Goal: Task Accomplishment & Management: Use online tool/utility

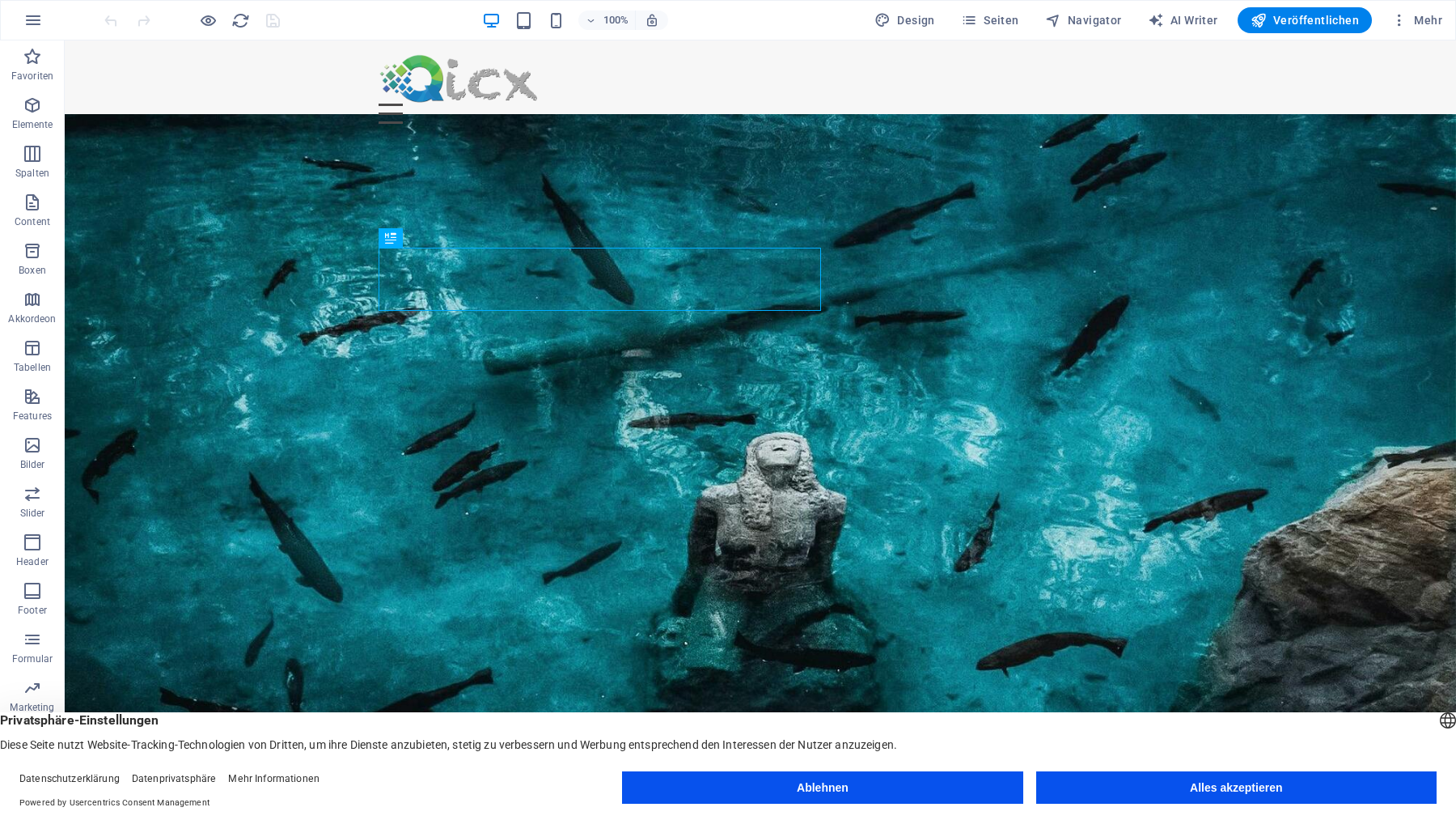
drag, startPoint x: 1184, startPoint y: 776, endPoint x: 1113, endPoint y: 732, distance: 83.5
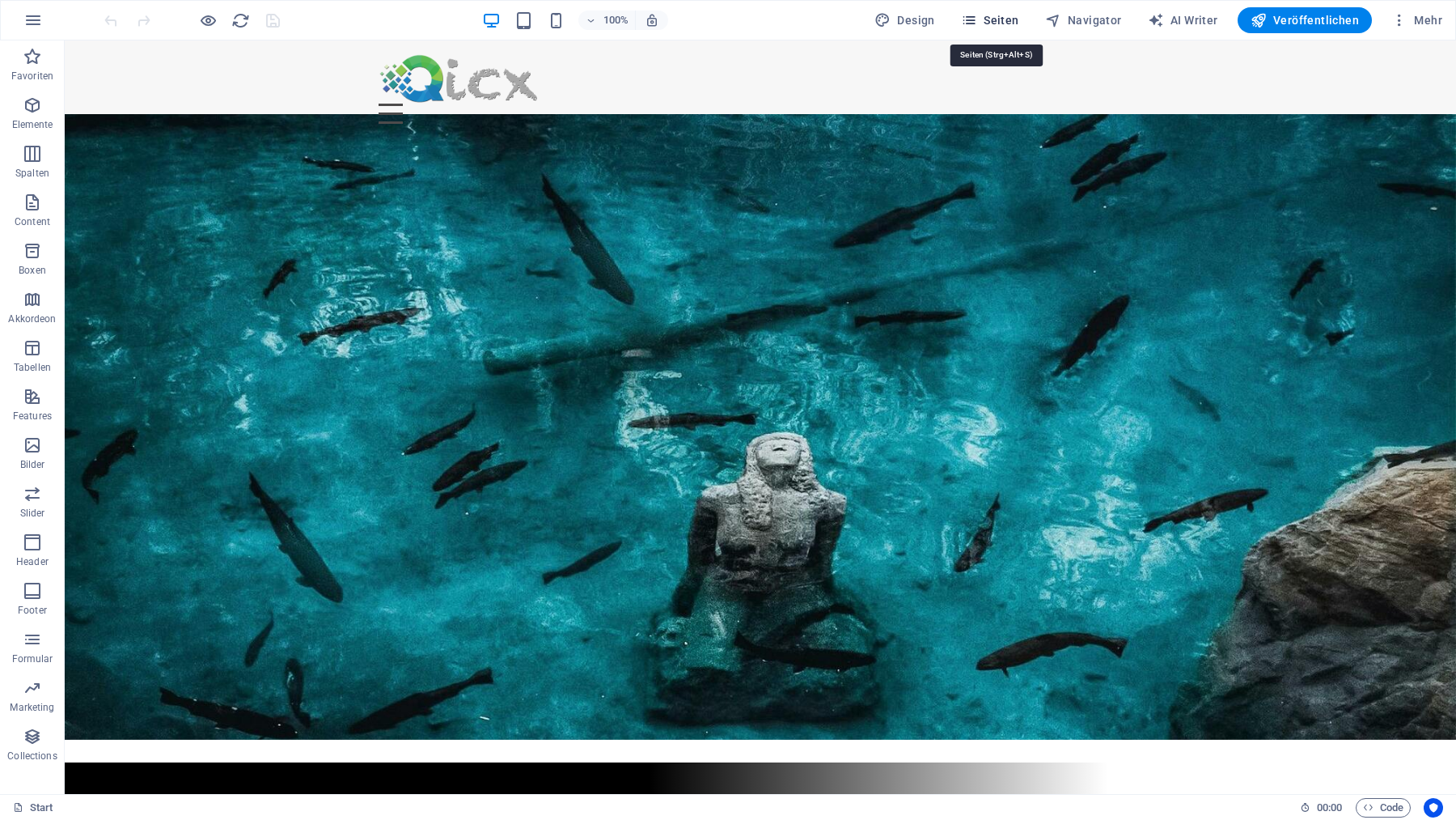
click at [999, 17] on span "Seiten" at bounding box center [989, 20] width 58 height 16
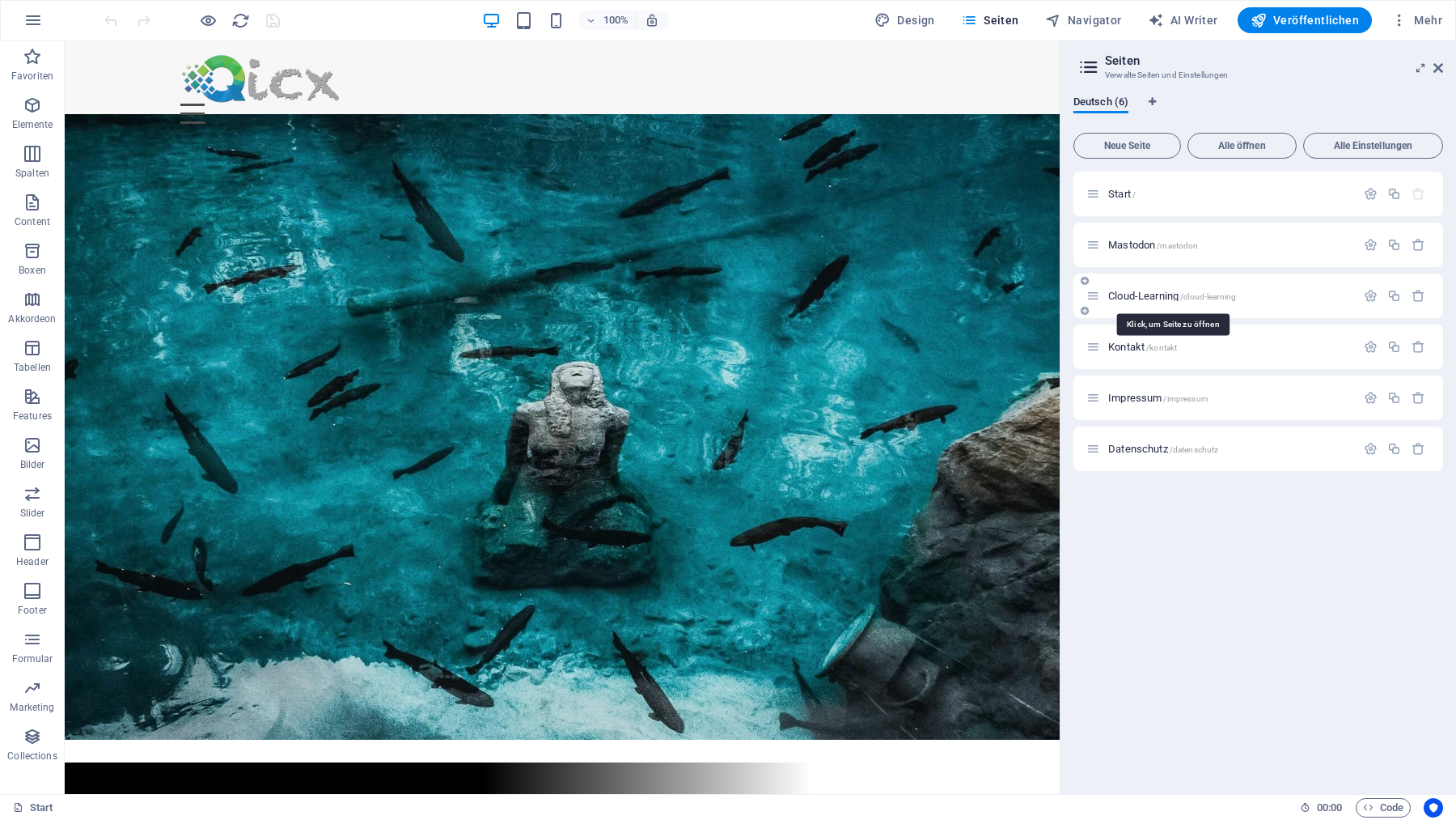
click at [1132, 295] on span "Cloud-Learning /cloud-learning" at bounding box center [1172, 295] width 128 height 12
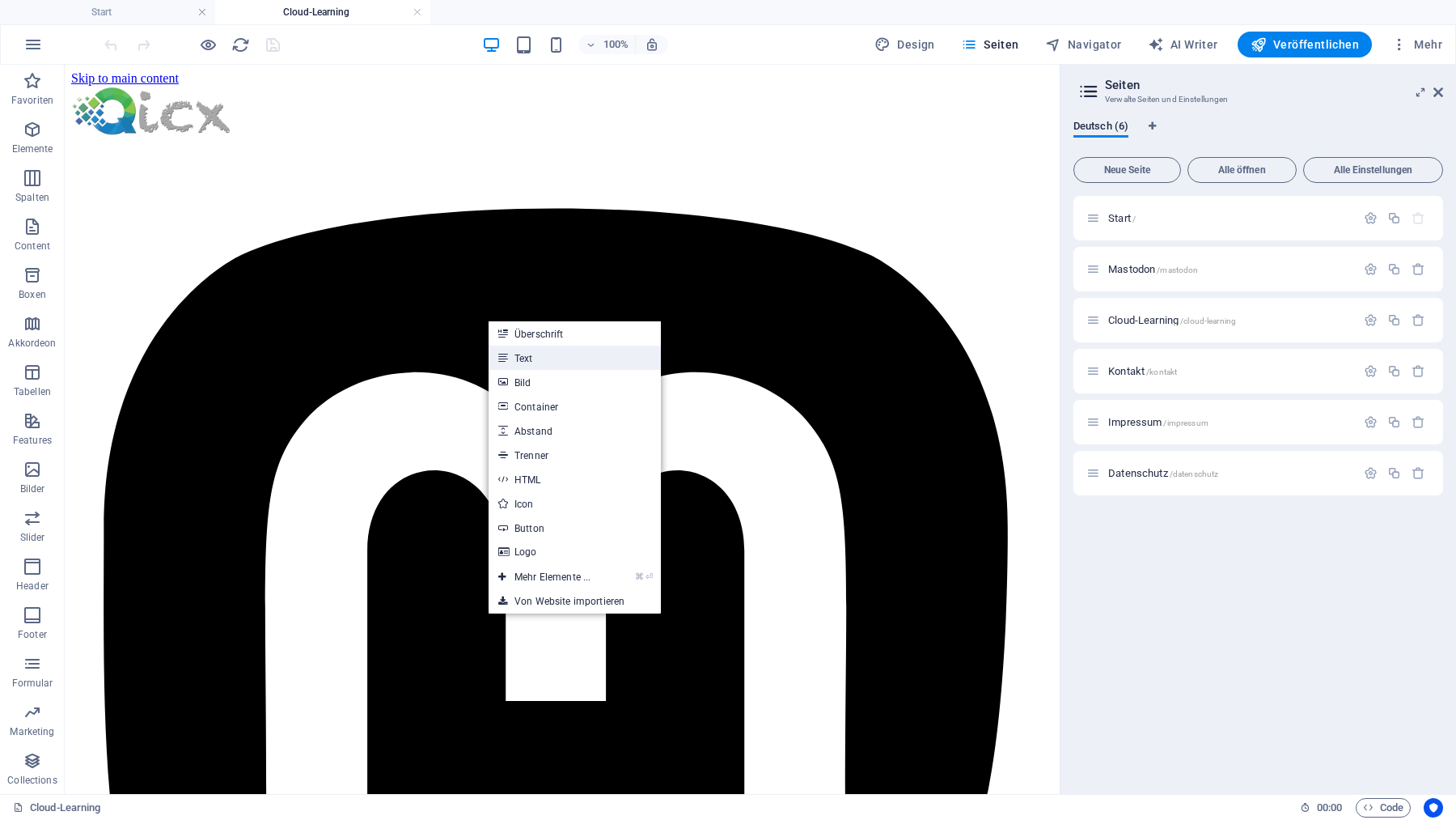
click at [523, 358] on link "Text" at bounding box center [574, 357] width 172 height 24
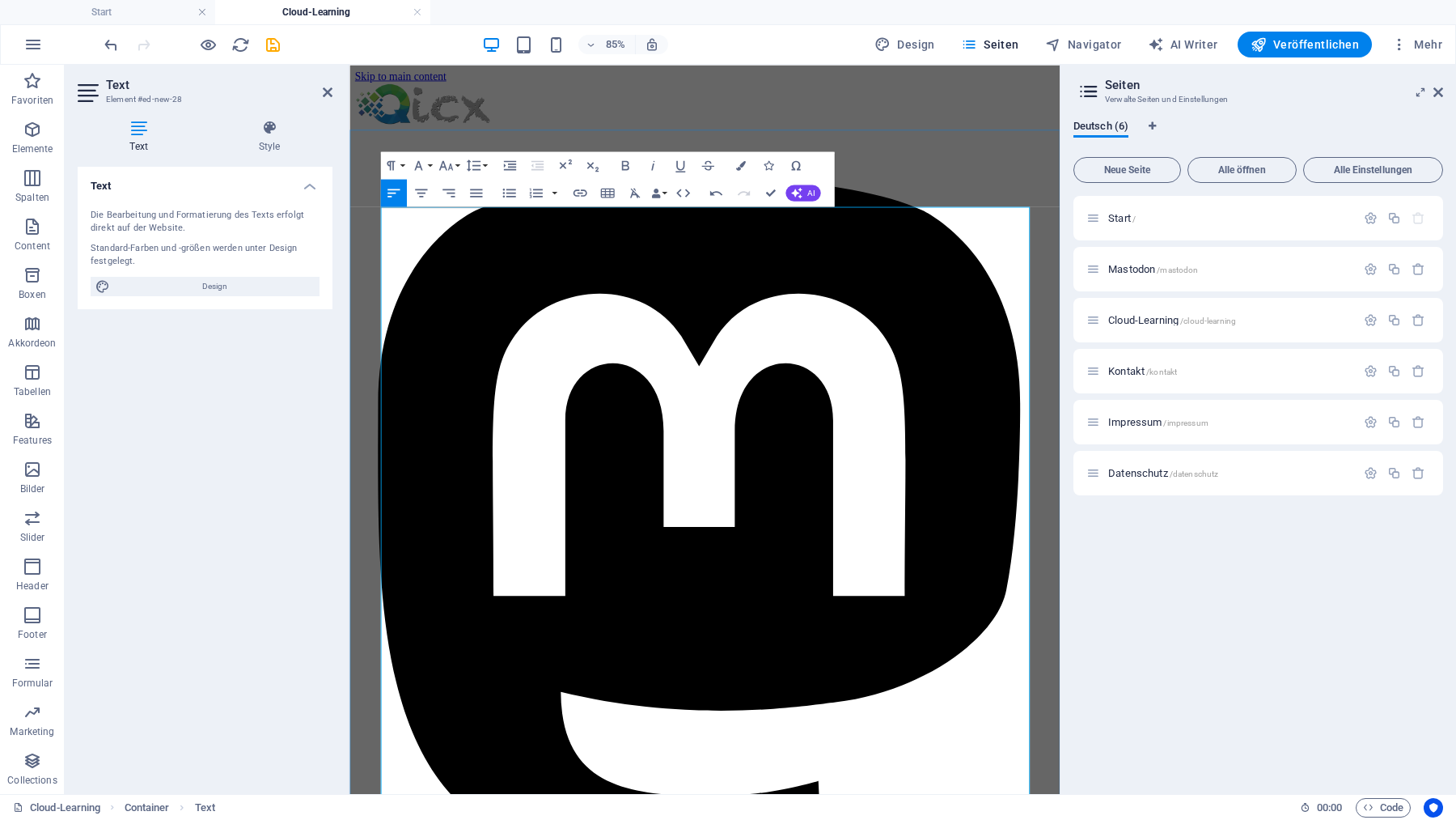
drag, startPoint x: 696, startPoint y: 388, endPoint x: 386, endPoint y: 240, distance: 343.5
click at [809, 192] on span "AI" at bounding box center [811, 193] width 7 height 8
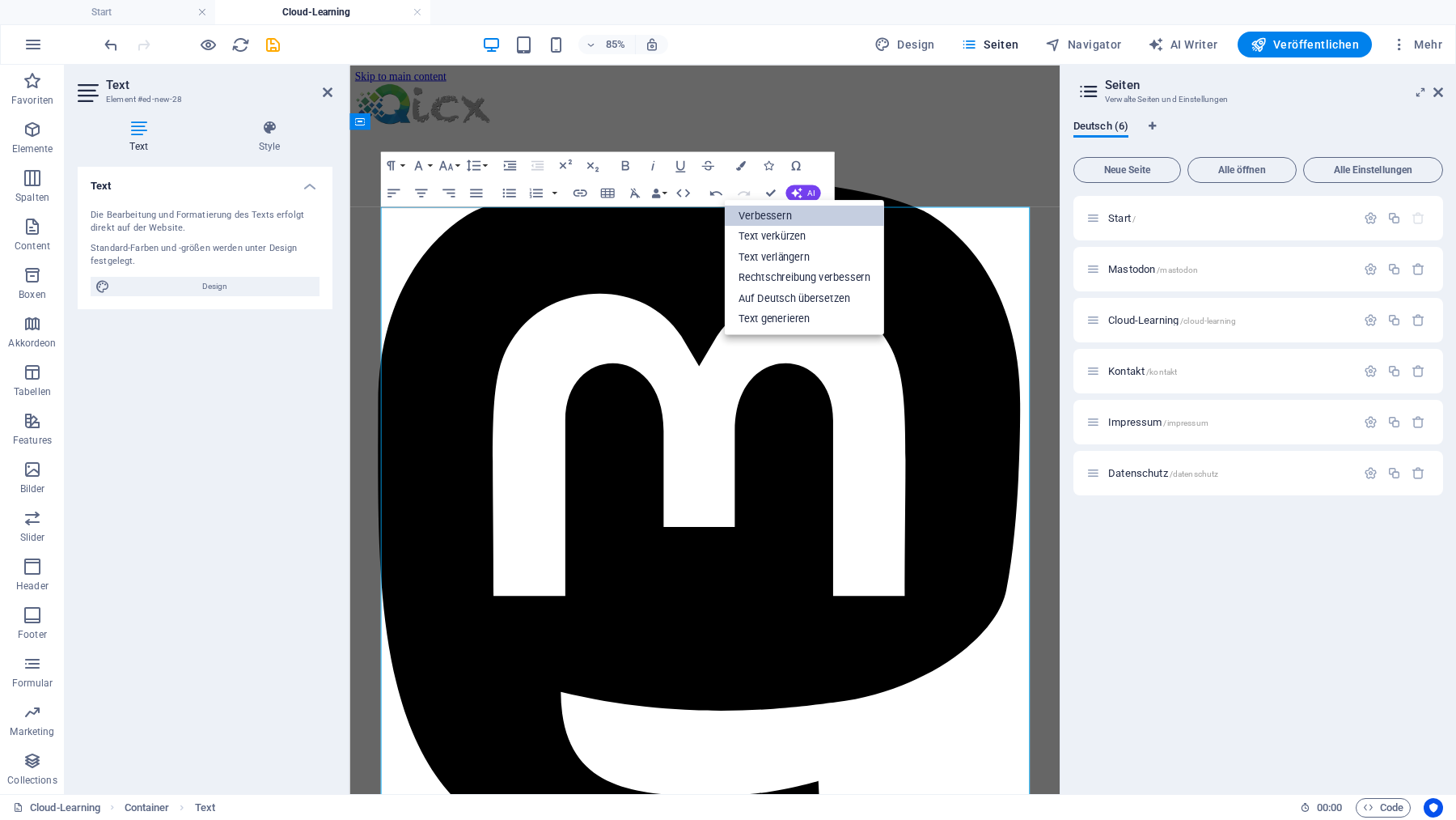
click at [790, 212] on link "Verbessern" at bounding box center [803, 215] width 159 height 21
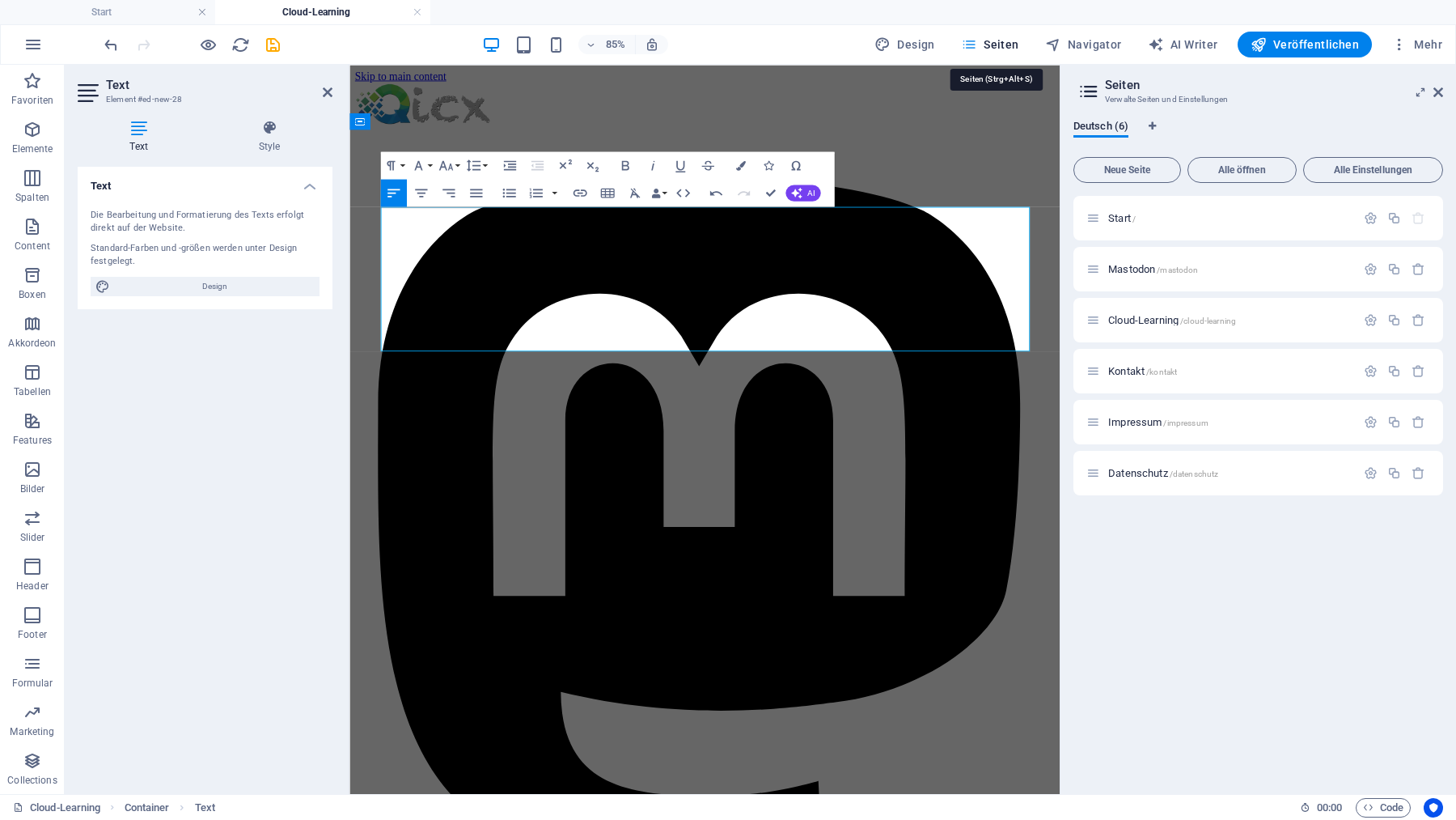
click at [1005, 47] on span "Seiten" at bounding box center [989, 45] width 58 height 16
click at [1131, 268] on span "Mastodon /mastodon" at bounding box center [1153, 268] width 90 height 12
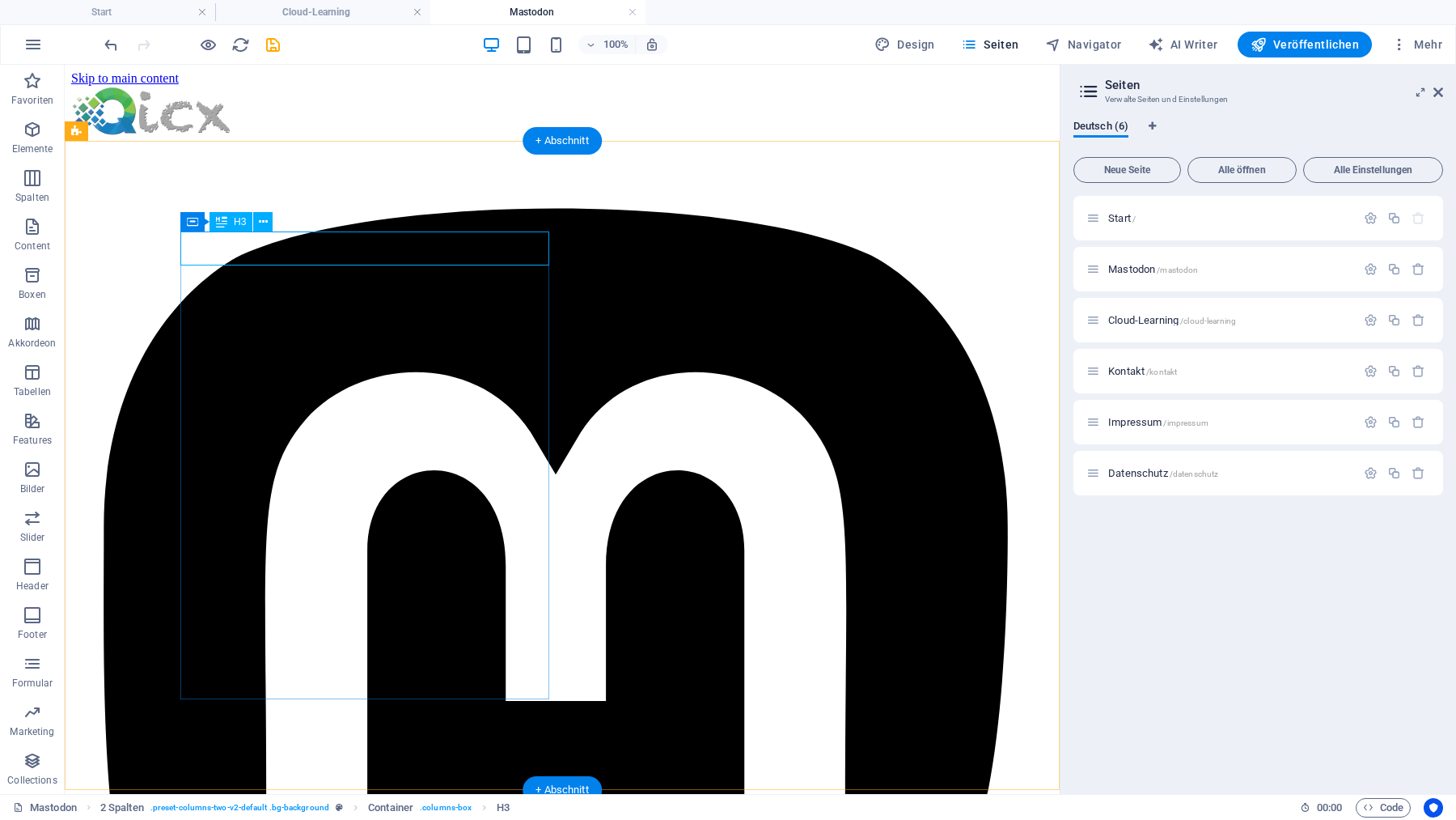
click at [545, 12] on h4 "Mastodon" at bounding box center [538, 12] width 215 height 18
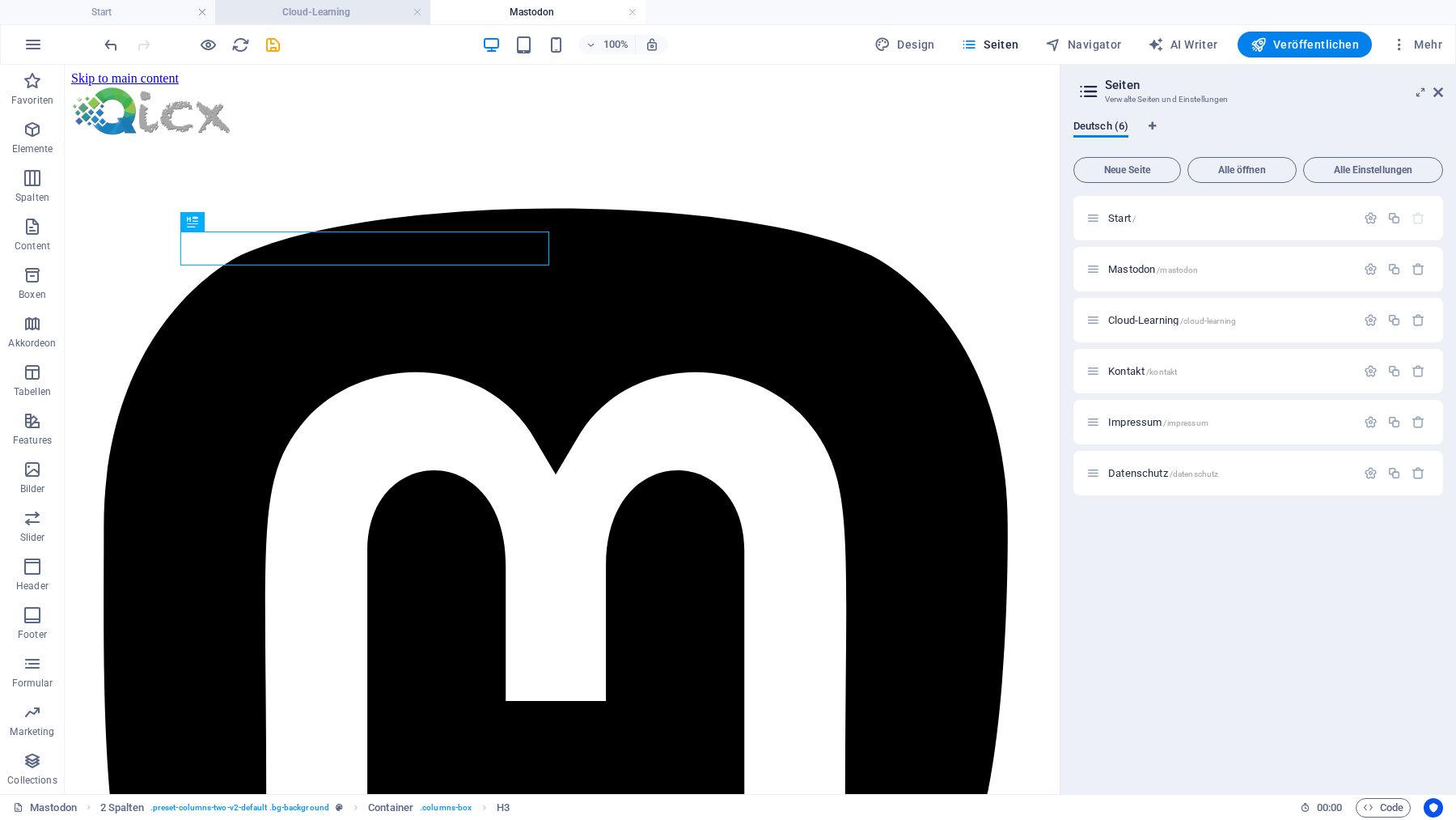
click at [342, 12] on h4 "Cloud-Learning" at bounding box center [323, 12] width 215 height 18
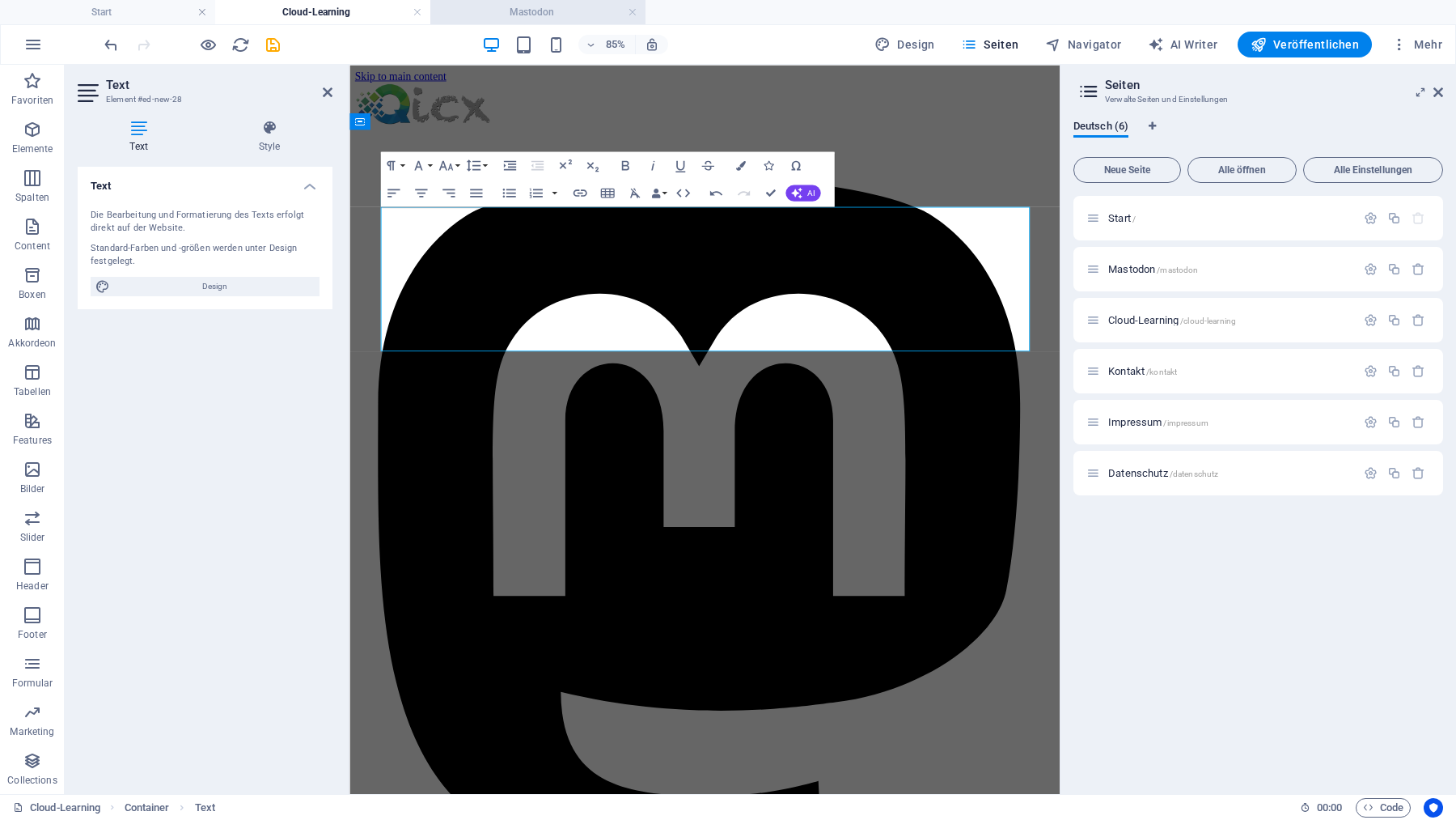
click at [555, 15] on h4 "Mastodon" at bounding box center [538, 12] width 215 height 18
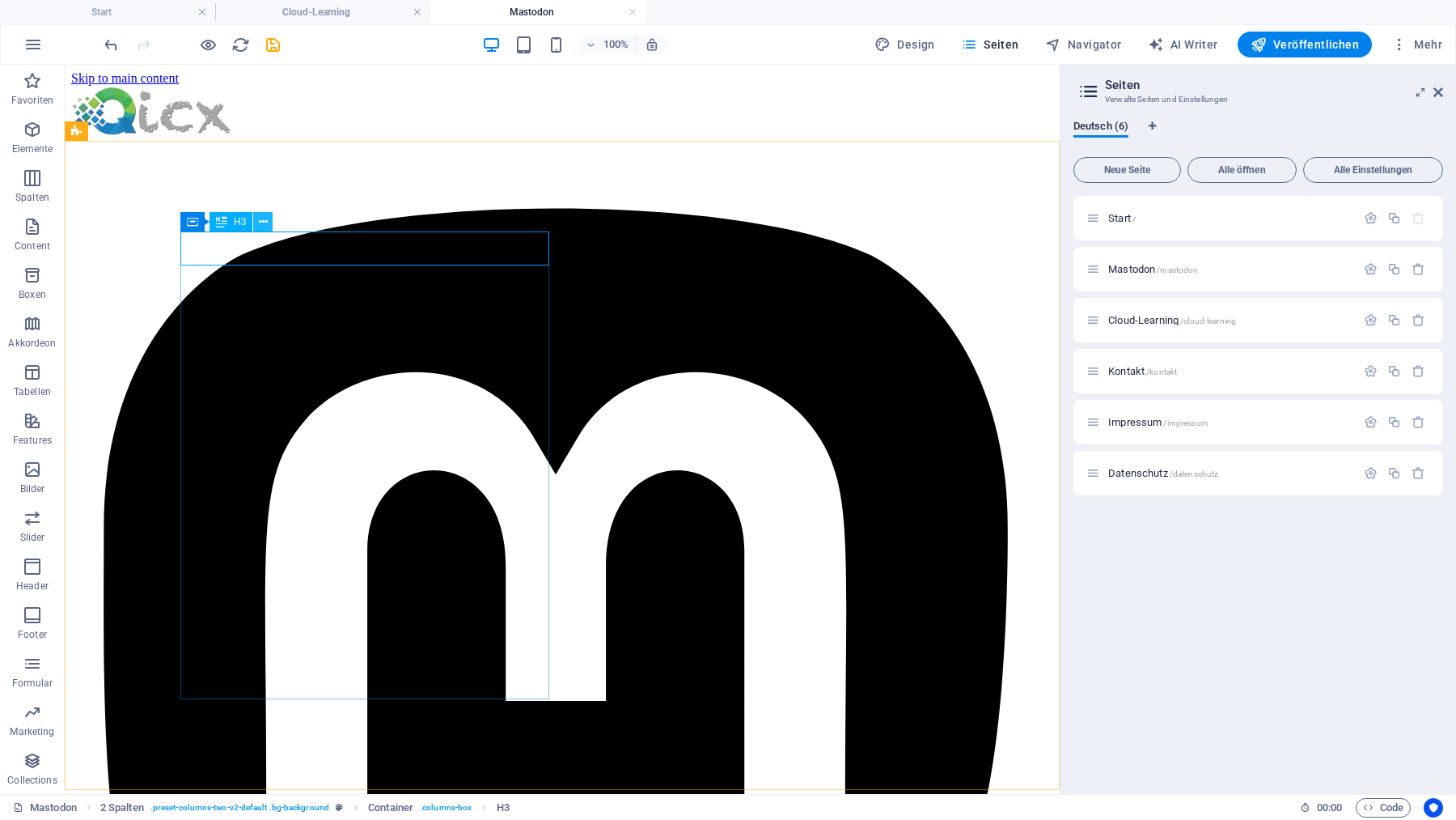
click at [261, 222] on icon at bounding box center [263, 222] width 9 height 17
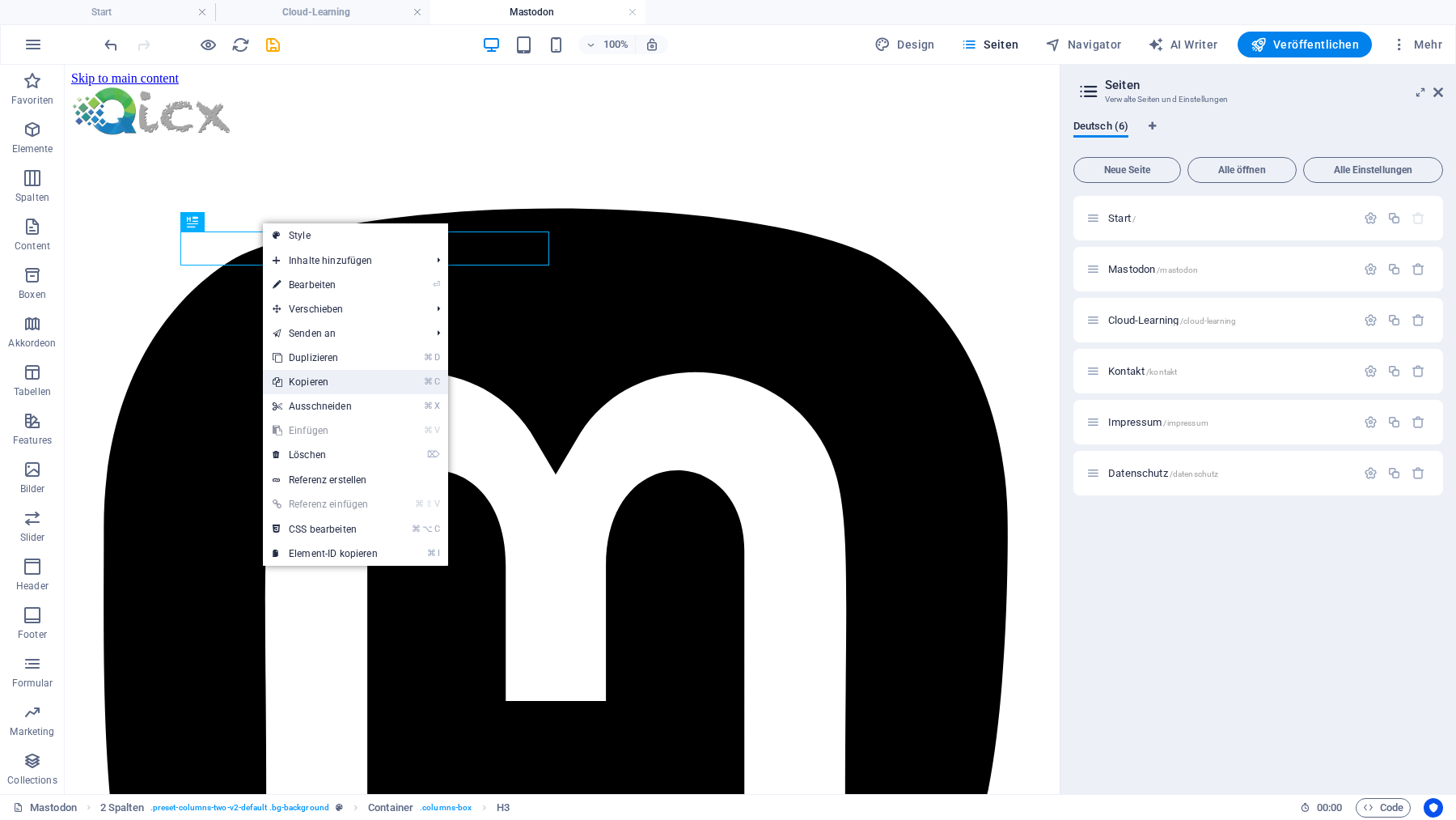
click at [316, 382] on link "⌘ C Kopieren" at bounding box center [325, 382] width 125 height 24
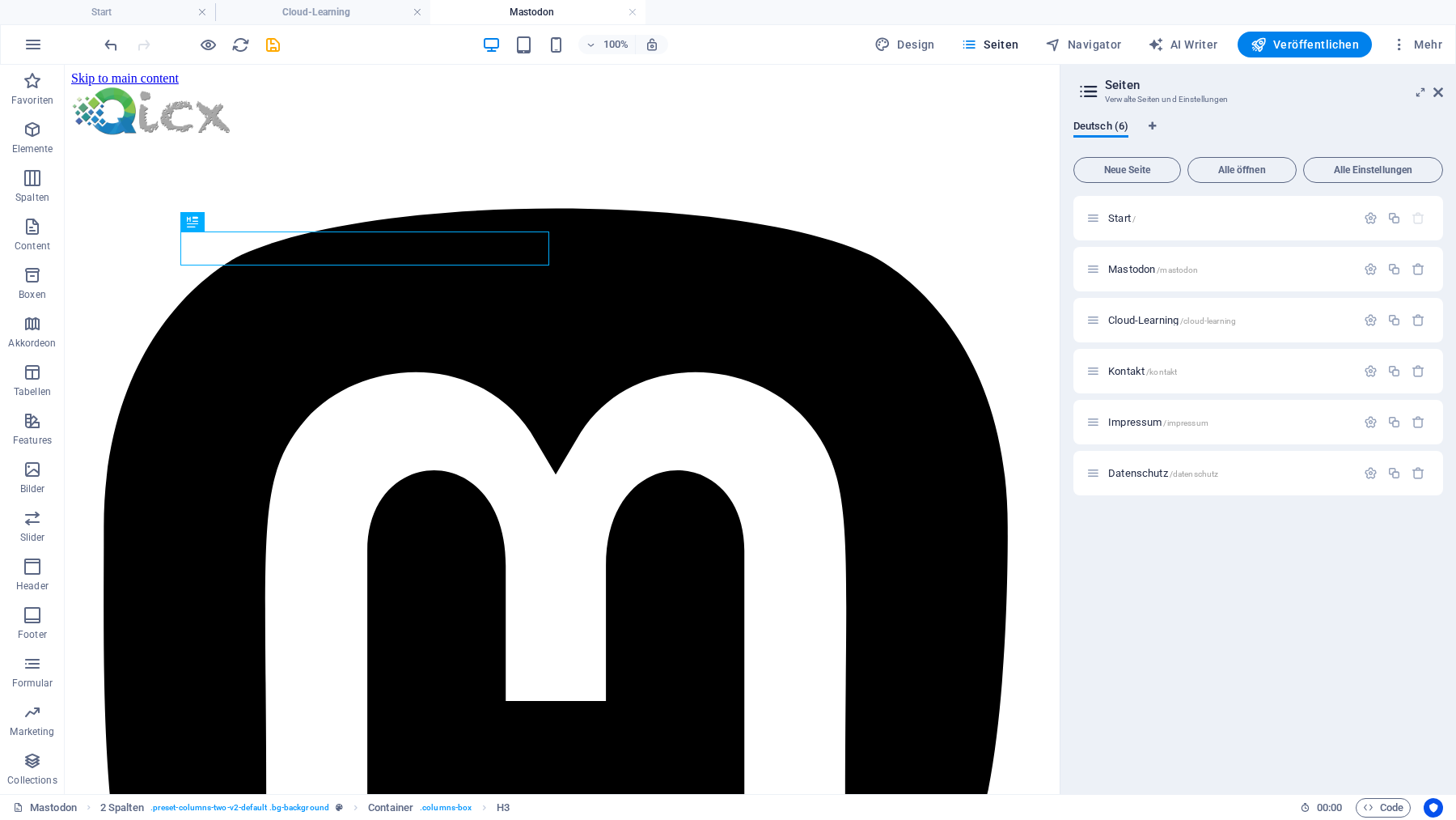
click at [507, 9] on h4 "Mastodon" at bounding box center [538, 12] width 215 height 18
click at [525, 11] on h4 "Mastodon" at bounding box center [538, 12] width 215 height 18
click at [353, 16] on h4 "Cloud-Learning" at bounding box center [323, 12] width 215 height 18
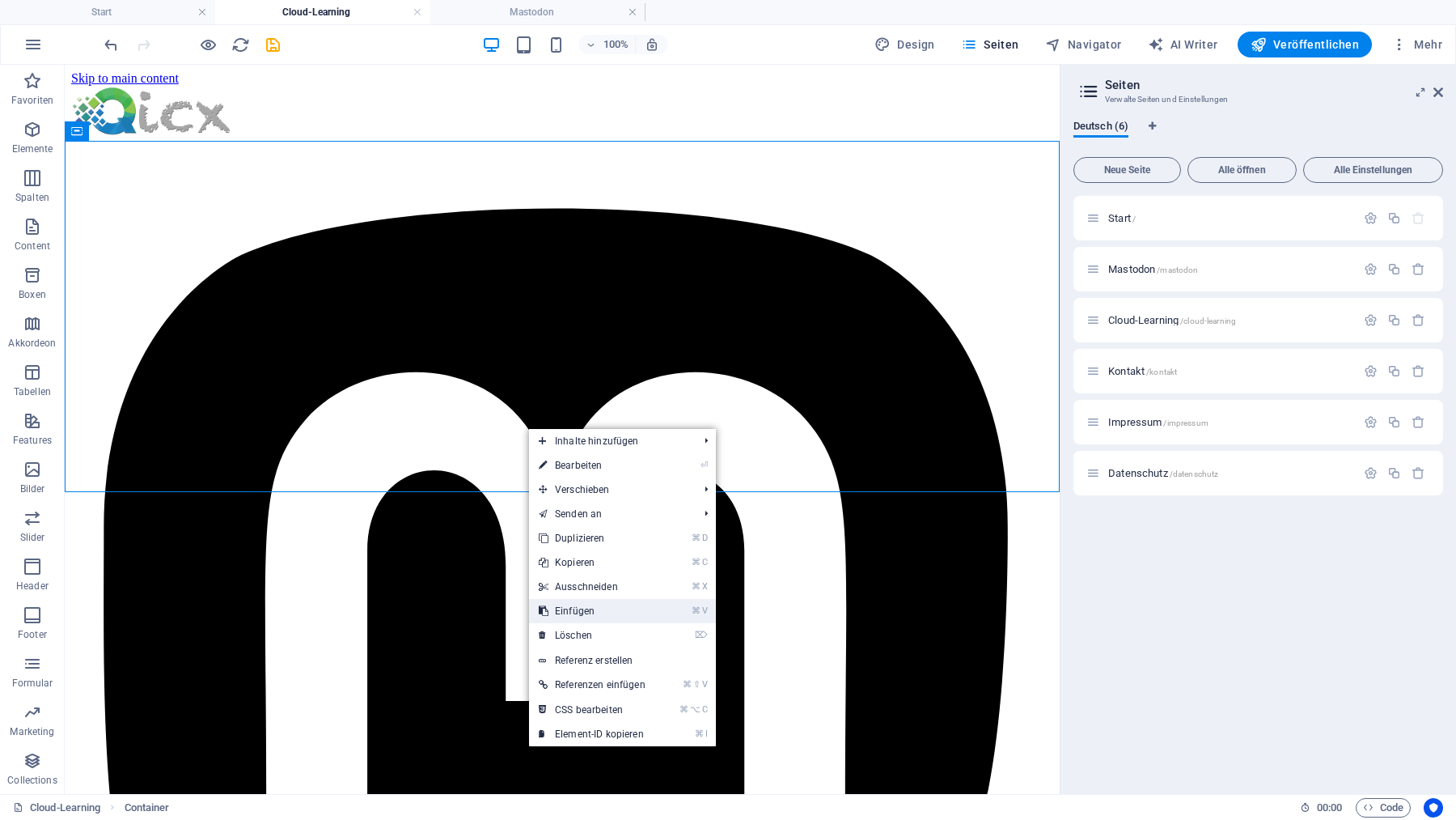
click at [604, 611] on link "⌘ V Einfügen" at bounding box center [592, 611] width 126 height 24
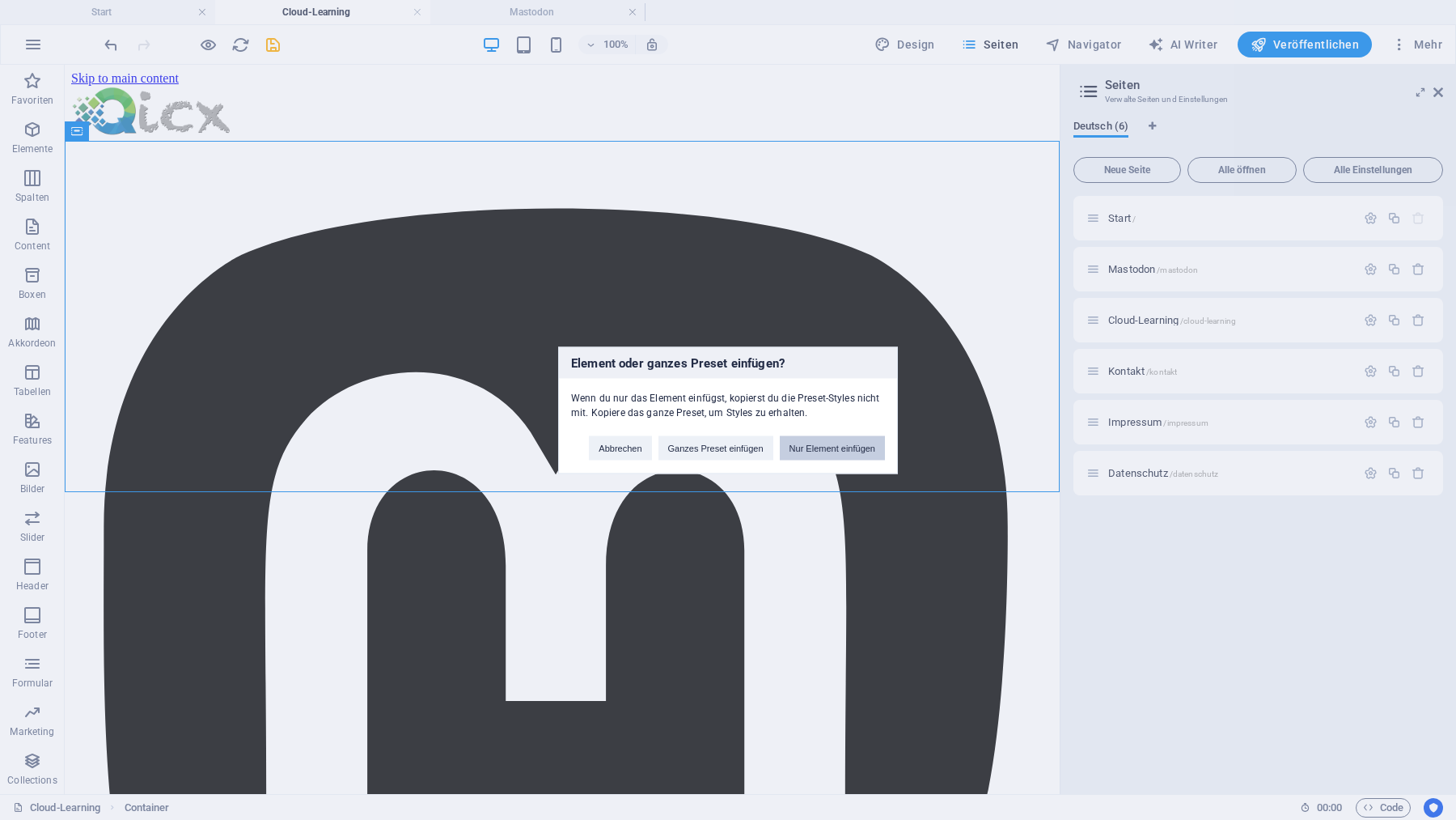
click at [858, 448] on button "Nur Element einfügen" at bounding box center [832, 448] width 105 height 24
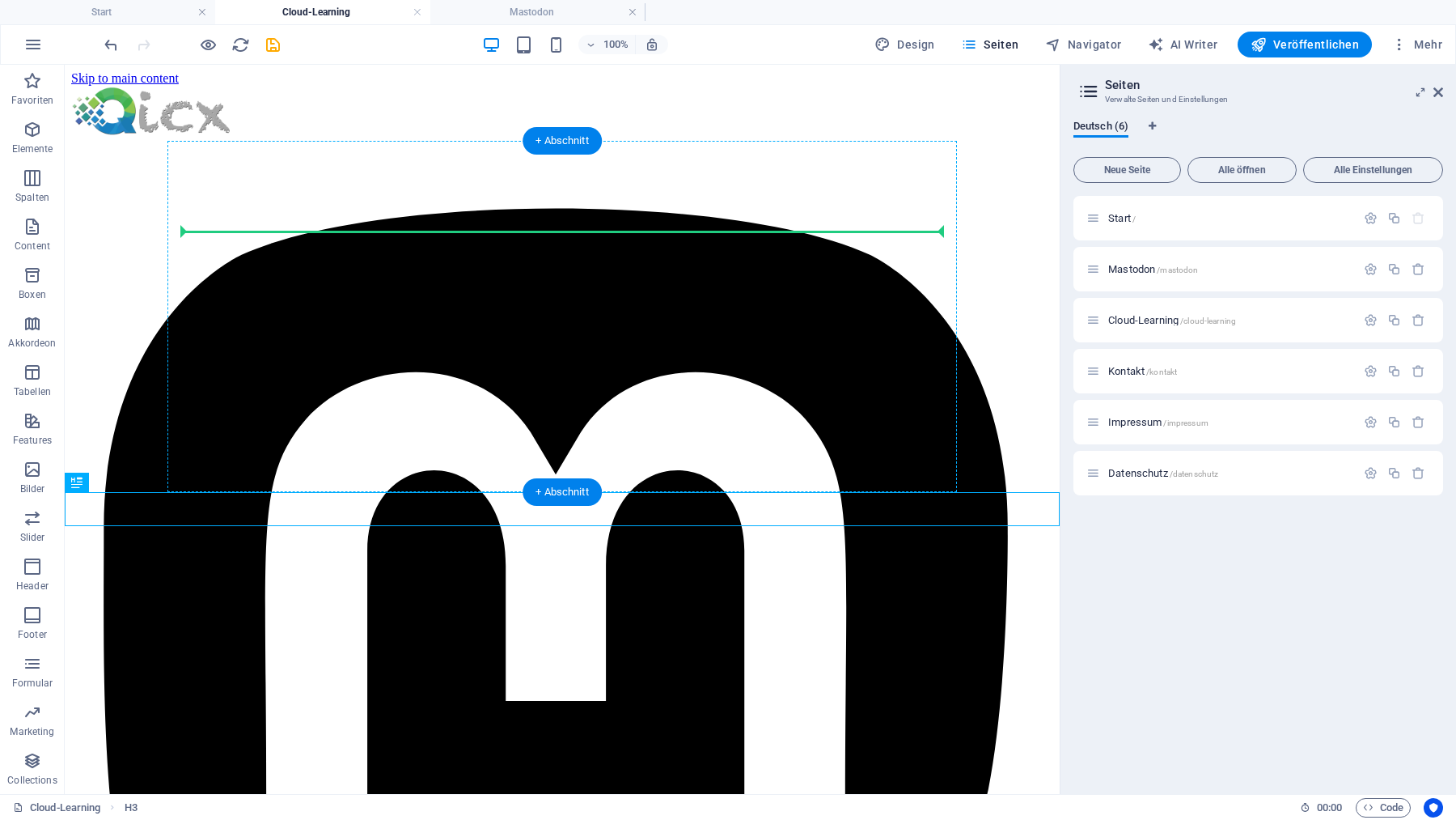
drag, startPoint x: 148, startPoint y: 546, endPoint x: 248, endPoint y: 246, distance: 316.2
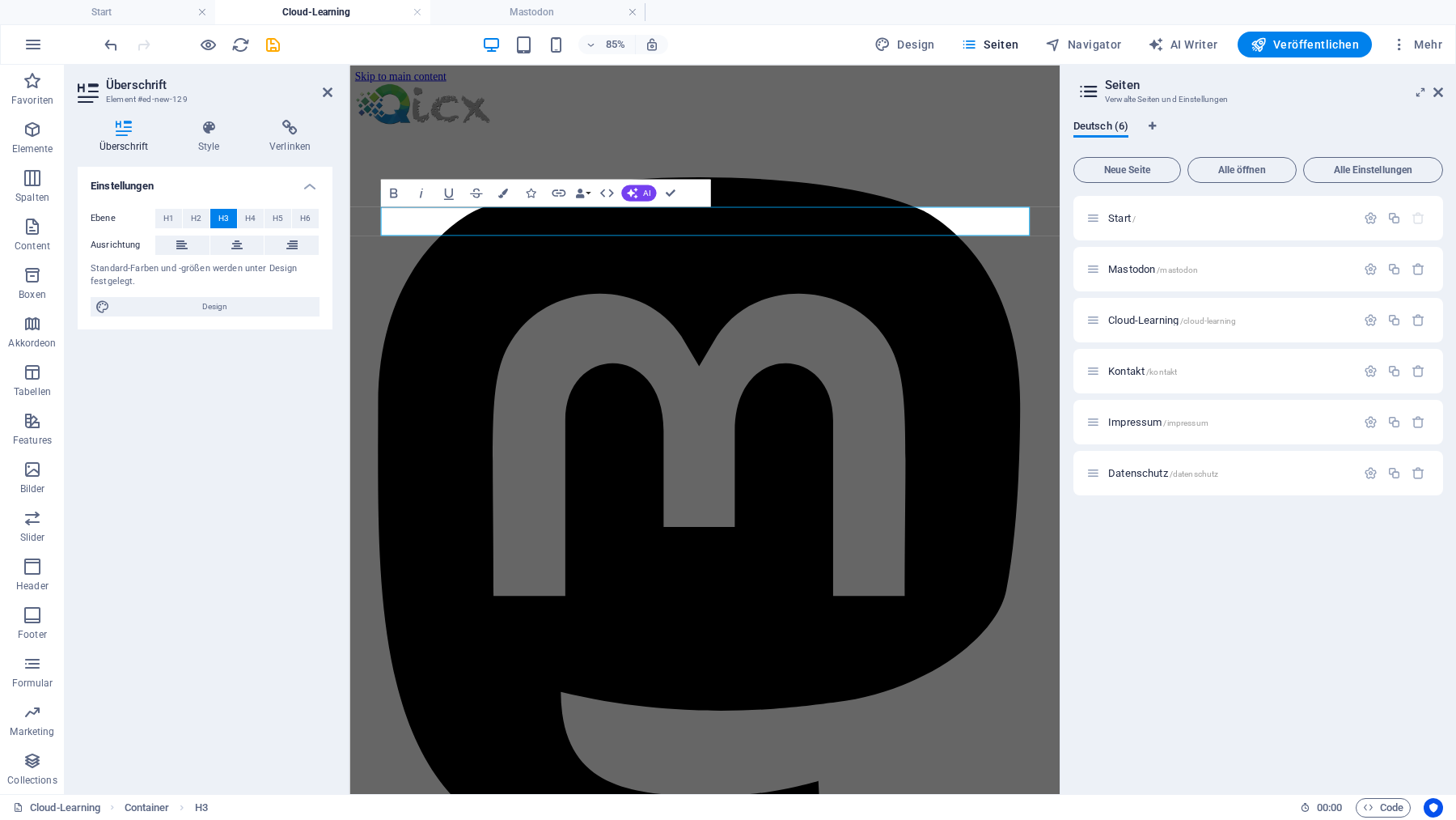
click at [282, 246] on button at bounding box center [291, 246] width 54 height 20
click at [179, 247] on icon at bounding box center [182, 246] width 11 height 20
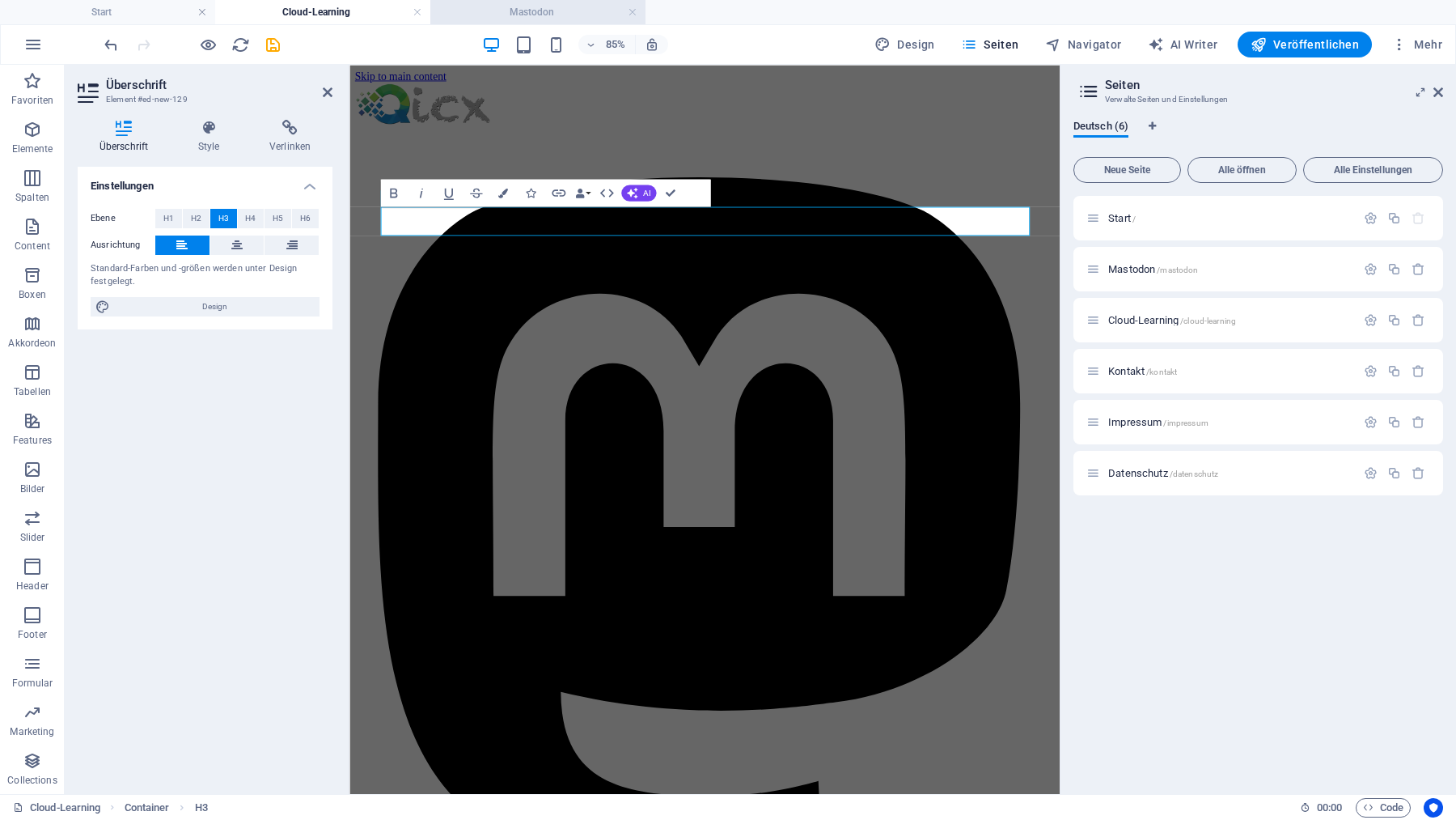
click at [502, 14] on h4 "Mastodon" at bounding box center [538, 12] width 215 height 18
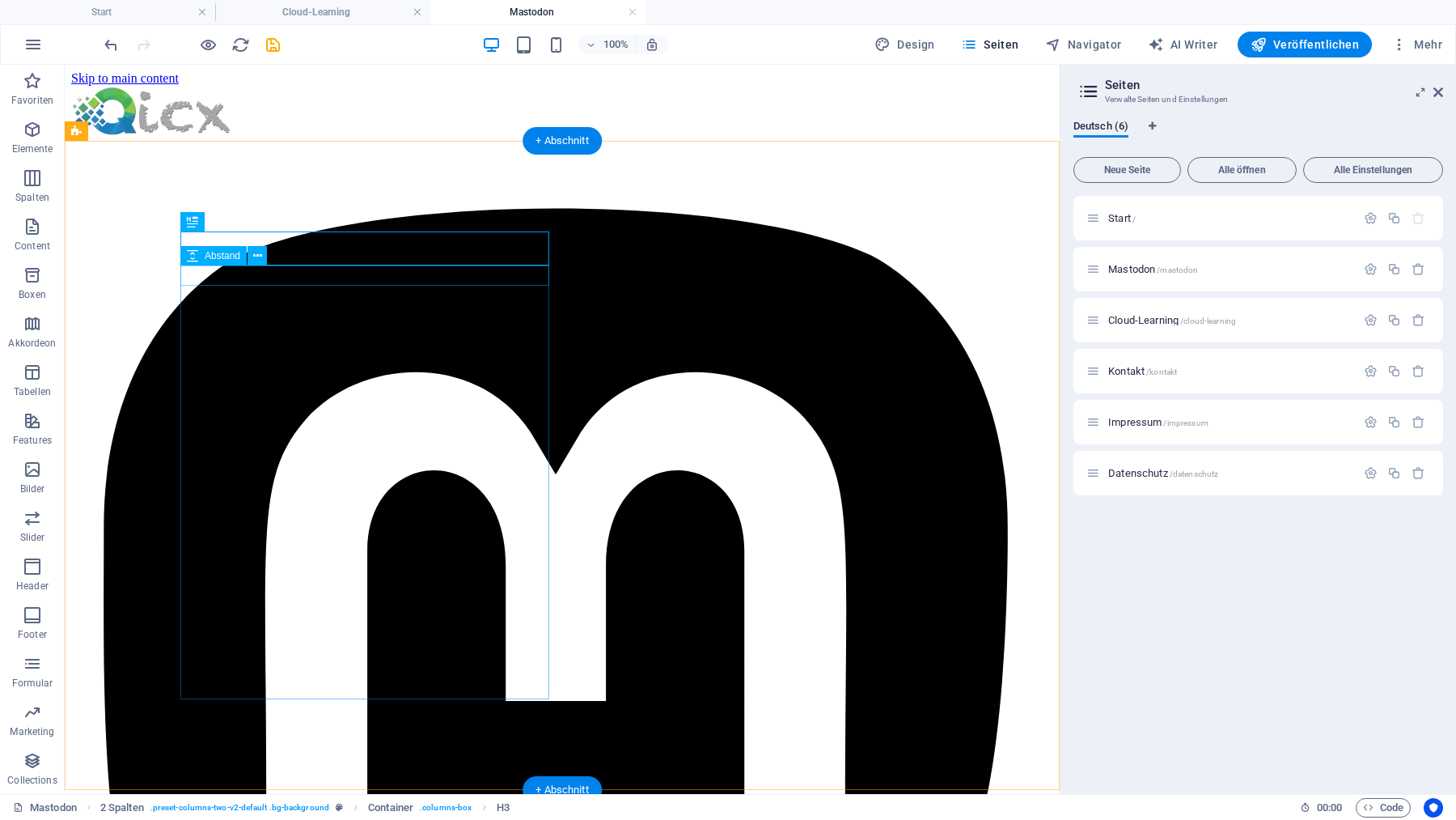
select select "px"
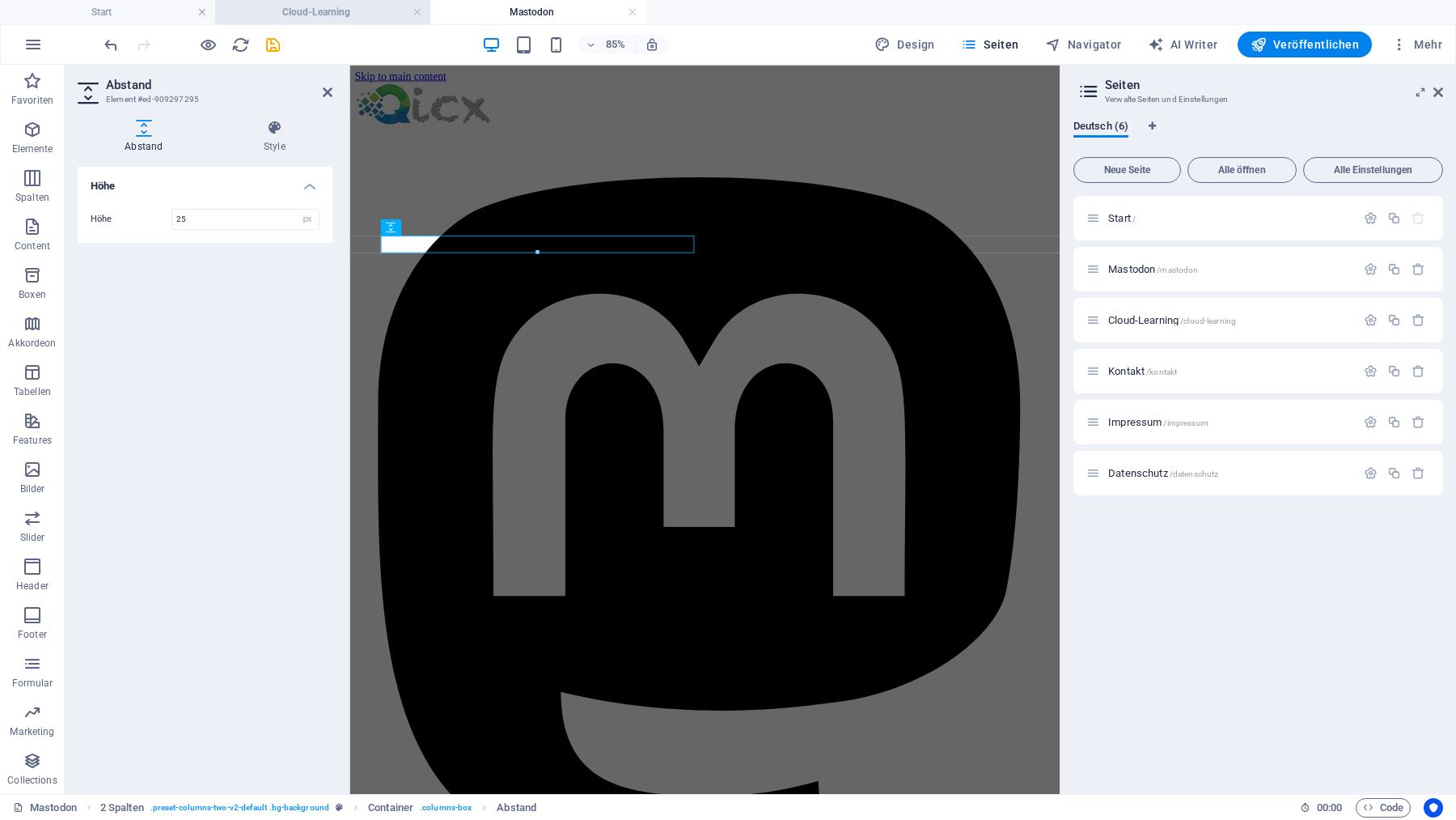
click at [350, 16] on h4 "Cloud-Learning" at bounding box center [323, 12] width 215 height 18
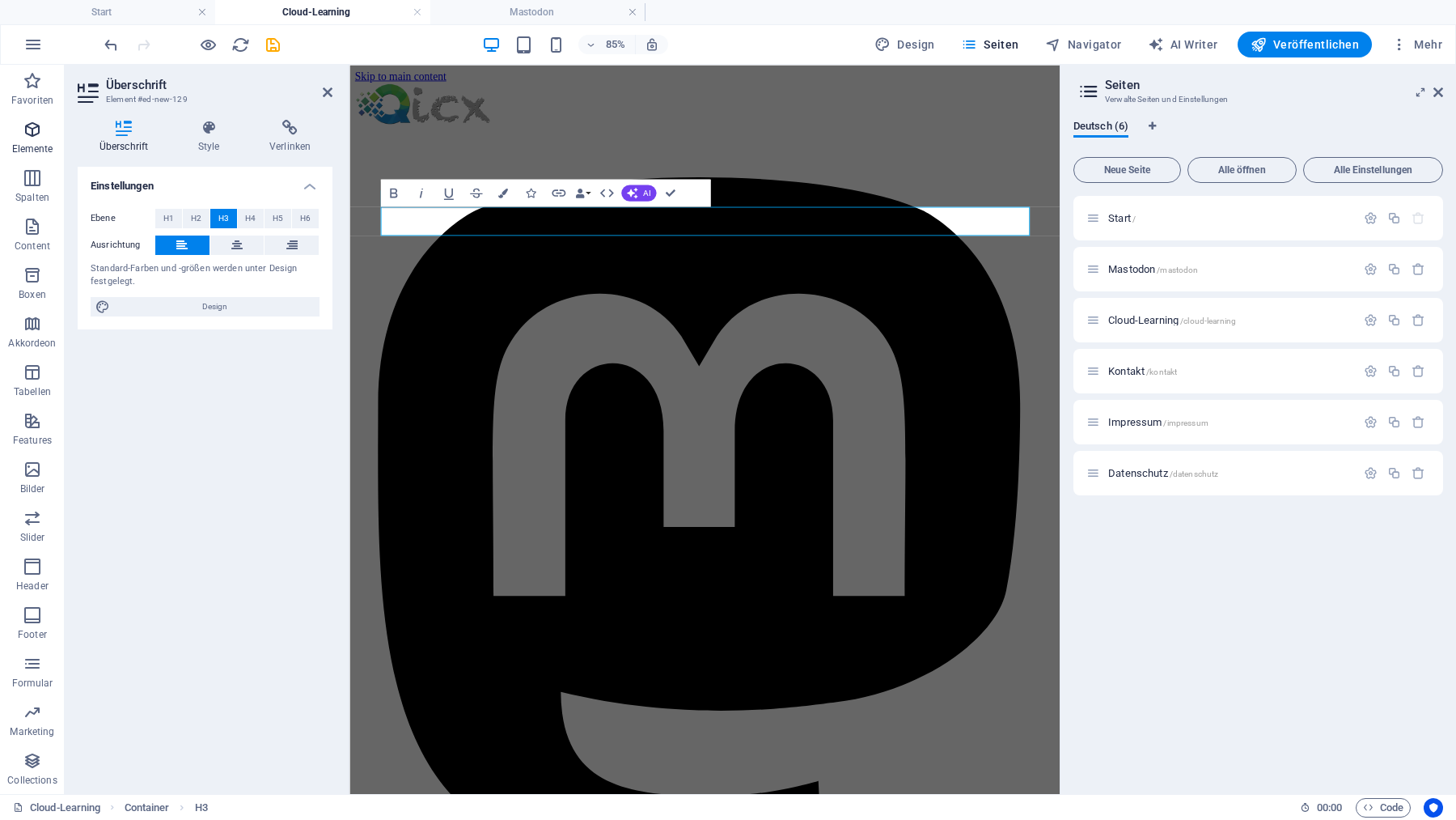
click at [31, 135] on icon "button" at bounding box center [33, 130] width 20 height 20
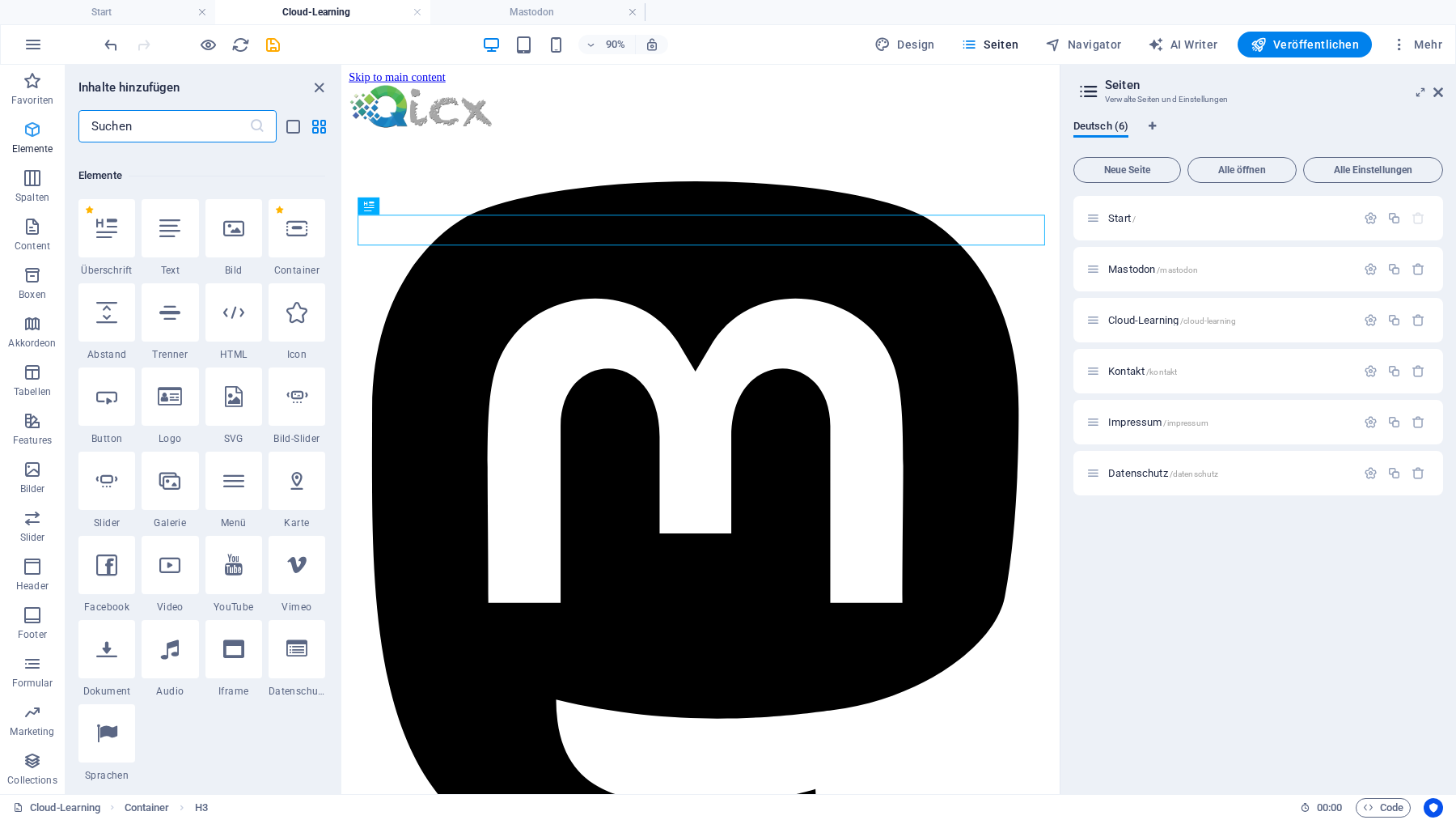
scroll to position [172, 0]
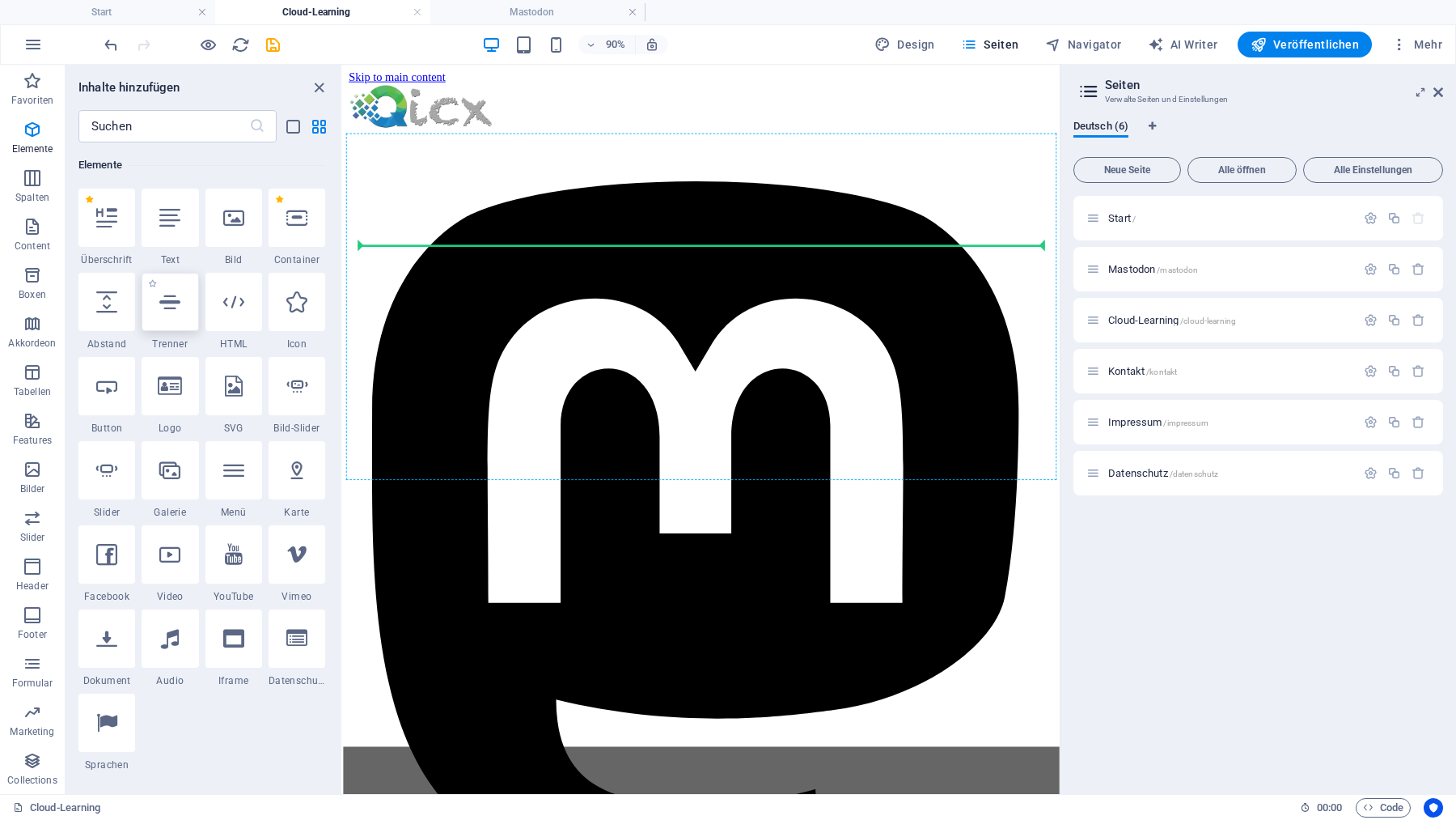
select select "px"
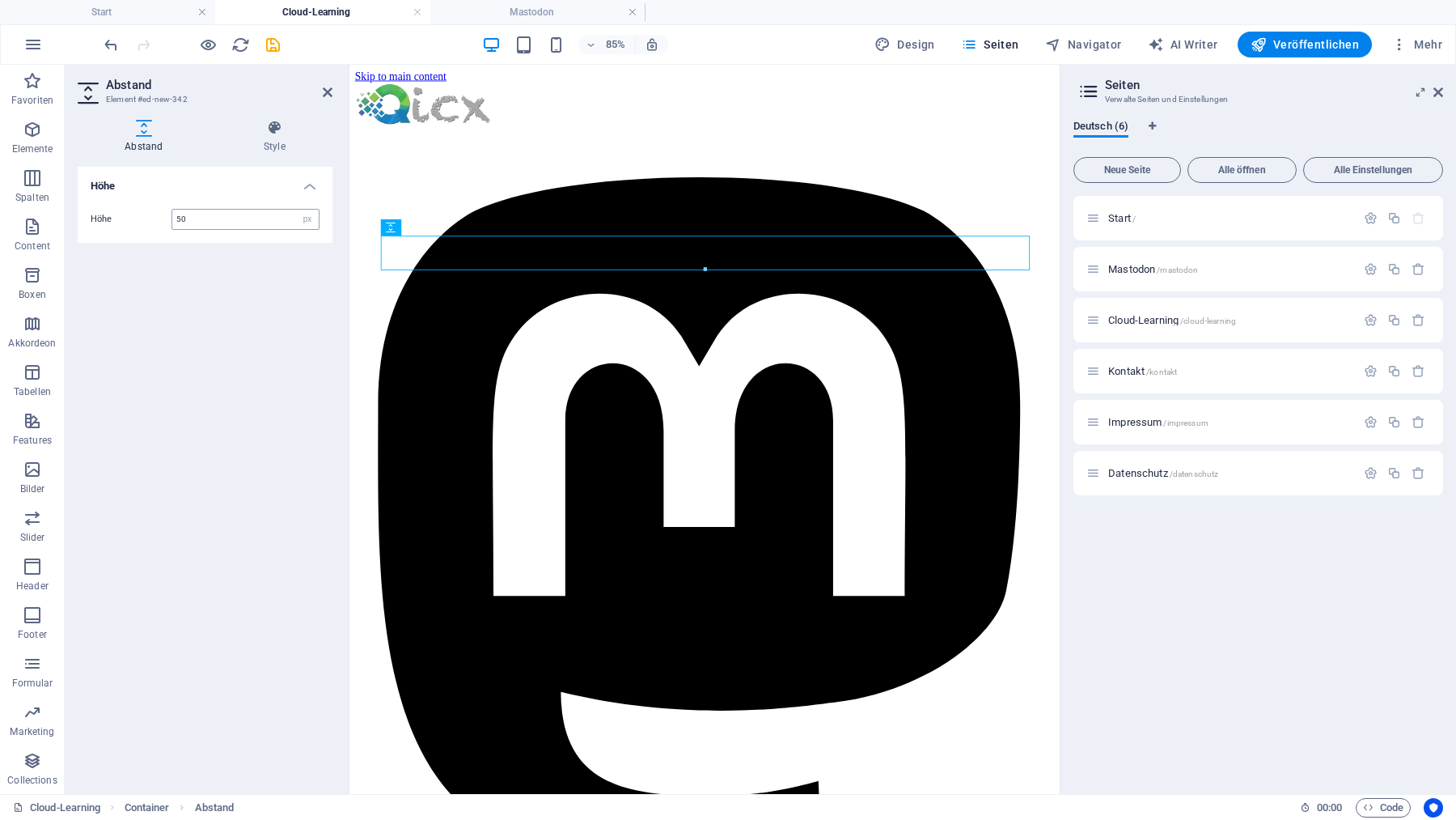
click at [208, 217] on input "50" at bounding box center [245, 219] width 146 height 20
type input "25"
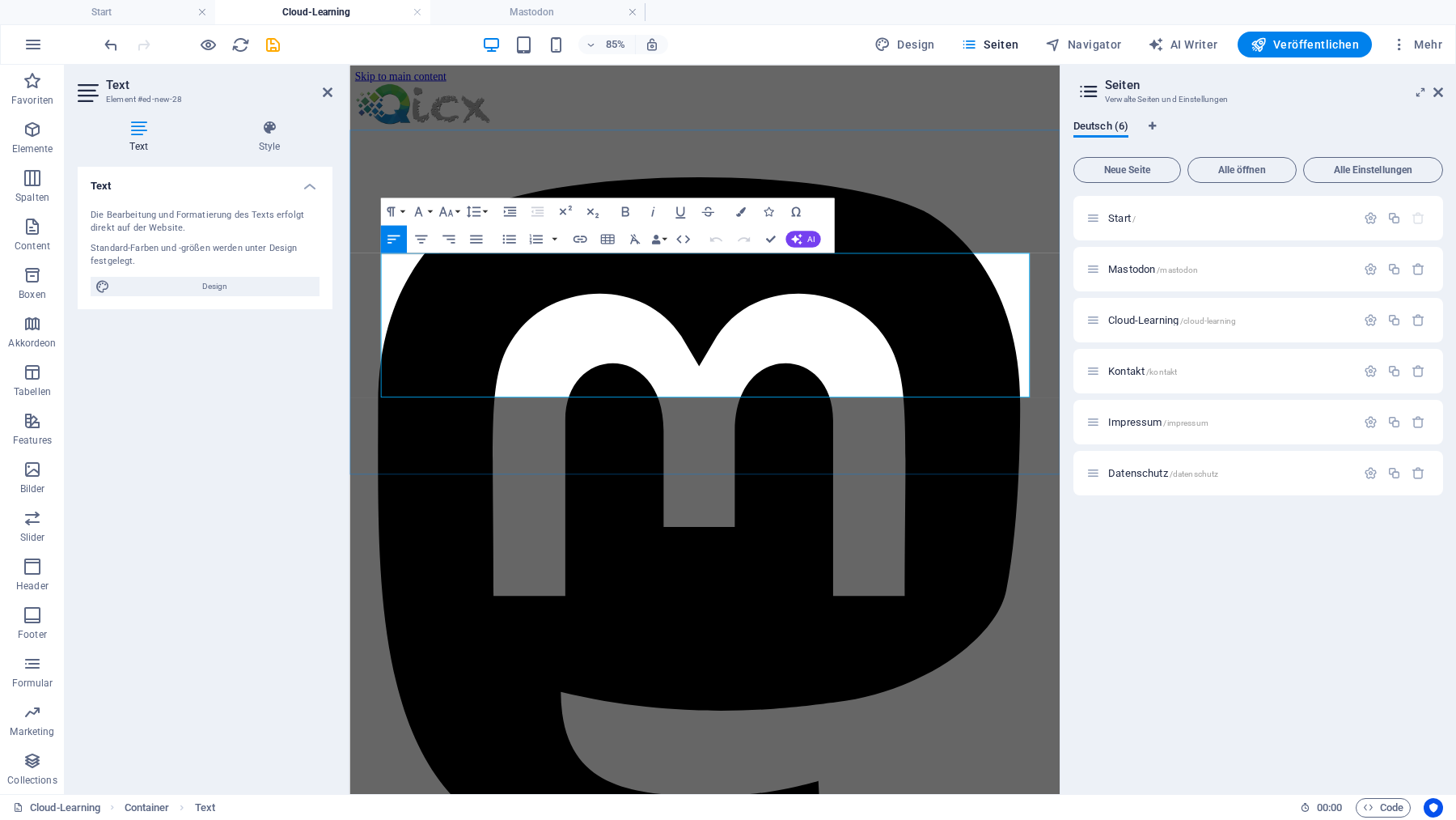
drag, startPoint x: 874, startPoint y: 296, endPoint x: 822, endPoint y: 298, distance: 52.0
drag, startPoint x: 862, startPoint y: 299, endPoint x: 834, endPoint y: 302, distance: 28.2
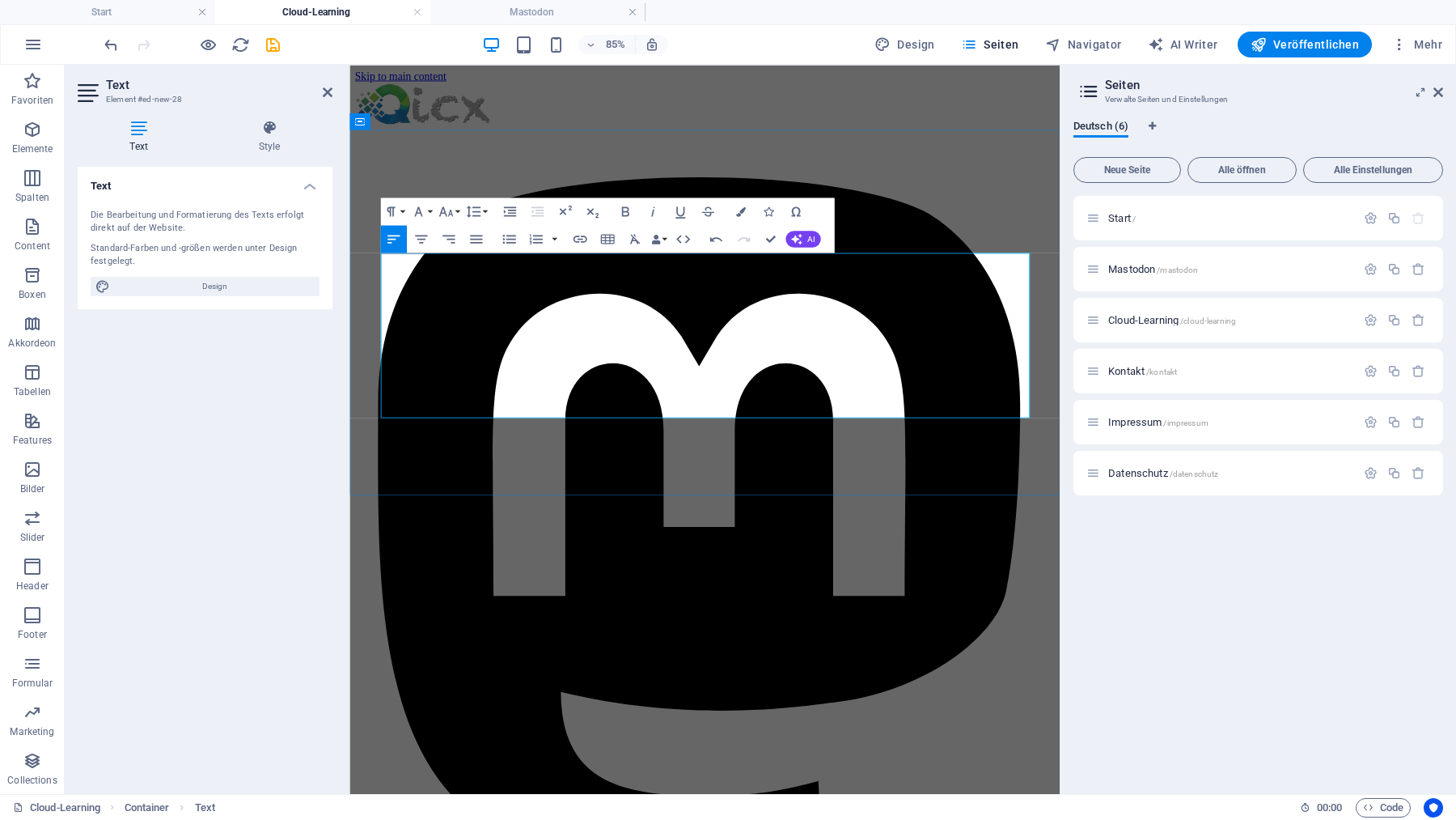
drag, startPoint x: 617, startPoint y: 297, endPoint x: 504, endPoint y: 296, distance: 113.0
copy div "Open-Source-"
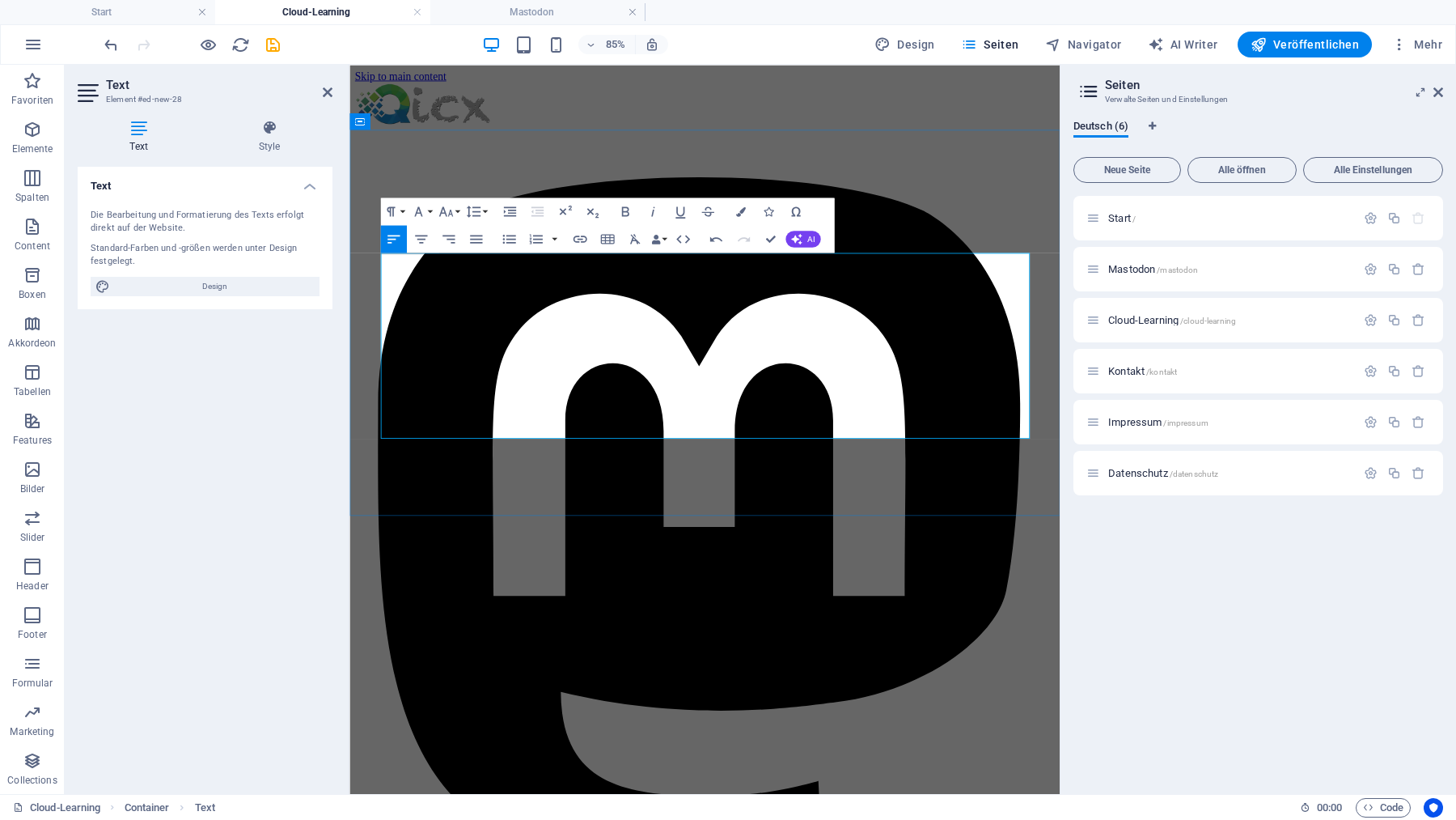
drag, startPoint x: 516, startPoint y: 464, endPoint x: 559, endPoint y: 467, distance: 43.1
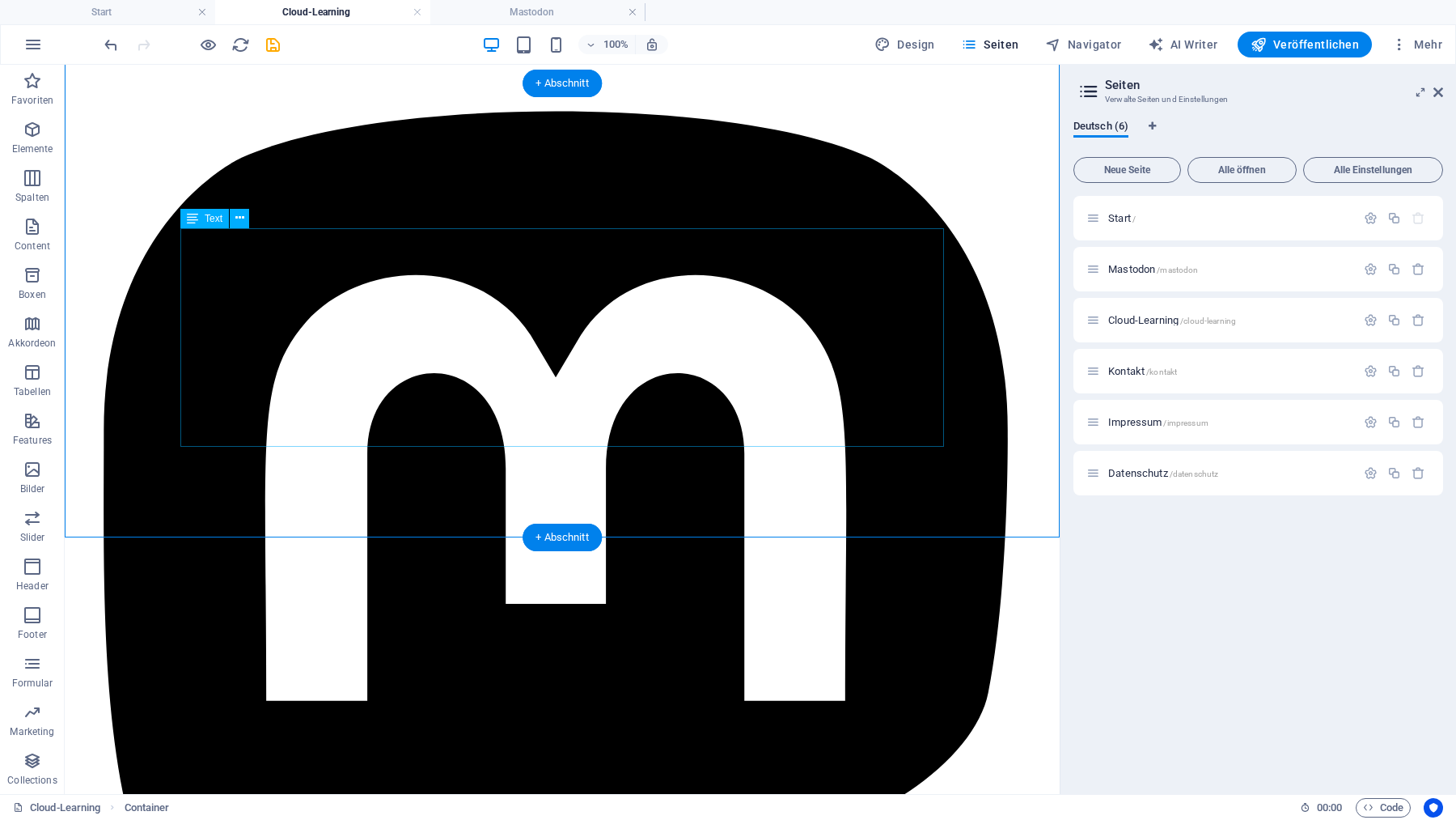
scroll to position [0, 0]
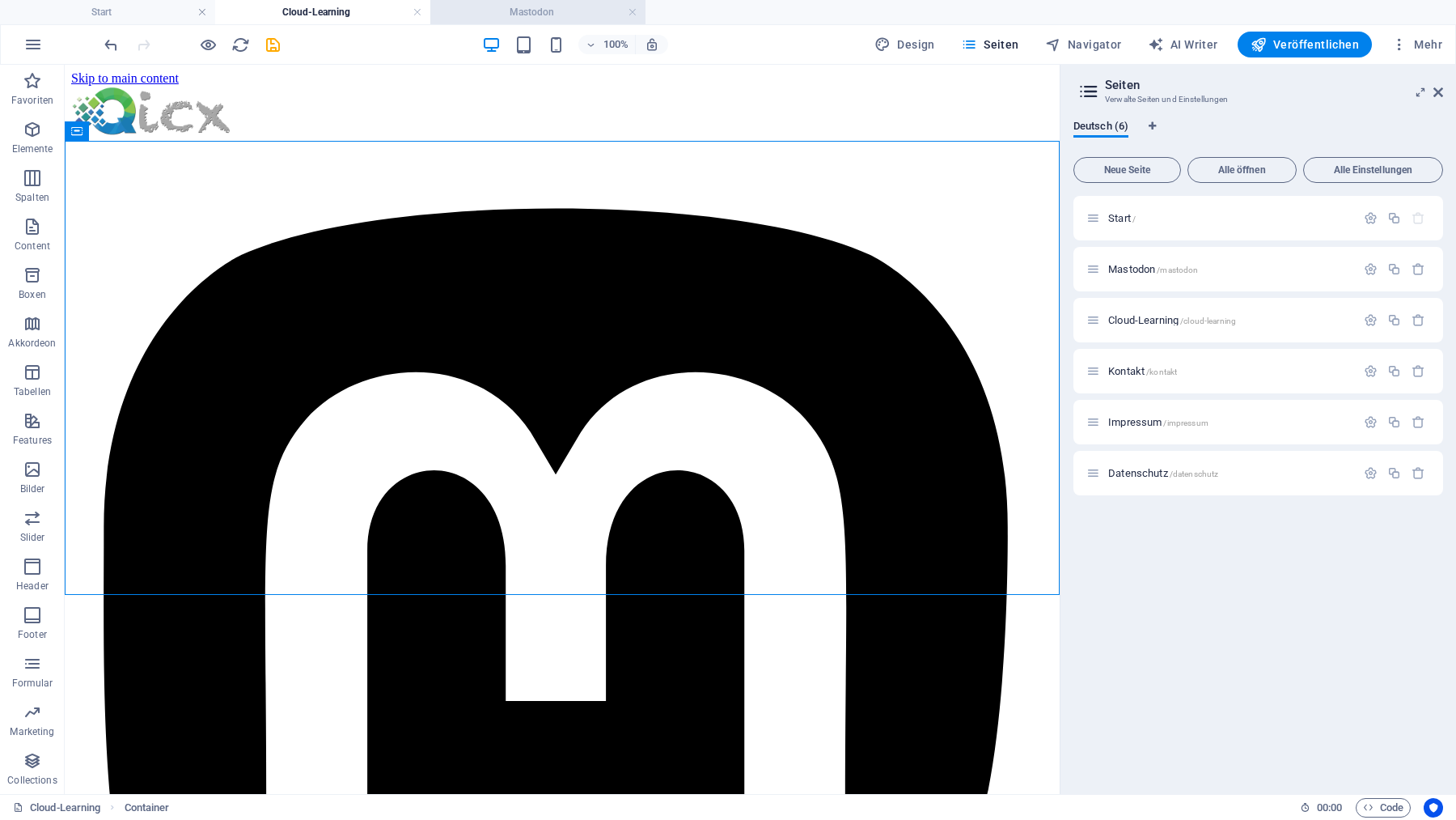
click at [492, 16] on h4 "Mastodon" at bounding box center [538, 12] width 215 height 18
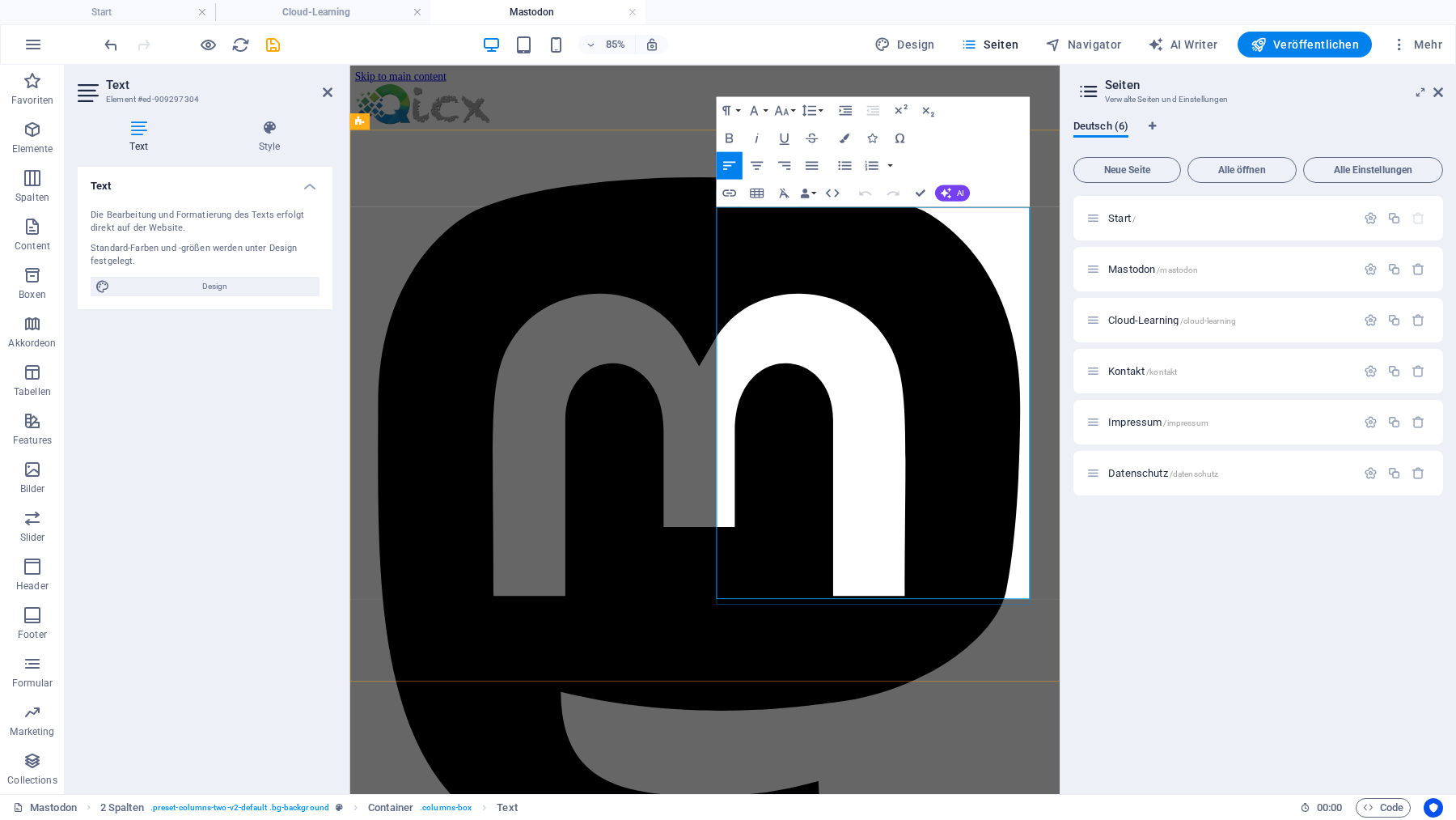
drag, startPoint x: 880, startPoint y: 269, endPoint x: 776, endPoint y: 243, distance: 107.2
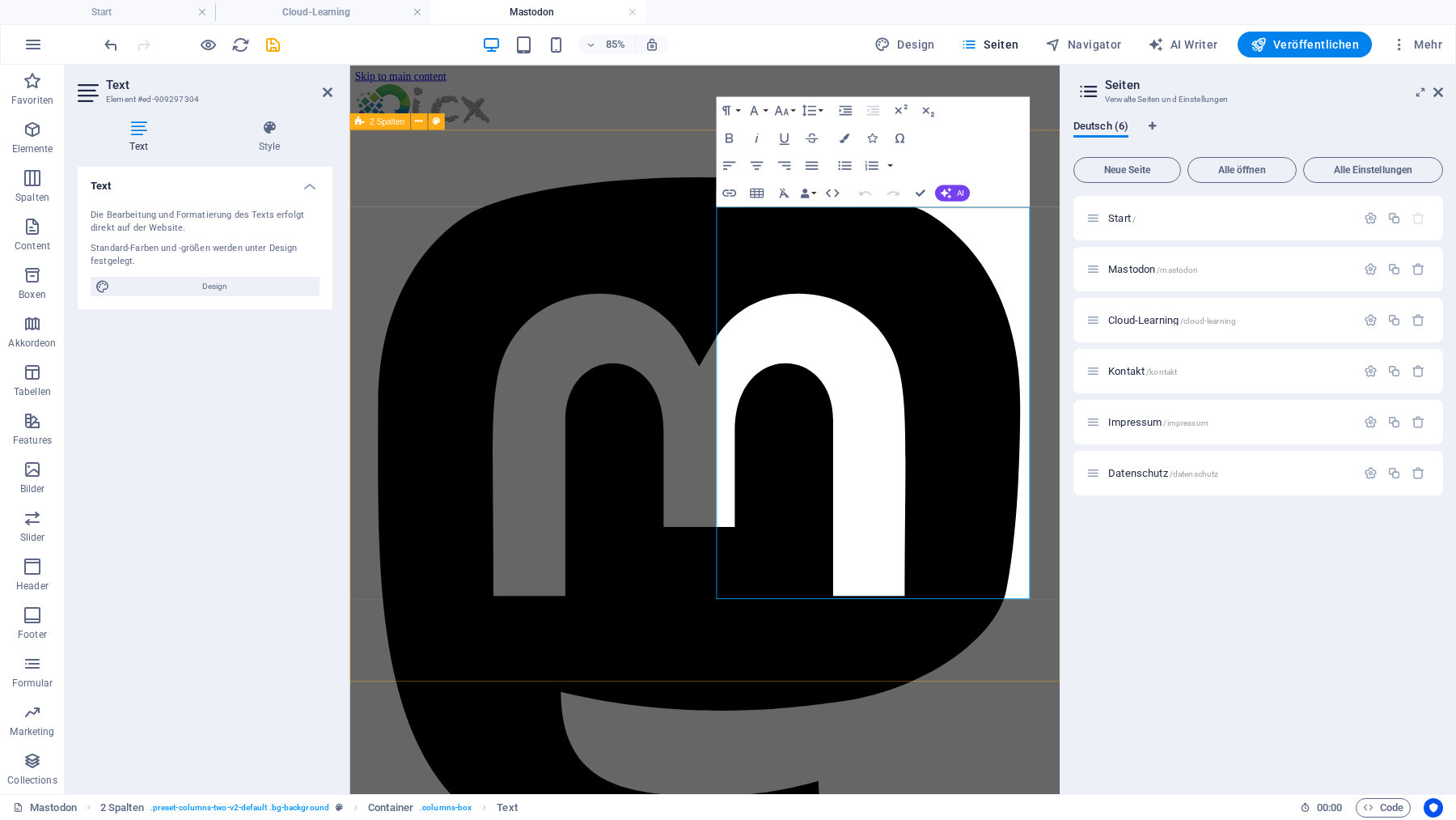
click at [345, 12] on h4 "Cloud-Learning" at bounding box center [323, 12] width 215 height 18
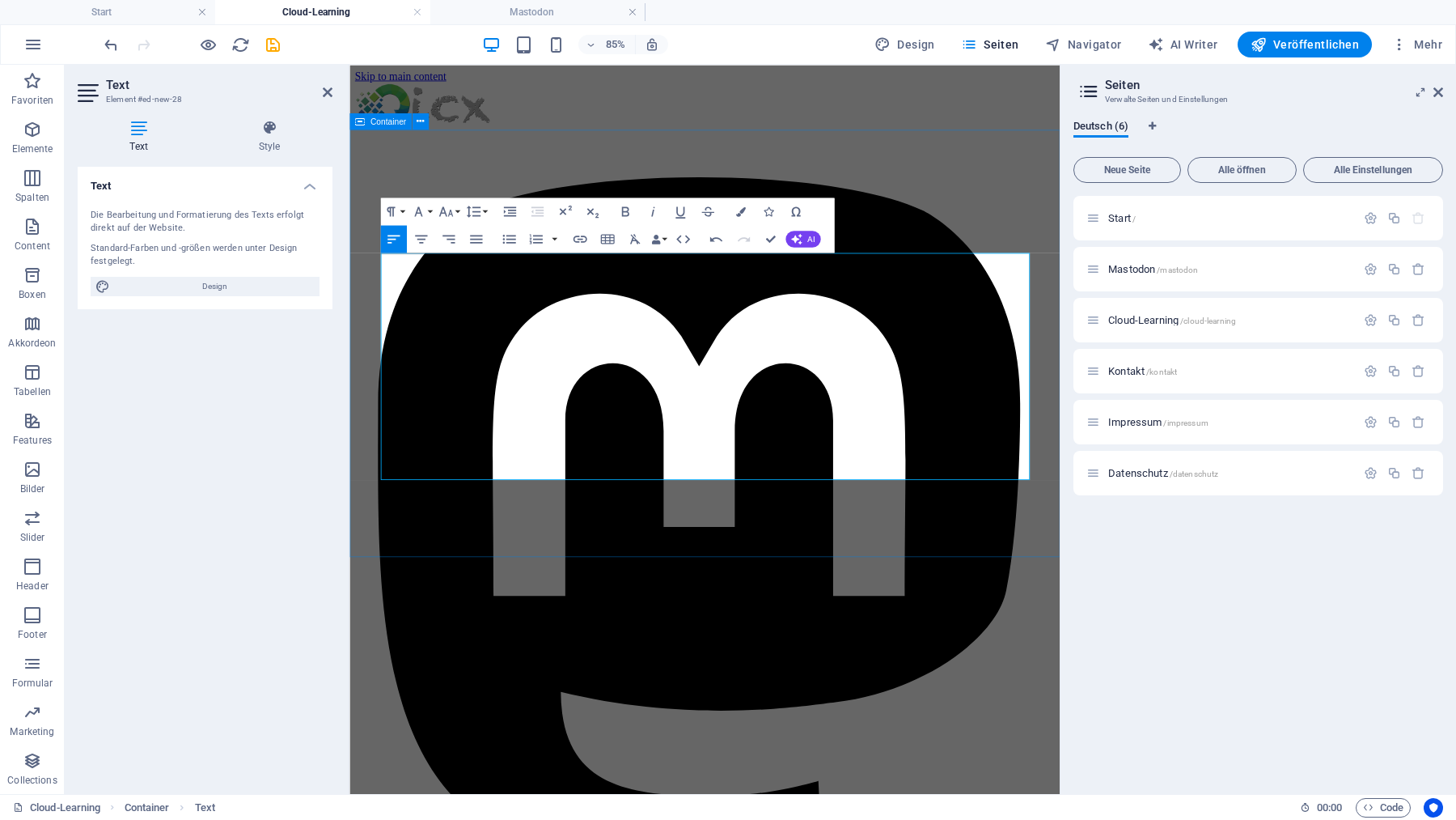
drag, startPoint x: 535, startPoint y: 301, endPoint x: 369, endPoint y: 286, distance: 166.7
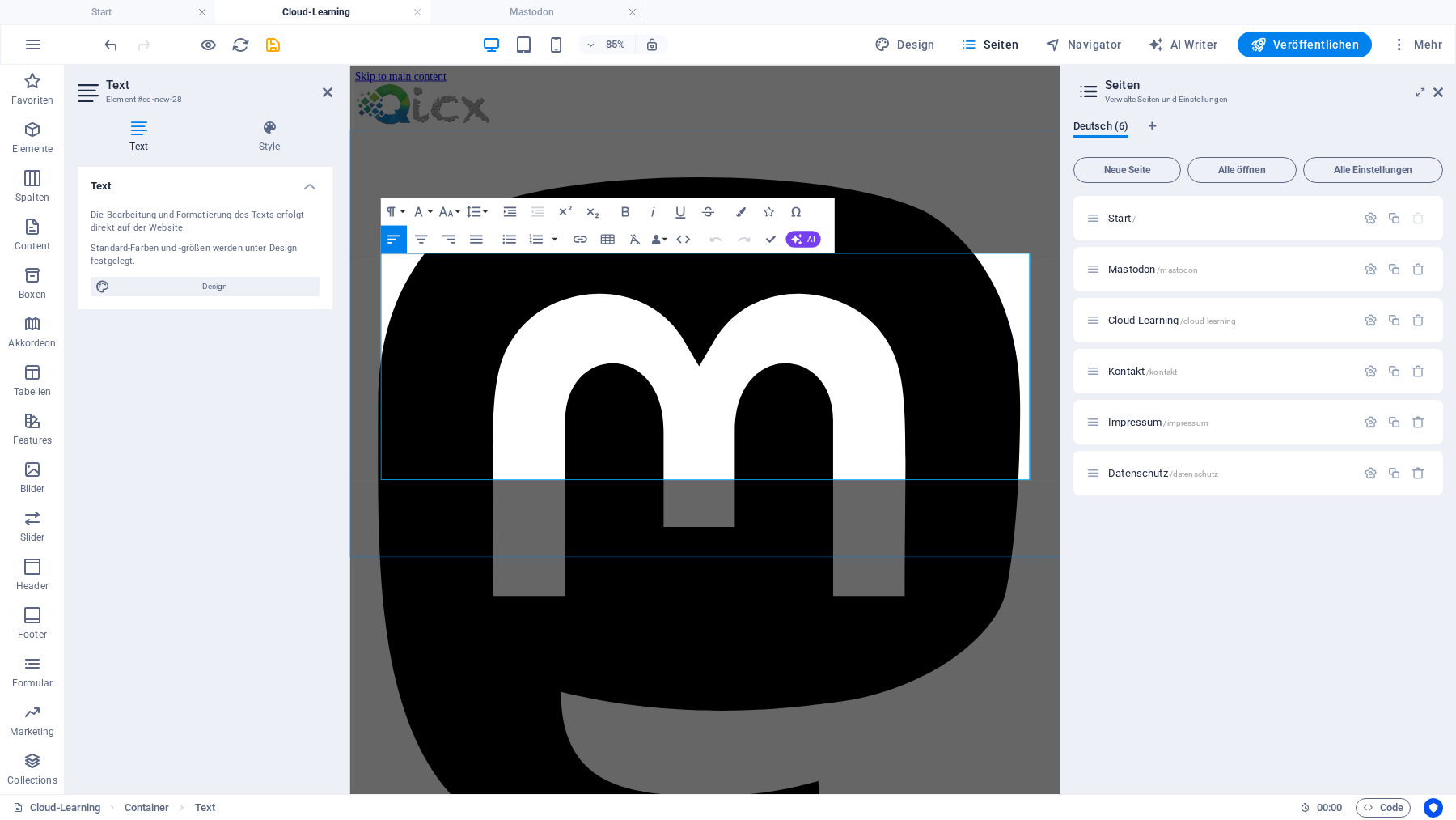
drag, startPoint x: 511, startPoint y: 298, endPoint x: 449, endPoint y: 299, distance: 62.0
drag, startPoint x: 448, startPoint y: 347, endPoint x: 377, endPoint y: 346, distance: 71.0
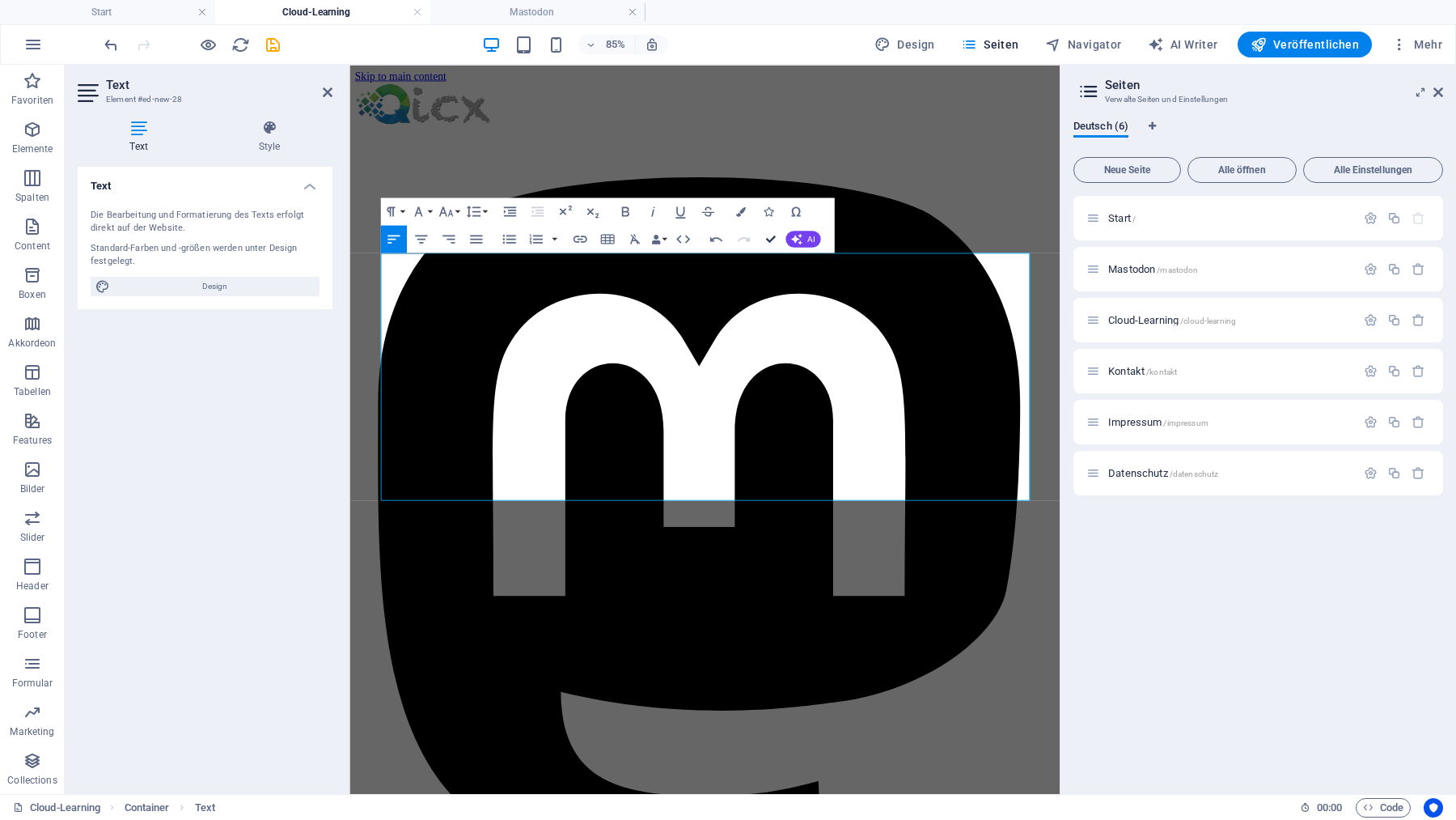
drag, startPoint x: 774, startPoint y: 237, endPoint x: 698, endPoint y: 227, distance: 76.7
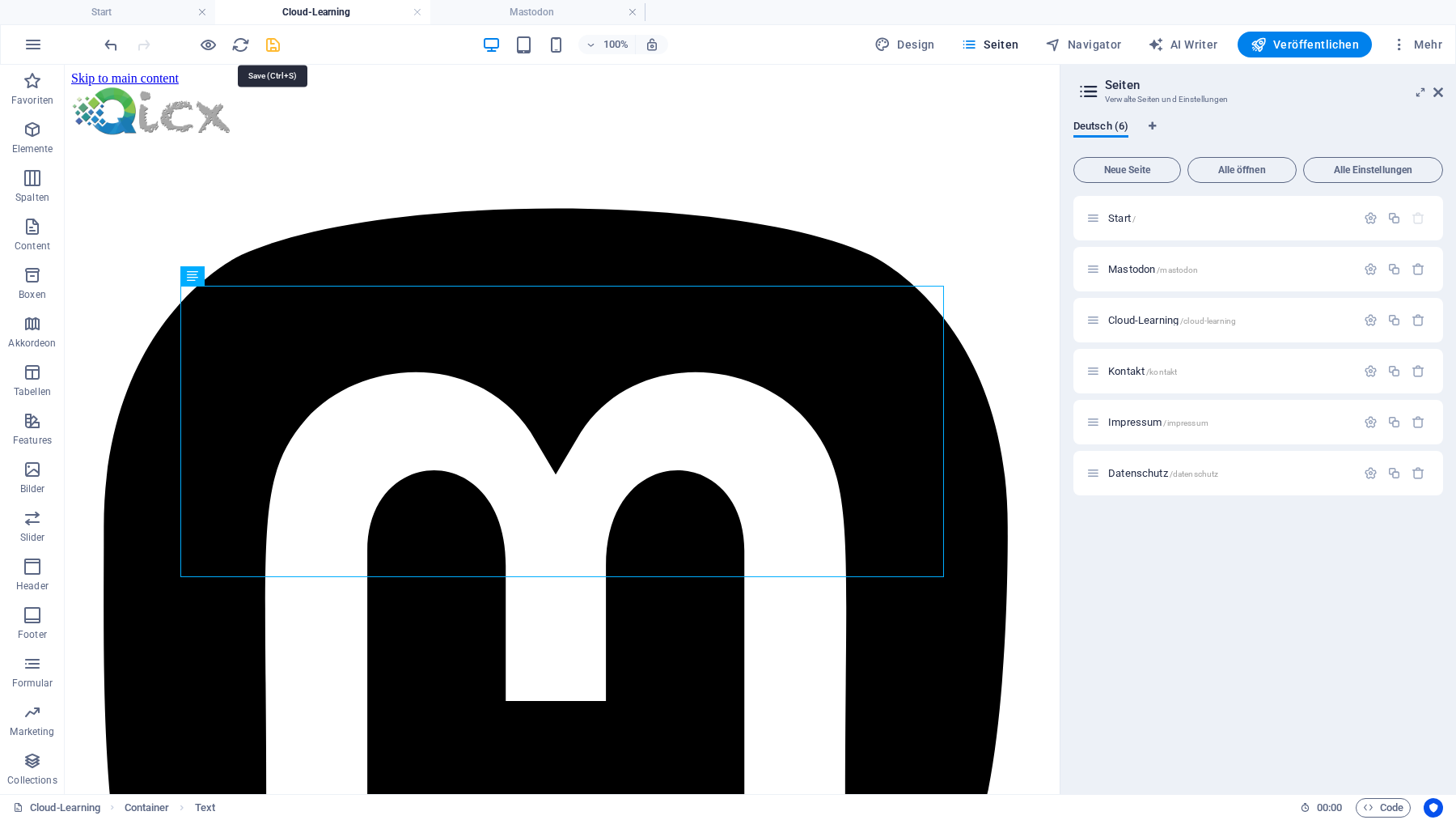
click at [279, 47] on icon "save" at bounding box center [272, 45] width 19 height 19
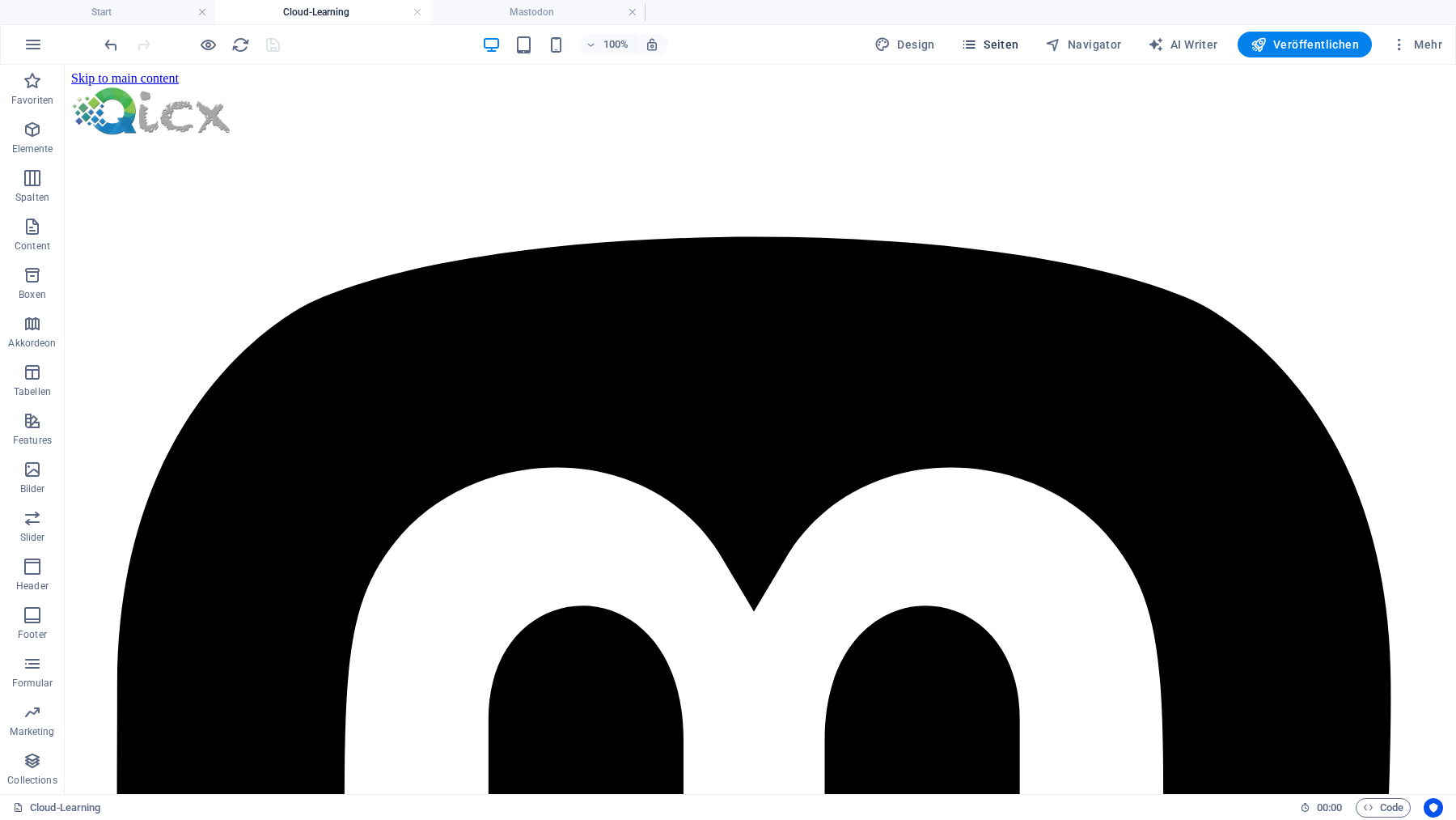
click at [996, 46] on span "Seiten" at bounding box center [989, 45] width 58 height 16
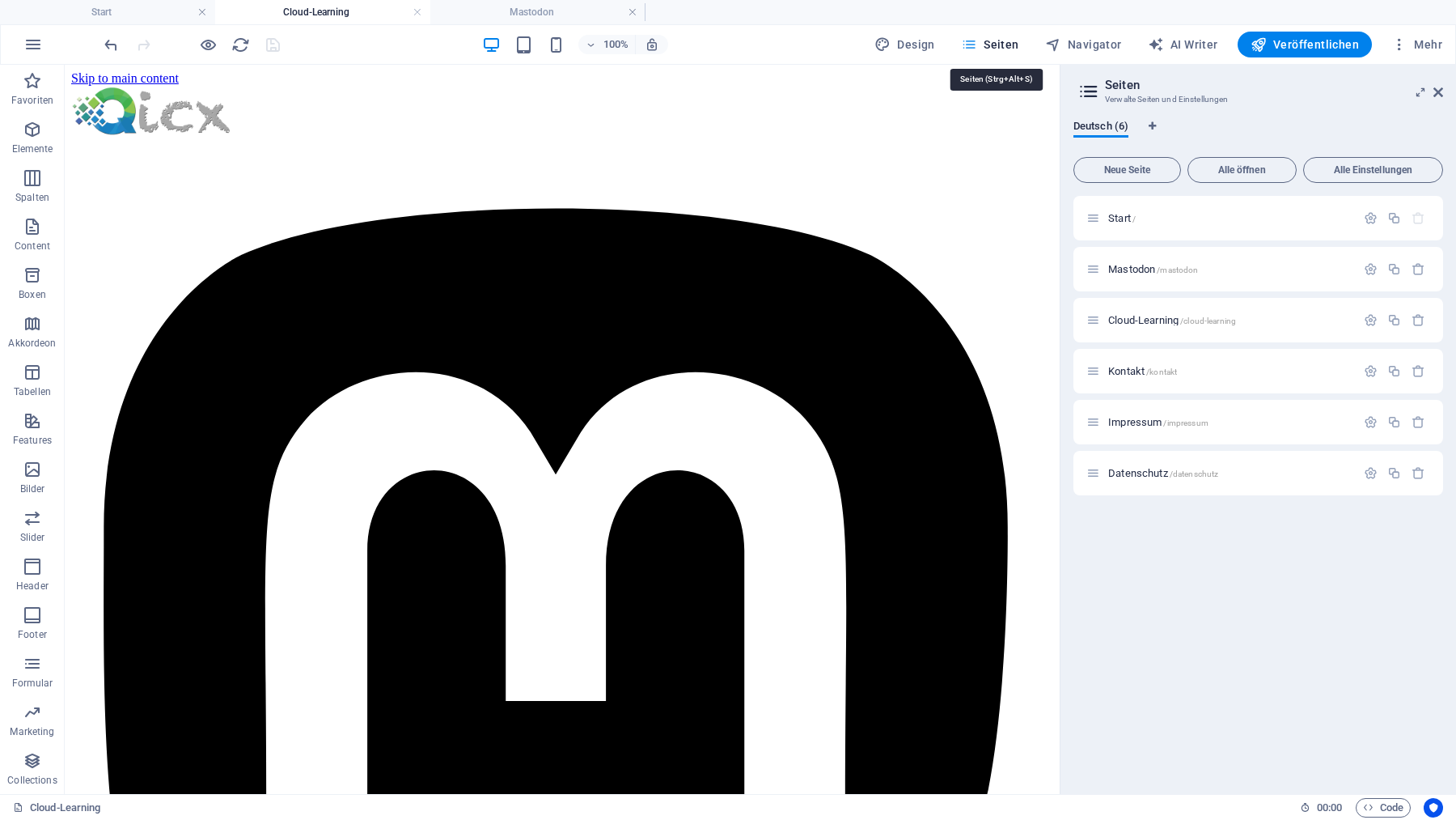
click at [1005, 47] on span "Seiten" at bounding box center [989, 45] width 58 height 16
click at [1133, 366] on span "Kontakt /kontakt" at bounding box center [1143, 370] width 69 height 12
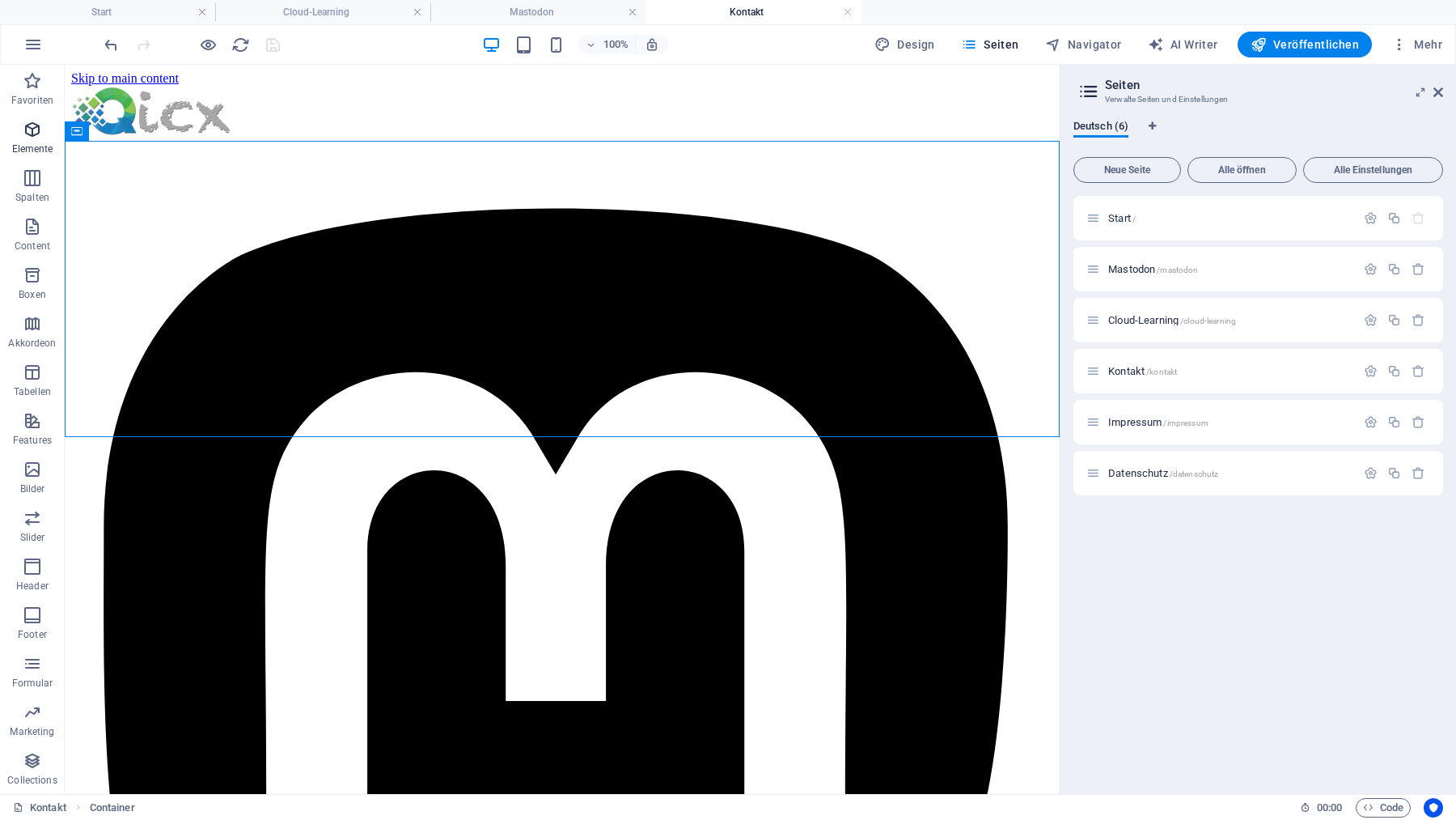
click at [30, 122] on icon "button" at bounding box center [33, 130] width 20 height 20
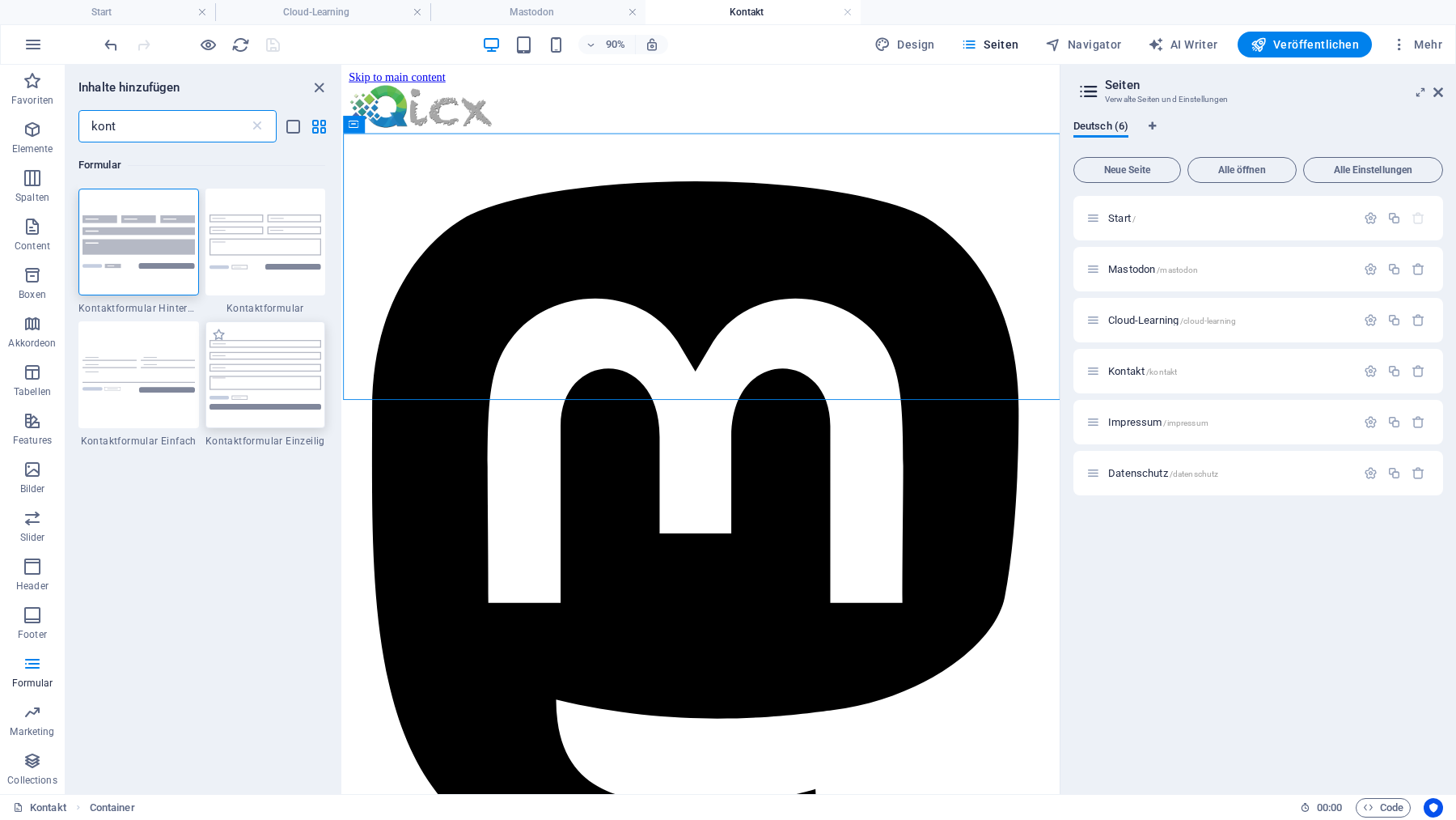
type input "kont"
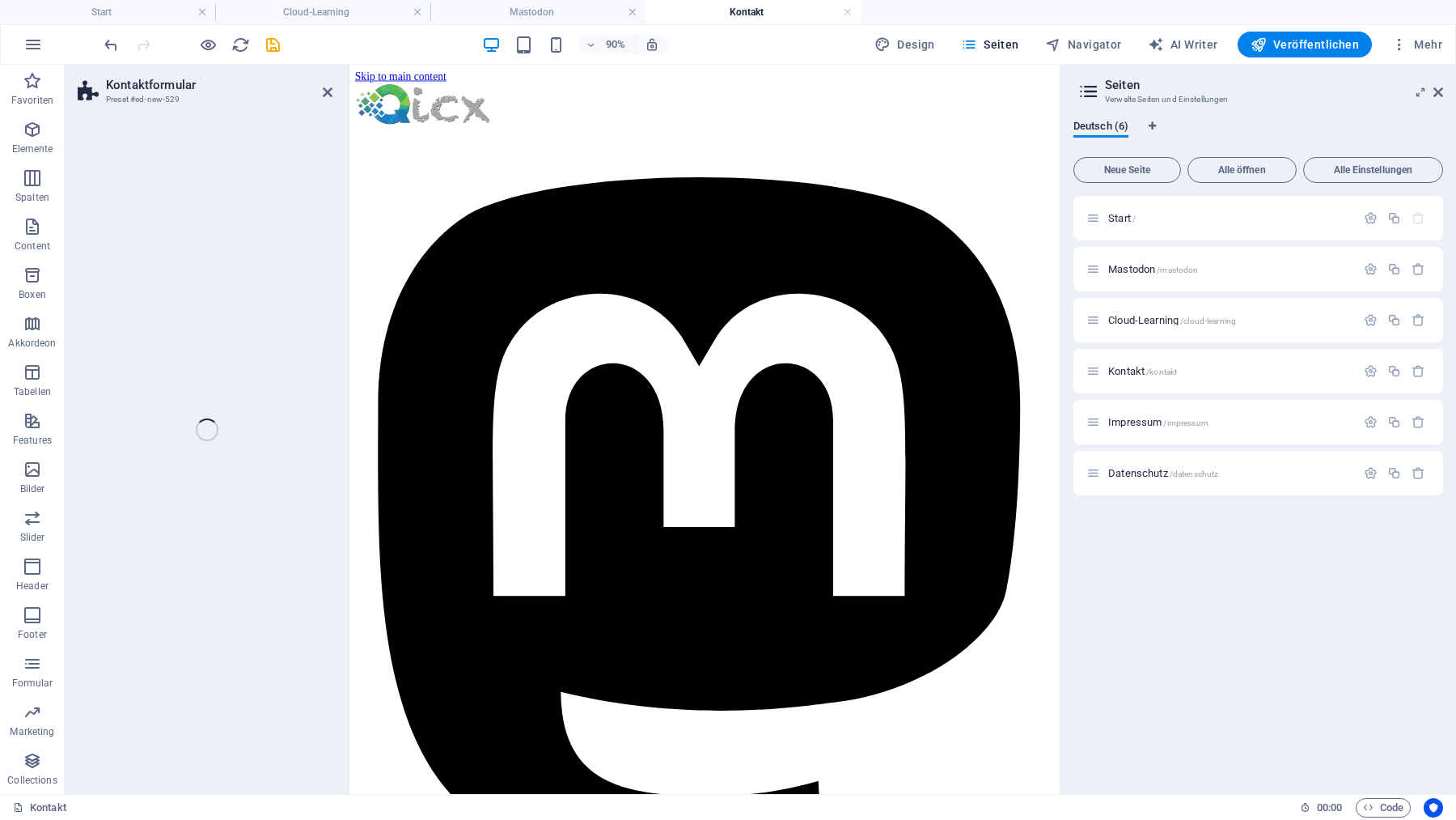
select select "rem"
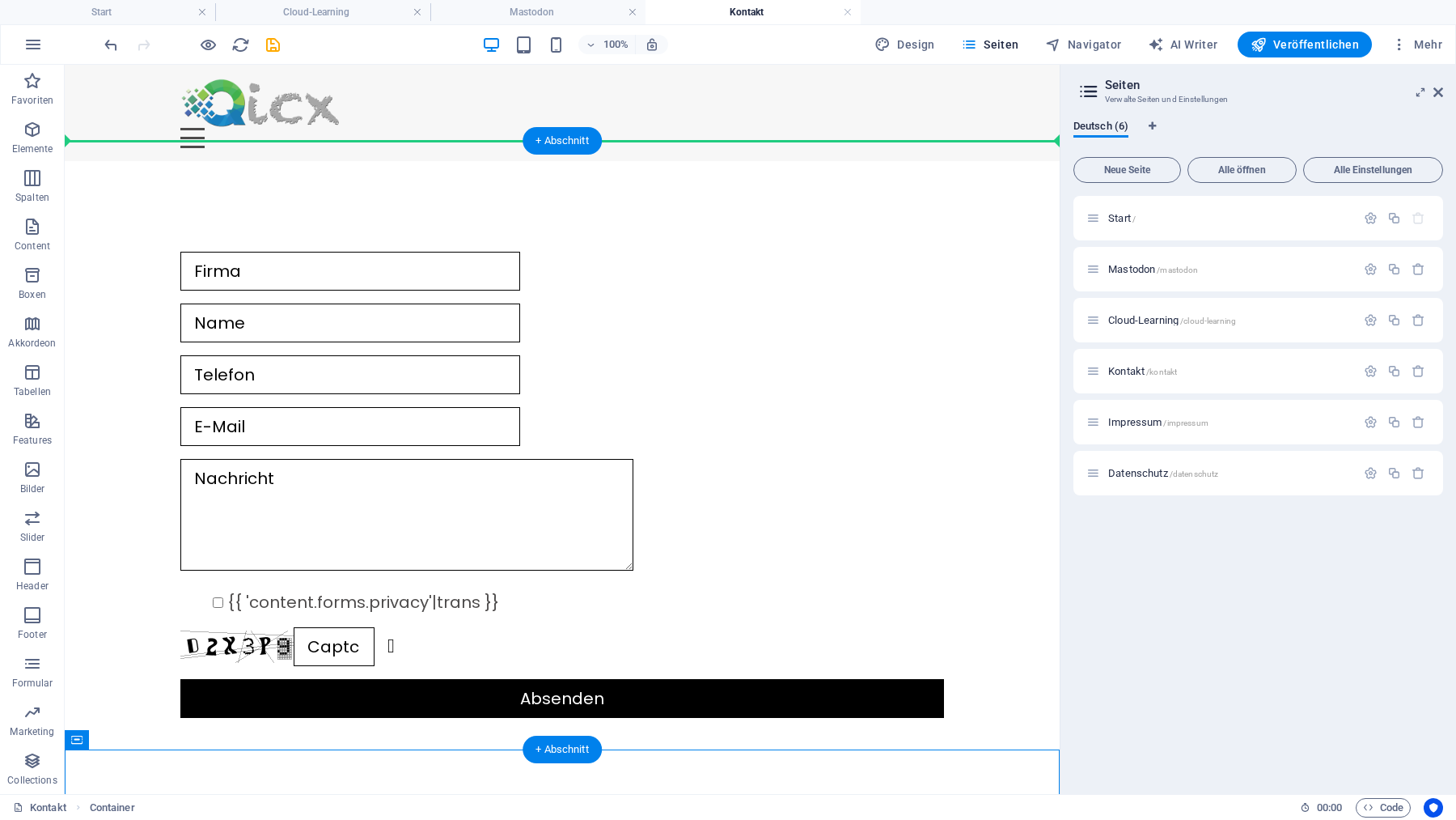
drag, startPoint x: 383, startPoint y: 589, endPoint x: 415, endPoint y: 212, distance: 378.4
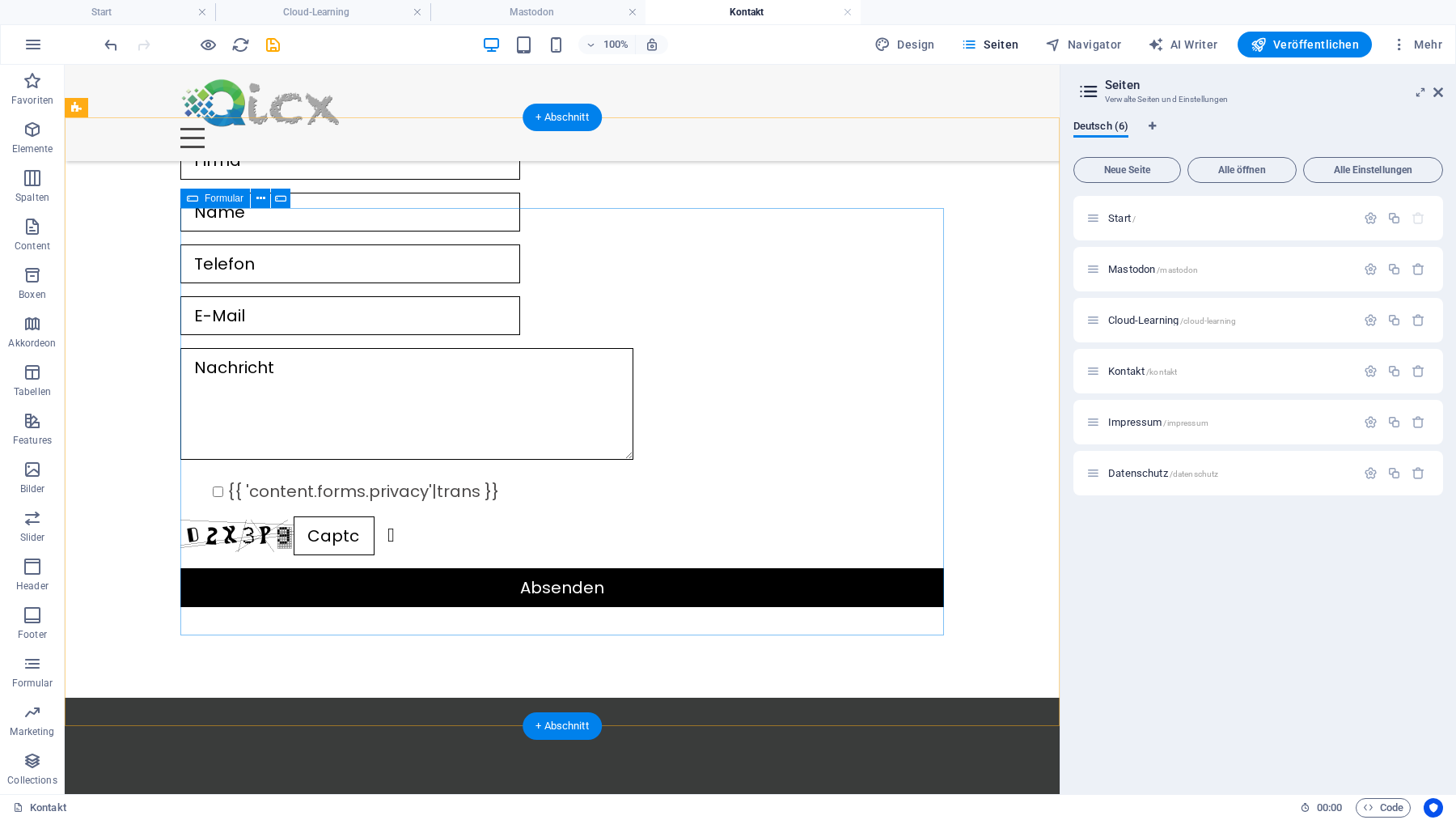
scroll to position [246, 0]
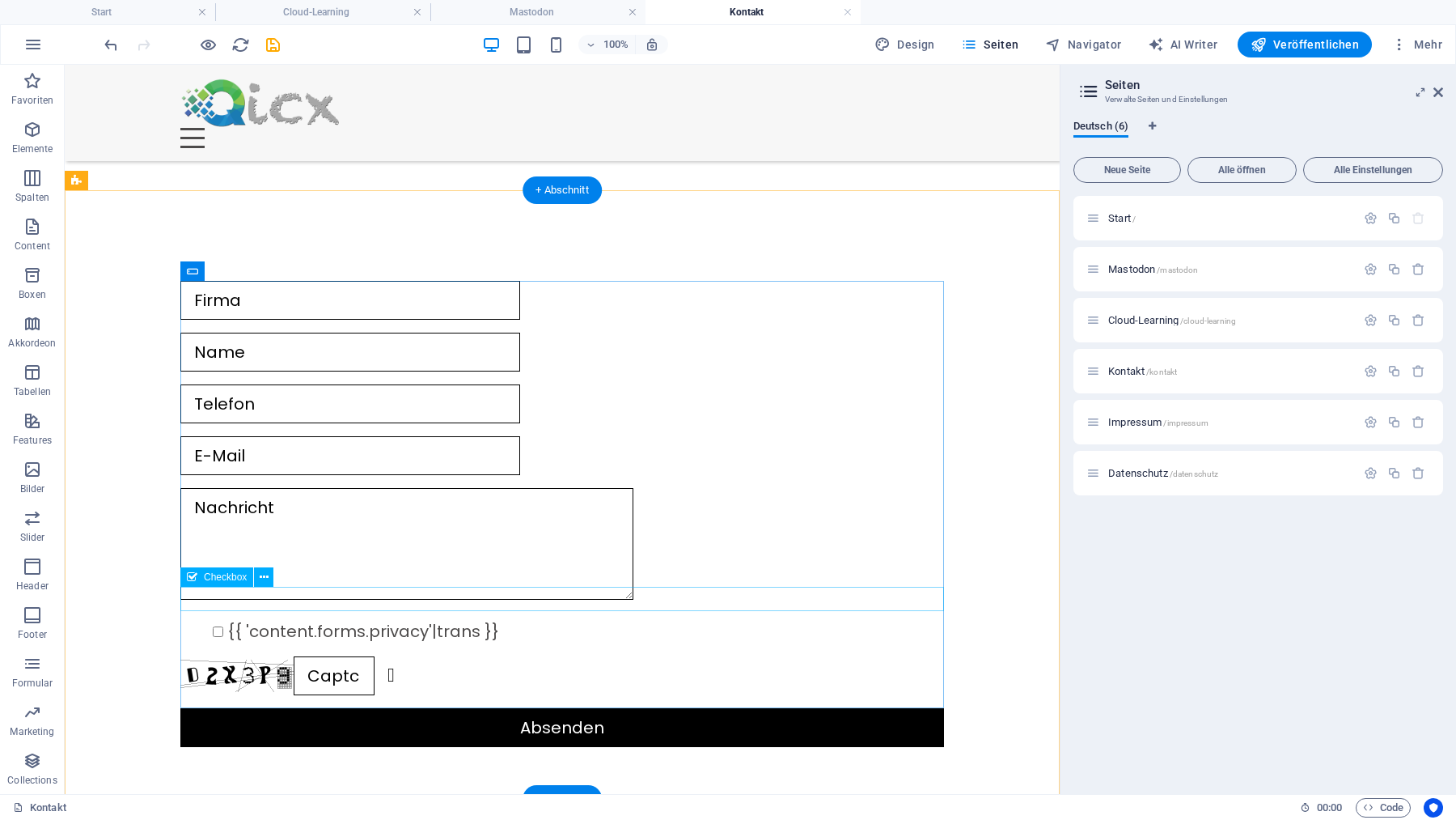
click at [486, 619] on div "{{ 'content.forms.privacy'|trans }}" at bounding box center [562, 632] width 763 height 24
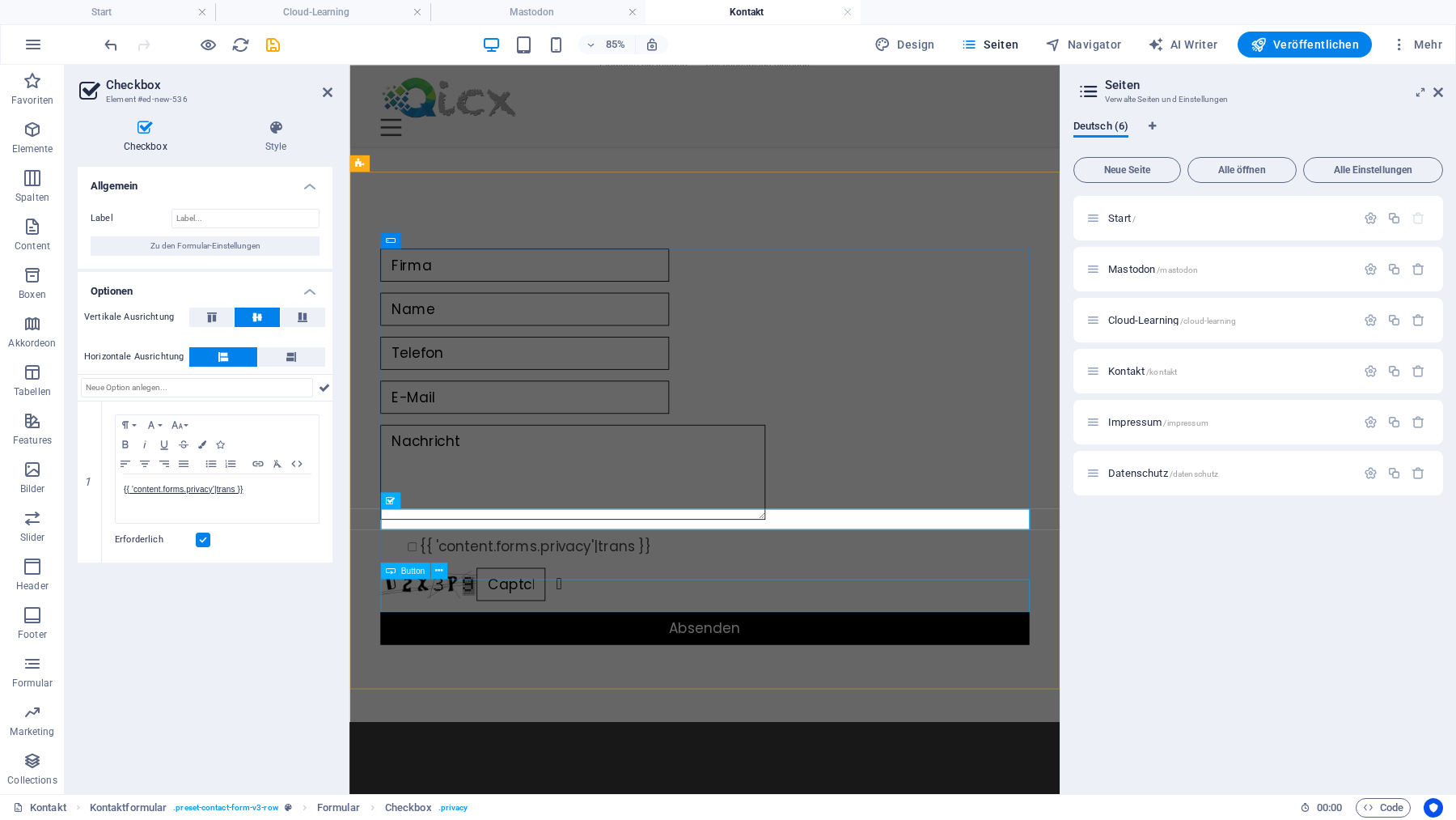
click at [511, 708] on div "Absenden" at bounding box center [768, 728] width 763 height 39
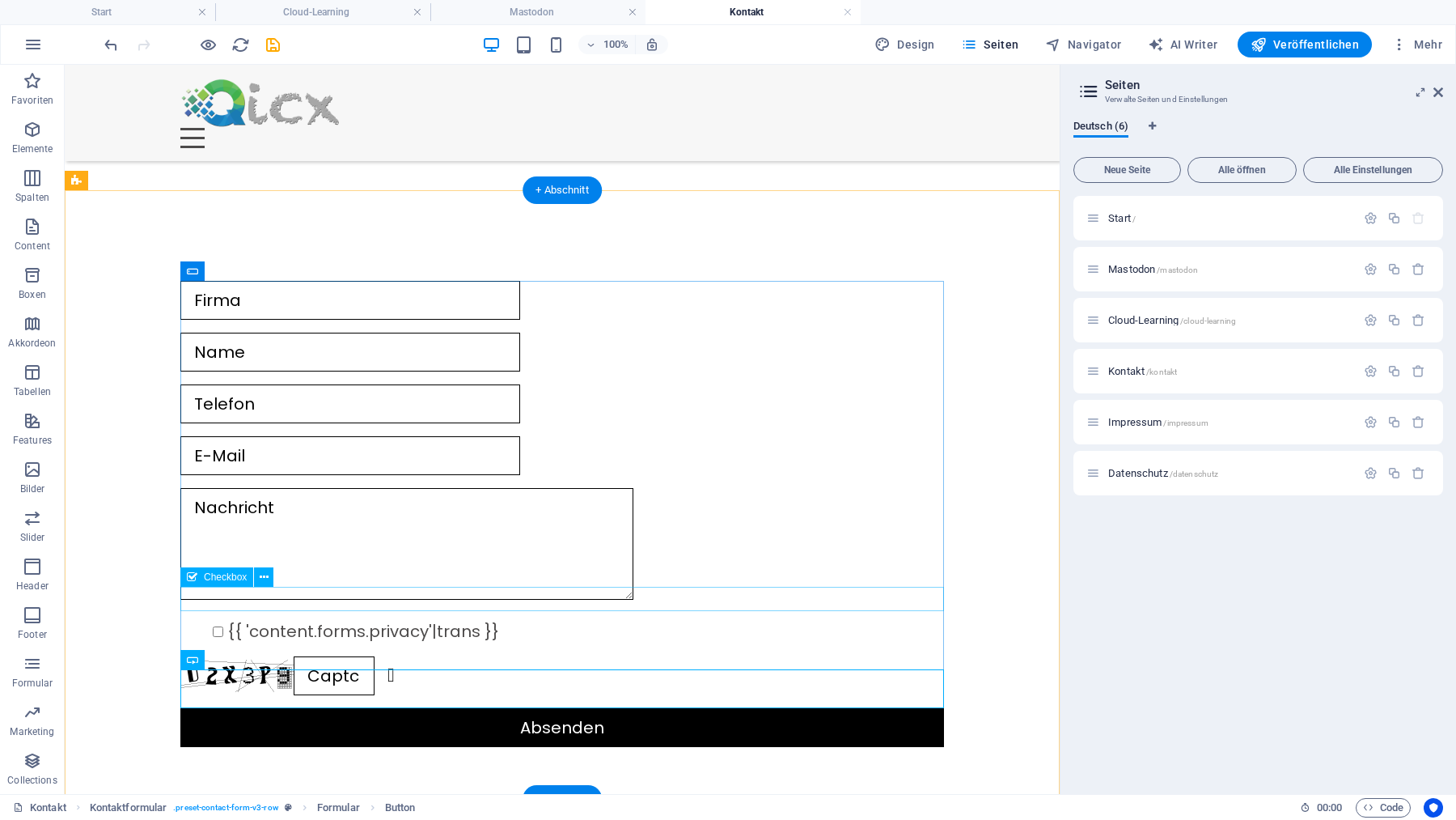
click at [487, 619] on div "{{ 'content.forms.privacy'|trans }}" at bounding box center [562, 632] width 763 height 24
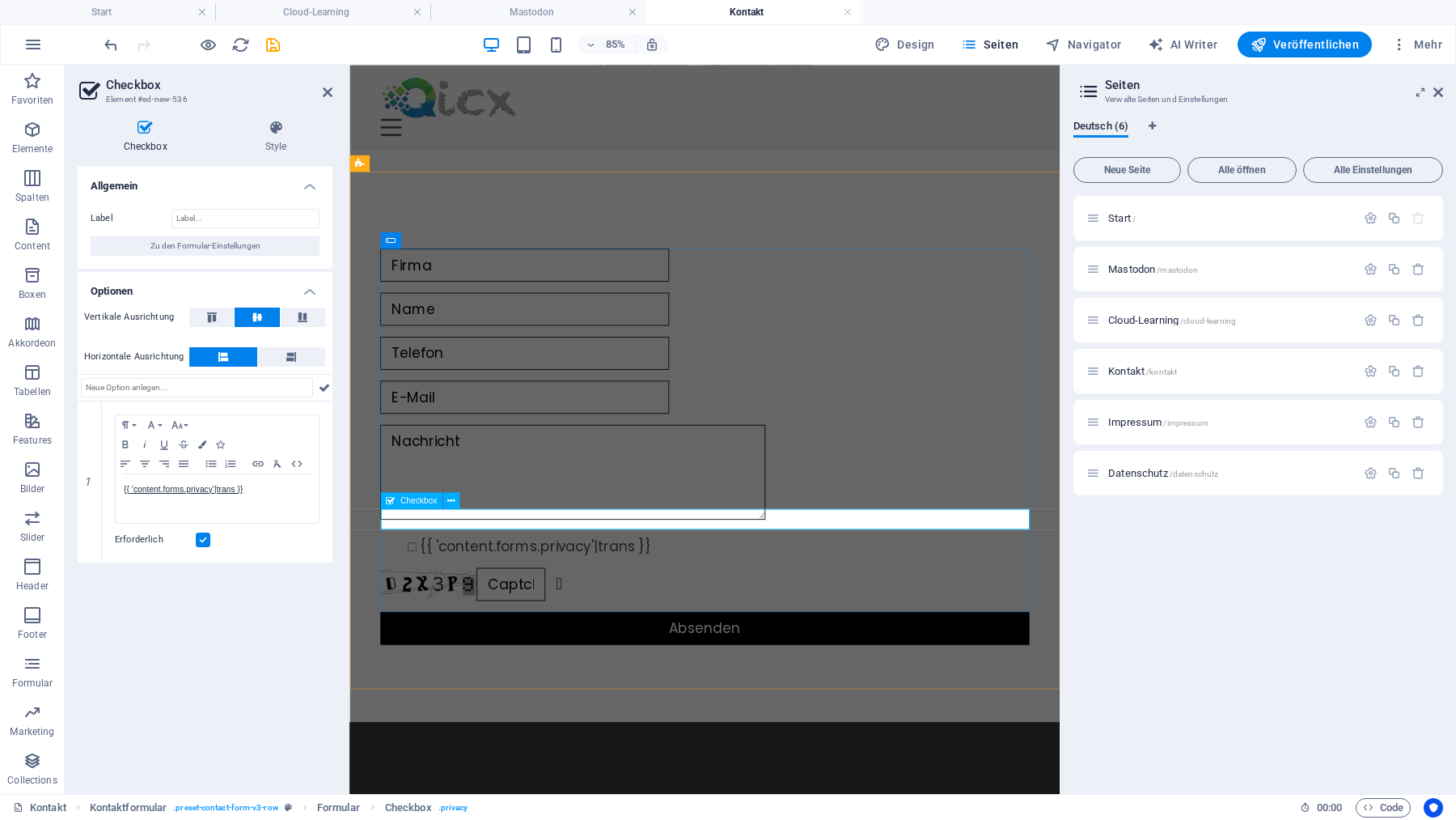
click at [684, 619] on div "{{ 'content.forms.privacy'|trans }}" at bounding box center [768, 632] width 763 height 24
click at [451, 499] on icon at bounding box center [450, 500] width 7 height 15
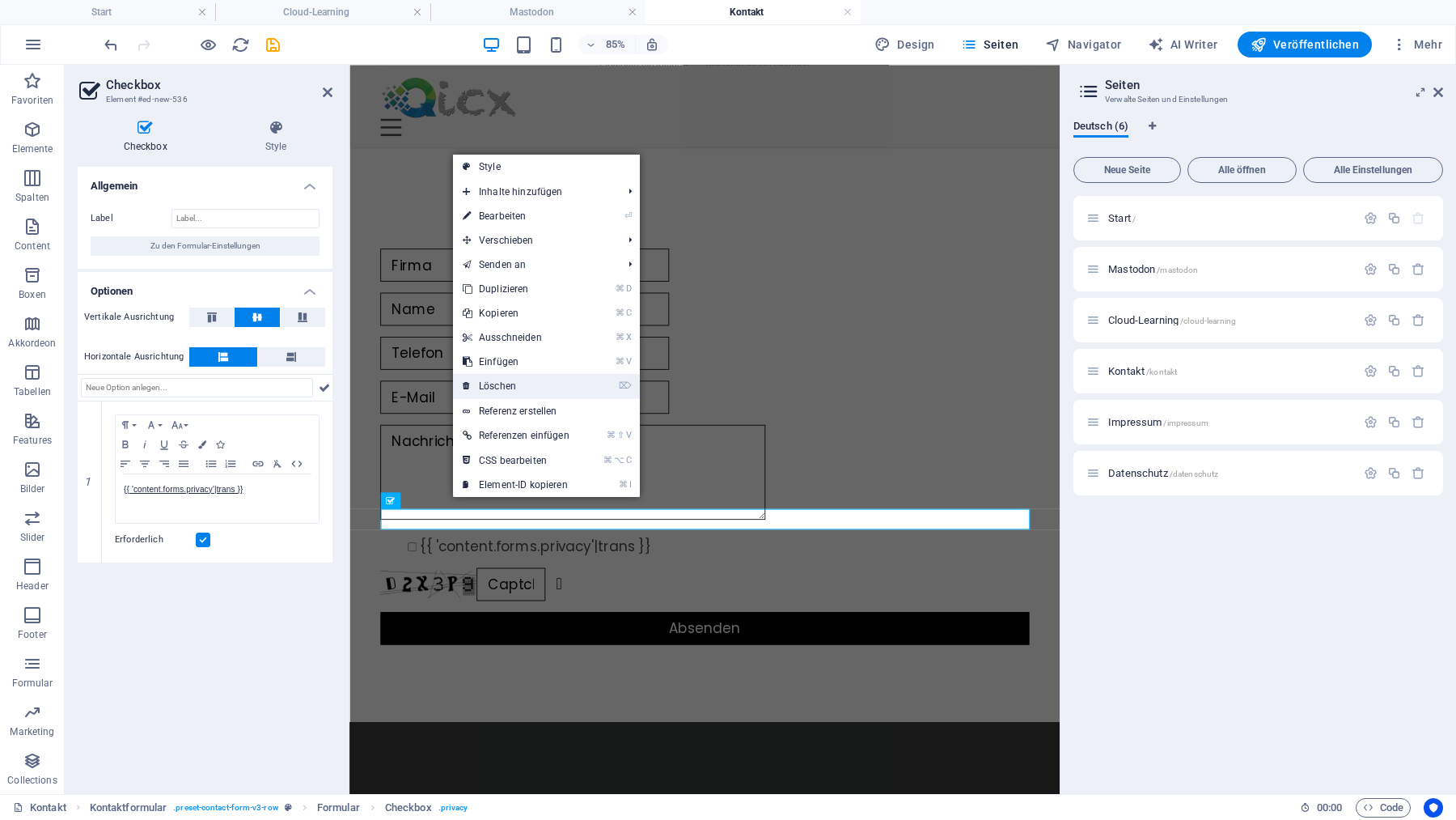
click at [514, 384] on link "⌦ Löschen" at bounding box center [516, 386] width 126 height 24
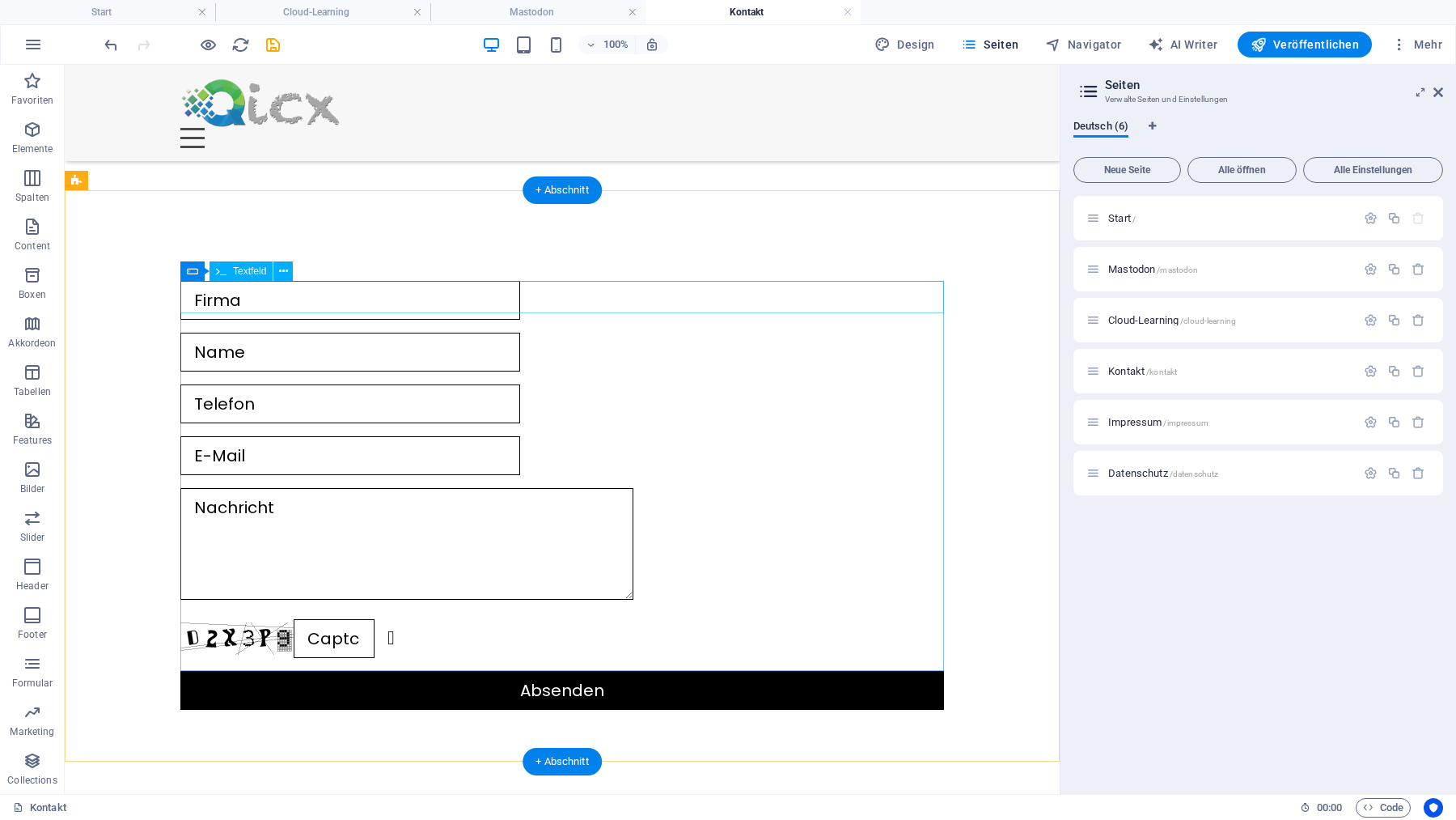
click at [326, 299] on div at bounding box center [562, 300] width 763 height 39
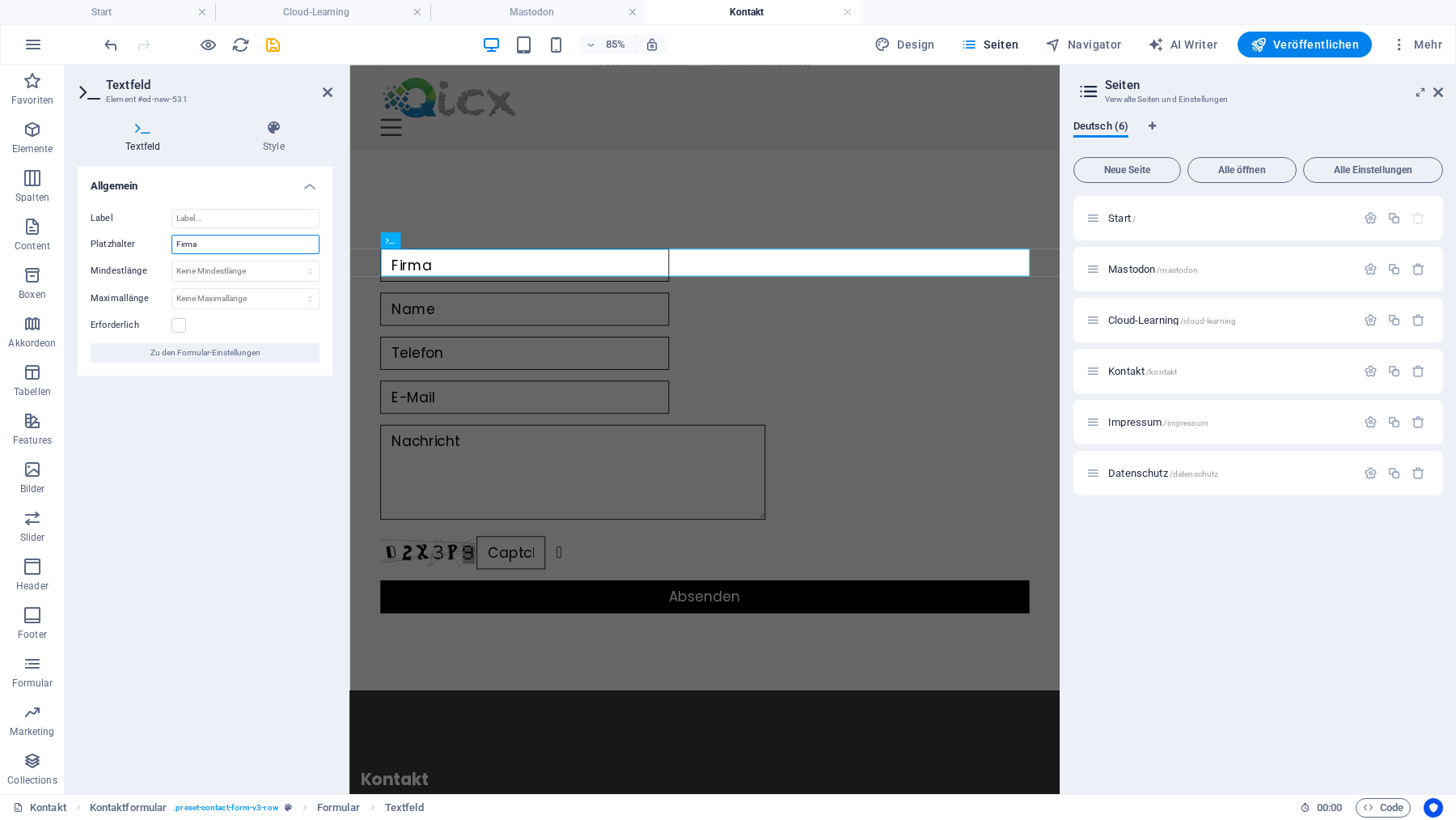
click at [252, 250] on input "Firma" at bounding box center [245, 245] width 148 height 20
type input "Vorname"
click at [214, 470] on div "Allgemein Label Platzhalter Vorname Mindestlänge Keine Mindestlänge Zeichen Max…" at bounding box center [205, 473] width 254 height 614
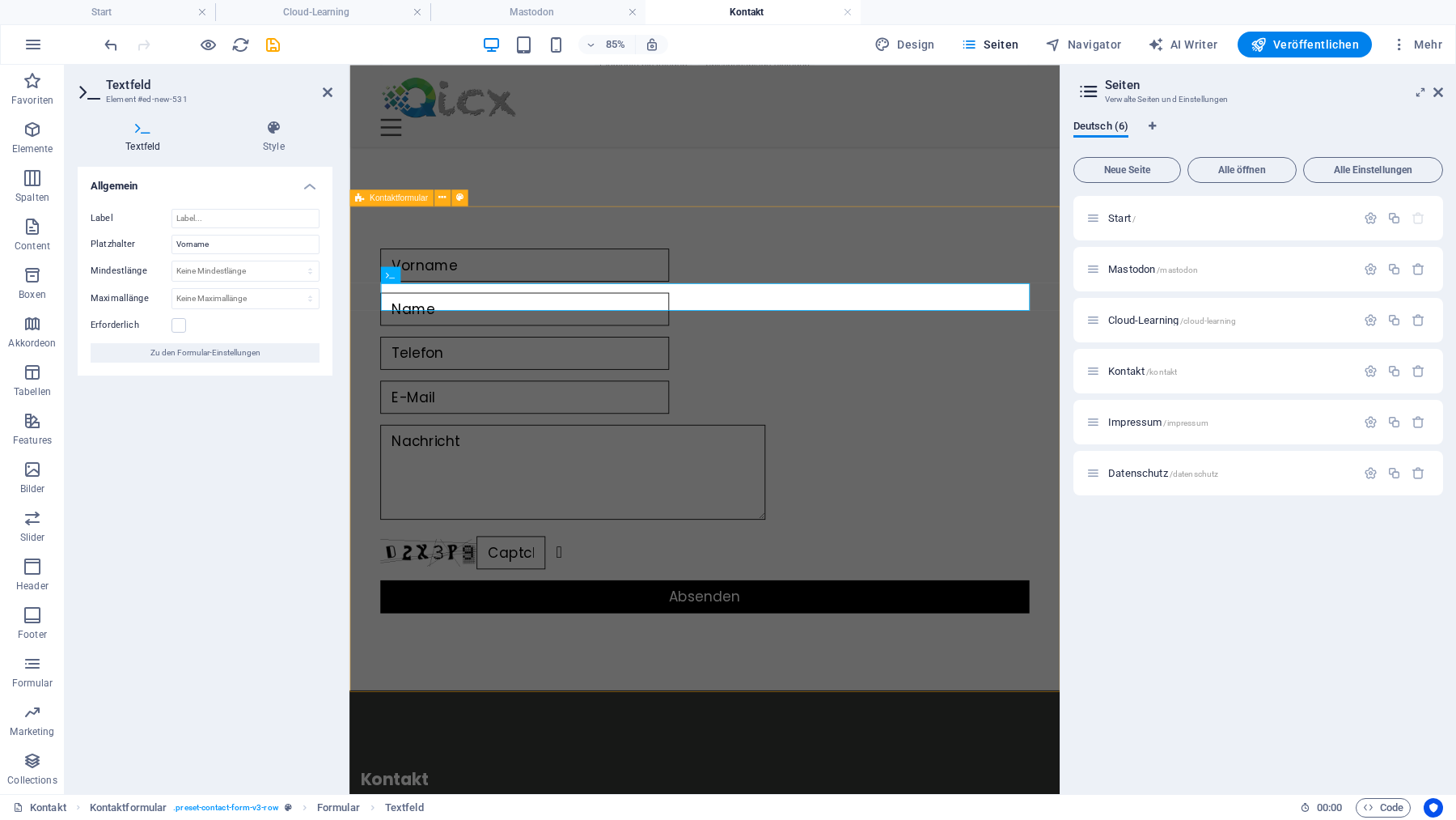
scroll to position [0, 0]
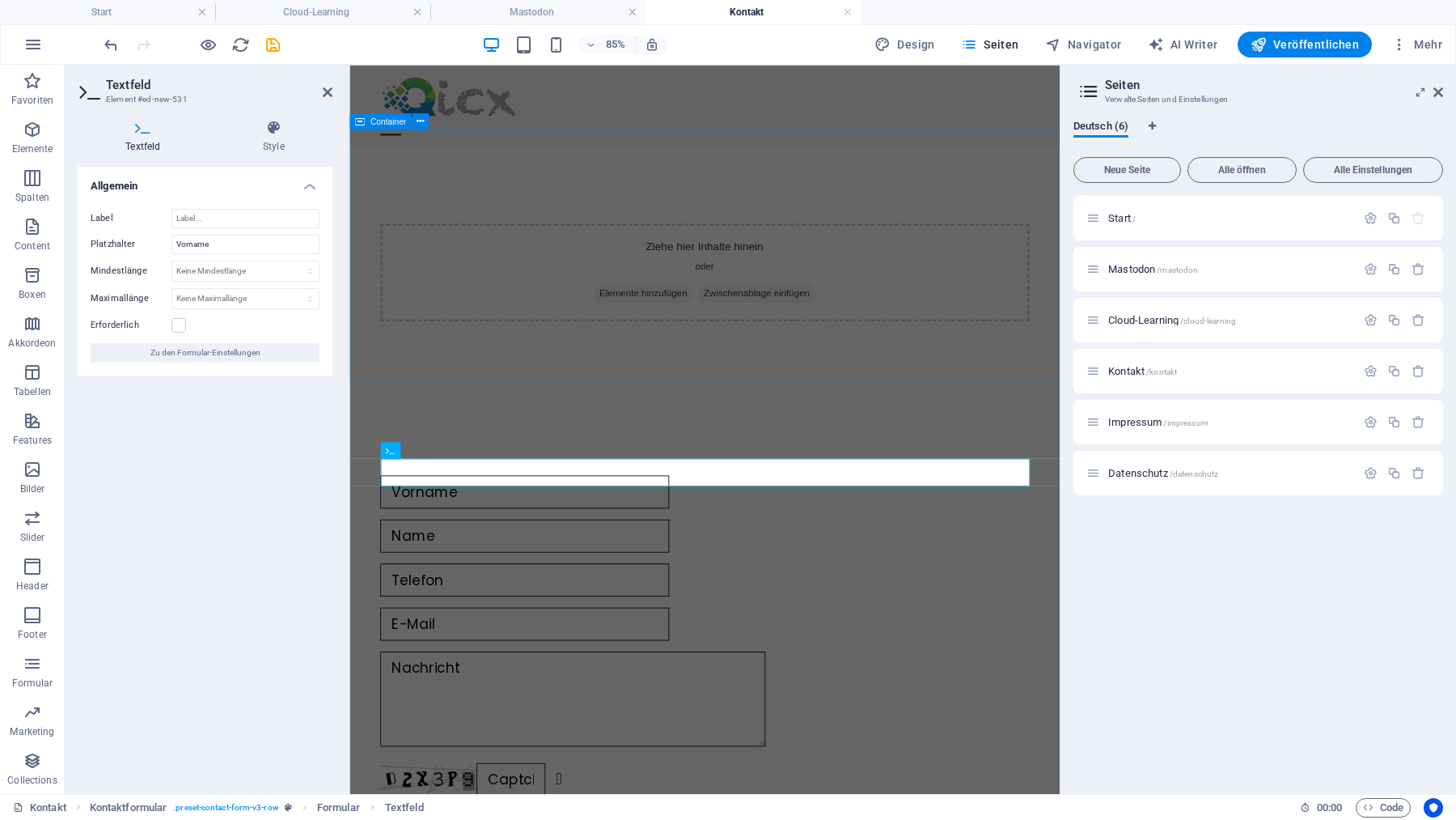
click at [690, 322] on span "Elemente hinzufügen" at bounding box center [695, 334] width 117 height 23
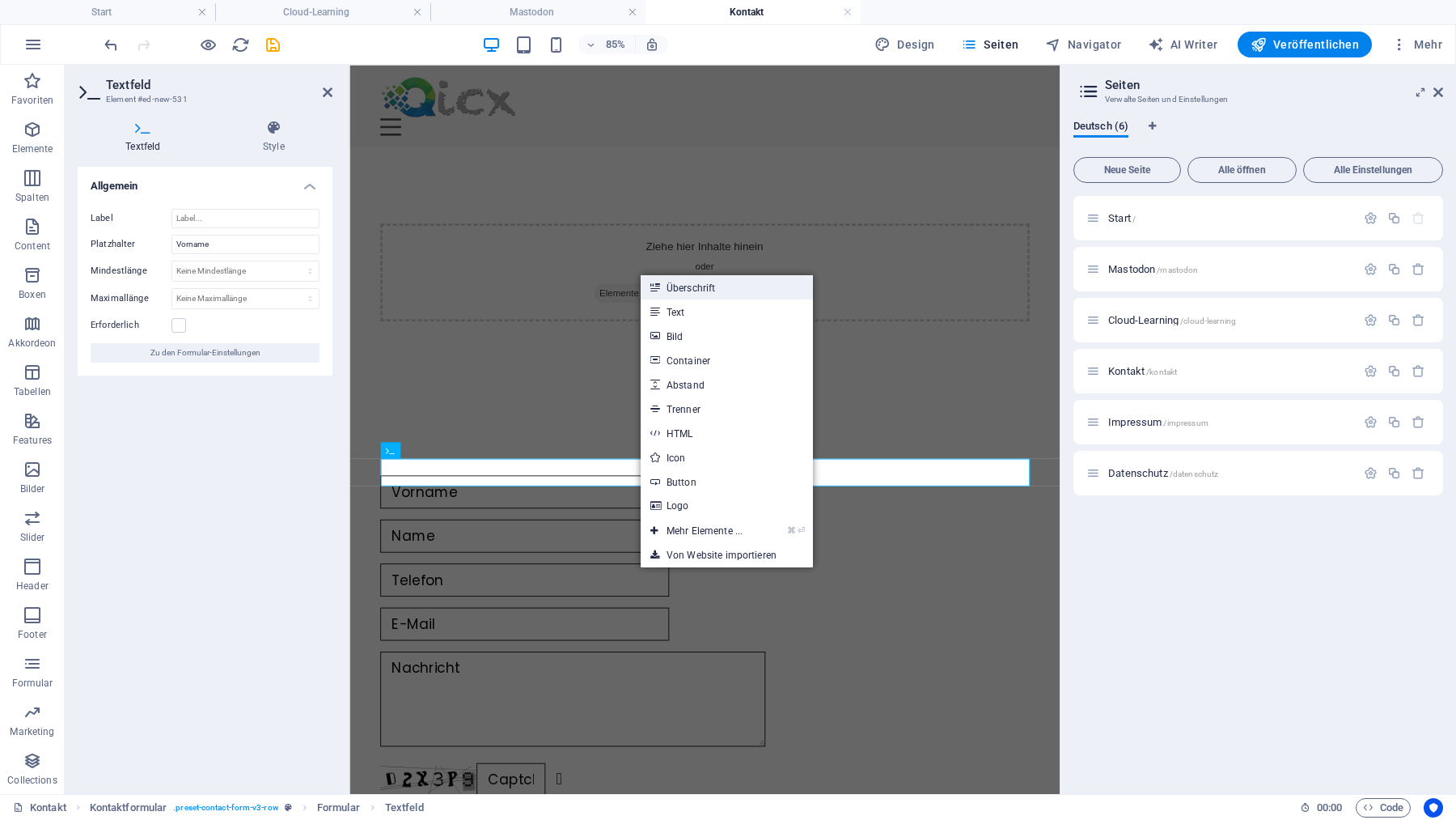
click at [695, 290] on link "Überschrift" at bounding box center [726, 287] width 172 height 24
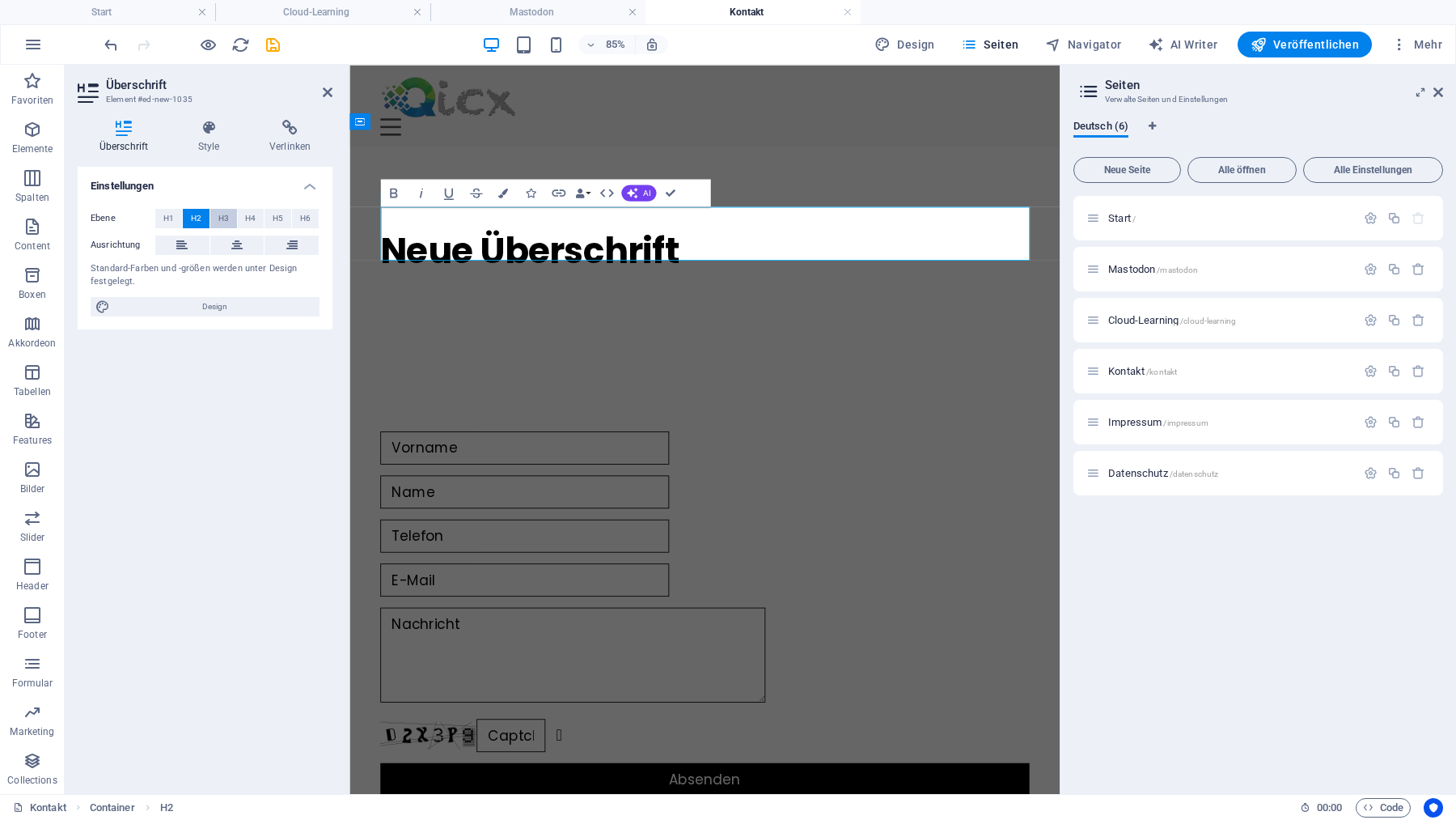
click at [223, 213] on span "H3" at bounding box center [223, 219] width 11 height 20
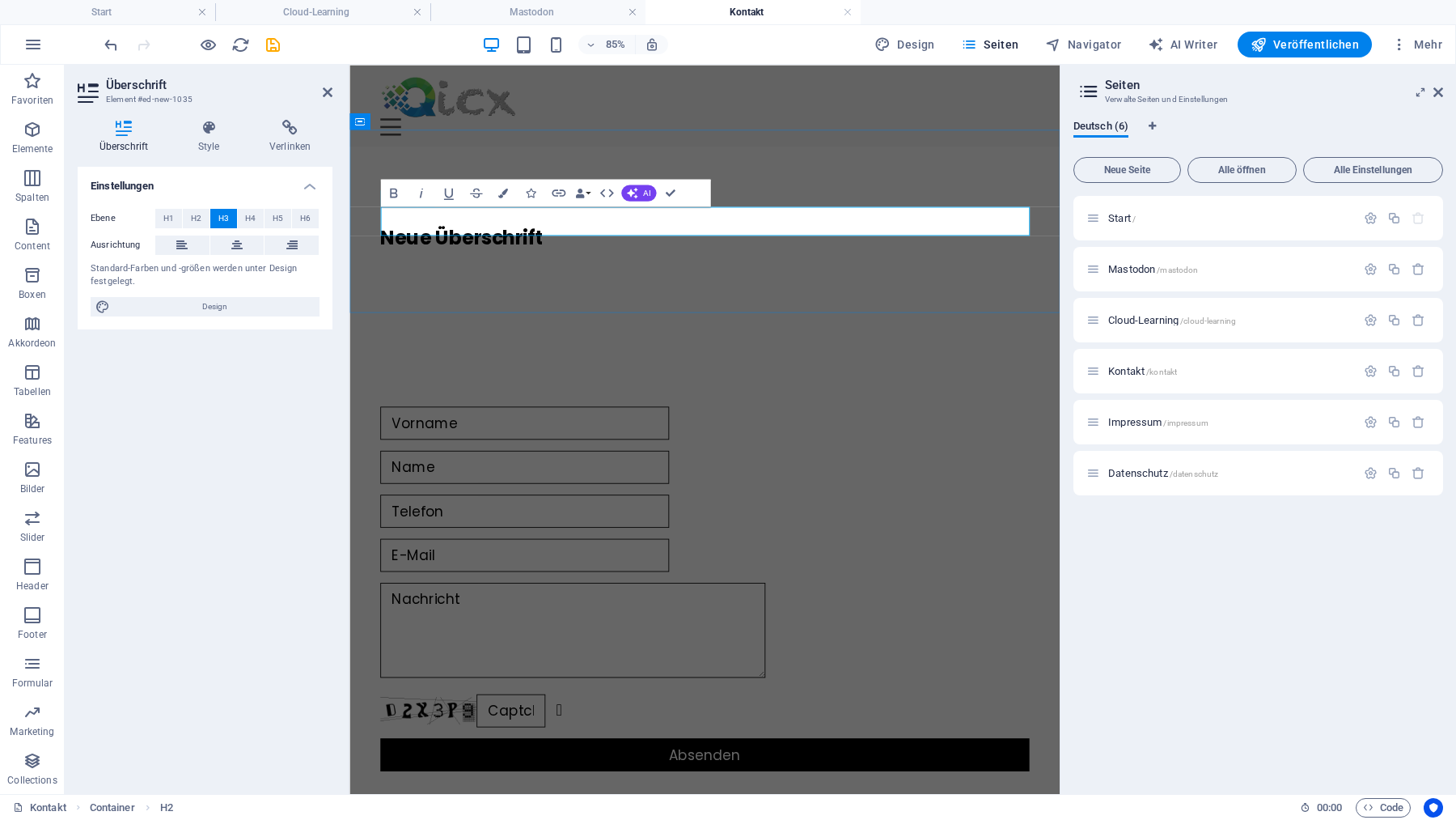
click at [508, 251] on h3 "Neue Überschrift" at bounding box center [768, 268] width 763 height 34
click at [624, 316] on div "Hallo?" at bounding box center [767, 268] width 835 height 215
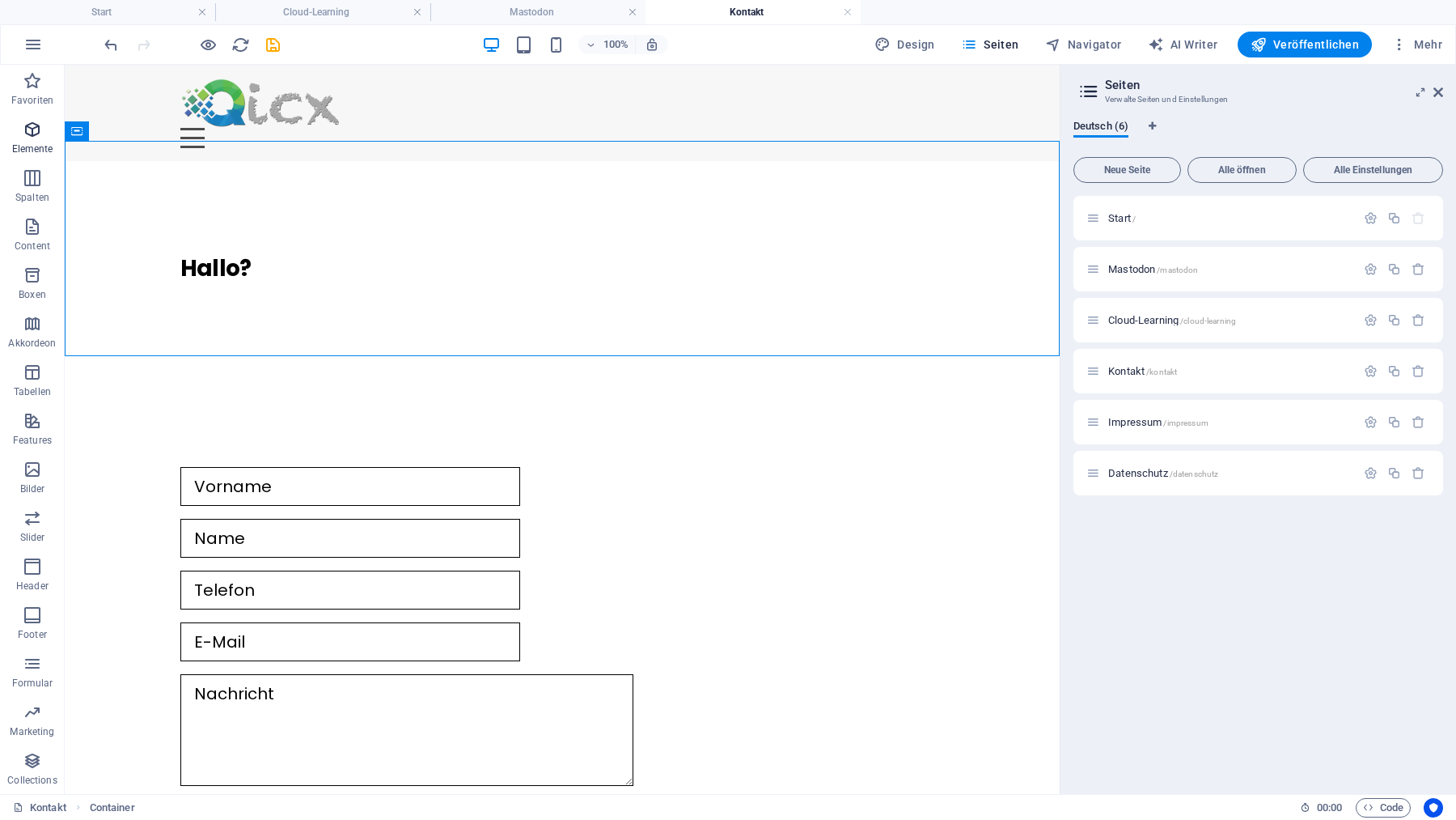
click at [33, 131] on icon "button" at bounding box center [33, 130] width 20 height 20
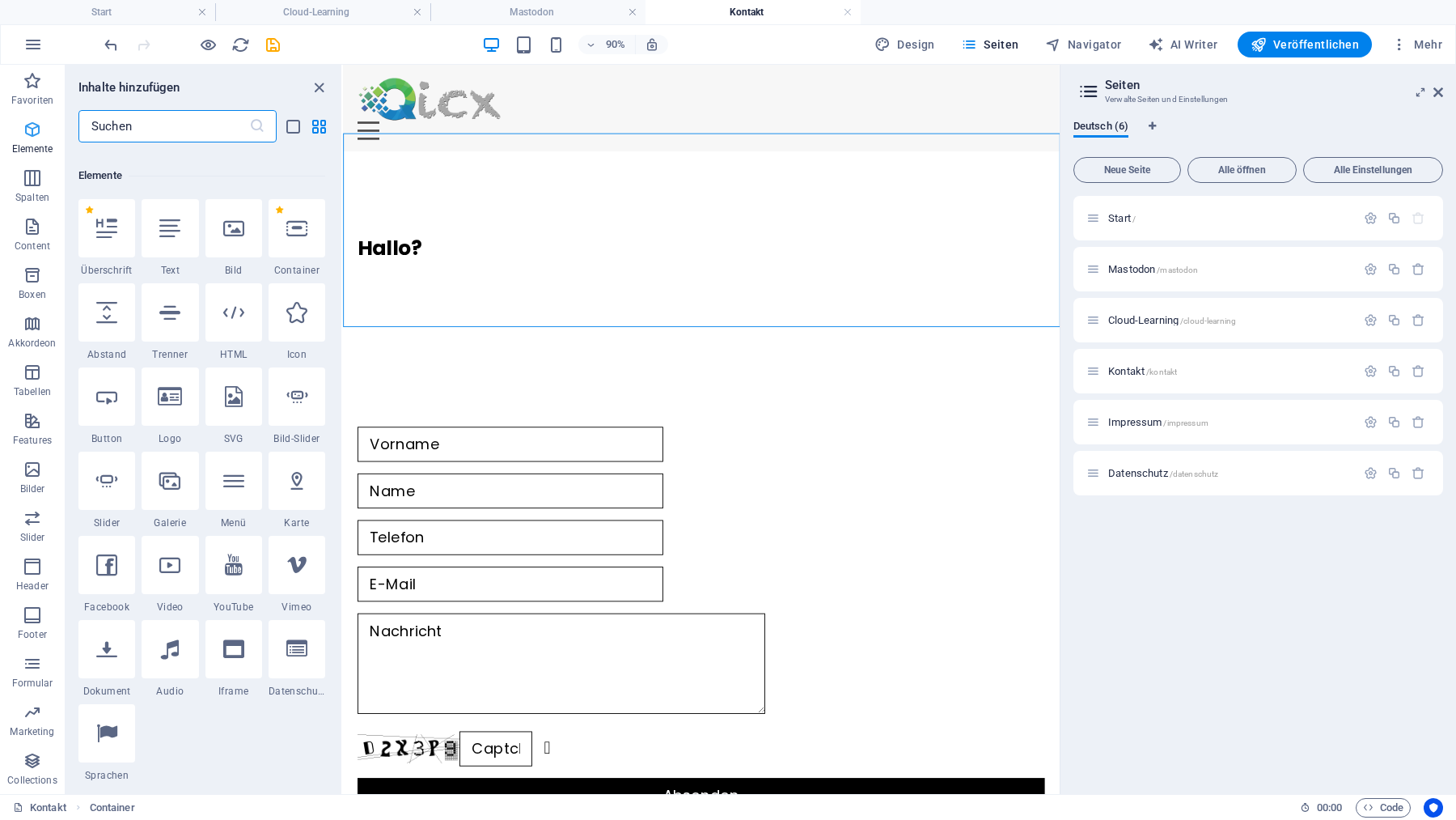
scroll to position [172, 0]
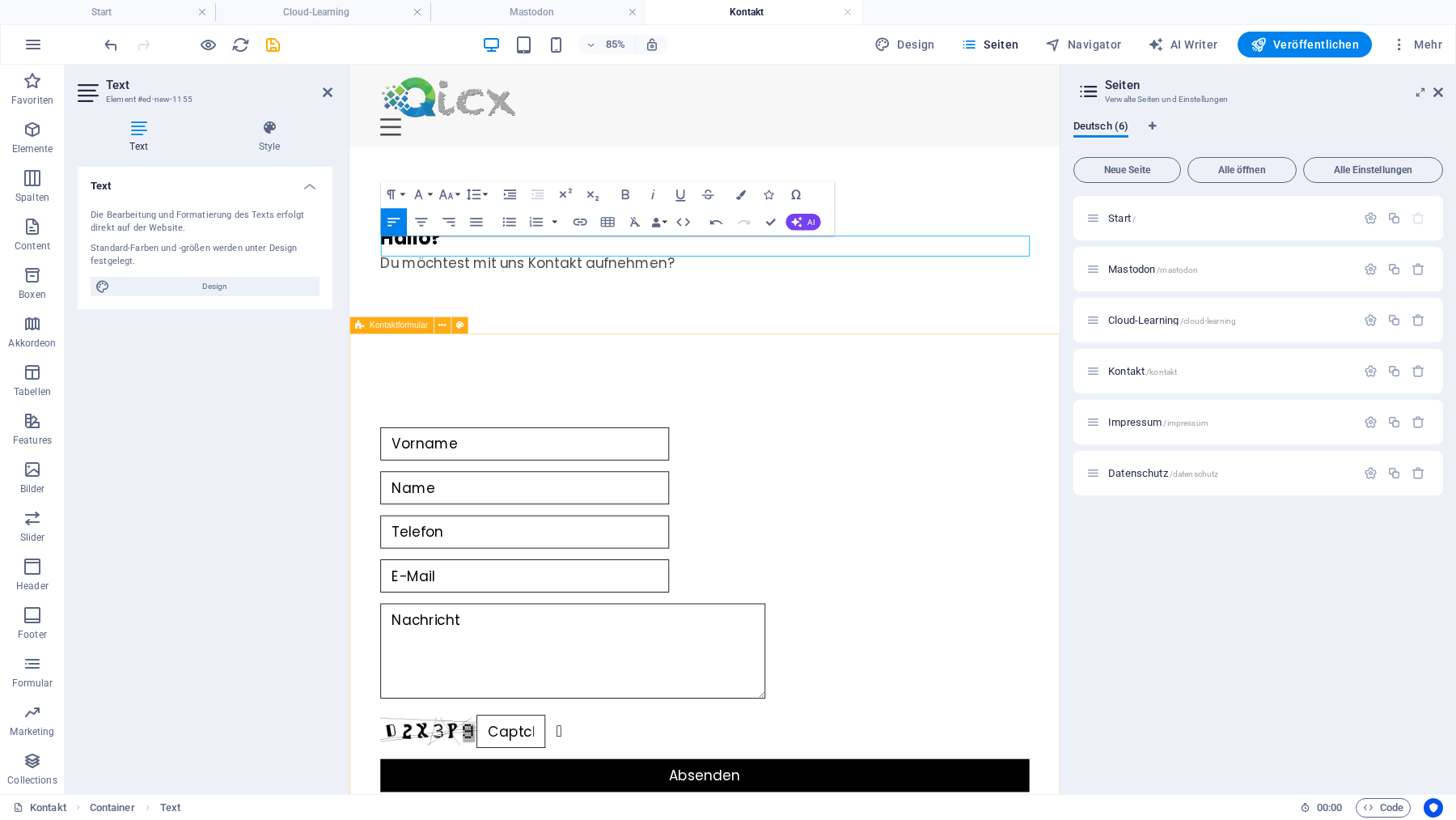
click at [547, 422] on div "Nicht lesbar? Neu generieren Absenden" at bounding box center [767, 706] width 835 height 610
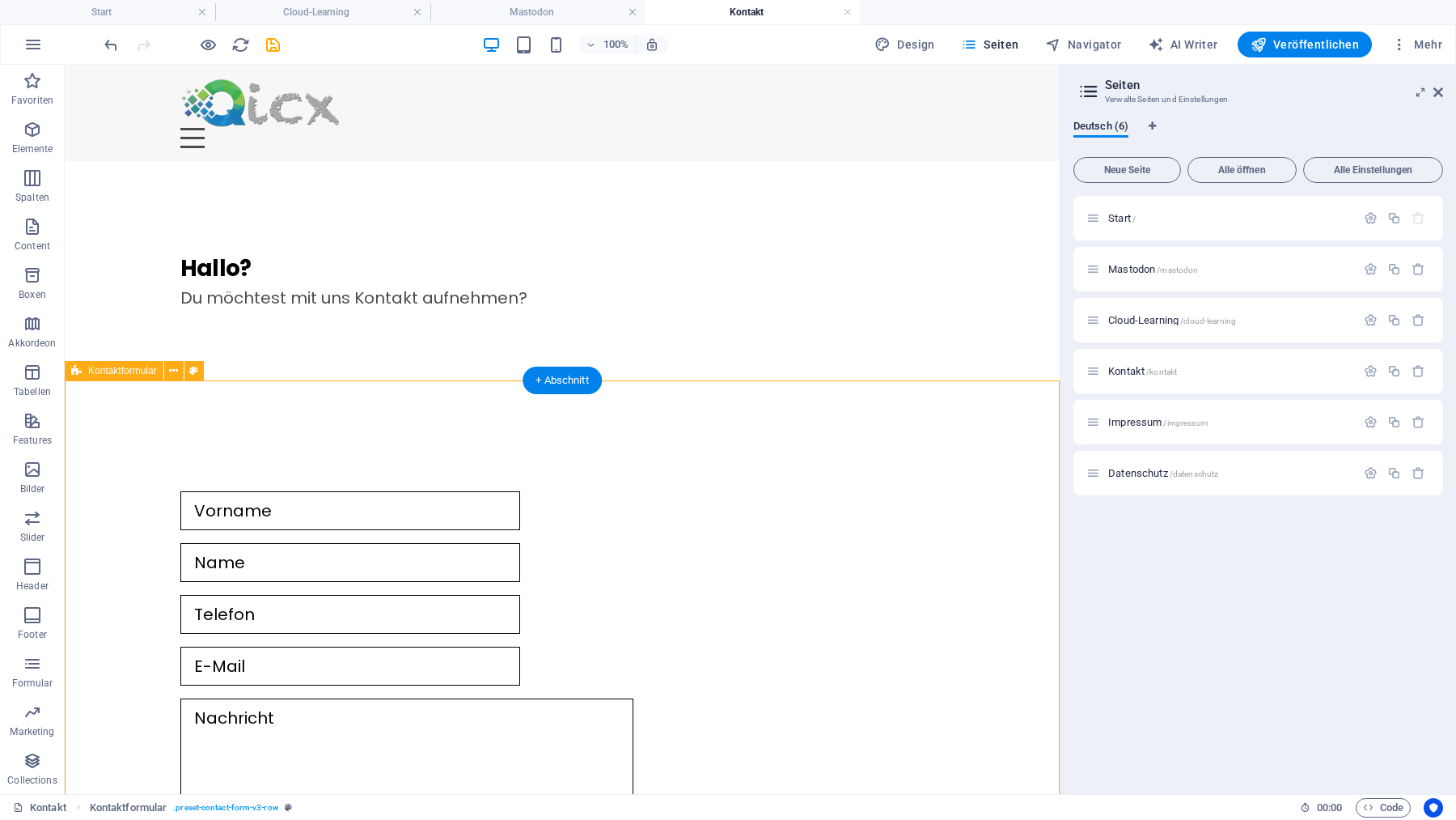
click at [269, 428] on div "Nicht lesbar? Neu generieren Absenden" at bounding box center [562, 706] width 995 height 610
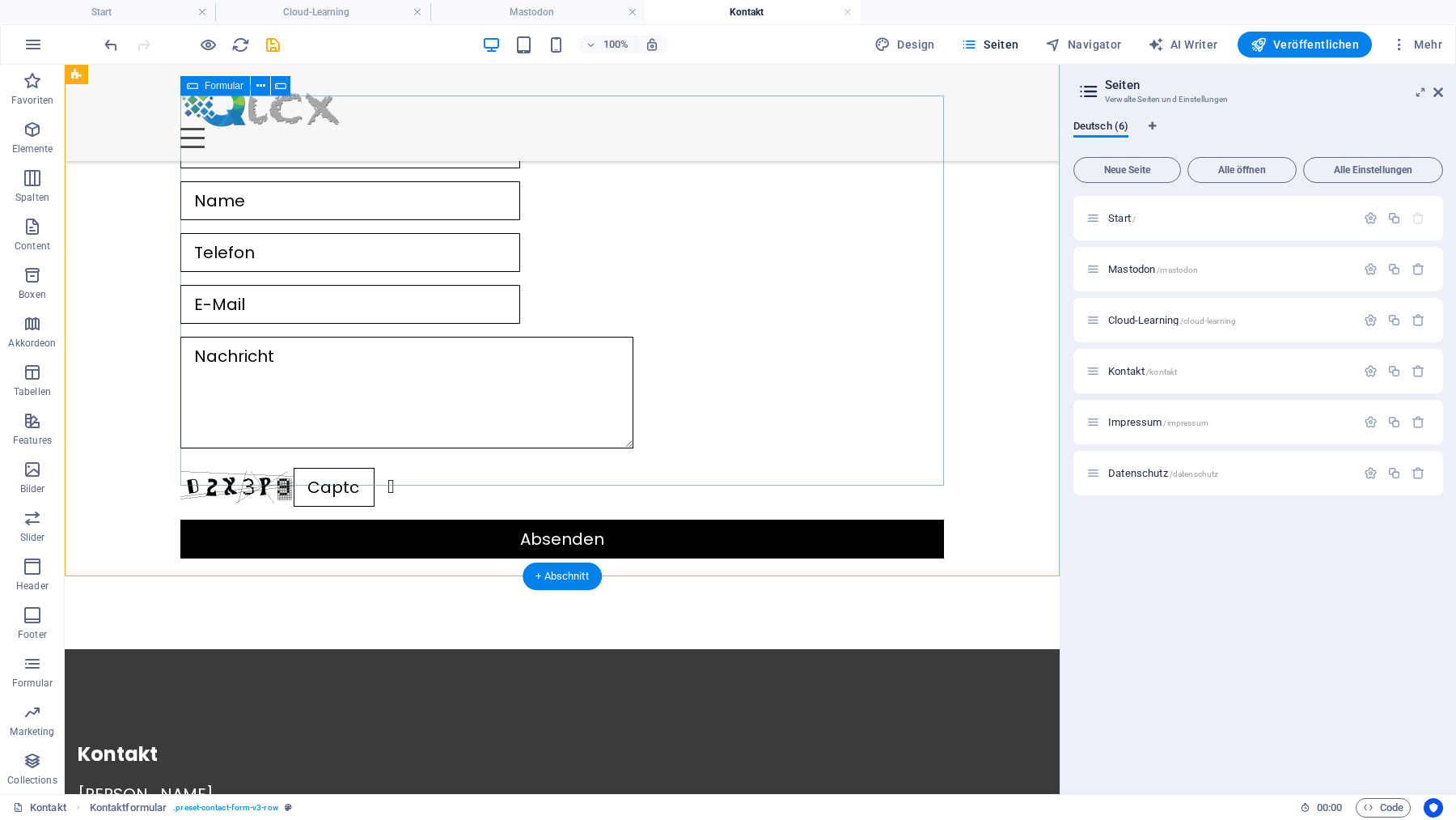
scroll to position [0, 0]
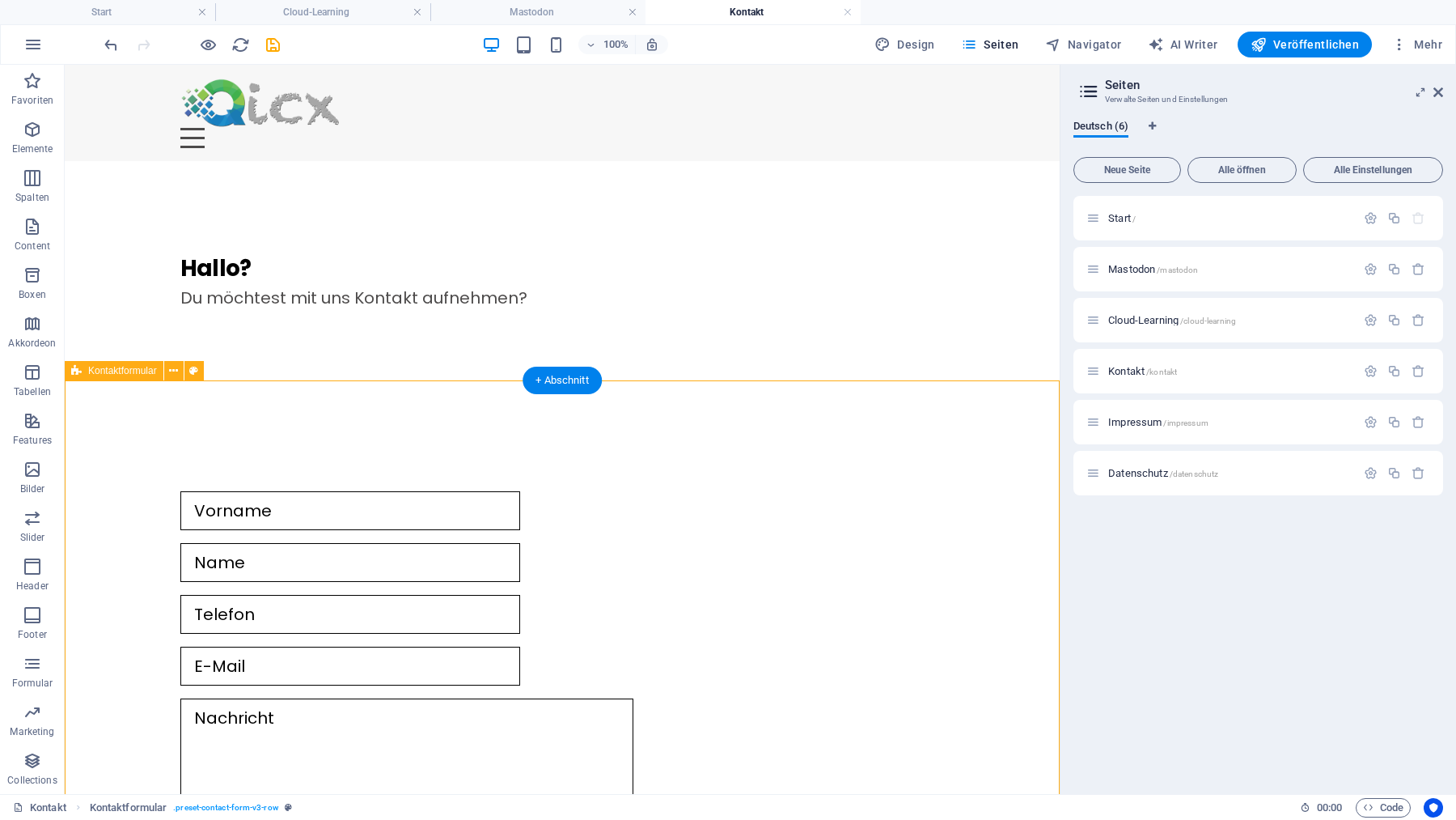
click at [291, 438] on div "Nicht lesbar? Neu generieren Absenden" at bounding box center [562, 706] width 995 height 610
click at [391, 602] on div "Nicht lesbar? Neu generieren Absenden" at bounding box center [562, 705] width 763 height 441
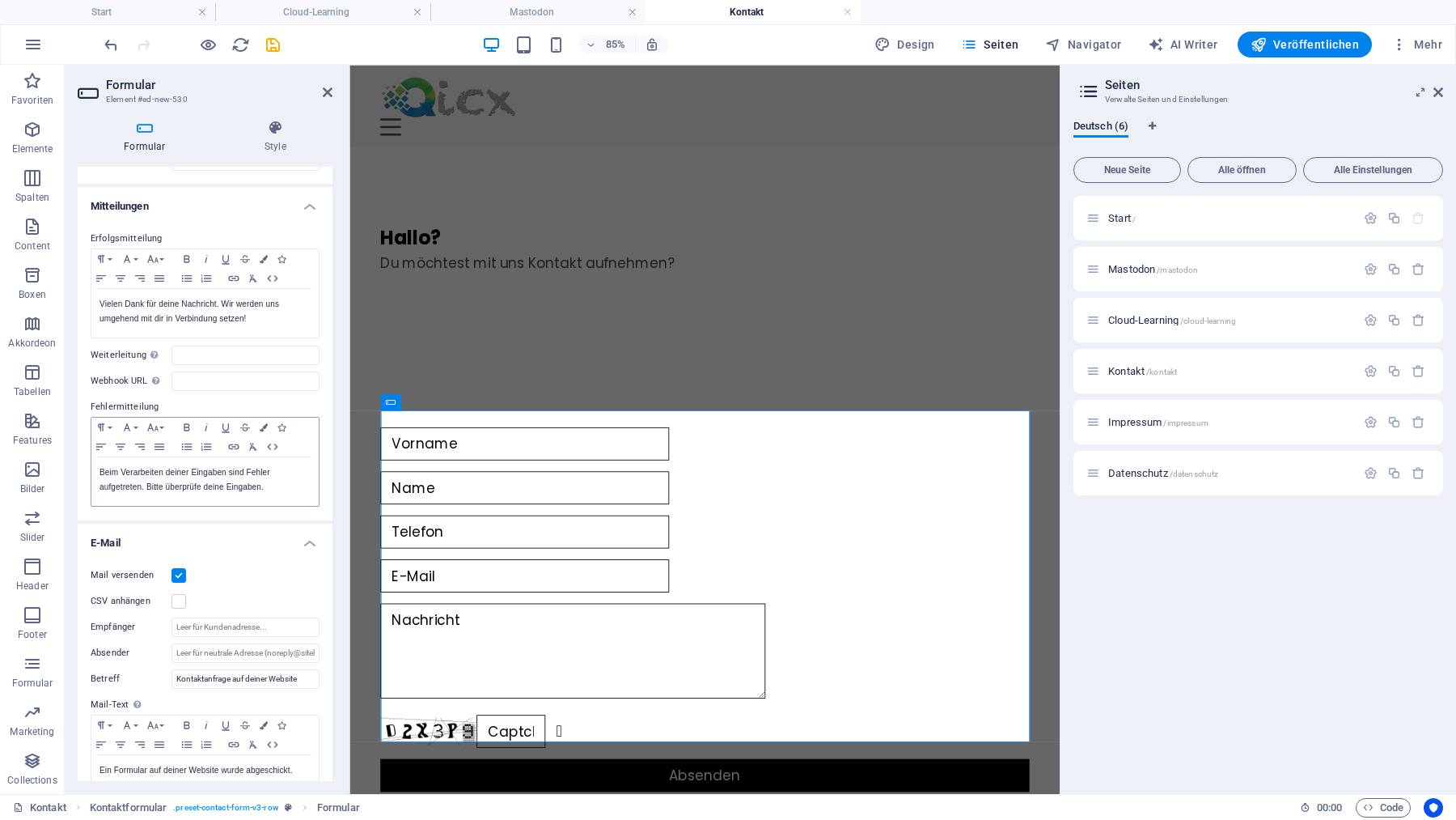
scroll to position [61, 0]
click at [236, 622] on input "Empfänger" at bounding box center [245, 623] width 148 height 20
type input "[EMAIL_ADDRESS][DOMAIN_NAME]"
click at [241, 649] on input "Absender" at bounding box center [245, 649] width 148 height 20
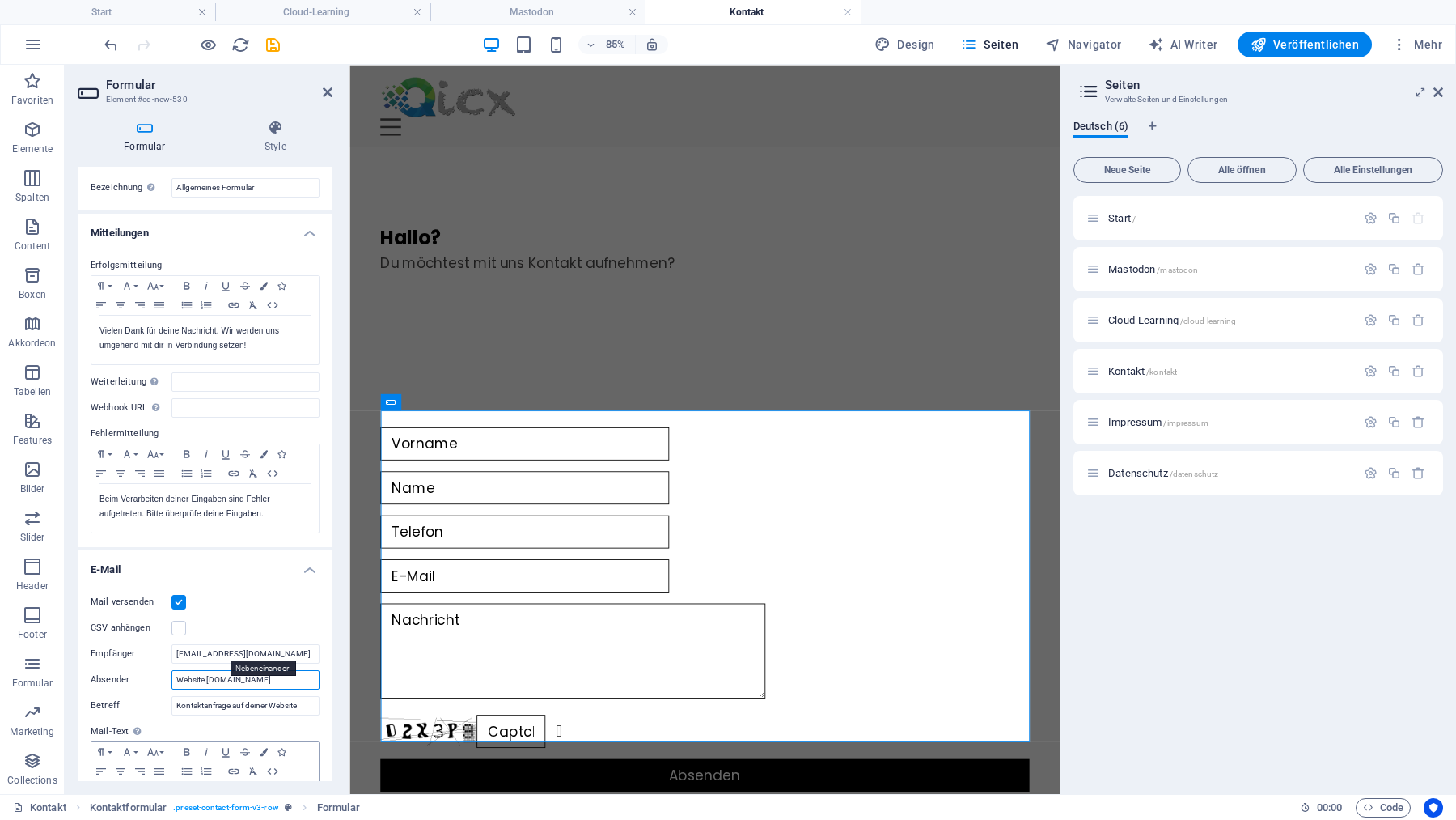
scroll to position [0, 0]
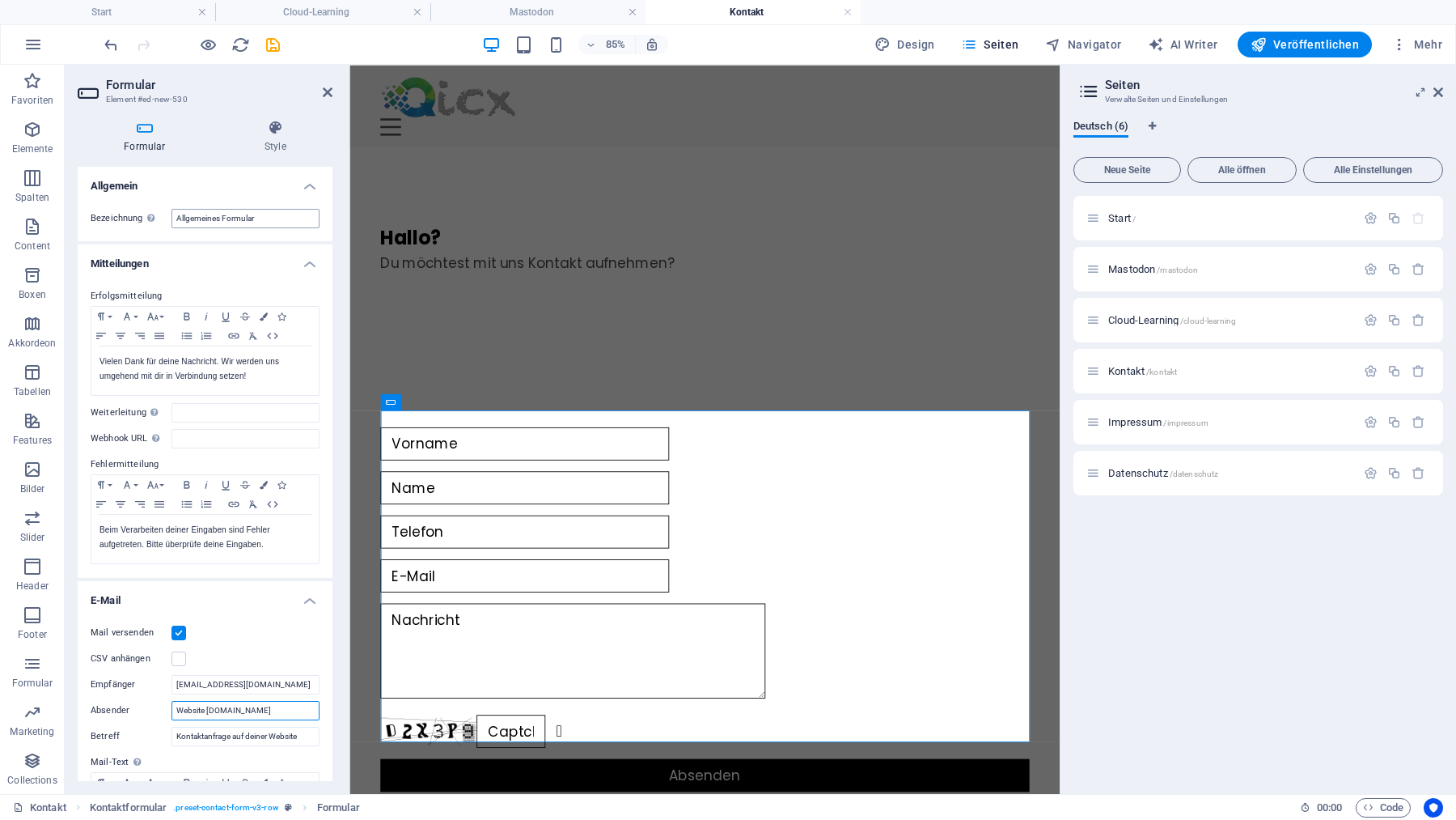
type input "Website qicx.ch"
click at [248, 217] on input "Allgemeines Formular" at bounding box center [245, 219] width 148 height 20
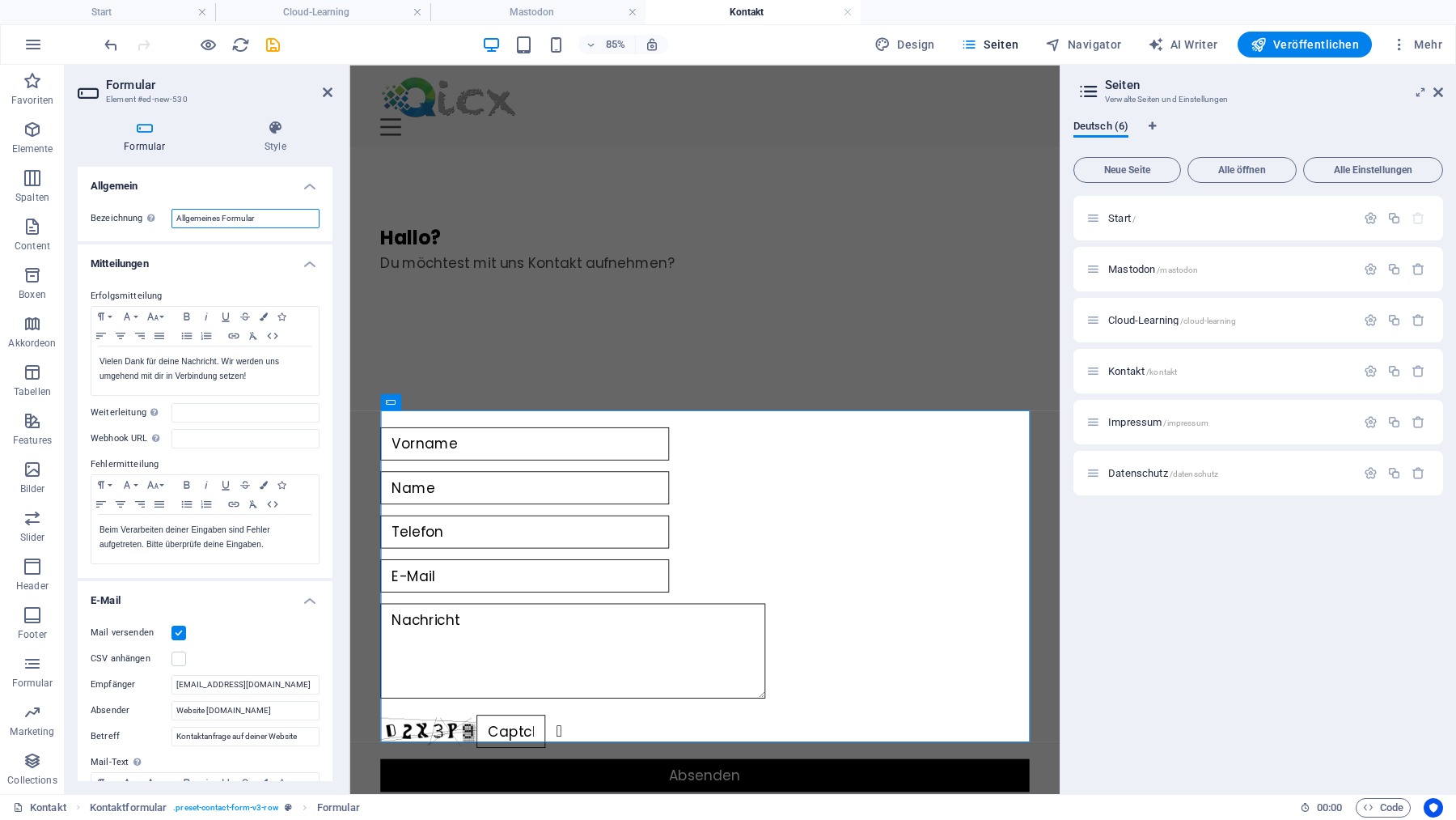
click at [228, 216] on input "Allgemeines Formular" at bounding box center [245, 219] width 148 height 20
drag, startPoint x: 228, startPoint y: 218, endPoint x: 150, endPoint y: 217, distance: 78.0
click at [171, 218] on input "Allgemeines Formular" at bounding box center [245, 219] width 148 height 20
click at [215, 167] on h4 "Allgemein" at bounding box center [205, 181] width 254 height 29
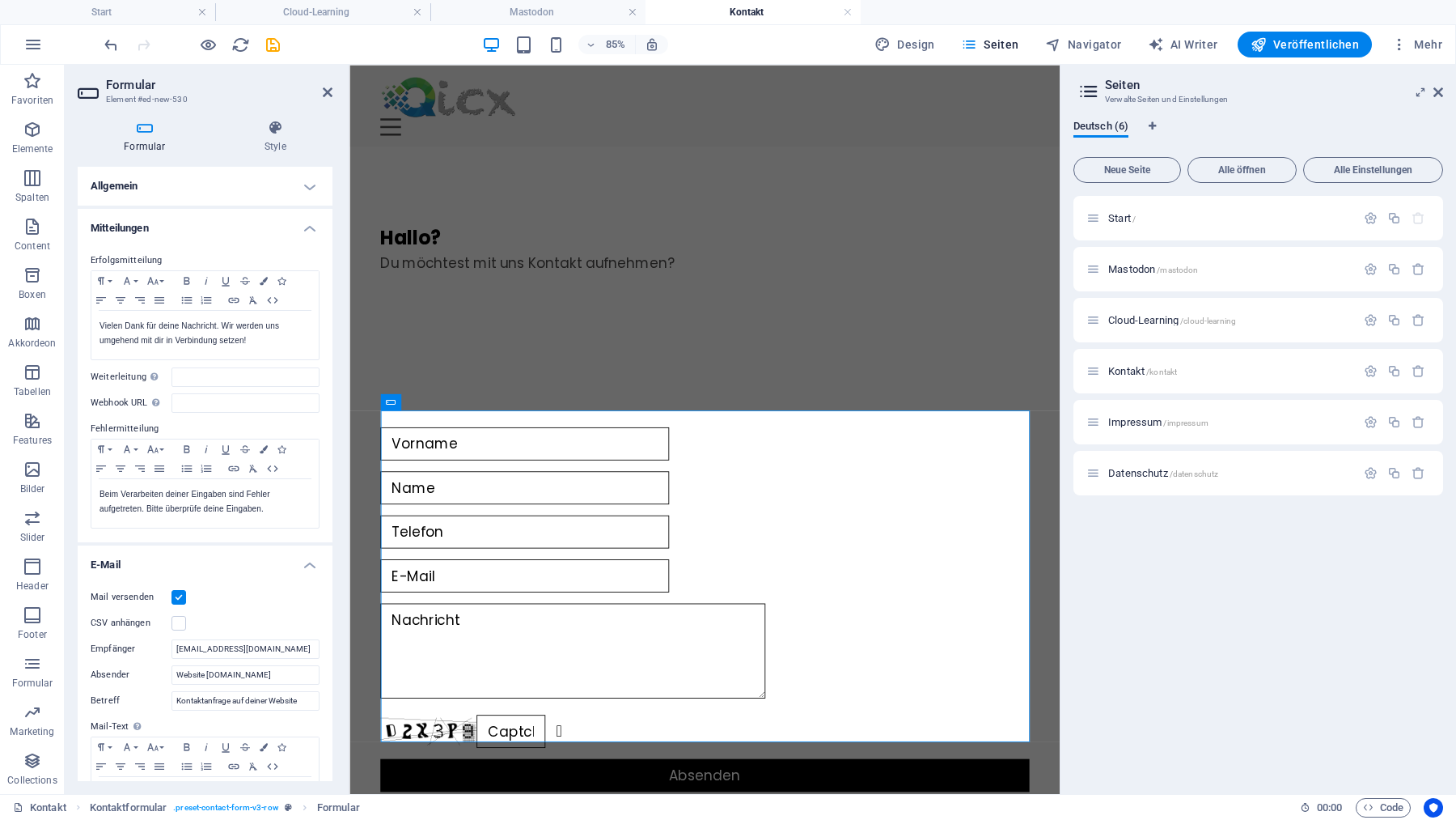
click at [164, 182] on h4 "Allgemein" at bounding box center [205, 186] width 254 height 39
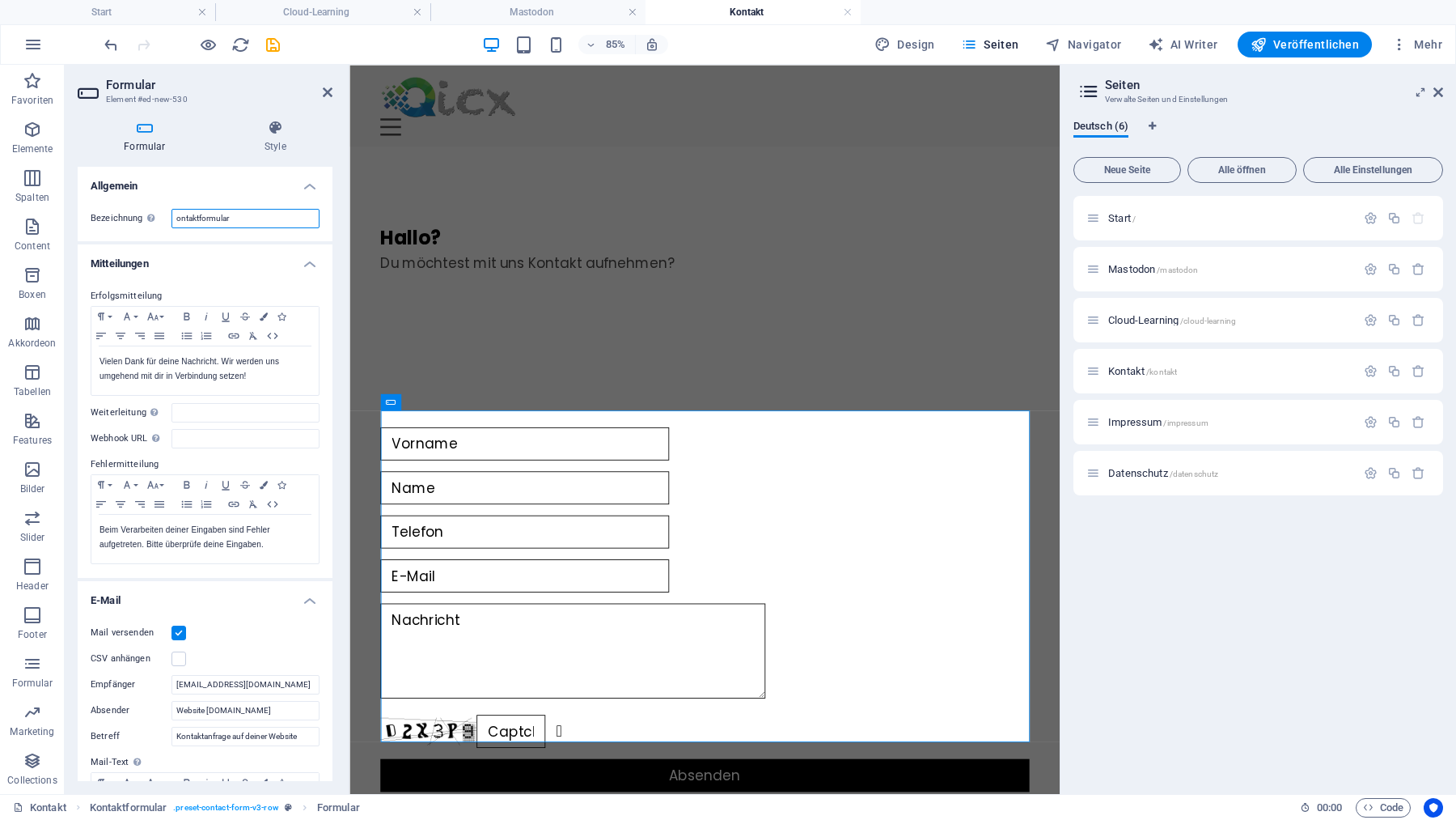
click at [176, 215] on input "ontaktformular" at bounding box center [245, 219] width 148 height 20
type input "Kontaktformular"
click at [272, 42] on icon "save" at bounding box center [272, 45] width 19 height 19
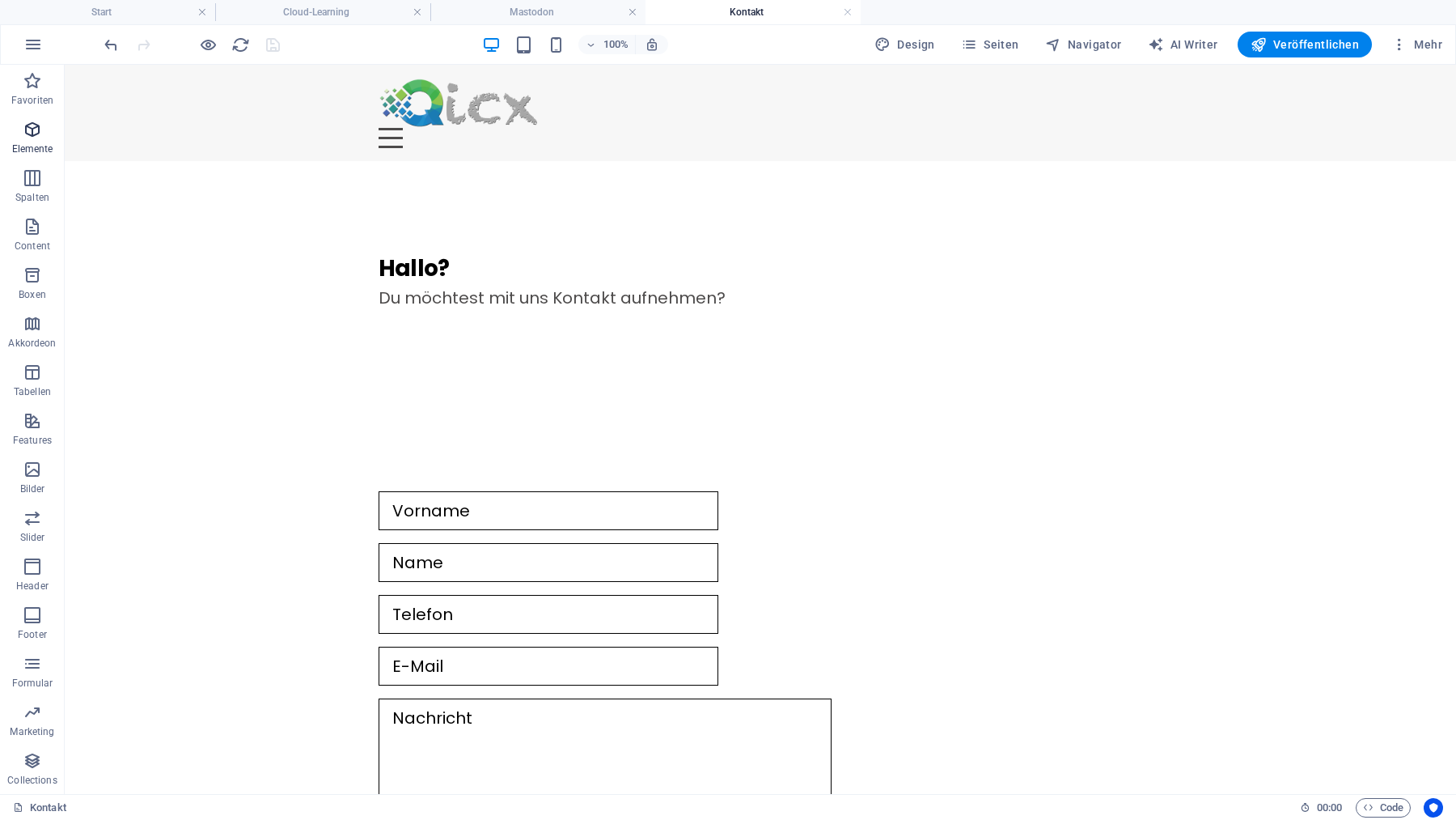
click at [32, 126] on icon "button" at bounding box center [33, 130] width 20 height 20
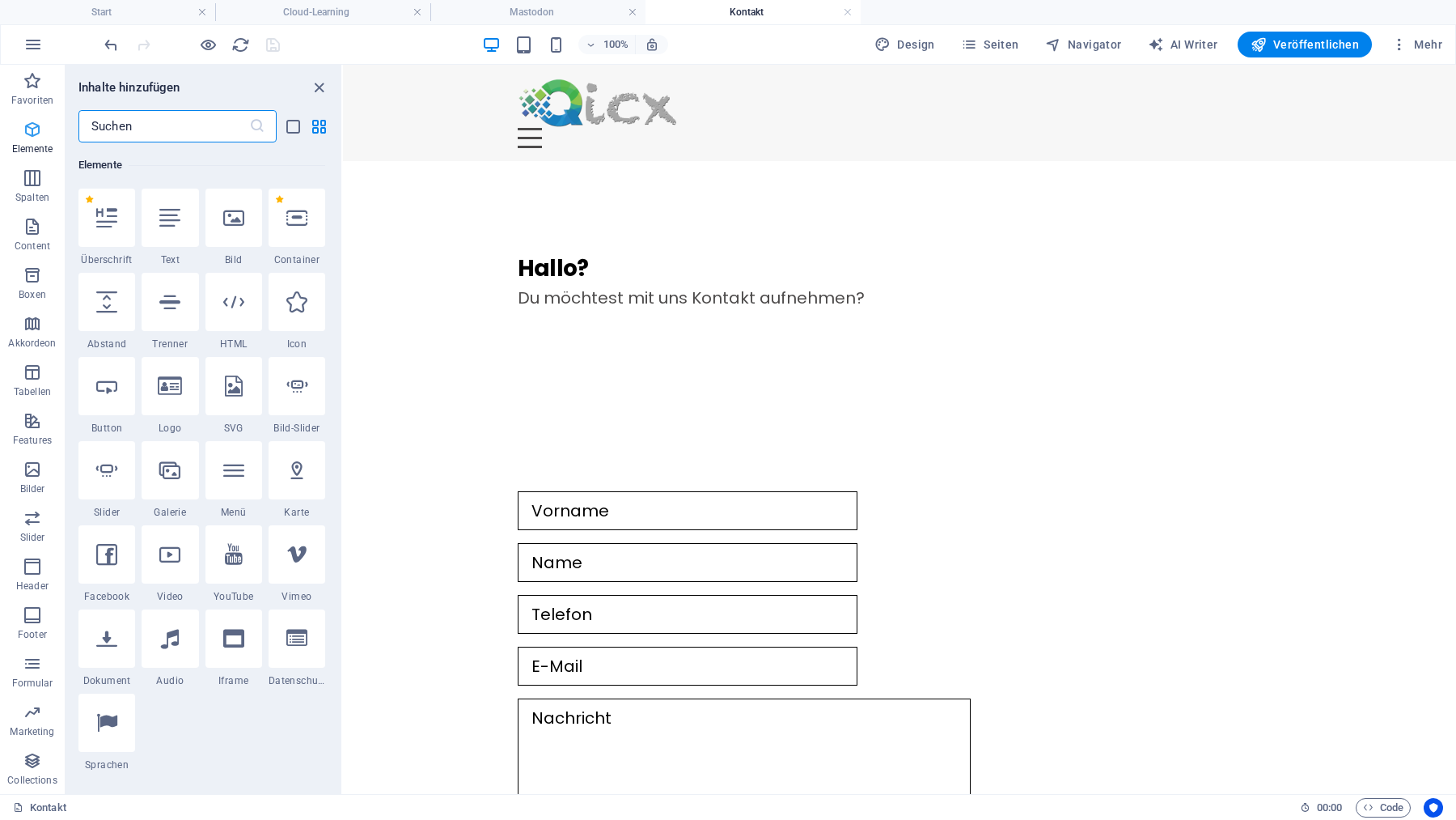
scroll to position [172, 0]
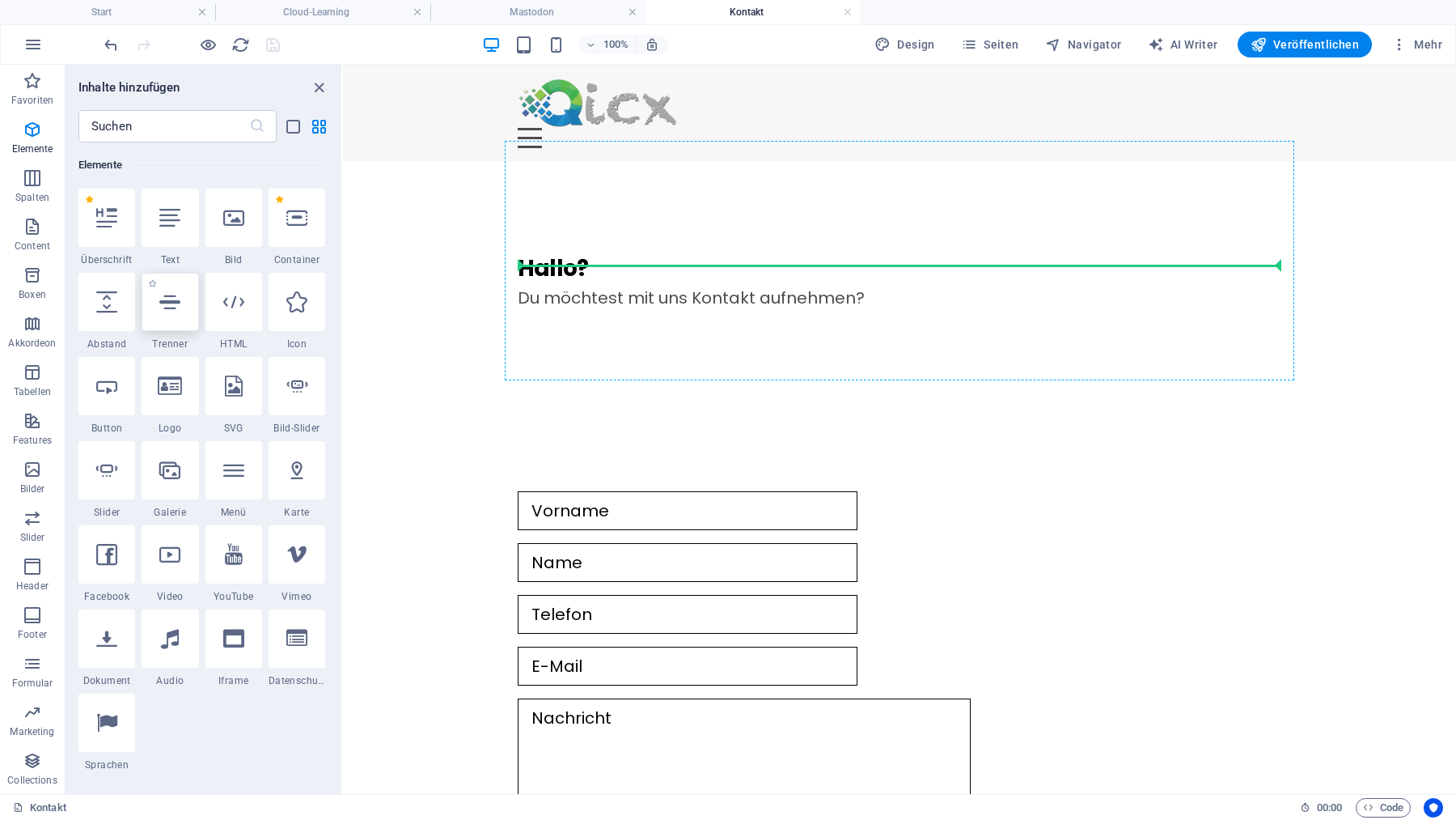
select select "px"
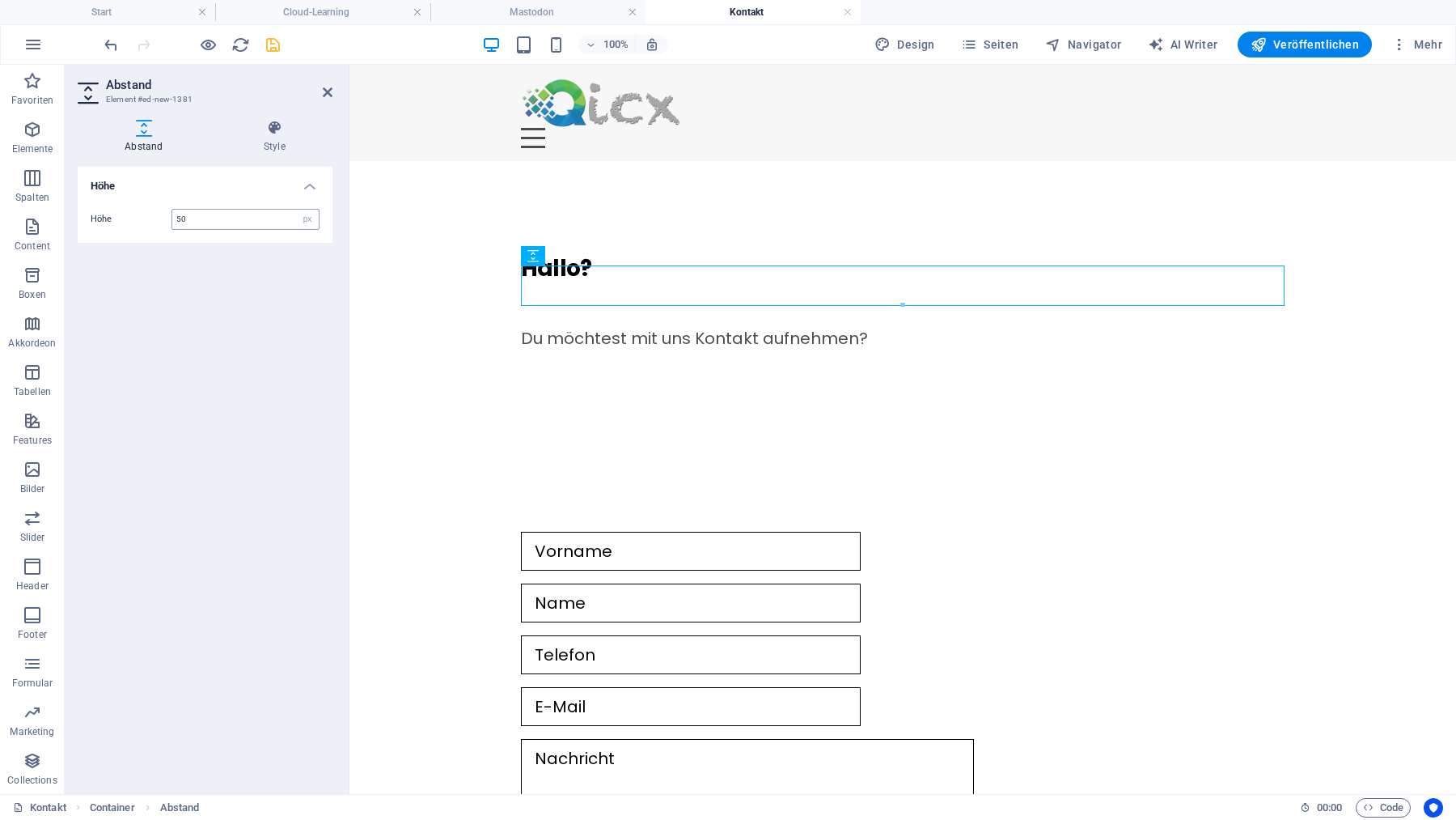
click at [219, 223] on input "50" at bounding box center [245, 219] width 146 height 20
type input "25"
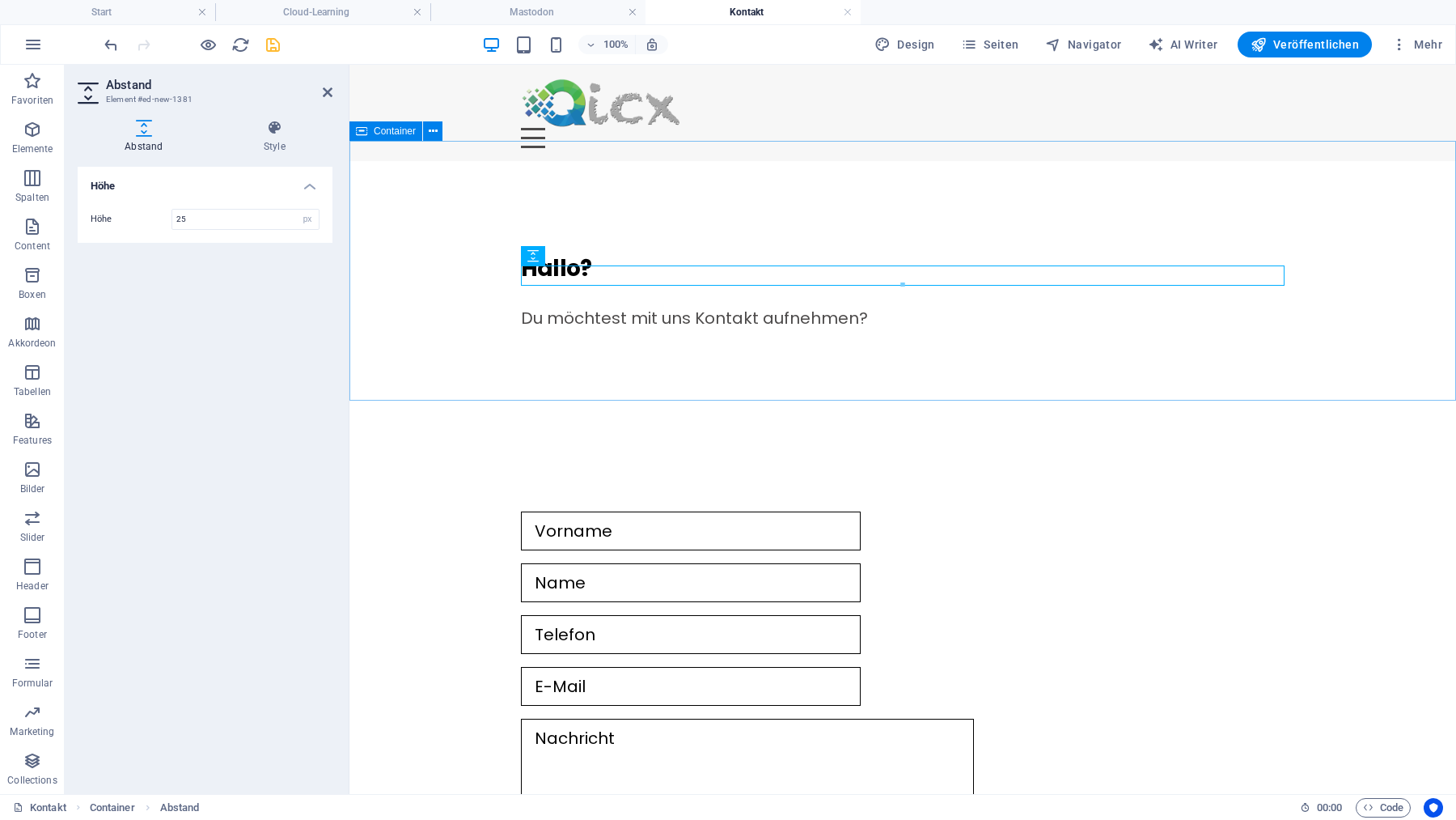
click at [652, 347] on div "Hallo? Du möchtest mit uns Kontakt aufnehmen?" at bounding box center [902, 290] width 1107 height 259
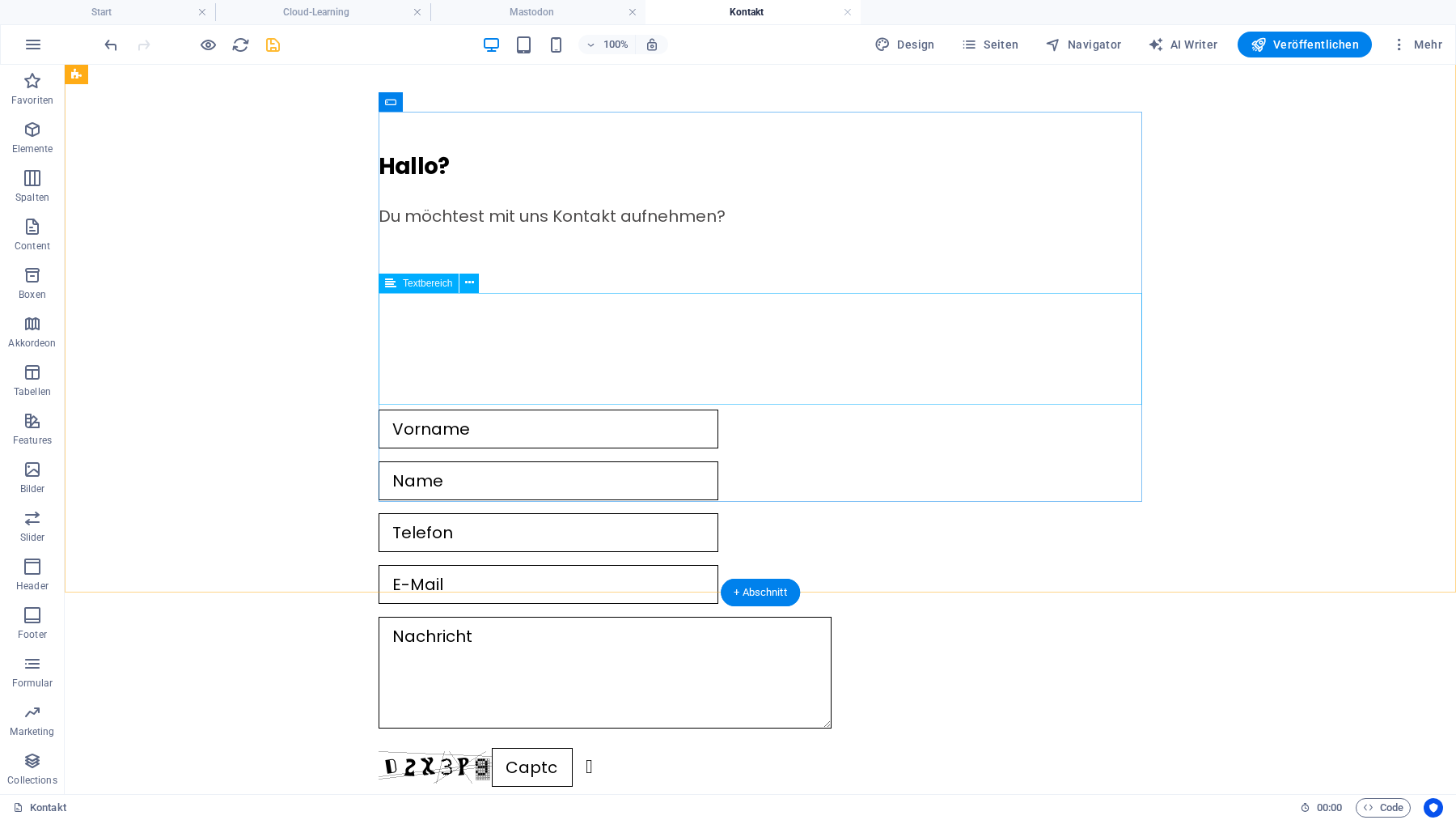
scroll to position [0, 0]
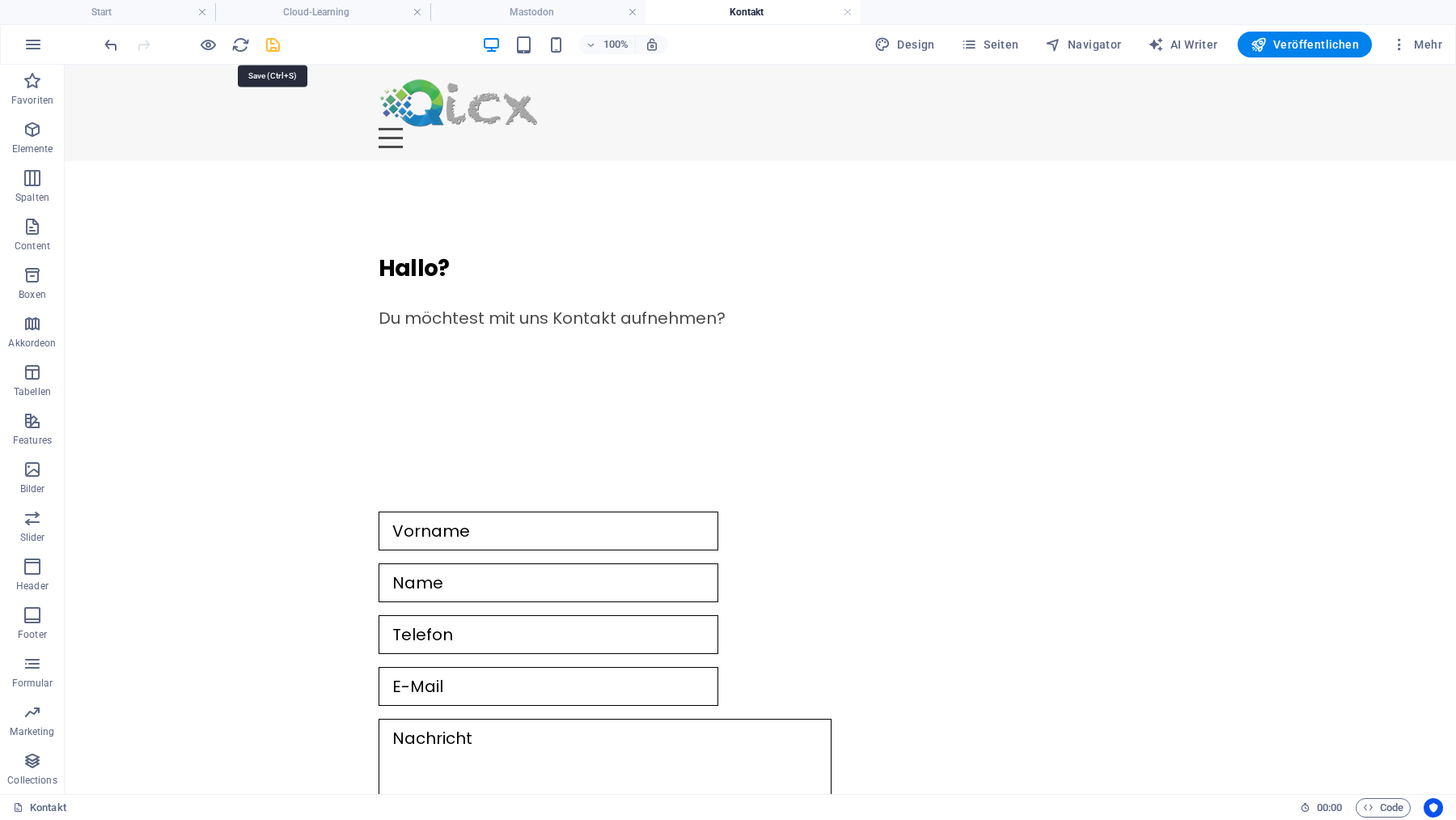
click at [271, 47] on icon "save" at bounding box center [272, 45] width 19 height 19
click at [423, 356] on div "Hallo? Du möchtest mit uns Kontakt aufnehmen?" at bounding box center [760, 290] width 1392 height 259
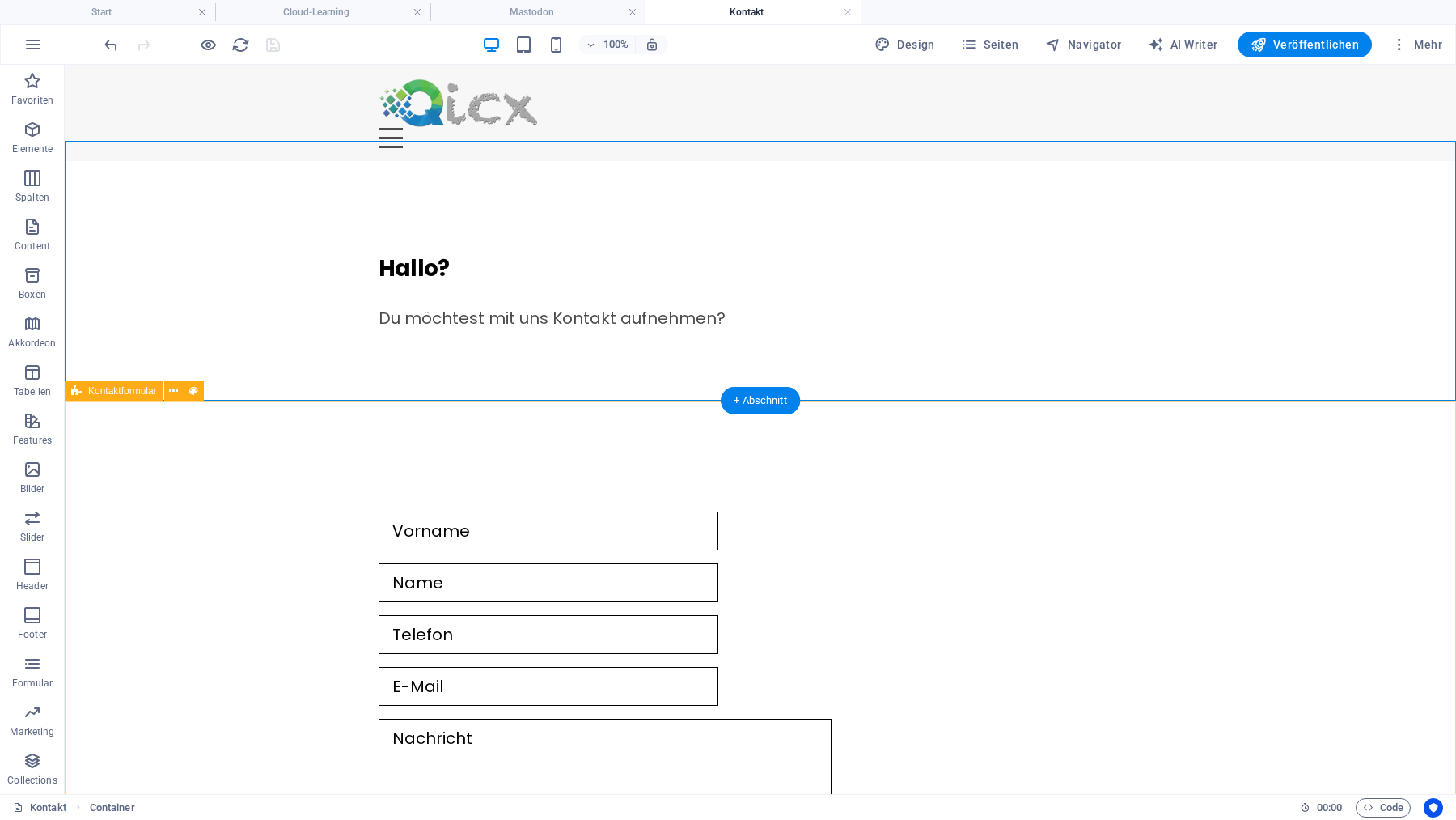
click at [229, 545] on div "Nicht lesbar? Neu generieren Absenden" at bounding box center [760, 726] width 1392 height 610
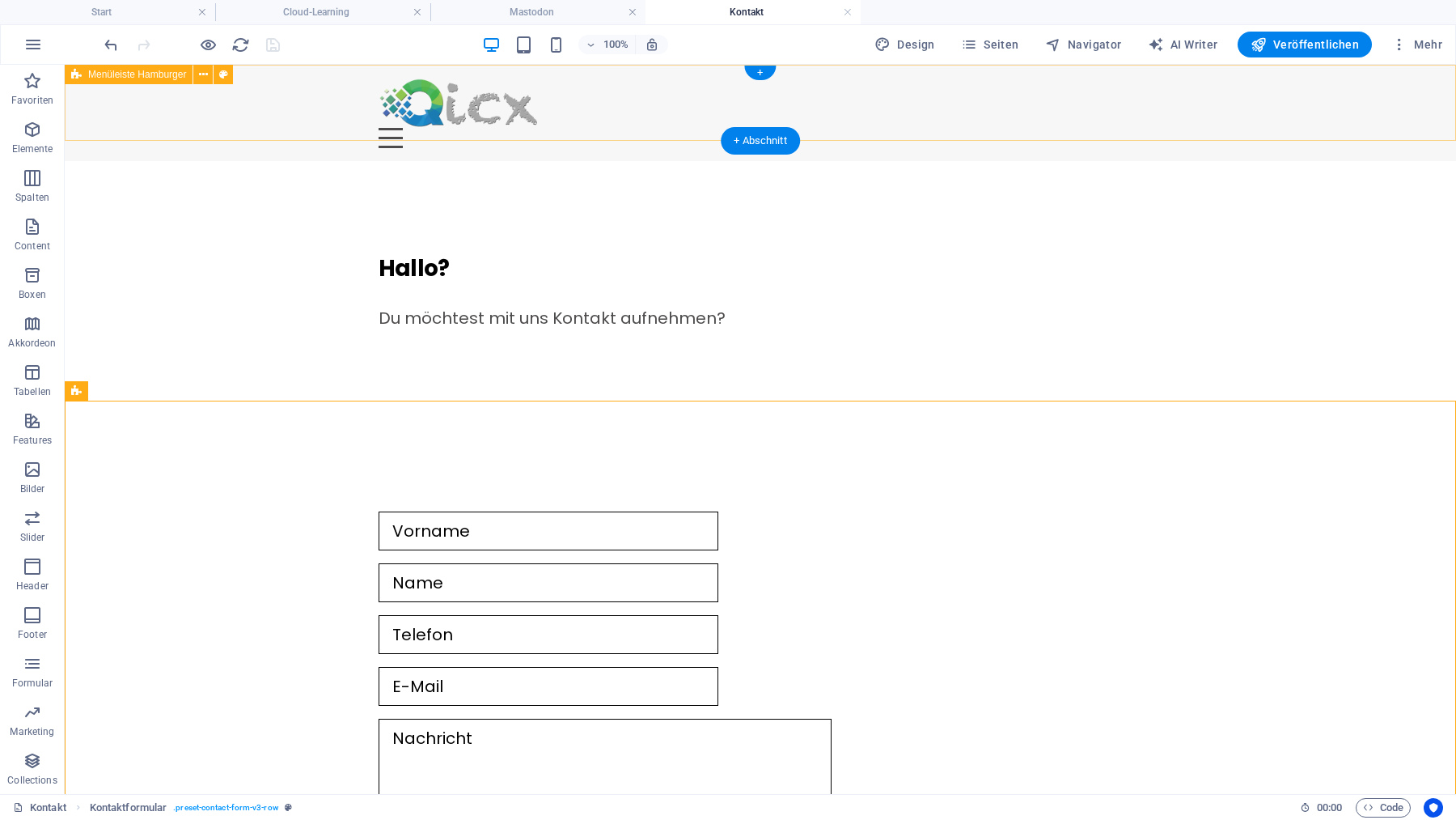
click at [263, 103] on div "Menu Ziehe hier Inhalte hinein oder Elemente hinzufügen Zwischenablage einfügen…" at bounding box center [760, 113] width 1392 height 96
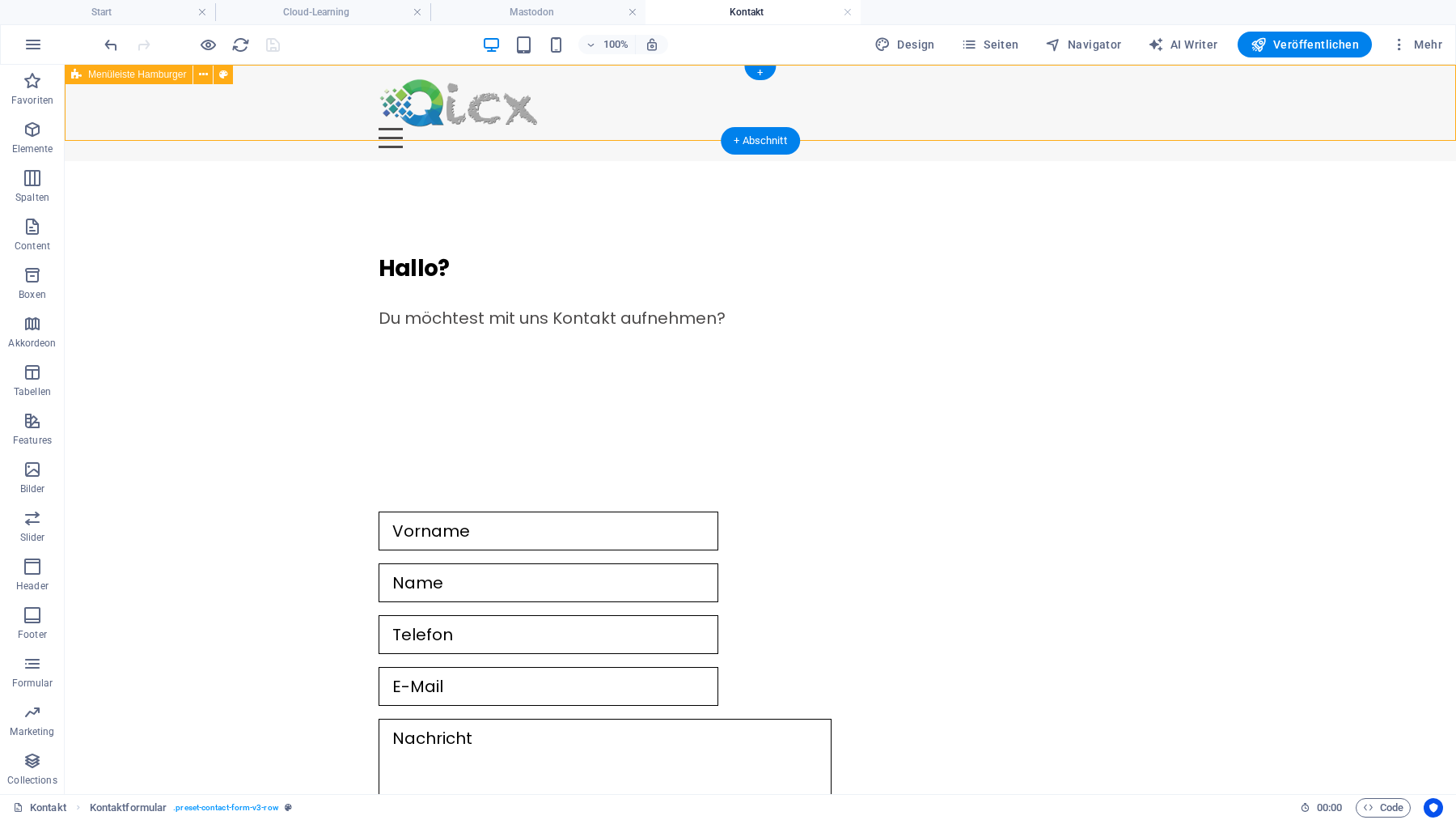
click at [263, 103] on div "Menu Ziehe hier Inhalte hinein oder Elemente hinzufügen Zwischenablage einfügen…" at bounding box center [760, 113] width 1392 height 96
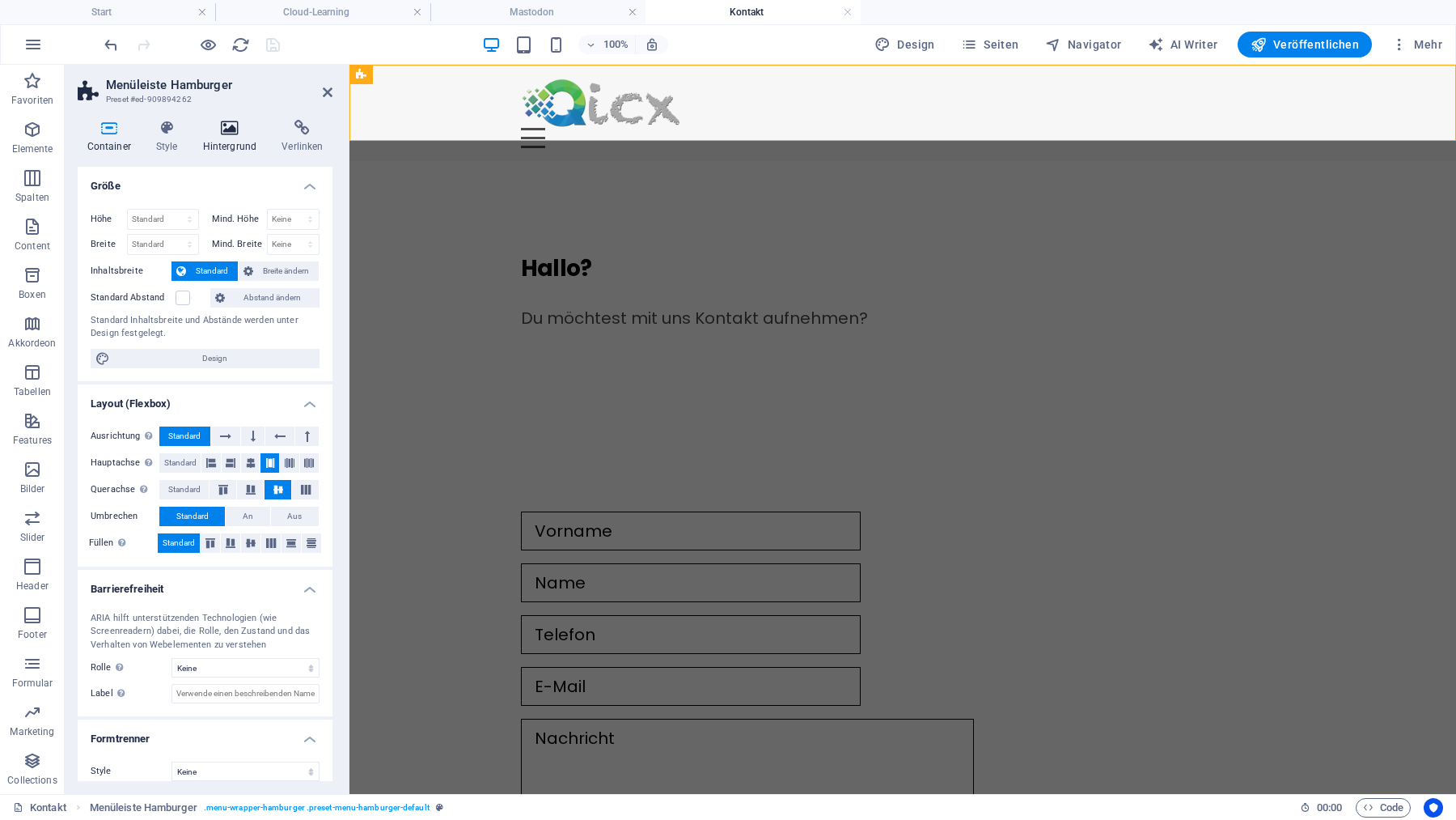
click at [223, 136] on icon at bounding box center [229, 128] width 73 height 16
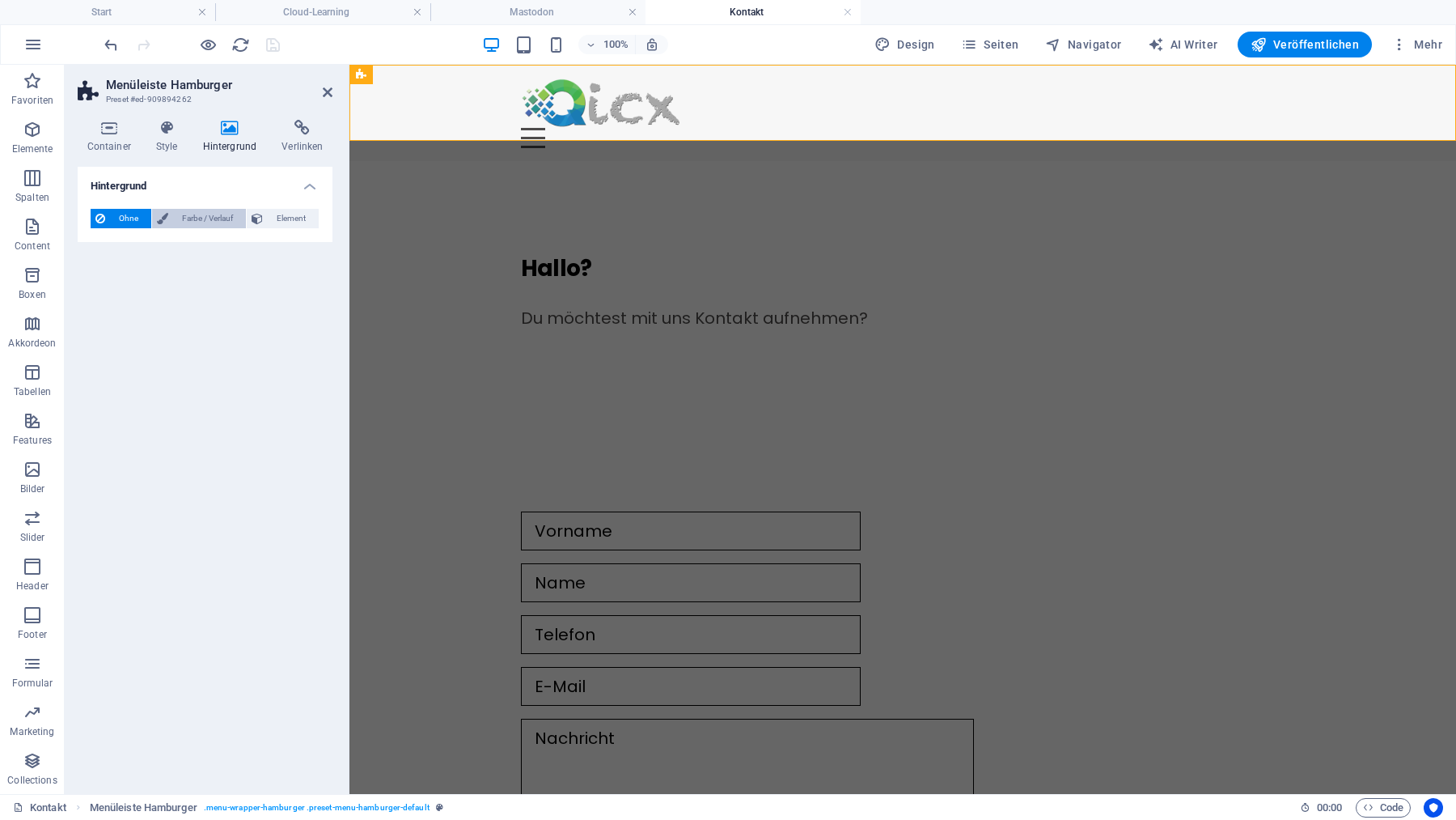
click at [196, 220] on span "Farbe / Verlauf" at bounding box center [206, 219] width 68 height 20
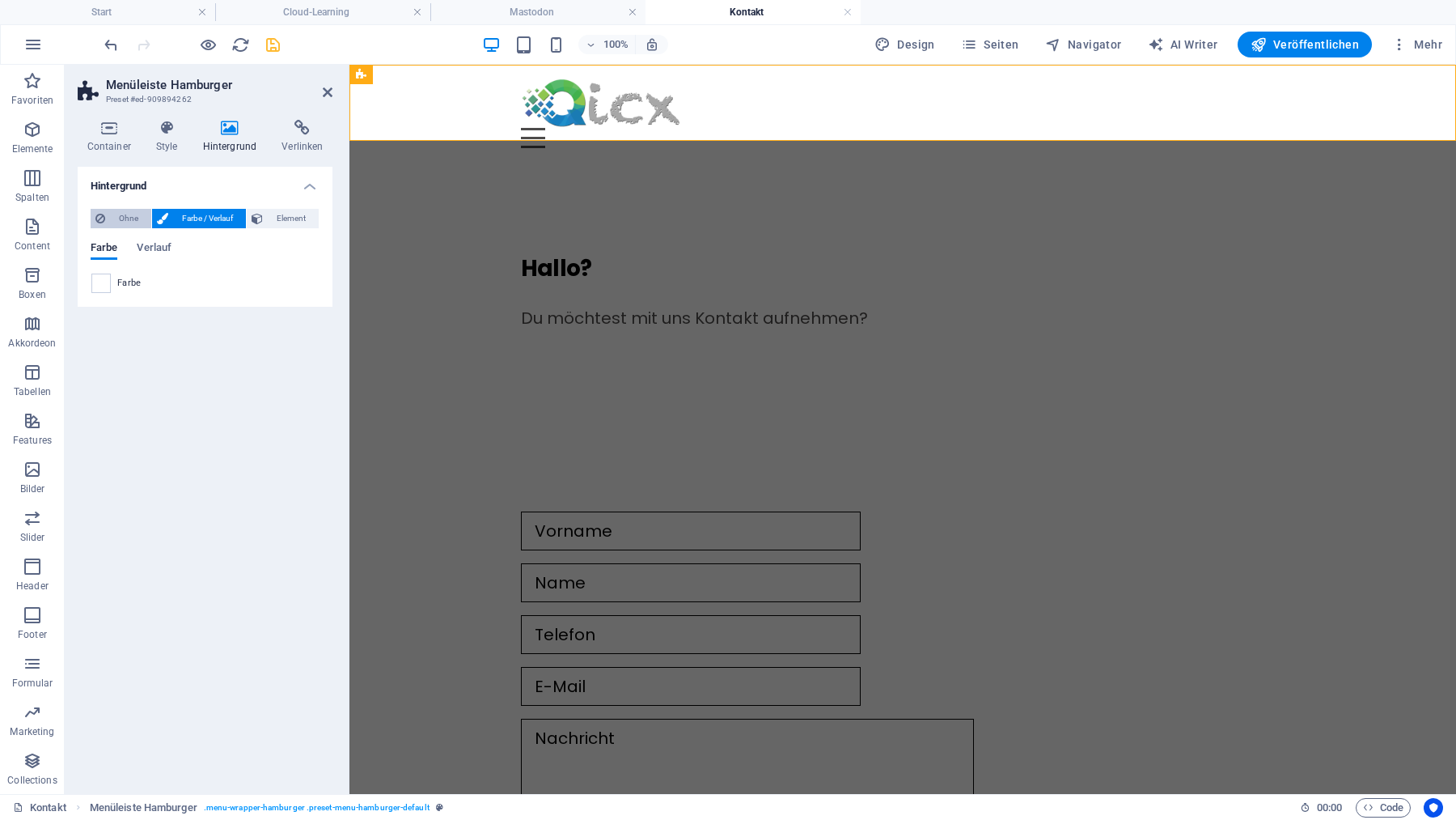
click at [131, 219] on span "Ohne" at bounding box center [128, 219] width 37 height 20
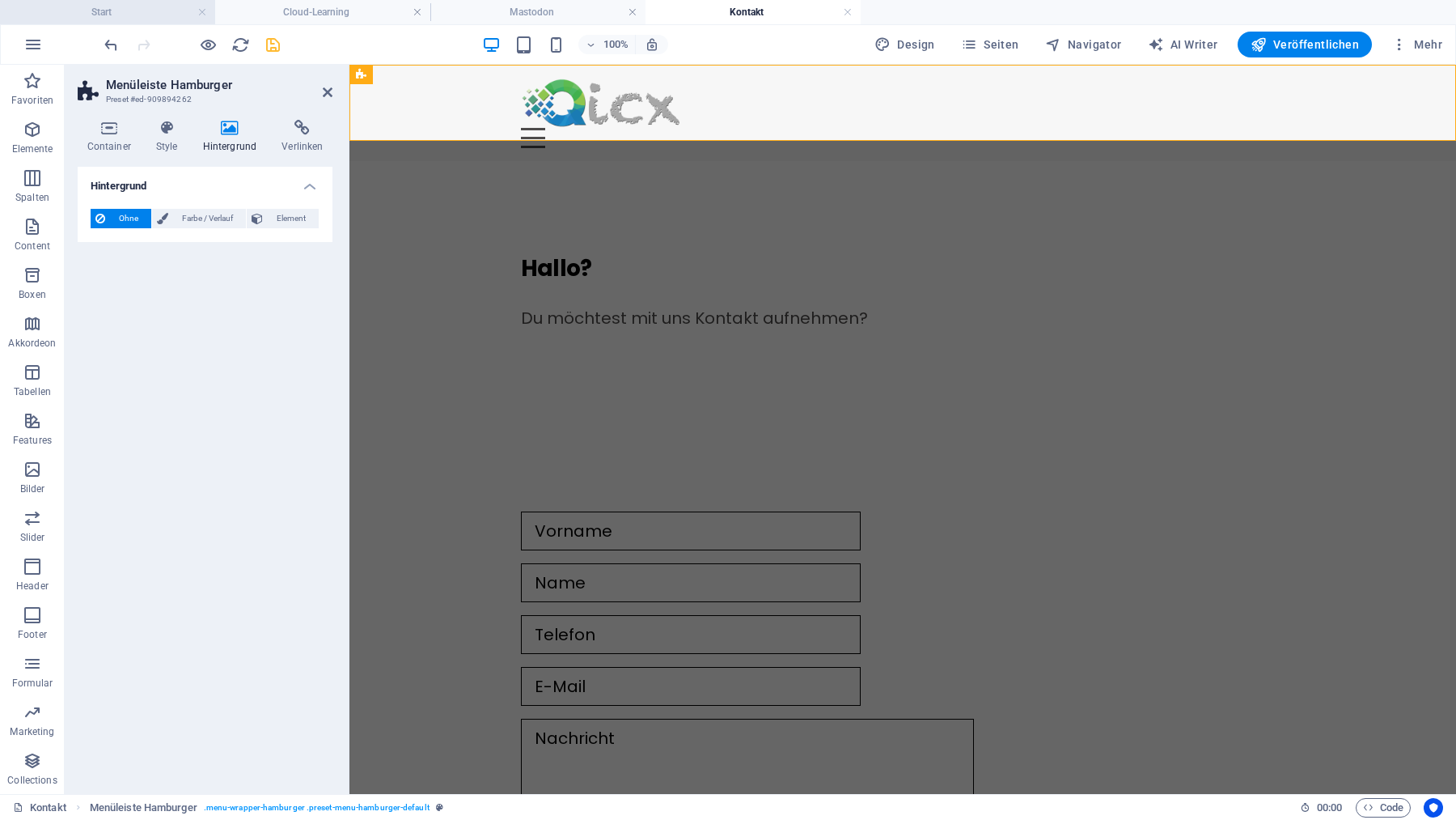
click at [120, 11] on h4 "Start" at bounding box center [108, 12] width 215 height 18
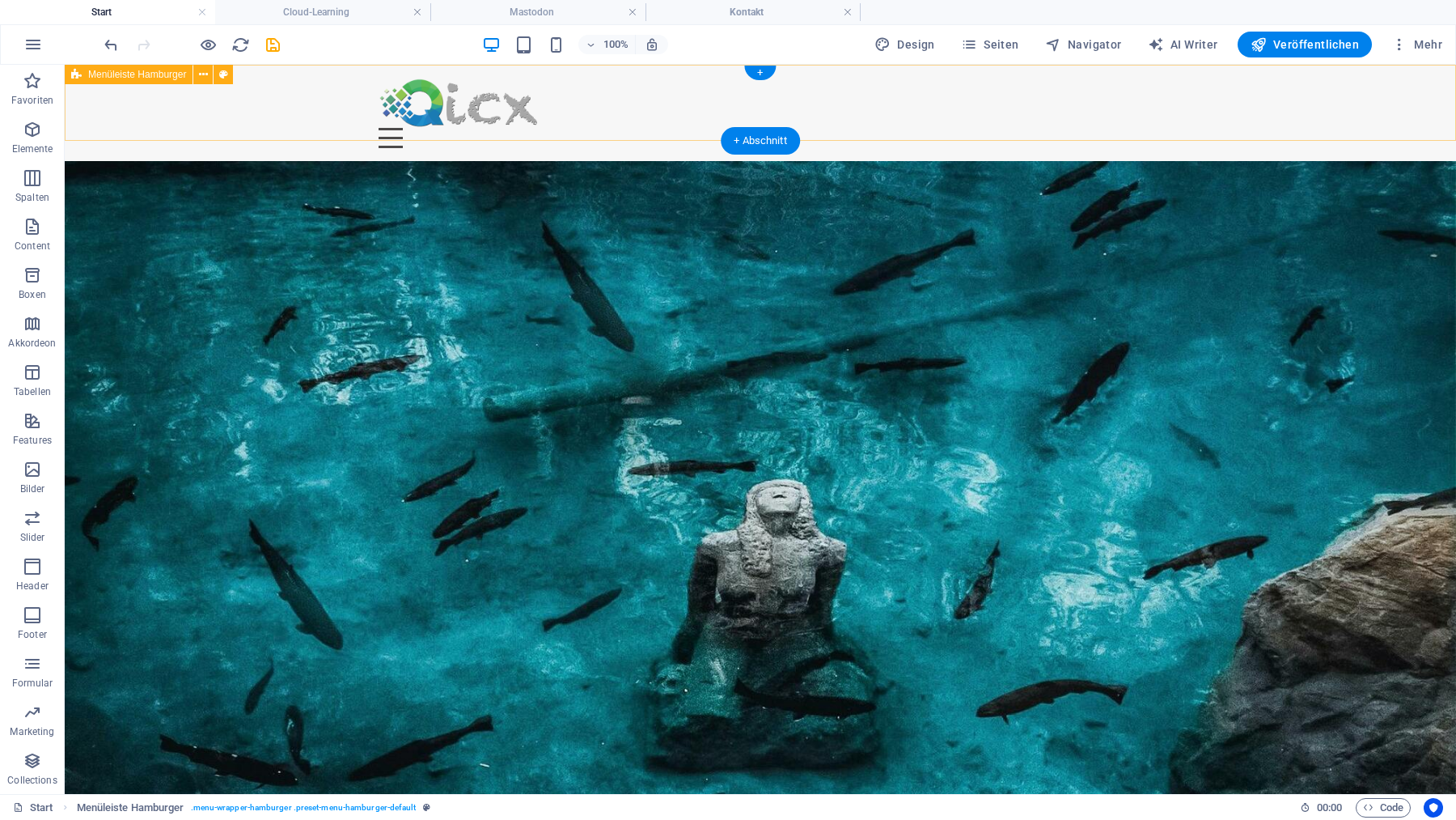
click at [215, 100] on div "Menu Ziehe hier Inhalte hinein oder Elemente hinzufügen Zwischenablage einfügen…" at bounding box center [760, 113] width 1392 height 96
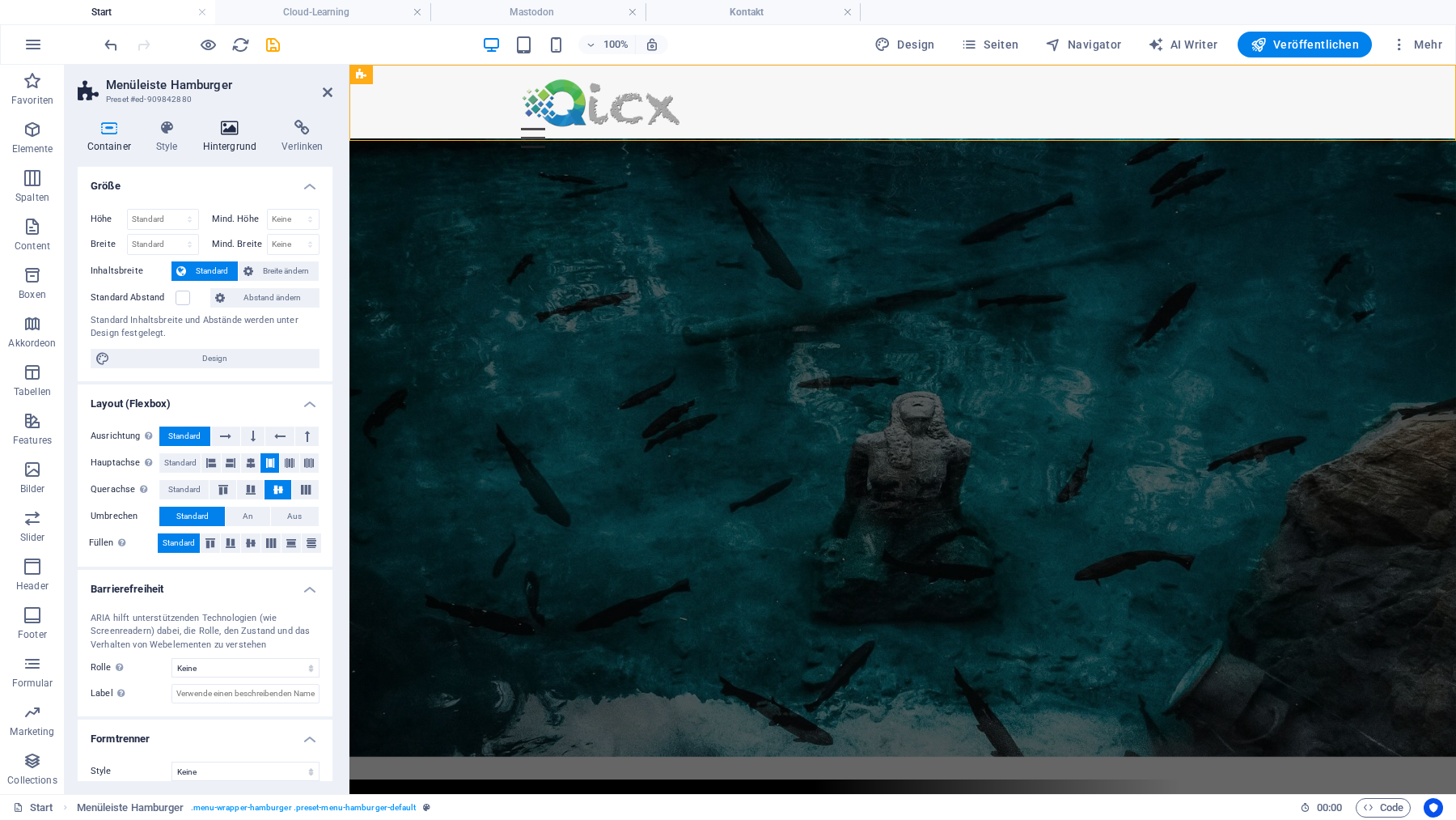
click at [231, 126] on icon at bounding box center [229, 128] width 73 height 16
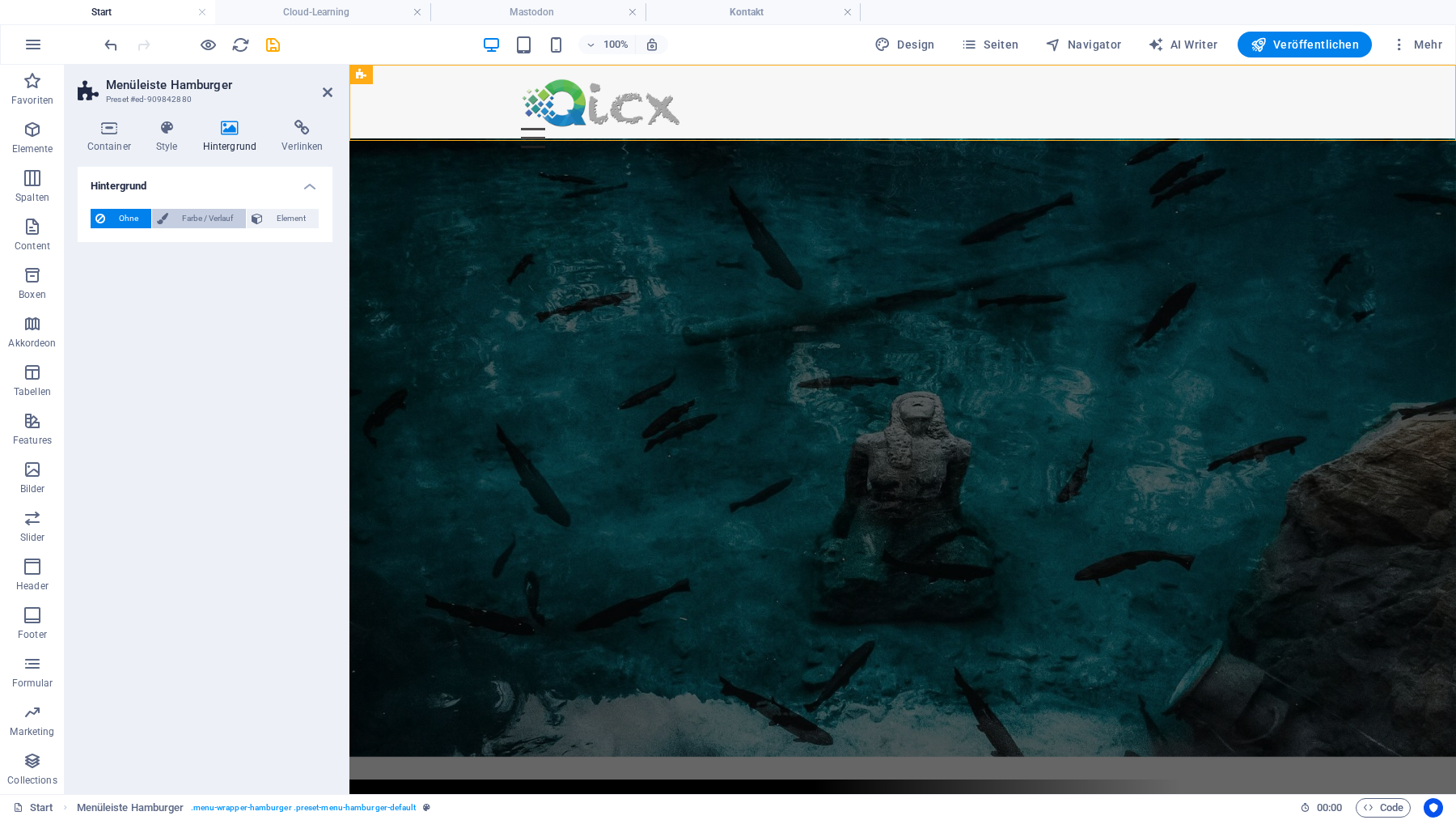
click at [220, 213] on span "Farbe / Verlauf" at bounding box center [206, 219] width 68 height 20
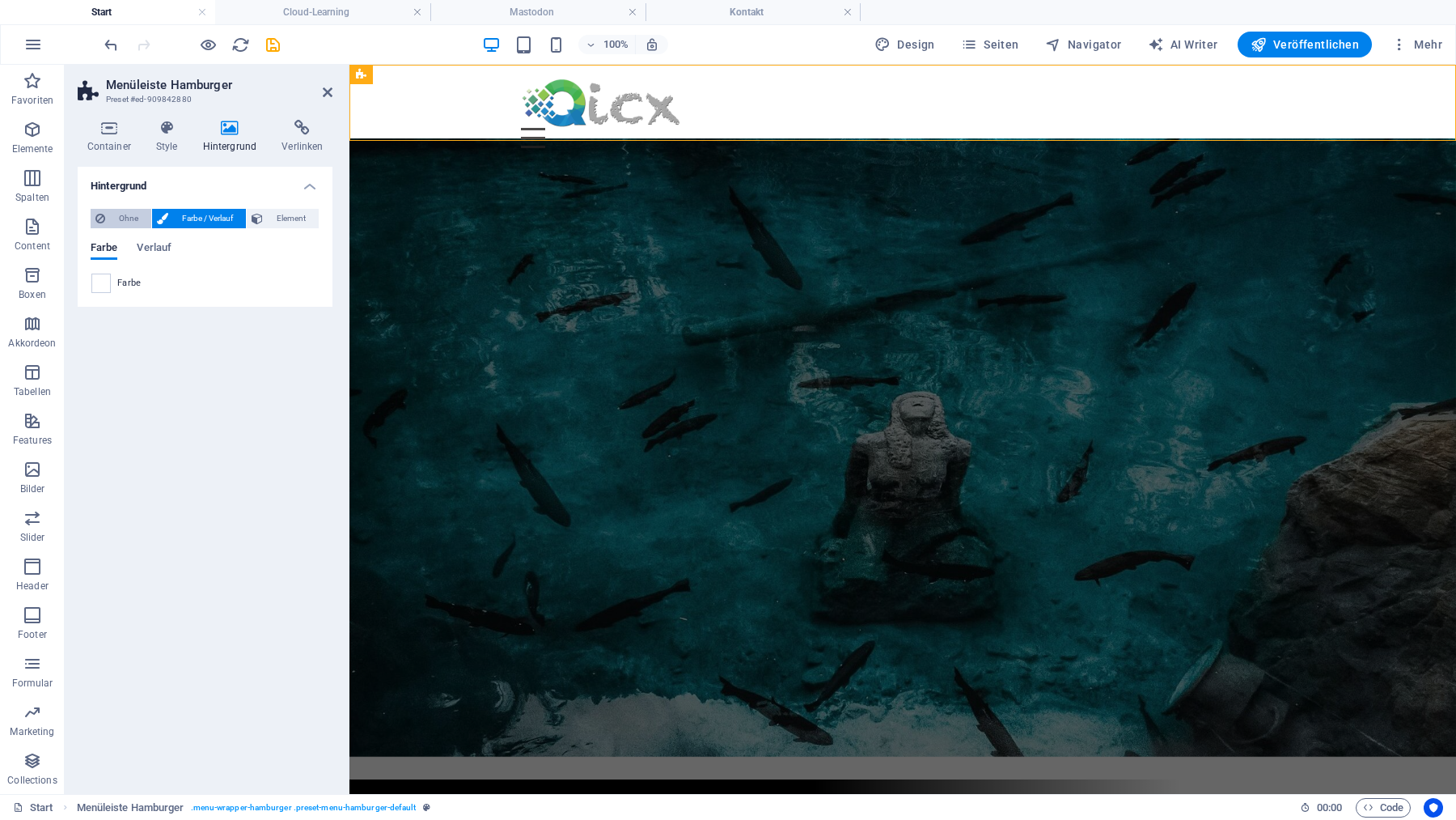
click at [131, 215] on span "Ohne" at bounding box center [128, 219] width 37 height 20
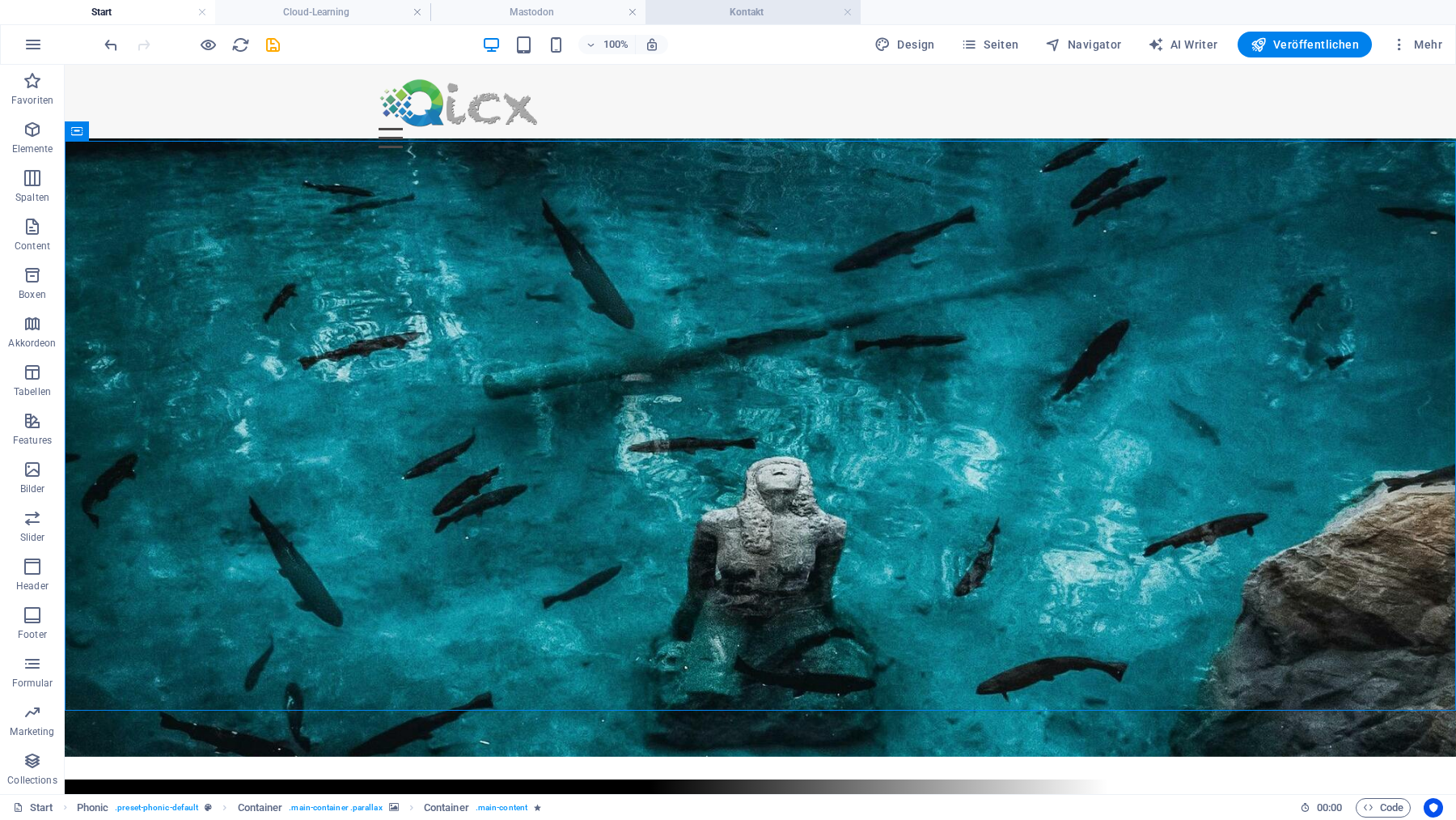
click at [721, 12] on h4 "Kontakt" at bounding box center [753, 12] width 215 height 18
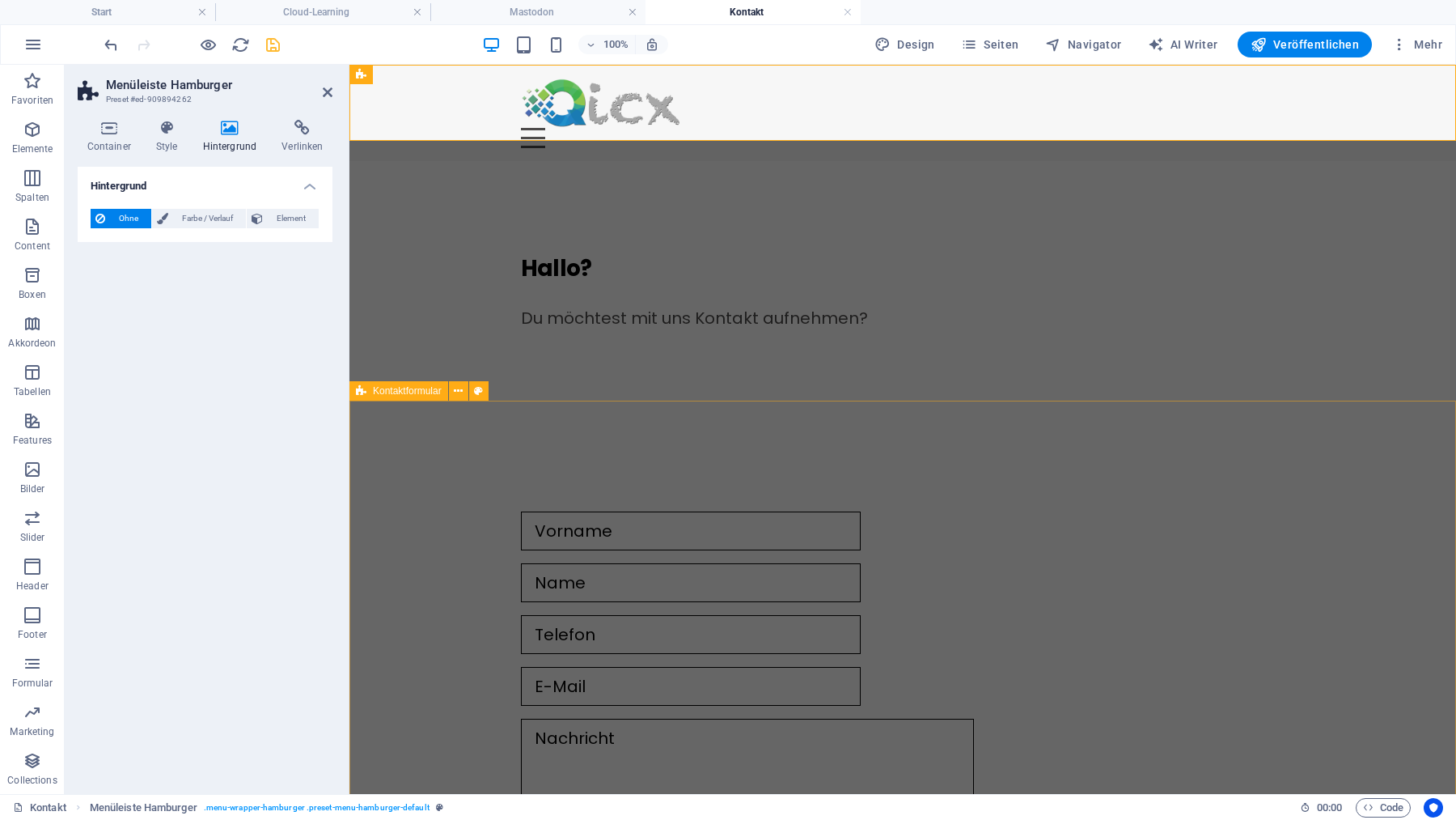
click at [476, 484] on div "Nicht lesbar? Neu generieren Absenden" at bounding box center [902, 726] width 1107 height 610
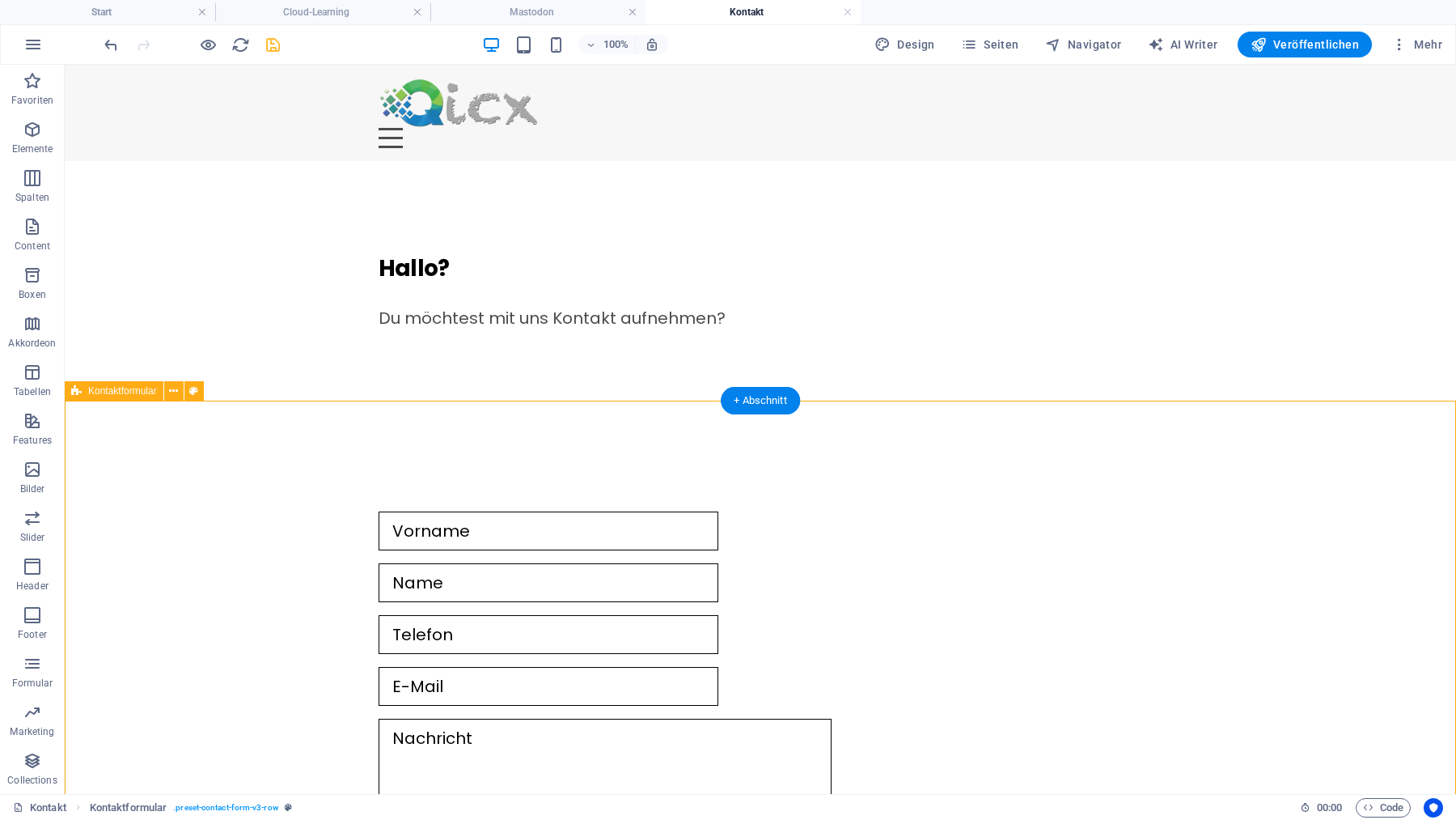
click at [323, 485] on div "Nicht lesbar? Neu generieren Absenden" at bounding box center [760, 726] width 1392 height 610
select select "rem"
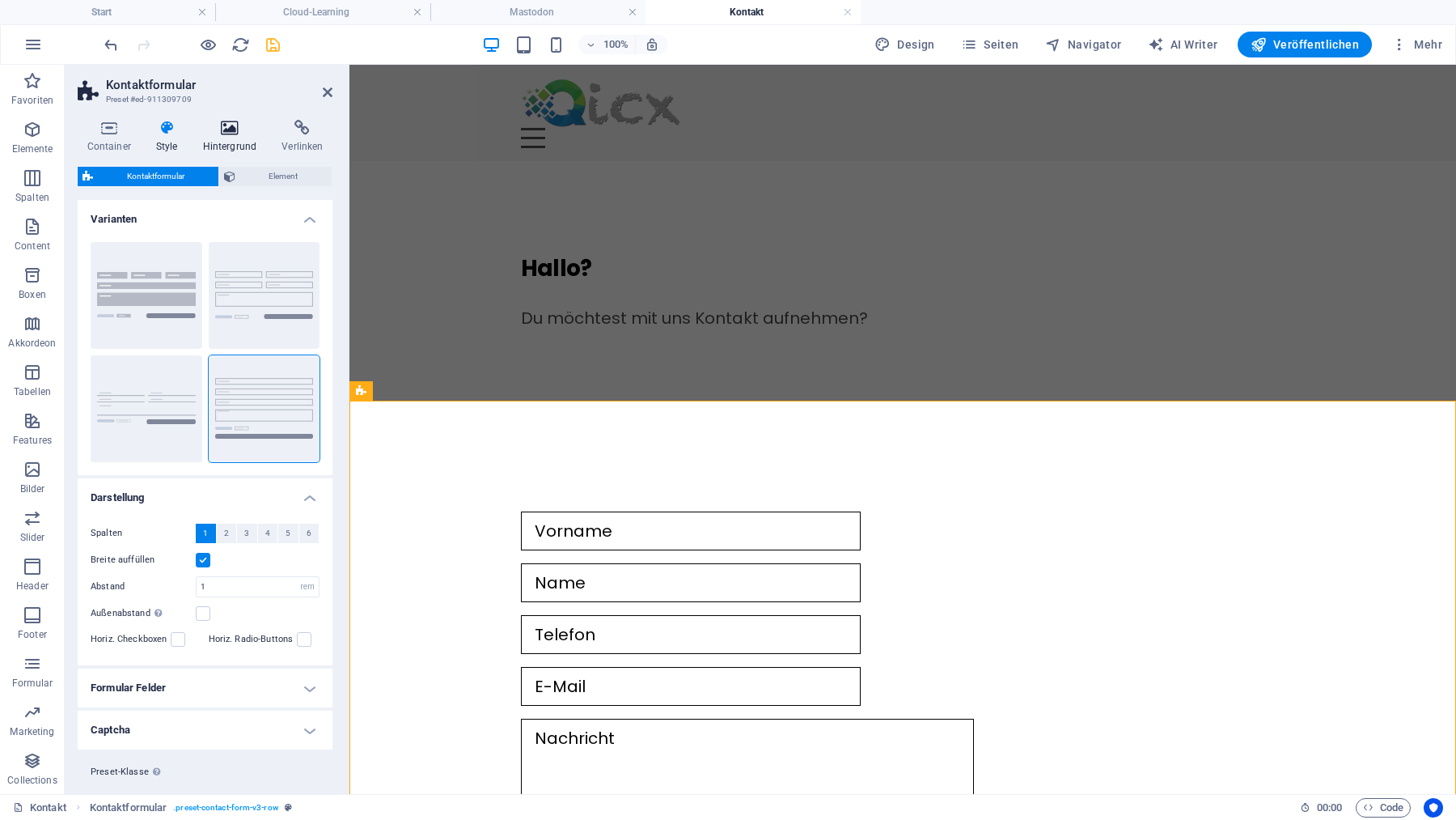
click at [234, 127] on icon at bounding box center [229, 128] width 73 height 16
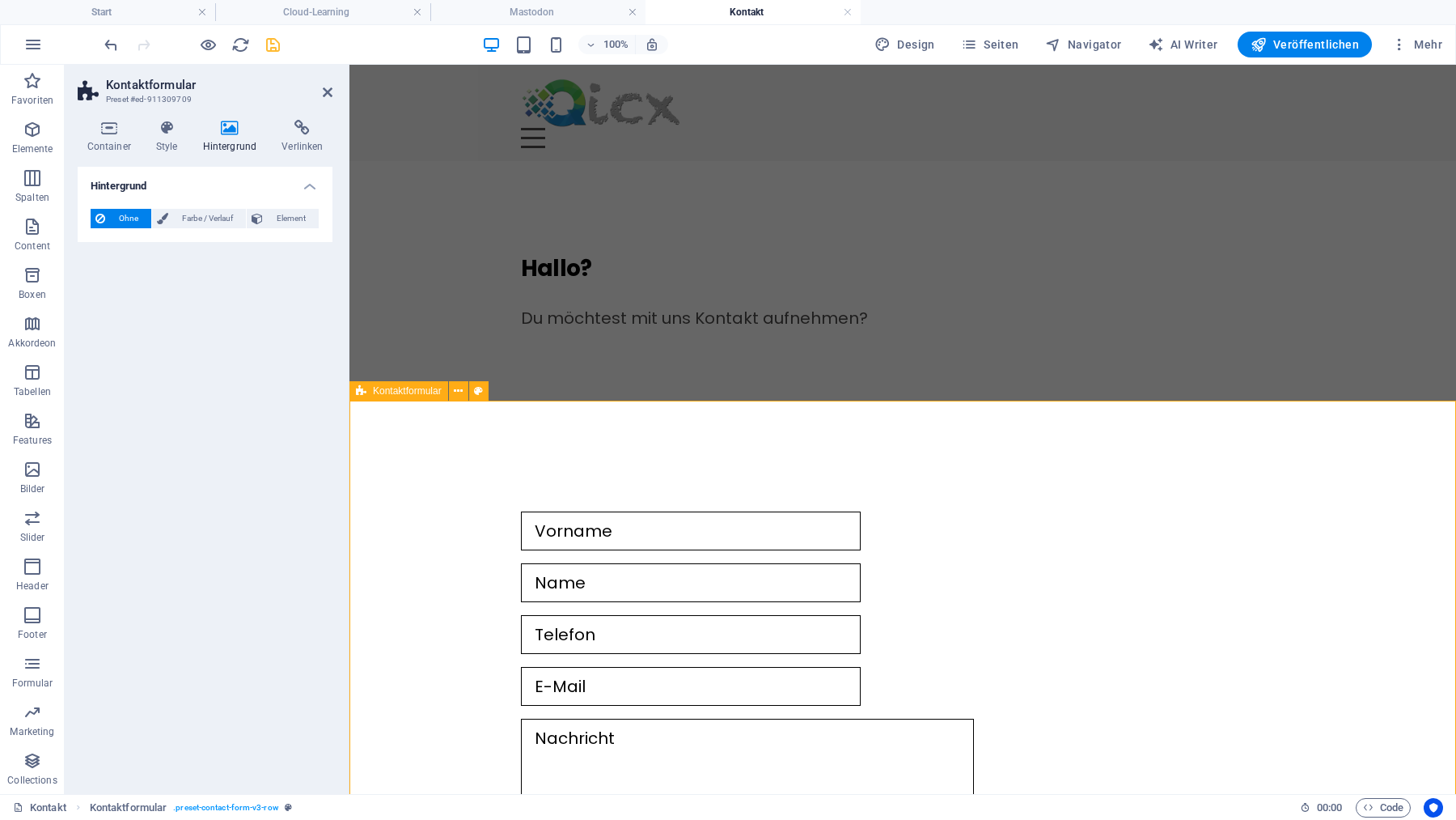
click at [1095, 445] on div "Nicht lesbar? Neu generieren Absenden" at bounding box center [902, 726] width 1107 height 610
click at [1094, 435] on div "Nicht lesbar? Neu generieren Absenden" at bounding box center [902, 726] width 1107 height 610
click at [202, 220] on span "Farbe / Verlauf" at bounding box center [206, 219] width 68 height 20
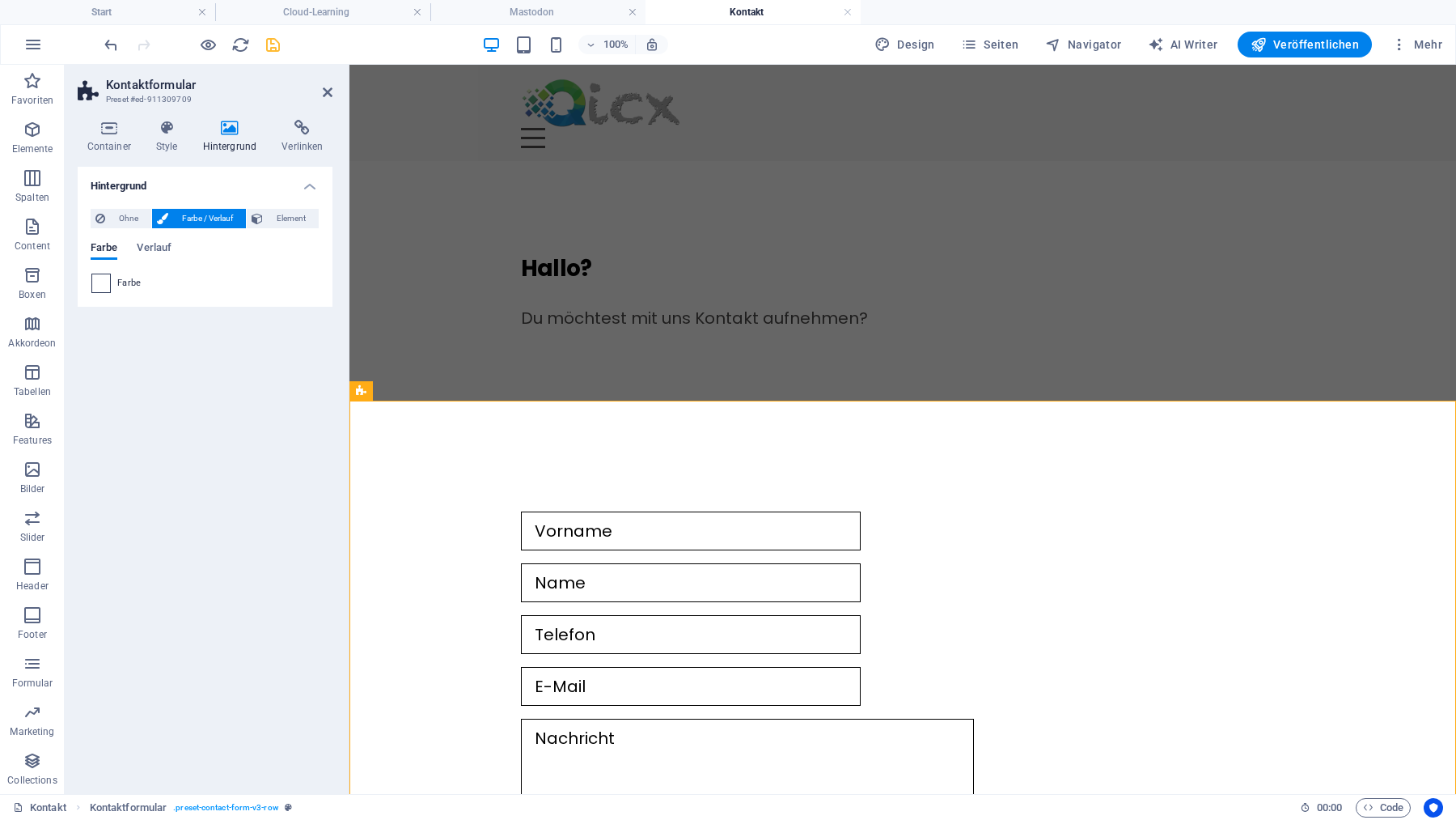
click at [100, 283] on span at bounding box center [101, 283] width 18 height 18
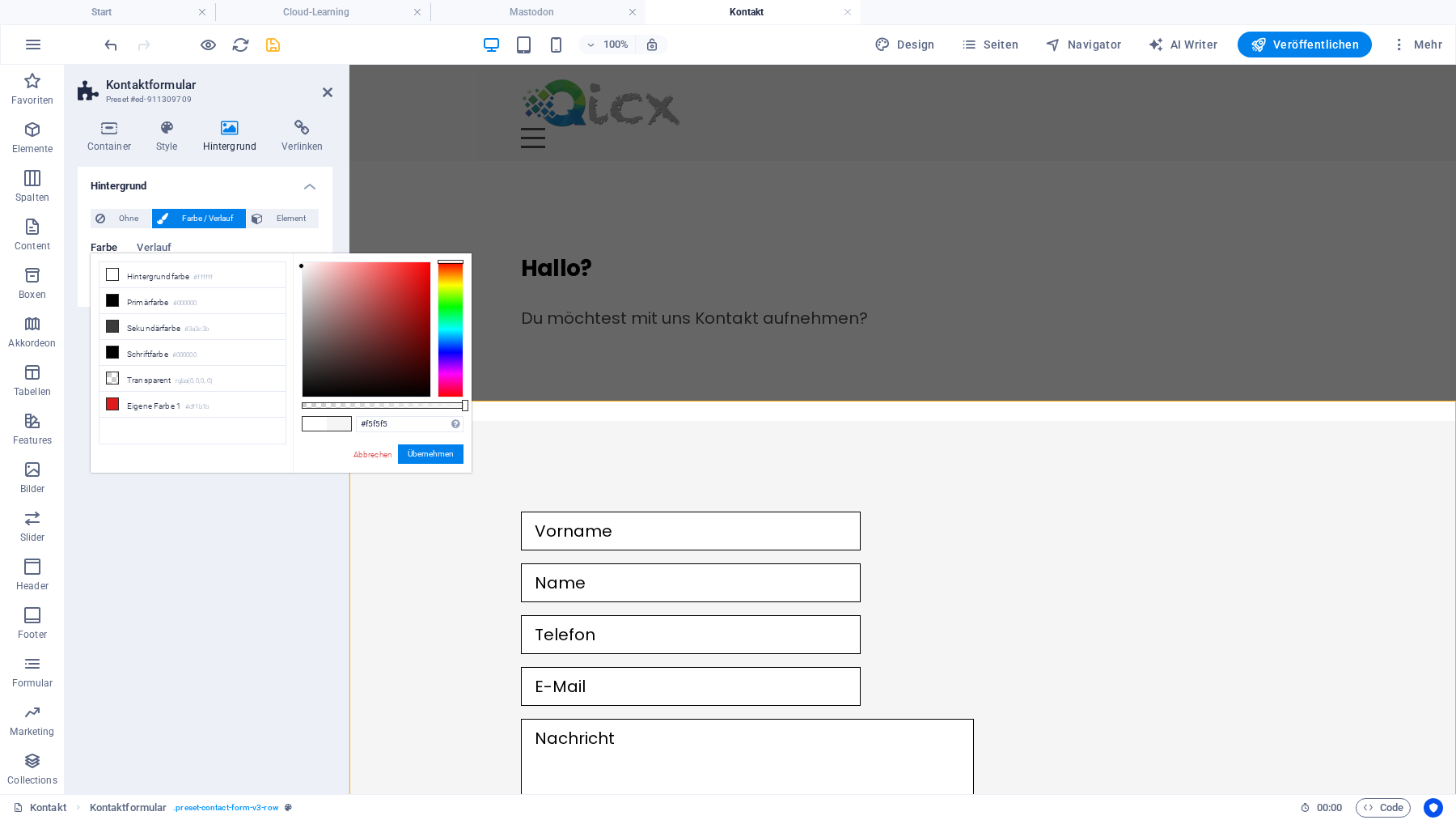
type input "#f7f7f7"
click at [299, 265] on div at bounding box center [301, 264] width 6 height 6
click at [300, 265] on div at bounding box center [301, 264] width 6 height 6
click at [133, 17] on h4 "Start" at bounding box center [108, 12] width 215 height 18
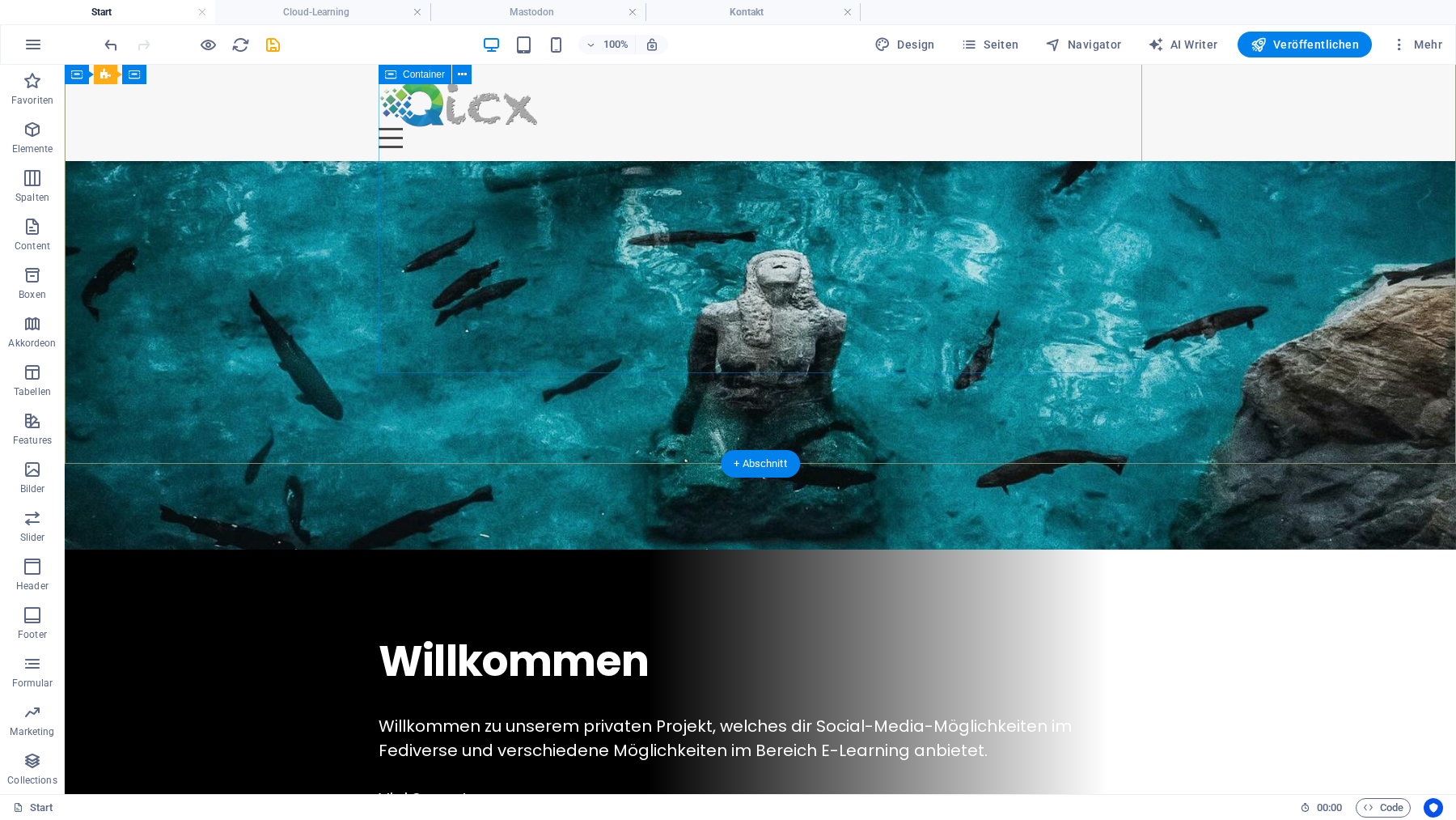
scroll to position [246, 0]
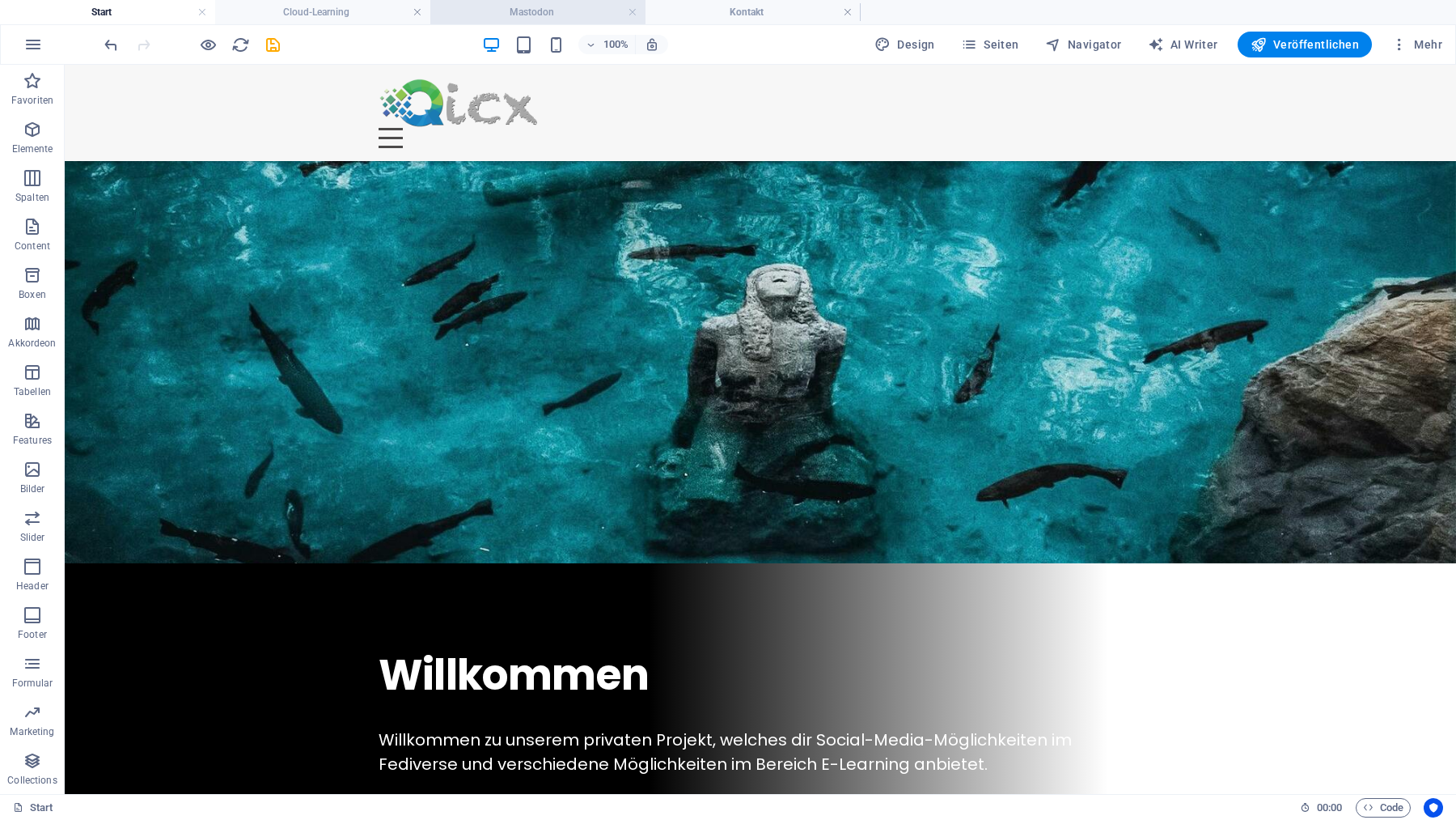
click at [540, 9] on h4 "Mastodon" at bounding box center [538, 12] width 215 height 18
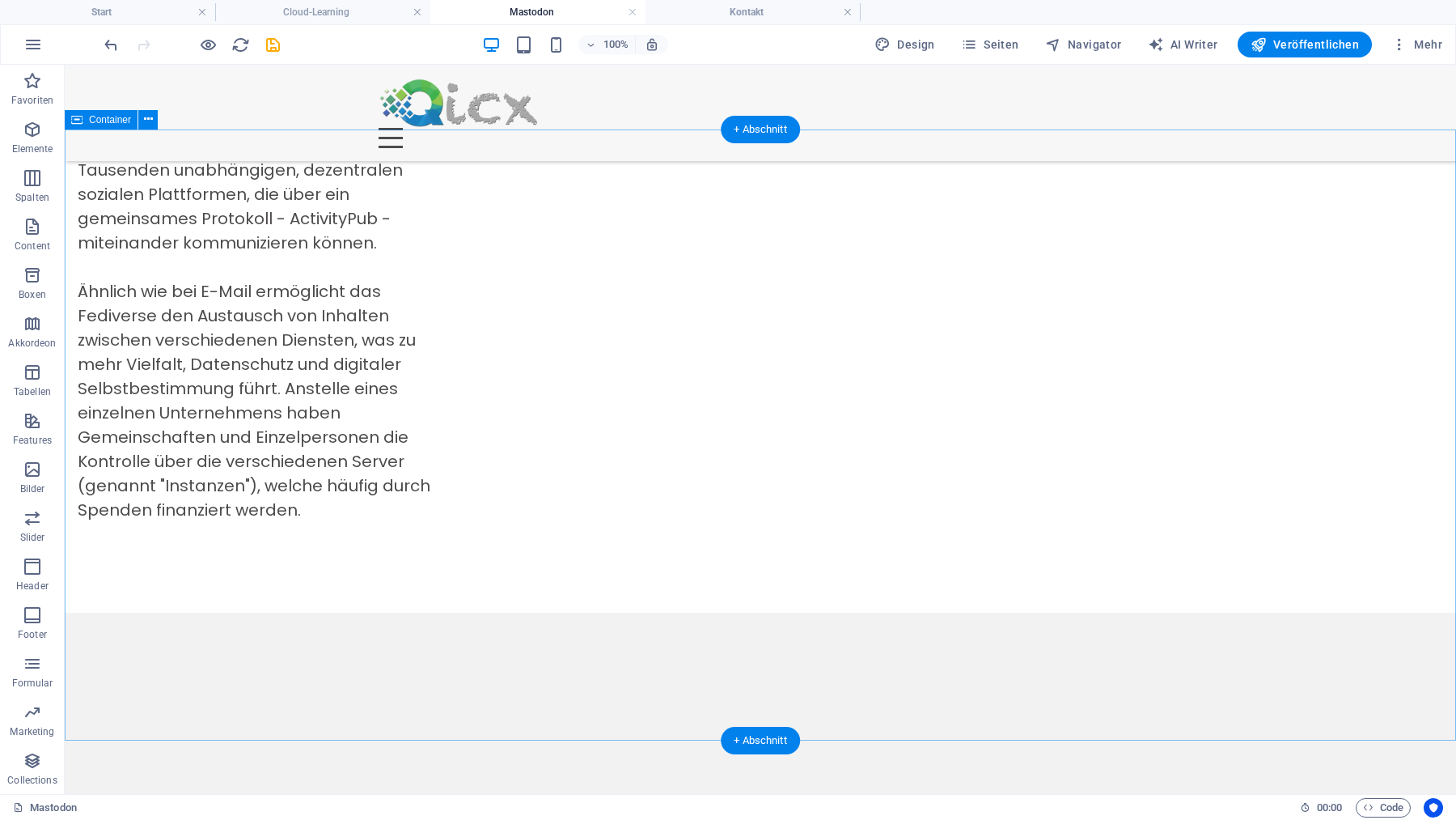
scroll to position [675, 0]
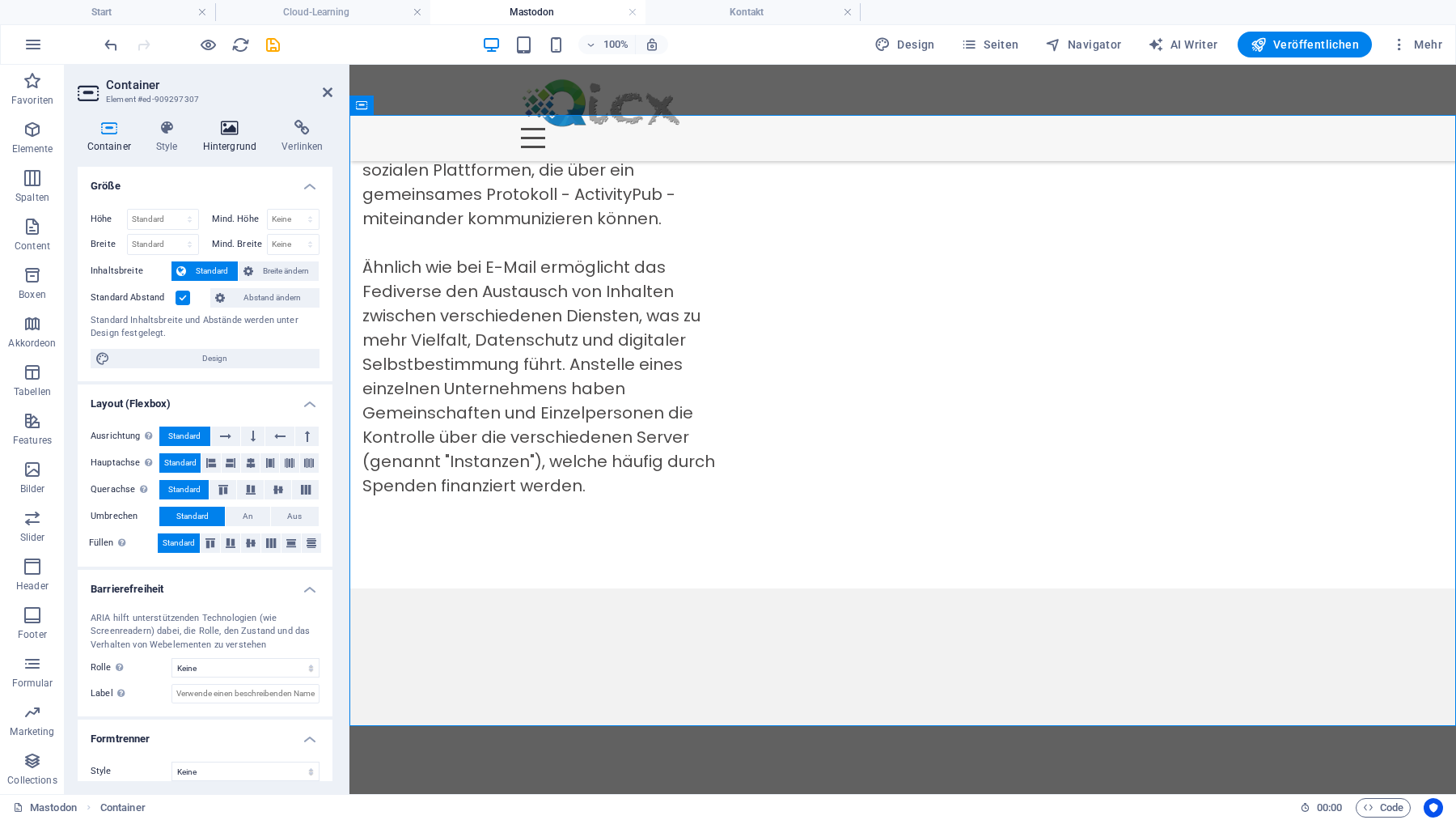
click at [231, 126] on icon at bounding box center [229, 128] width 73 height 16
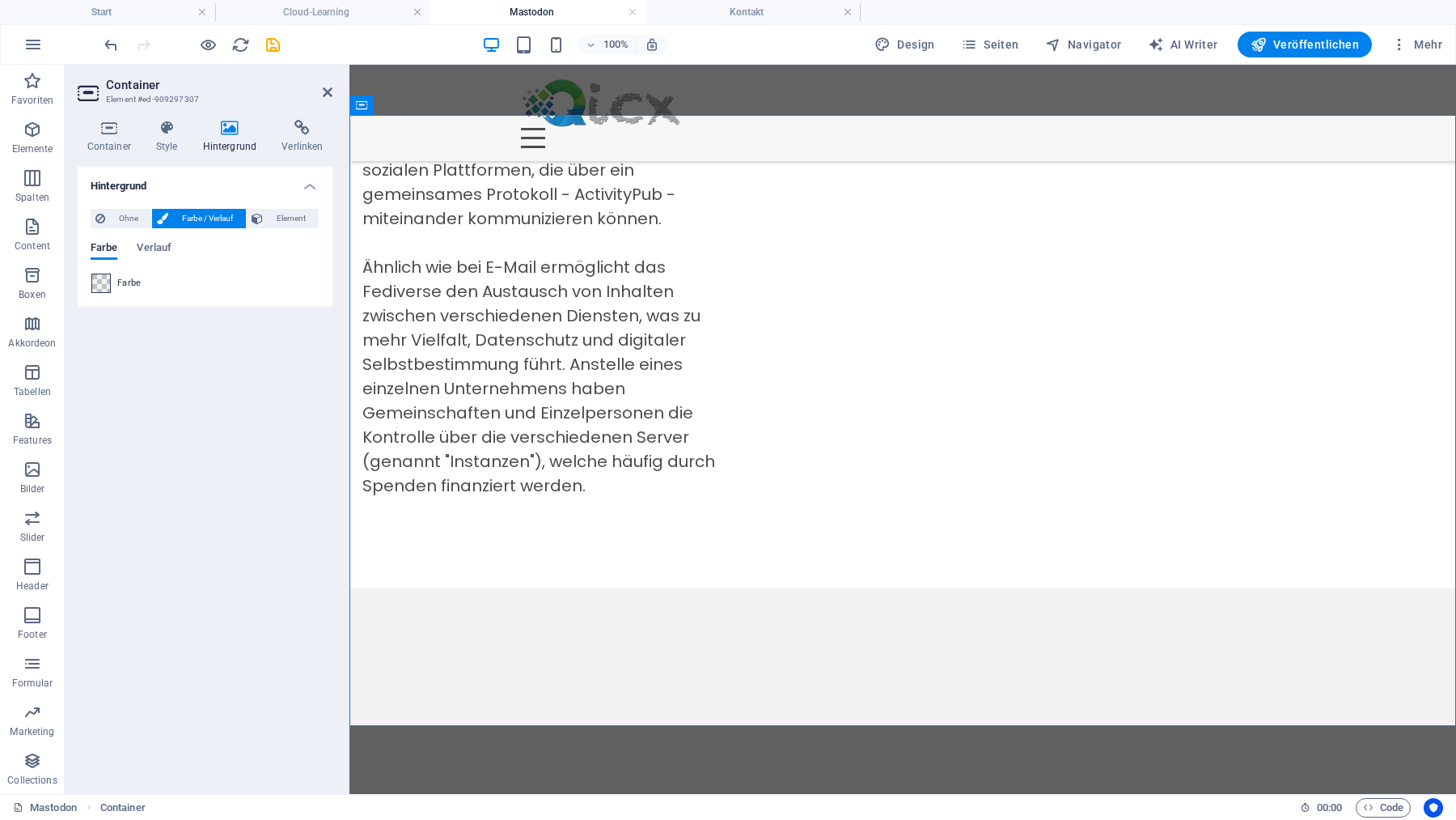
click at [101, 284] on span at bounding box center [101, 283] width 18 height 18
type input "rgba(0, 0, 0, 0.05)"
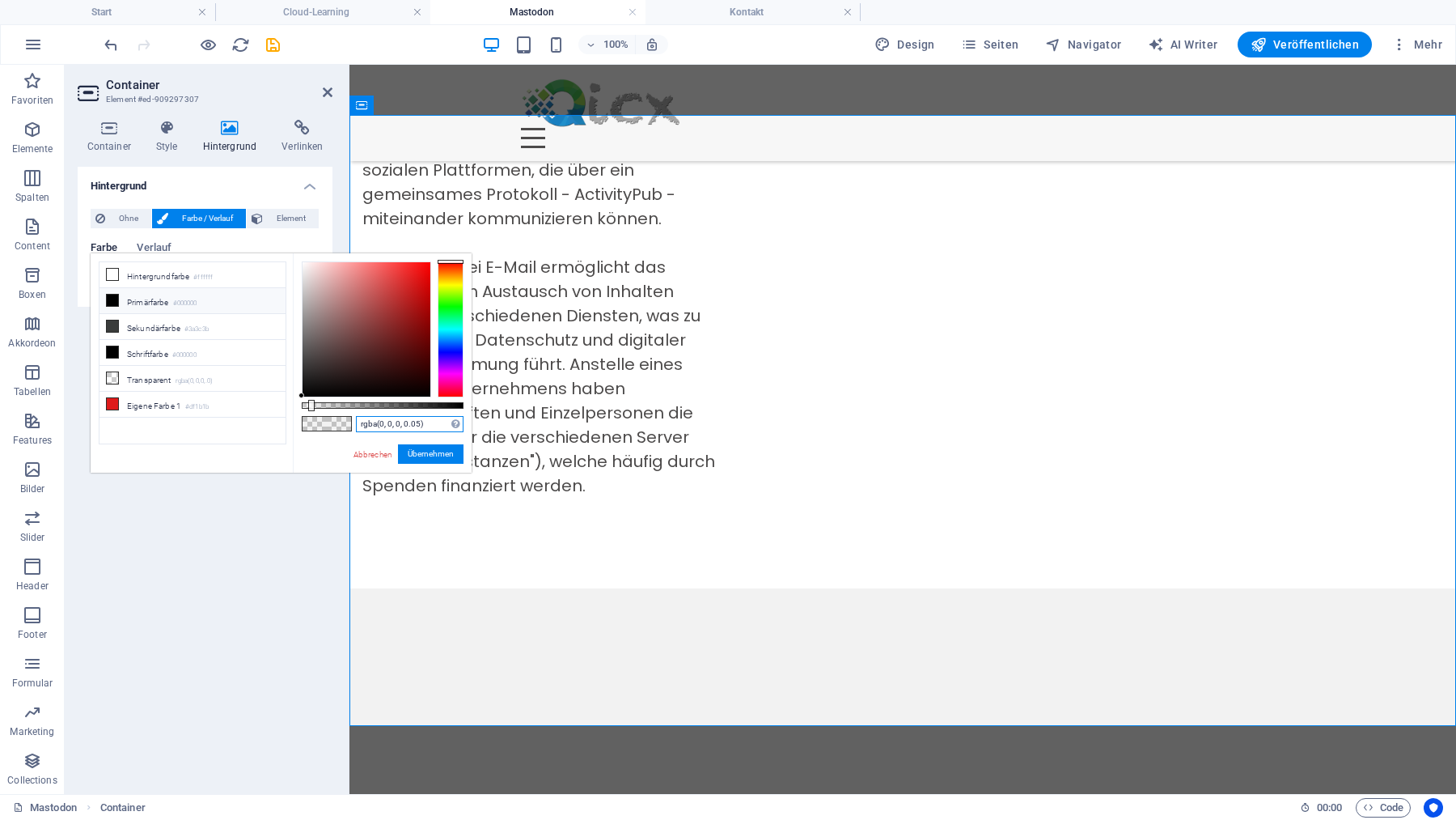
click at [433, 423] on input "rgba(0, 0, 0, 0.05)" at bounding box center [409, 424] width 108 height 16
click at [753, 14] on h4 "Kontakt" at bounding box center [753, 12] width 215 height 18
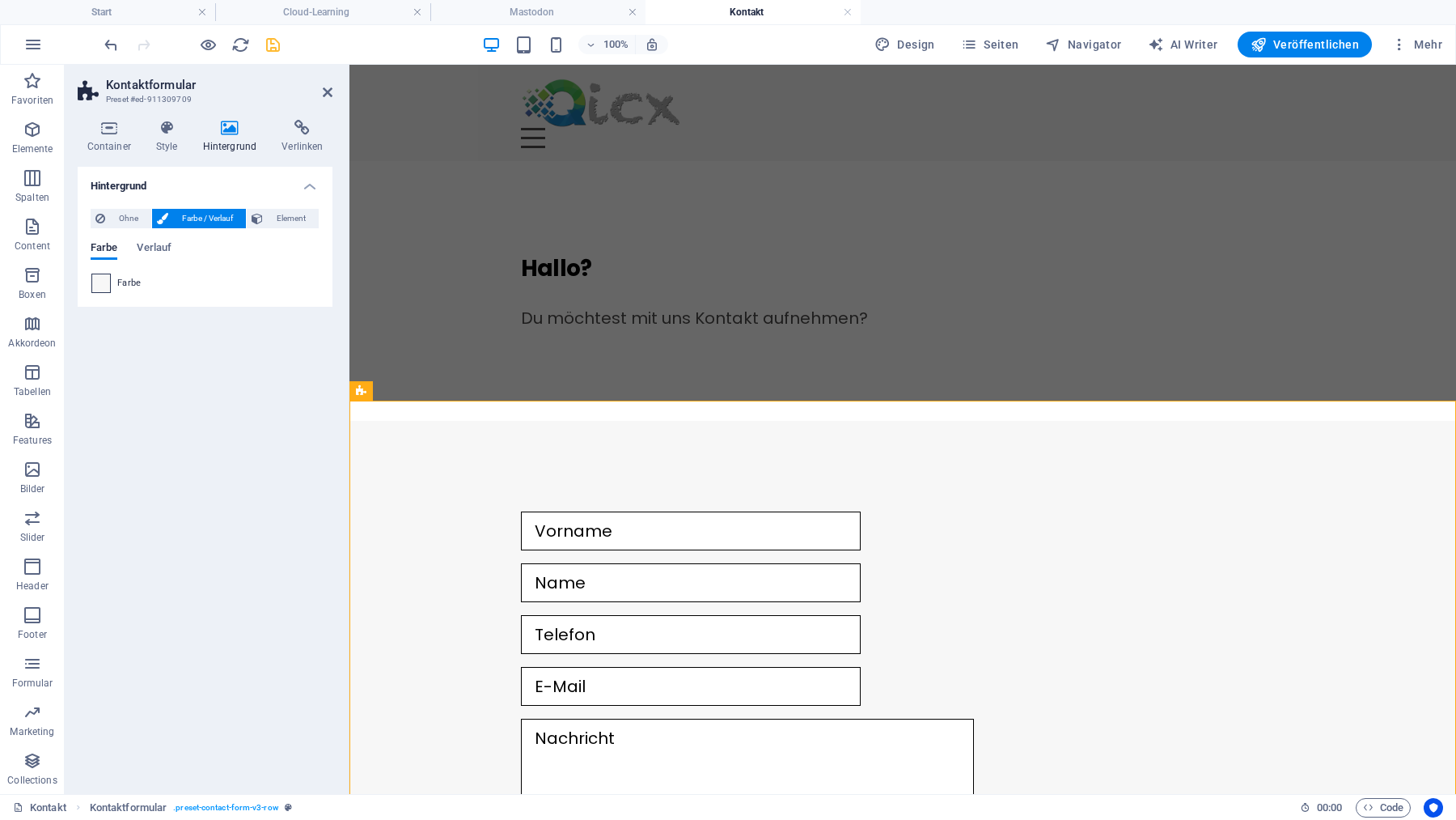
click at [104, 284] on span at bounding box center [101, 283] width 18 height 18
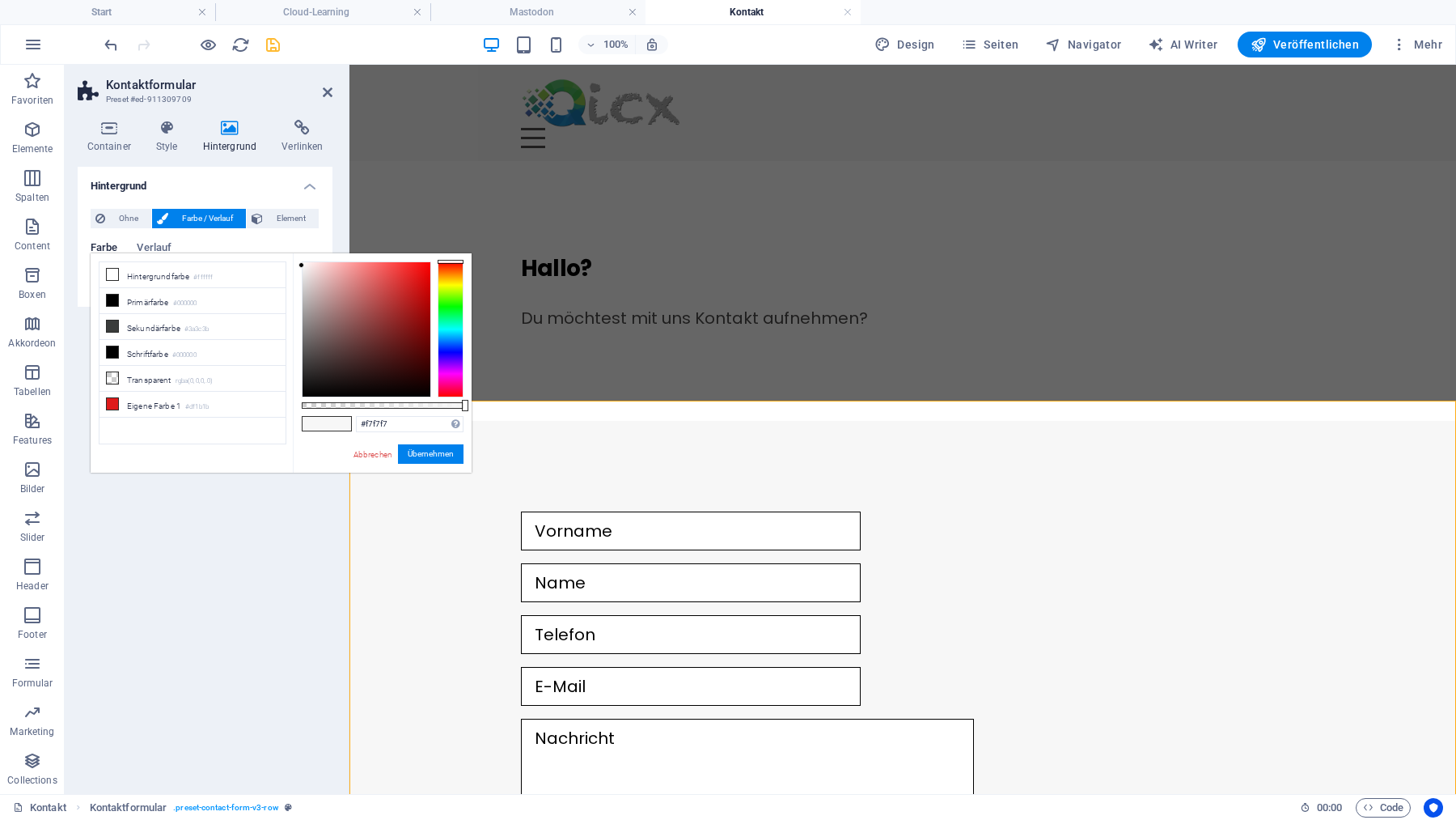
click at [409, 415] on div "#f7f7f7 Unterstützte Formate: #0852ed rgb(8, 82, 237) rgba(8, 82, 237, 90%) hsv…" at bounding box center [382, 480] width 179 height 454
click at [406, 421] on input "#f7f7f7" at bounding box center [409, 424] width 108 height 16
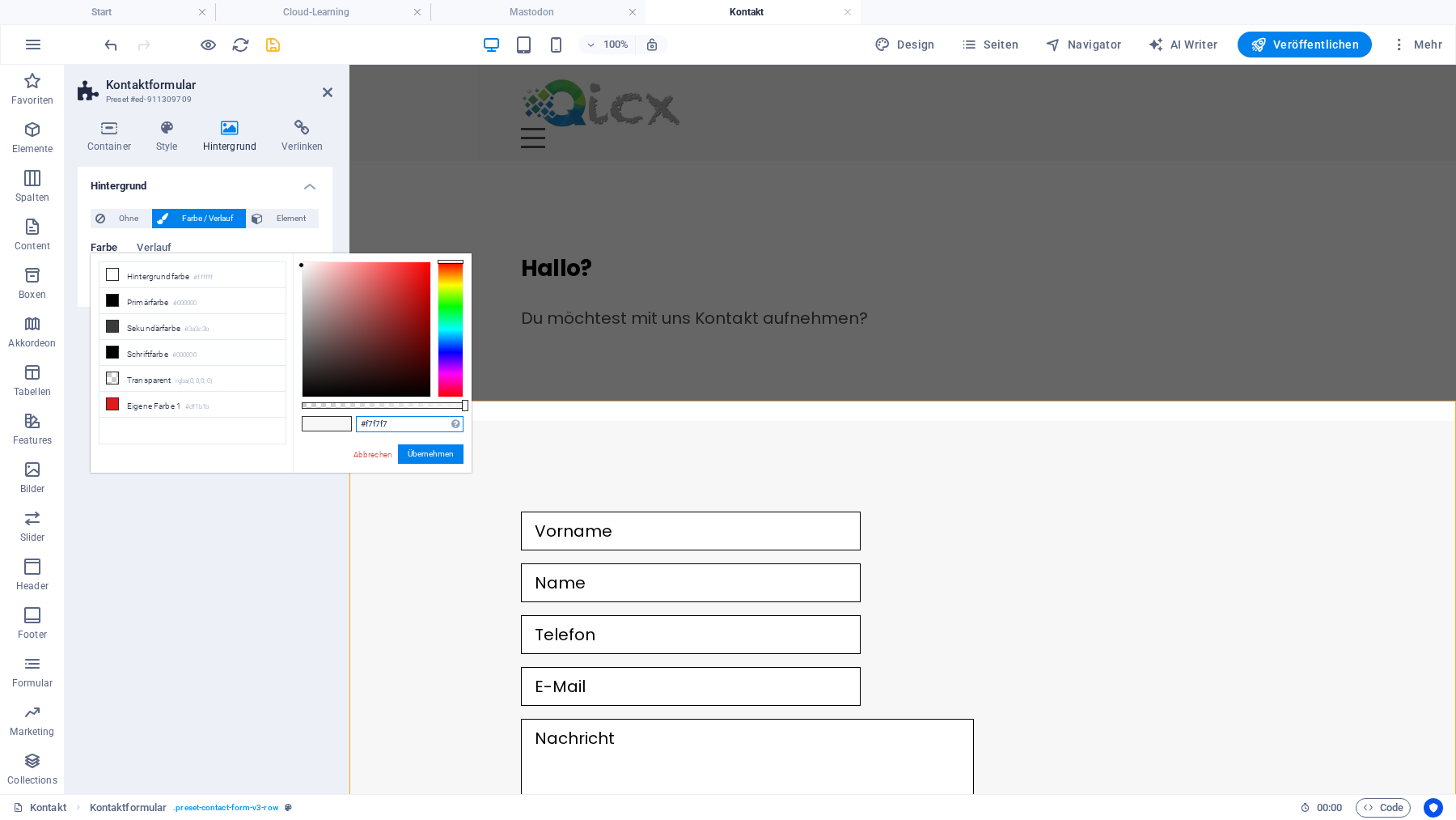
paste input "rgba(0, 0, 0, 0.05)"
type input "rgba(0, 0, 0, 0.05)"
click at [432, 454] on button "Übernehmen" at bounding box center [431, 454] width 65 height 20
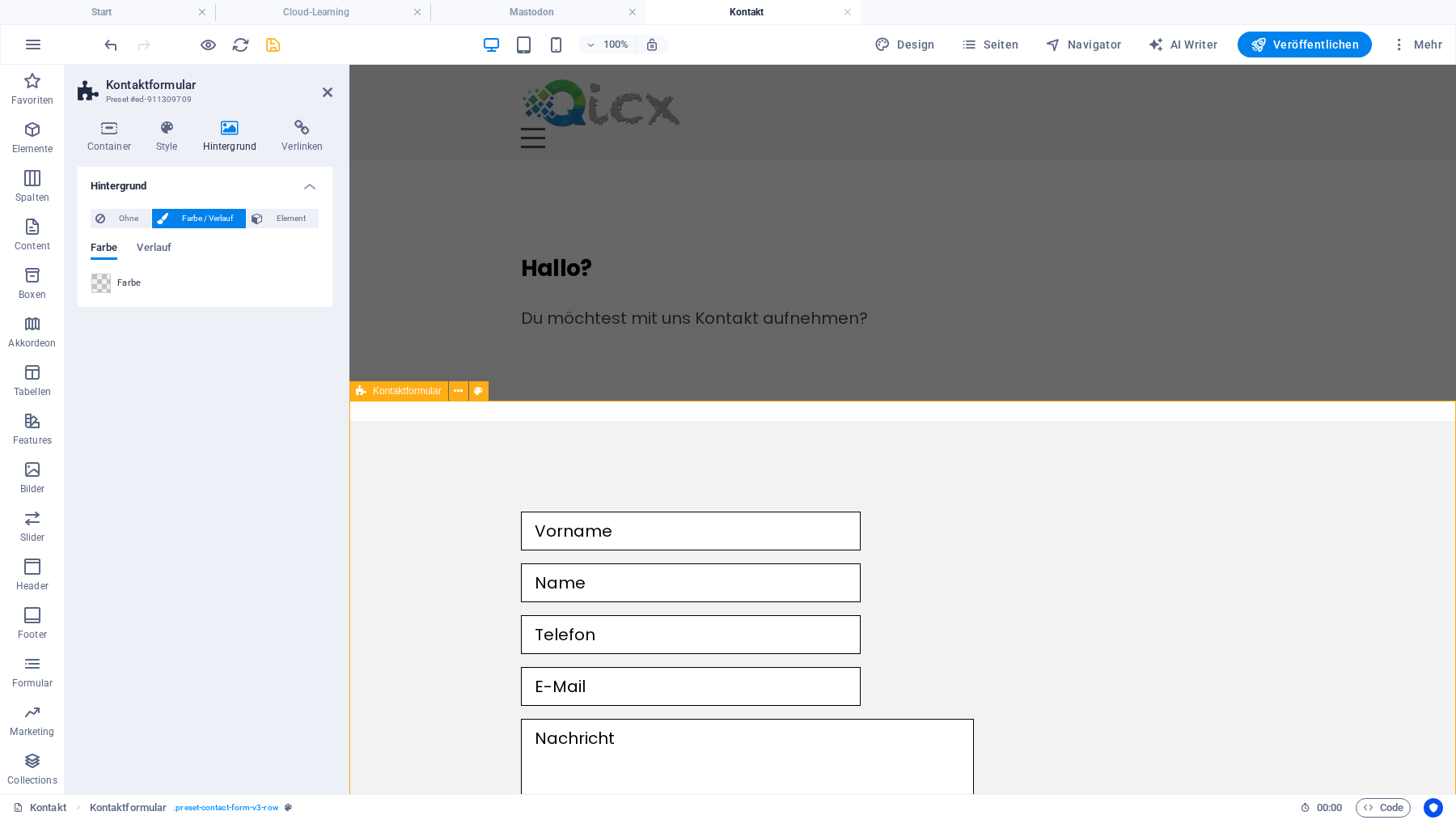
click at [420, 595] on div "Nicht lesbar? Neu generieren Absenden" at bounding box center [902, 726] width 1107 height 610
click at [700, 442] on div "Nicht lesbar? Neu generieren Absenden" at bounding box center [902, 726] width 1107 height 610
click at [685, 346] on div "Hallo? Du möchtest mit uns Kontakt aufnehmen?" at bounding box center [902, 290] width 1107 height 259
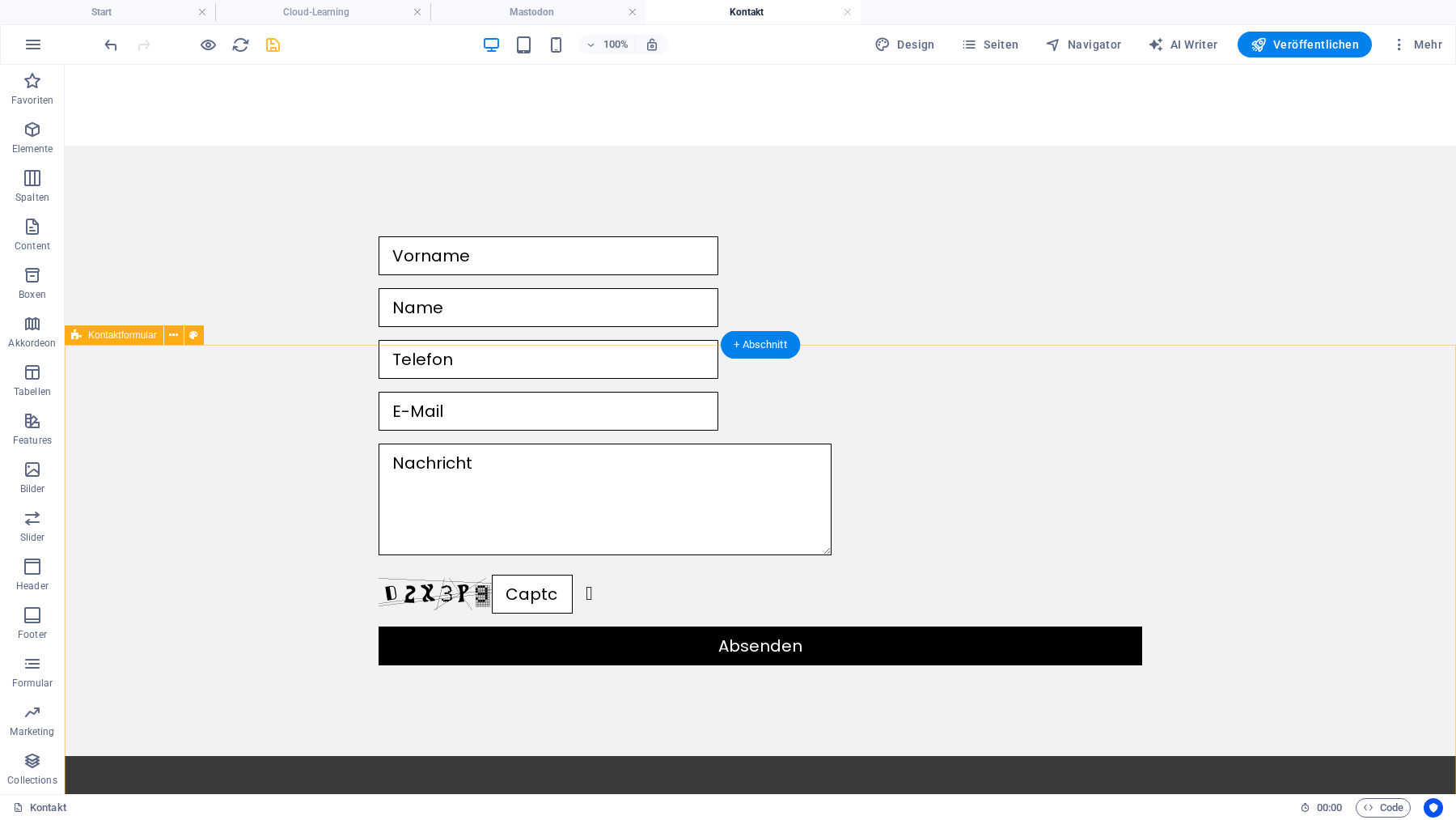
scroll to position [474, 0]
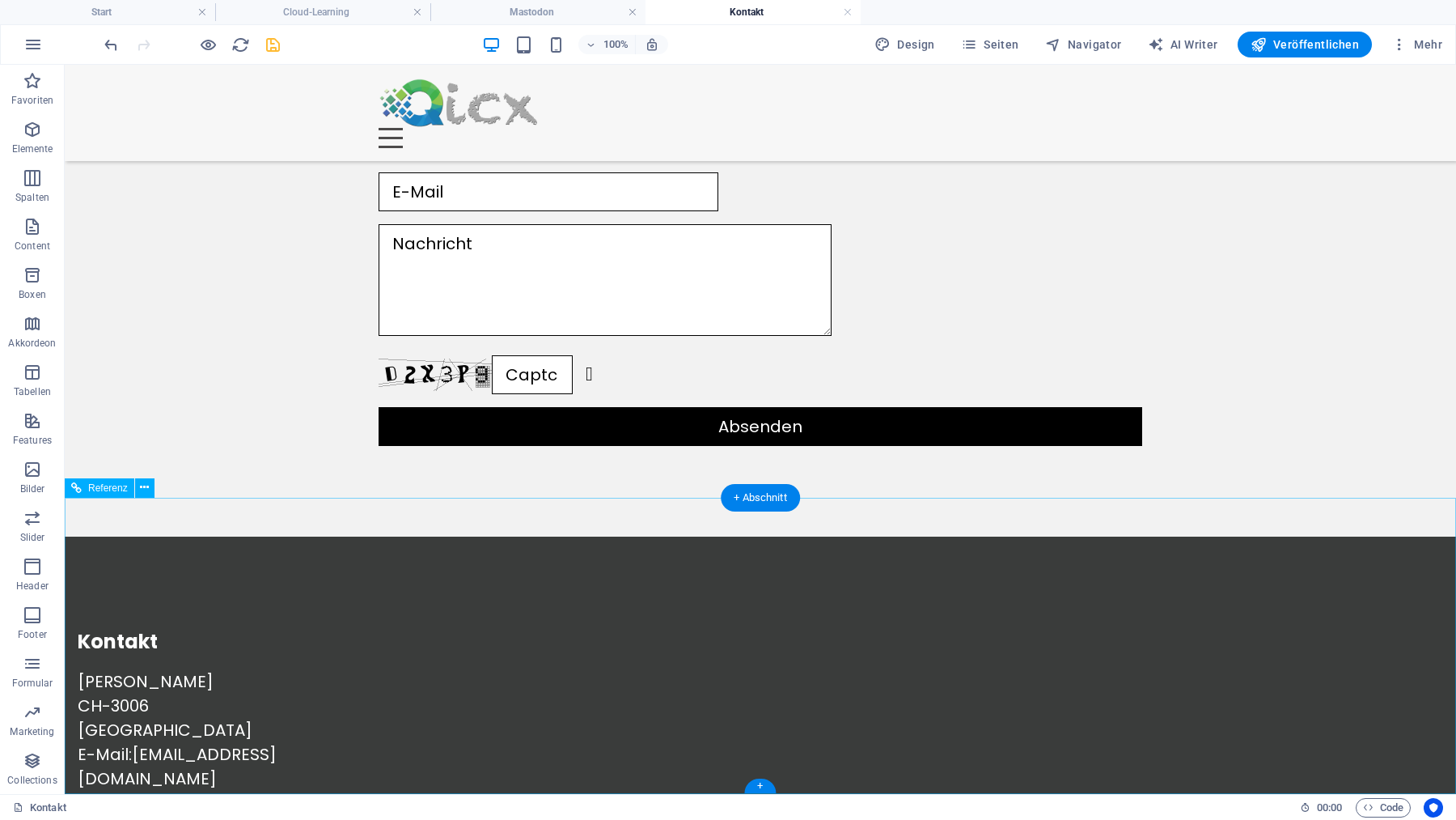
click at [282, 577] on div "Kontakt [PERSON_NAME] CH-3006 Bern E-Mail: [EMAIL_ADDRESS][DOMAIN_NAME] Rechtli…" at bounding box center [760, 805] width 1392 height 539
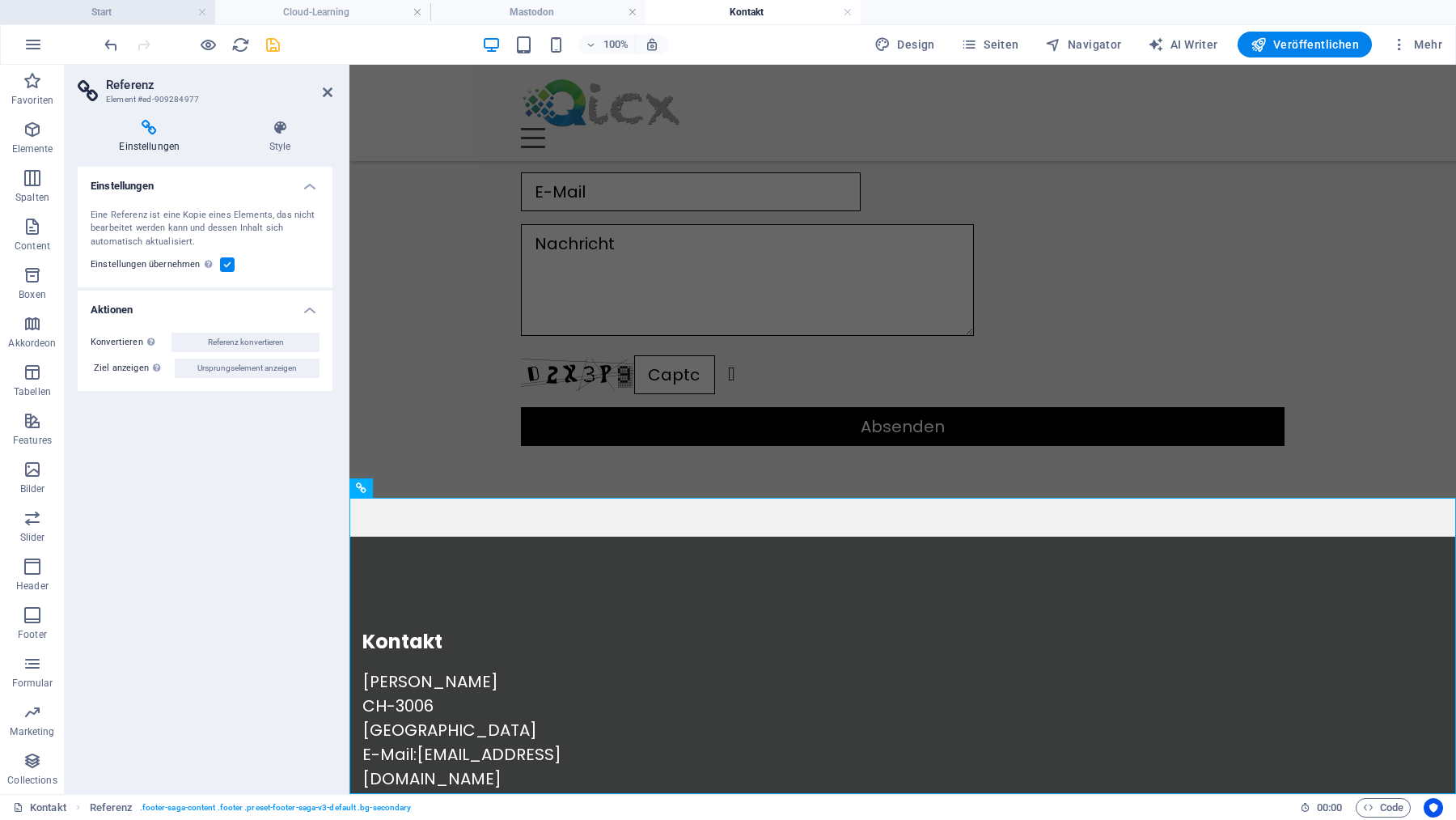
click at [176, 11] on h4 "Start" at bounding box center [108, 12] width 215 height 18
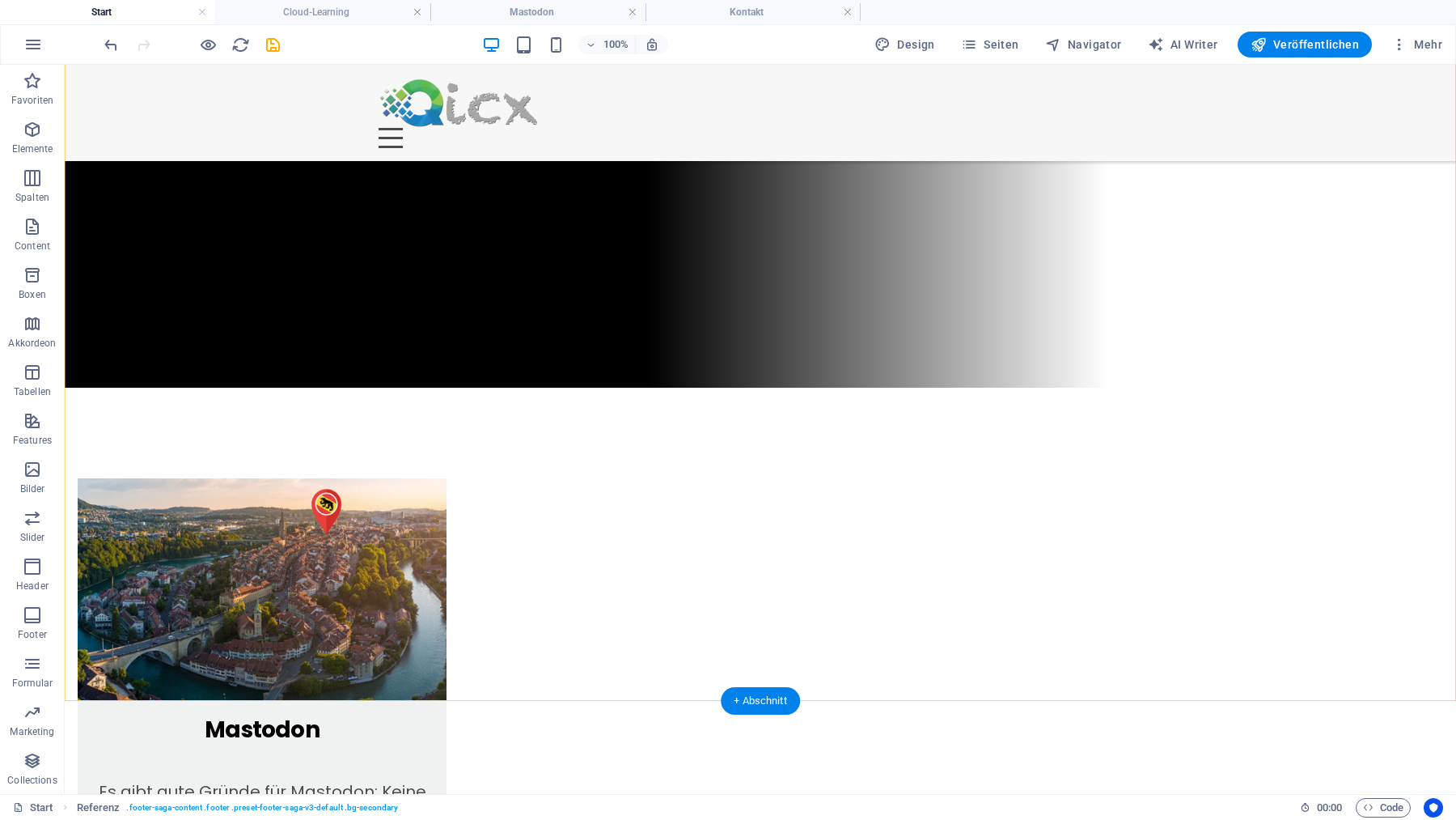
scroll to position [986, 0]
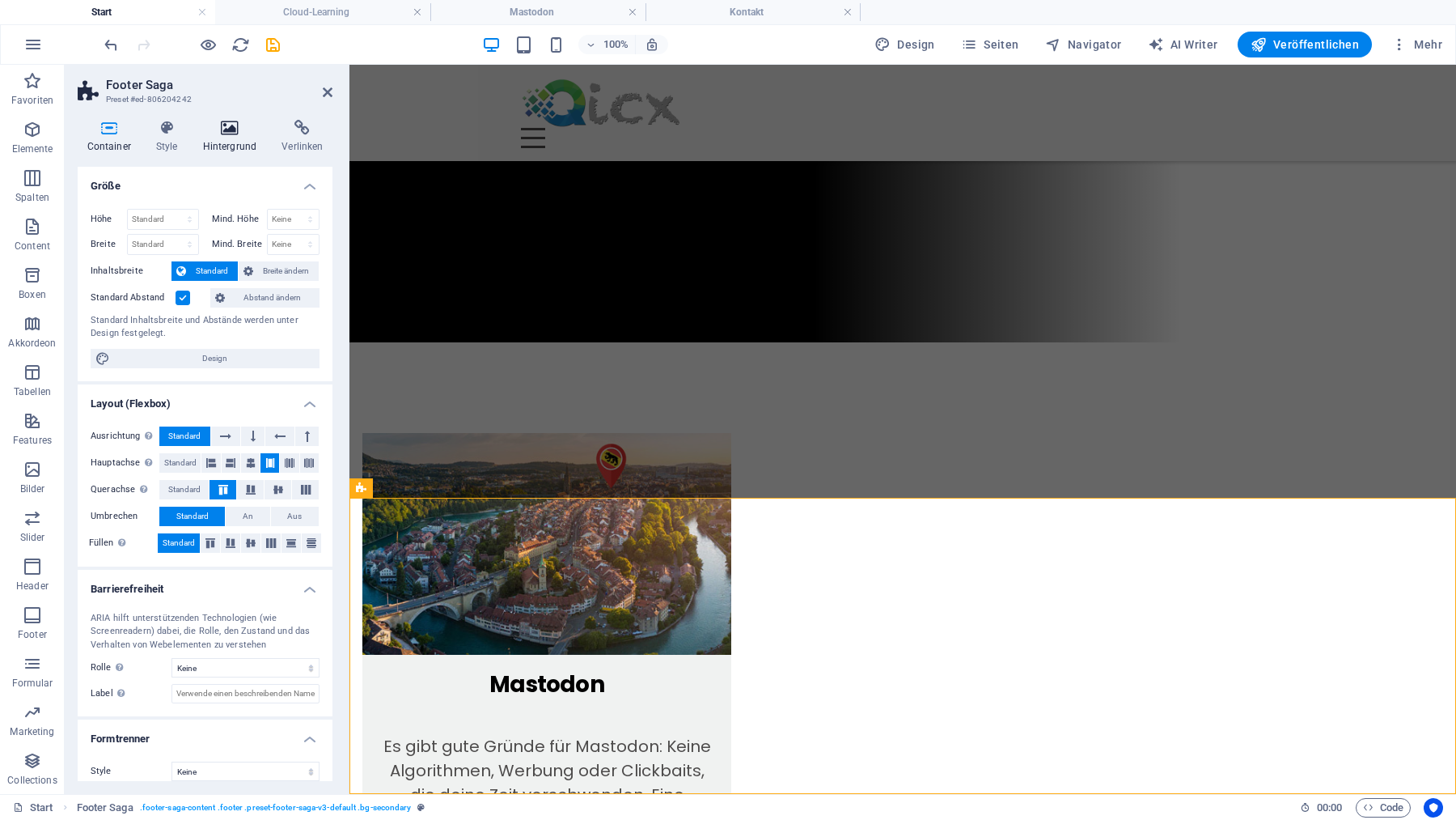
click at [228, 126] on icon at bounding box center [229, 128] width 73 height 16
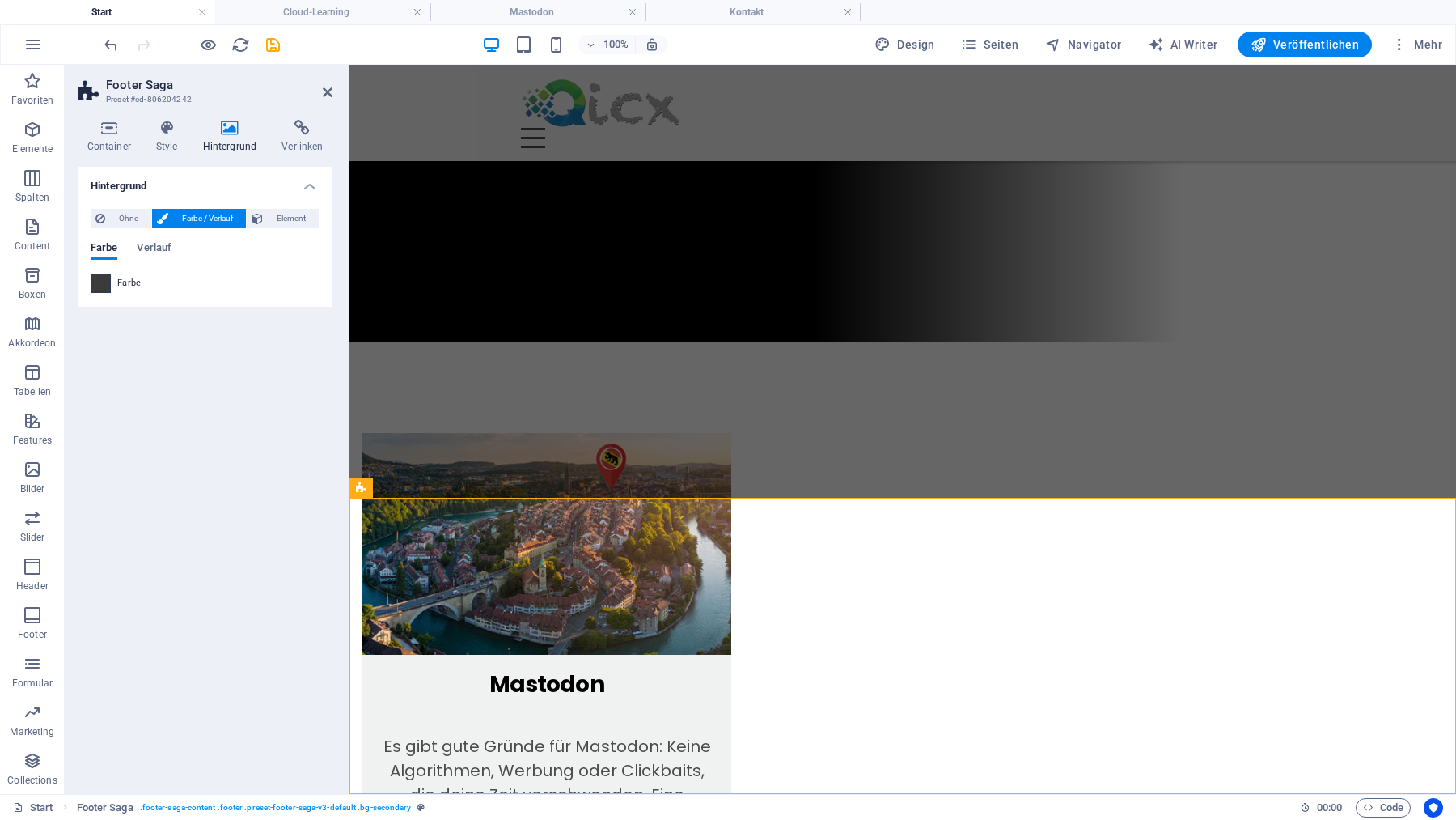
click at [97, 288] on span at bounding box center [101, 283] width 18 height 18
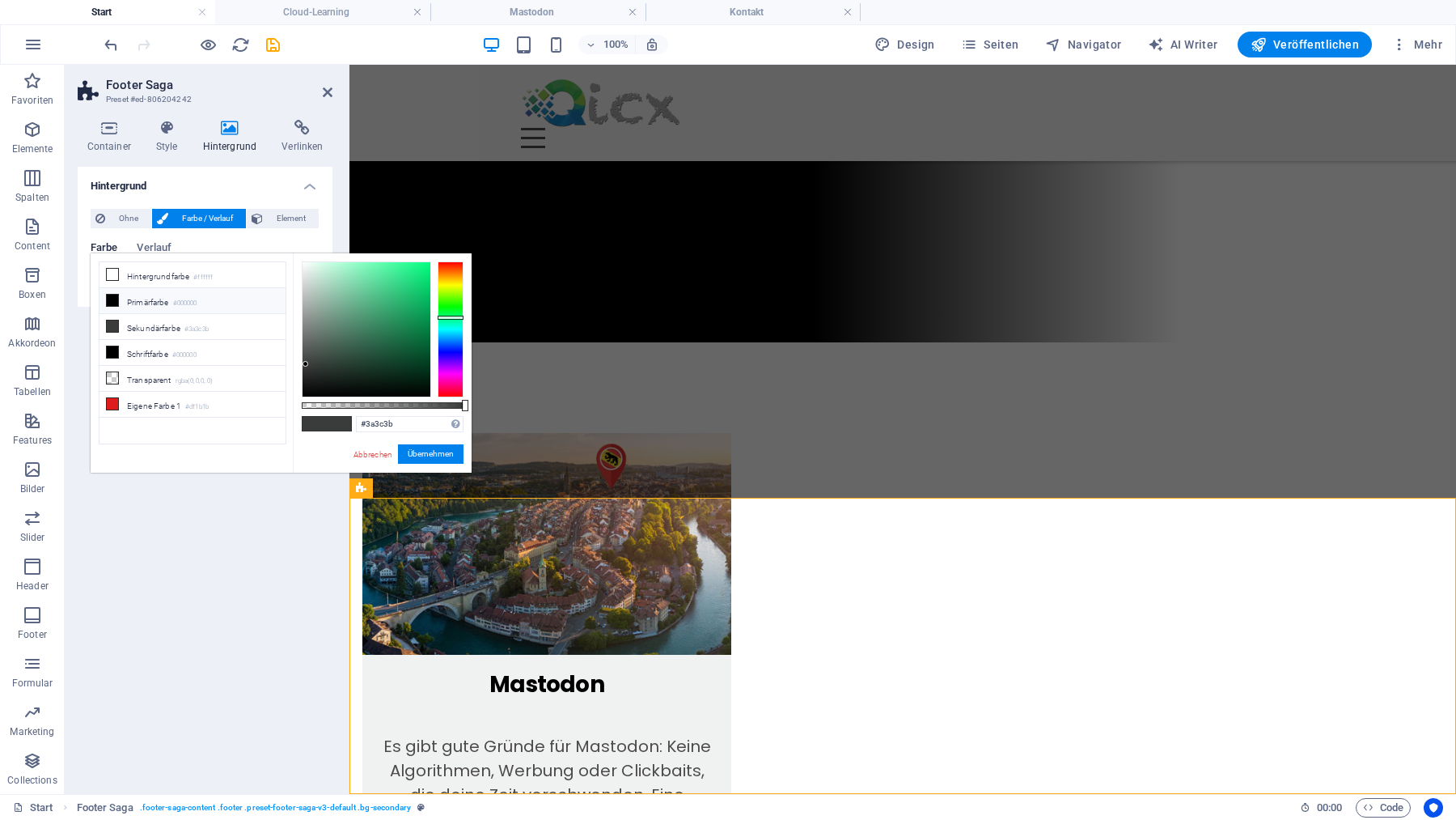
click at [365, 402] on div "#3a3c3b Unterstützte Formate: #0852ed rgb(8, 82, 237) rgba(8, 82, 237, 90%) hsv…" at bounding box center [382, 480] width 179 height 454
click at [384, 404] on div at bounding box center [383, 406] width 162 height 7
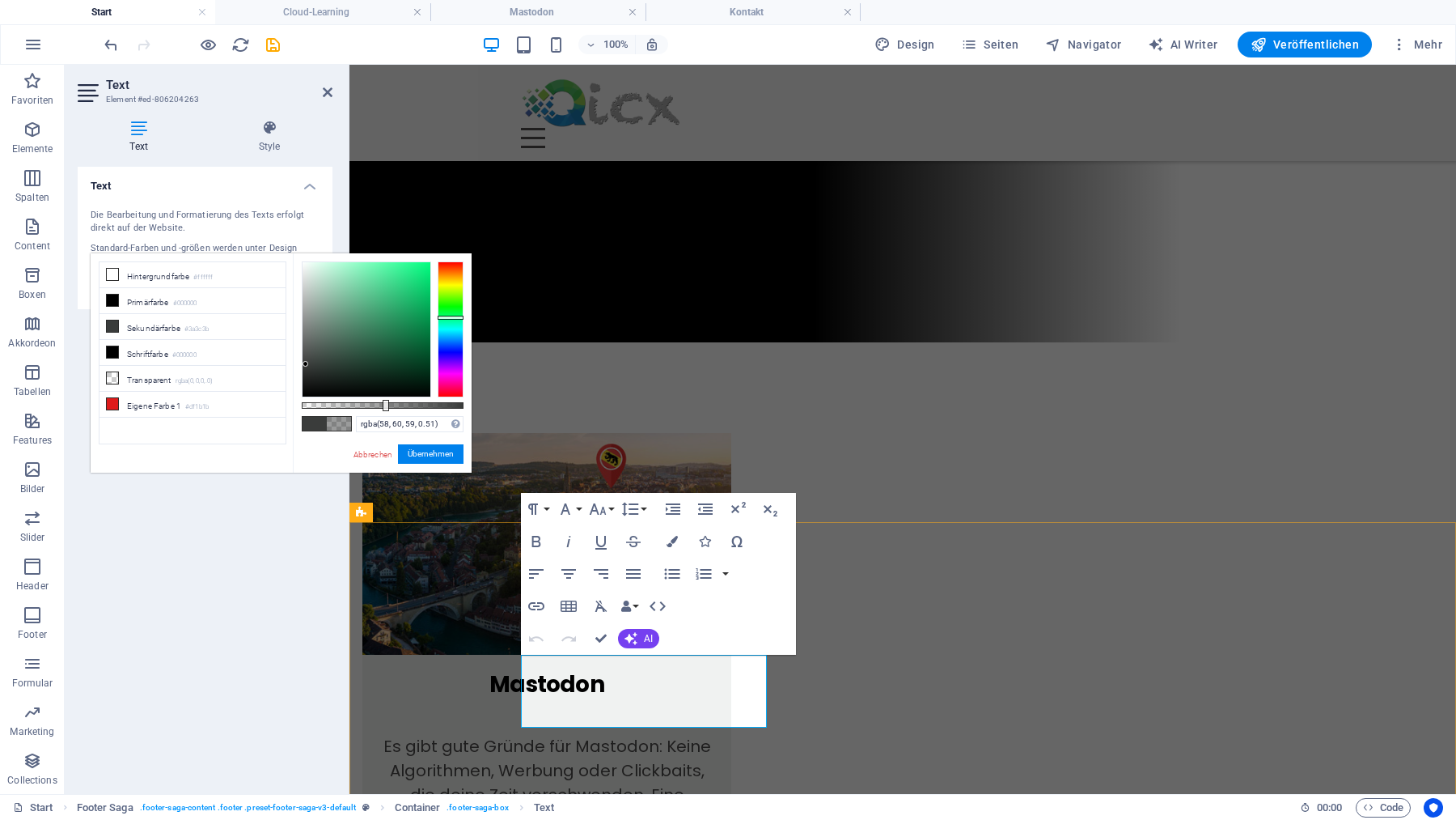
scroll to position [962, 0]
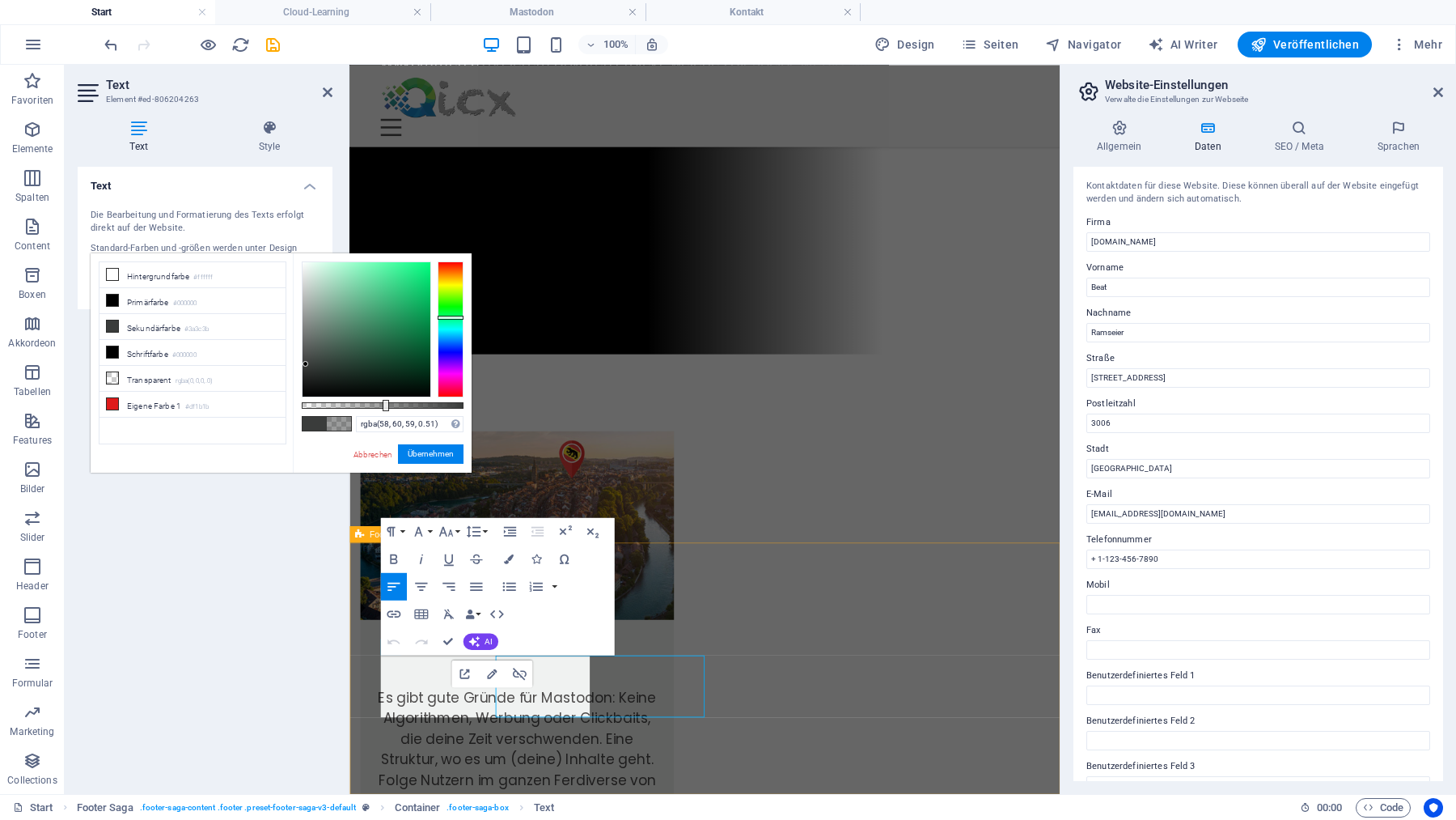
scroll to position [858, 0]
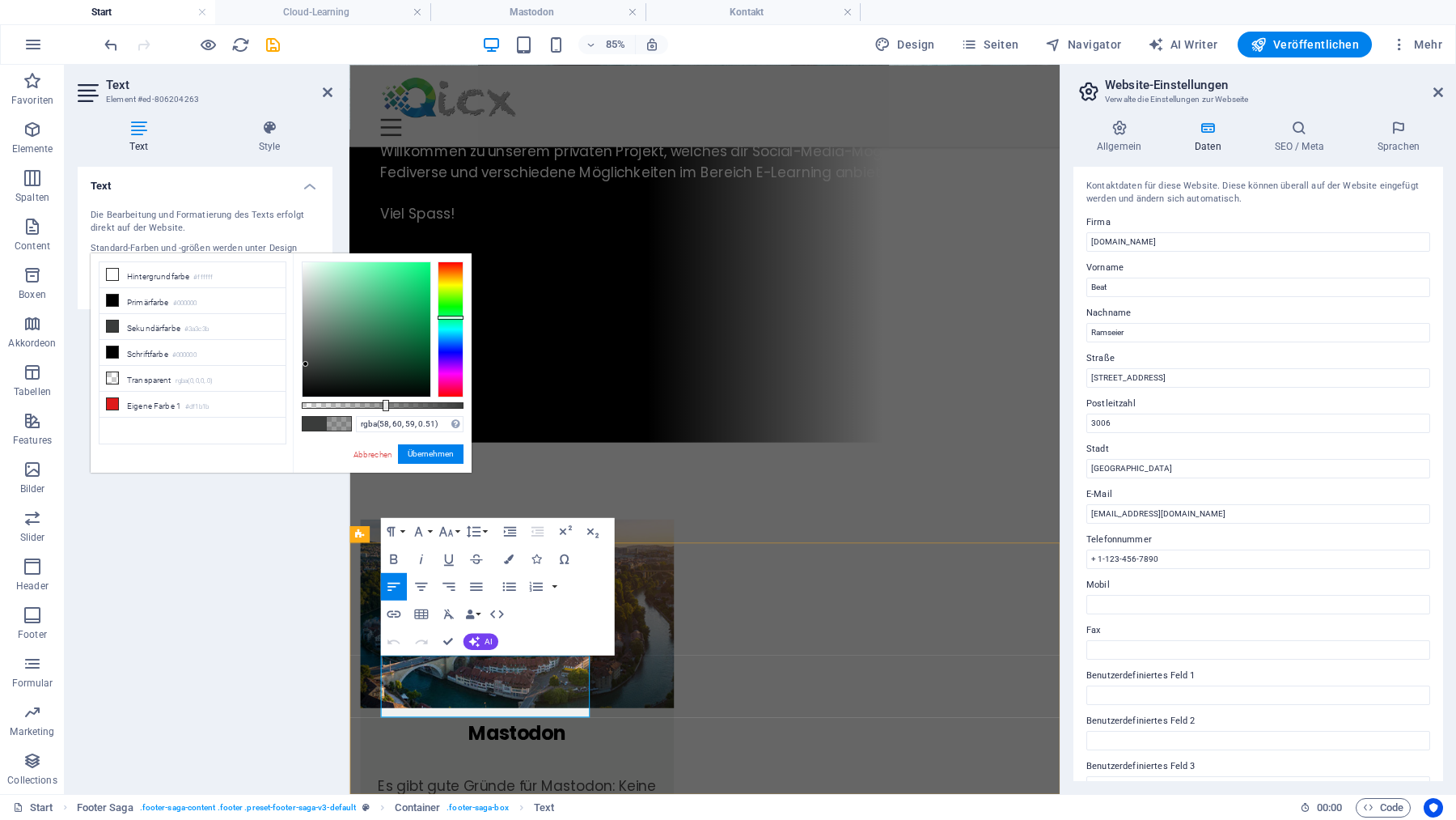
click at [374, 456] on link "Abbrechen" at bounding box center [373, 454] width 42 height 12
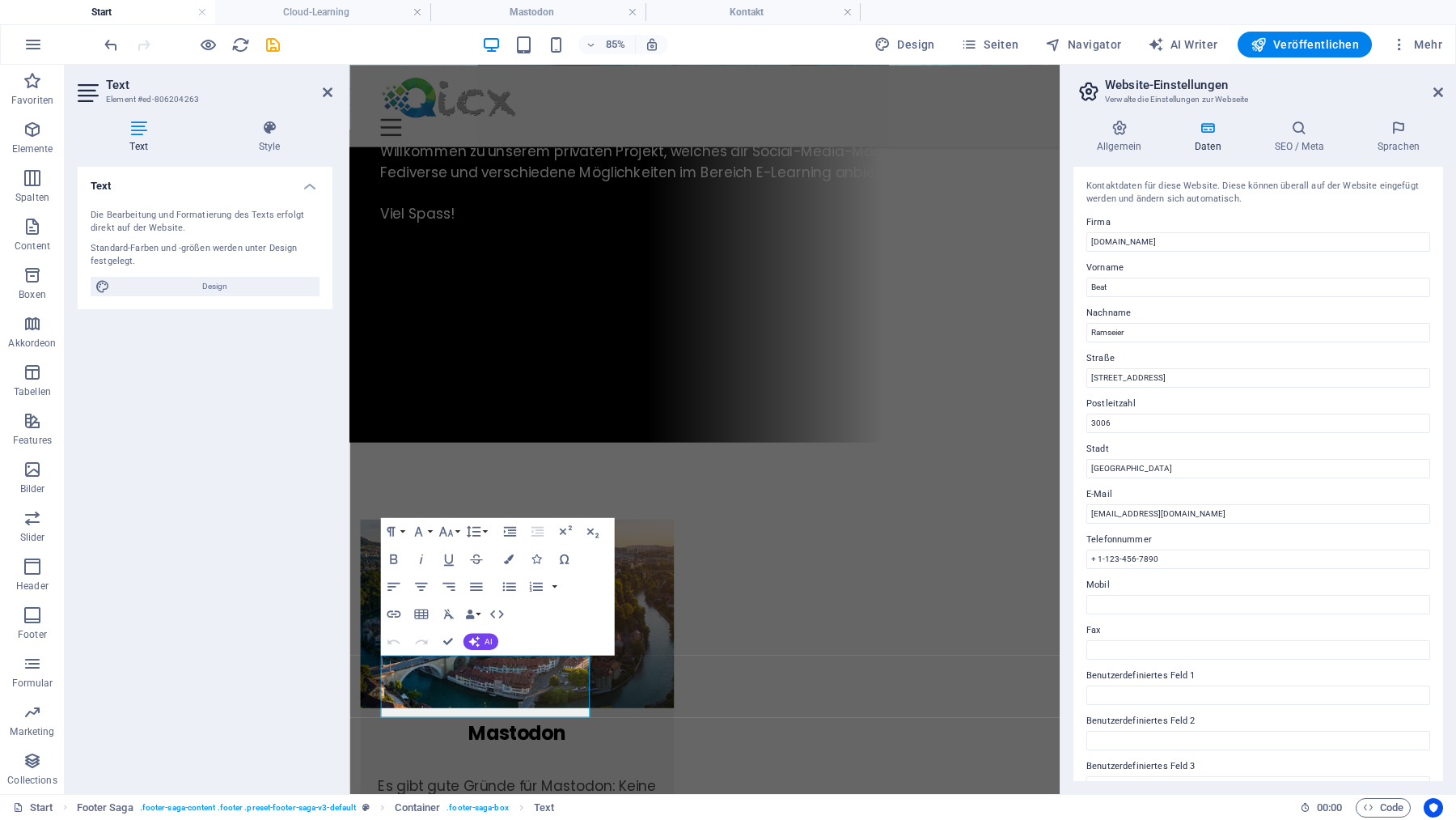
click at [312, 688] on div "Text Die Bearbeitung und Formatierung des Texts erfolgt direkt auf der Website.…" at bounding box center [205, 473] width 254 height 614
click at [281, 676] on div "Text Die Bearbeitung und Formatierung des Texts erfolgt direkt auf der Website.…" at bounding box center [205, 473] width 254 height 614
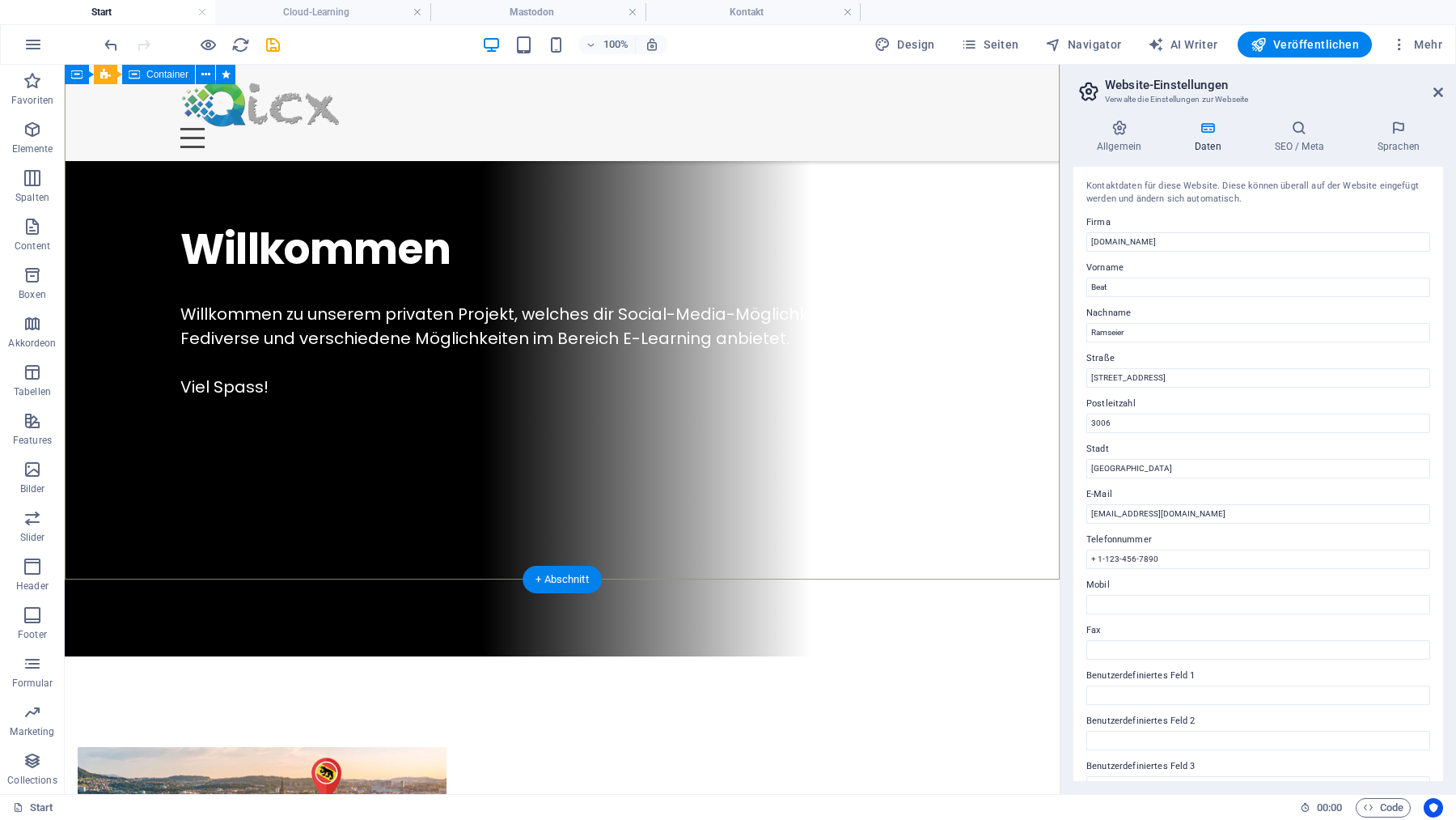
scroll to position [986, 0]
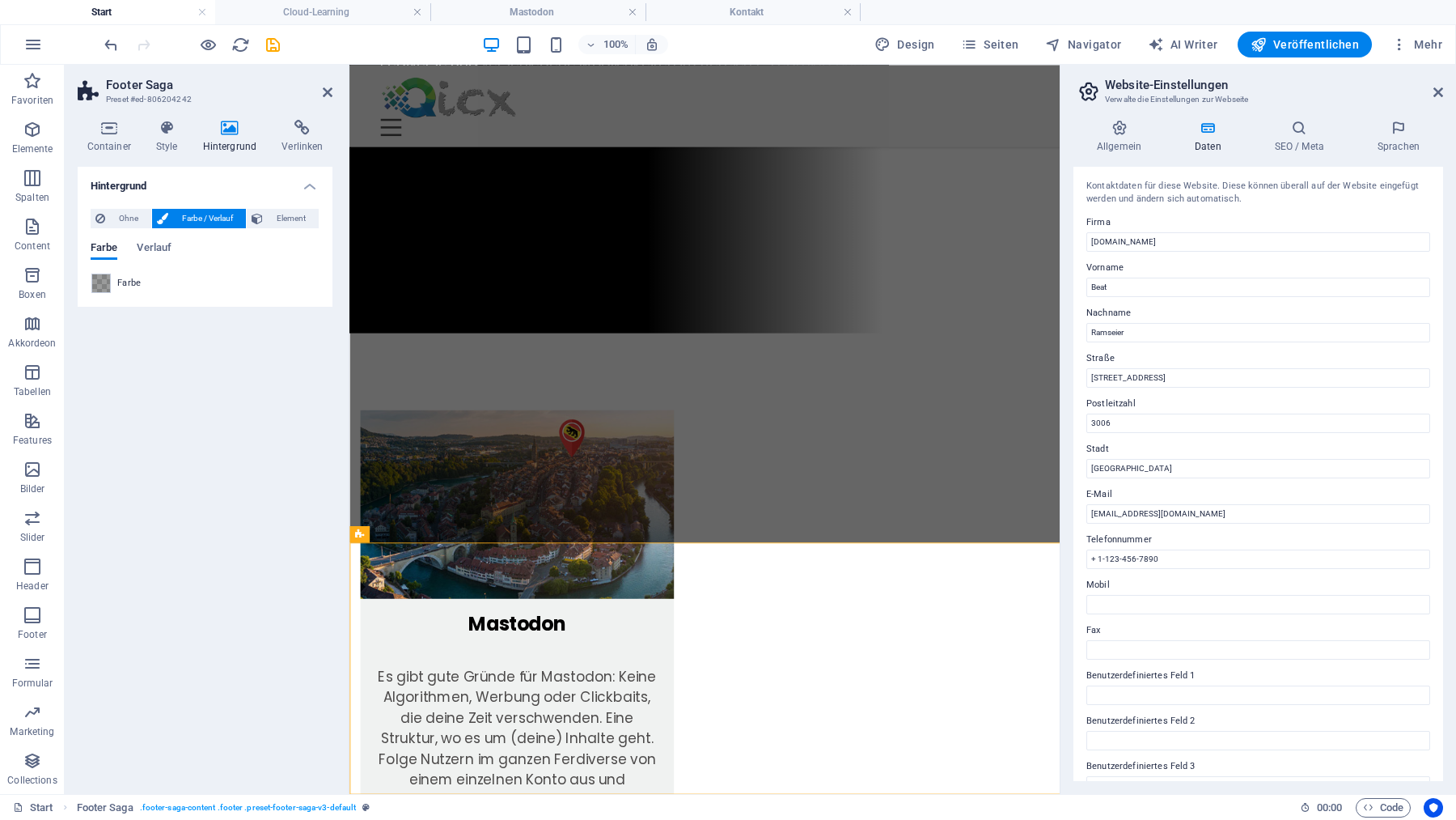
scroll to position [858, 0]
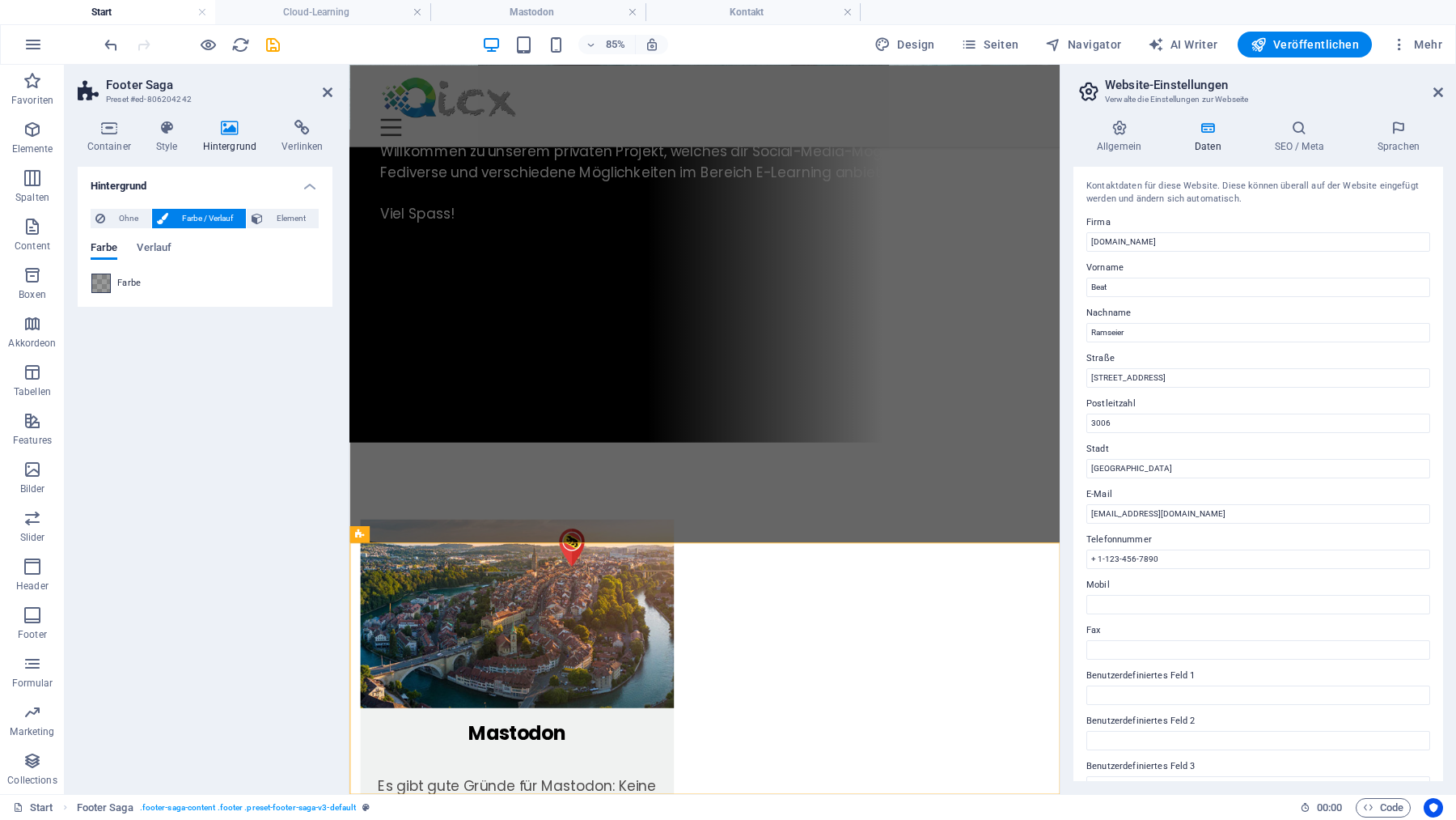
click at [100, 283] on span at bounding box center [101, 283] width 18 height 18
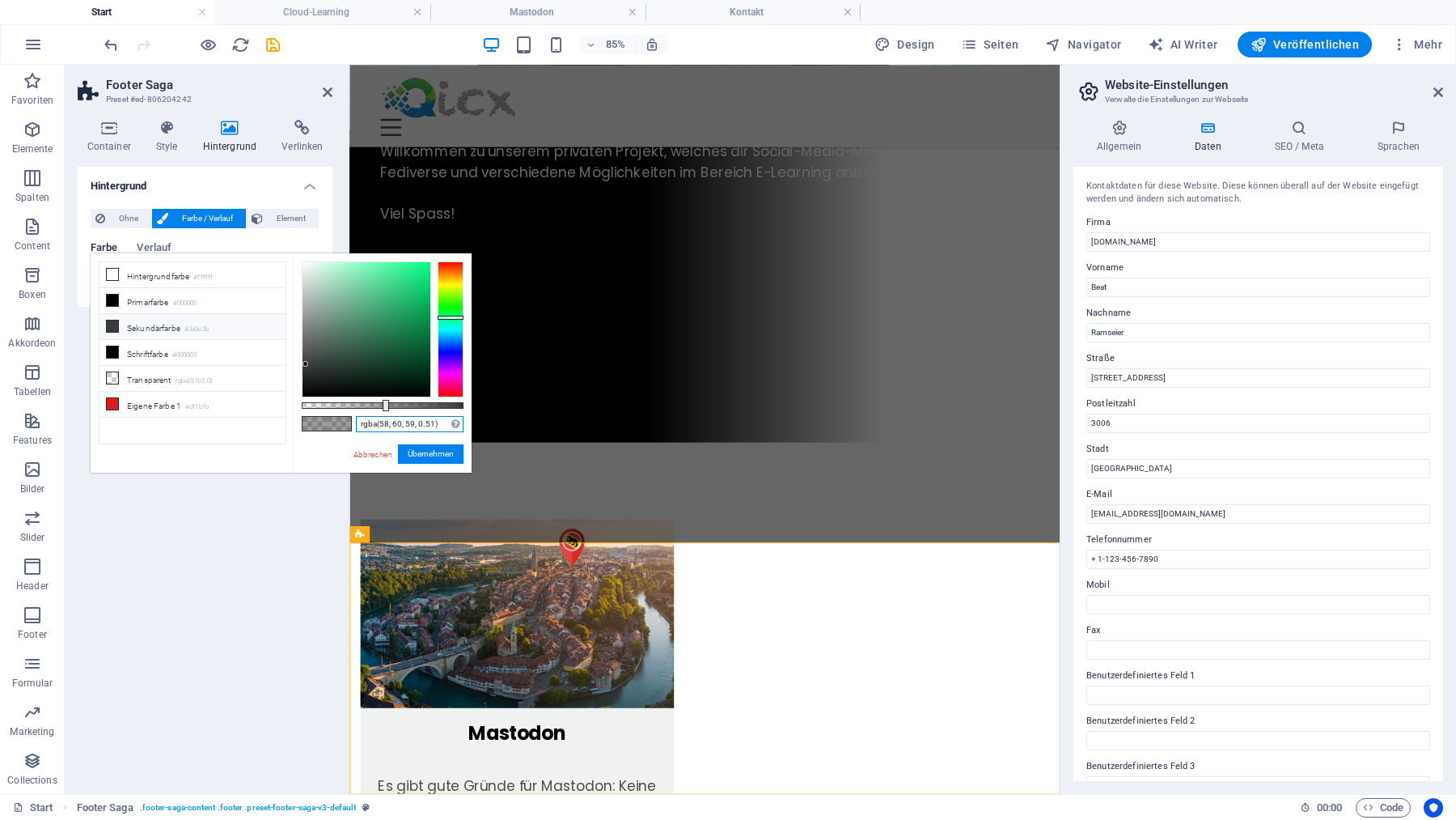
click at [401, 423] on input "rgba(58, 60, 59, 0.51)" at bounding box center [409, 424] width 108 height 16
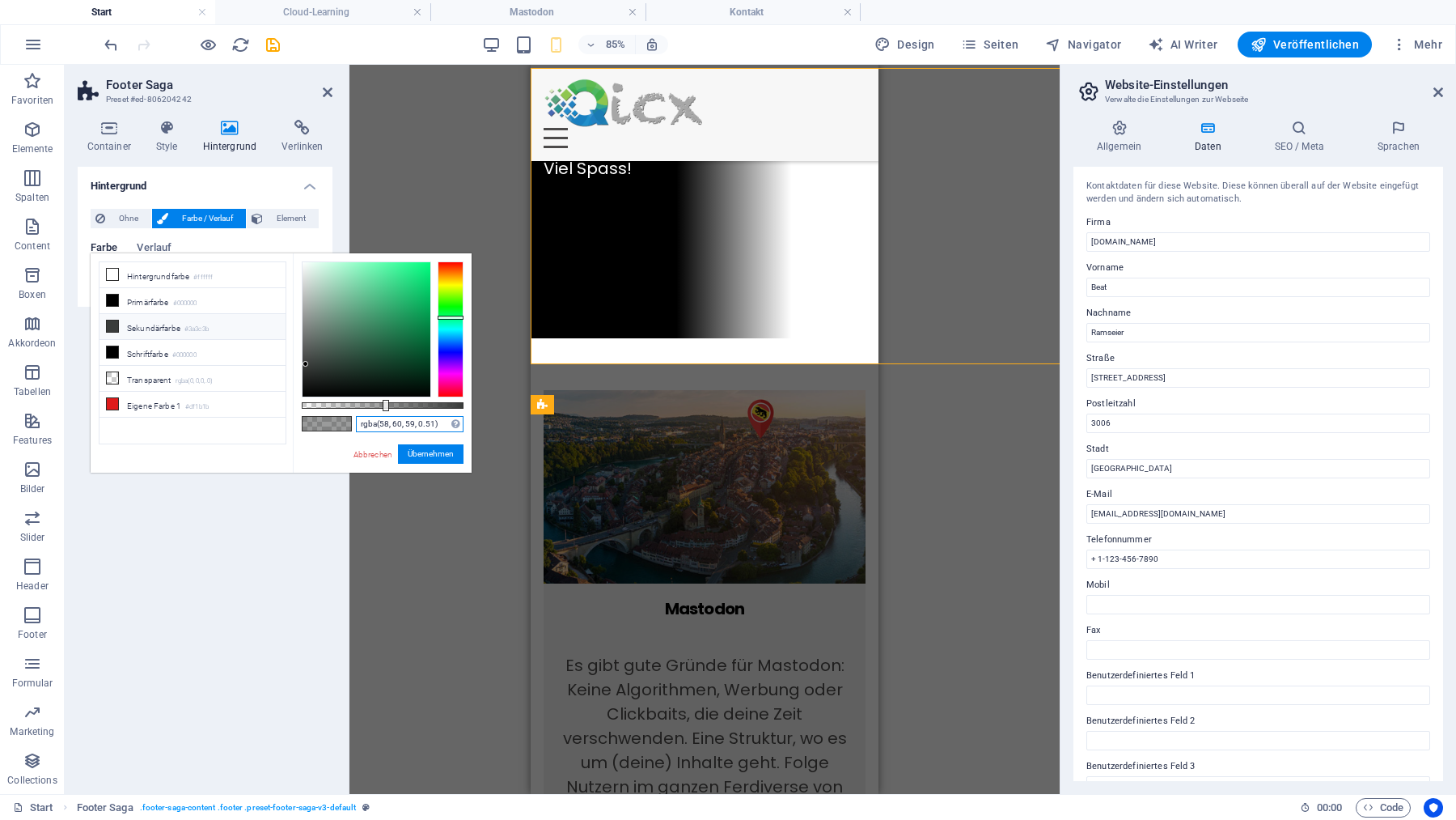
scroll to position [1416, 0]
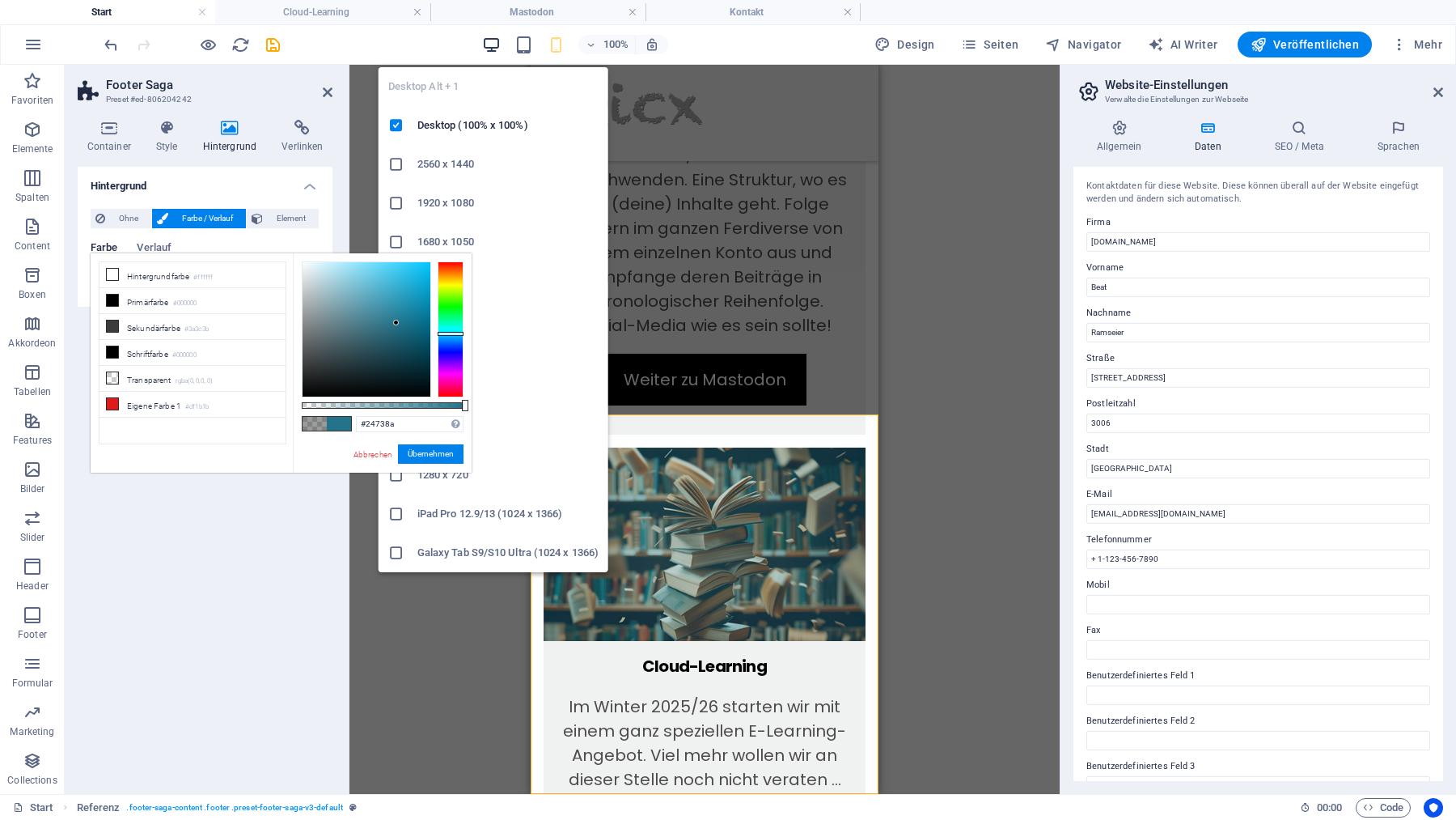
click at [491, 45] on icon "button" at bounding box center [491, 45] width 19 height 19
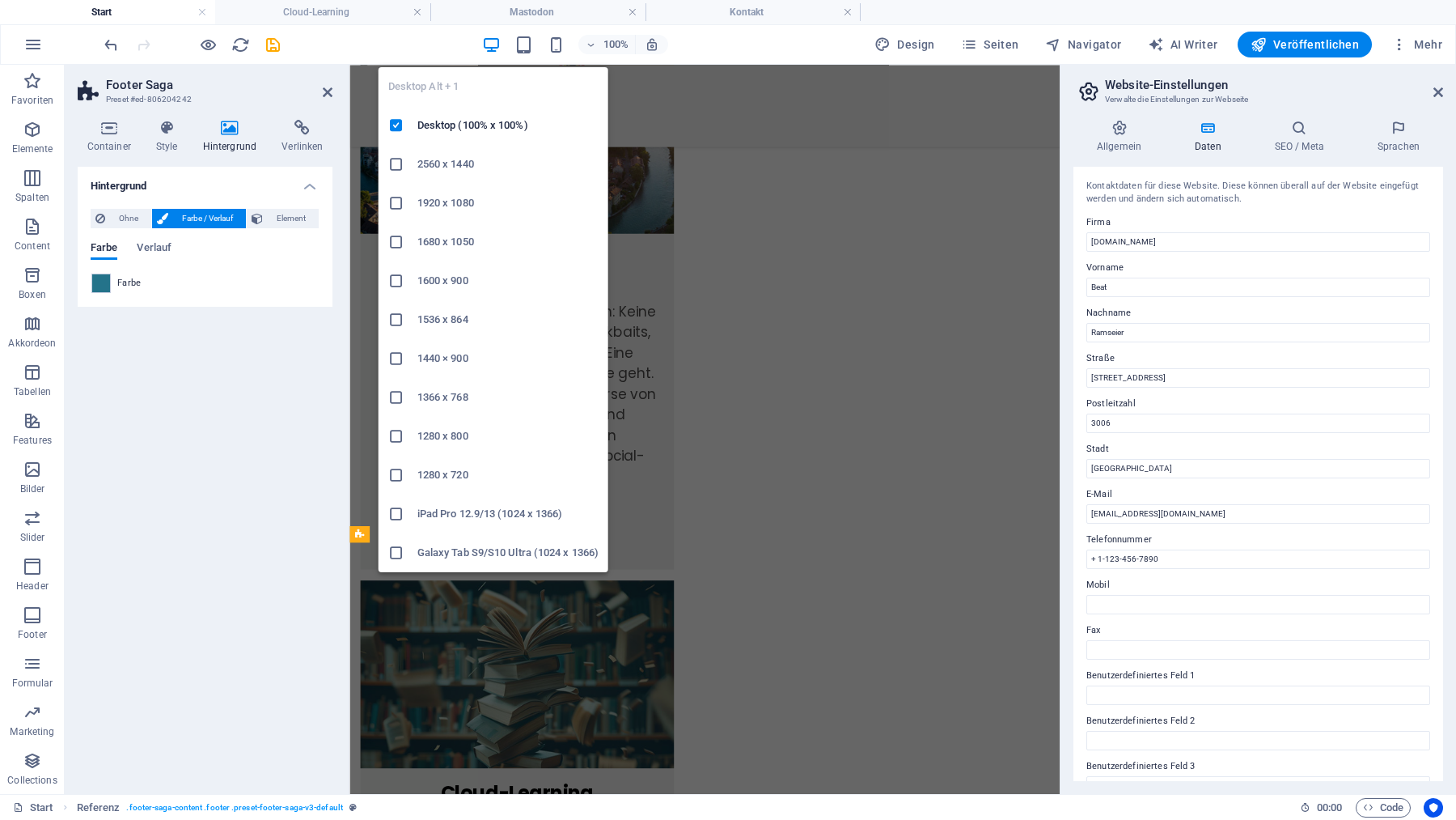
scroll to position [858, 0]
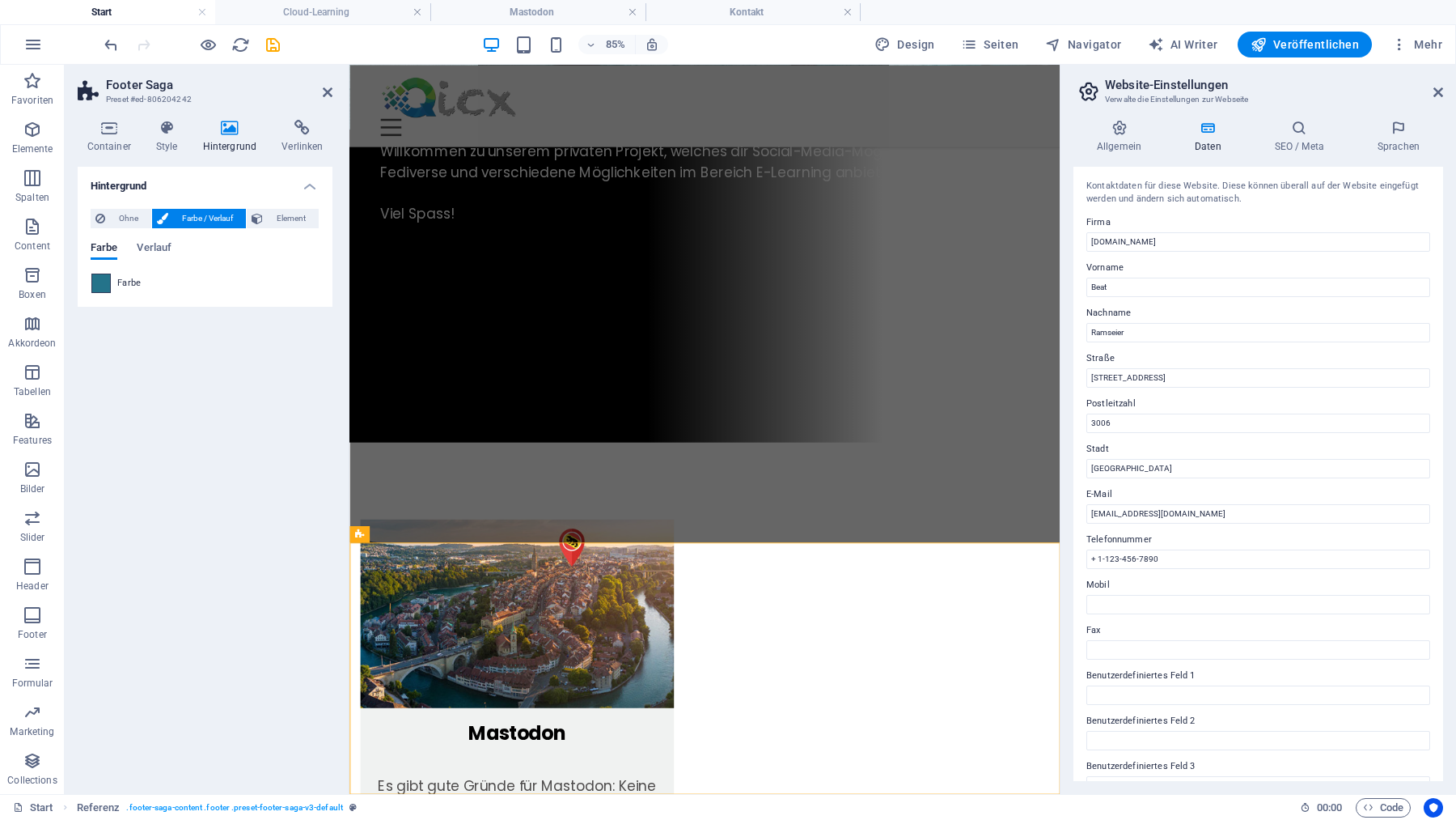
click at [103, 280] on span at bounding box center [101, 283] width 18 height 18
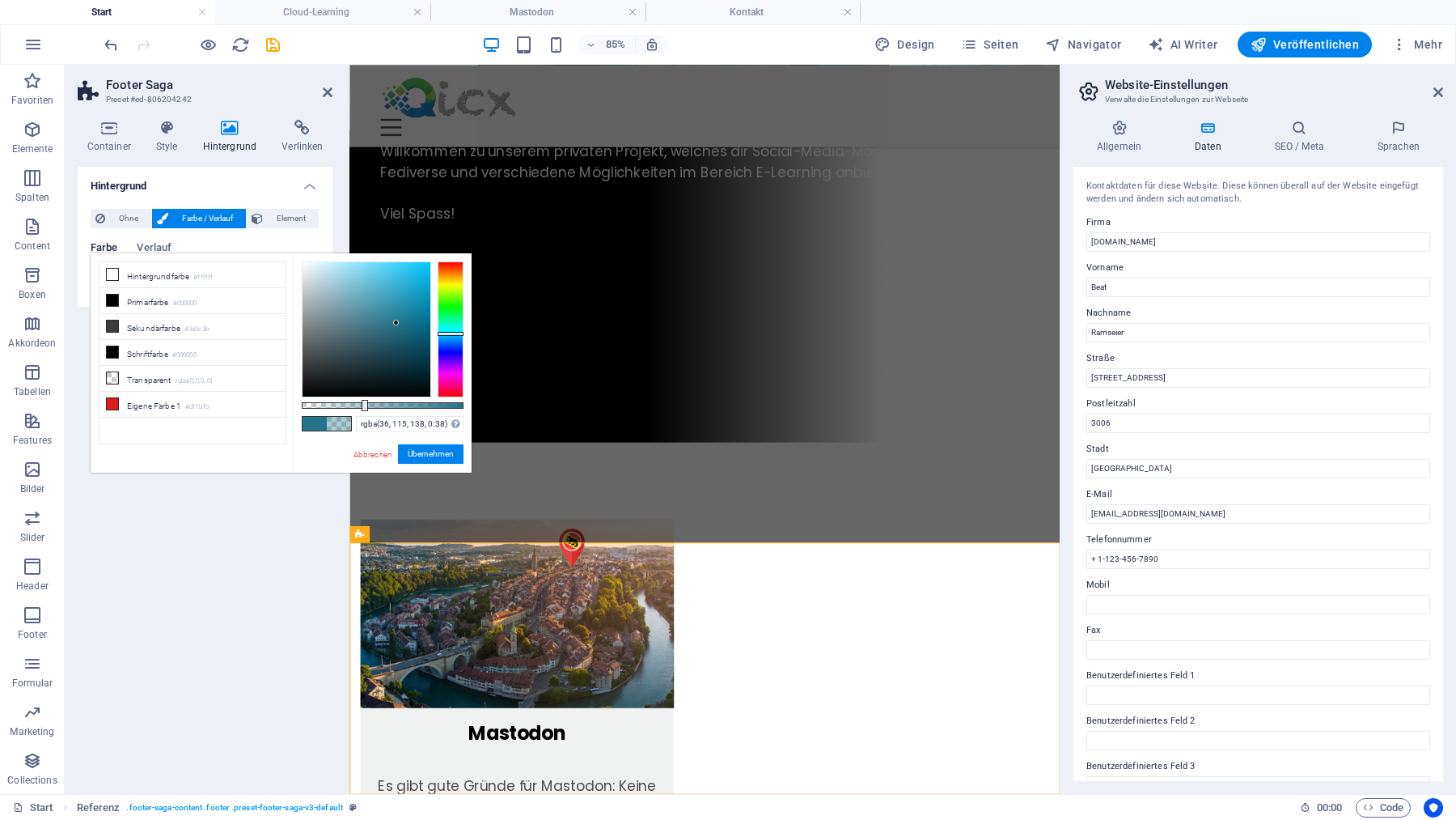
click at [363, 405] on div at bounding box center [383, 406] width 162 height 7
click at [352, 405] on div at bounding box center [383, 406] width 162 height 7
click at [338, 404] on div at bounding box center [383, 406] width 162 height 7
click at [277, 627] on div "Hintergrund Ohne Farbe / Verlauf Element Hintergrund über volle Breite strecken…" at bounding box center [205, 473] width 254 height 614
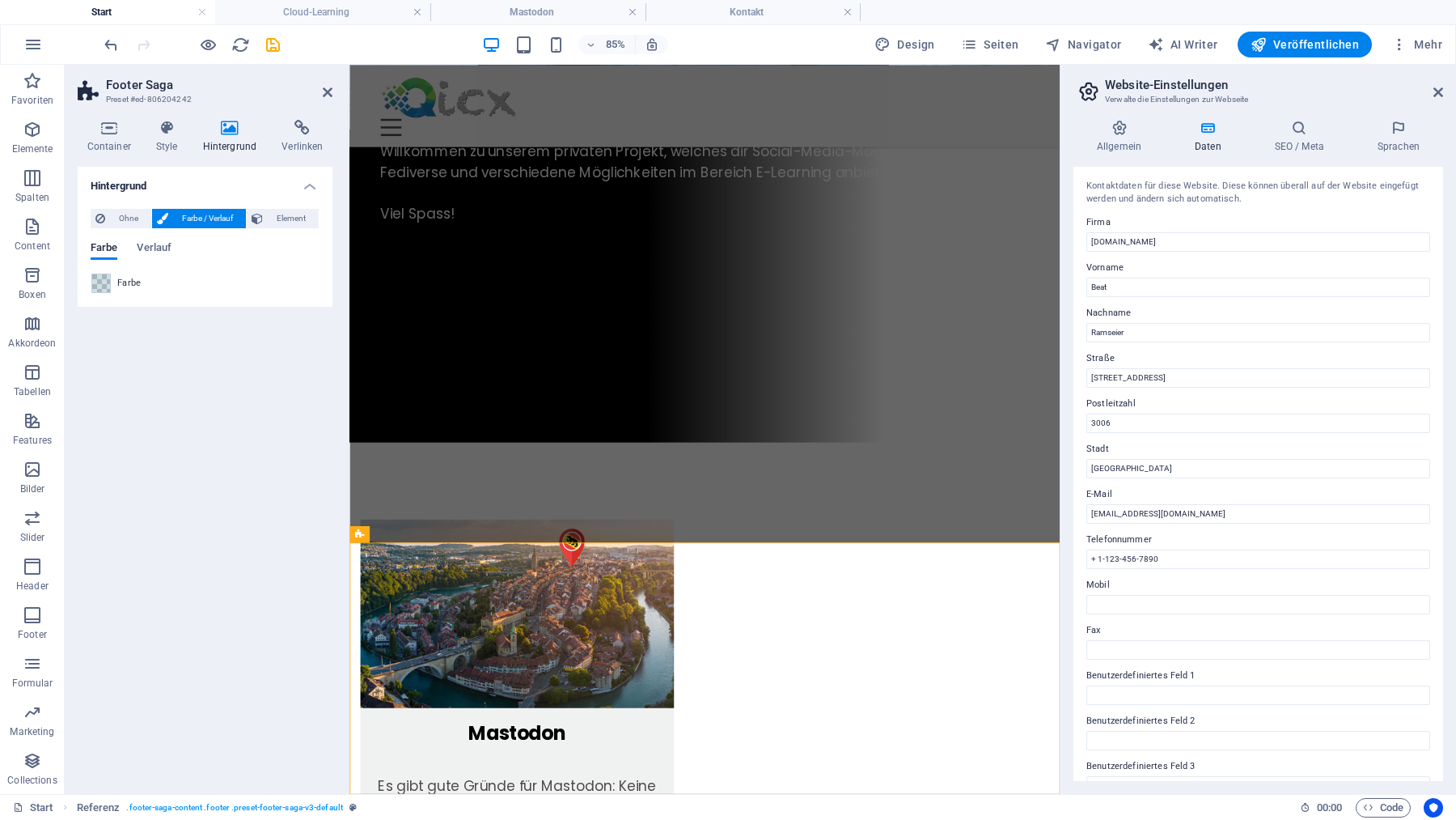
click at [282, 627] on div "Hintergrund Ohne Farbe / Verlauf Element Hintergrund über volle Breite strecken…" at bounding box center [205, 473] width 254 height 614
click at [111, 42] on icon "undo" at bounding box center [111, 45] width 19 height 19
click at [97, 281] on span at bounding box center [101, 283] width 18 height 18
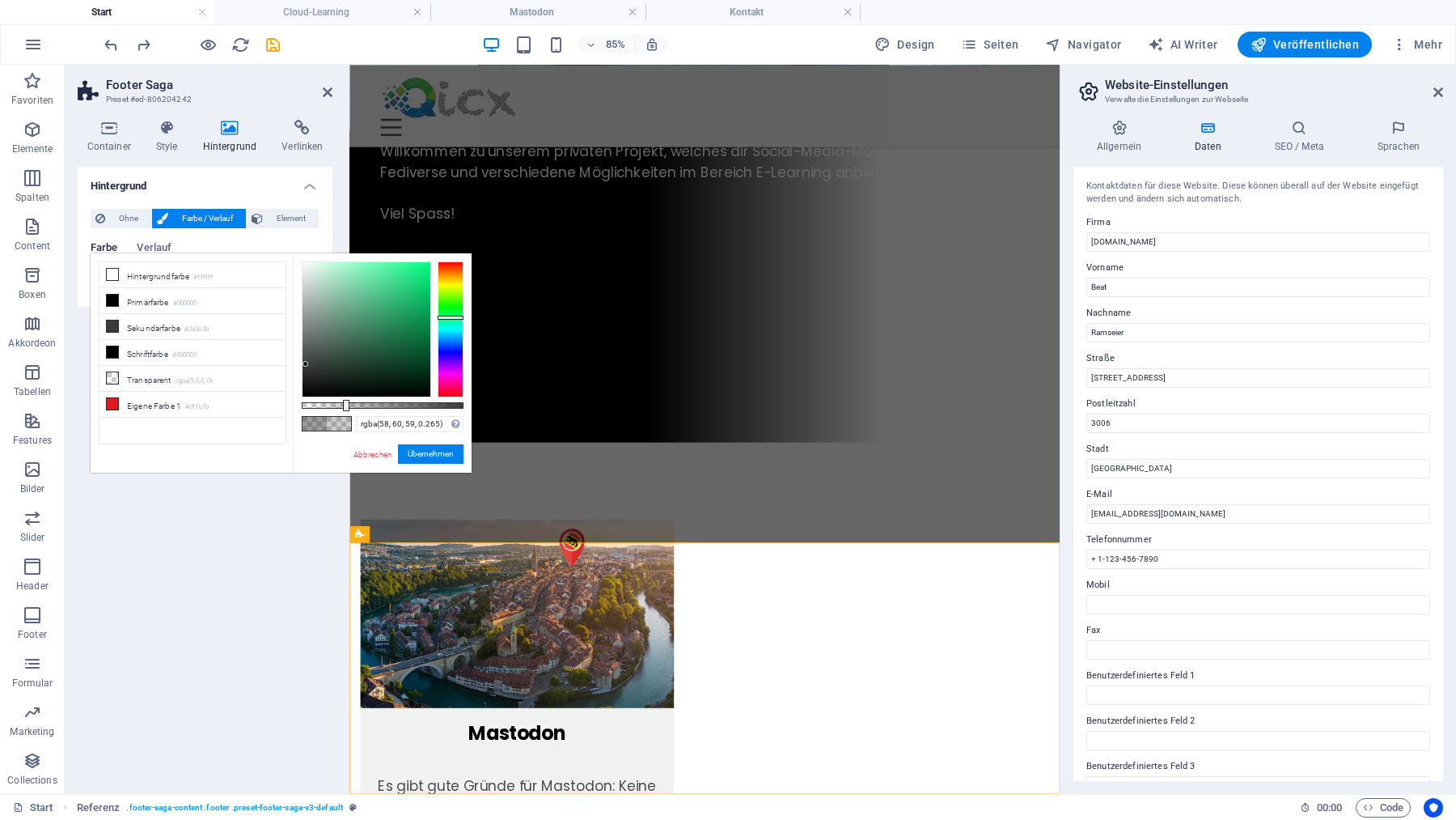
type input "rgba(58, 60, 59, 0.27)"
drag, startPoint x: 371, startPoint y: 407, endPoint x: 345, endPoint y: 406, distance: 26.0
click at [345, 406] on div at bounding box center [383, 406] width 162 height 7
click at [430, 444] on button "Übernehmen" at bounding box center [431, 454] width 65 height 20
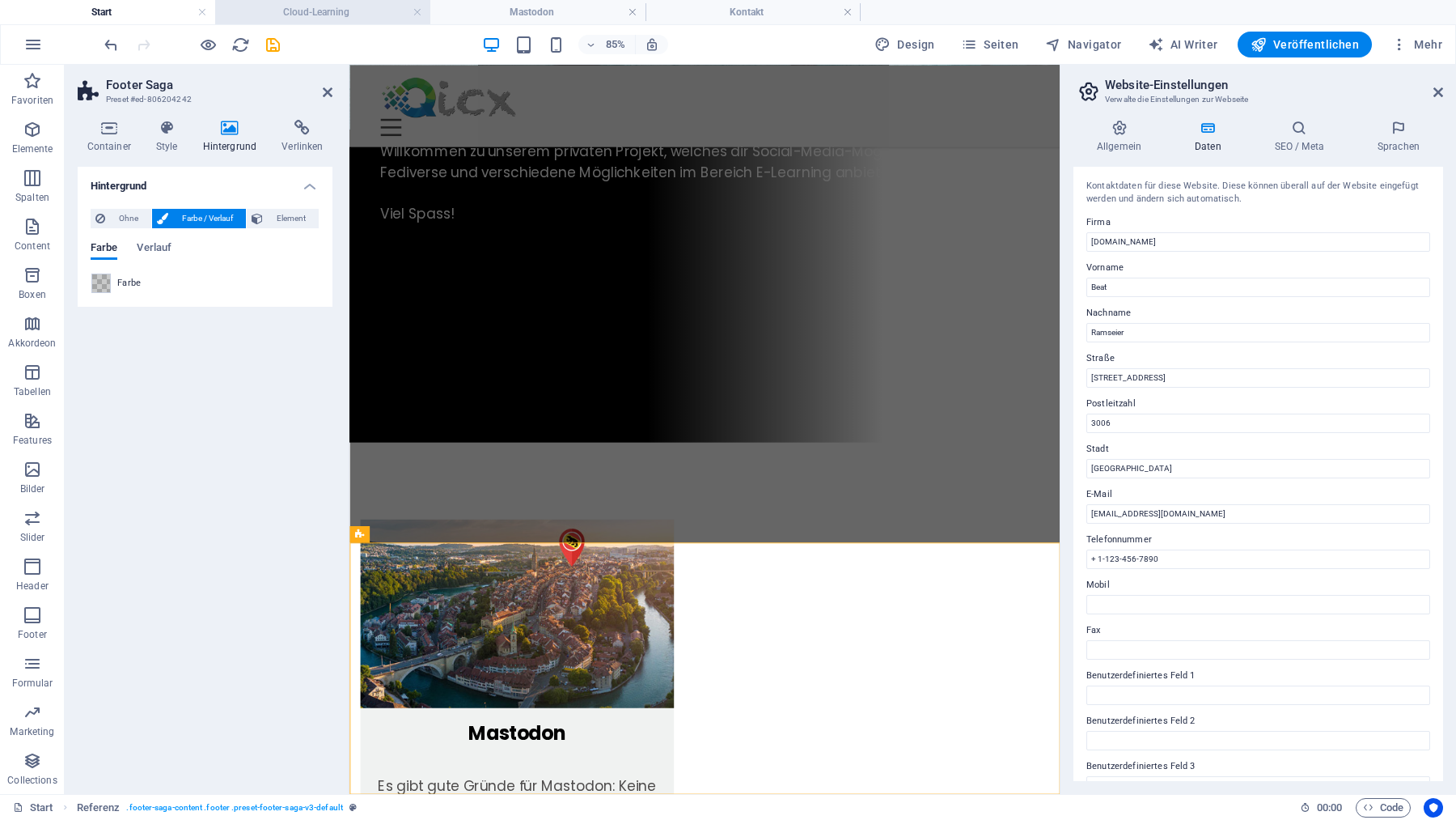
click at [299, 13] on h4 "Cloud-Learning" at bounding box center [323, 12] width 215 height 18
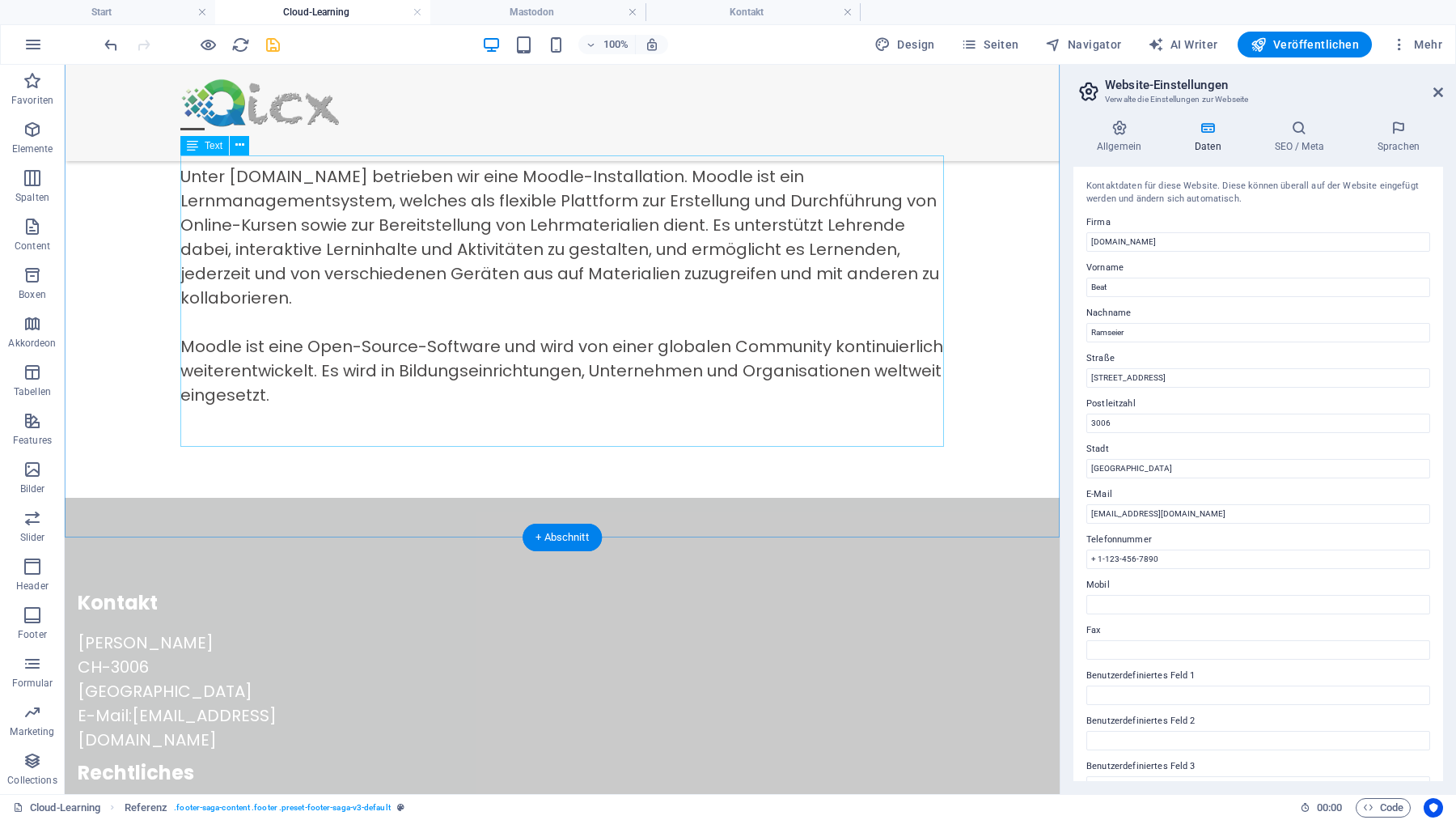
scroll to position [0, 0]
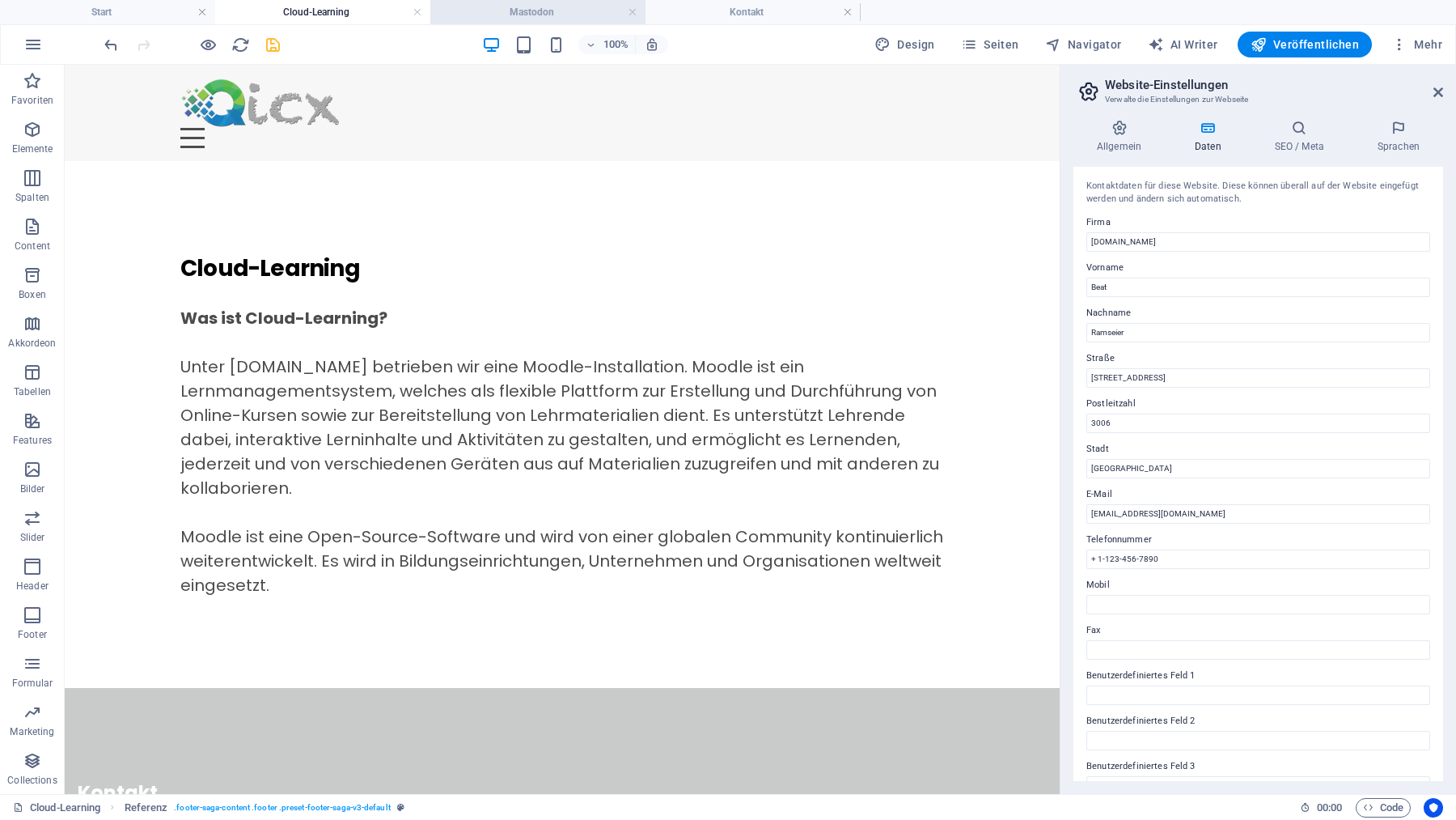
click at [536, 10] on h4 "Mastodon" at bounding box center [538, 12] width 215 height 18
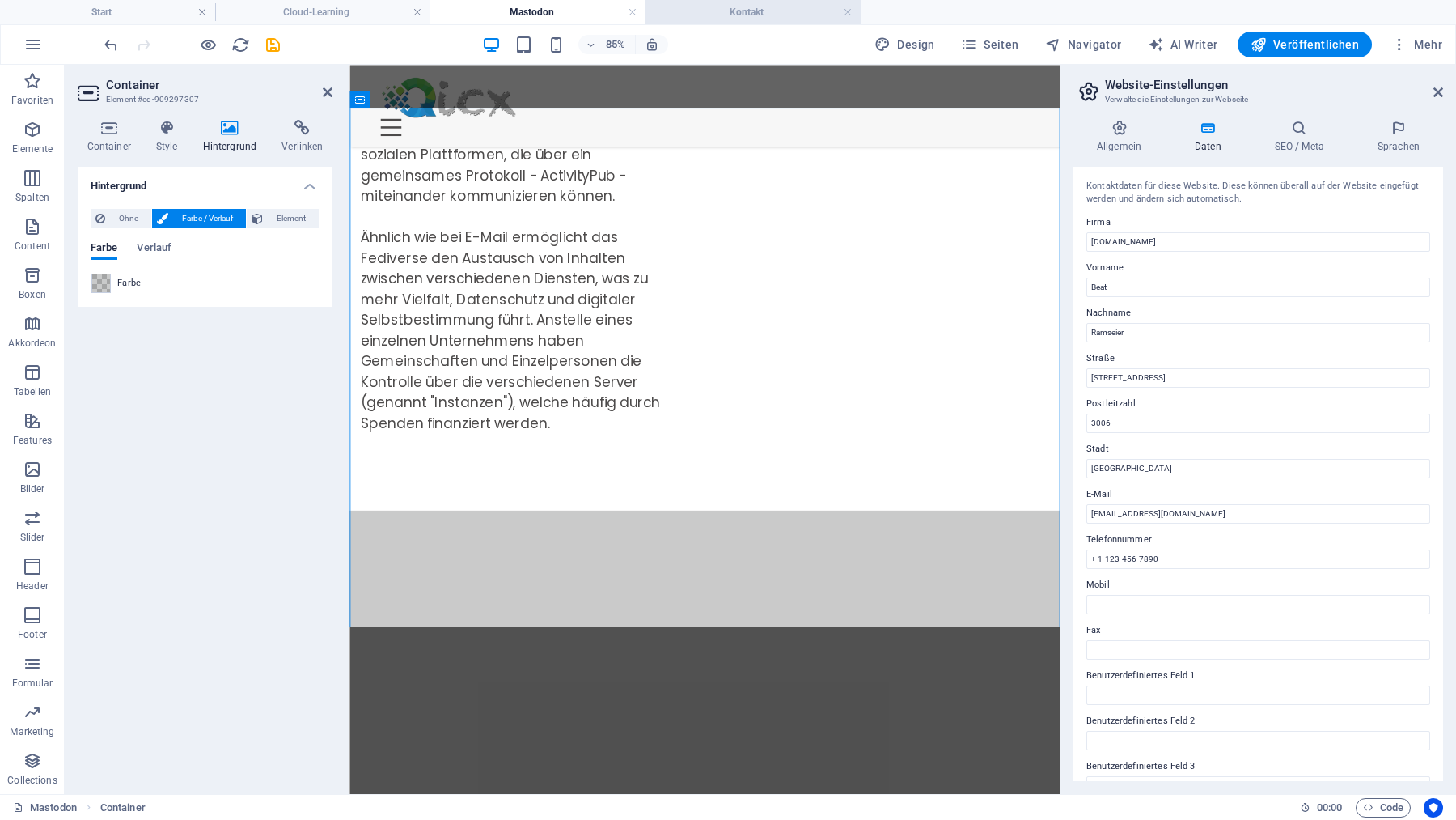
click at [750, 21] on li "Kontakt" at bounding box center [753, 12] width 215 height 24
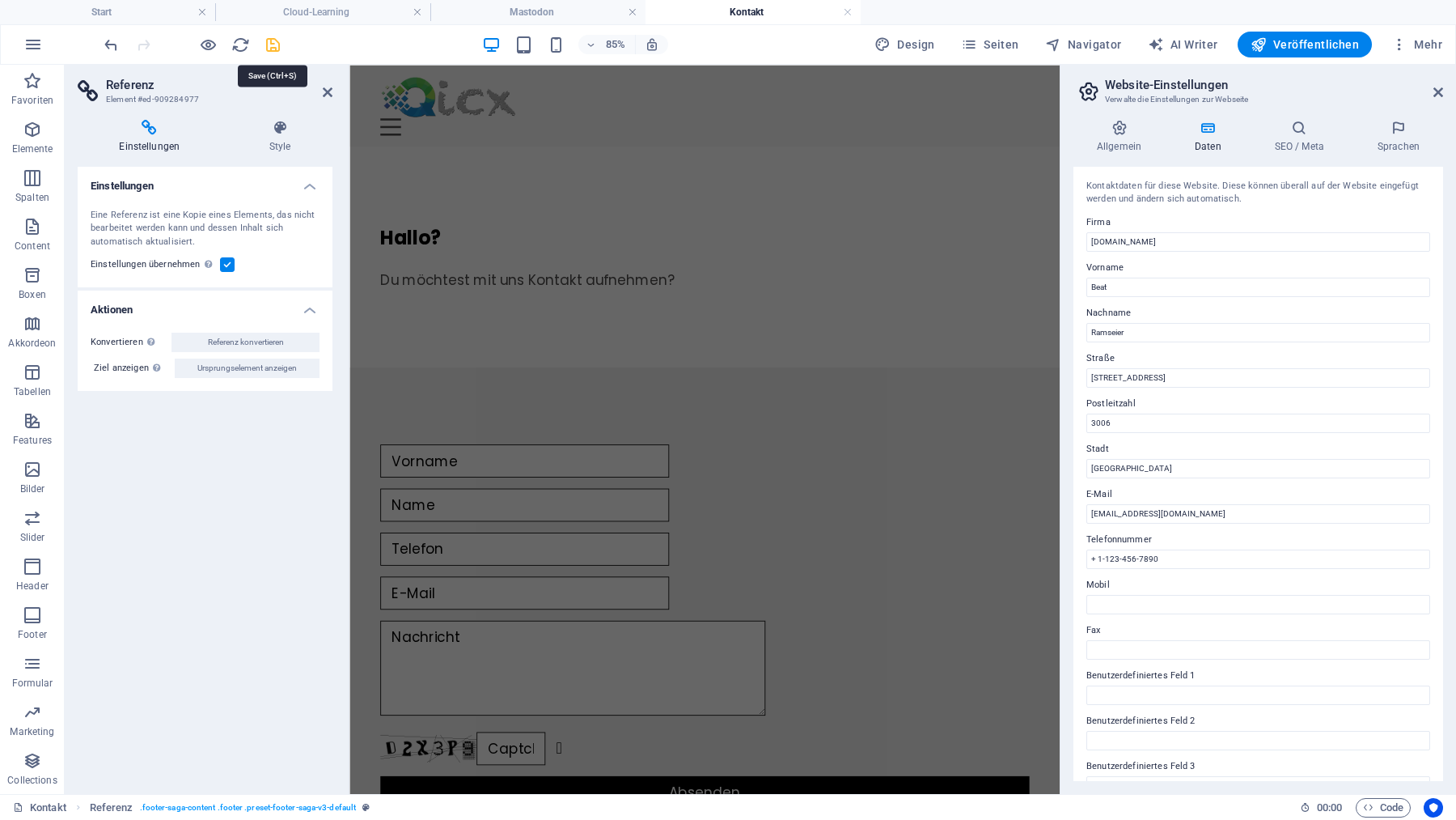
click at [272, 42] on icon "save" at bounding box center [272, 45] width 19 height 19
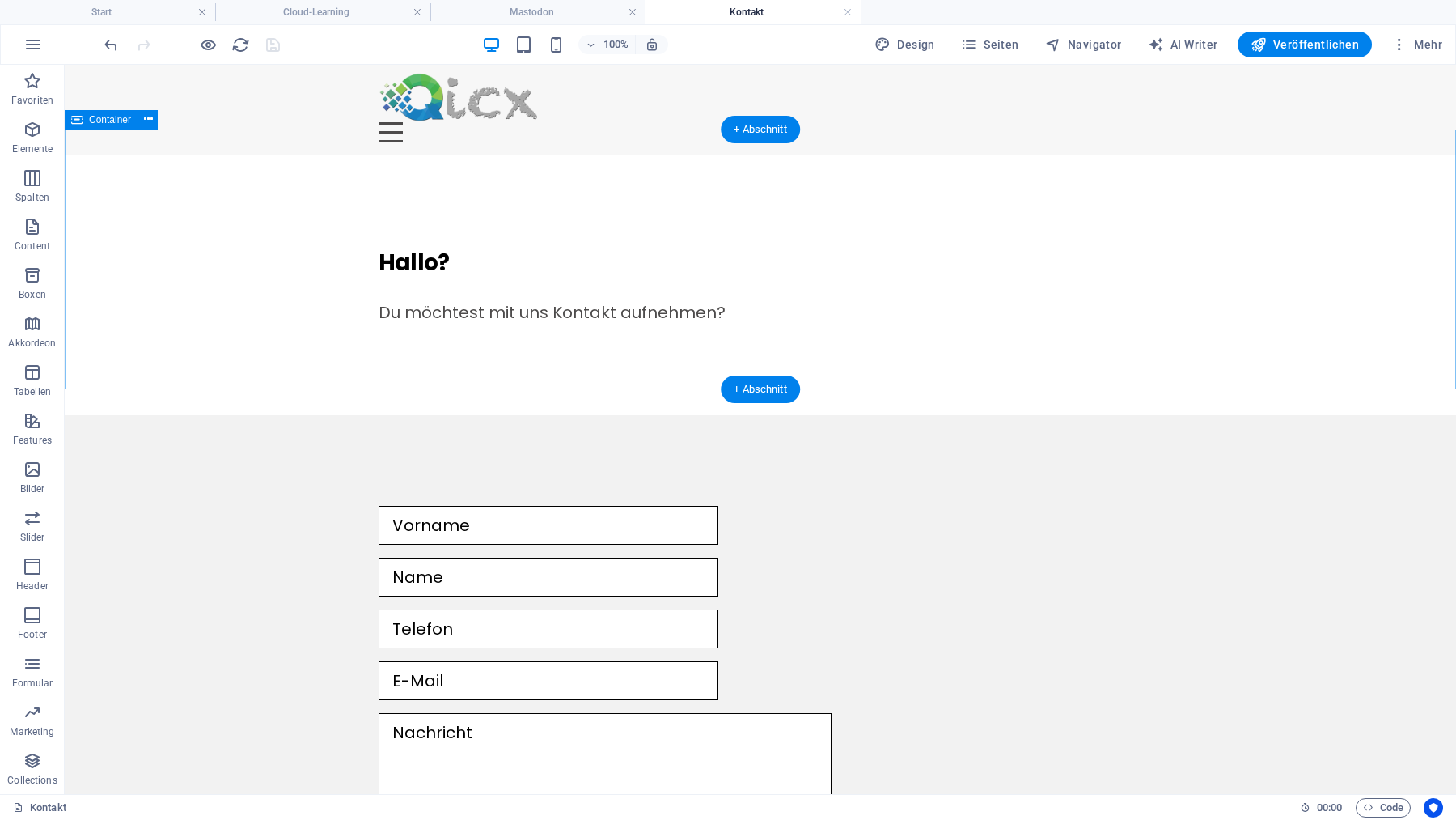
scroll to position [4, 0]
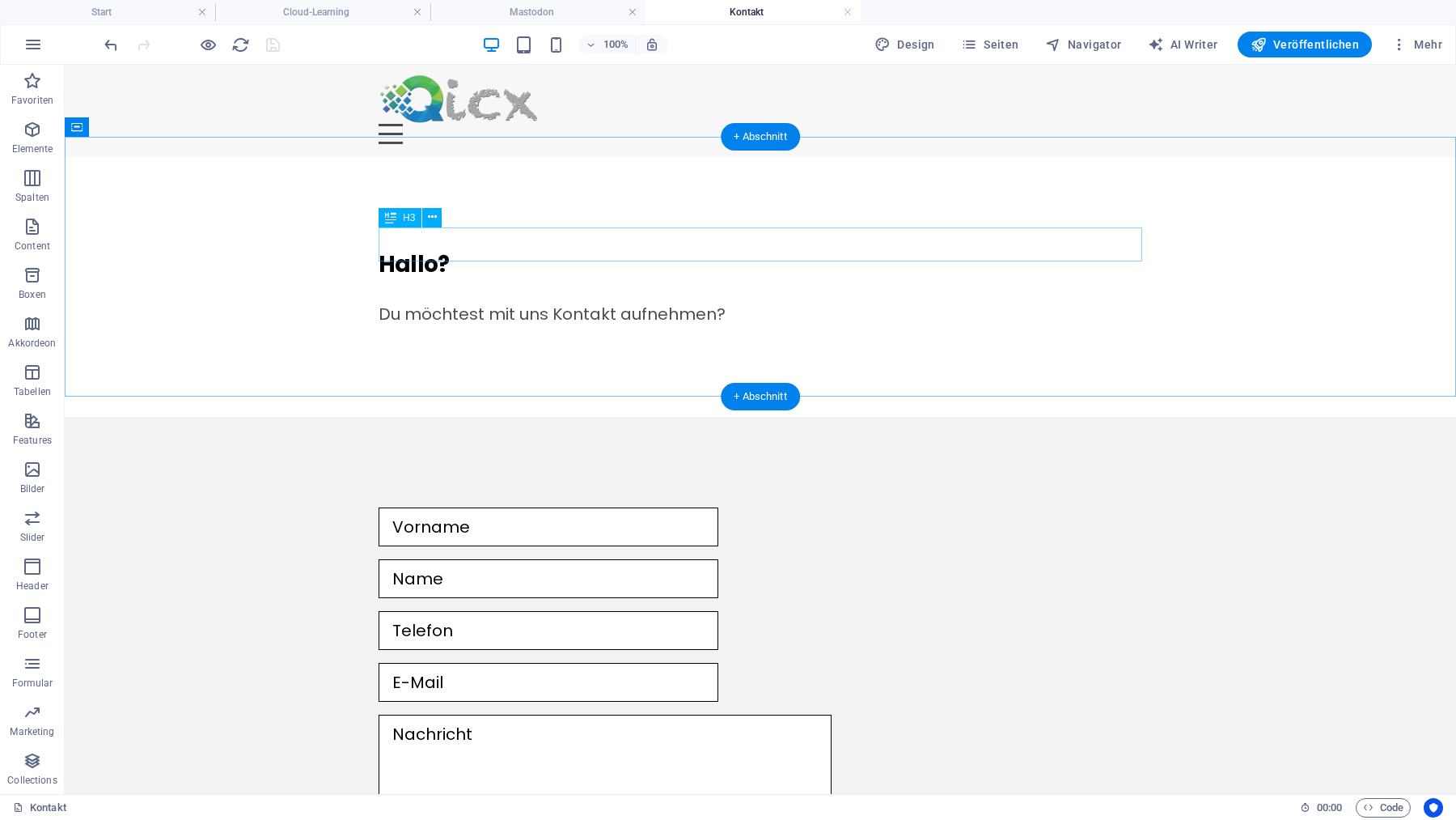
click at [406, 247] on div "Hallo?" at bounding box center [760, 264] width 763 height 34
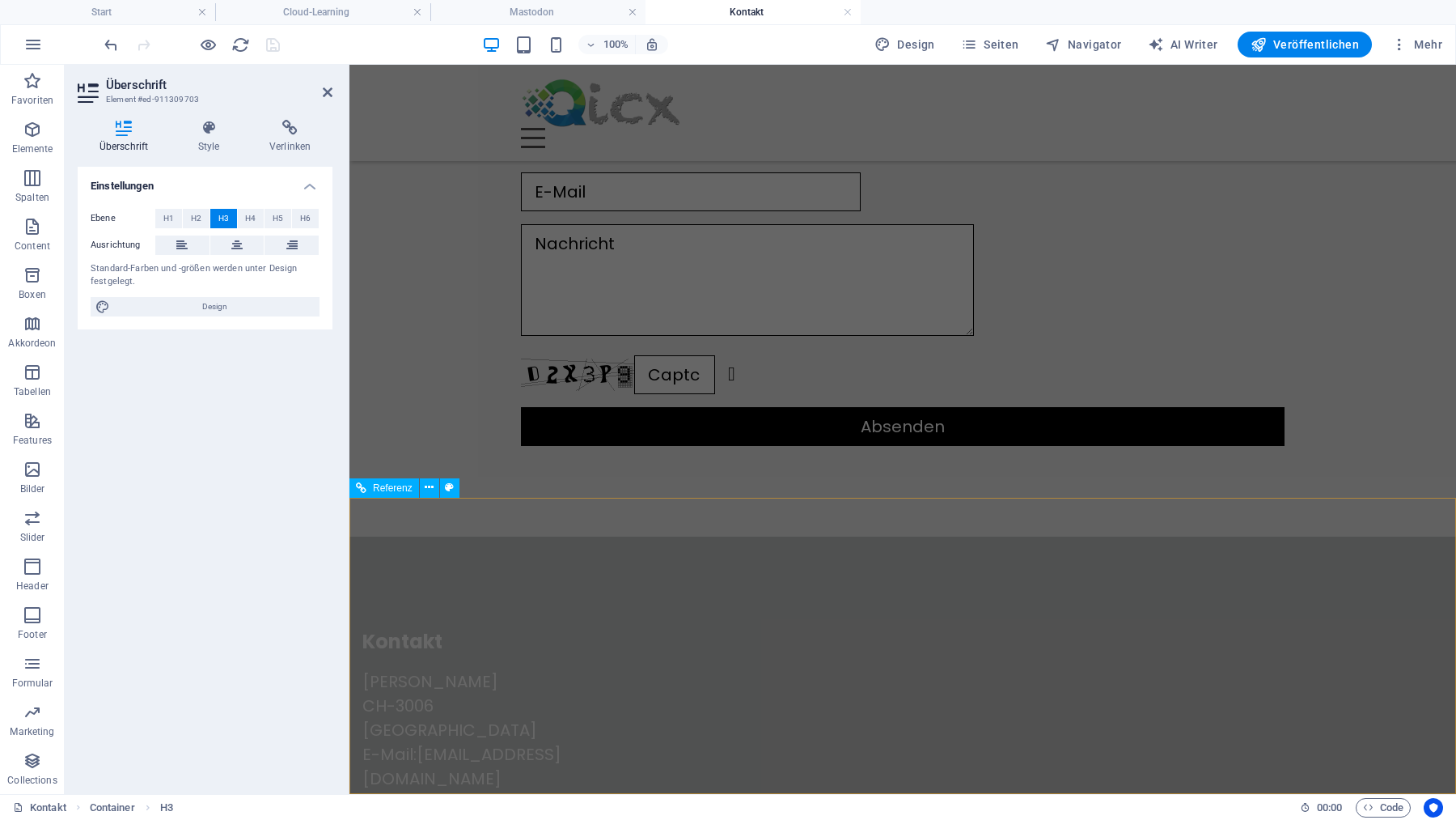
scroll to position [0, 0]
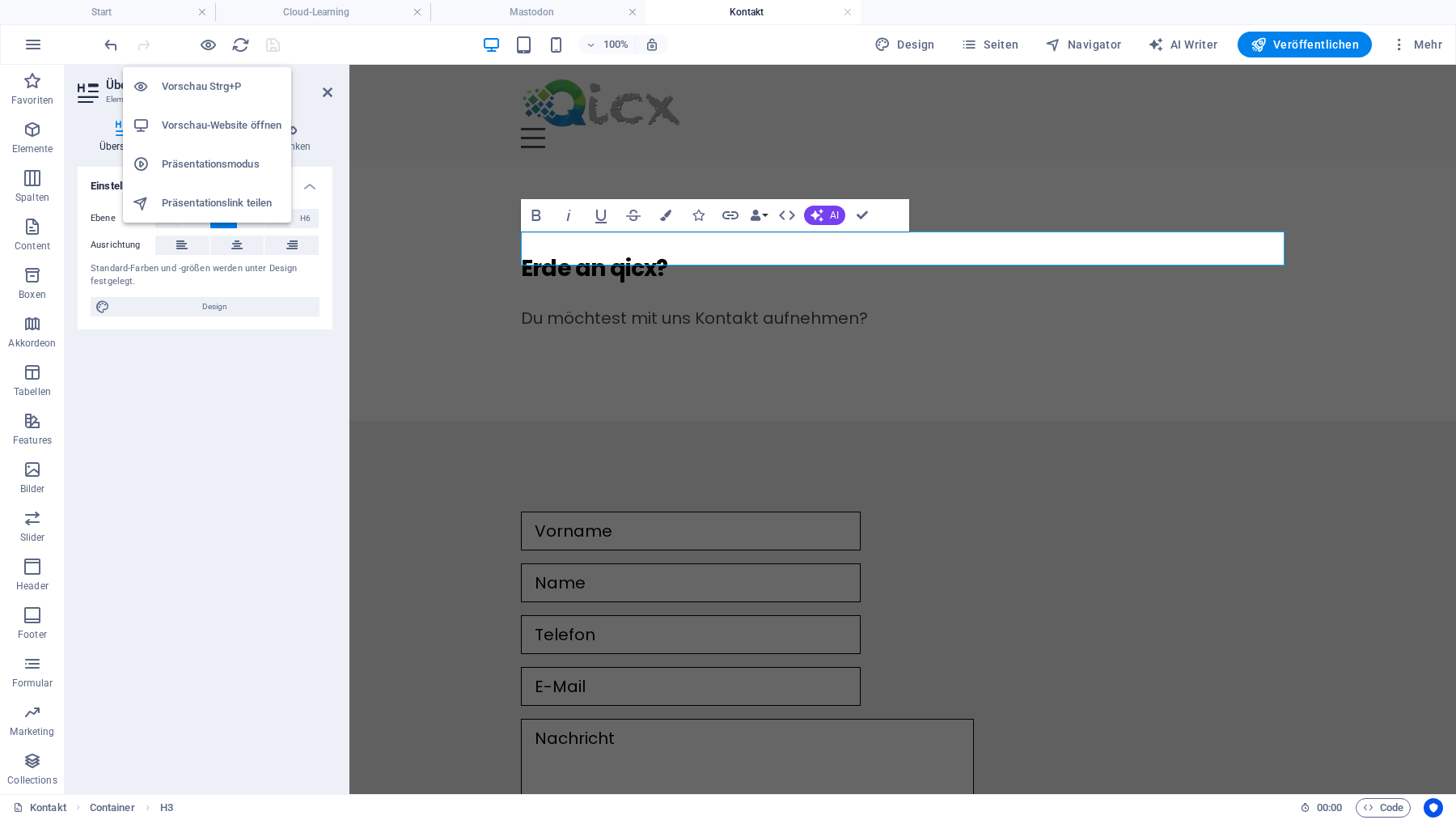
click at [216, 126] on h6 "Vorschau-Website öffnen" at bounding box center [221, 126] width 120 height 20
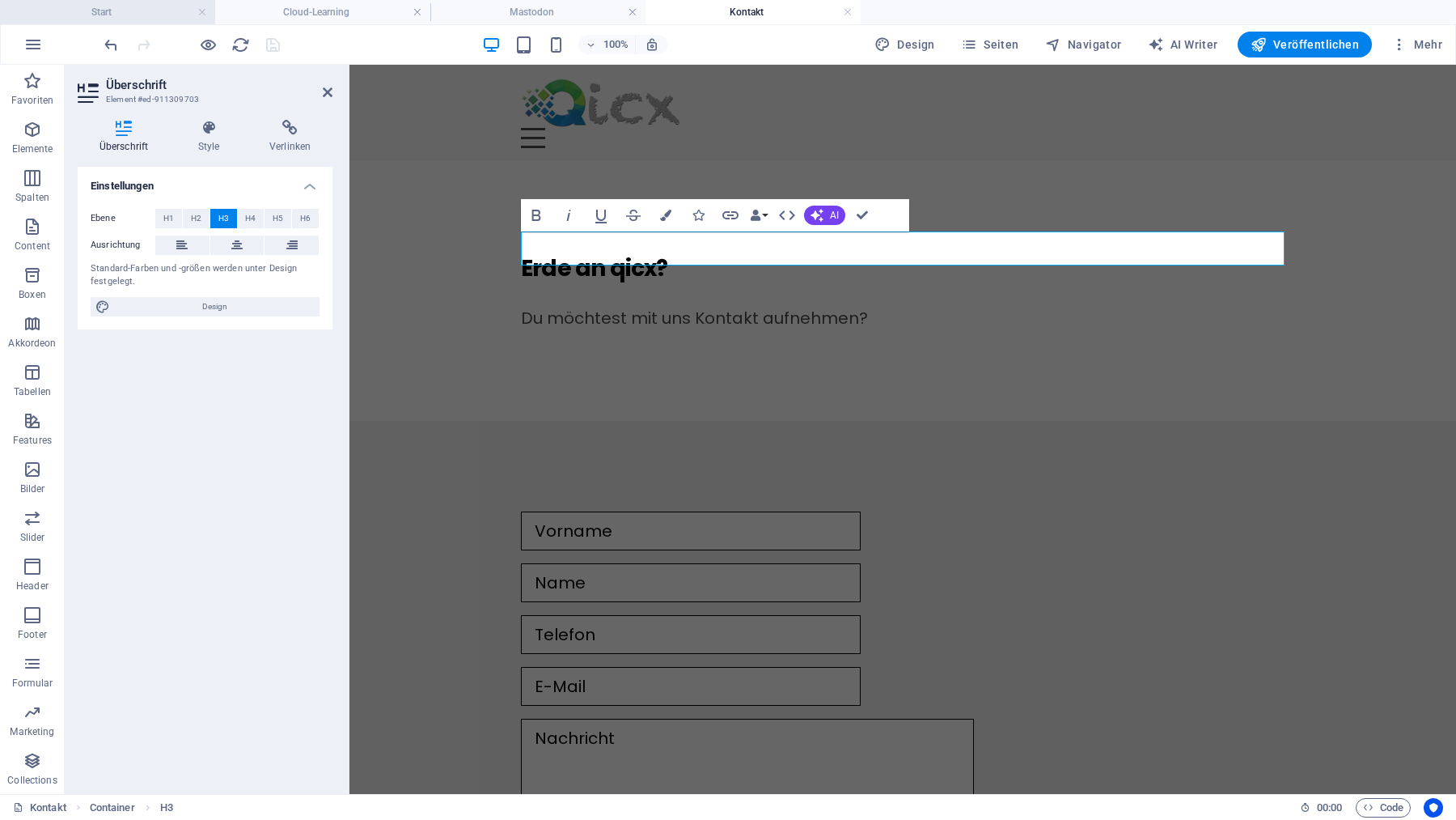
click at [136, 18] on h4 "Start" at bounding box center [108, 12] width 215 height 18
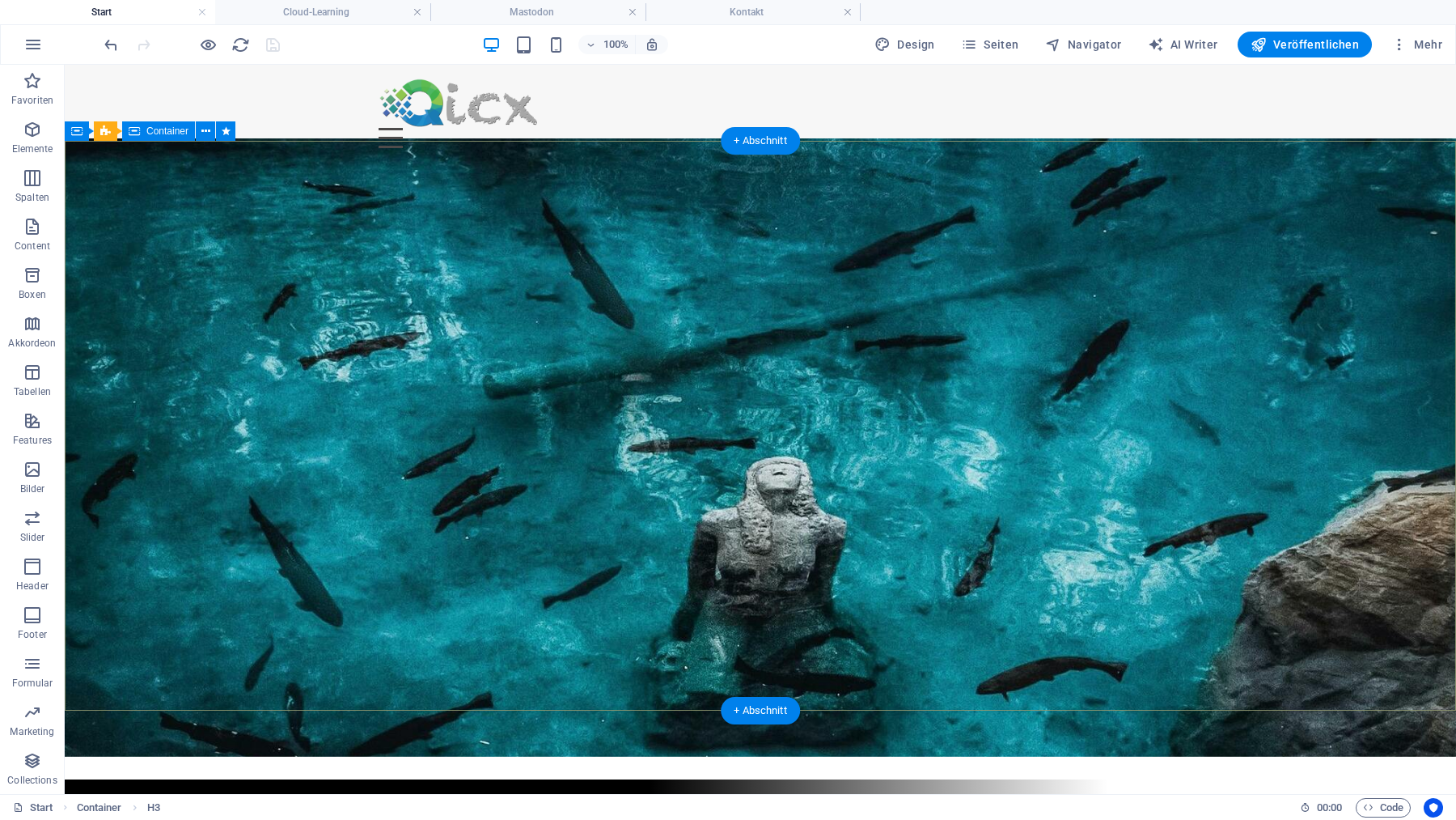
select select "vh"
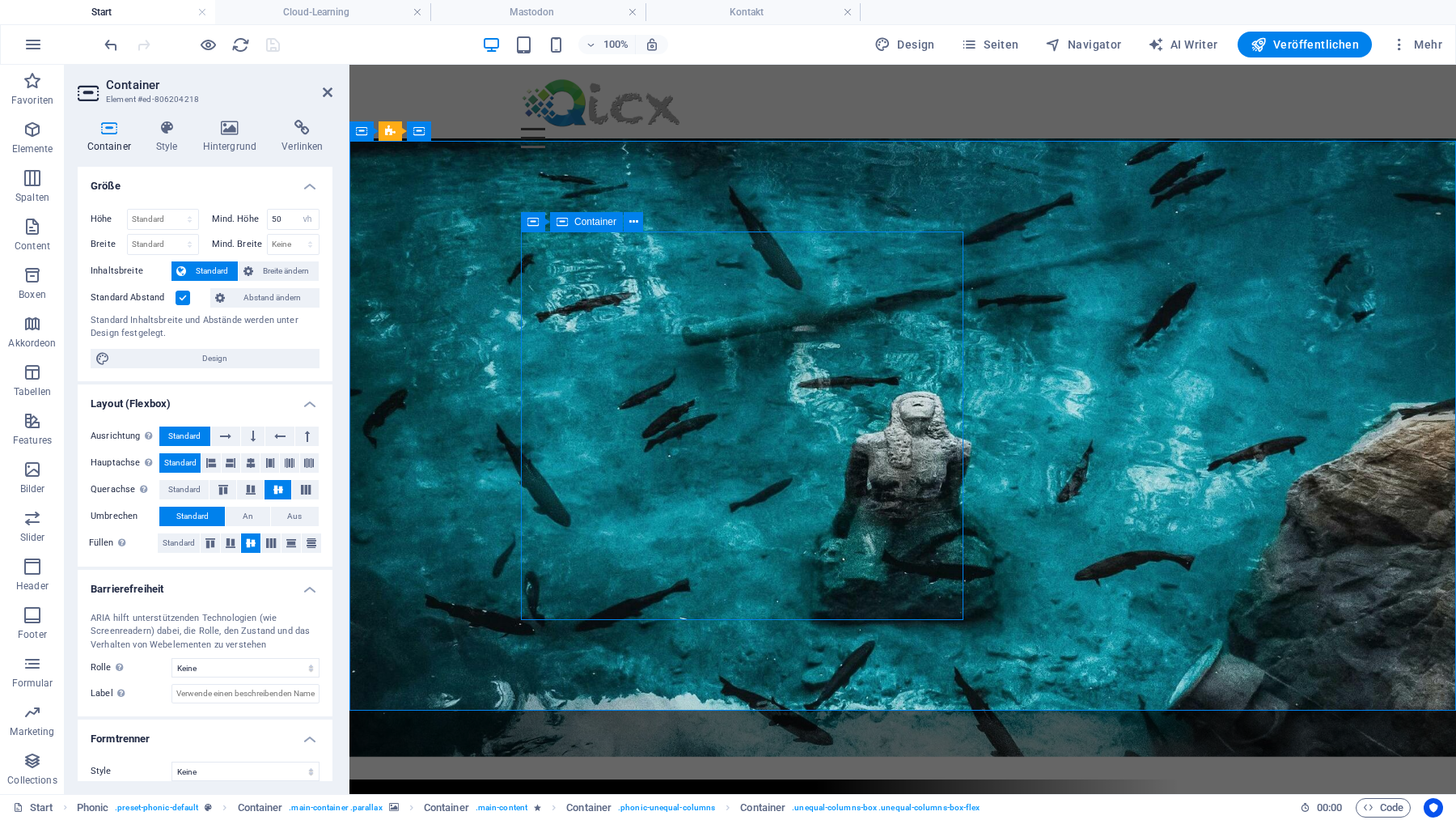
select select "px"
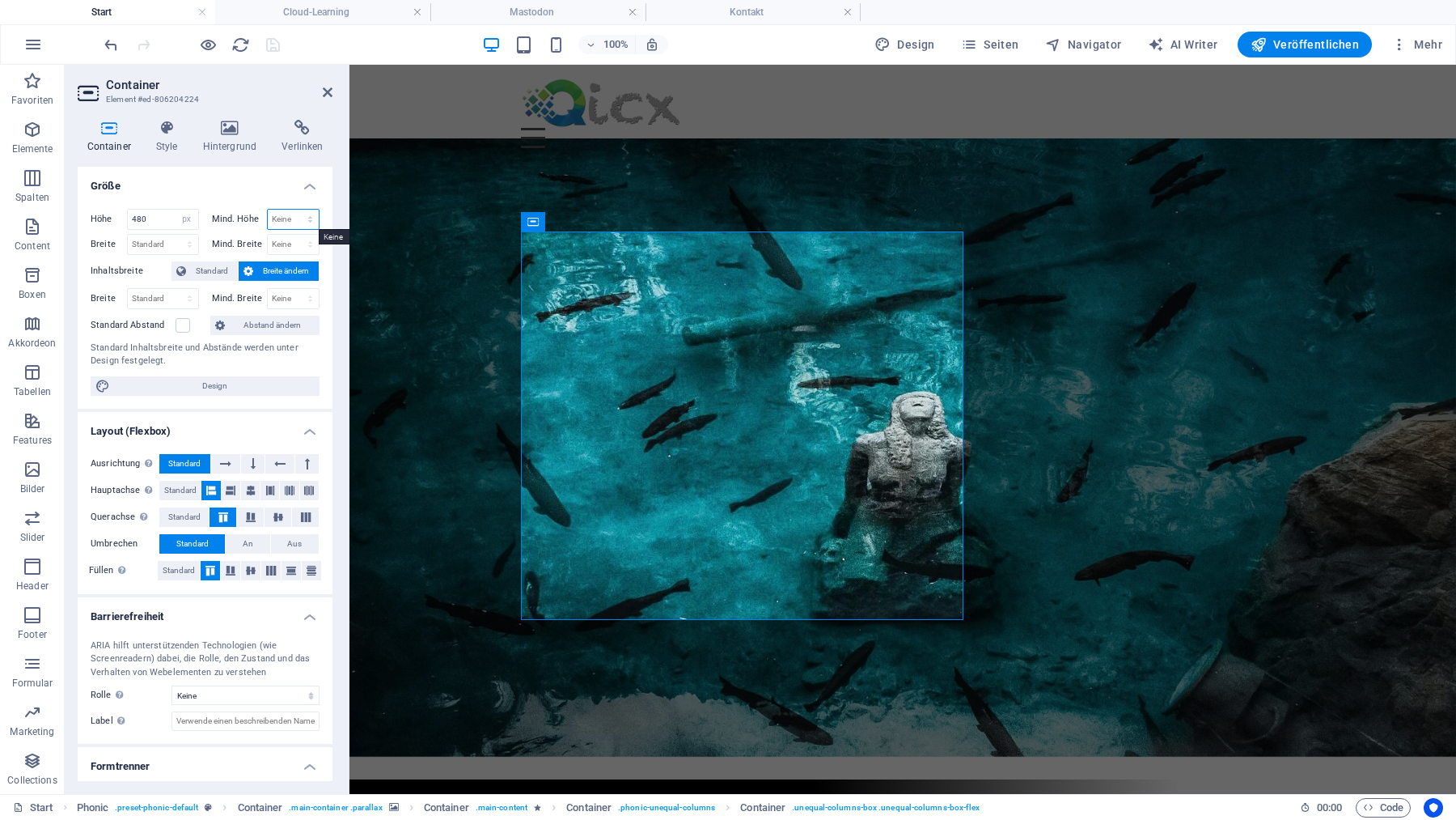
click at [268, 210] on select "Keine px rem % vh vw" at bounding box center [293, 219] width 51 height 20
click option "Keine" at bounding box center [0, 0] width 0 height 0
click at [268, 235] on select "Keine px rem % vh vw" at bounding box center [293, 245] width 51 height 20
click at [268, 210] on select "Keine px rem % vh vw" at bounding box center [293, 219] width 51 height 20
select select "px"
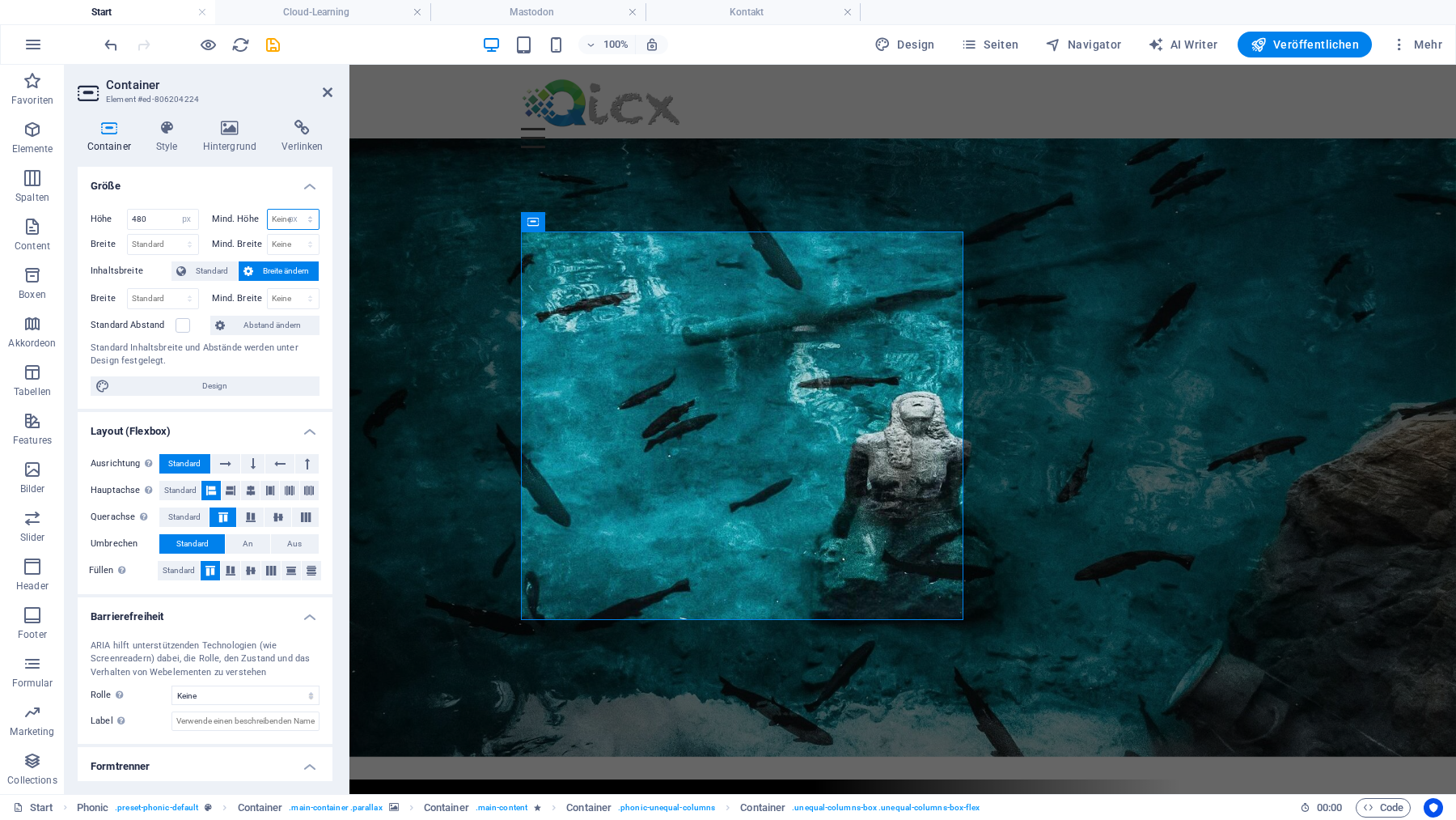
click option "px" at bounding box center [0, 0] width 0 height 0
type input "0"
click at [291, 222] on input "0" at bounding box center [293, 219] width 51 height 20
select select "bnc108up9qo"
click option "Keine" at bounding box center [0, 0] width 0 height 0
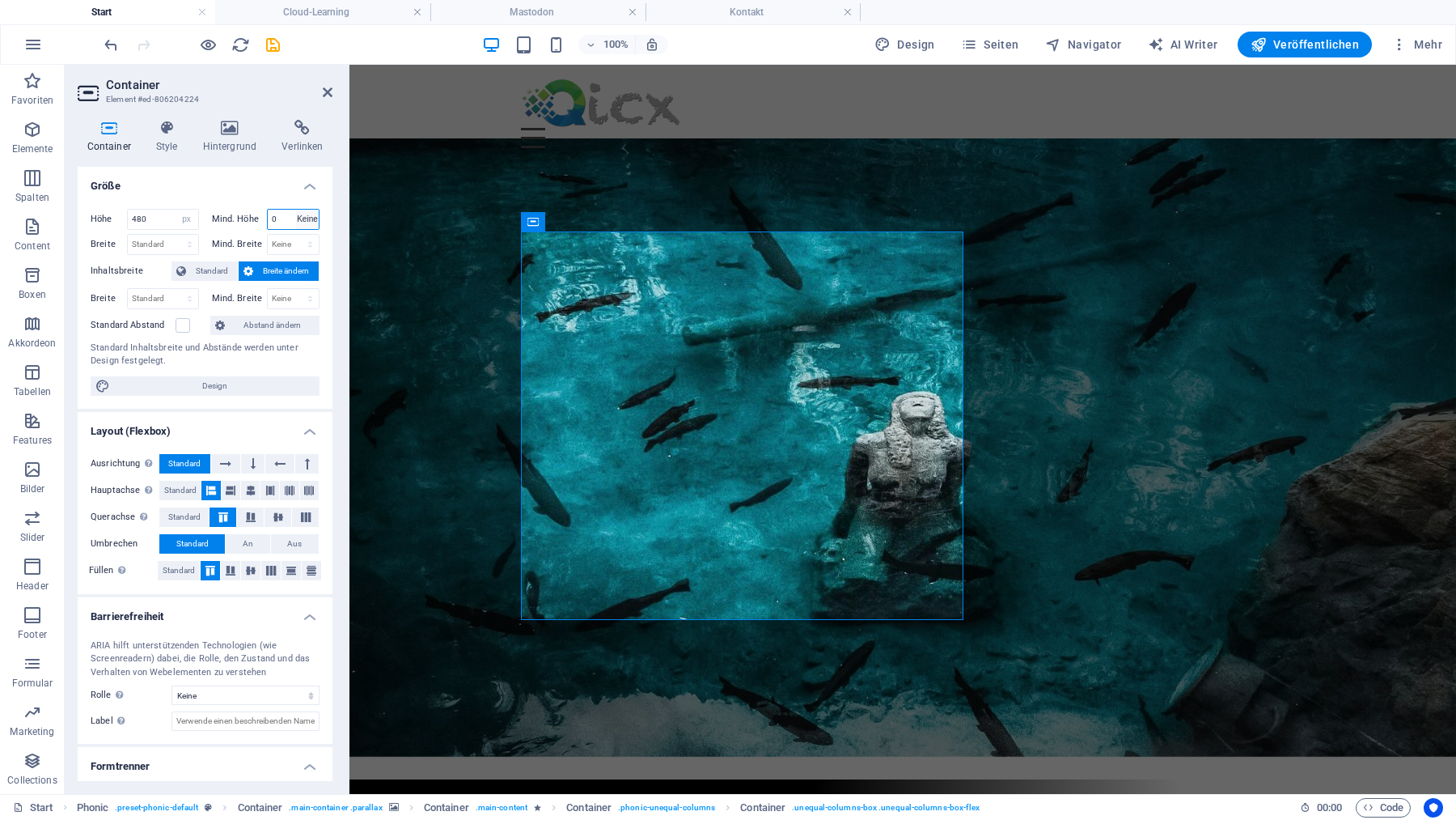
select select "DISABLED_OPTION_VALUE"
click at [165, 219] on input "480" at bounding box center [163, 219] width 70 height 20
type input "380"
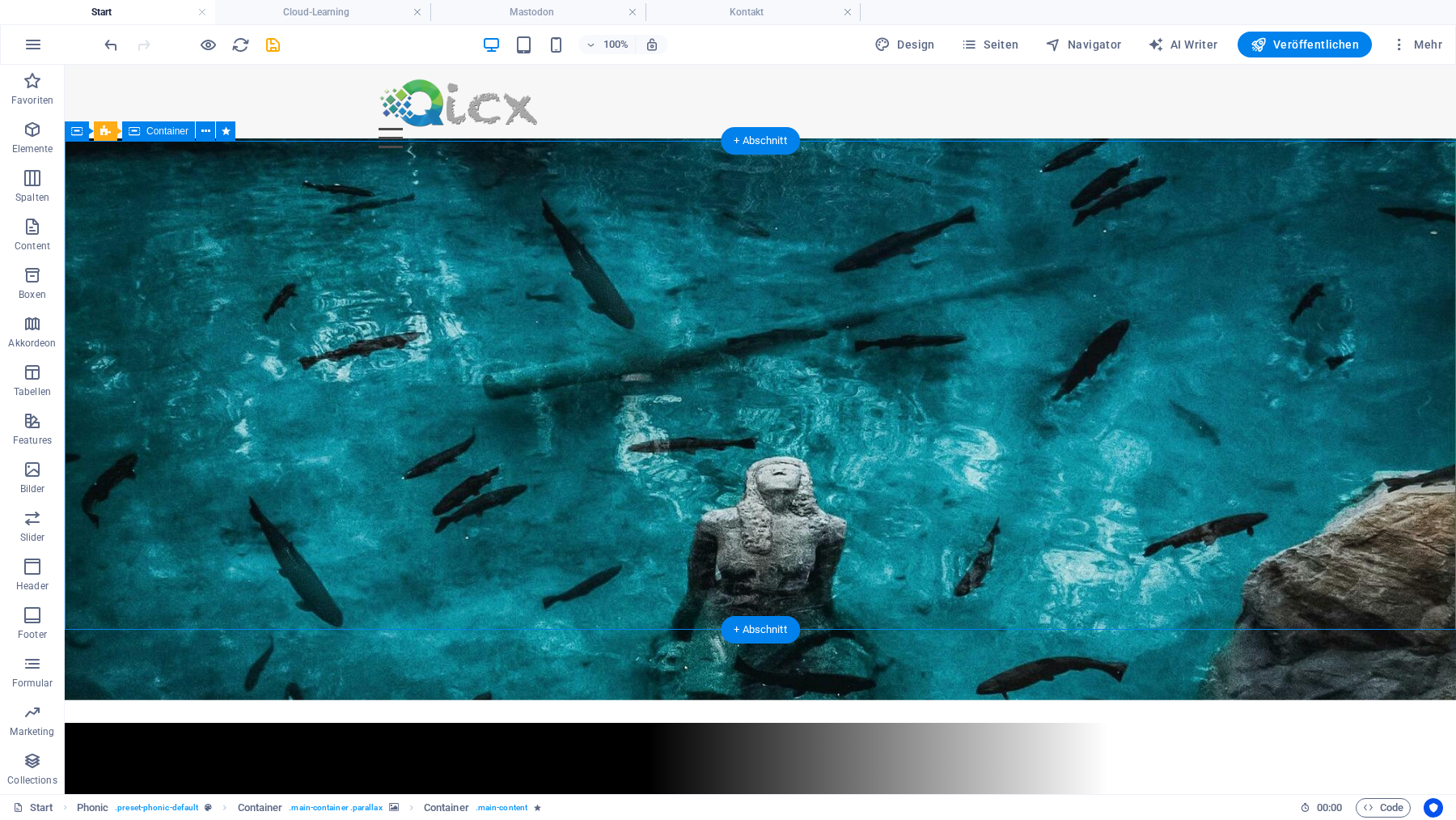
select select "vh"
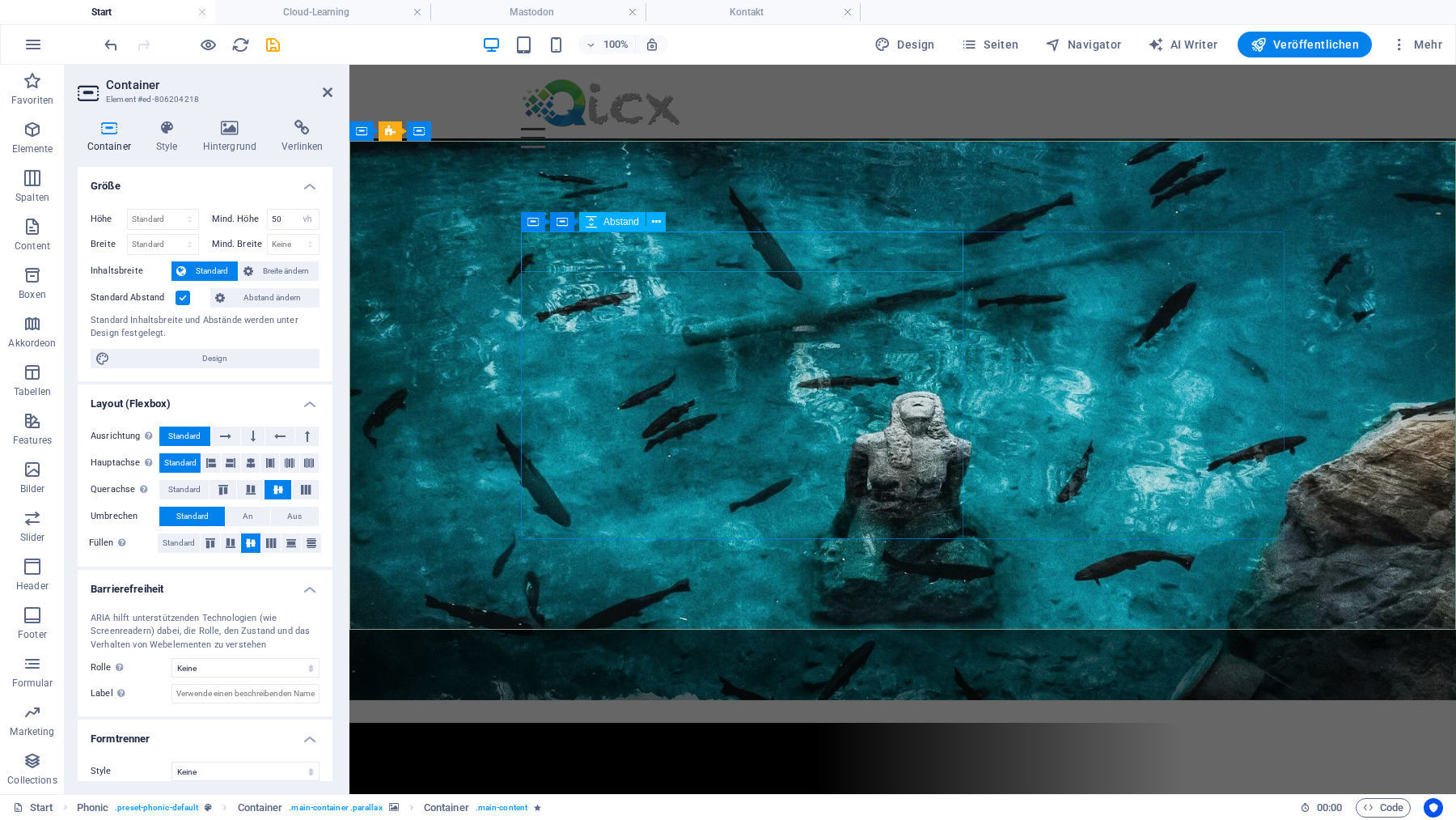
click at [614, 813] on div at bounding box center [903, 834] width 763 height 41
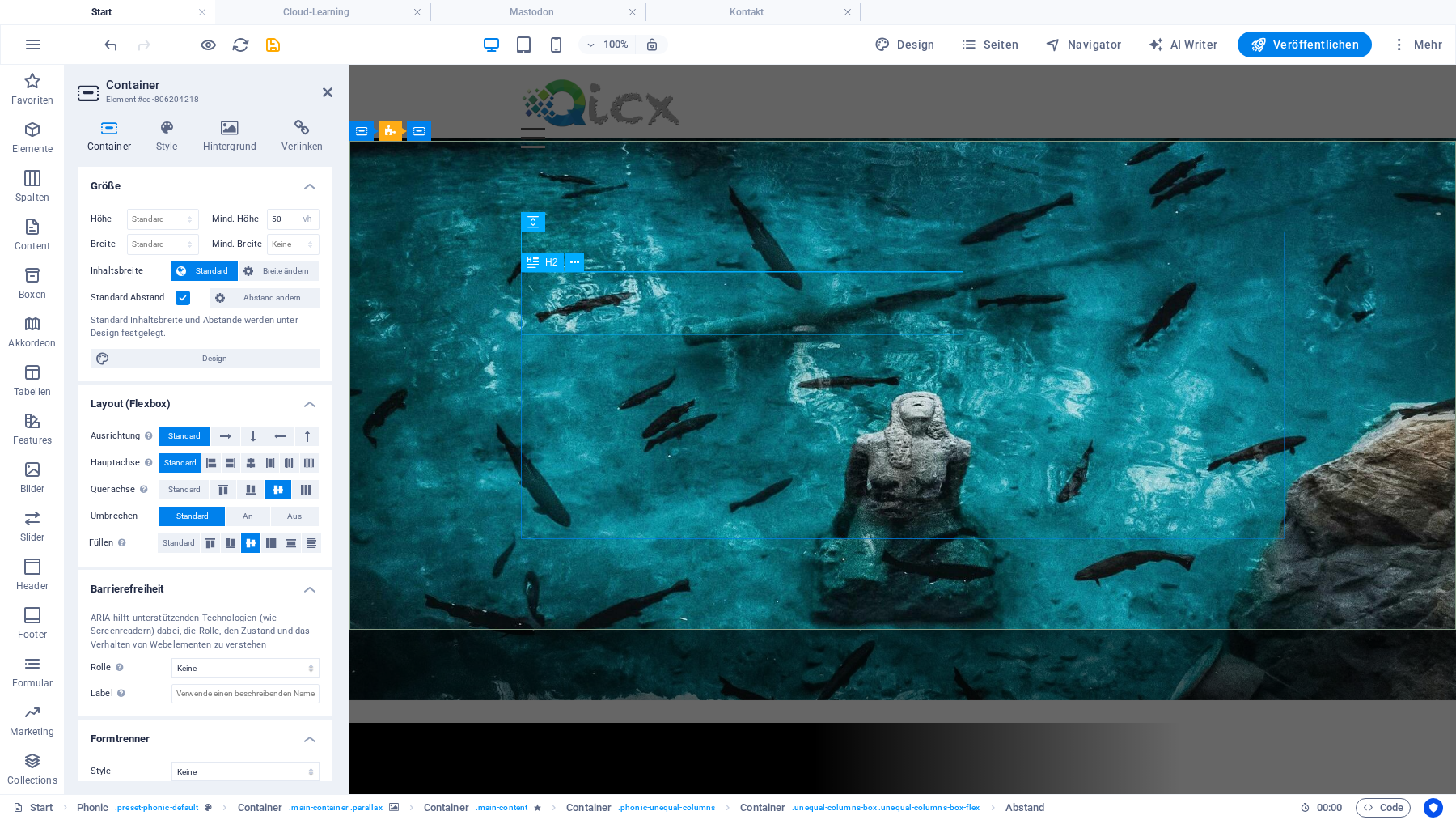
select select "px"
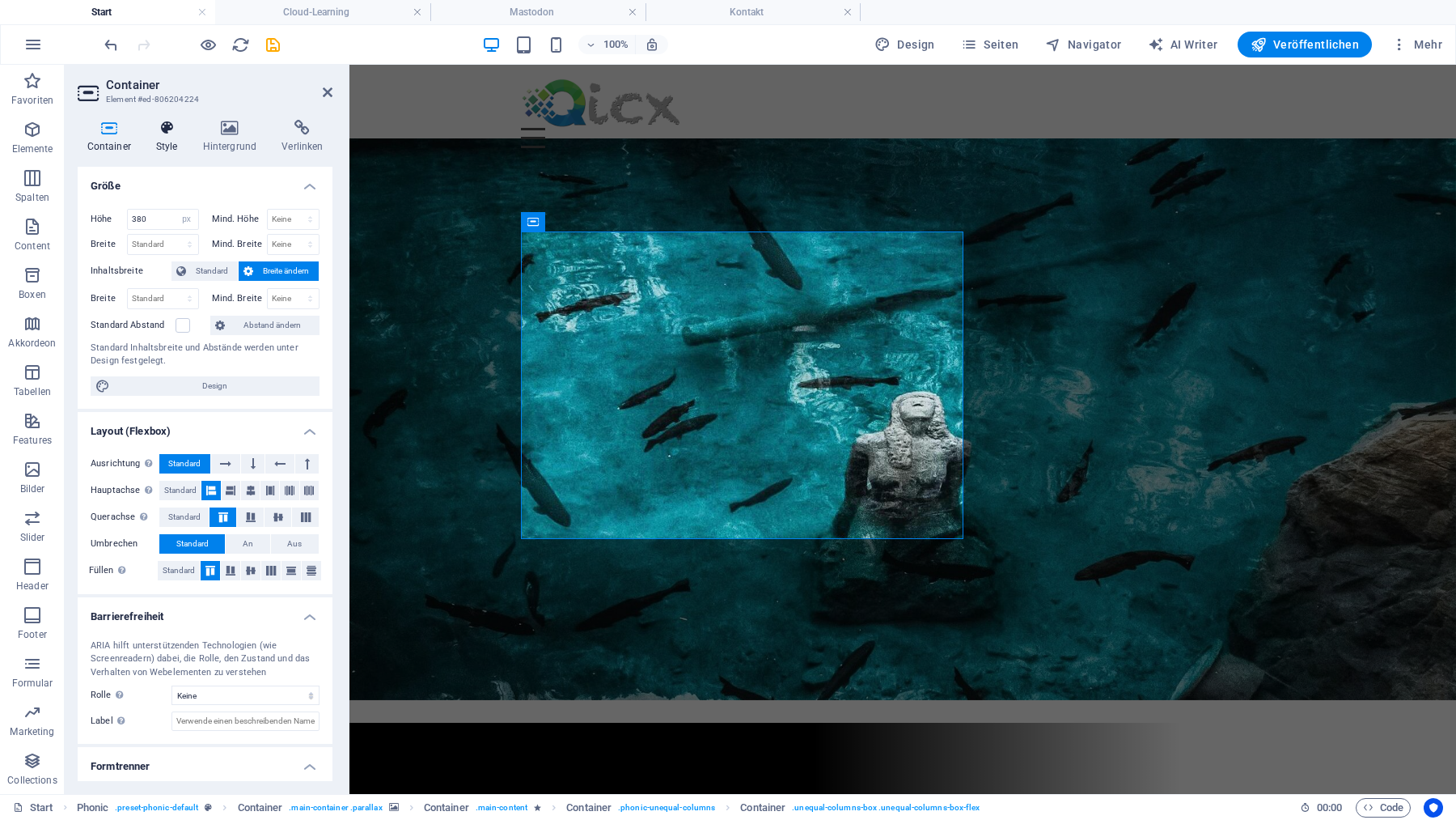
click at [174, 133] on icon at bounding box center [166, 128] width 41 height 16
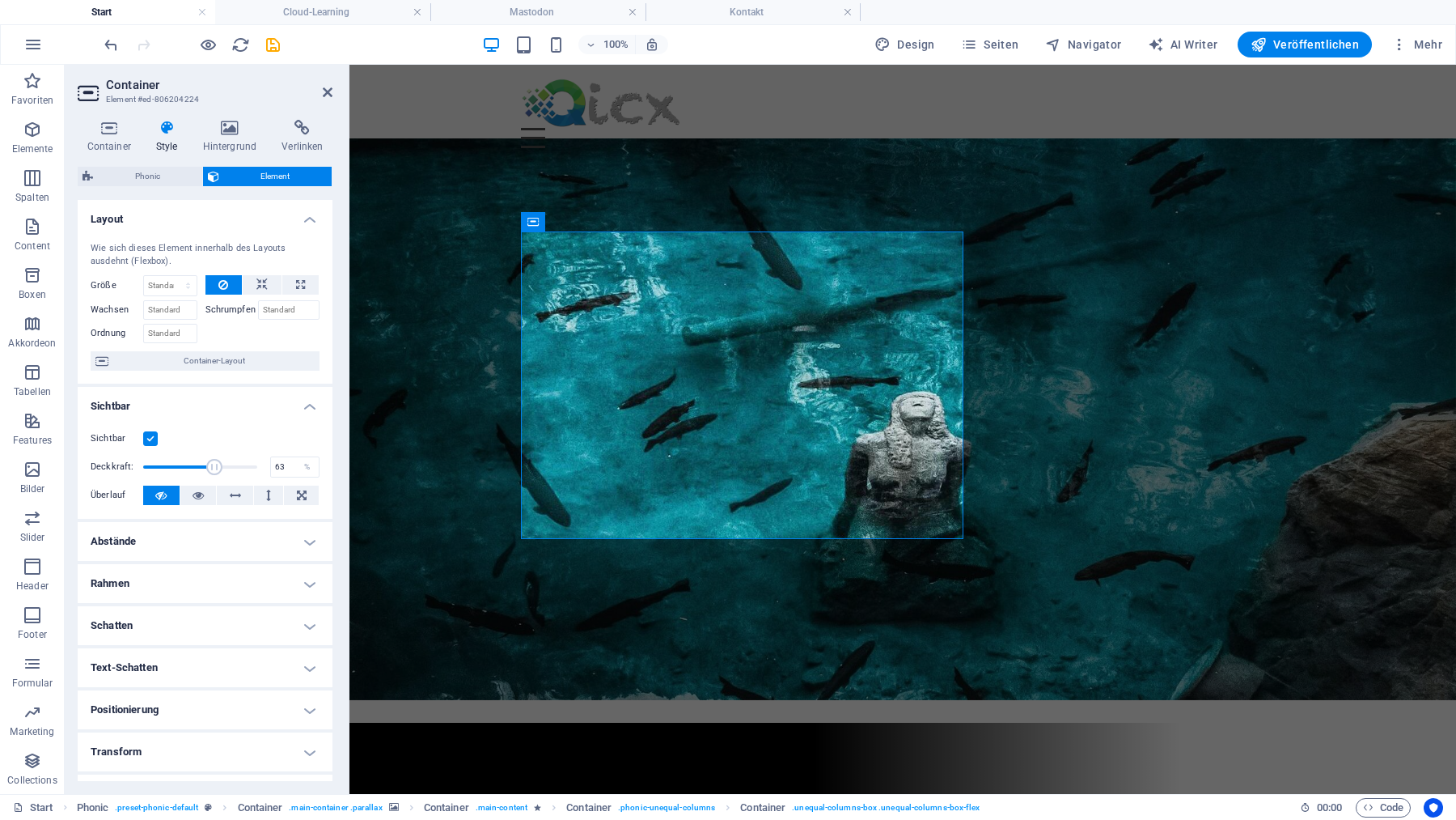
click at [215, 464] on span at bounding box center [201, 467] width 114 height 24
click at [193, 464] on span at bounding box center [201, 467] width 114 height 24
type input "100"
drag, startPoint x: 203, startPoint y: 465, endPoint x: 299, endPoint y: 467, distance: 96.0
click at [299, 467] on div "Deckkraft: 100 %" at bounding box center [205, 467] width 229 height 24
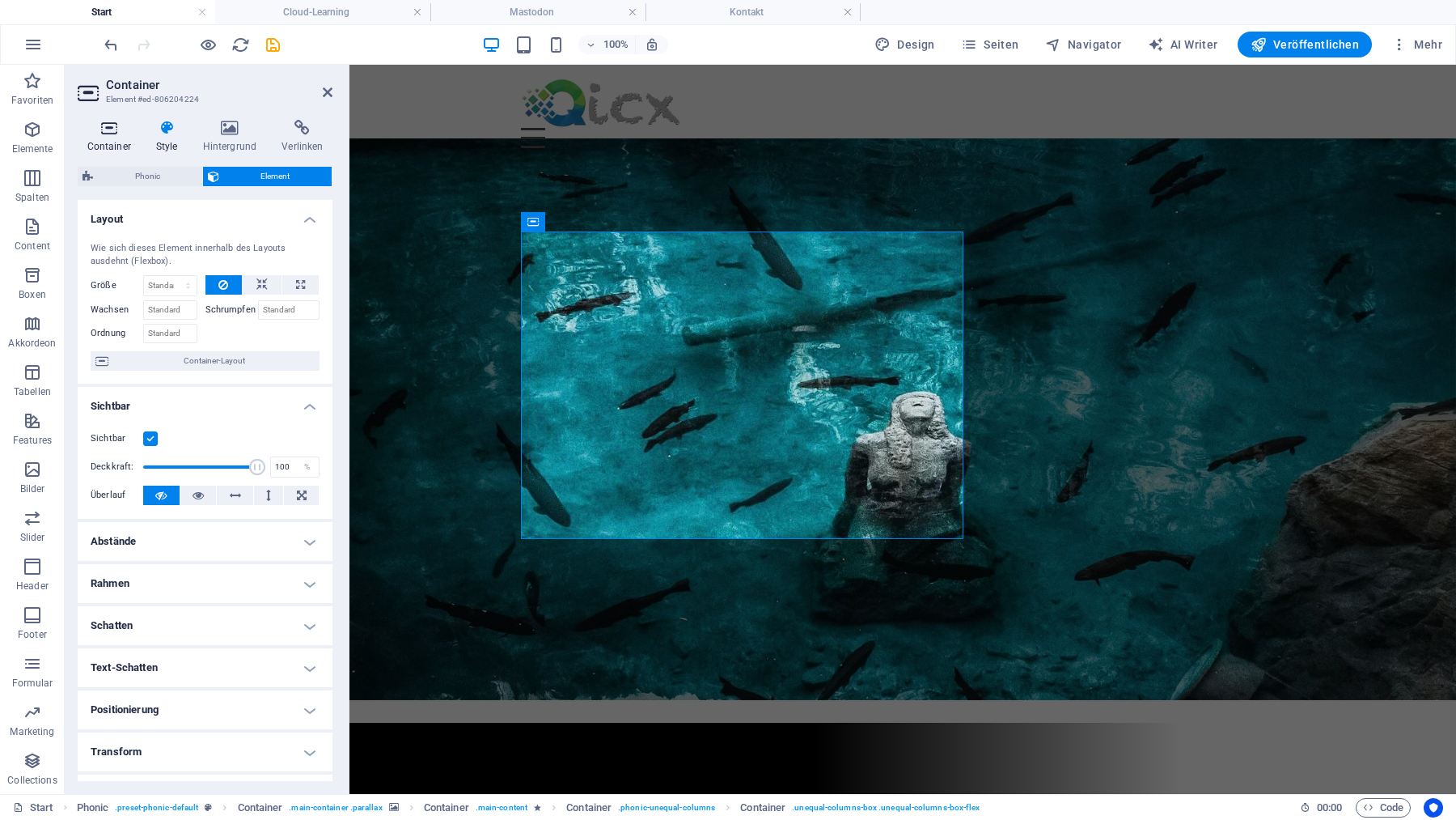
click at [113, 132] on icon at bounding box center [108, 128] width 62 height 16
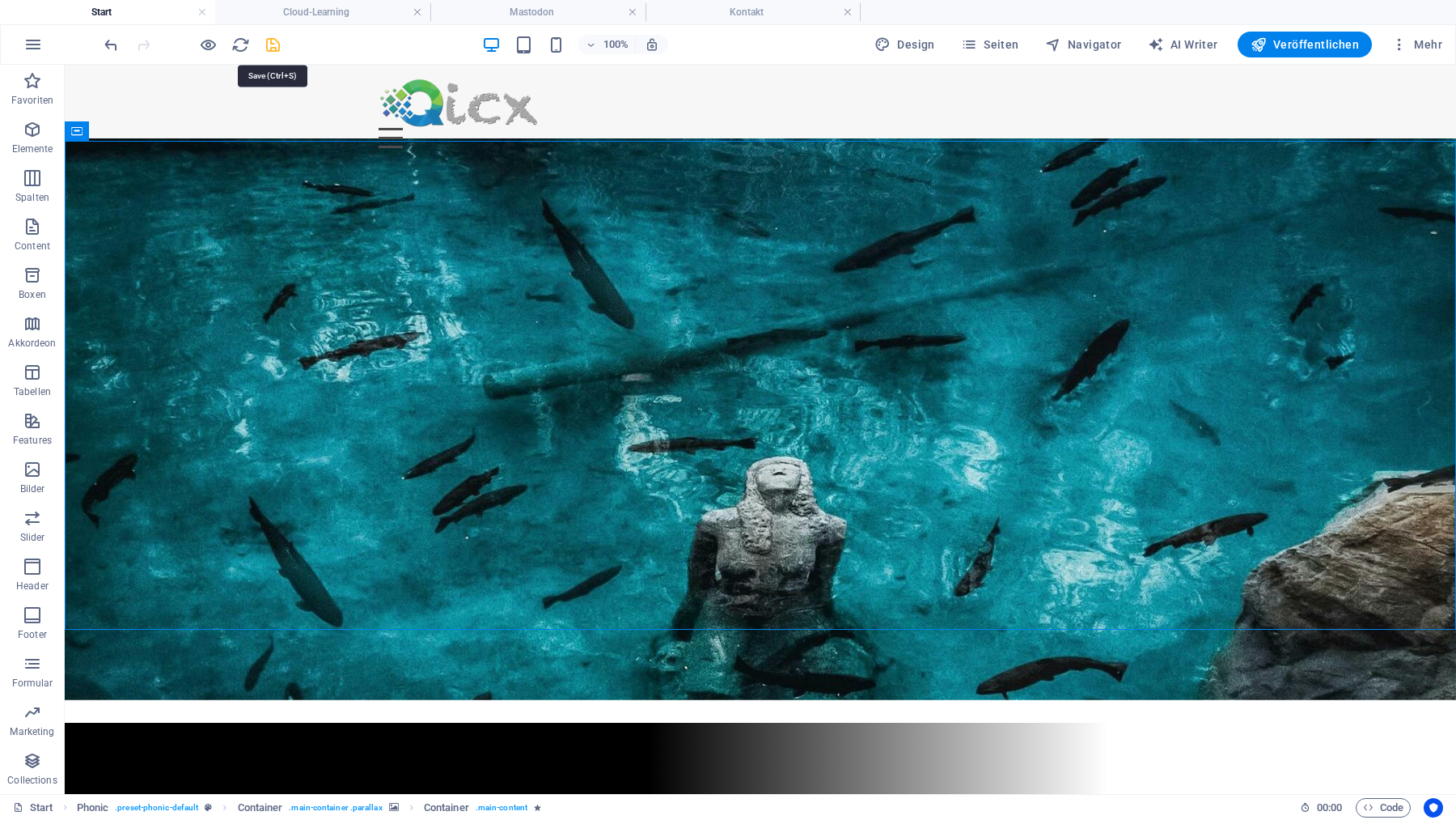
click at [272, 44] on icon "save" at bounding box center [272, 45] width 19 height 19
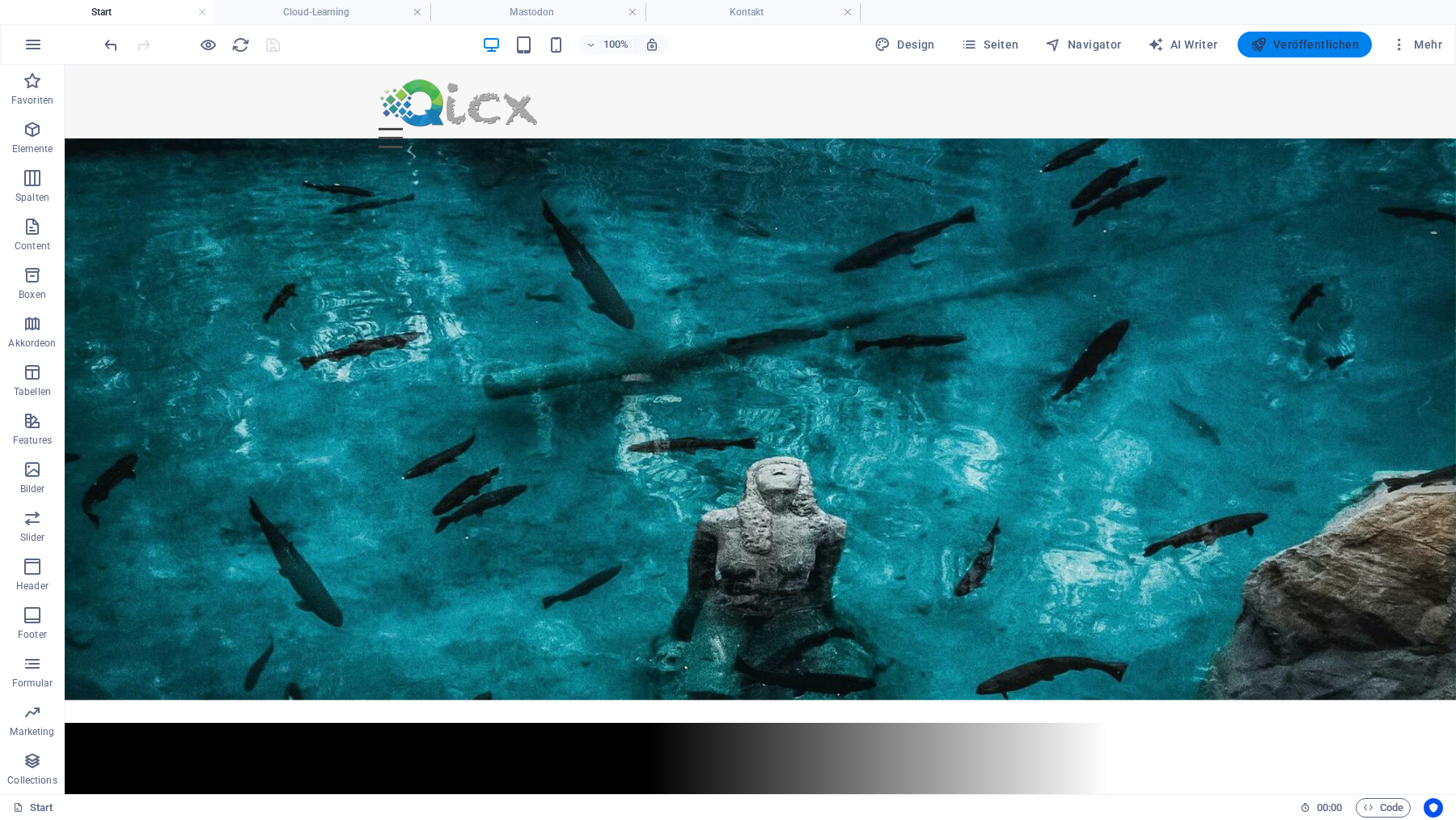
click at [1309, 43] on span "Veröffentlichen" at bounding box center [1304, 45] width 108 height 16
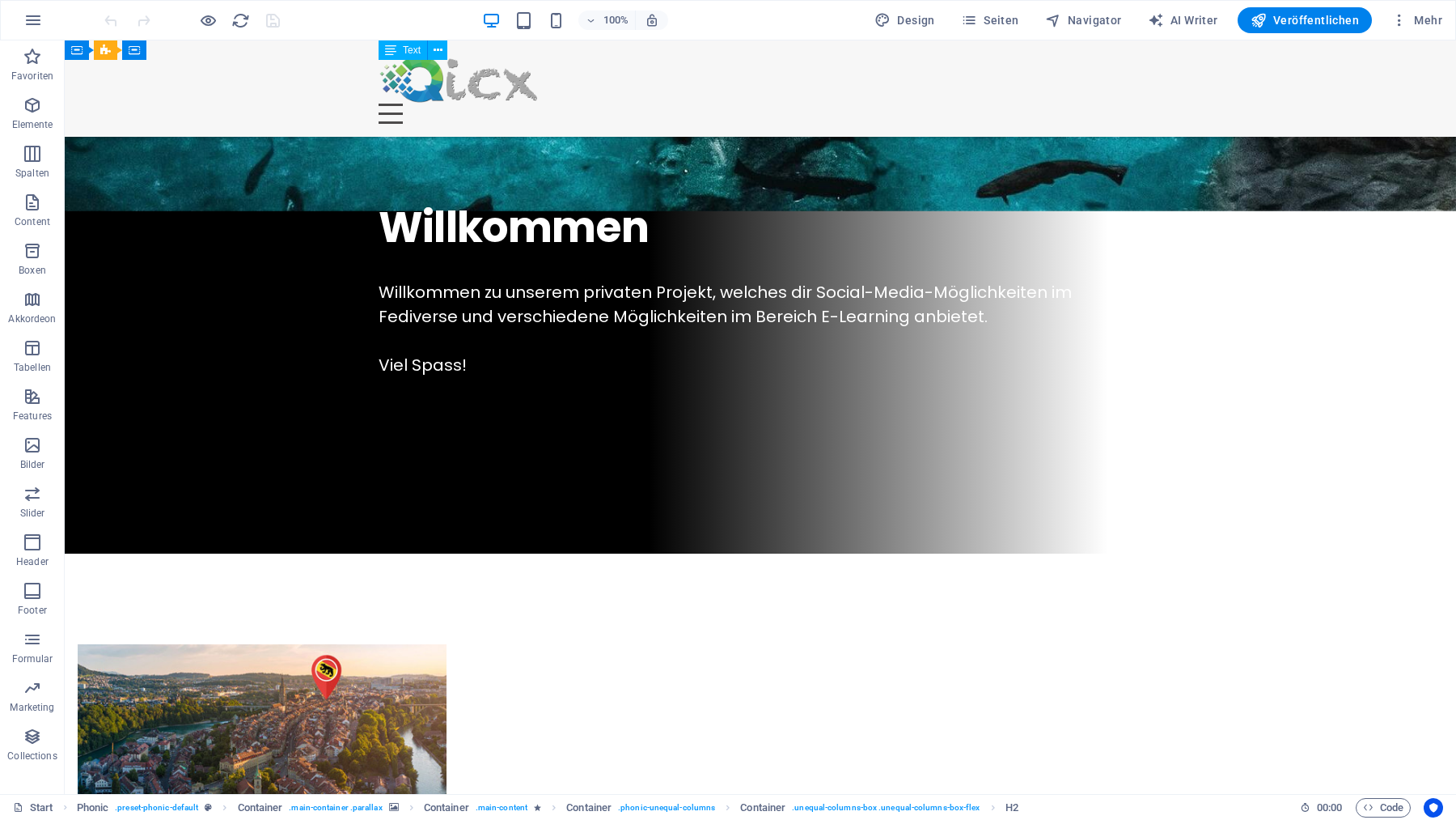
scroll to position [632, 0]
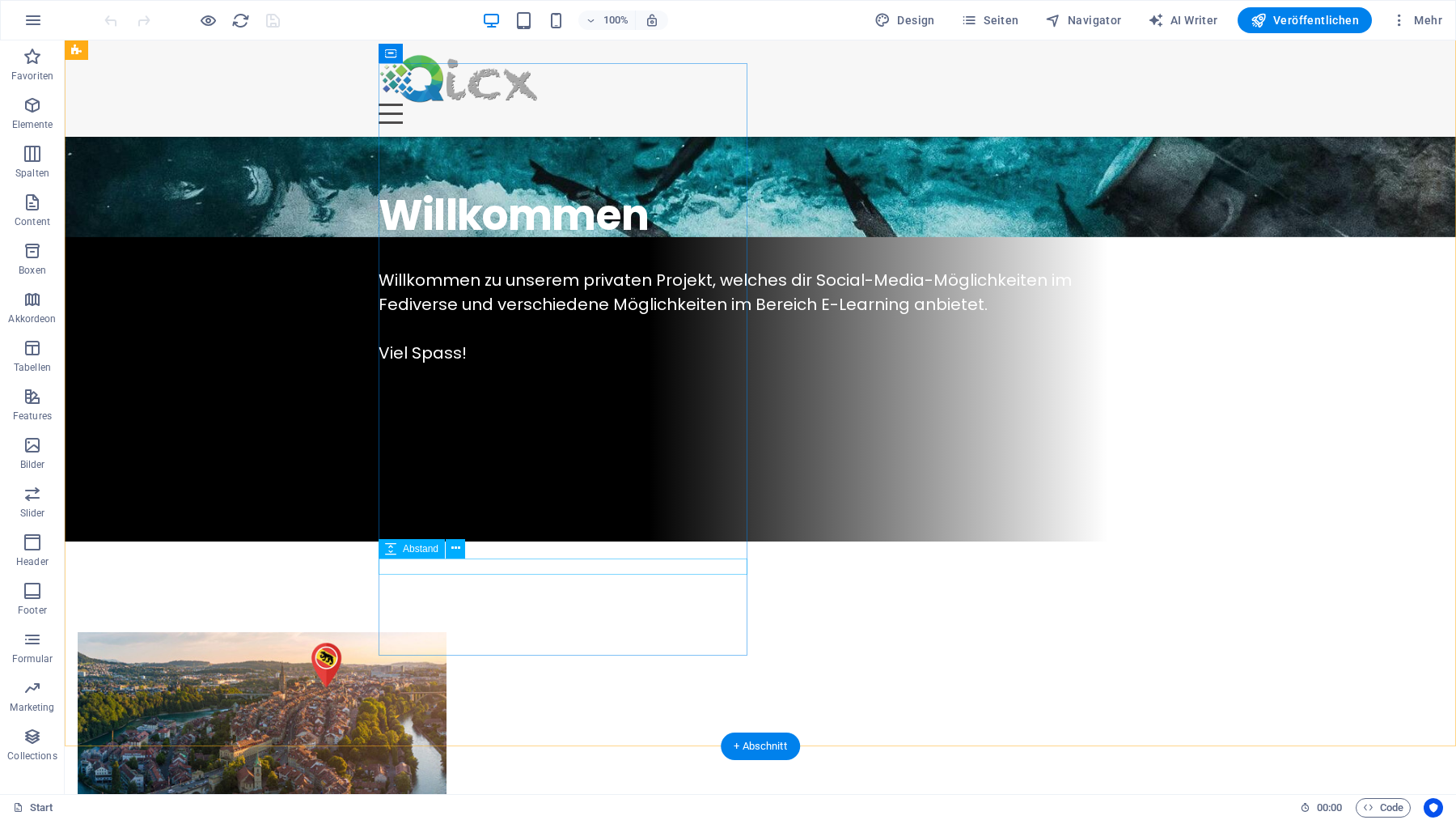
select select "px"
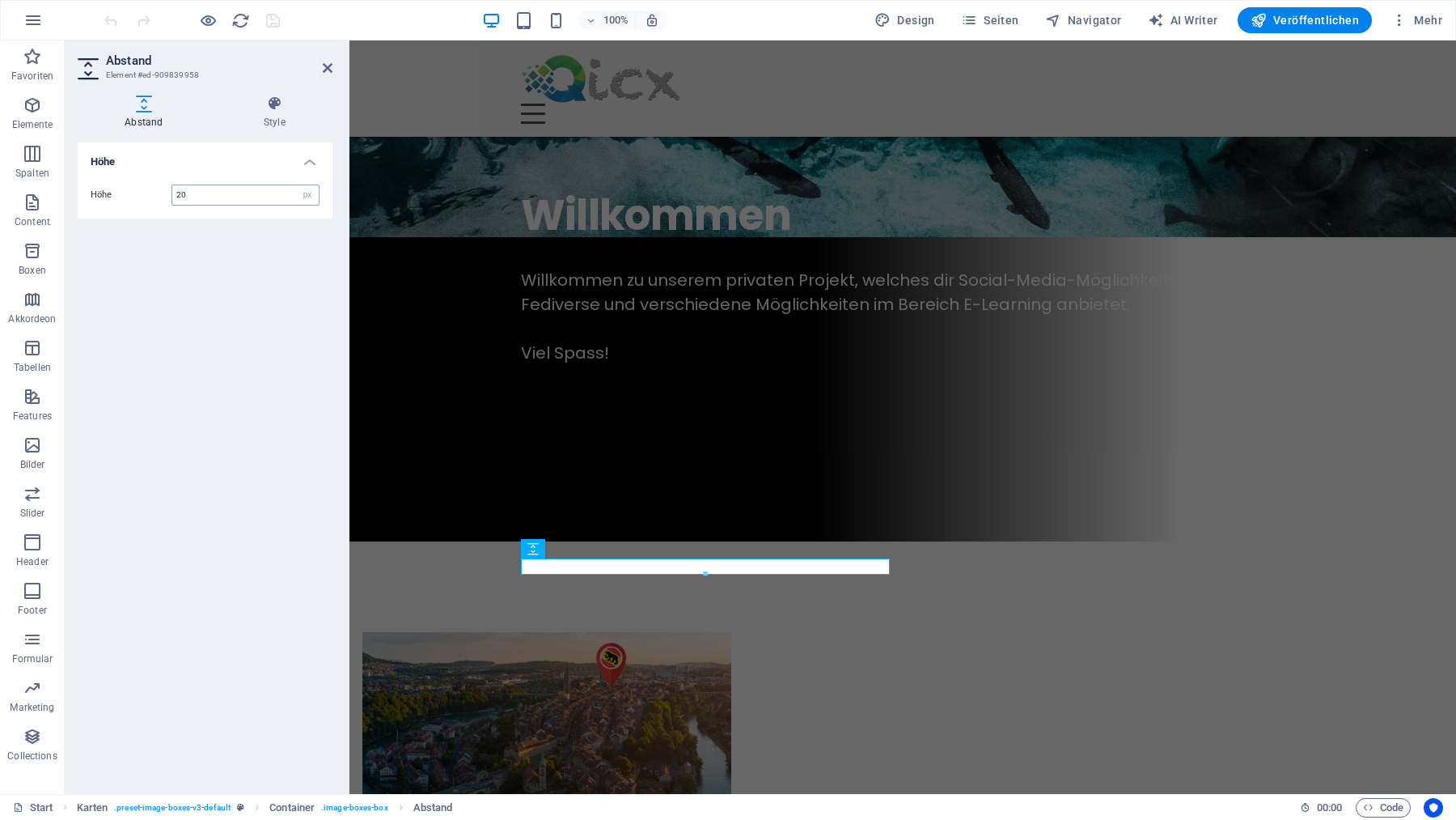
click at [250, 191] on input "20" at bounding box center [245, 195] width 146 height 20
type input "25"
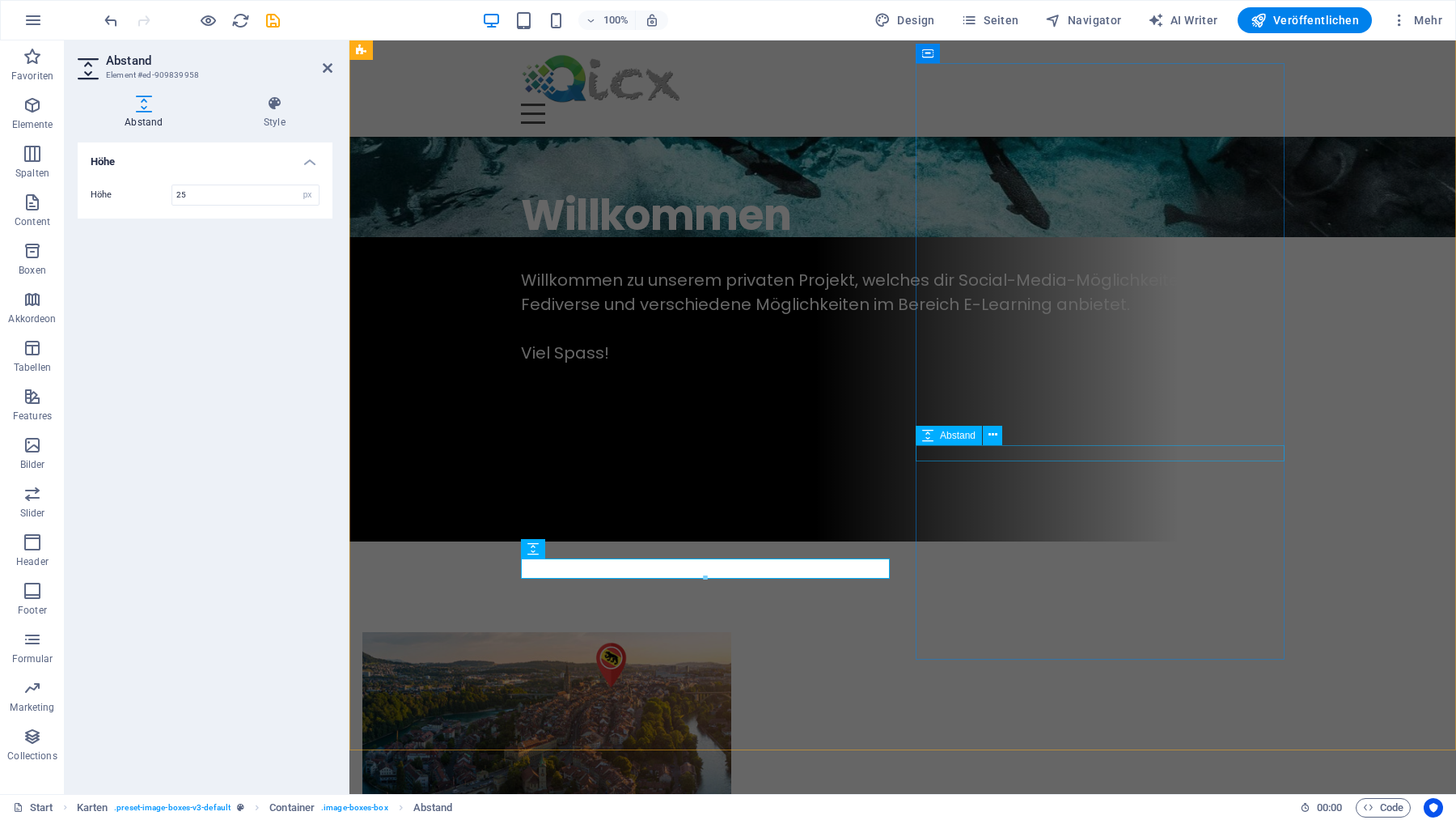
select select "px"
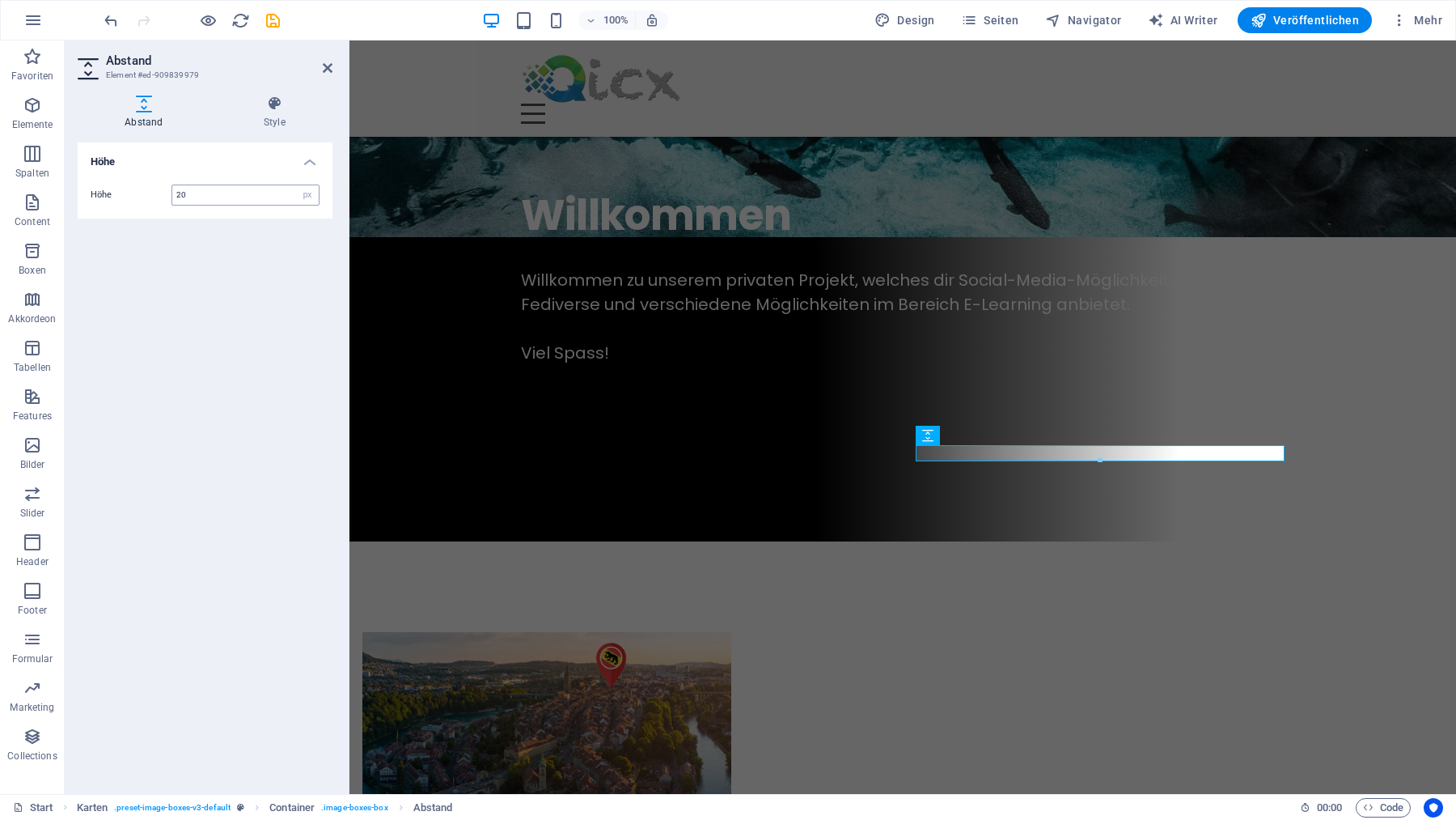
click at [250, 202] on input "20" at bounding box center [245, 195] width 146 height 20
type input "25"
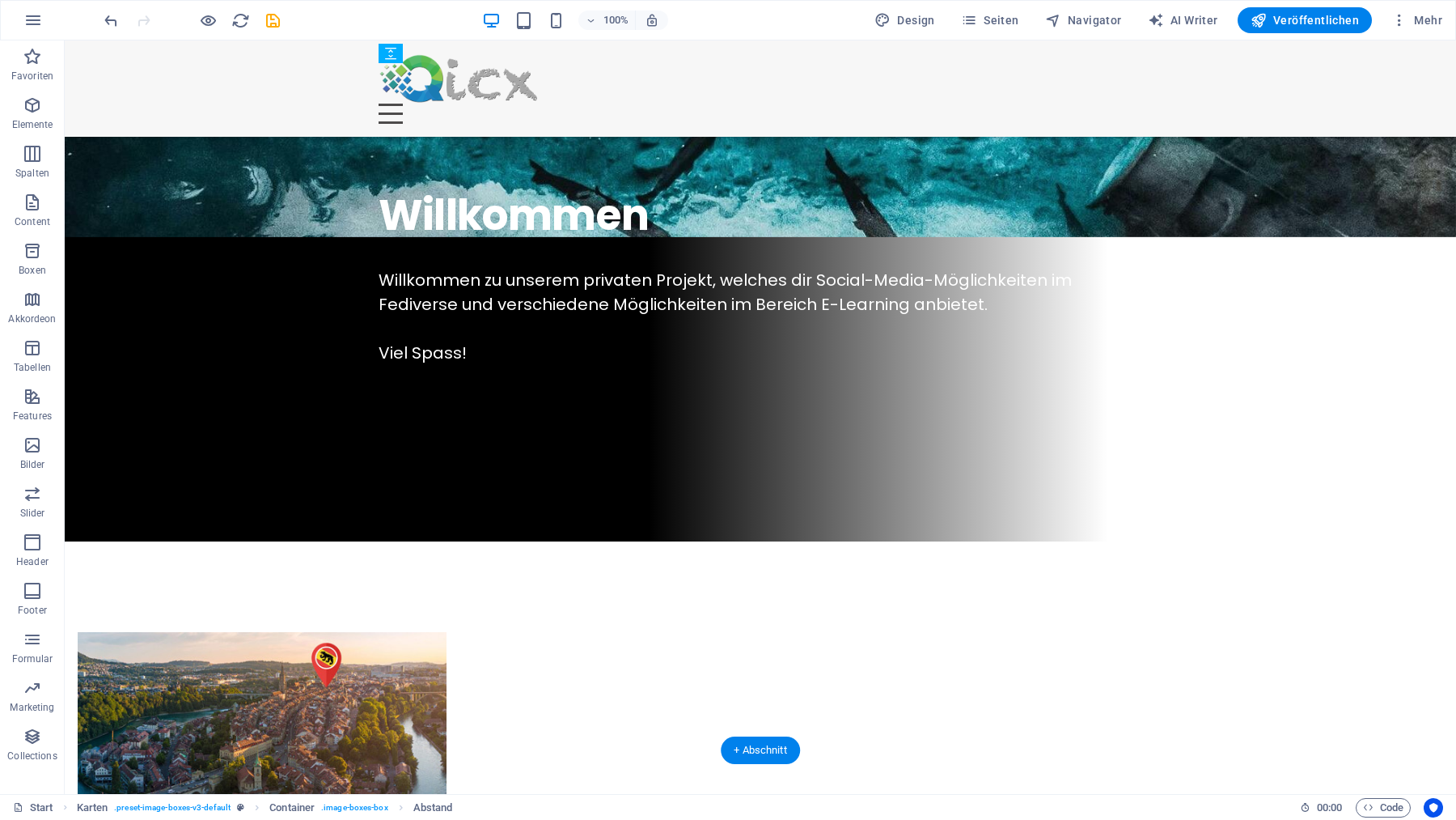
drag, startPoint x: 472, startPoint y: 363, endPoint x: 416, endPoint y: 308, distance: 78.5
select select "px"
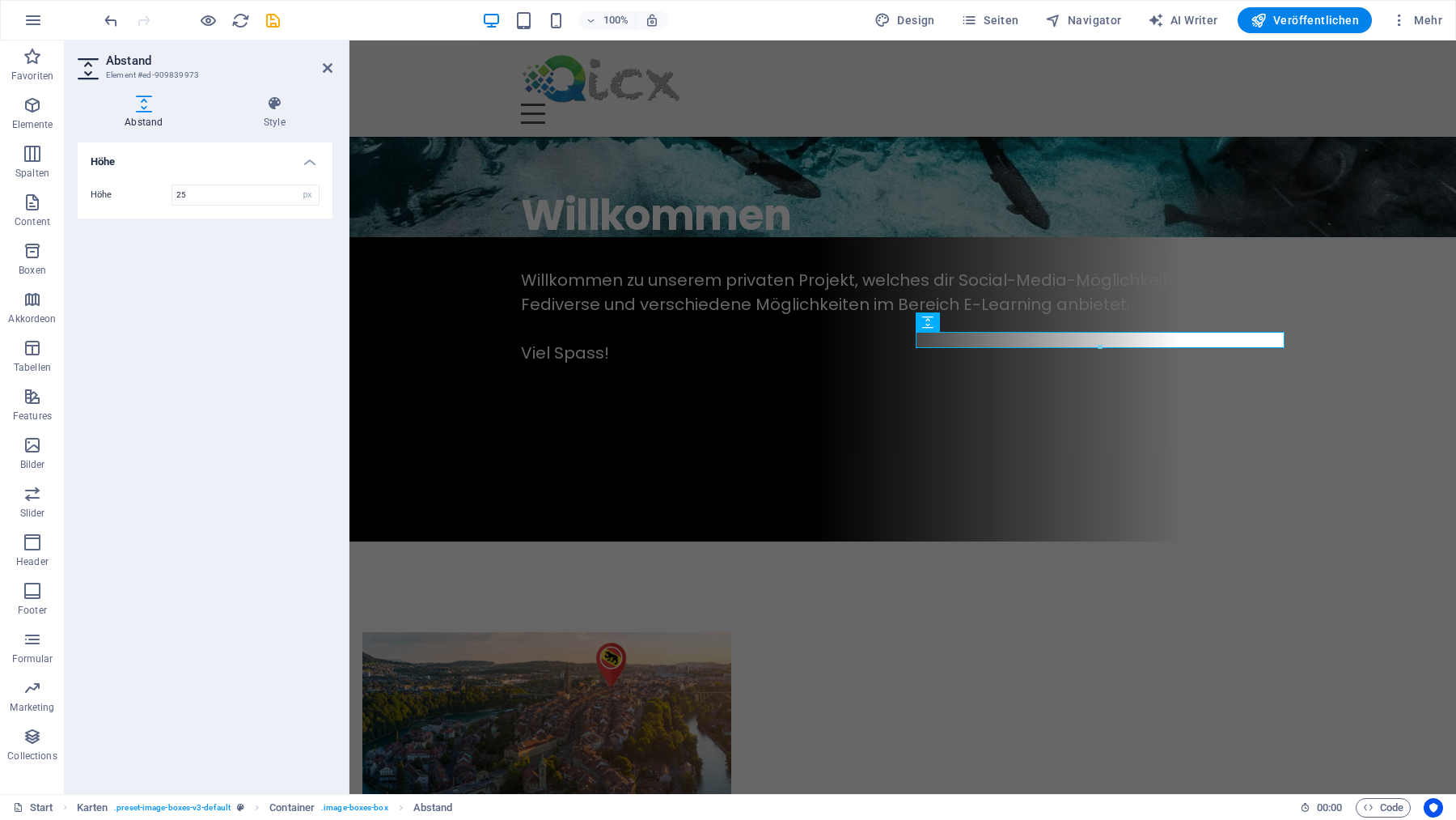
type input "25"
click at [991, 320] on icon at bounding box center [993, 321] width 9 height 17
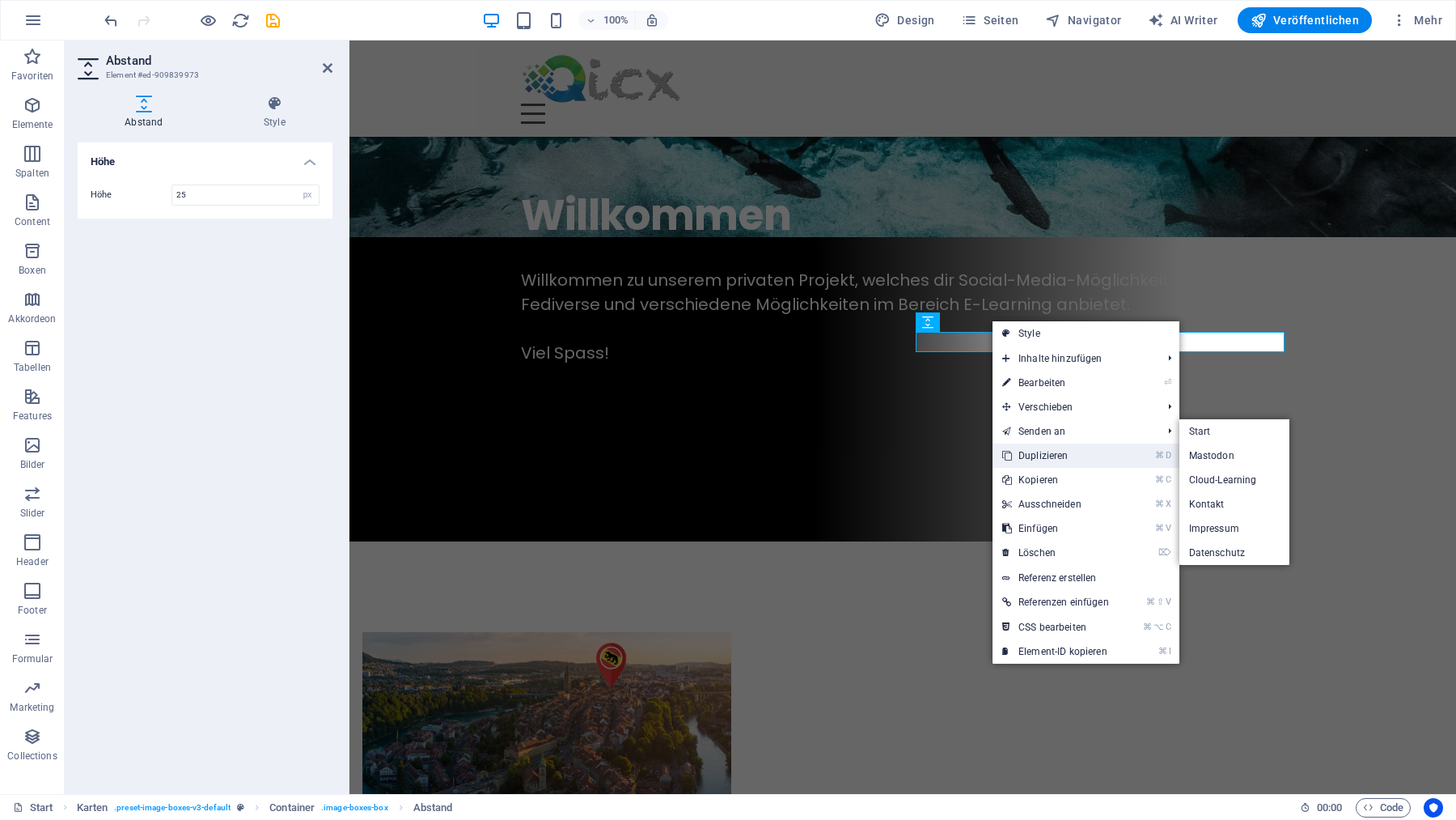
click at [1039, 447] on link "⌘ D Duplizieren" at bounding box center [1055, 455] width 126 height 24
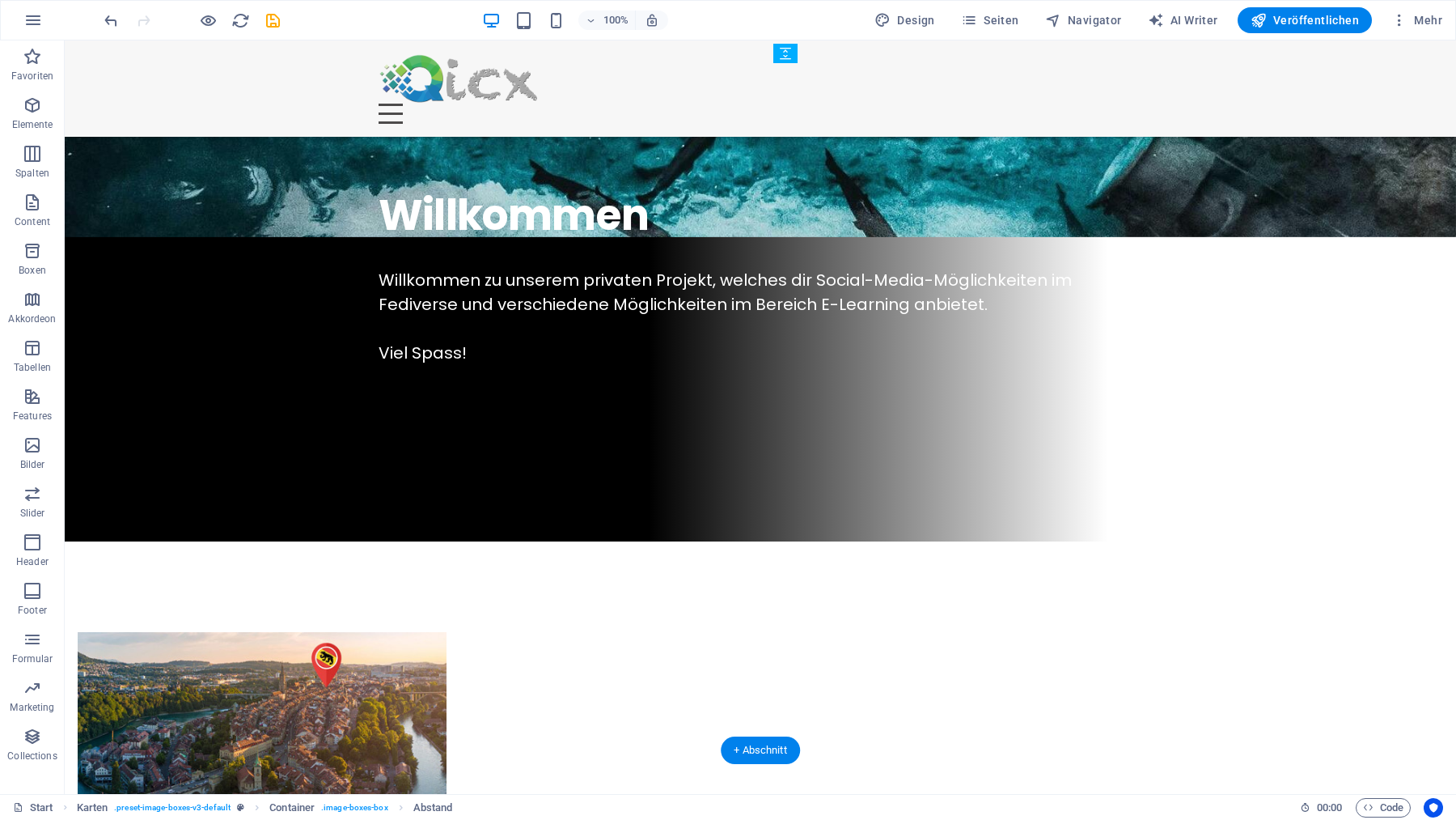
drag, startPoint x: 870, startPoint y: 380, endPoint x: 809, endPoint y: 317, distance: 87.7
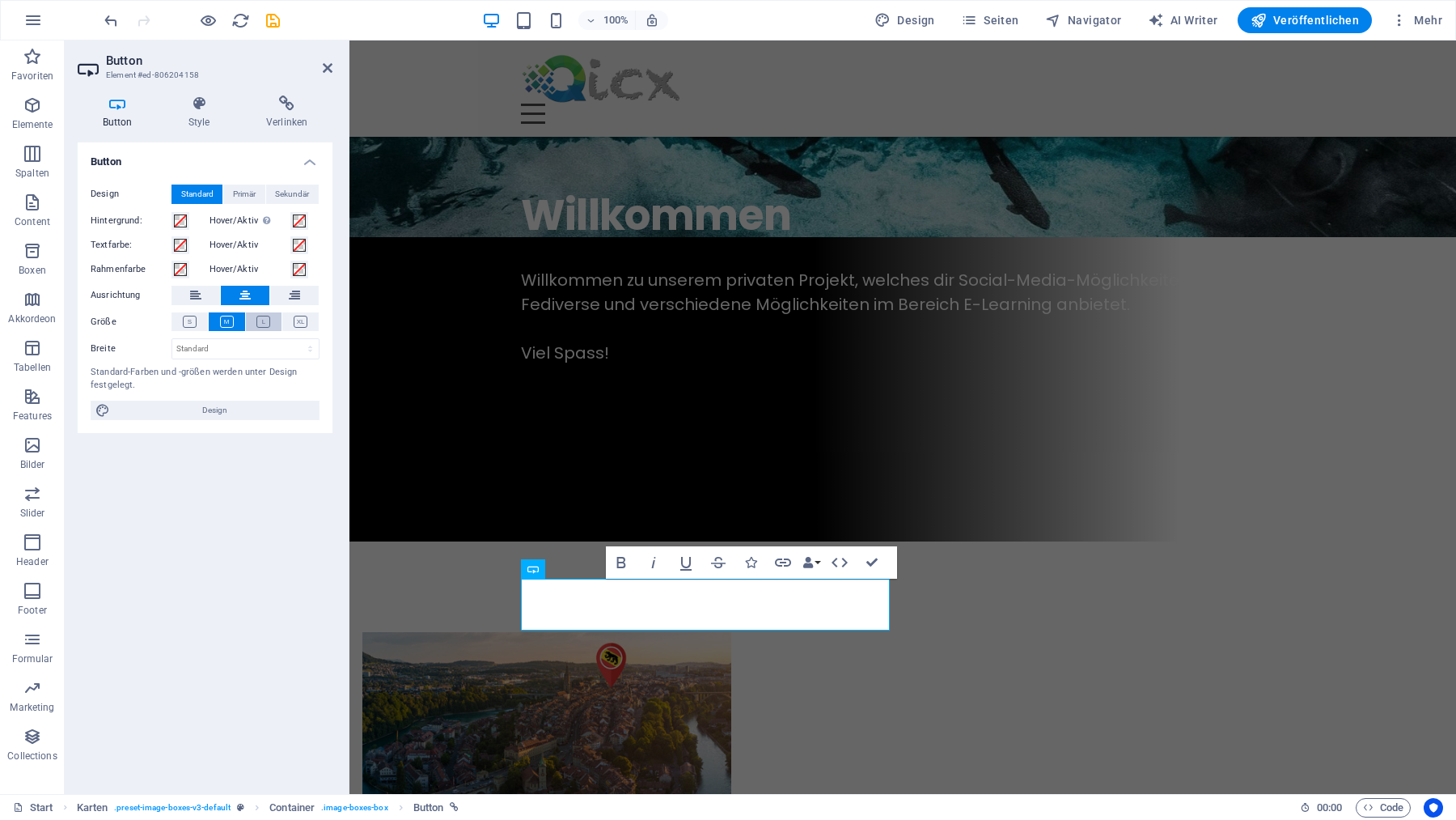
click at [263, 320] on icon at bounding box center [263, 321] width 14 height 12
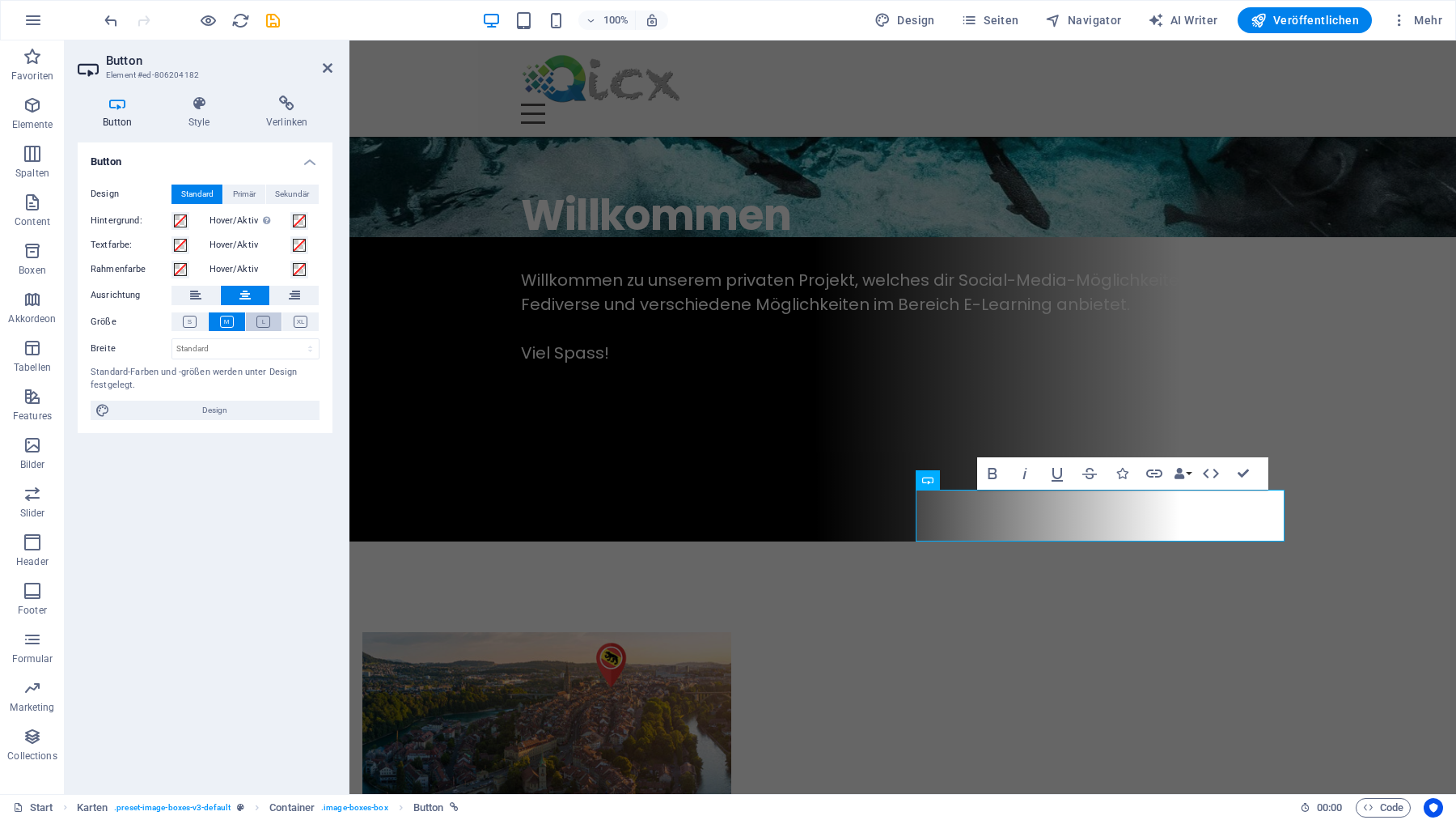
click at [266, 324] on icon at bounding box center [263, 321] width 14 height 12
click at [247, 194] on span "Primär" at bounding box center [245, 194] width 23 height 20
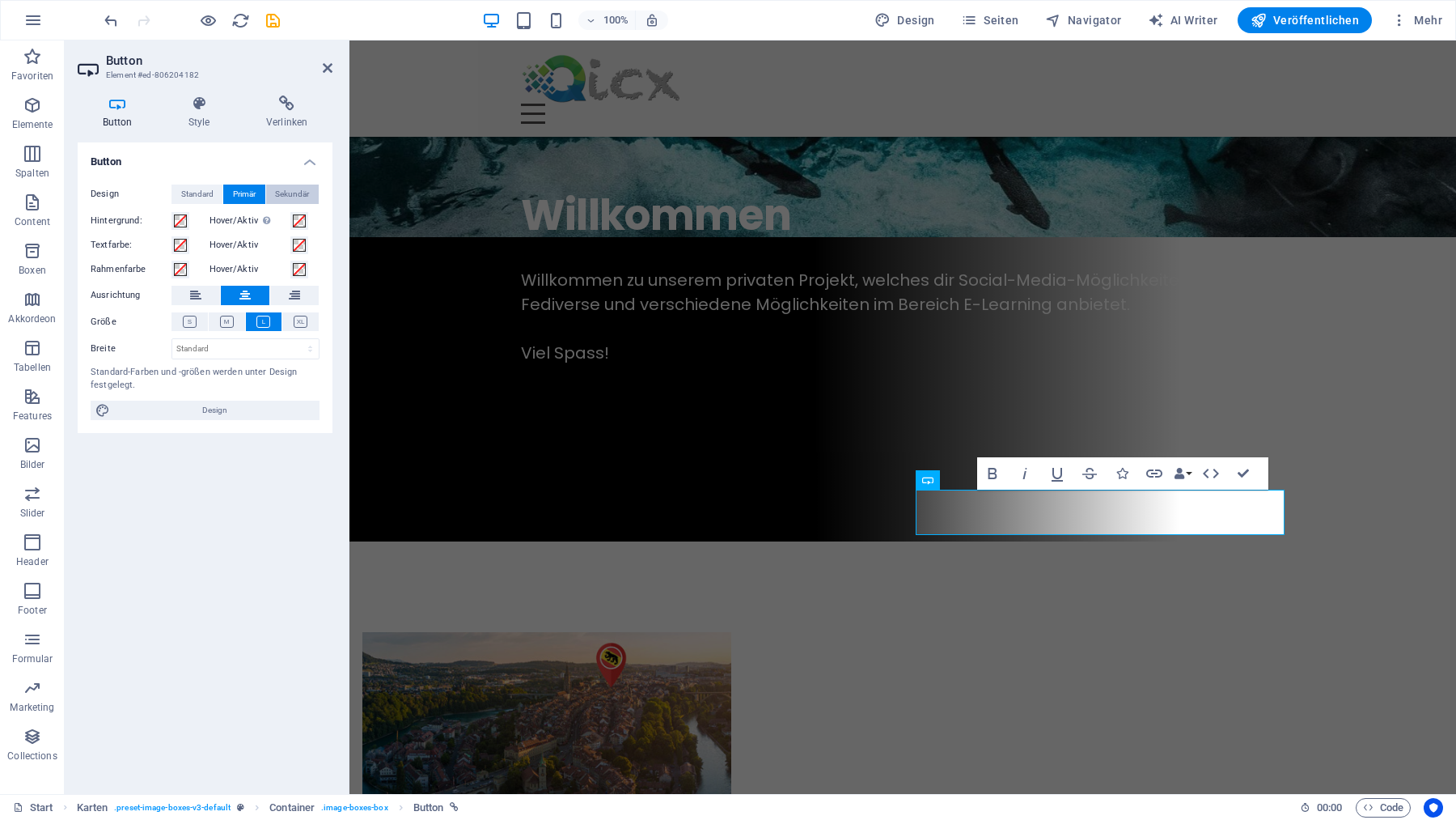
click at [303, 191] on span "Sekundär" at bounding box center [292, 194] width 34 height 20
click at [202, 194] on span "Standard" at bounding box center [197, 194] width 33 height 20
click at [274, 20] on icon "save" at bounding box center [272, 20] width 19 height 19
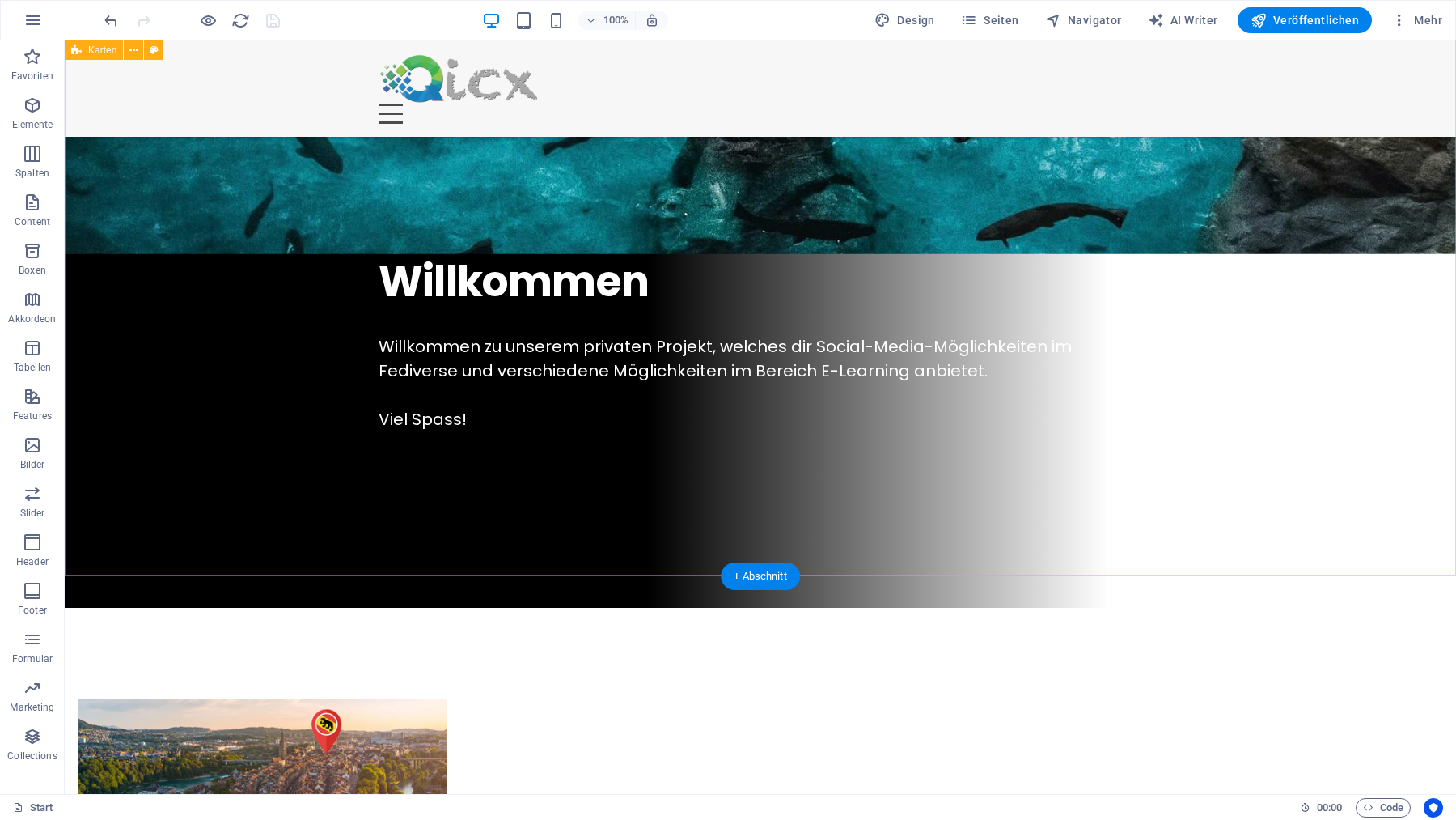
scroll to position [879, 0]
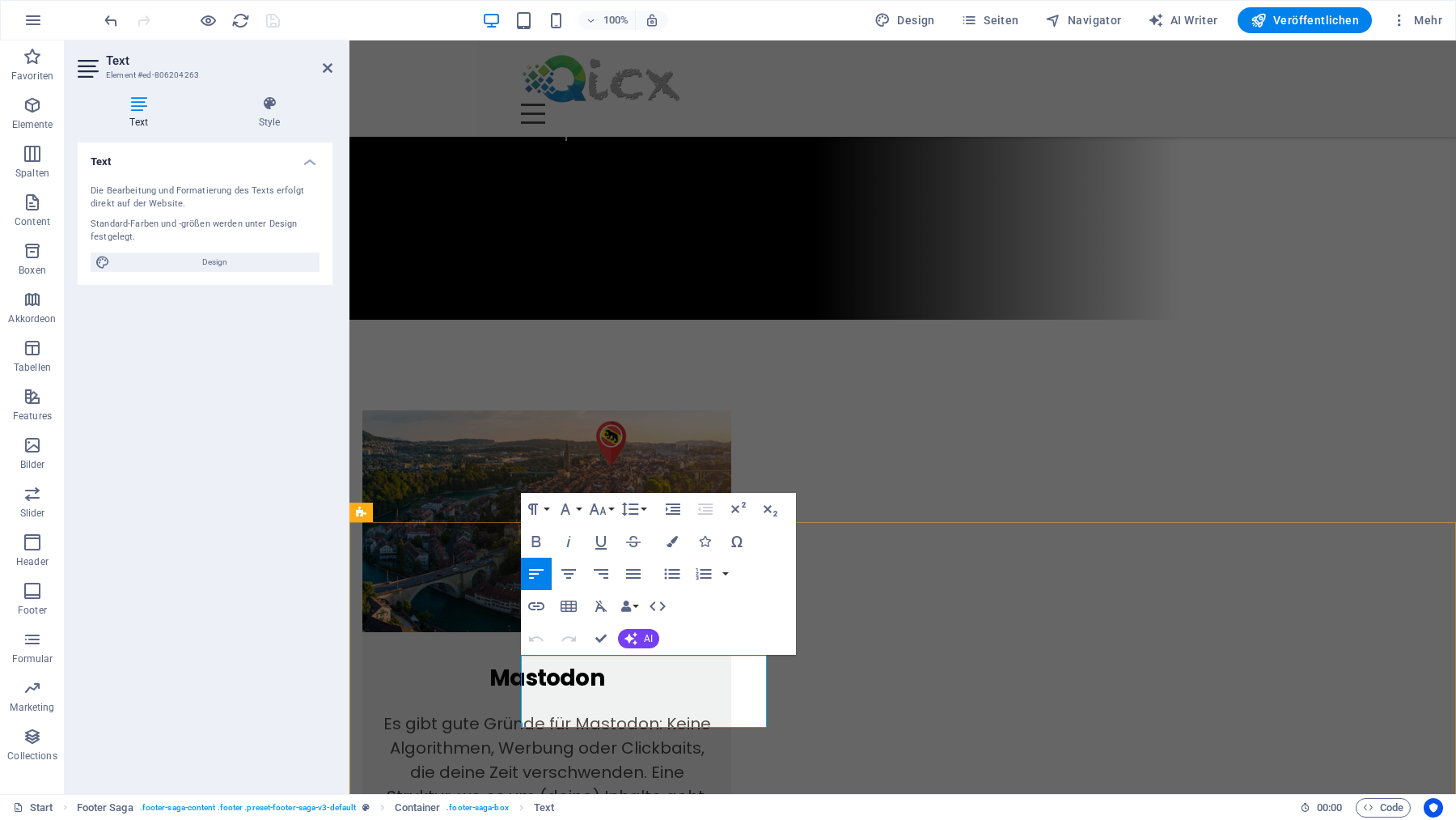
drag, startPoint x: 523, startPoint y: 664, endPoint x: 657, endPoint y: 722, distance: 146.0
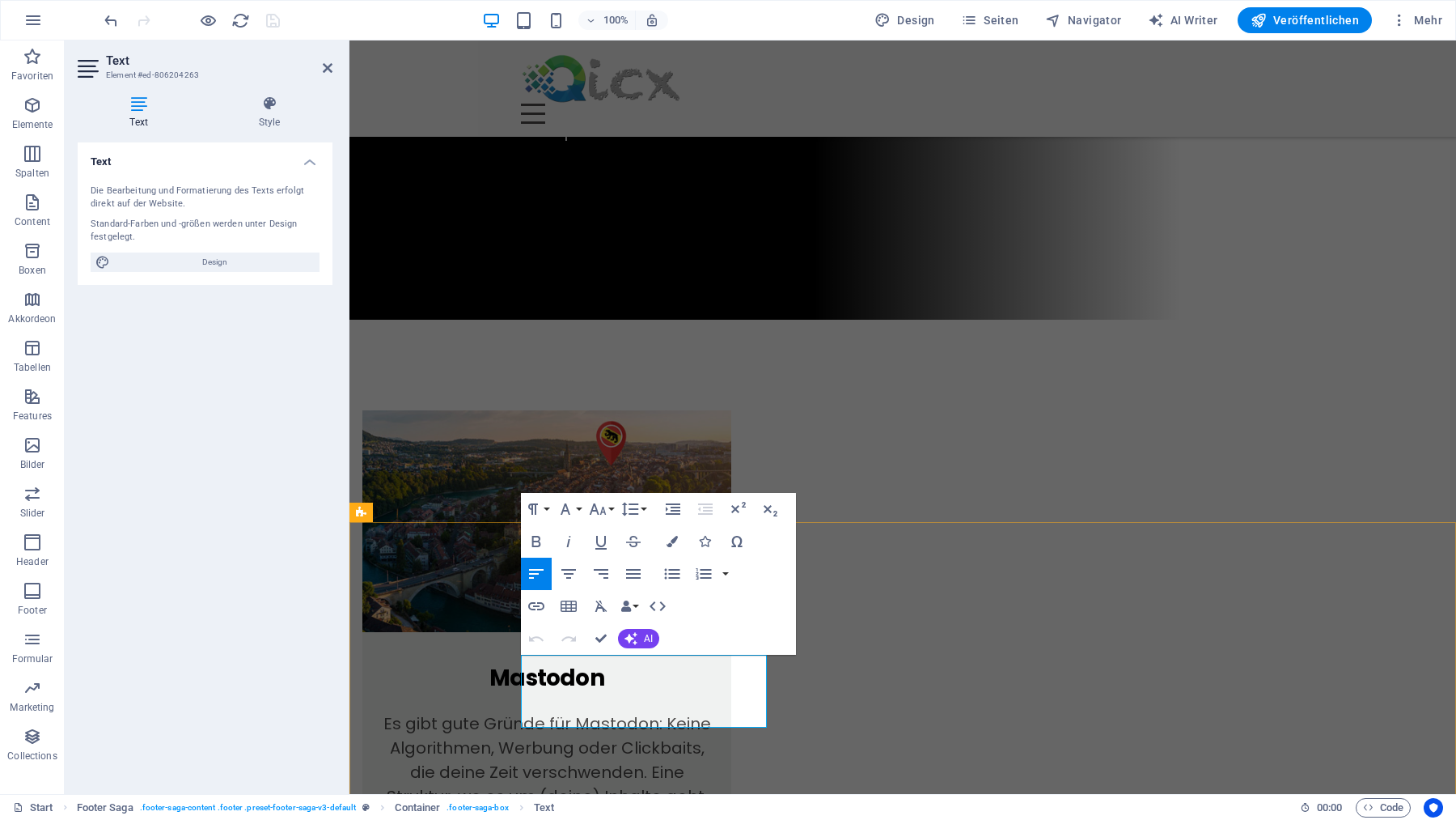
click at [213, 266] on span "Design" at bounding box center [215, 262] width 200 height 20
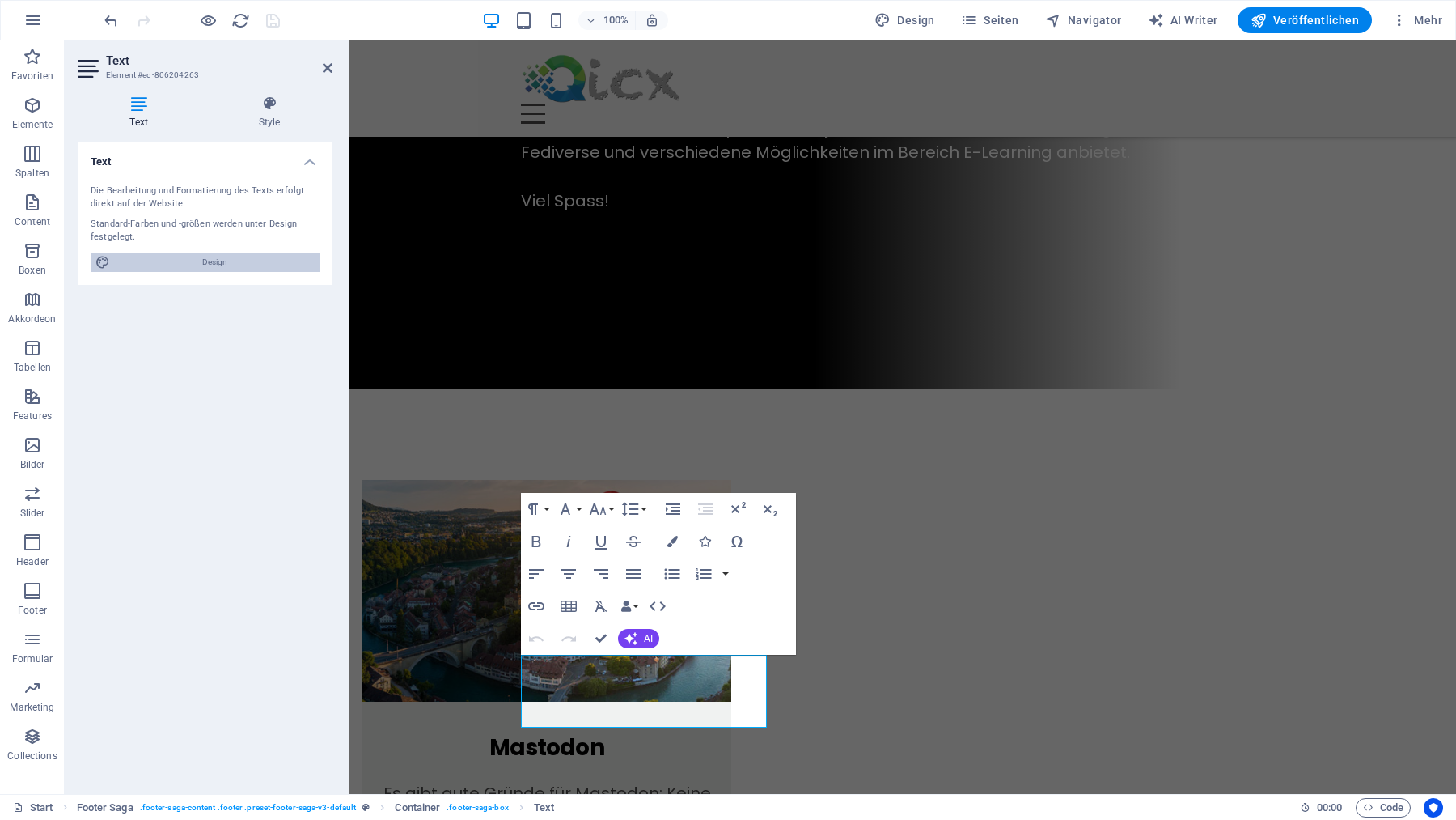
scroll to position [789, 0]
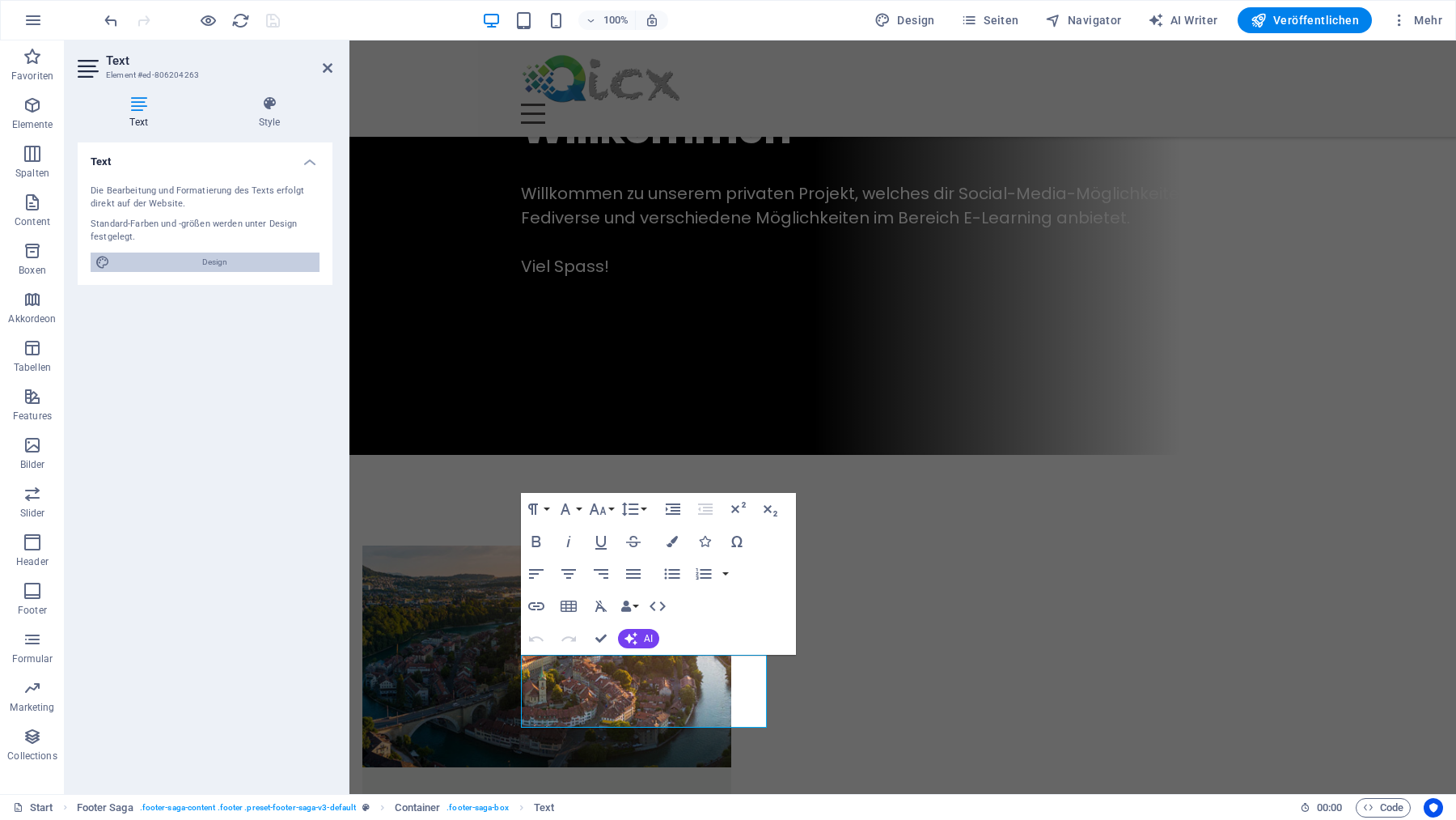
select select "rem"
select select "400"
select select "px"
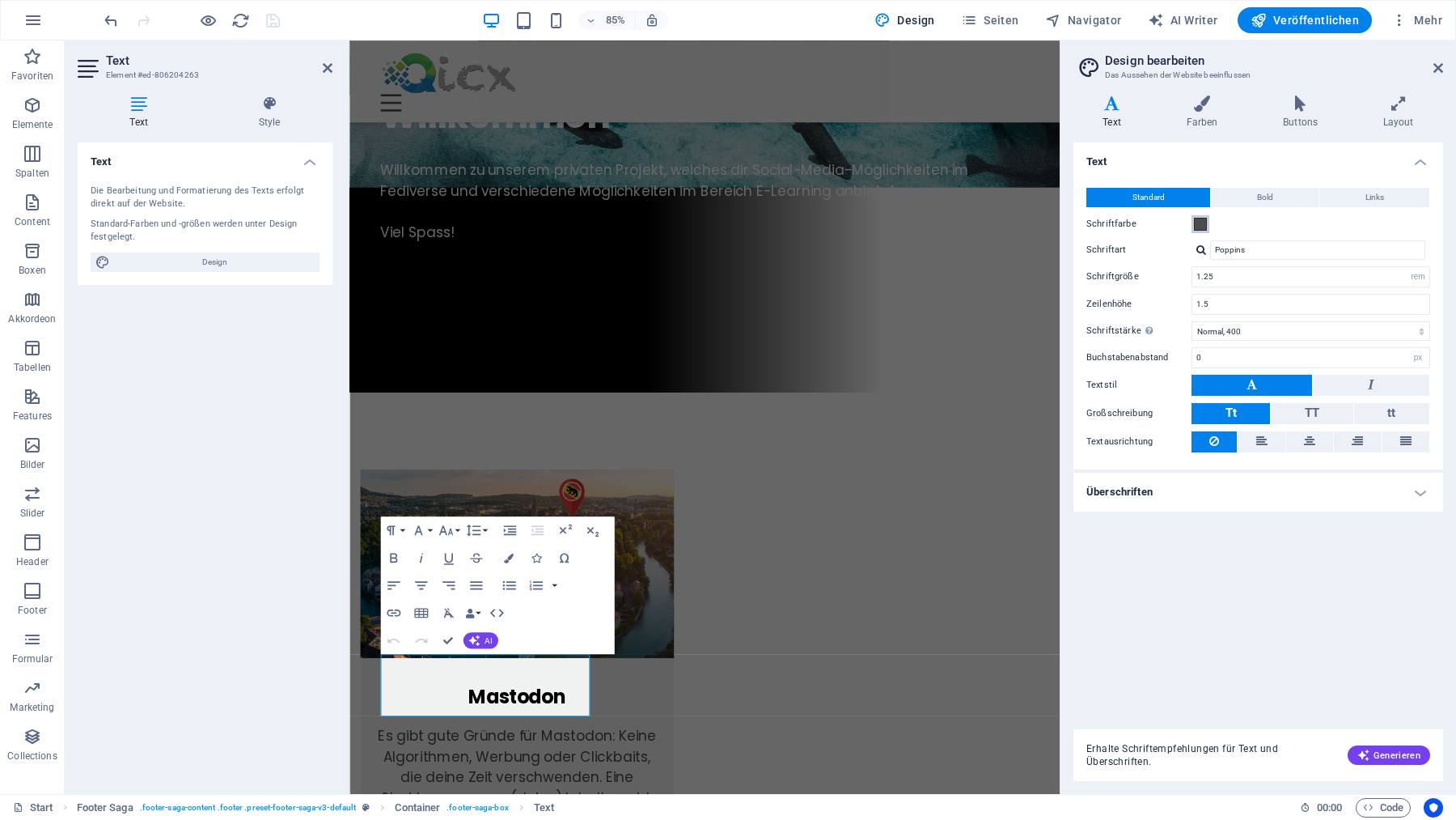
click at [1197, 221] on span at bounding box center [1201, 224] width 13 height 13
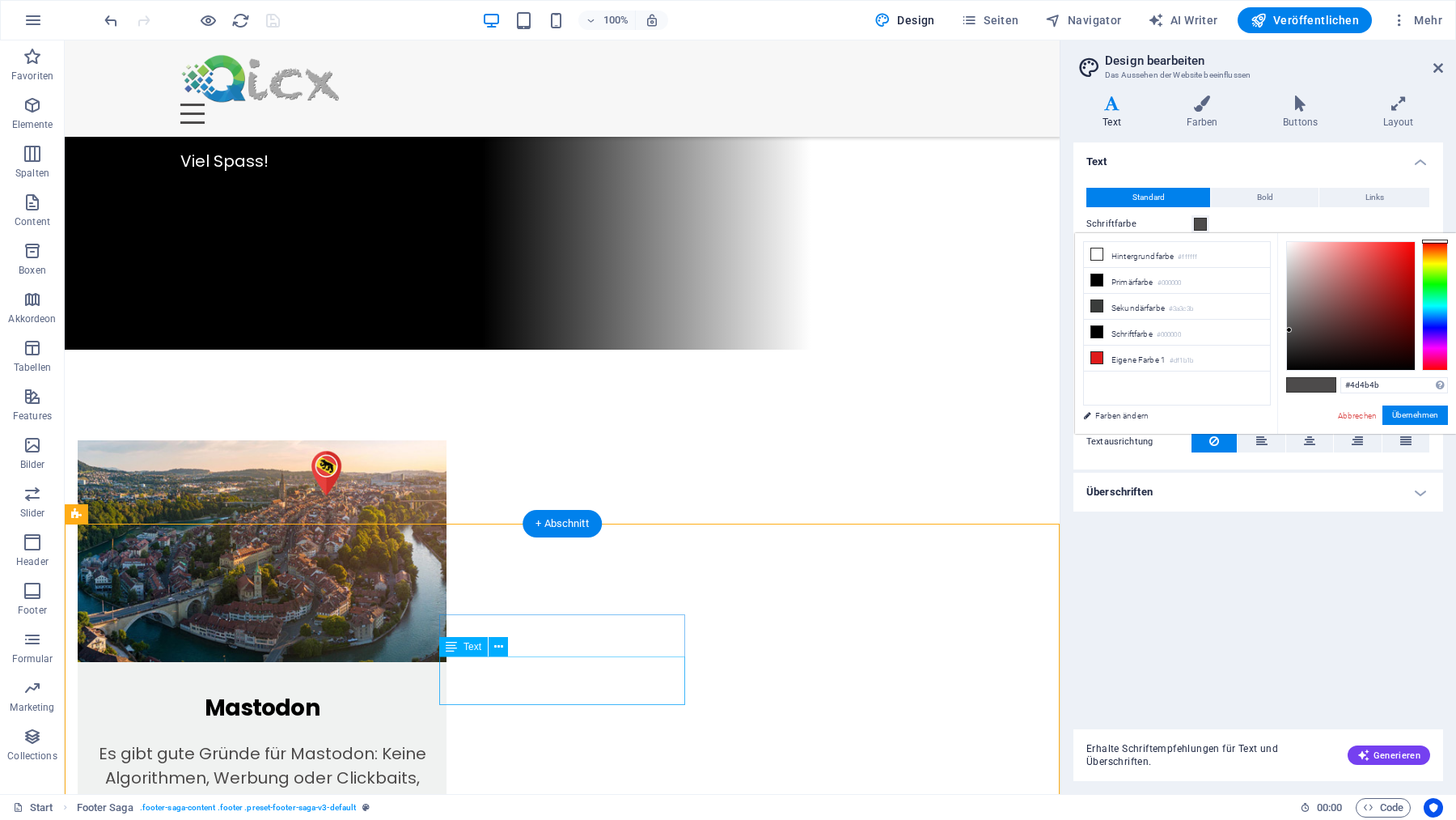
scroll to position [879, 0]
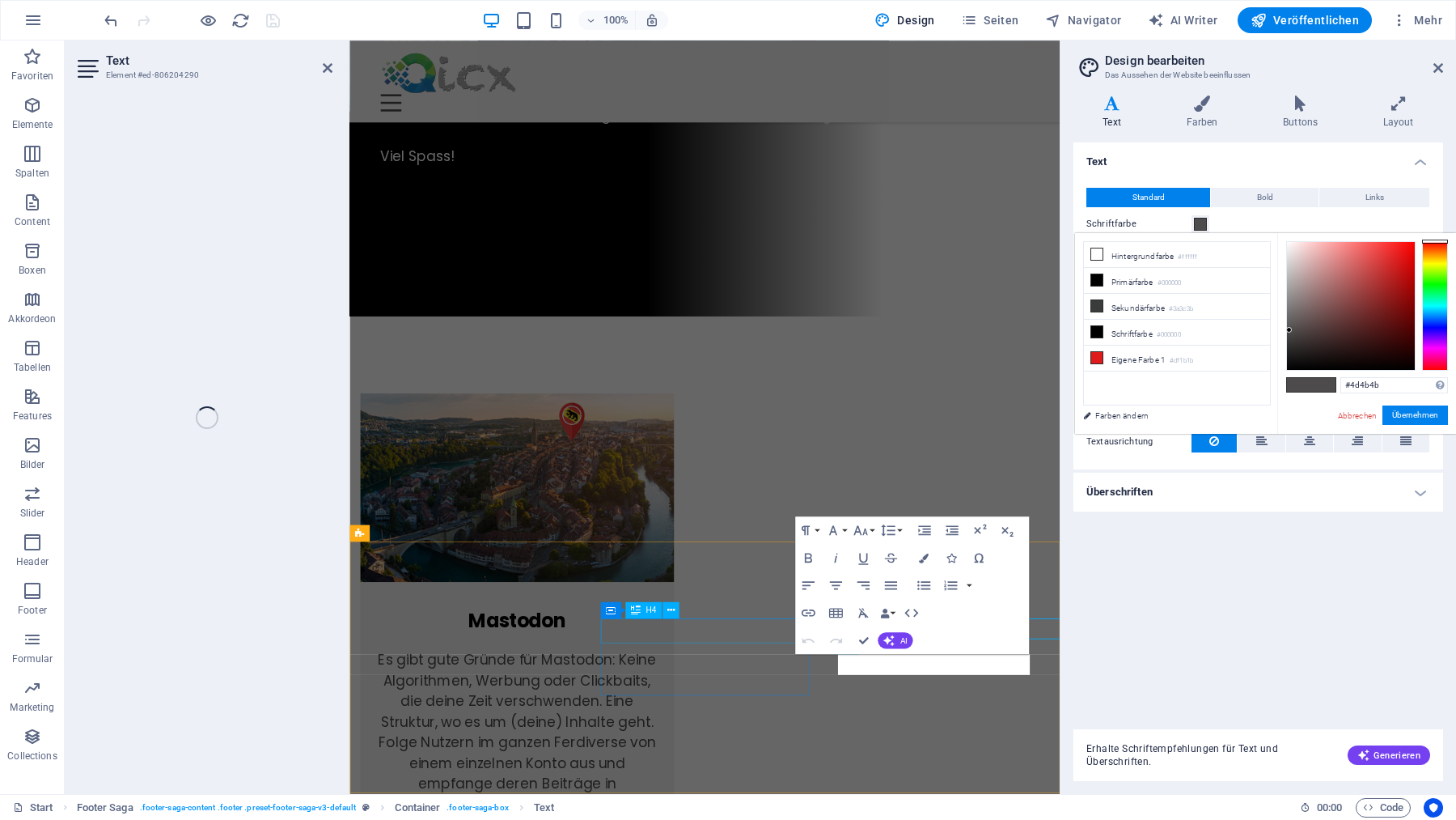
scroll to position [789, 0]
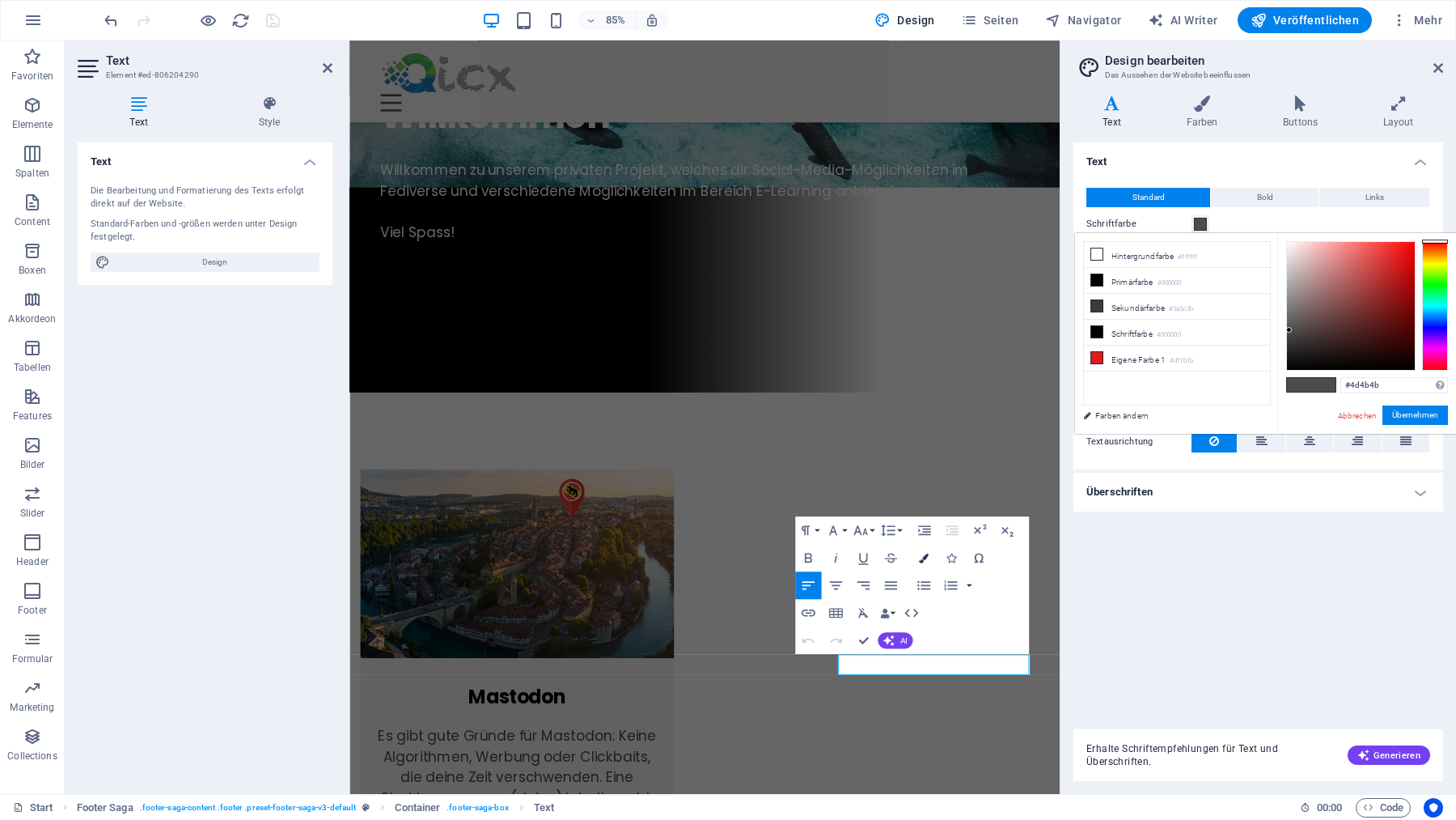
click at [928, 558] on icon "button" at bounding box center [924, 558] width 10 height 10
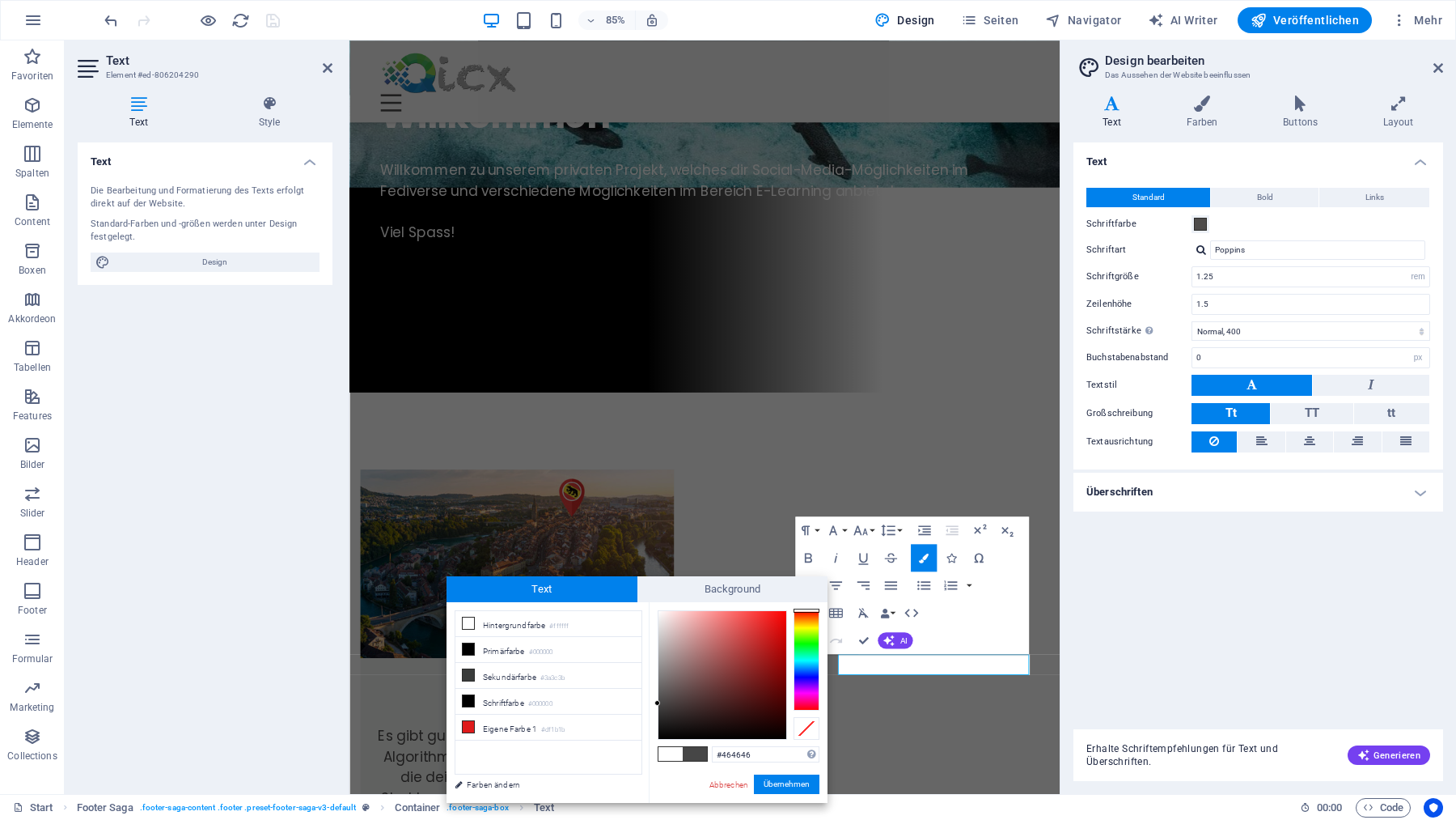
drag, startPoint x: 660, startPoint y: 672, endPoint x: 649, endPoint y: 703, distance: 32.9
click at [649, 703] on div "#464646 Unterstützte Formate: #0852ed rgb(8, 82, 237) rgba(8, 82, 237, 90%) hsv…" at bounding box center [737, 820] width 179 height 436
type input "#000000"
click at [794, 783] on button "Übernehmen" at bounding box center [786, 784] width 65 height 20
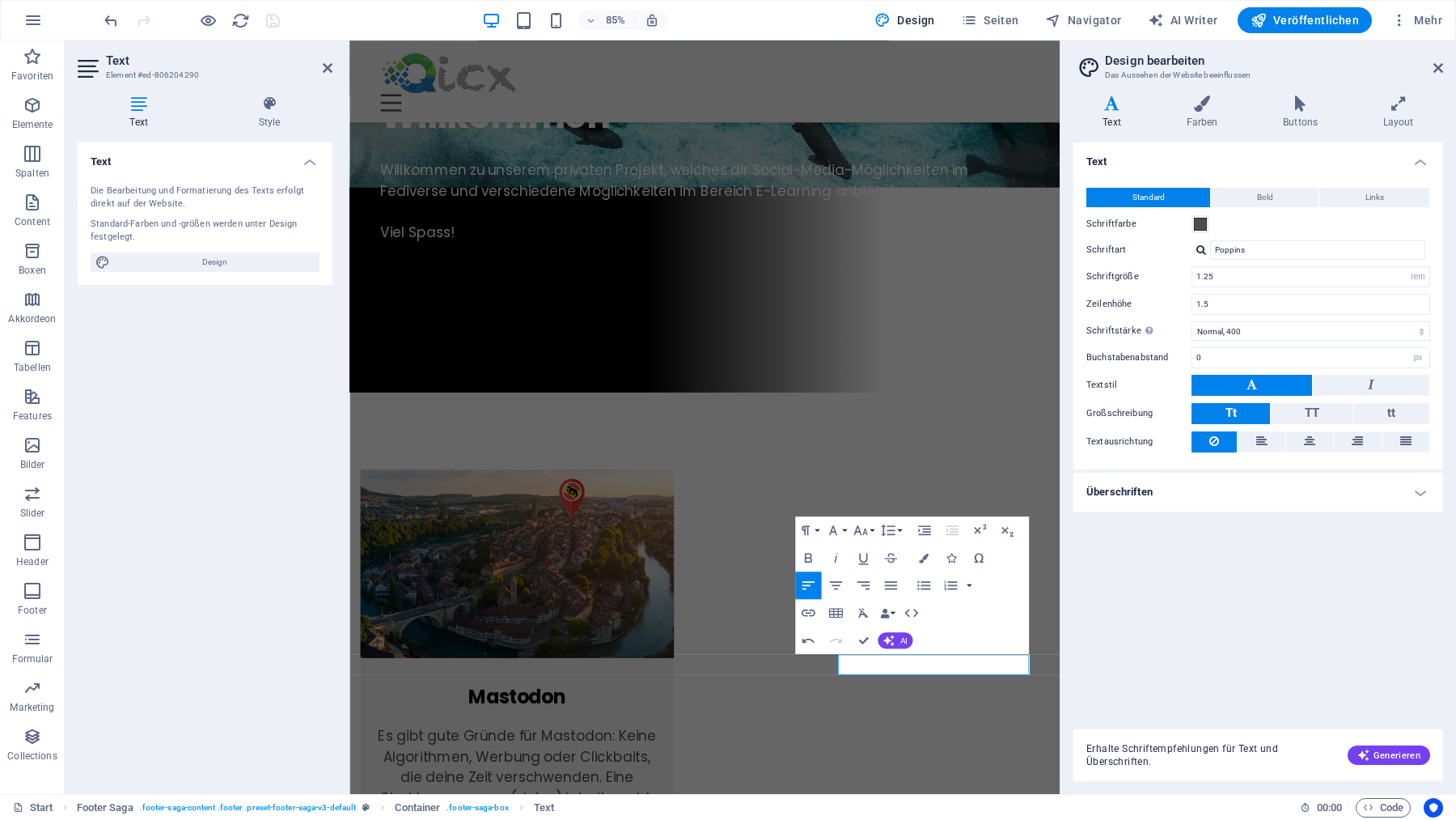
click at [741, 577] on div "H2 Phonic Phonic Container Container Phonic Container Container Container Conta…" at bounding box center [704, 417] width 710 height 753
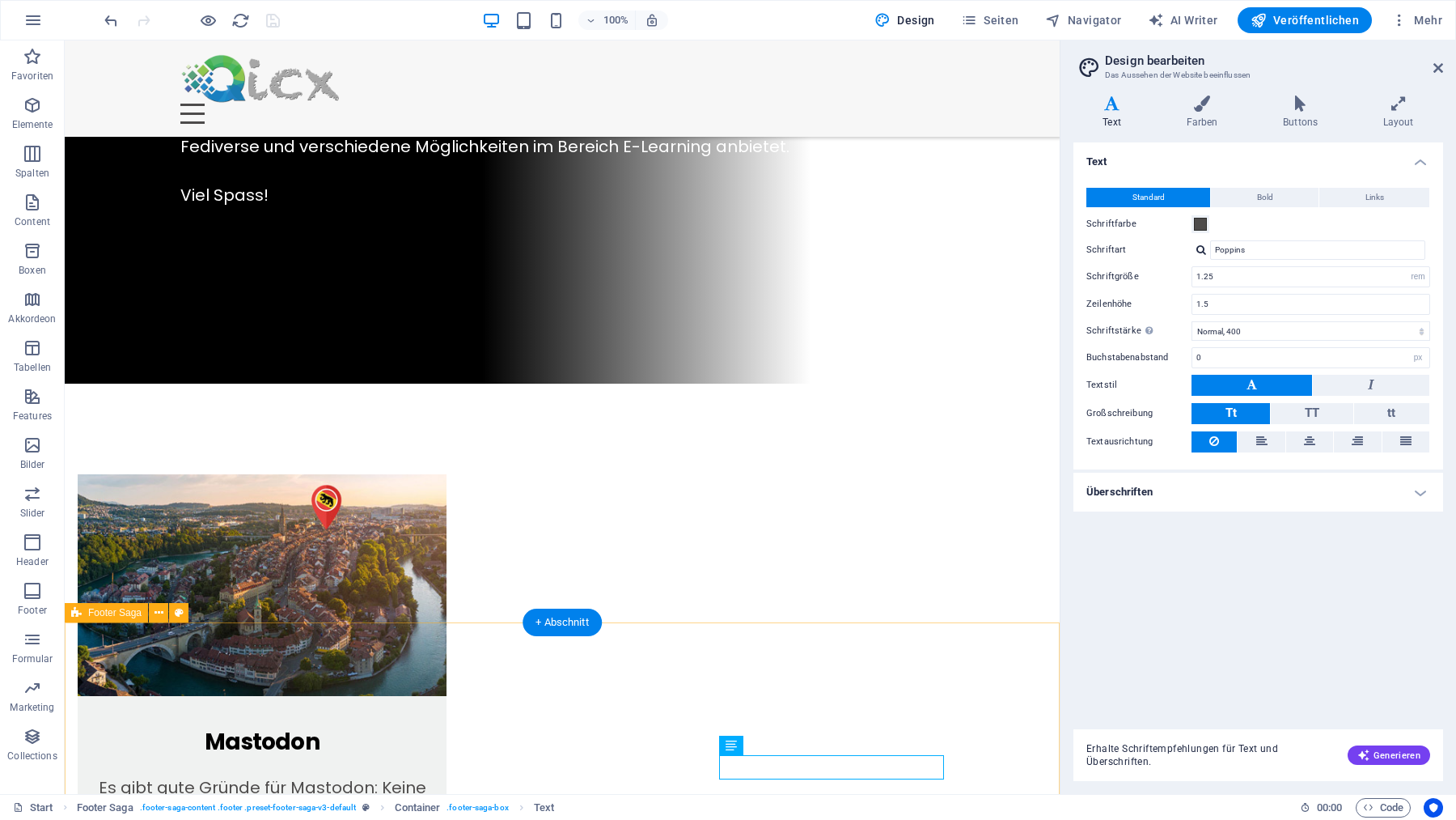
scroll to position [879, 0]
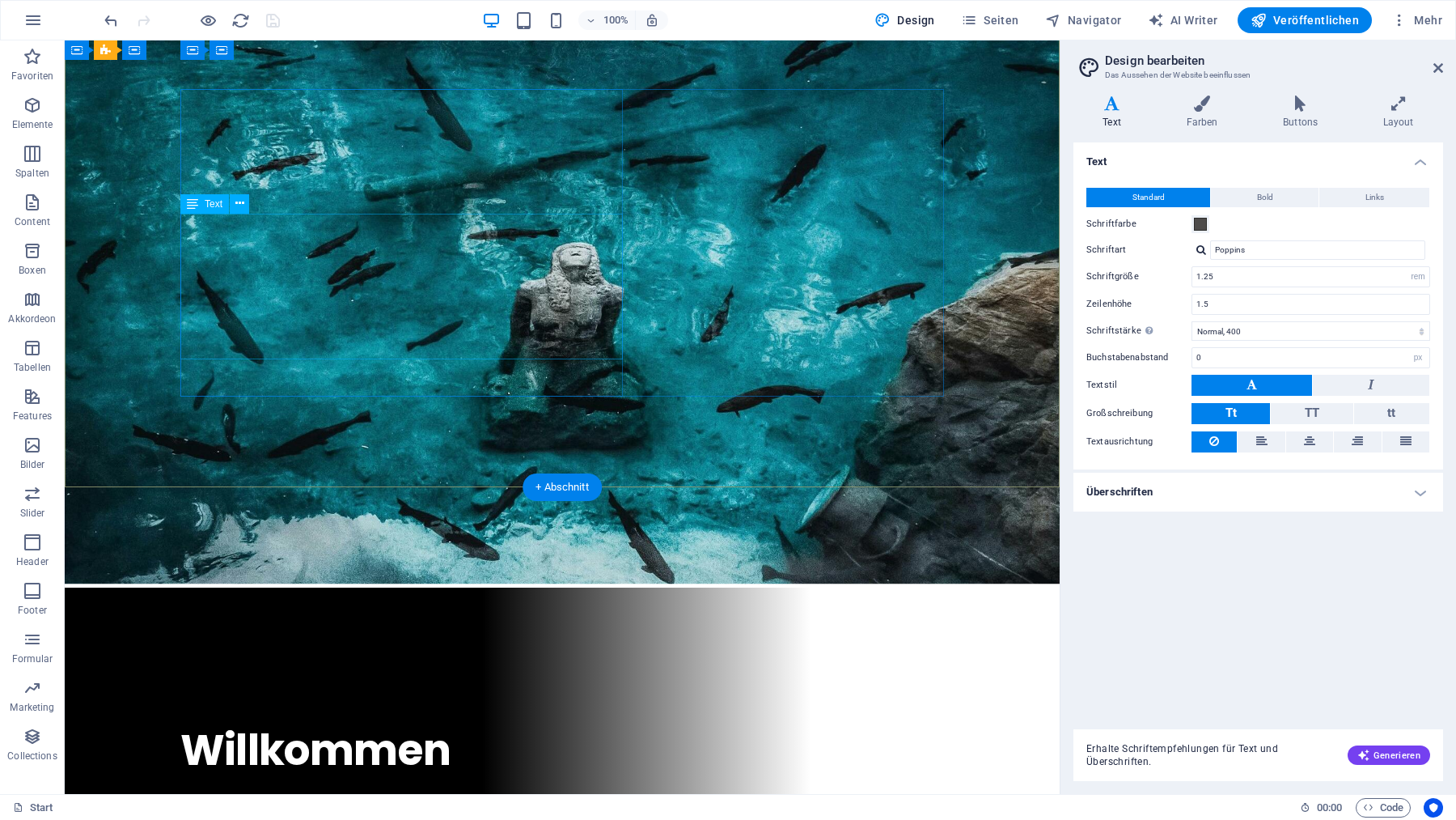
scroll to position [0, 0]
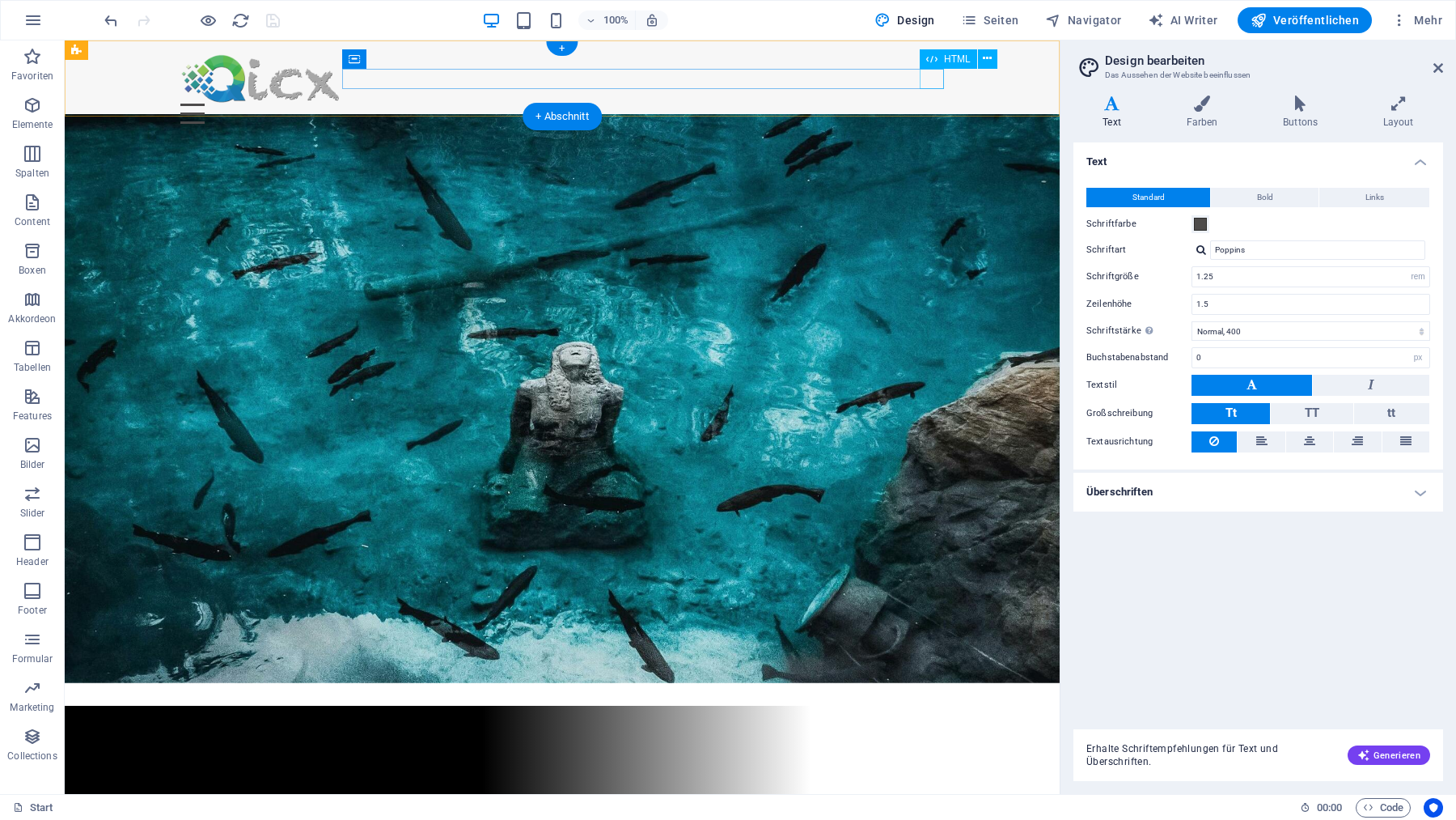
click at [932, 104] on div "Menu" at bounding box center [562, 113] width 763 height 20
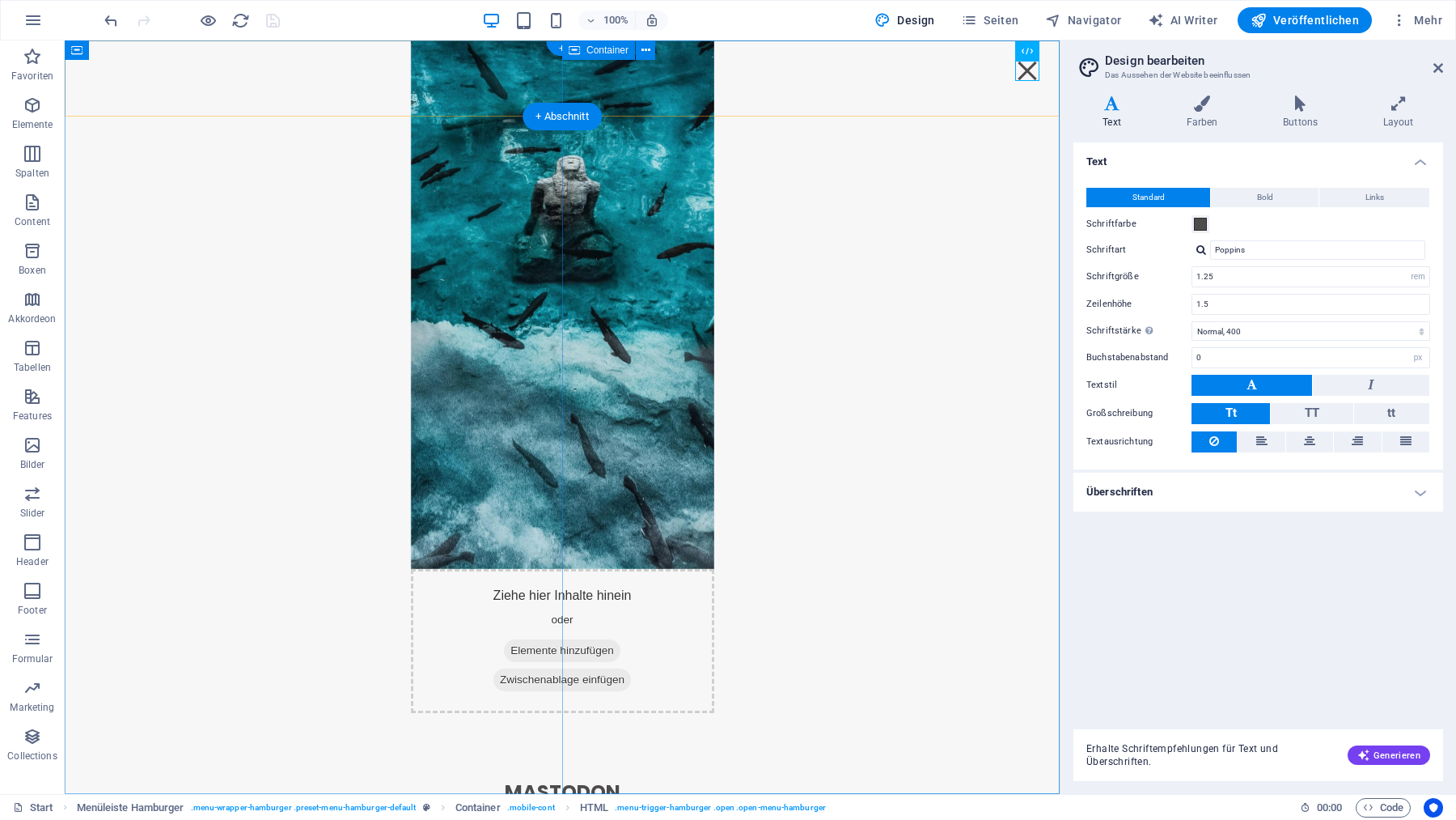
click at [1028, 65] on div "Menu" at bounding box center [1028, 70] width 24 height 20
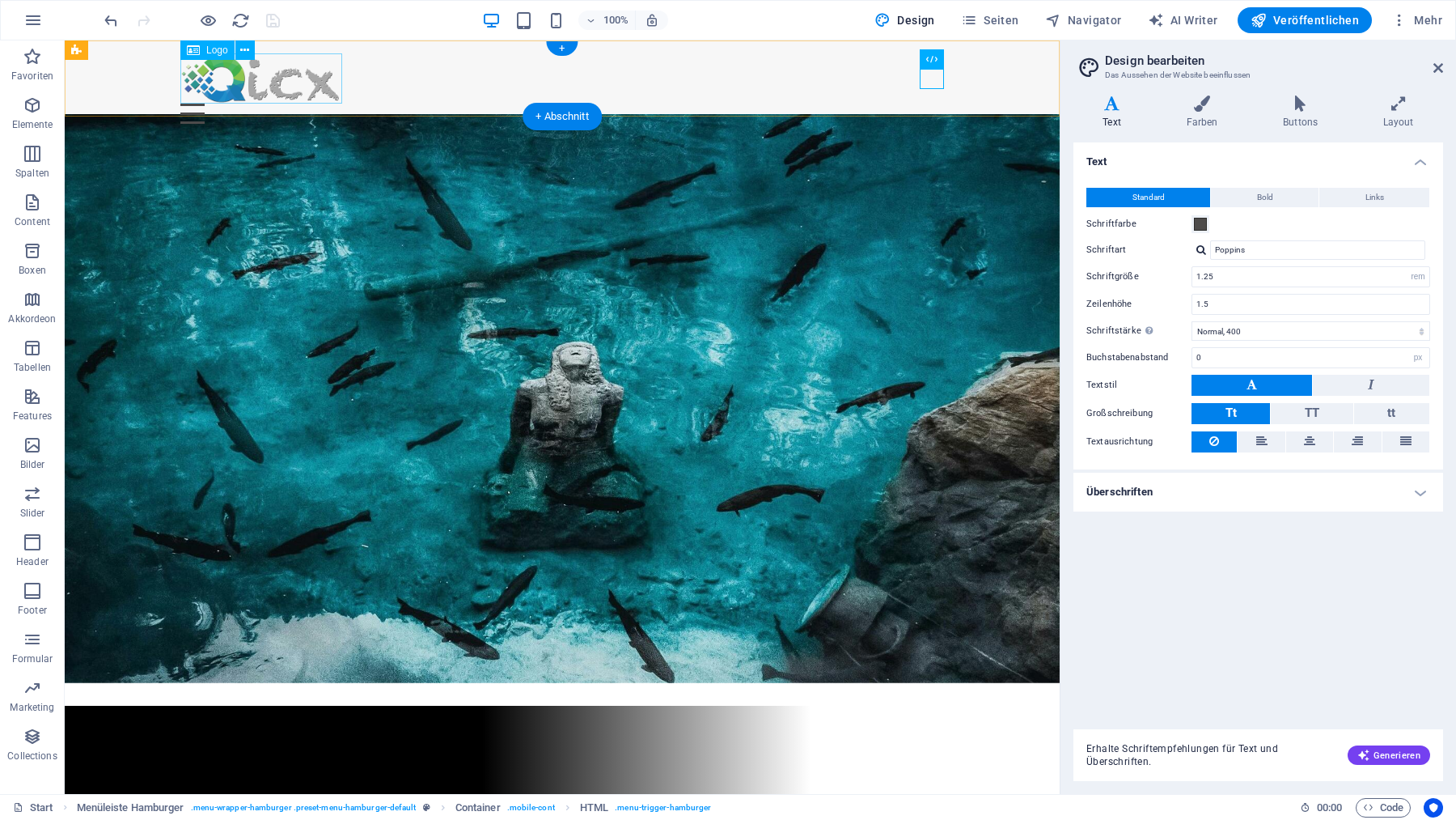
click at [272, 83] on div at bounding box center [562, 78] width 763 height 50
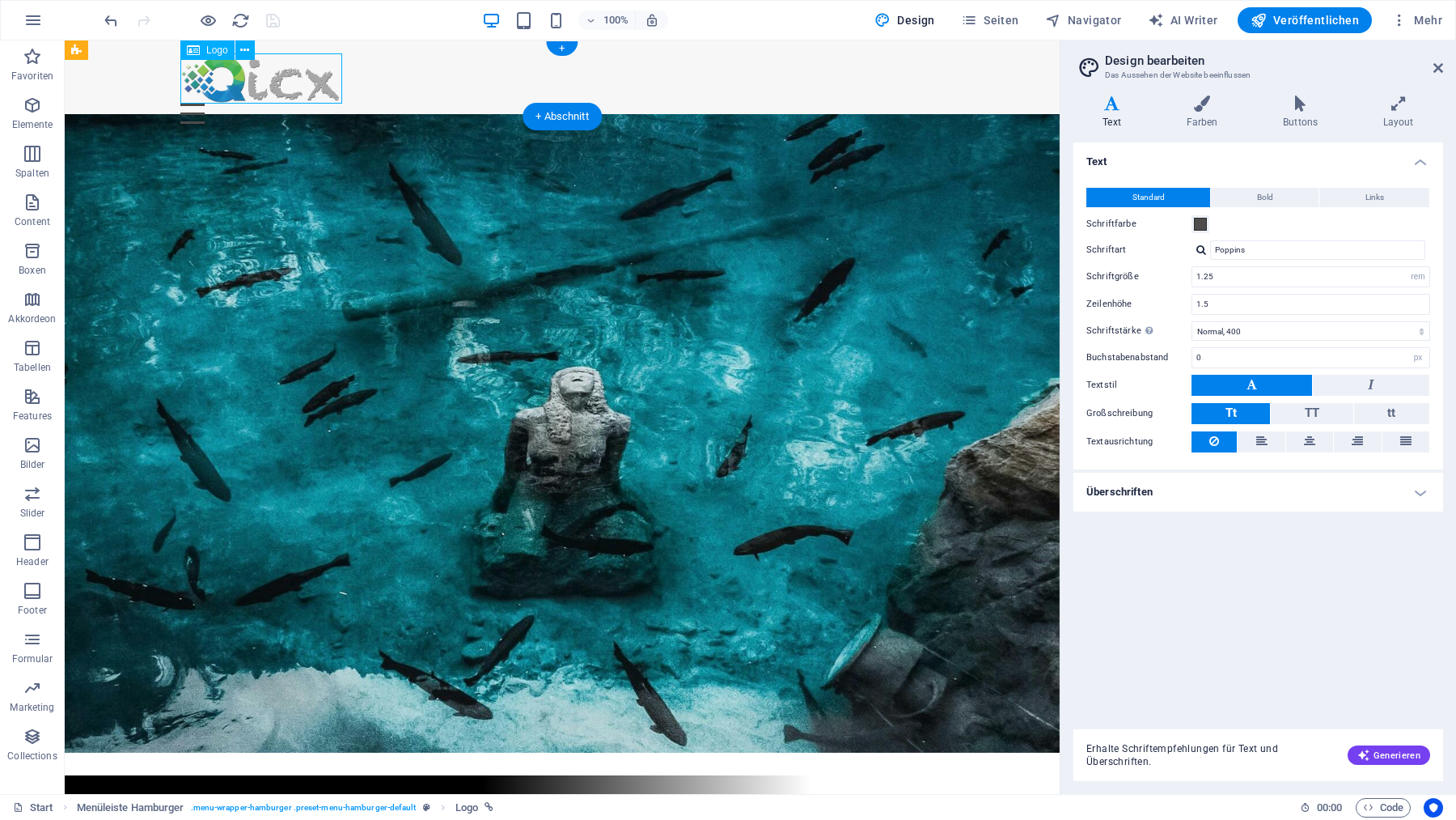
select select "px"
select select
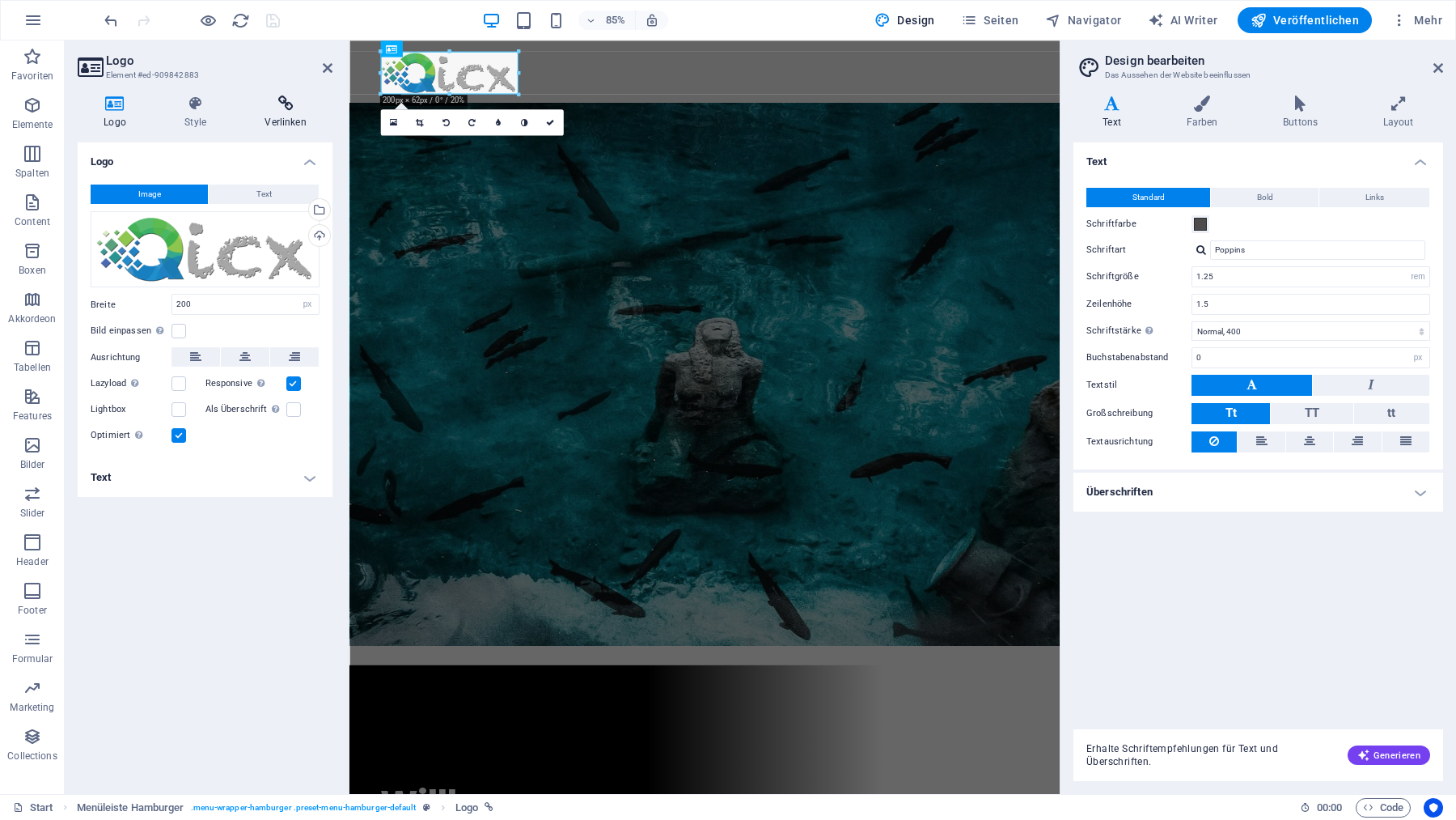
click at [288, 97] on icon at bounding box center [285, 104] width 94 height 16
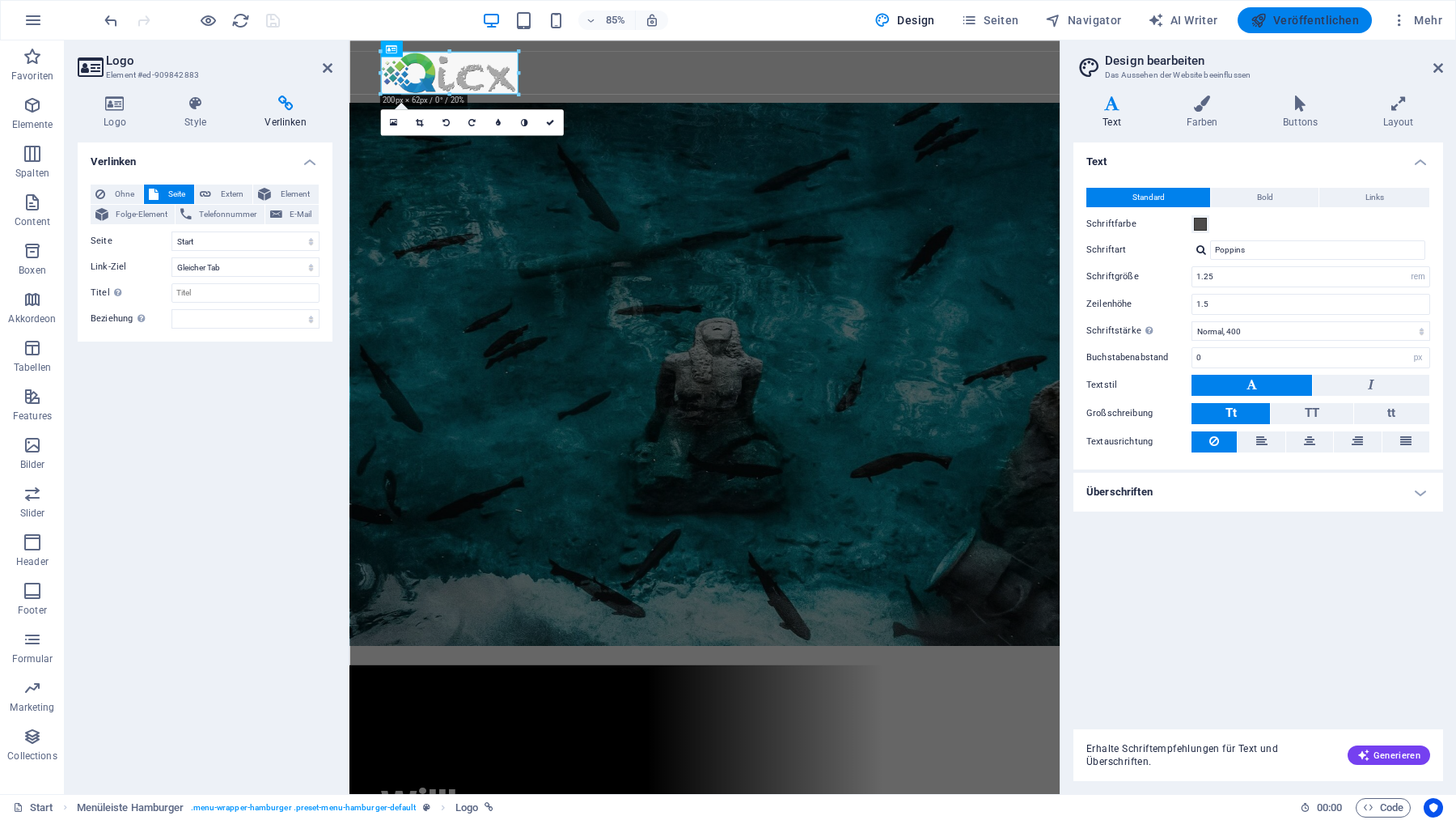
click at [1330, 20] on span "Veröffentlichen" at bounding box center [1304, 20] width 108 height 16
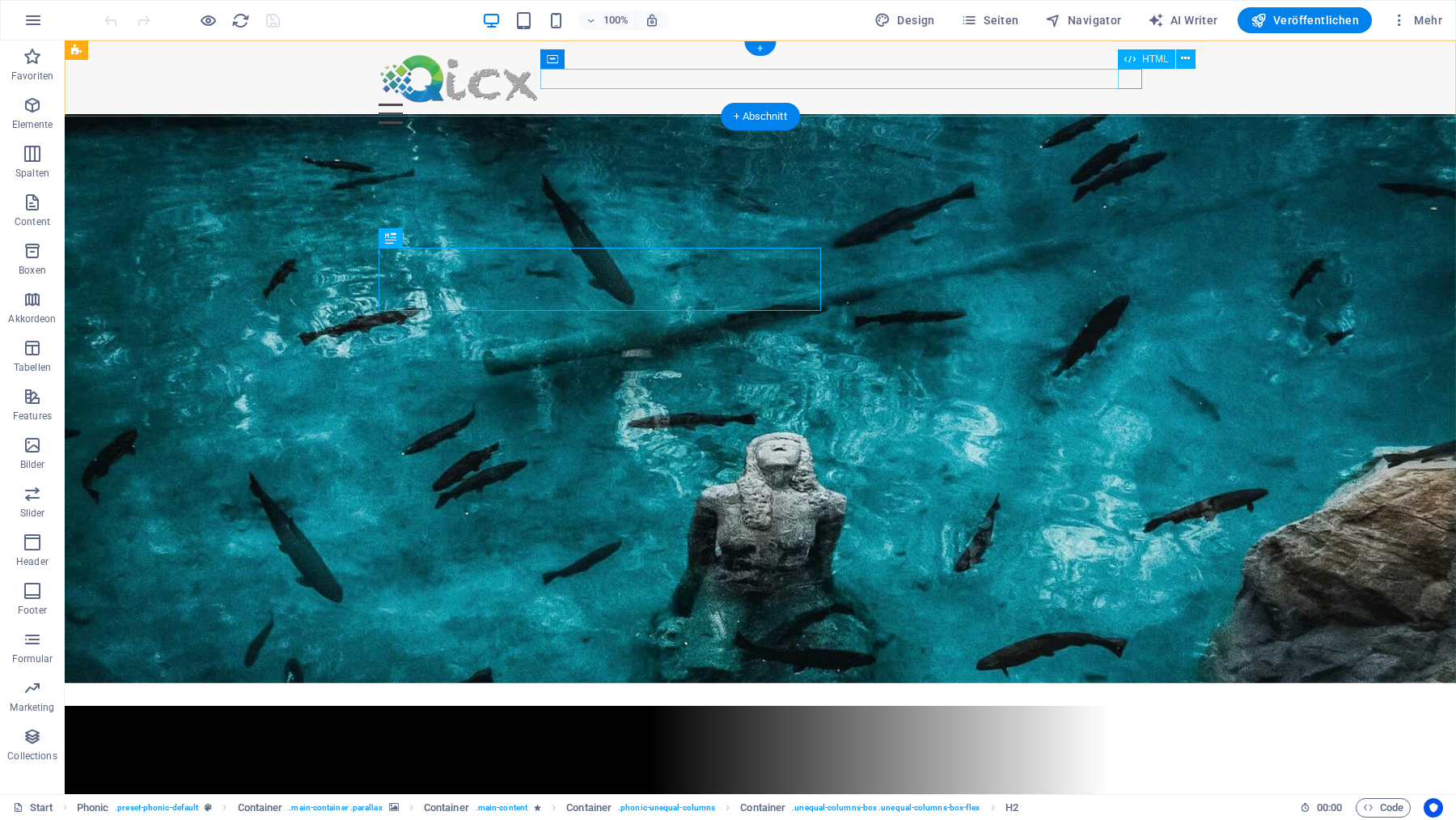
click at [1128, 104] on div "Menu" at bounding box center [760, 113] width 763 height 20
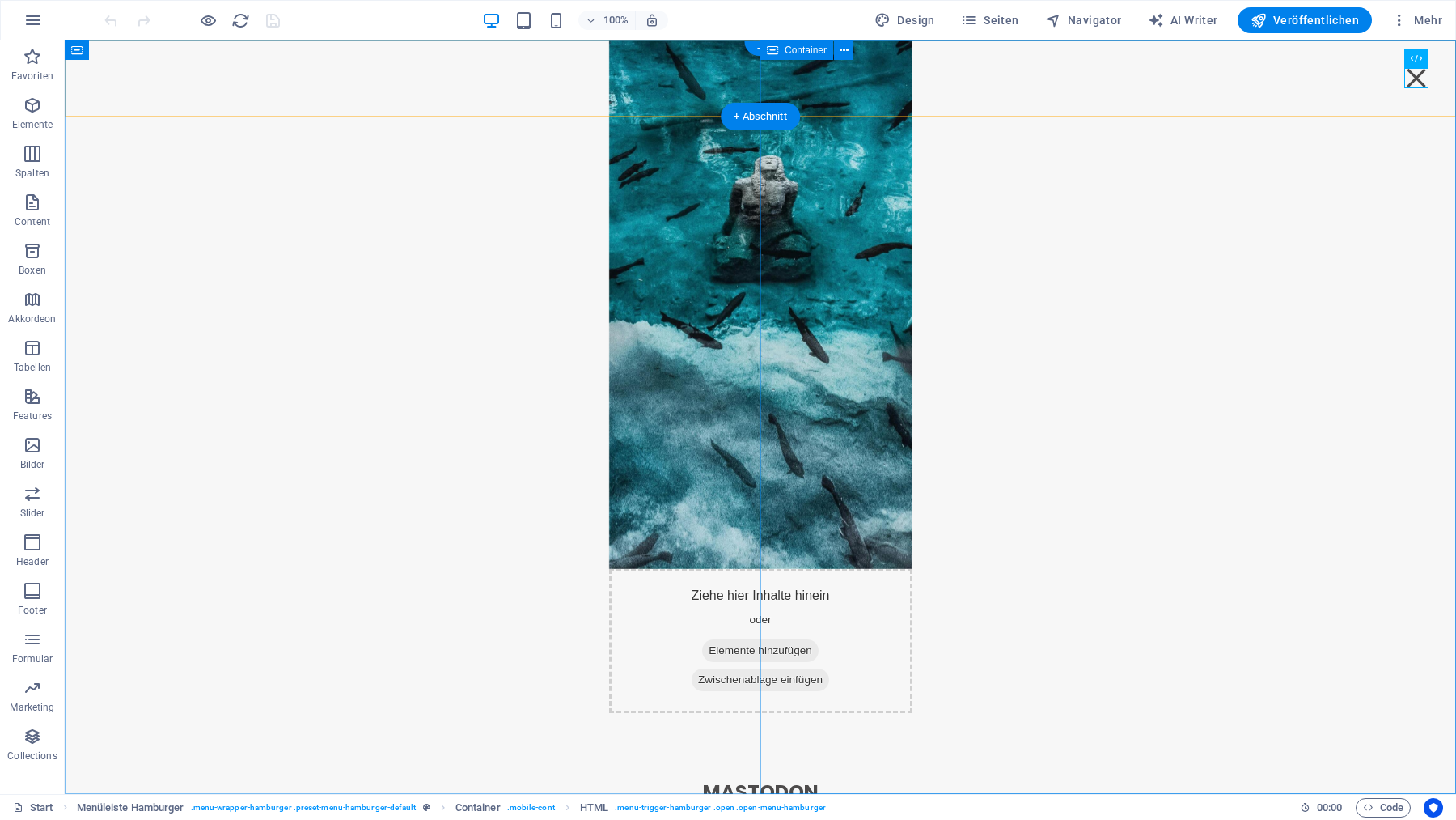
select select "%"
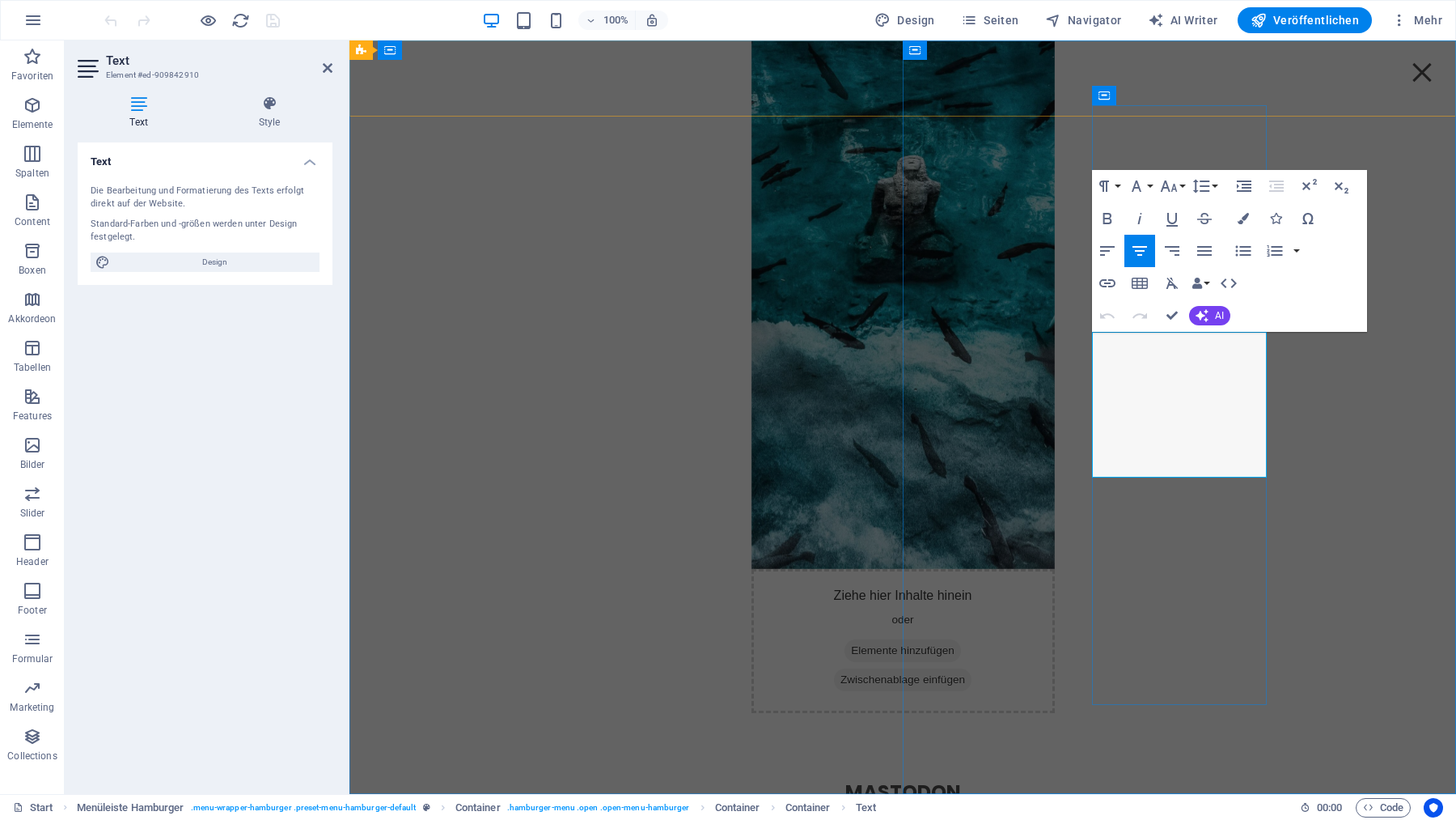
click at [961, 778] on strong "Mastodon" at bounding box center [903, 791] width 116 height 27
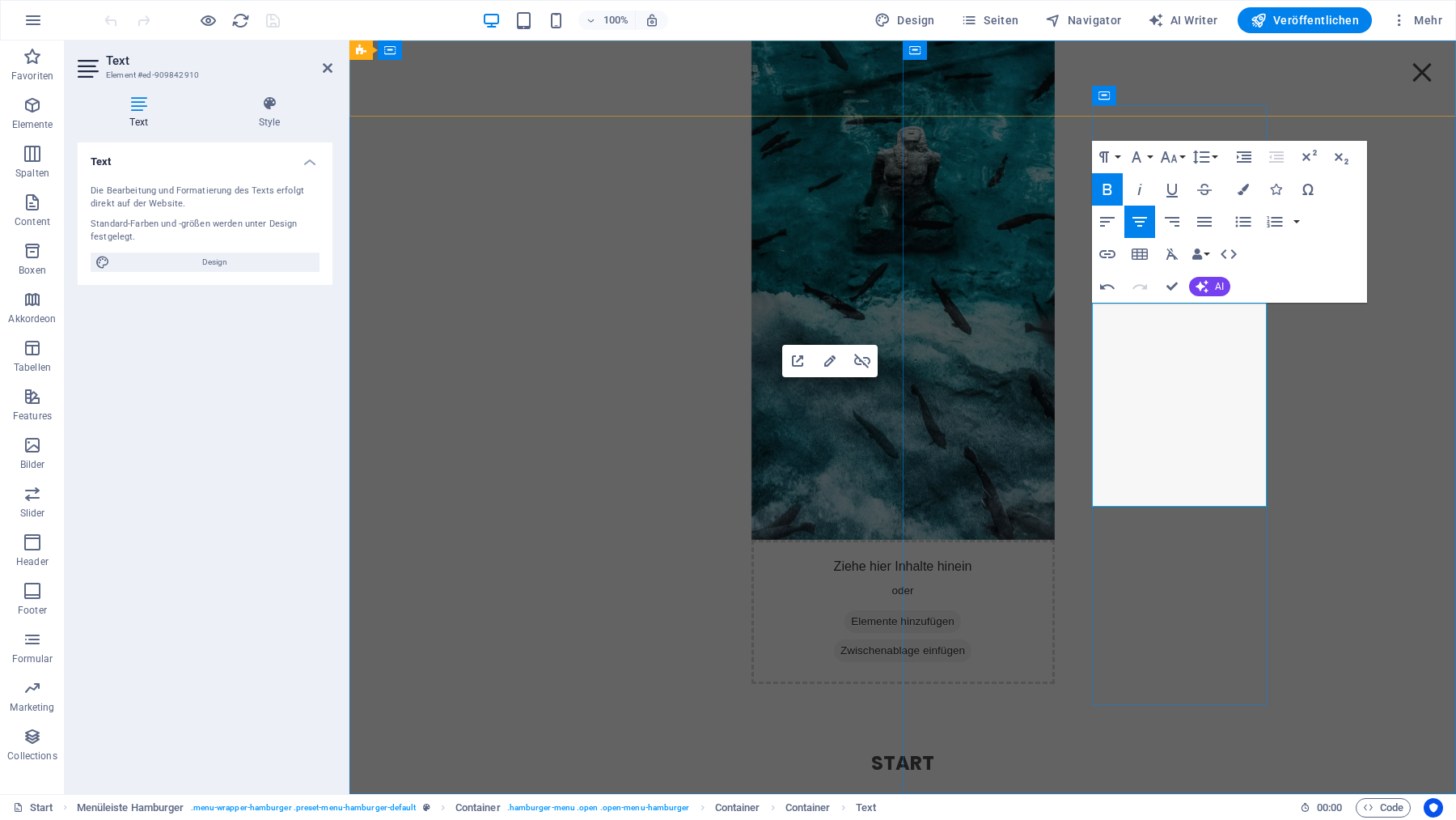
click at [934, 749] on strong "Start" at bounding box center [902, 762] width 63 height 27
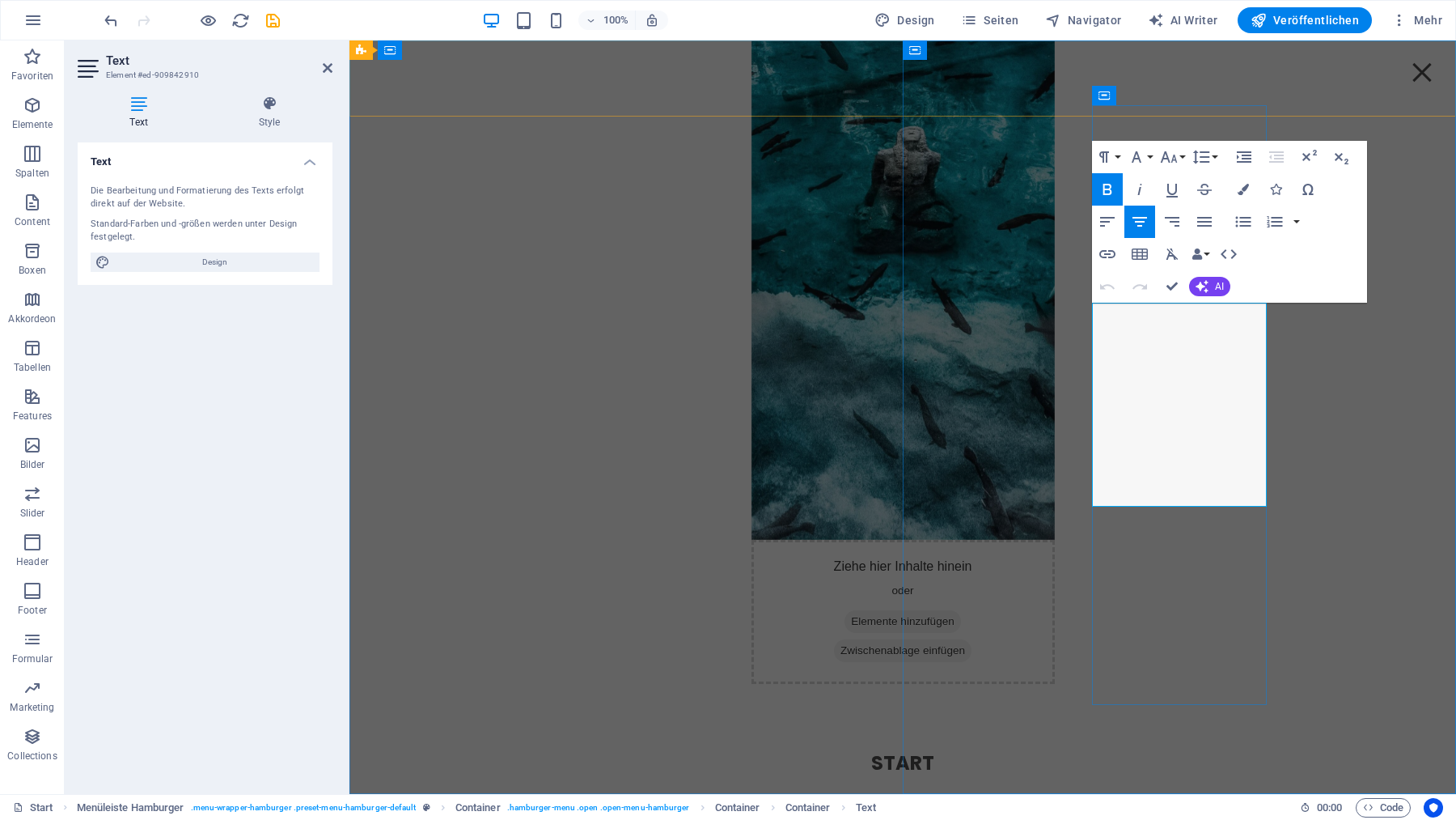
click at [934, 749] on strong "Start" at bounding box center [902, 762] width 63 height 27
click at [1107, 253] on icon "button" at bounding box center [1108, 254] width 20 height 20
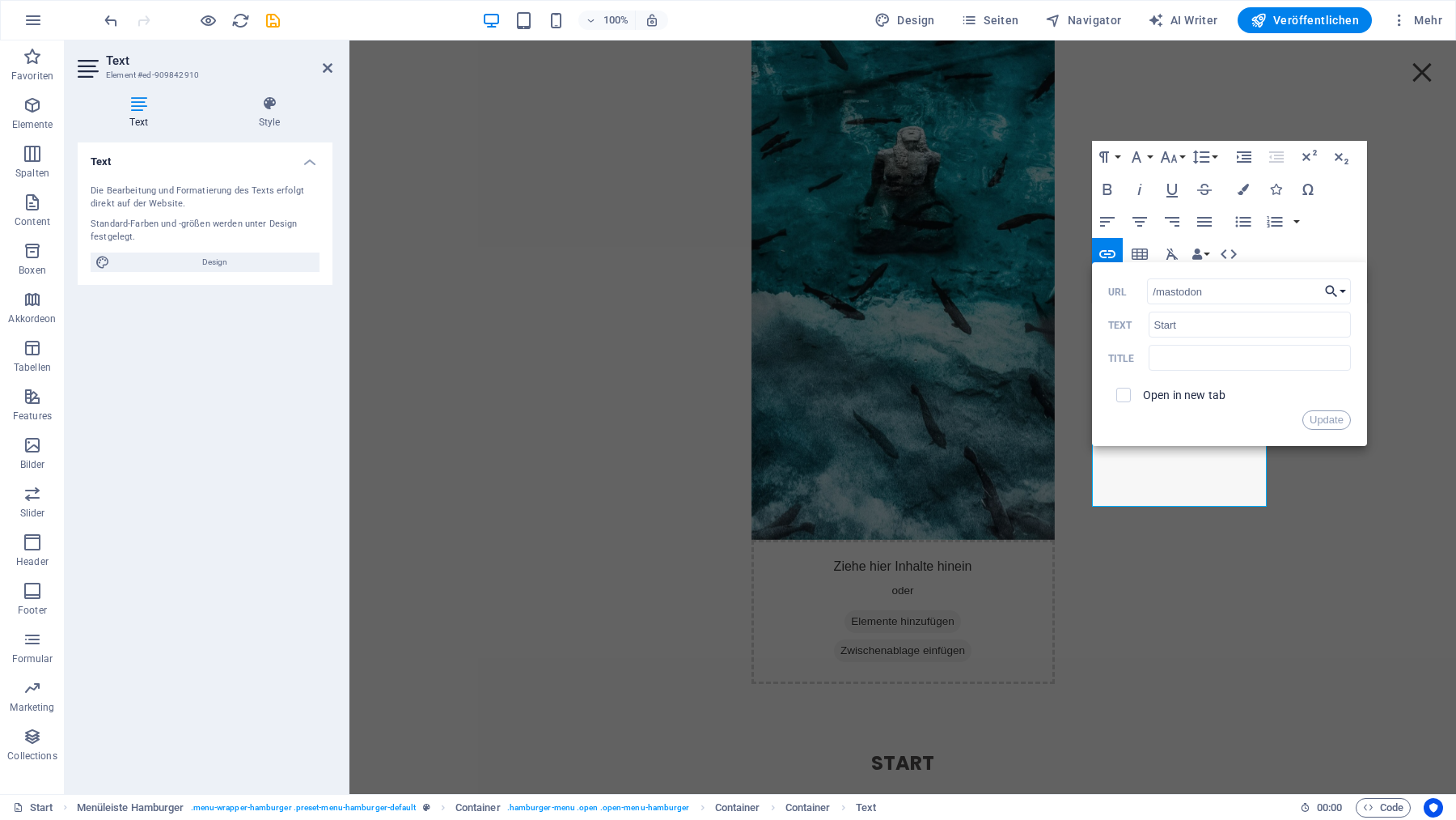
click at [1337, 289] on icon "button" at bounding box center [1331, 291] width 16 height 20
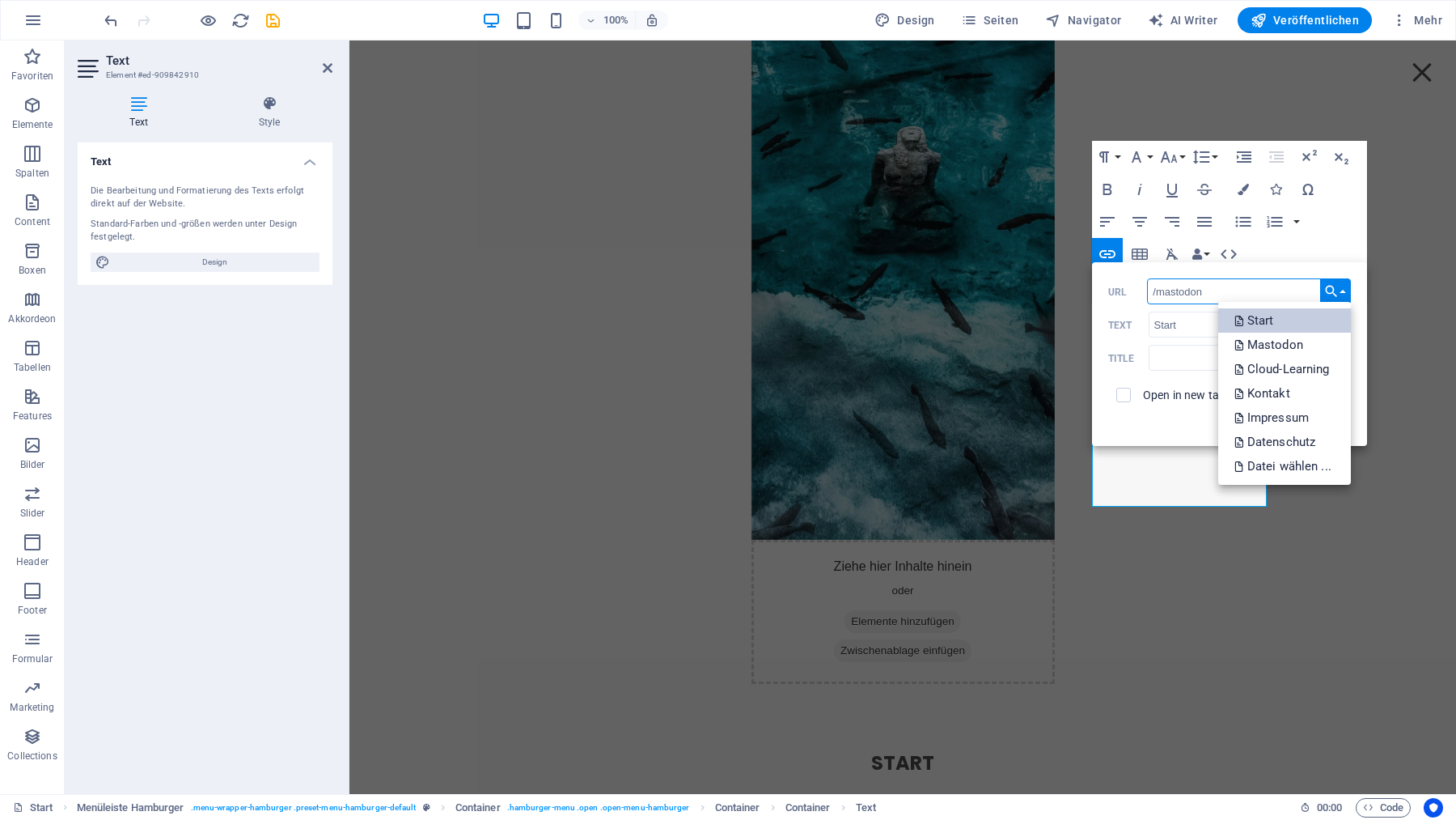
click at [1257, 326] on p "Start" at bounding box center [1255, 321] width 43 height 24
type input "/"
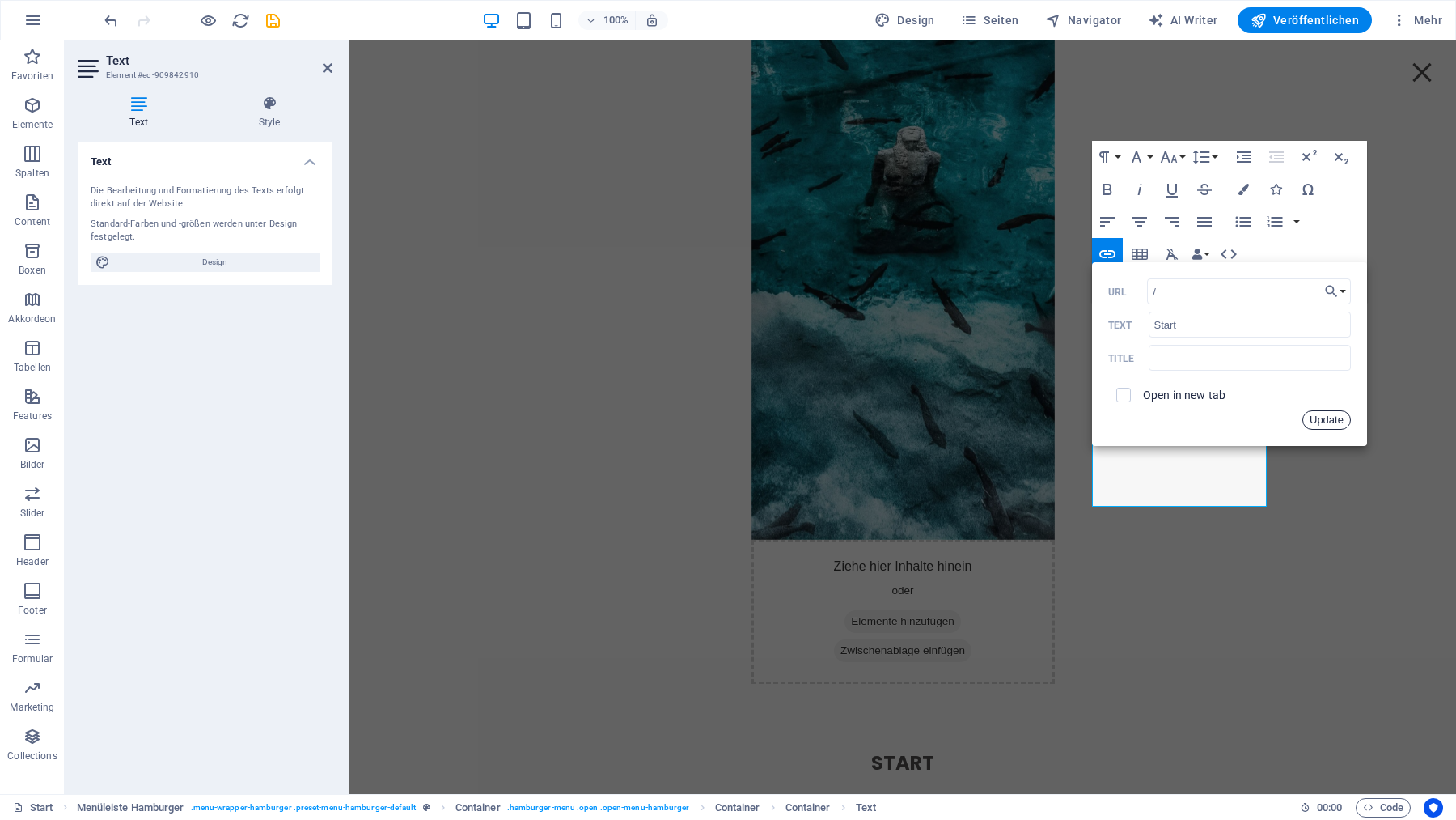
click at [1334, 420] on button "Update" at bounding box center [1327, 420] width 49 height 20
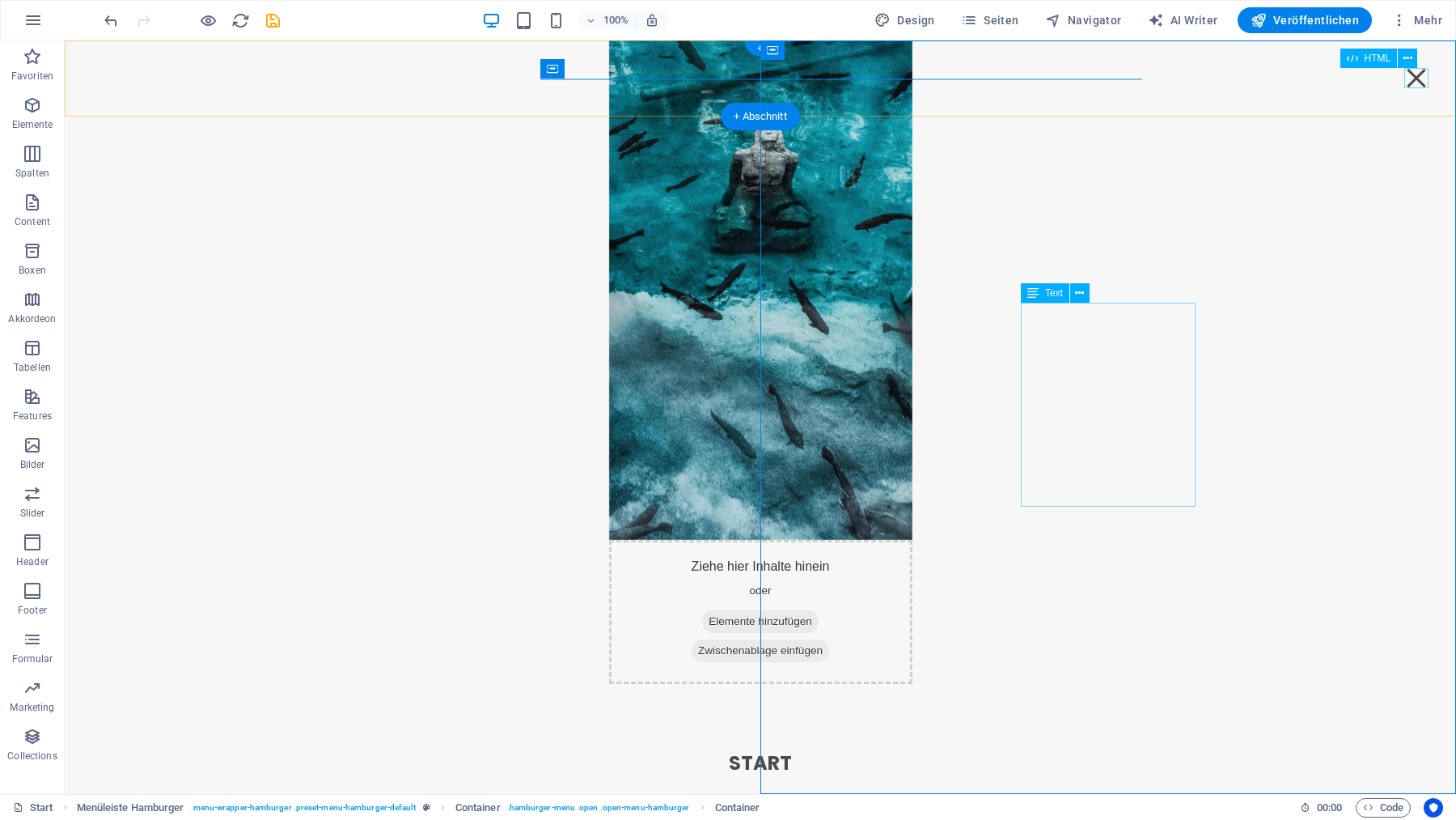
click at [1416, 75] on div "Menu" at bounding box center [1417, 78] width 24 height 20
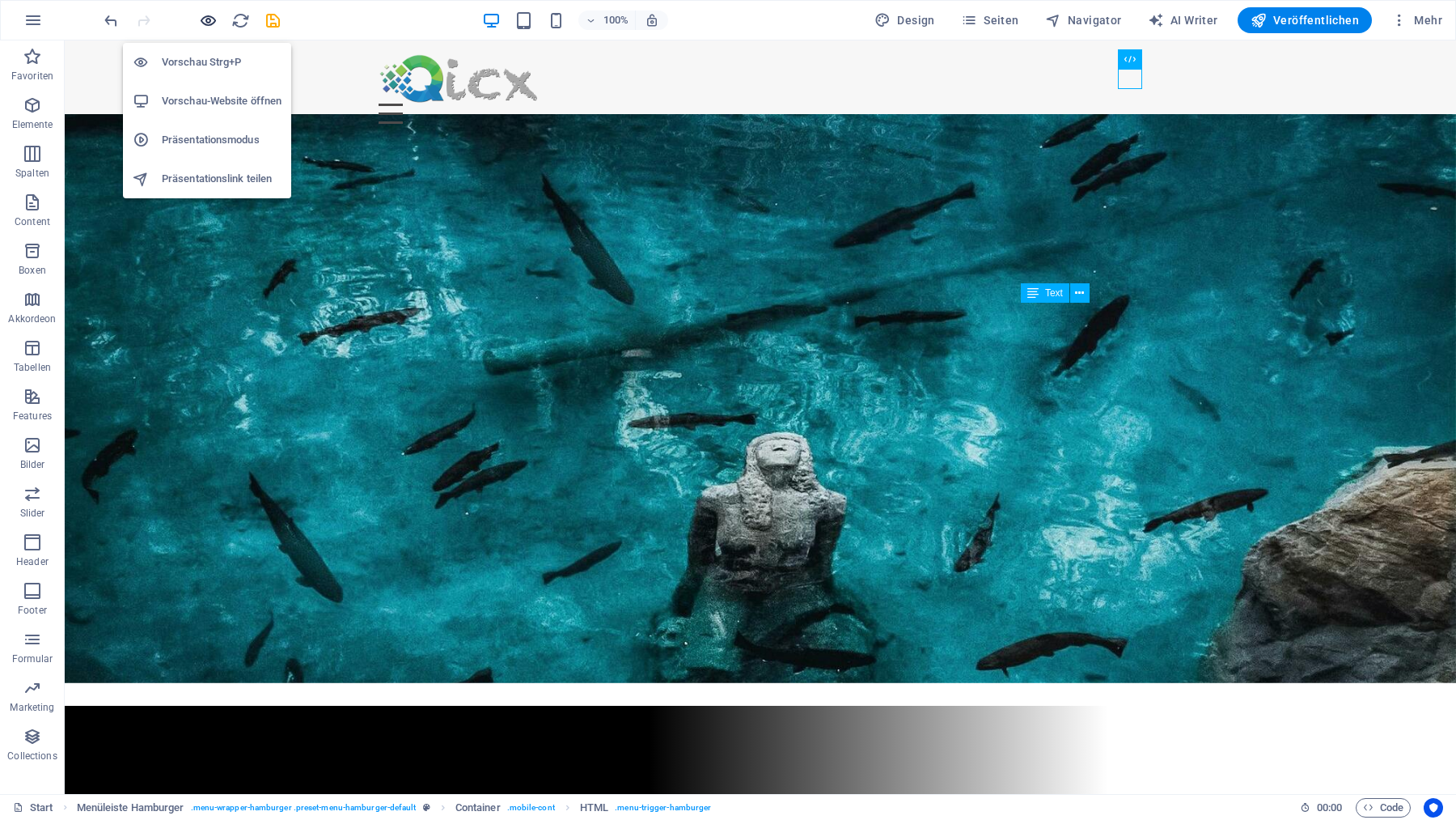
click at [210, 20] on icon "button" at bounding box center [208, 20] width 19 height 19
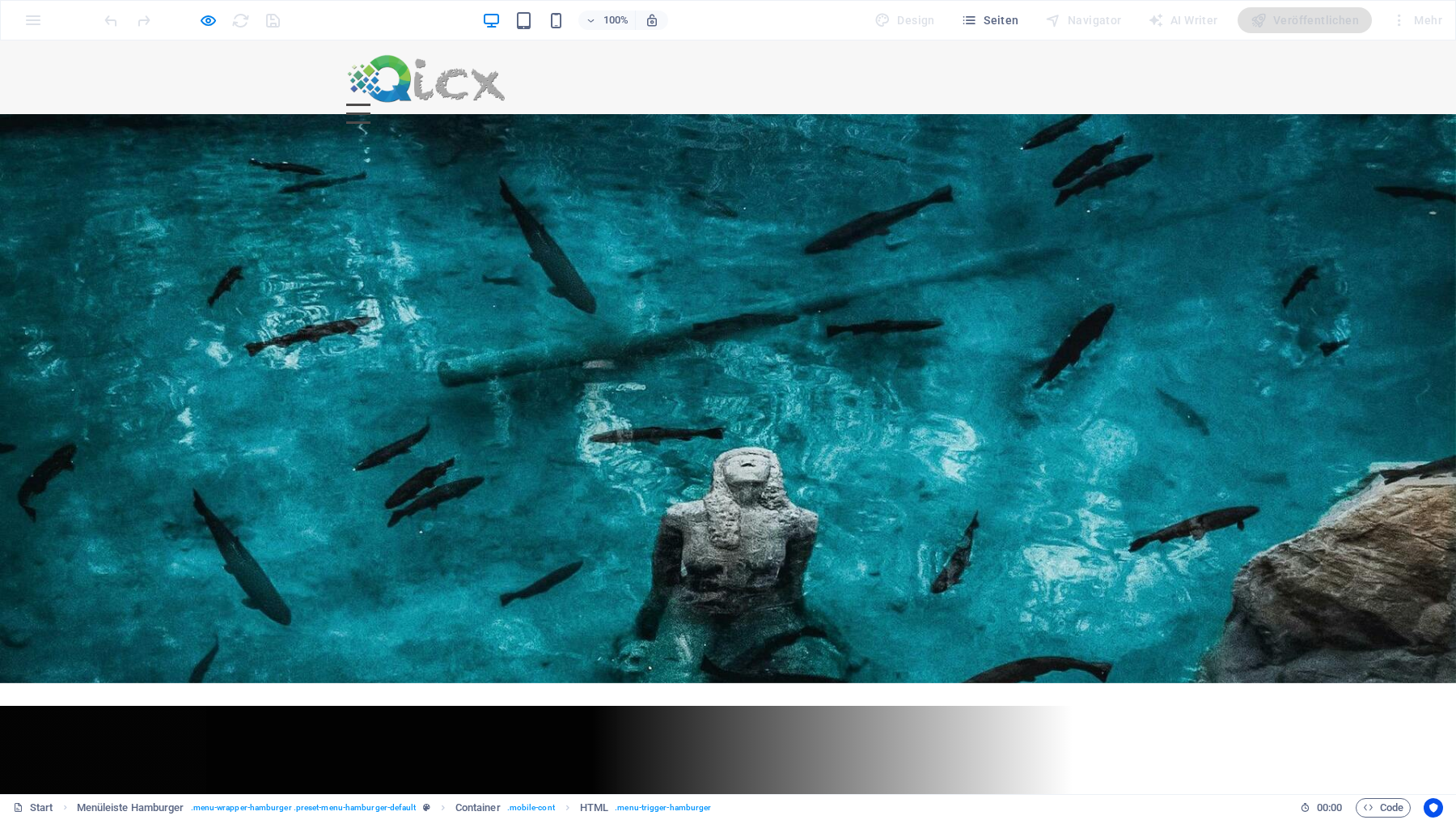
click at [370, 104] on div "Menu" at bounding box center [358, 113] width 24 height 20
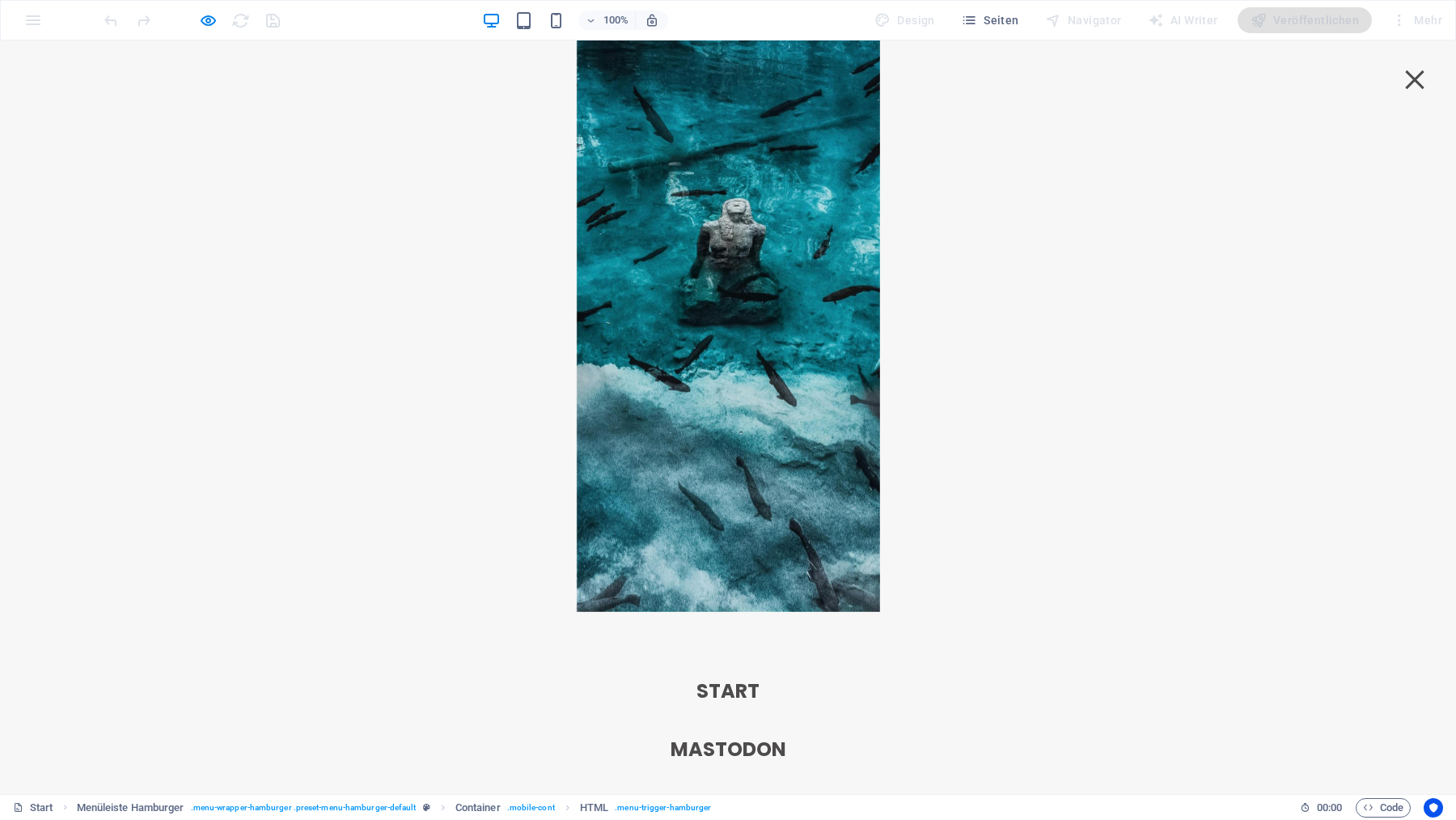
click at [759, 677] on strong "Start" at bounding box center [728, 690] width 63 height 27
click at [786, 735] on strong "Mastodon" at bounding box center [728, 748] width 116 height 27
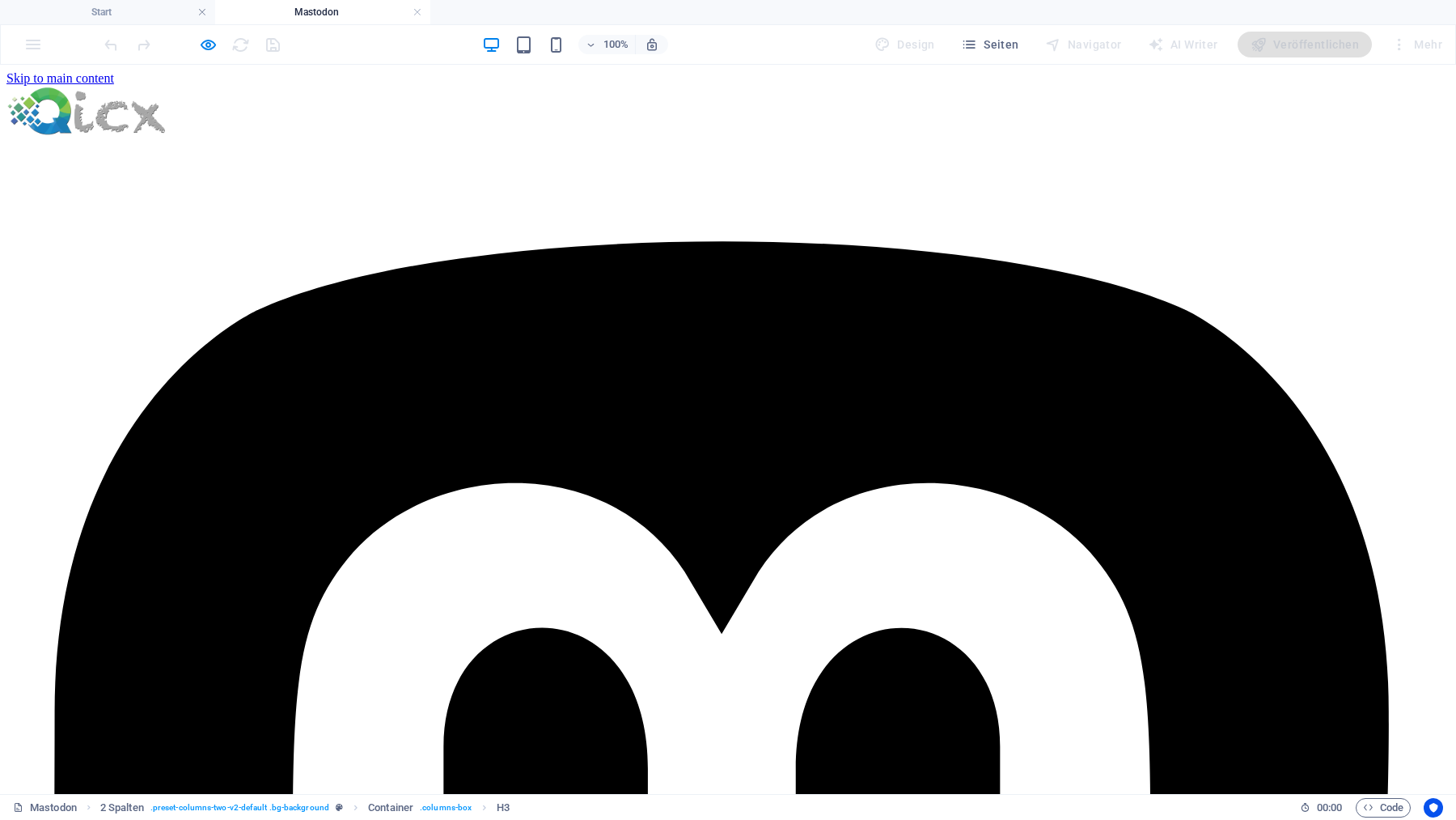
click at [430, 104] on div at bounding box center [728, 112] width 1443 height 53
click at [405, 103] on div at bounding box center [728, 112] width 1443 height 53
click at [203, 38] on icon "button" at bounding box center [208, 45] width 19 height 19
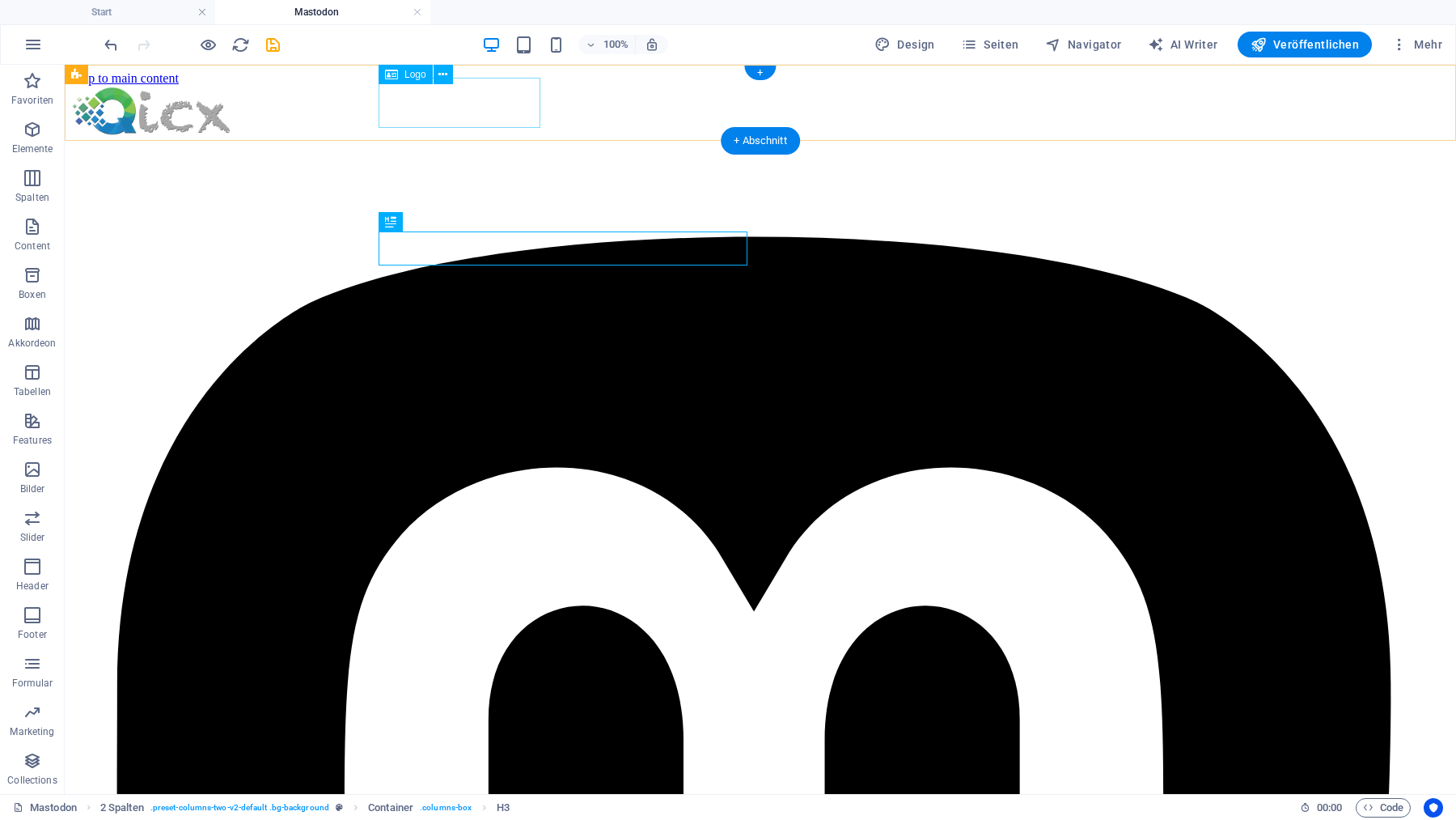
click at [458, 109] on div at bounding box center [760, 112] width 1379 height 53
click at [431, 111] on div at bounding box center [760, 112] width 1379 height 53
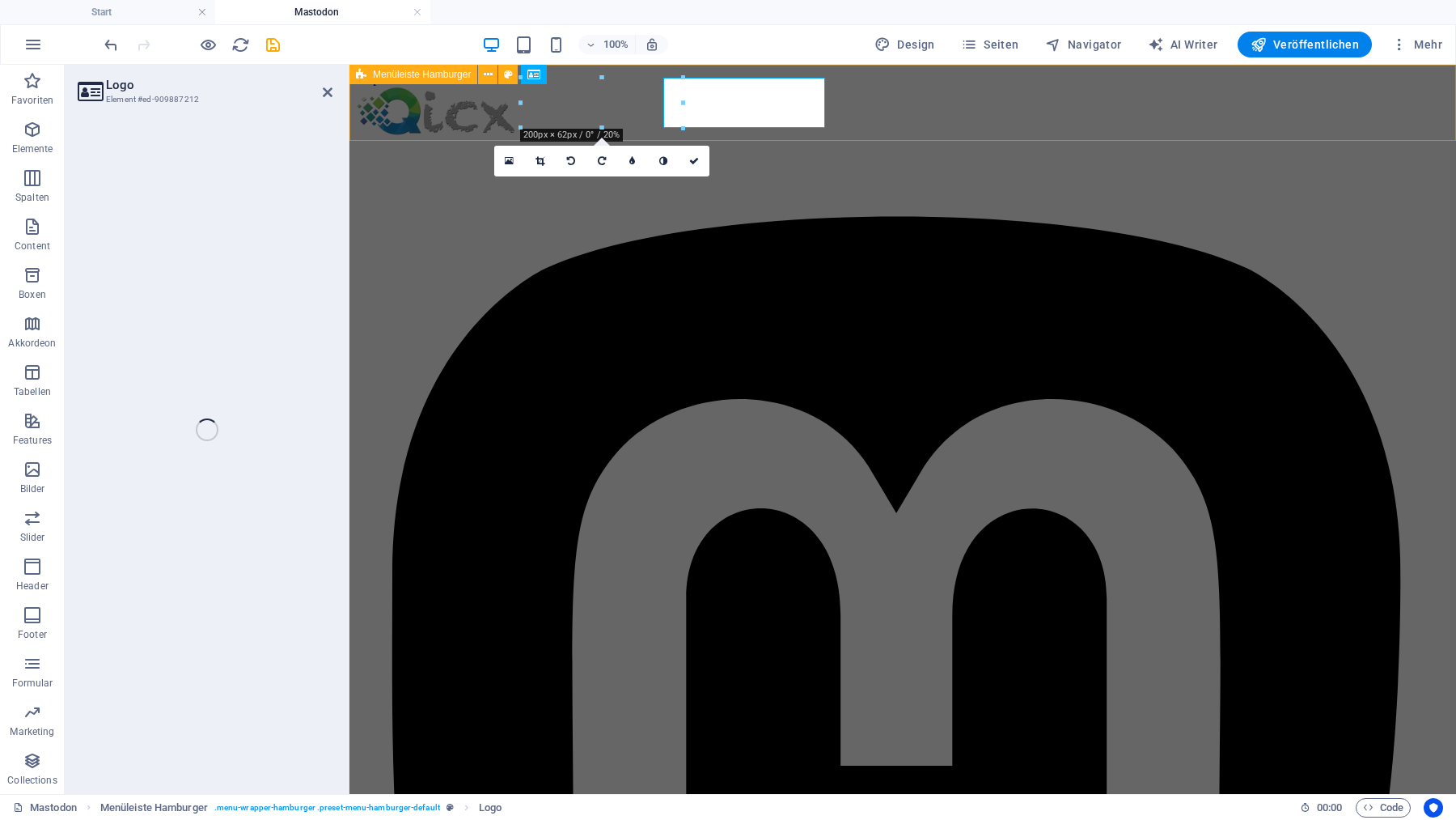
select select "px"
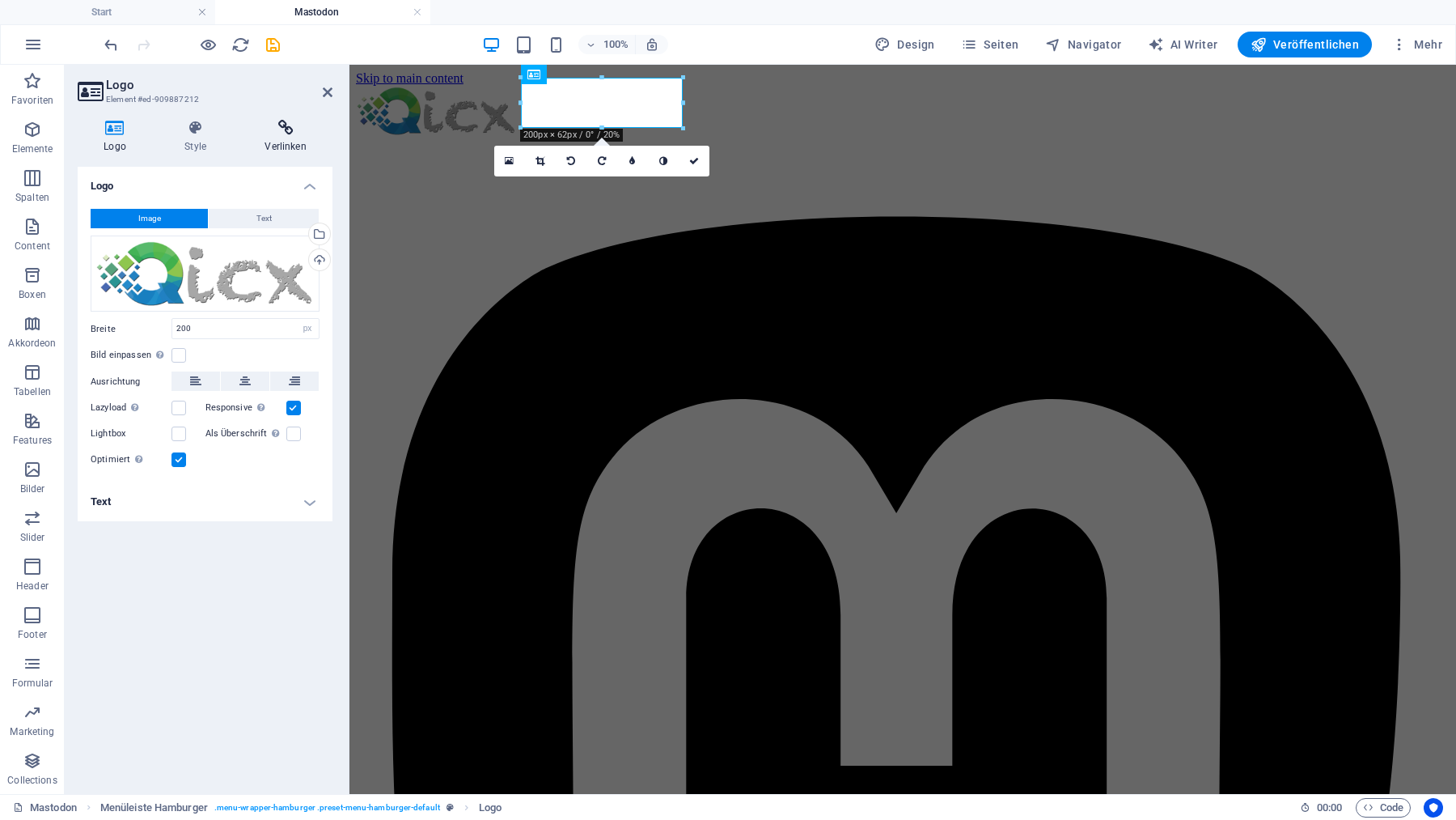
click at [283, 126] on icon at bounding box center [285, 128] width 94 height 16
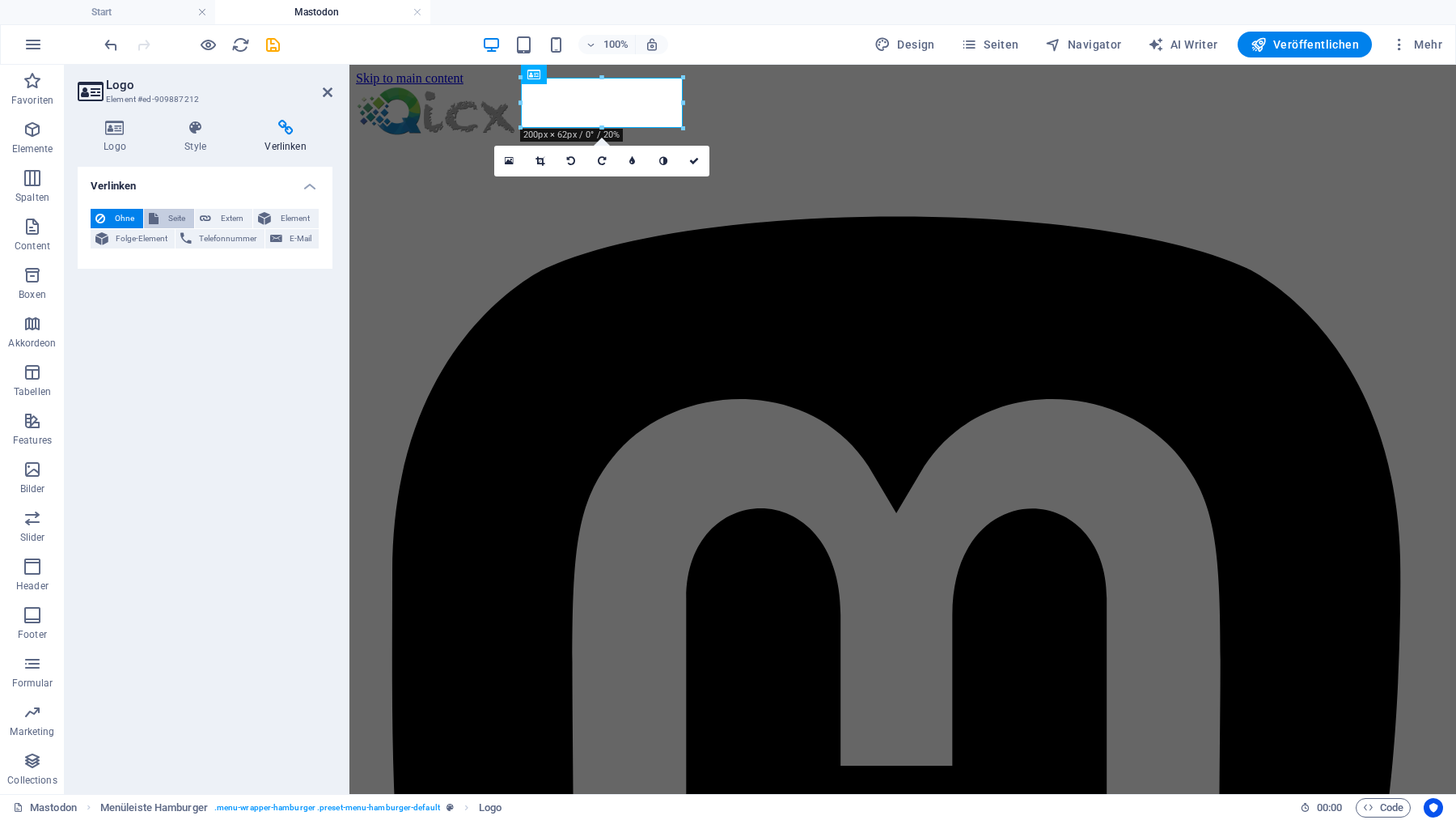
click at [170, 216] on span "Seite" at bounding box center [176, 219] width 26 height 20
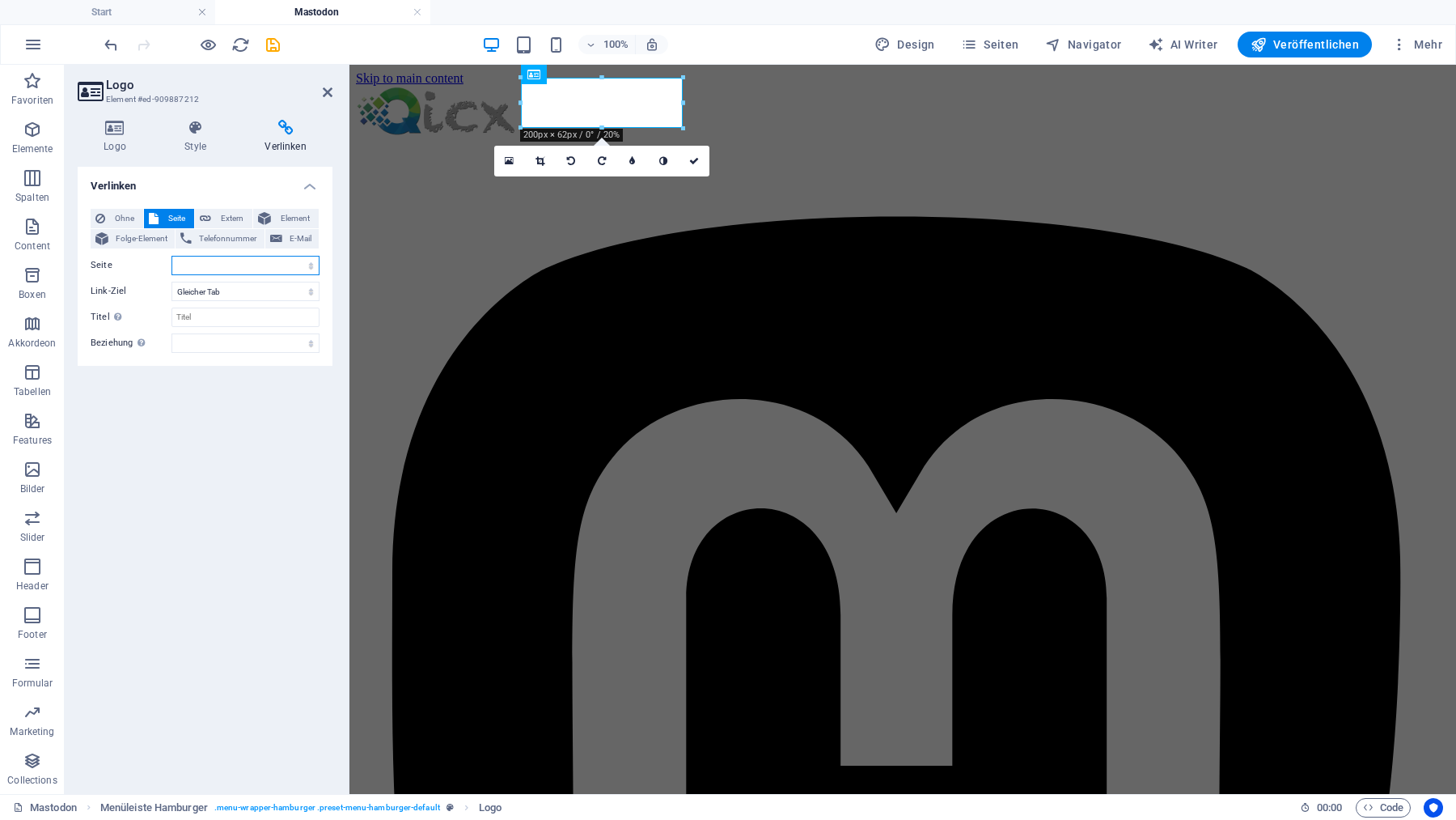
click at [171, 255] on select "Start Mastodon Cloud-Learning Kontakt Impressum Datenschutz" at bounding box center [245, 265] width 148 height 20
select select "0"
click option "Start" at bounding box center [0, 0] width 0 height 0
click at [275, 45] on icon "save" at bounding box center [272, 45] width 19 height 19
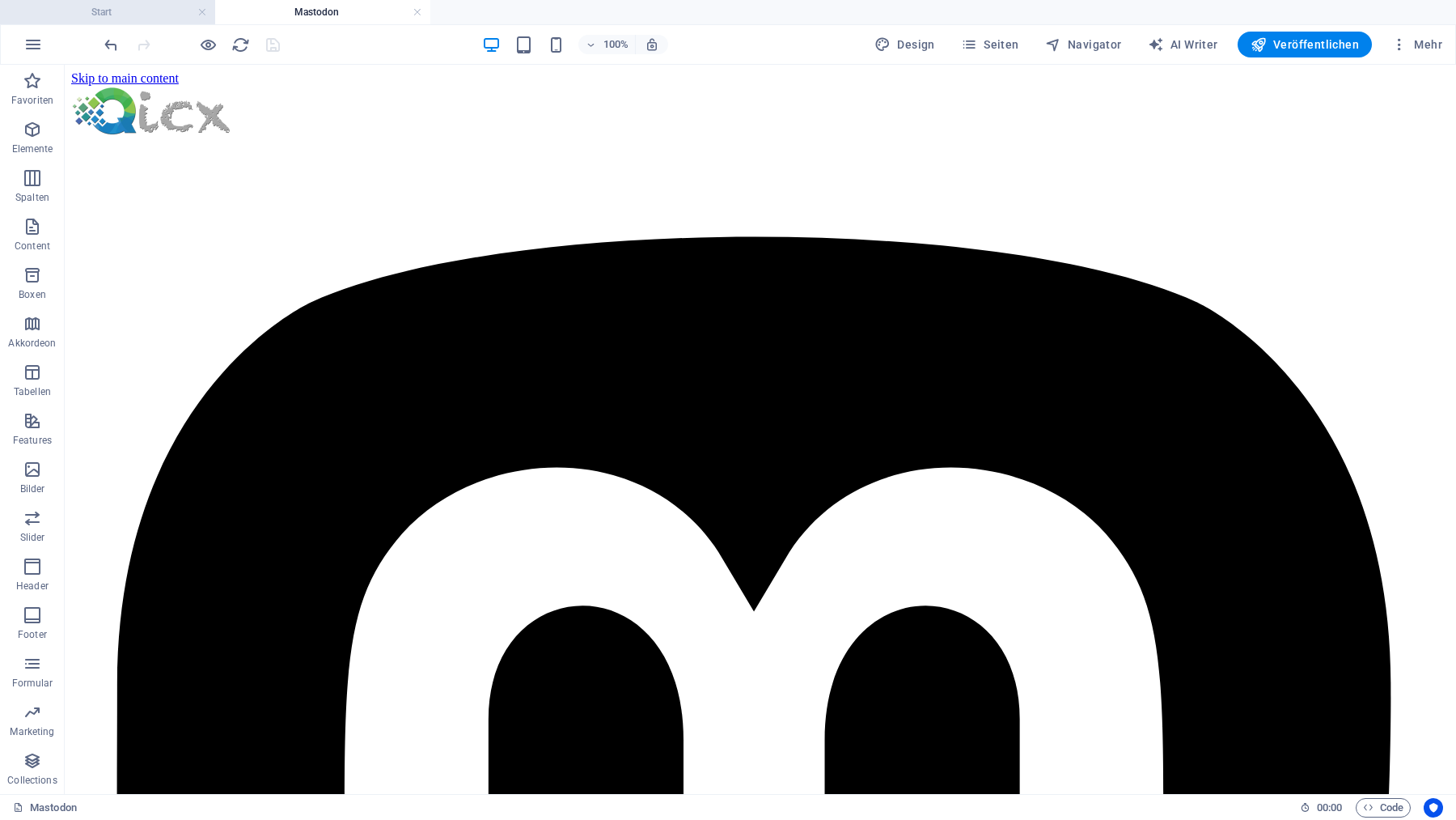
click at [149, 15] on h4 "Start" at bounding box center [108, 12] width 215 height 18
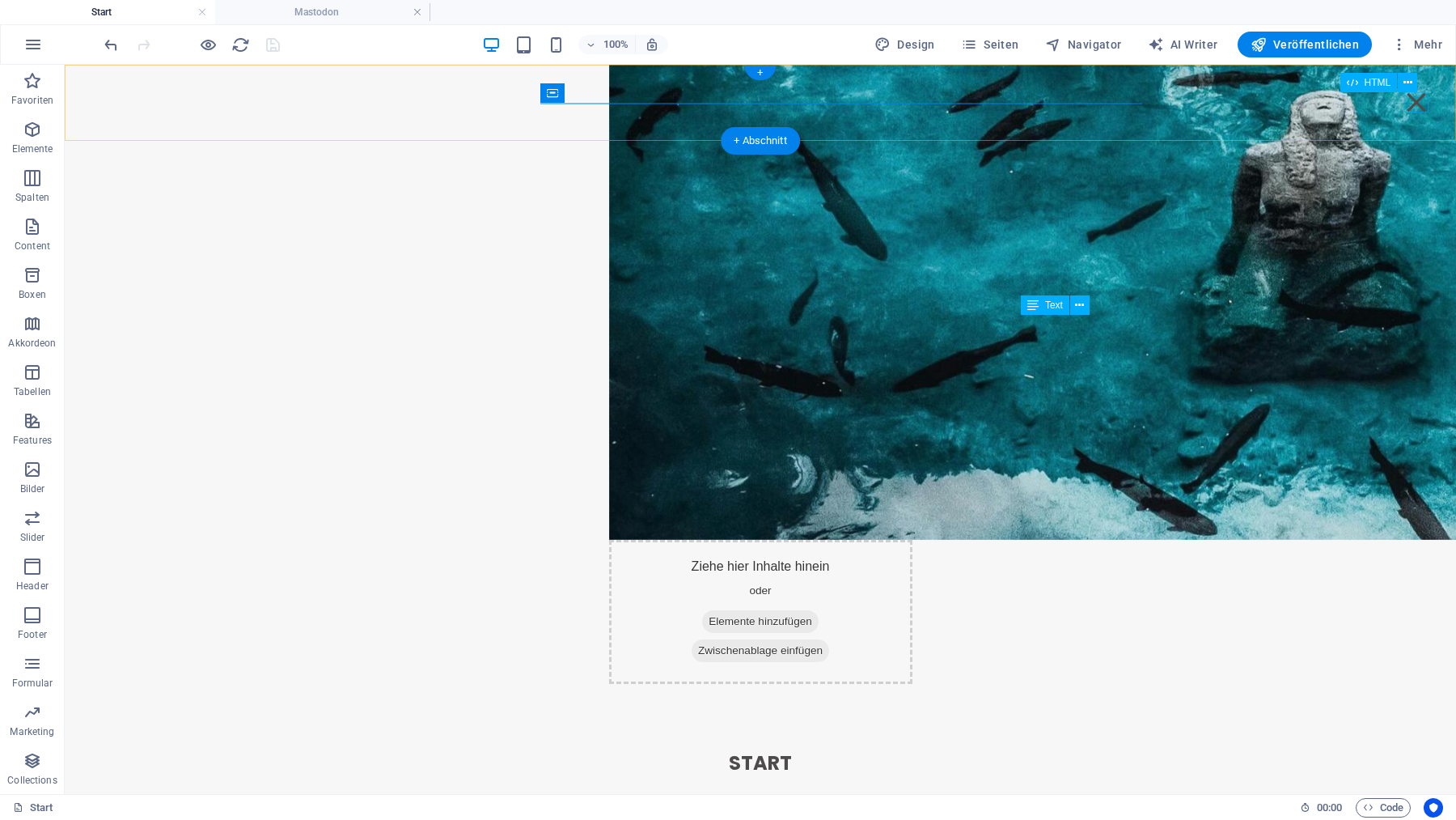
click at [1414, 102] on div "Menu" at bounding box center [1417, 102] width 24 height 20
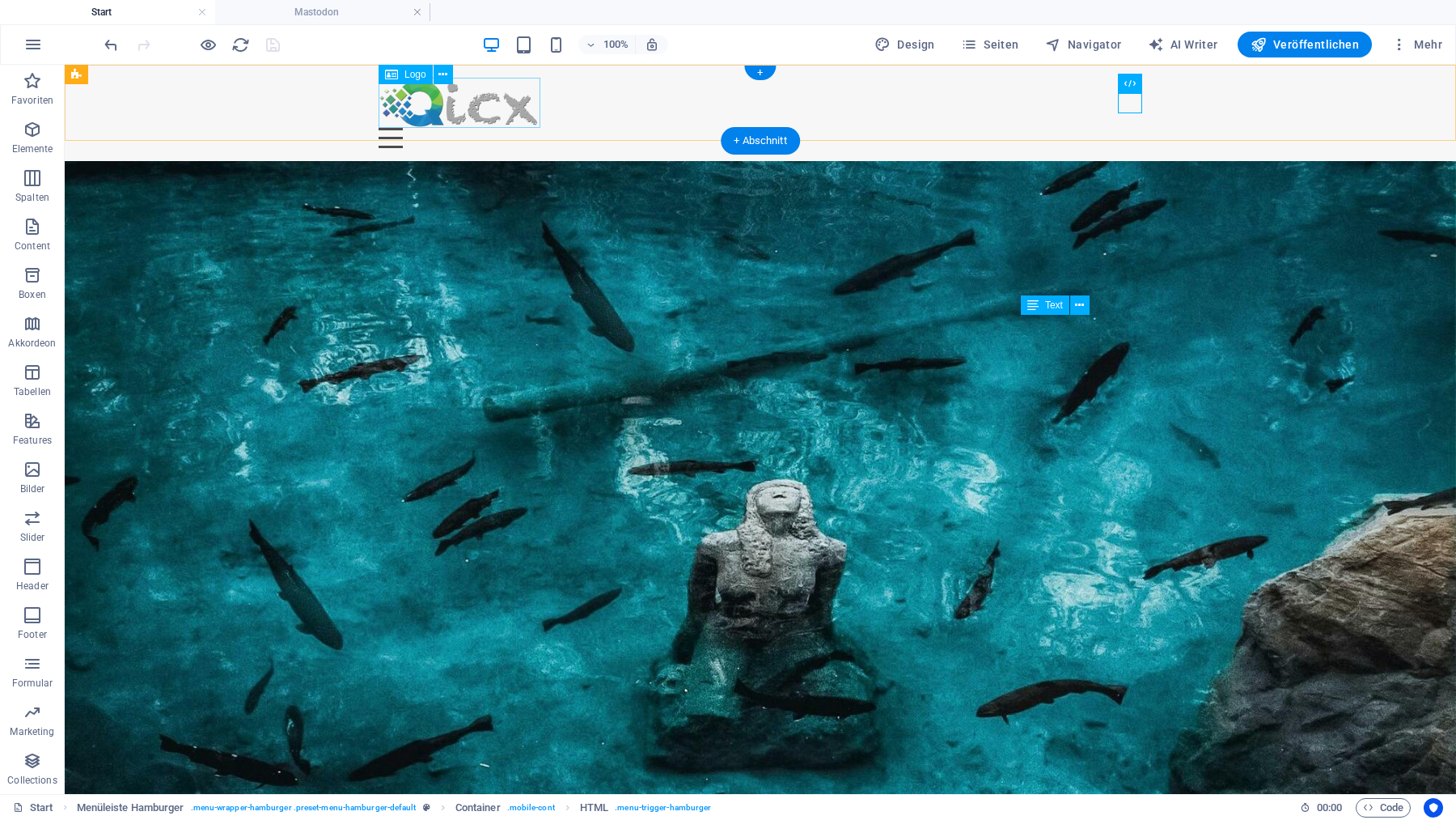
click at [469, 114] on div at bounding box center [760, 102] width 763 height 50
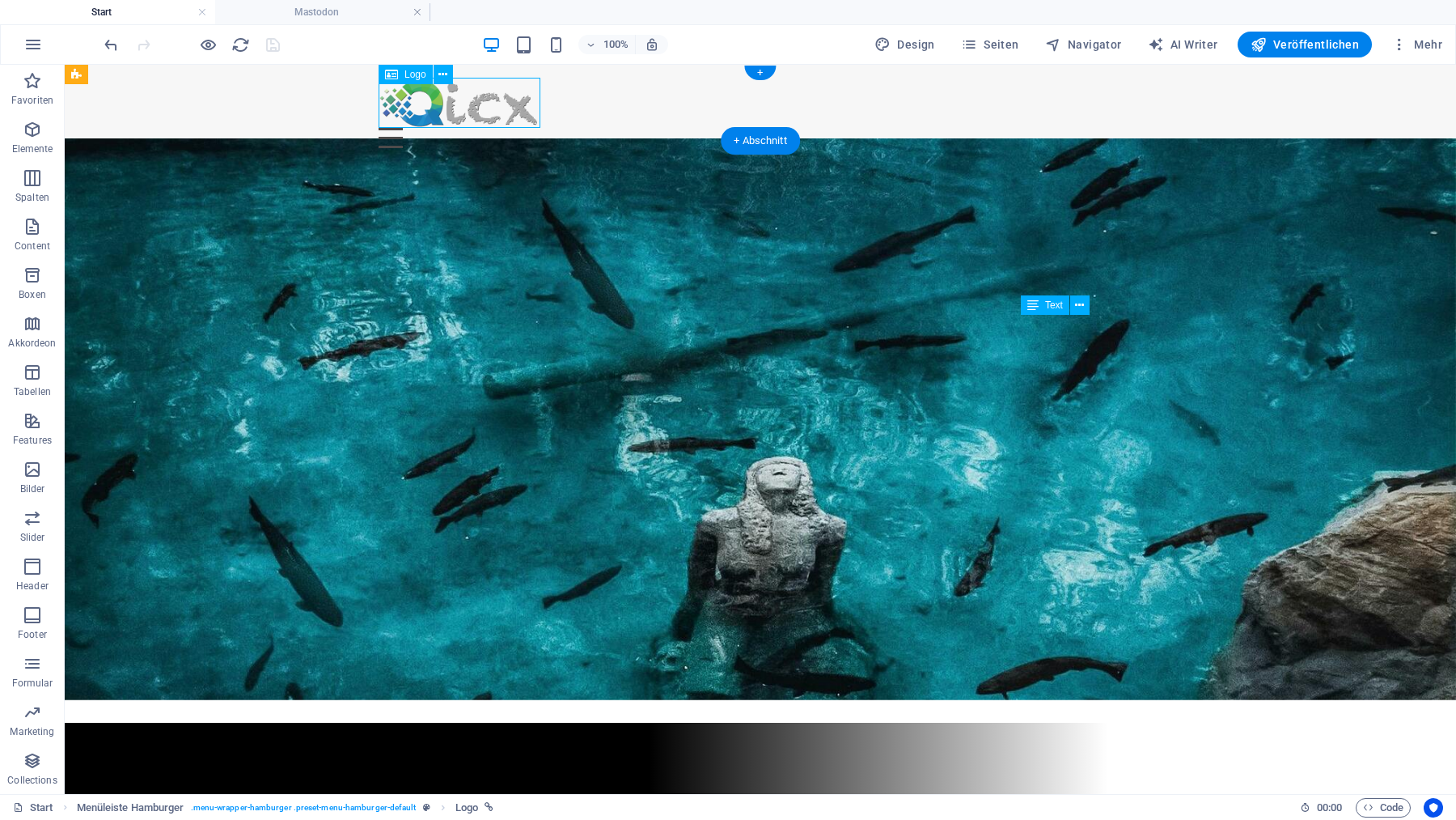
select select "px"
select select
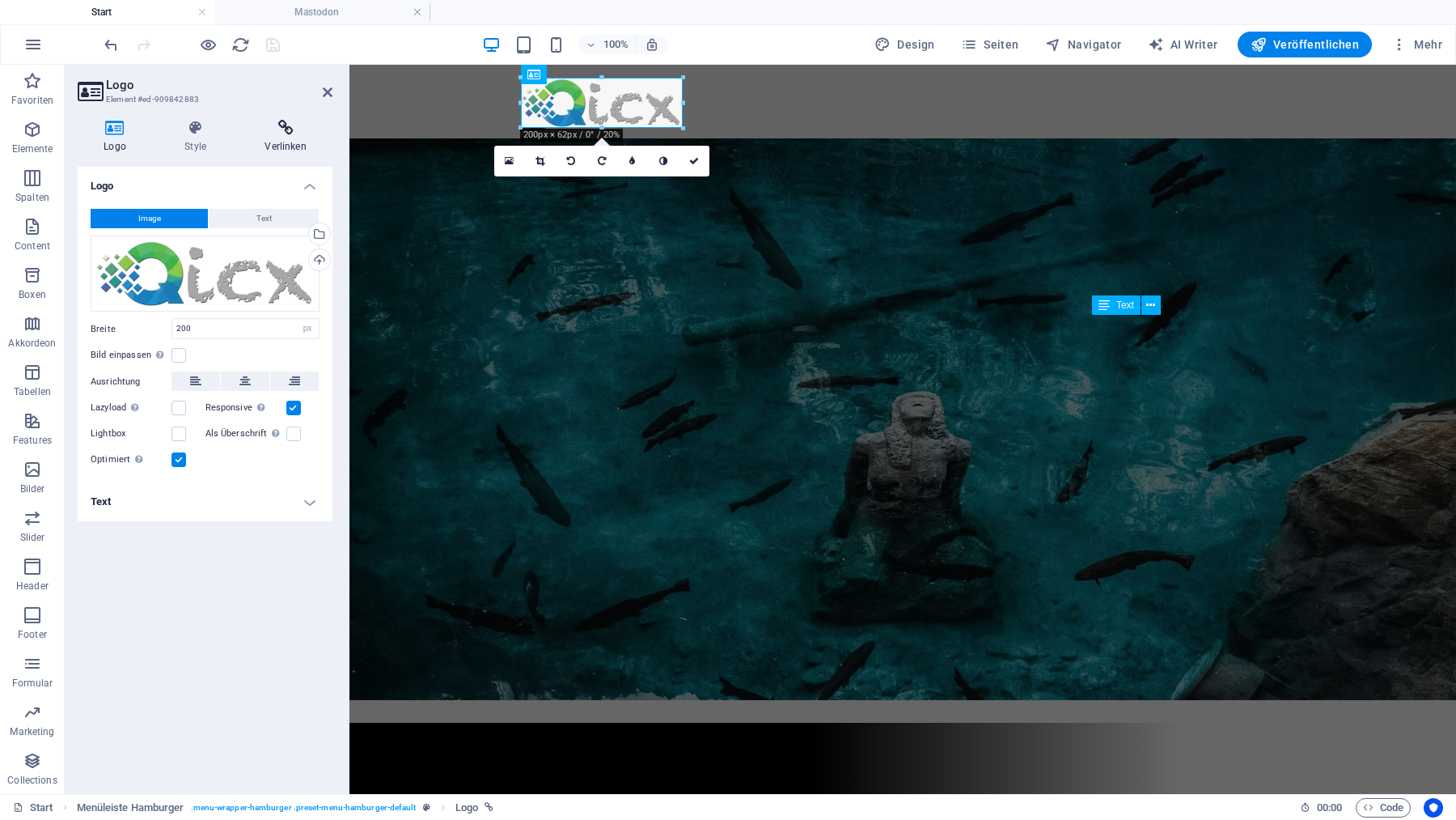
click at [281, 132] on icon at bounding box center [285, 128] width 94 height 16
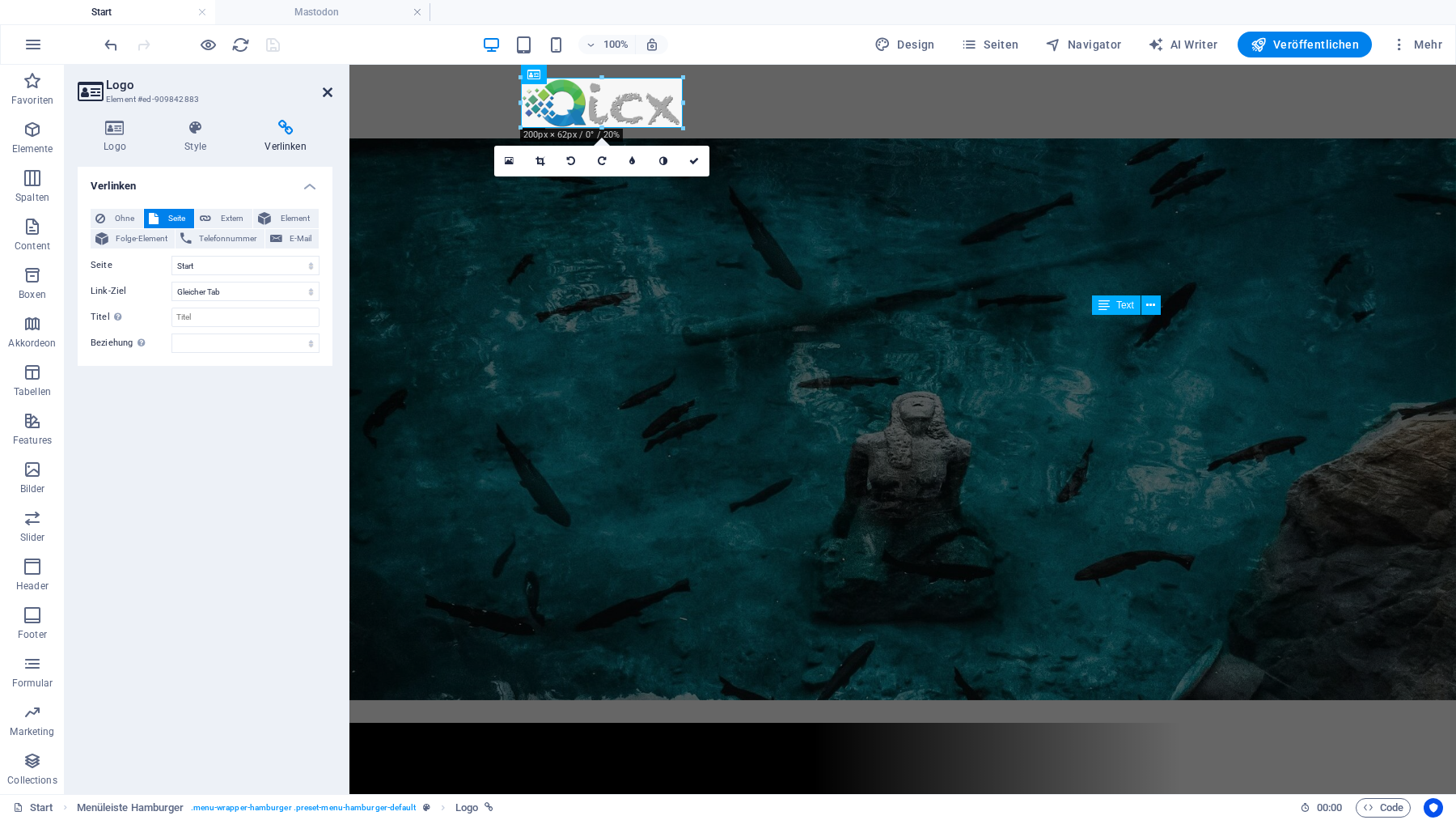
click at [327, 87] on icon at bounding box center [328, 92] width 10 height 13
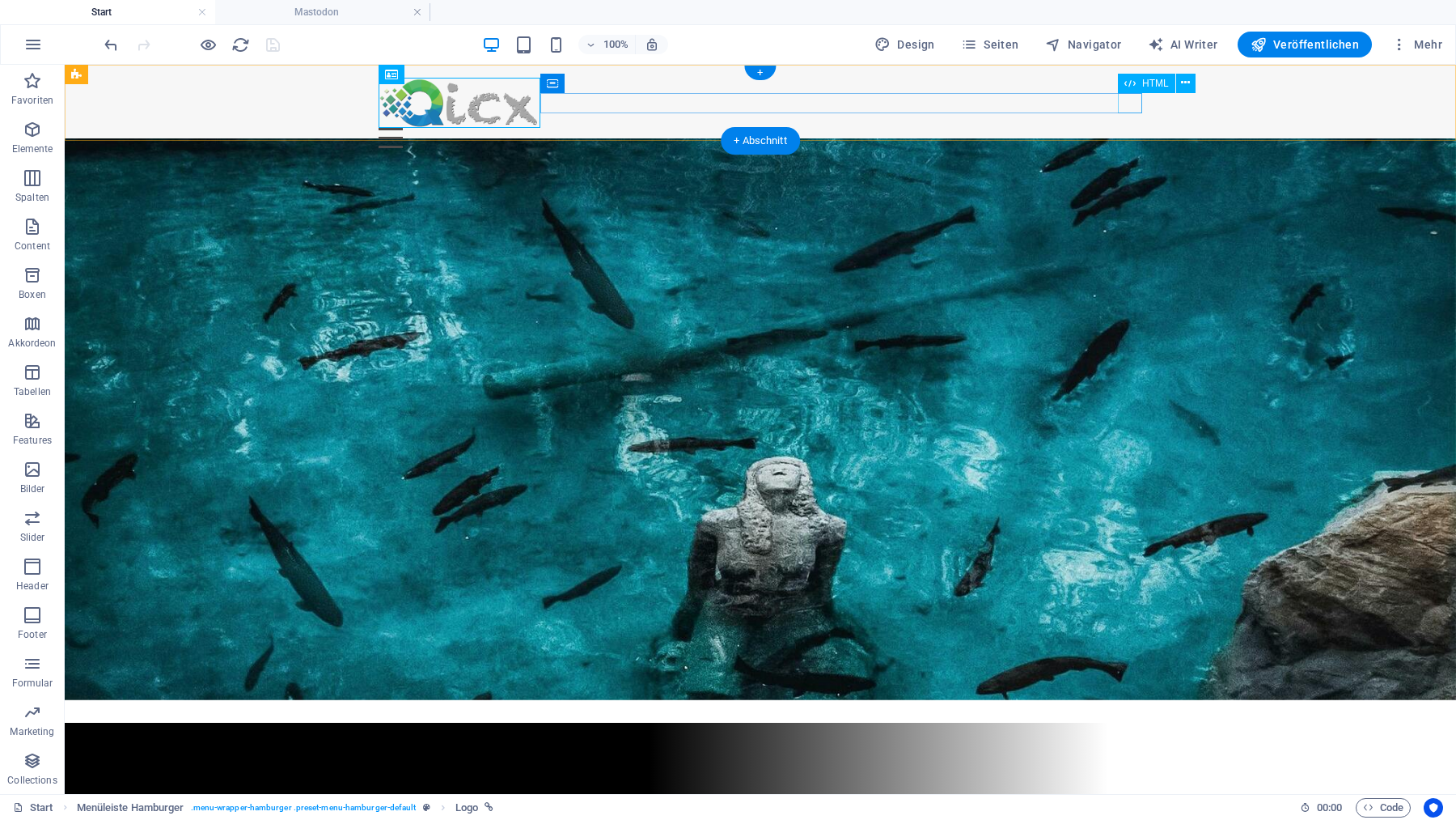
click at [1131, 128] on div "Menu" at bounding box center [760, 138] width 763 height 20
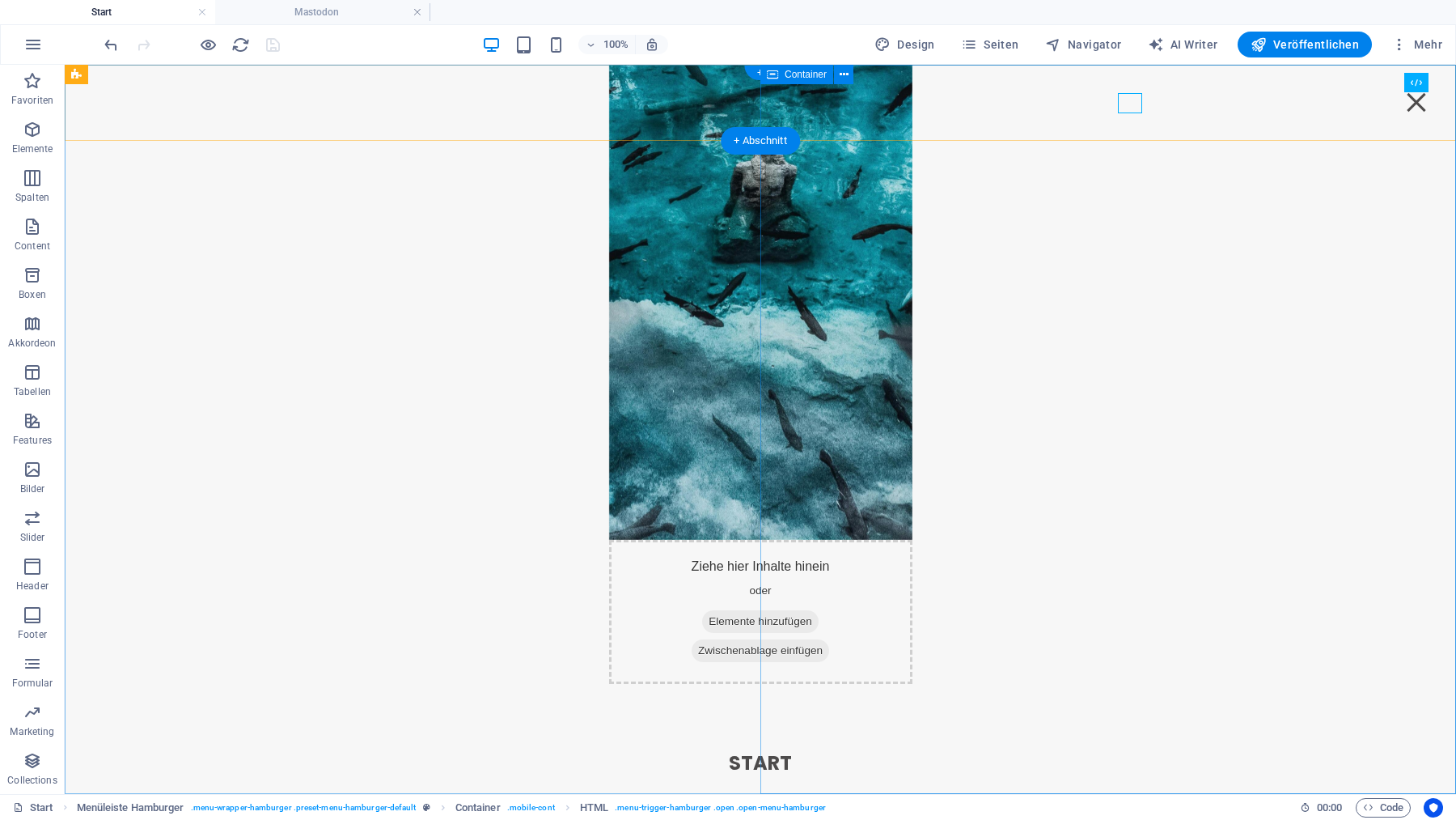
select select "%"
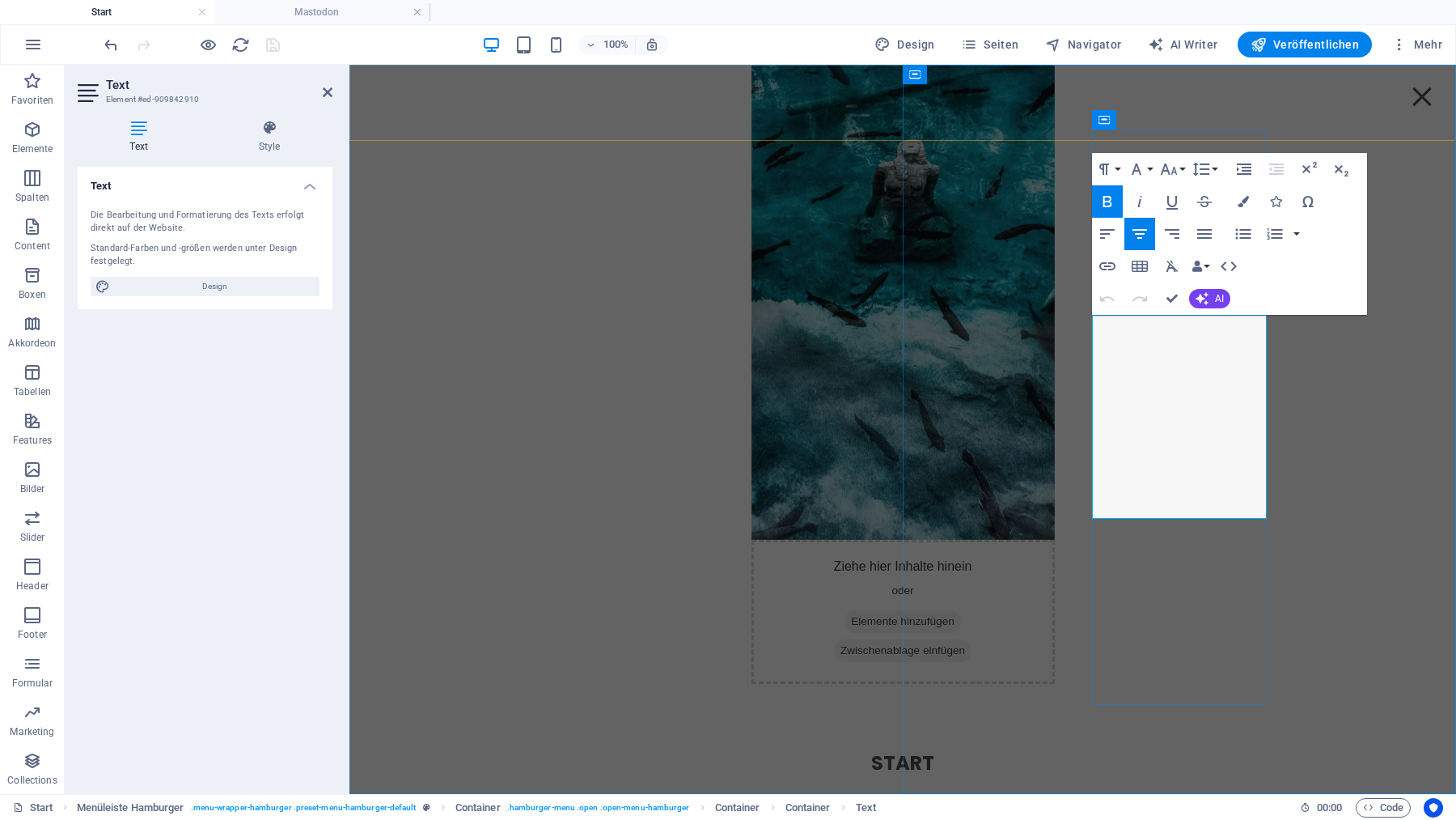
click at [934, 749] on strong "Start" at bounding box center [902, 762] width 63 height 27
click at [1420, 94] on div "Menu" at bounding box center [1422, 96] width 24 height 20
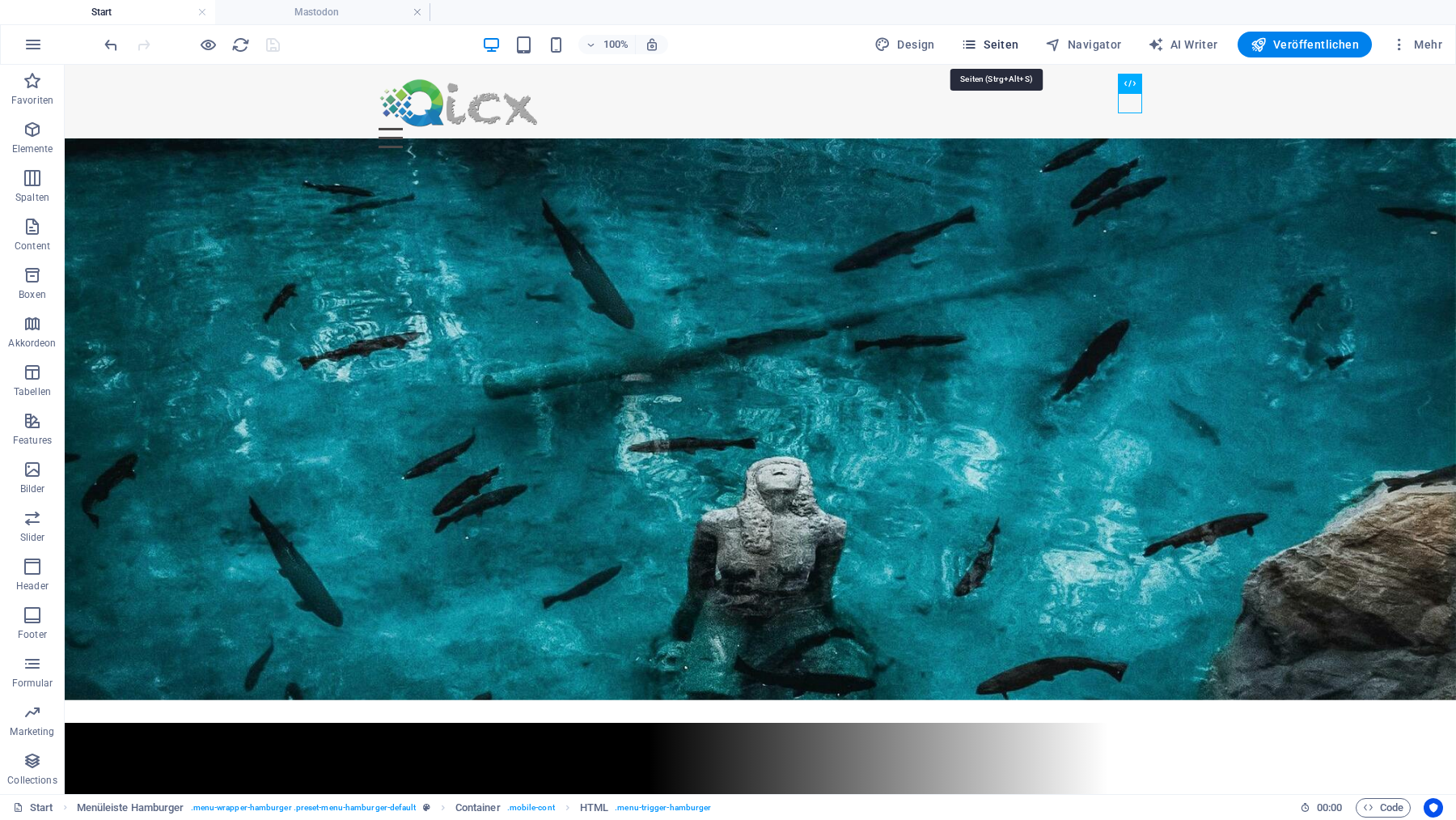
click at [1002, 44] on span "Seiten" at bounding box center [989, 45] width 58 height 16
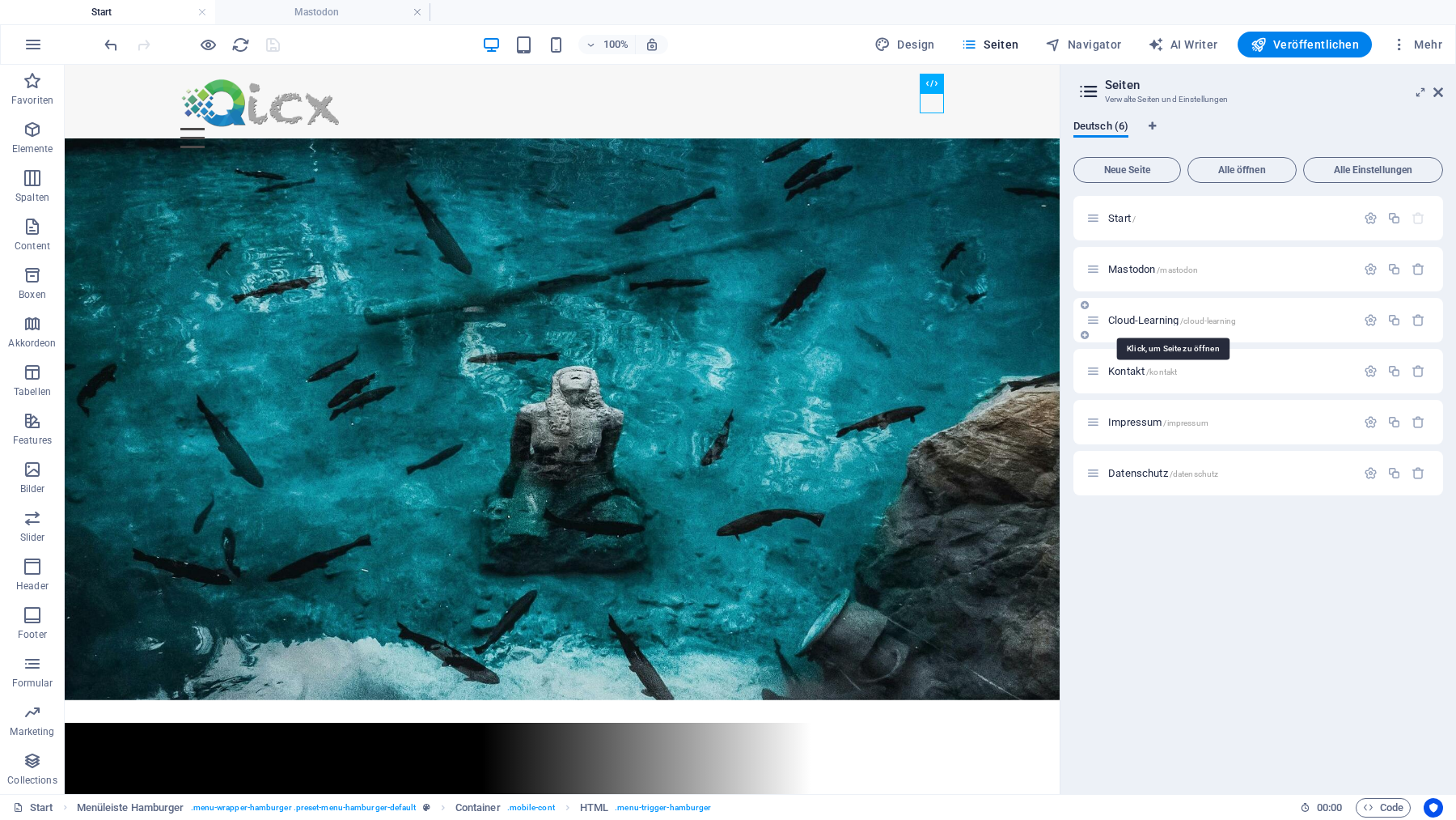
click at [1133, 321] on span "Cloud-Learning /cloud-learning" at bounding box center [1172, 320] width 128 height 12
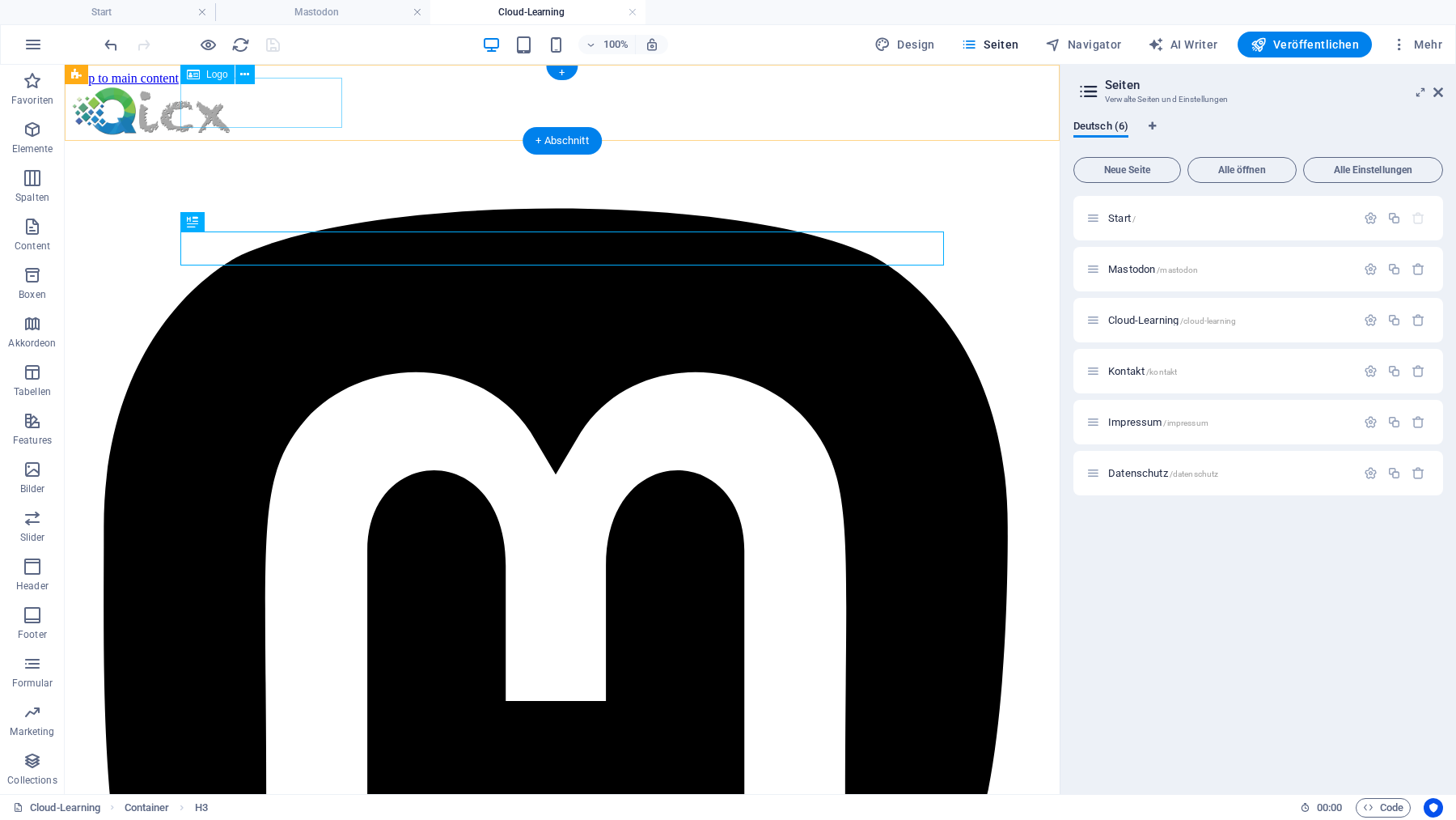
click at [305, 115] on div at bounding box center [562, 112] width 982 height 53
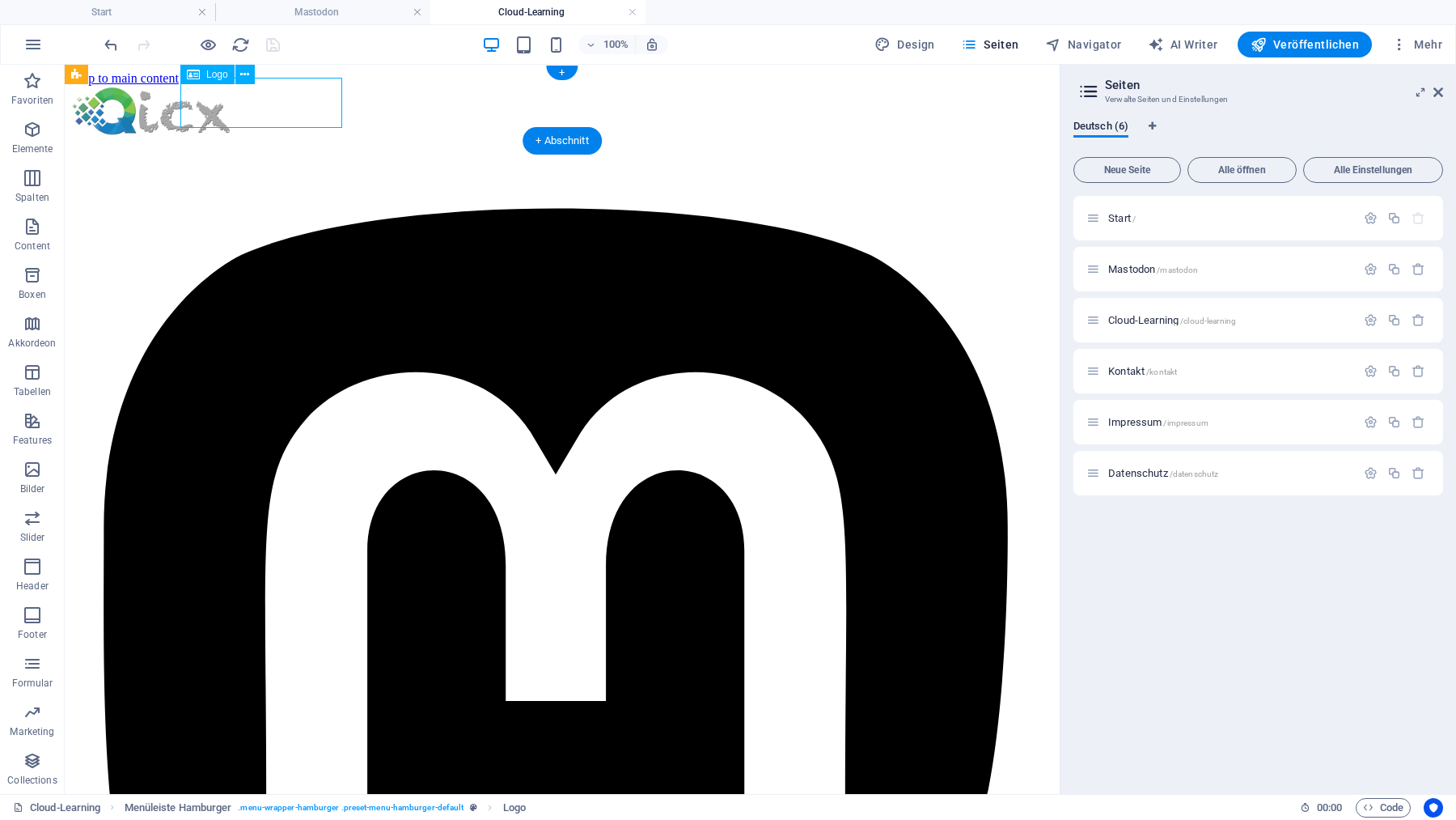
click at [305, 115] on div at bounding box center [562, 112] width 982 height 53
select select "px"
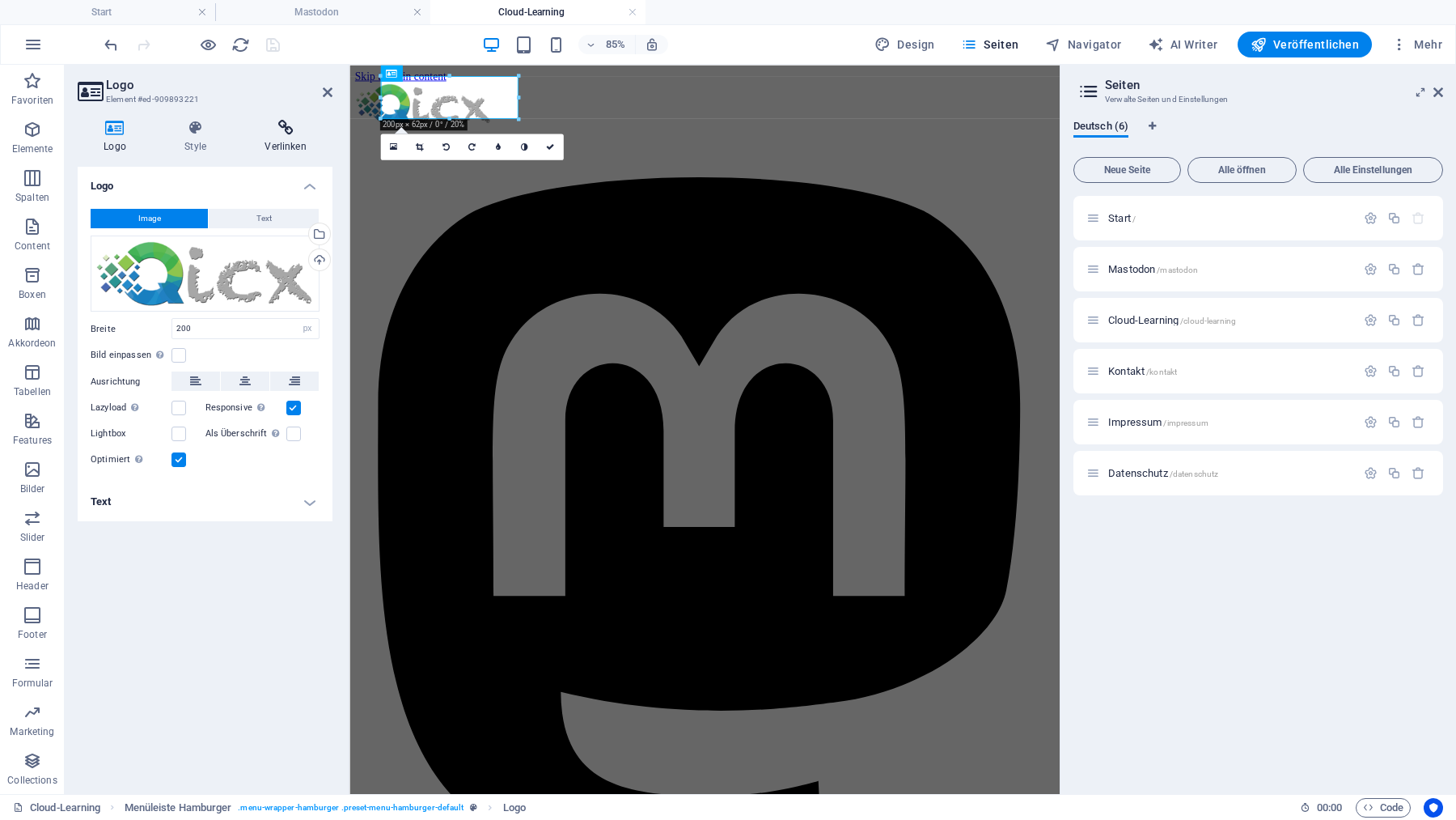
click at [286, 123] on icon at bounding box center [285, 128] width 94 height 16
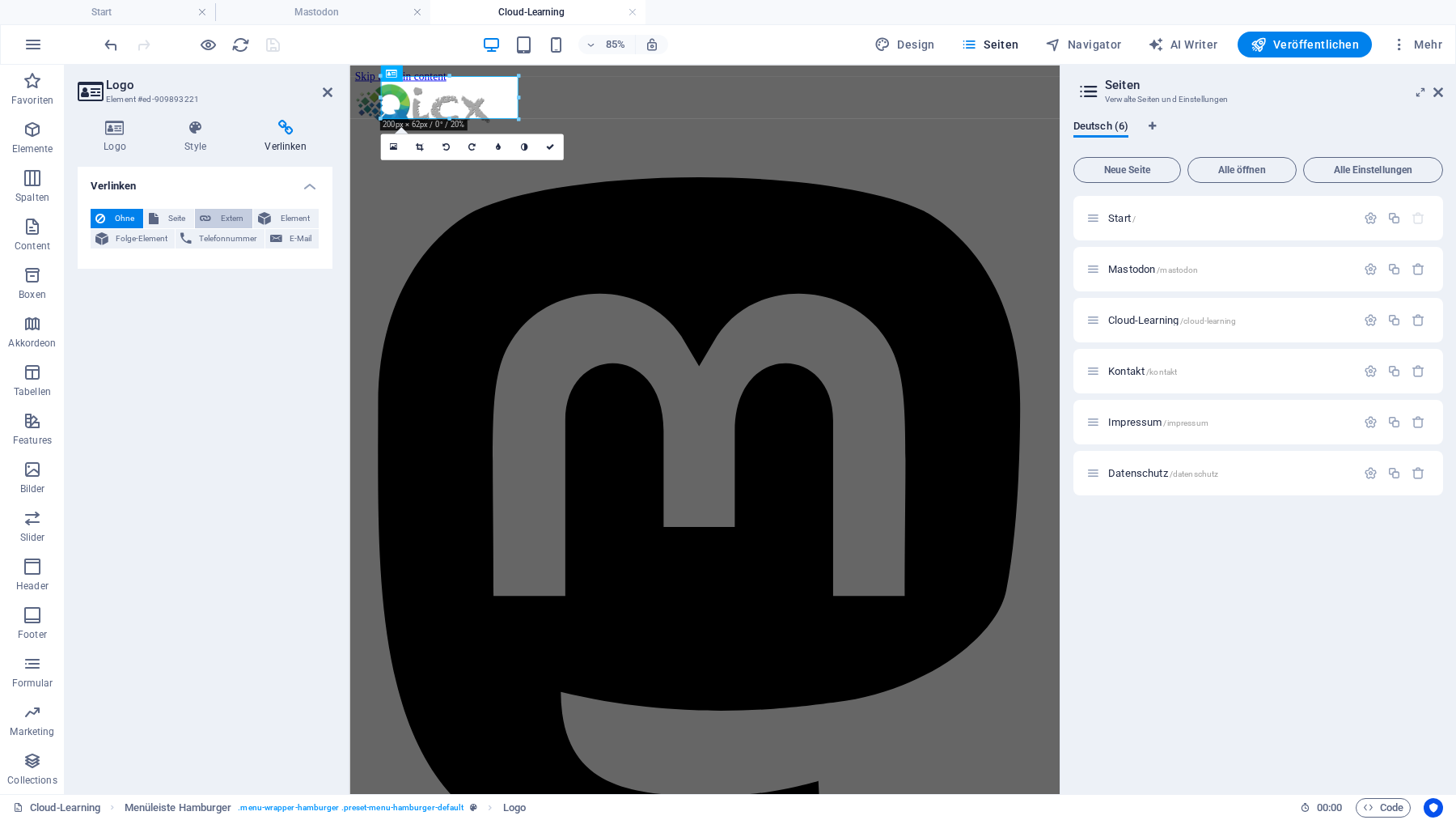
click at [222, 216] on span "Extern" at bounding box center [232, 219] width 32 height 20
select select
select select "blank"
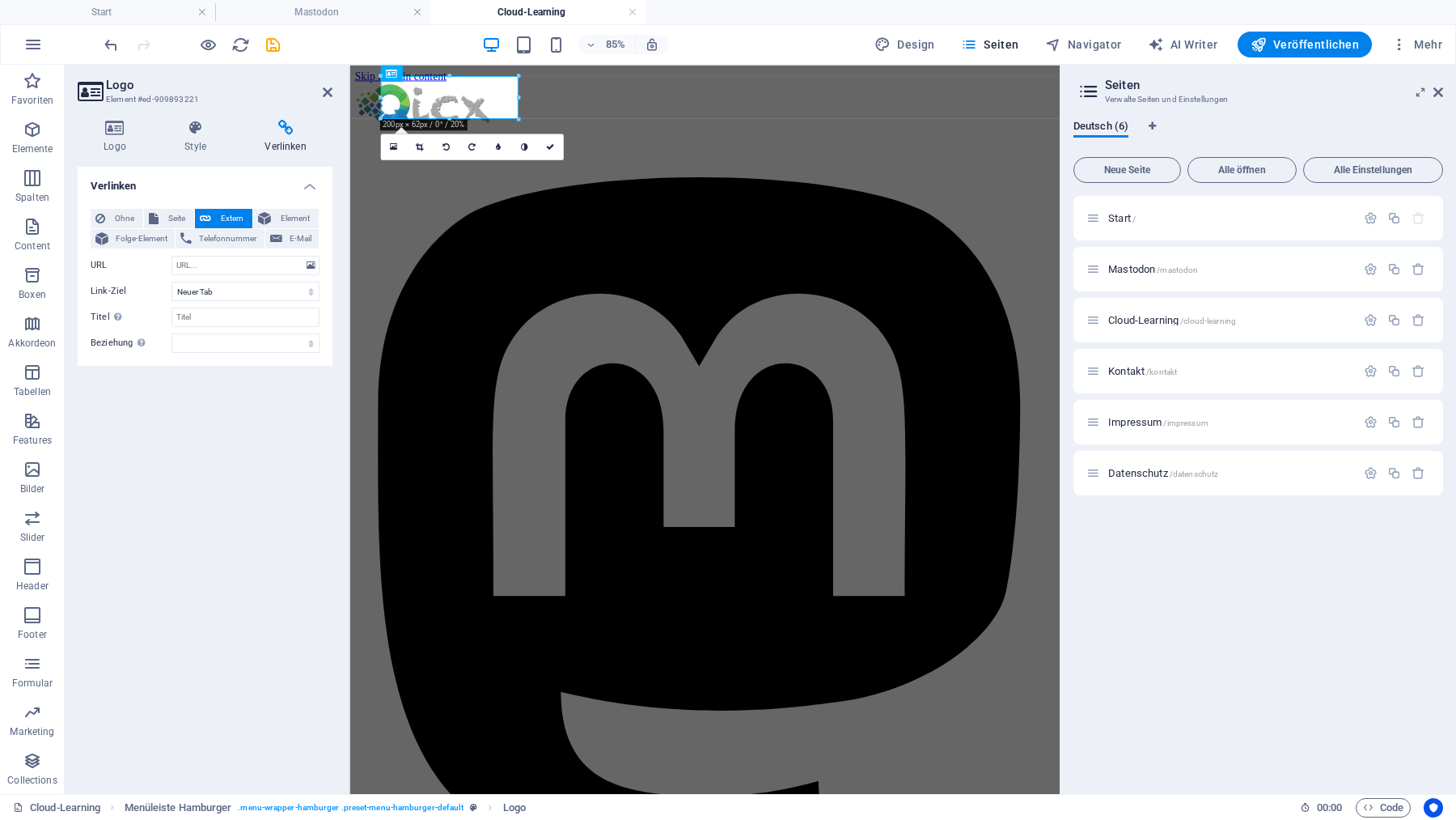
click at [222, 216] on span "Extern" at bounding box center [232, 219] width 32 height 20
click at [176, 215] on span "Seite" at bounding box center [176, 219] width 26 height 20
select select
click at [171, 255] on select "Start Mastodon Cloud-Learning Kontakt Impressum Datenschutz" at bounding box center [245, 265] width 148 height 20
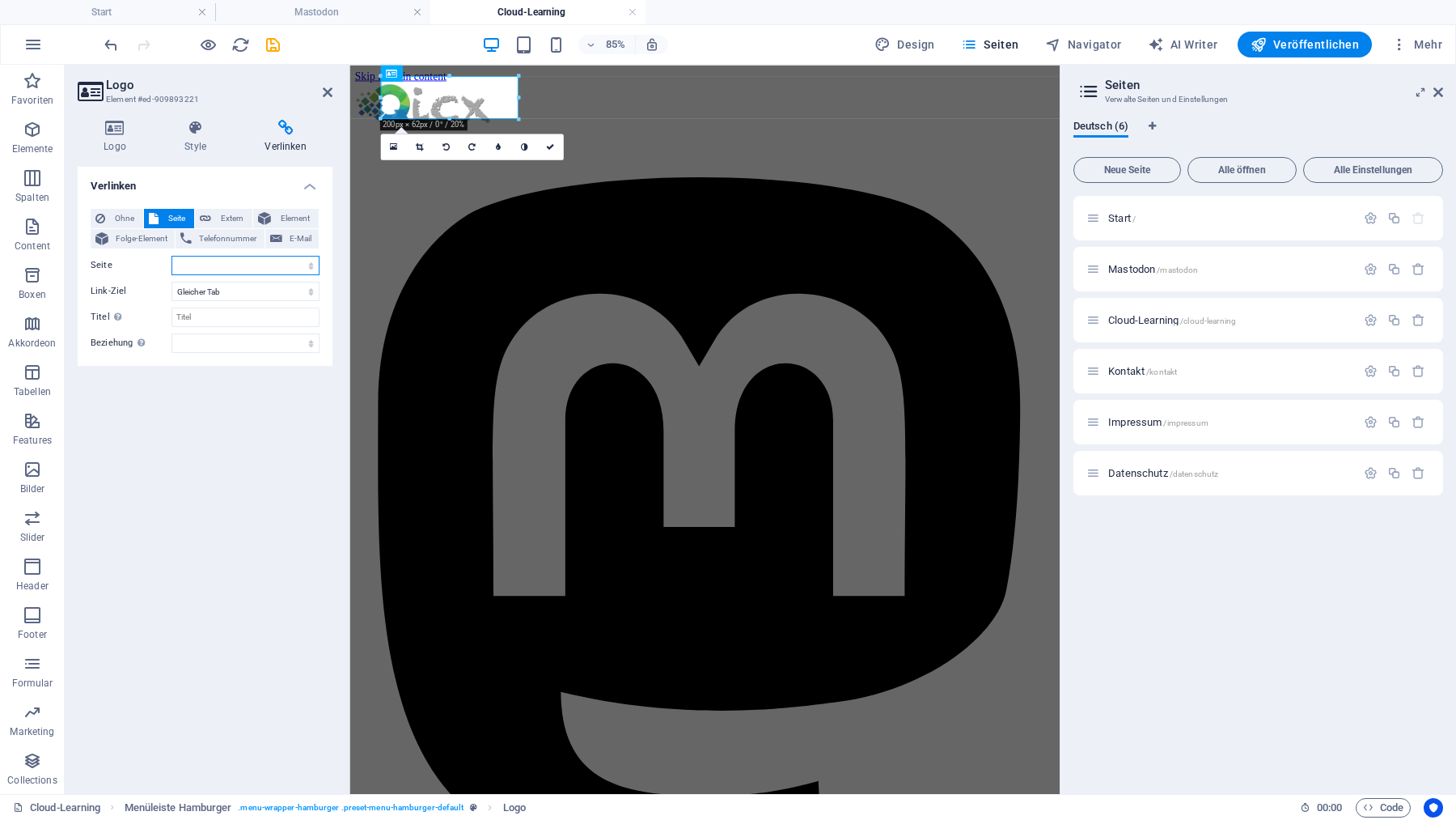
select select "0"
click option "Start" at bounding box center [0, 0] width 0 height 0
click at [272, 44] on icon "save" at bounding box center [272, 45] width 19 height 19
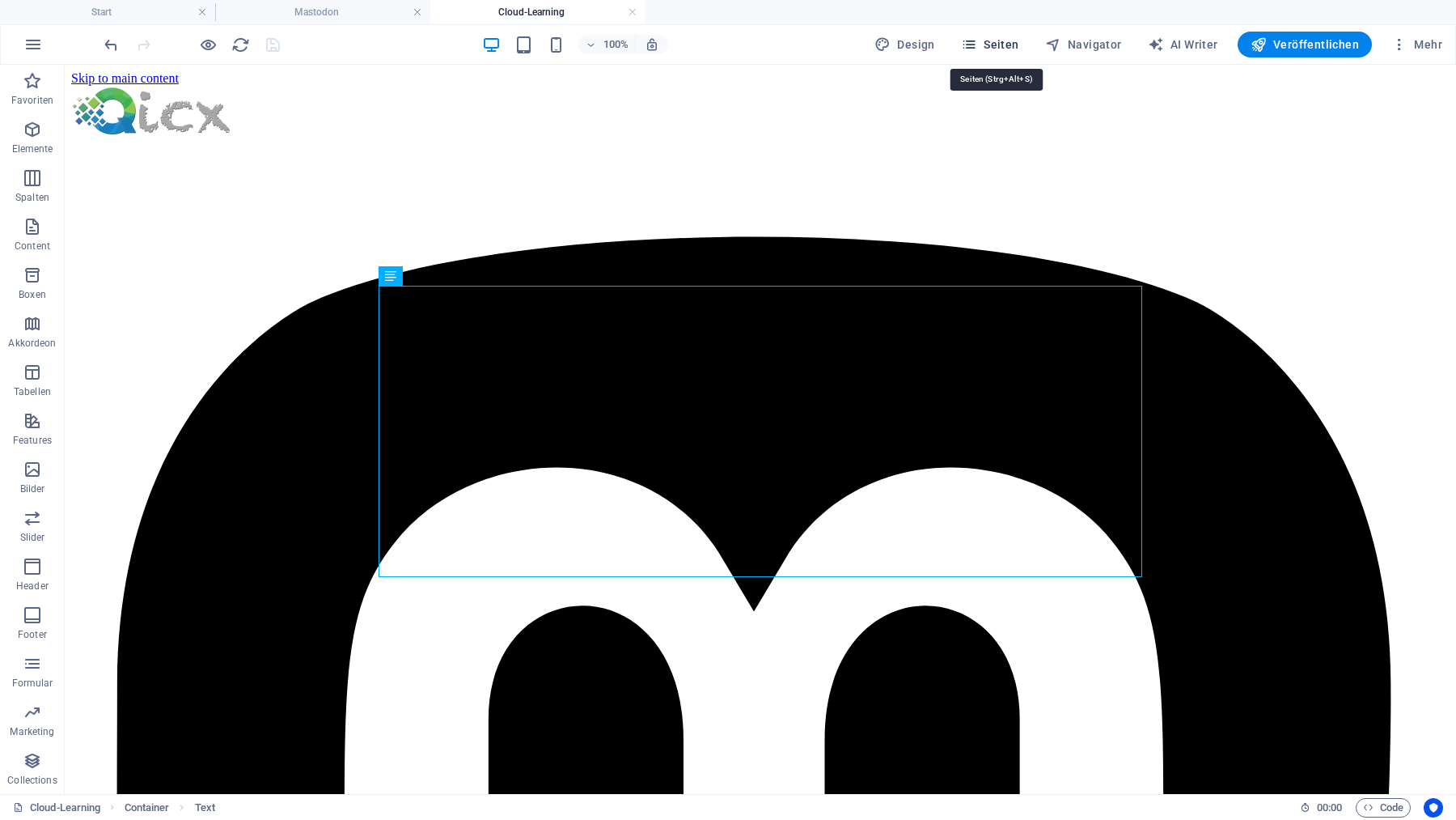
click at [1016, 46] on span "Seiten" at bounding box center [989, 45] width 58 height 16
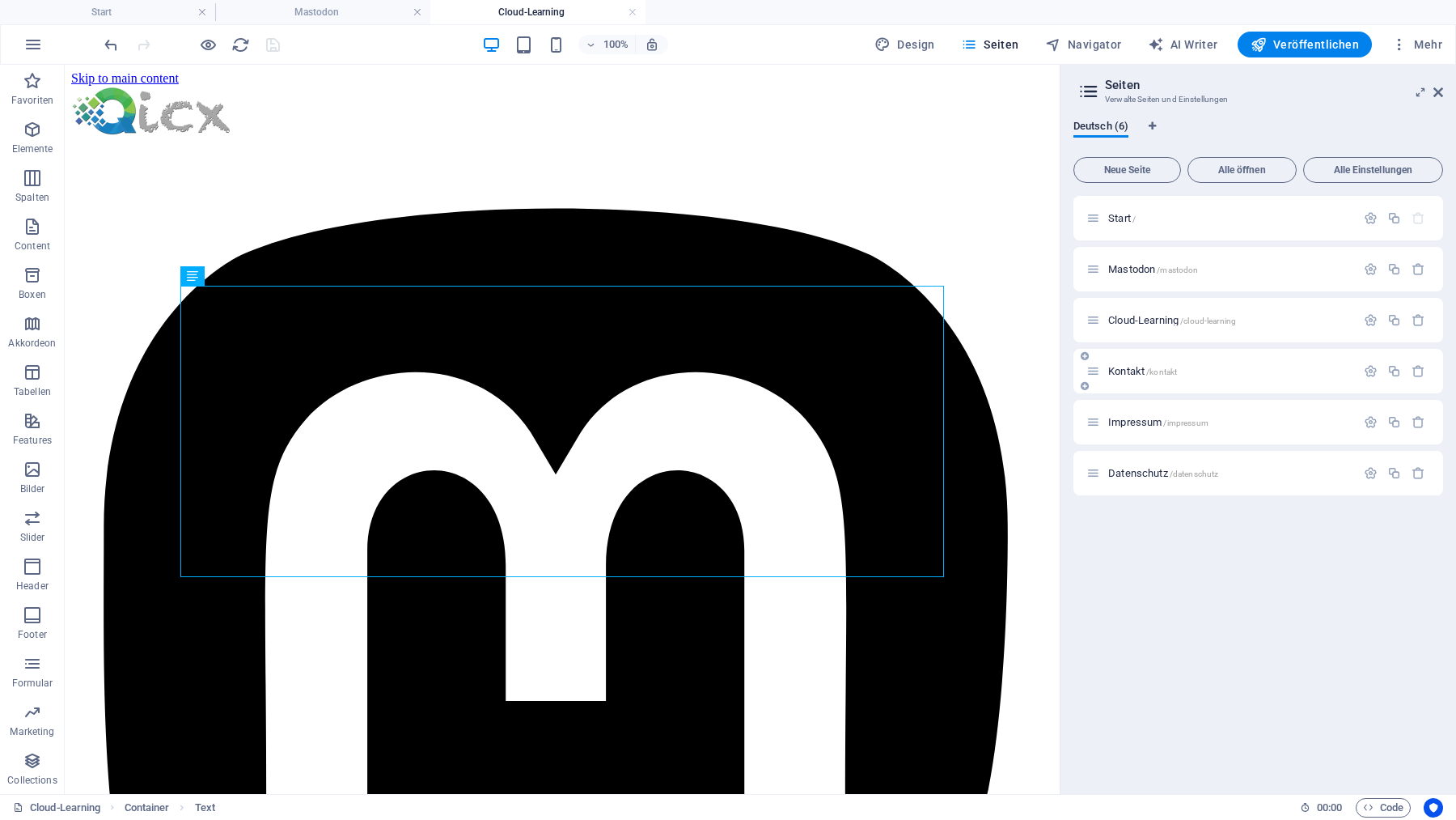
click at [1123, 379] on div "Kontakt /kontakt" at bounding box center [1221, 370] width 269 height 19
click at [1124, 370] on span "Kontakt /kontakt" at bounding box center [1143, 370] width 69 height 12
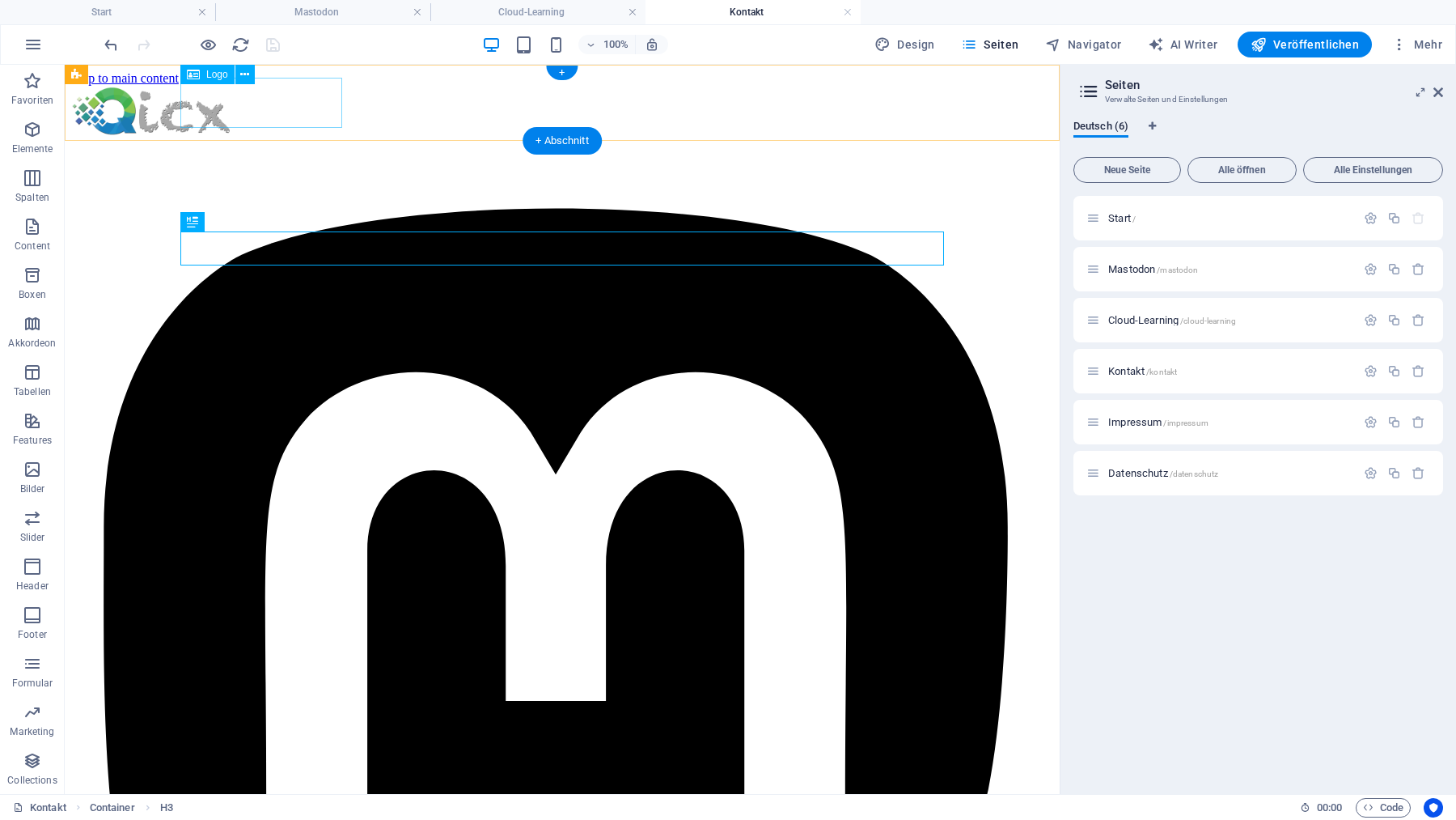
click at [276, 105] on div at bounding box center [562, 112] width 982 height 53
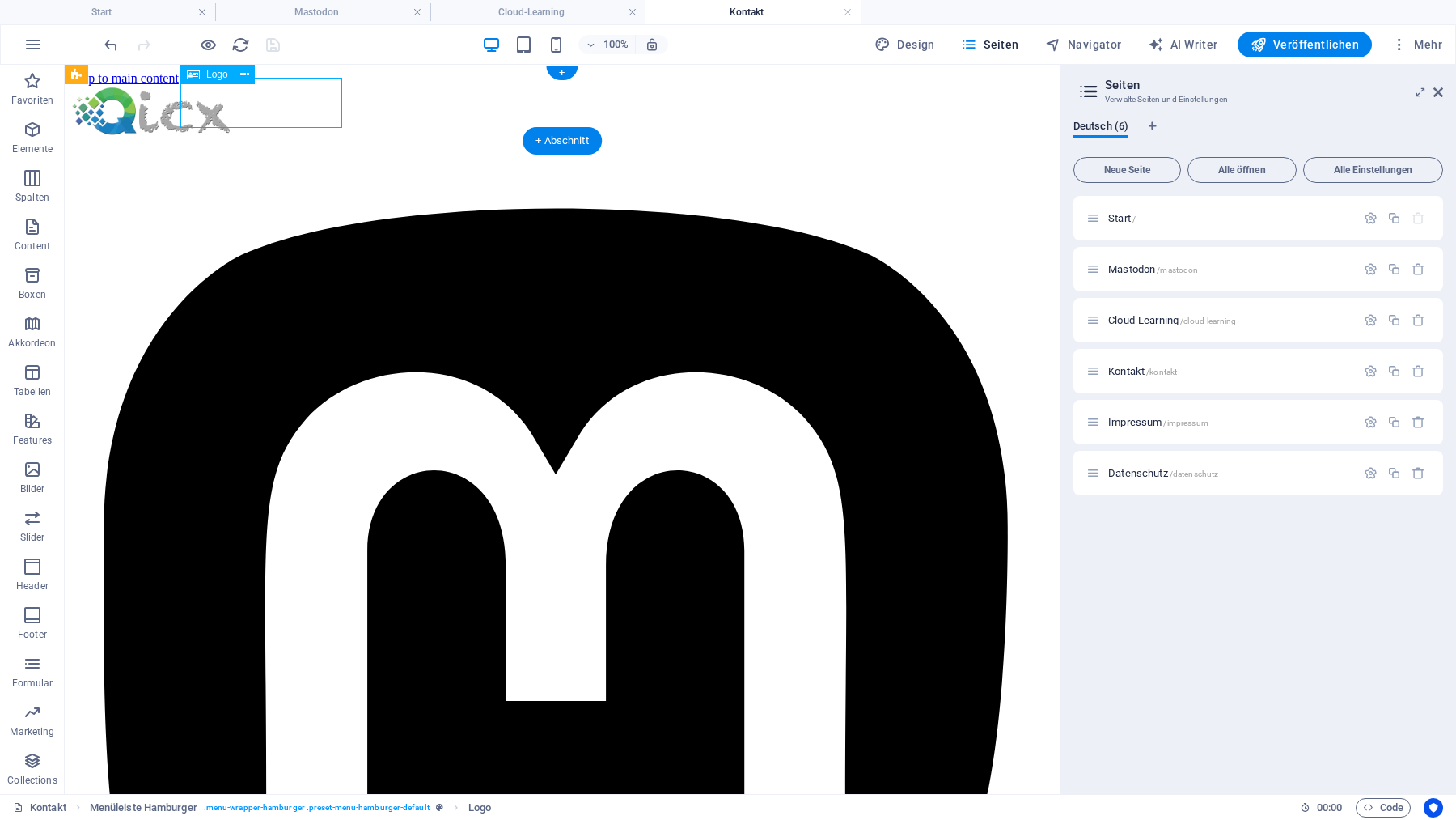
click at [276, 105] on div at bounding box center [562, 112] width 982 height 53
select select "px"
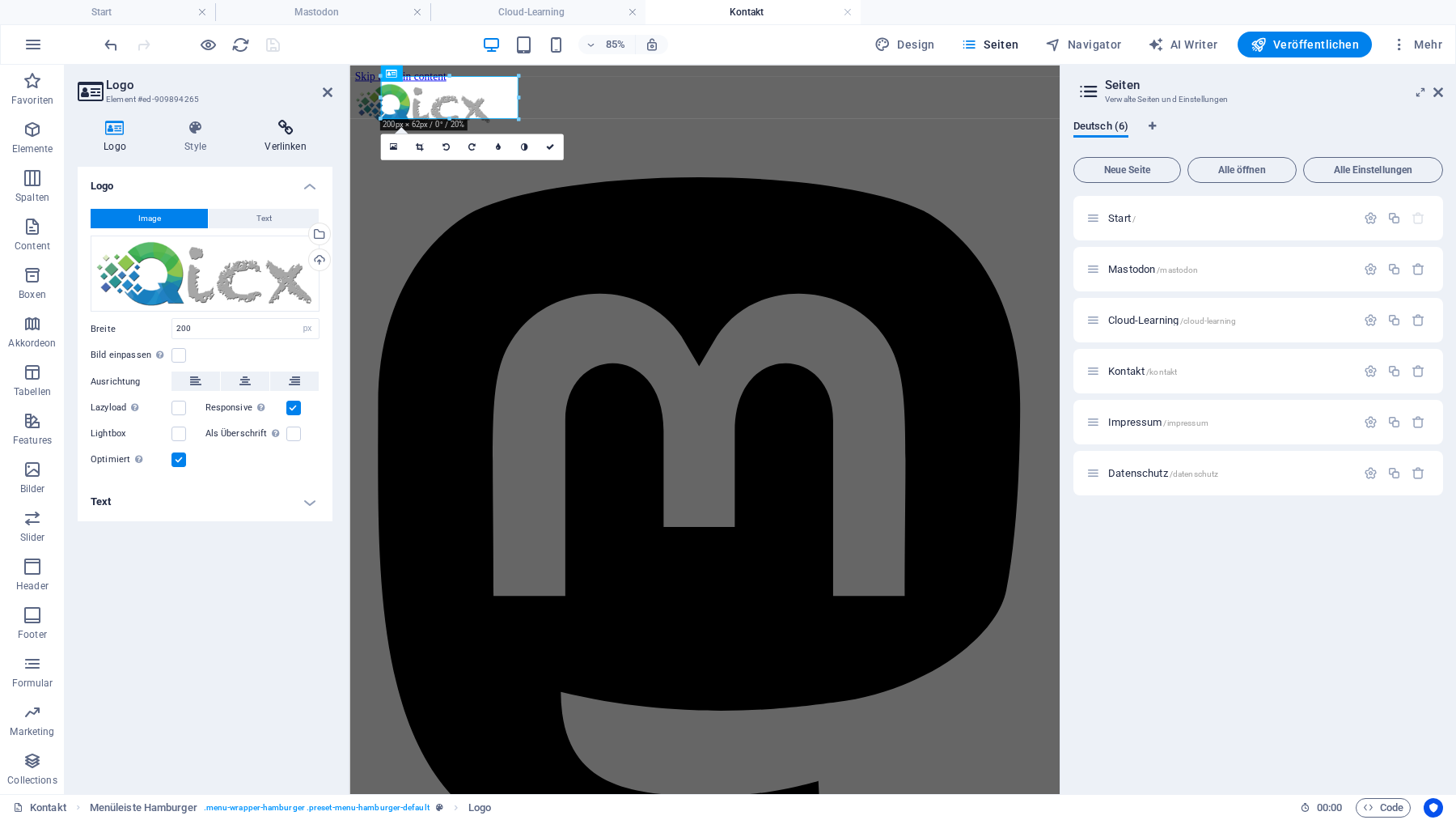
click at [287, 129] on icon at bounding box center [285, 128] width 94 height 16
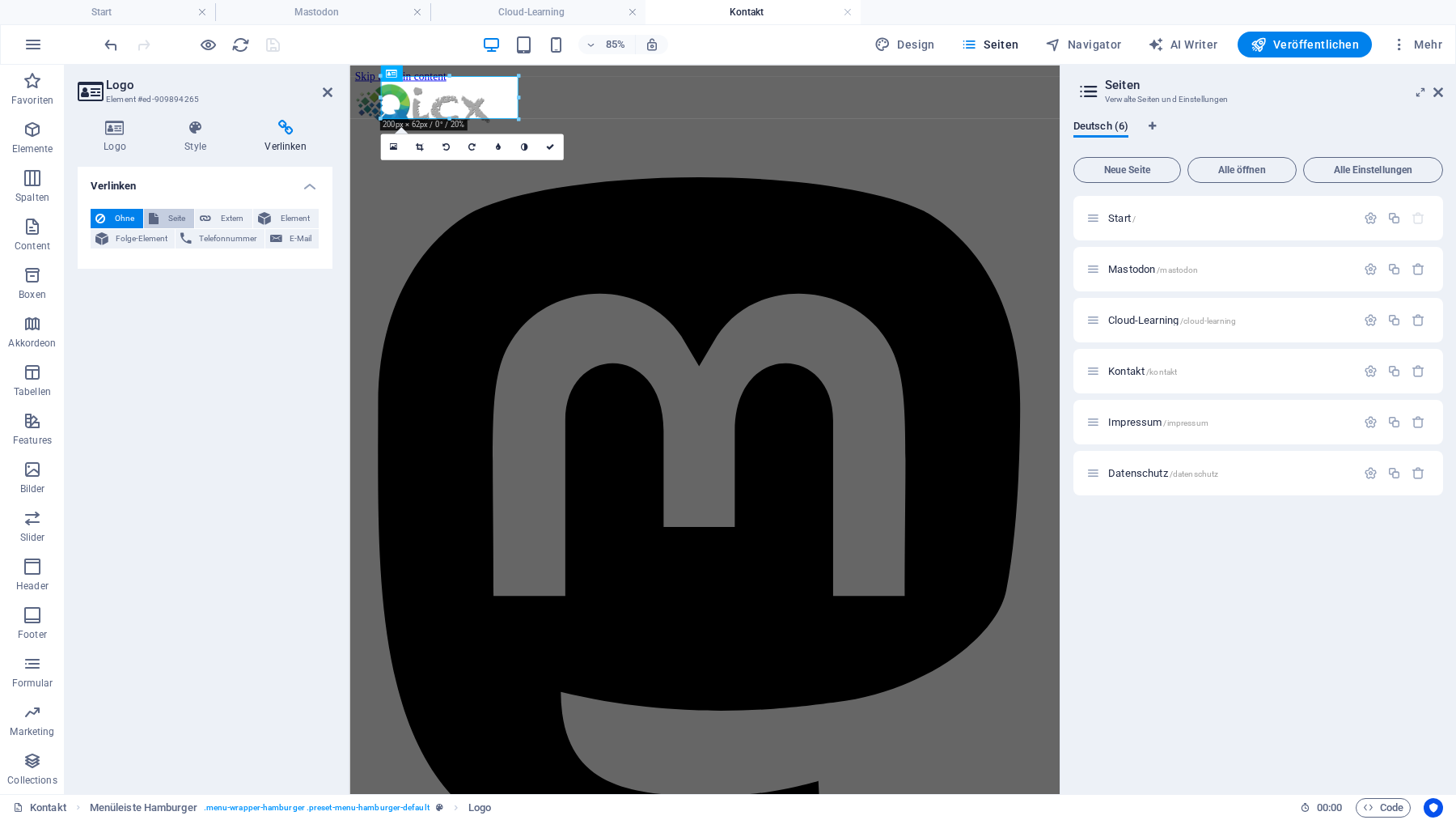
click at [165, 217] on span "Seite" at bounding box center [176, 219] width 26 height 20
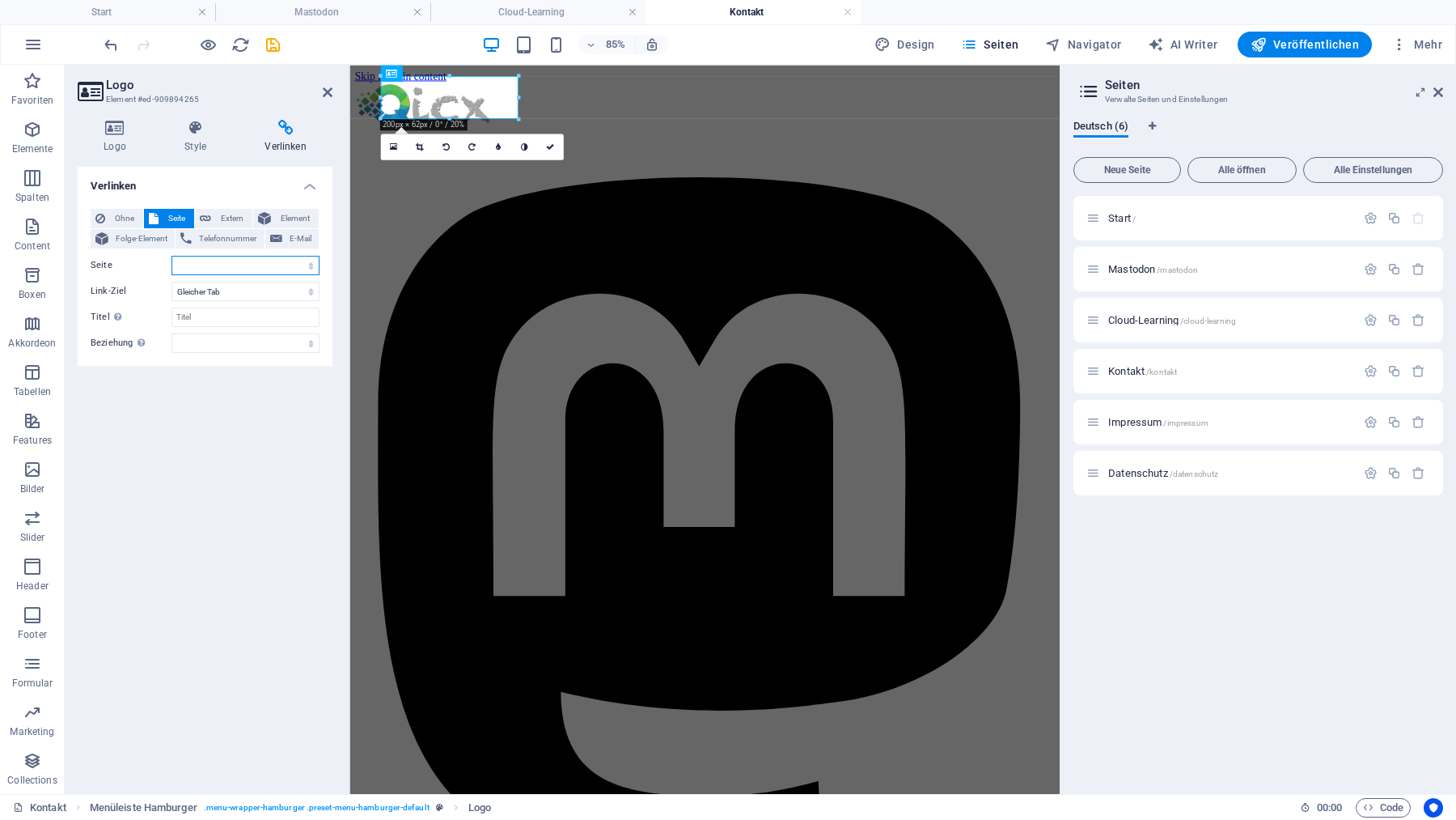
click at [171, 255] on select "Start Mastodon Cloud-Learning Kontakt Impressum Datenschutz" at bounding box center [245, 265] width 148 height 20
select select "0"
click option "Start" at bounding box center [0, 0] width 0 height 0
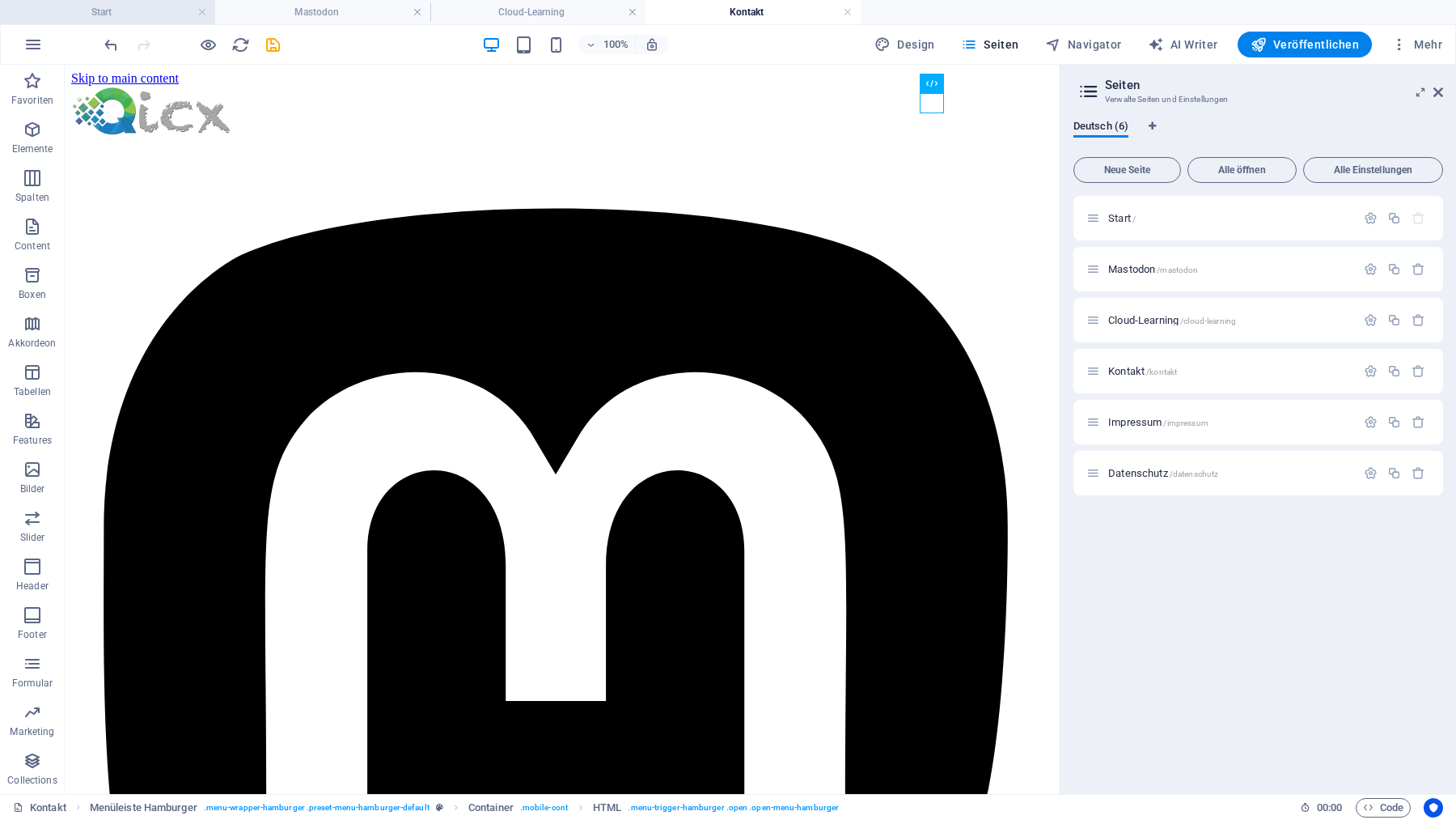
click at [155, 10] on h4 "Start" at bounding box center [108, 12] width 215 height 18
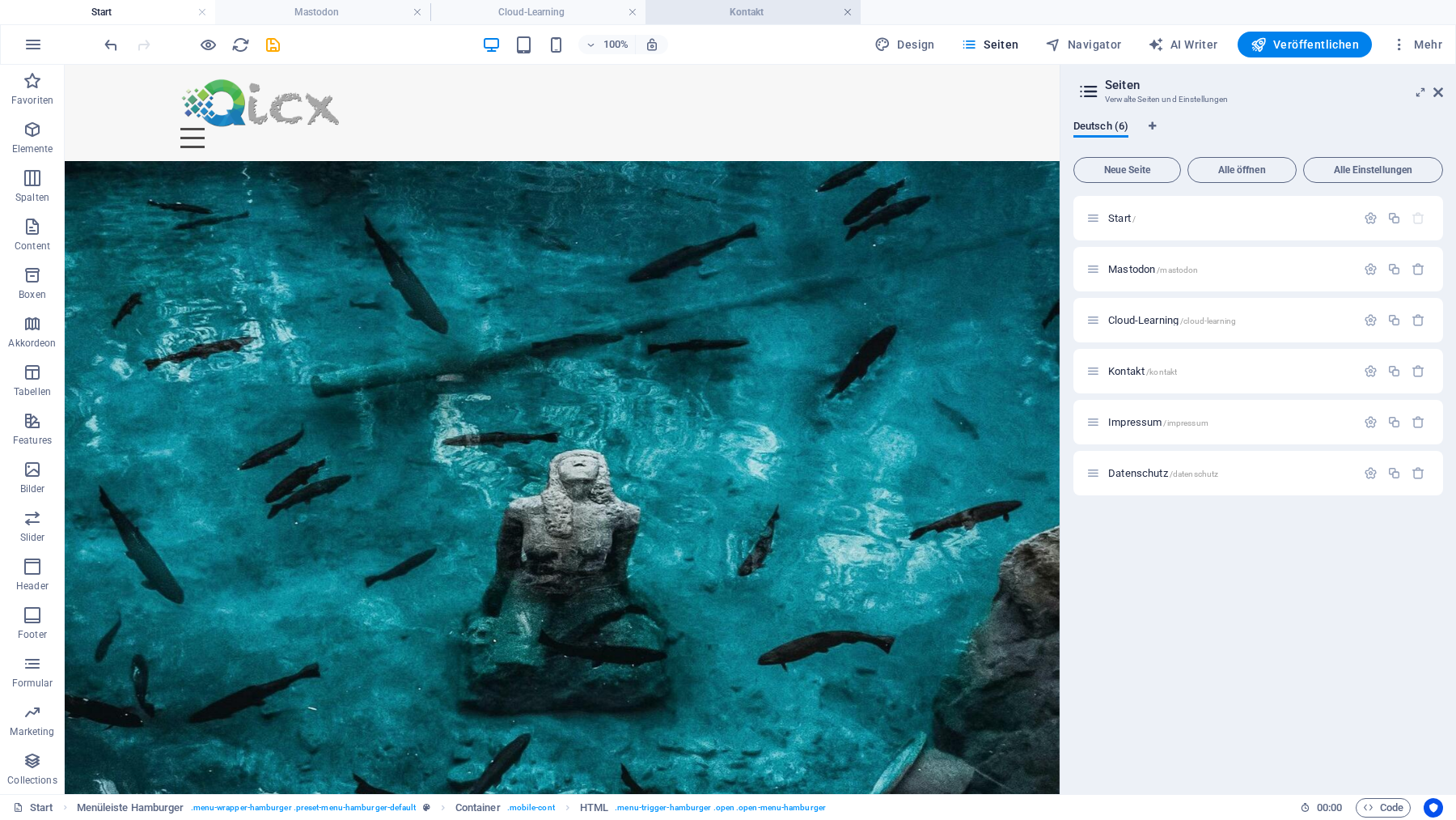
click at [846, 10] on link at bounding box center [847, 12] width 10 height 16
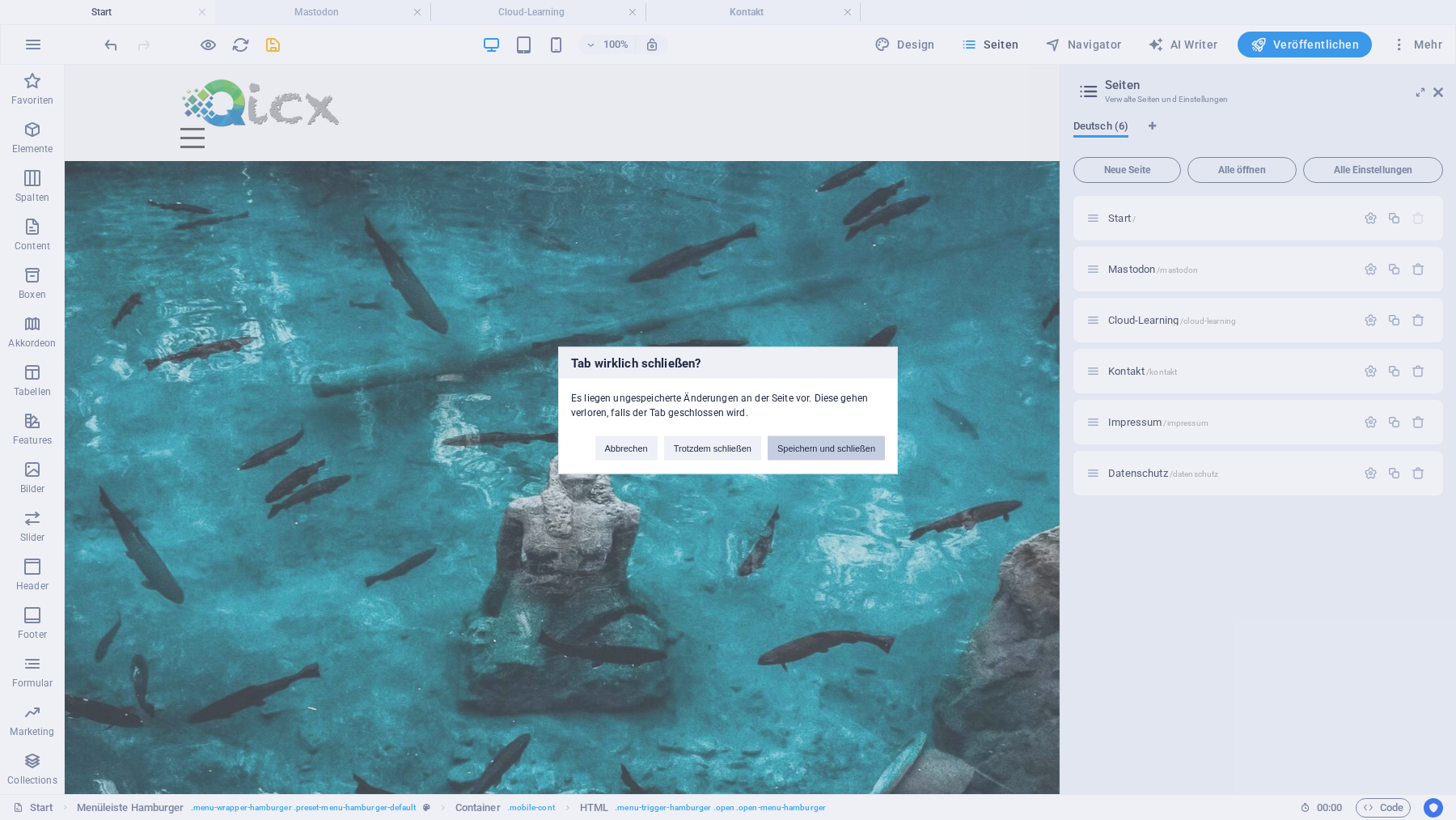
click at [825, 450] on button "Speichern und schließen" at bounding box center [826, 448] width 117 height 24
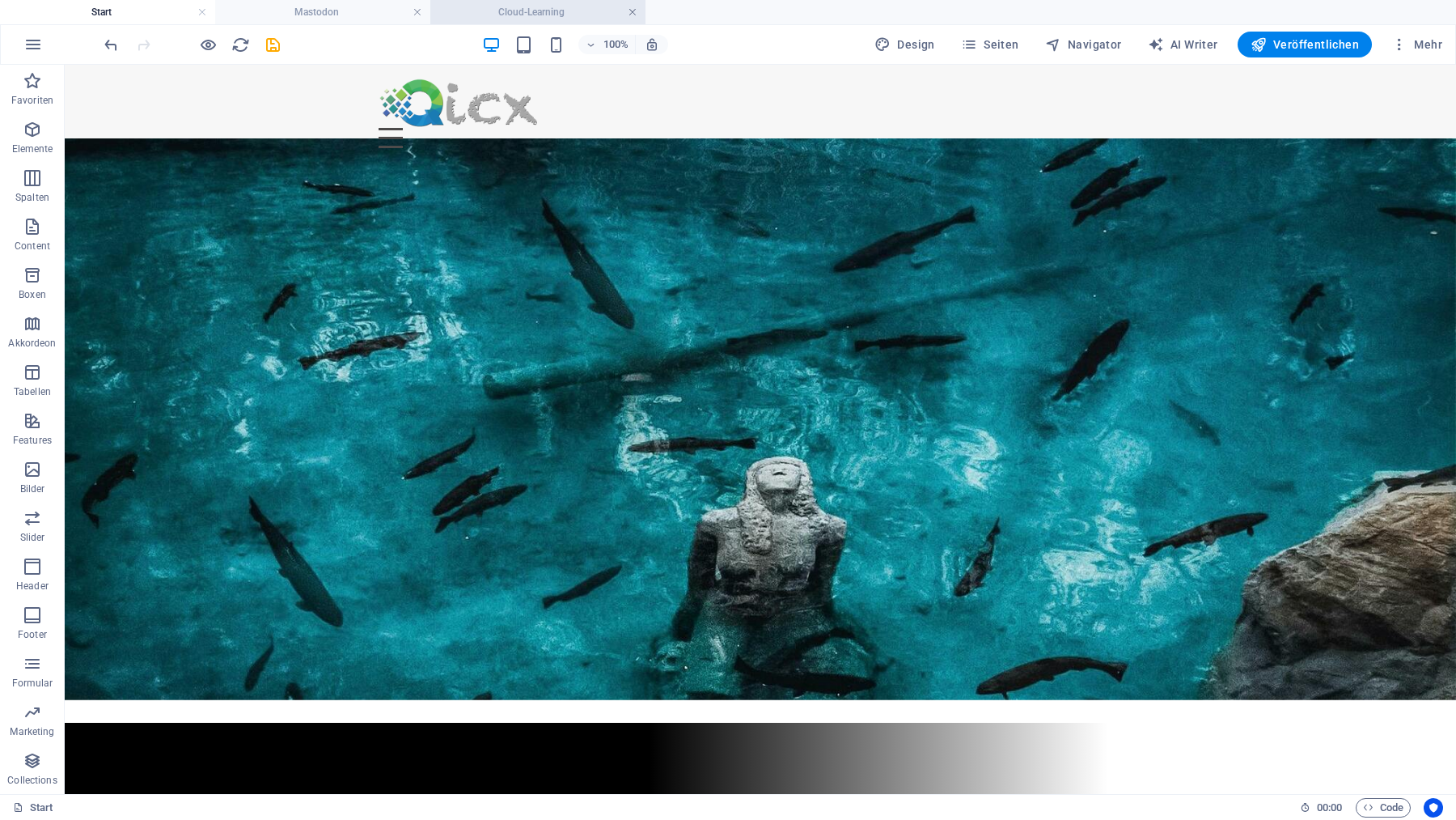
click at [630, 13] on link at bounding box center [633, 12] width 10 height 16
click at [416, 11] on link at bounding box center [418, 12] width 10 height 16
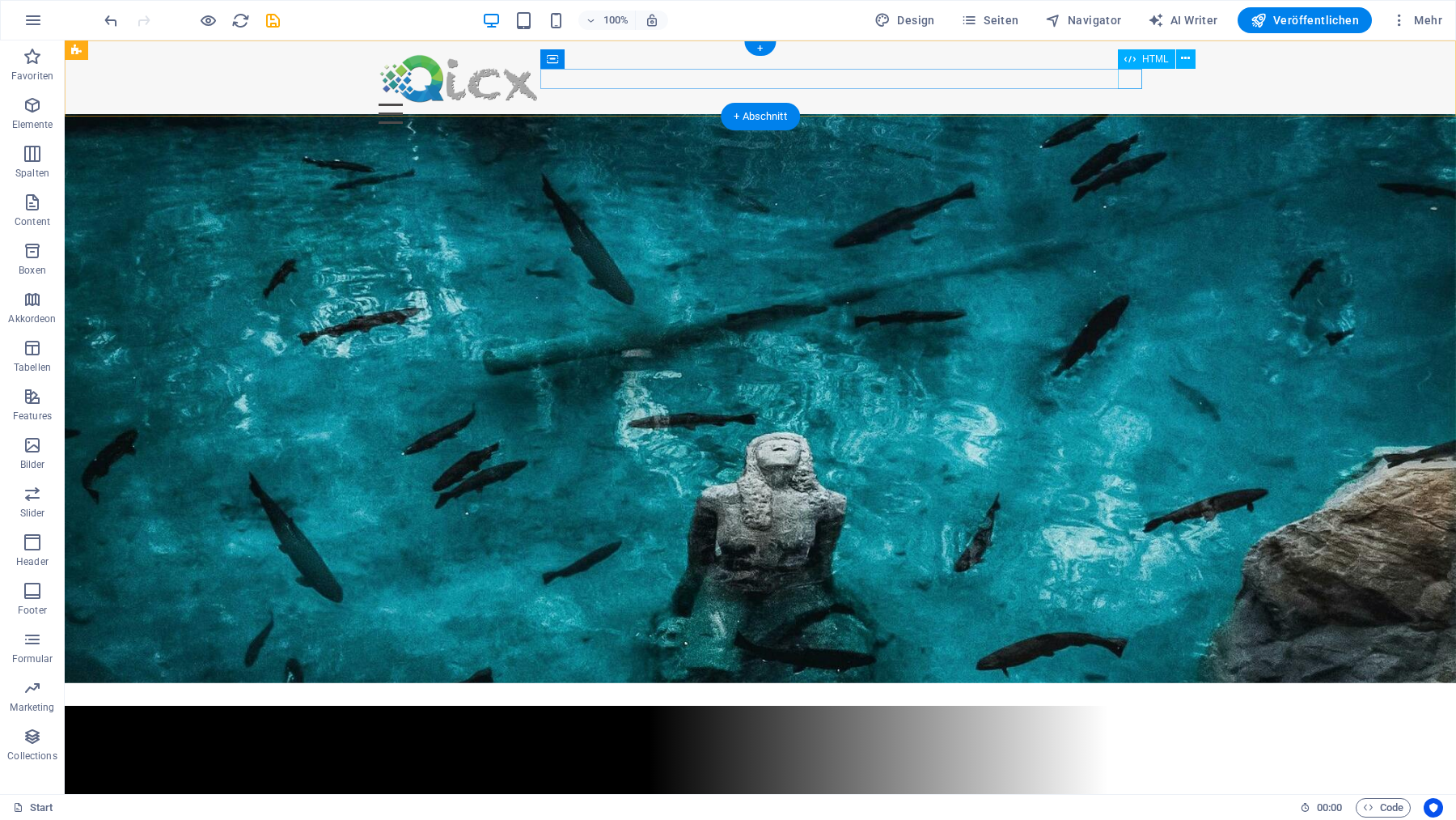
click at [1130, 104] on div "Menu" at bounding box center [760, 113] width 763 height 20
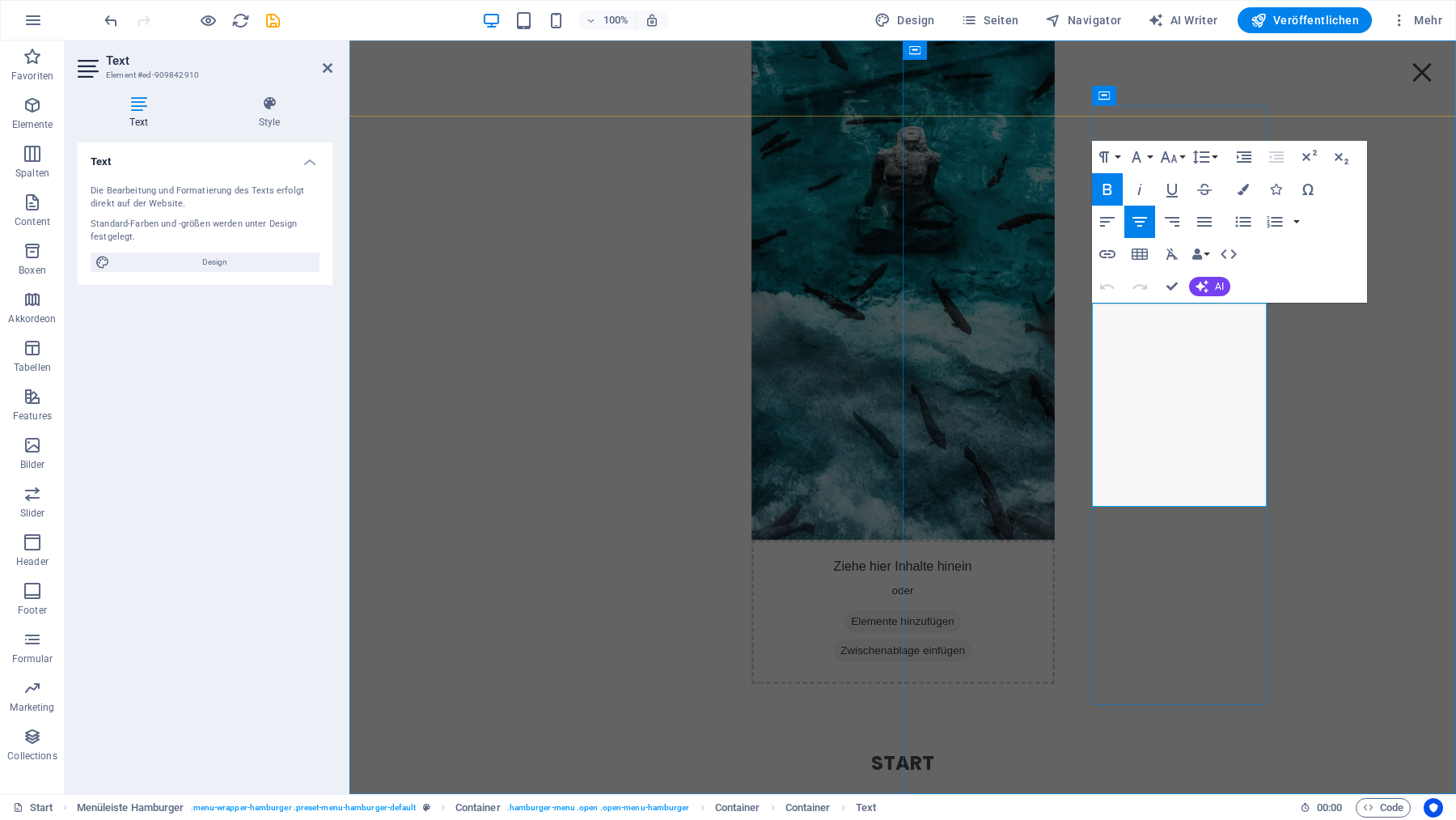
click at [990, 778] on h4 at bounding box center [903, 792] width 174 height 29
click at [276, 20] on icon "save" at bounding box center [272, 20] width 19 height 19
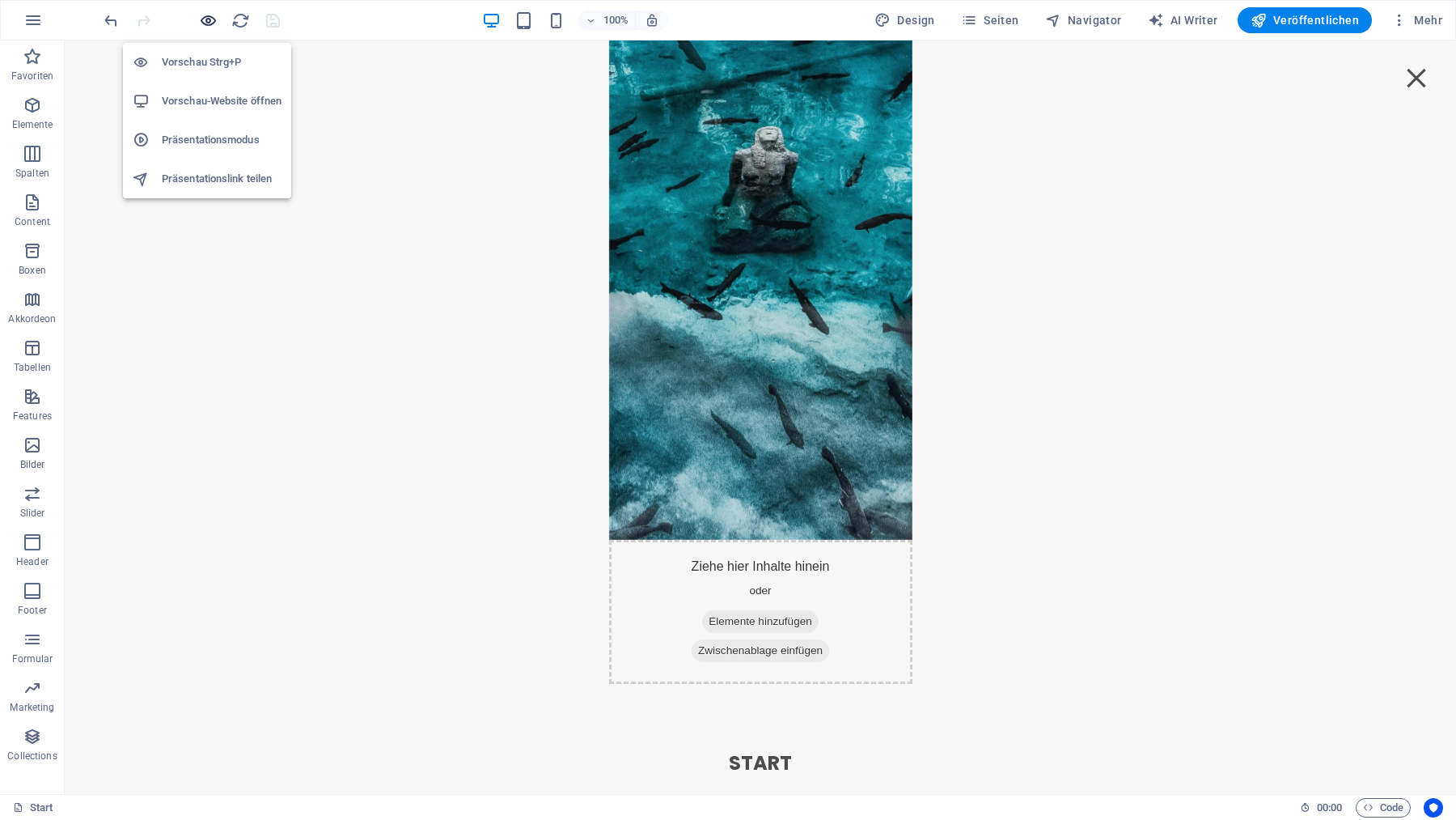
click at [213, 20] on icon "button" at bounding box center [208, 20] width 19 height 19
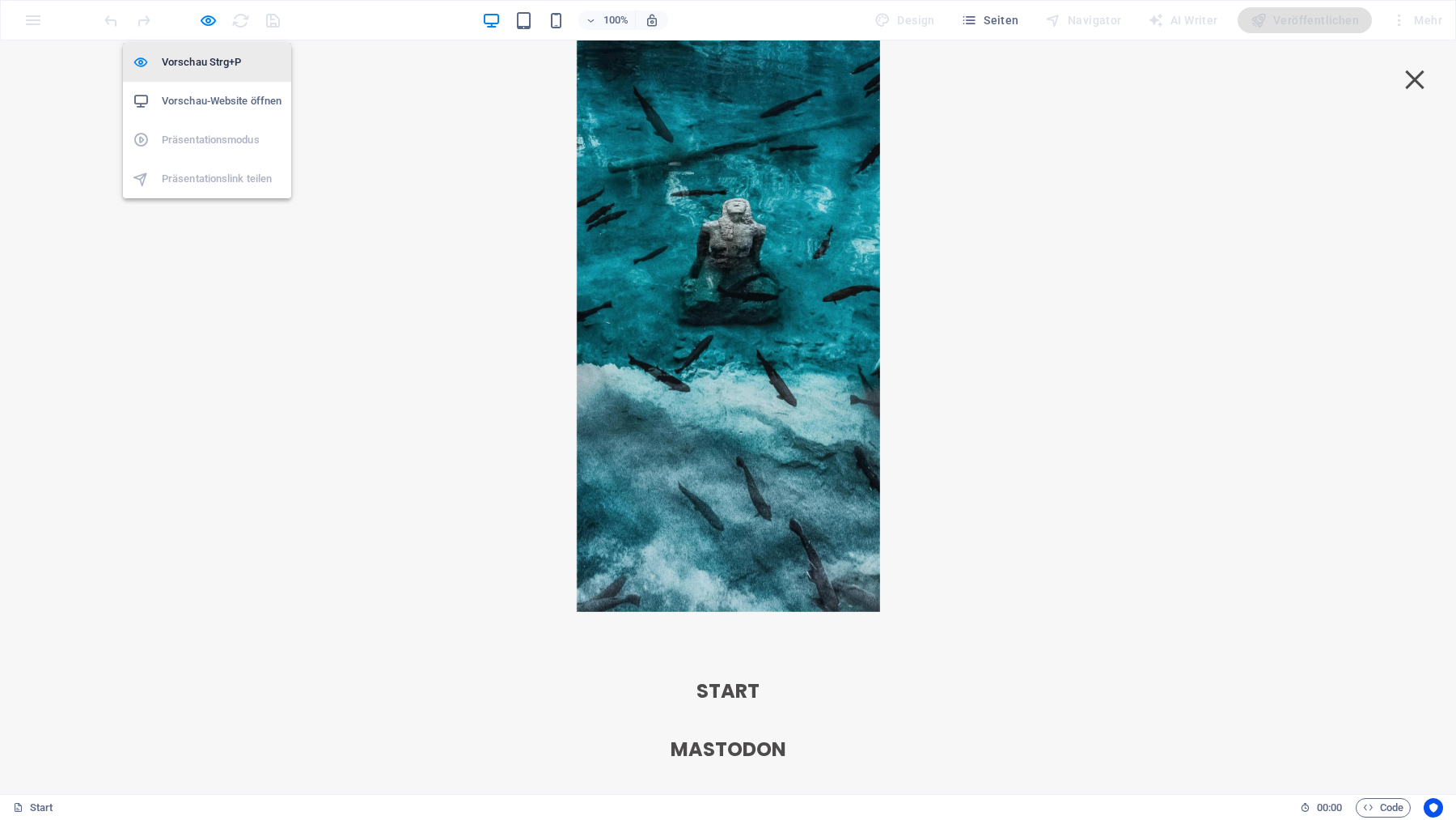
click at [208, 60] on h6 "Vorschau Strg+P" at bounding box center [221, 62] width 120 height 20
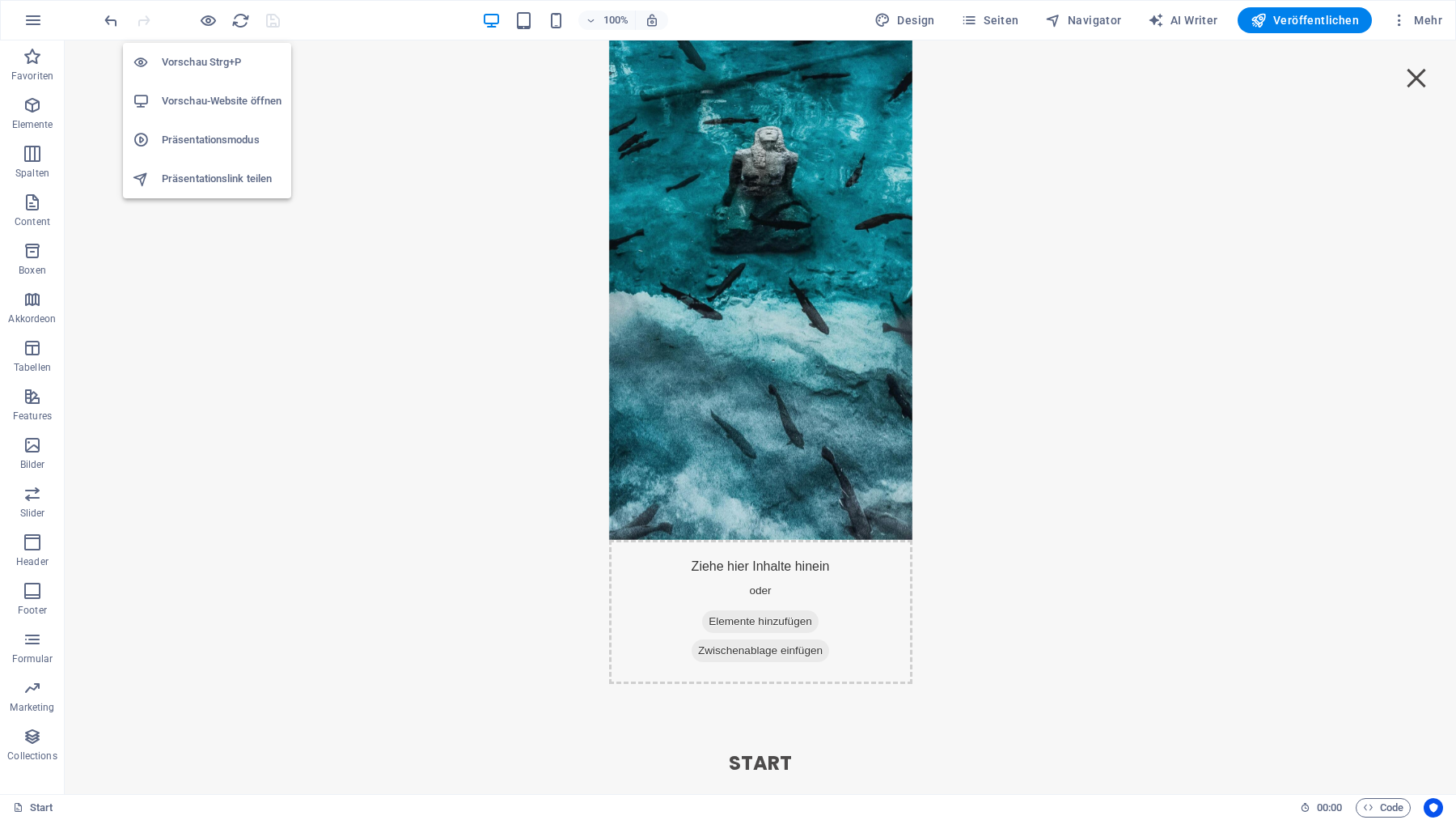
click at [215, 103] on h6 "Vorschau-Website öffnen" at bounding box center [221, 101] width 120 height 20
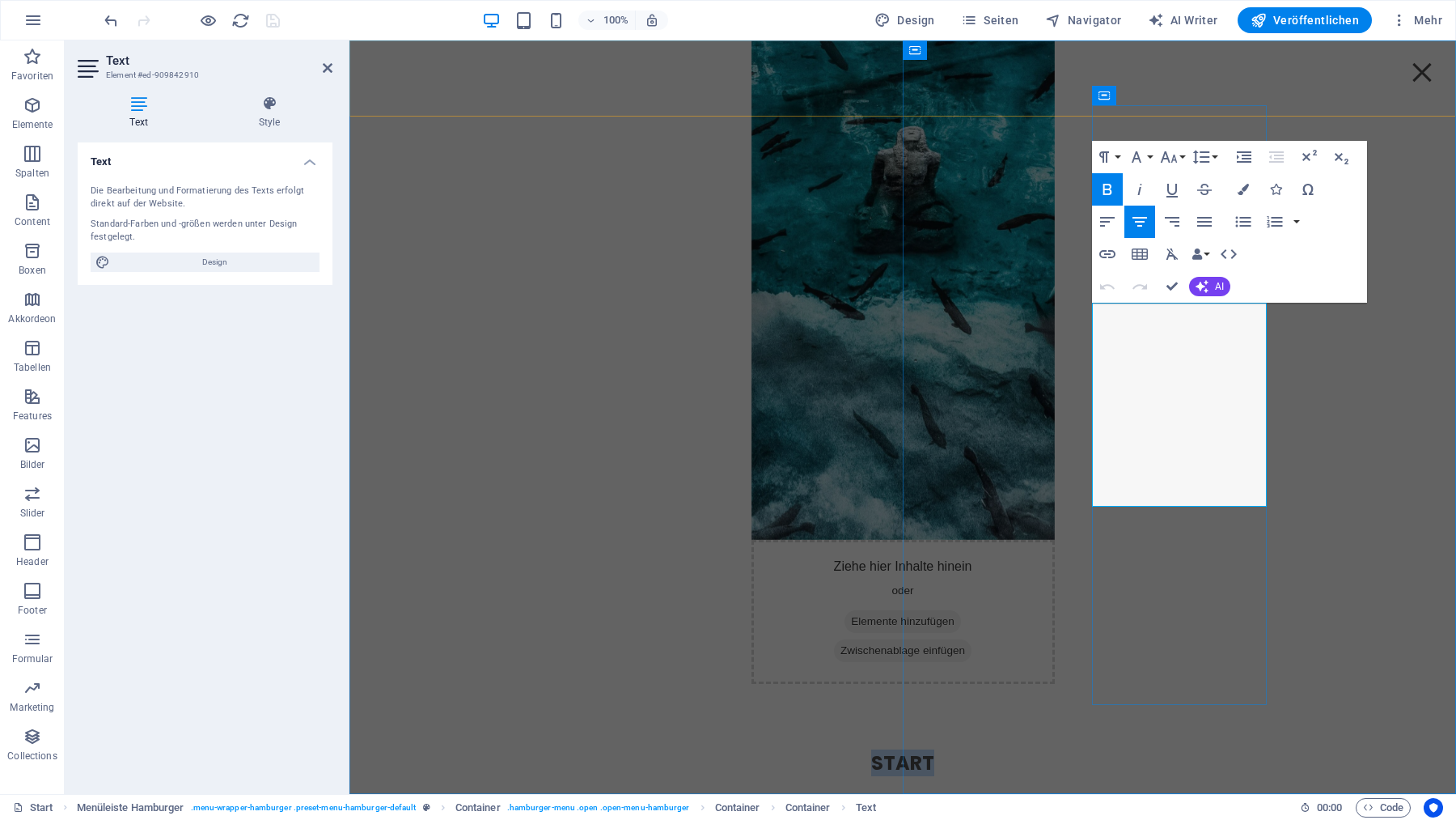
drag, startPoint x: 1244, startPoint y: 310, endPoint x: 1113, endPoint y: 311, distance: 131.0
click at [990, 748] on h4 "Start" at bounding box center [903, 763] width 174 height 29
copy strong "Start"
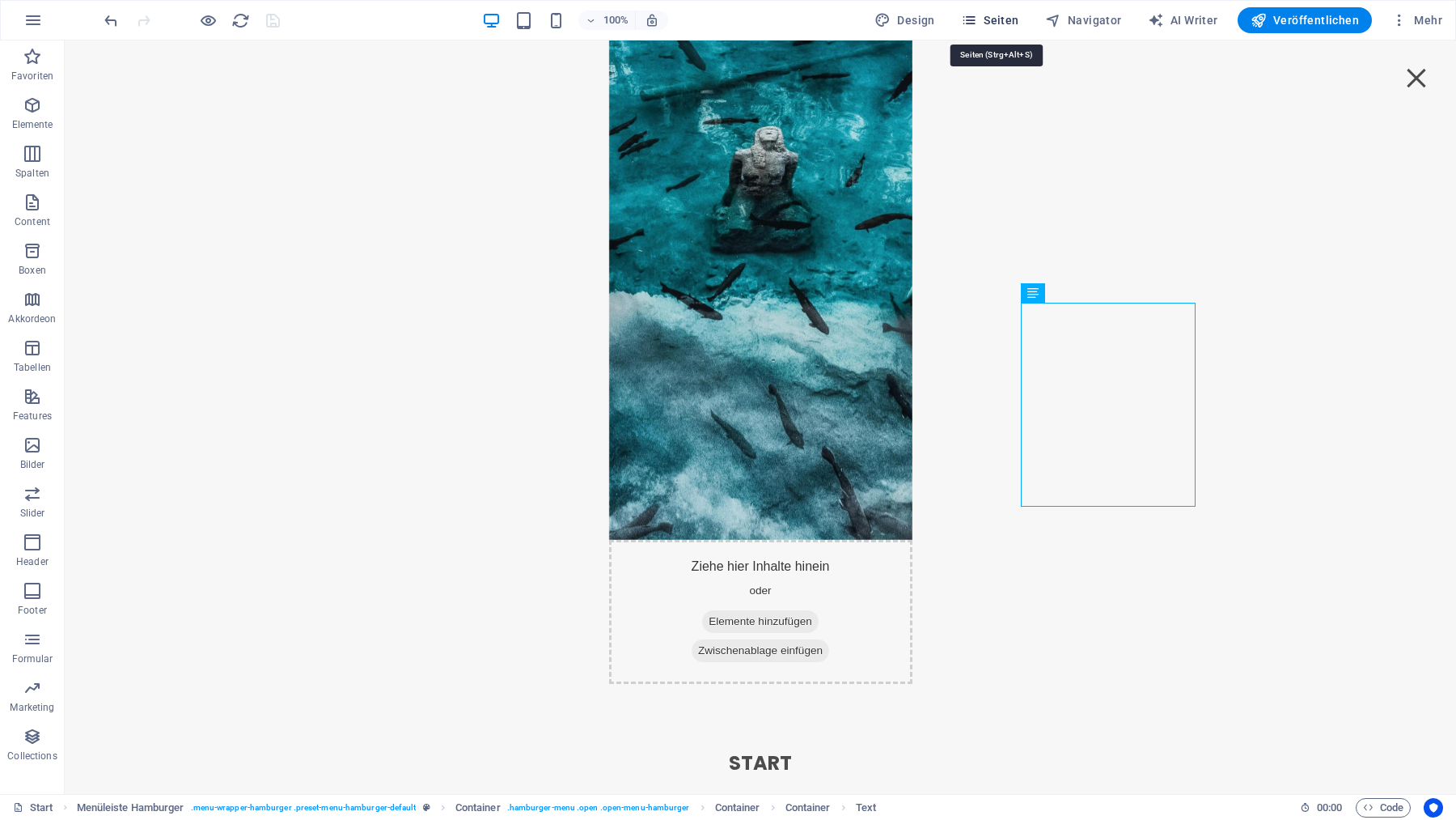
click at [1006, 17] on span "Seiten" at bounding box center [989, 20] width 58 height 16
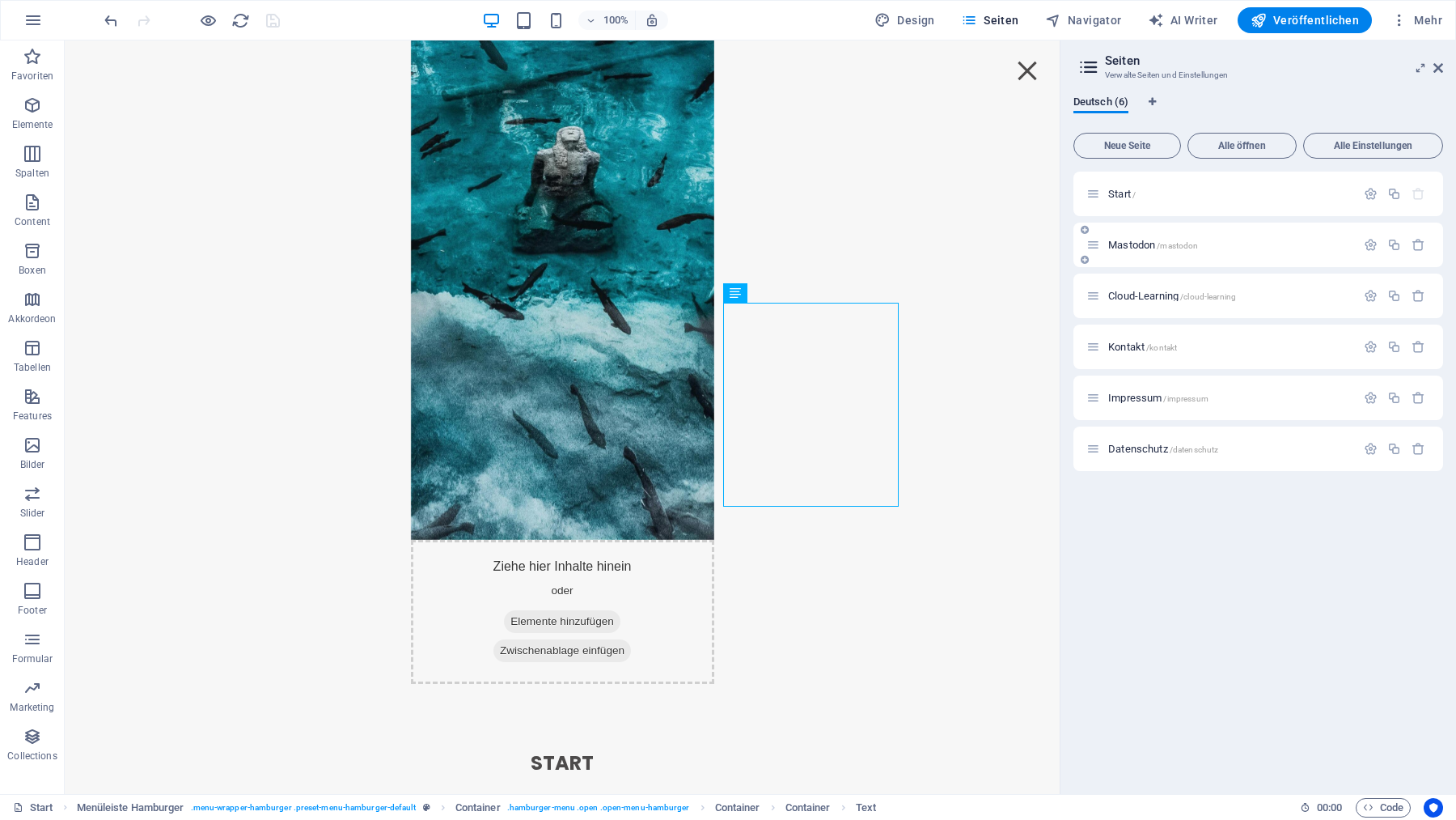
click at [1113, 245] on span "Mastodon /mastodon" at bounding box center [1153, 245] width 90 height 12
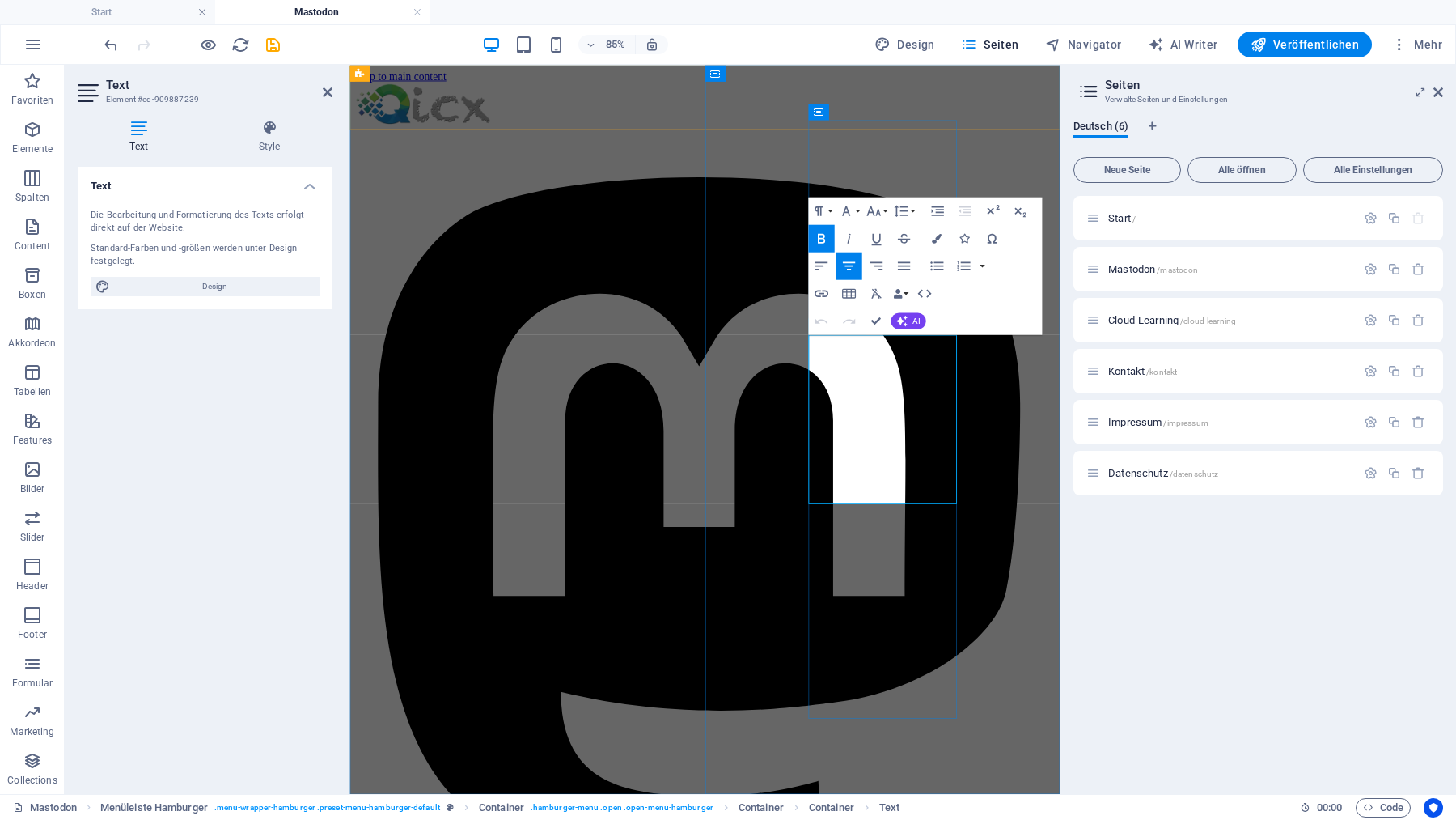
click at [819, 290] on icon "button" at bounding box center [821, 293] width 14 height 7
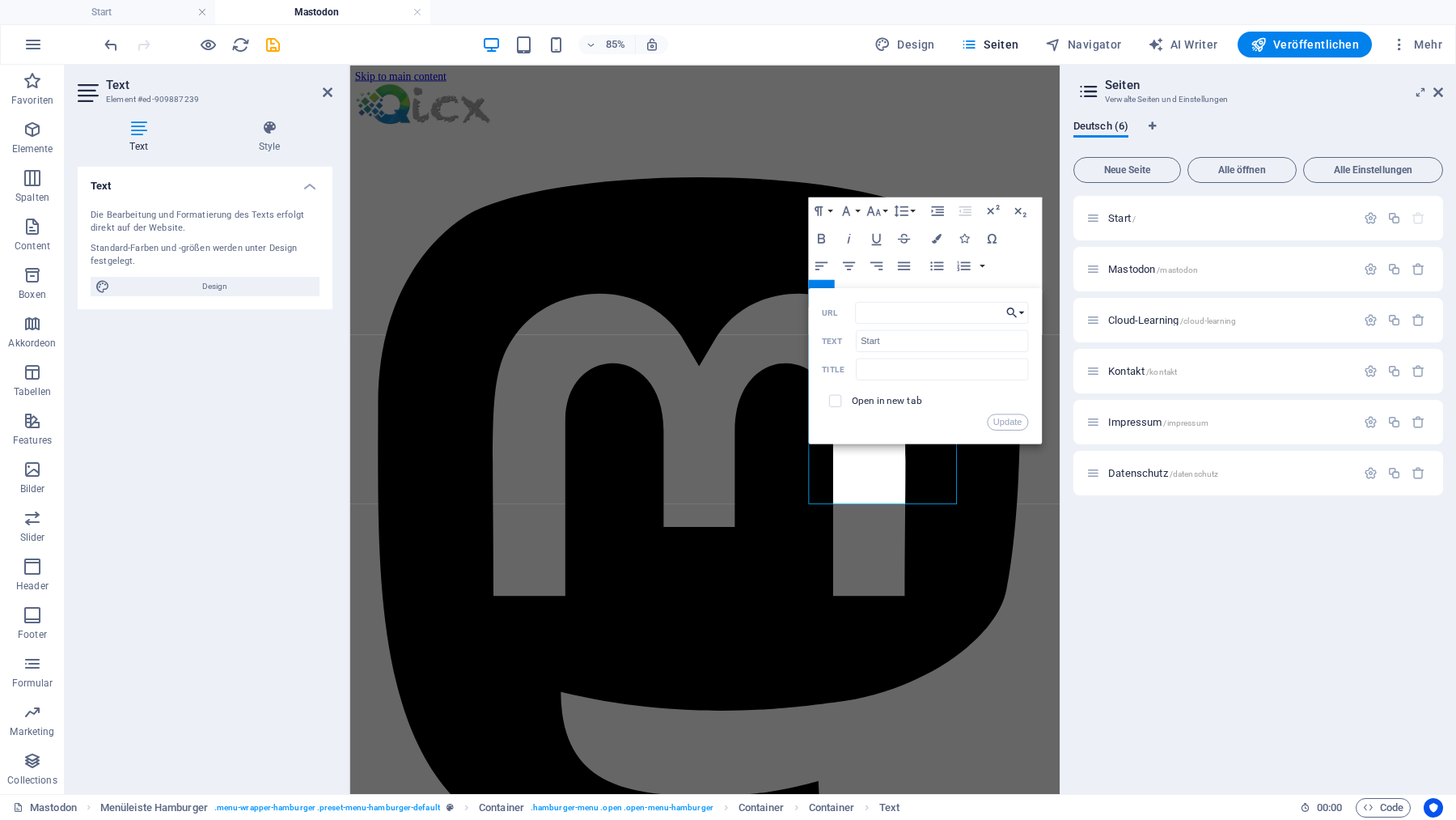
click at [1016, 311] on icon "button" at bounding box center [1011, 312] width 14 height 16
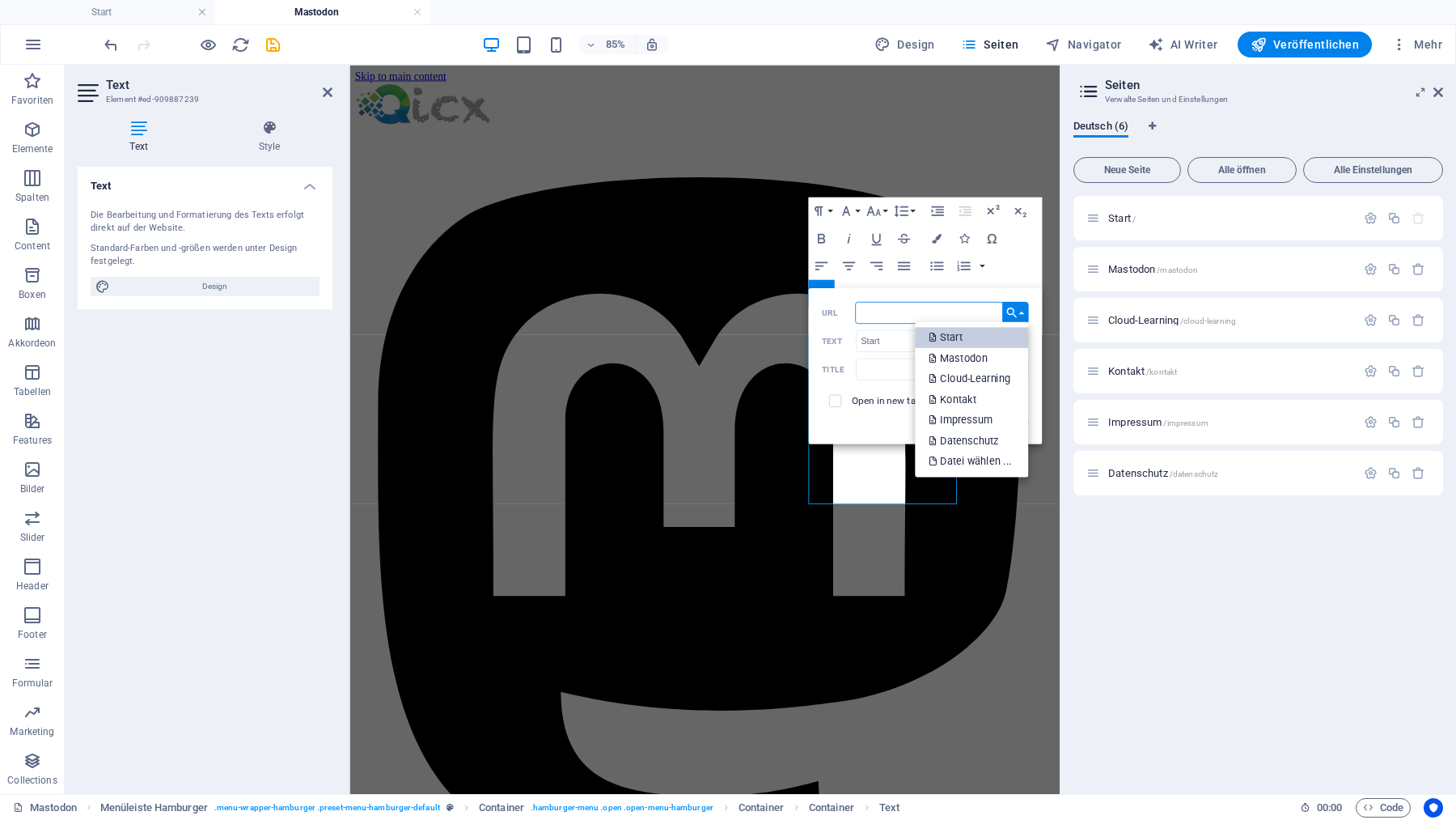
click at [955, 338] on p "Start" at bounding box center [946, 337] width 37 height 21
type input "/"
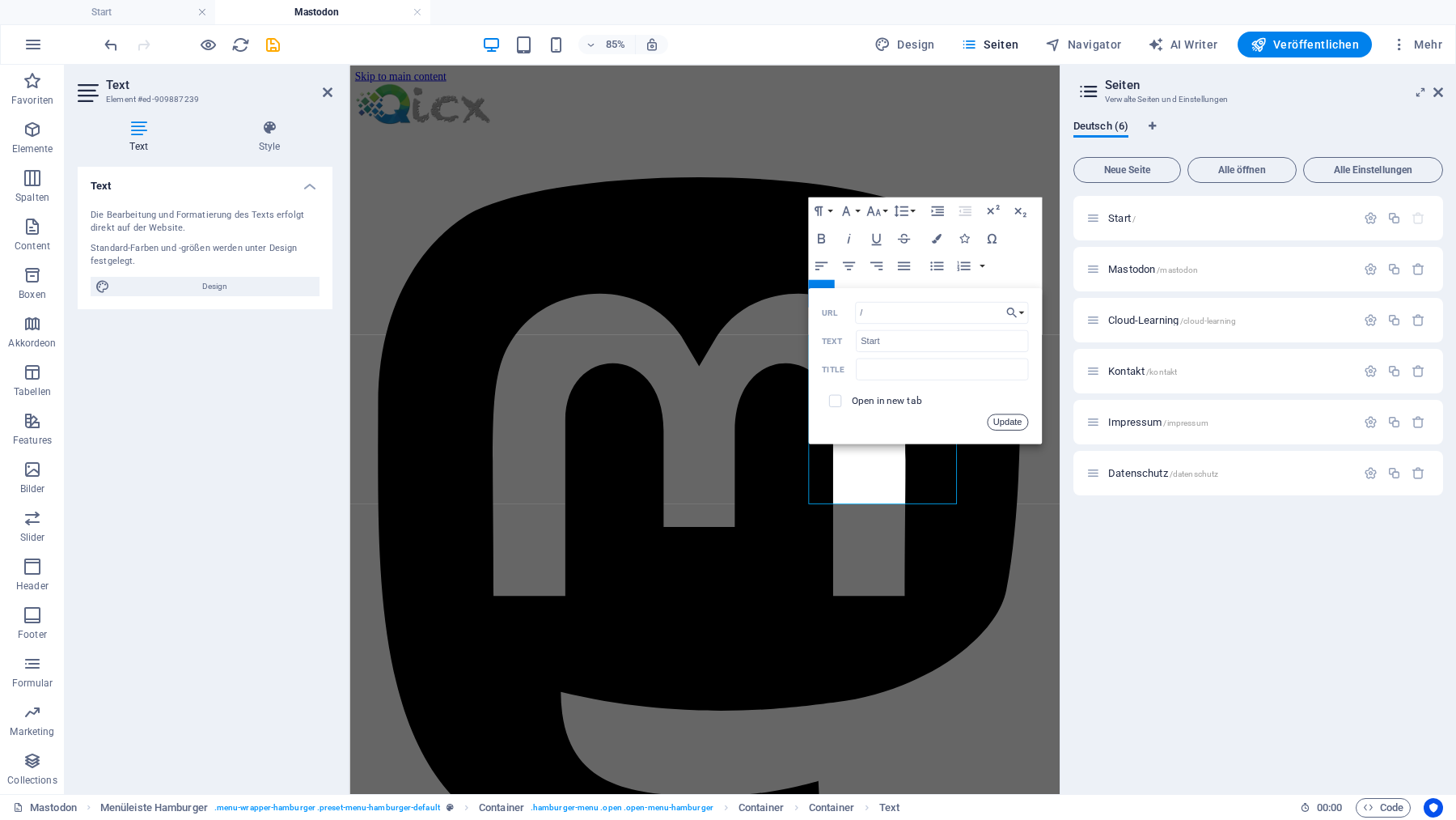
click at [1008, 424] on button "Update" at bounding box center [1007, 422] width 42 height 16
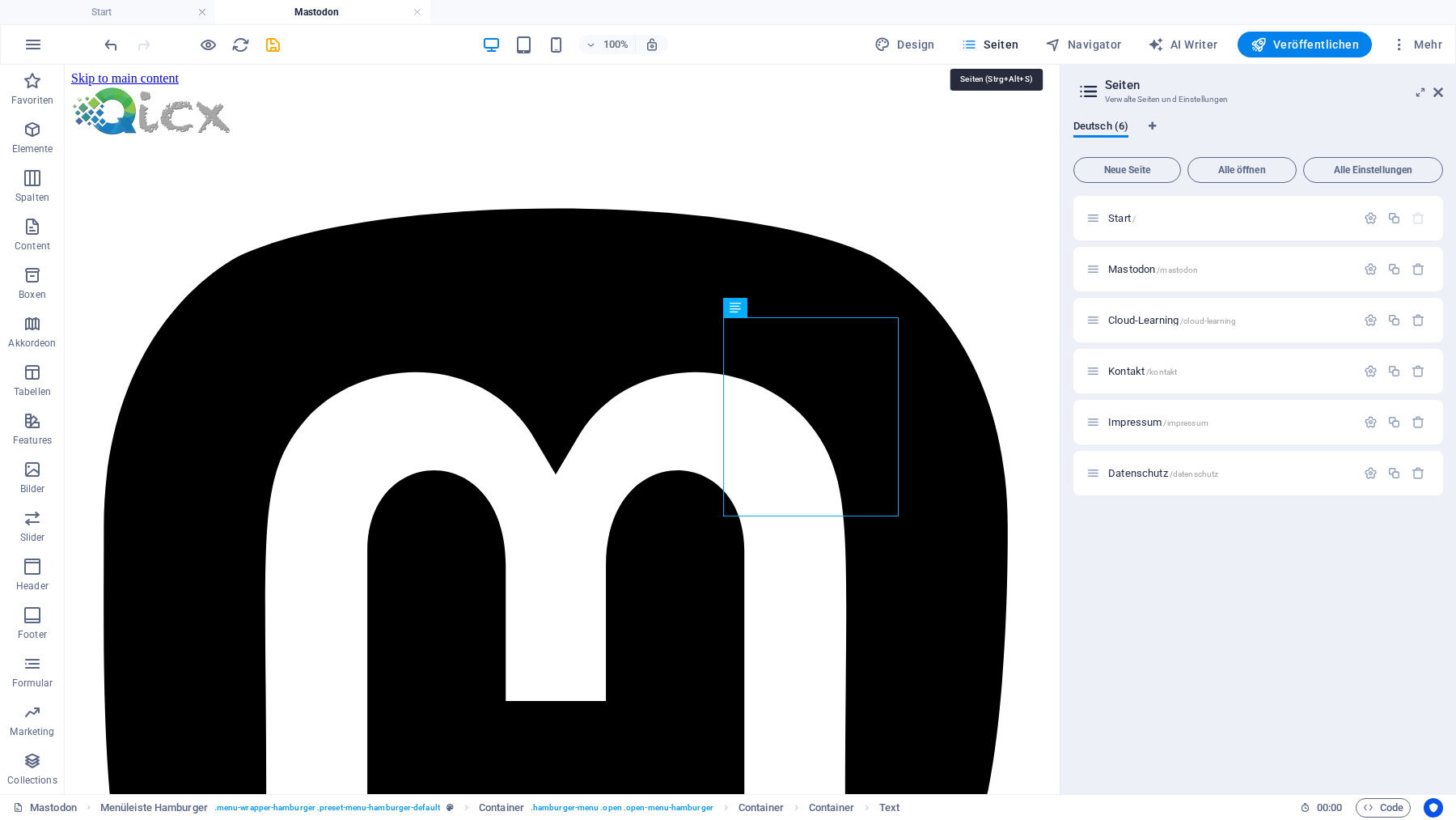
click at [1000, 49] on span "Seiten" at bounding box center [989, 45] width 58 height 16
click at [1129, 321] on span "Cloud-Learning /cloud-learning" at bounding box center [1172, 320] width 128 height 12
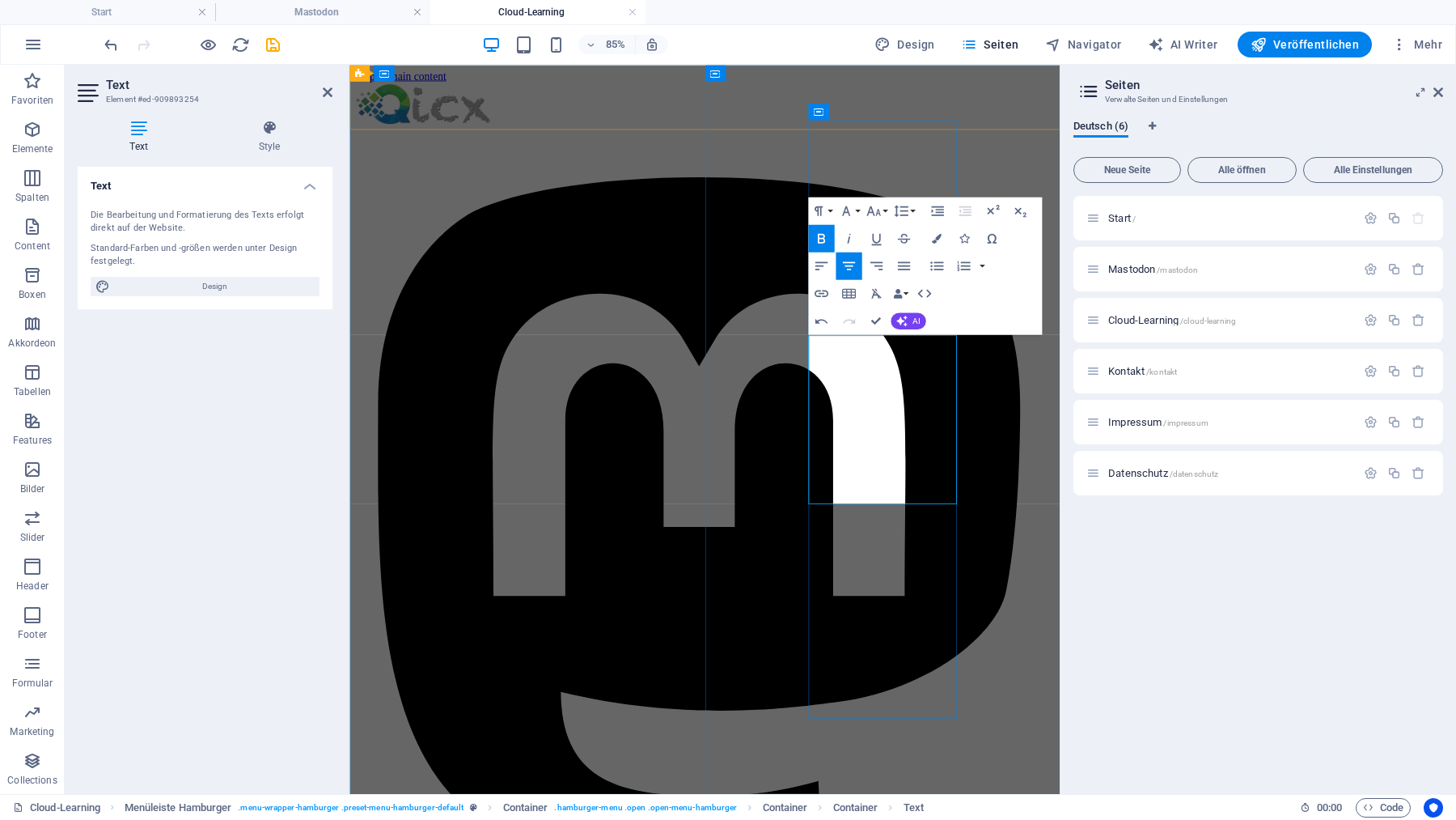
click at [814, 291] on icon "button" at bounding box center [821, 293] width 16 height 16
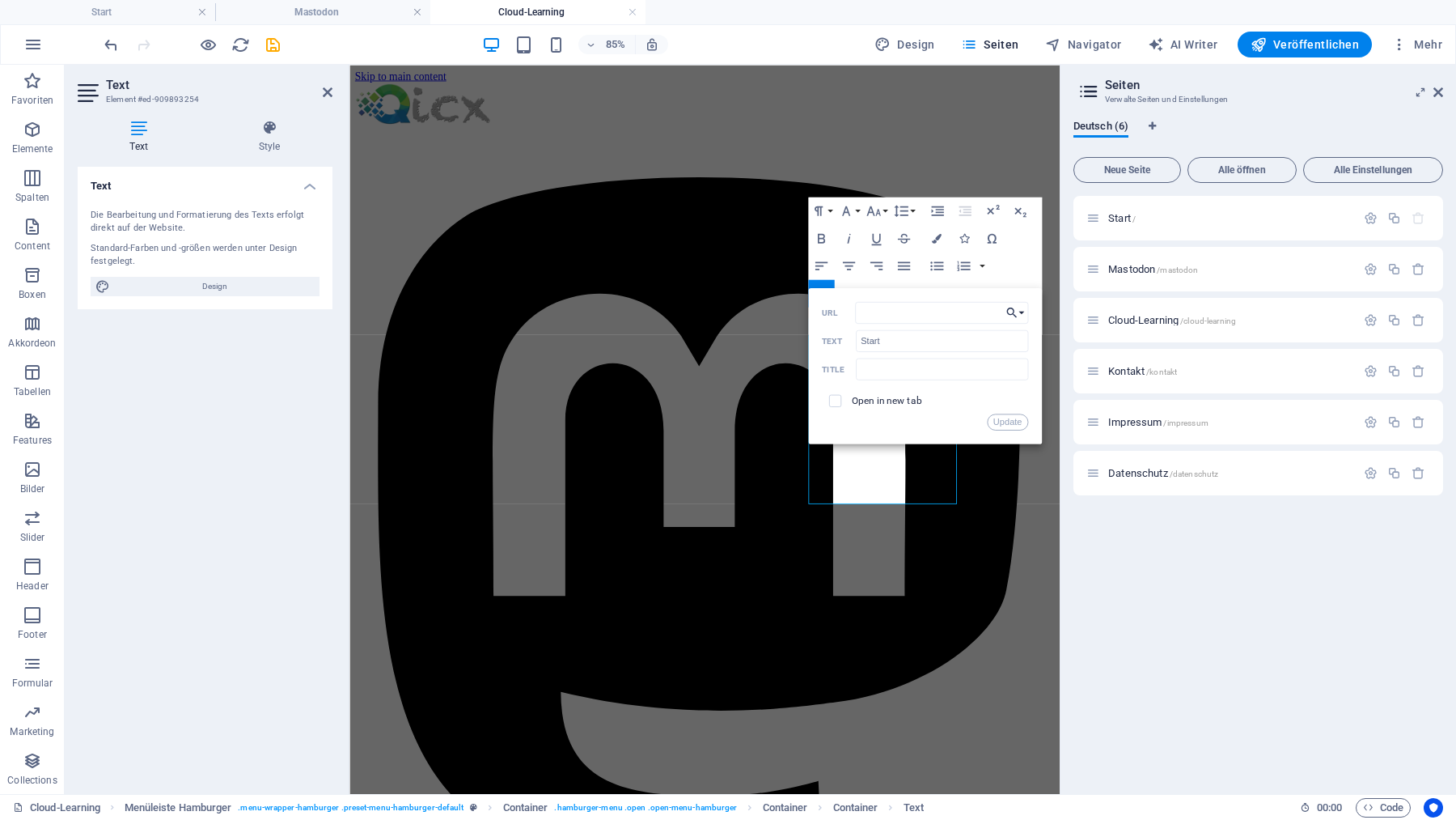
click at [1018, 311] on icon "button" at bounding box center [1011, 312] width 14 height 16
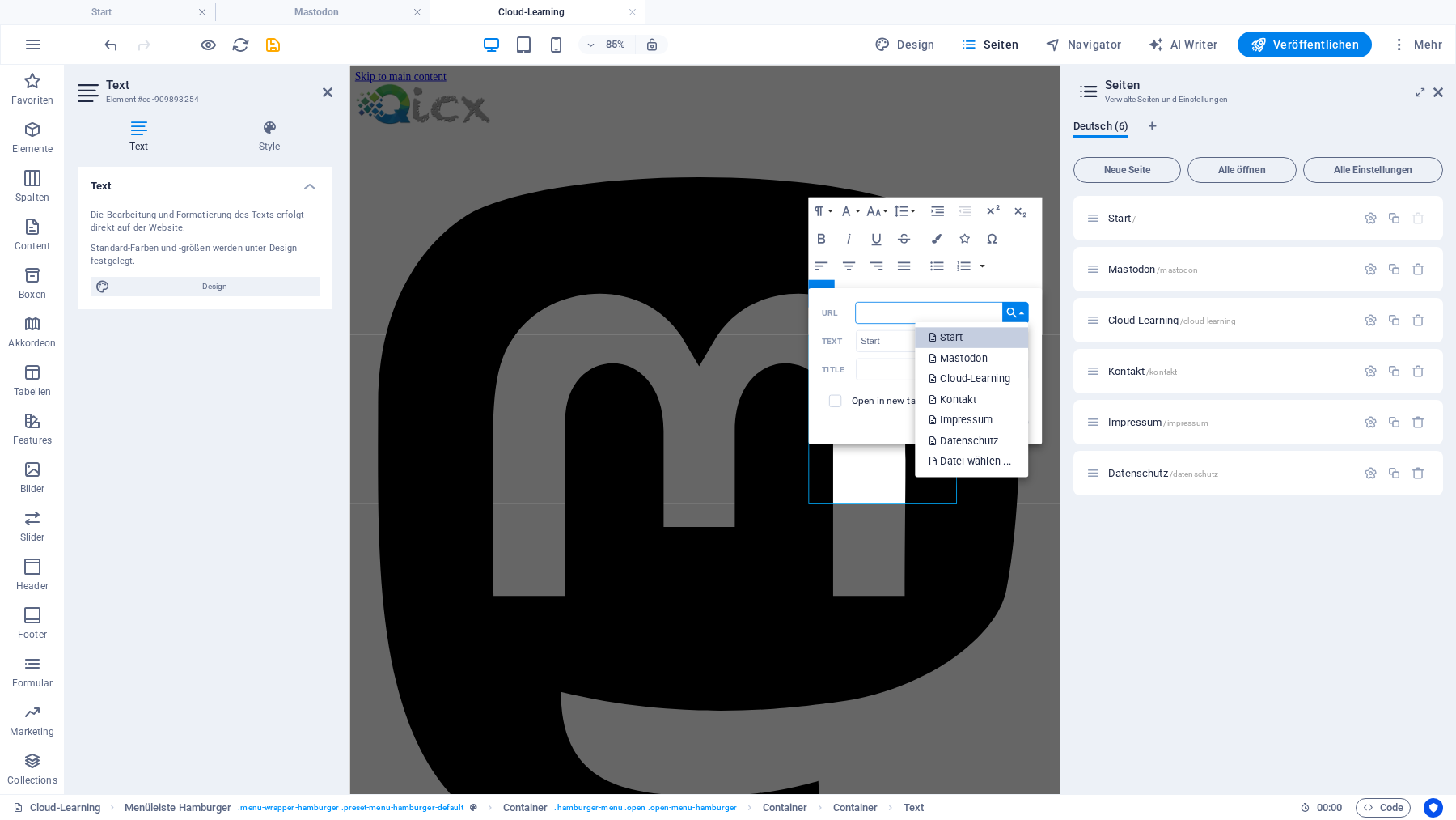
click at [956, 336] on p "Start" at bounding box center [946, 337] width 37 height 21
type input "/"
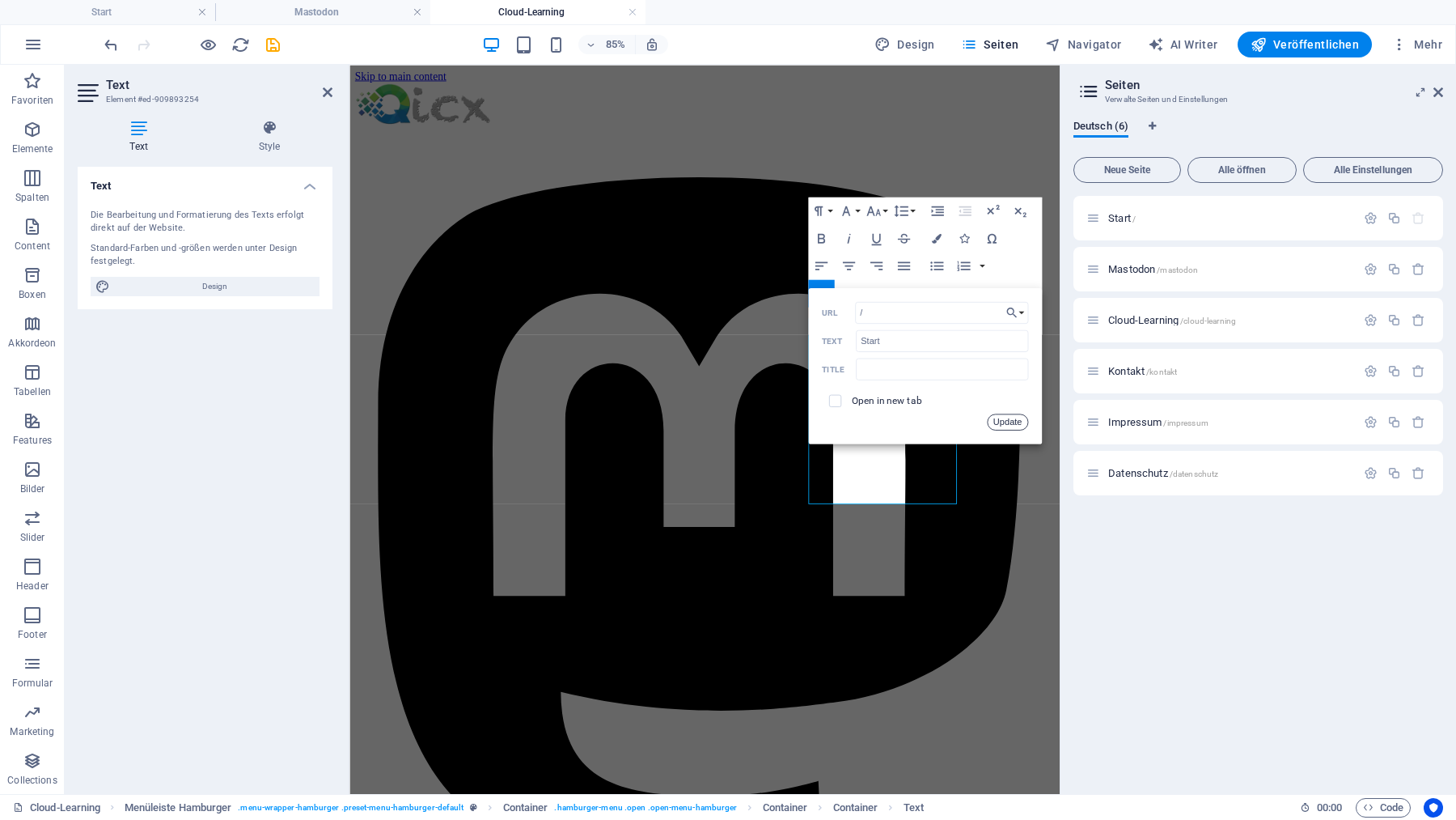
click at [1005, 422] on button "Update" at bounding box center [1007, 422] width 42 height 16
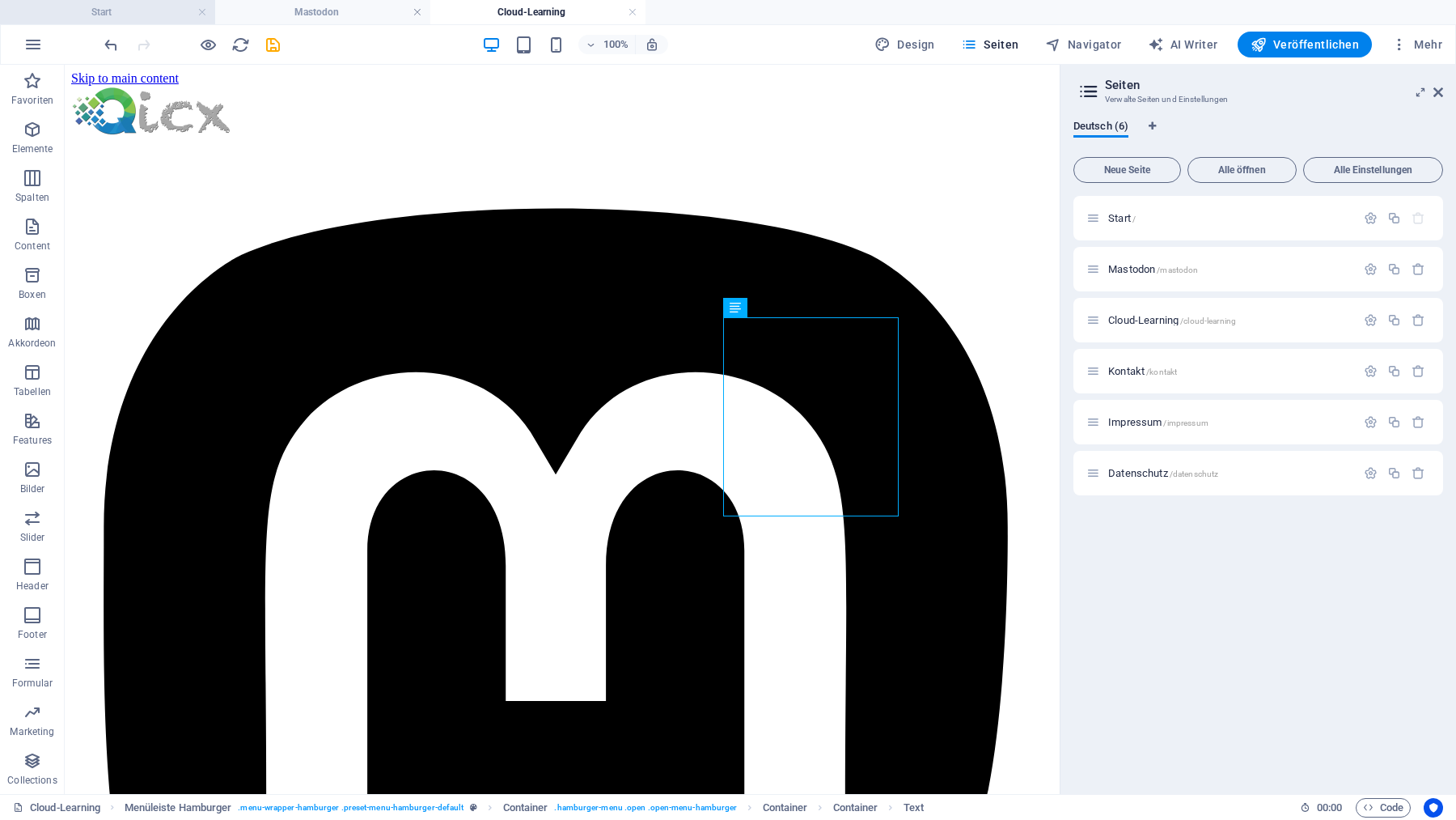
click at [159, 7] on h4 "Start" at bounding box center [108, 12] width 215 height 18
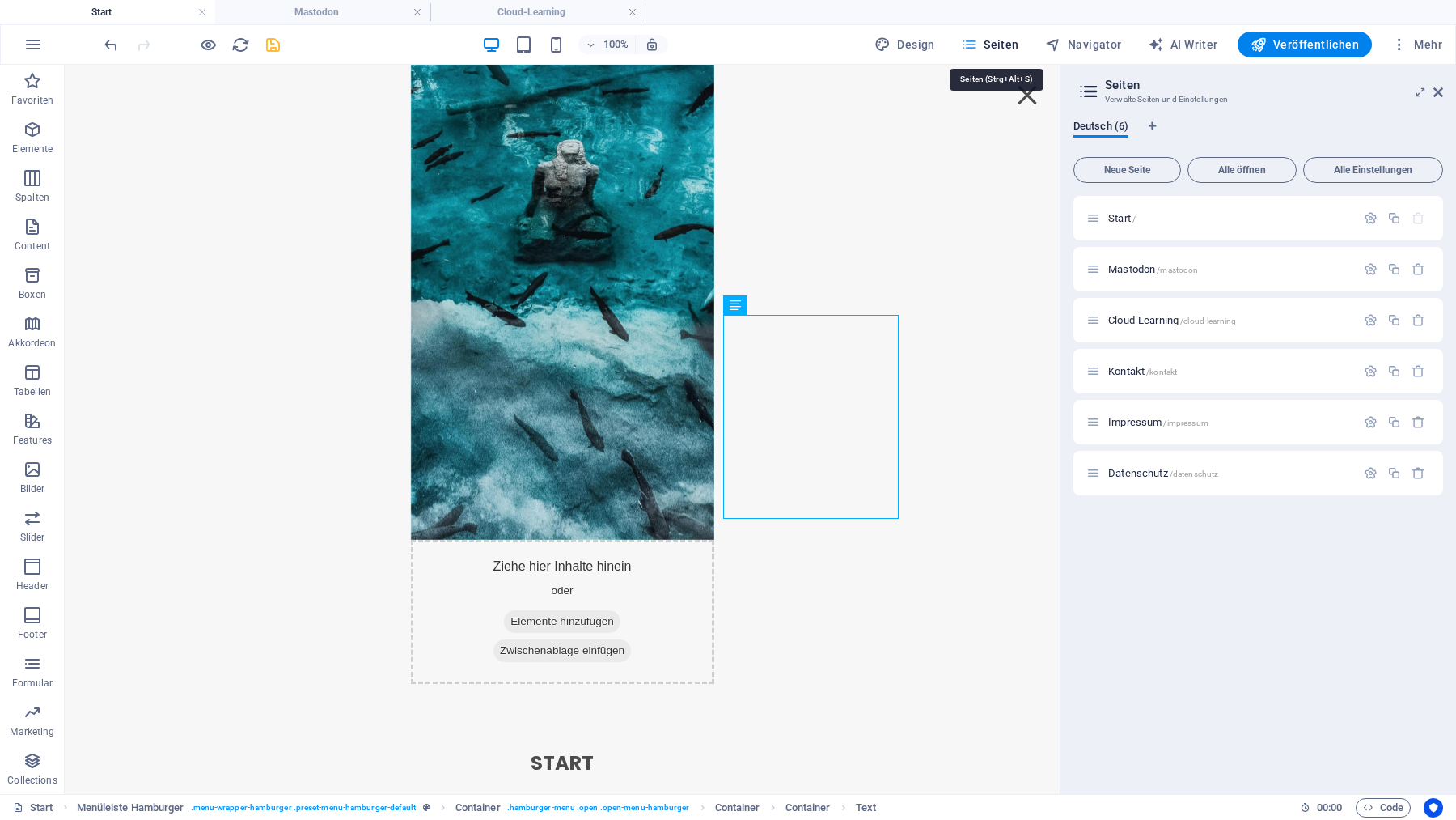
click at [1012, 45] on span "Seiten" at bounding box center [989, 45] width 58 height 16
click at [1122, 375] on span "Kontakt /kontakt" at bounding box center [1143, 370] width 69 height 12
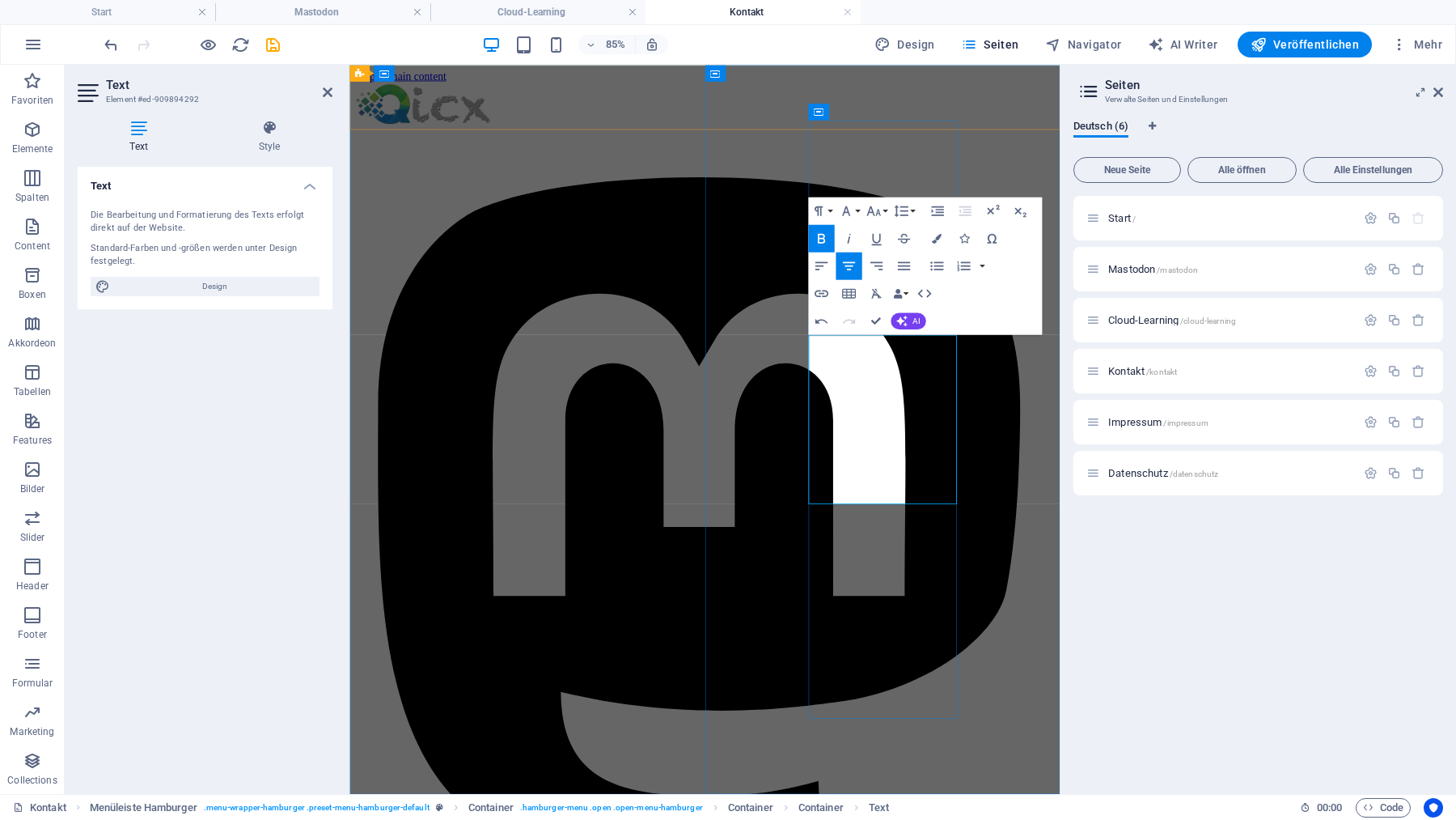
click at [825, 291] on icon "button" at bounding box center [821, 293] width 14 height 7
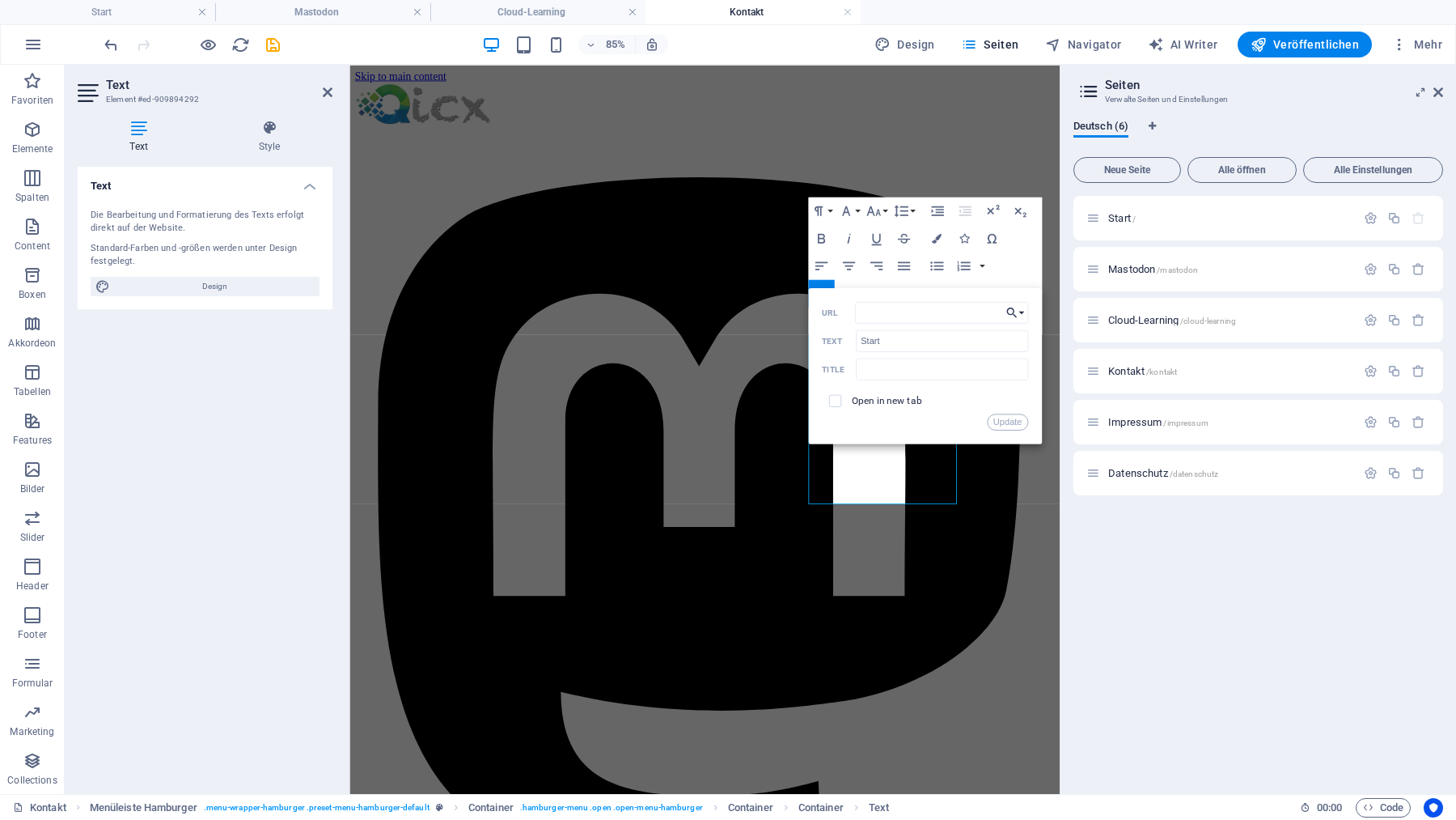
click at [1020, 305] on button "Choose Link" at bounding box center [1015, 312] width 26 height 22
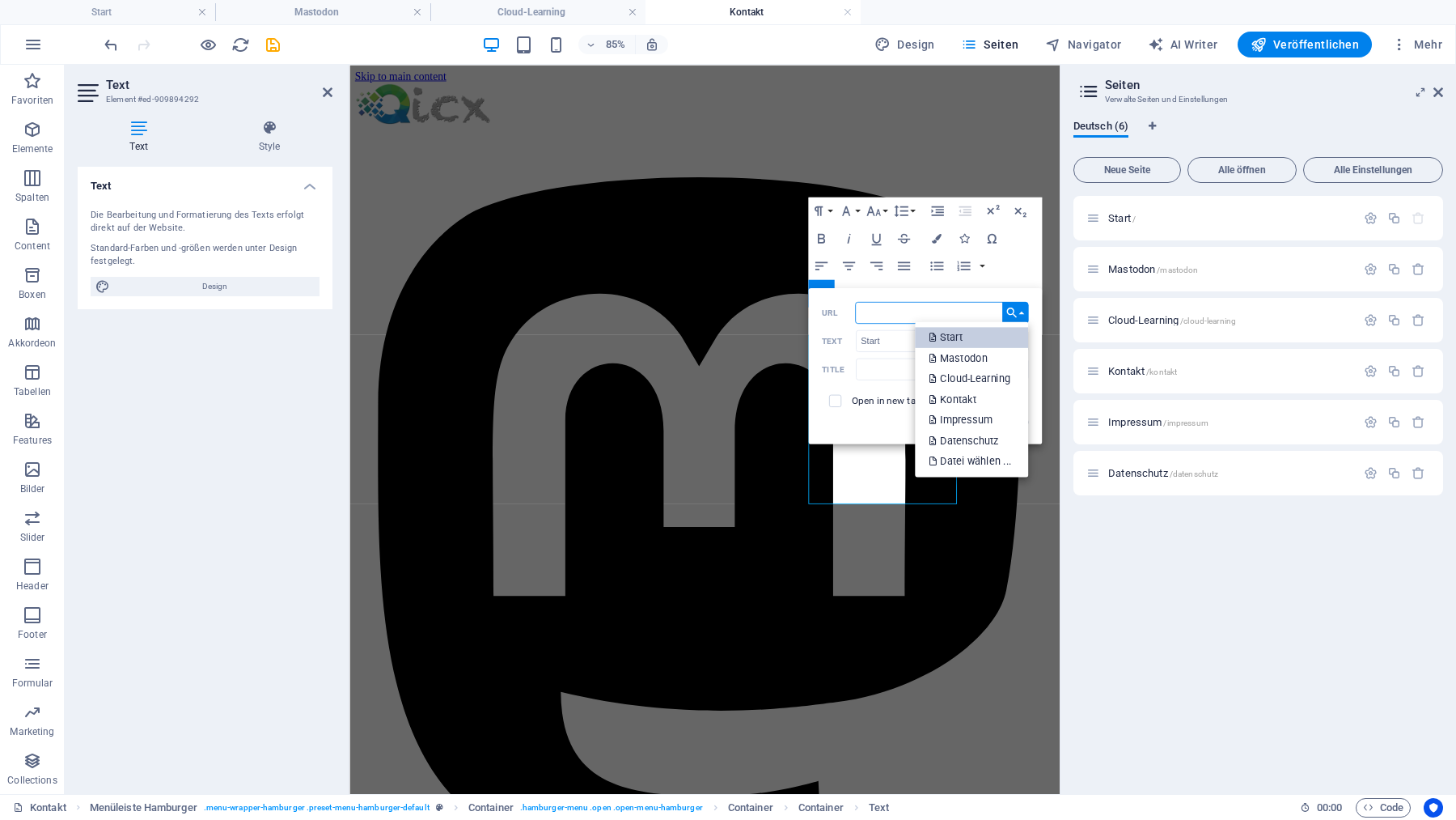
click at [954, 335] on p "Start" at bounding box center [946, 337] width 37 height 21
type input "/"
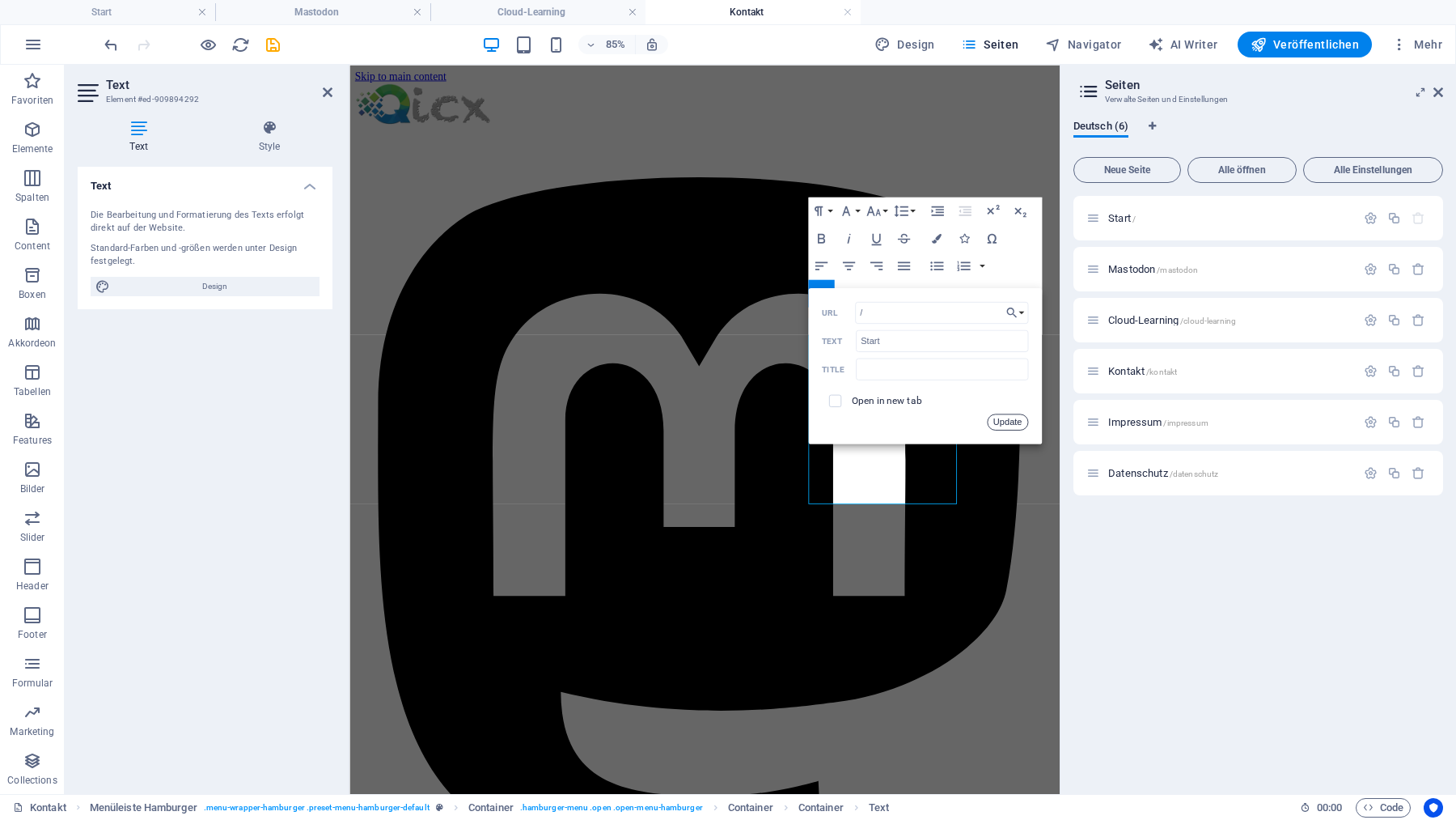
click at [1010, 423] on button "Update" at bounding box center [1007, 422] width 42 height 16
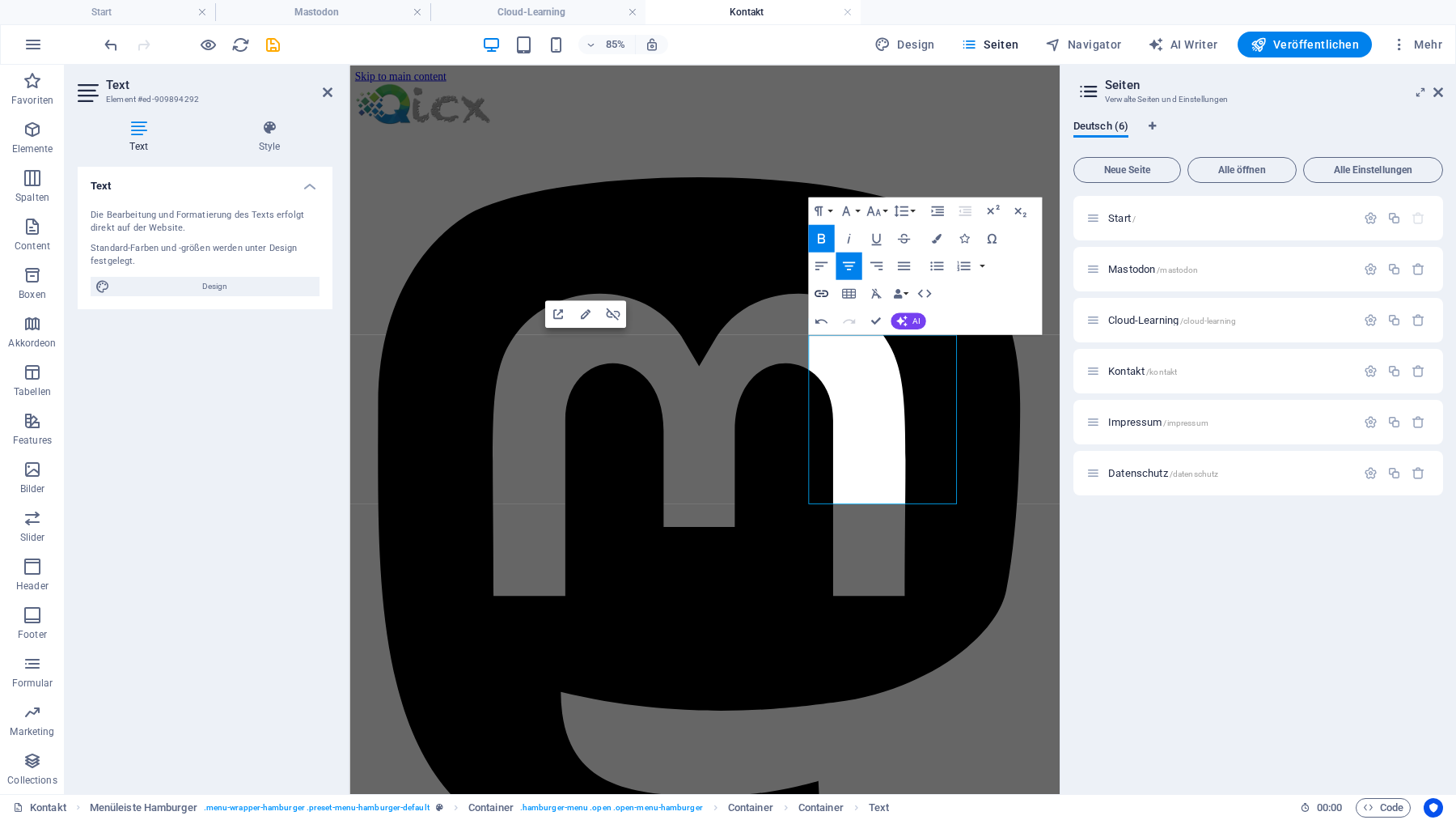
click at [816, 295] on icon "button" at bounding box center [821, 293] width 14 height 7
type input "Start"
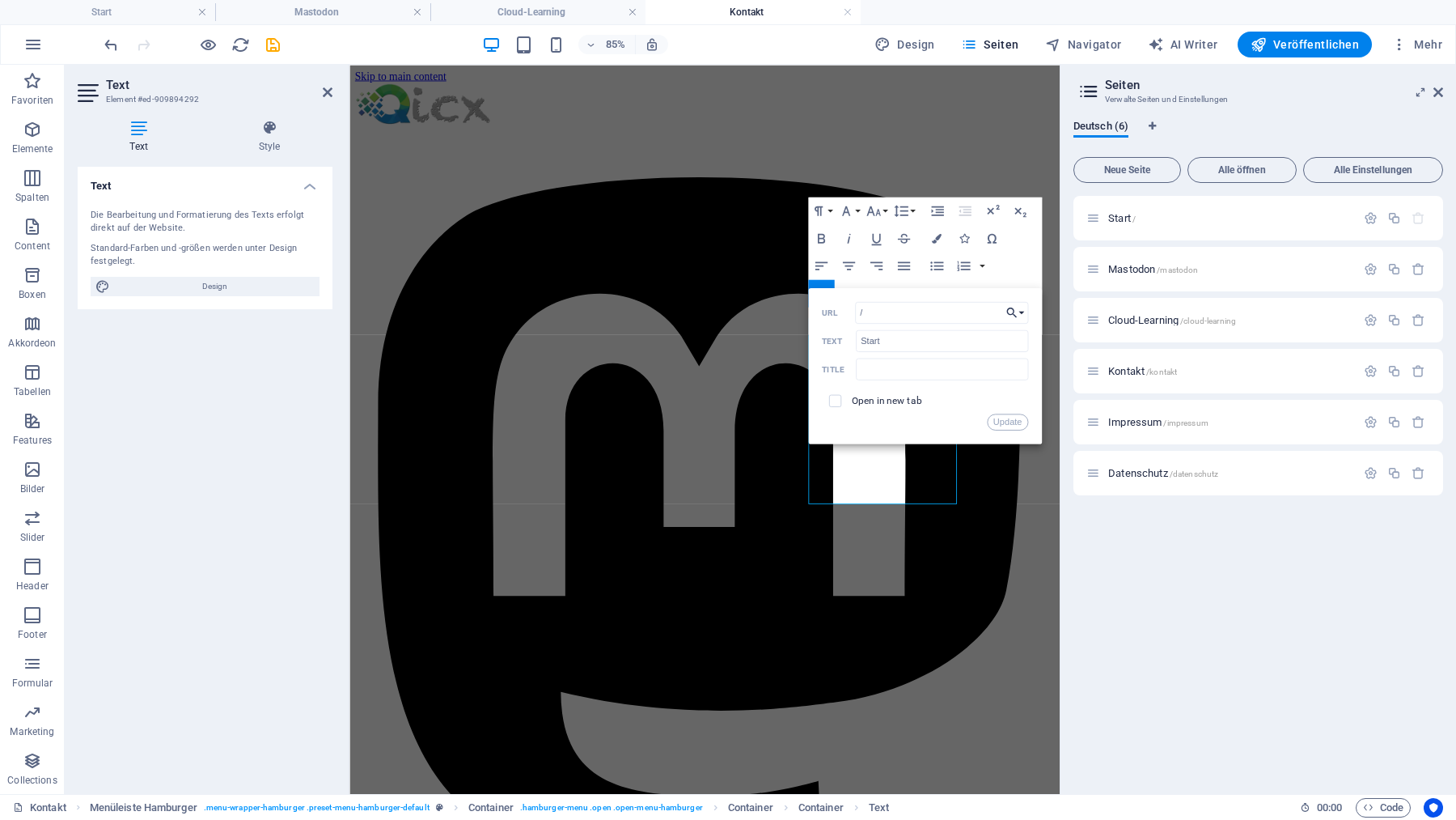
click at [1015, 311] on icon "button" at bounding box center [1011, 312] width 14 height 16
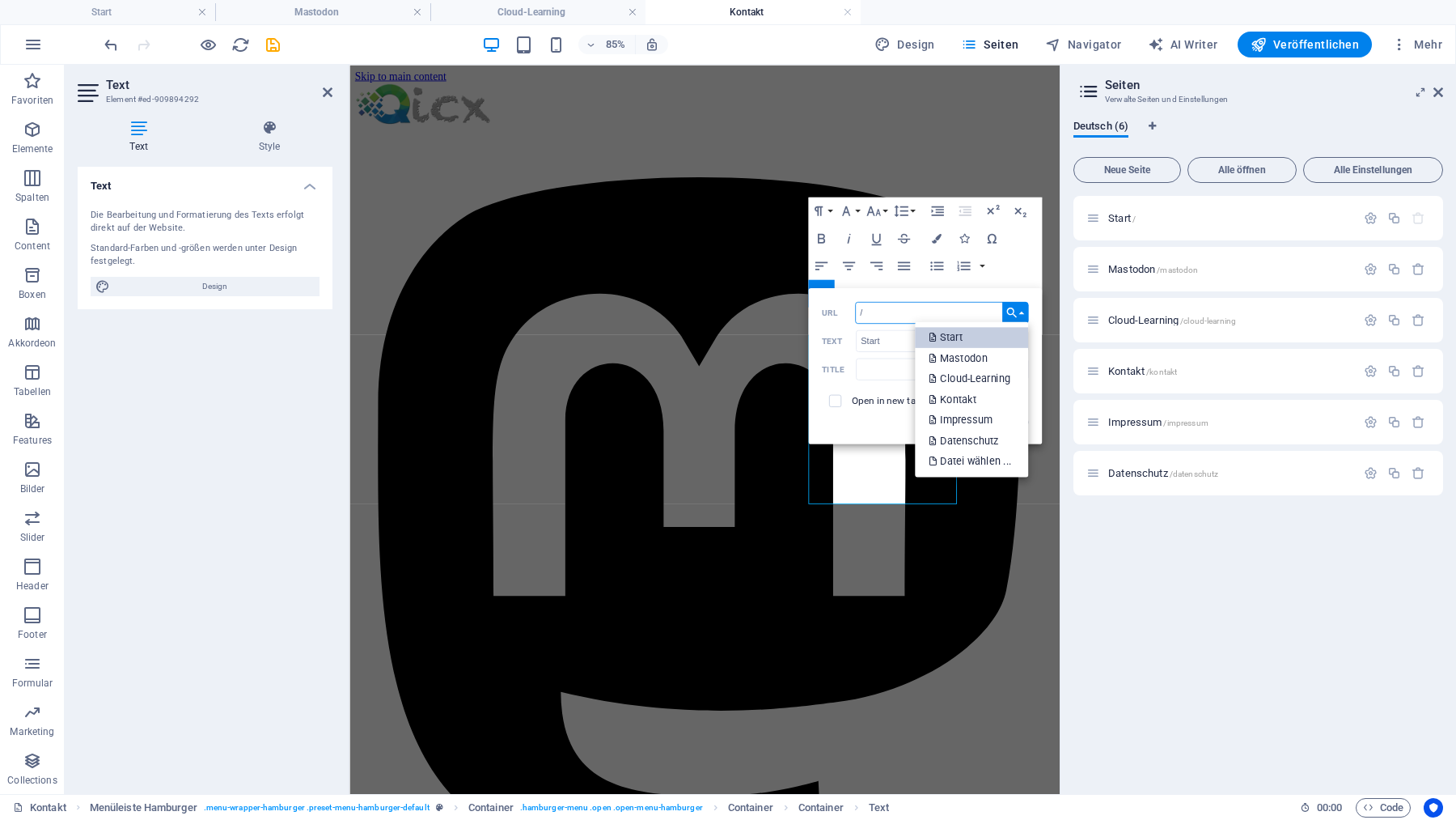
click at [951, 334] on p "Start" at bounding box center [946, 337] width 37 height 21
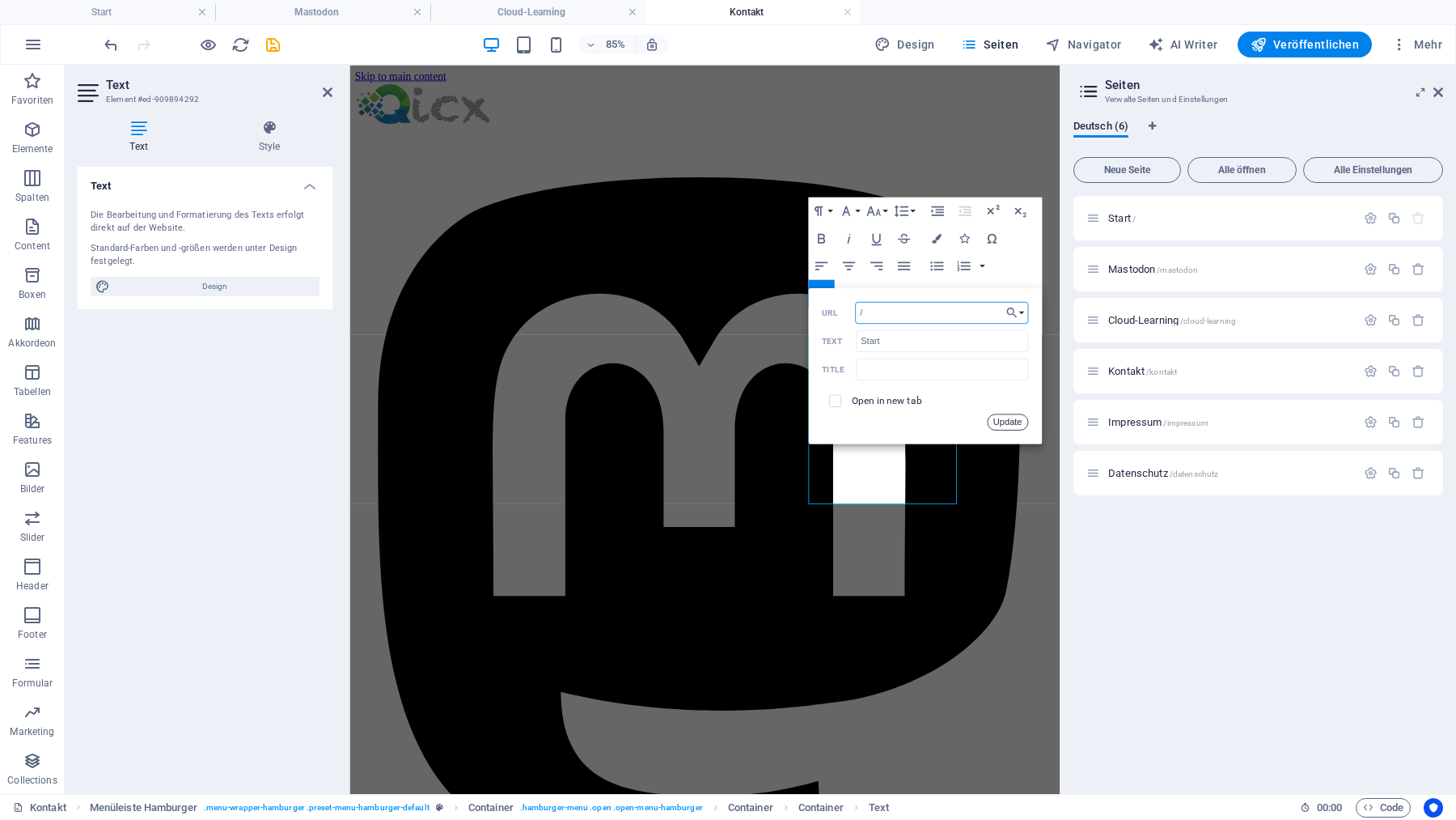
drag, startPoint x: 1007, startPoint y: 421, endPoint x: 785, endPoint y: 422, distance: 222.0
click at [1007, 421] on button "Update" at bounding box center [1007, 422] width 42 height 16
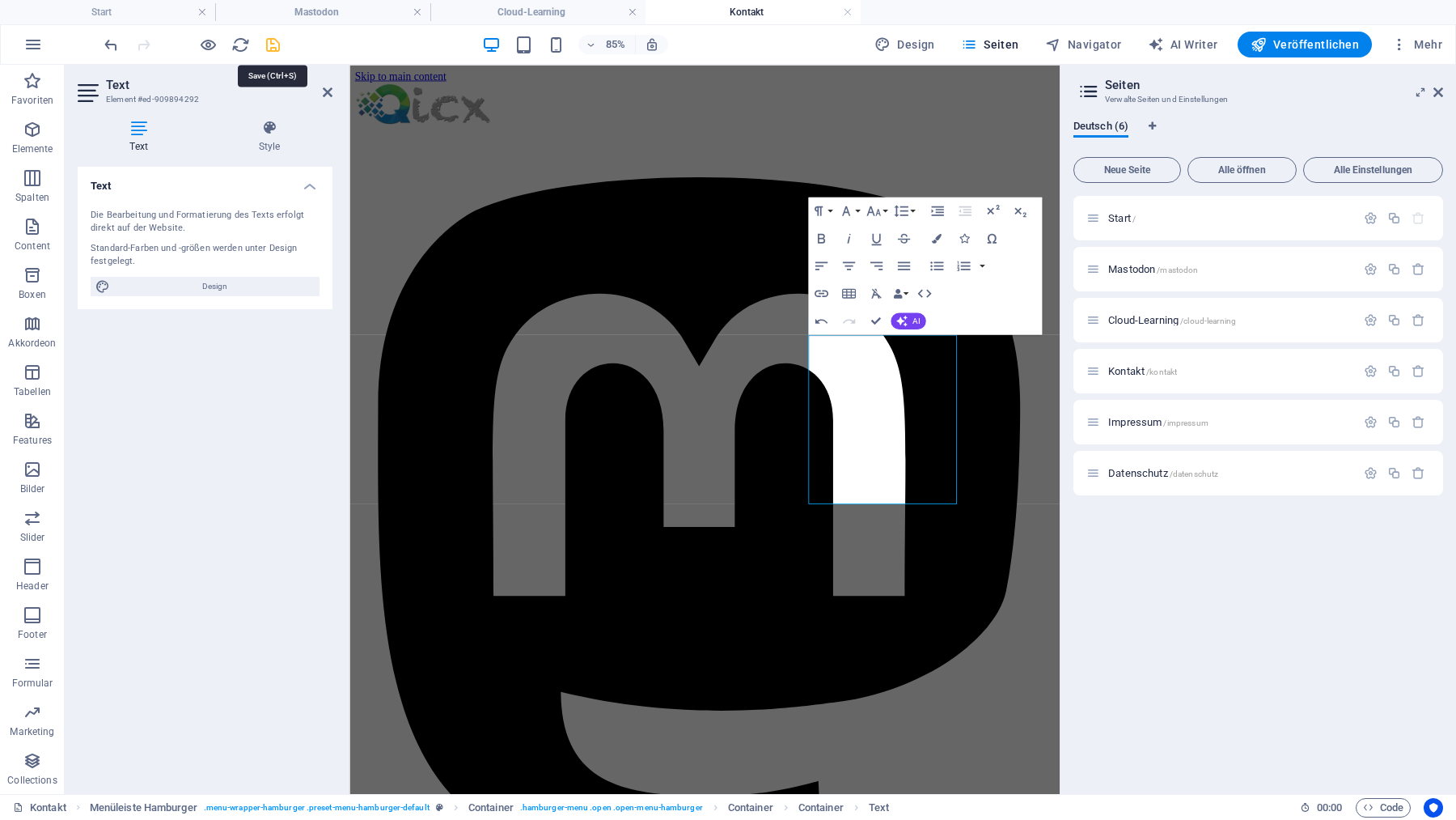
click at [269, 48] on icon "save" at bounding box center [272, 45] width 19 height 19
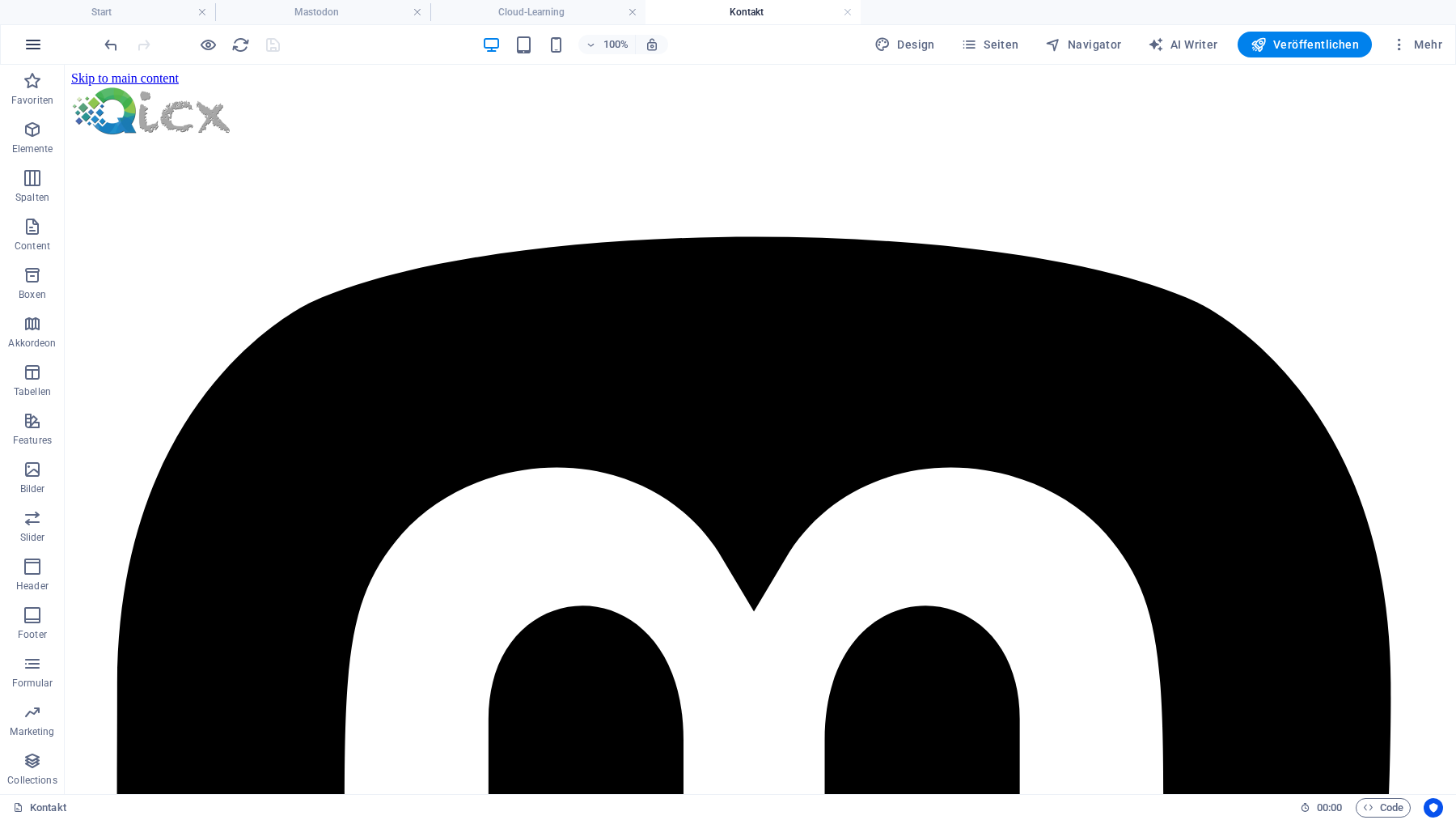
click at [50, 42] on button "button" at bounding box center [33, 45] width 39 height 39
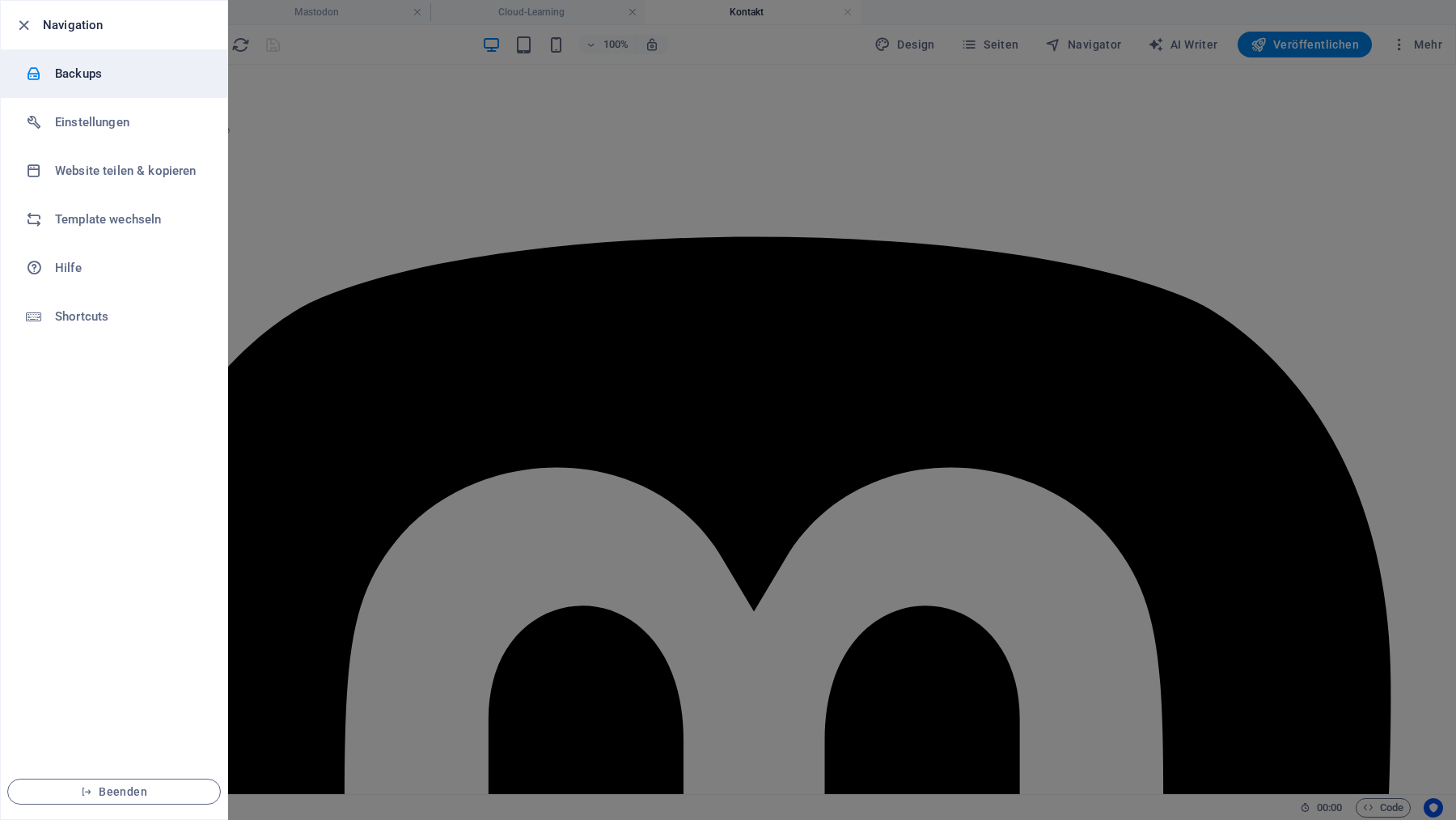
click at [133, 72] on h6 "Backups" at bounding box center [129, 73] width 149 height 20
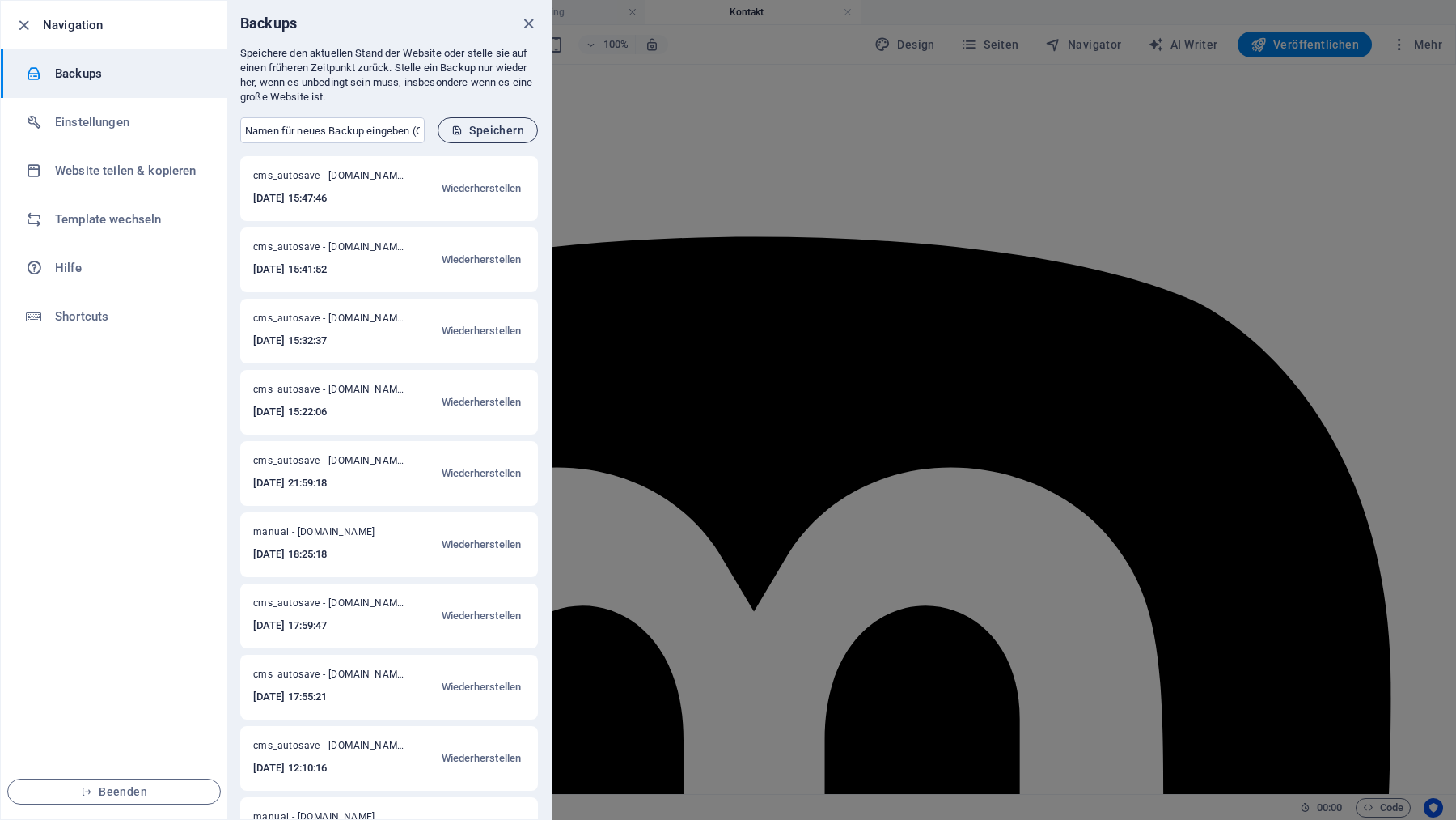
click at [490, 130] on span "Speichern" at bounding box center [487, 131] width 73 height 13
click at [531, 20] on icon "close" at bounding box center [529, 24] width 19 height 19
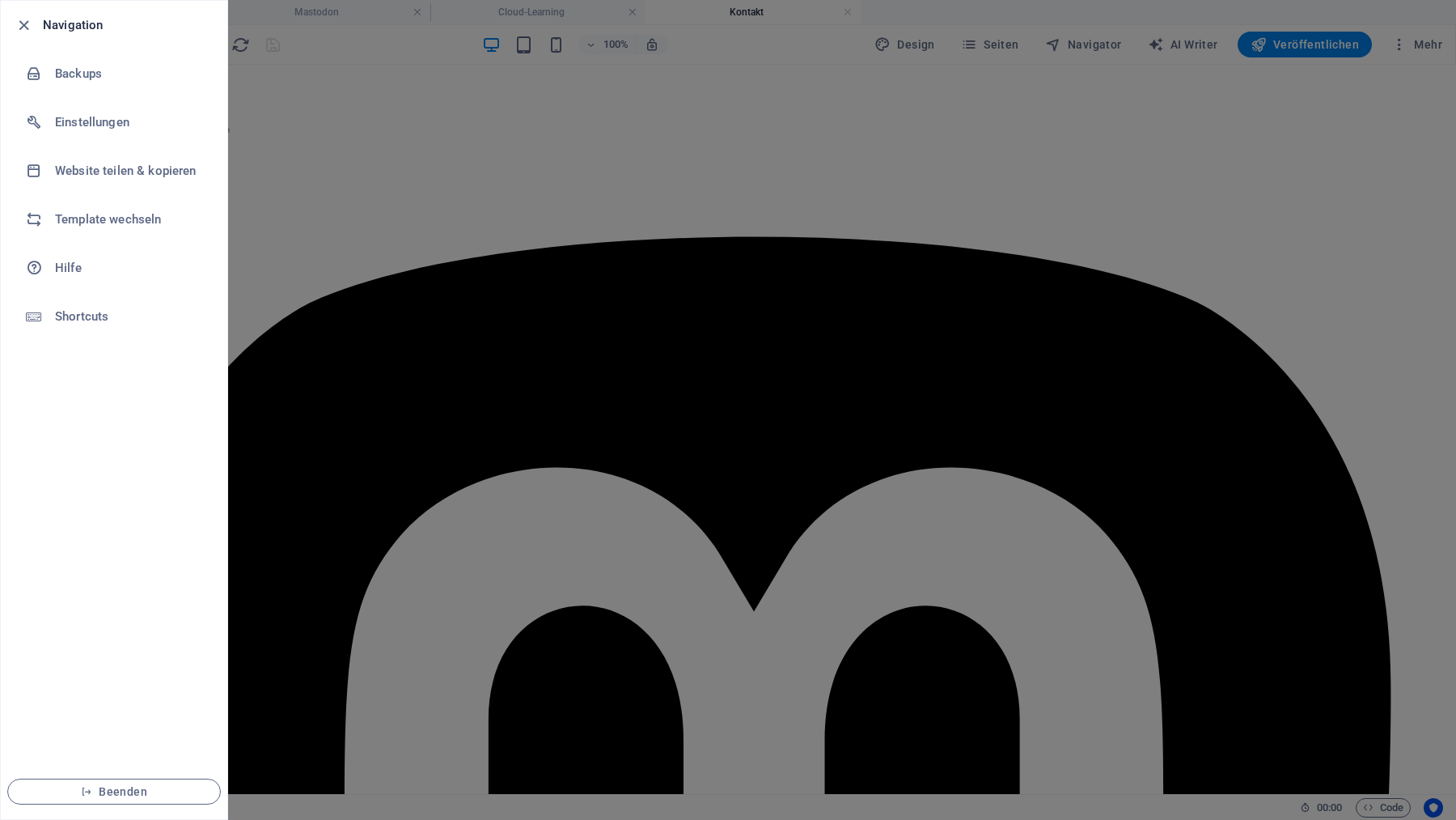
click at [76, 36] on li "Navigation" at bounding box center [114, 25] width 227 height 49
click at [23, 24] on icon "button" at bounding box center [24, 25] width 19 height 19
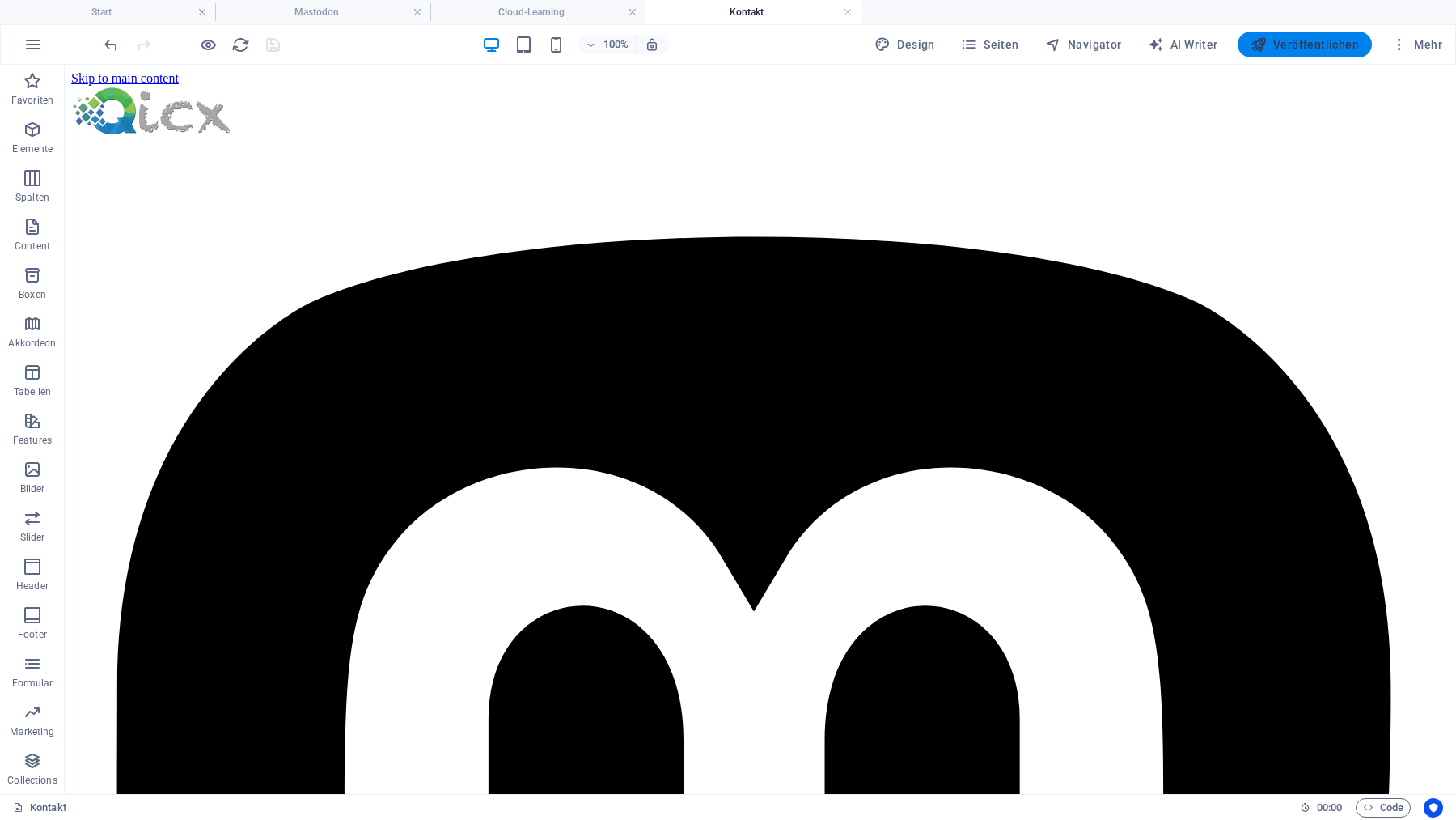
click at [1301, 47] on span "Veröffentlichen" at bounding box center [1304, 45] width 108 height 16
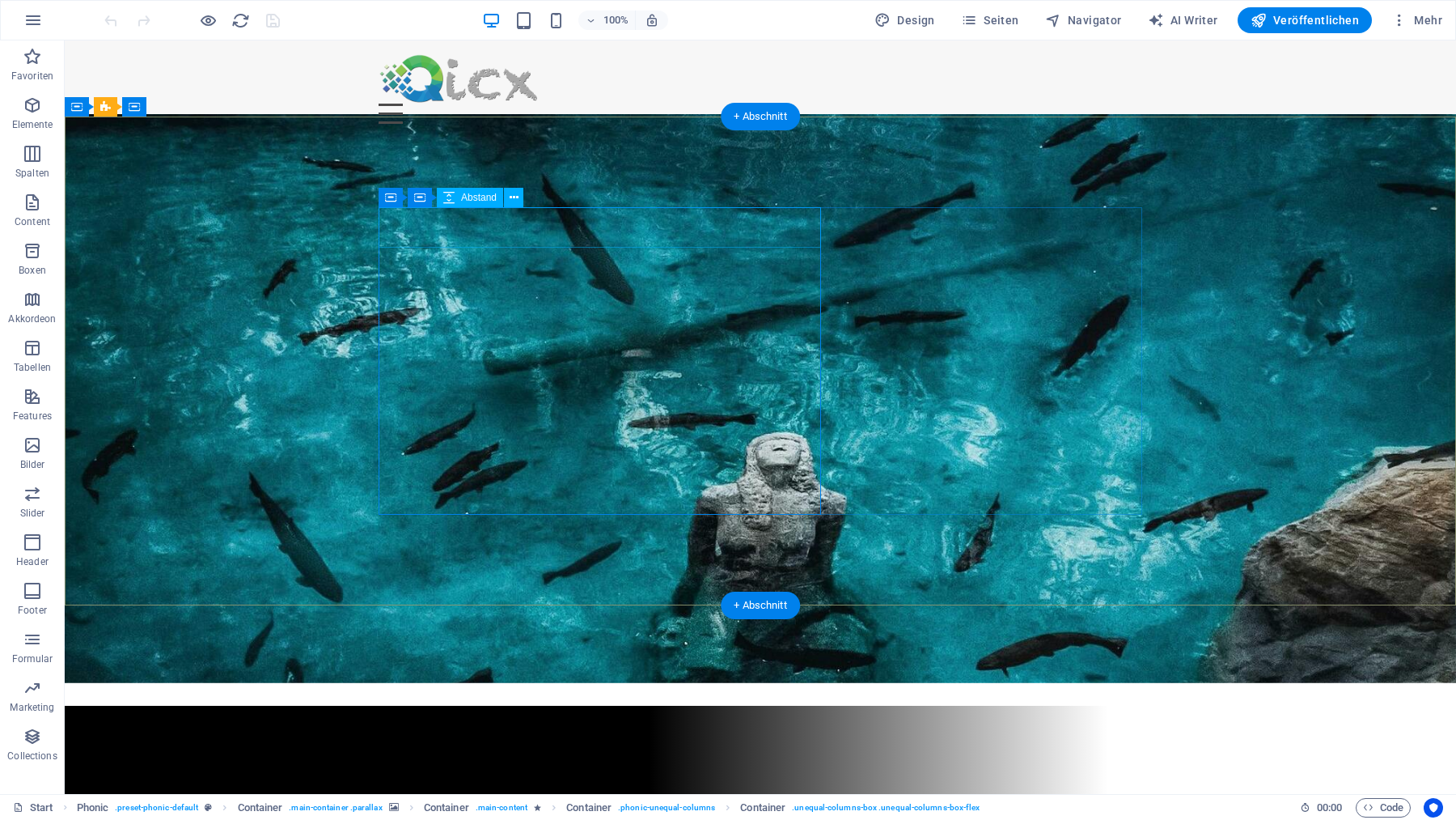
click at [477, 796] on div at bounding box center [760, 817] width 763 height 41
click at [478, 796] on div at bounding box center [760, 817] width 763 height 41
click at [504, 796] on div at bounding box center [760, 817] width 763 height 41
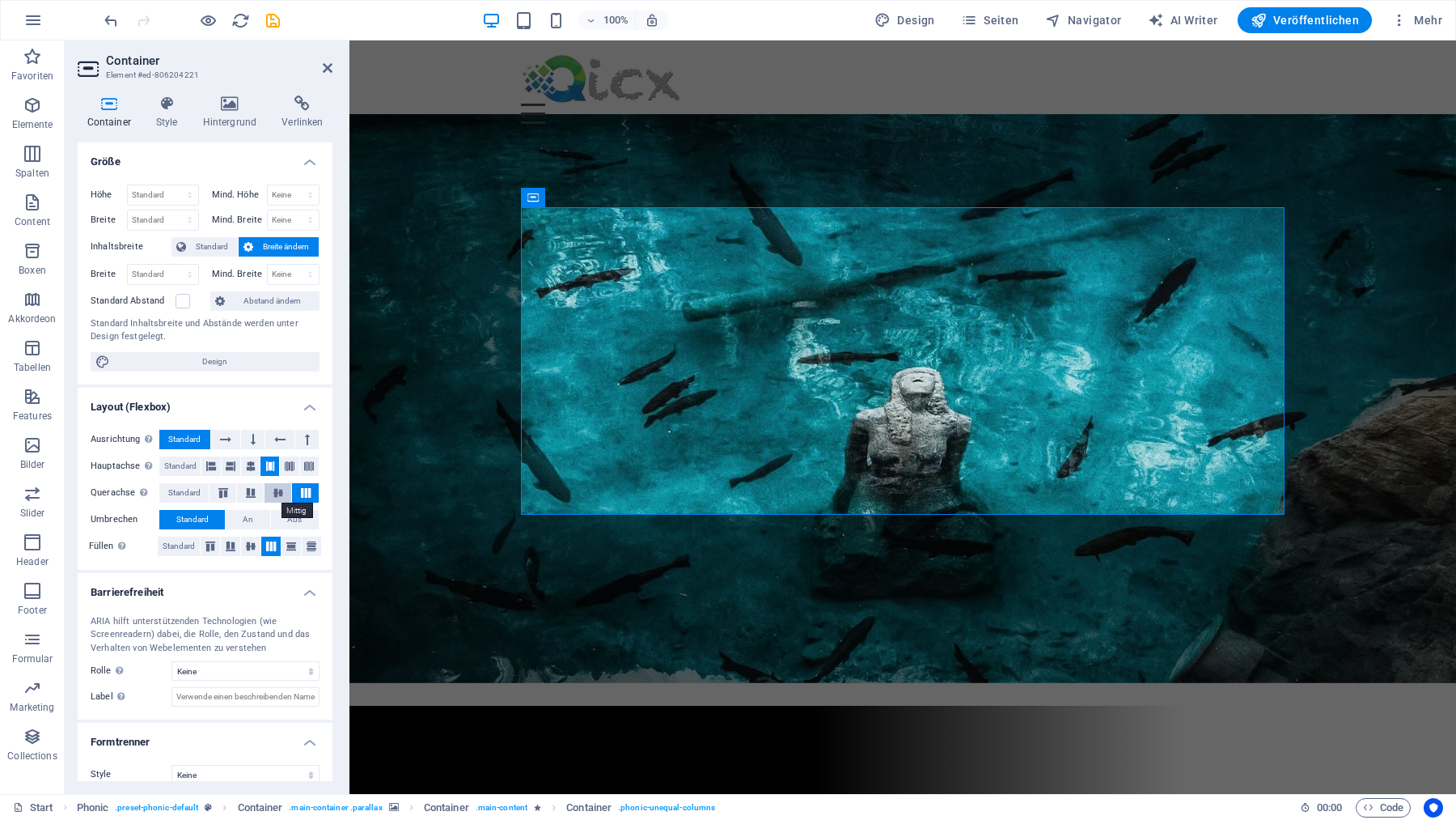
click at [277, 489] on icon at bounding box center [278, 493] width 20 height 10
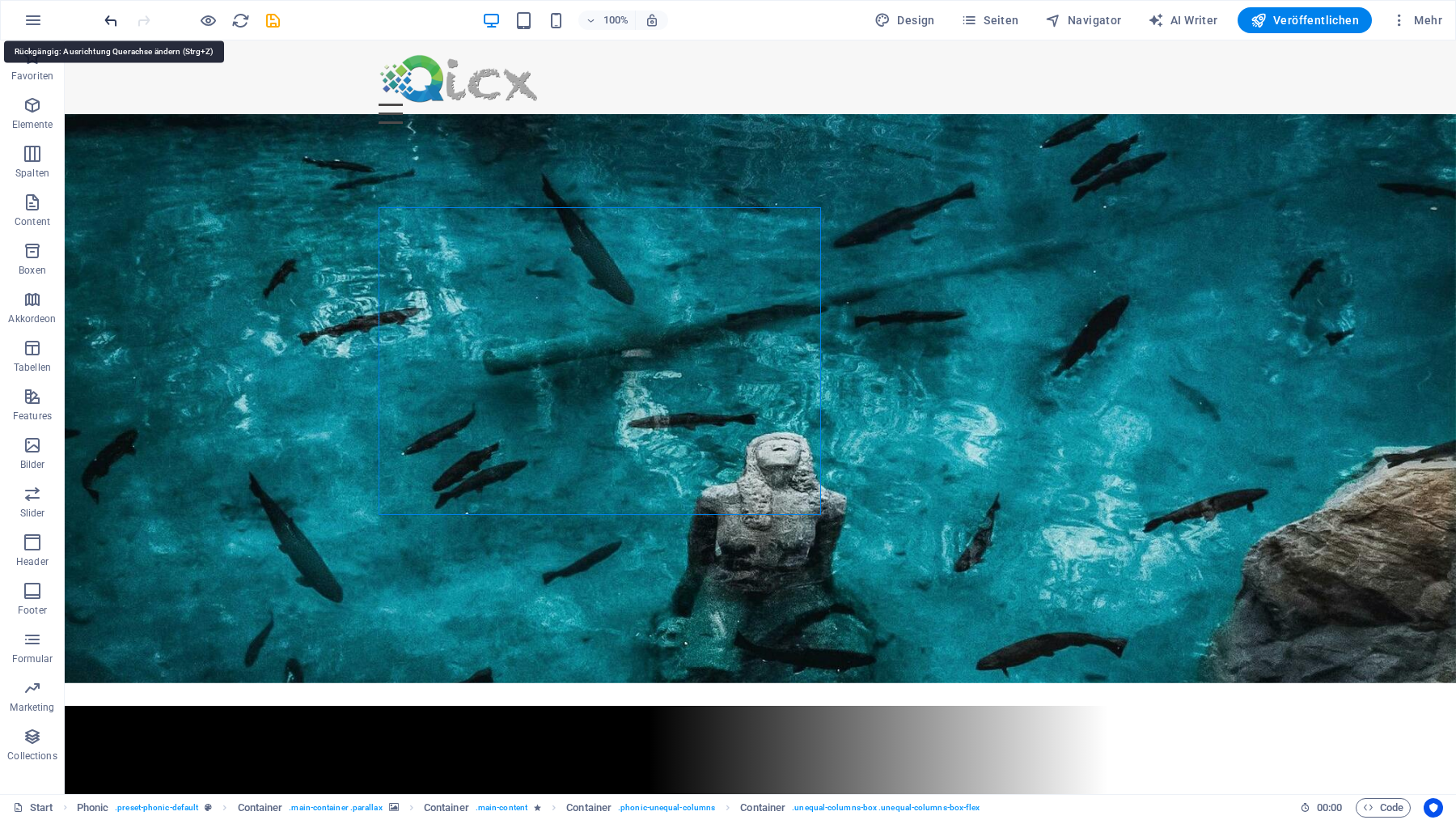
click at [111, 19] on icon "undo" at bounding box center [111, 20] width 19 height 19
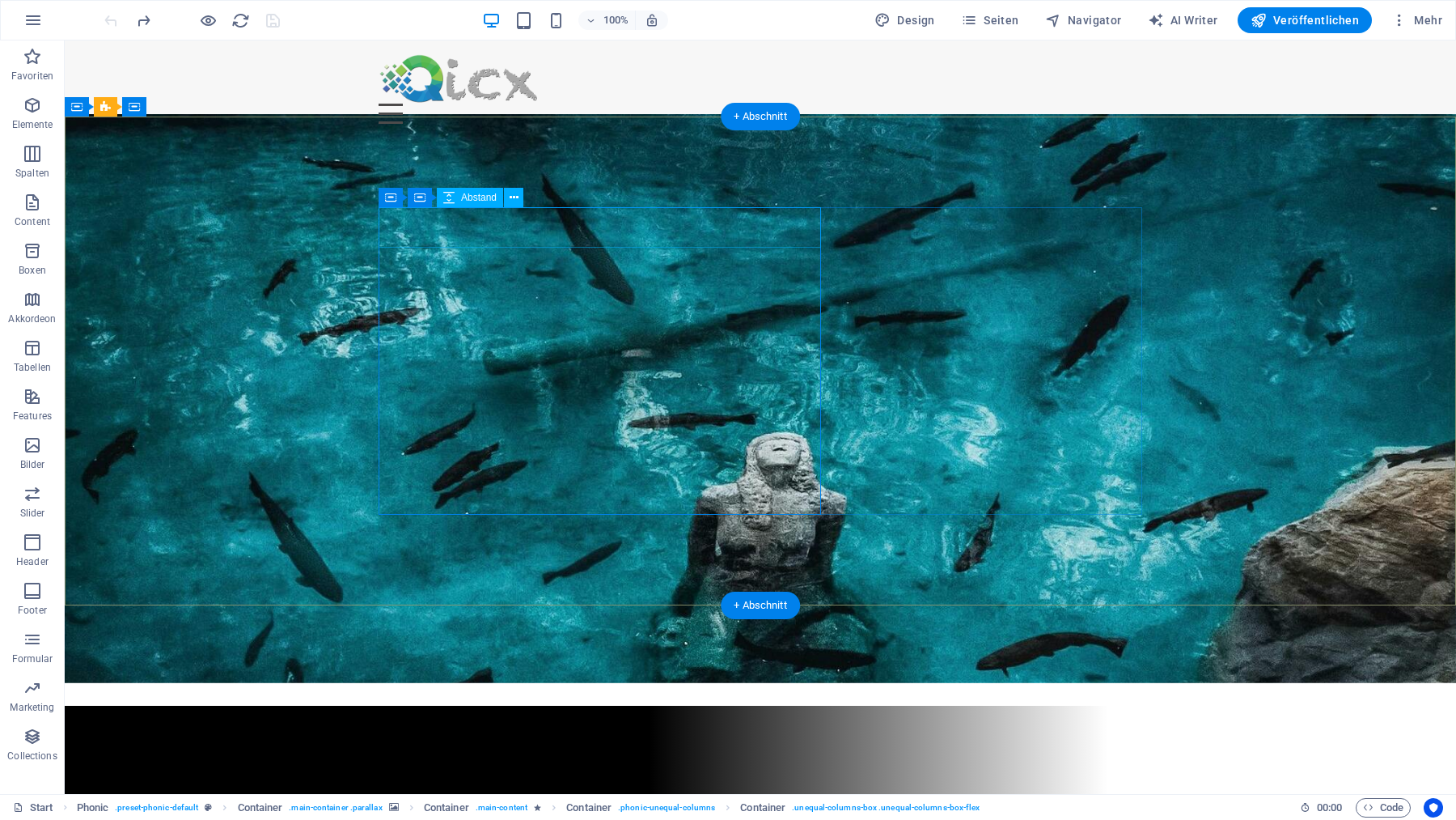
click at [461, 796] on div at bounding box center [760, 817] width 763 height 41
select select "px"
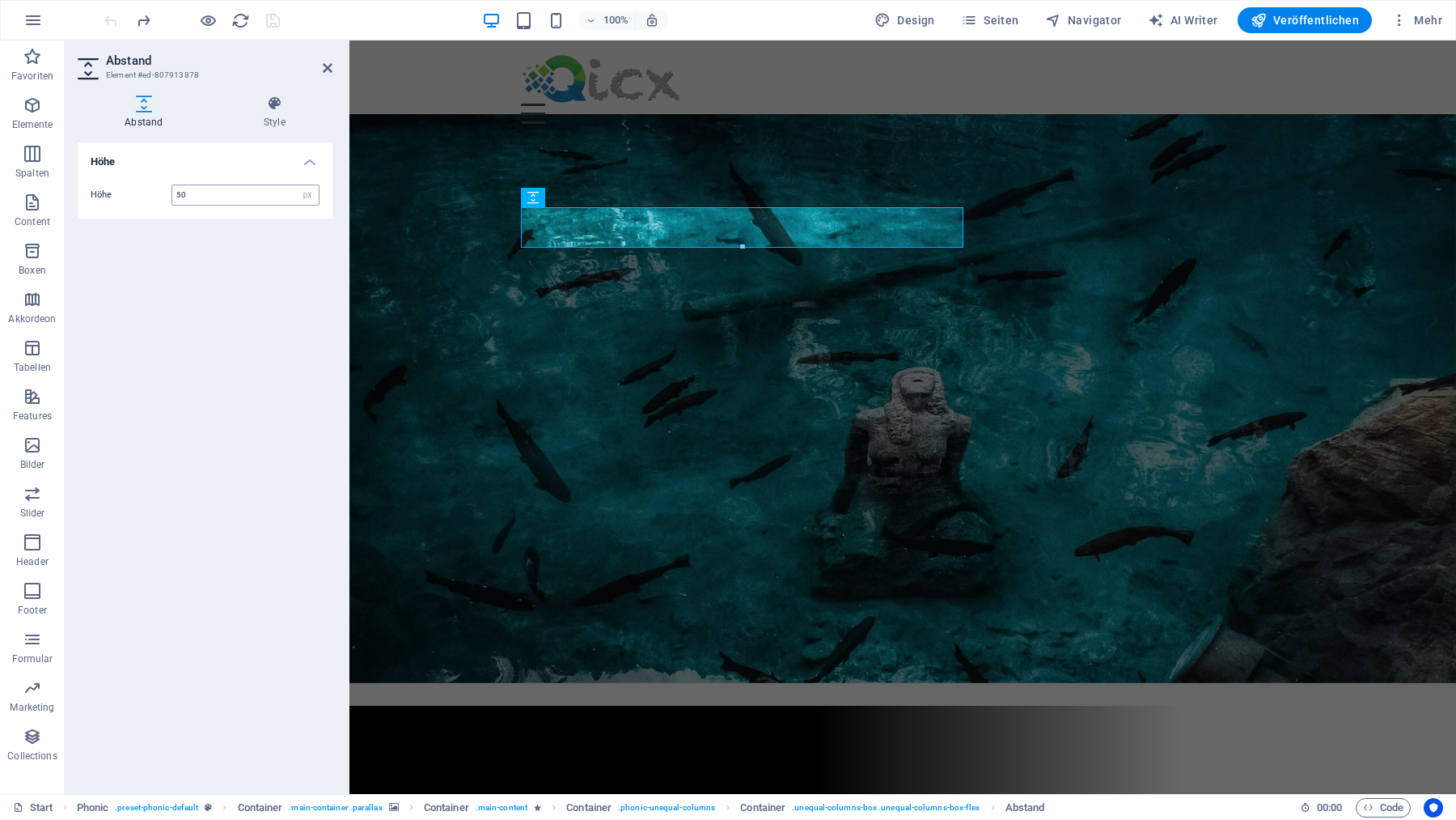
click at [229, 200] on input "50" at bounding box center [245, 195] width 146 height 20
type input "30"
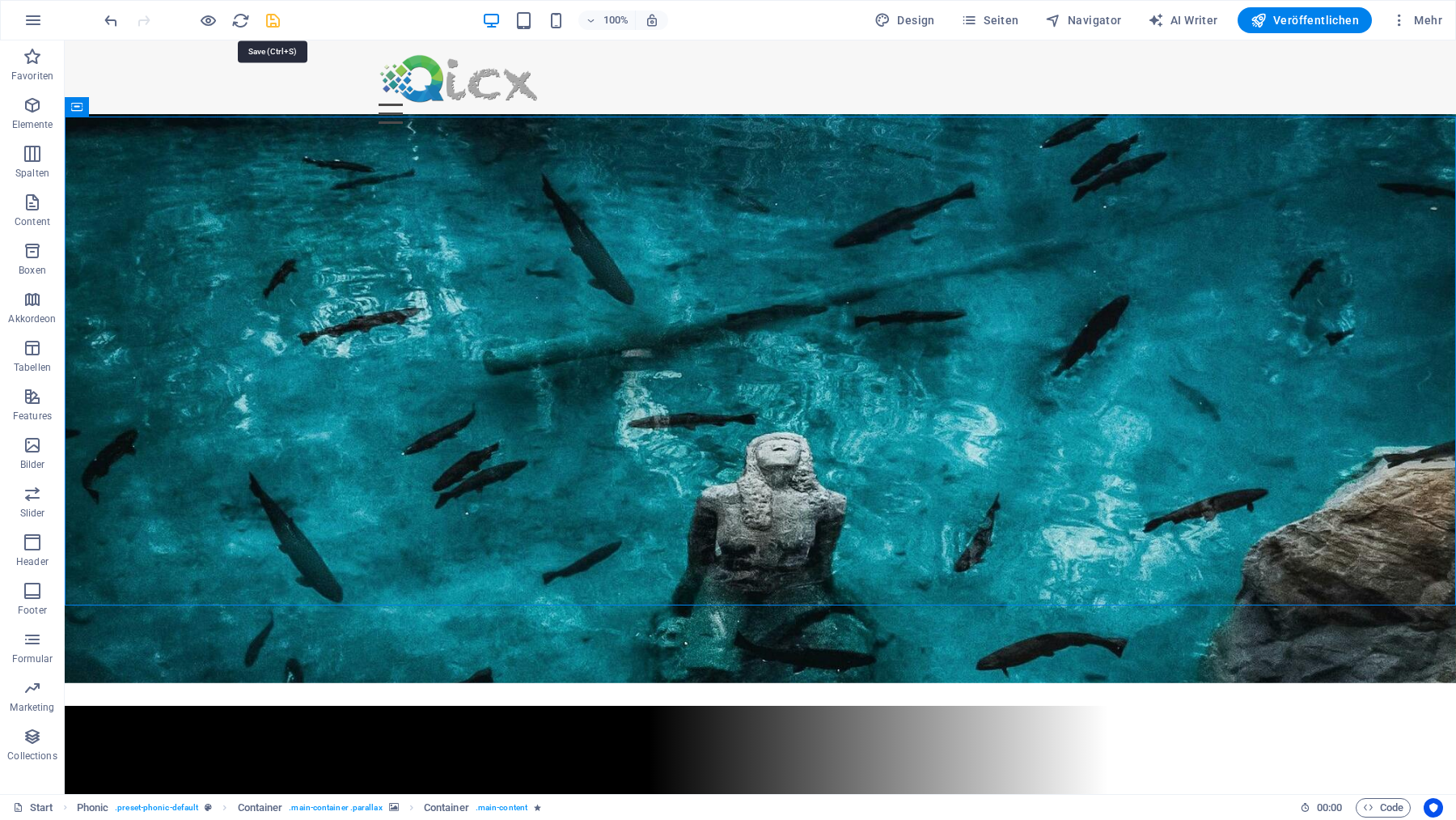
click at [273, 19] on icon "save" at bounding box center [272, 20] width 19 height 19
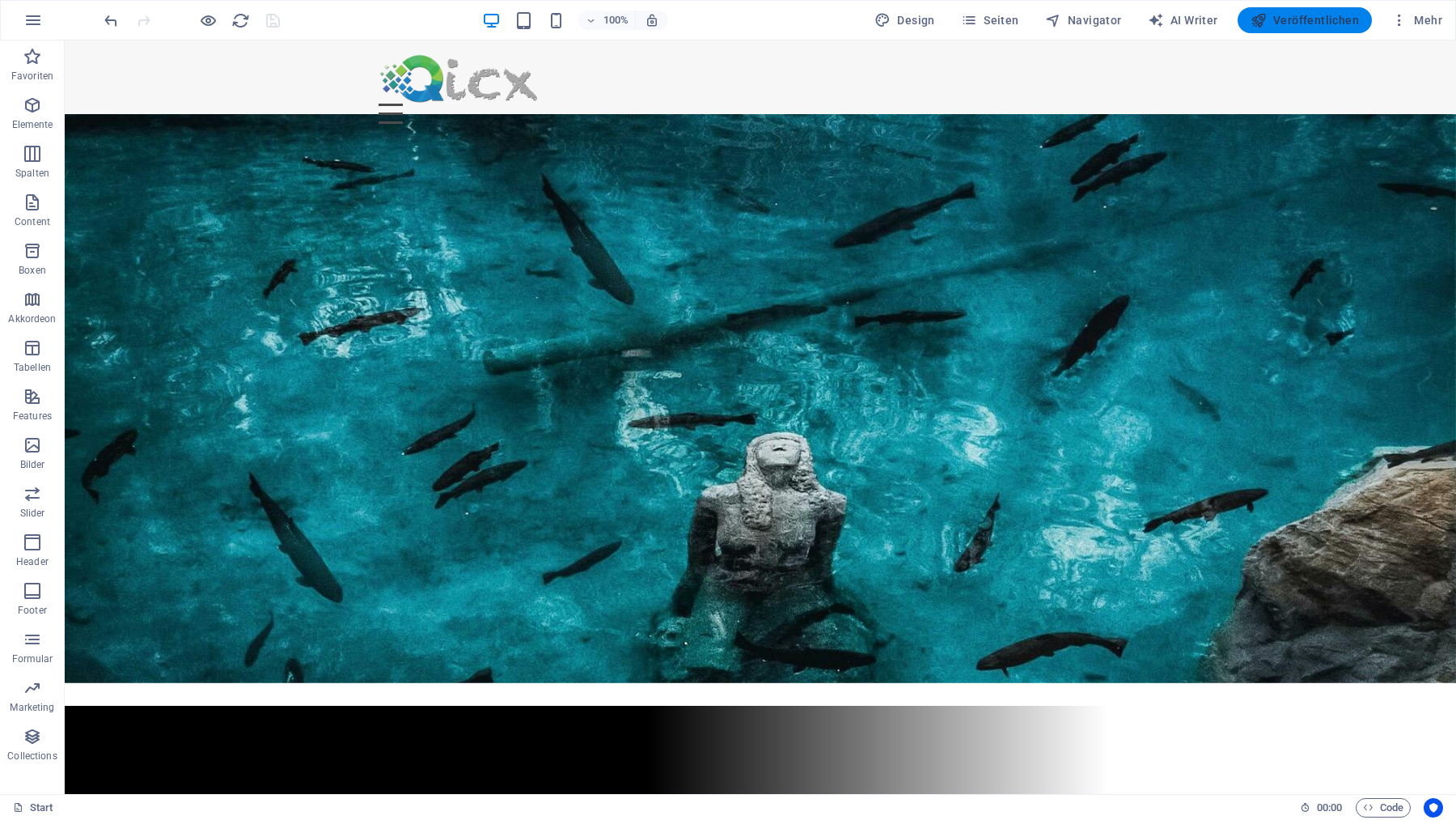
click at [1317, 20] on span "Veröffentlichen" at bounding box center [1304, 20] width 108 height 16
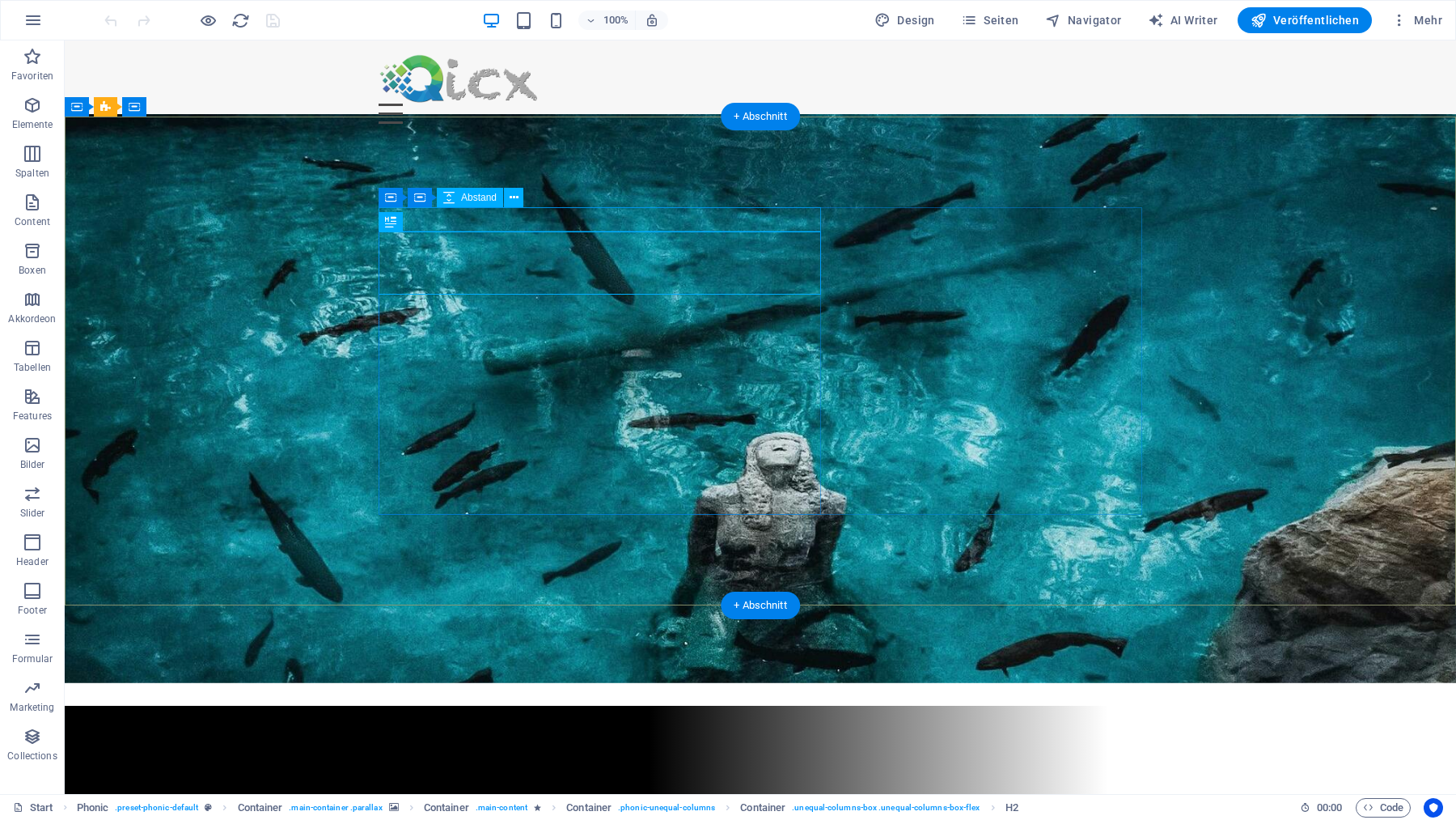
click at [609, 796] on div at bounding box center [760, 809] width 763 height 24
select select "px"
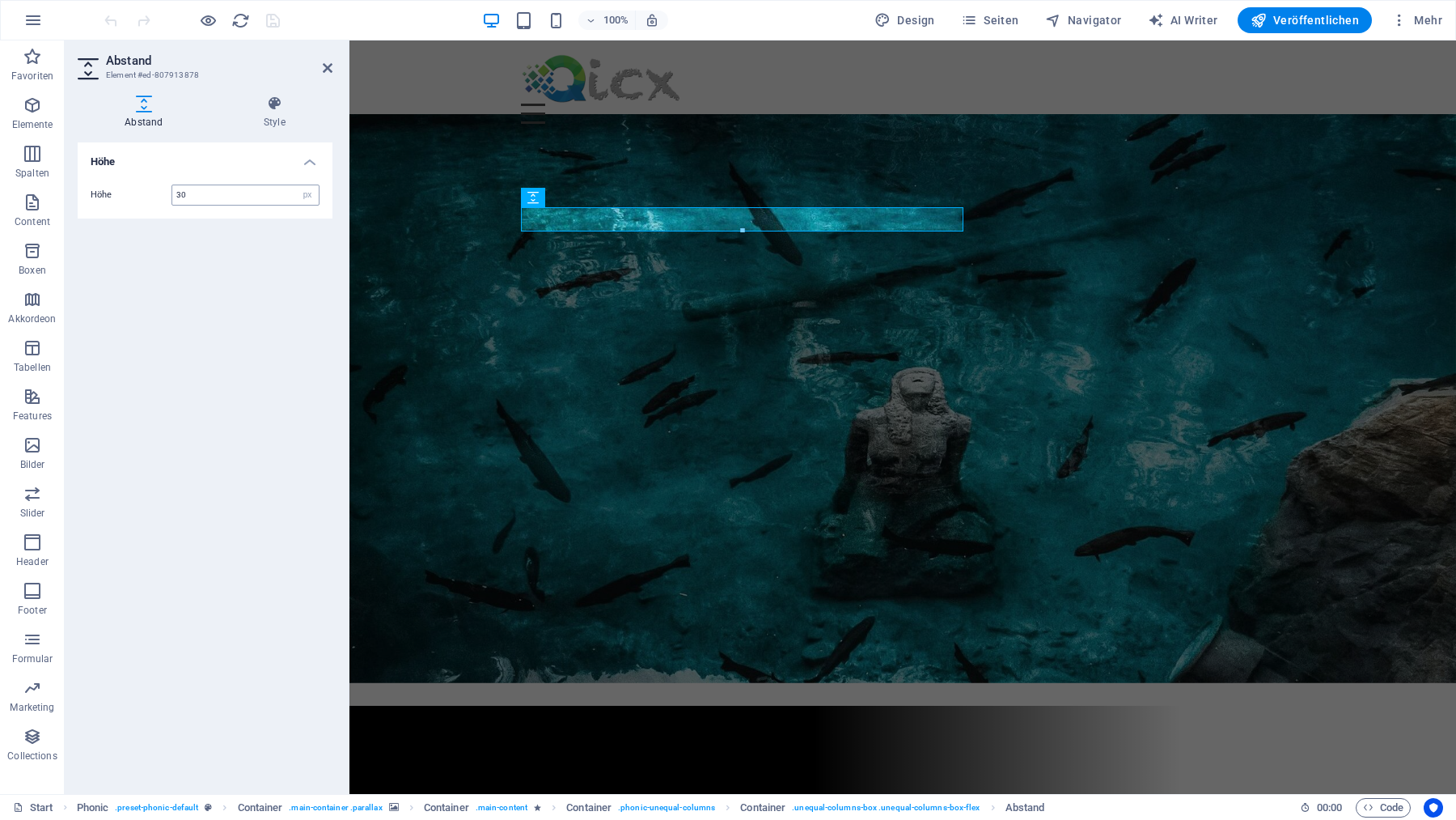
click at [253, 203] on input "30" at bounding box center [245, 195] width 146 height 20
type input "50"
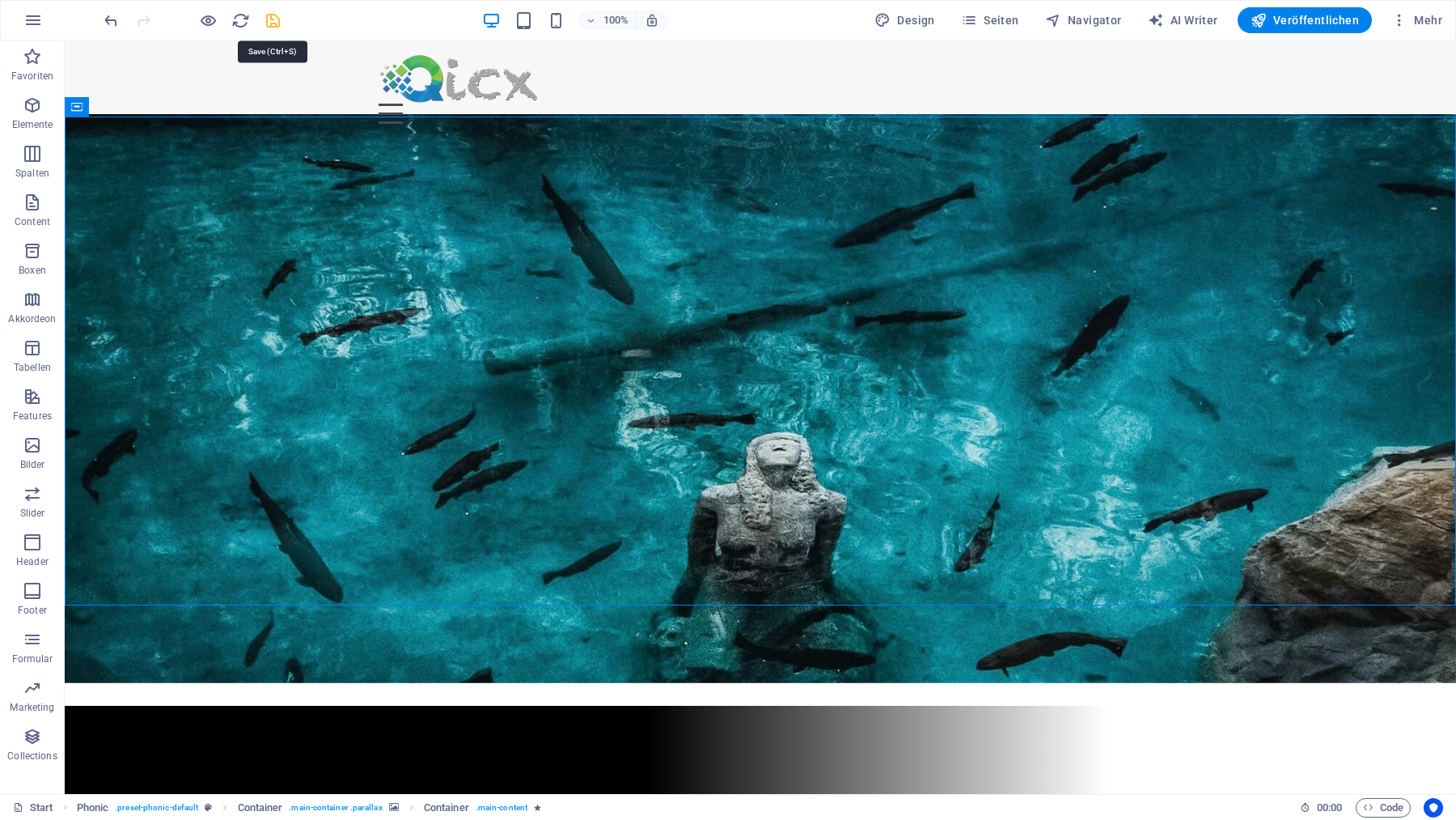
click at [272, 22] on icon "save" at bounding box center [272, 20] width 19 height 19
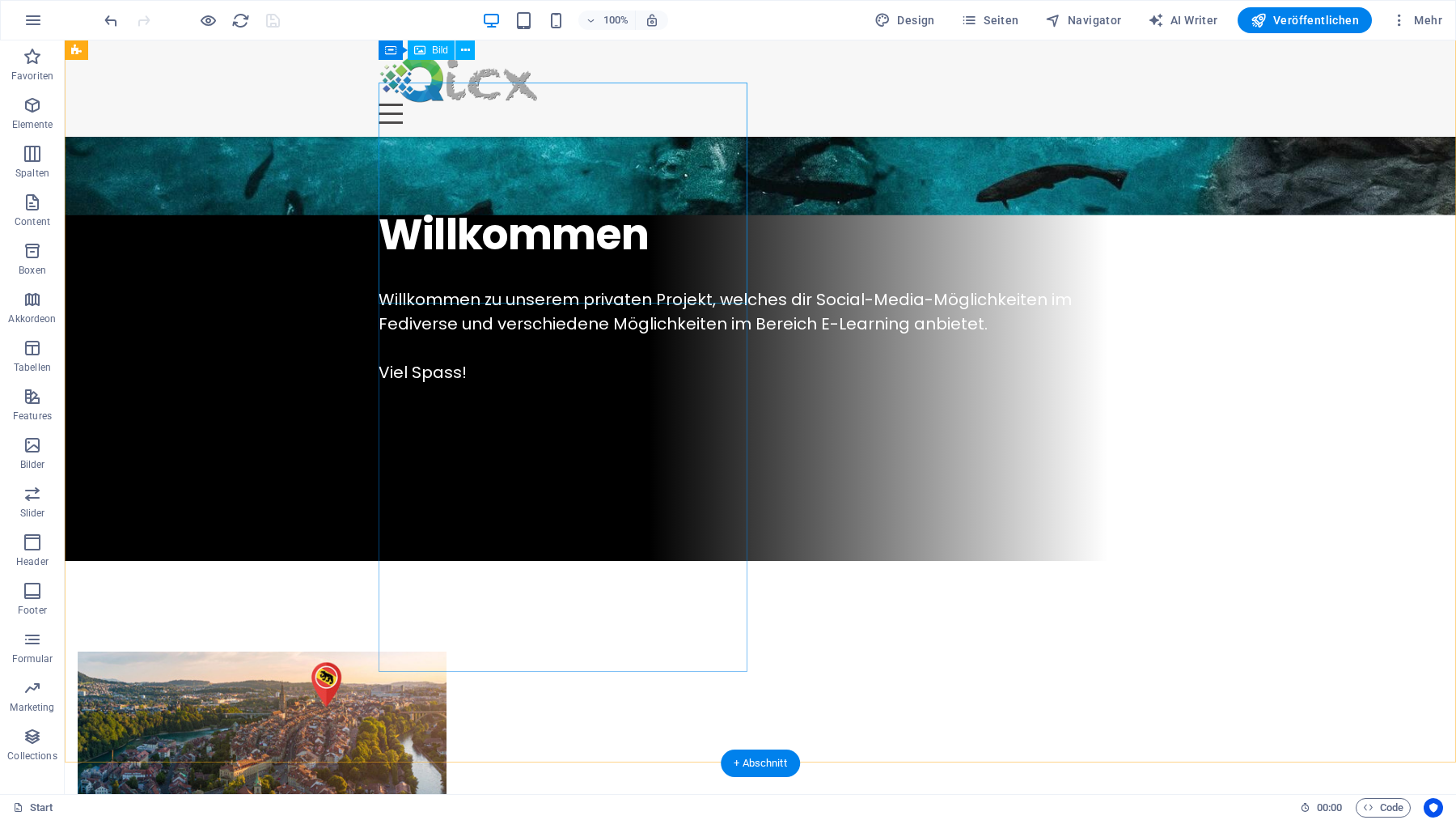
scroll to position [613, 0]
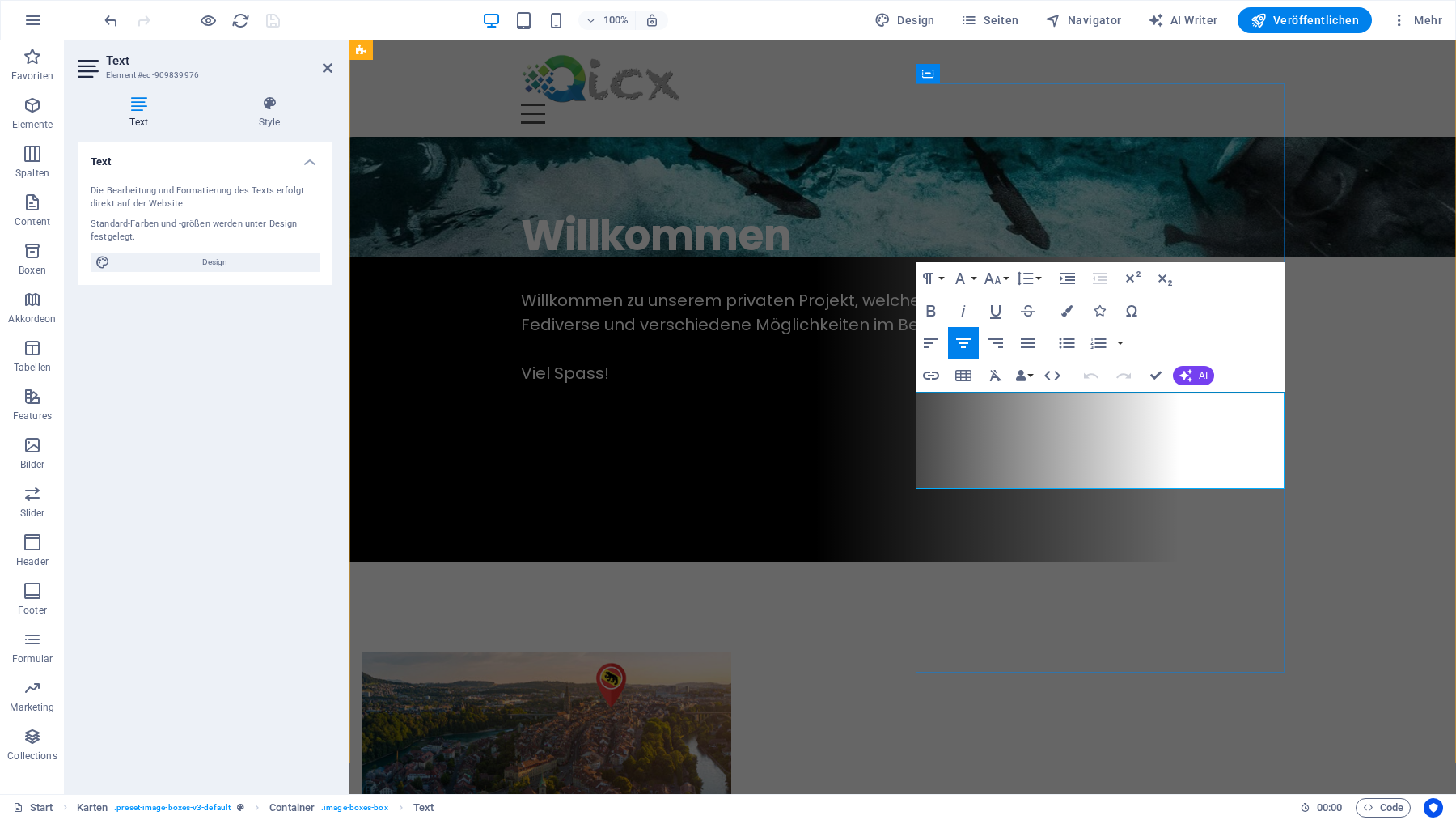
drag, startPoint x: 936, startPoint y: 403, endPoint x: 1200, endPoint y: 483, distance: 275.9
copy p "Im Winter 2025/26 starten wir mit einem ganz speziellen E-Learning-Angebot. Vie…"
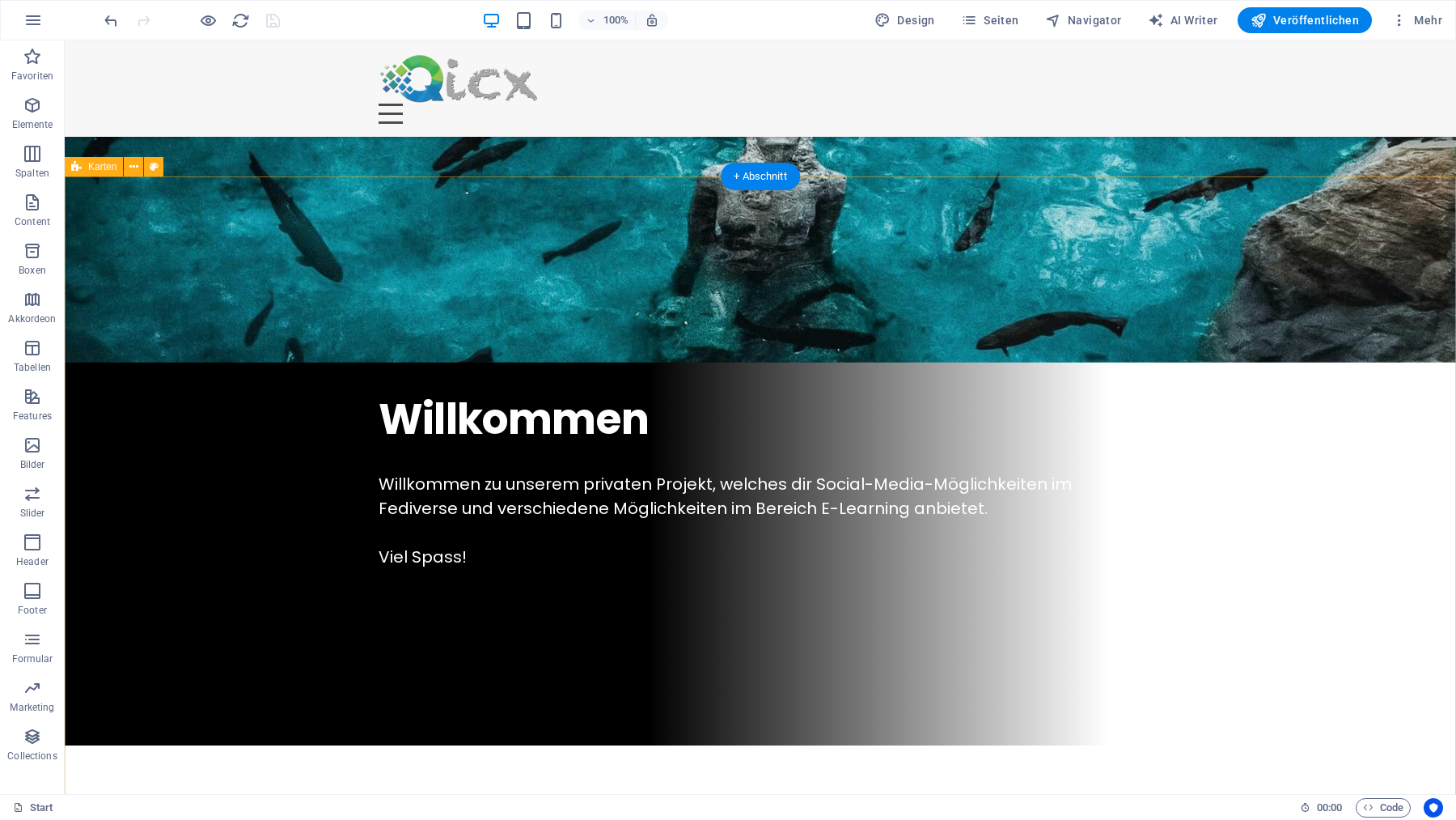
scroll to position [432, 0]
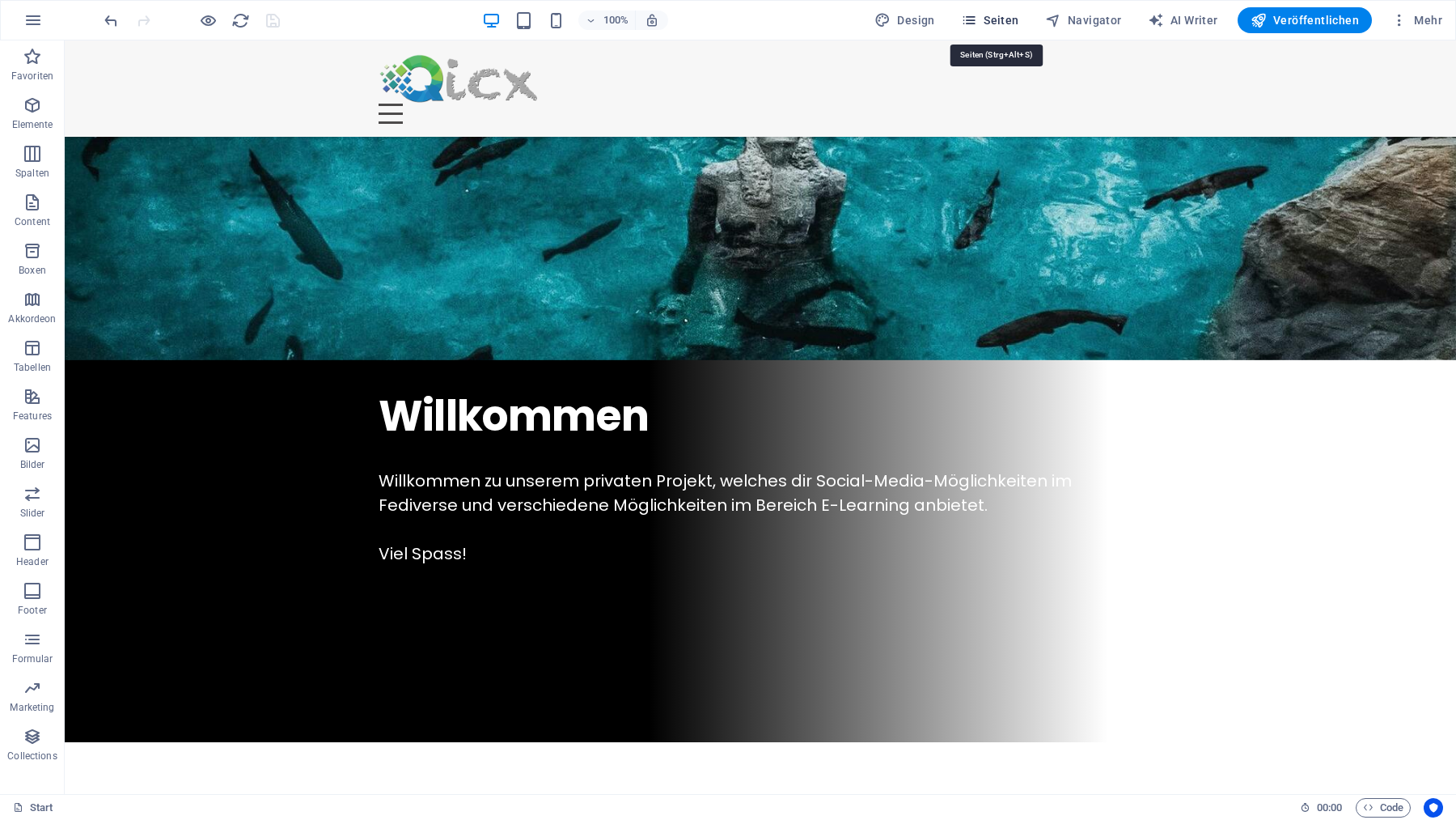
click at [1007, 21] on span "Seiten" at bounding box center [989, 20] width 58 height 16
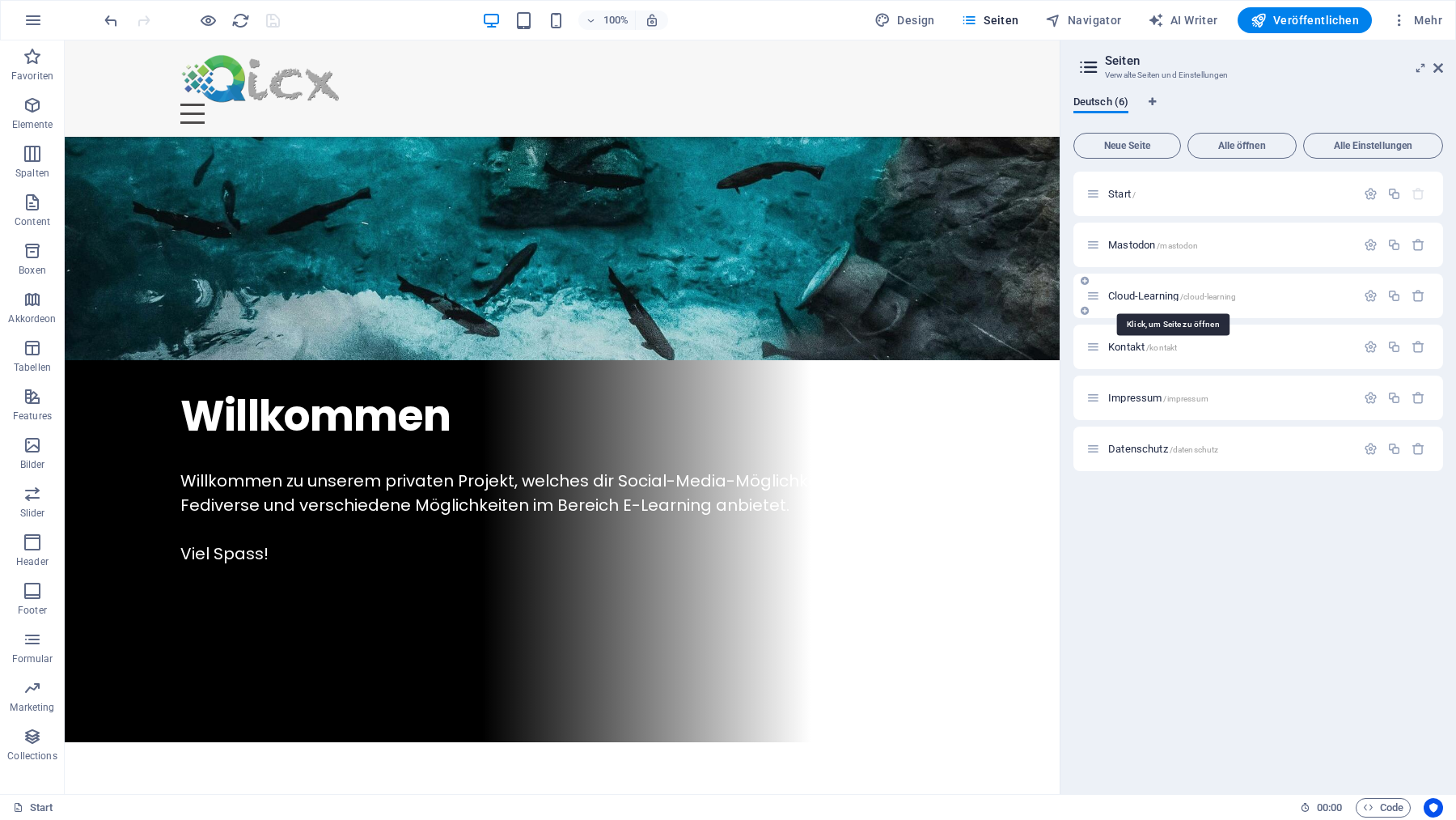
click at [1159, 294] on span "Cloud-Learning /cloud-learning" at bounding box center [1172, 295] width 128 height 12
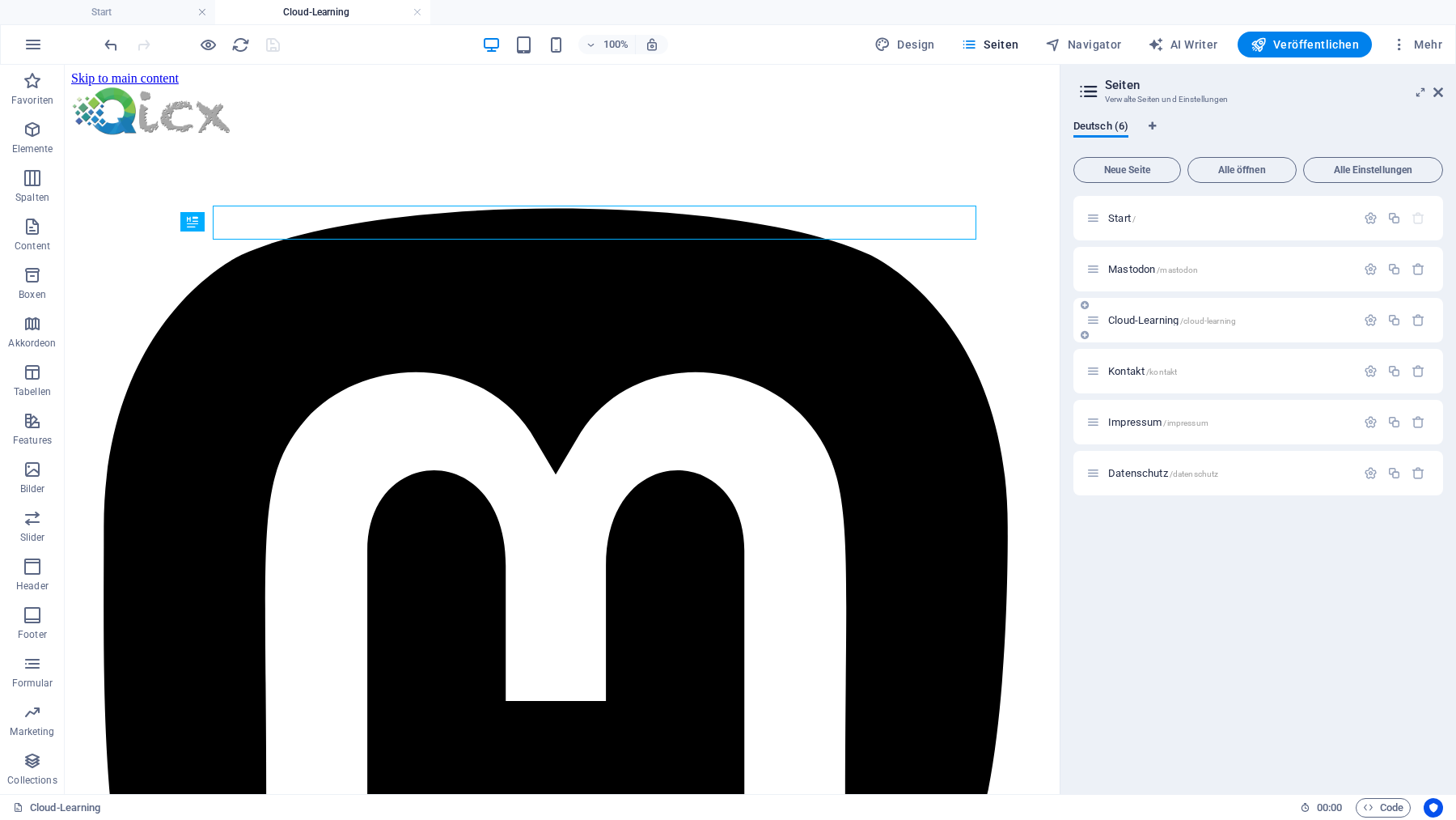
scroll to position [0, 0]
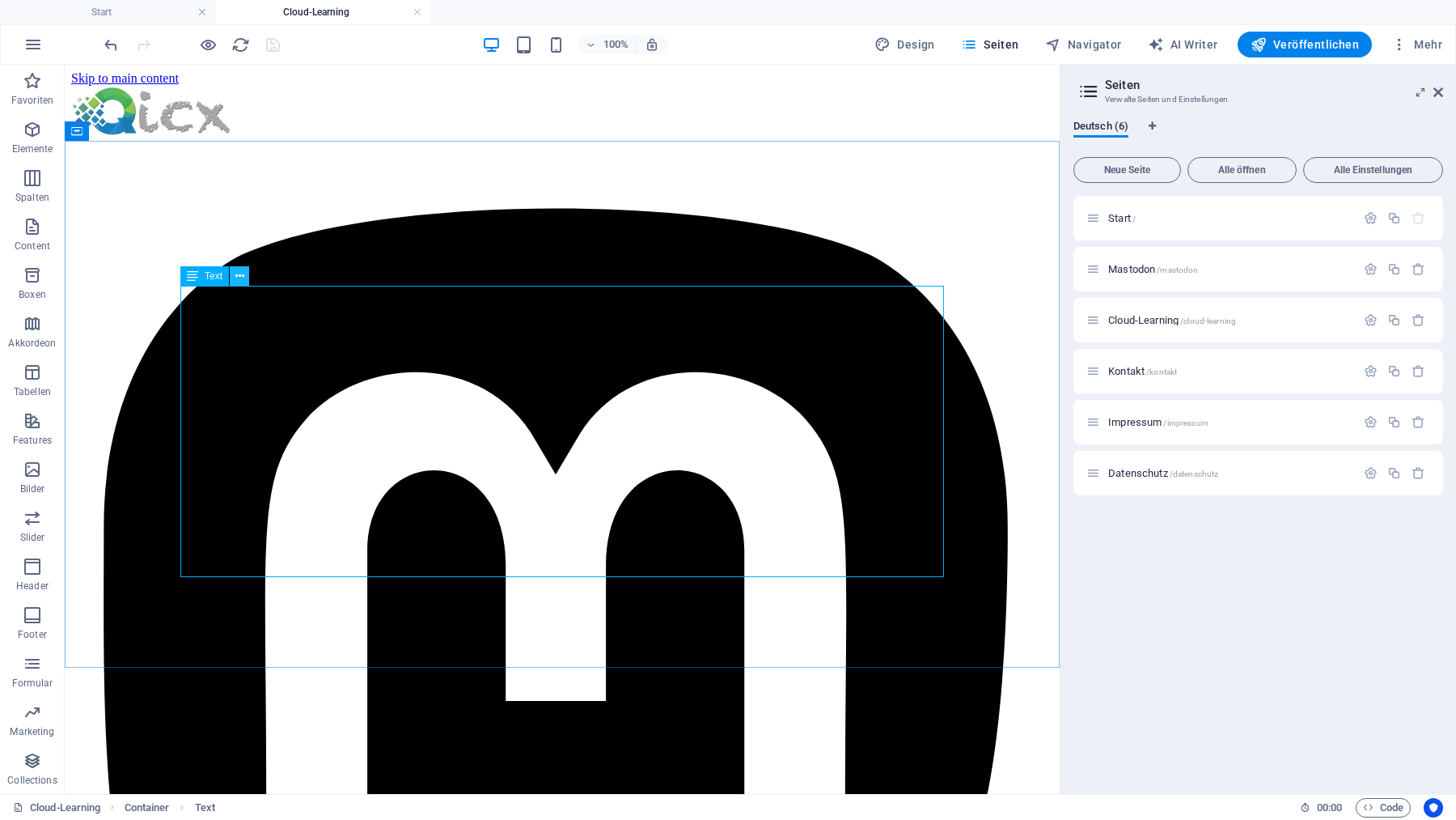
click at [237, 270] on icon at bounding box center [240, 276] width 9 height 17
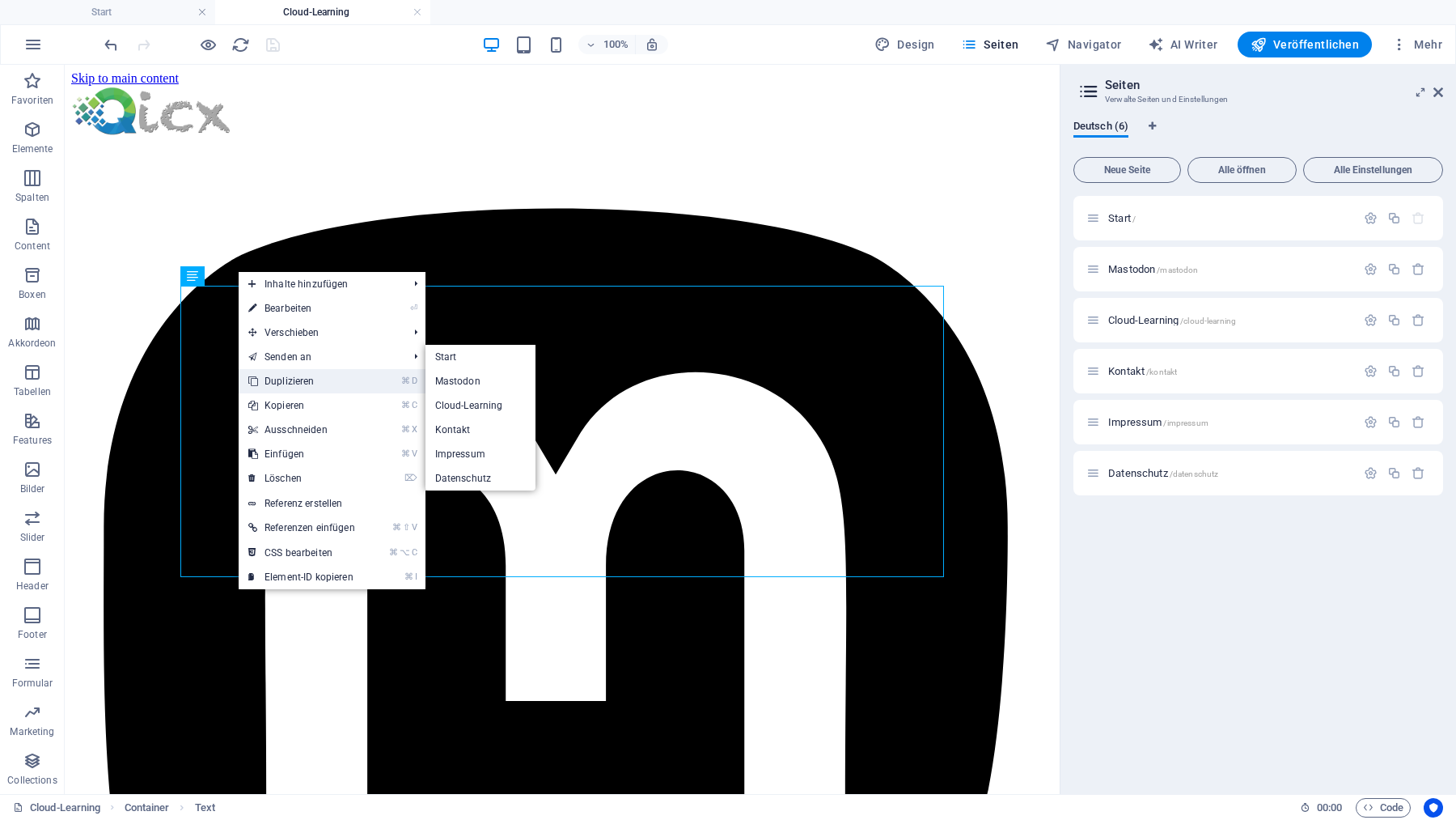
click at [316, 379] on link "⌘ D Duplizieren" at bounding box center [302, 381] width 126 height 24
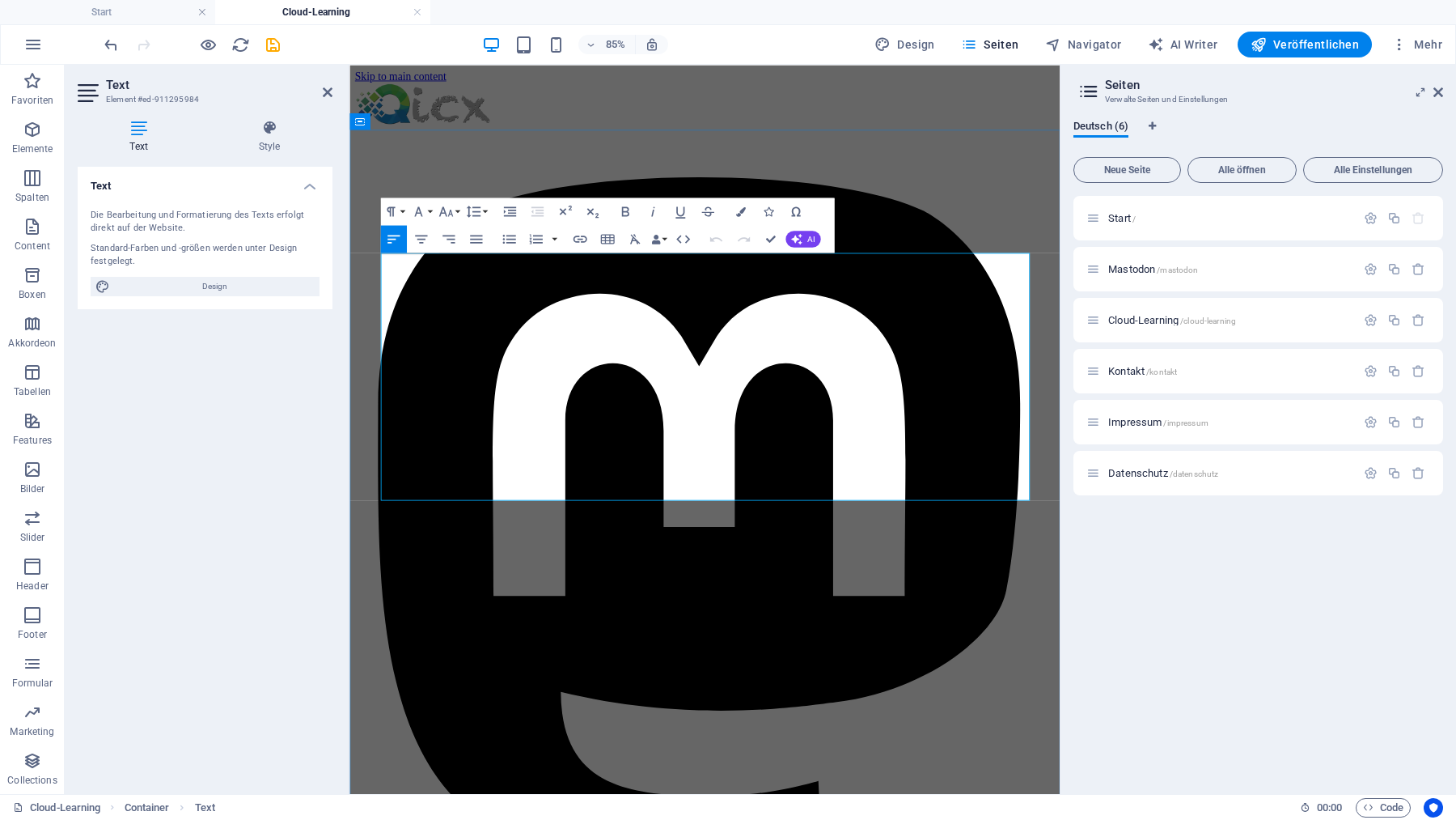
drag, startPoint x: 387, startPoint y: 344, endPoint x: 637, endPoint y: 568, distance: 335.7
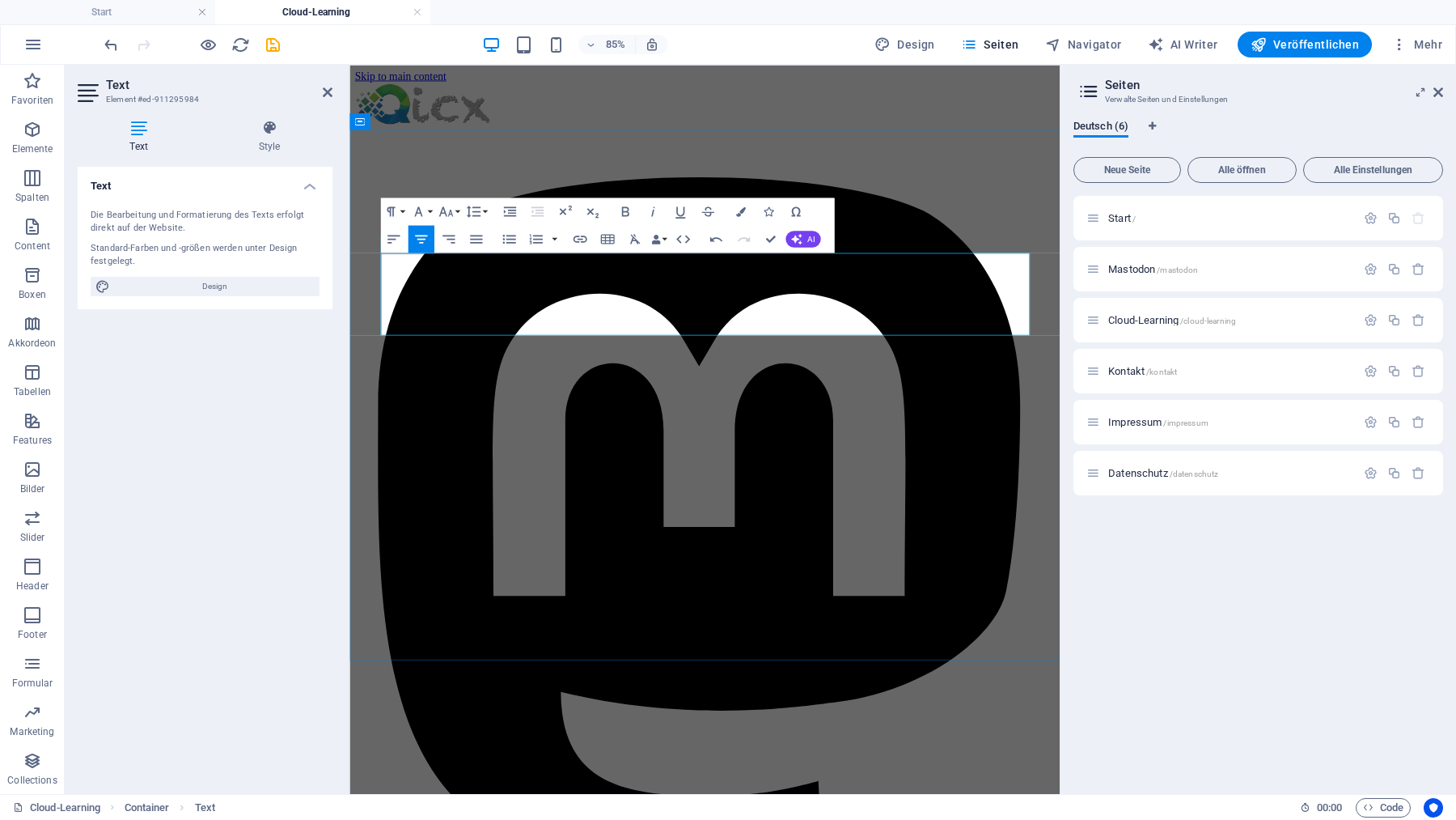
drag, startPoint x: 582, startPoint y: 375, endPoint x: 369, endPoint y: 369, distance: 213.1
drag, startPoint x: 405, startPoint y: 341, endPoint x: 470, endPoint y: 393, distance: 83.2
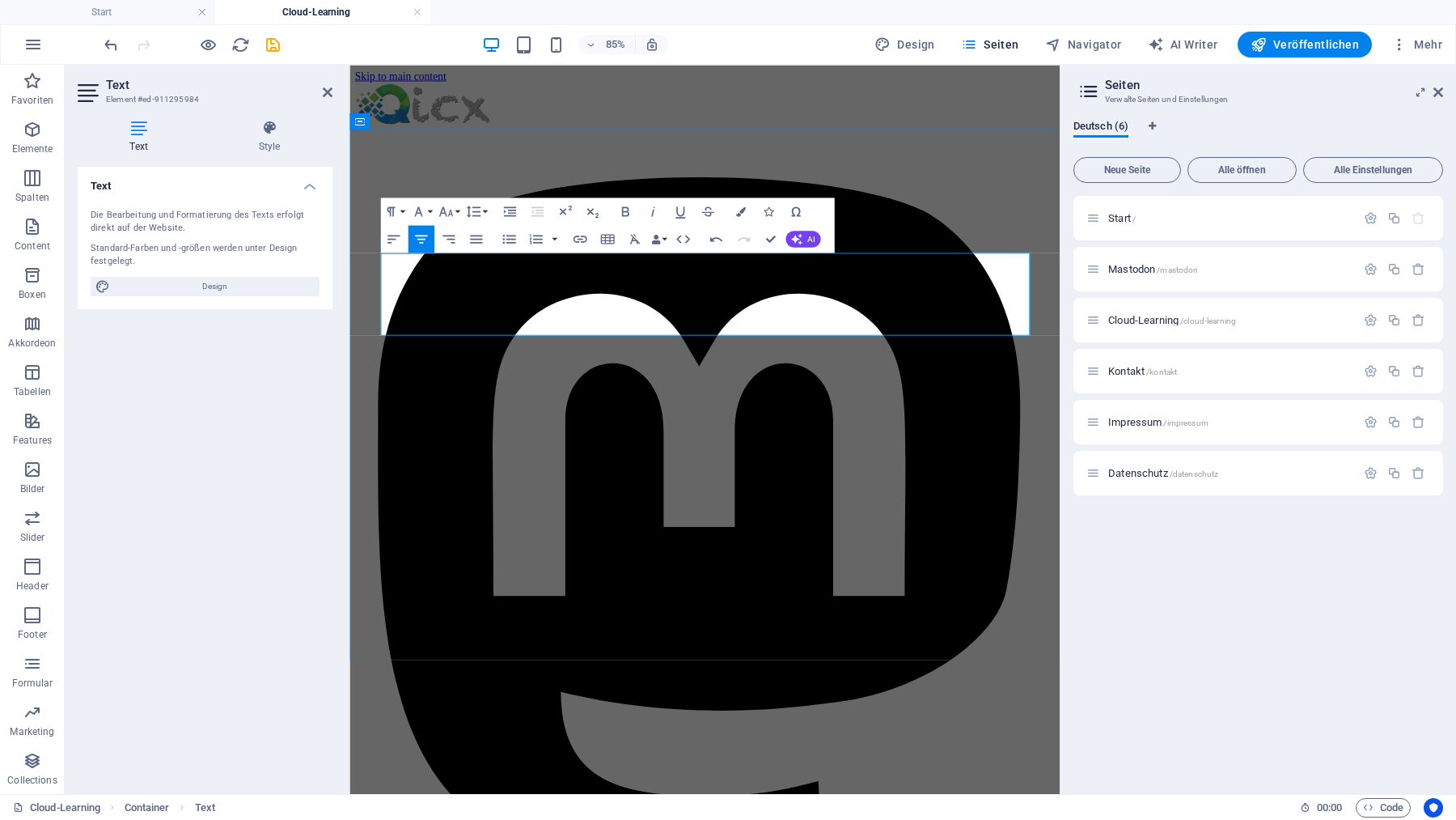
drag, startPoint x: 505, startPoint y: 363, endPoint x: 515, endPoint y: 334, distance: 30.7
drag, startPoint x: 998, startPoint y: 369, endPoint x: 938, endPoint y: 348, distance: 63.6
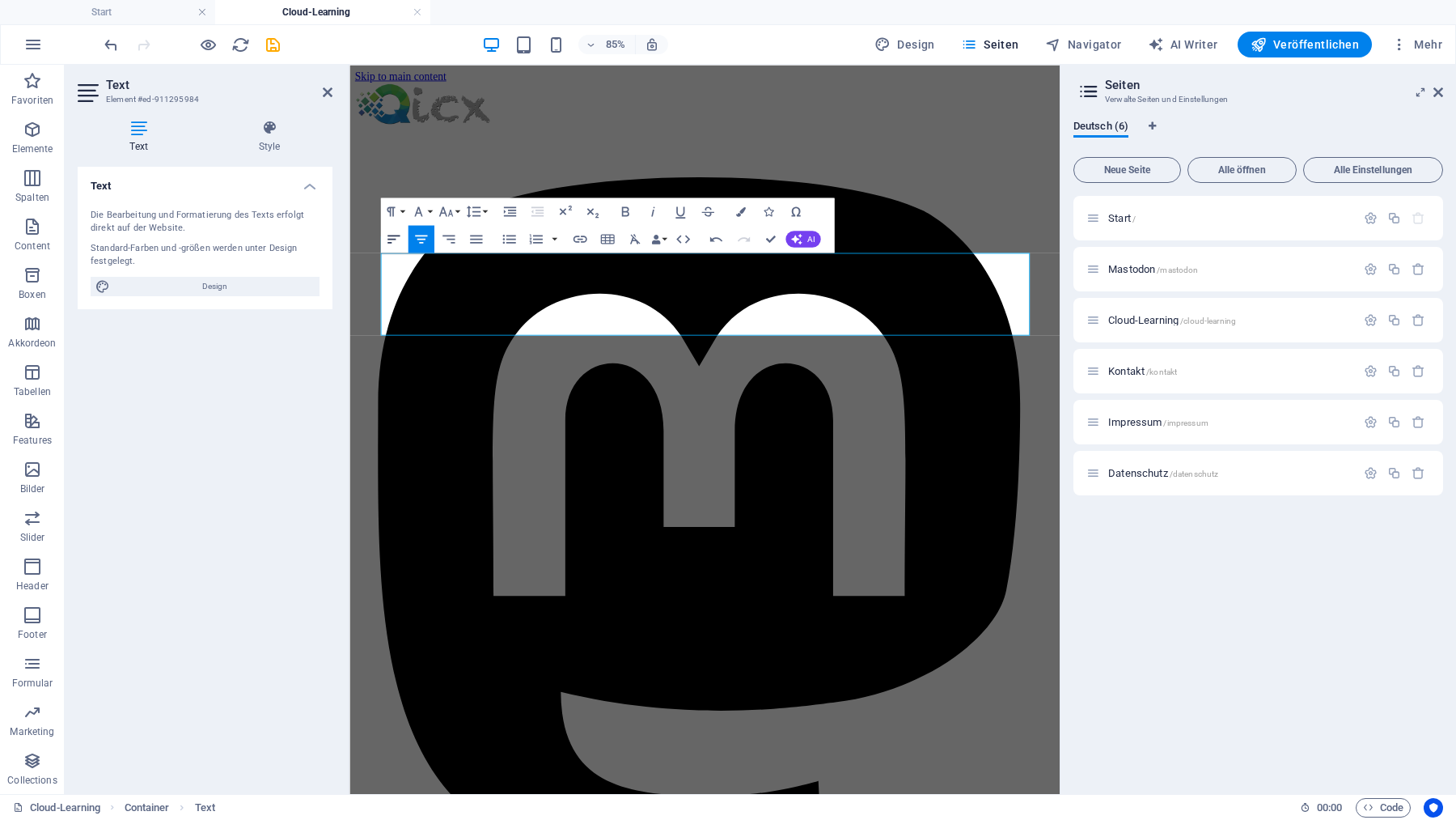
click at [396, 238] on icon "button" at bounding box center [393, 239] width 16 height 16
click at [112, 8] on h4 "Start" at bounding box center [108, 12] width 215 height 18
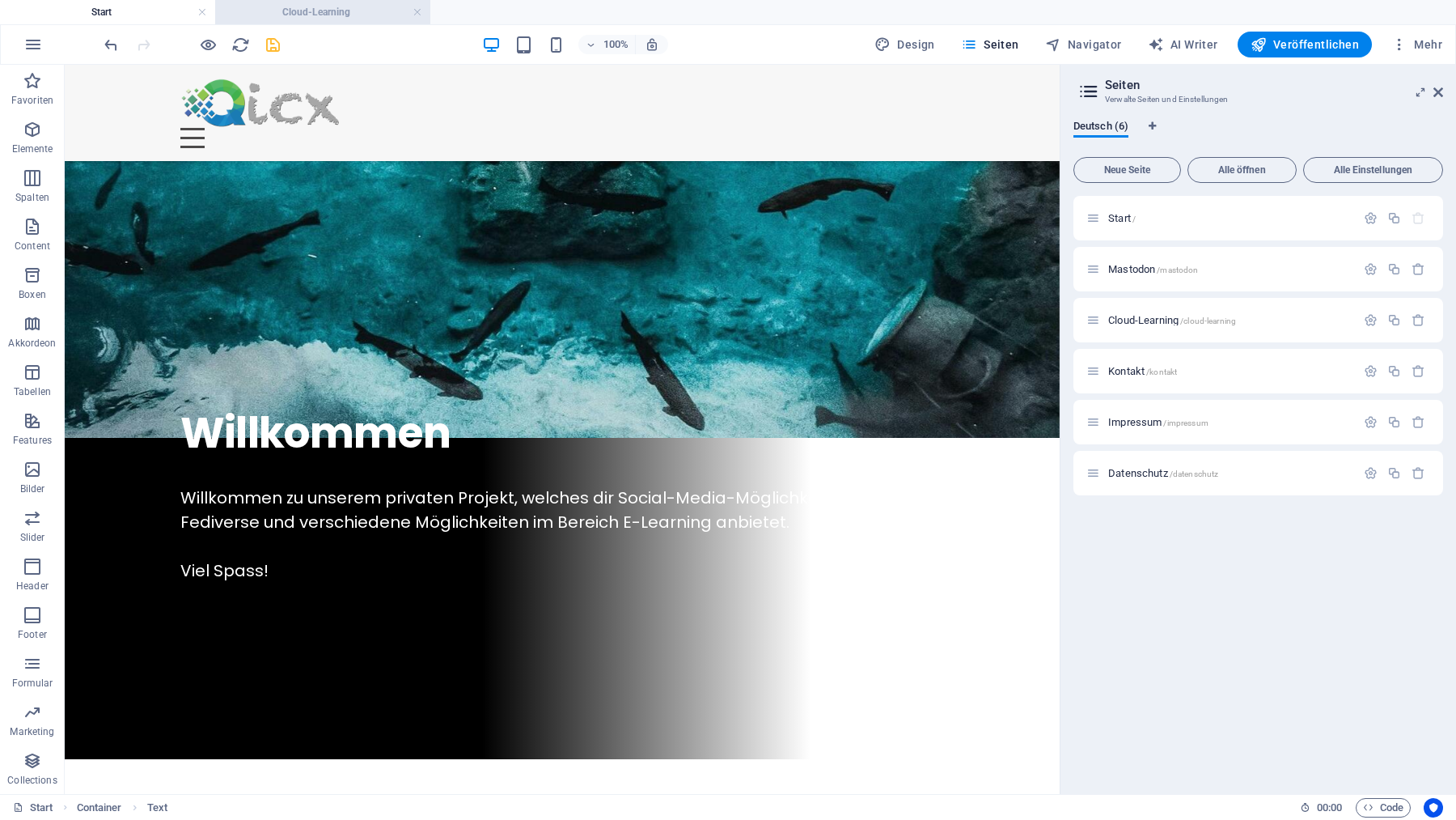
click at [365, 14] on h4 "Cloud-Learning" at bounding box center [323, 12] width 215 height 18
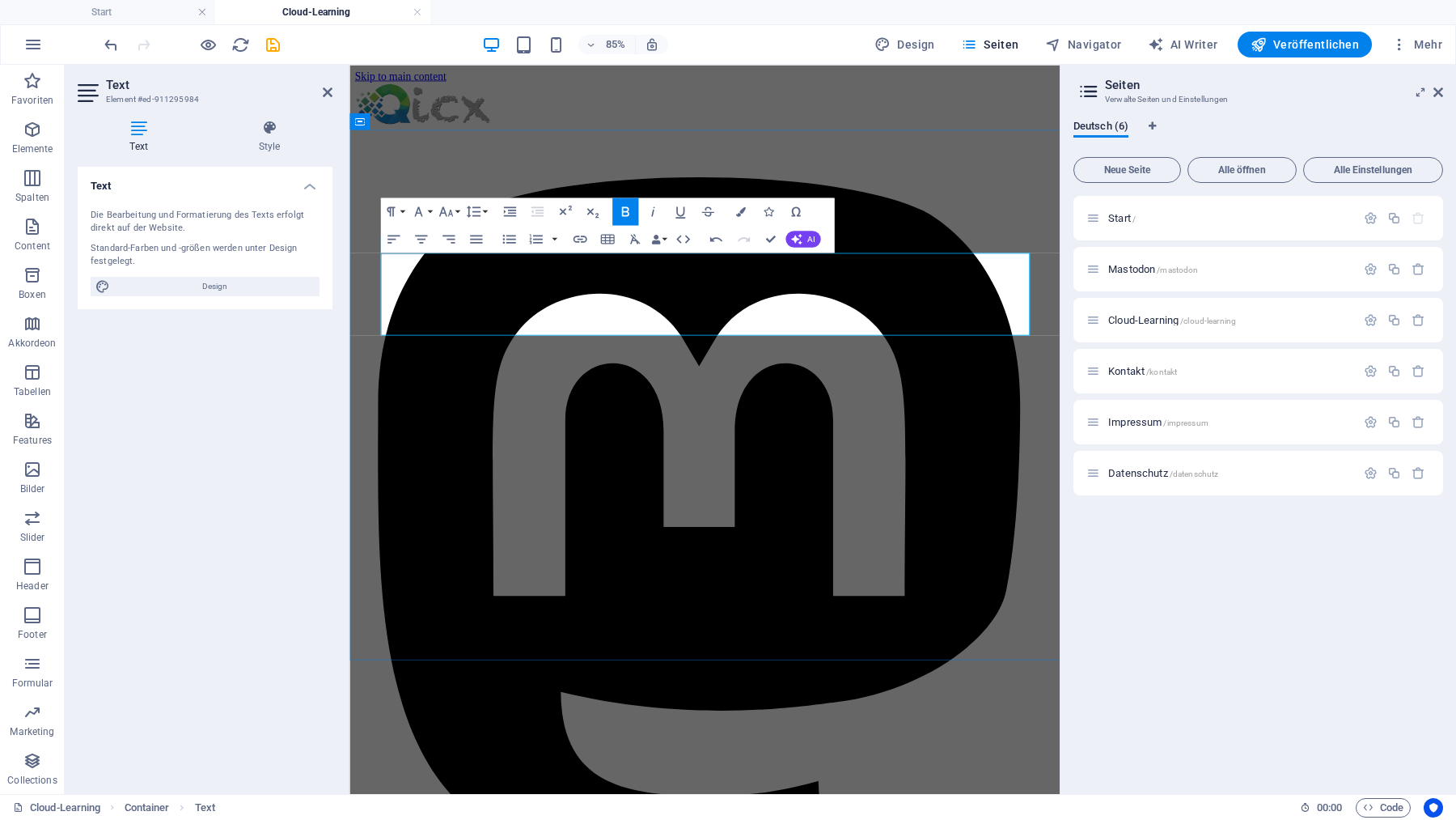
click at [1215, 672] on div "Start / Mastodon /mastodon Cloud-Learning /cloud-learning Kontakt /kontakt Impr…" at bounding box center [1258, 488] width 370 height 585
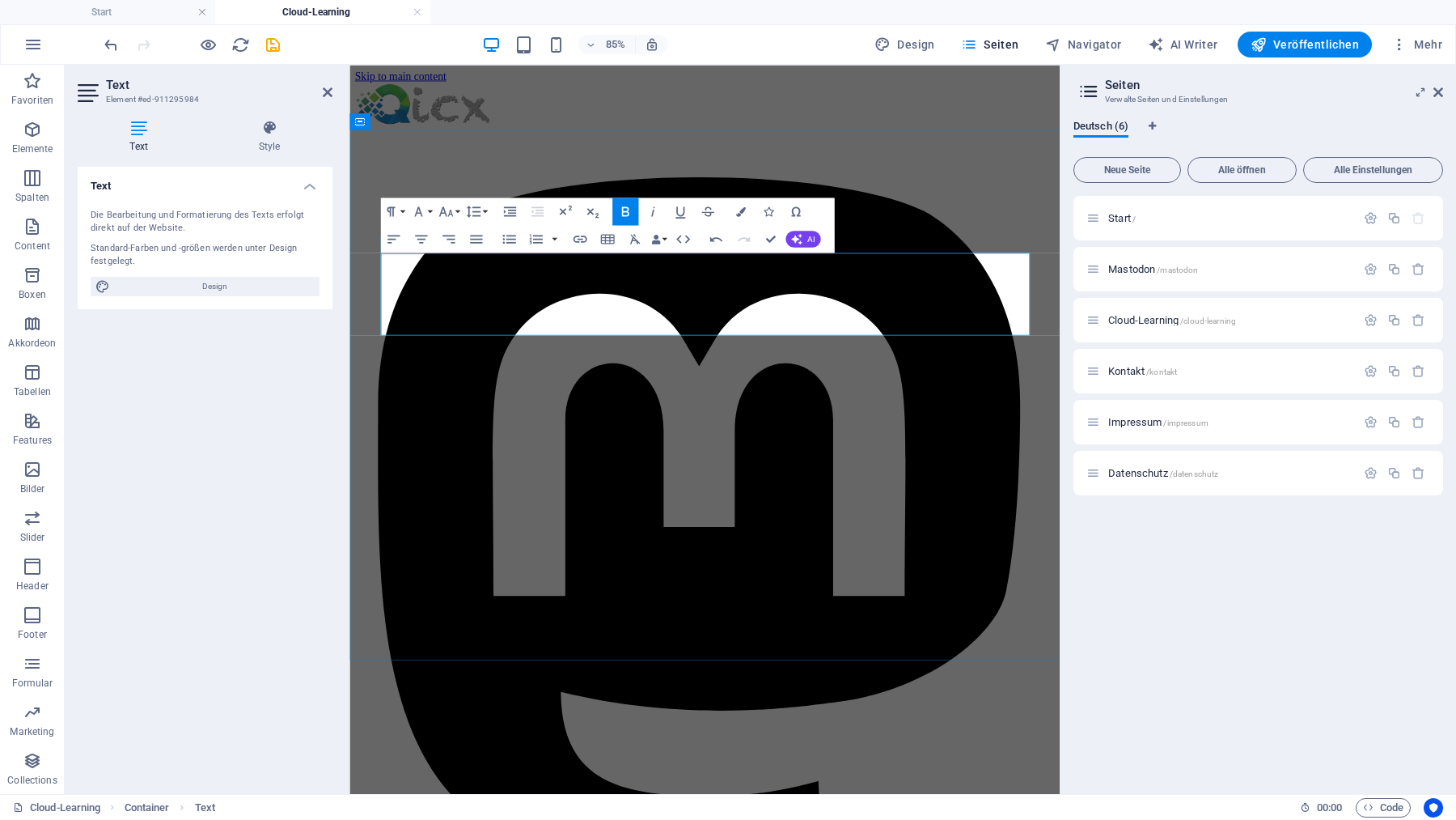
click at [34, 136] on icon "button" at bounding box center [33, 130] width 20 height 20
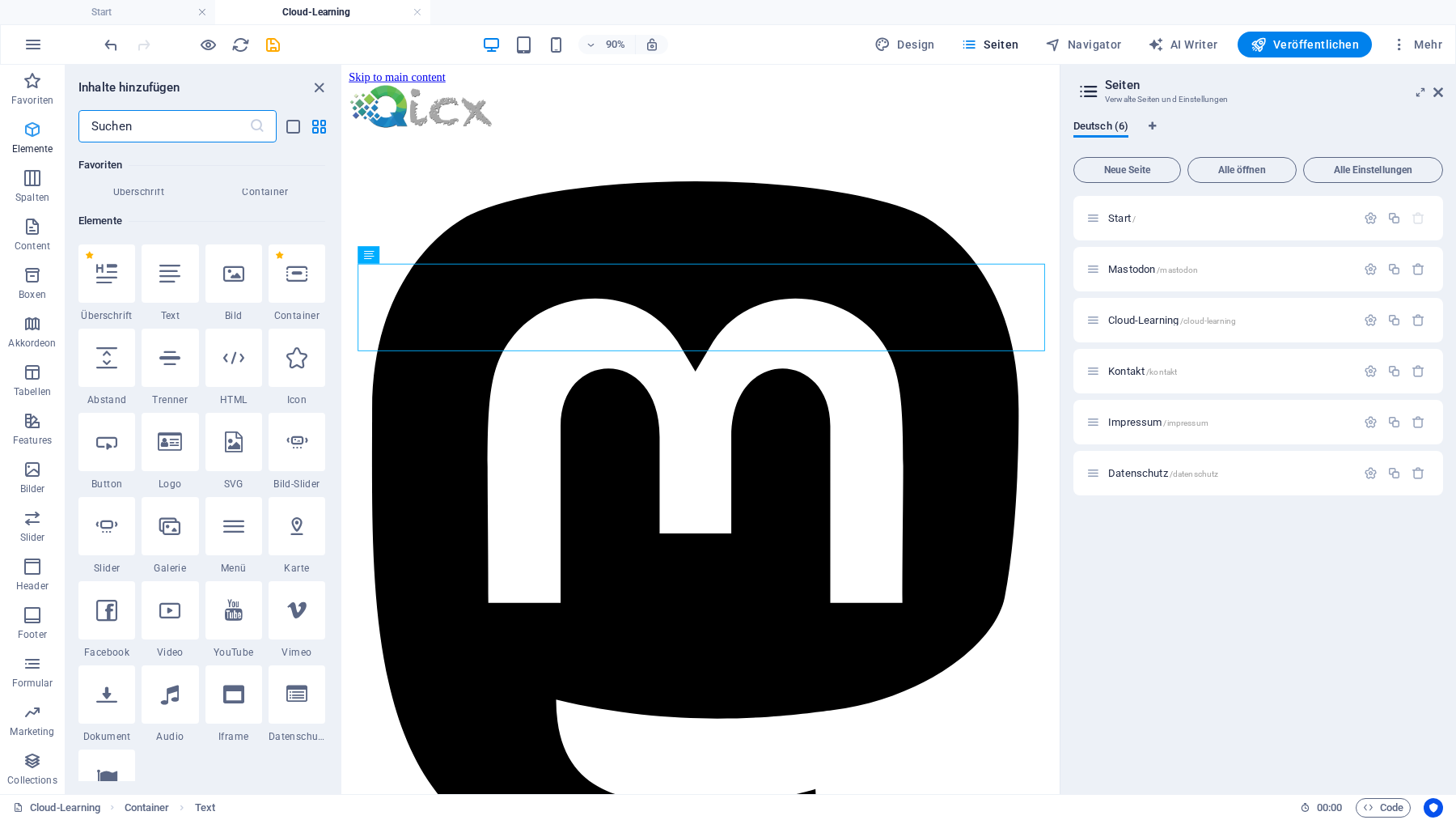
scroll to position [172, 0]
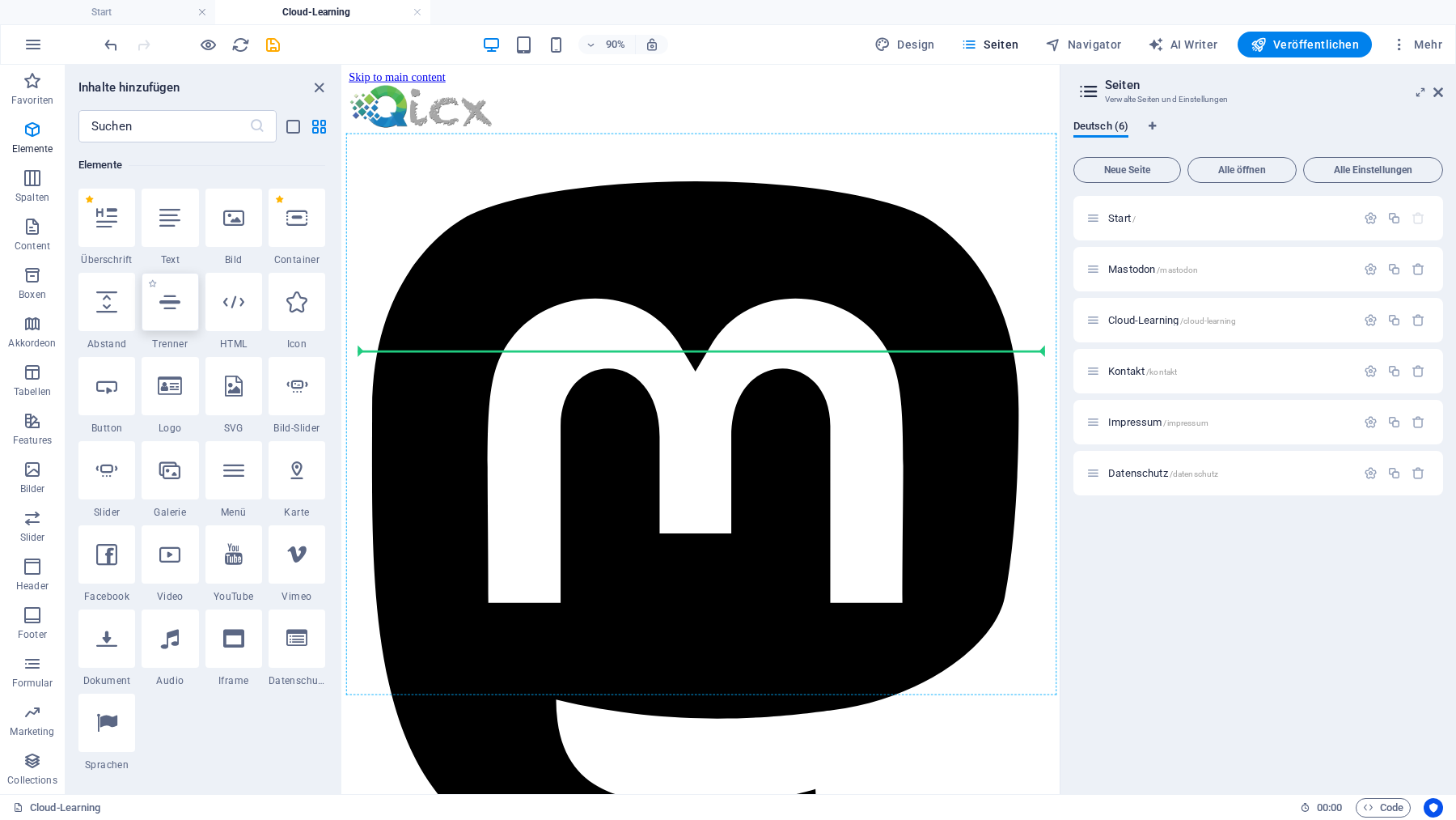
select select "px"
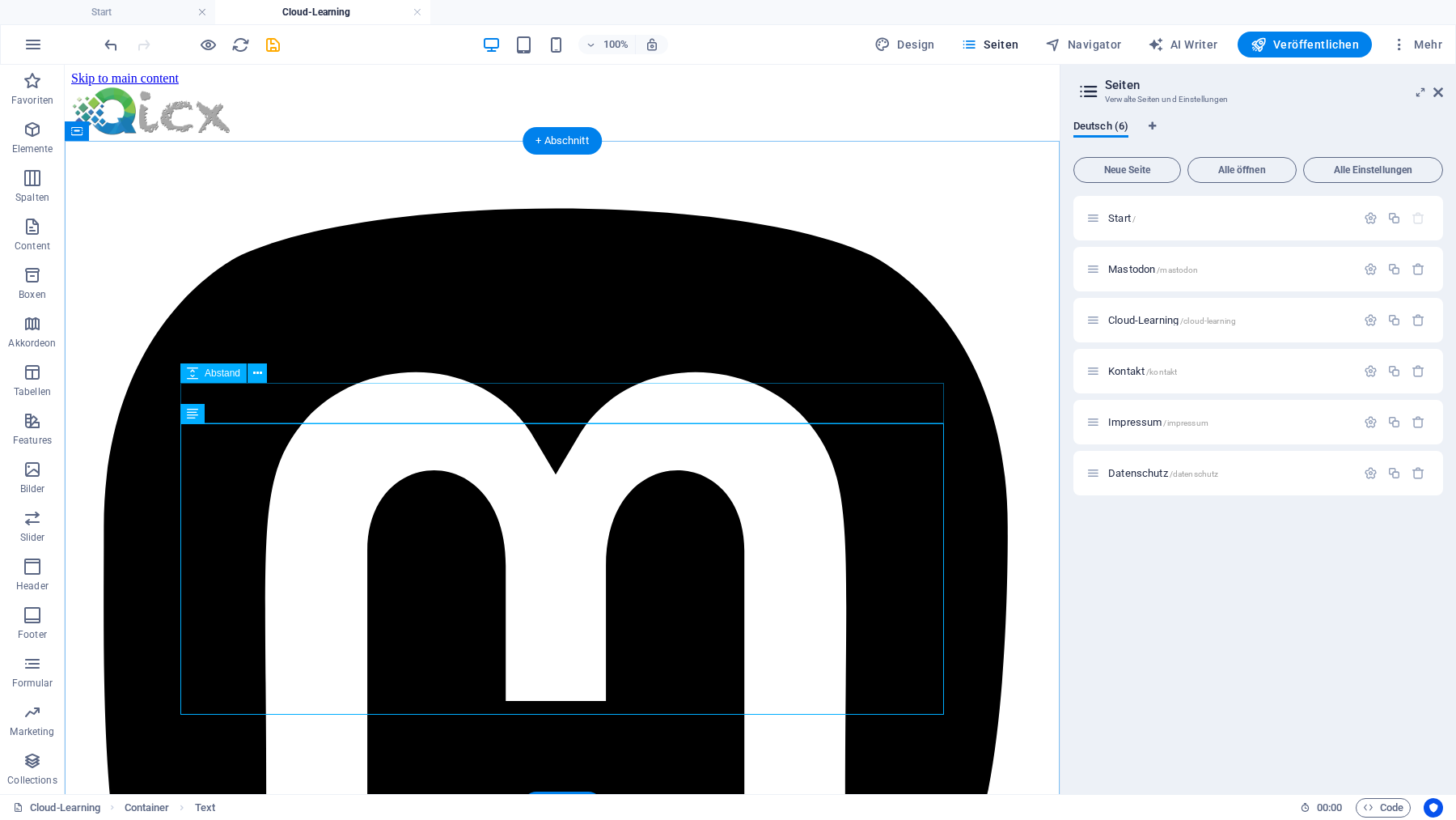
select select "px"
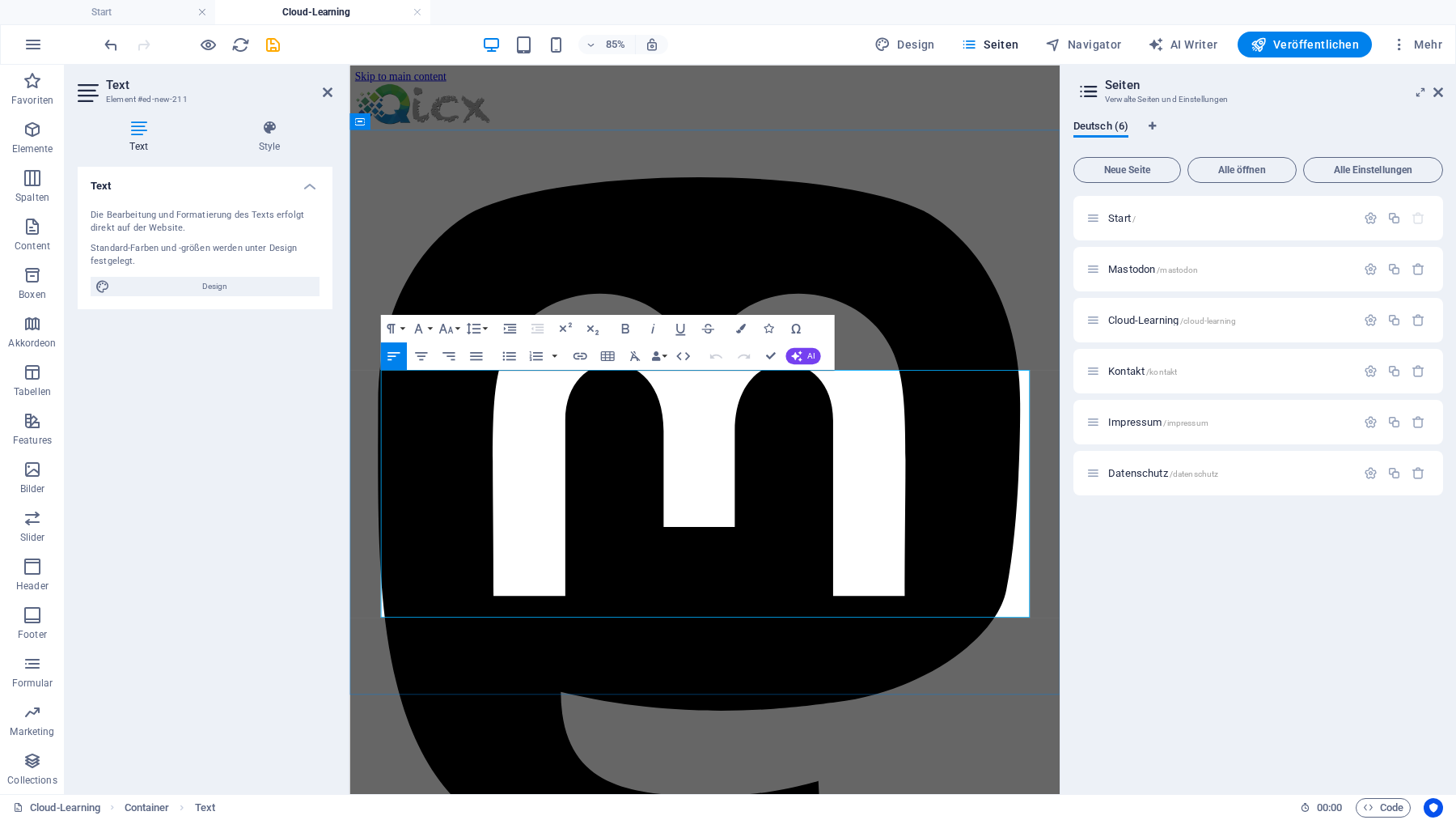
drag, startPoint x: 694, startPoint y: 484, endPoint x: 975, endPoint y: 476, distance: 281.1
drag, startPoint x: 513, startPoint y: 630, endPoint x: 631, endPoint y: 633, distance: 118.0
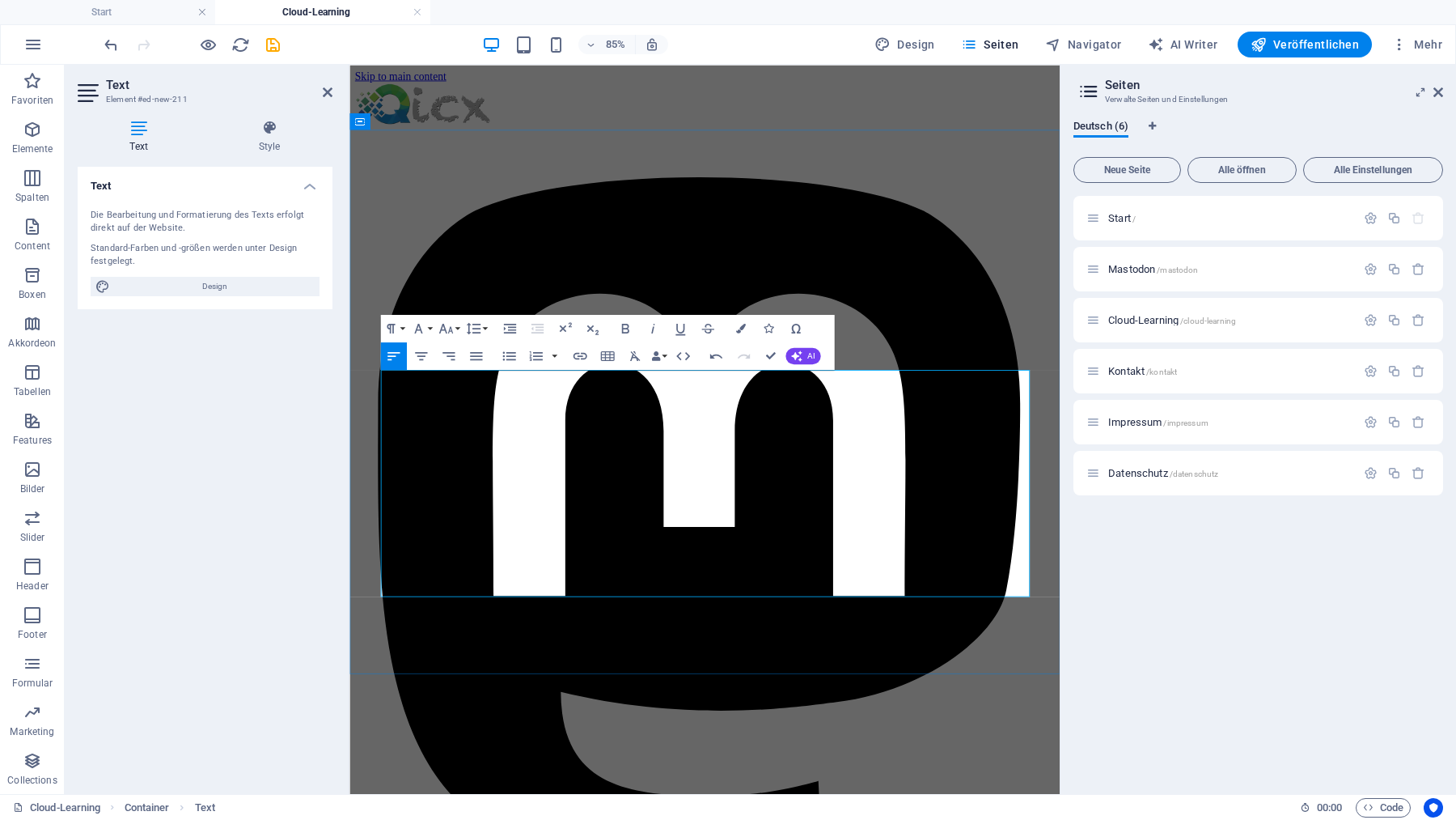
copy div "Open-Source-"
drag, startPoint x: 628, startPoint y: 627, endPoint x: 391, endPoint y: 628, distance: 237.0
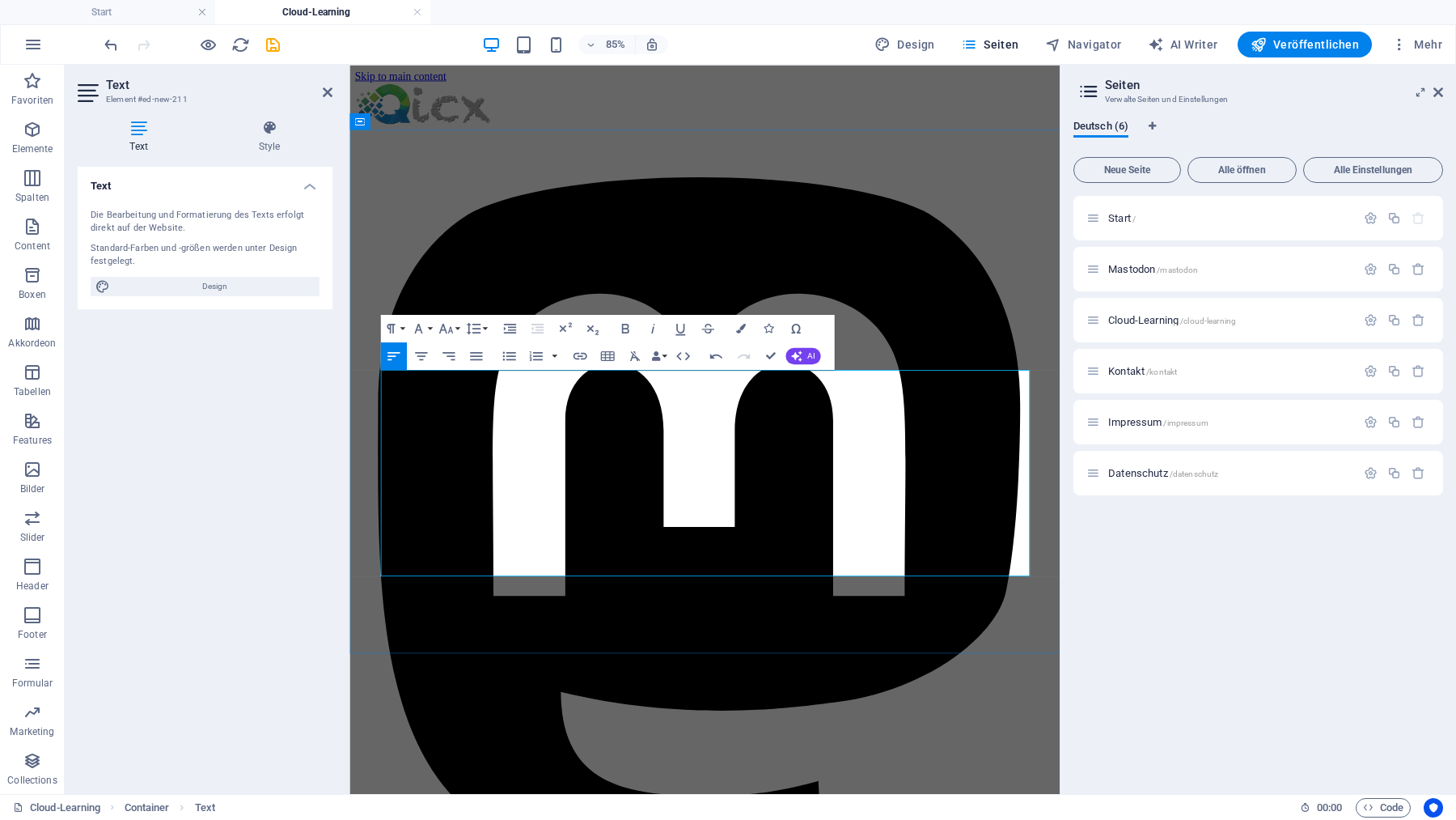
drag, startPoint x: 529, startPoint y: 632, endPoint x: 492, endPoint y: 632, distance: 37.0
drag, startPoint x: 770, startPoint y: 352, endPoint x: 706, endPoint y: 301, distance: 81.8
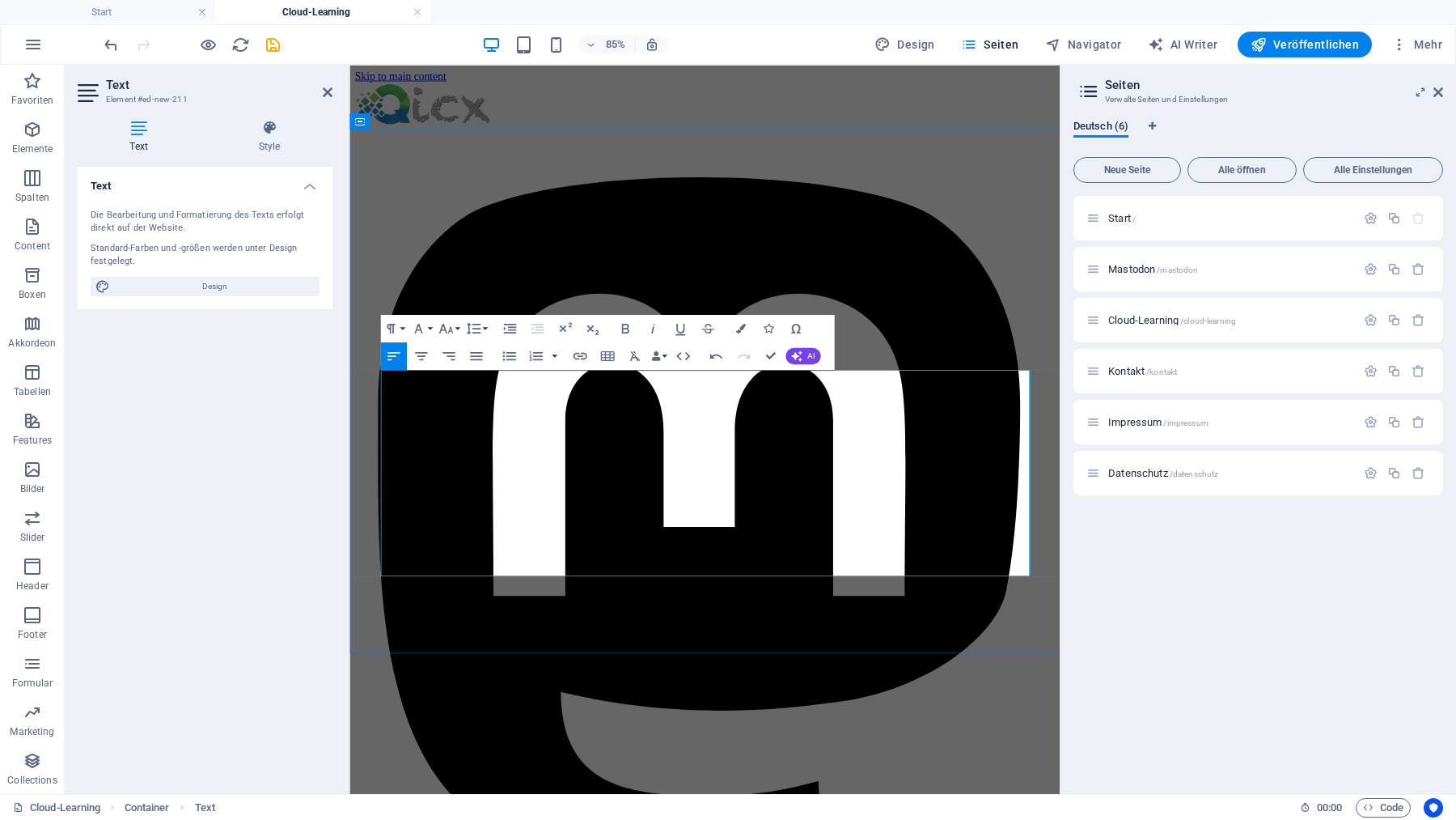
click at [394, 326] on icon "button" at bounding box center [390, 328] width 16 height 16
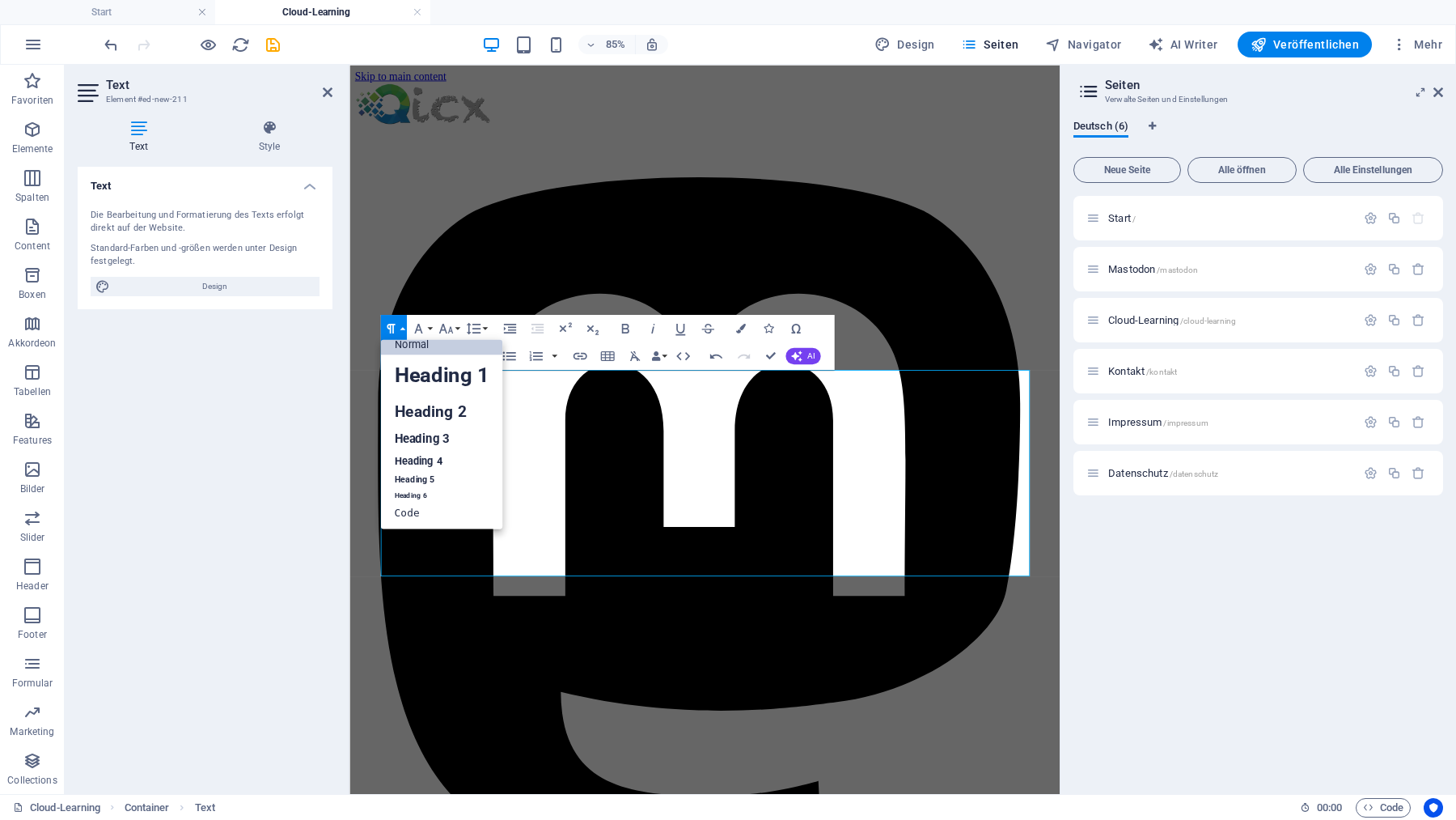
scroll to position [13, 0]
click at [423, 441] on link "Heading 3" at bounding box center [441, 439] width 122 height 24
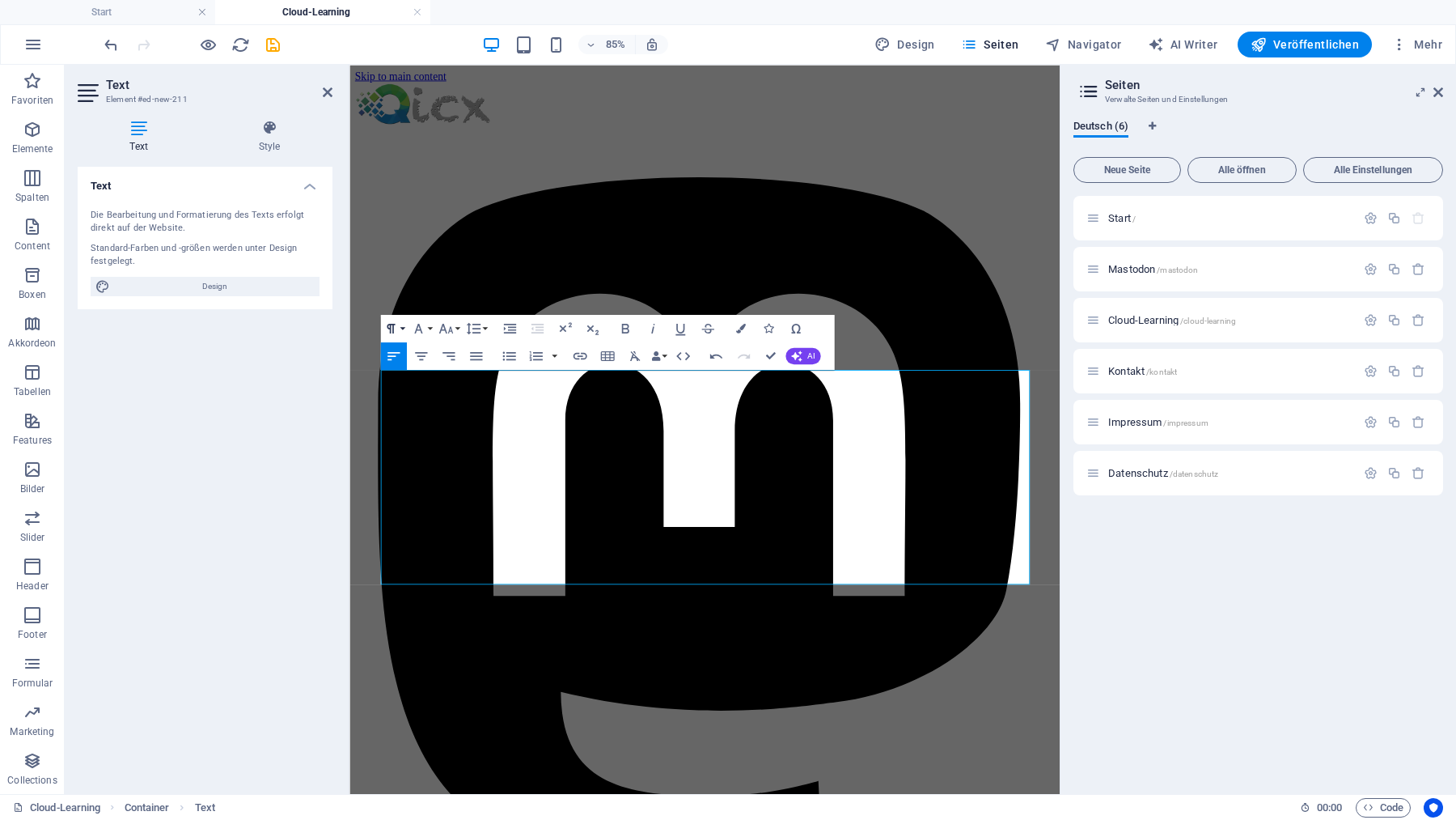
click at [396, 326] on icon "button" at bounding box center [390, 328] width 16 height 16
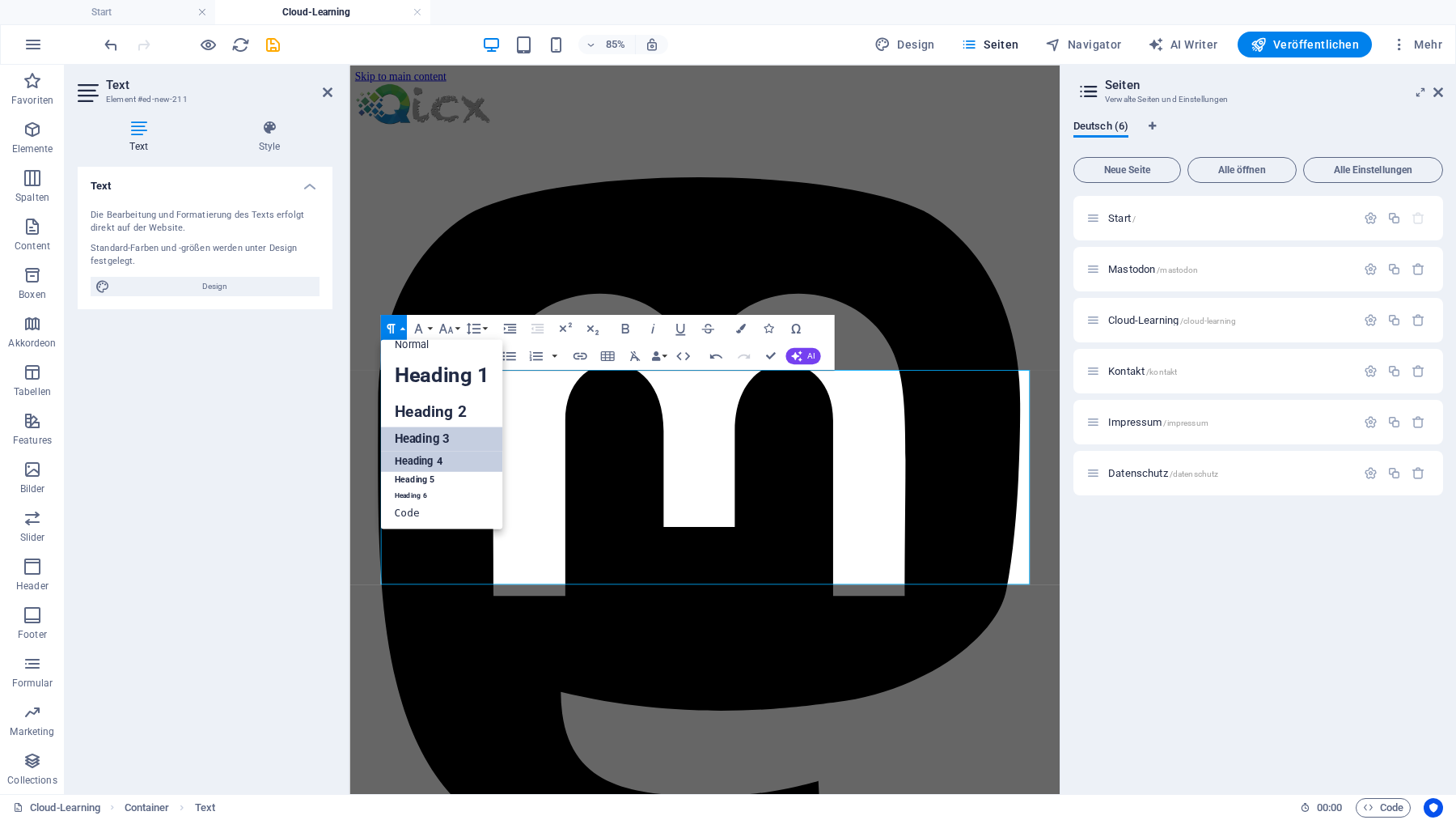
click at [433, 464] on link "Heading 4" at bounding box center [441, 461] width 122 height 21
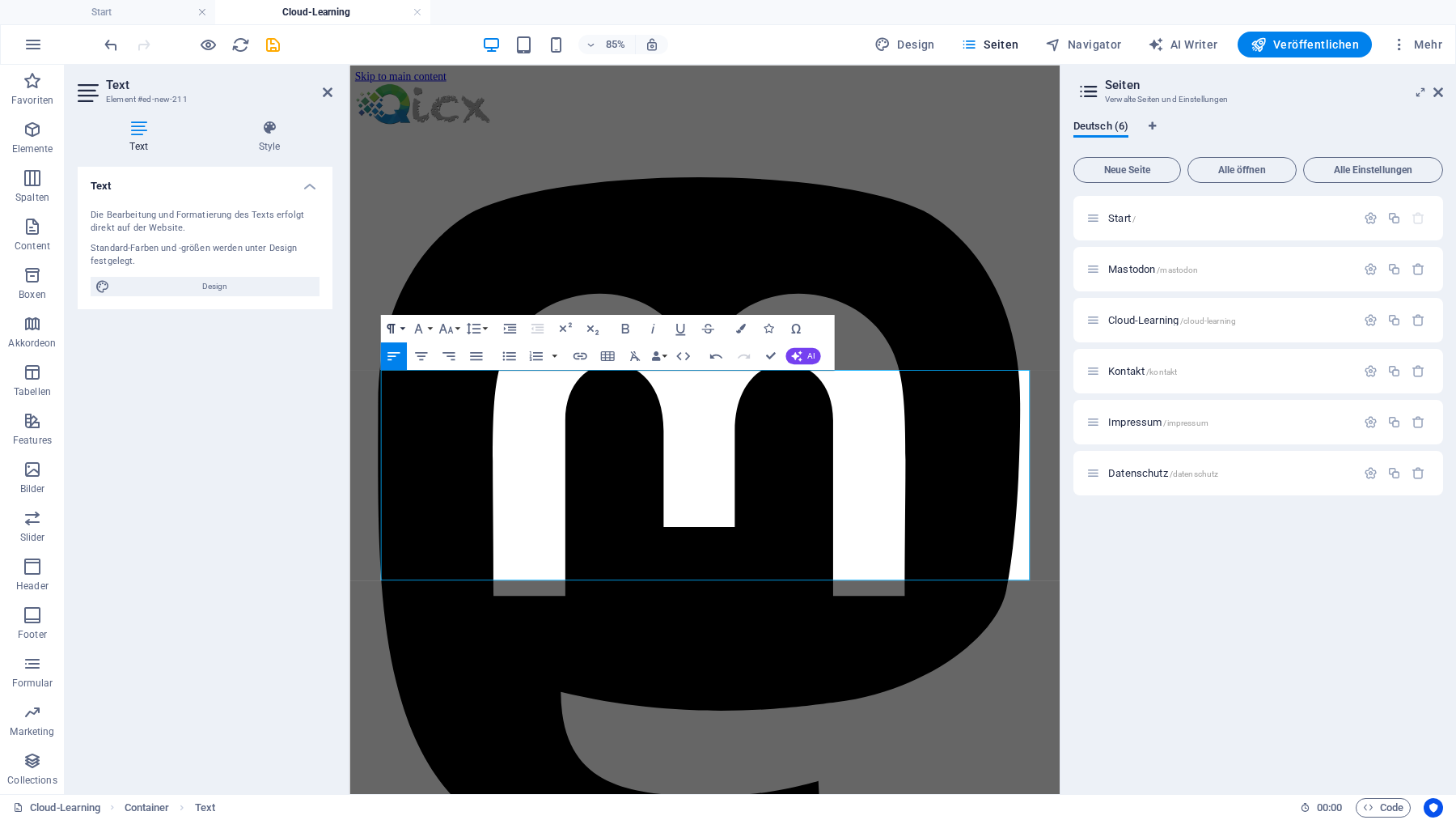
click at [392, 324] on icon "button" at bounding box center [390, 329] width 8 height 10
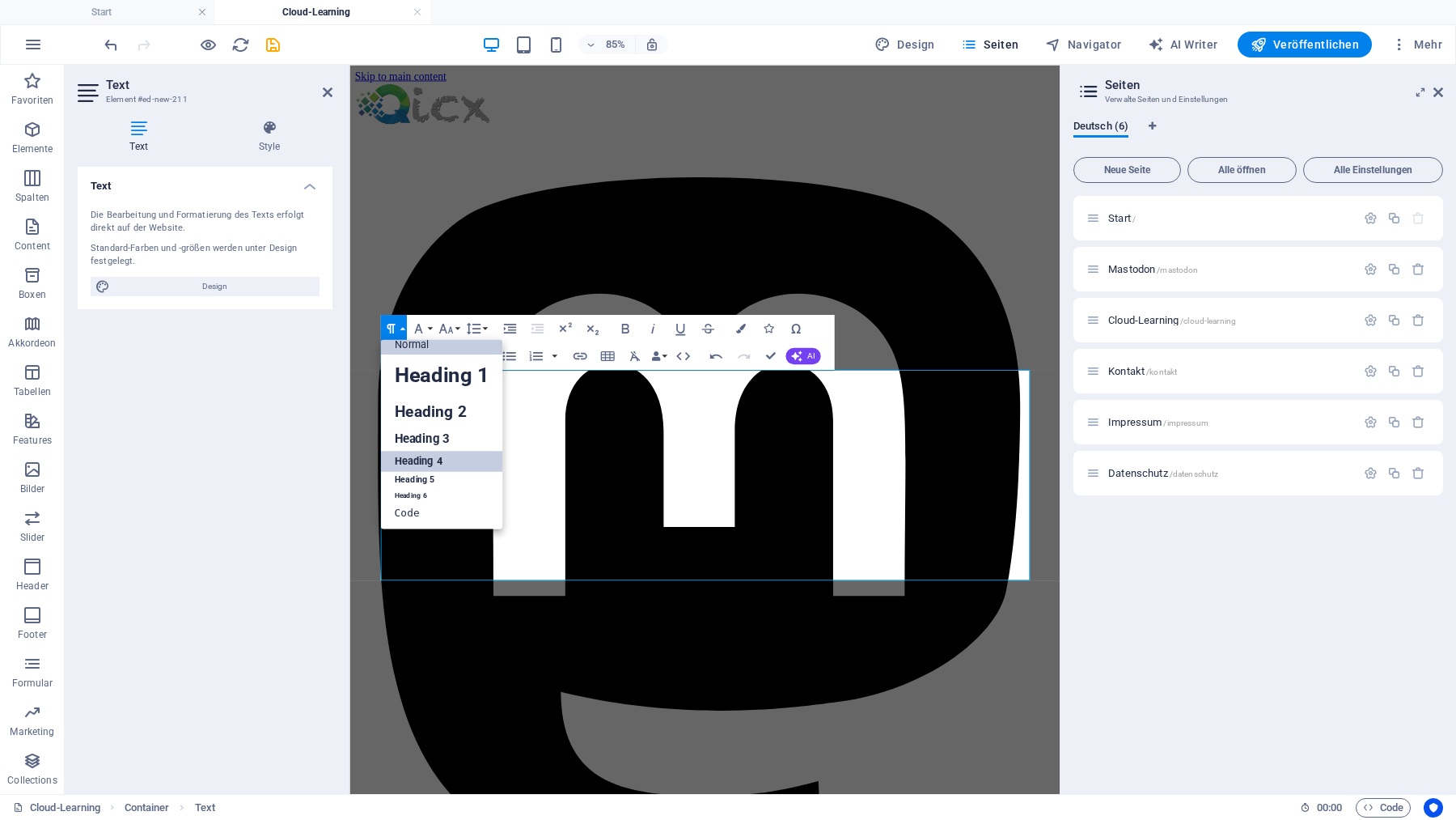
click at [412, 346] on link "Normal" at bounding box center [441, 344] width 122 height 21
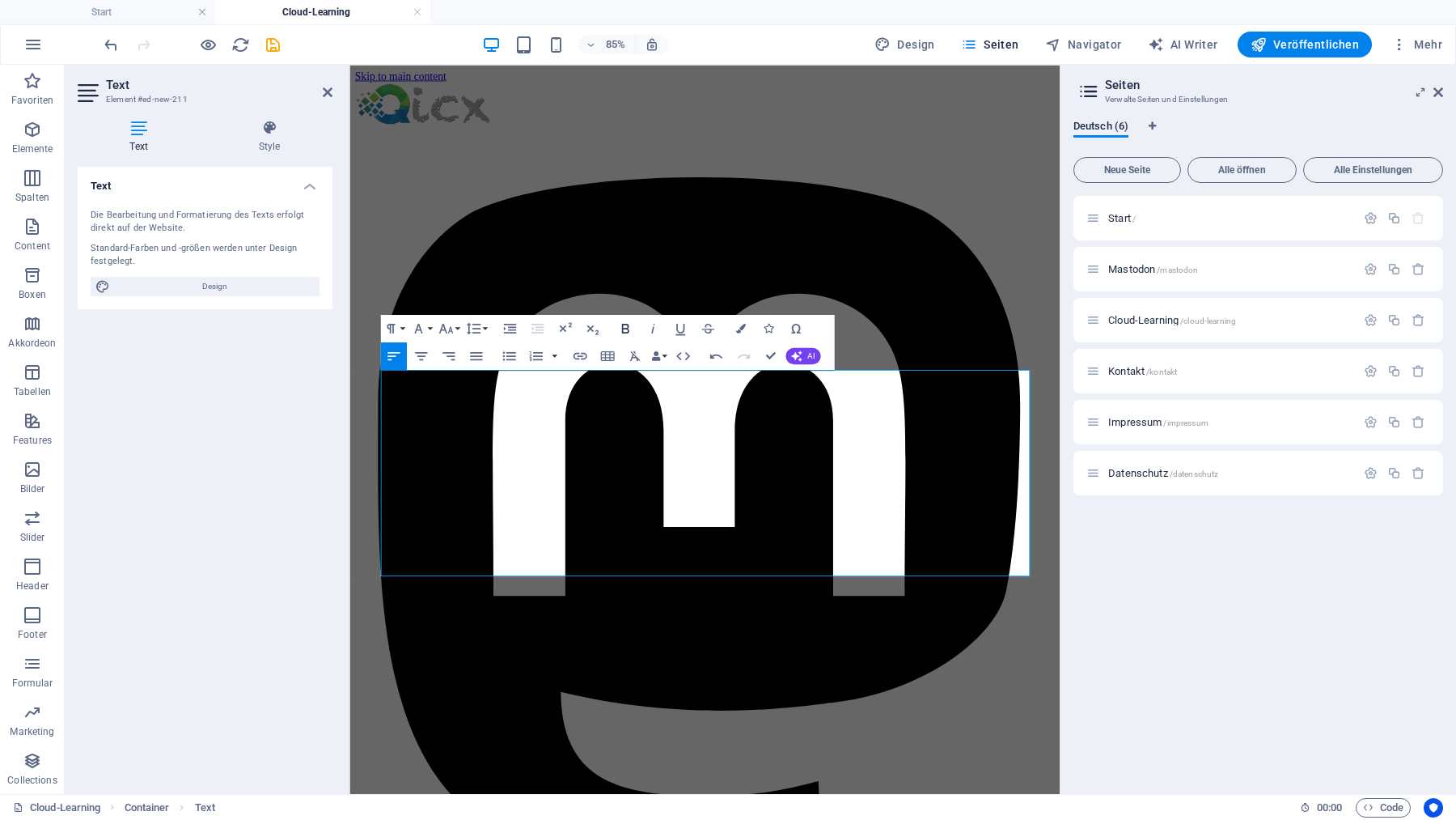
click at [625, 325] on icon "button" at bounding box center [625, 329] width 7 height 10
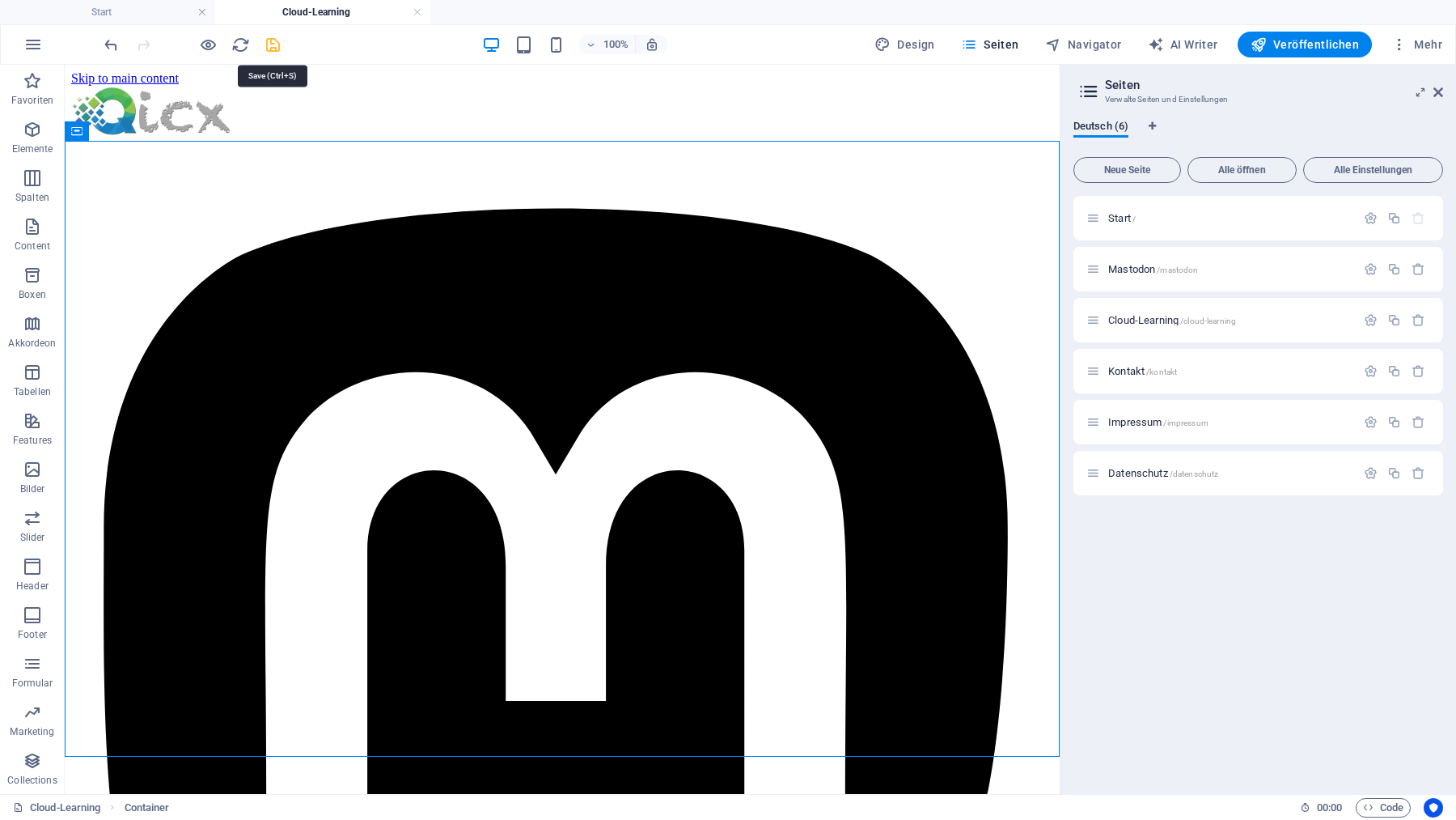
click at [275, 42] on icon "save" at bounding box center [272, 45] width 19 height 19
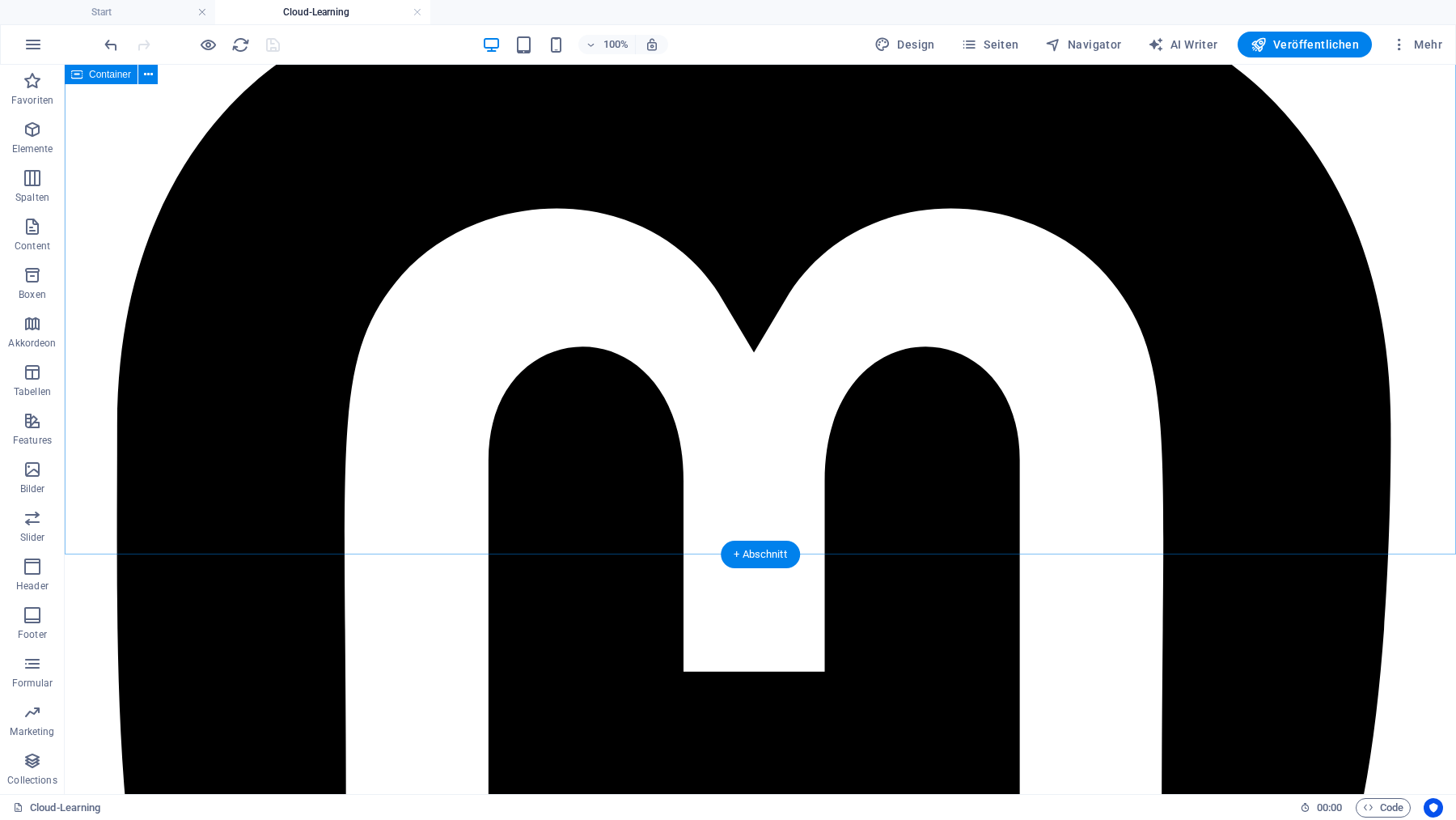
scroll to position [0, 0]
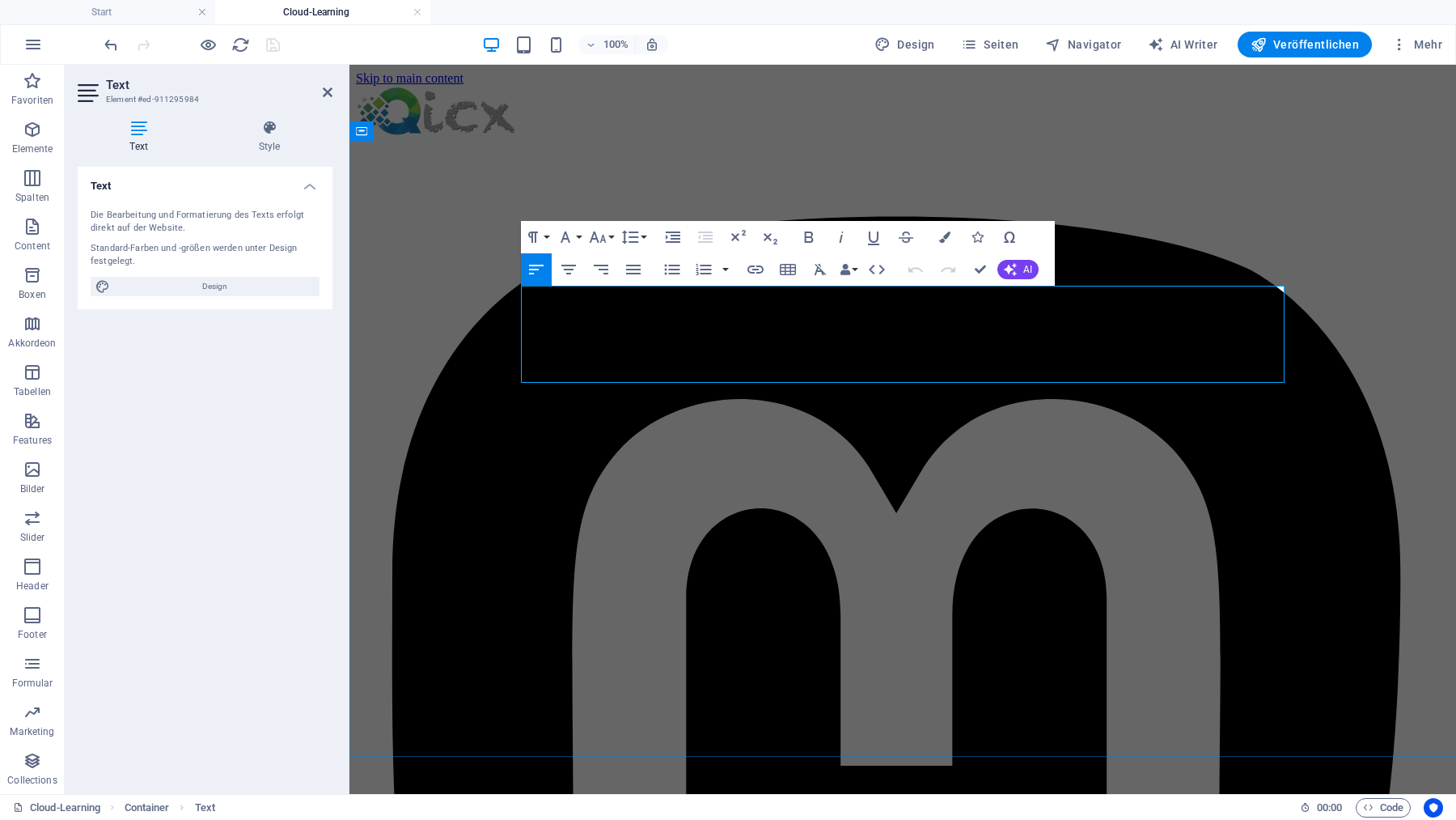
drag, startPoint x: 904, startPoint y: 371, endPoint x: 967, endPoint y: 371, distance: 63.0
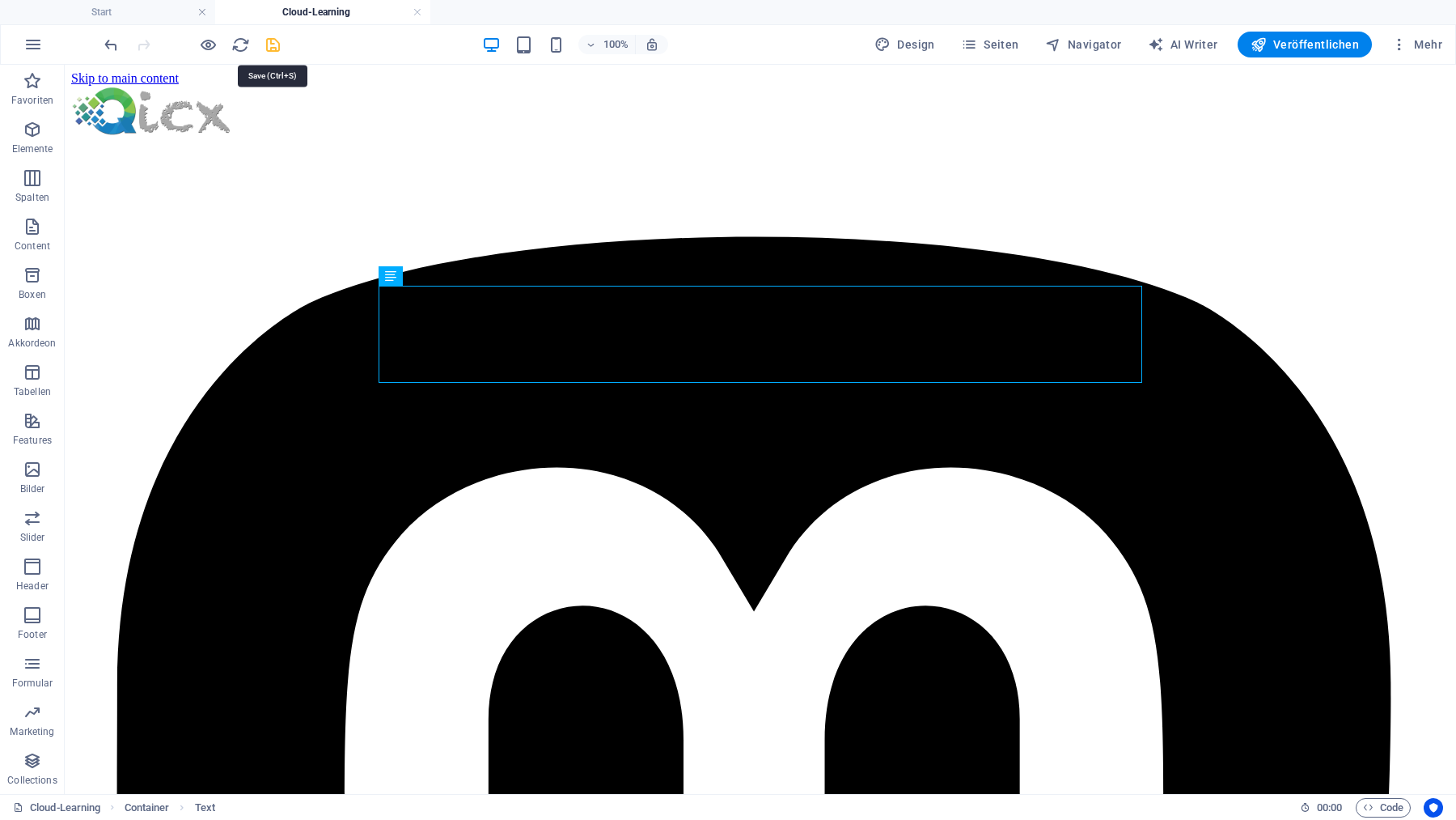
drag, startPoint x: 272, startPoint y: 40, endPoint x: 208, endPoint y: 81, distance: 76.0
click at [272, 40] on icon "save" at bounding box center [272, 45] width 19 height 19
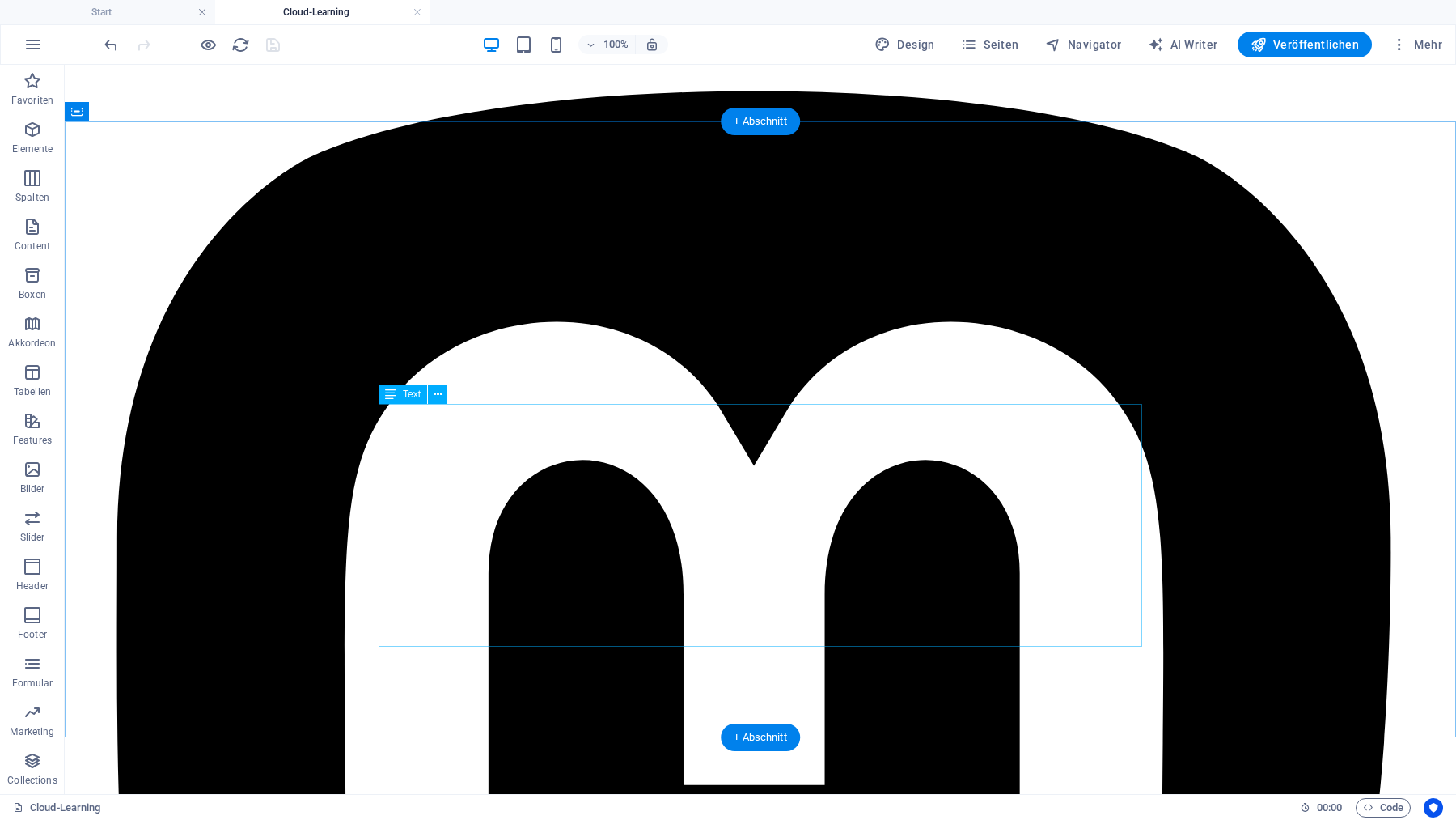
scroll to position [259, 0]
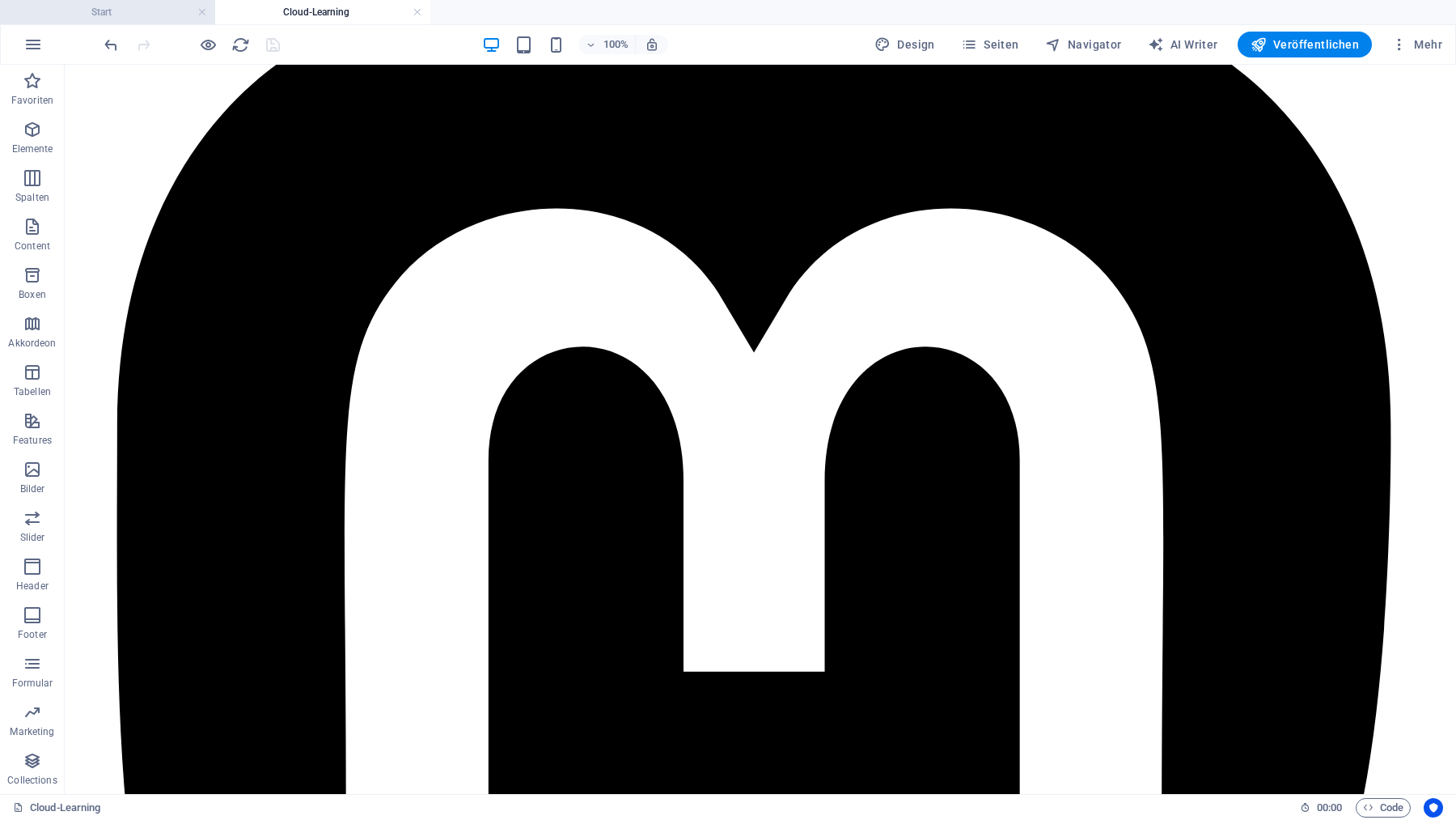
click at [129, 14] on h4 "Start" at bounding box center [108, 12] width 215 height 18
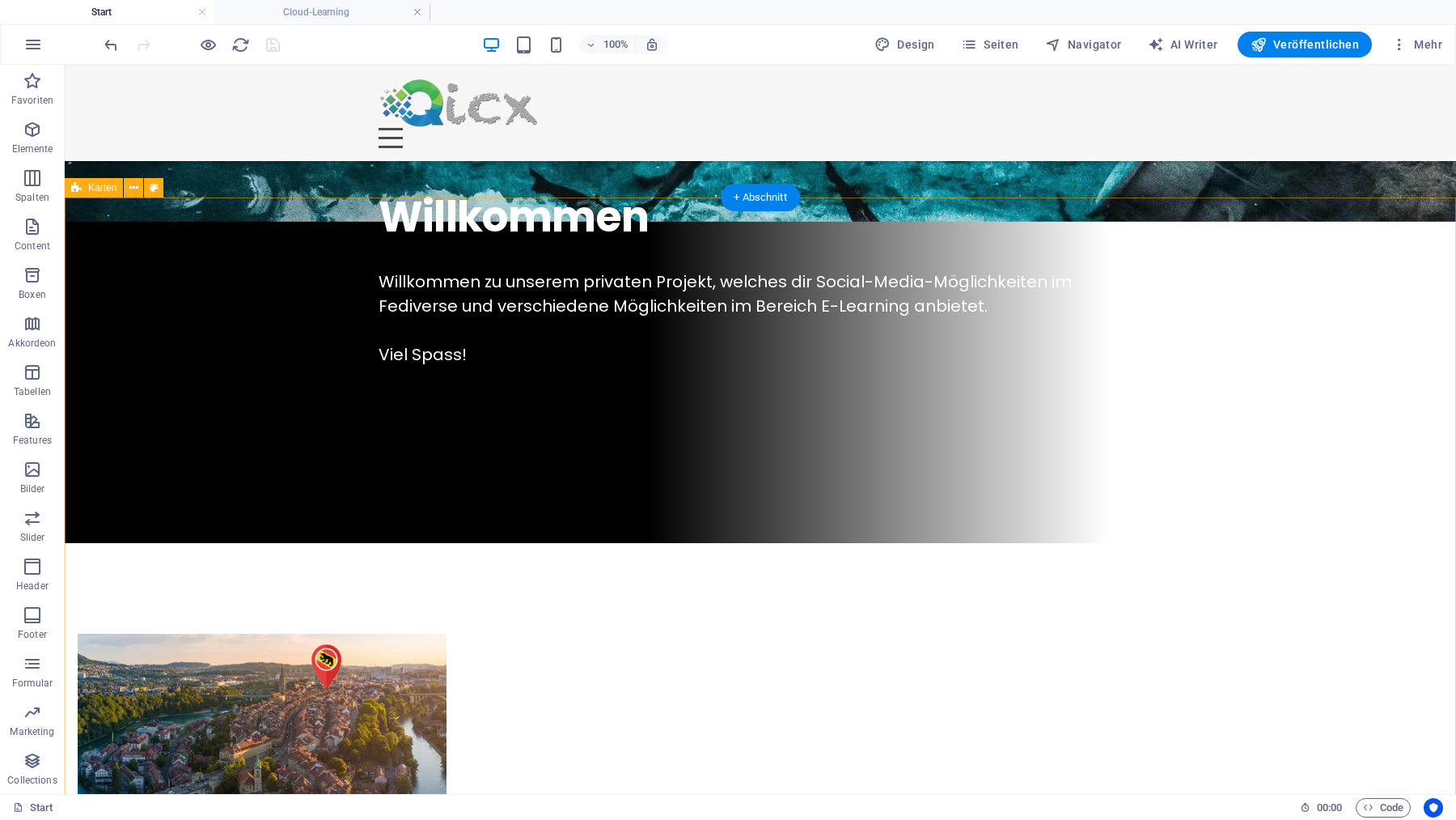
scroll to position [903, 0]
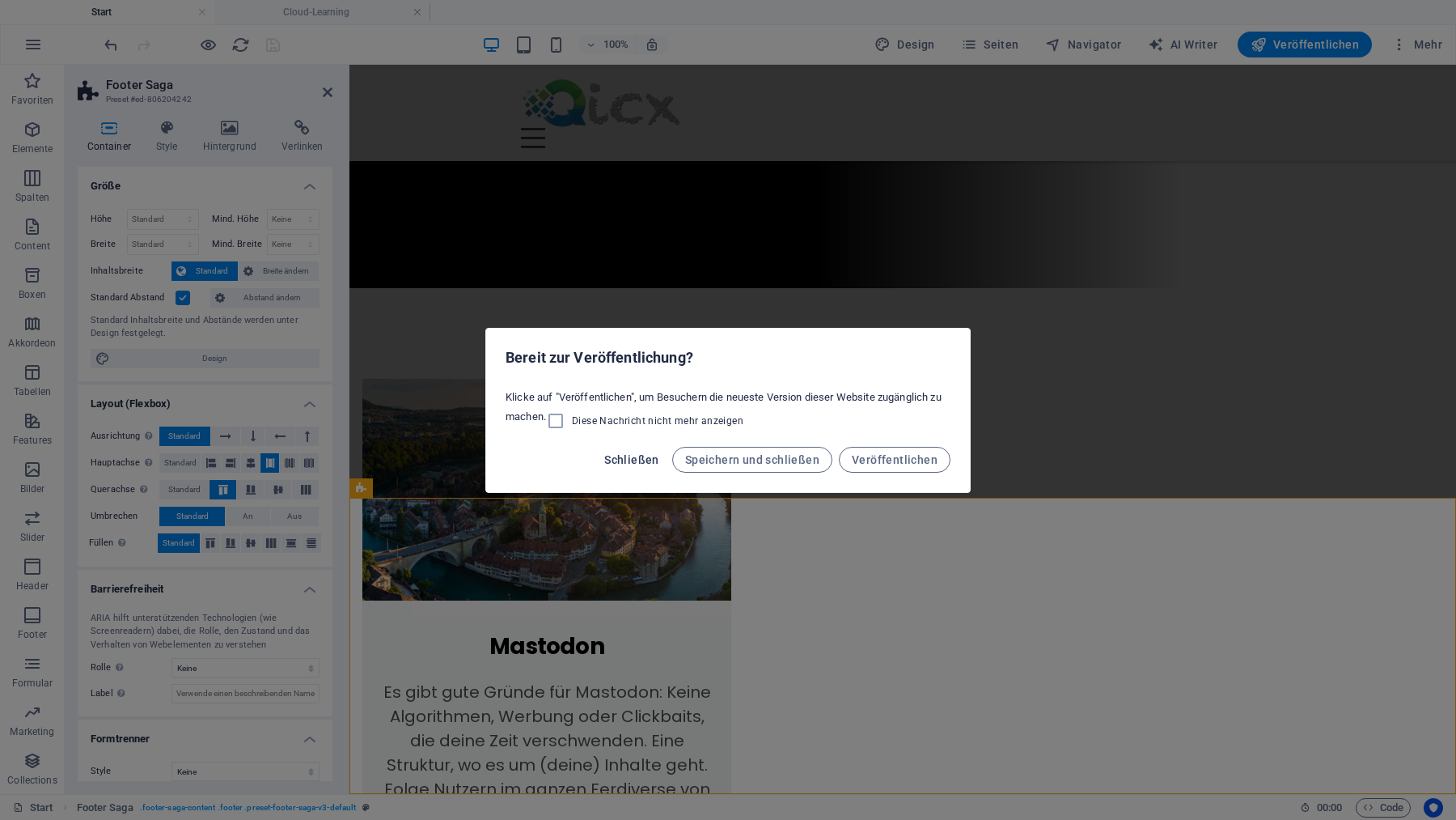
click at [631, 458] on span "Schließen" at bounding box center [631, 459] width 55 height 13
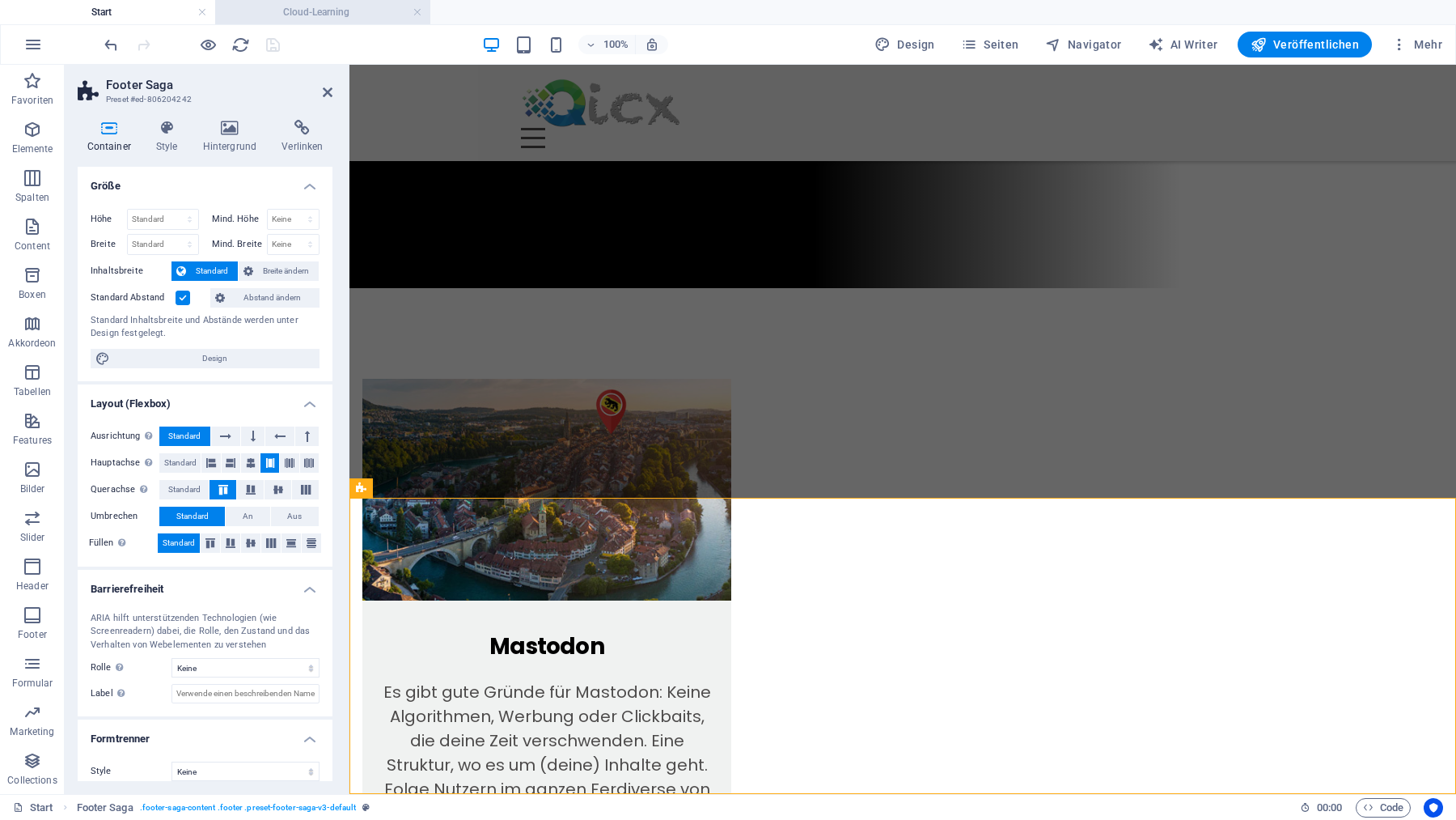
click at [330, 12] on h4 "Cloud-Learning" at bounding box center [323, 12] width 215 height 18
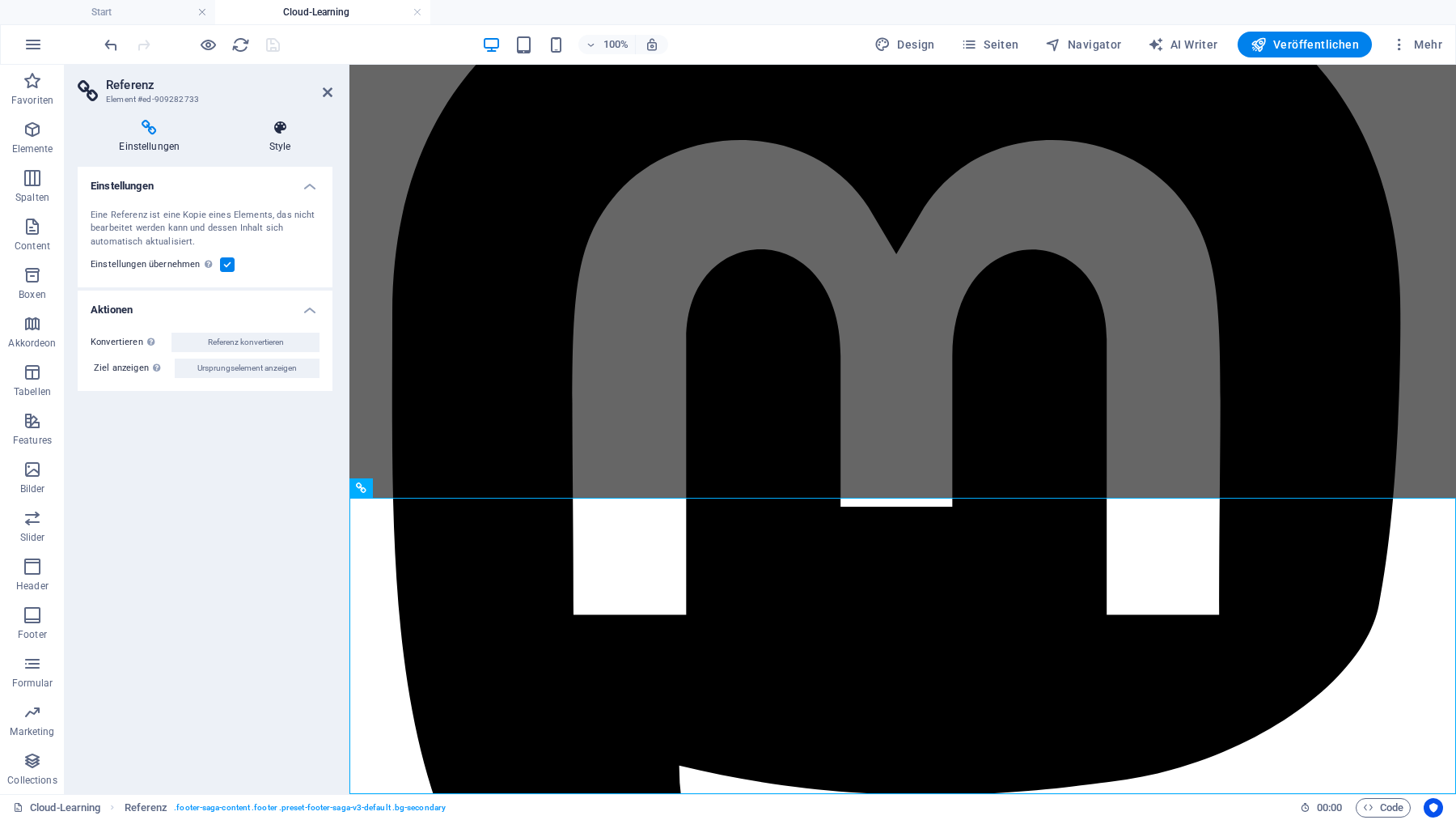
click at [285, 124] on icon at bounding box center [281, 128] width 104 height 16
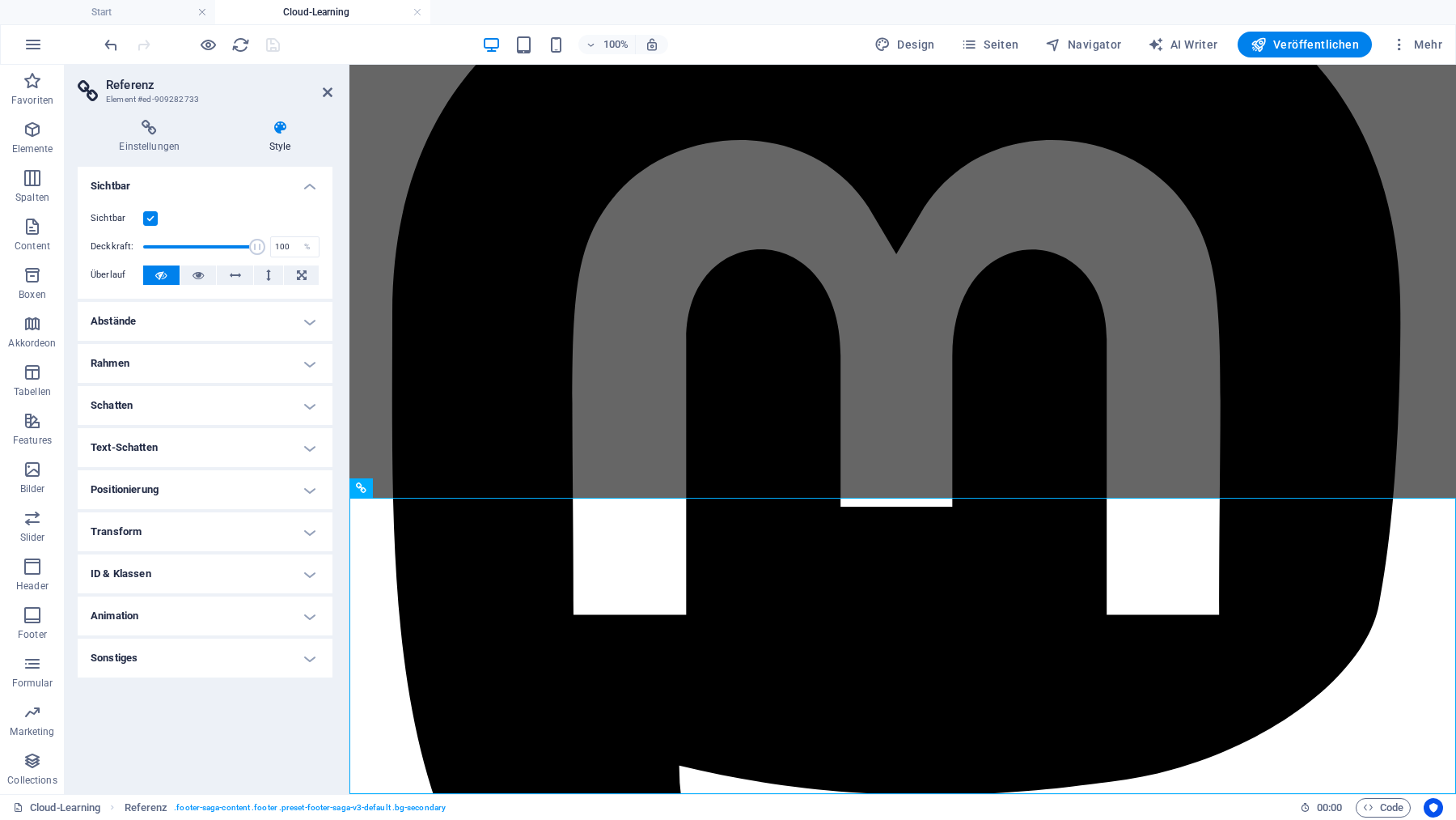
click at [284, 131] on icon at bounding box center [281, 128] width 104 height 16
click at [148, 131] on icon at bounding box center [149, 128] width 144 height 16
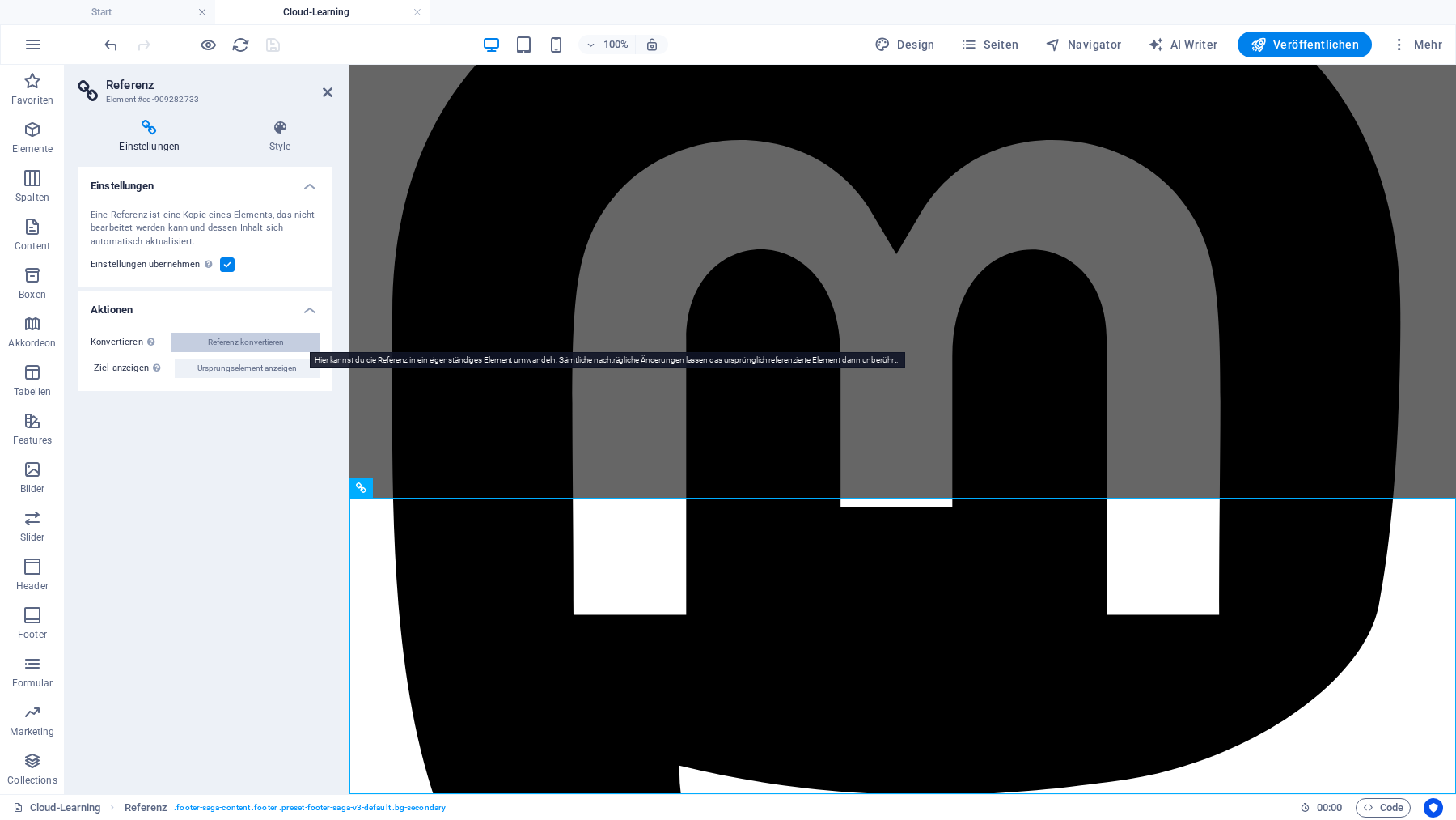
click at [303, 343] on button "Referenz konvertieren" at bounding box center [245, 343] width 148 height 20
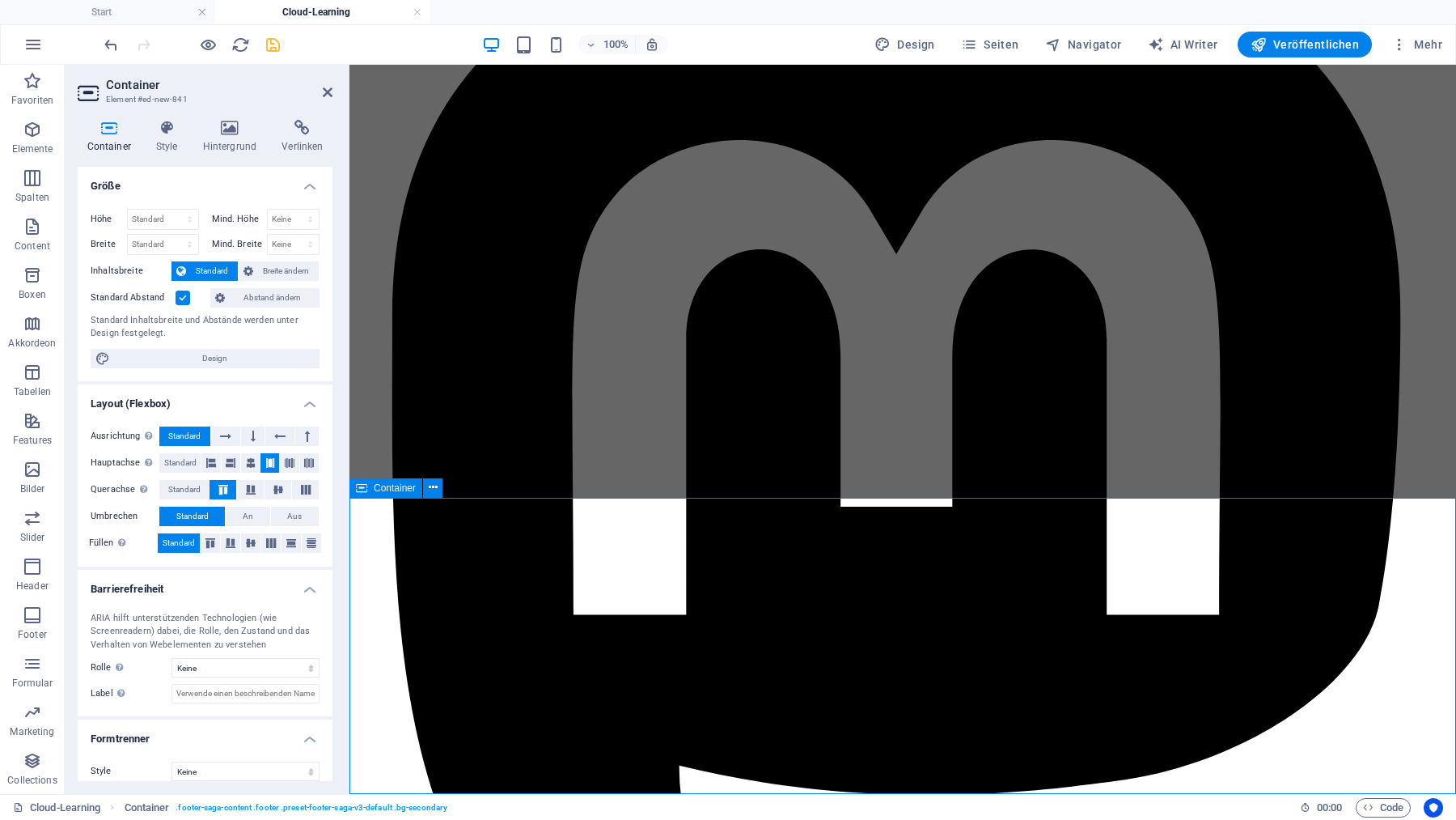
click at [228, 135] on icon at bounding box center [229, 128] width 73 height 16
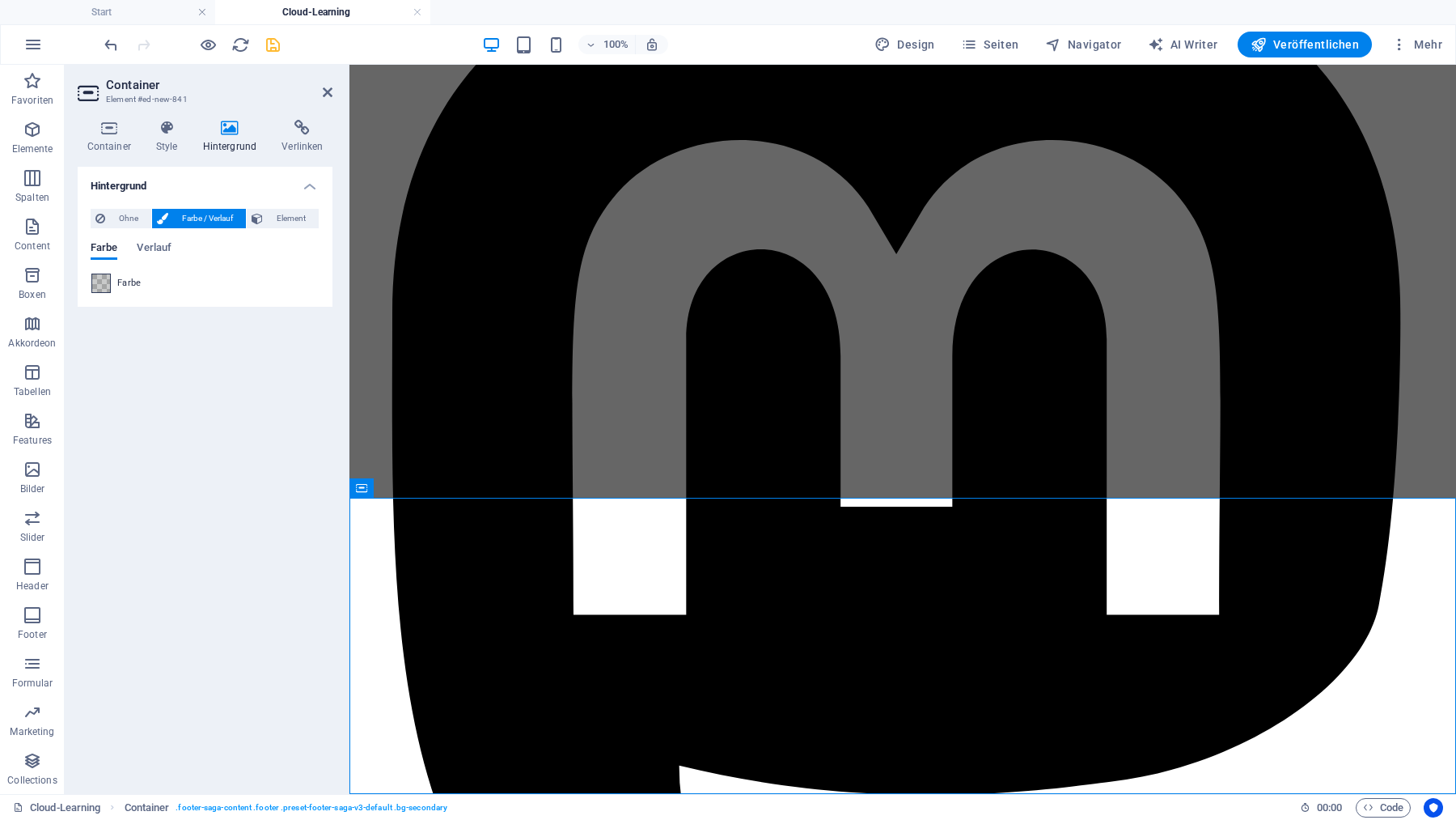
click at [104, 281] on span at bounding box center [101, 283] width 18 height 18
type input "rgba(58, 60, 59, 0.27)"
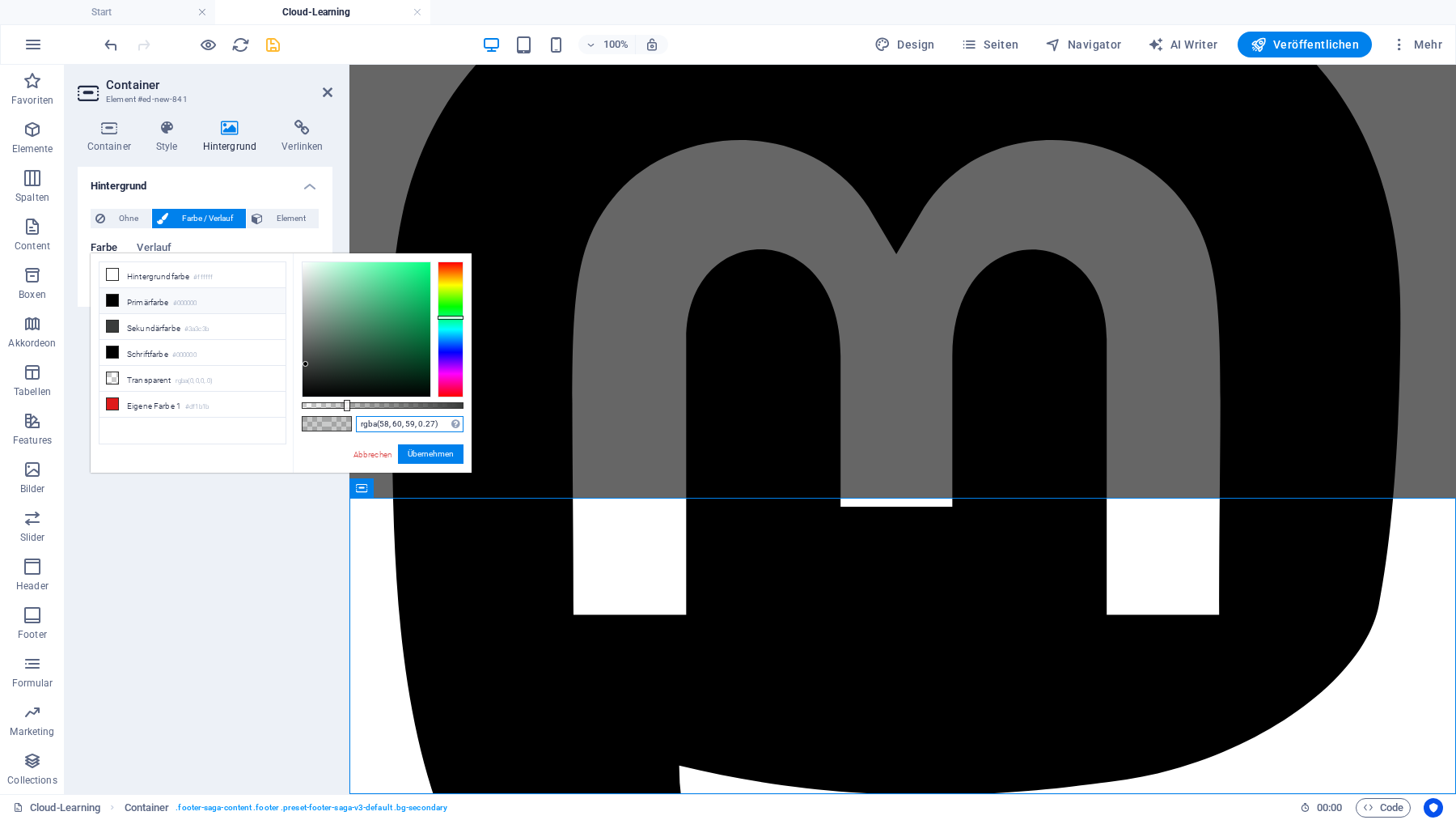
click at [444, 428] on input "rgba(58, 60, 59, 0.27)" at bounding box center [409, 424] width 108 height 16
drag, startPoint x: 431, startPoint y: 454, endPoint x: 90, endPoint y: 402, distance: 344.9
click at [431, 454] on button "Übernehmen" at bounding box center [431, 454] width 65 height 20
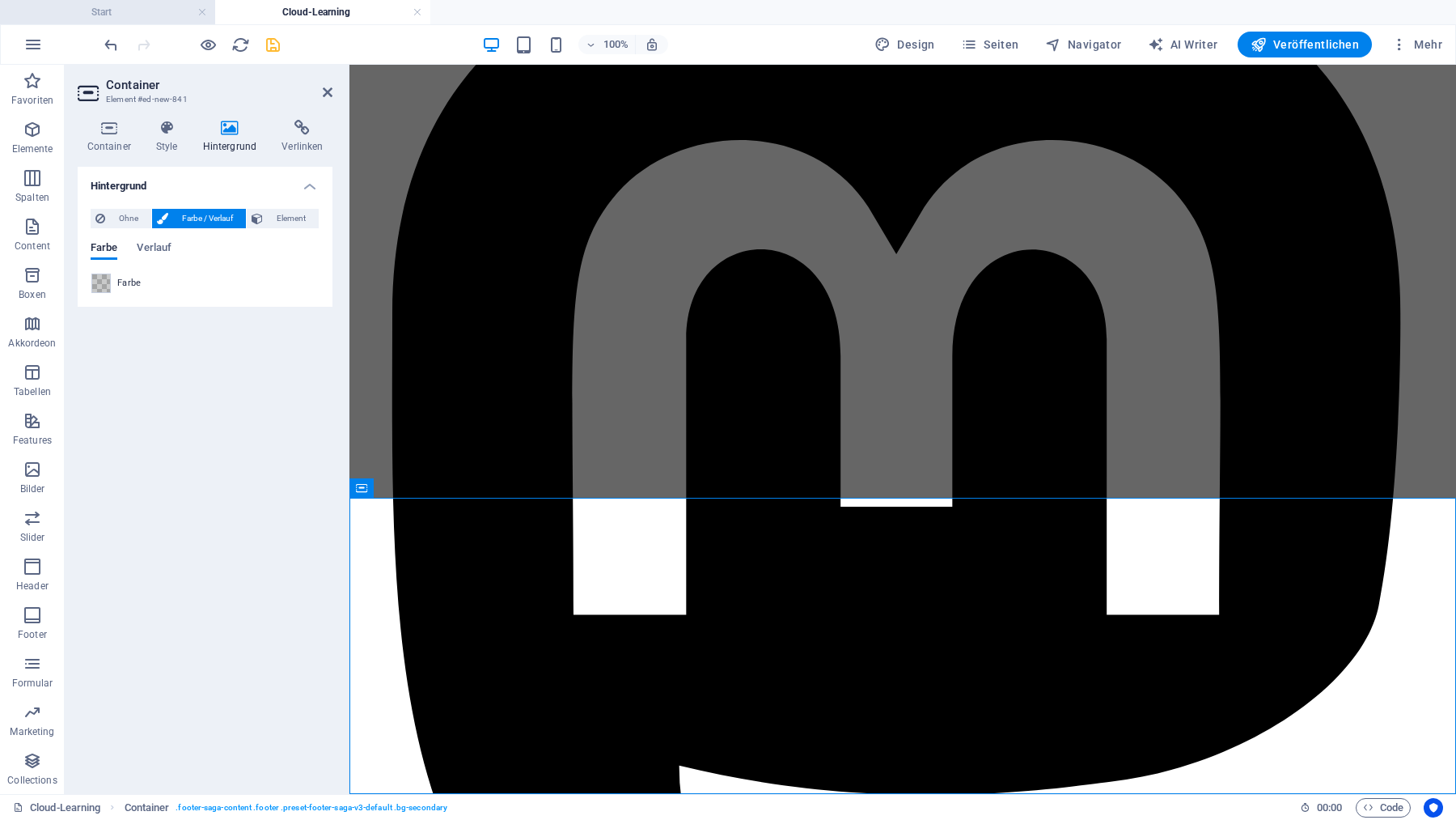
click at [150, 11] on h4 "Start" at bounding box center [108, 12] width 215 height 18
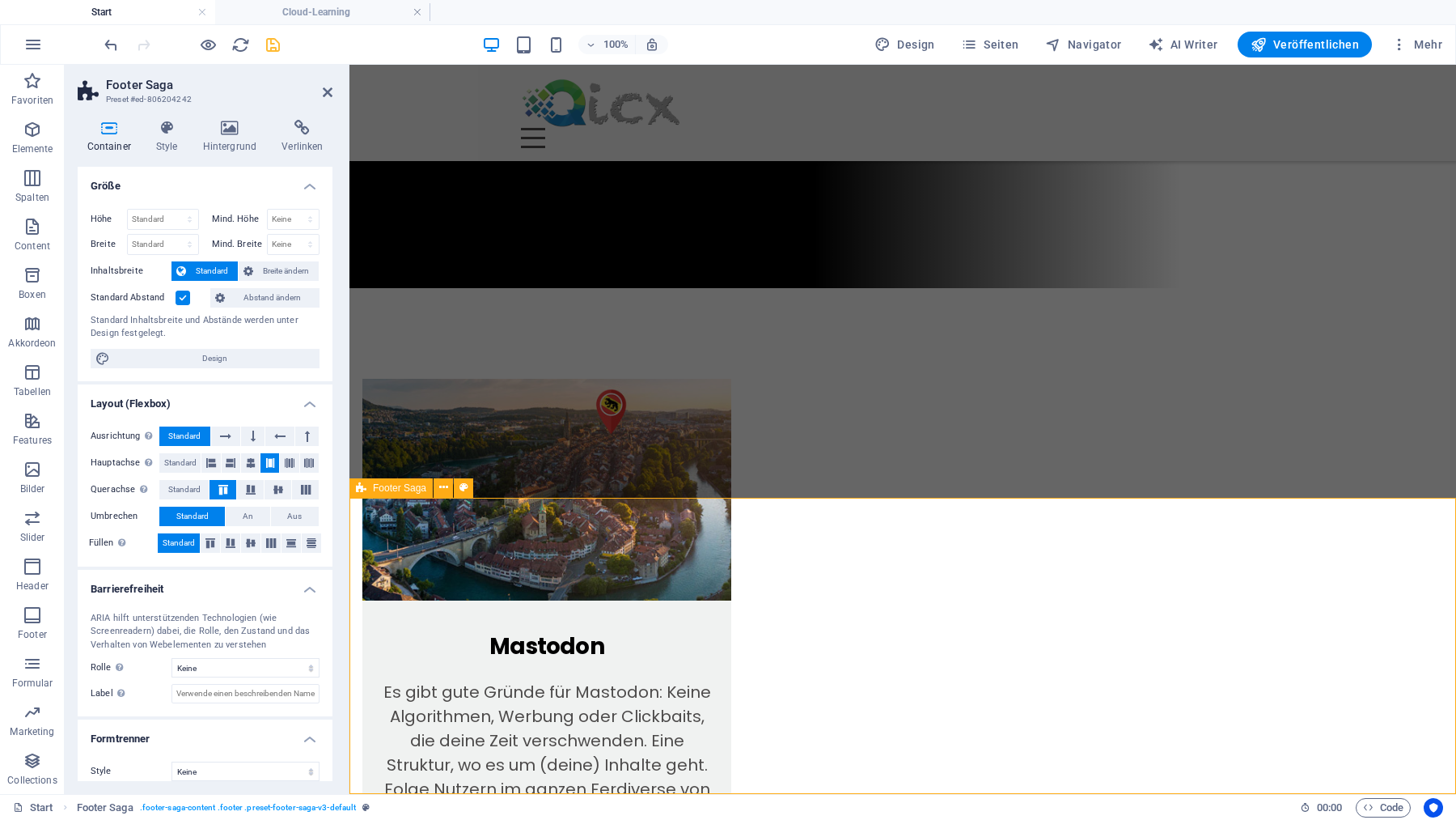
click at [222, 123] on icon at bounding box center [229, 128] width 73 height 16
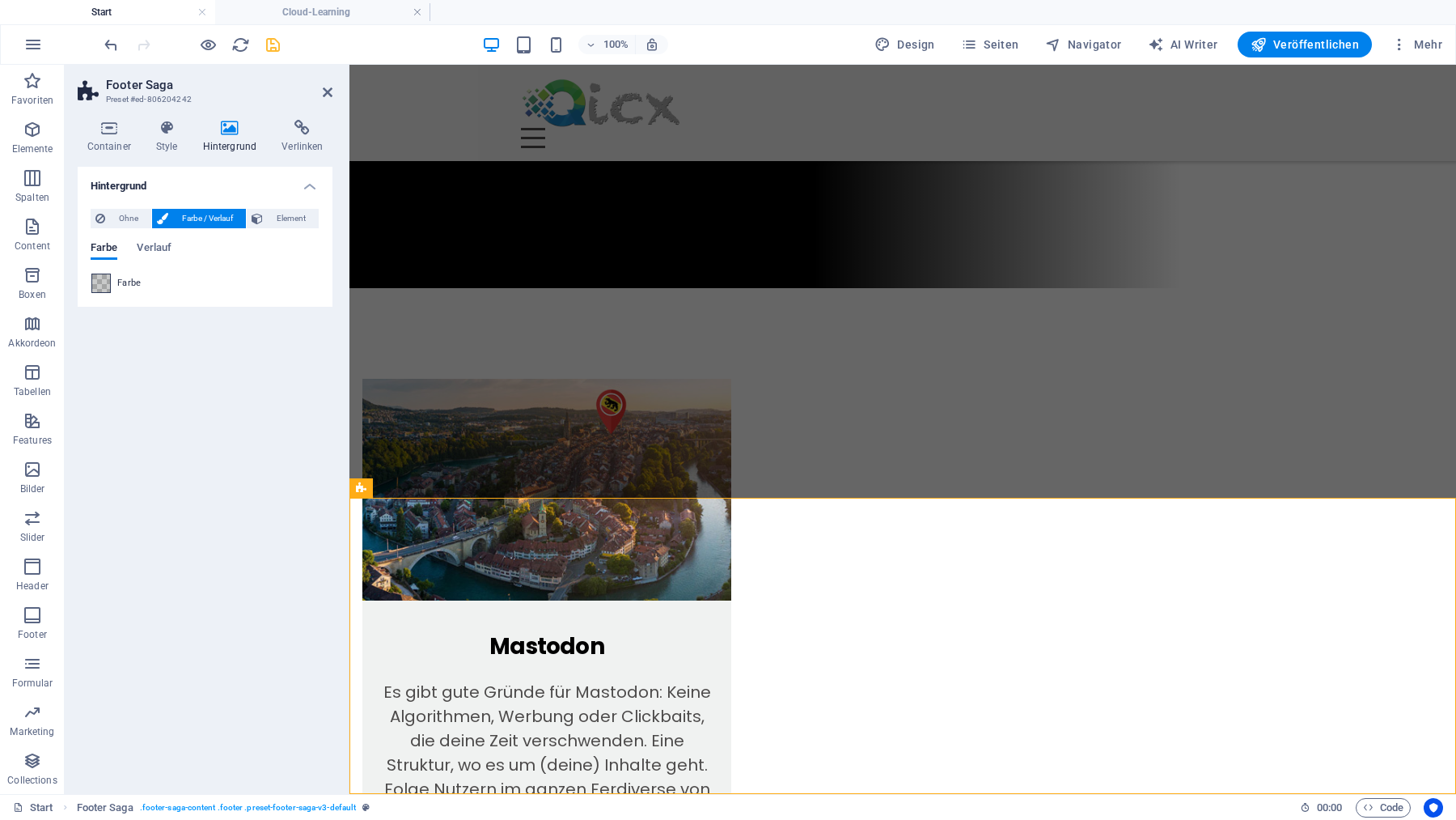
click at [99, 283] on span at bounding box center [101, 283] width 18 height 18
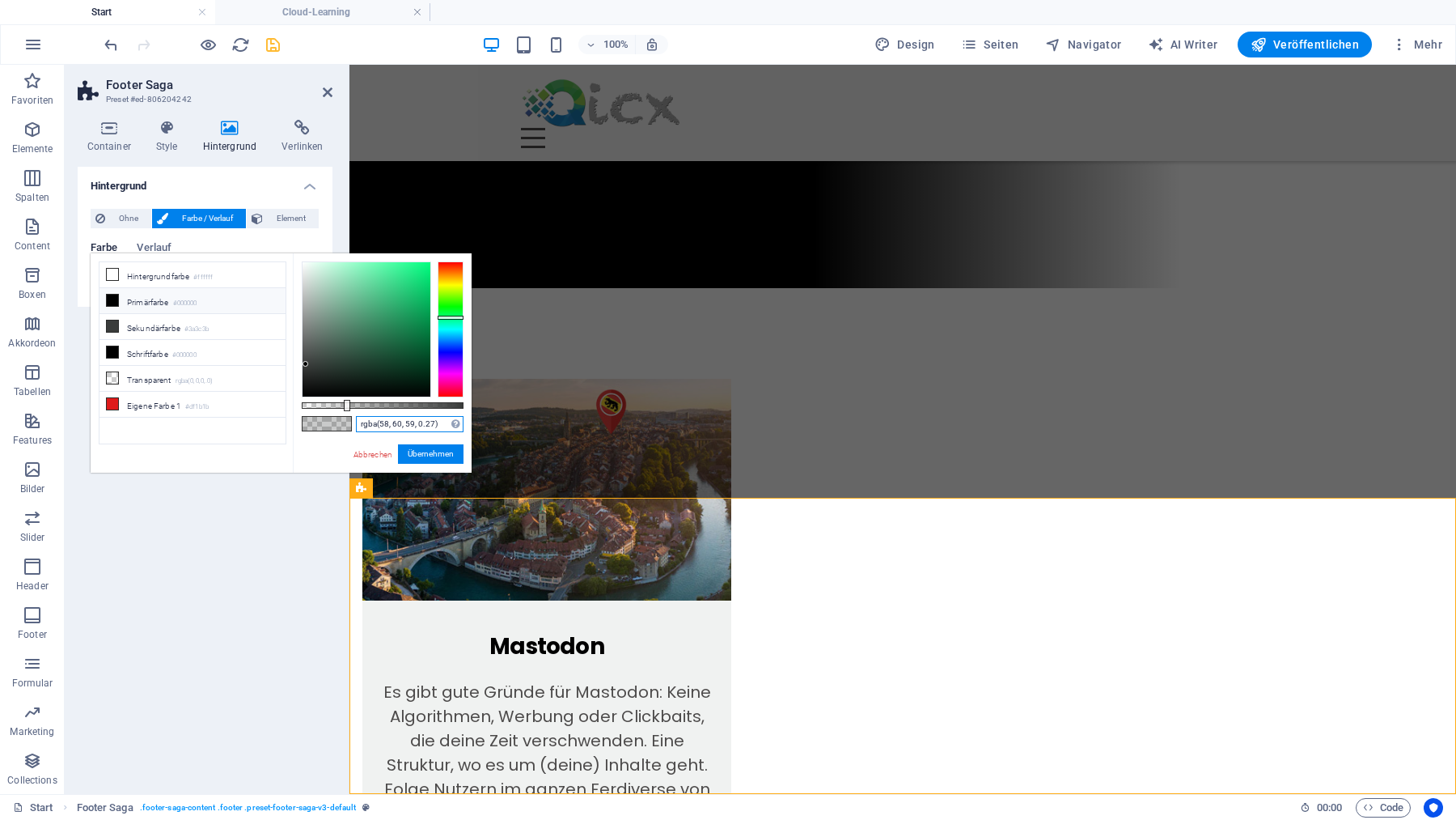
click at [414, 424] on input "rgba(58, 60, 59, 0.27)" at bounding box center [409, 424] width 108 height 16
click at [435, 457] on button "Übernehmen" at bounding box center [431, 454] width 65 height 20
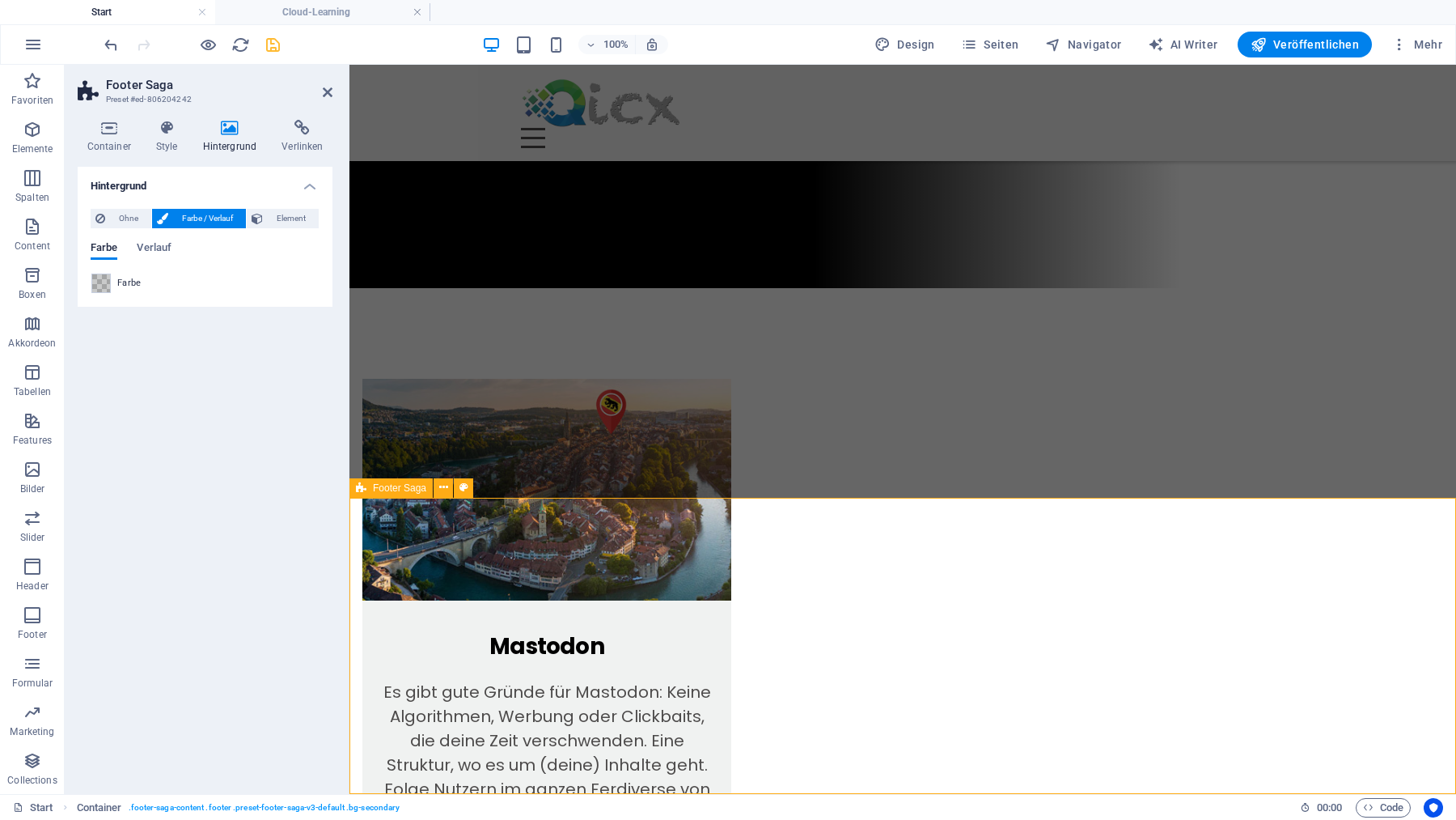
click at [197, 217] on span "Farbe / Verlauf" at bounding box center [206, 219] width 68 height 20
click at [104, 283] on span at bounding box center [101, 283] width 18 height 18
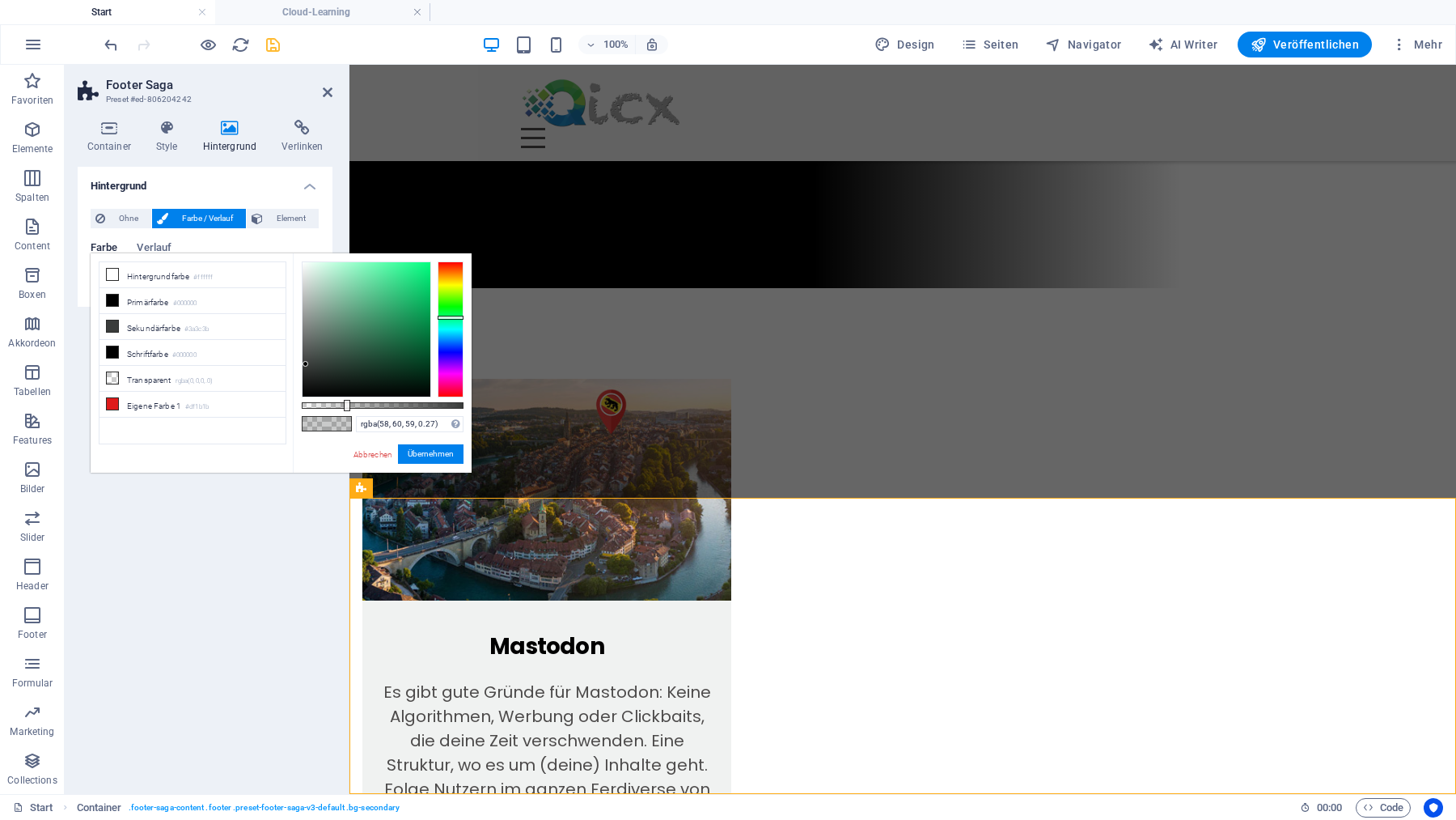
type input "rgba(58, 60, 59, 0.49)"
click at [381, 407] on div at bounding box center [383, 406] width 162 height 7
click at [443, 425] on input "rgba(58, 60, 59, 0.49)" at bounding box center [409, 424] width 108 height 16
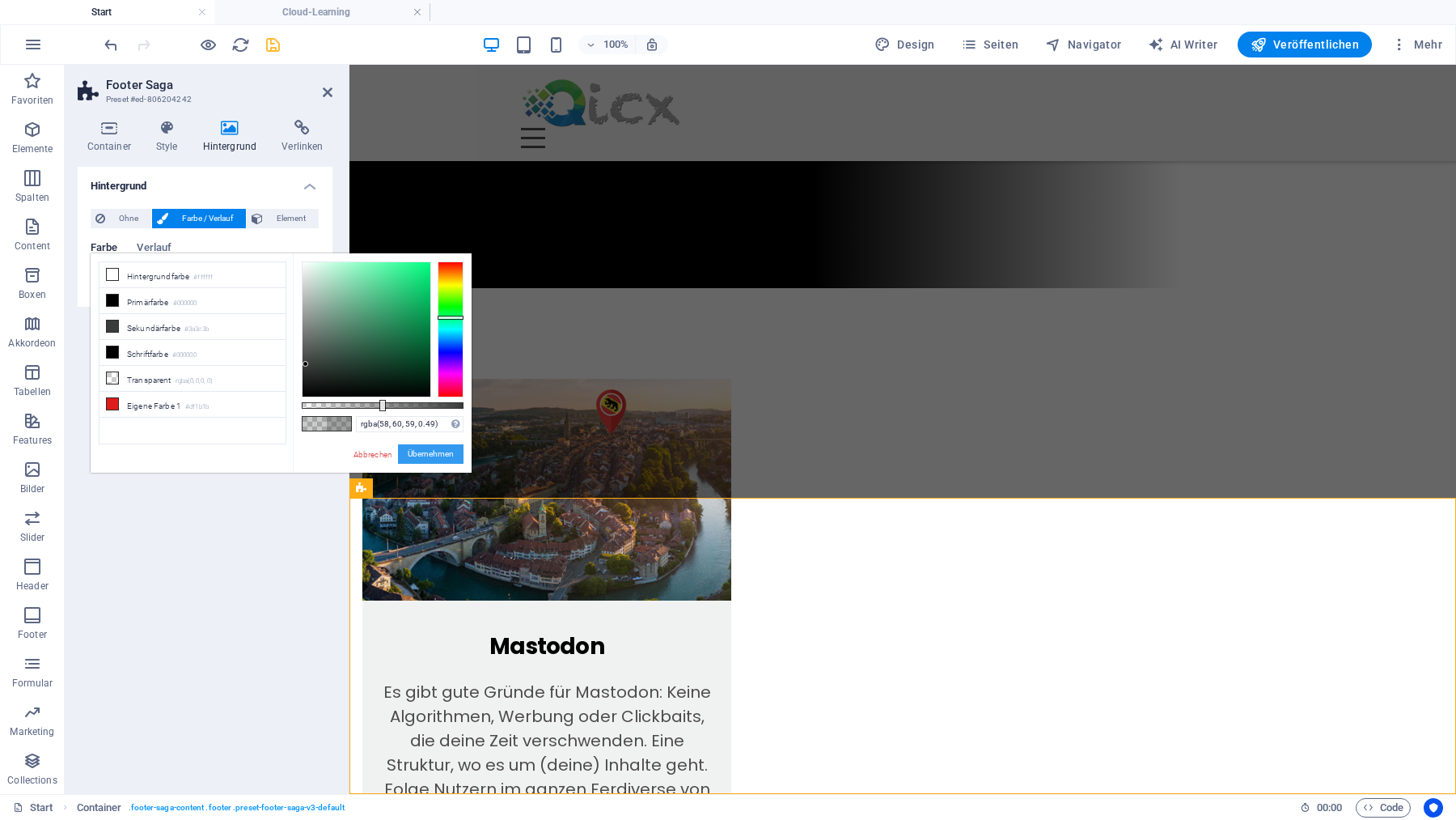
click at [437, 450] on button "Übernehmen" at bounding box center [431, 454] width 65 height 20
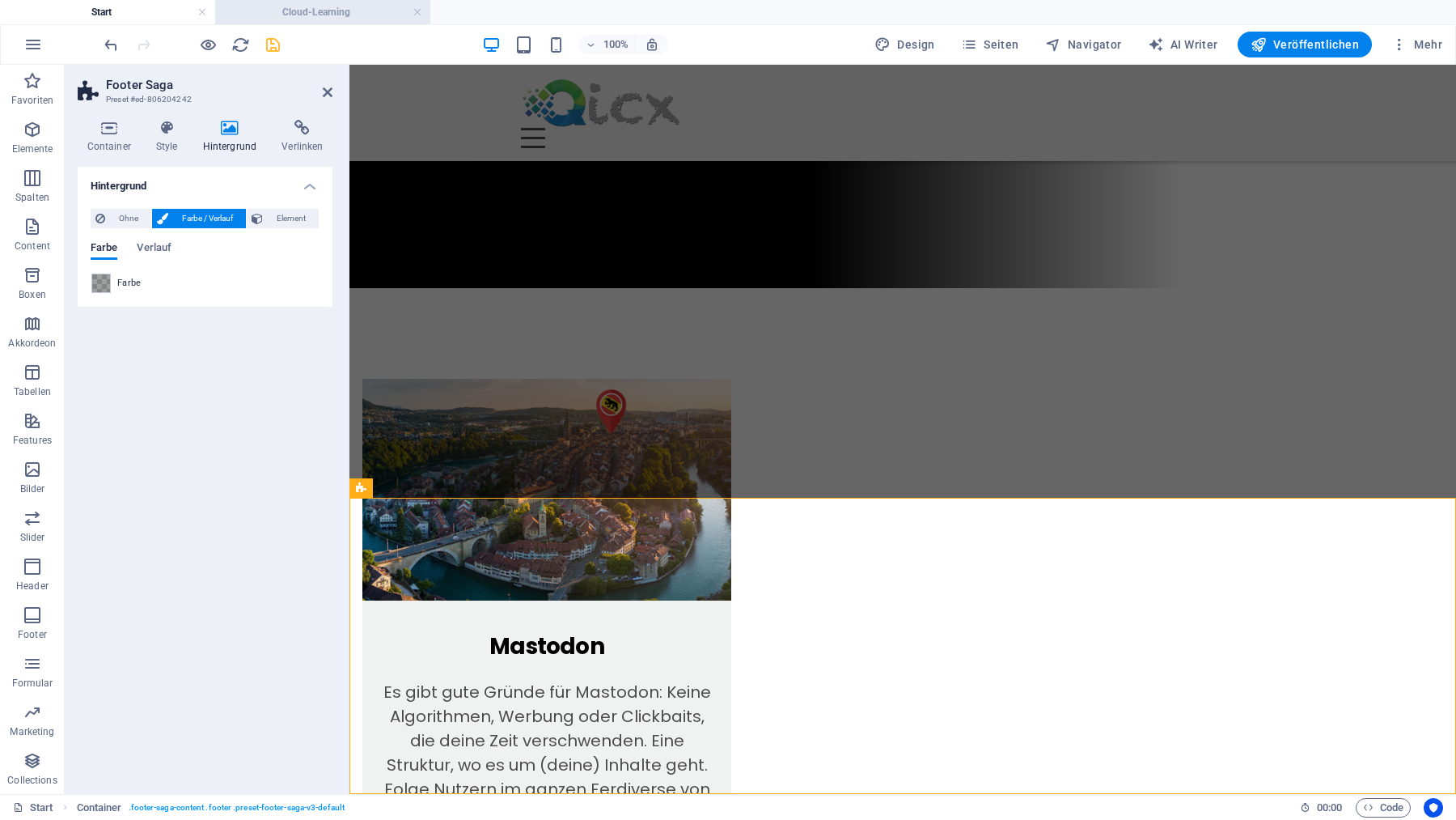
click at [329, 9] on h4 "Cloud-Learning" at bounding box center [323, 12] width 215 height 18
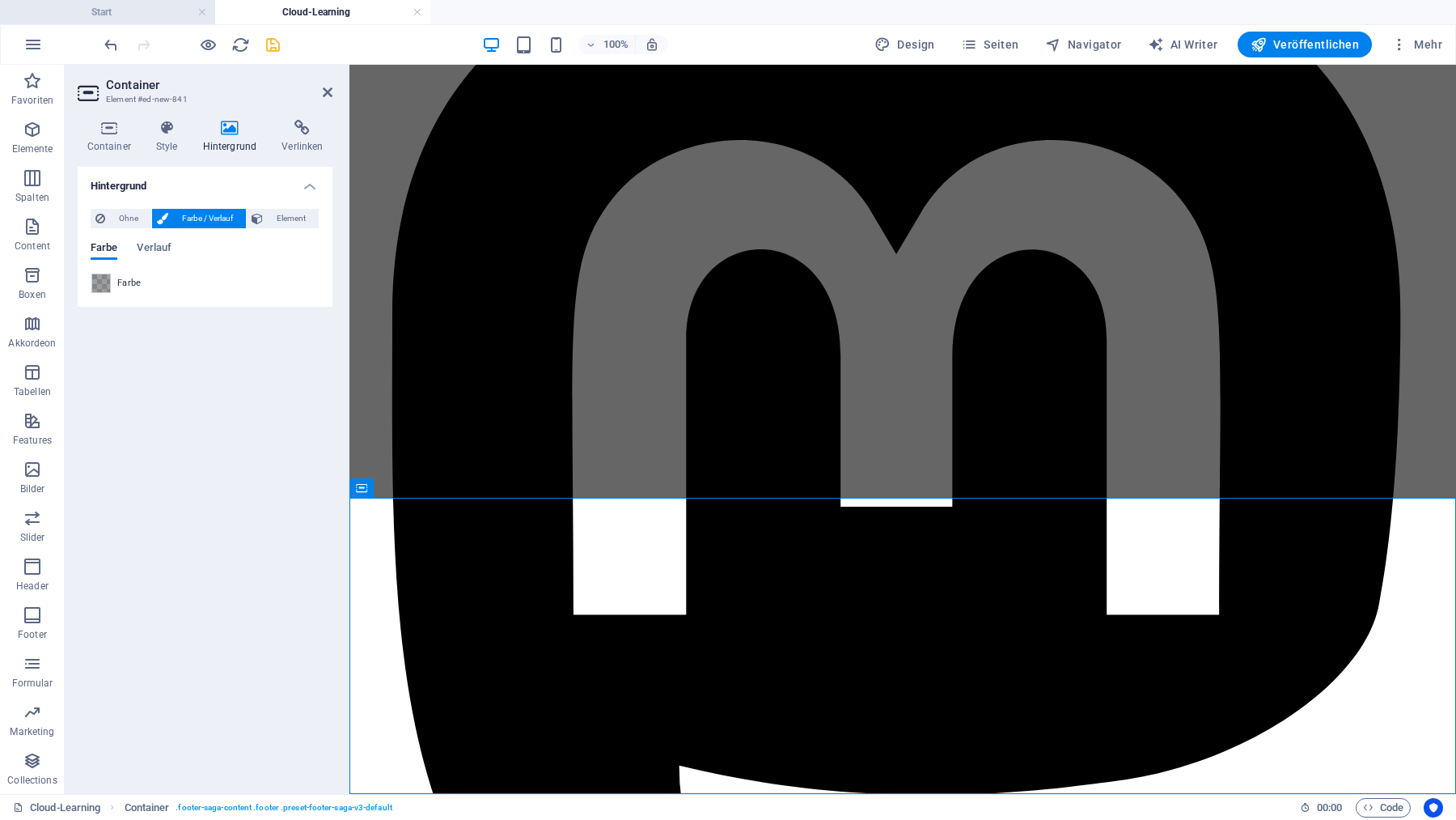
click at [167, 9] on h4 "Start" at bounding box center [108, 12] width 215 height 18
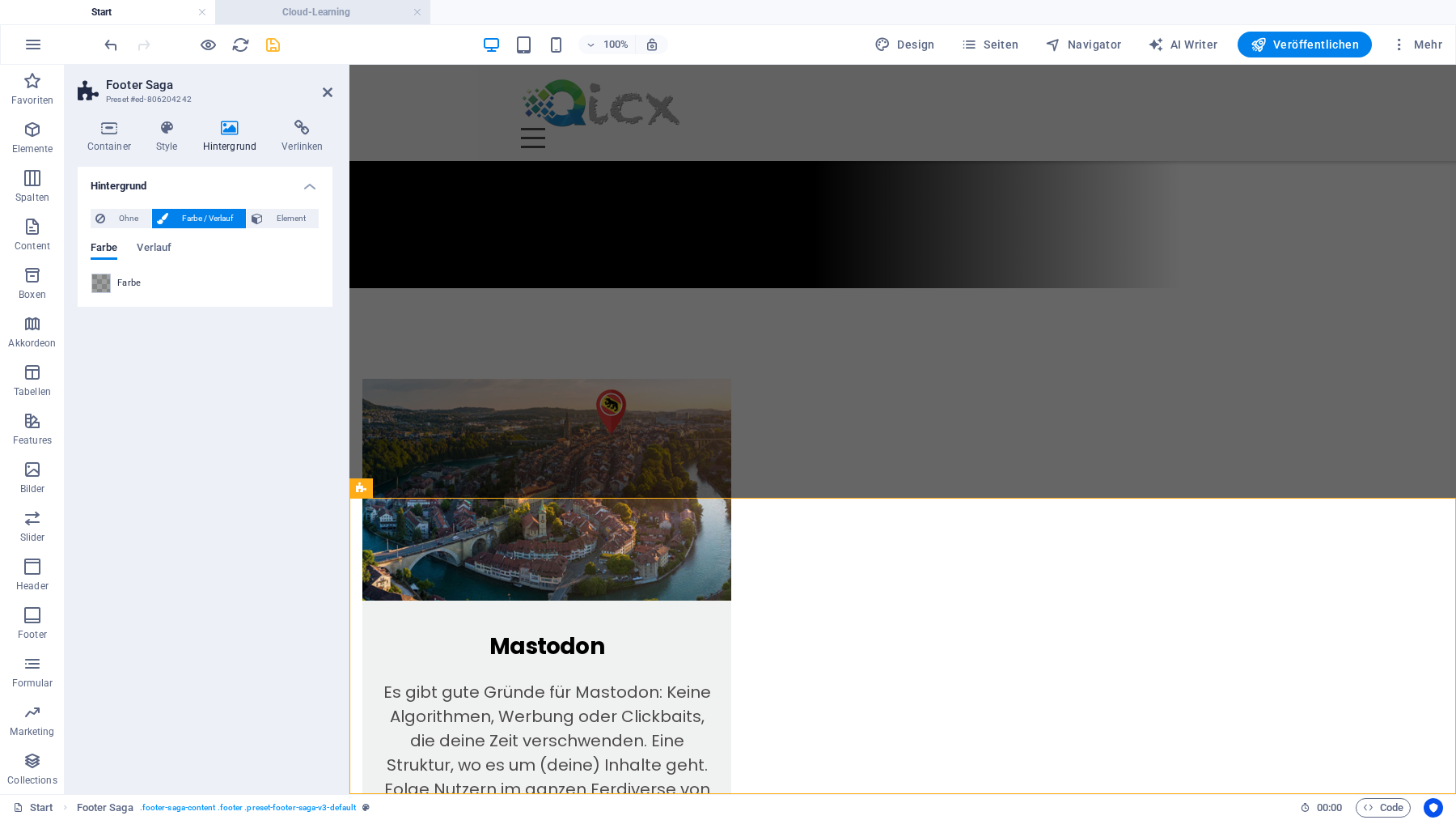
click at [273, 7] on h4 "Cloud-Learning" at bounding box center [323, 12] width 215 height 18
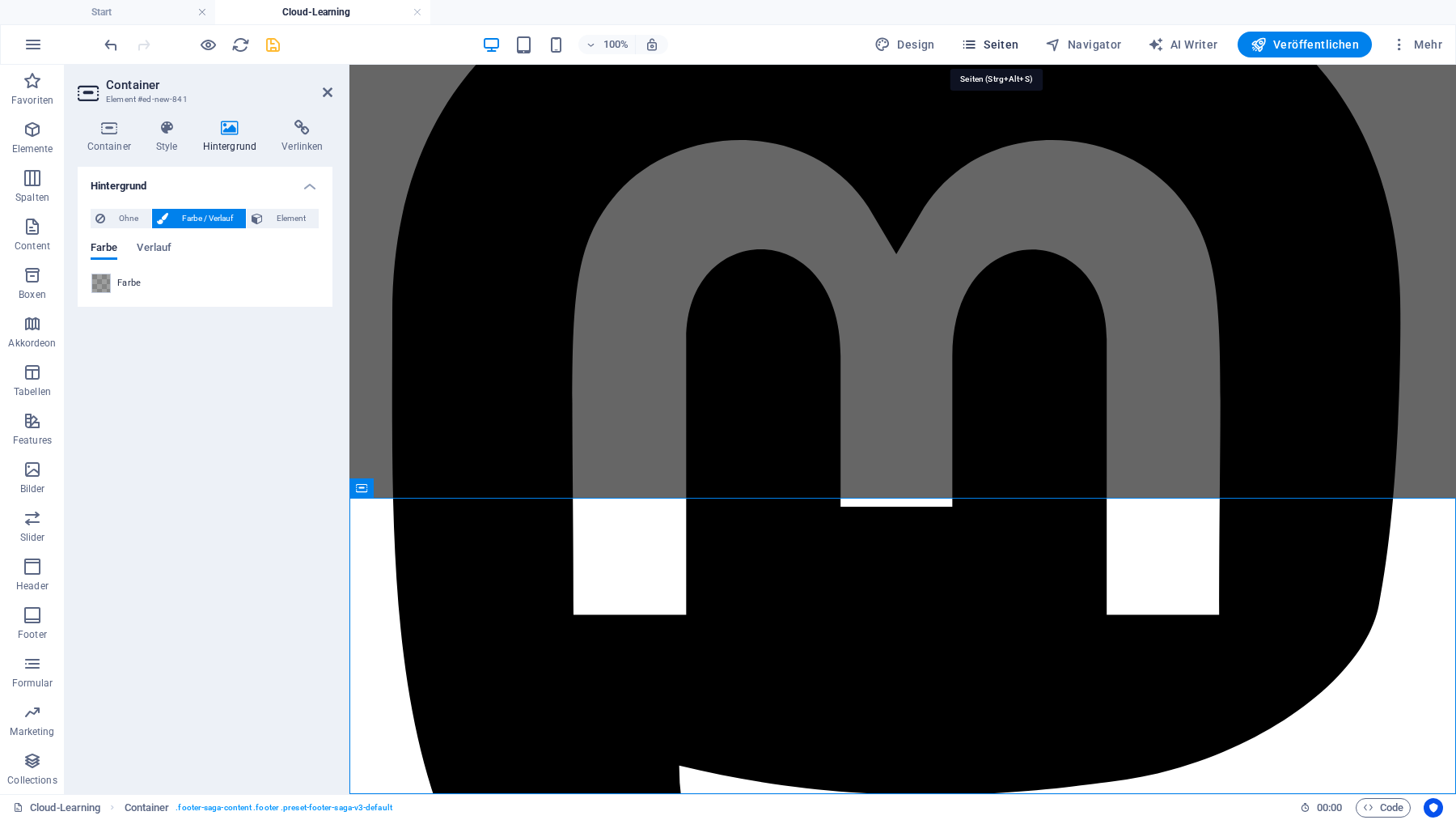
click at [998, 41] on span "Seiten" at bounding box center [989, 45] width 58 height 16
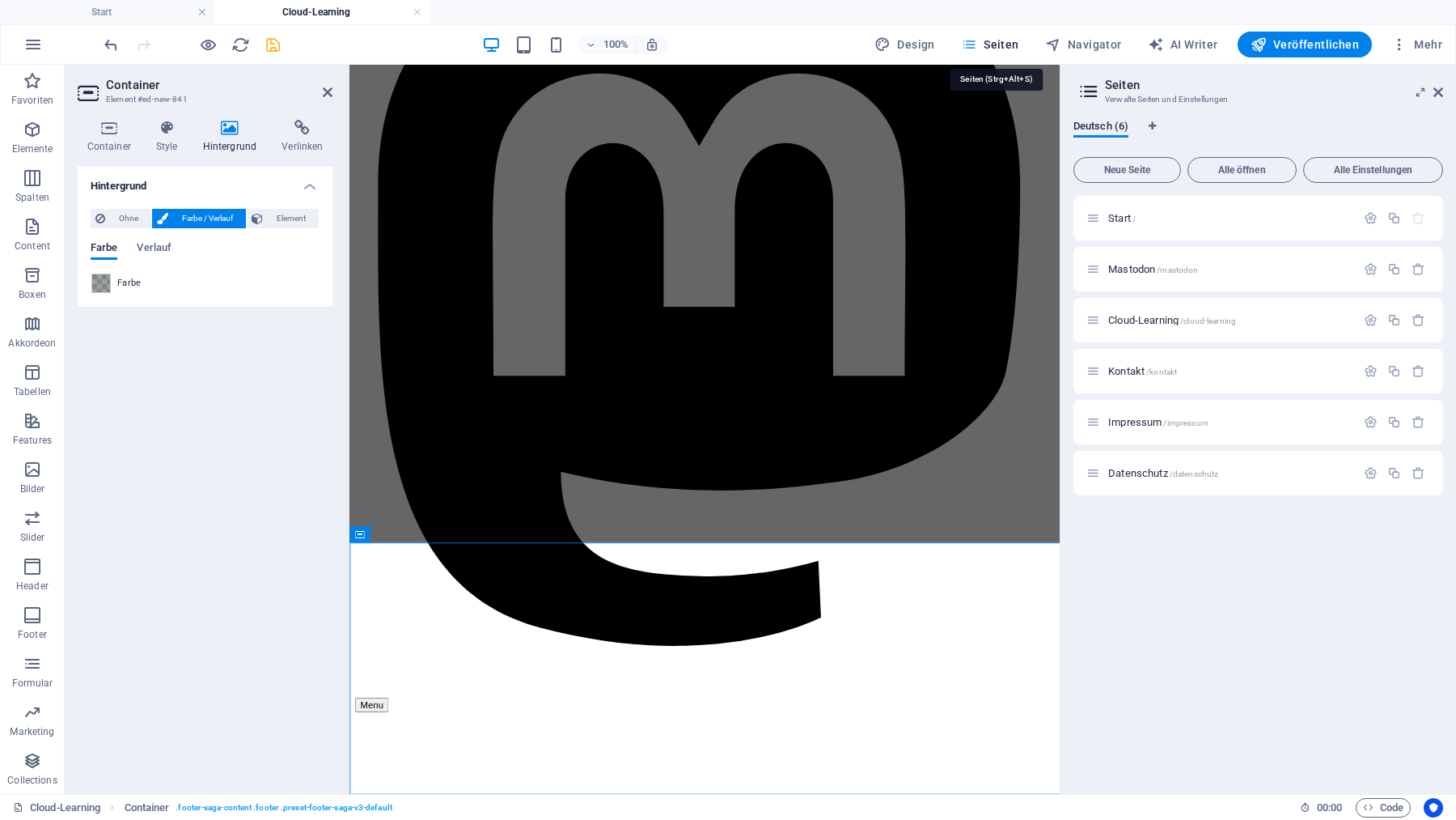
scroll to position [131, 0]
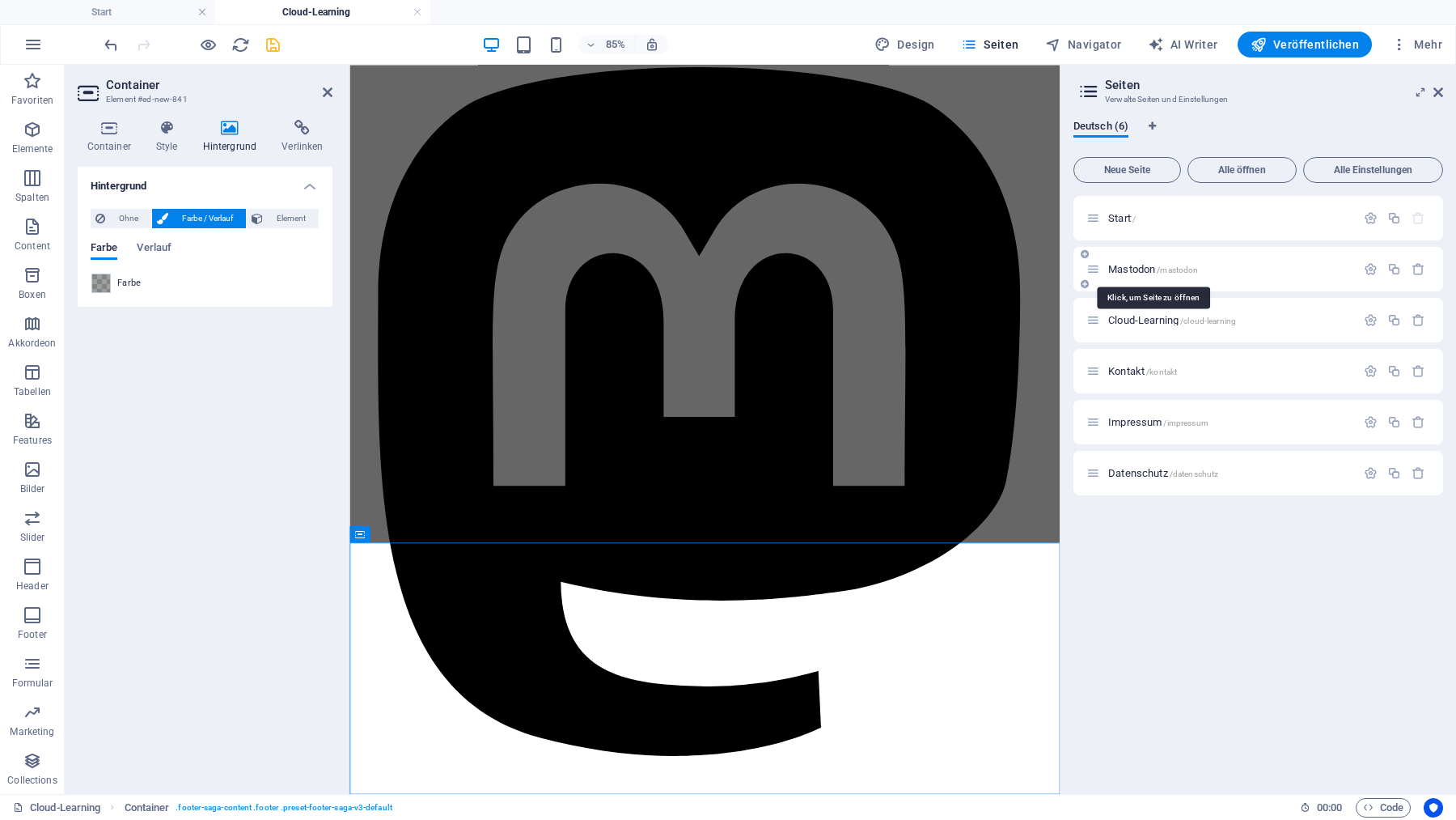
click at [1125, 268] on span "Mastodon /mastodon" at bounding box center [1153, 268] width 90 height 12
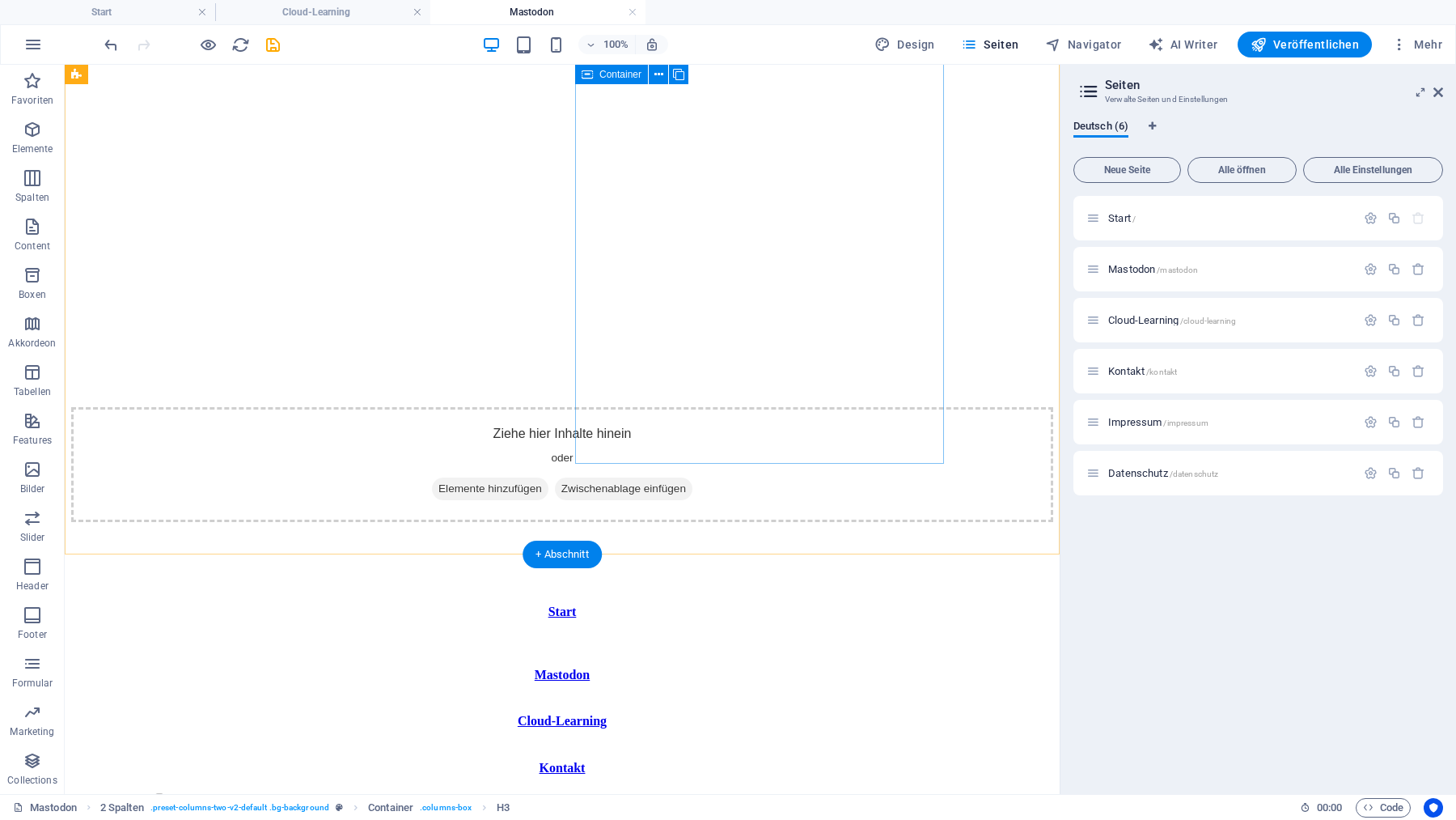
scroll to position [1594, 0]
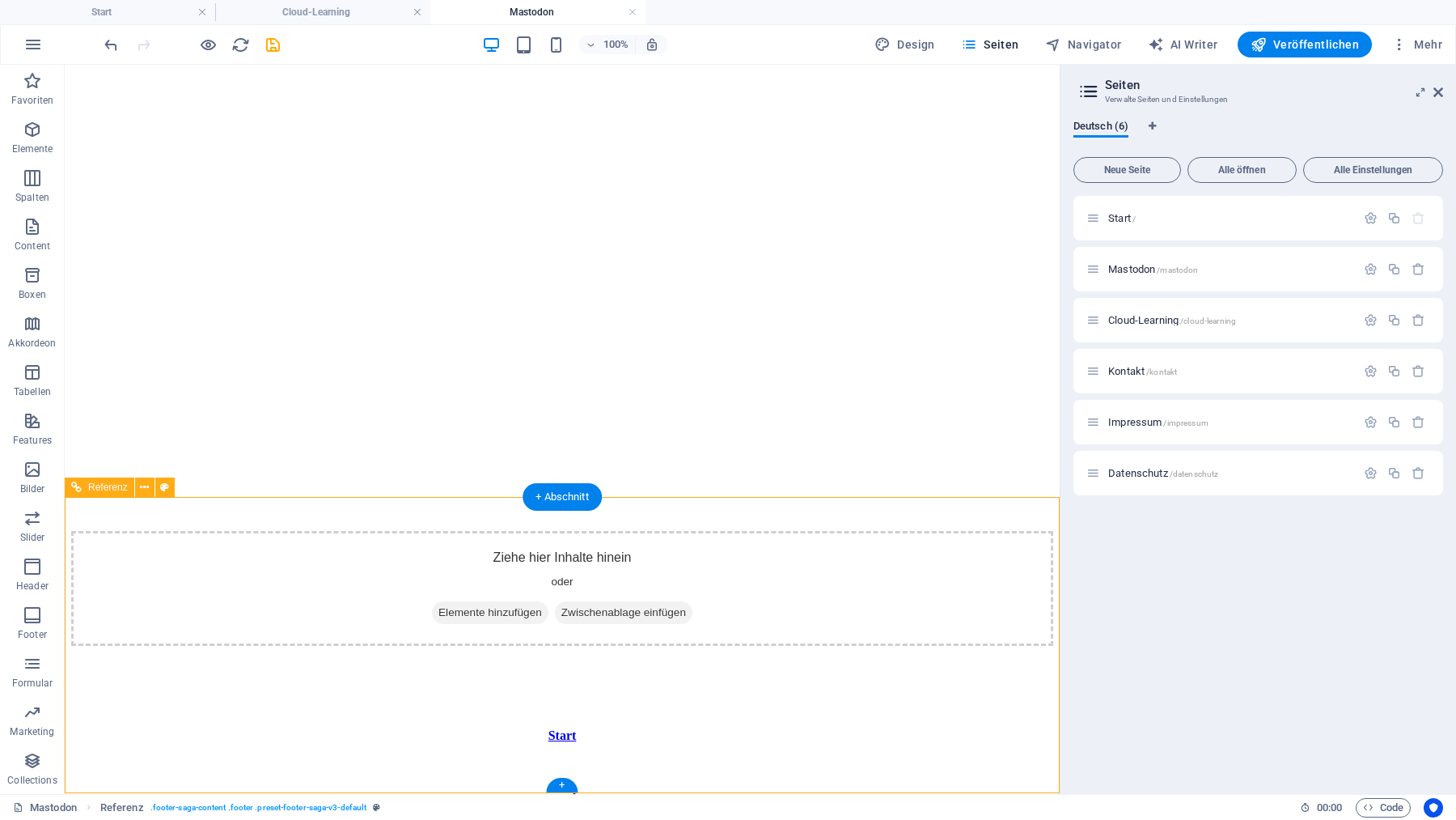
scroll to position [1465, 0]
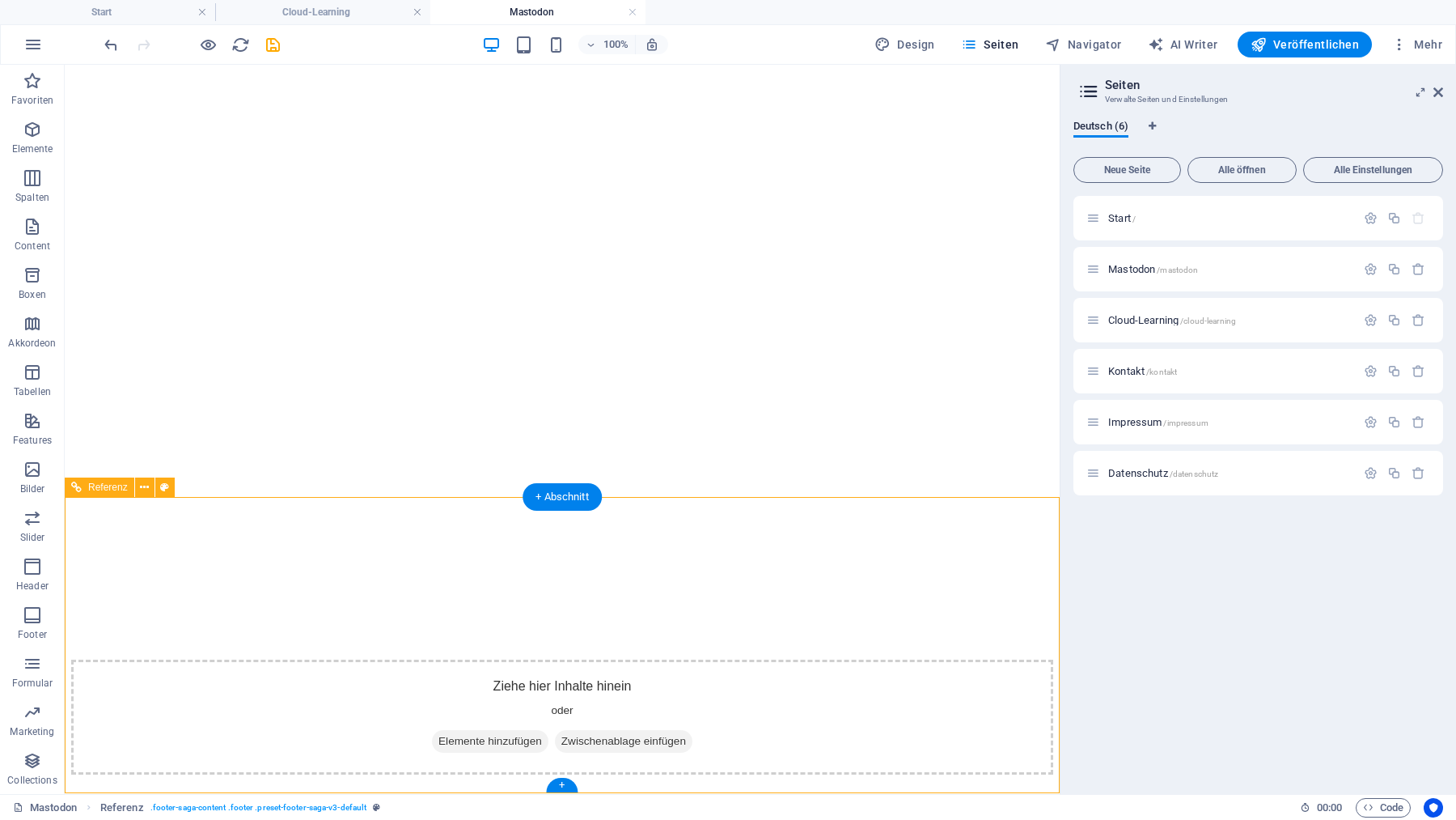
select select "rem"
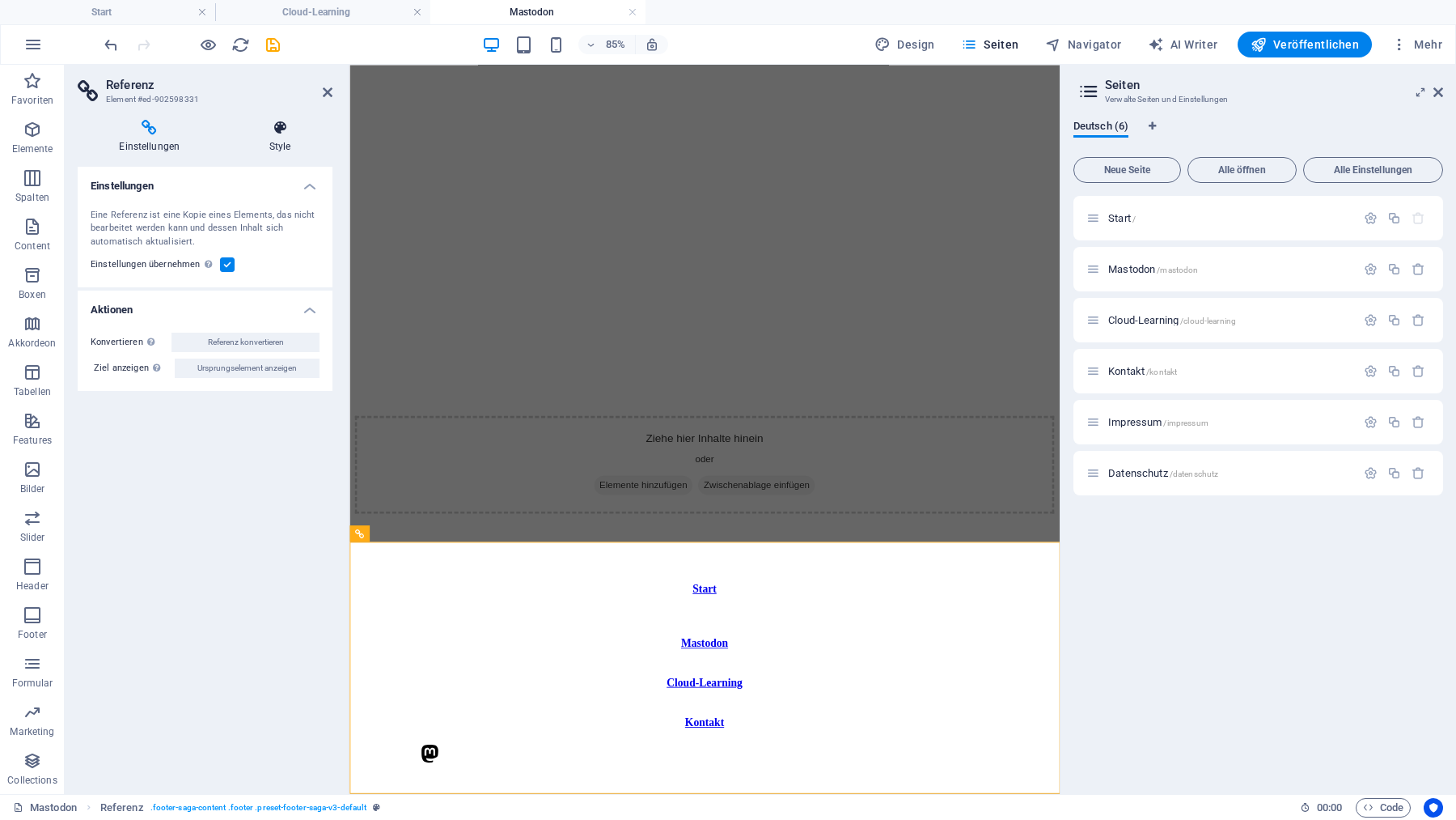
click at [275, 133] on icon at bounding box center [281, 128] width 104 height 16
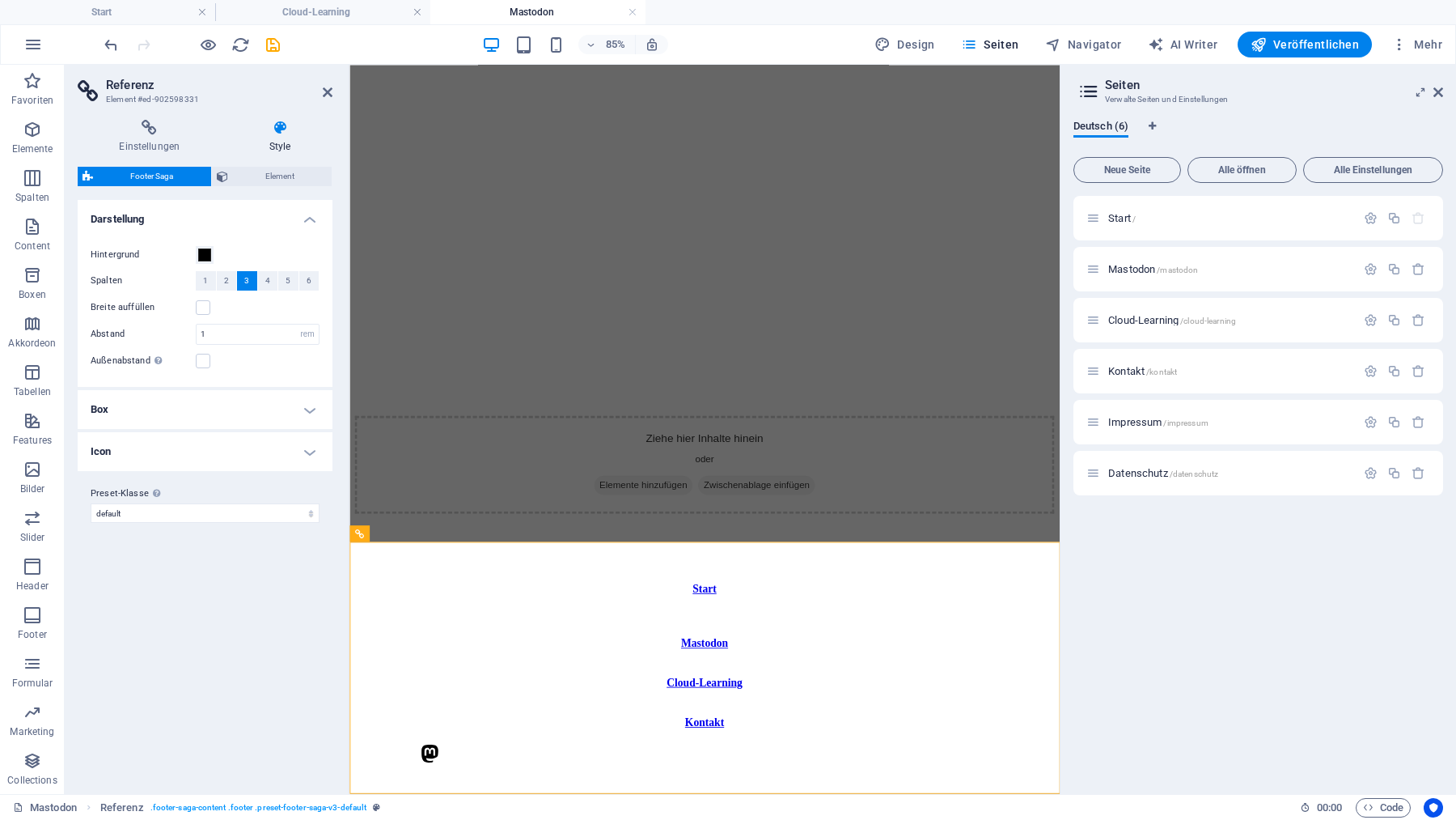
click at [273, 136] on icon at bounding box center [281, 128] width 104 height 16
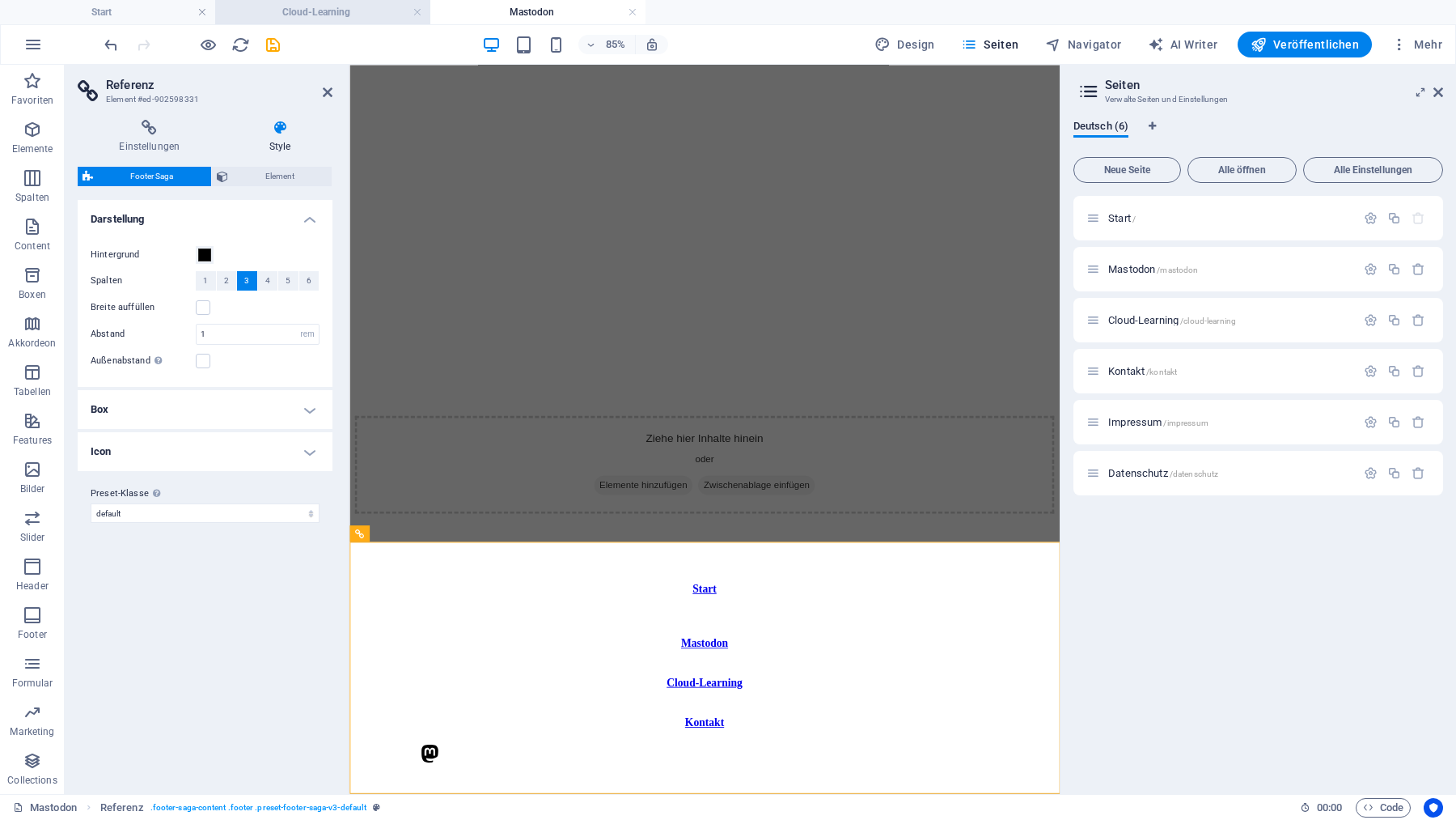
click at [282, 11] on h4 "Cloud-Learning" at bounding box center [323, 12] width 215 height 18
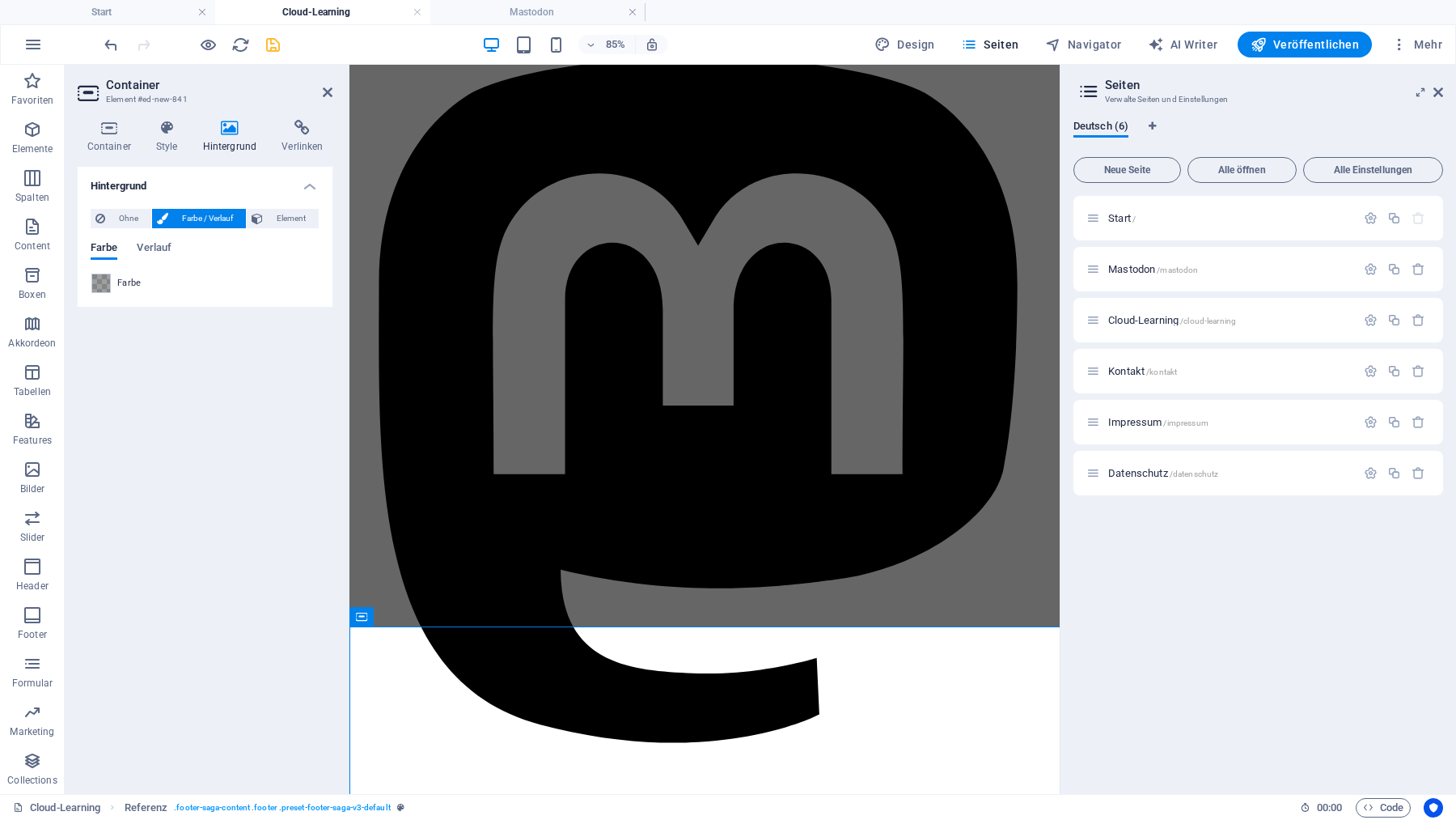
scroll to position [53, 0]
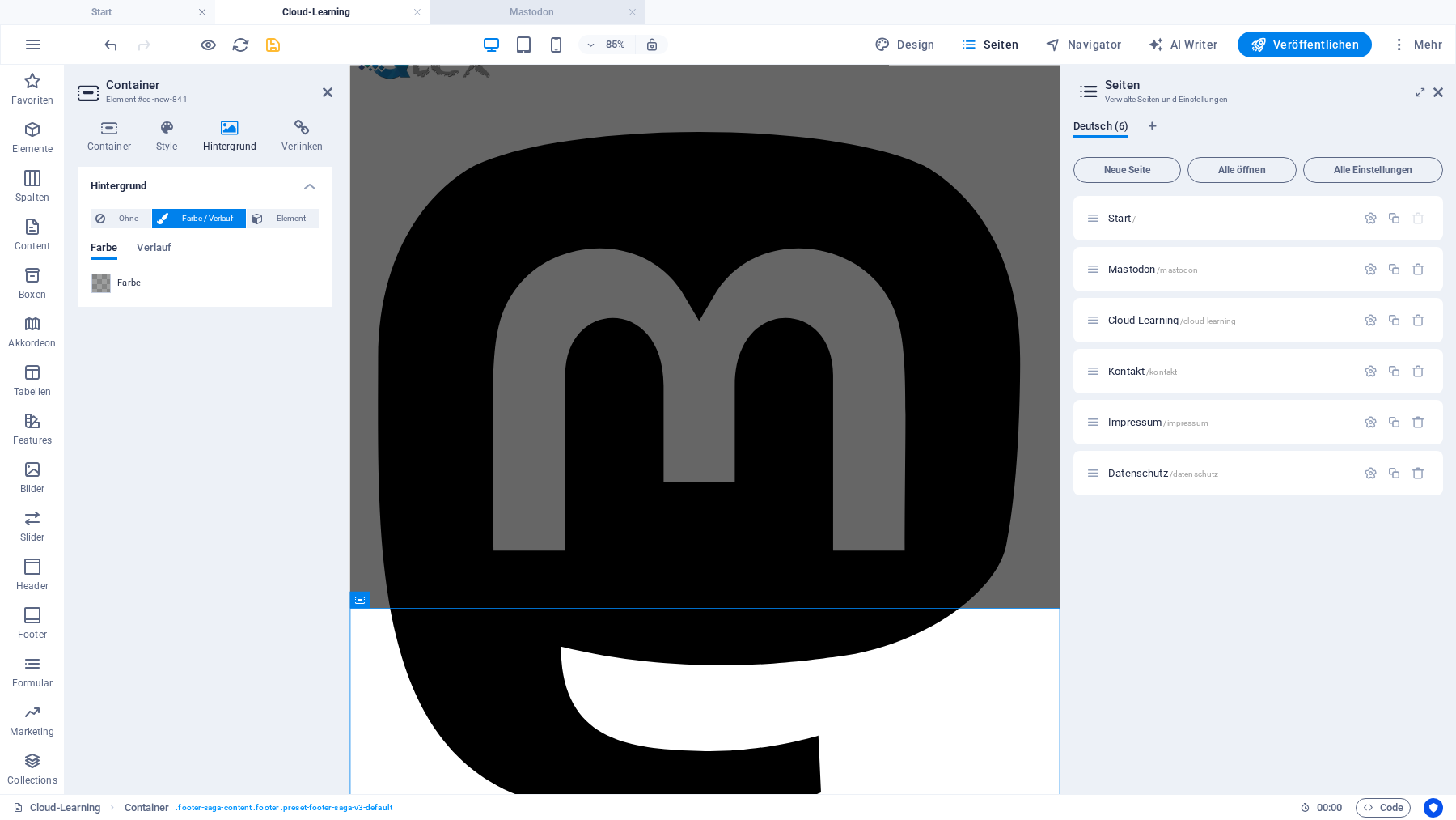
click at [533, 15] on h4 "Mastodon" at bounding box center [538, 12] width 215 height 18
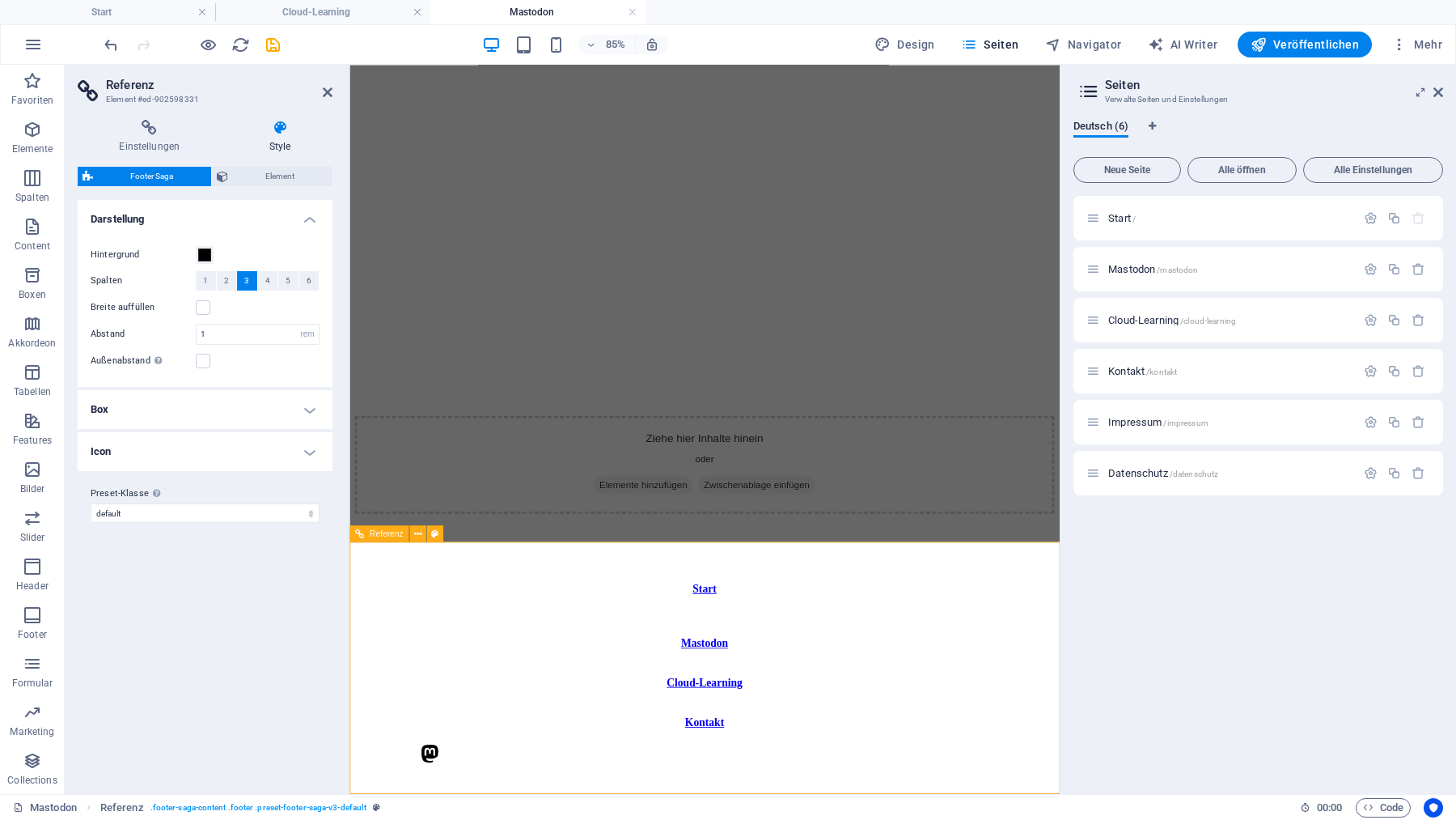
click at [284, 173] on span "Element" at bounding box center [281, 176] width 95 height 20
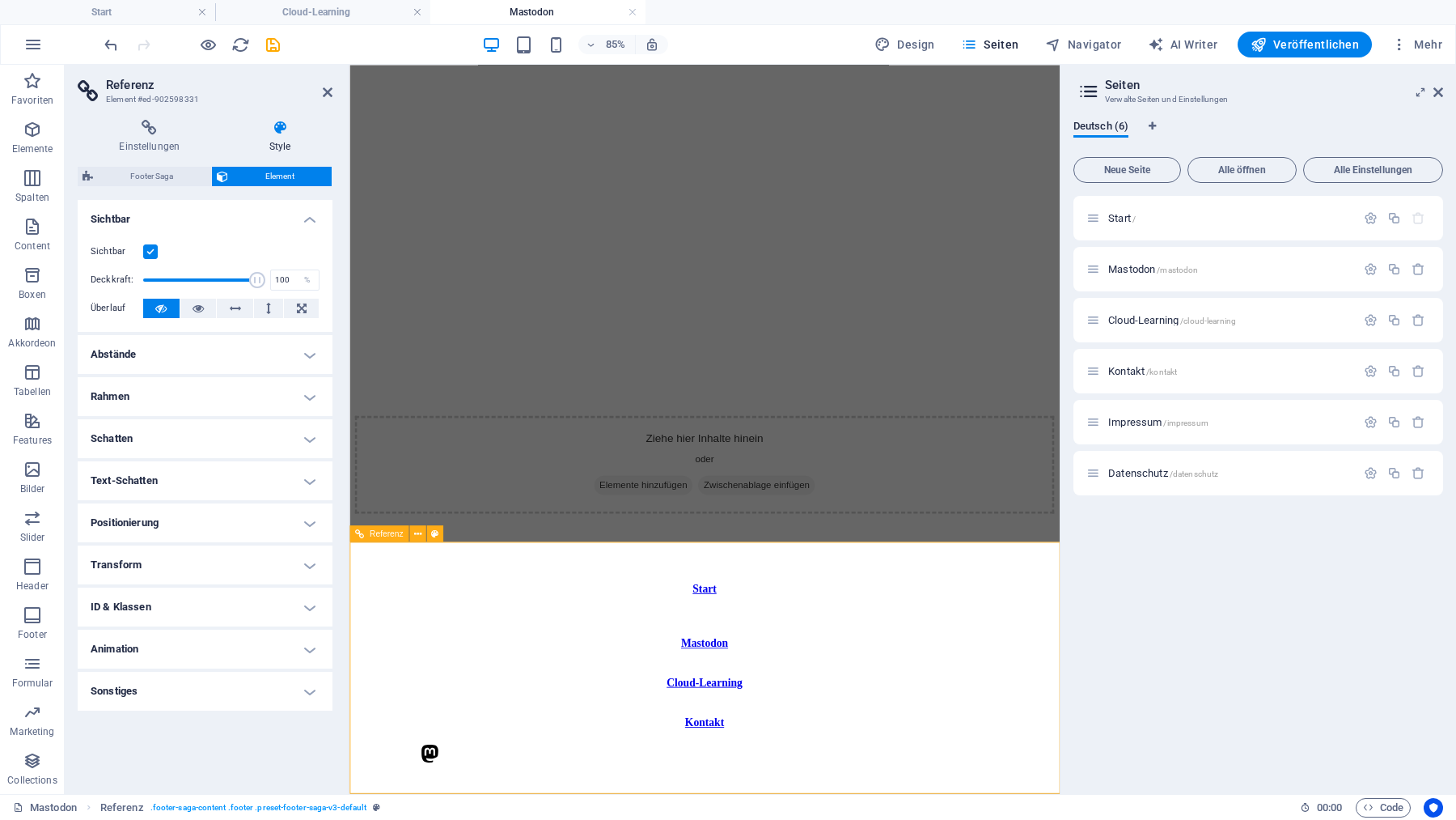
click at [435, 534] on icon at bounding box center [434, 534] width 7 height 15
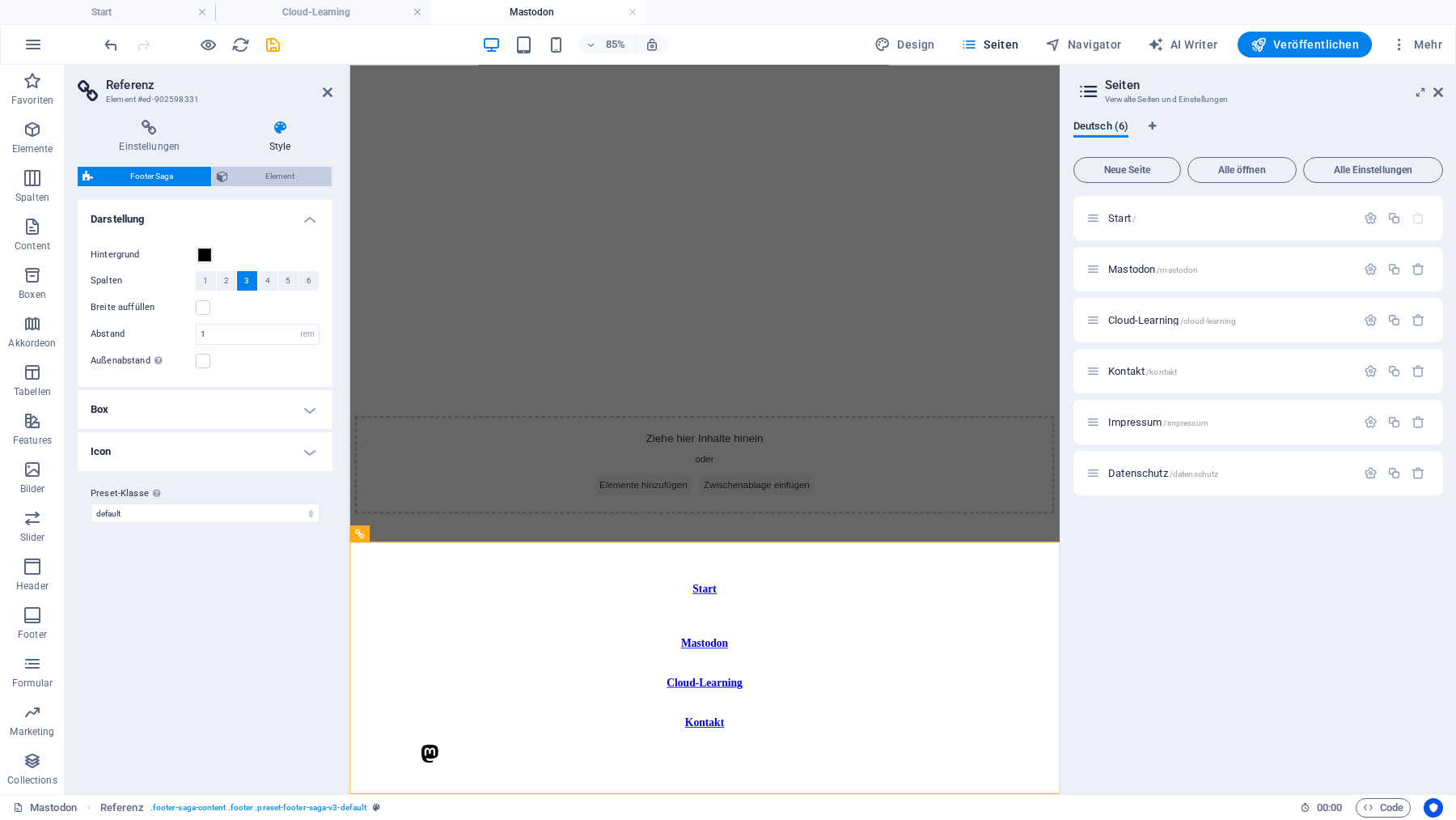
click at [277, 174] on span "Element" at bounding box center [281, 176] width 95 height 20
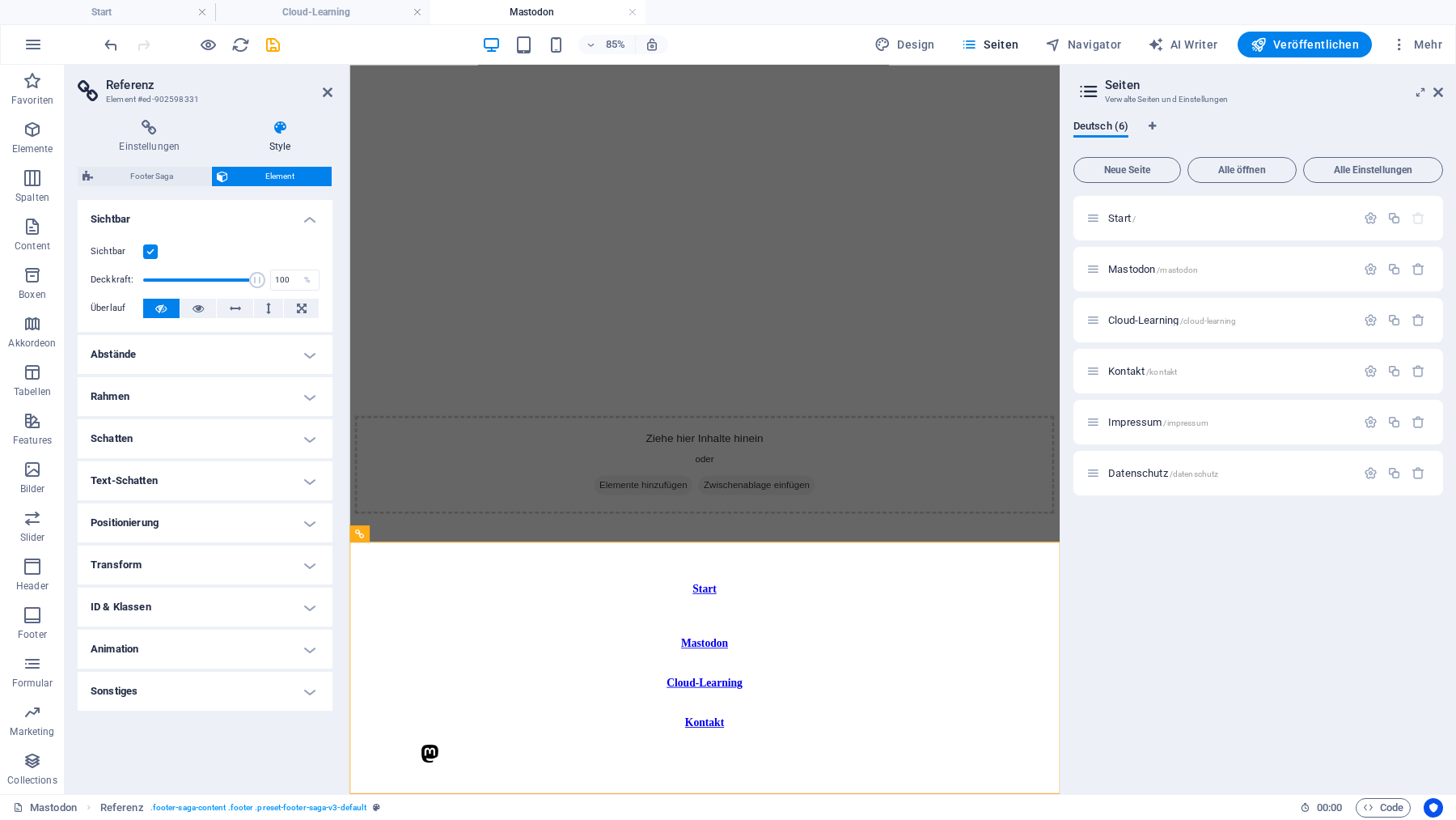
click at [277, 131] on icon at bounding box center [281, 128] width 104 height 16
click at [126, 187] on div "Footer Saga Element Layout Wie sich dieses Element innerhalb des Layouts ausdeh…" at bounding box center [205, 473] width 254 height 614
click at [126, 180] on span "Footer Saga" at bounding box center [152, 176] width 108 height 20
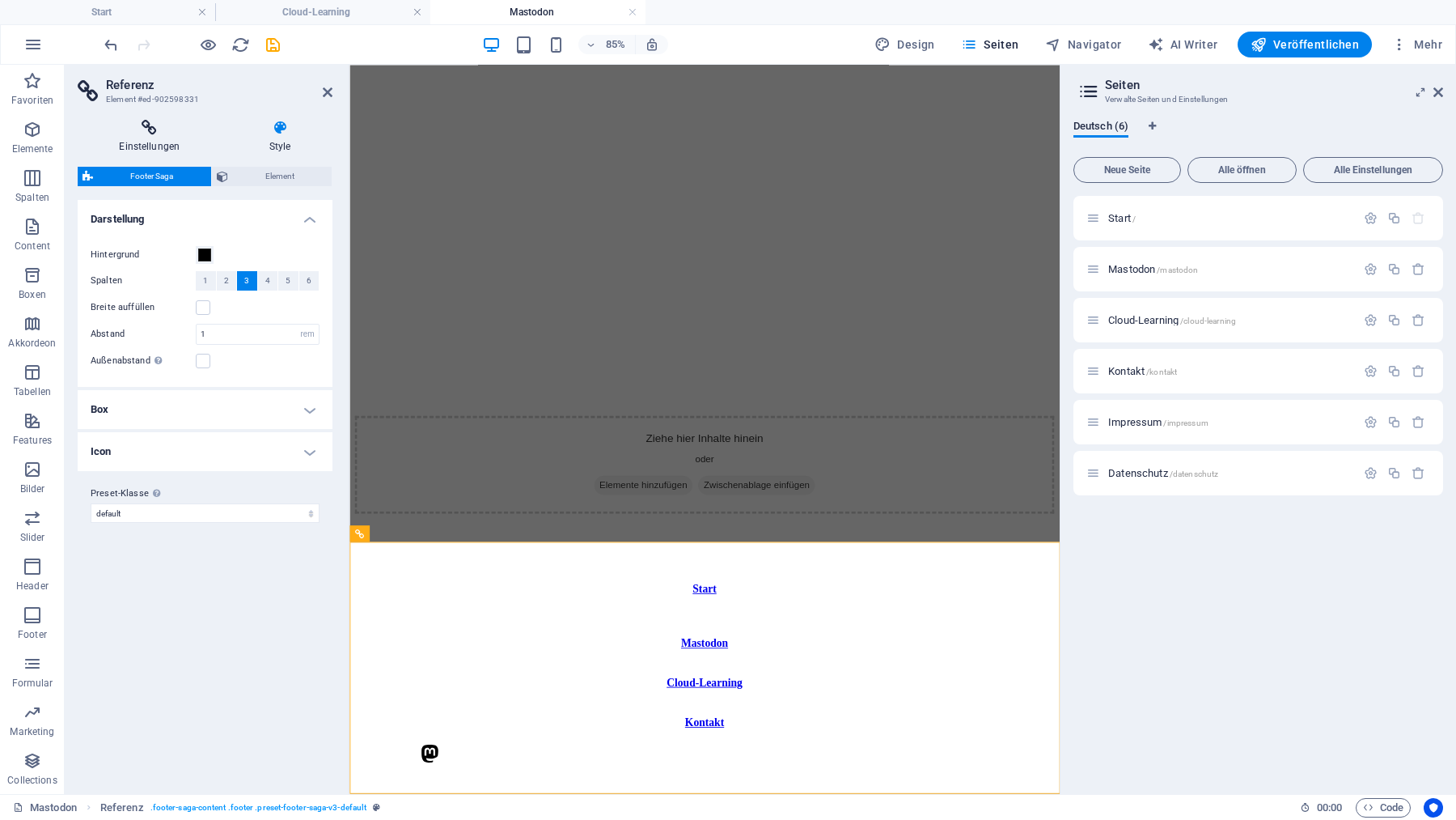
click at [135, 133] on icon at bounding box center [149, 128] width 144 height 16
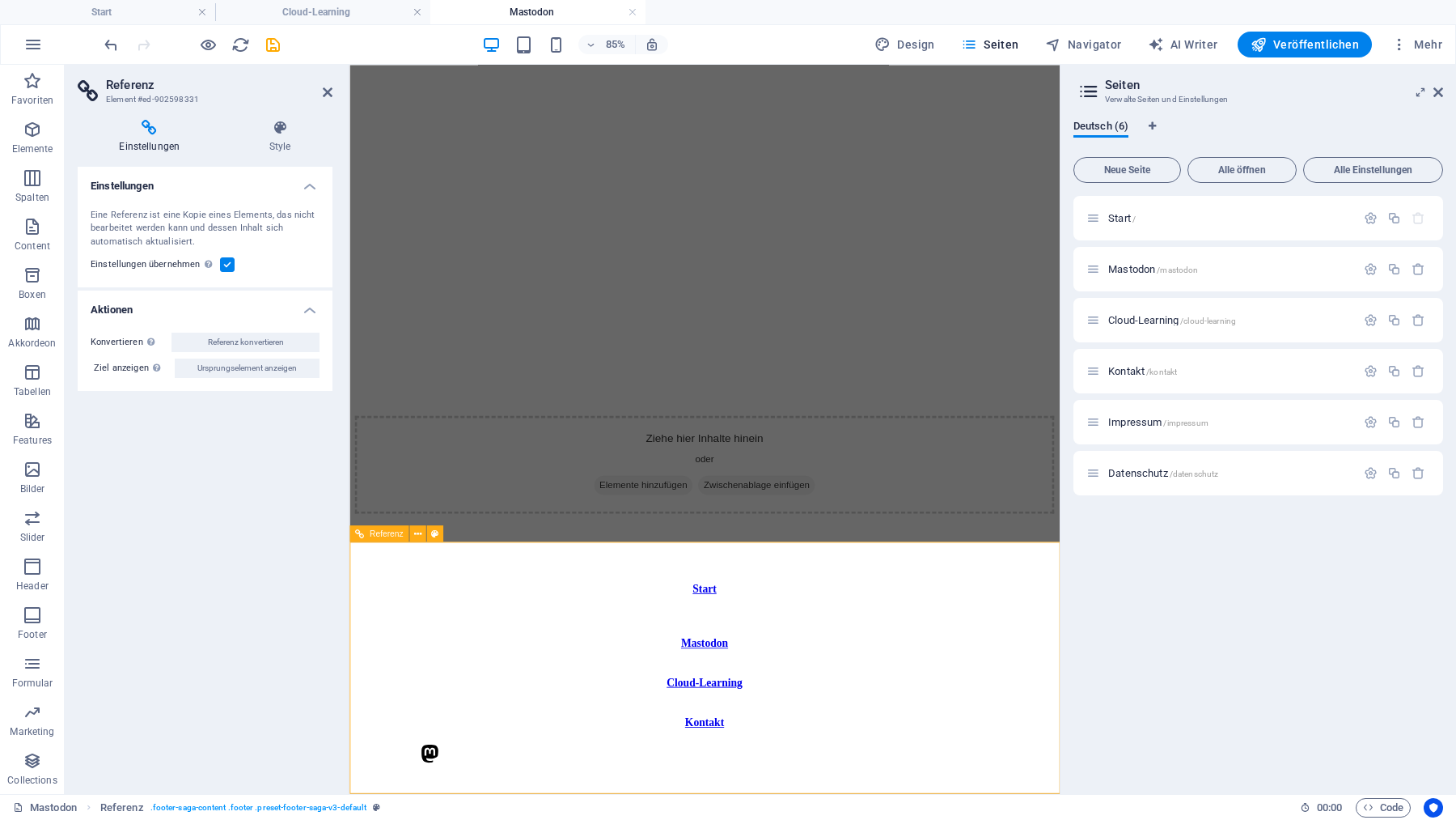
click at [485, 14] on h4 "Mastodon" at bounding box center [538, 12] width 215 height 18
click at [378, 14] on h4 "Cloud-Learning" at bounding box center [323, 12] width 215 height 18
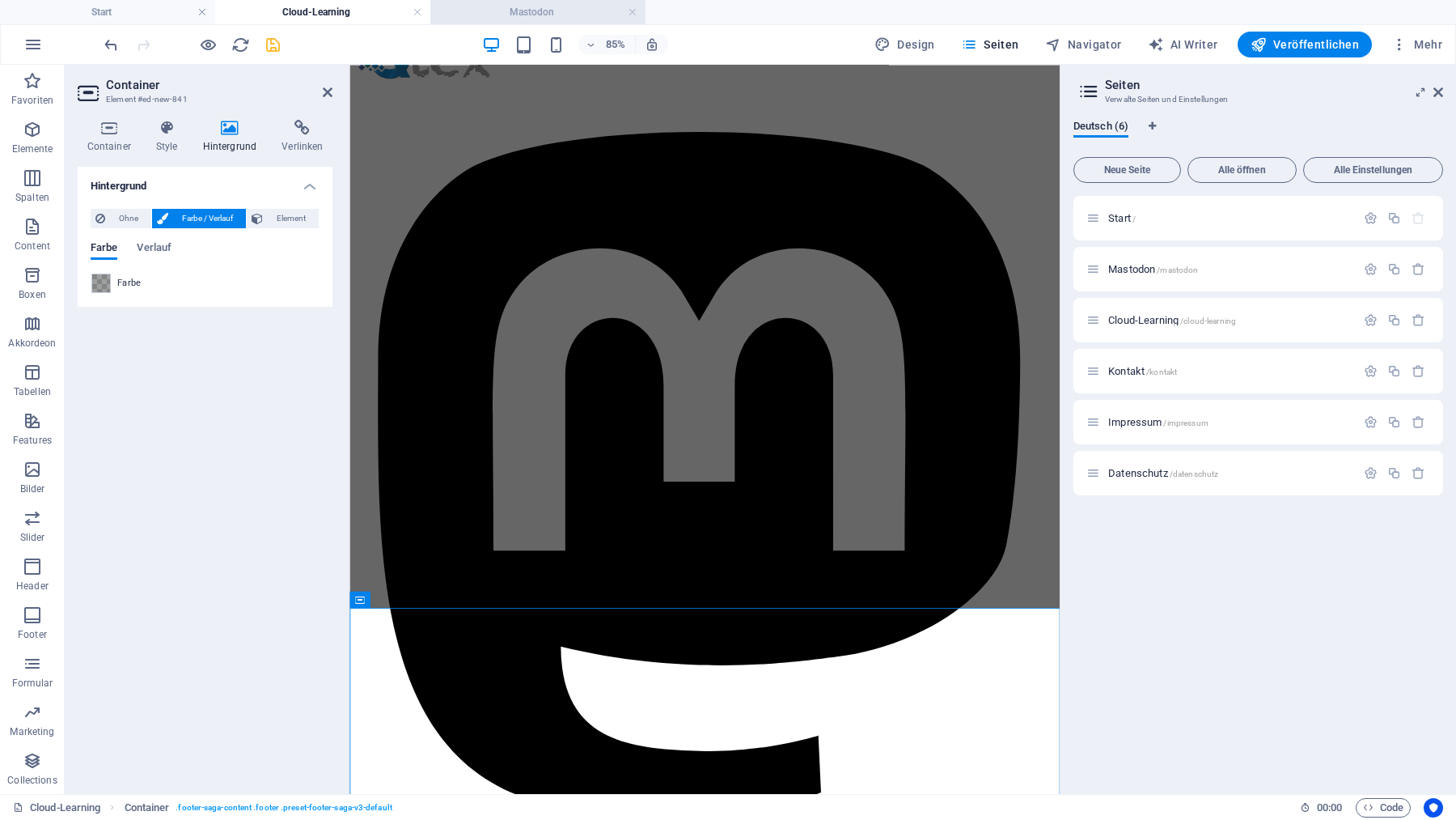
click at [467, 14] on h4 "Mastodon" at bounding box center [538, 12] width 215 height 18
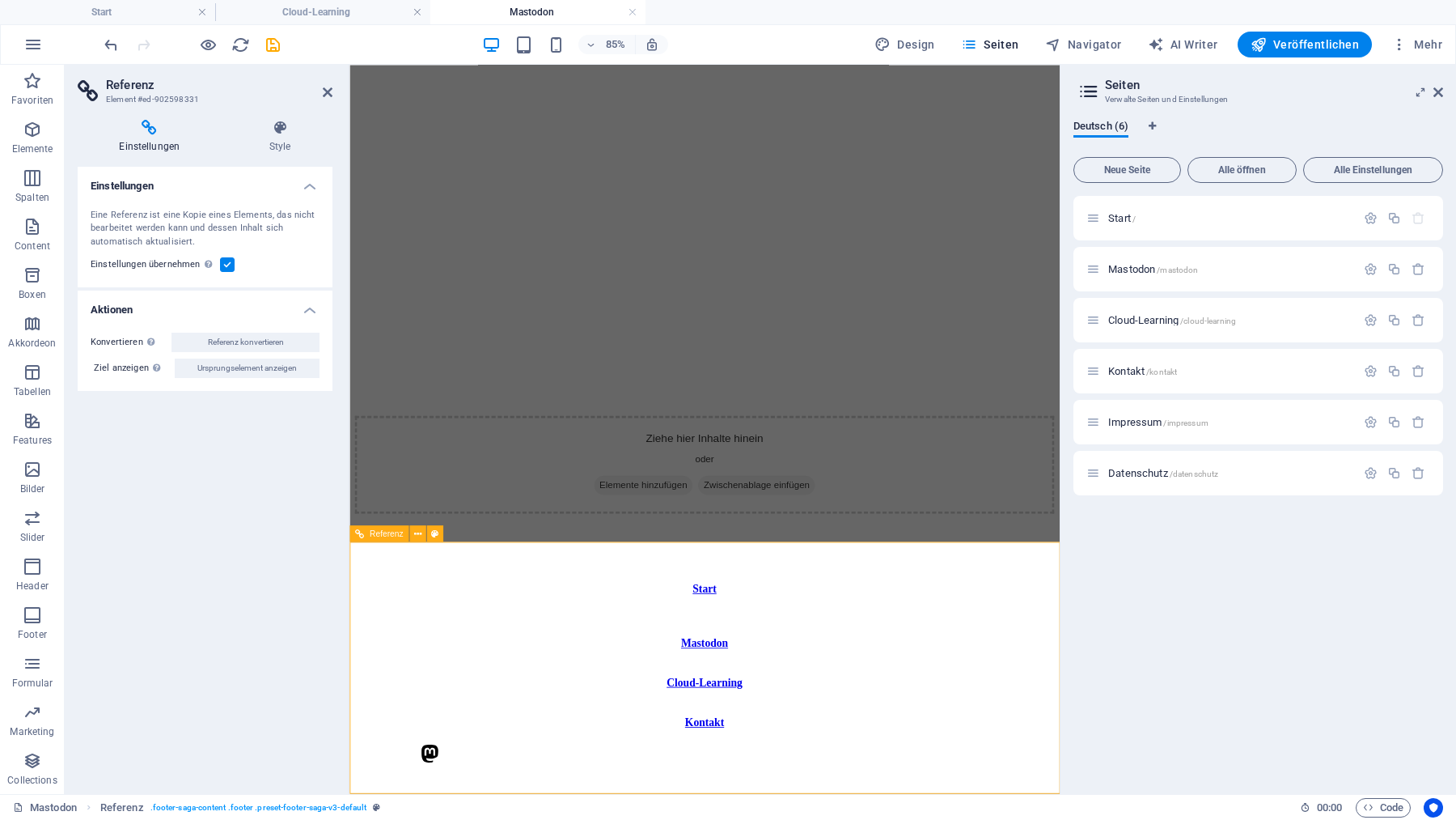
click at [416, 531] on icon at bounding box center [417, 534] width 7 height 15
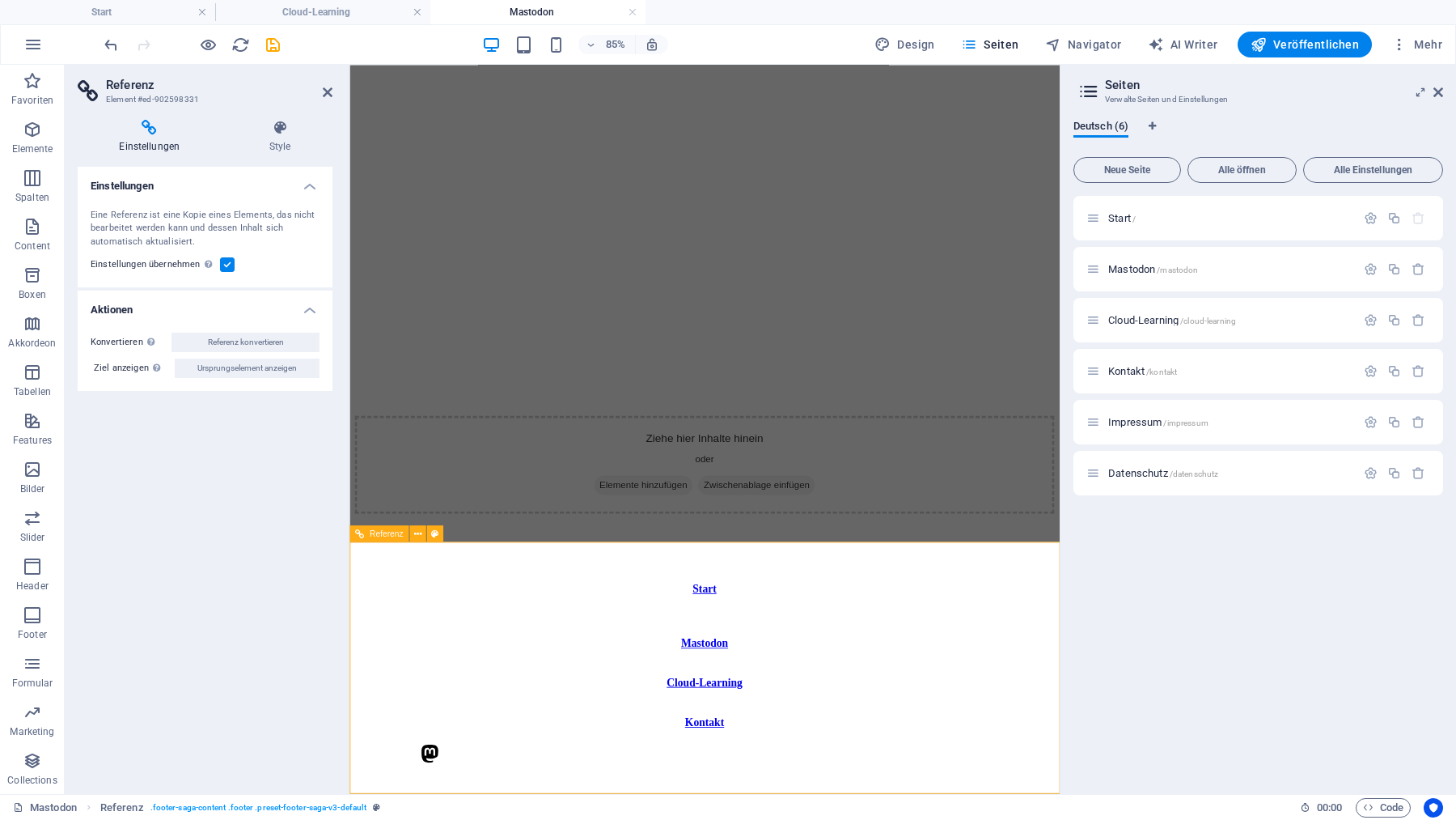
click at [383, 540] on div "Referenz" at bounding box center [378, 534] width 59 height 16
click at [416, 536] on icon at bounding box center [417, 534] width 7 height 15
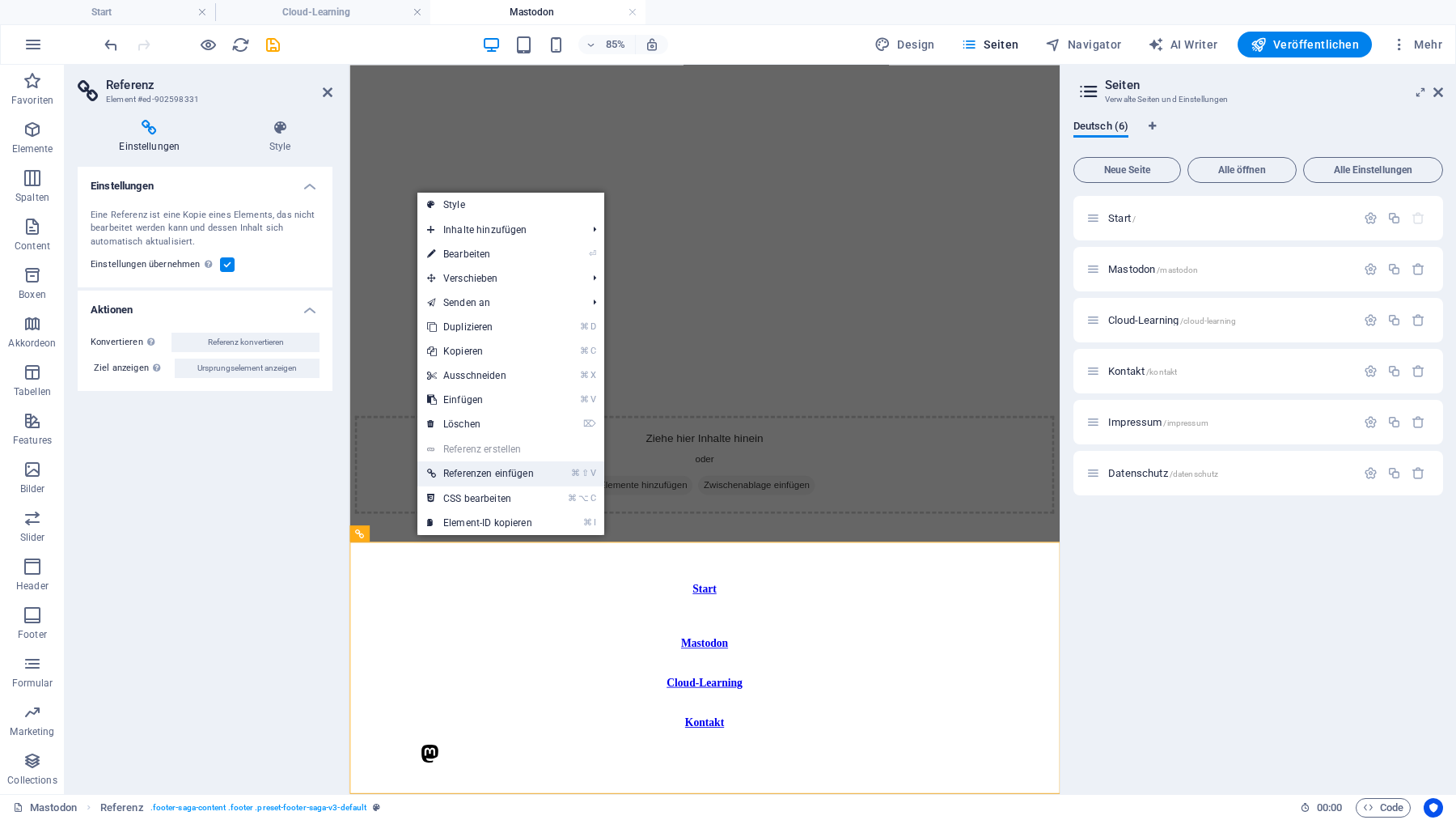
click at [513, 469] on link "⌘ ⇧ V Referenzen einfügen" at bounding box center [480, 473] width 126 height 24
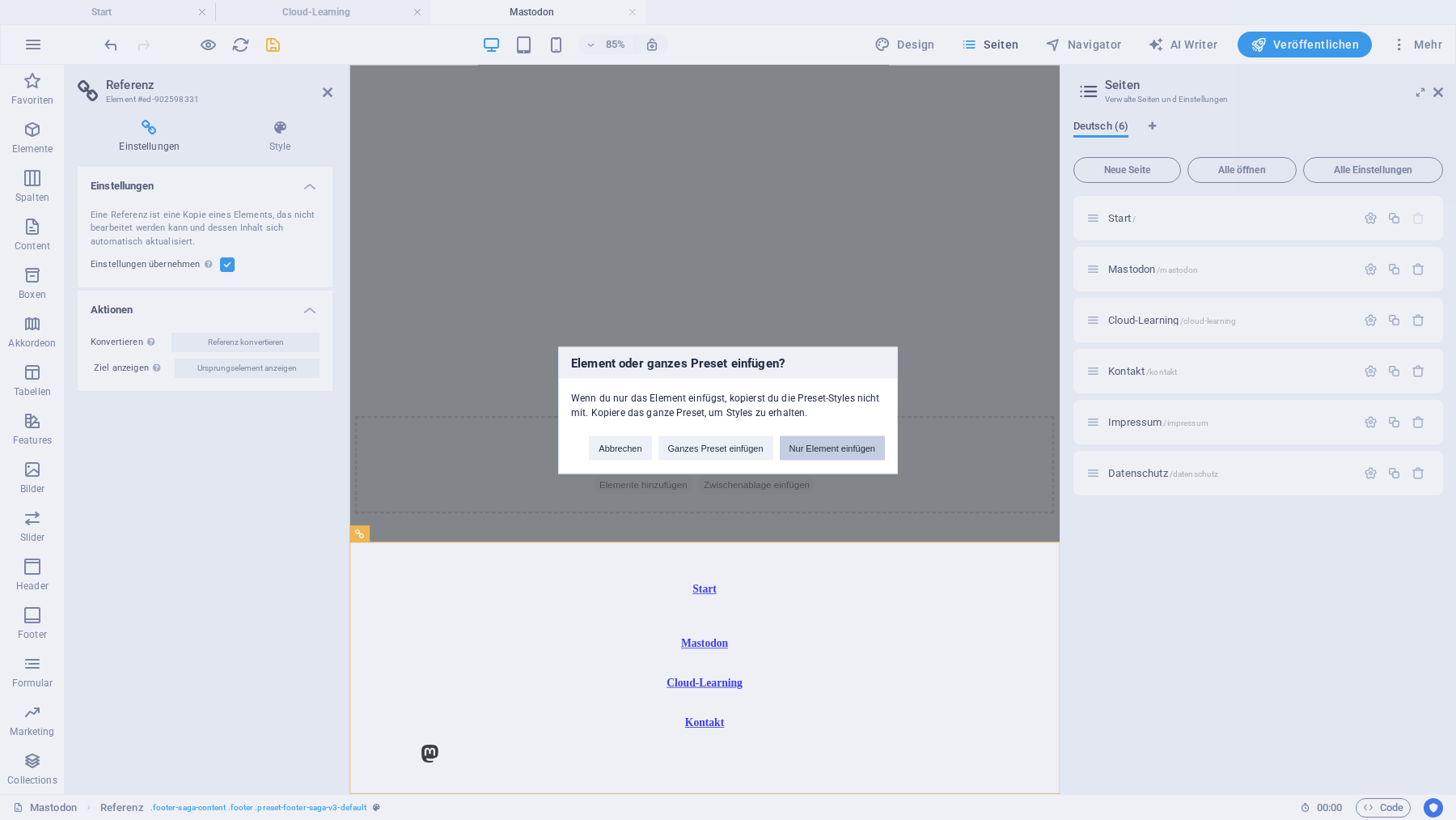
click at [810, 449] on button "Nur Element einfügen" at bounding box center [832, 448] width 105 height 24
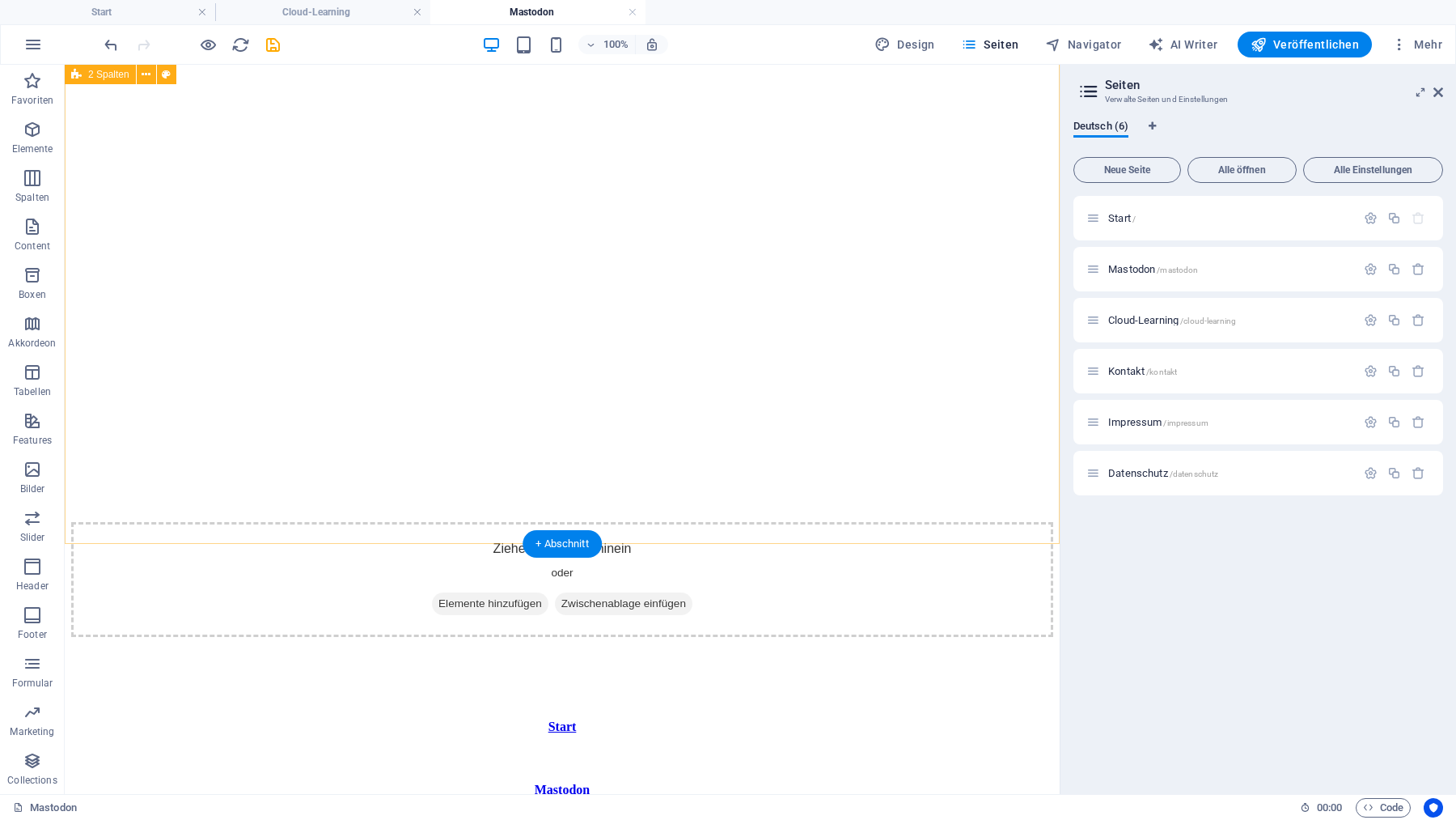
scroll to position [1628, 0]
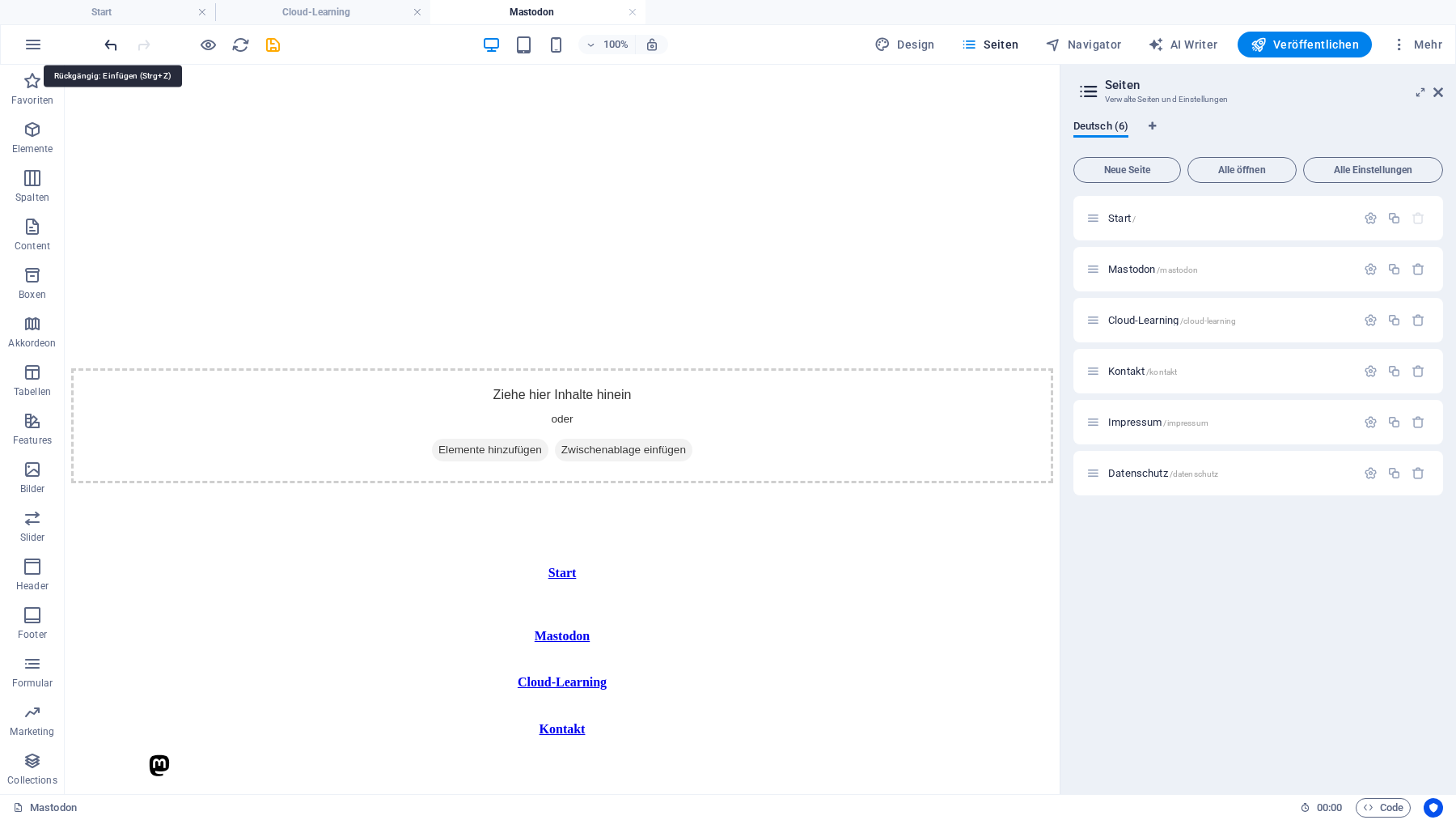
click at [108, 42] on icon "undo" at bounding box center [111, 45] width 19 height 19
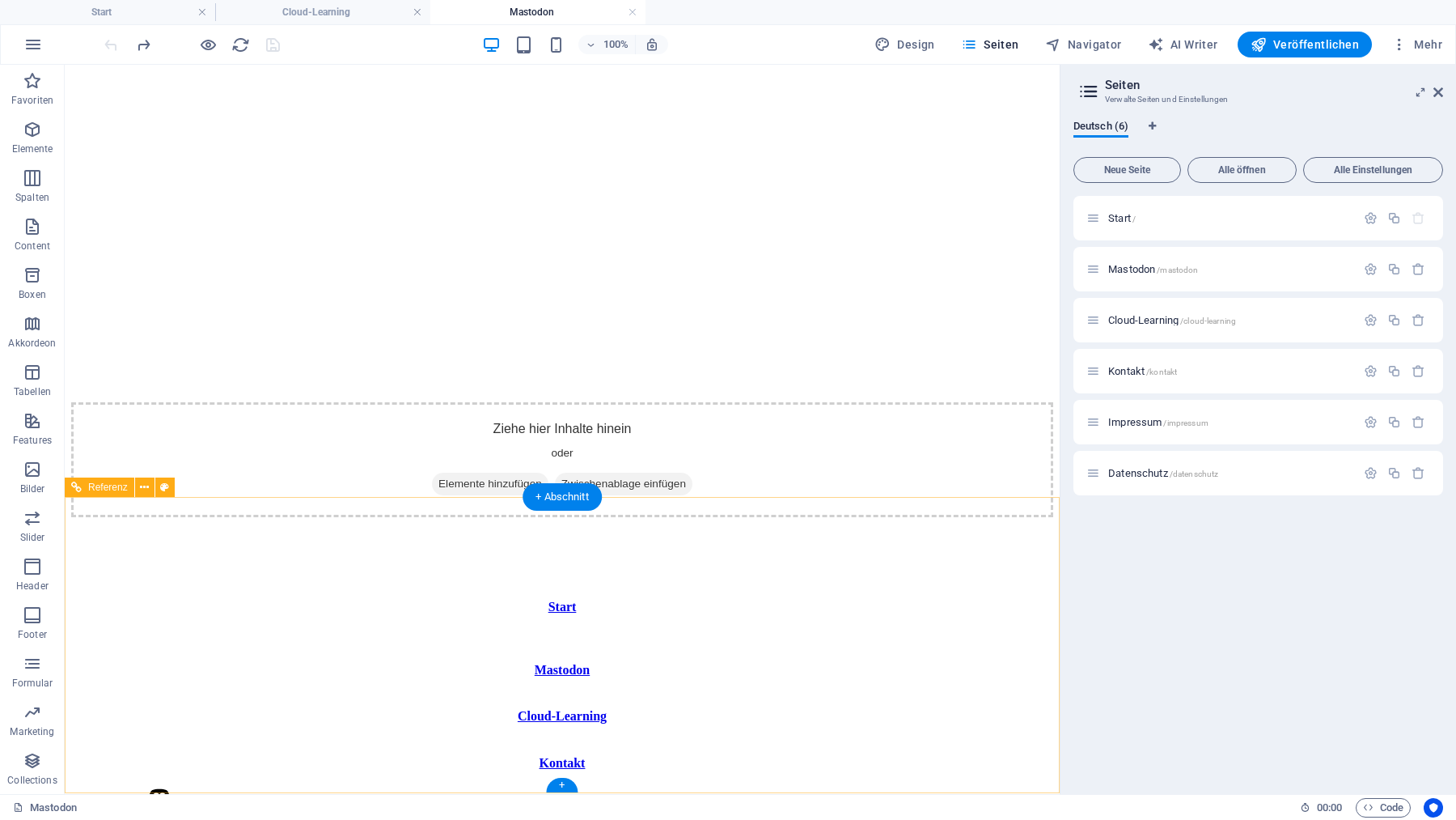
click at [163, 487] on icon at bounding box center [164, 487] width 9 height 17
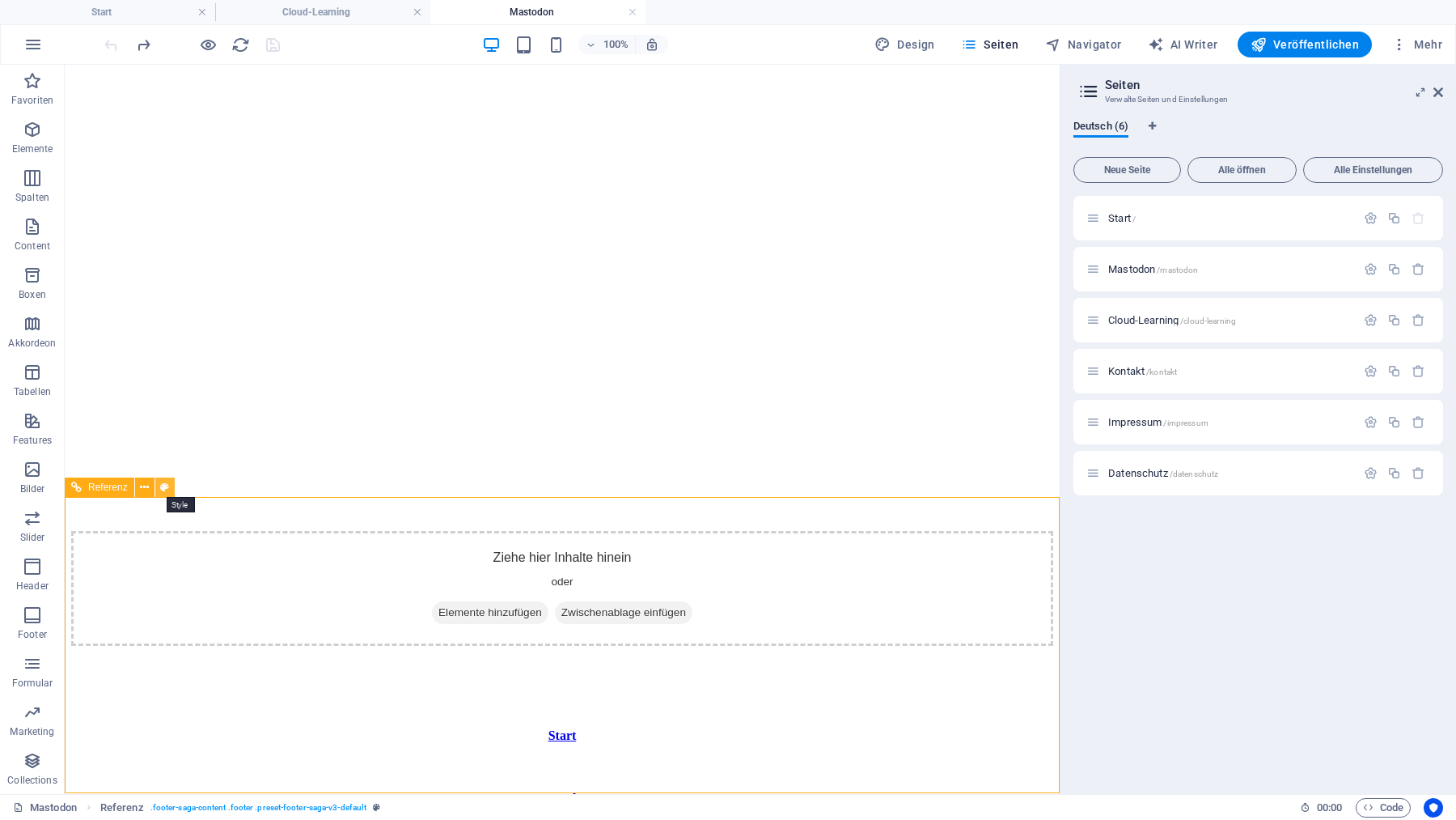
select select "rem"
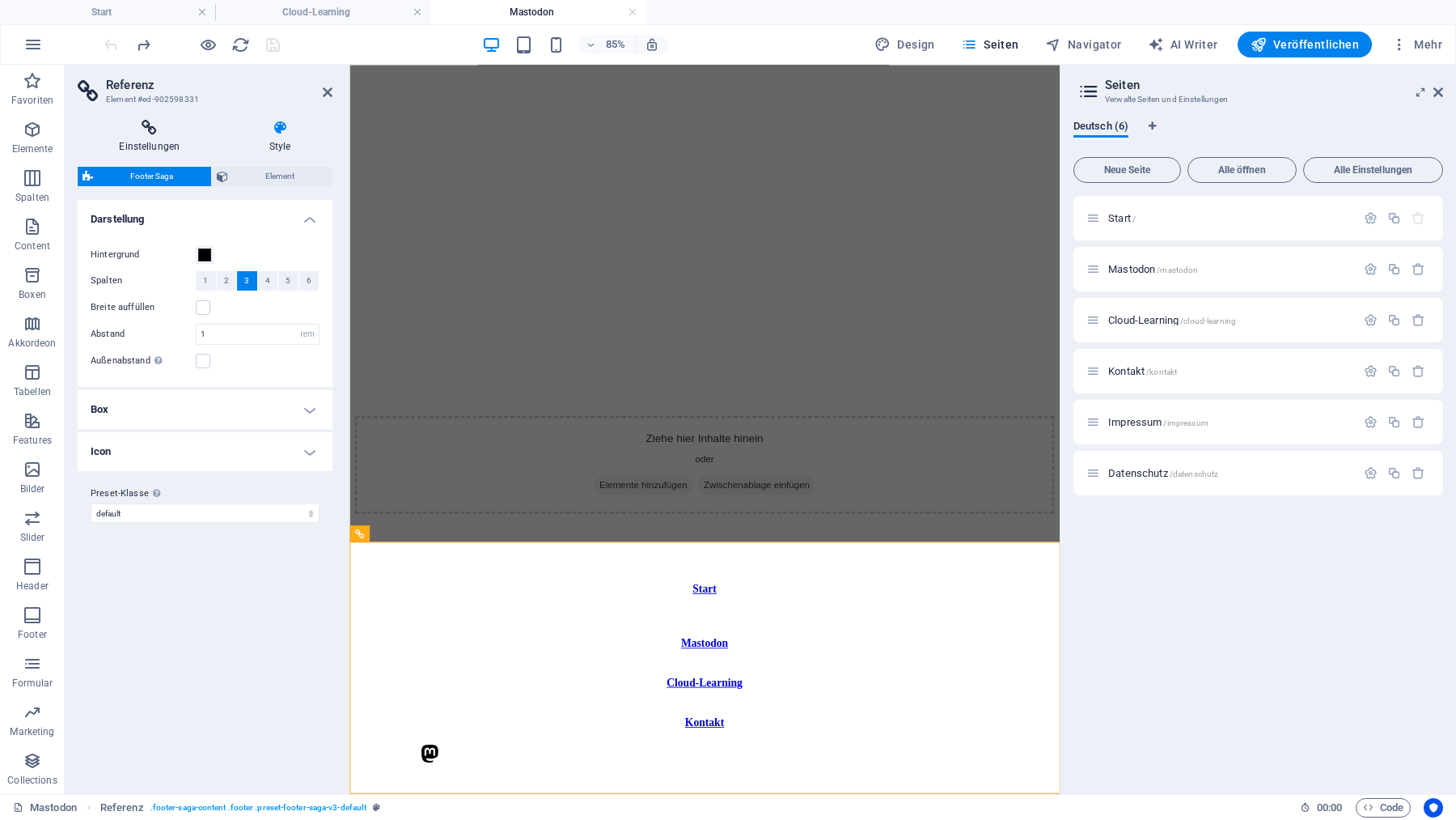
click at [141, 131] on icon at bounding box center [149, 128] width 144 height 16
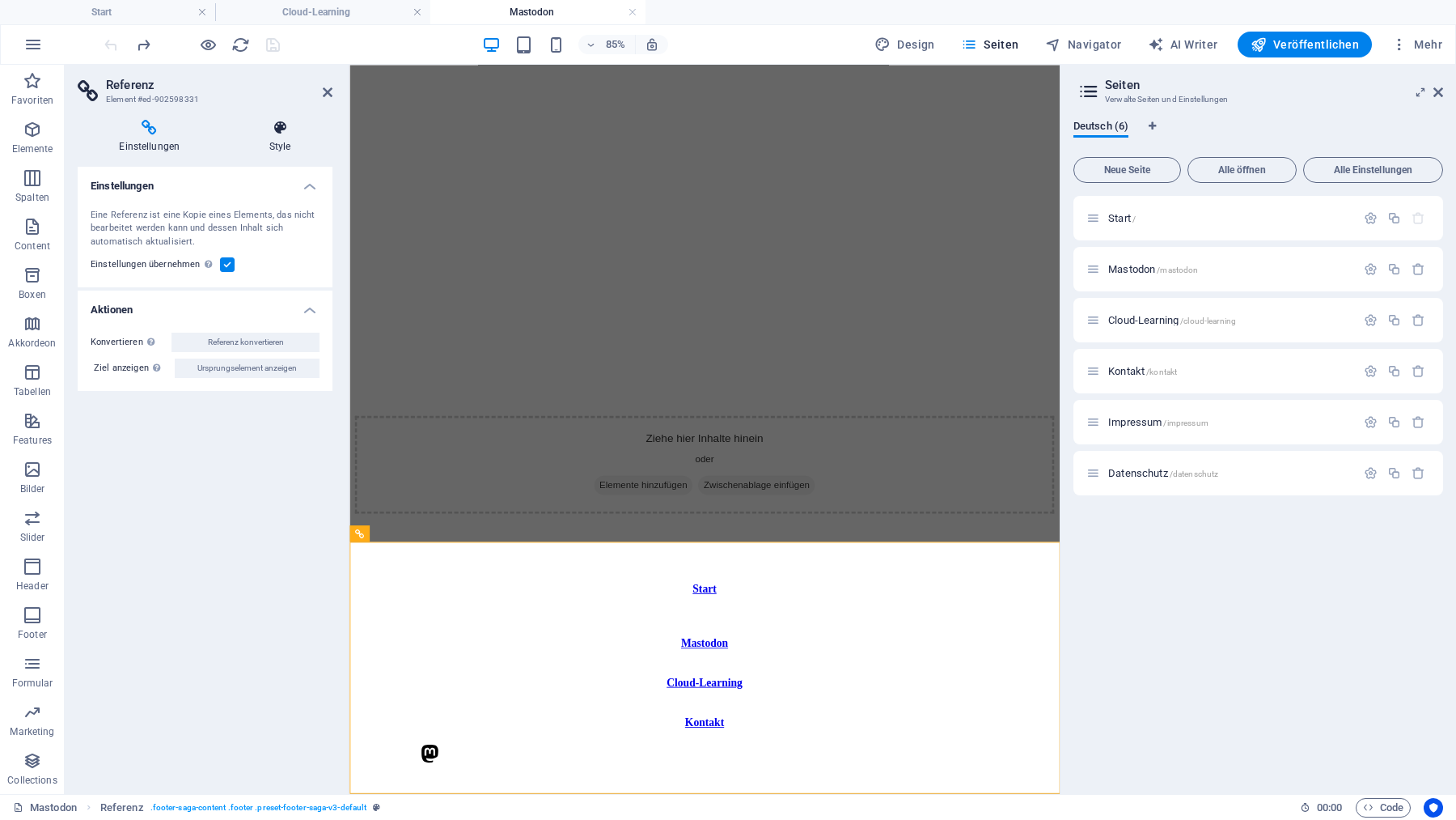
click at [277, 129] on icon at bounding box center [281, 128] width 104 height 16
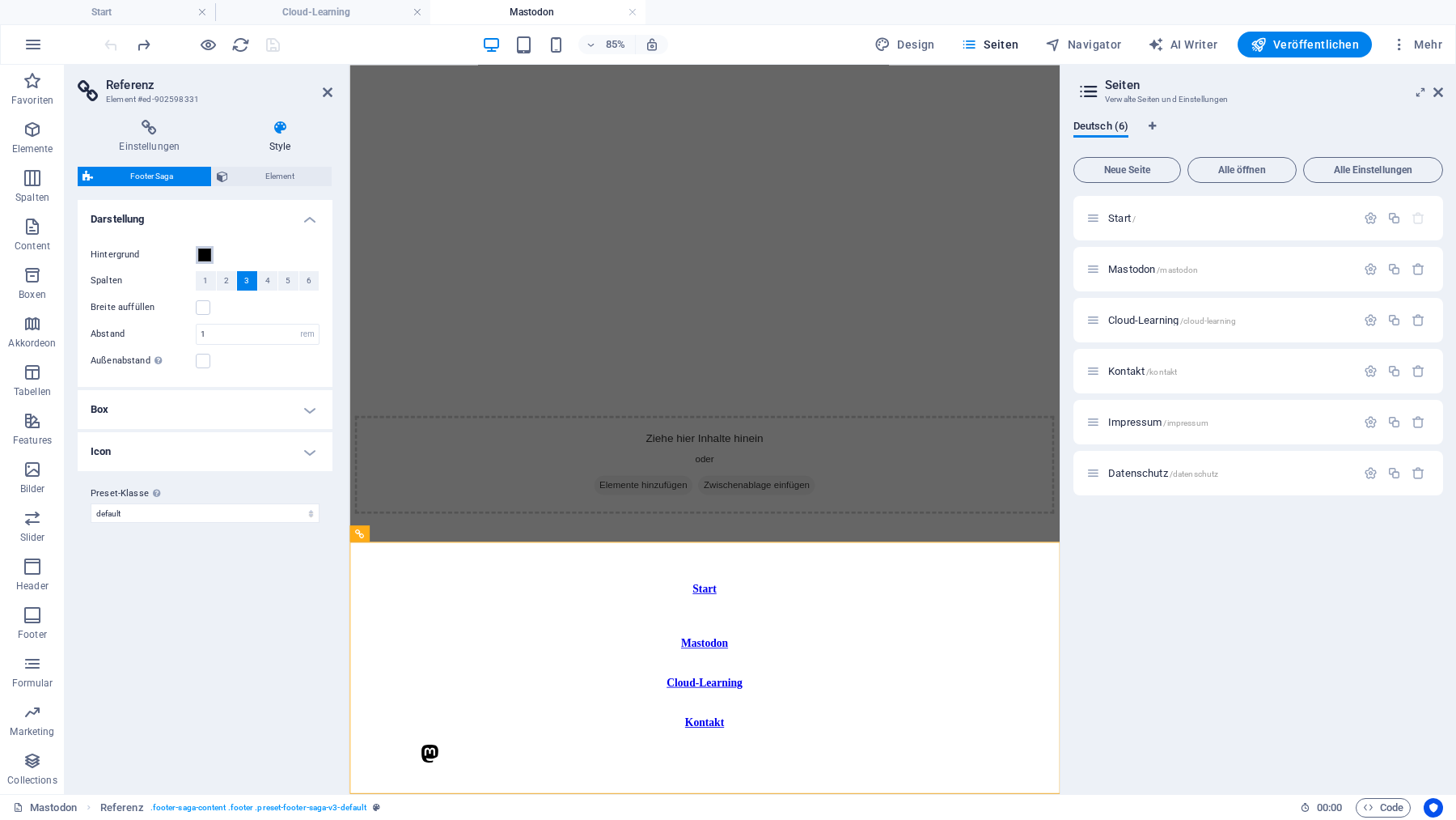
click at [206, 254] on span at bounding box center [205, 255] width 13 height 13
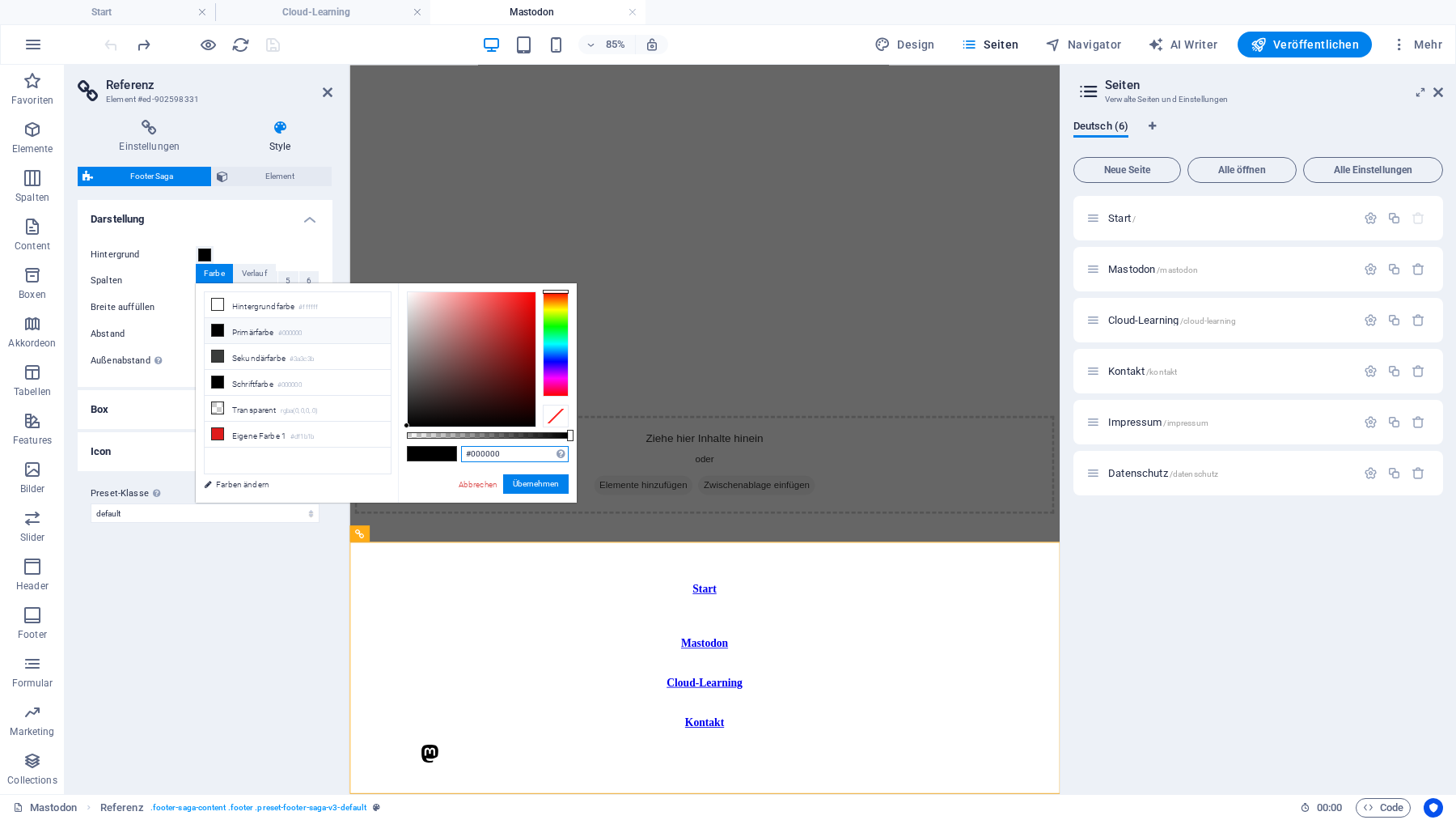
click at [511, 454] on input "#000000" at bounding box center [515, 454] width 108 height 16
paste input "rgba(58, 60, 59, 0.49)"
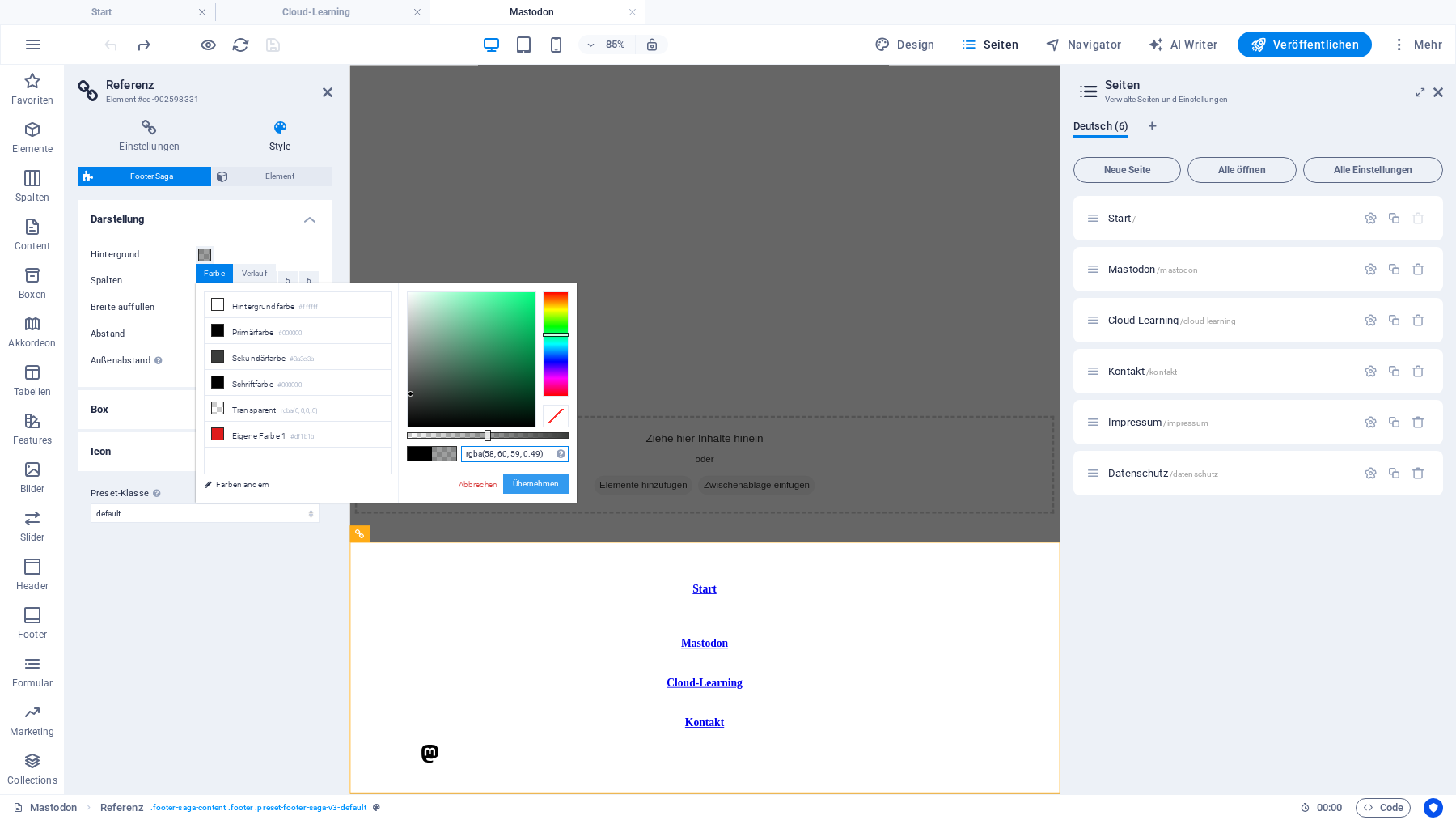
type input "rgba(58, 60, 59, 0.49)"
click at [537, 485] on button "Übernehmen" at bounding box center [536, 484] width 65 height 20
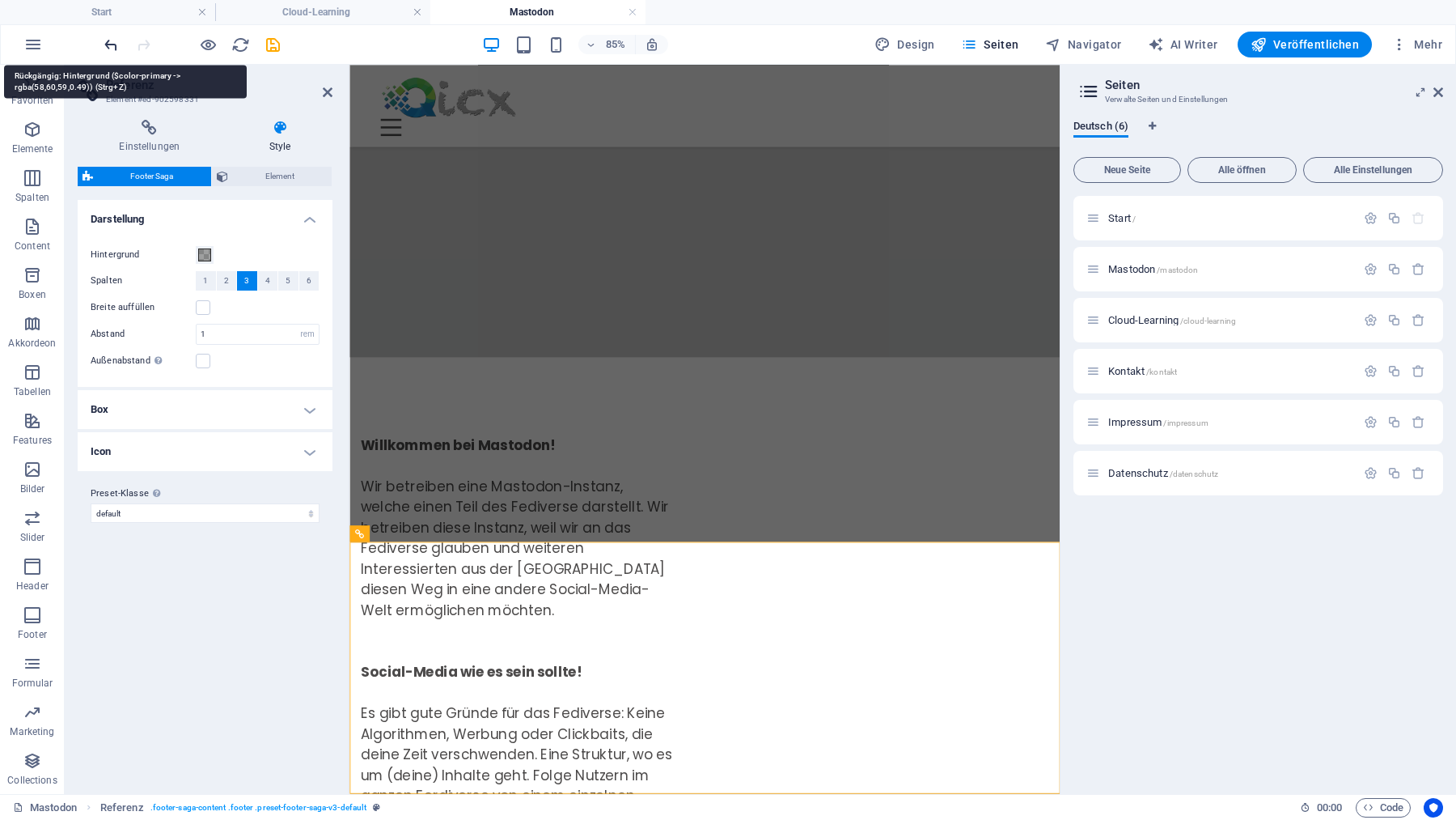
click at [110, 42] on icon "undo" at bounding box center [111, 45] width 19 height 19
click at [110, 42] on div at bounding box center [192, 45] width 181 height 26
click at [276, 175] on span "Element" at bounding box center [281, 176] width 95 height 20
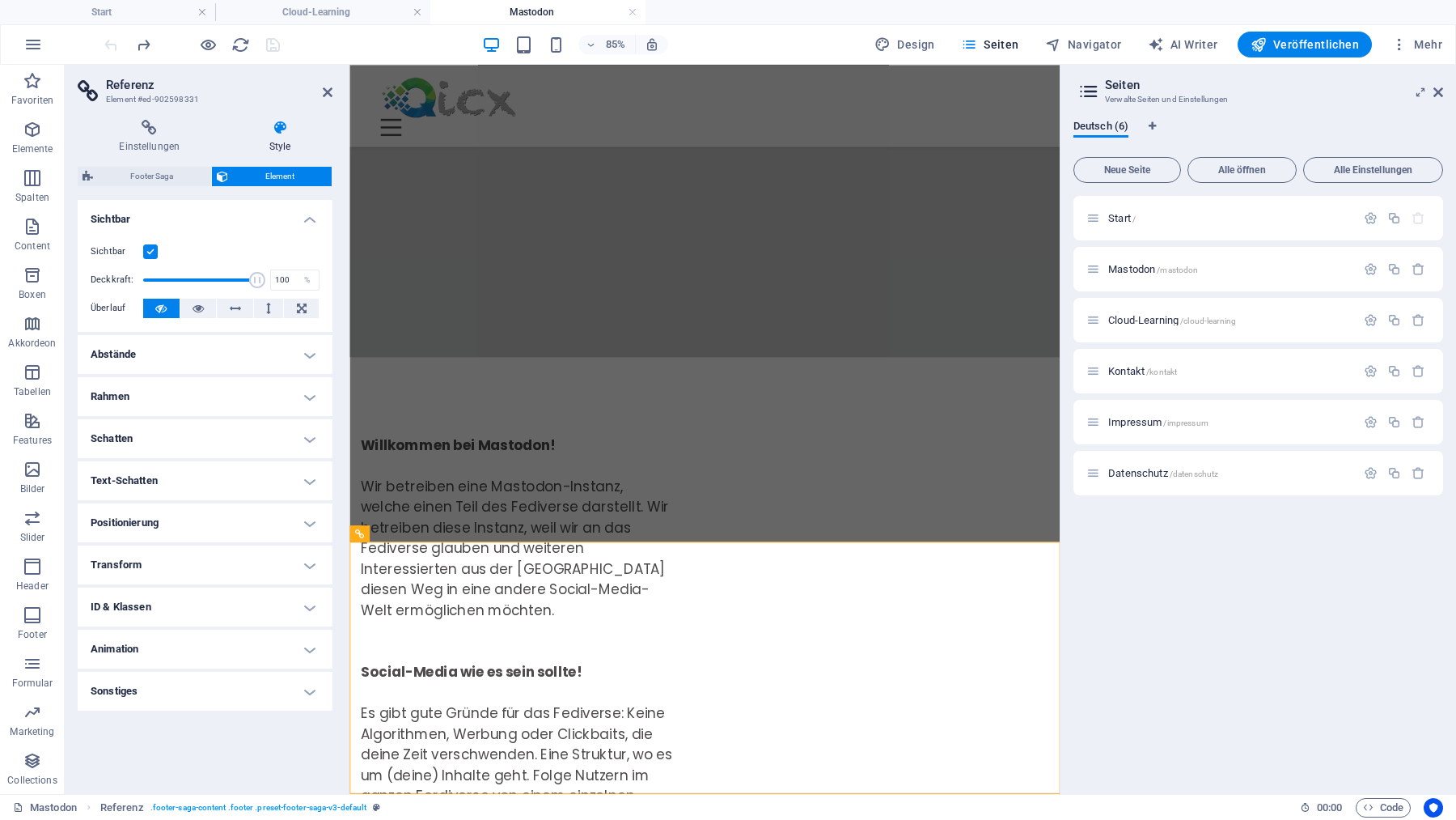
click at [250, 649] on h4 "Animation" at bounding box center [205, 649] width 254 height 39
click at [91, 689] on select "Nicht animieren Ein- & Ausblenden Auf- & Zuklappen Rein- & Rauszoomen Von links…" at bounding box center [205, 698] width 229 height 20
select select "move-bottom-to-top"
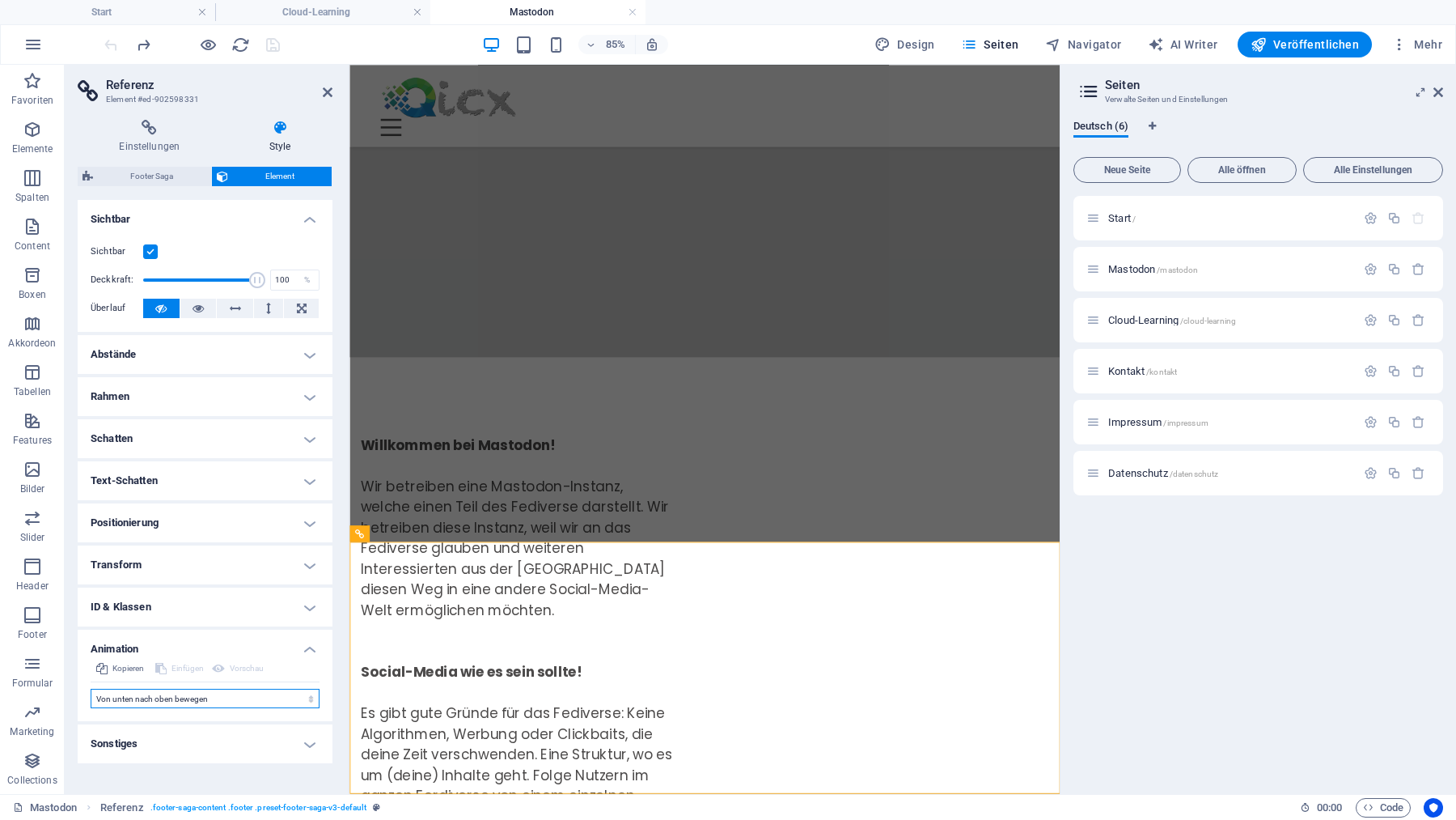
click option "Von unten nach oben bewegen" at bounding box center [0, 0] width 0 height 0
type input "0.5"
select select "scroll"
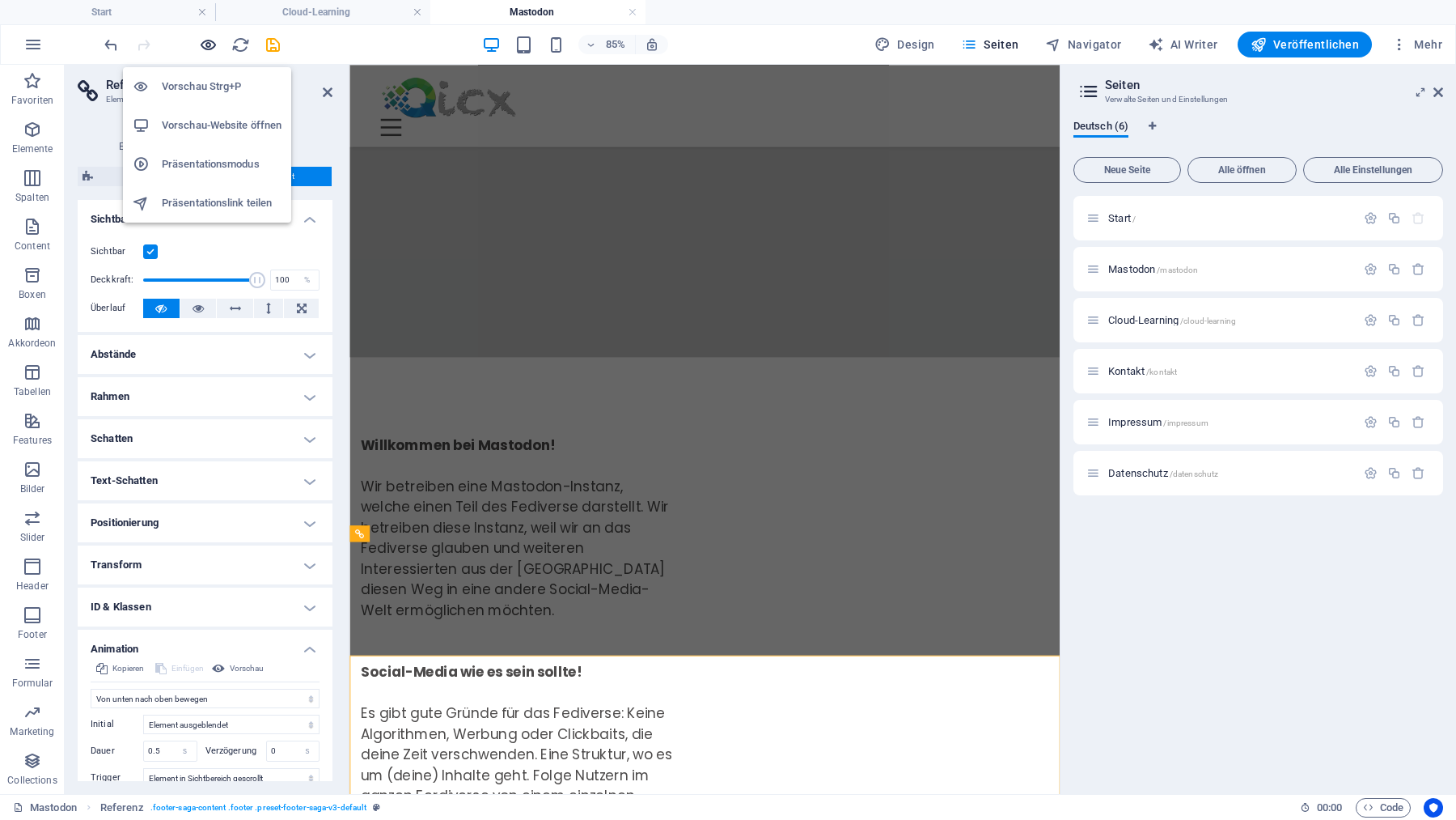
click at [218, 41] on span "button" at bounding box center [208, 45] width 20 height 19
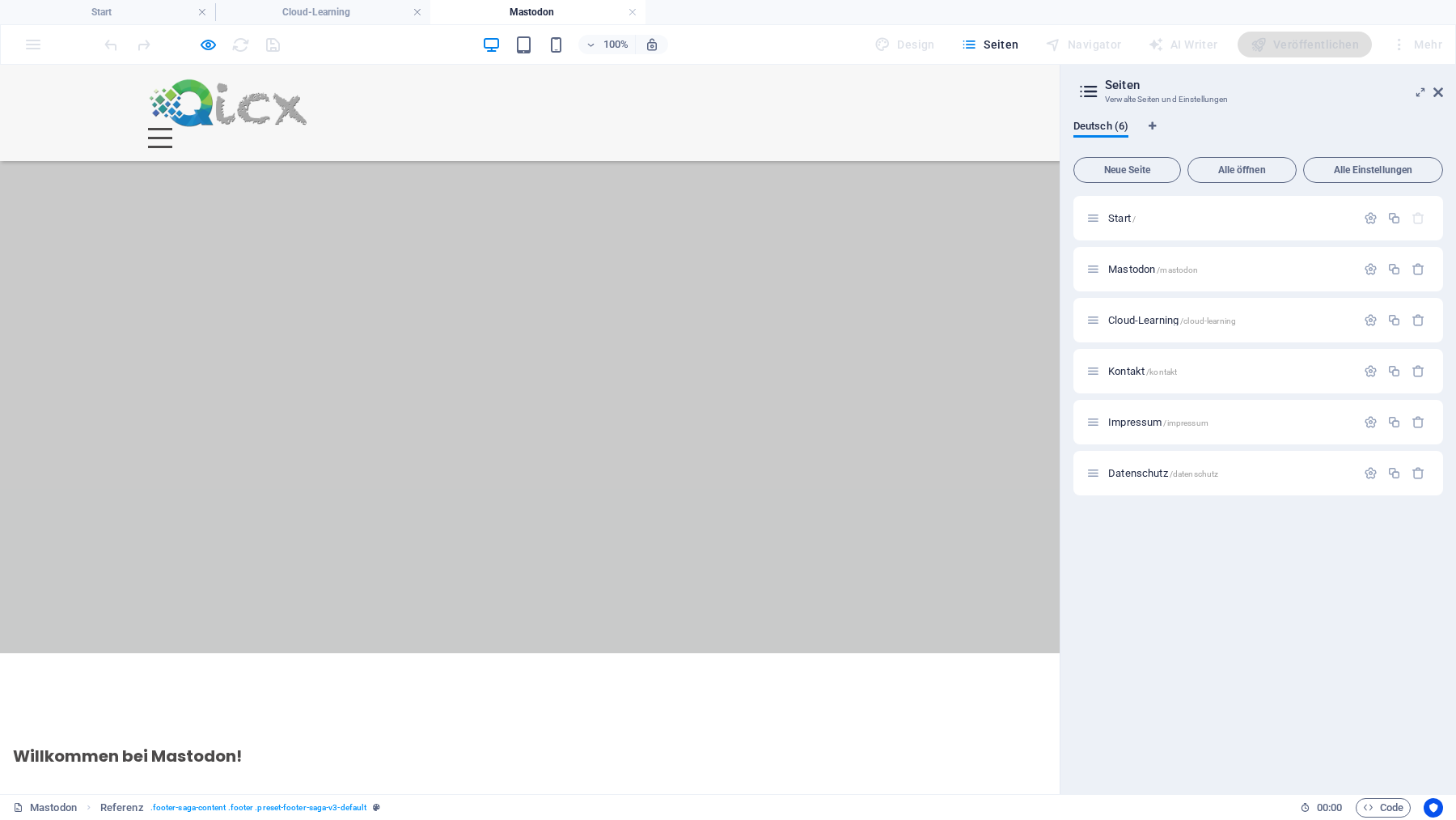
scroll to position [1594, 0]
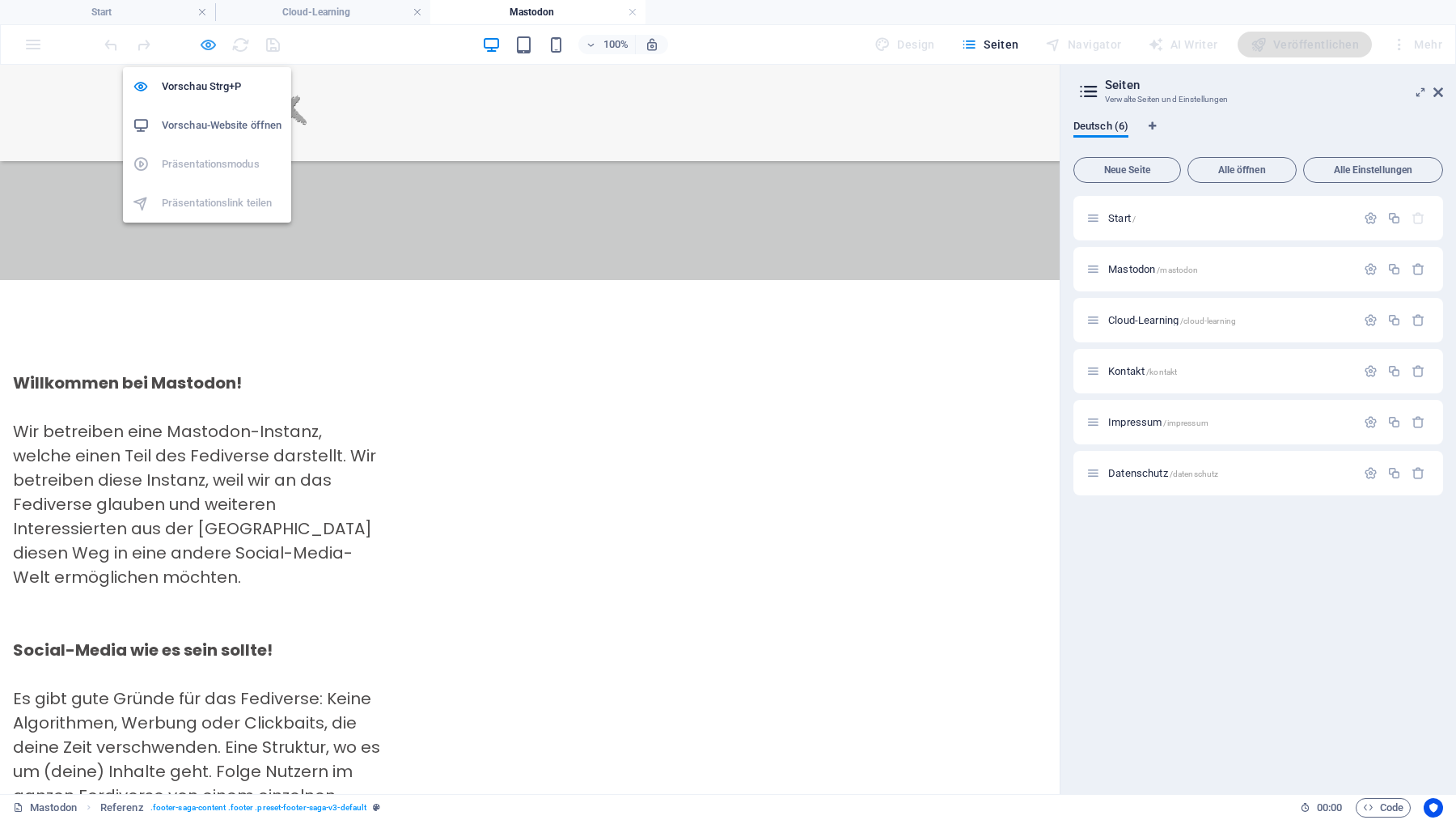
click at [206, 45] on icon "button" at bounding box center [208, 45] width 19 height 19
select select "move-bottom-to-top"
select select "s"
select select "scroll"
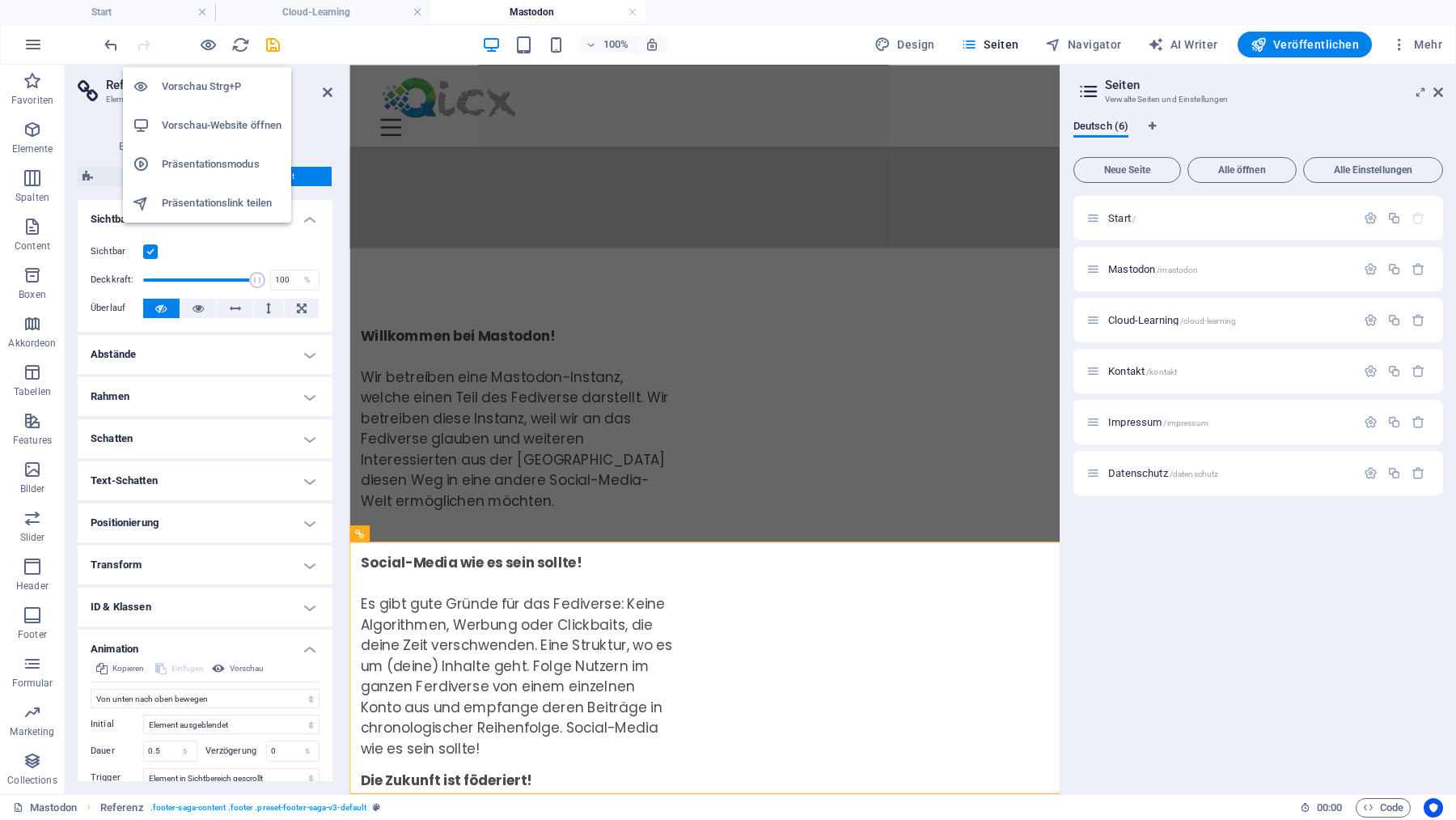
scroll to position [1465, 0]
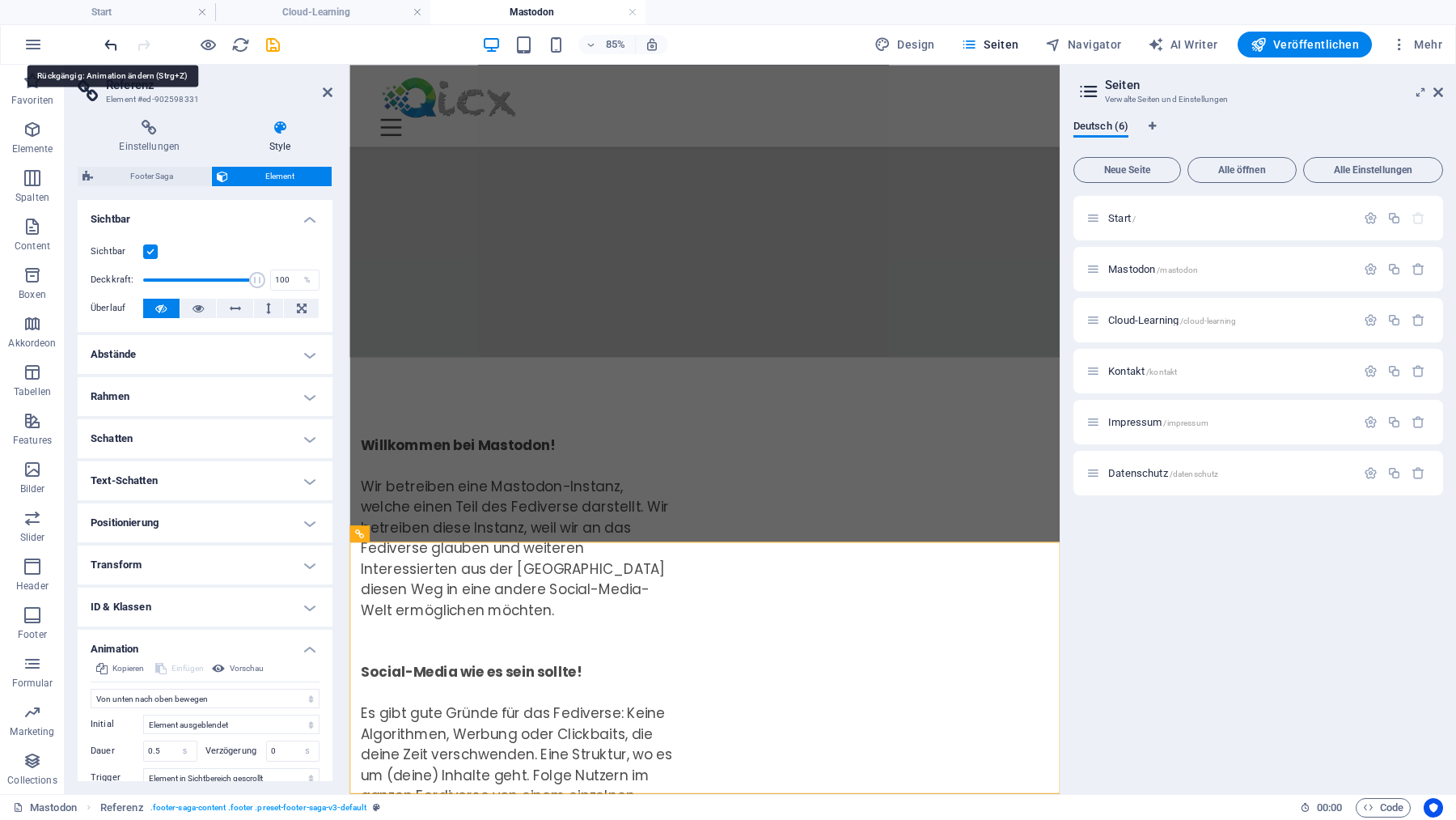
click at [108, 45] on icon "undo" at bounding box center [111, 45] width 19 height 19
select select "none"
click at [325, 89] on icon at bounding box center [328, 92] width 10 height 13
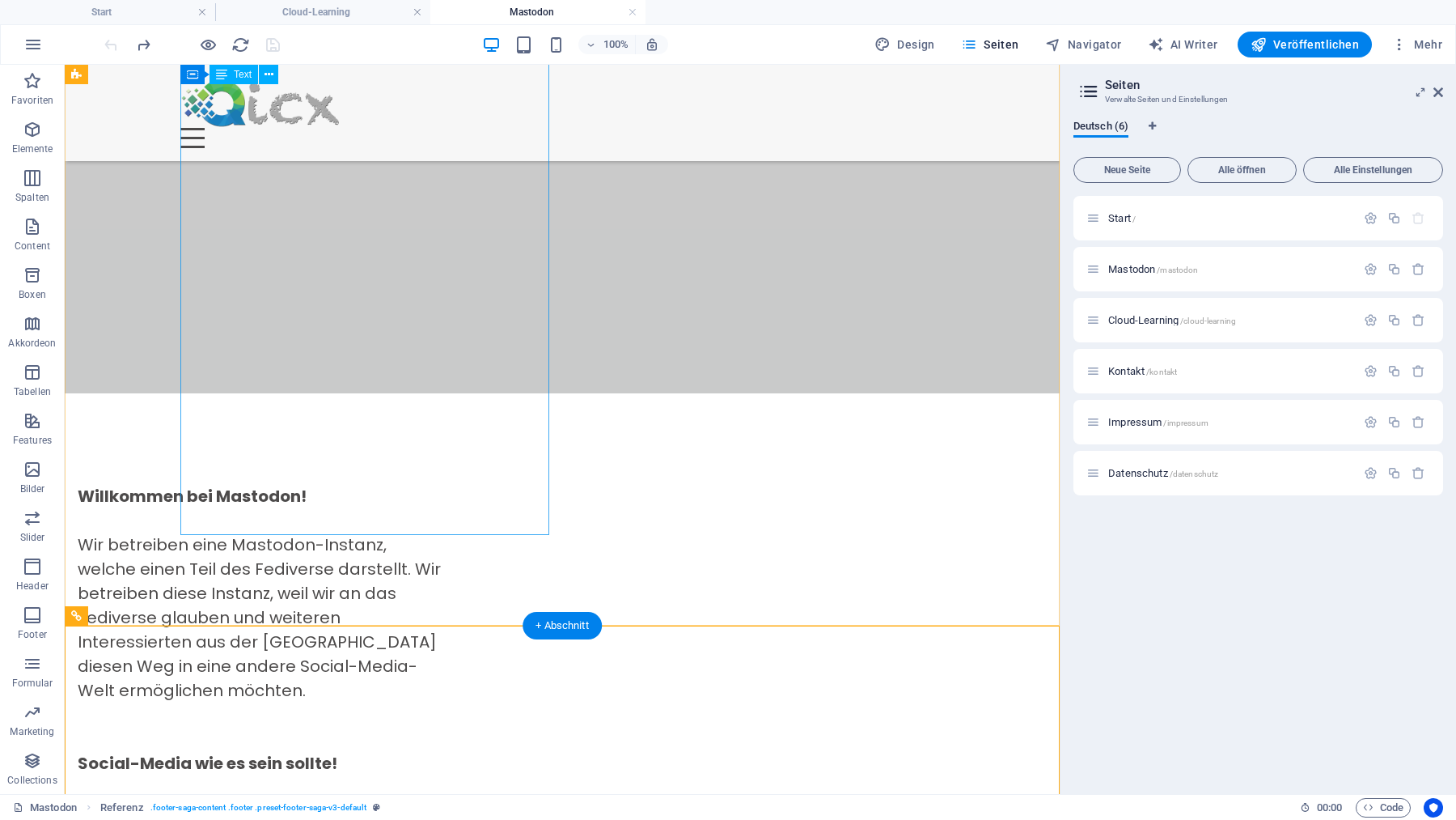
scroll to position [1594, 0]
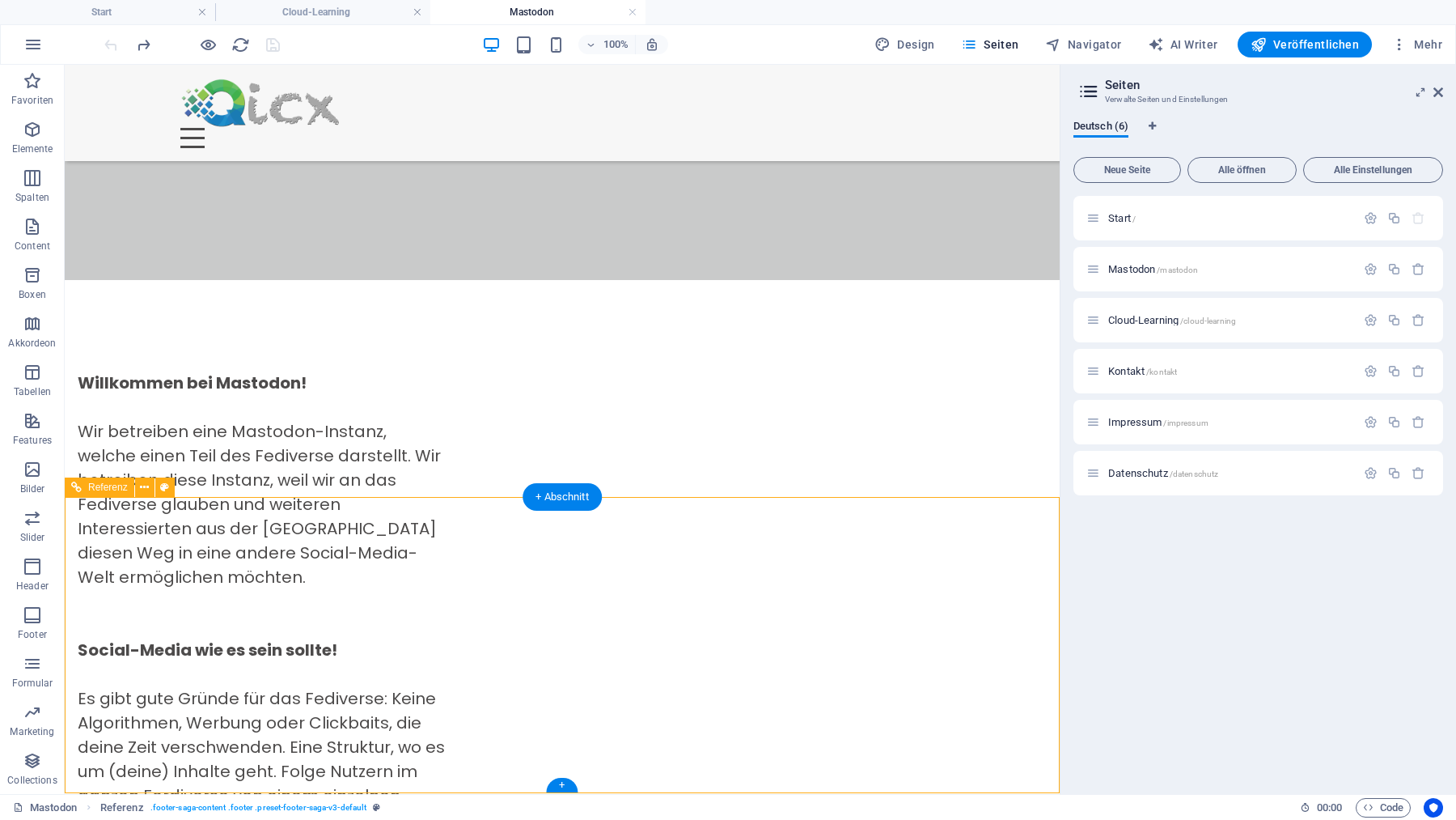
click at [166, 487] on icon at bounding box center [164, 487] width 9 height 17
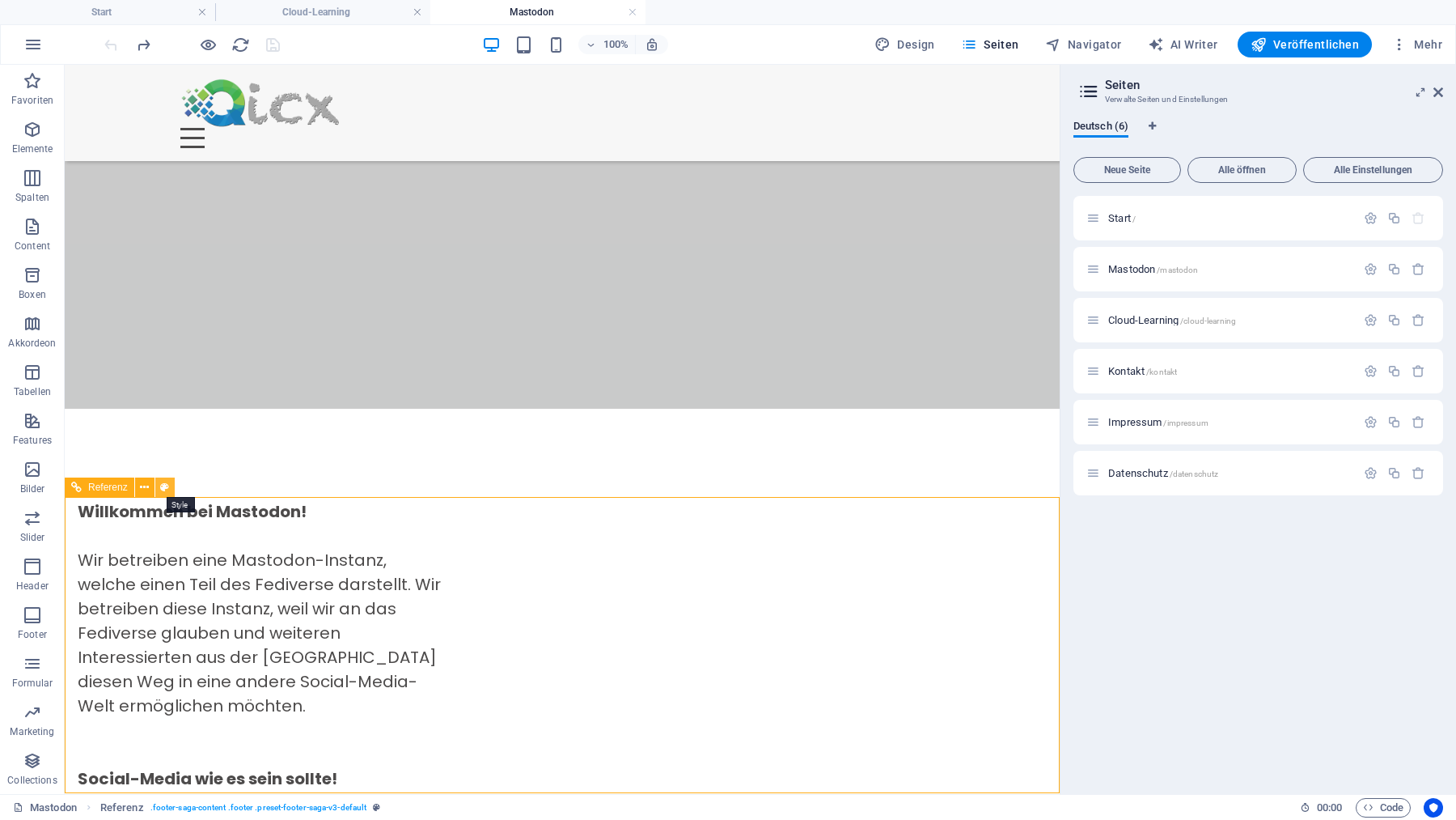
select select "rem"
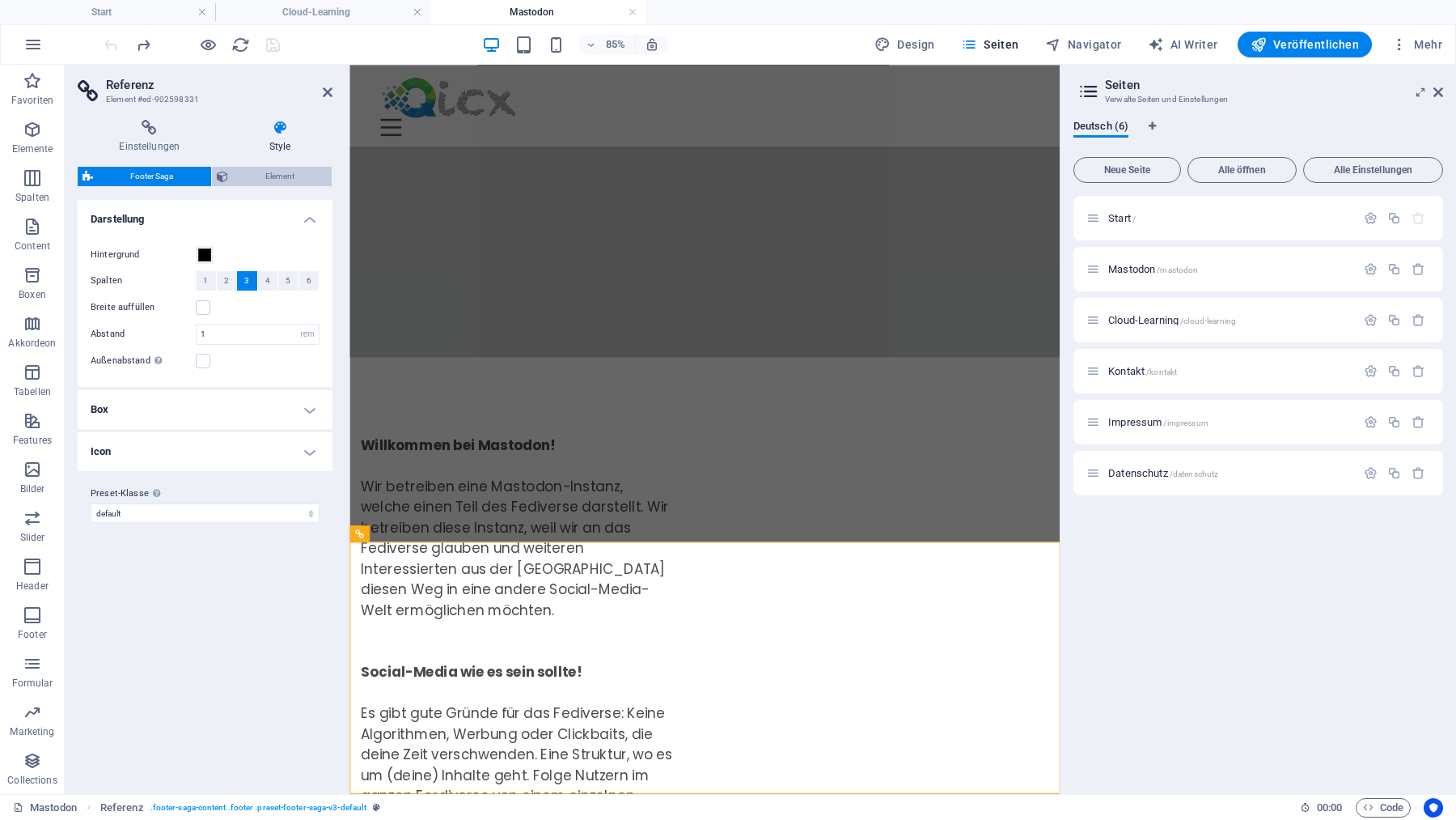
click at [279, 176] on span "Element" at bounding box center [281, 176] width 95 height 20
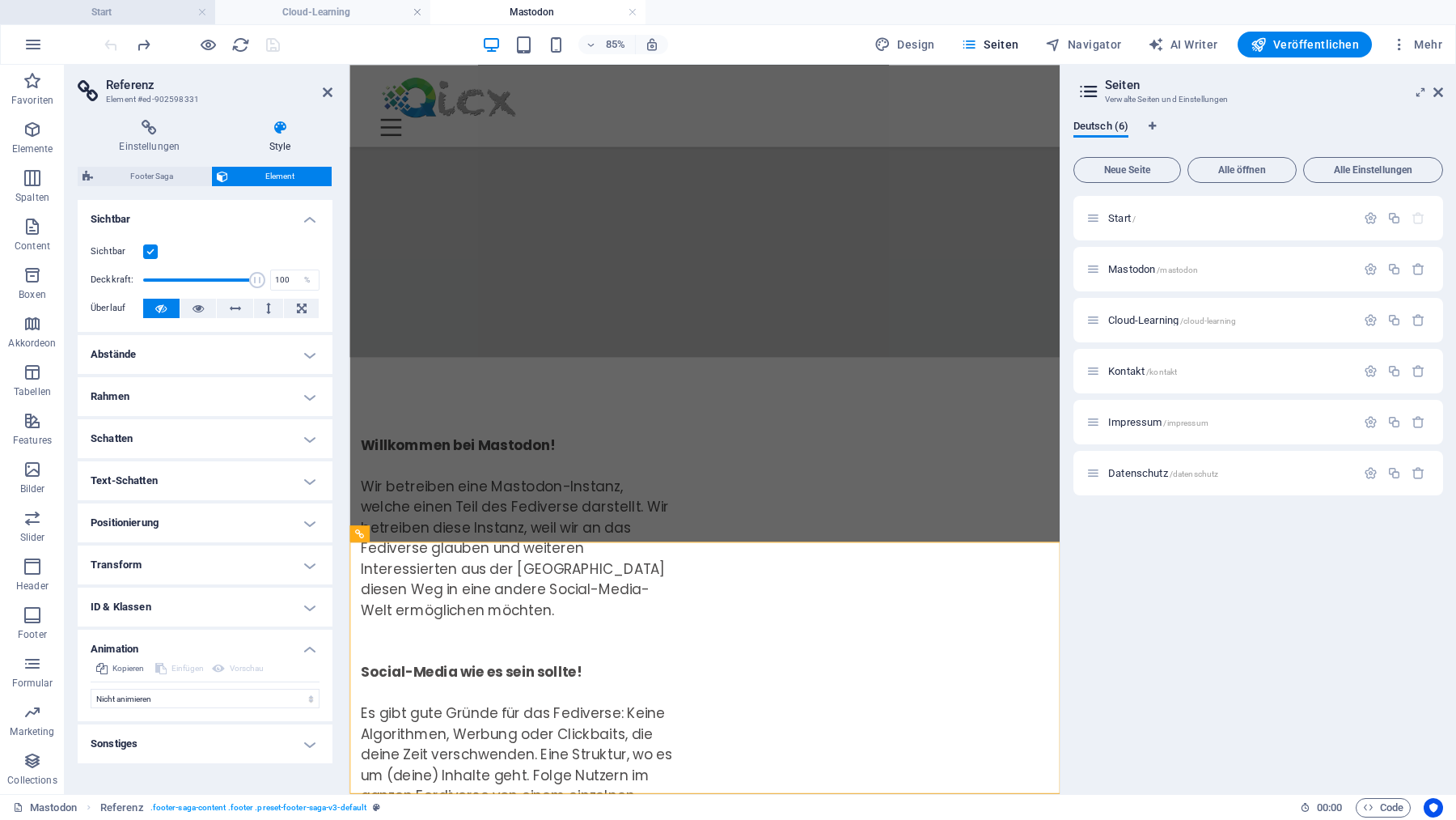
click at [143, 14] on h4 "Start" at bounding box center [108, 12] width 215 height 18
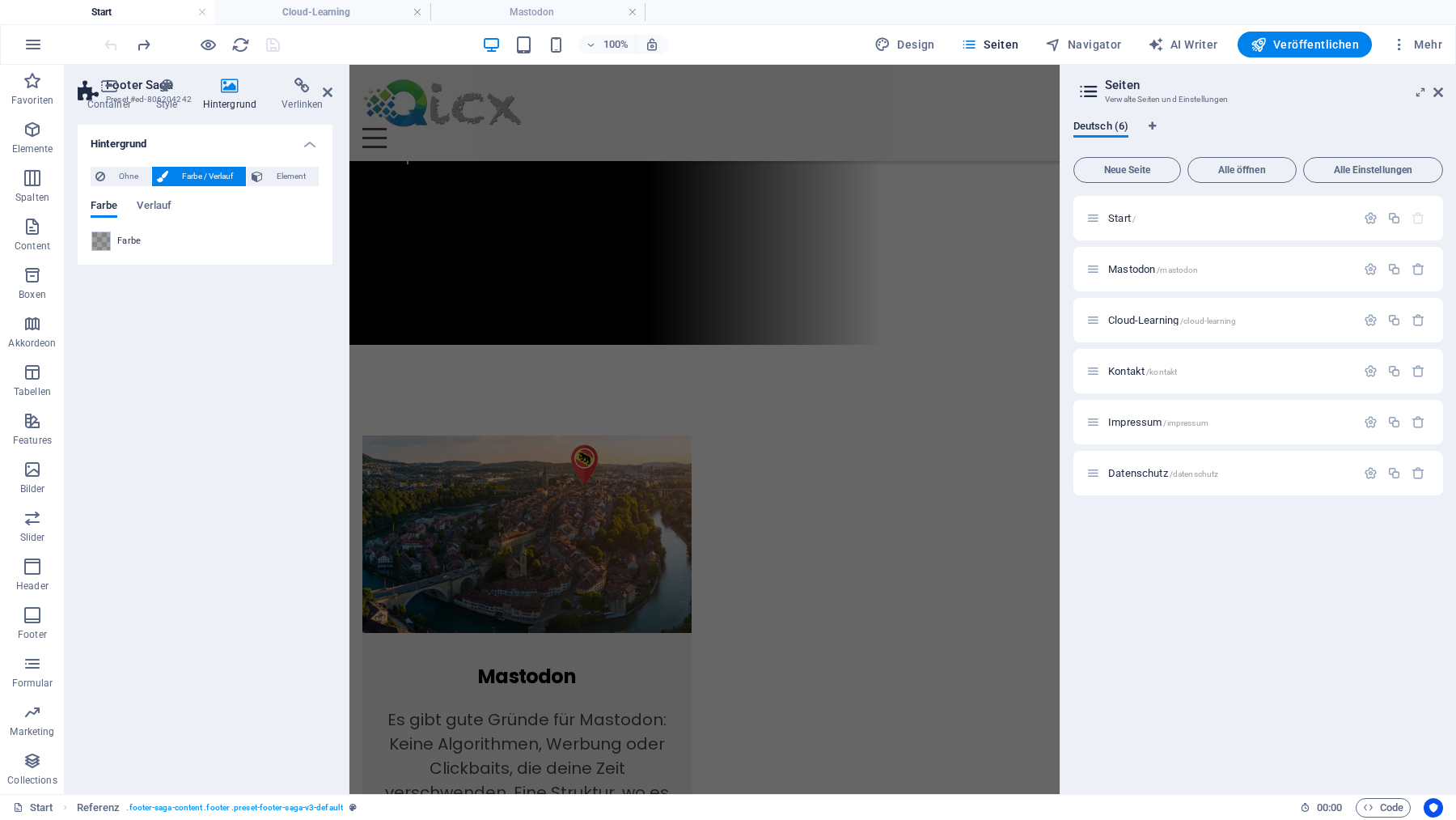
scroll to position [800, 0]
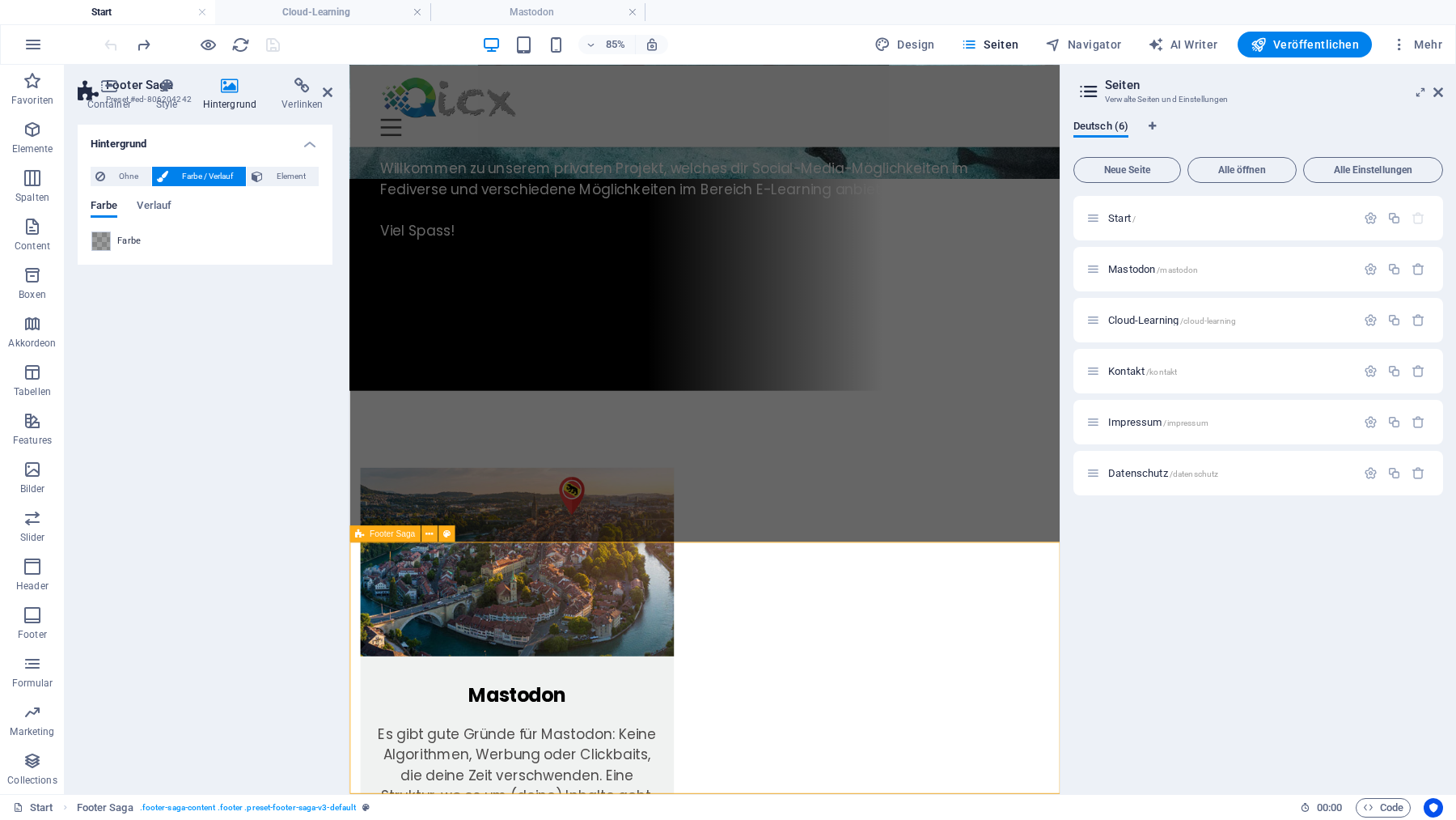
click at [427, 531] on icon at bounding box center [429, 534] width 7 height 15
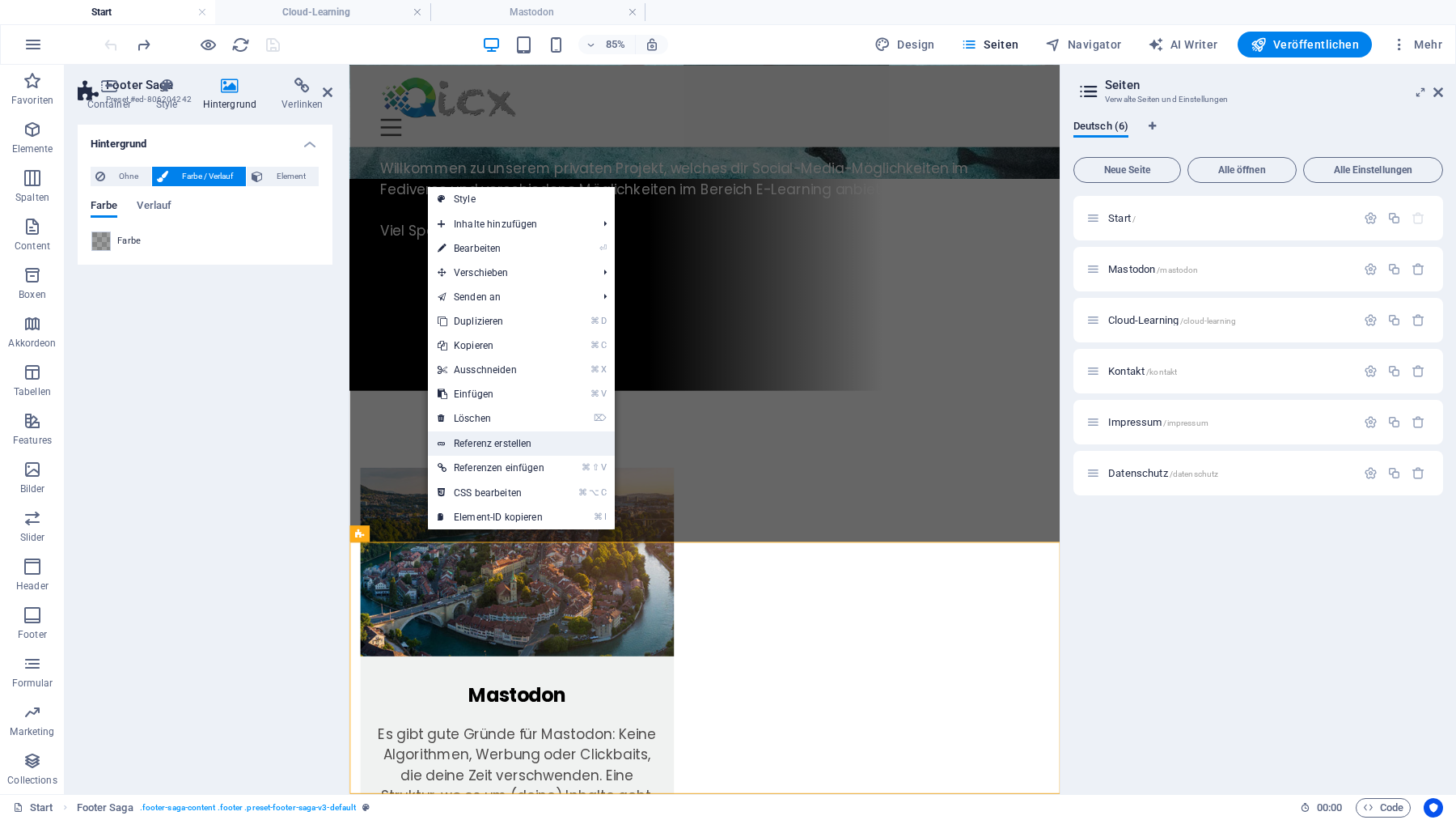
click at [488, 438] on link "Referenz erstellen" at bounding box center [521, 444] width 187 height 24
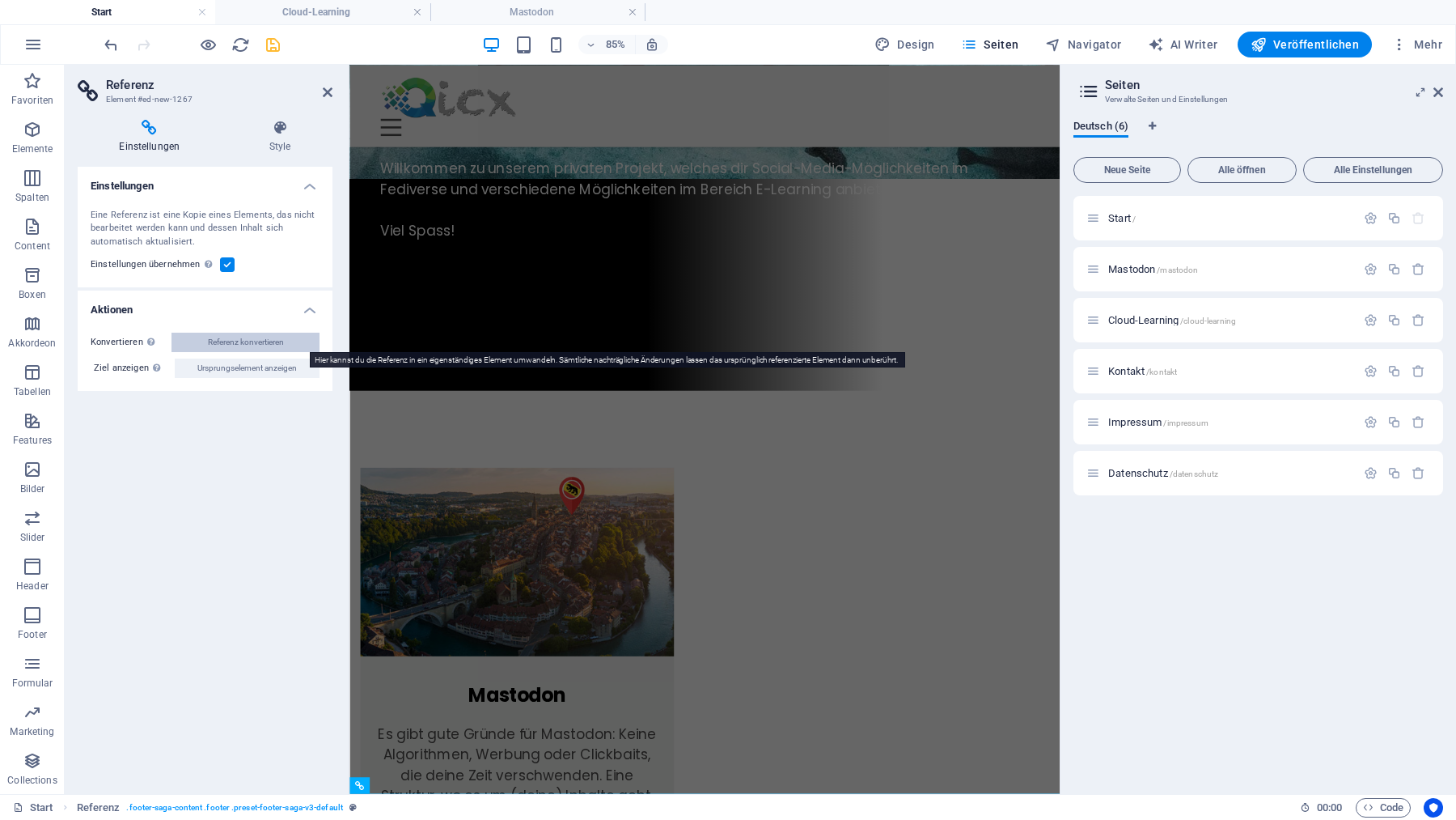
click at [276, 340] on span "Referenz konvertieren" at bounding box center [246, 343] width 76 height 20
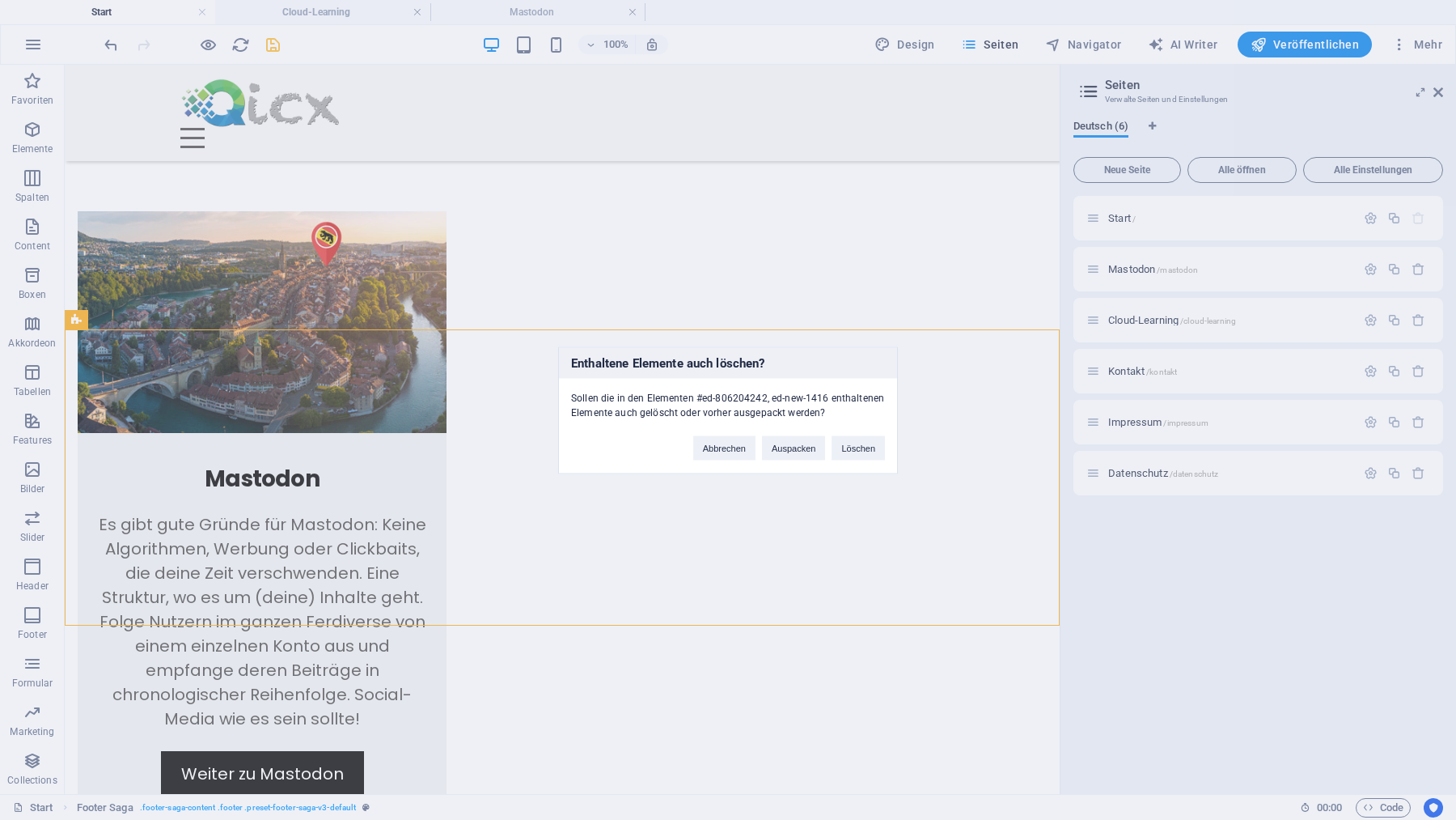
scroll to position [607, 0]
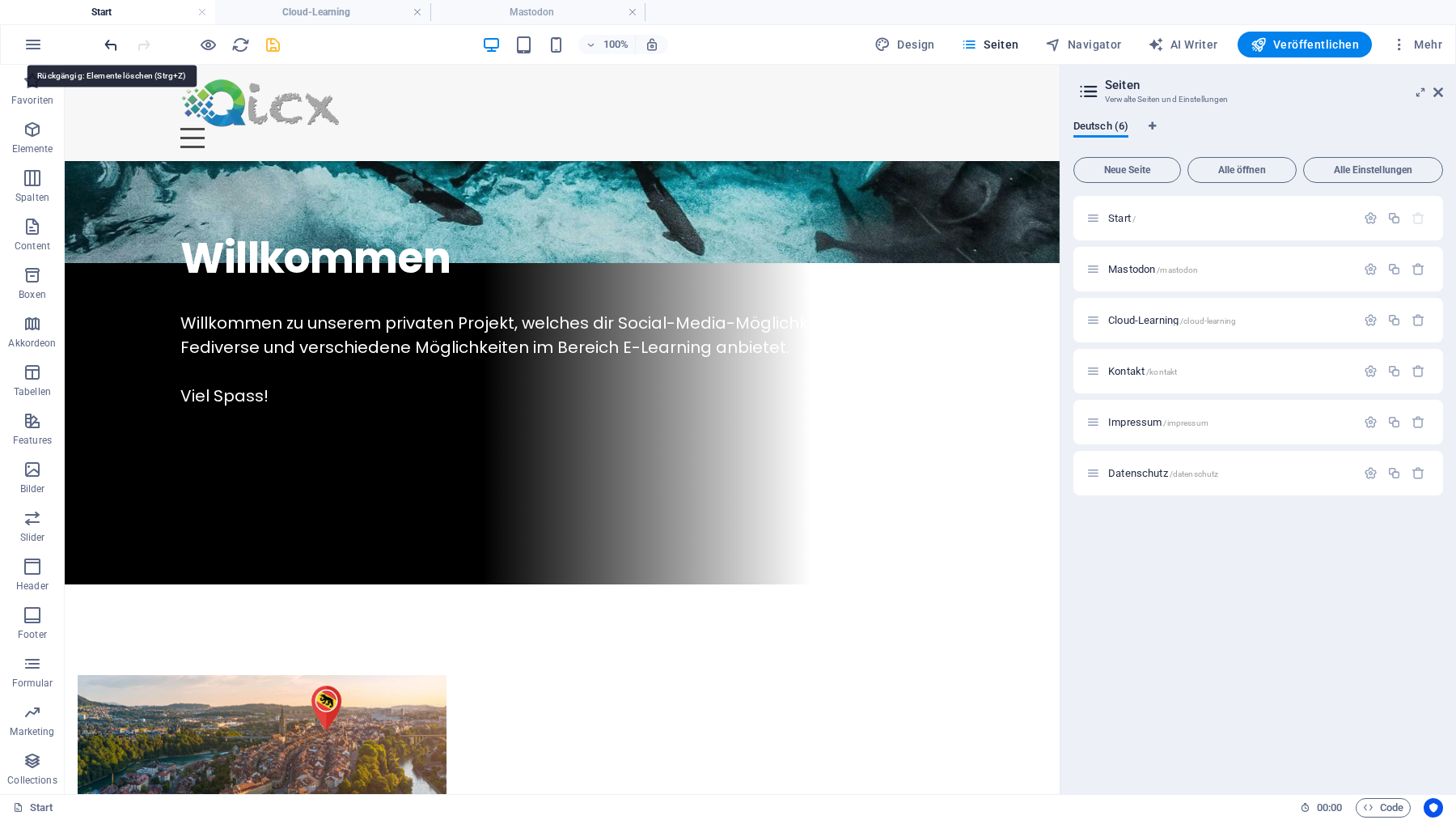
click at [112, 49] on icon "undo" at bounding box center [111, 45] width 19 height 19
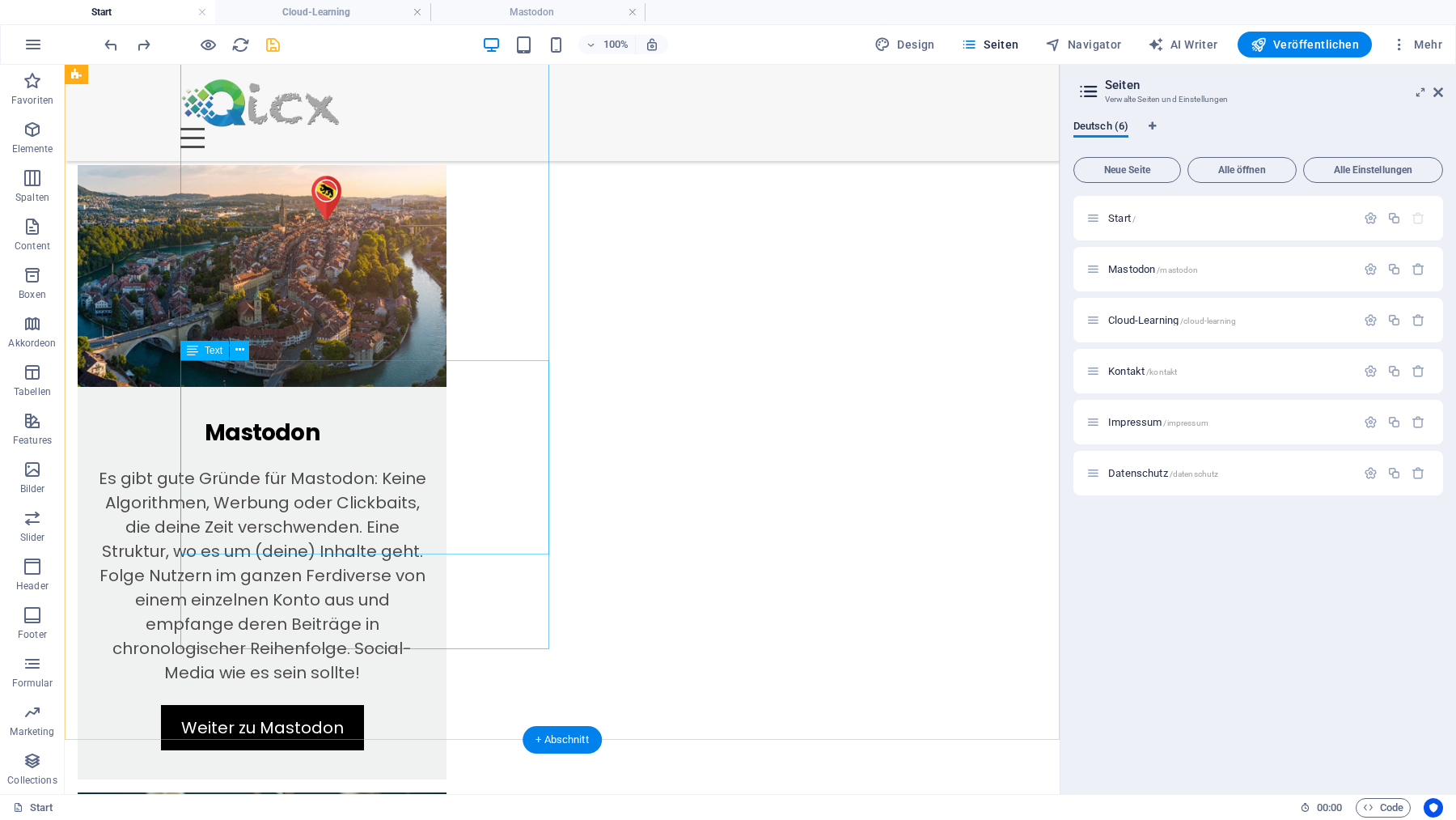
scroll to position [1199, 0]
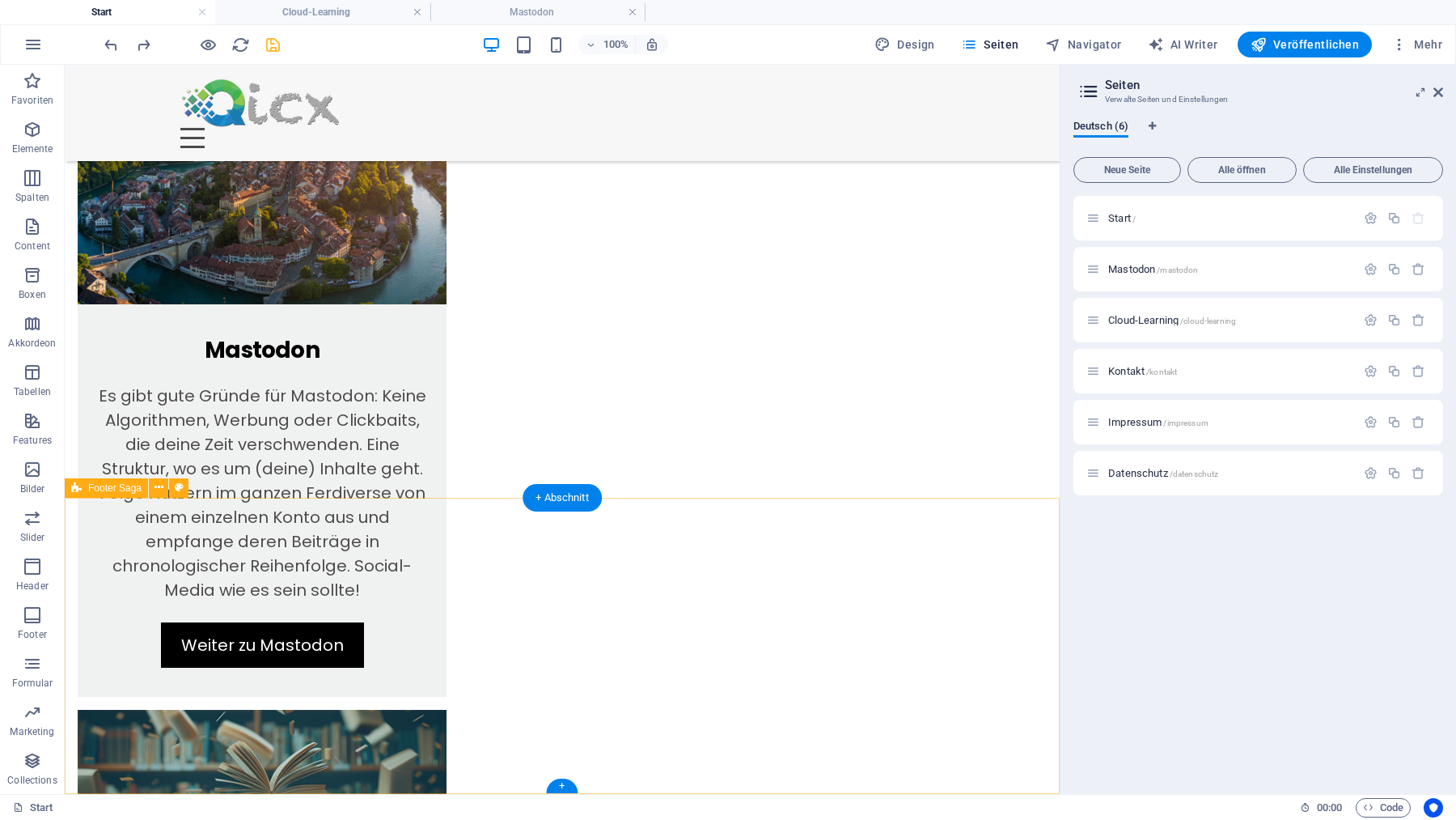
click at [157, 484] on icon at bounding box center [158, 487] width 9 height 17
click at [61, 383] on span "Tabellen" at bounding box center [32, 382] width 64 height 39
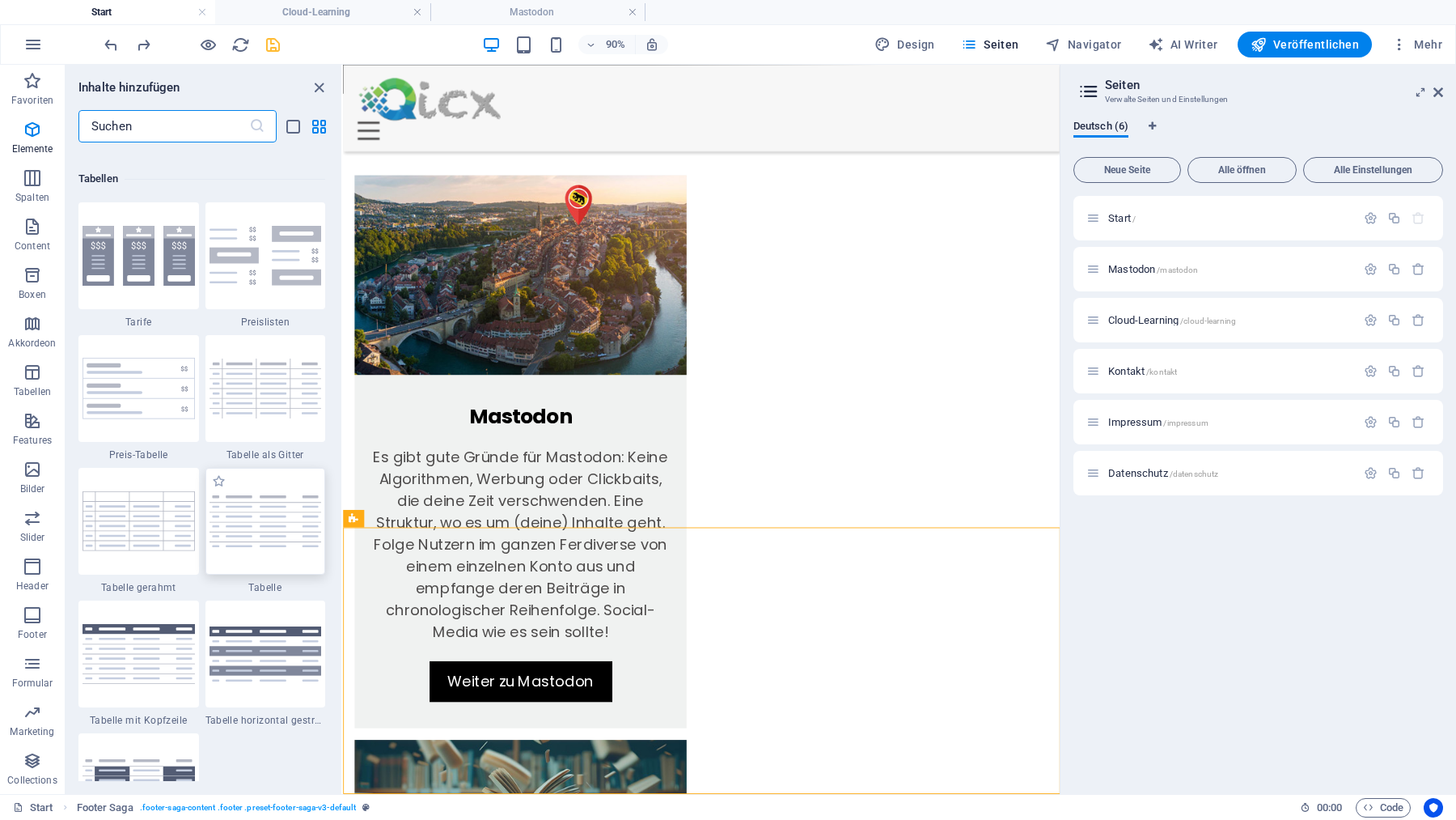
scroll to position [5604, 0]
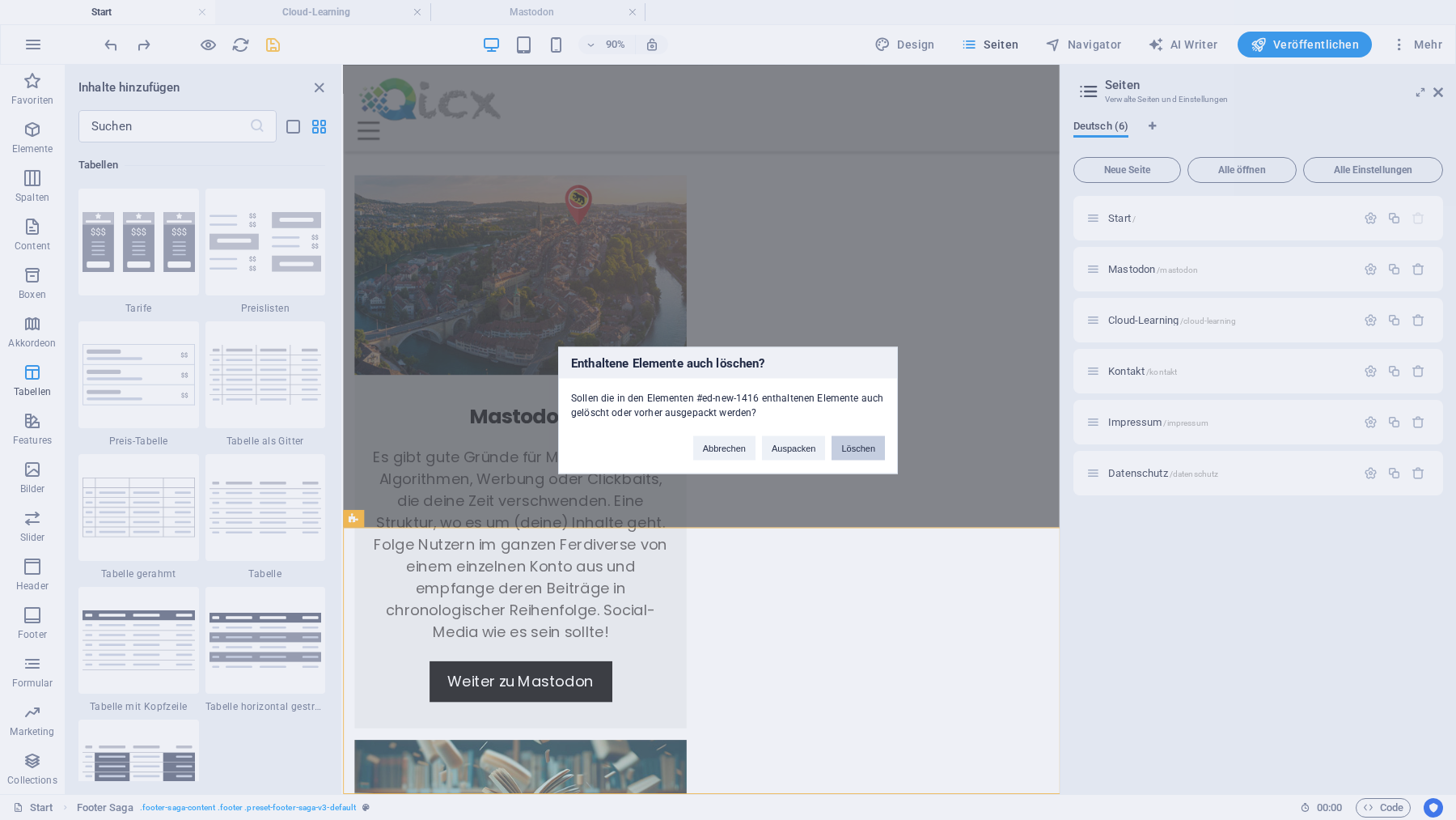
click at [852, 447] on button "Löschen" at bounding box center [857, 448] width 53 height 24
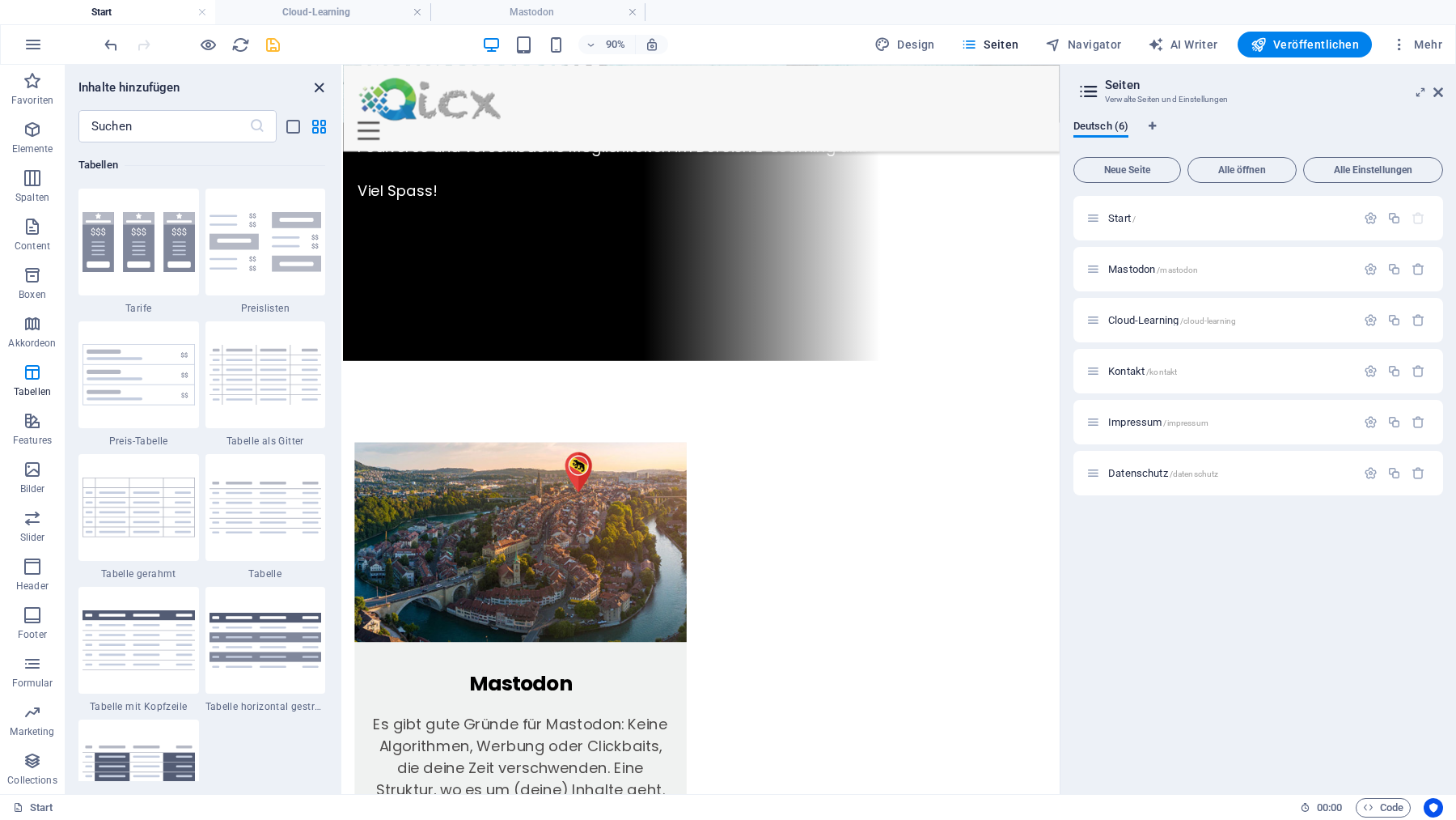
click at [322, 89] on icon "close panel" at bounding box center [319, 87] width 19 height 19
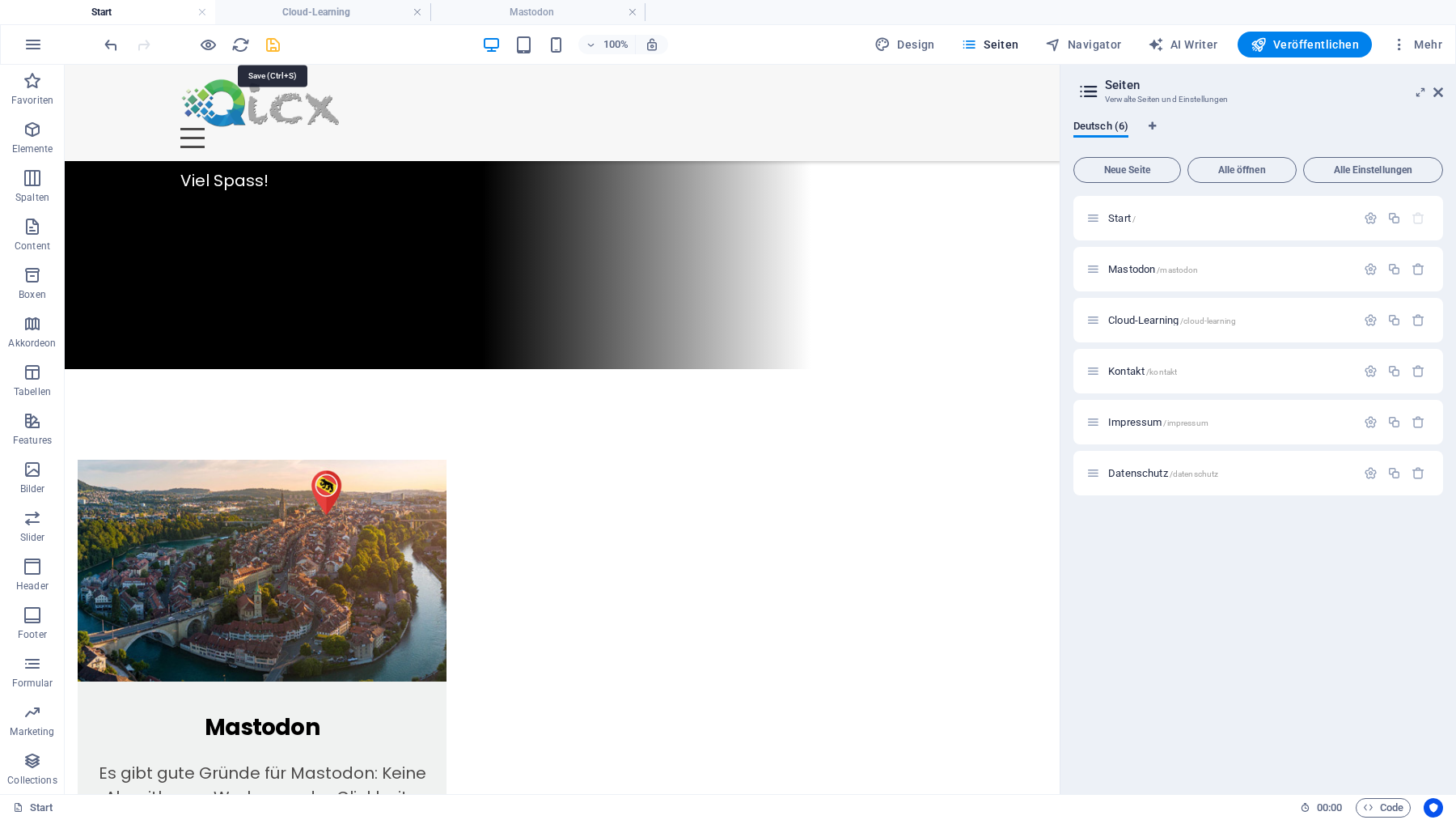
click at [272, 38] on icon "save" at bounding box center [272, 45] width 19 height 19
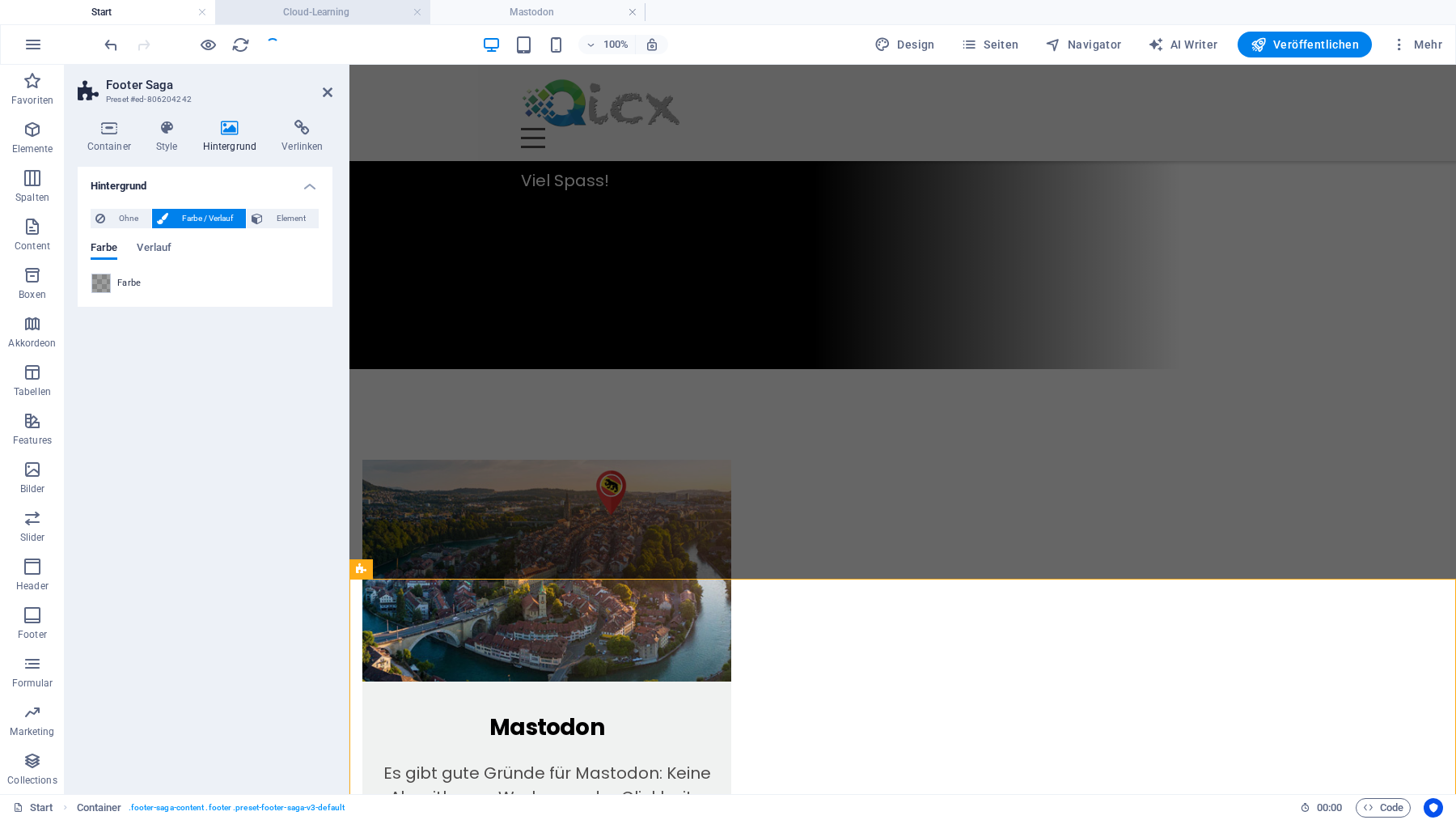
click at [306, 14] on h4 "Cloud-Learning" at bounding box center [323, 12] width 215 height 18
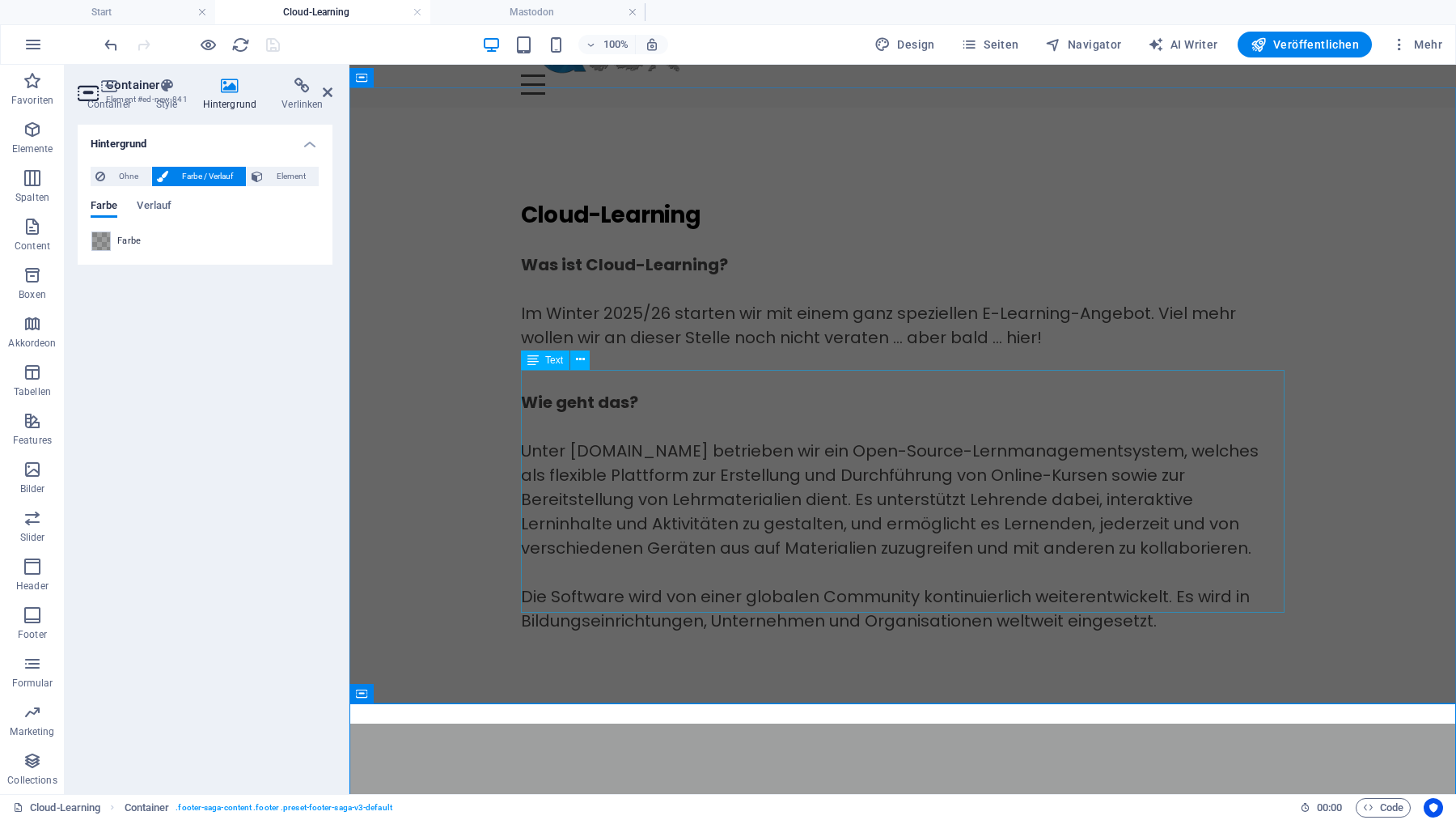
scroll to position [259, 0]
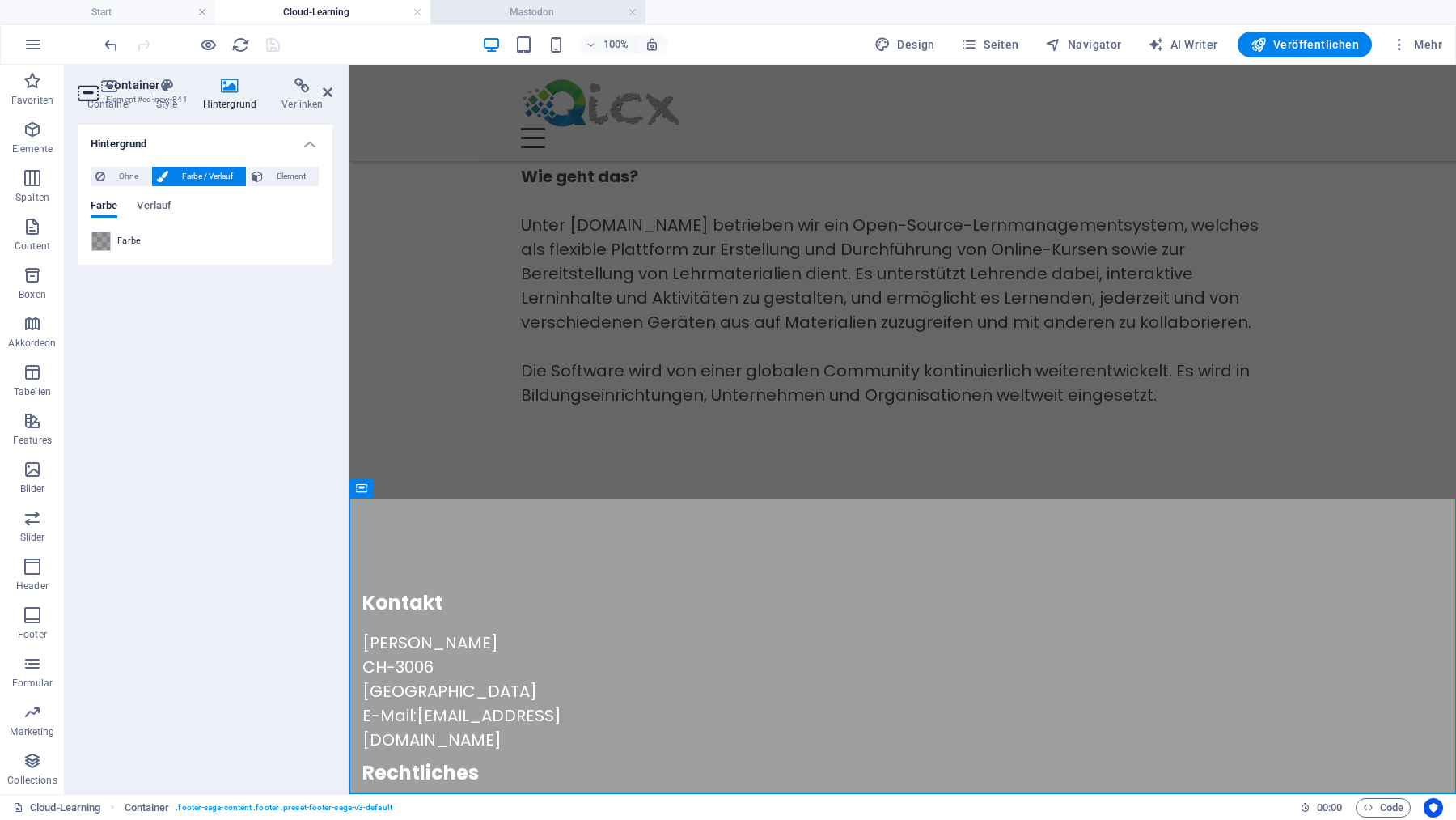
click at [556, 16] on h4 "Mastodon" at bounding box center [538, 12] width 215 height 18
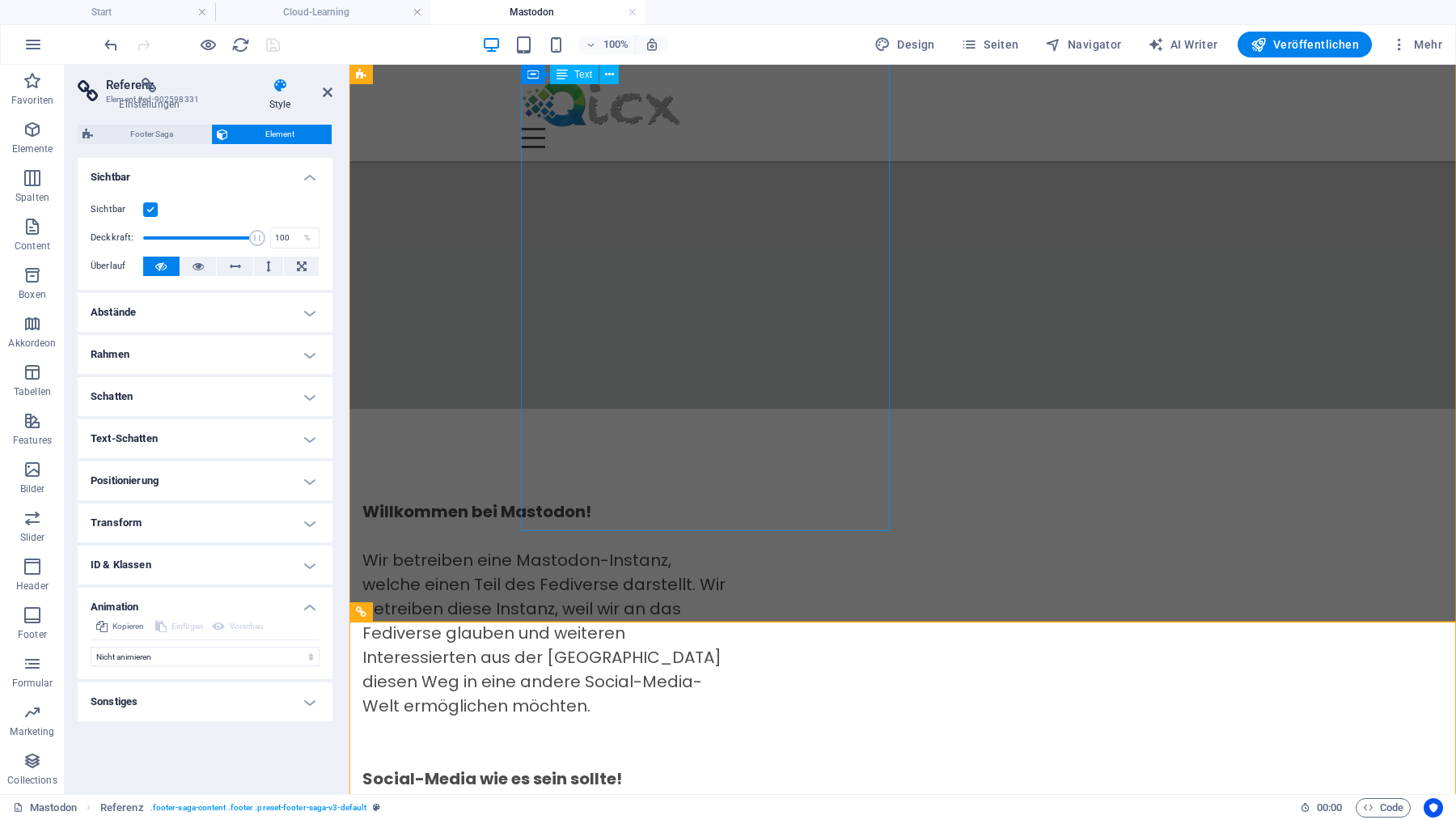
scroll to position [1594, 0]
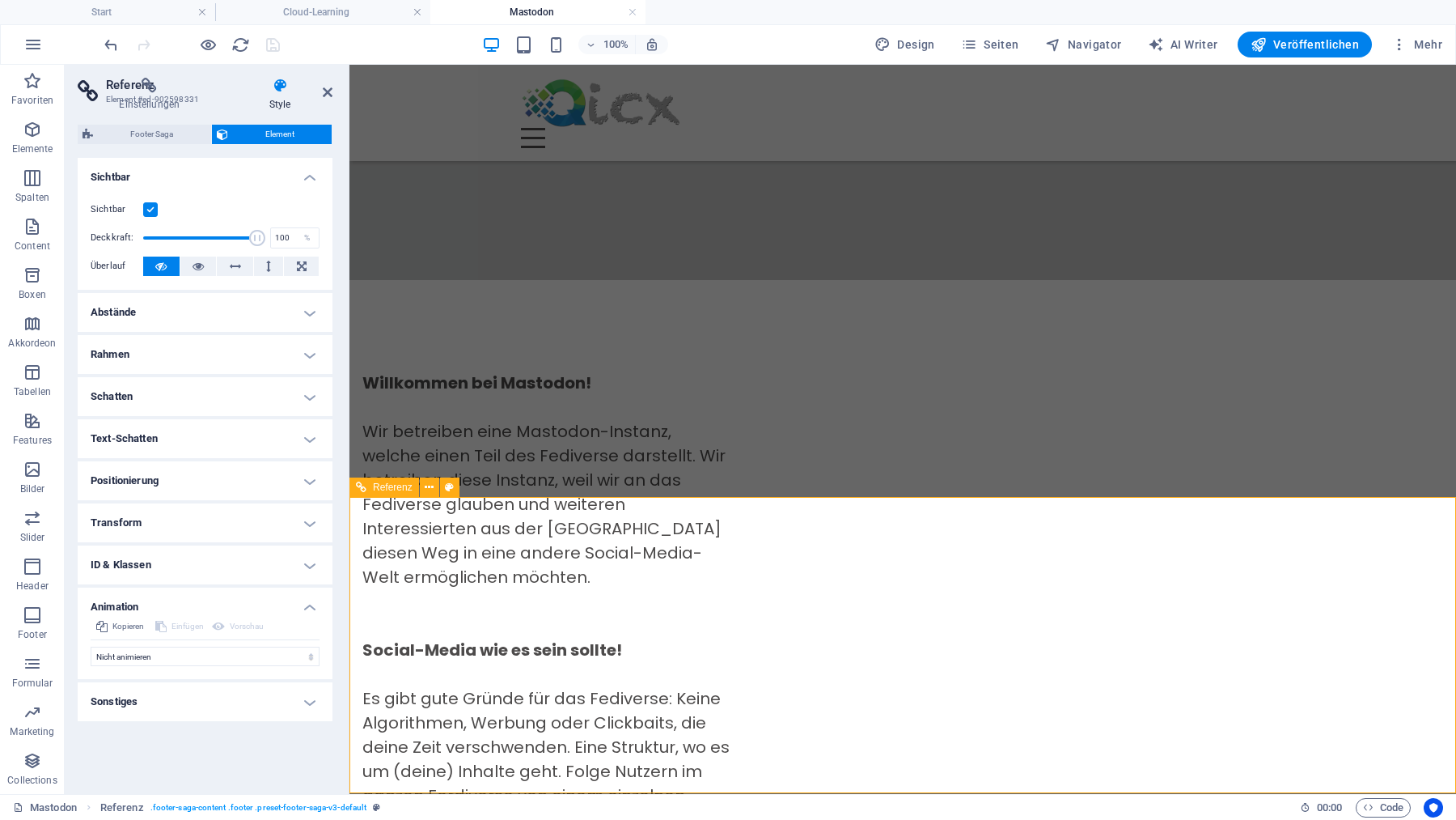
click at [428, 487] on icon at bounding box center [429, 487] width 9 height 17
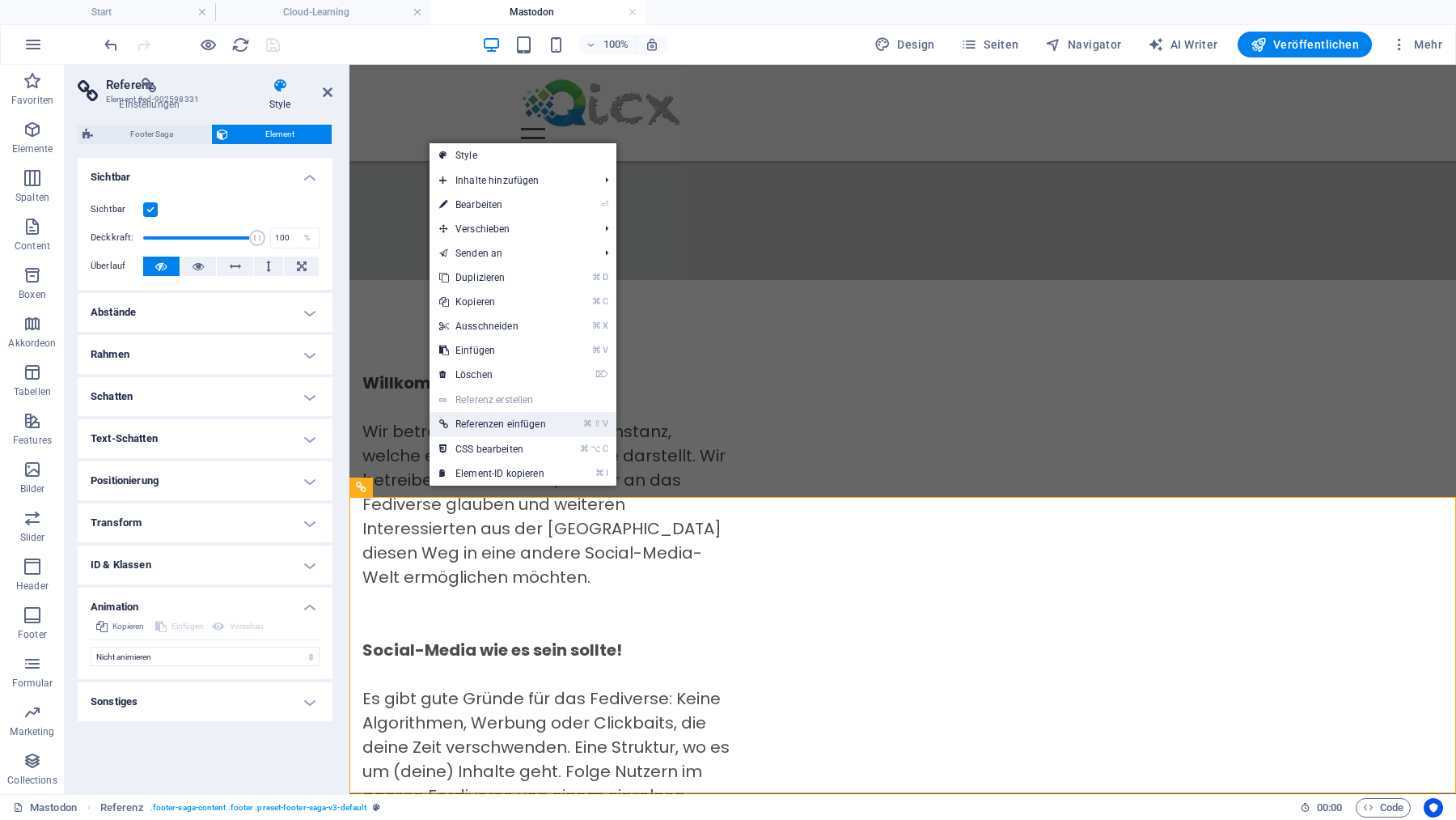
click at [478, 428] on link "⌘ ⇧ V Referenzen einfügen" at bounding box center [493, 424] width 126 height 24
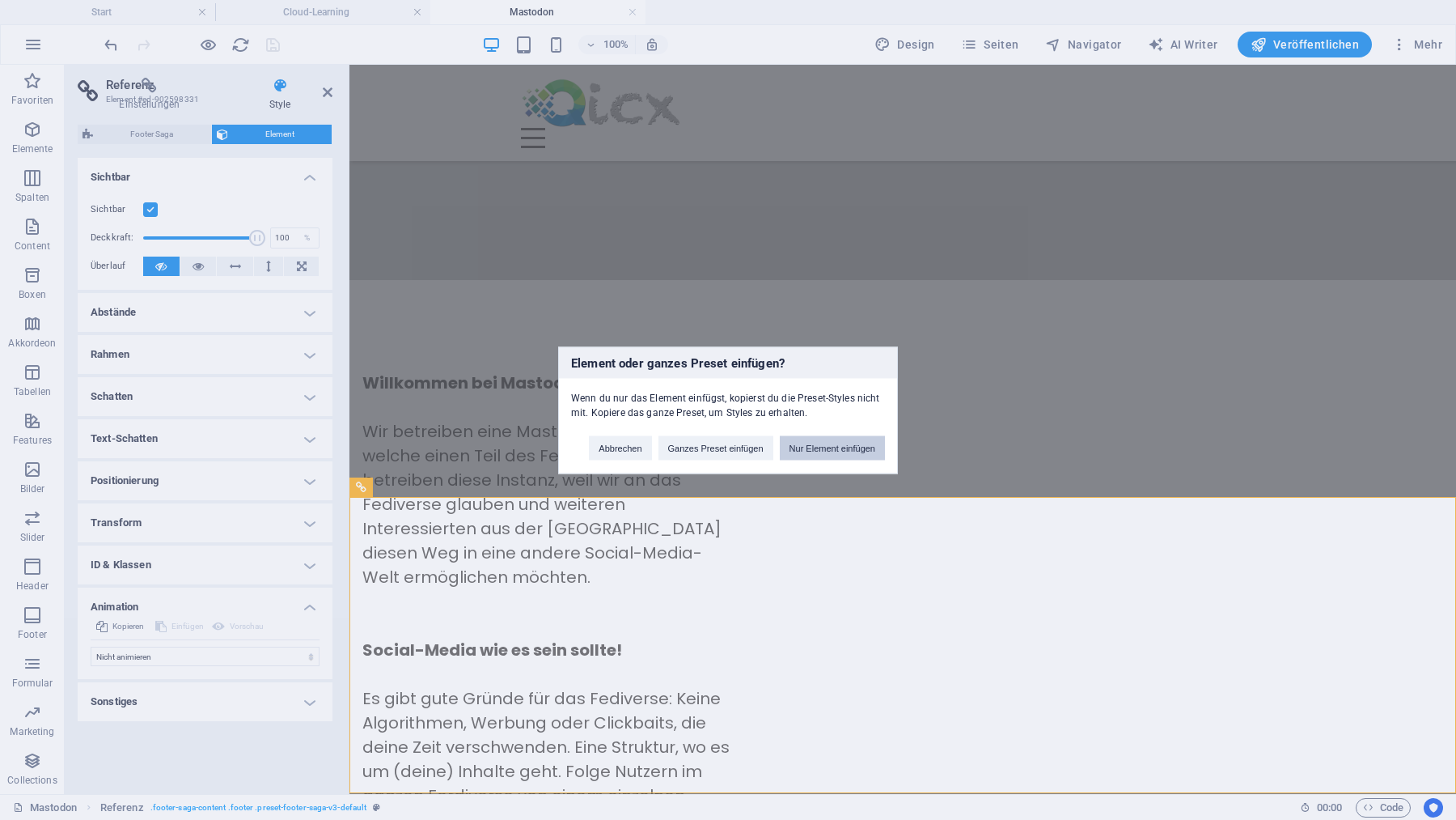
click at [803, 446] on button "Nur Element einfügen" at bounding box center [832, 448] width 105 height 24
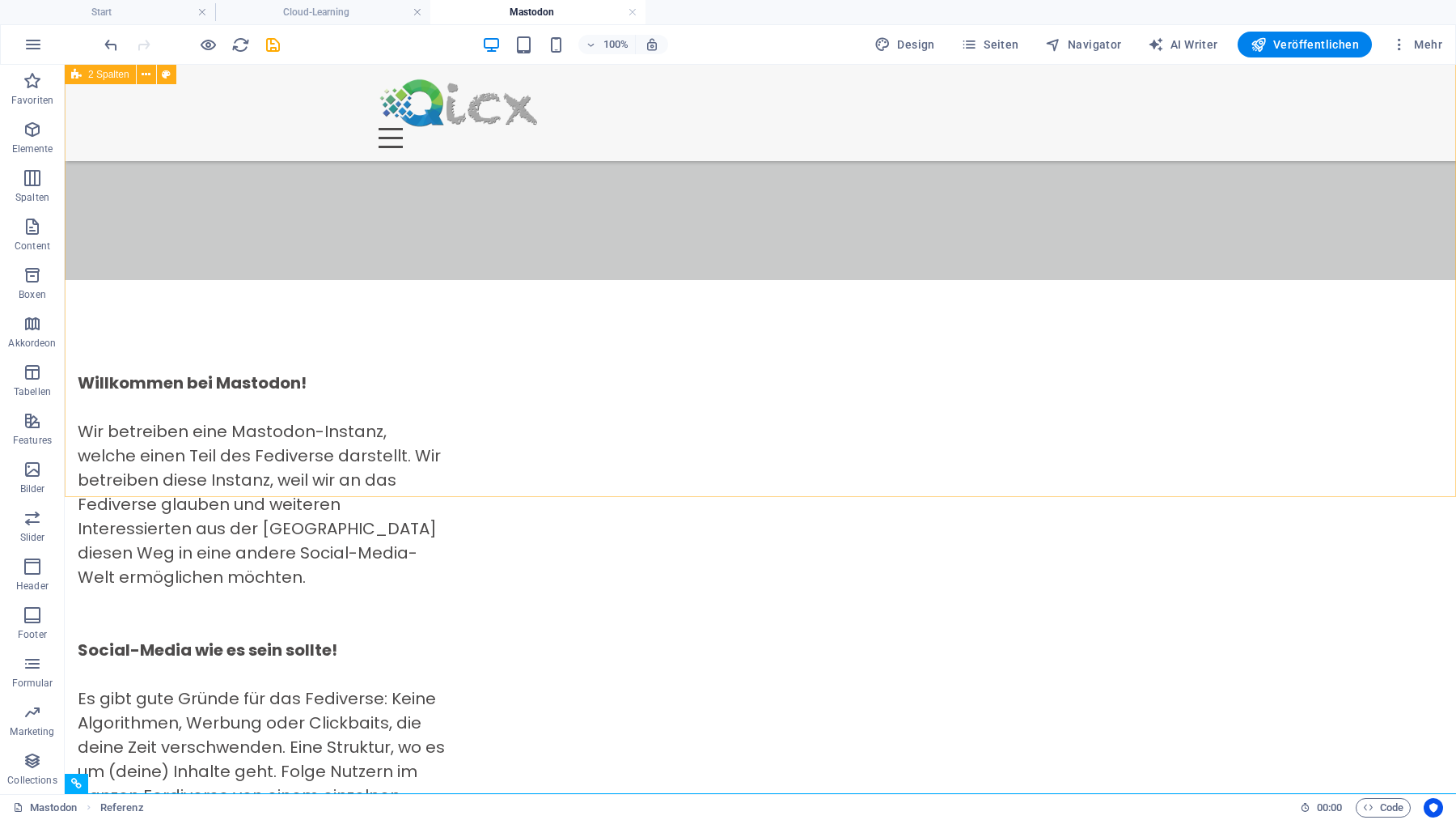
scroll to position [1628, 0]
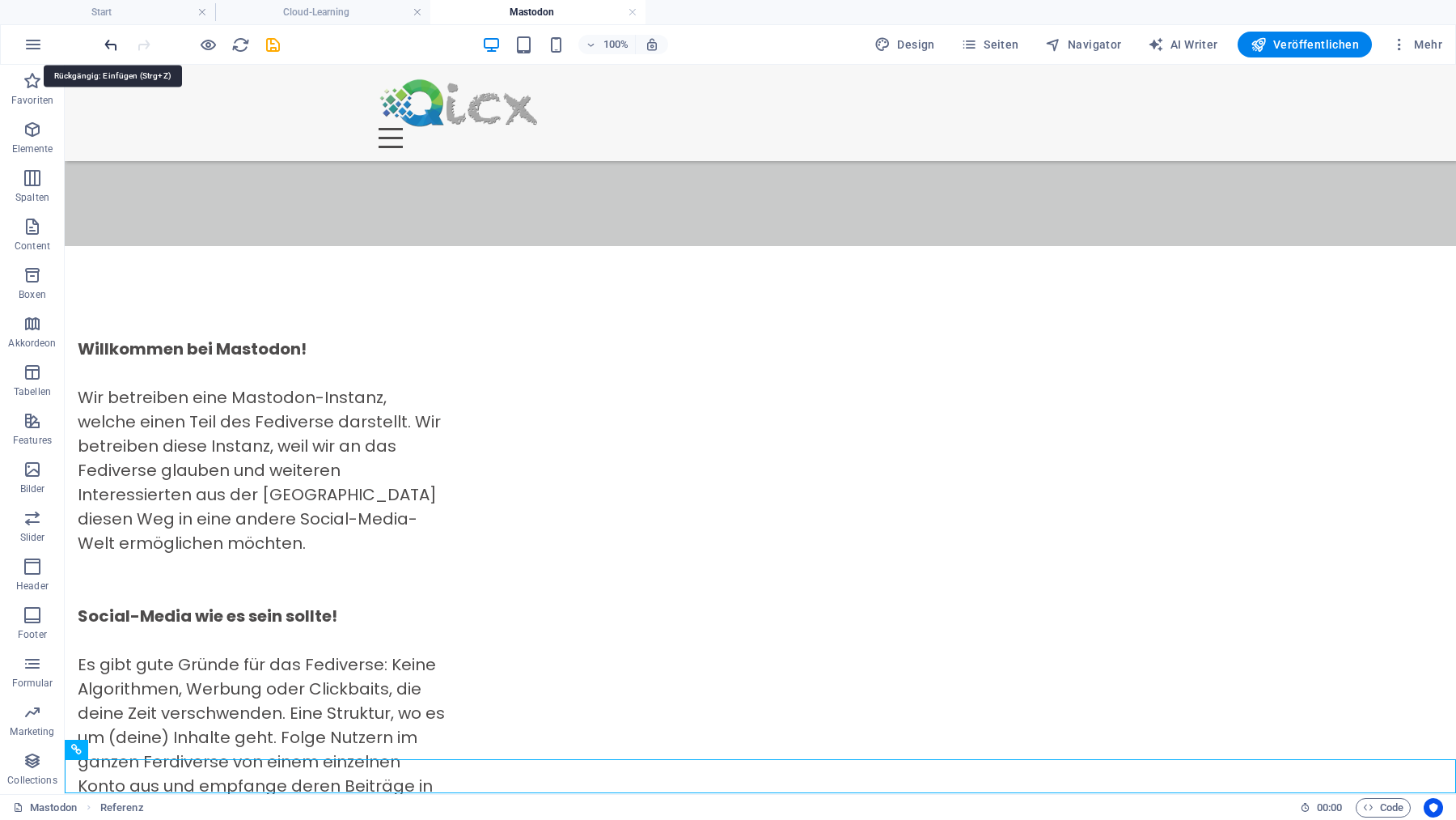
click at [109, 44] on icon "undo" at bounding box center [111, 45] width 19 height 19
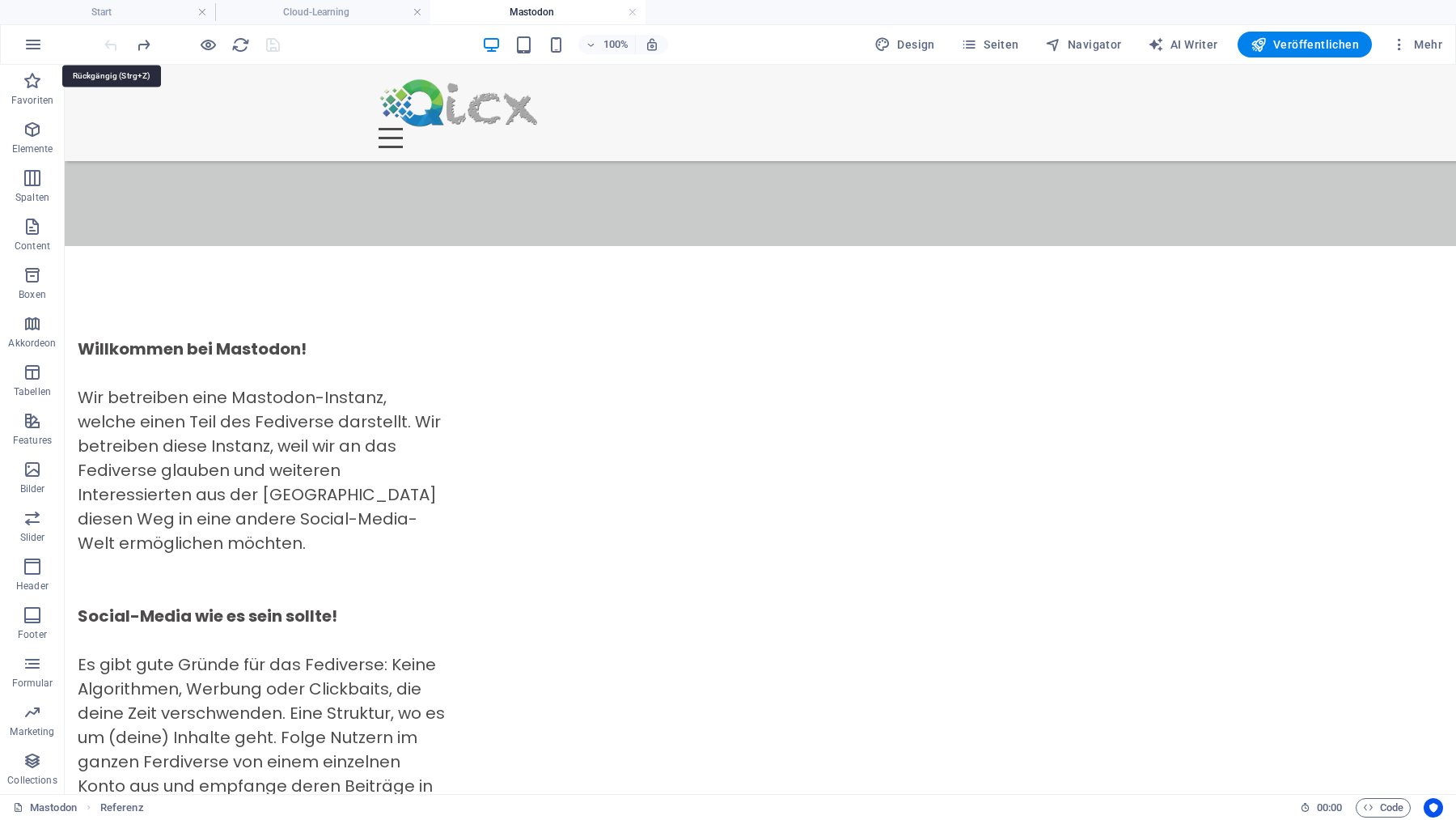
scroll to position [1594, 0]
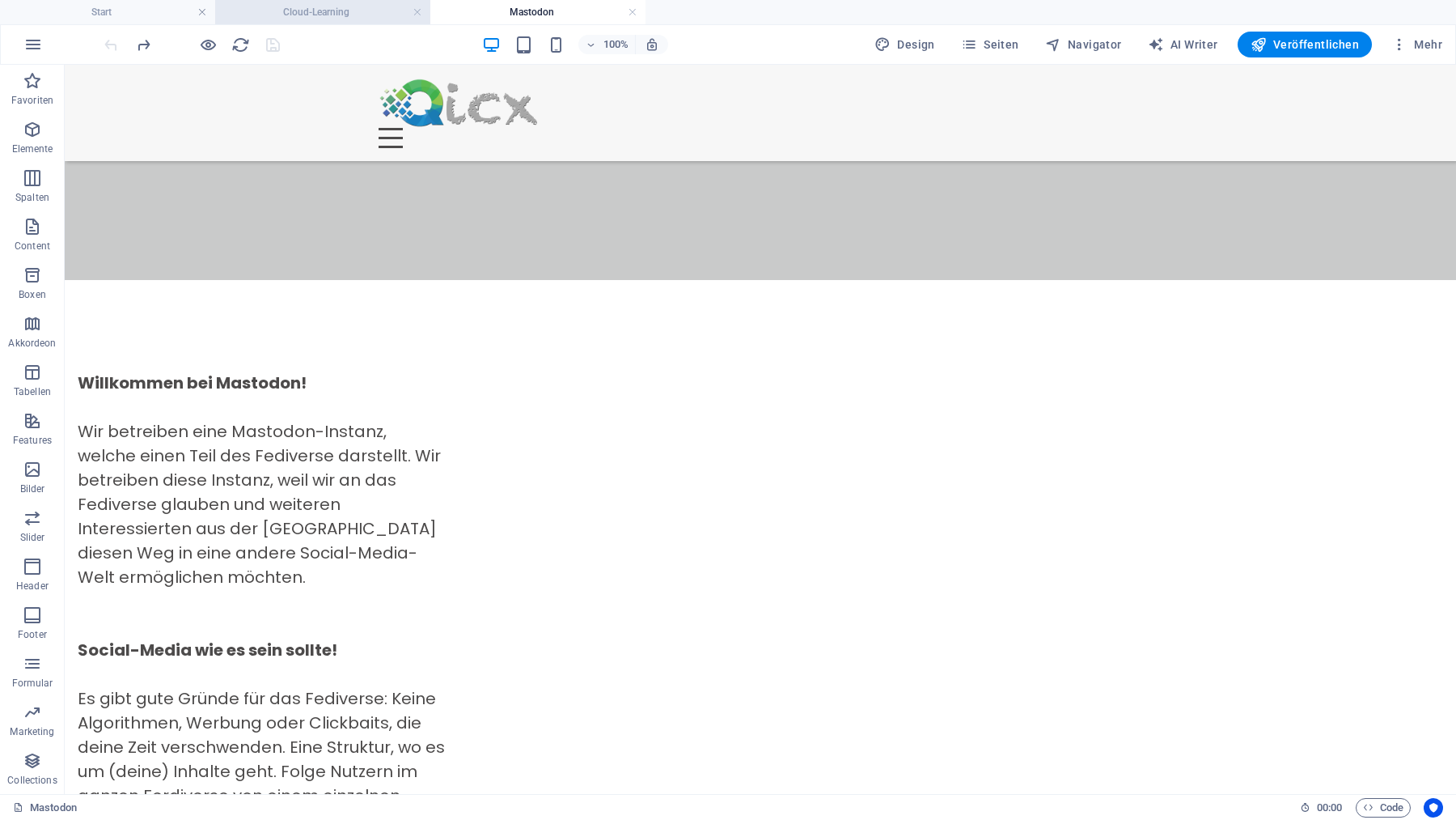
click at [333, 11] on h4 "Cloud-Learning" at bounding box center [323, 12] width 215 height 18
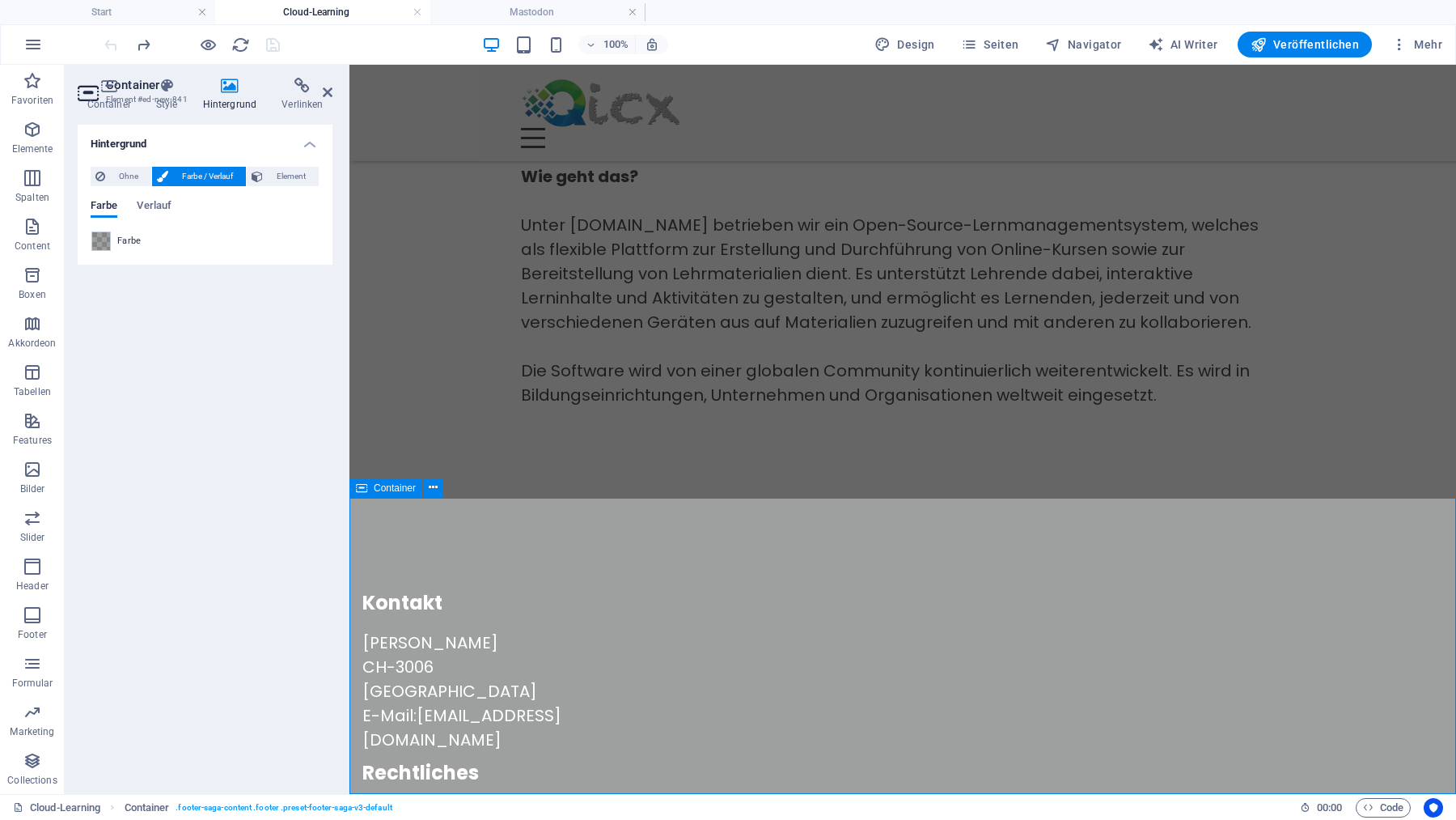
click at [495, 567] on div "Kontakt [PERSON_NAME] CH-3006 Bern E-Mail: [EMAIL_ADDRESS][DOMAIN_NAME] Rechtli…" at bounding box center [902, 767] width 1107 height 539
click at [433, 488] on icon at bounding box center [433, 487] width 9 height 17
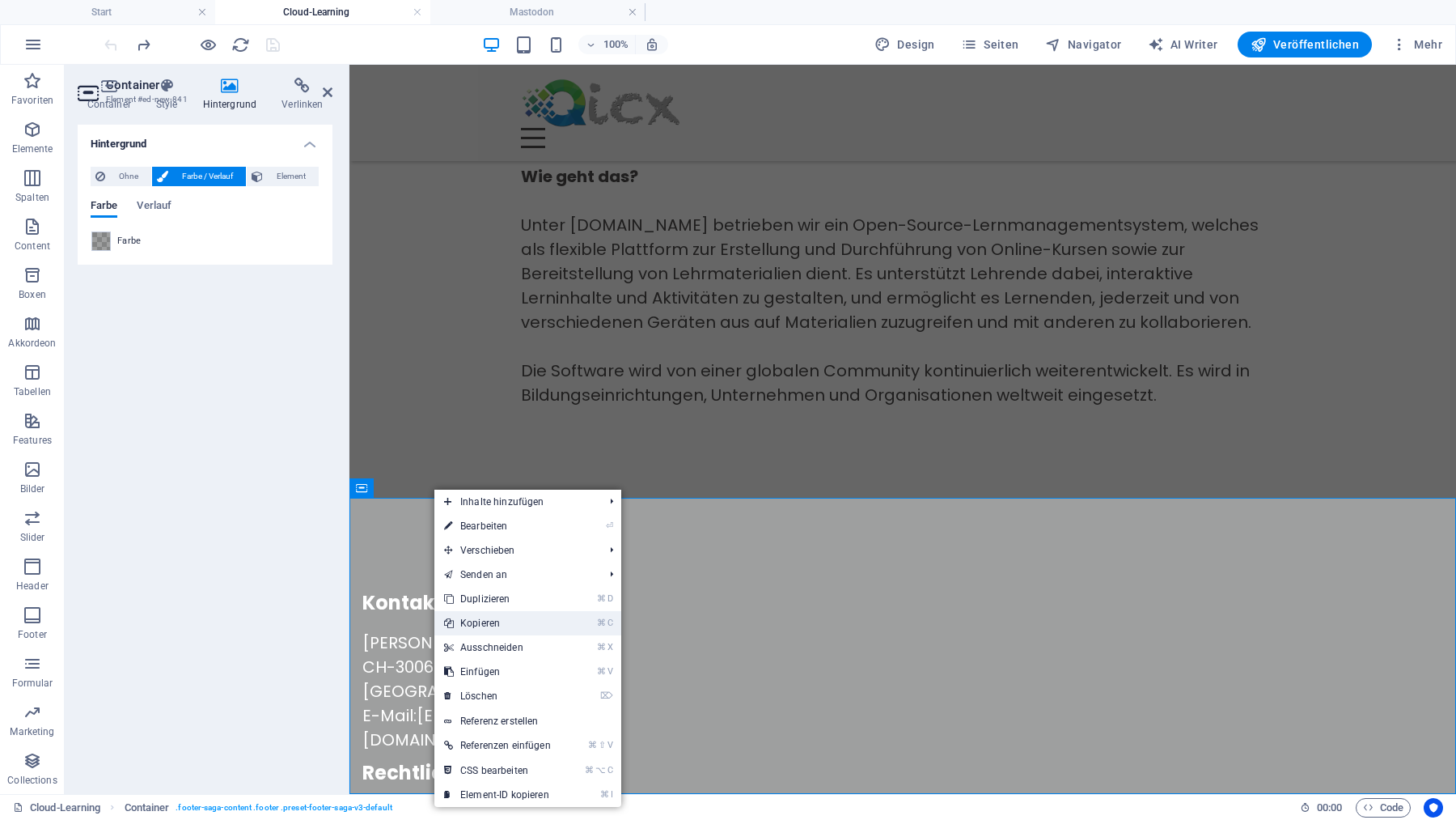
click at [489, 618] on link "⌘ C Kopieren" at bounding box center [498, 623] width 126 height 24
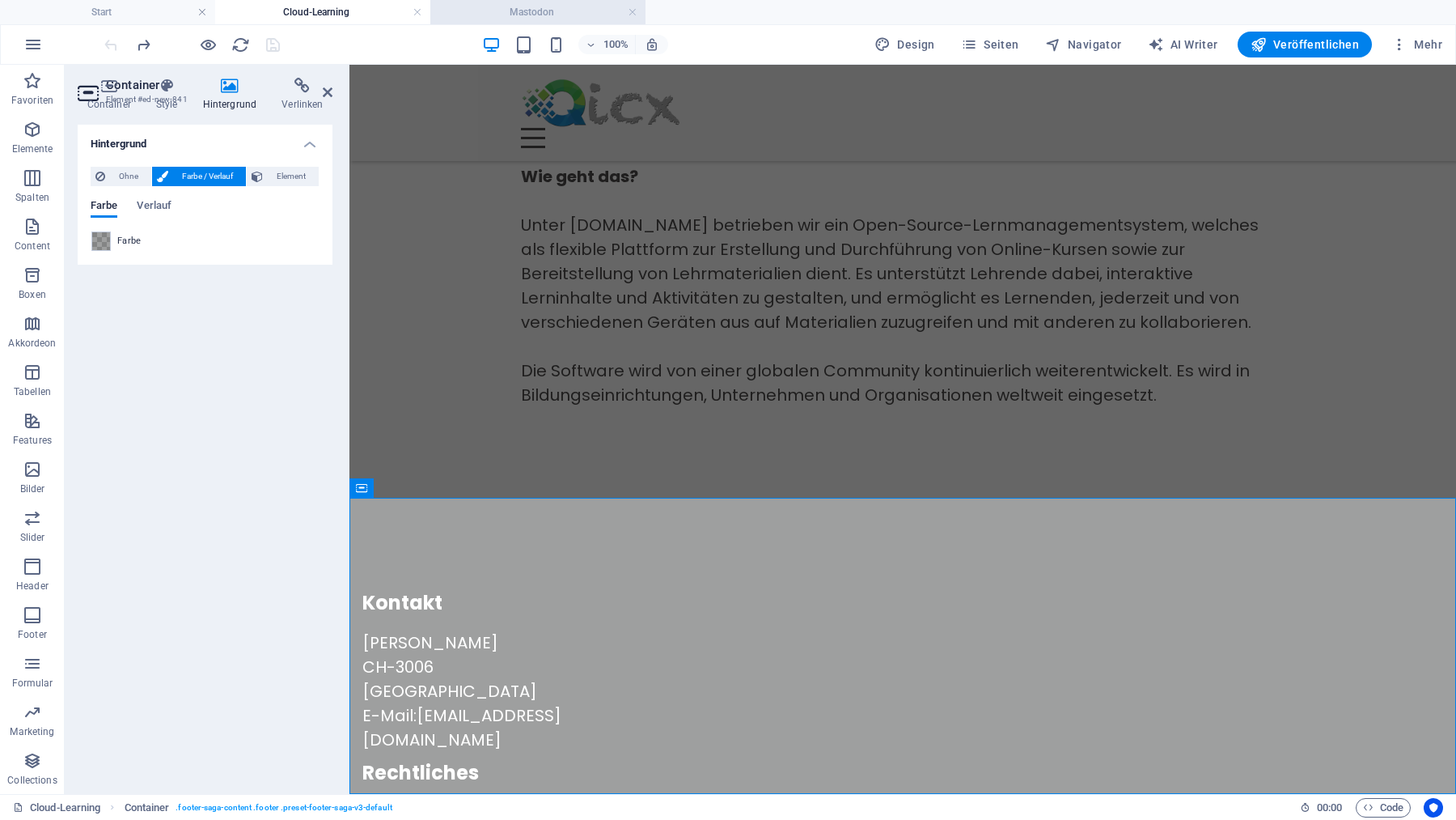
click at [514, 15] on h4 "Mastodon" at bounding box center [538, 12] width 215 height 18
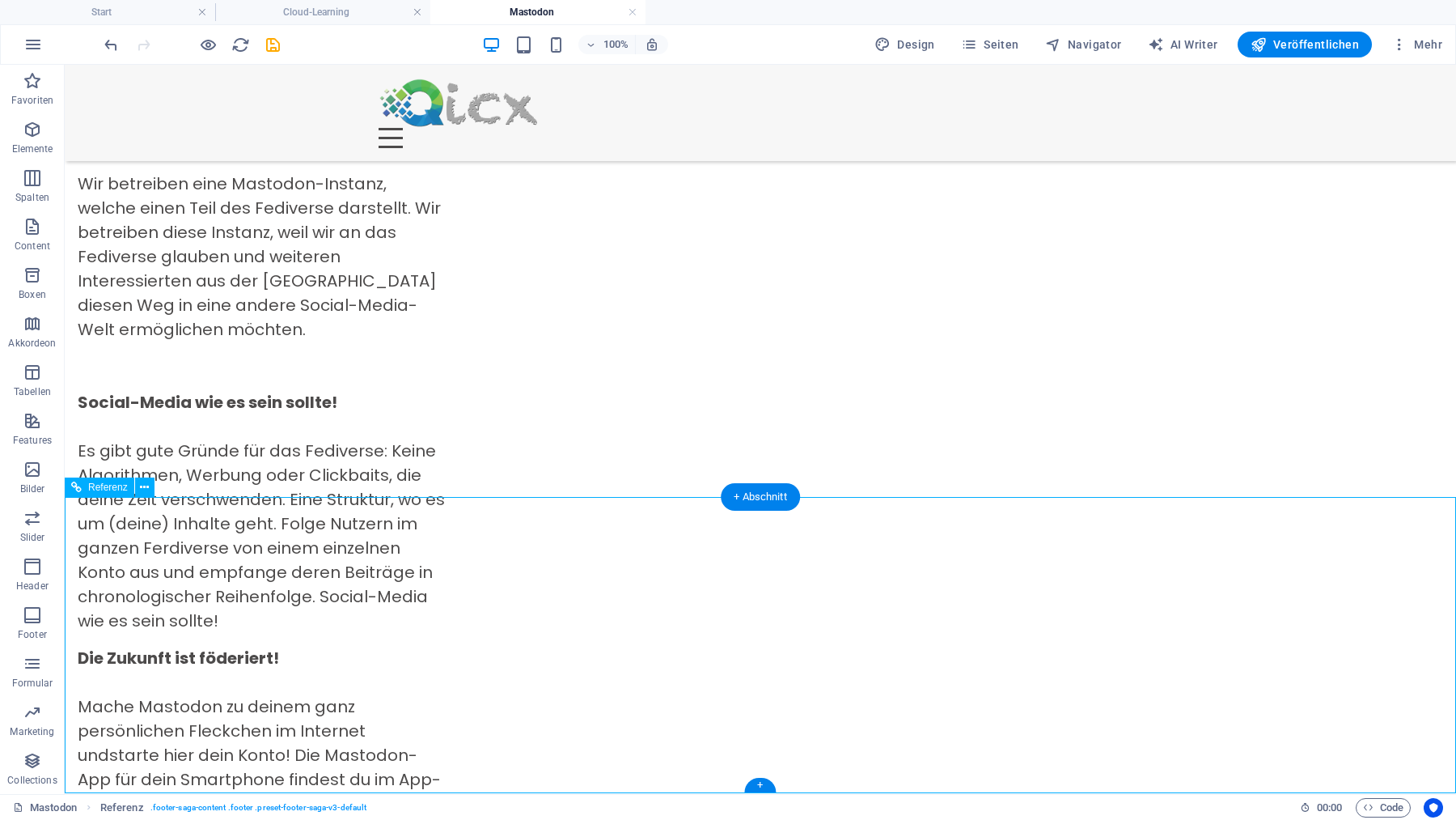
scroll to position [1890, 0]
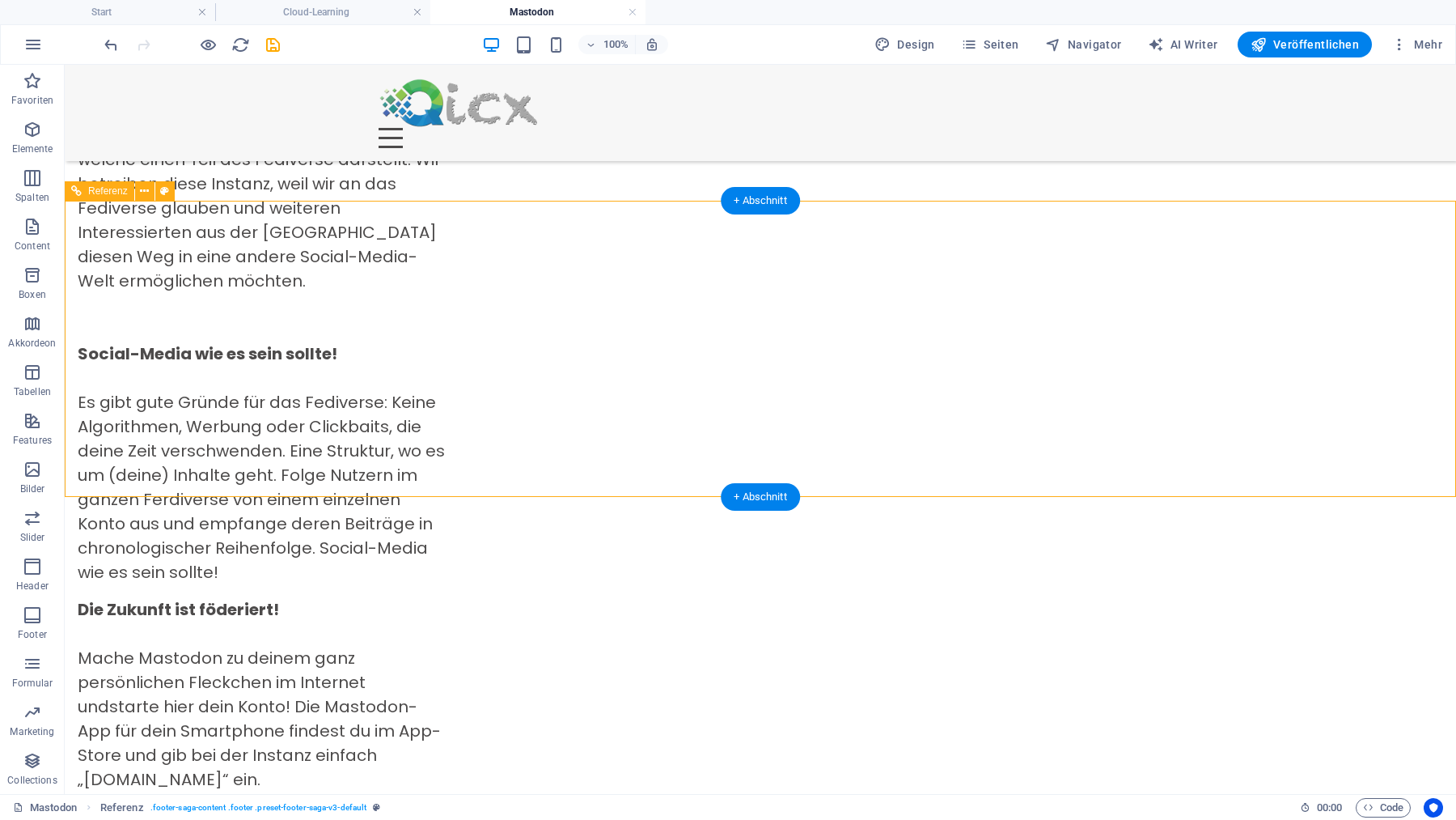
scroll to position [1594, 0]
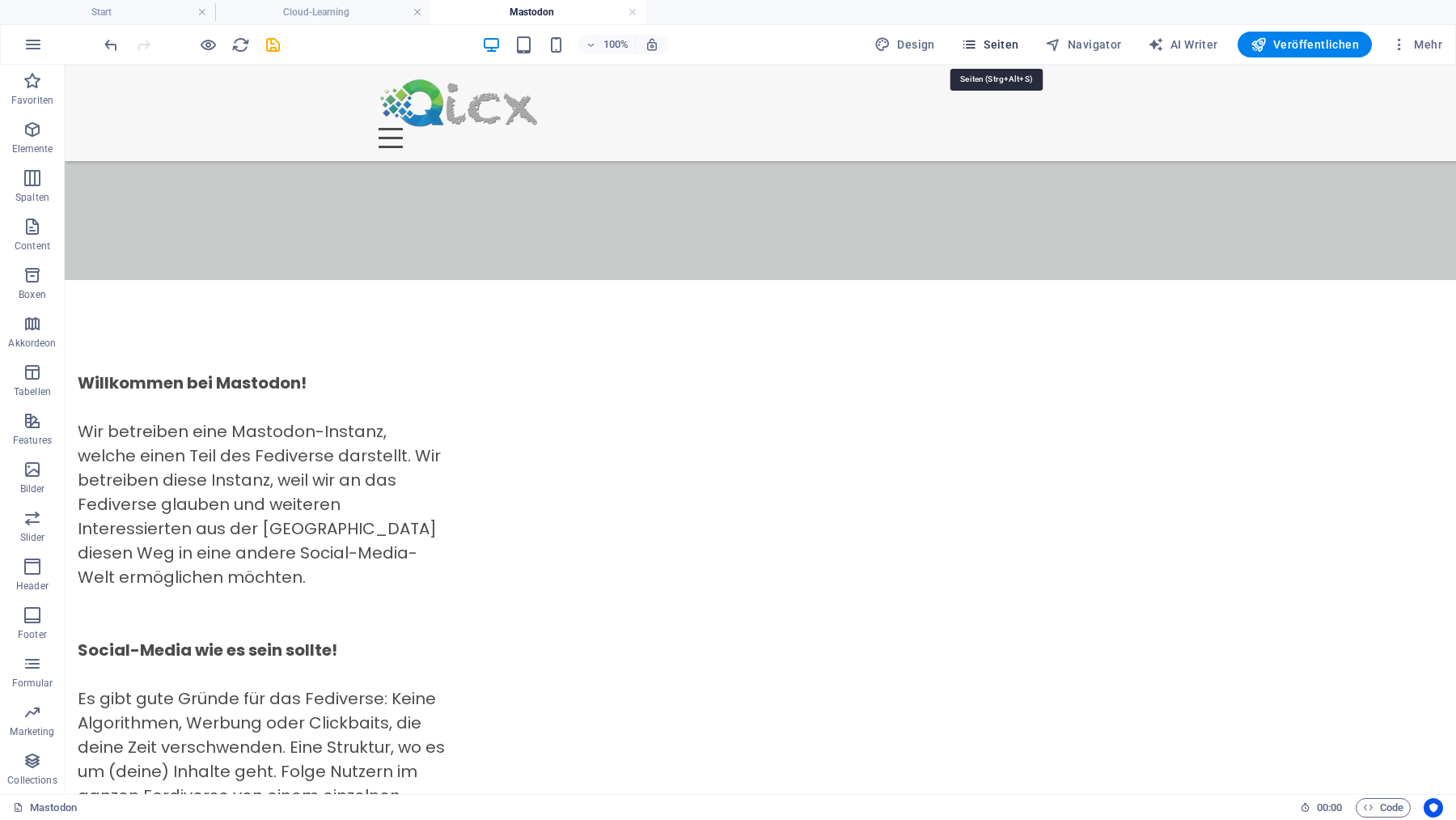
click at [990, 43] on span "Seiten" at bounding box center [989, 45] width 58 height 16
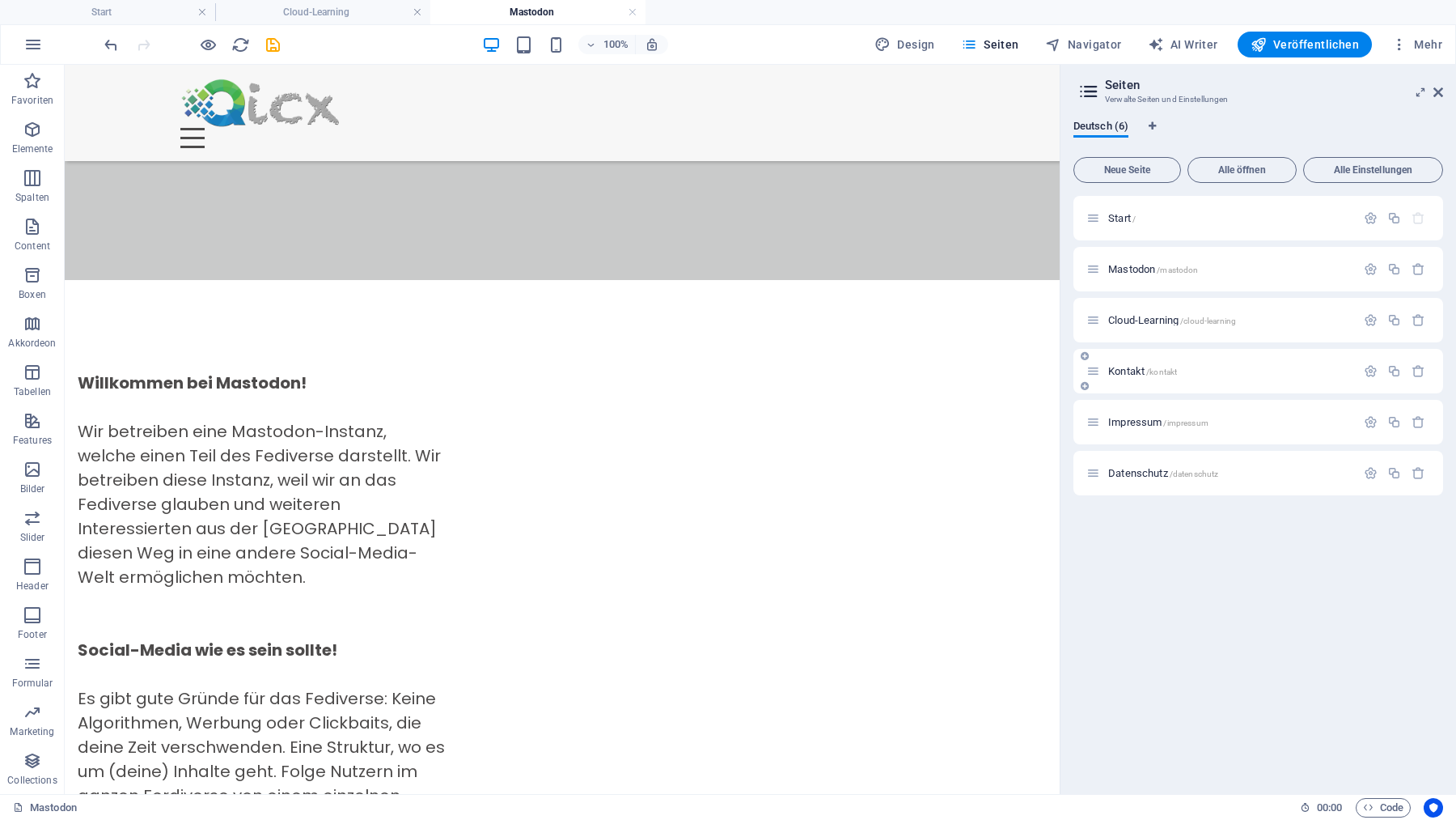
click at [1122, 369] on span "Kontakt /kontakt" at bounding box center [1143, 370] width 69 height 12
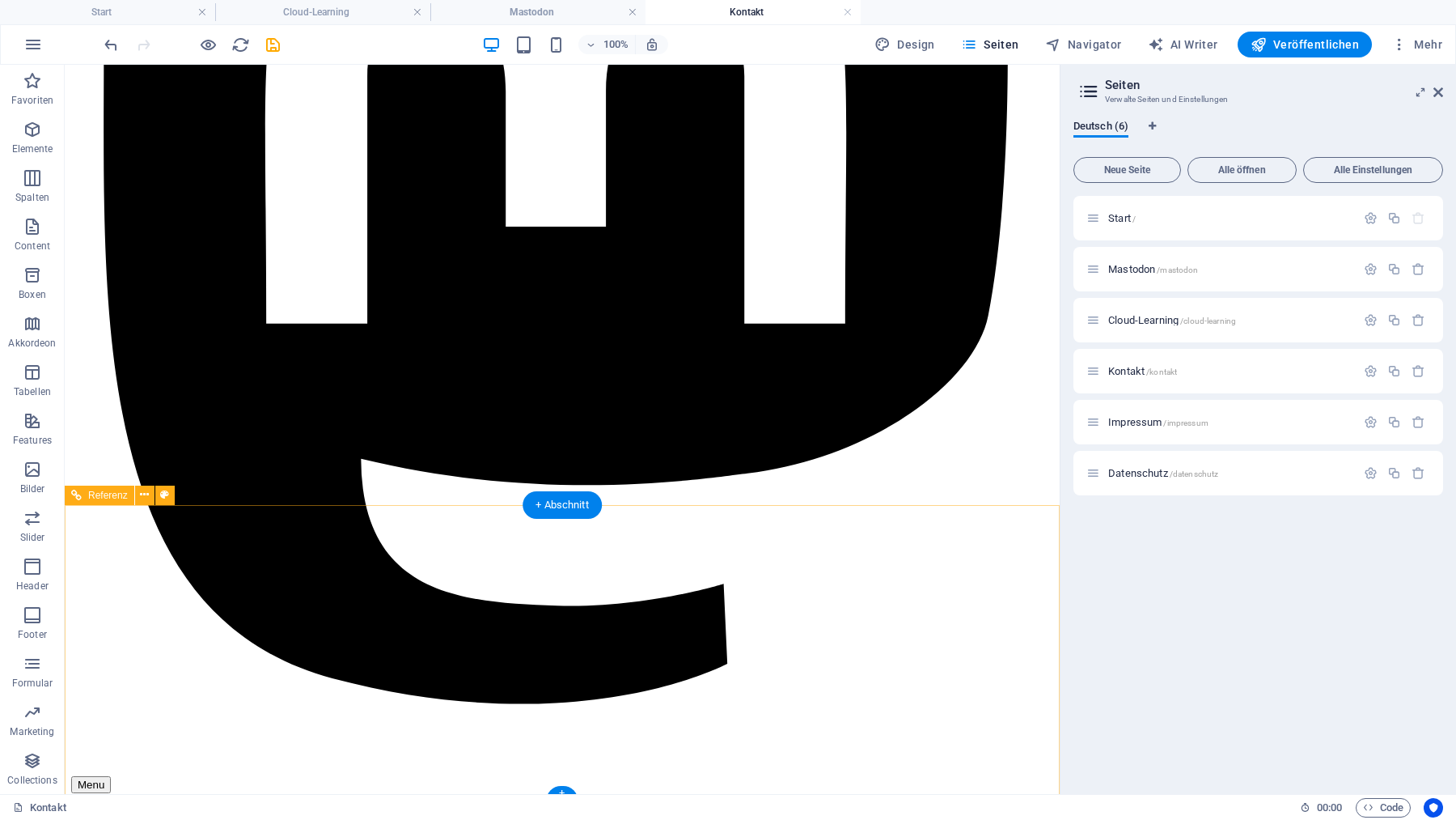
scroll to position [0, 0]
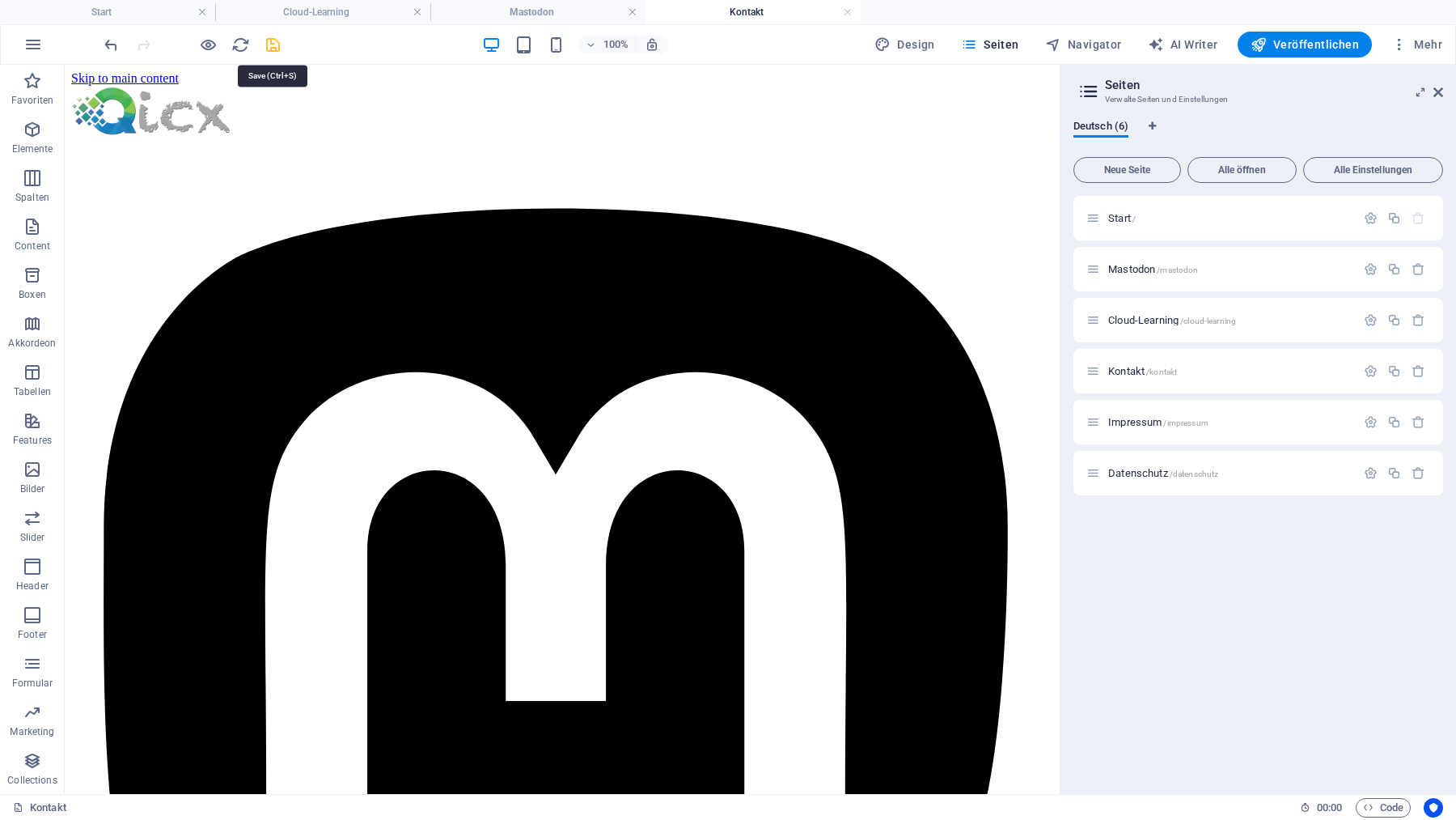
click at [273, 47] on icon "save" at bounding box center [272, 45] width 19 height 19
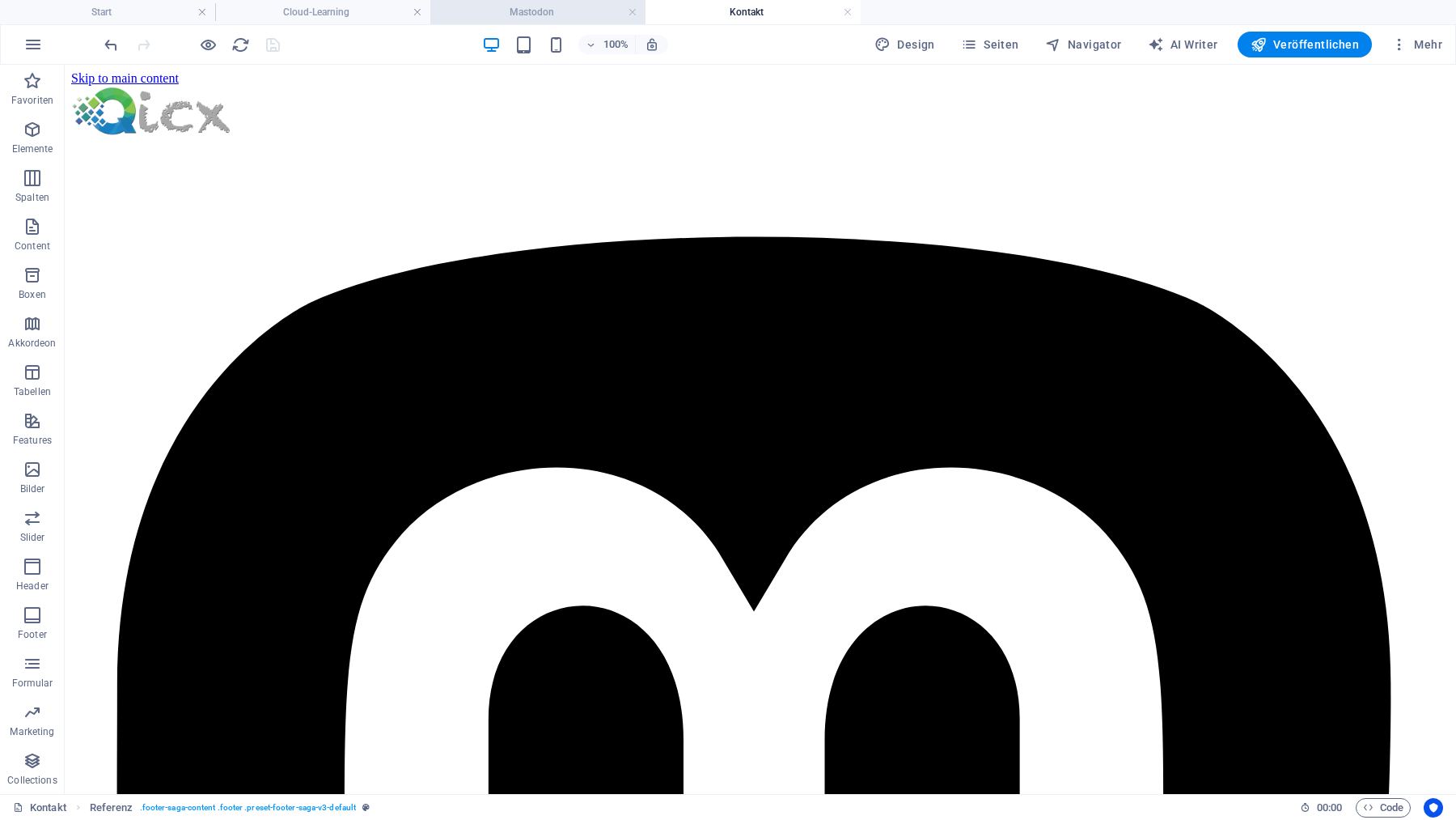
click at [566, 10] on h4 "Mastodon" at bounding box center [538, 12] width 215 height 18
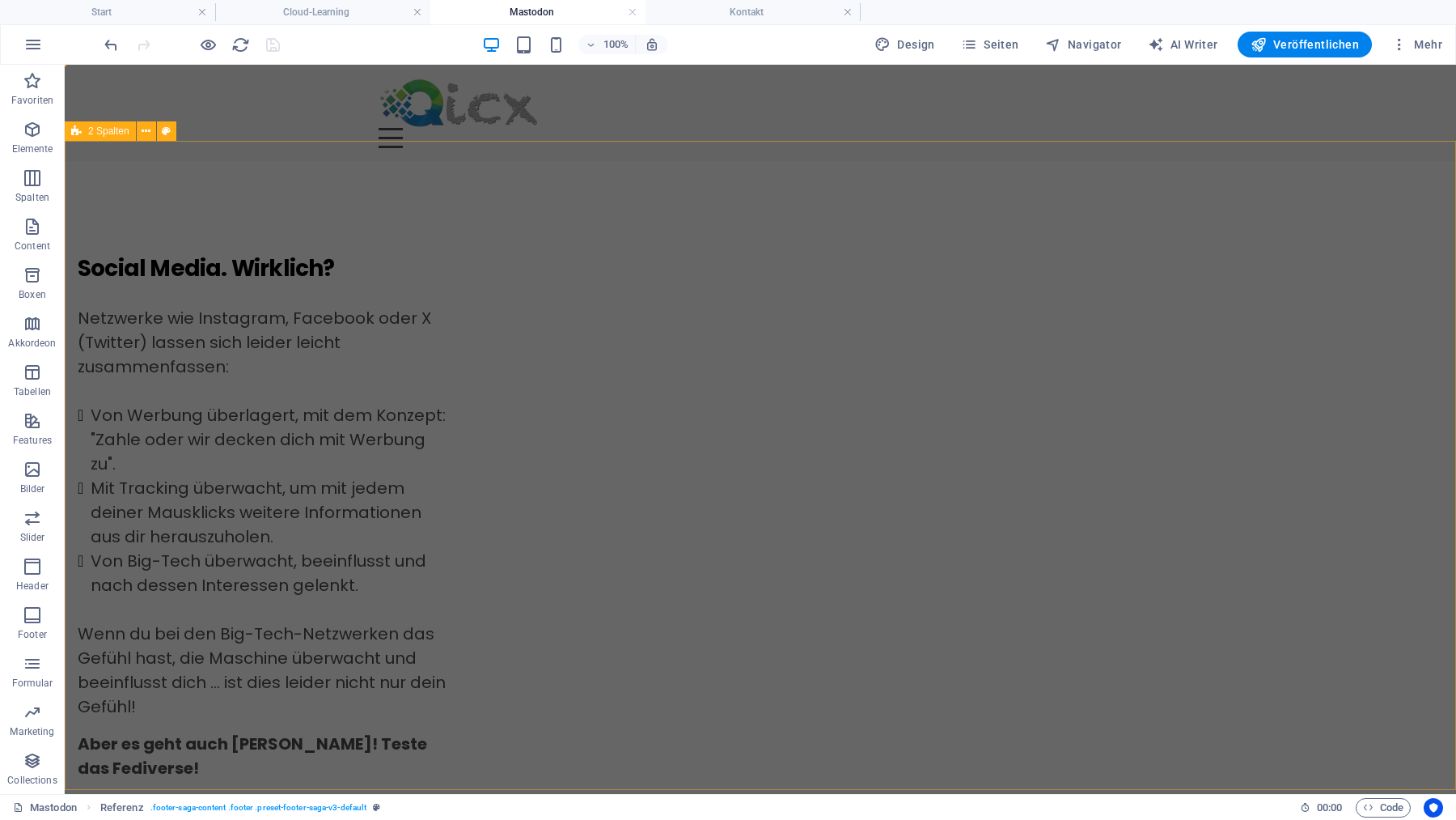
click at [695, 186] on div "Social Media. Wirklich? Netzwerke wie Instagram, Facebook oder X (Twitter) lass…" at bounding box center [760, 721] width 1392 height 1122
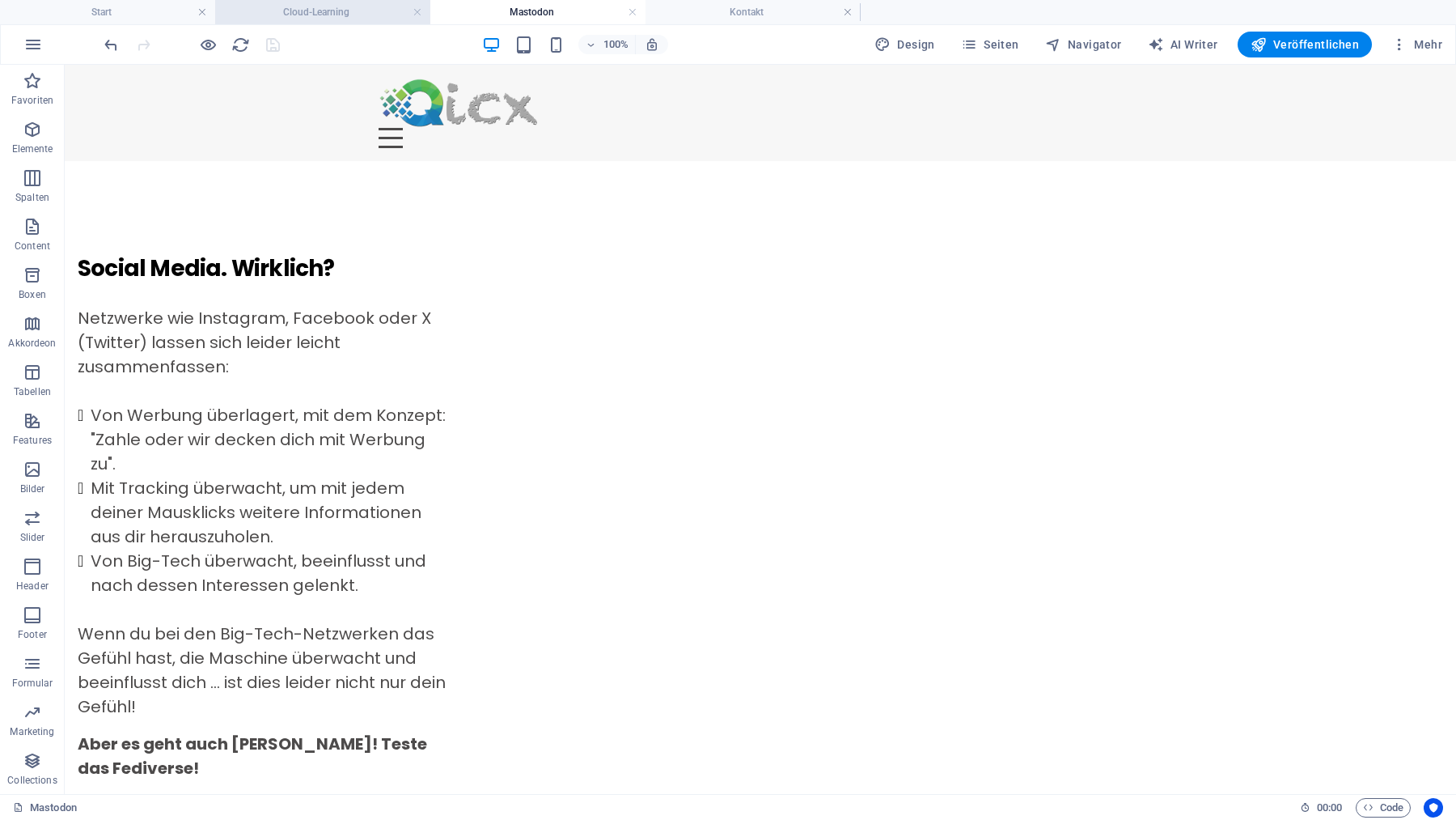
click at [366, 9] on h4 "Cloud-Learning" at bounding box center [323, 12] width 215 height 18
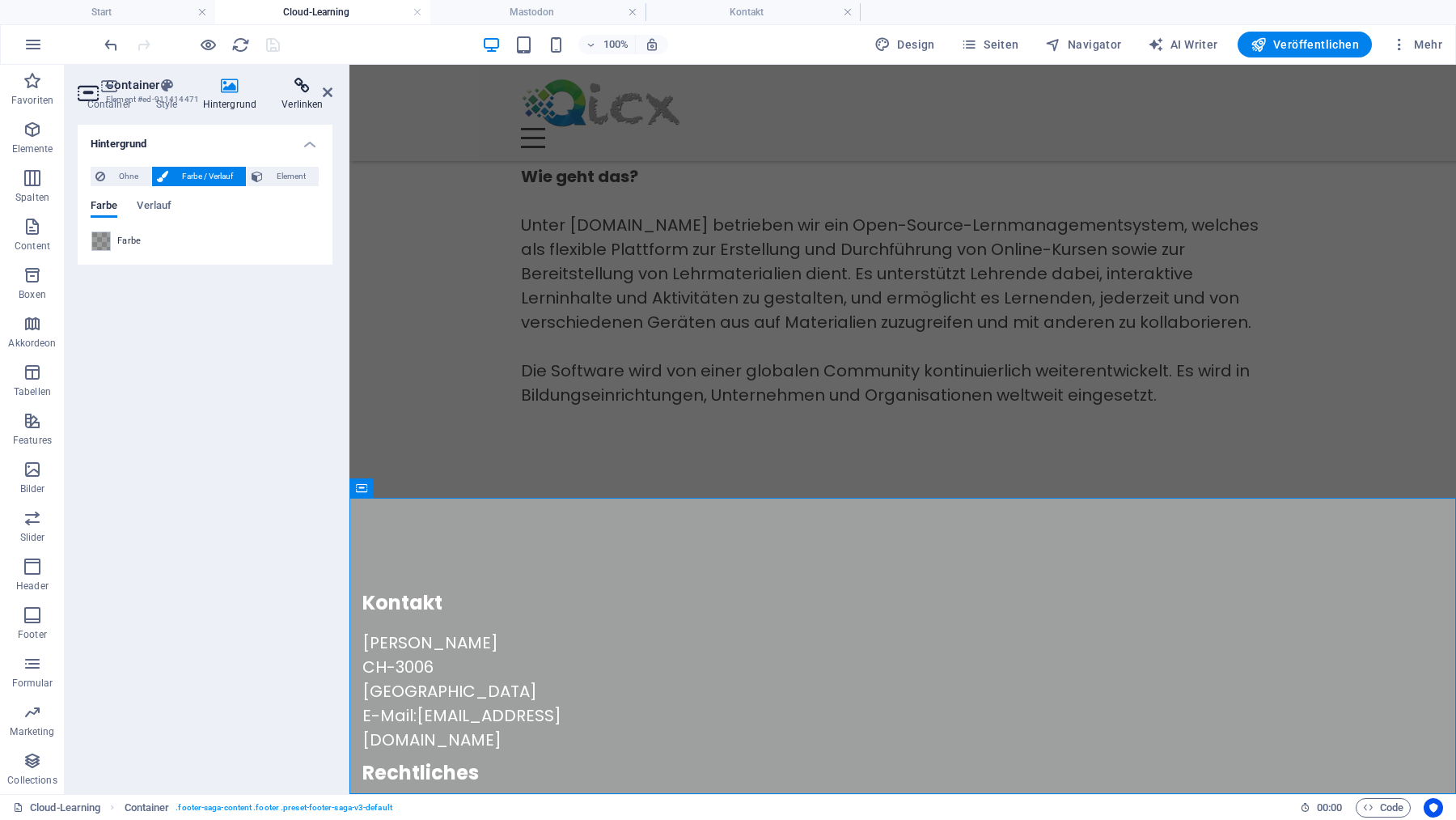
click at [325, 85] on icon at bounding box center [302, 86] width 60 height 16
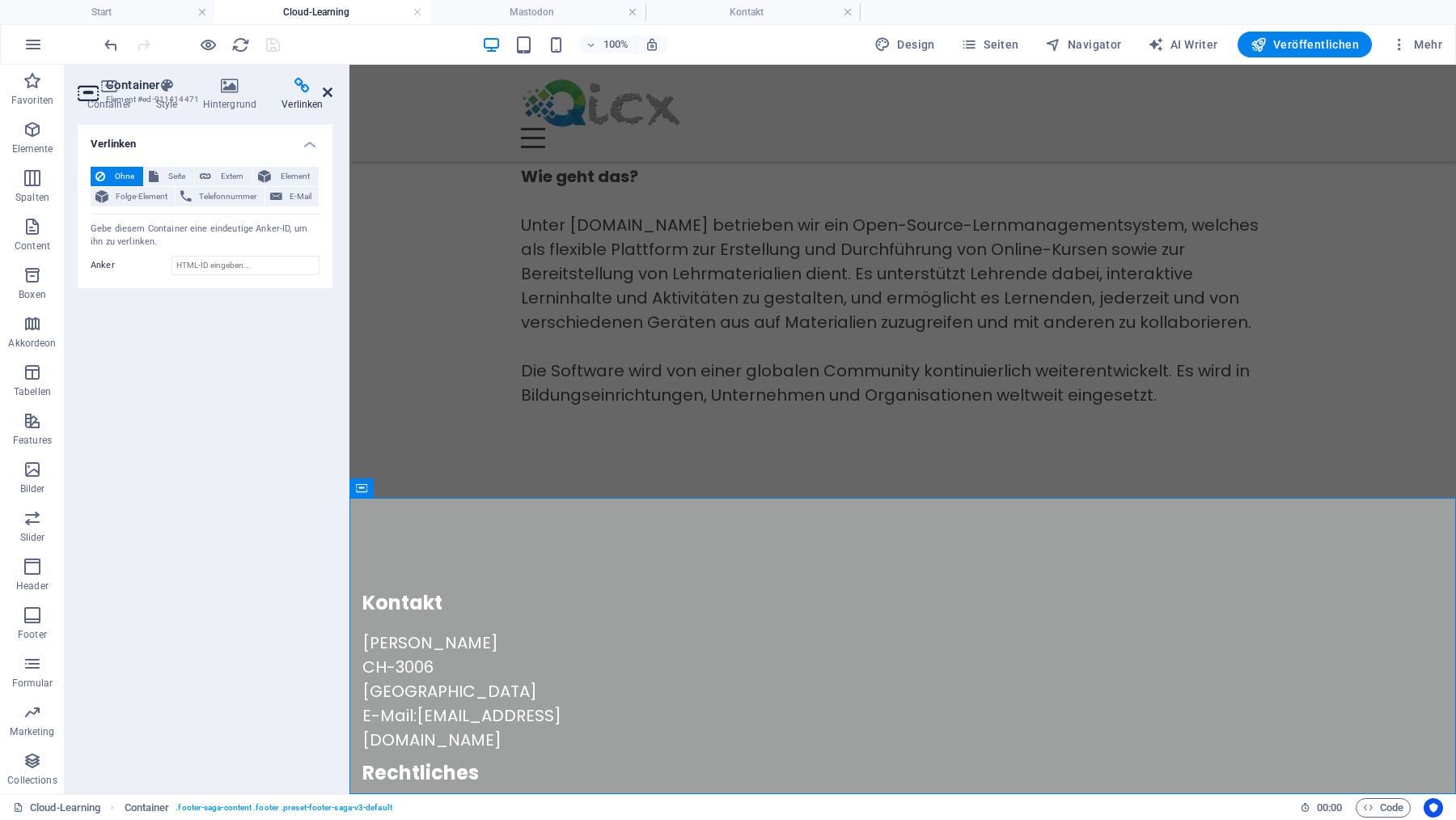
click at [329, 92] on icon at bounding box center [328, 92] width 10 height 13
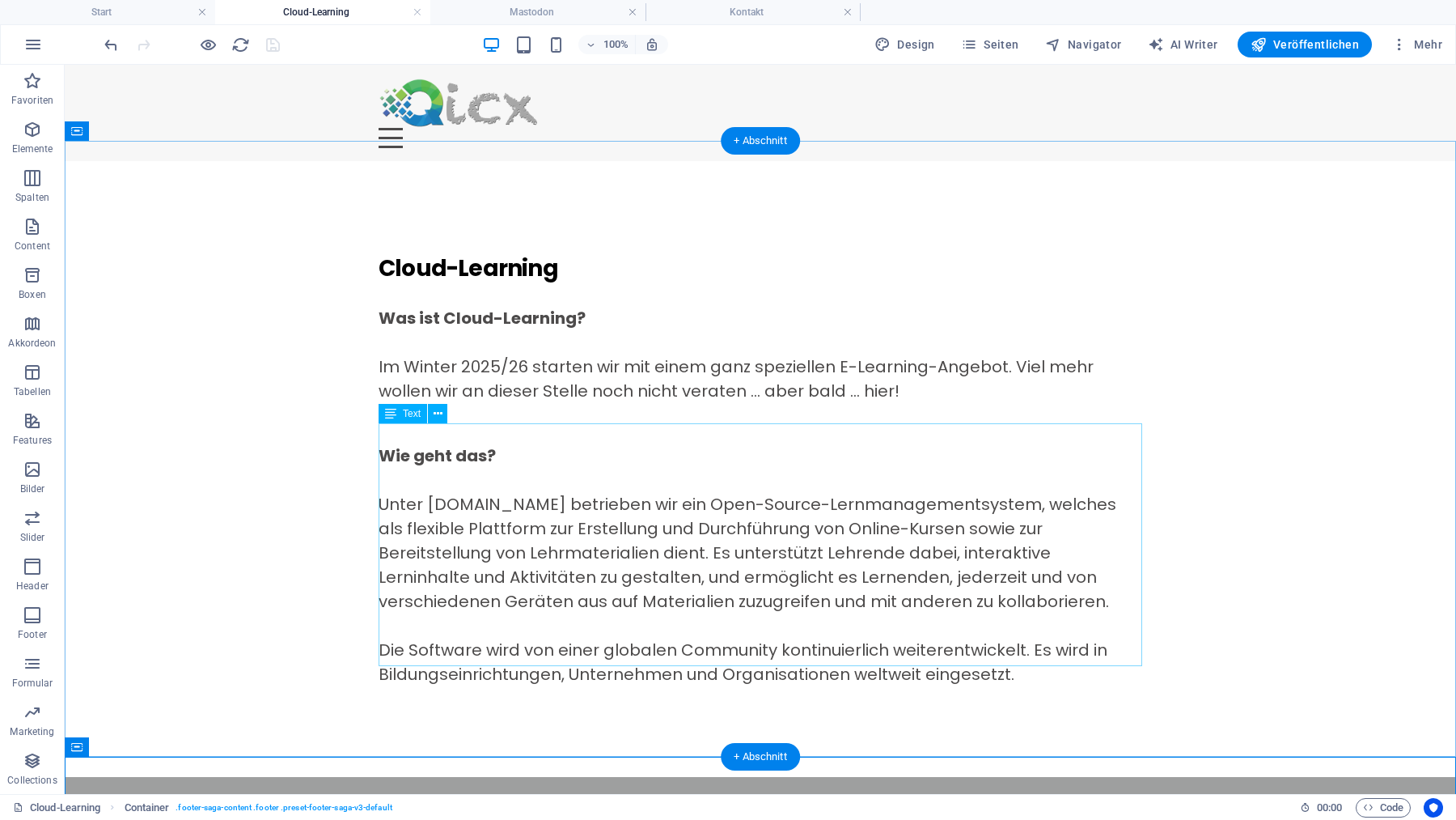
click at [468, 443] on div "Wie geht das? Unter cloud-learning.ch betrieben wir ein Open-Source-Lernmanagem…" at bounding box center [760, 565] width 763 height 243
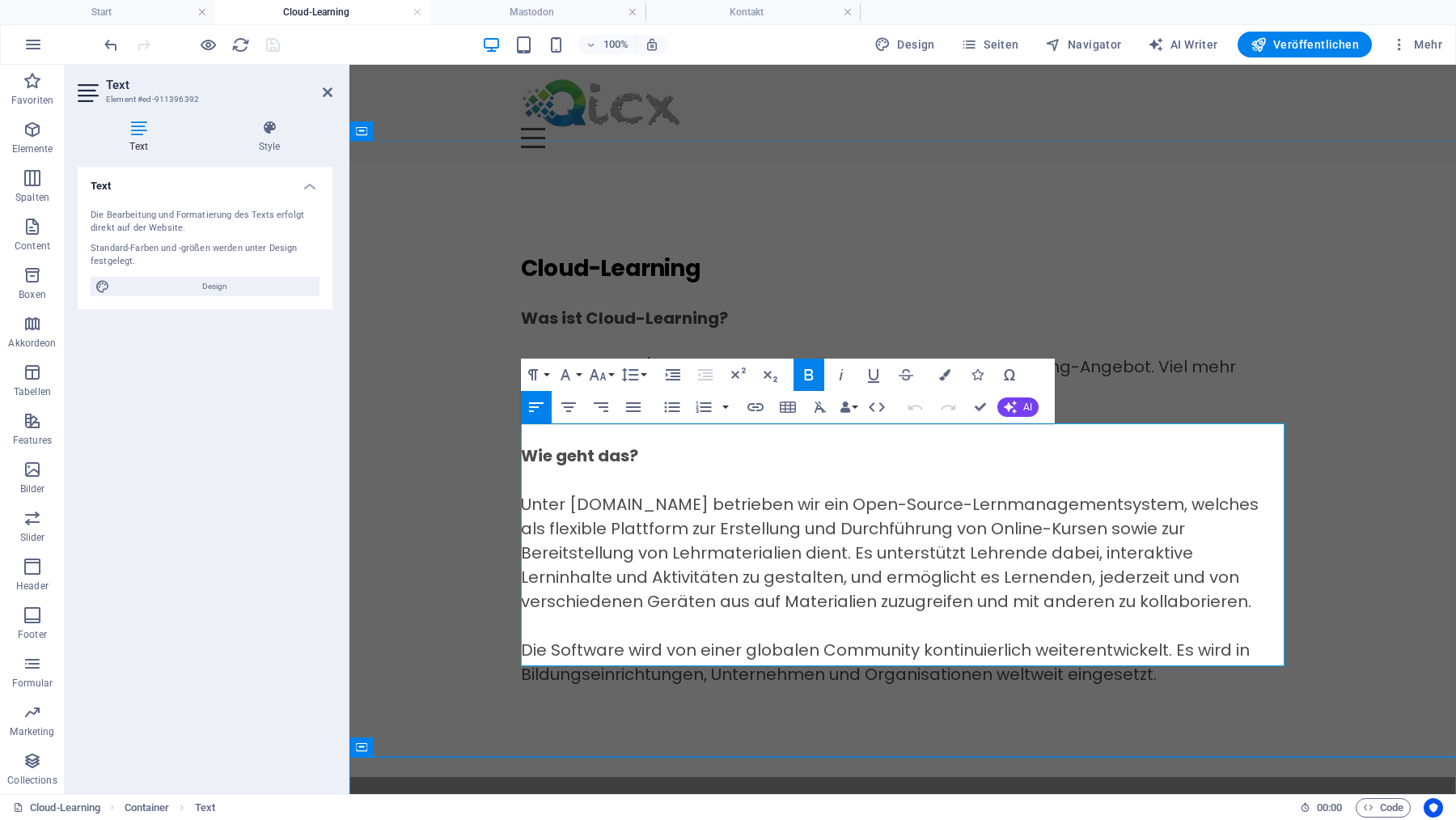
click at [551, 444] on strong "Wie geht das?" at bounding box center [580, 455] width 117 height 23
click at [270, 122] on icon at bounding box center [269, 128] width 126 height 16
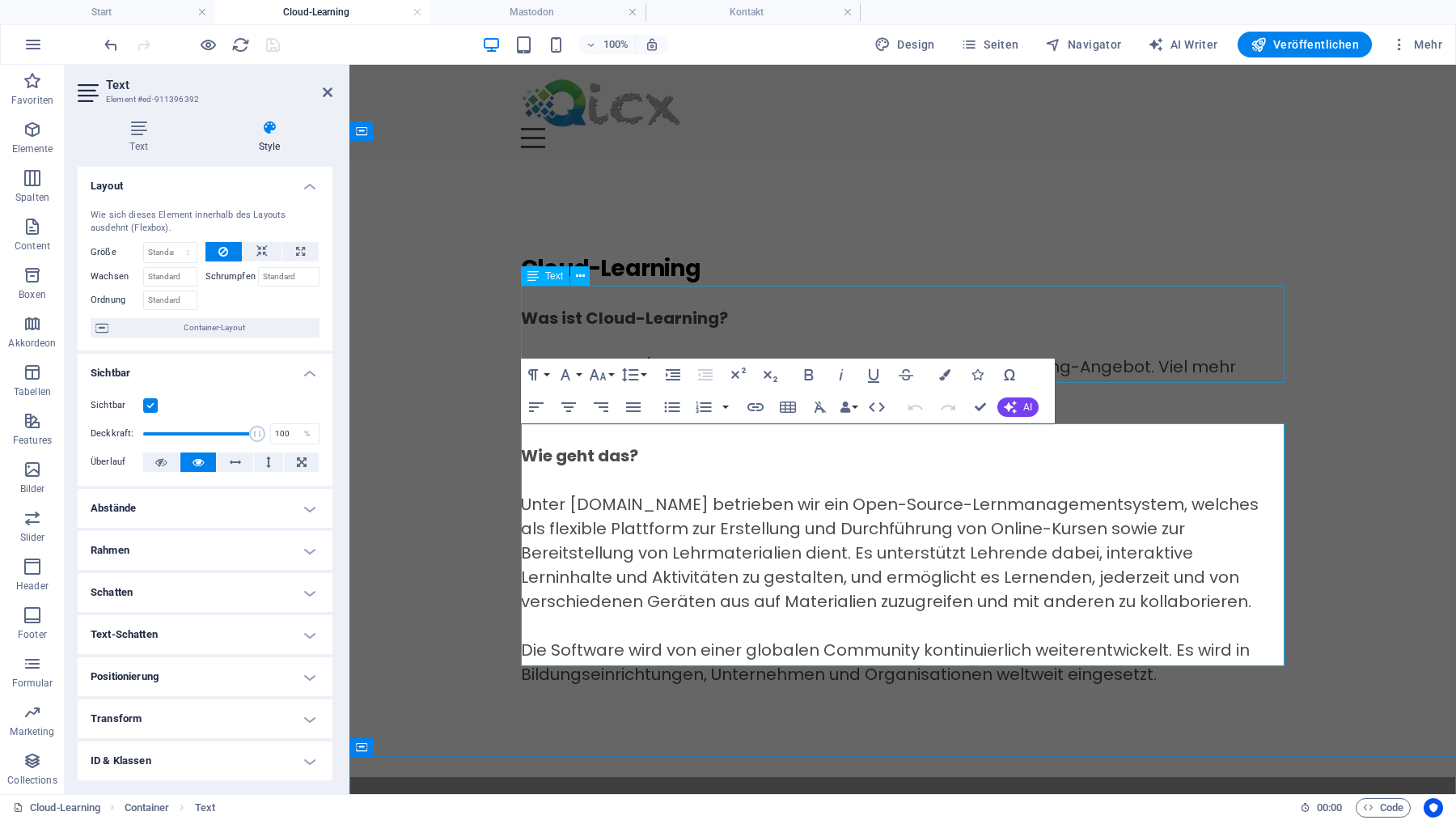
click at [611, 306] on div "Was ist Cloud-Learning? Im Winter 2025/26 starten wir mit einem ganz speziellen…" at bounding box center [903, 354] width 763 height 97
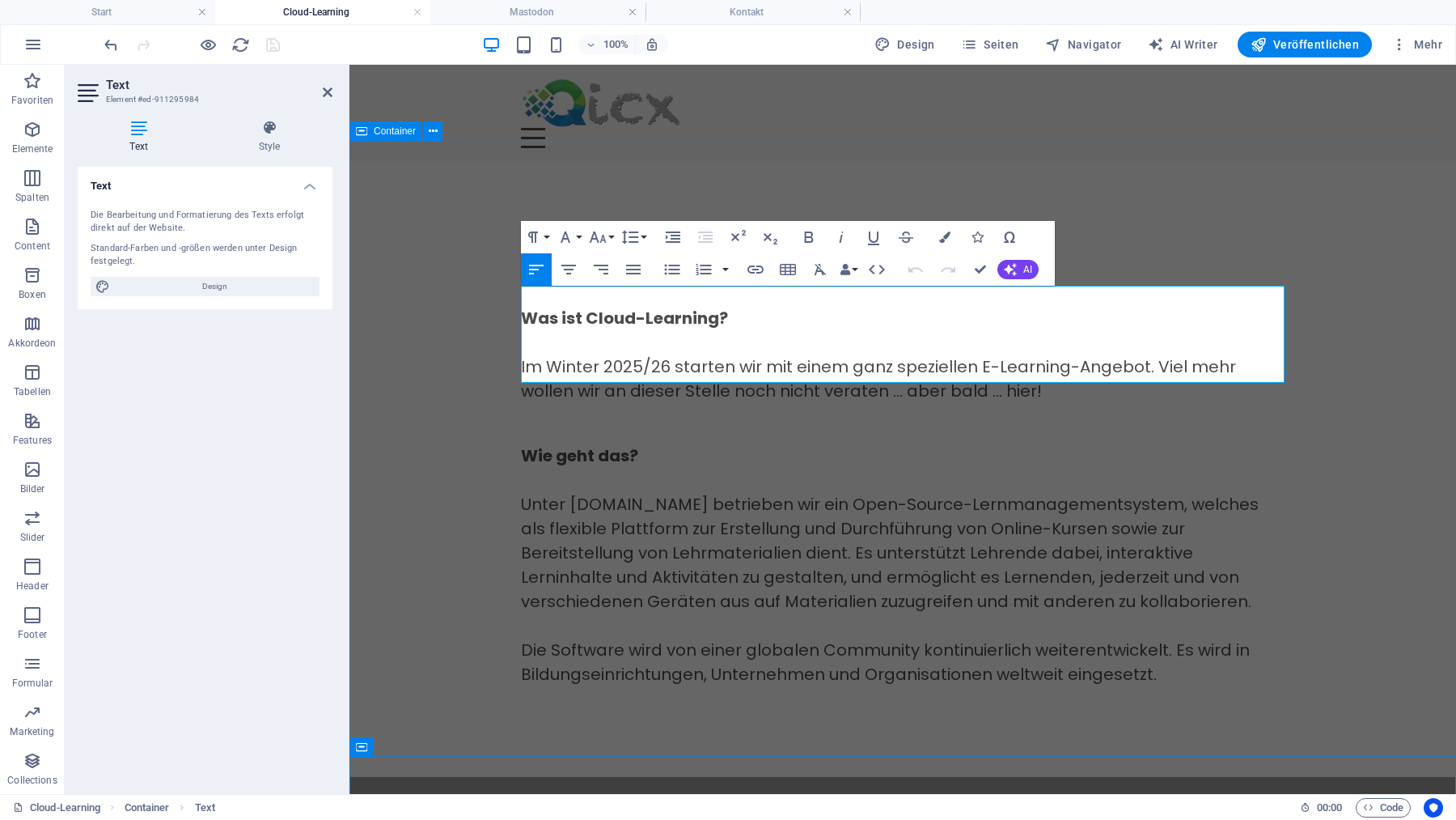
click at [425, 468] on div "Cloud-Learning Was ist Cloud-Learning? Im Winter 2025/26 starten wir mit einem …" at bounding box center [902, 468] width 1107 height 616
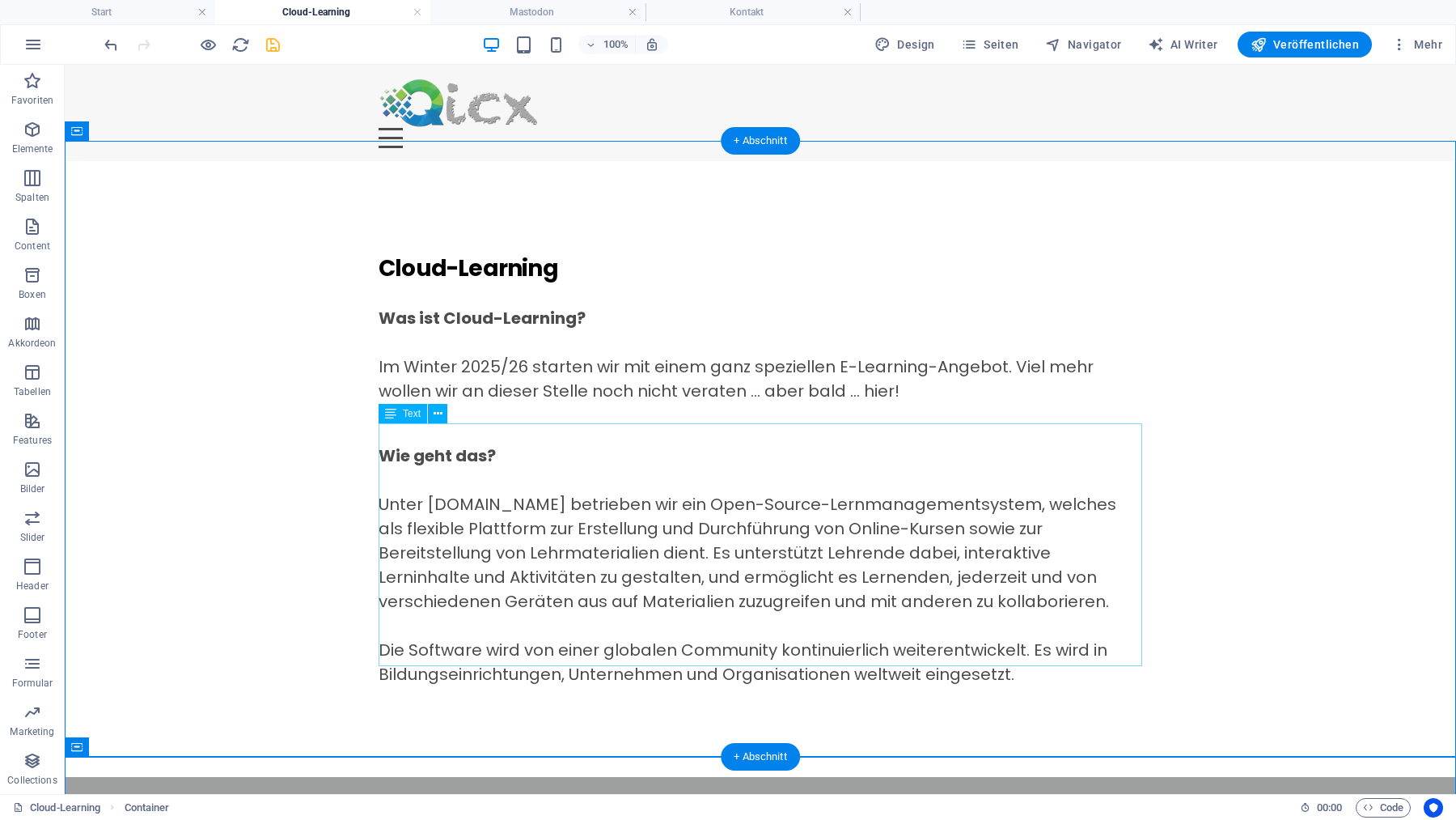
click at [715, 557] on div "Wie geht das? Unter cloud-learning.ch betrieben wir ein Open-Source-Lernmanagem…" at bounding box center [760, 565] width 763 height 243
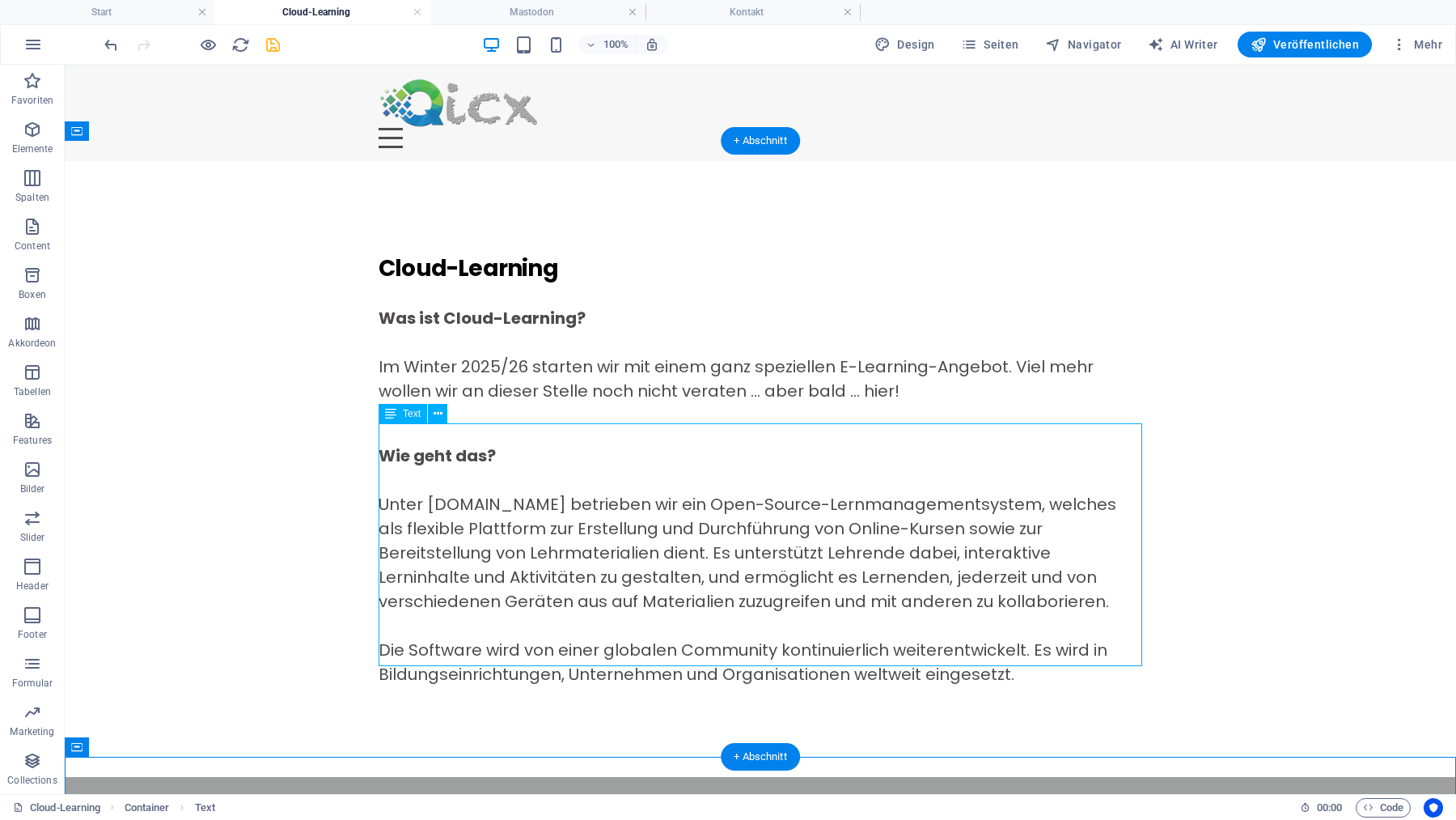
click at [715, 557] on div "Wie geht das? Unter cloud-learning.ch betrieben wir ein Open-Source-Lernmanagem…" at bounding box center [760, 565] width 763 height 243
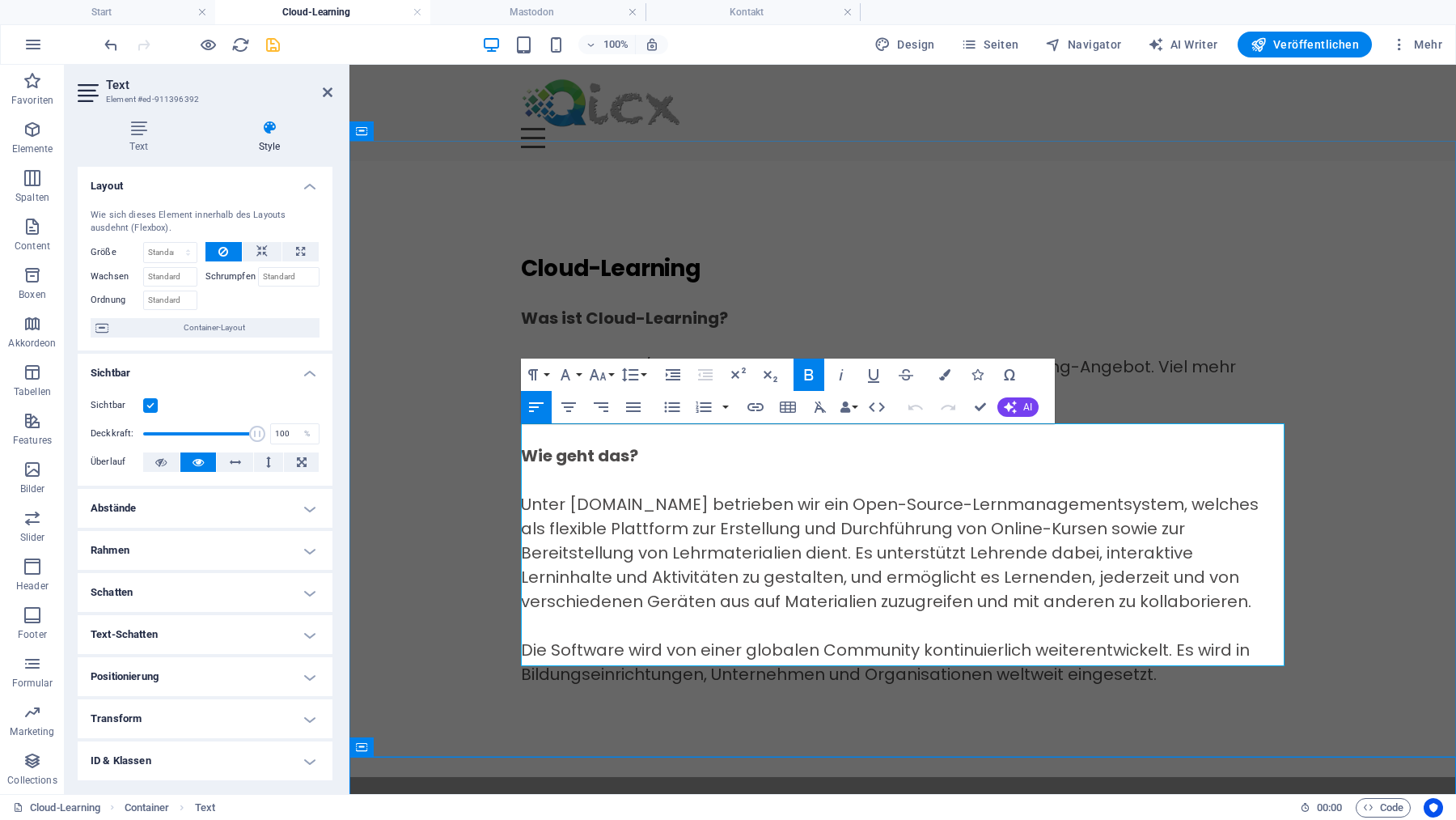
click at [718, 558] on div "Wie geht das? Unter cloud-learning.ch betrieben wir ein Open-Source-Lernmanagem…" at bounding box center [903, 565] width 763 height 243
drag, startPoint x: 861, startPoint y: 553, endPoint x: 780, endPoint y: 561, distance: 81.4
click at [780, 561] on div "Wie geht das? Unter cloud-learning.ch betrieben wir ein Open-Source-Lernmanagem…" at bounding box center [903, 565] width 763 height 243
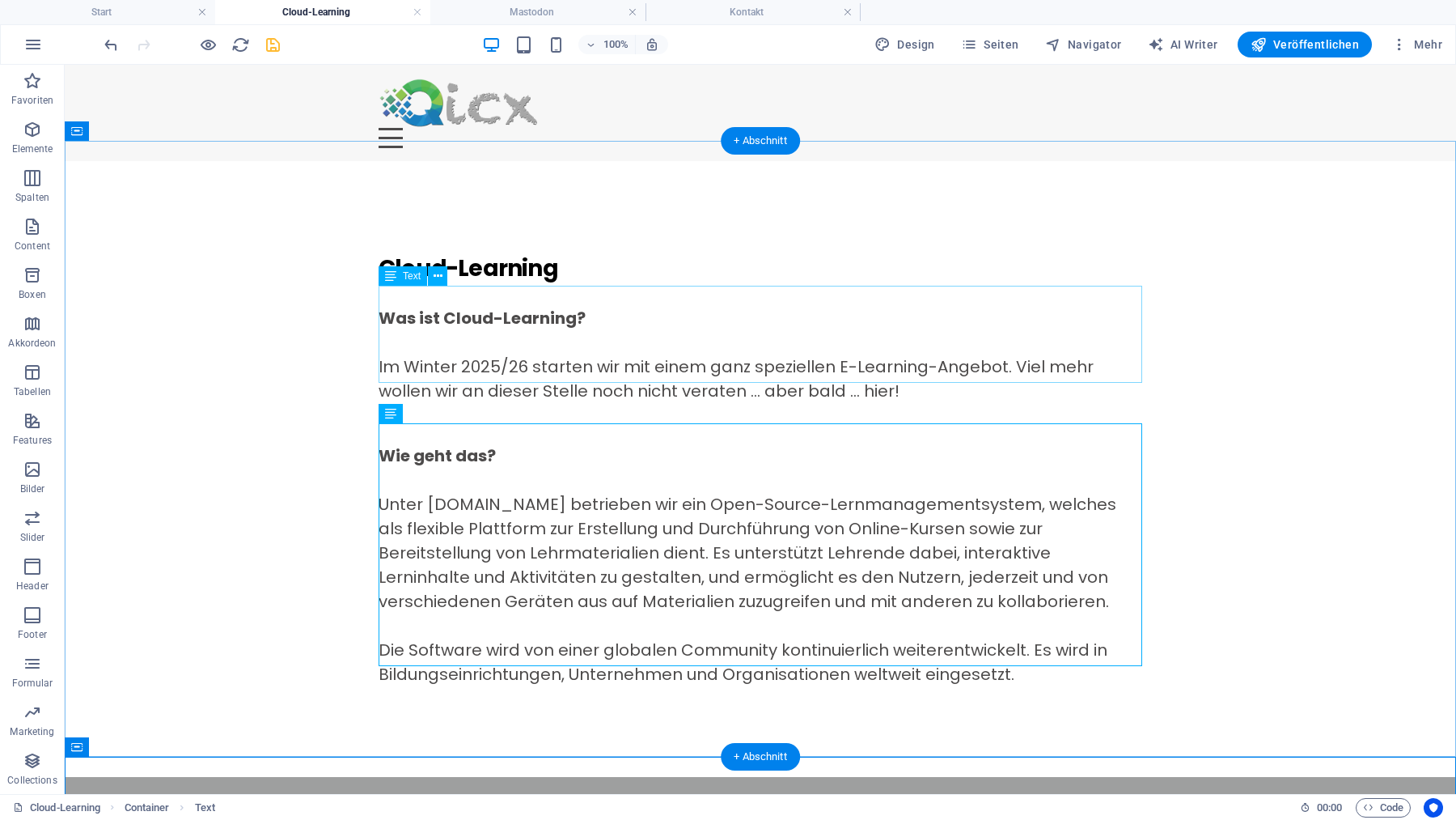
click at [743, 353] on div "Was ist Cloud-Learning? Im Winter 2025/26 starten wir mit einem ganz speziellen…" at bounding box center [760, 354] width 763 height 97
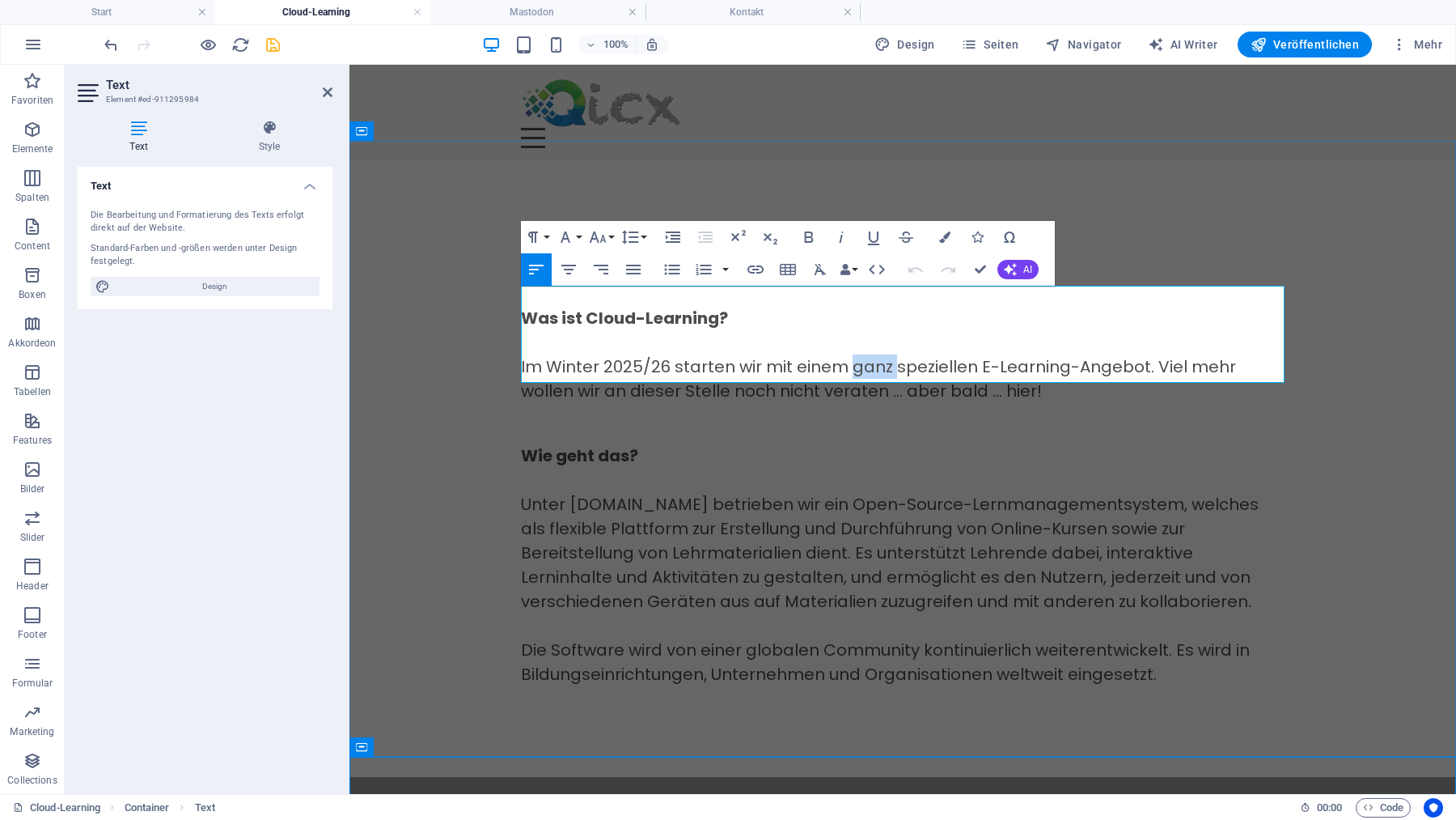
drag, startPoint x: 896, startPoint y: 345, endPoint x: 853, endPoint y: 348, distance: 43.1
click at [853, 354] on p "Im Winter 2025/26 starten wir mit einem ganz speziellen E-Learning-Angebot. Vie…" at bounding box center [903, 379] width 763 height 49
click at [275, 45] on icon "save" at bounding box center [272, 45] width 19 height 19
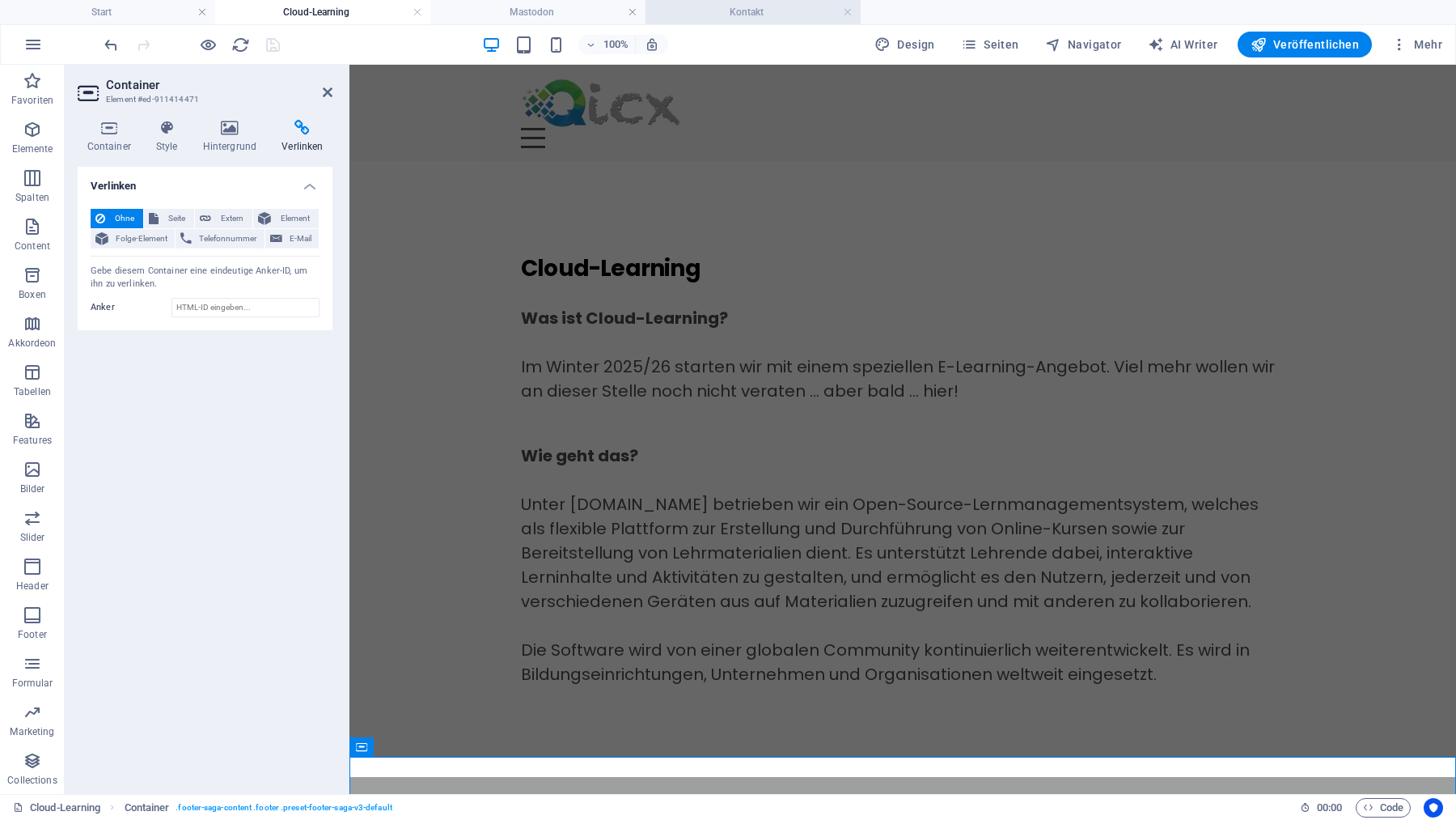
click at [809, 15] on h4 "Kontakt" at bounding box center [753, 12] width 215 height 18
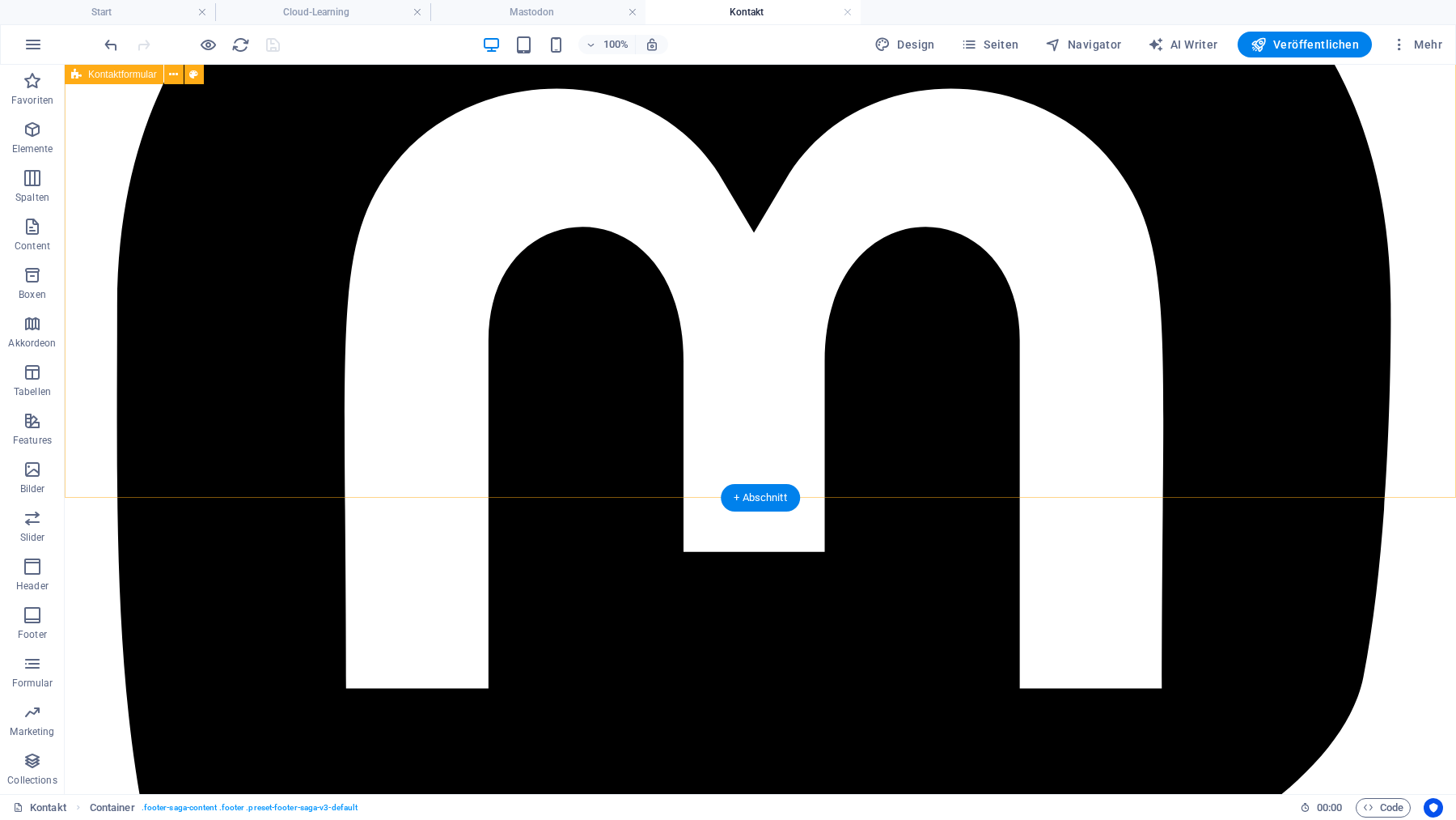
scroll to position [474, 0]
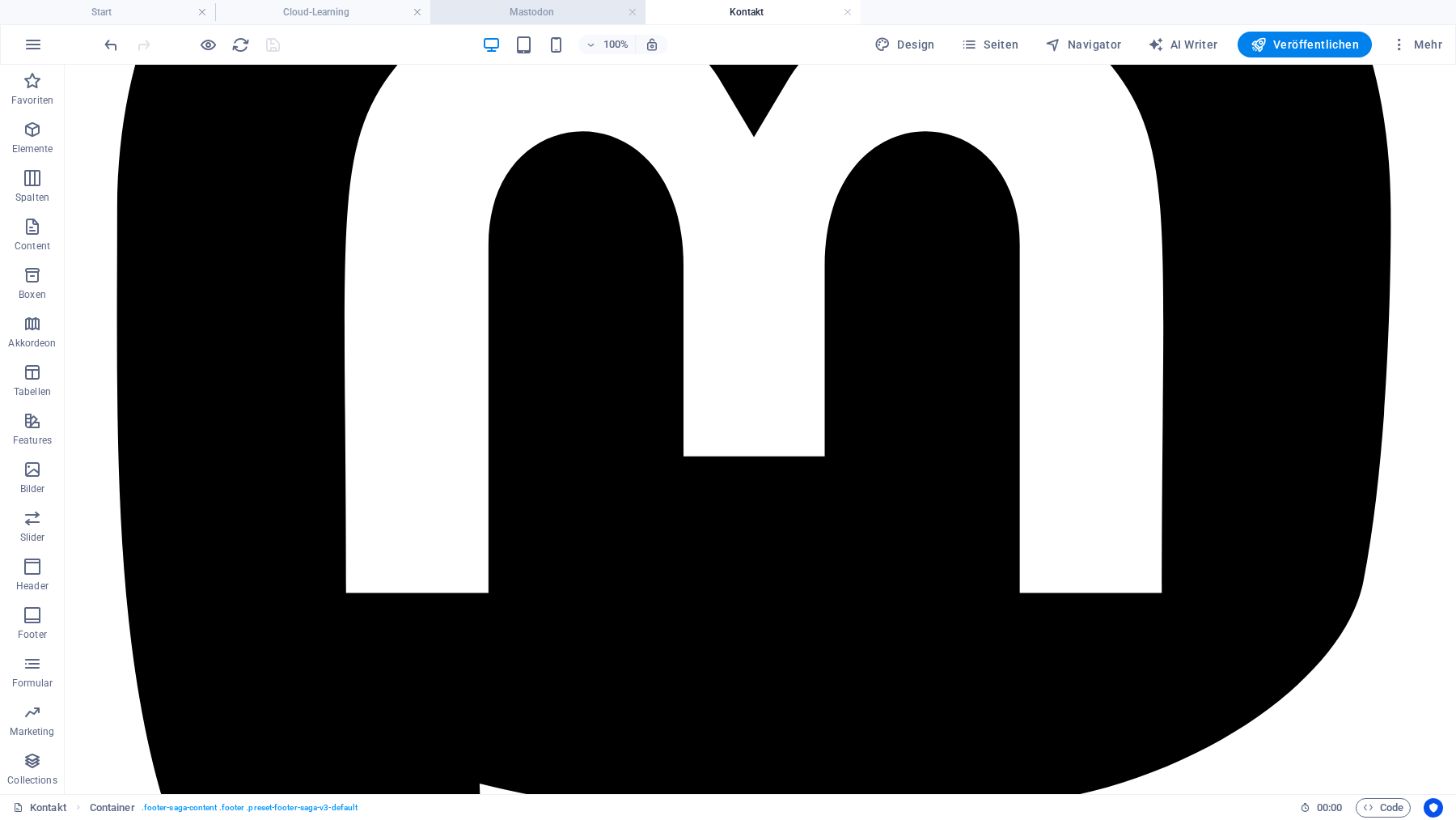
click at [564, 7] on h4 "Mastodon" at bounding box center [538, 12] width 215 height 18
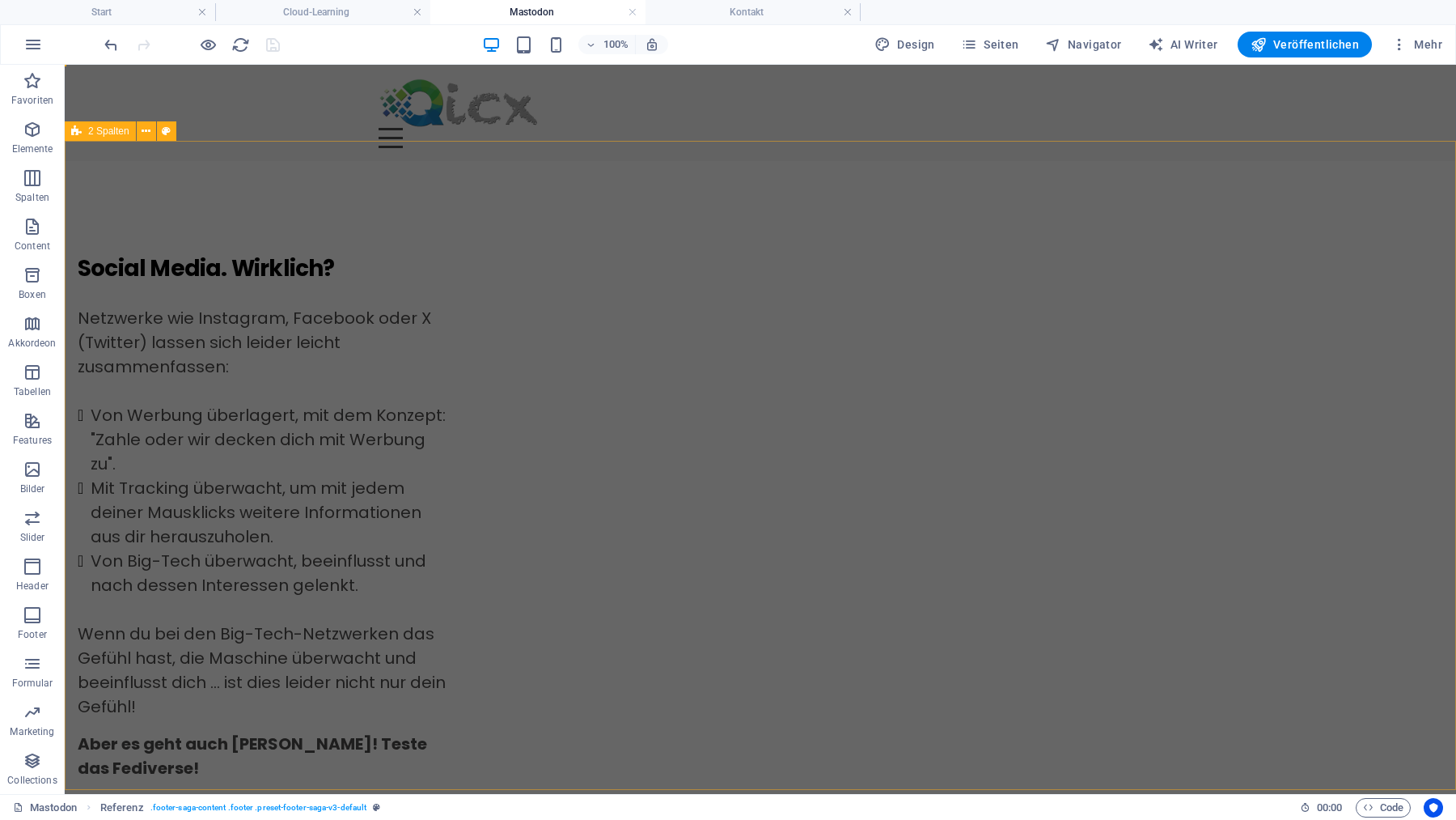
click at [268, 370] on div "Social Media. Wirklich? Netzwerke wie Instagram, Facebook oder X (Twitter) lass…" at bounding box center [760, 721] width 1392 height 1122
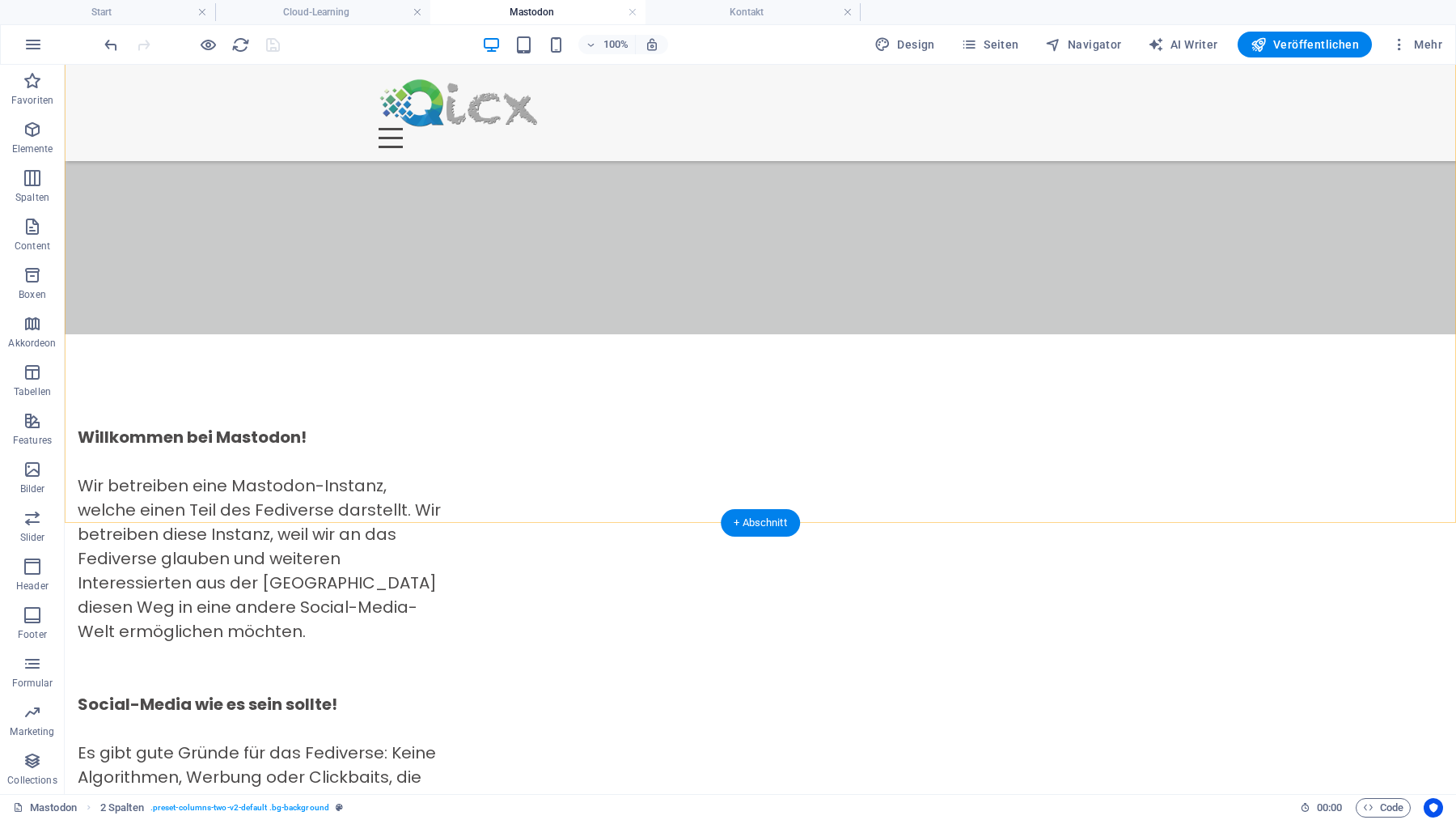
scroll to position [1594, 0]
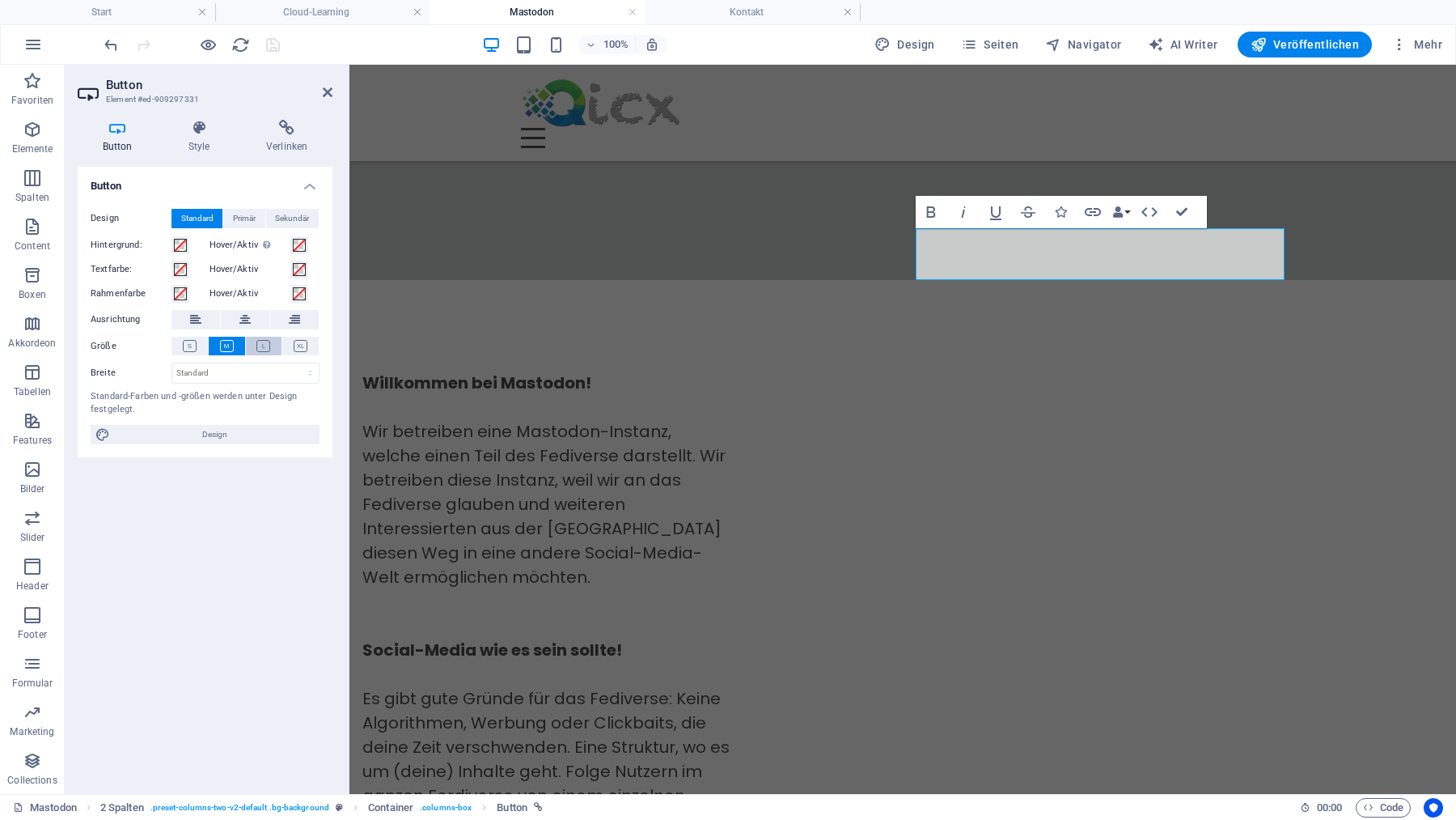
click at [263, 344] on icon at bounding box center [263, 346] width 14 height 12
click at [183, 244] on span at bounding box center [180, 246] width 13 height 13
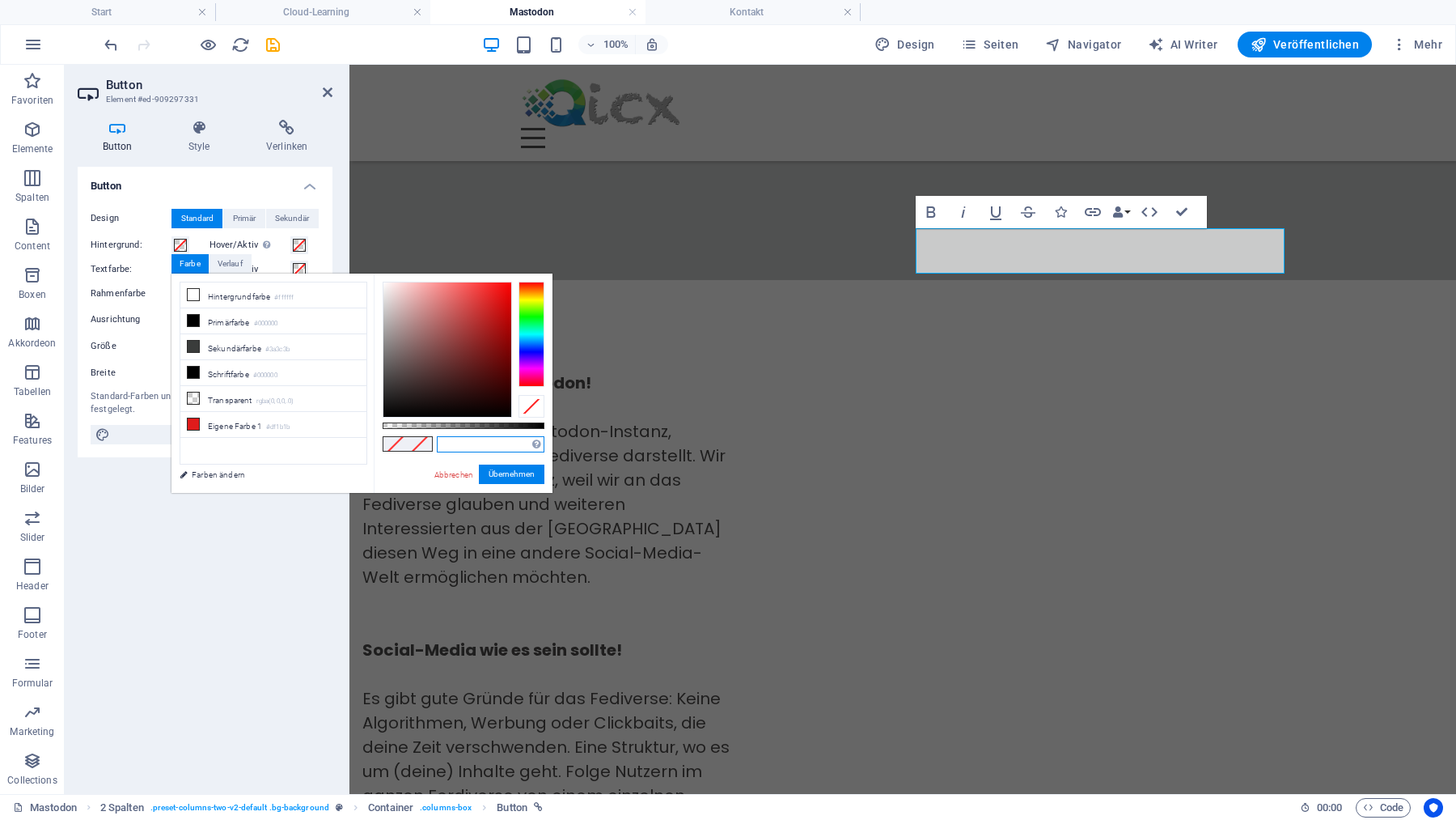
click at [524, 446] on input "text" at bounding box center [491, 445] width 108 height 16
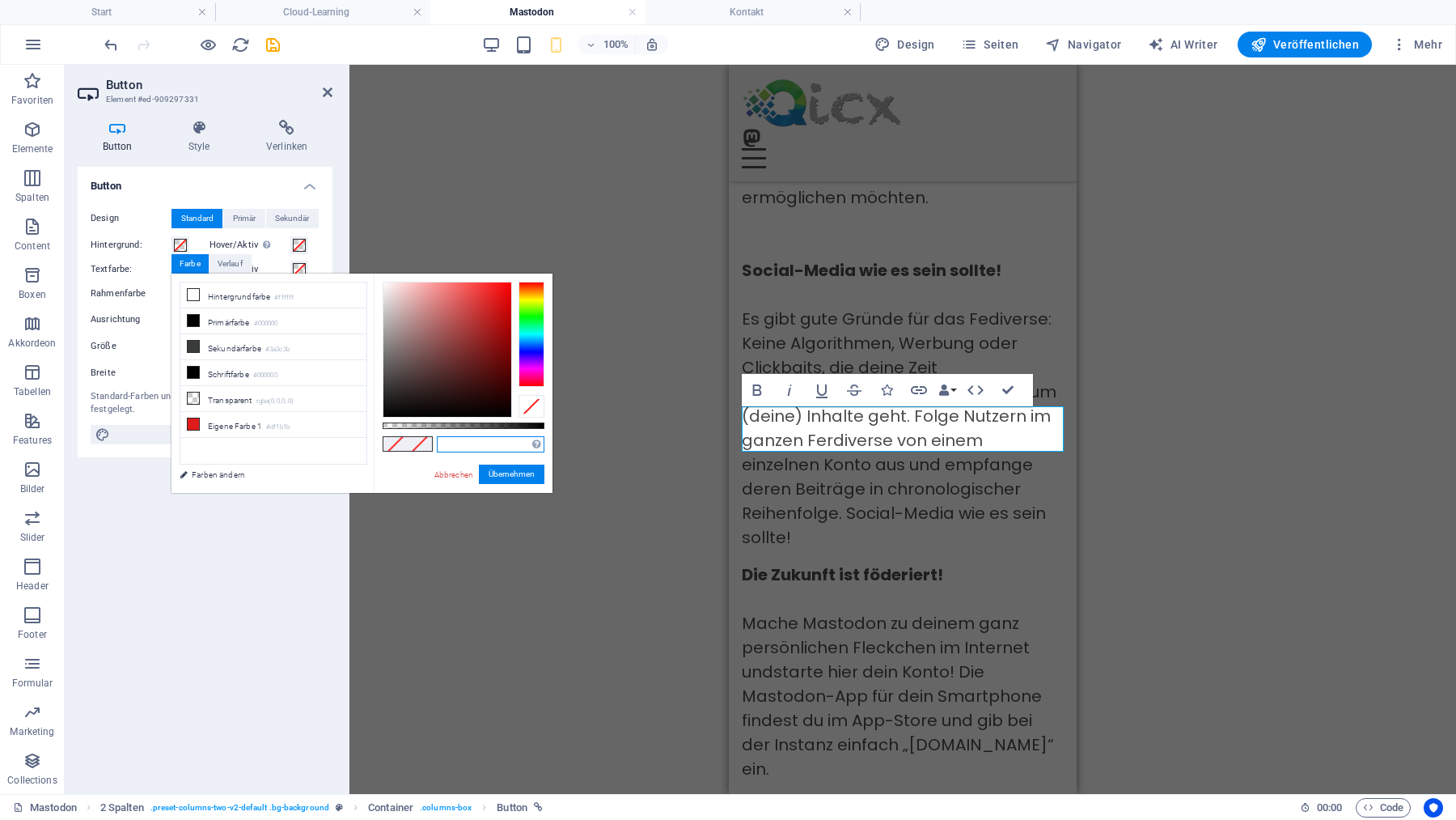
scroll to position [2084, 0]
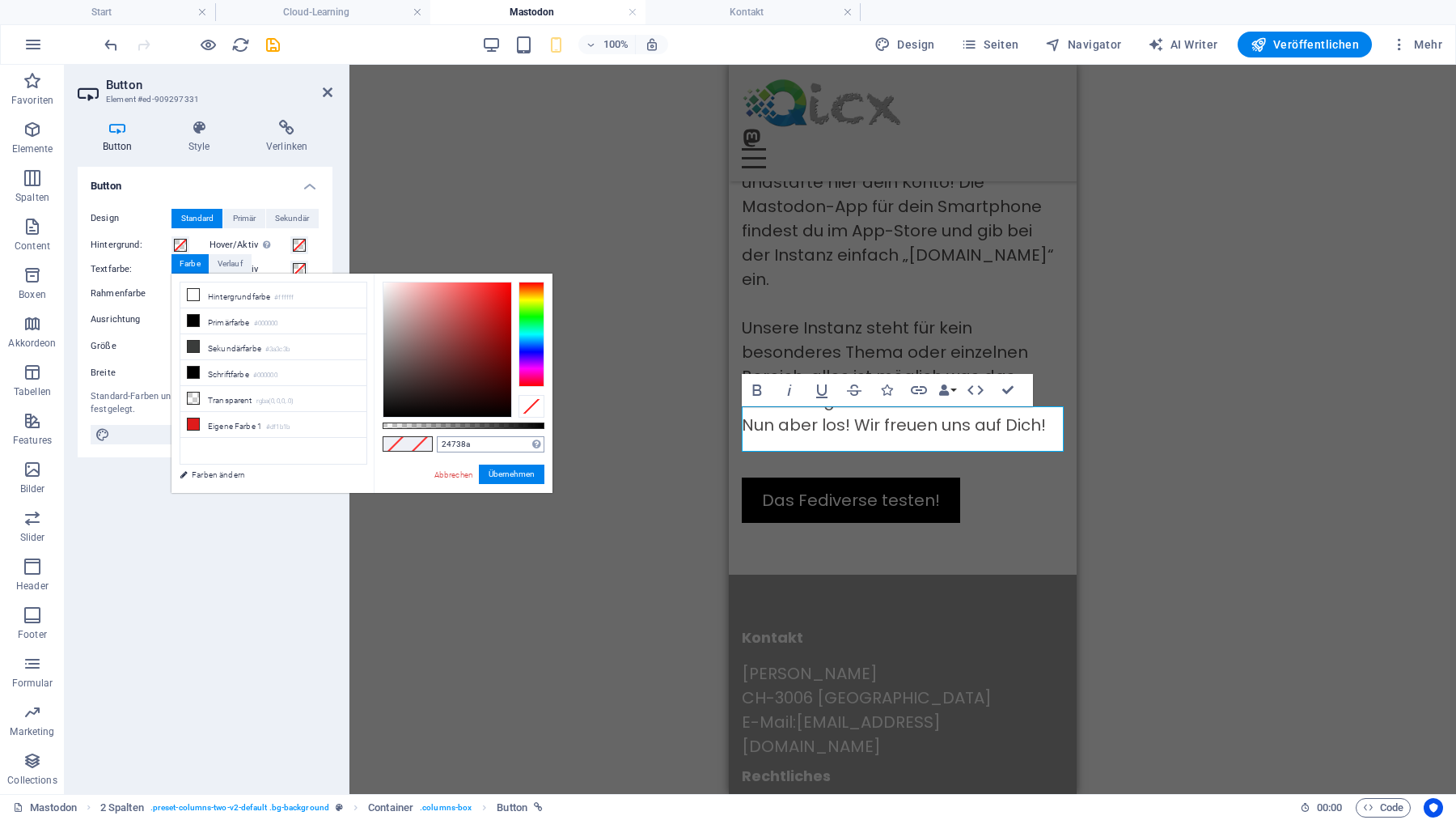
type input "#24738a"
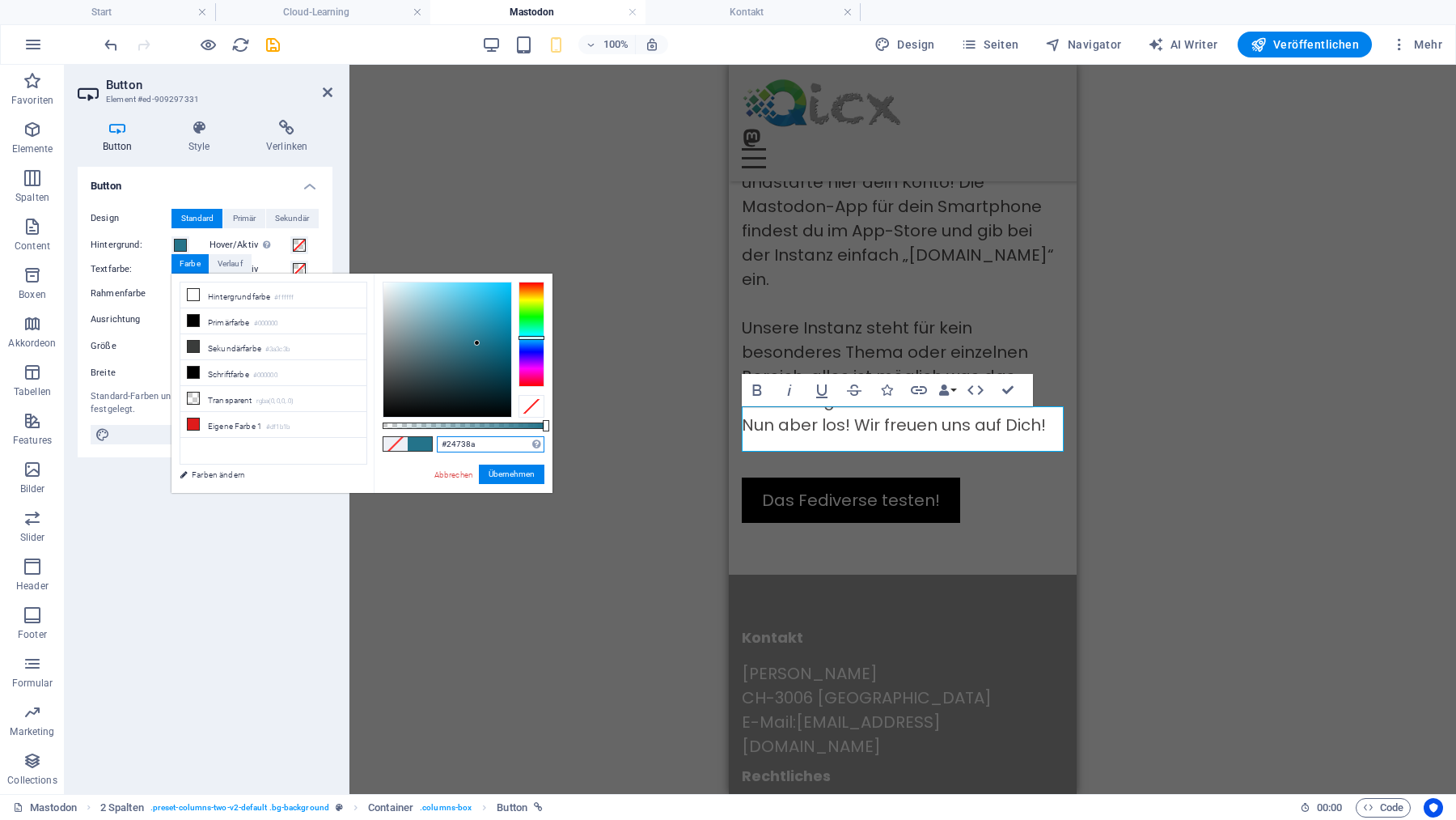
click at [507, 445] on input "#24738a" at bounding box center [491, 445] width 108 height 16
click at [507, 476] on button "Übernehmen" at bounding box center [511, 474] width 65 height 20
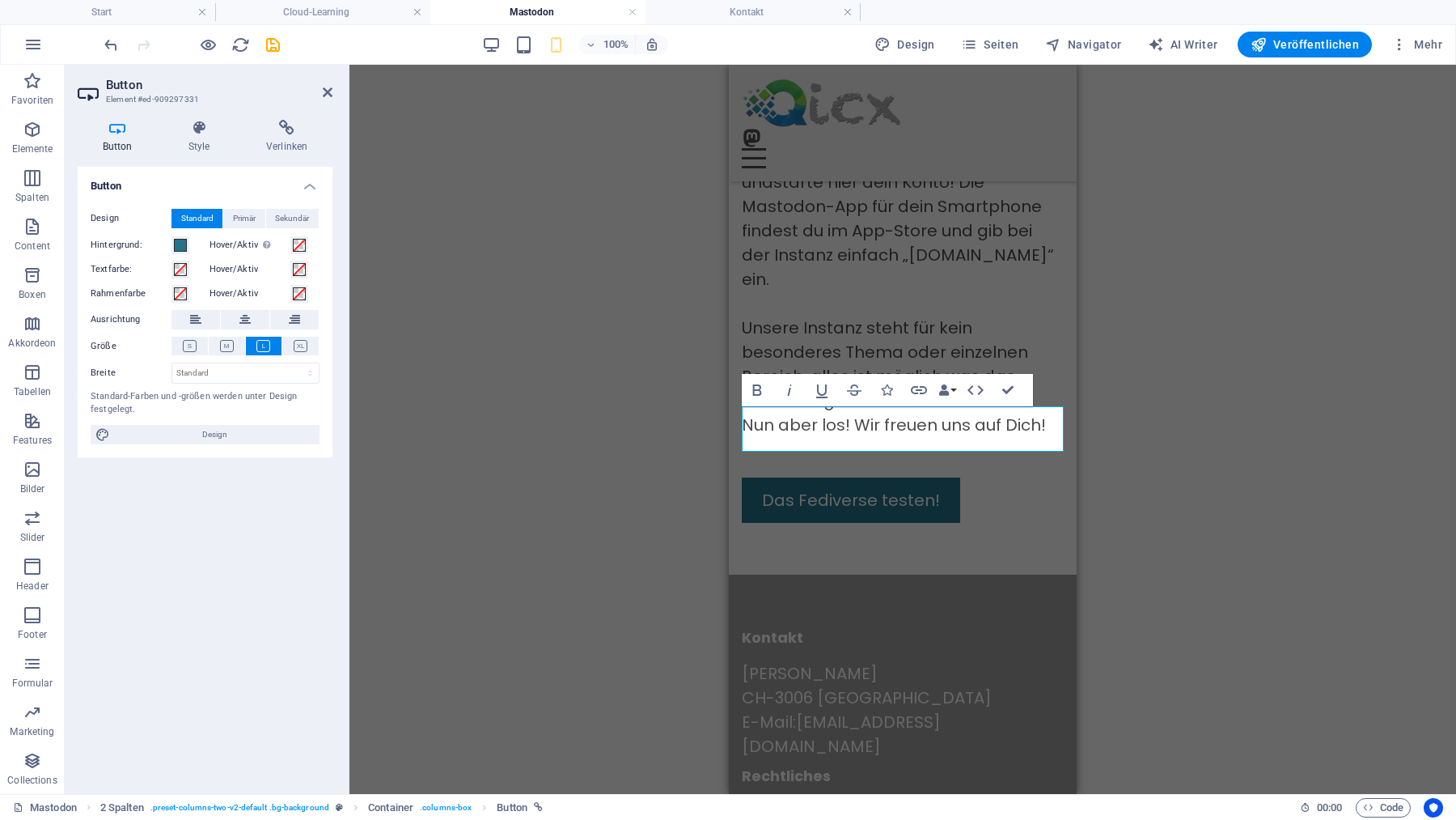
click at [572, 554] on div "Container H3 2 Spalten Container Text Container Container HTML 2 Spalten Text C…" at bounding box center [902, 429] width 1107 height 729
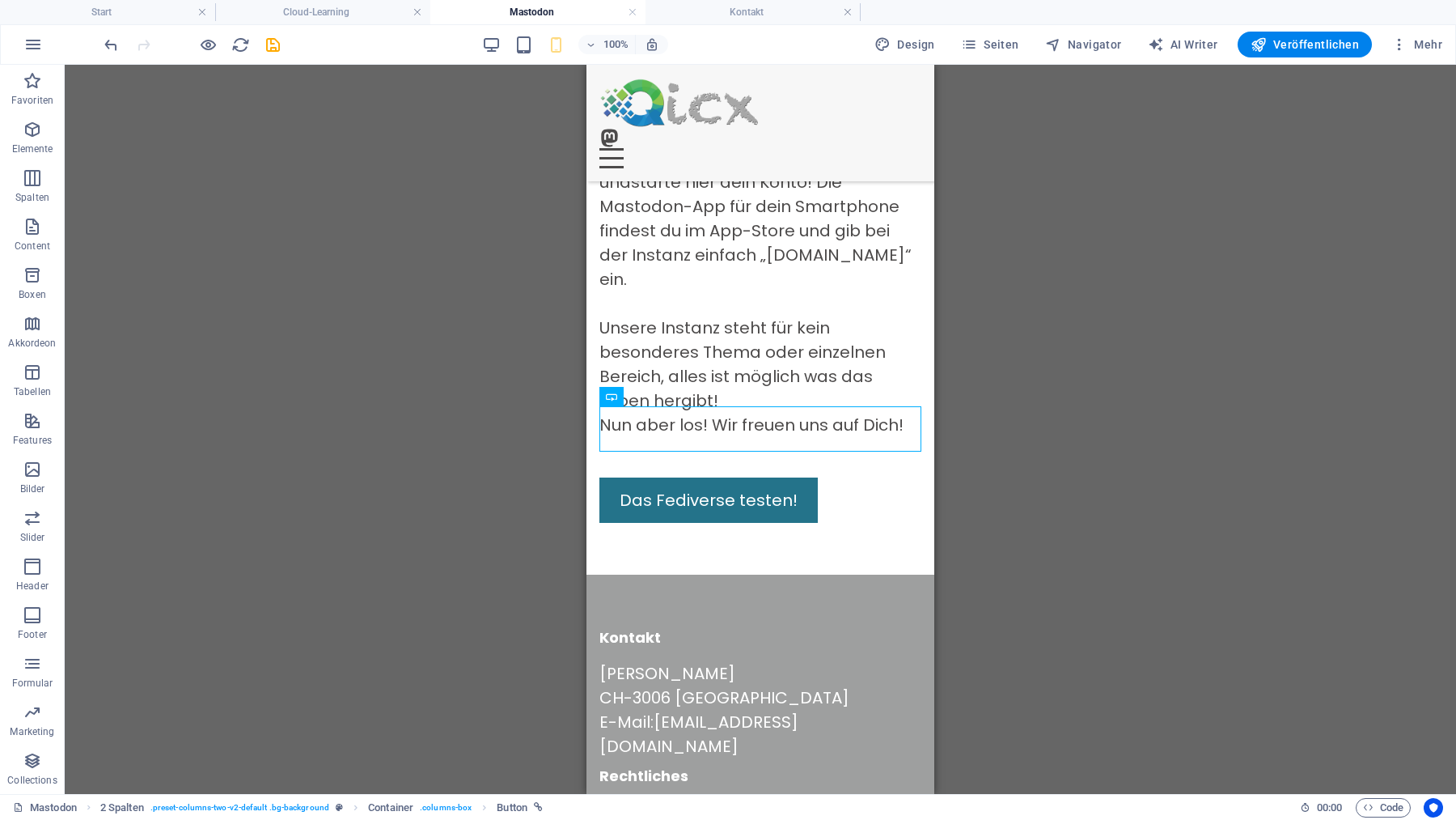
click at [1163, 454] on div "Container H3 2 Spalten Container Text Container Container HTML 2 Spalten Contai…" at bounding box center [760, 429] width 1392 height 729
click at [806, 477] on div "Das Fediverse testen!" at bounding box center [760, 500] width 322 height 46
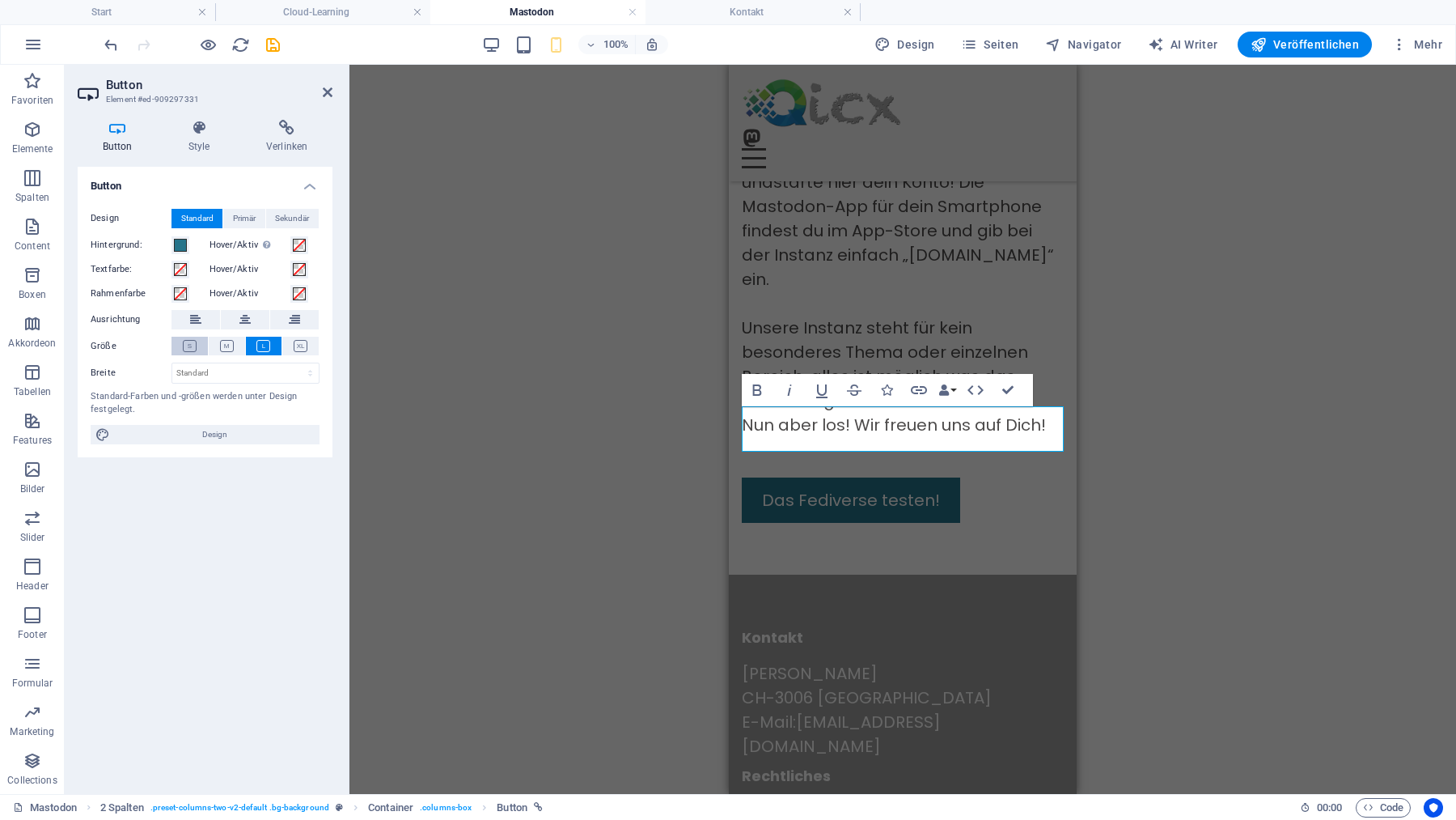
click at [189, 340] on button at bounding box center [189, 346] width 37 height 19
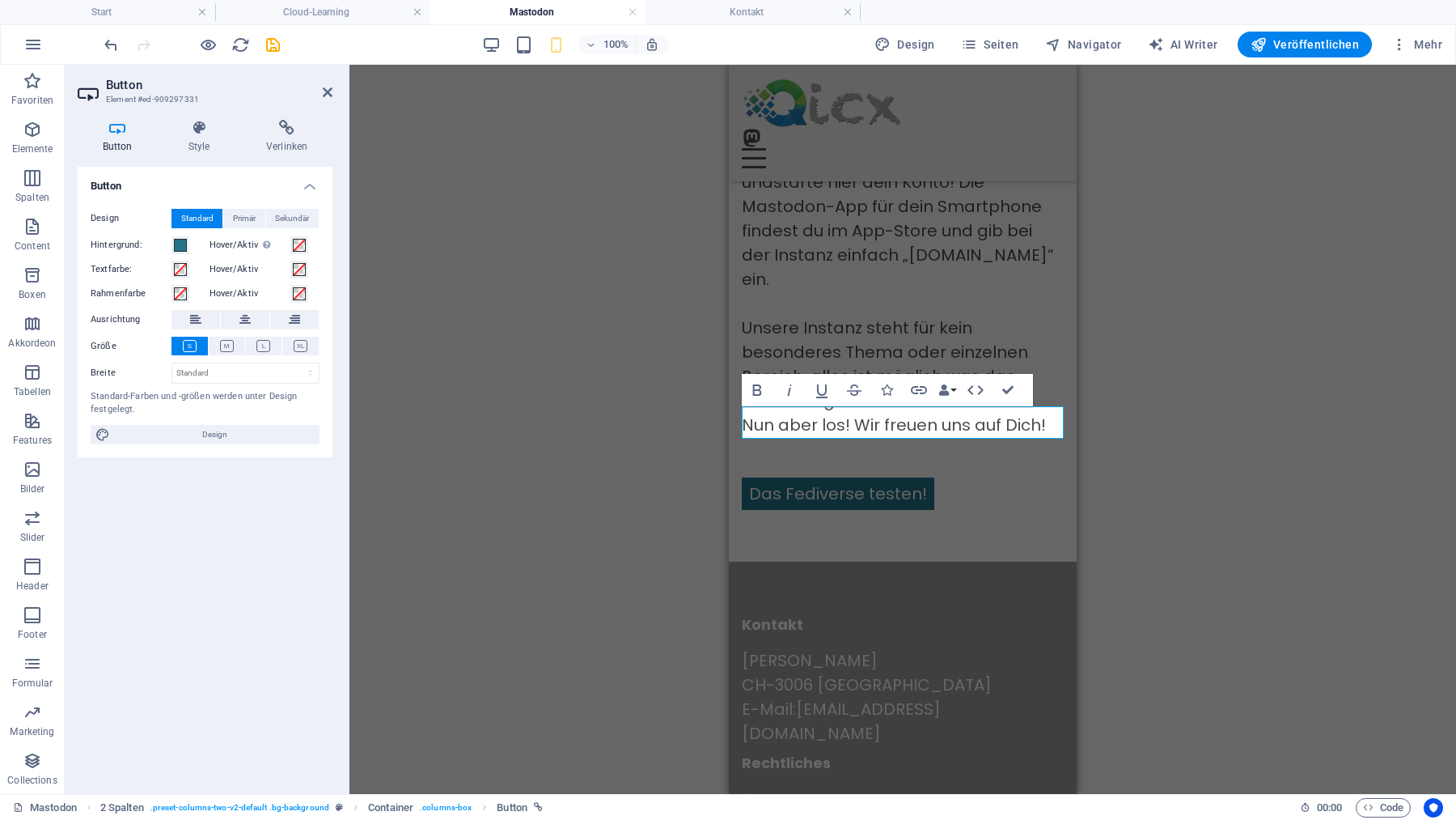
click at [413, 463] on div "Container H3 2 Spalten Container Text Container Container HTML 2 Spalten Contai…" at bounding box center [902, 429] width 1107 height 729
click at [412, 462] on div "Container H3 2 Spalten Container Text Container Container HTML 2 Spalten Contai…" at bounding box center [902, 429] width 1107 height 729
click at [300, 240] on span at bounding box center [299, 246] width 13 height 13
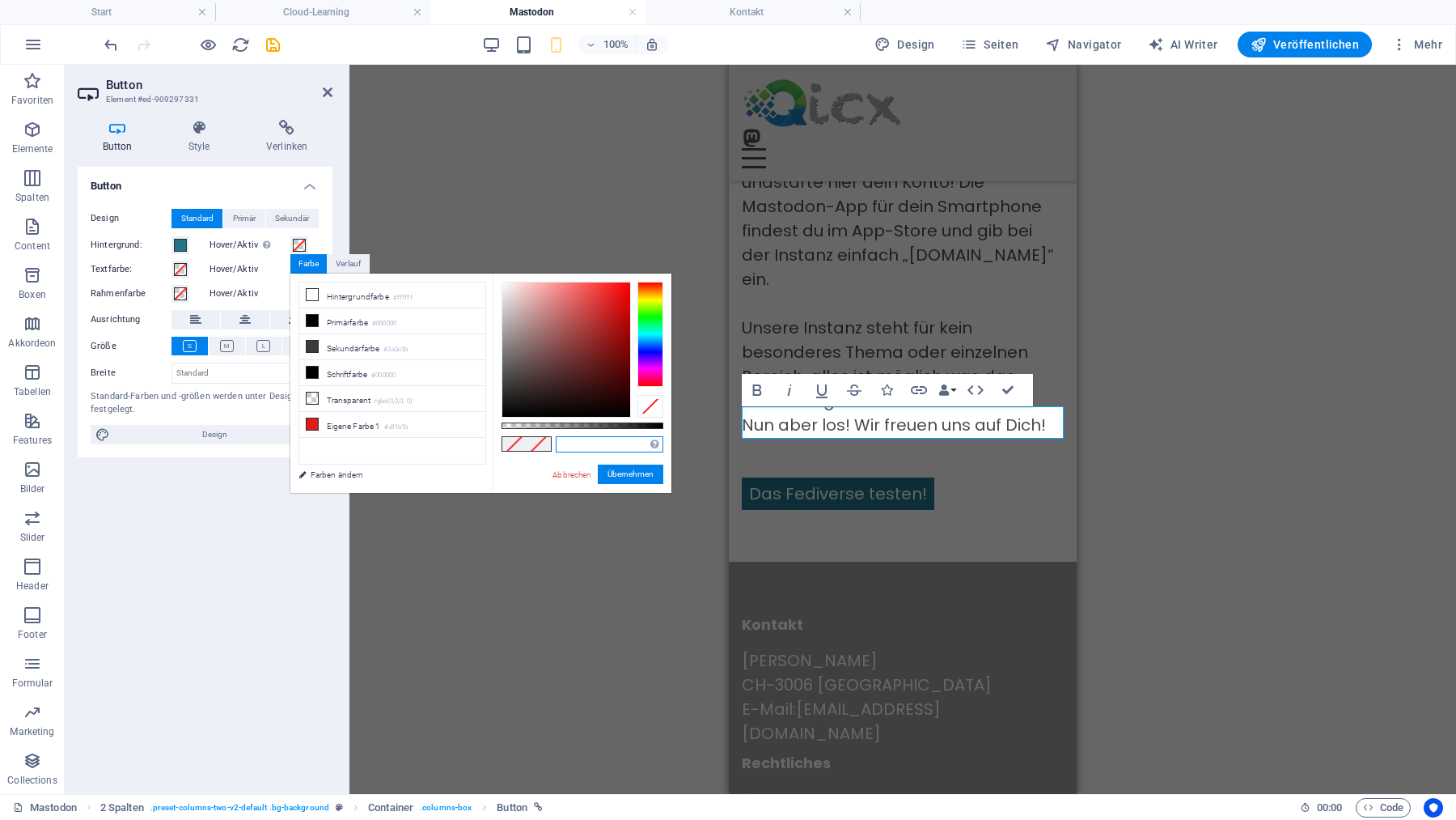
click at [597, 445] on input "text" at bounding box center [609, 445] width 108 height 16
paste input "#24738a"
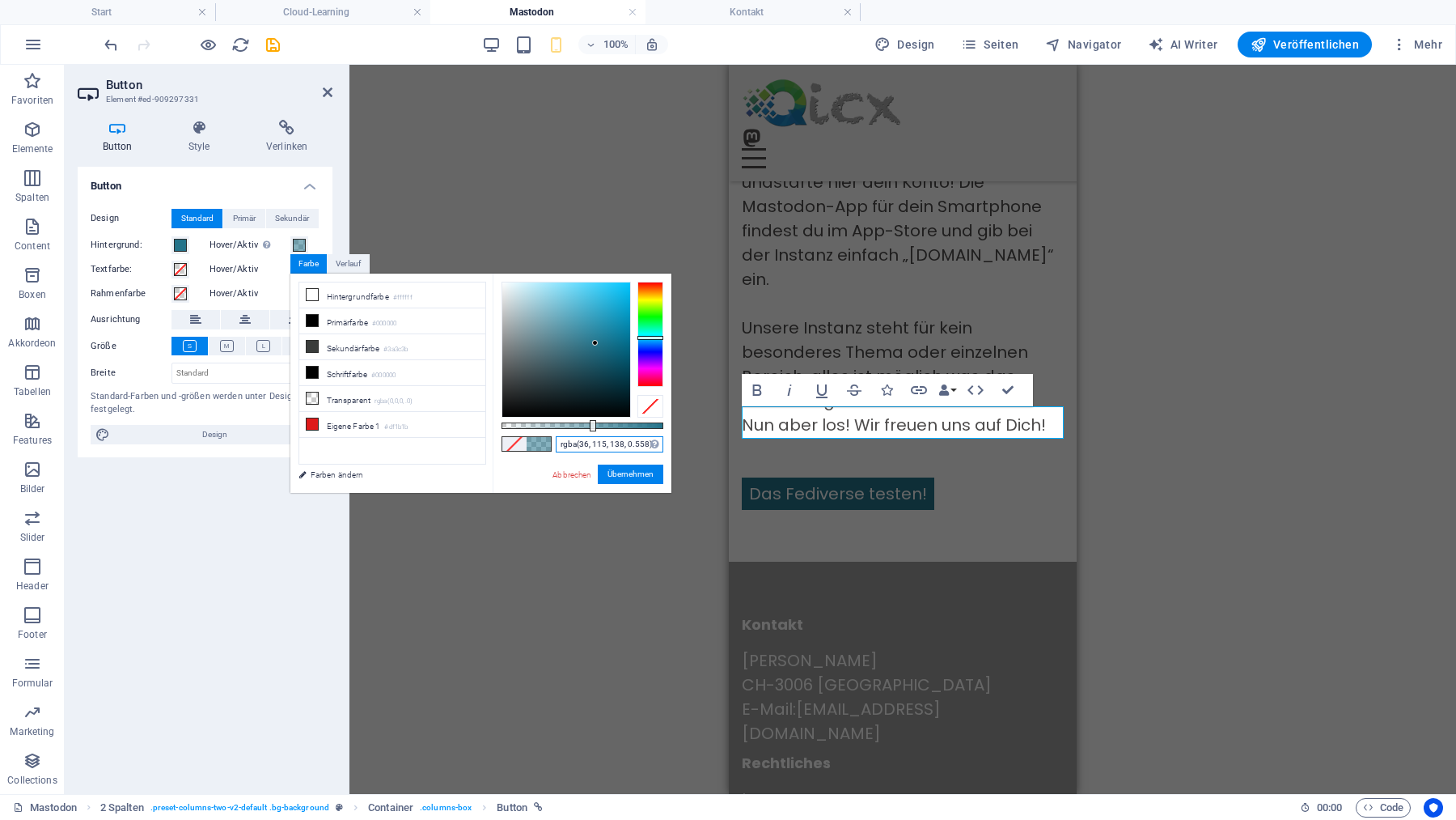
click at [591, 424] on div at bounding box center [582, 426] width 162 height 7
type input "rgba(36, 115, 138, 0.558)"
click at [640, 476] on button "Übernehmen" at bounding box center [631, 474] width 65 height 20
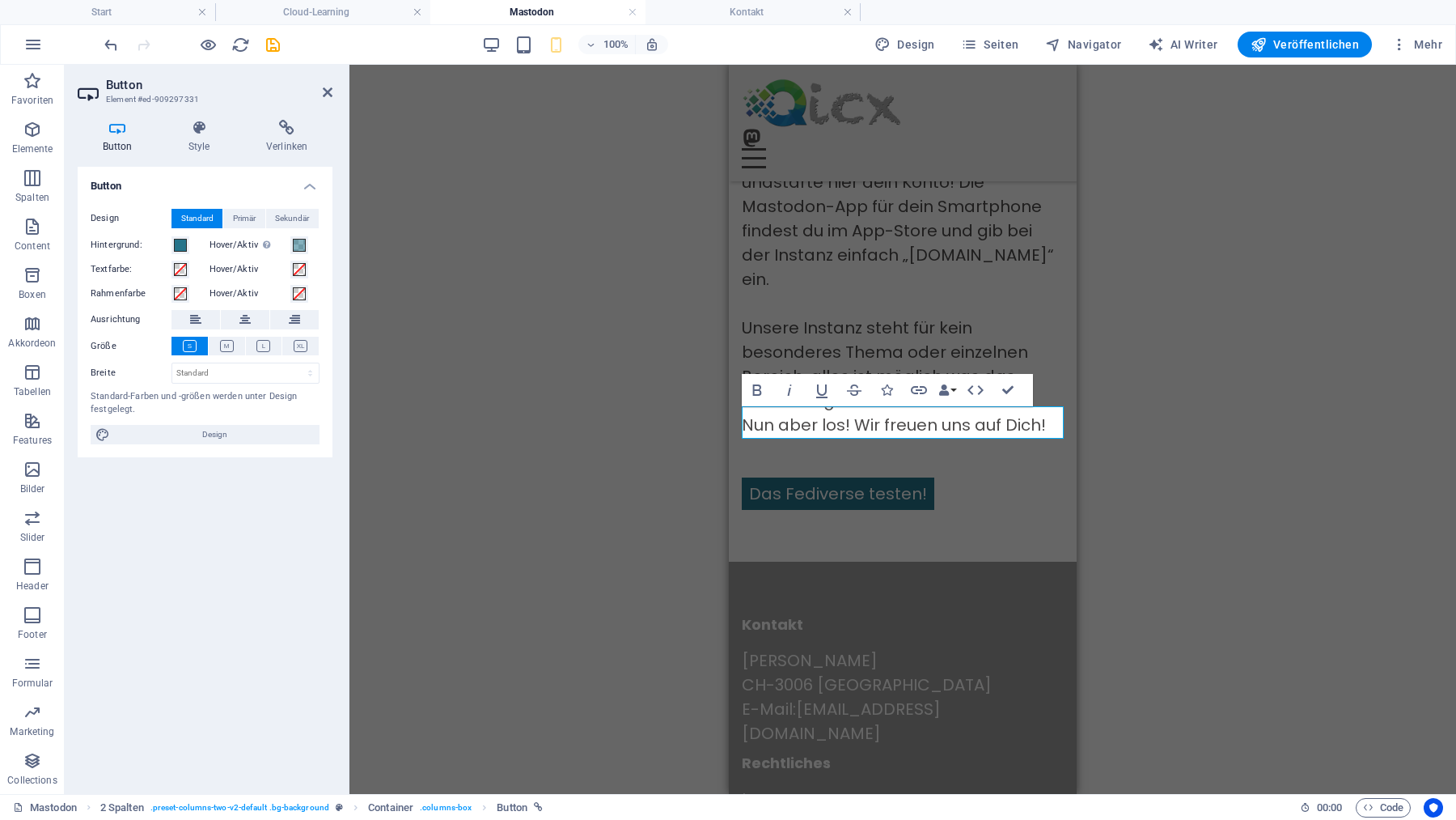
click at [666, 546] on div "Container H3 2 Spalten Container Text Container Container HTML 2 Spalten Contai…" at bounding box center [902, 429] width 1107 height 729
click at [688, 525] on div "Container H3 2 Spalten Container Text Container Container HTML 2 Spalten Contai…" at bounding box center [902, 429] width 1107 height 729
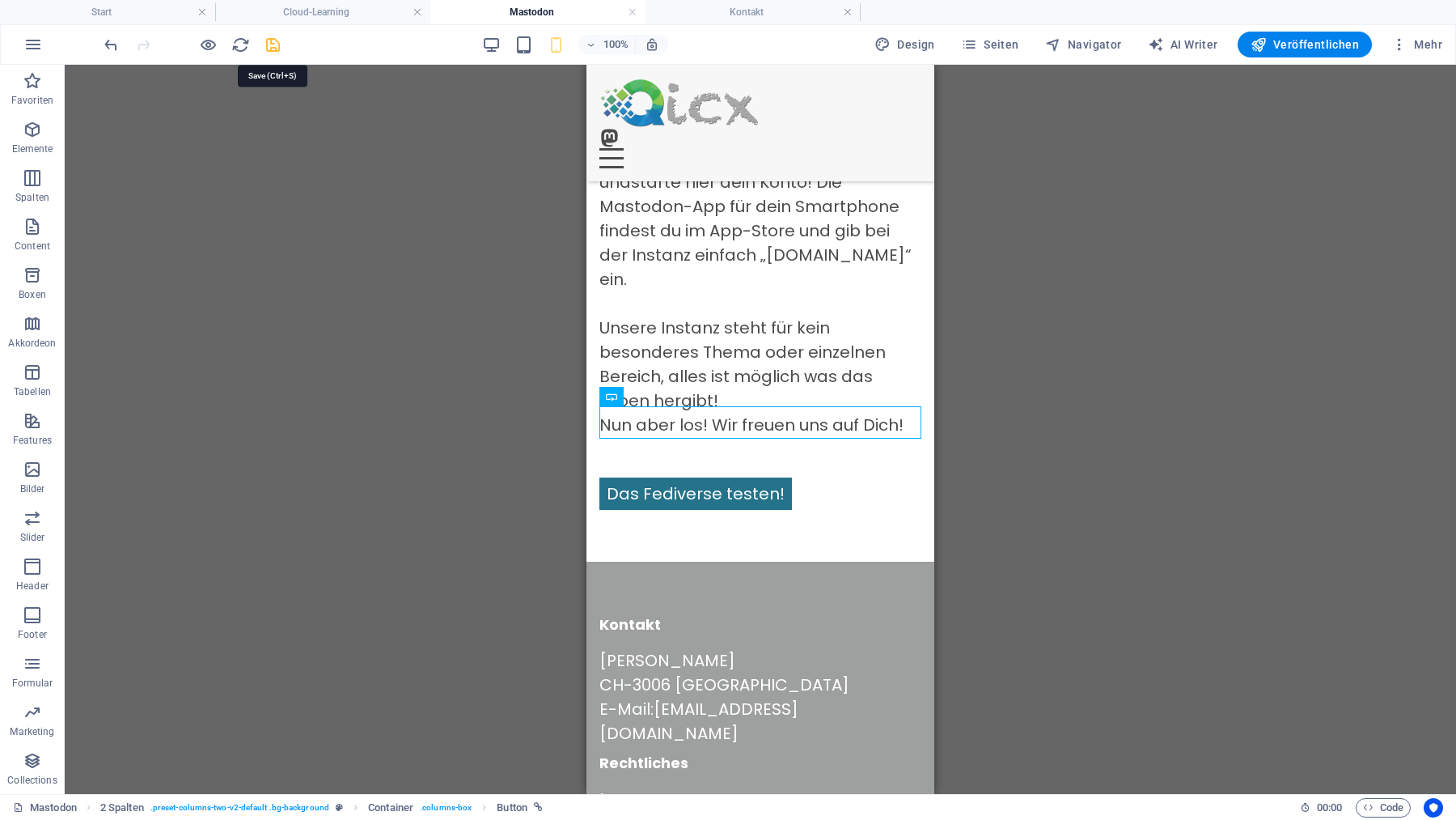
click at [273, 40] on icon "save" at bounding box center [272, 45] width 19 height 19
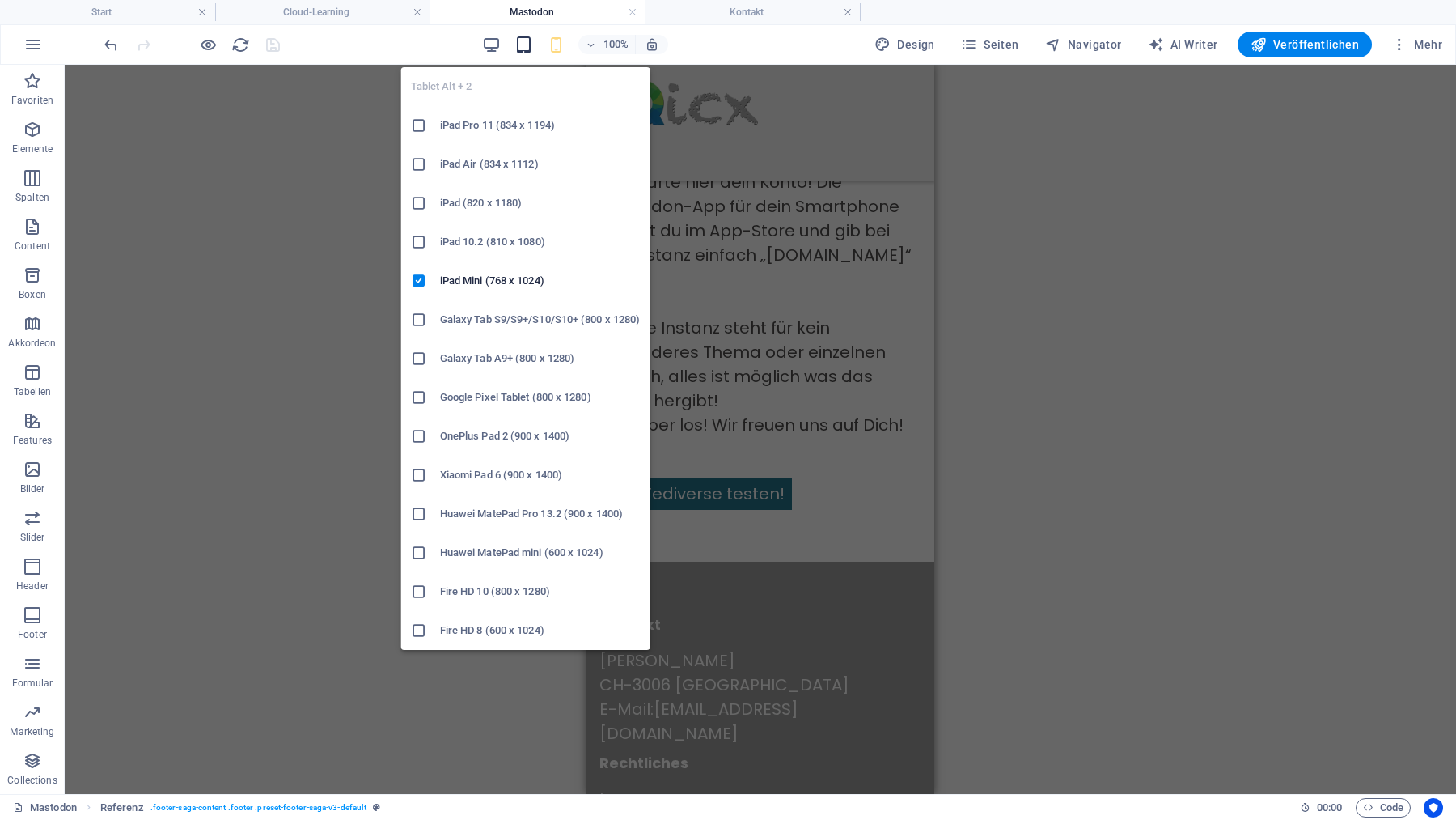
click at [529, 43] on icon "button" at bounding box center [524, 45] width 19 height 19
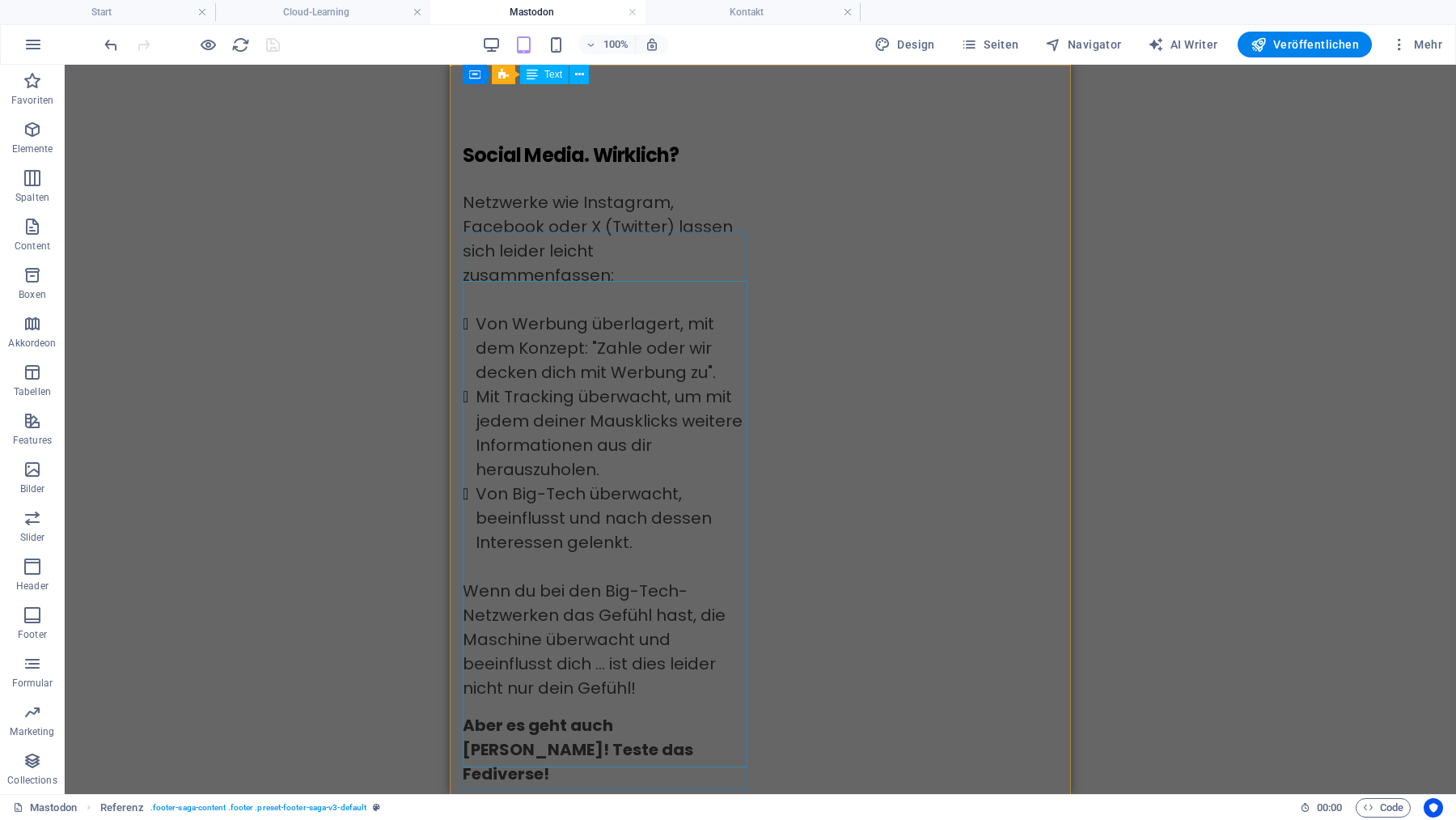
scroll to position [0, 0]
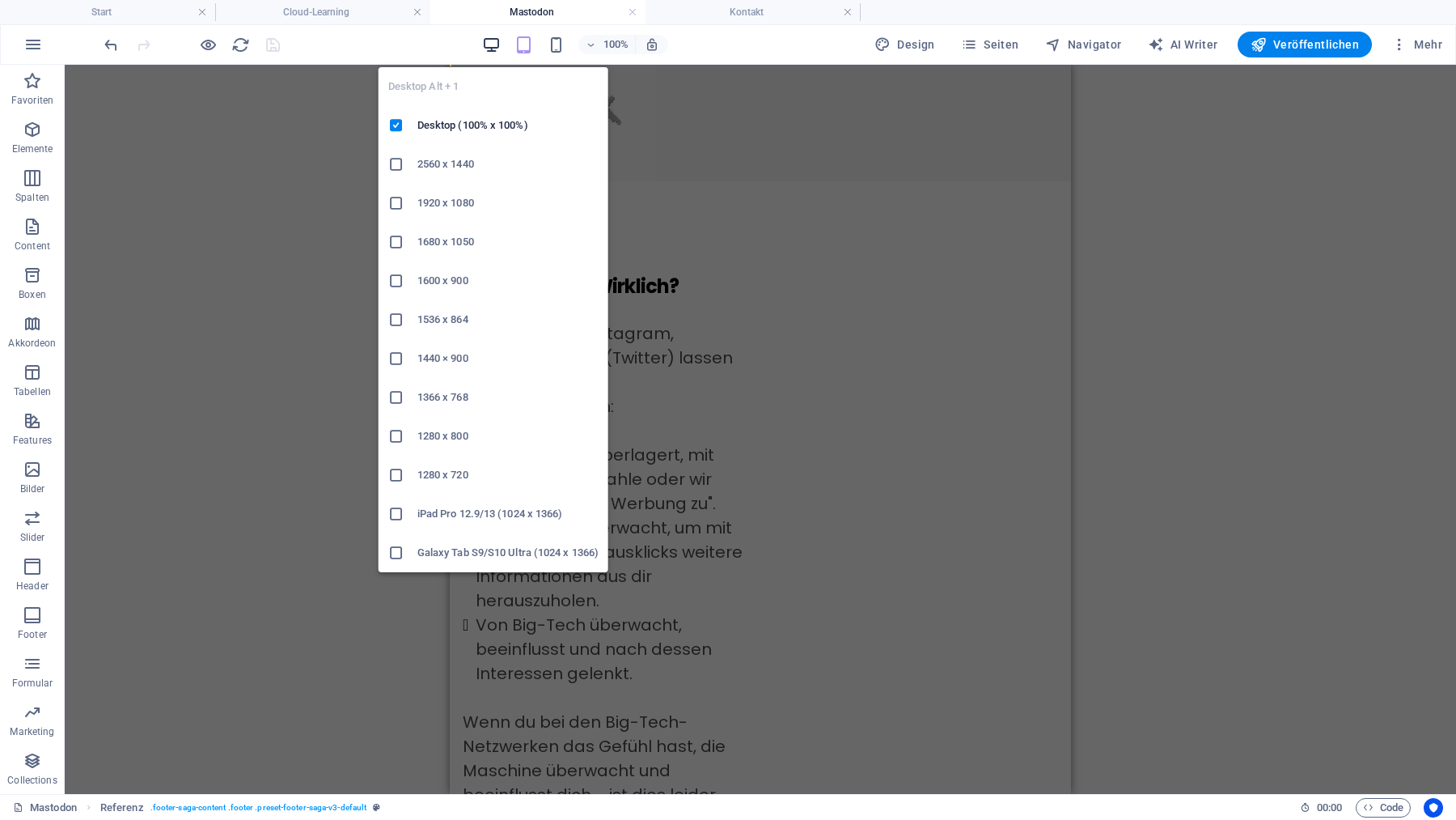
click at [496, 42] on icon "button" at bounding box center [491, 45] width 19 height 19
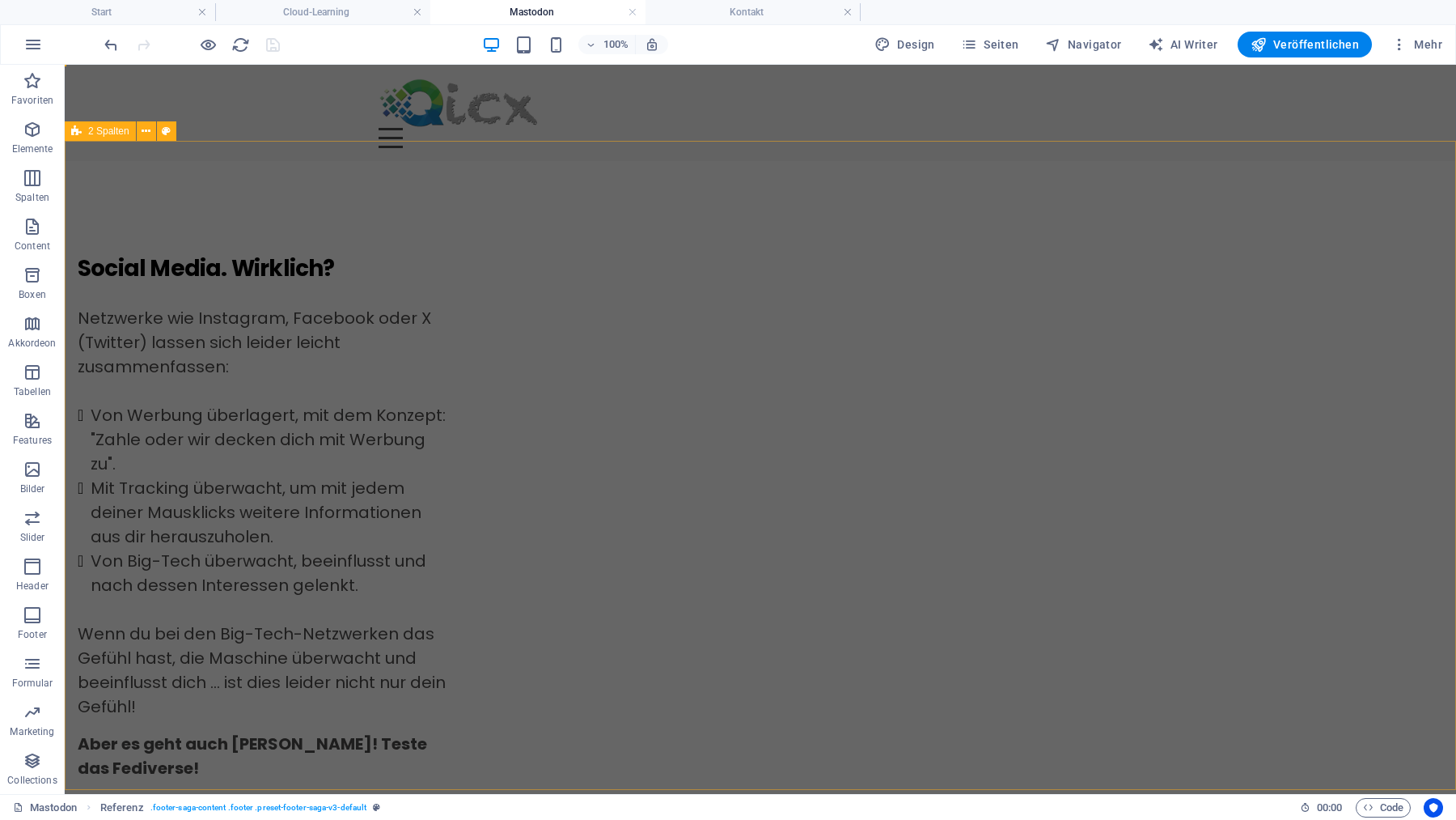
click at [303, 445] on div "Social Media. Wirklich? Netzwerke wie Instagram, Facebook oder X (Twitter) lass…" at bounding box center [760, 721] width 1392 height 1122
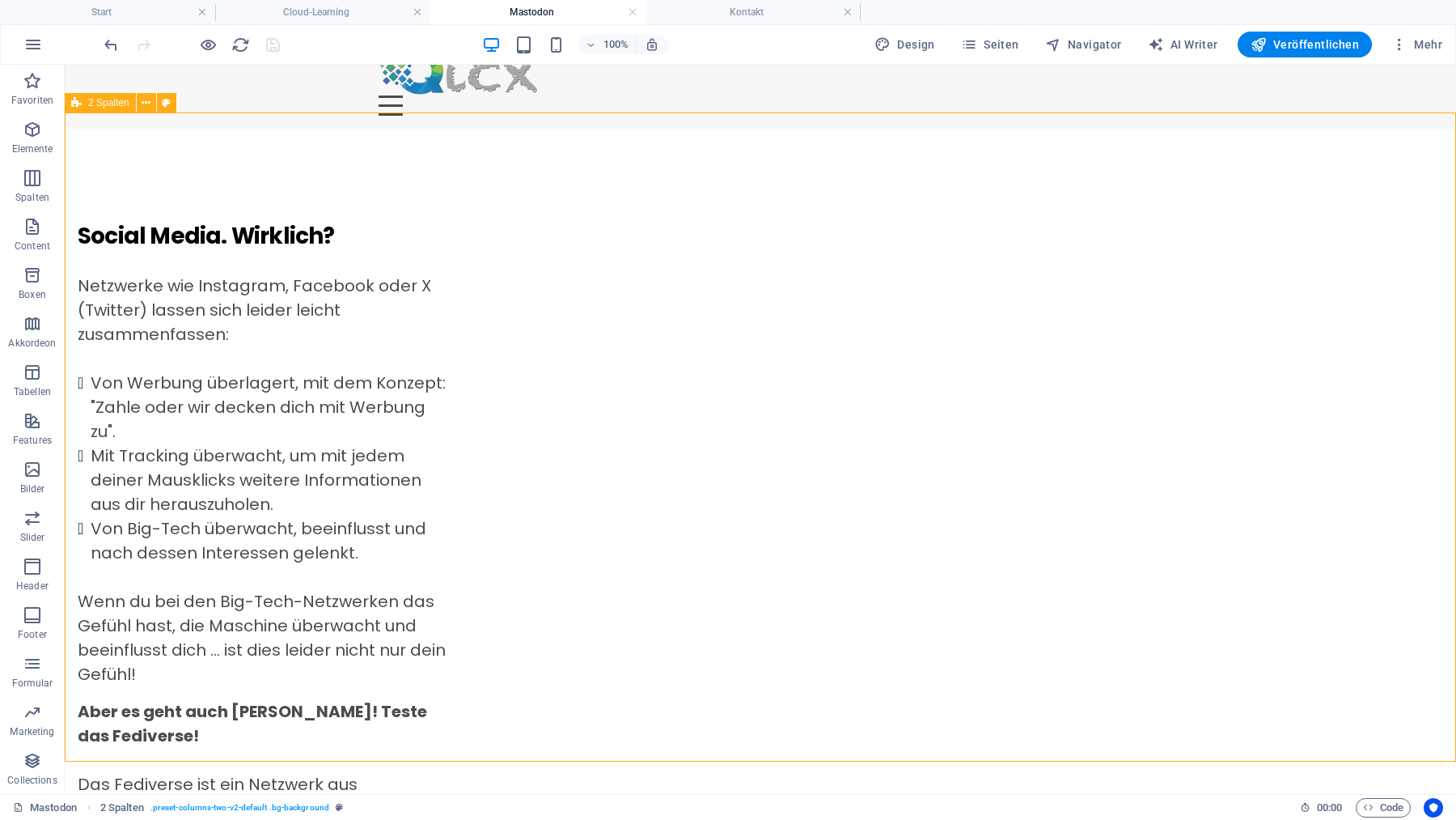
scroll to position [29, 0]
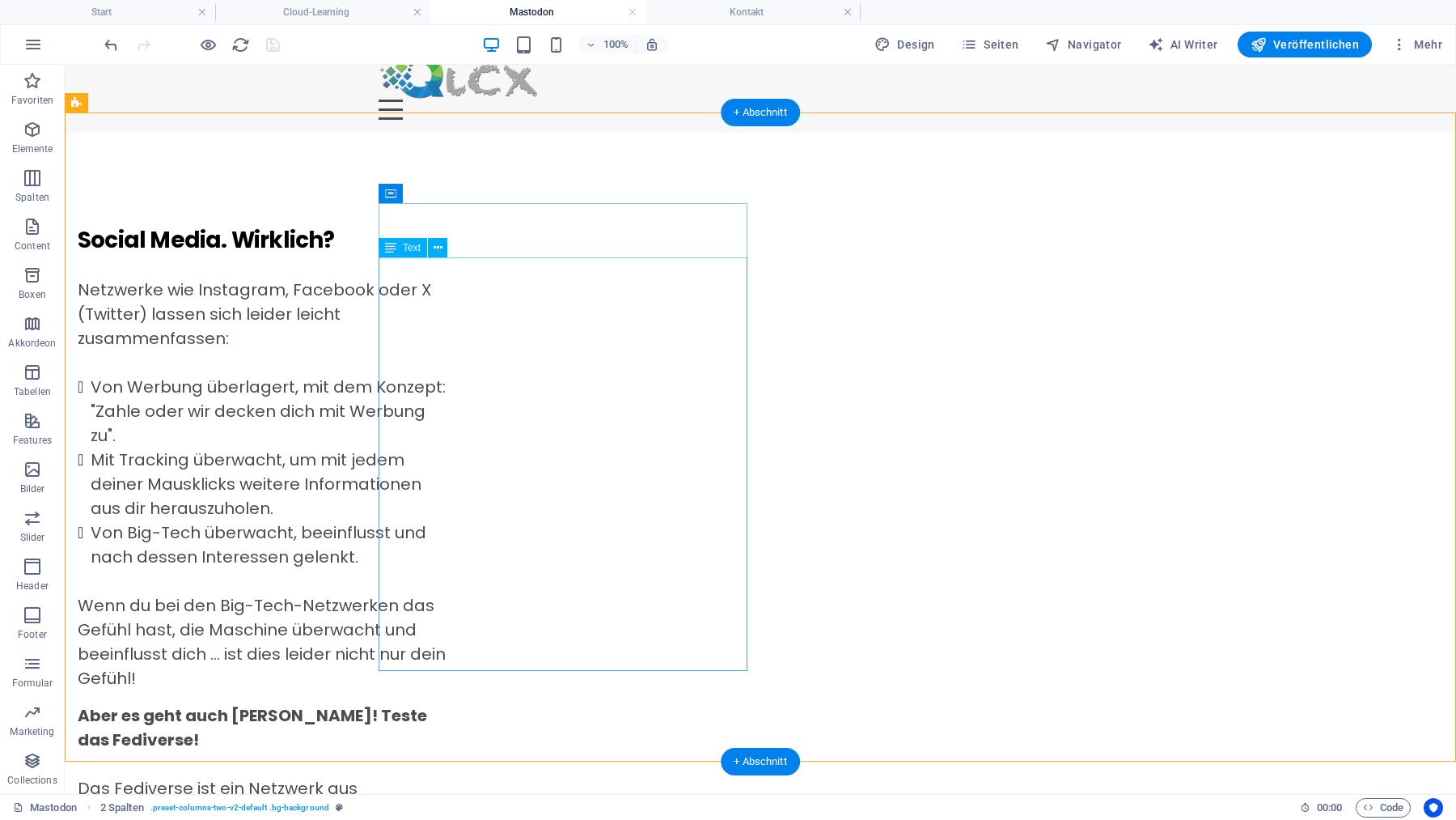
click at [400, 390] on div "Netzwerke wie Instagram, Facebook oder X (Twitter) lassen sich leider leicht zu…" at bounding box center [262, 484] width 369 height 413
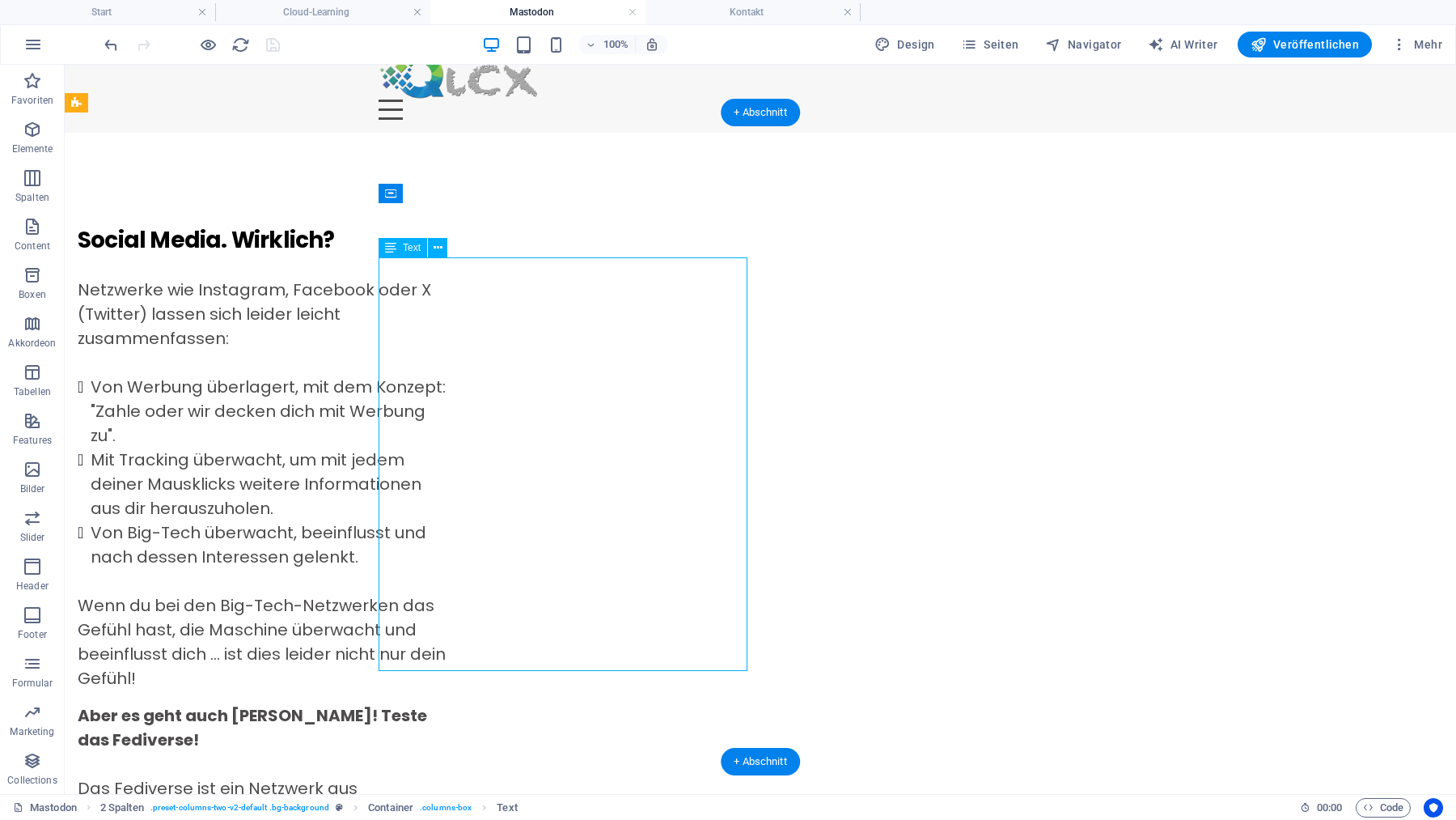
click at [400, 390] on div "Netzwerke wie Instagram, Facebook oder X (Twitter) lassen sich leider leicht zu…" at bounding box center [262, 484] width 369 height 413
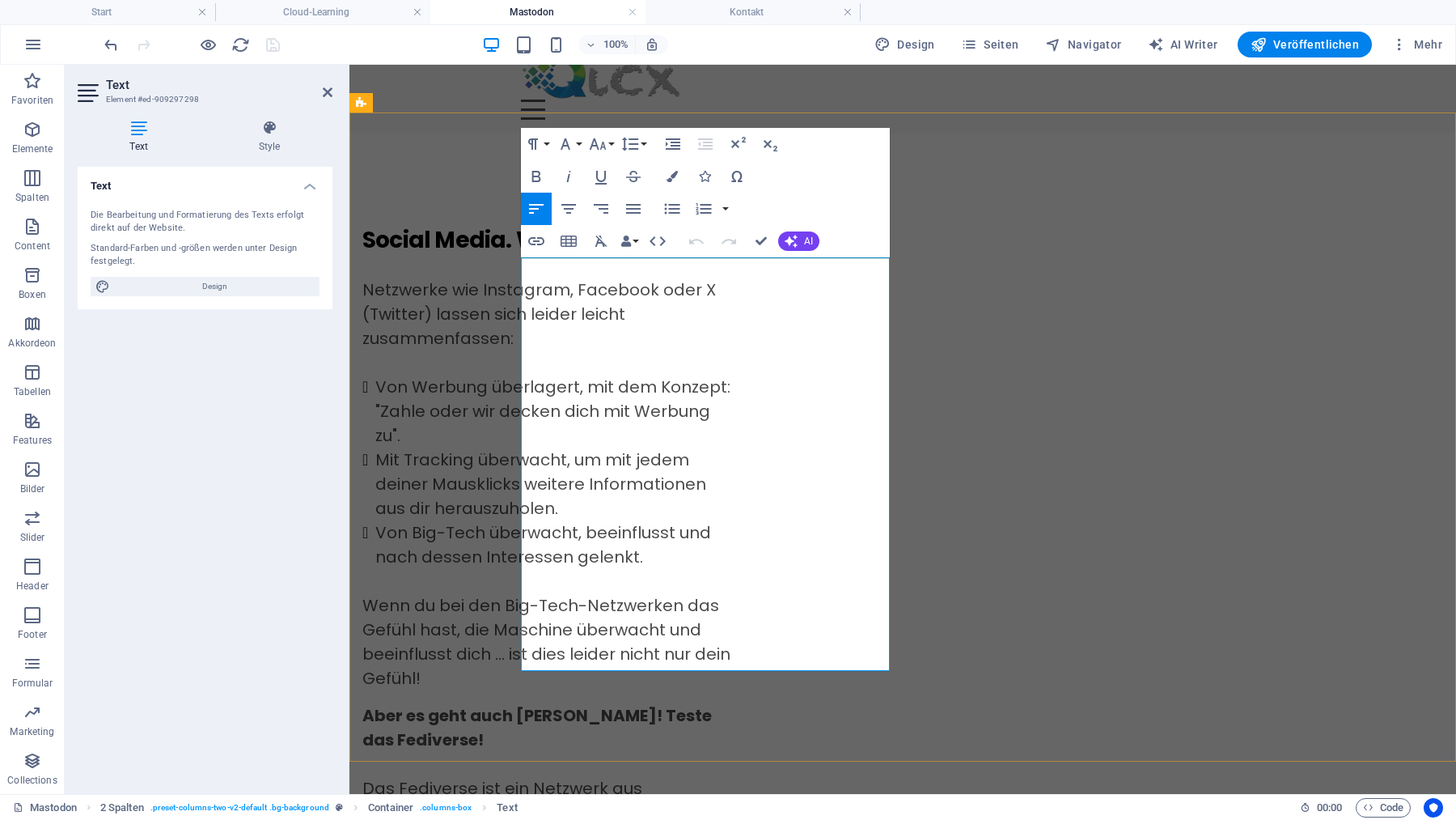
click at [538, 392] on li "Von Werbung überlagert, mit dem Konzept: "Zahle oder wir decken dich mit Werbun…" at bounding box center [553, 410] width 356 height 73
click at [557, 415] on li "Von Werbung überlagert, mit dem Konzept: Zahle oder wir decken dich mit Werbung…" at bounding box center [553, 410] width 356 height 73
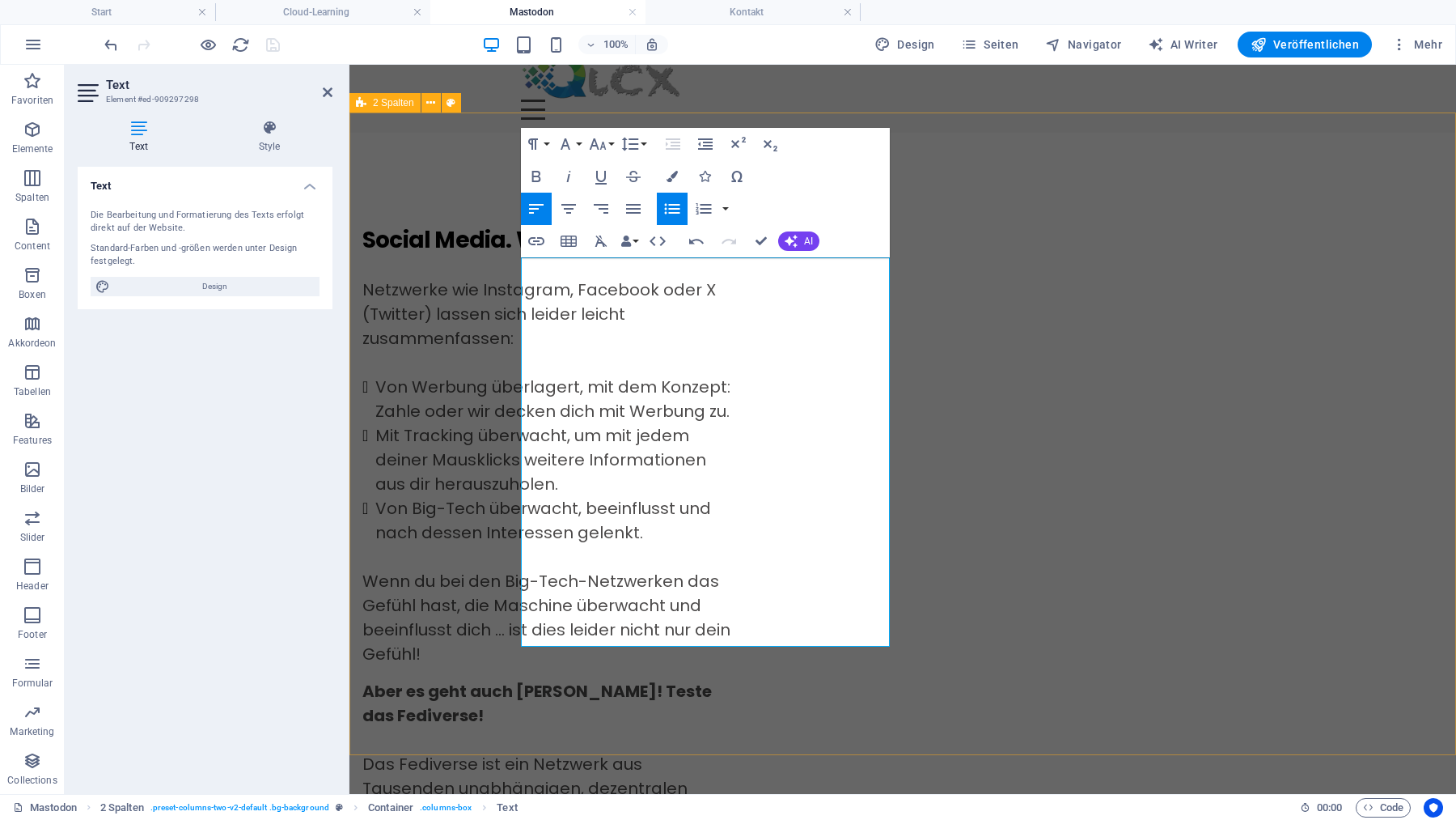
click at [428, 519] on div "Social Media. Wirklich? Netzwerke wie Instagram, Facebook oder X (Twitter) lass…" at bounding box center [902, 682] width 1107 height 1098
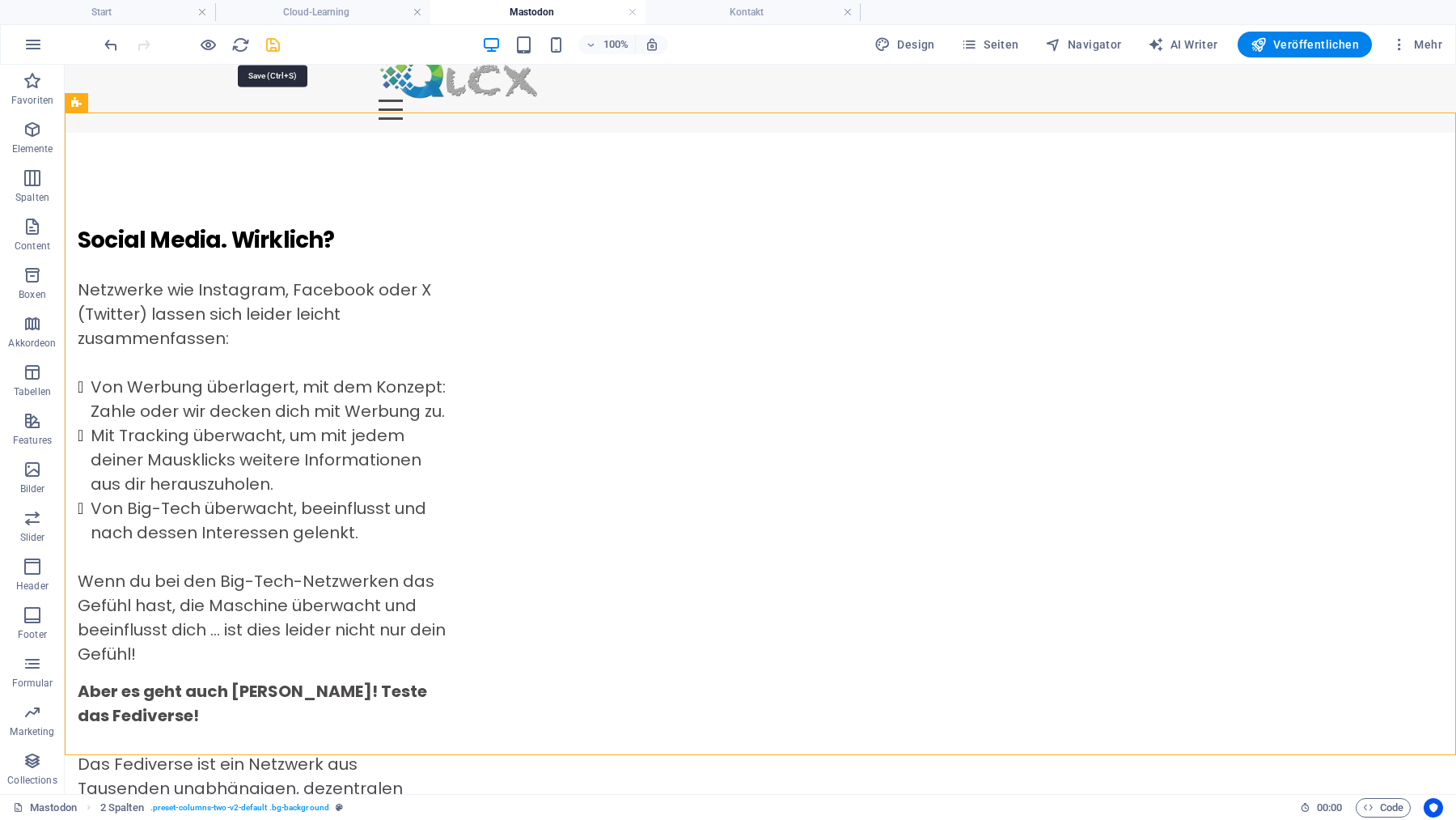
click at [272, 44] on icon "save" at bounding box center [272, 45] width 19 height 19
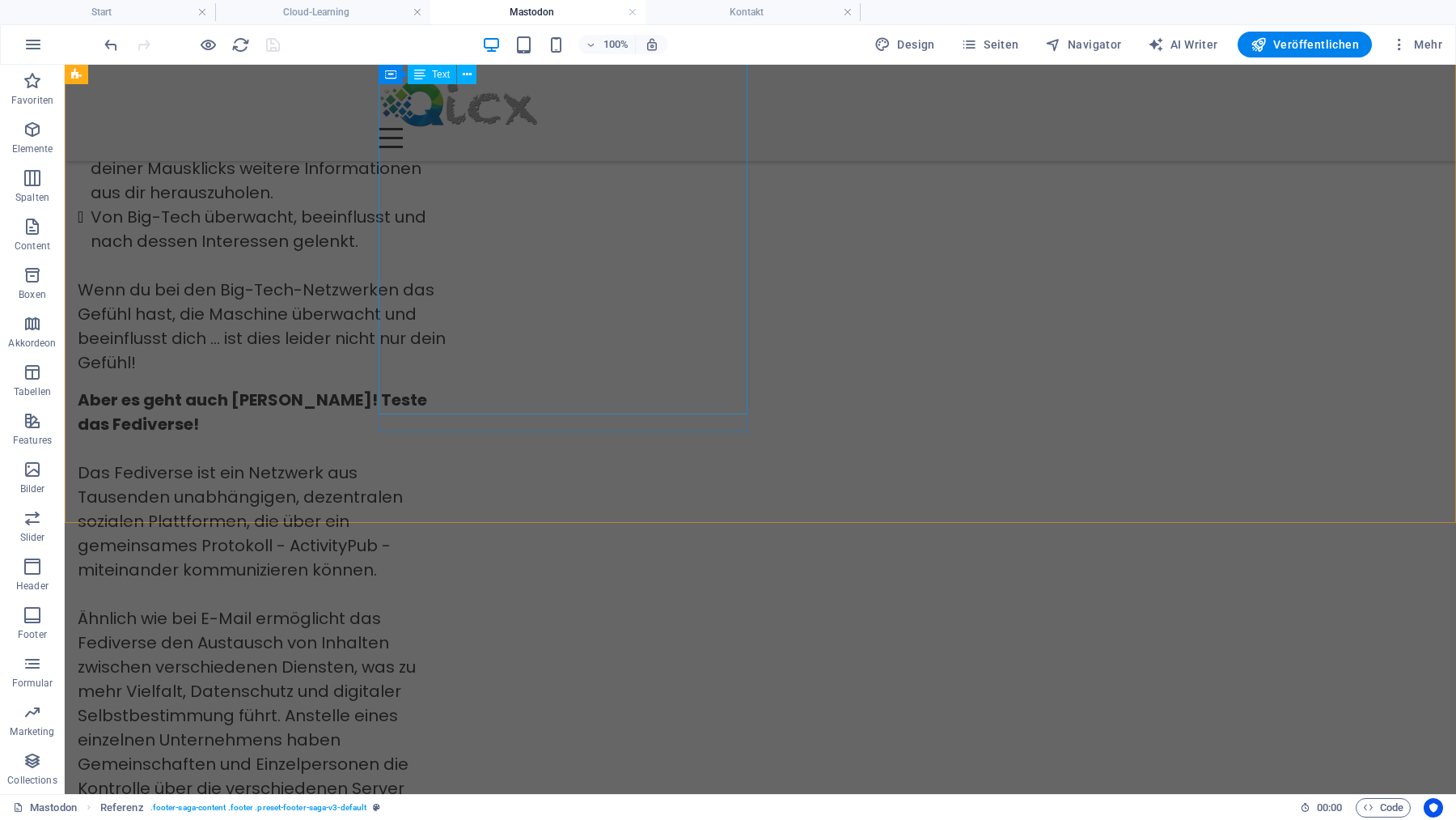
scroll to position [0, 0]
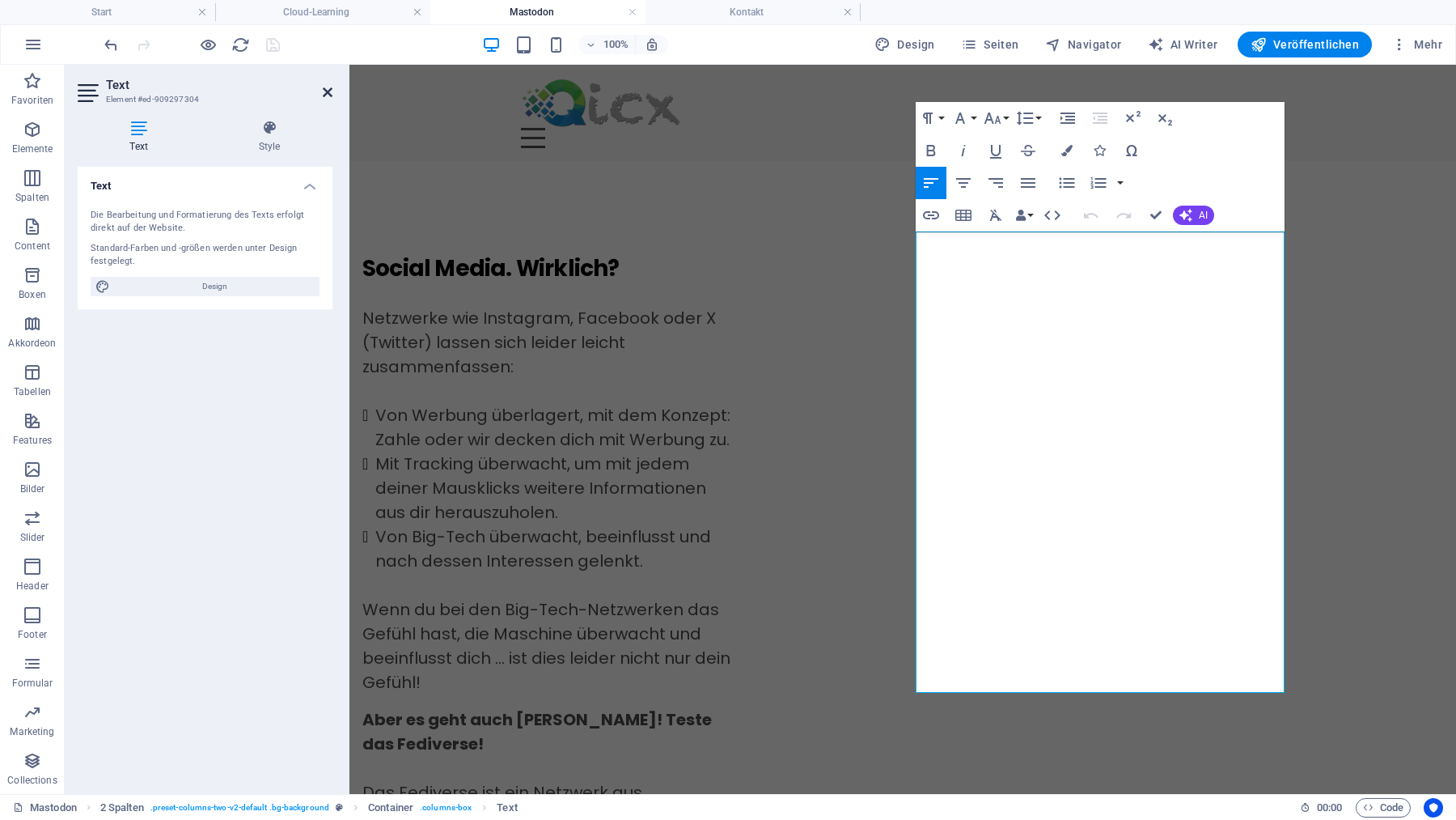
click at [325, 91] on icon at bounding box center [328, 92] width 10 height 13
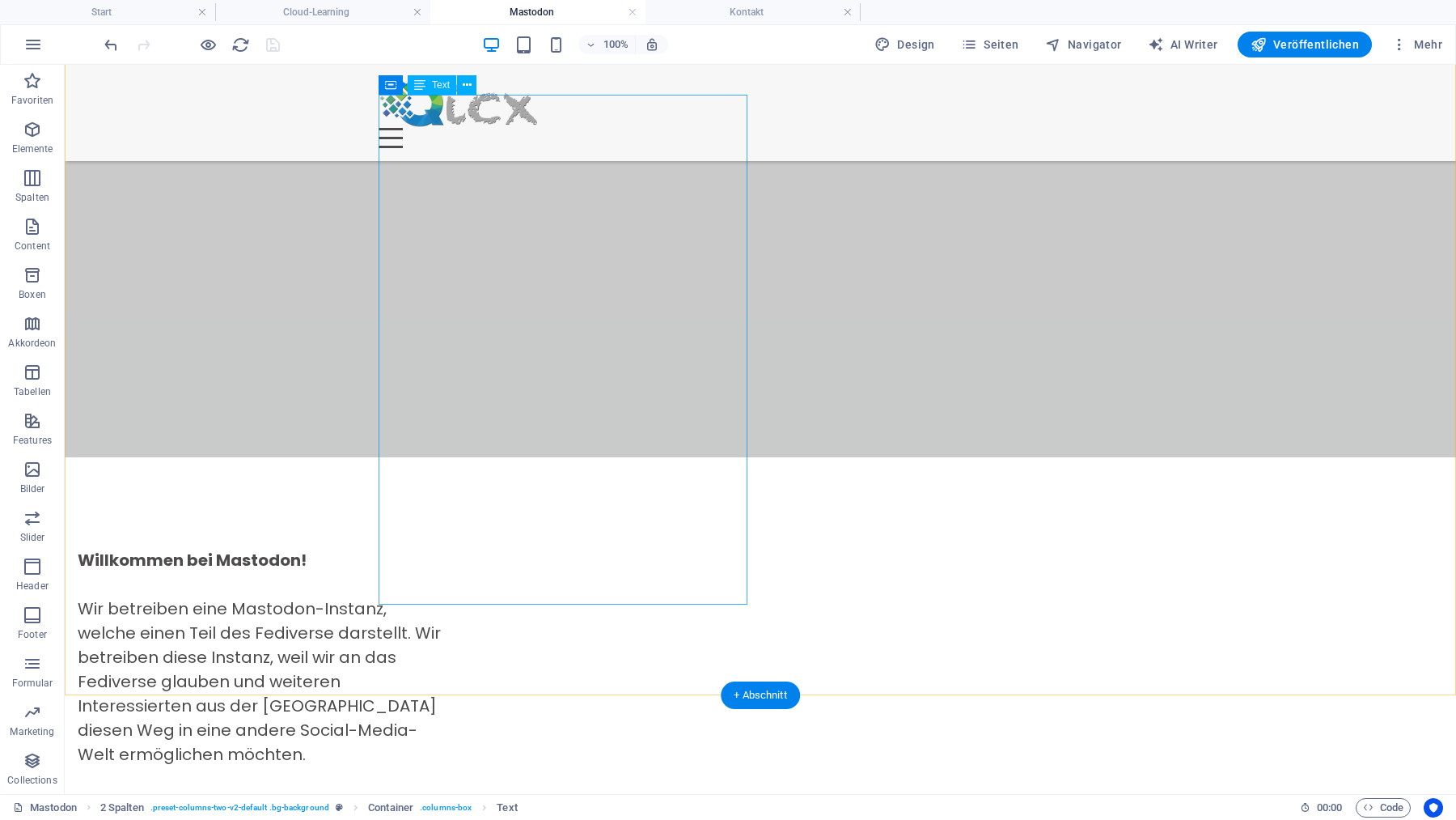
scroll to position [1394, 0]
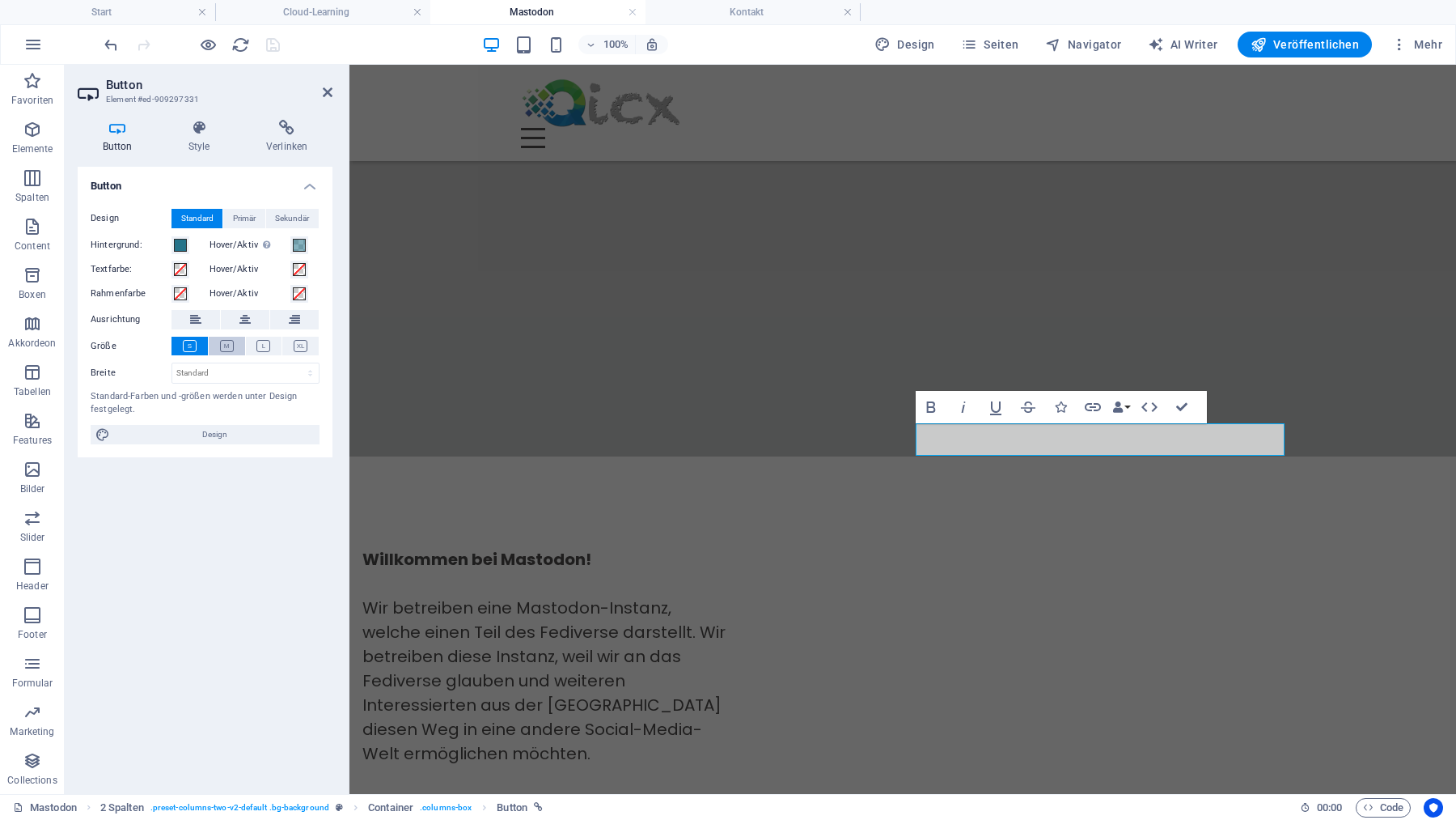
click at [225, 345] on icon at bounding box center [227, 346] width 14 height 12
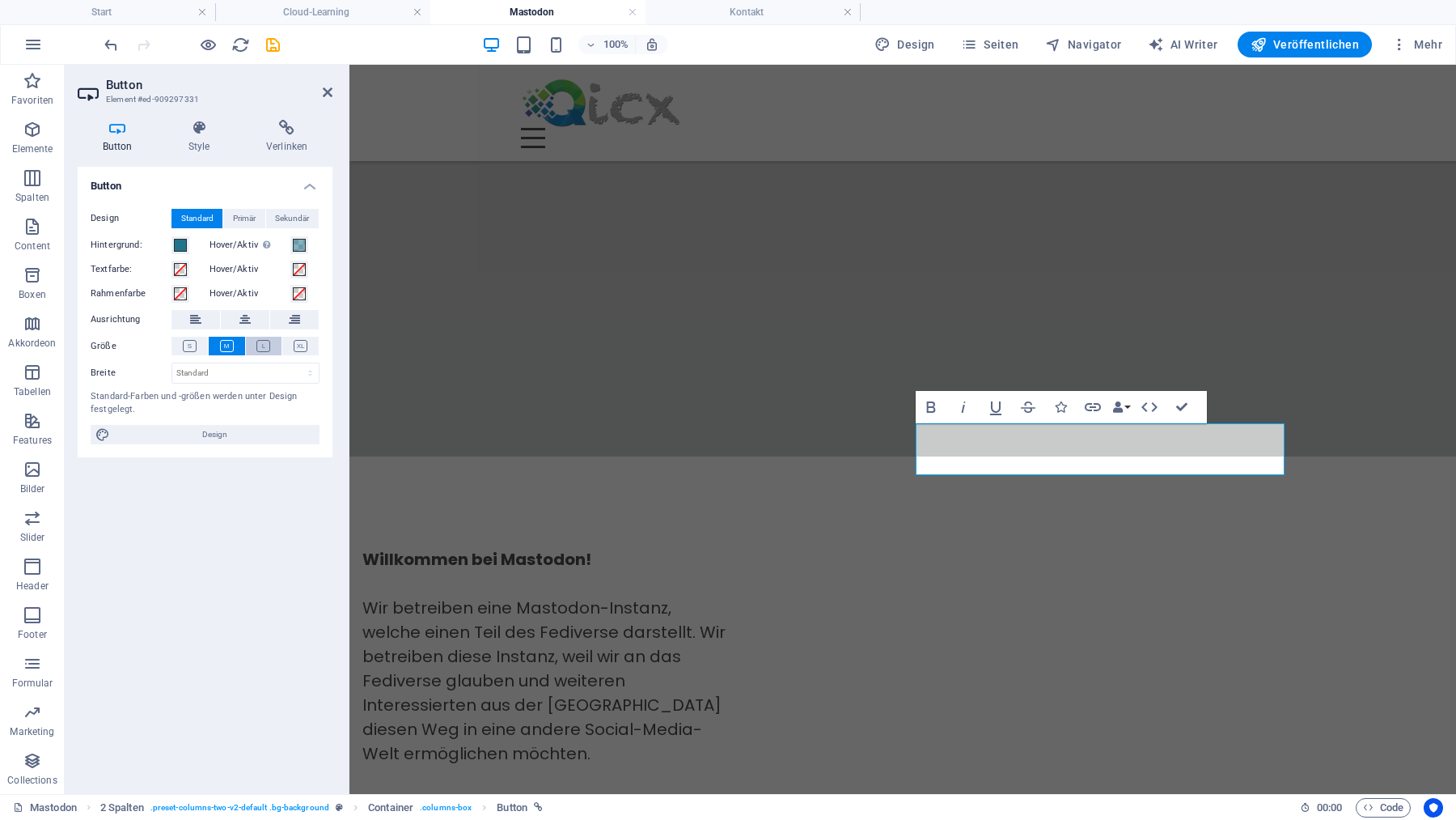
click at [262, 344] on icon at bounding box center [263, 346] width 14 height 12
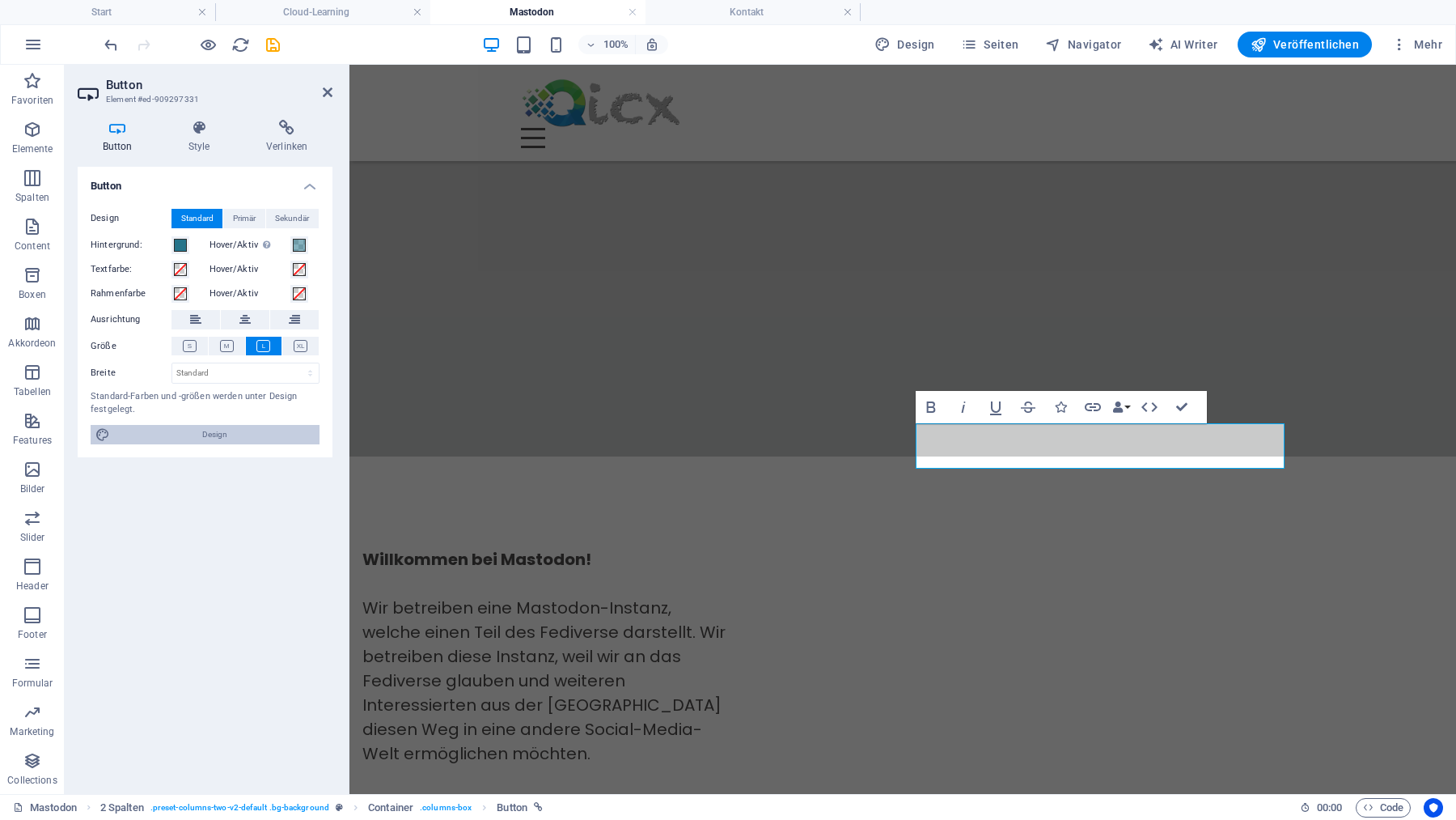
click at [217, 437] on span "Design" at bounding box center [215, 435] width 200 height 20
select select "rem"
select select "400"
select select "px"
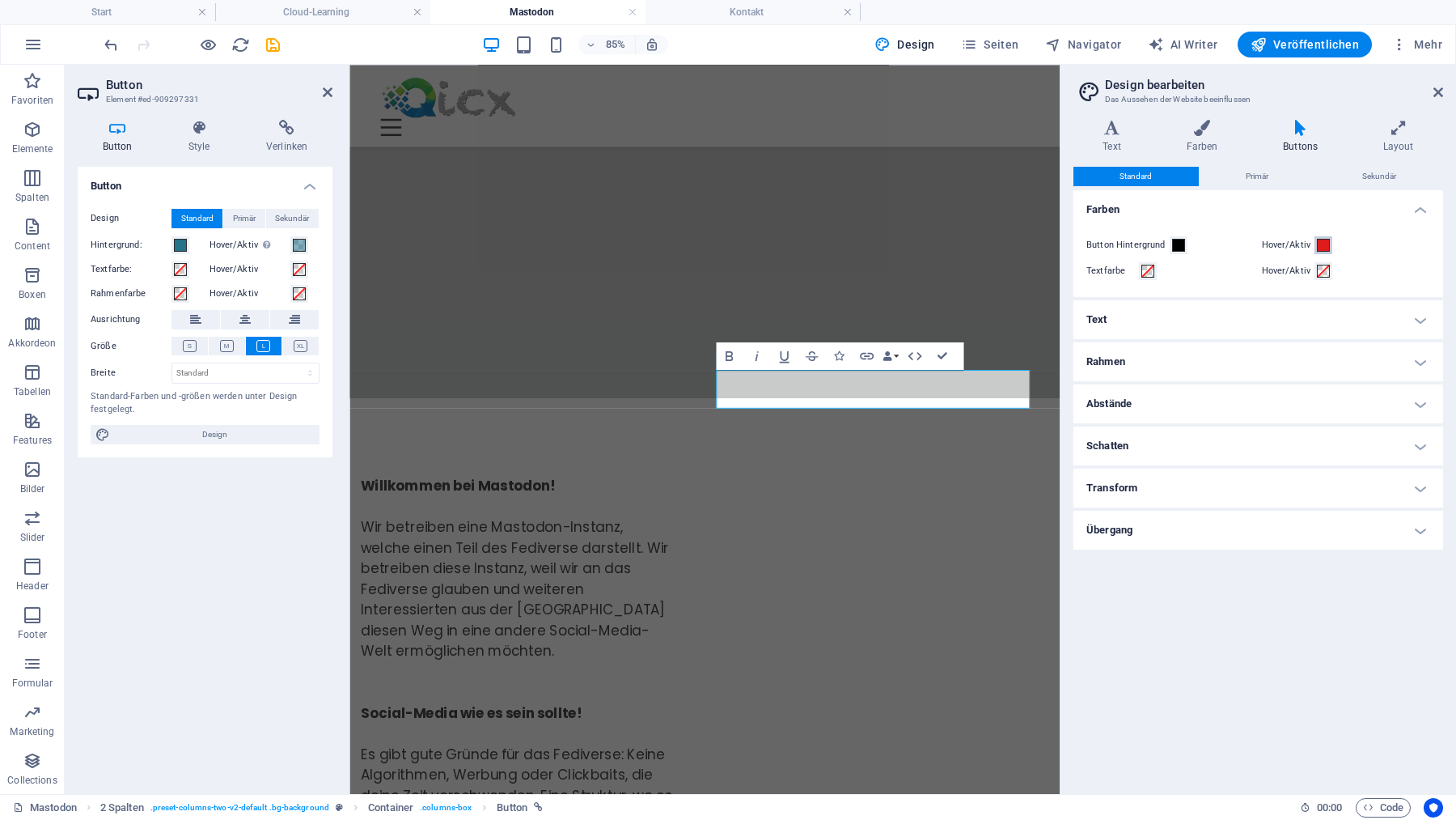
click at [1324, 246] on span at bounding box center [1323, 246] width 13 height 13
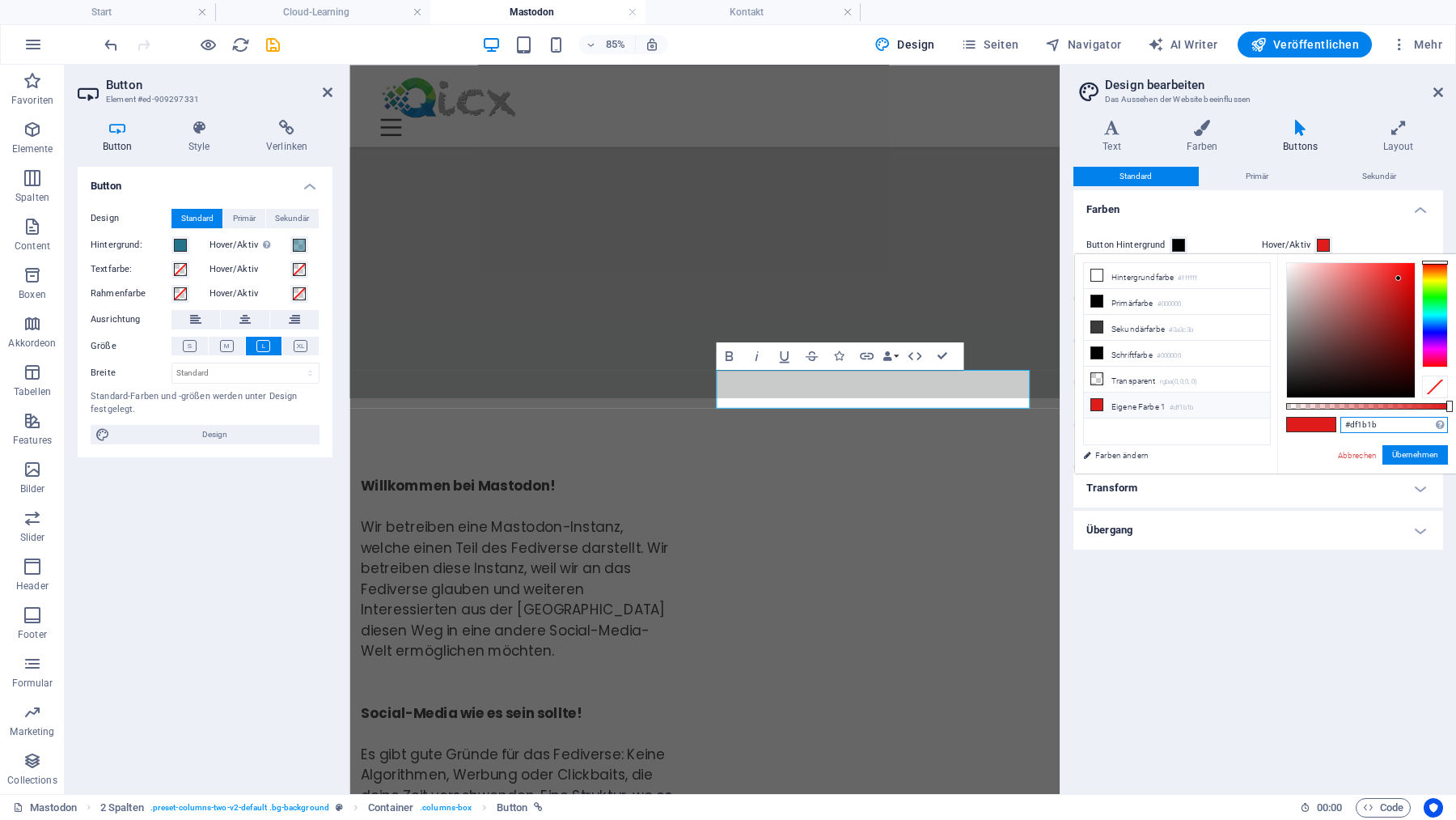
click at [1389, 422] on input "#df1b1b" at bounding box center [1394, 425] width 108 height 16
paste input "24738a"
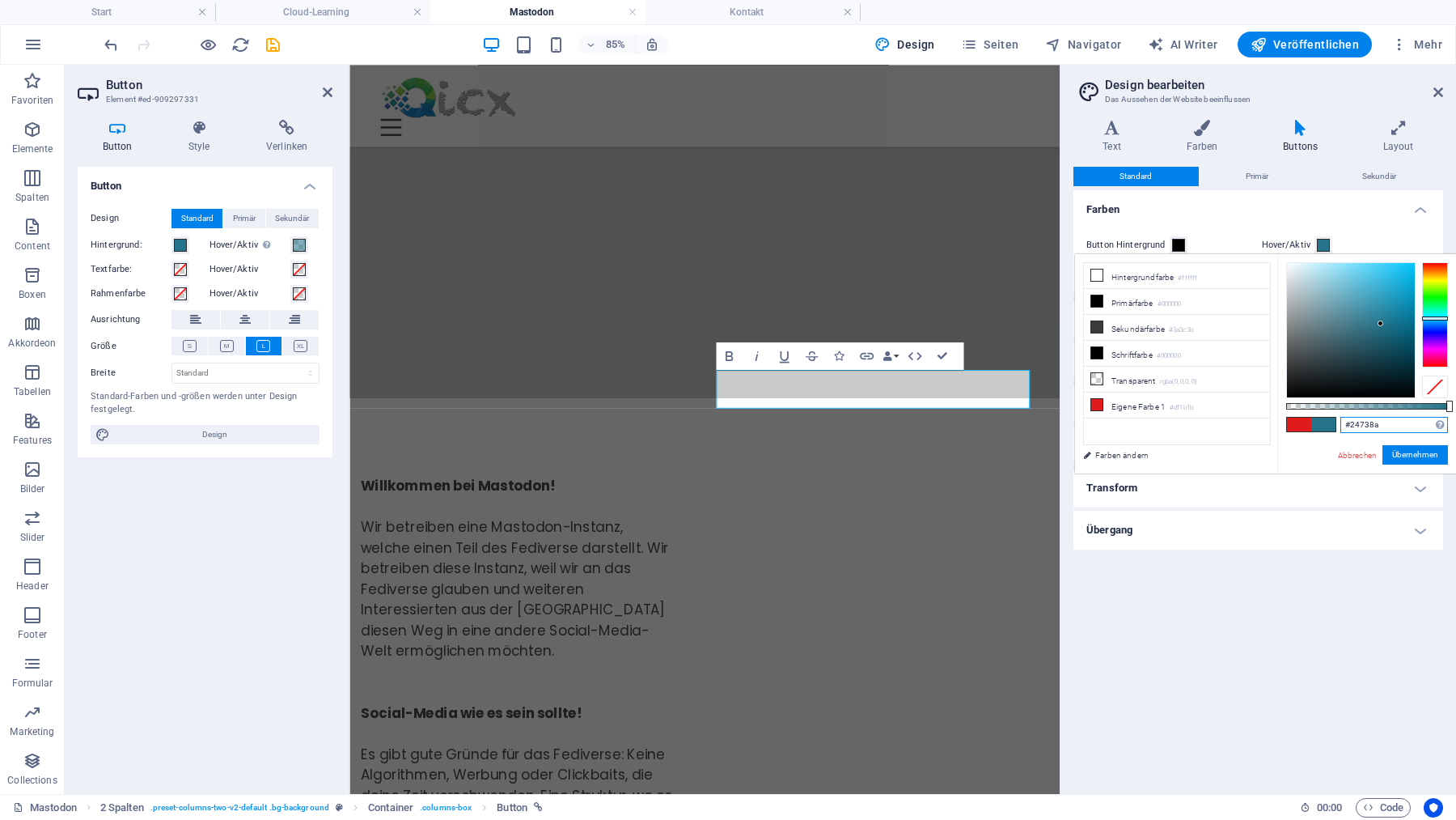
drag, startPoint x: 1413, startPoint y: 405, endPoint x: 1455, endPoint y: 399, distance: 42.4
click at [1455, 399] on div "#24738a Unterstützte Formate: #0852ed rgb(8, 82, 237) rgba(8, 82, 237, 90%) hsv…" at bounding box center [1366, 481] width 179 height 454
type input "#24738a"
click at [1415, 451] on button "Übernehmen" at bounding box center [1415, 454] width 65 height 20
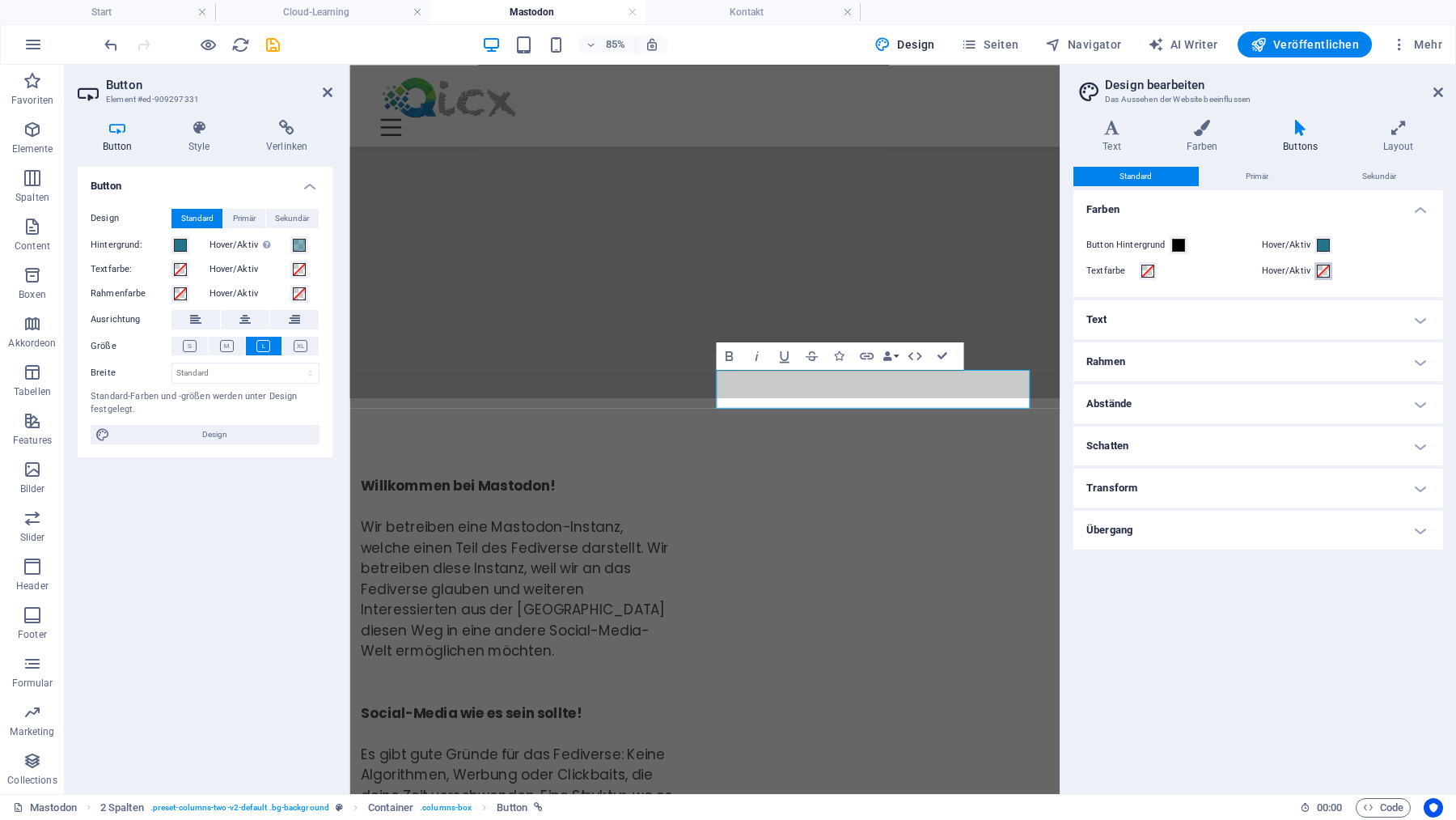
click at [1323, 269] on span at bounding box center [1323, 271] width 13 height 13
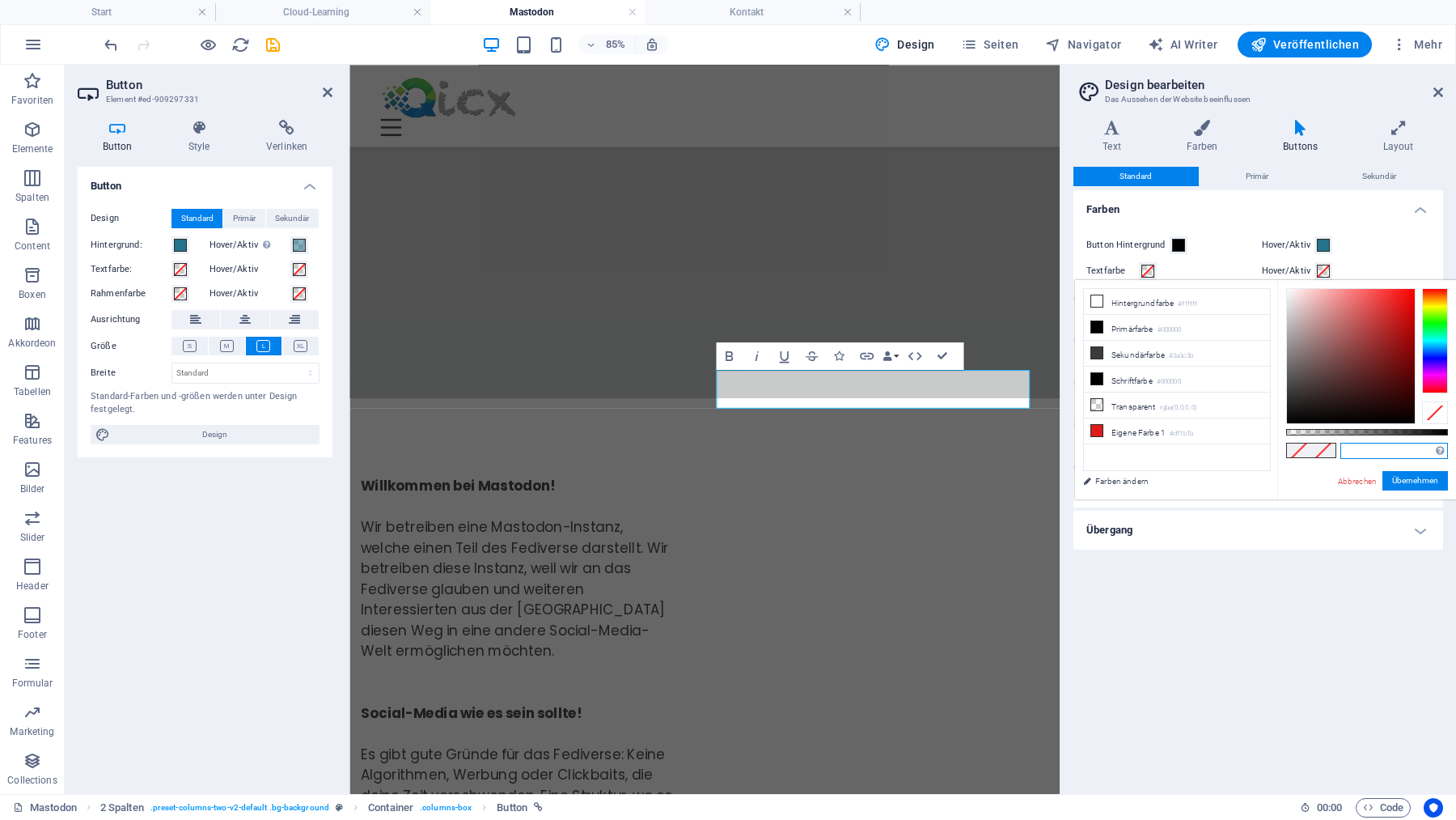
click at [1374, 454] on input "text" at bounding box center [1394, 450] width 108 height 16
paste input "#24738a"
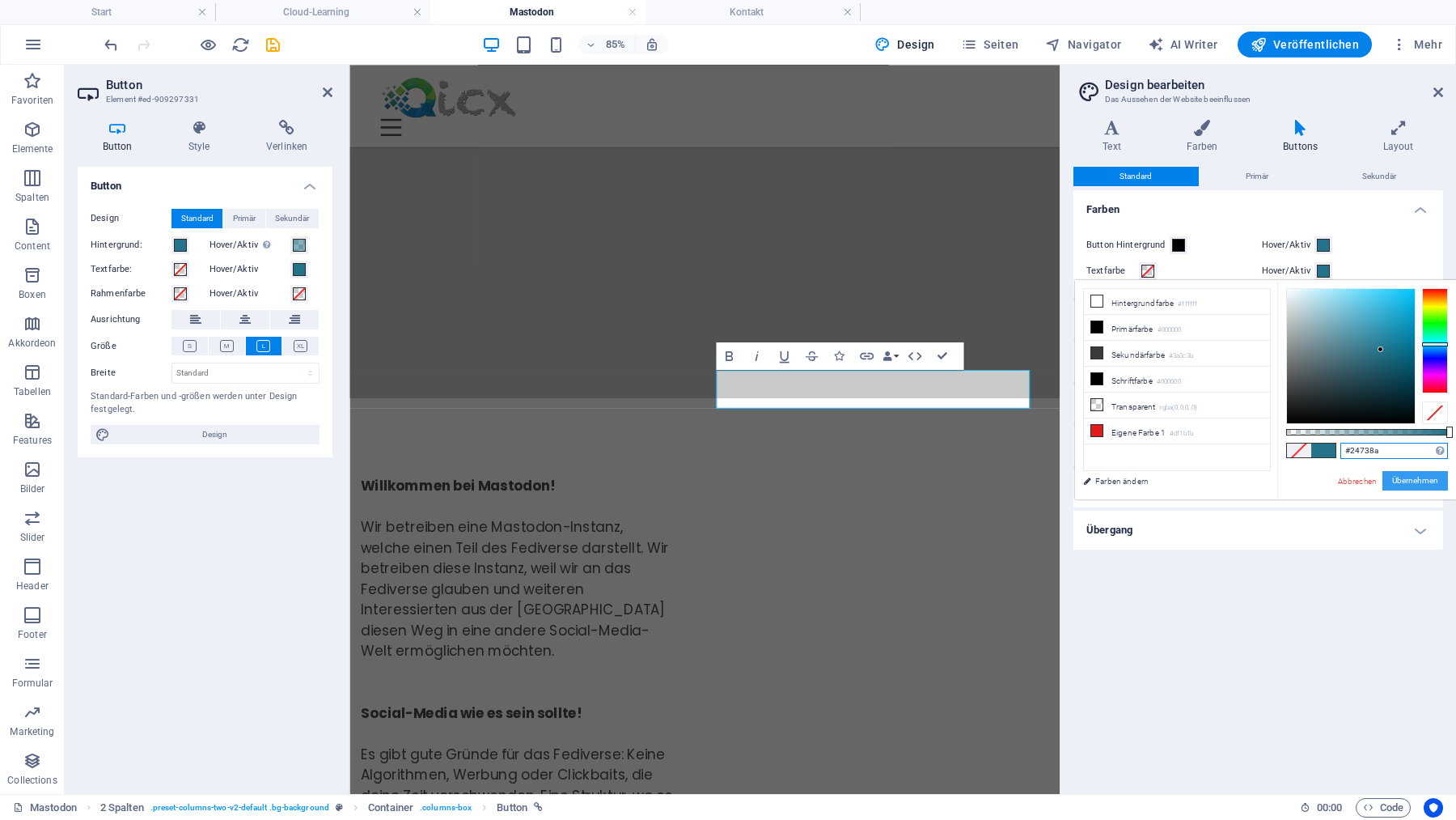
type input "#24738a"
click at [1414, 481] on button "Übernehmen" at bounding box center [1415, 481] width 65 height 20
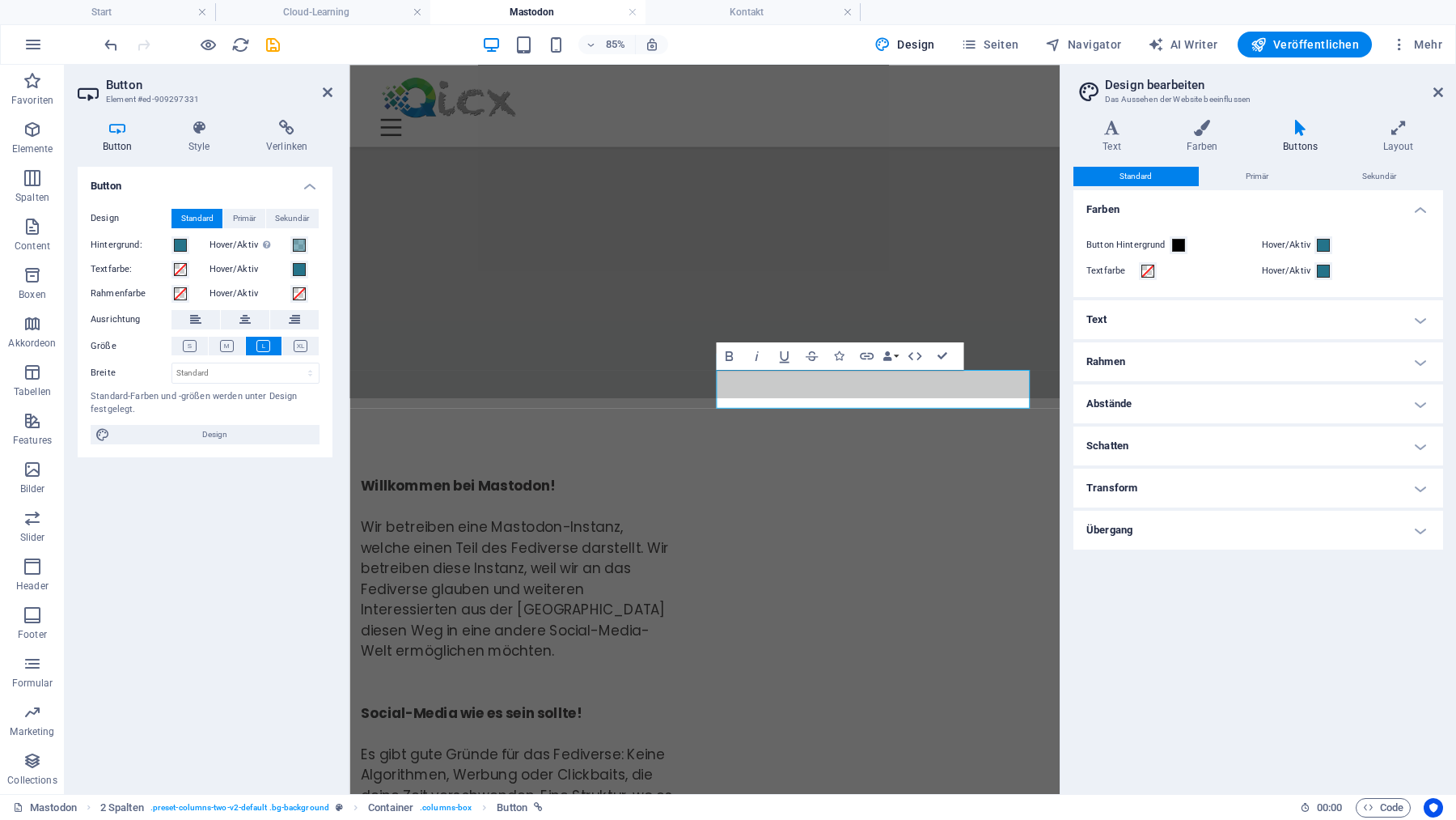
click at [1222, 618] on div "Standard Primär Sekundär Farben Button Hintergrund Hover/Aktiv Textfarbe Hover/…" at bounding box center [1258, 473] width 370 height 614
click at [142, 16] on h4 "Start" at bounding box center [108, 12] width 215 height 18
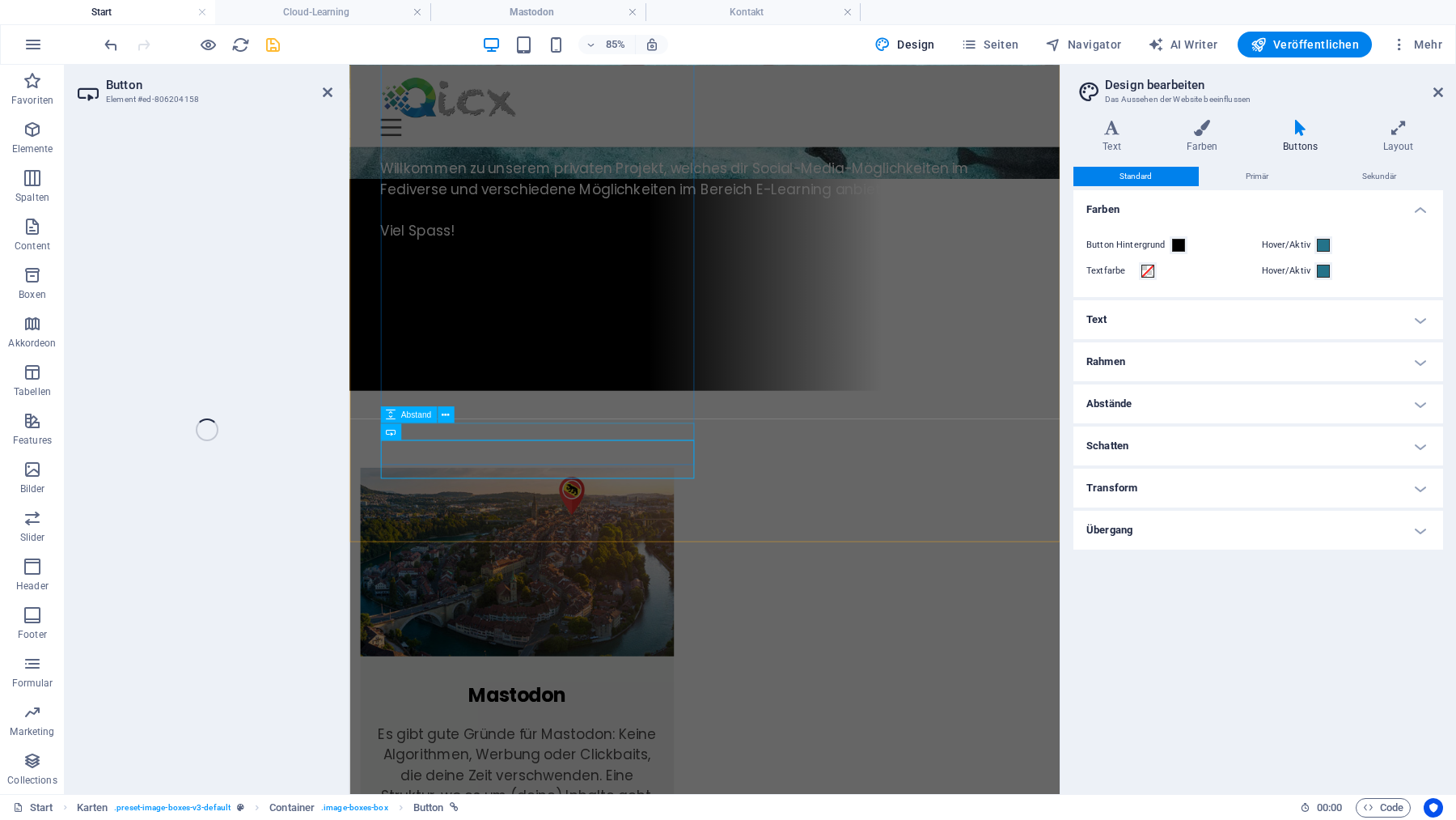
scroll to position [755, 0]
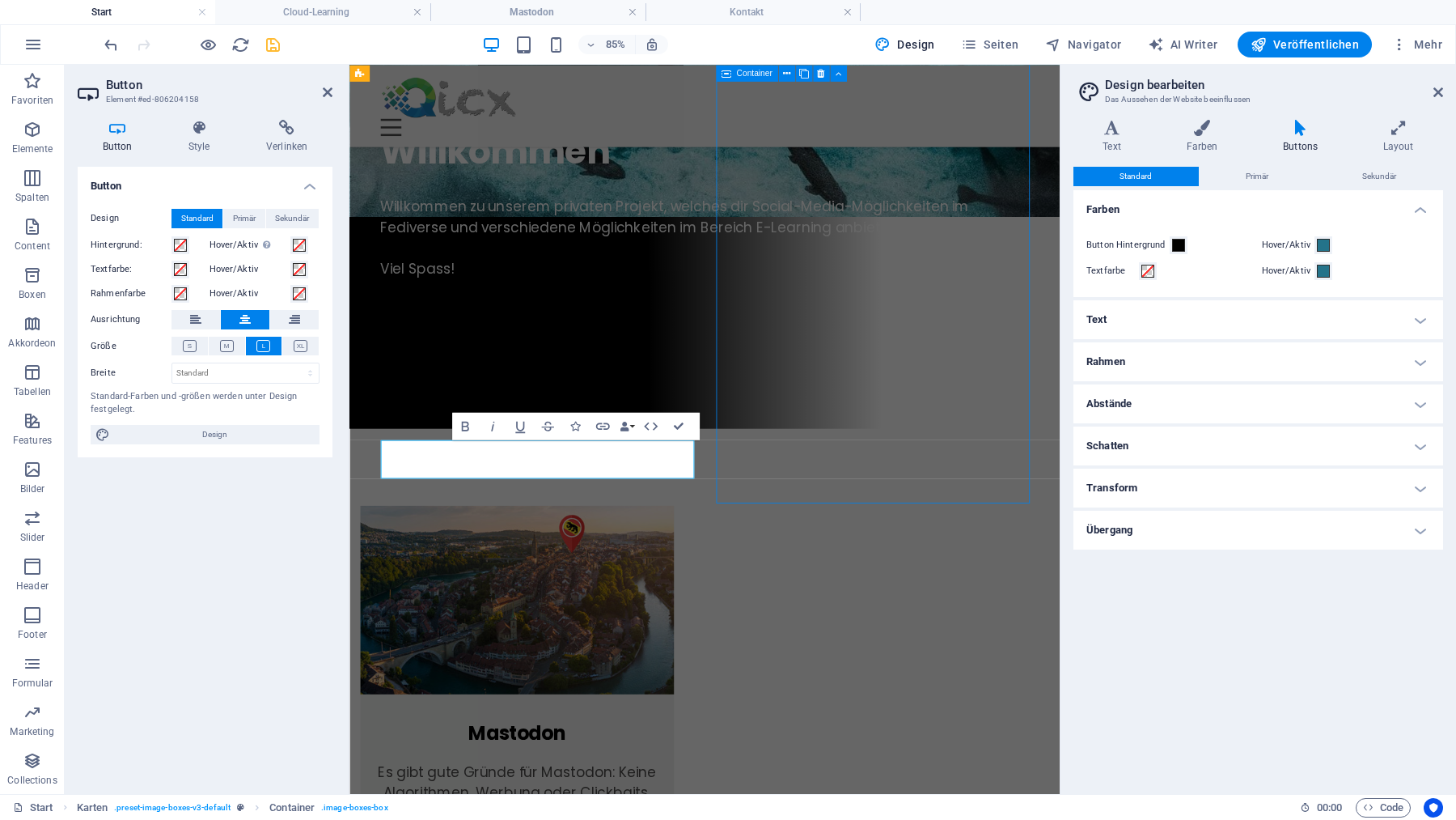
scroll to position [729, 0]
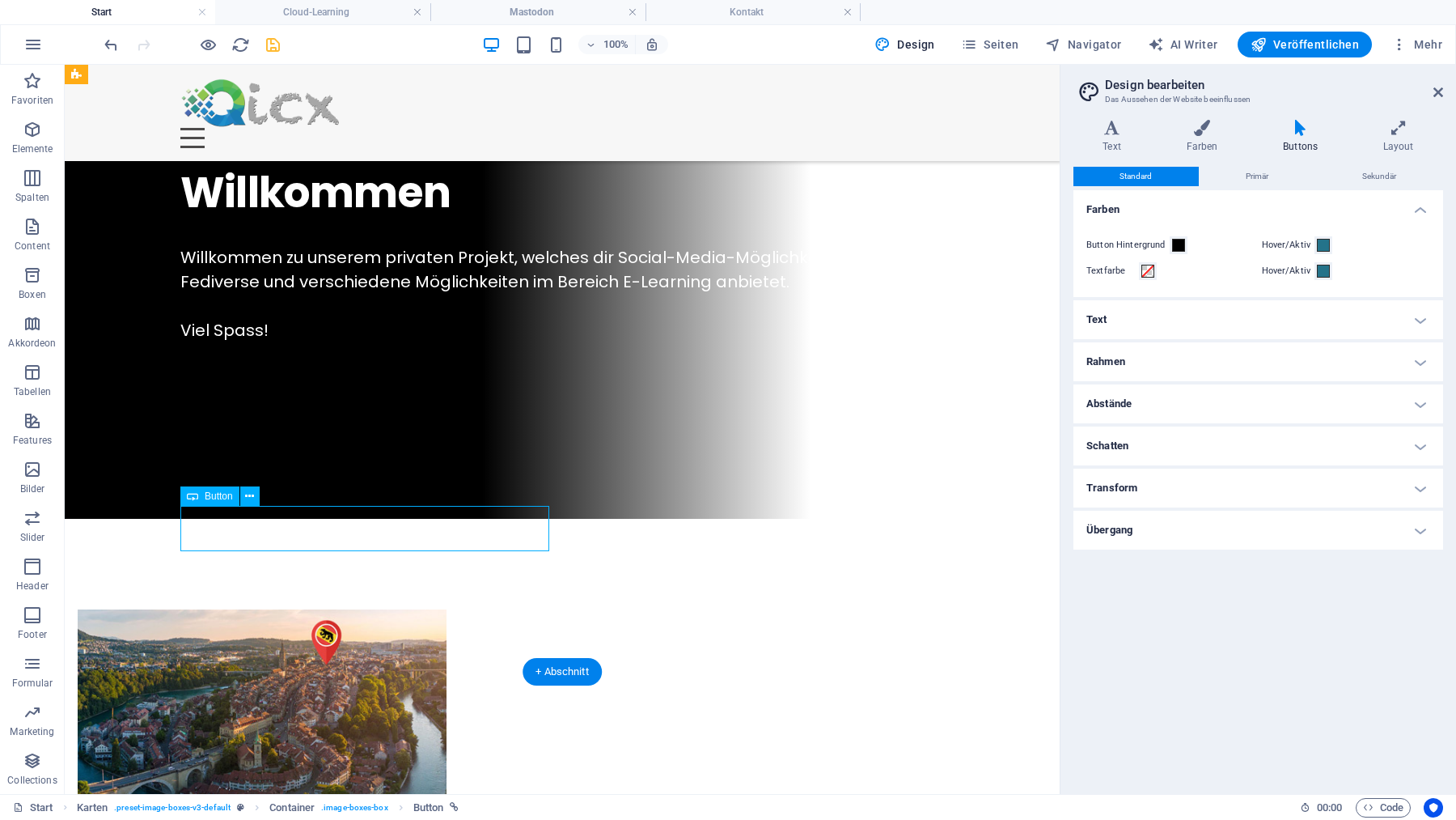
scroll to position [755, 0]
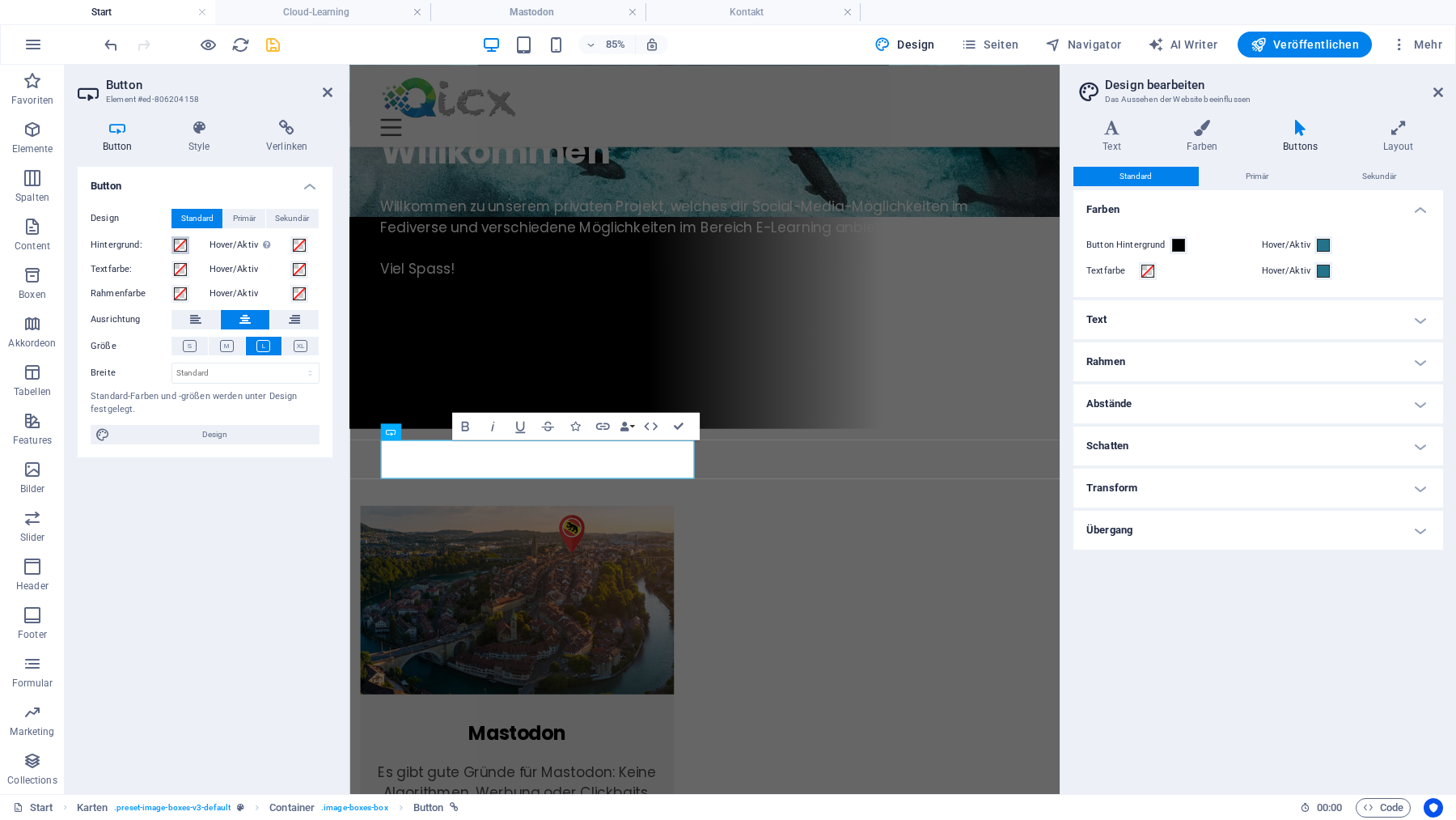
click at [178, 242] on span at bounding box center [180, 246] width 13 height 13
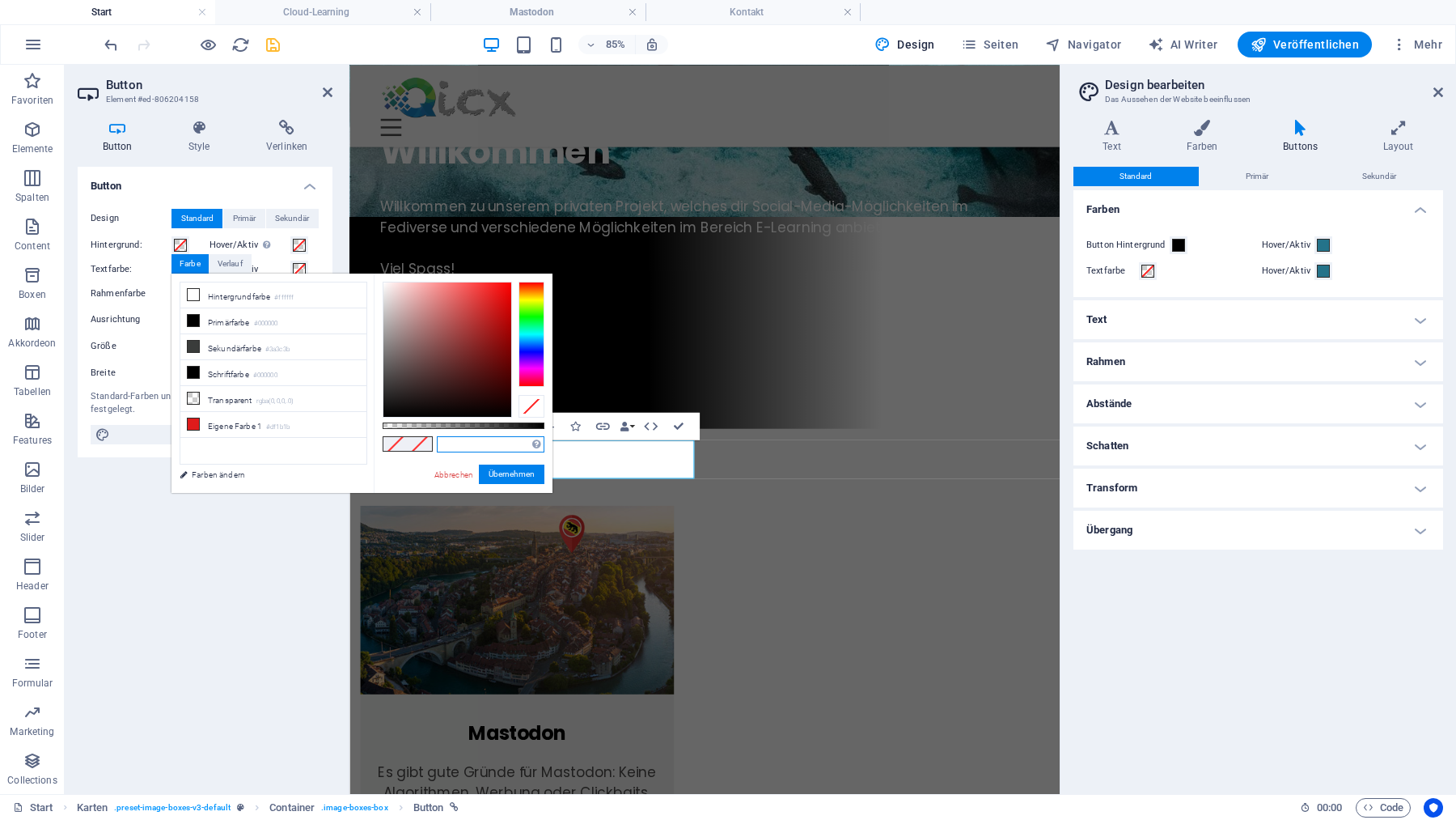
click at [480, 441] on input "text" at bounding box center [491, 445] width 108 height 16
paste input "#24738a"
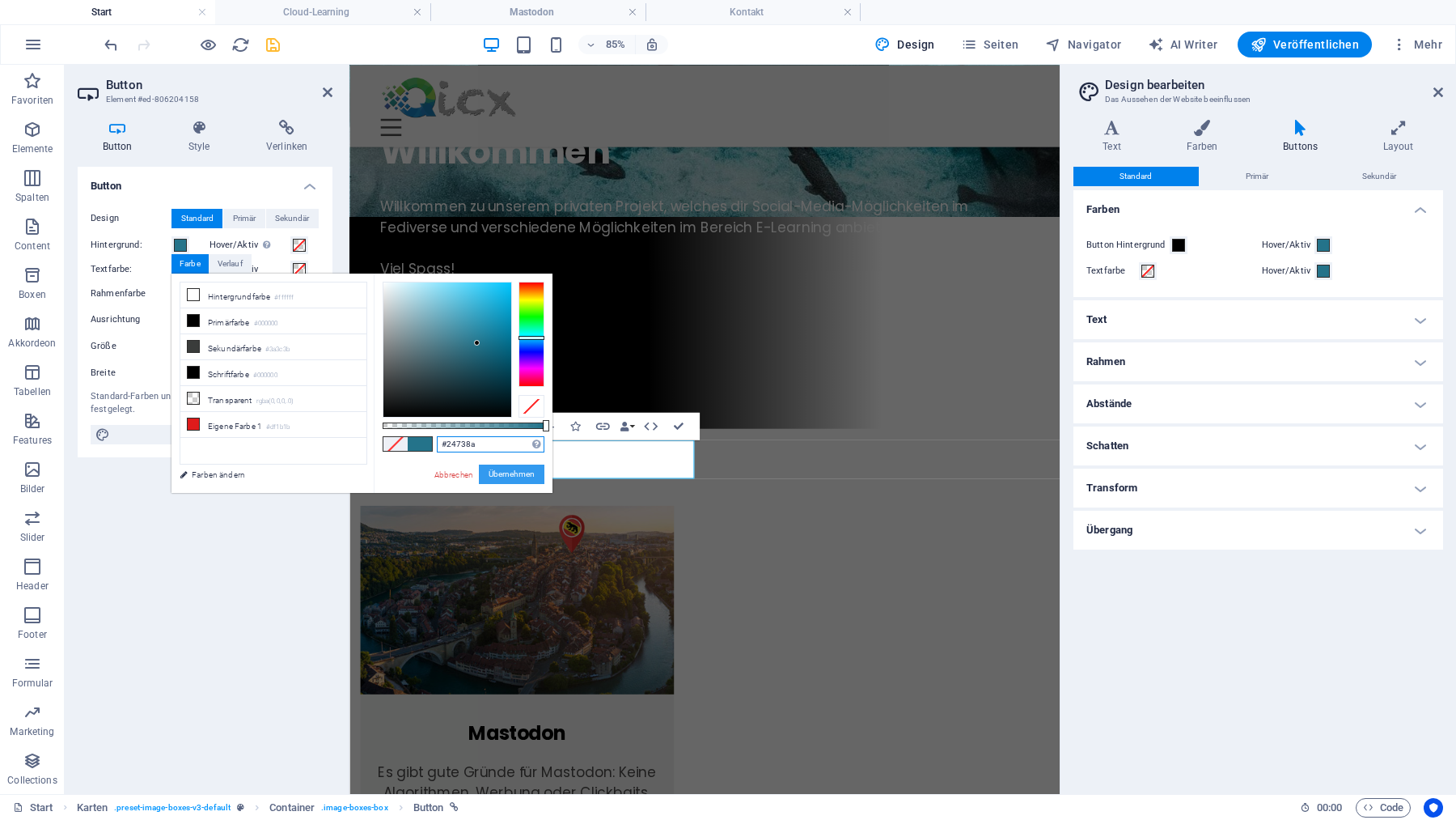
type input "#24738a"
click at [521, 473] on button "Übernehmen" at bounding box center [511, 474] width 65 height 20
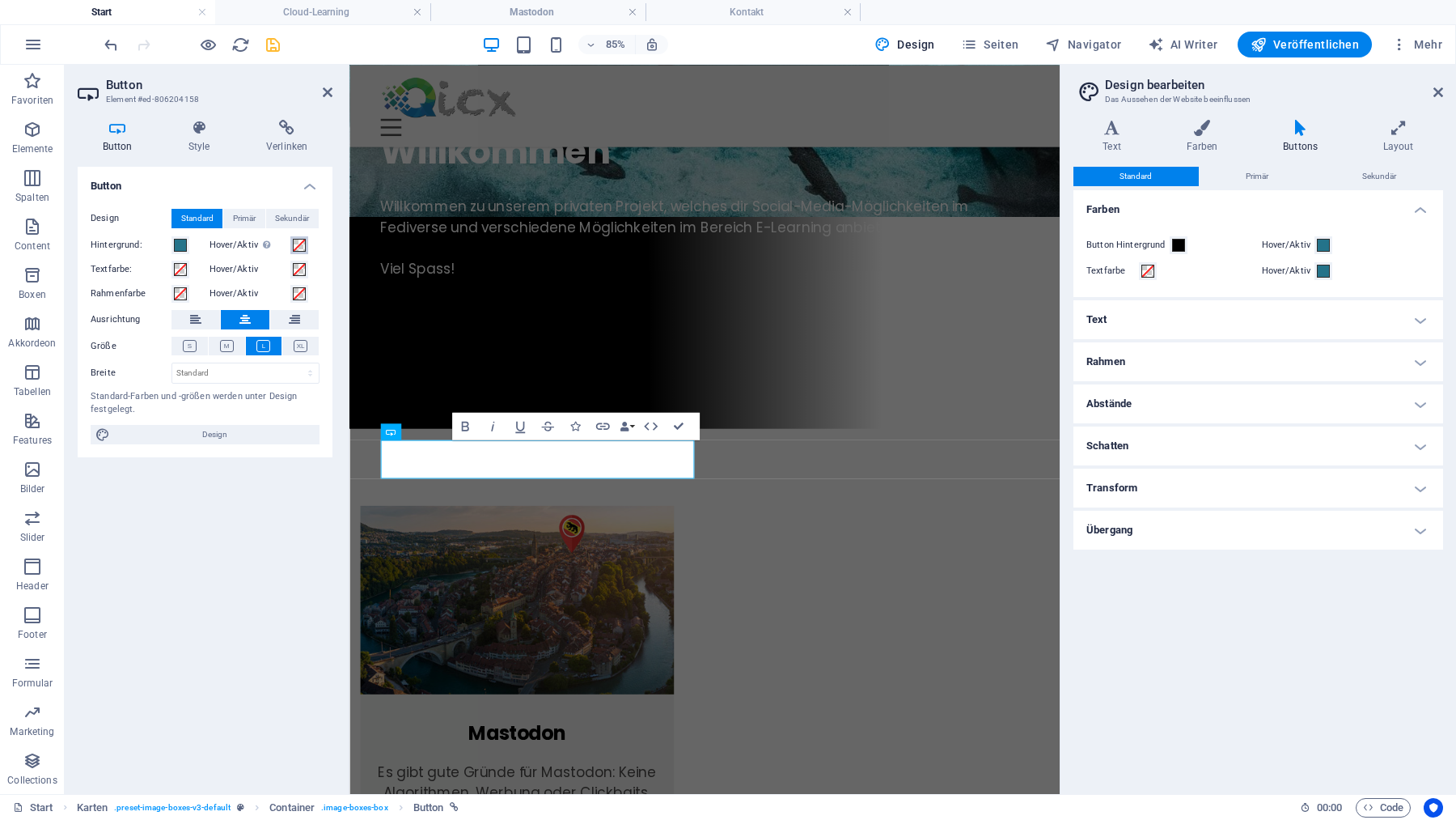
click at [298, 243] on span at bounding box center [299, 246] width 13 height 13
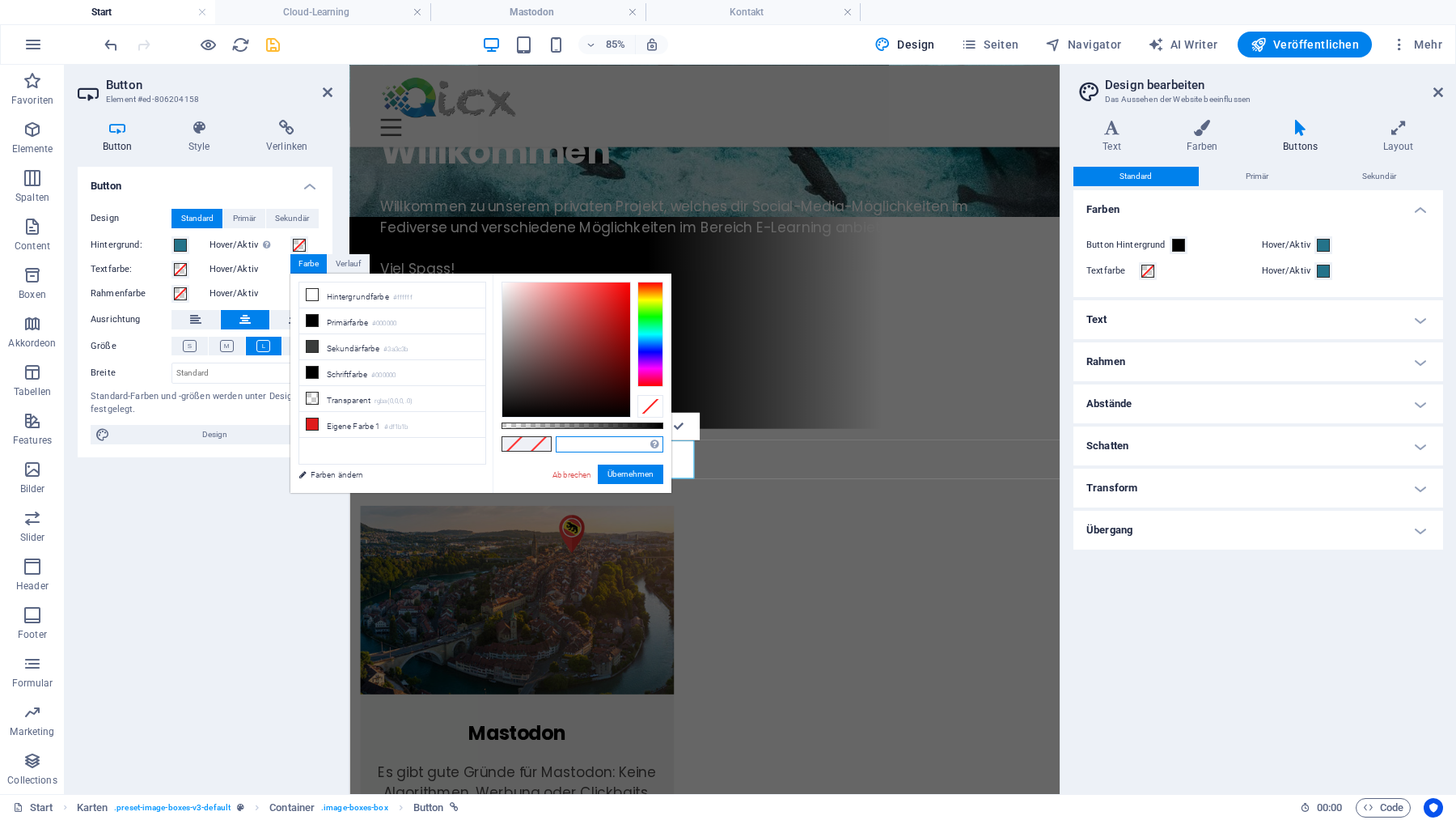
click at [579, 443] on input "text" at bounding box center [609, 445] width 108 height 16
paste input "#24738a"
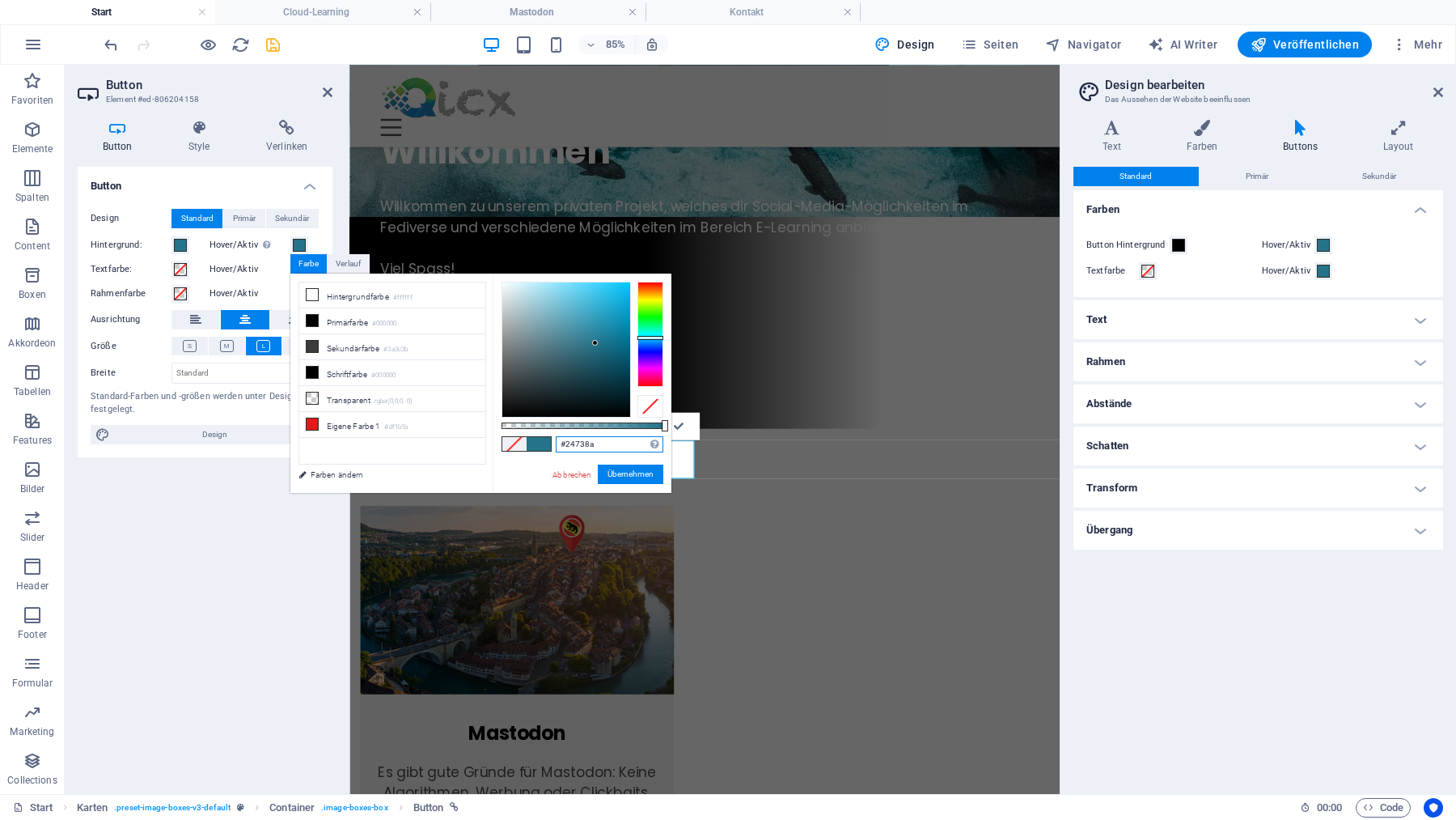
type input "#24738a"
click at [263, 270] on label "Hover/Aktiv" at bounding box center [250, 269] width 81 height 20
click at [290, 270] on button "Hover/Aktiv" at bounding box center [299, 269] width 18 height 18
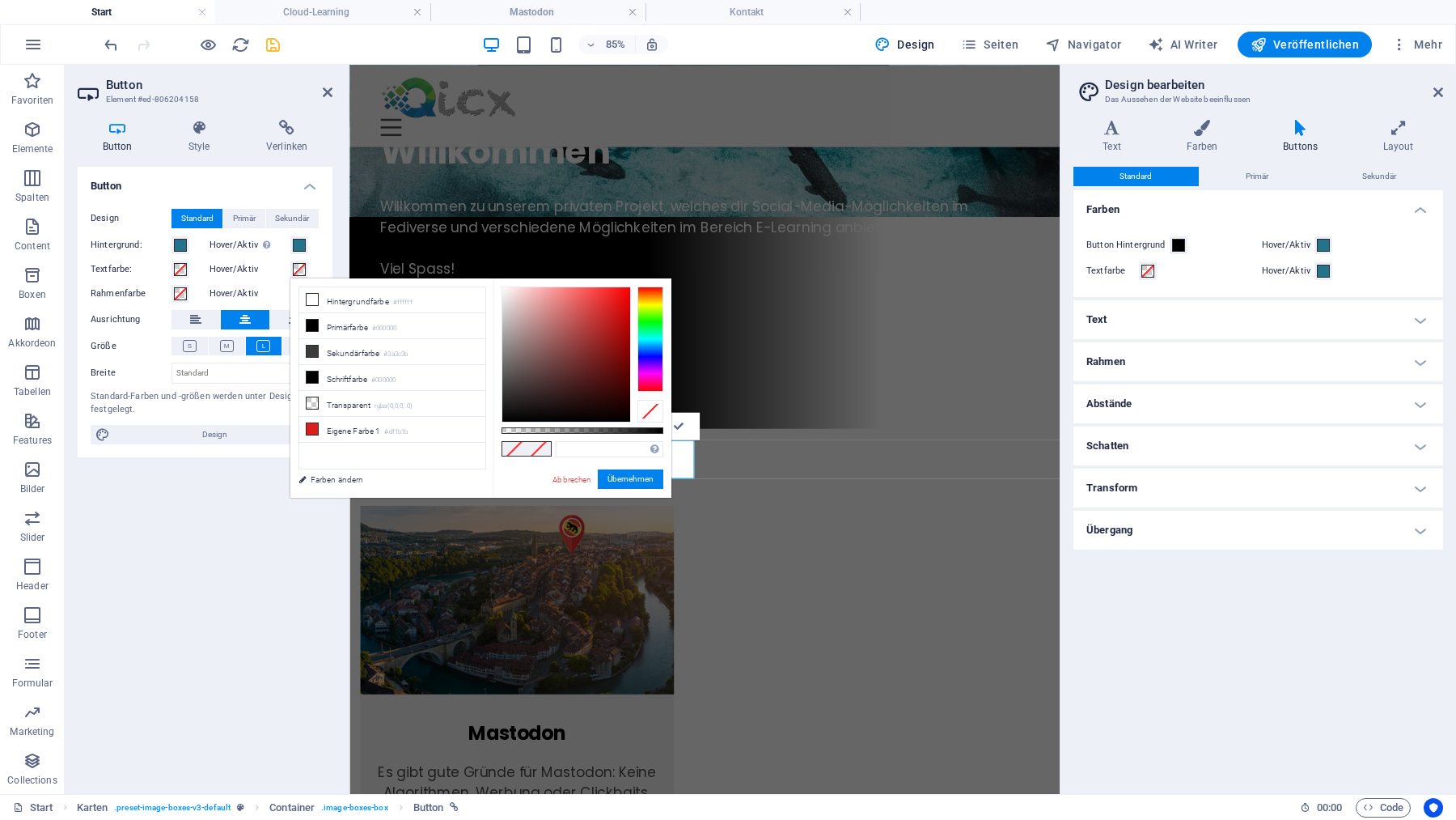
click at [268, 274] on label "Hover/Aktiv" at bounding box center [250, 269] width 81 height 20
click at [290, 274] on button "Hover/Aktiv" at bounding box center [299, 269] width 18 height 18
click at [1329, 272] on span at bounding box center [1323, 271] width 13 height 13
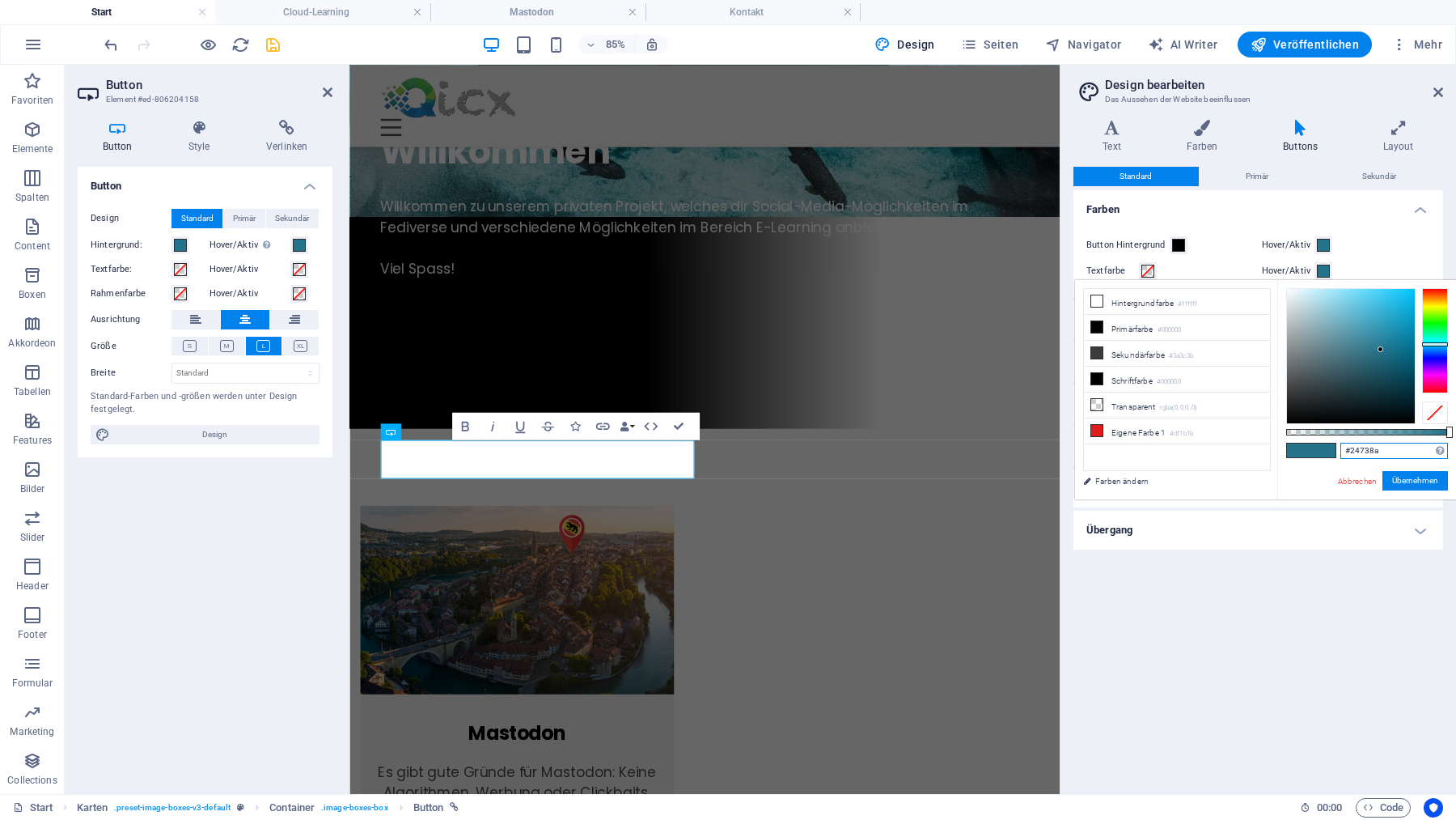
drag, startPoint x: 1352, startPoint y: 450, endPoint x: 1414, endPoint y: 446, distance: 62.1
click at [1414, 446] on input "#24738a" at bounding box center [1394, 450] width 108 height 16
type input "#dedede"
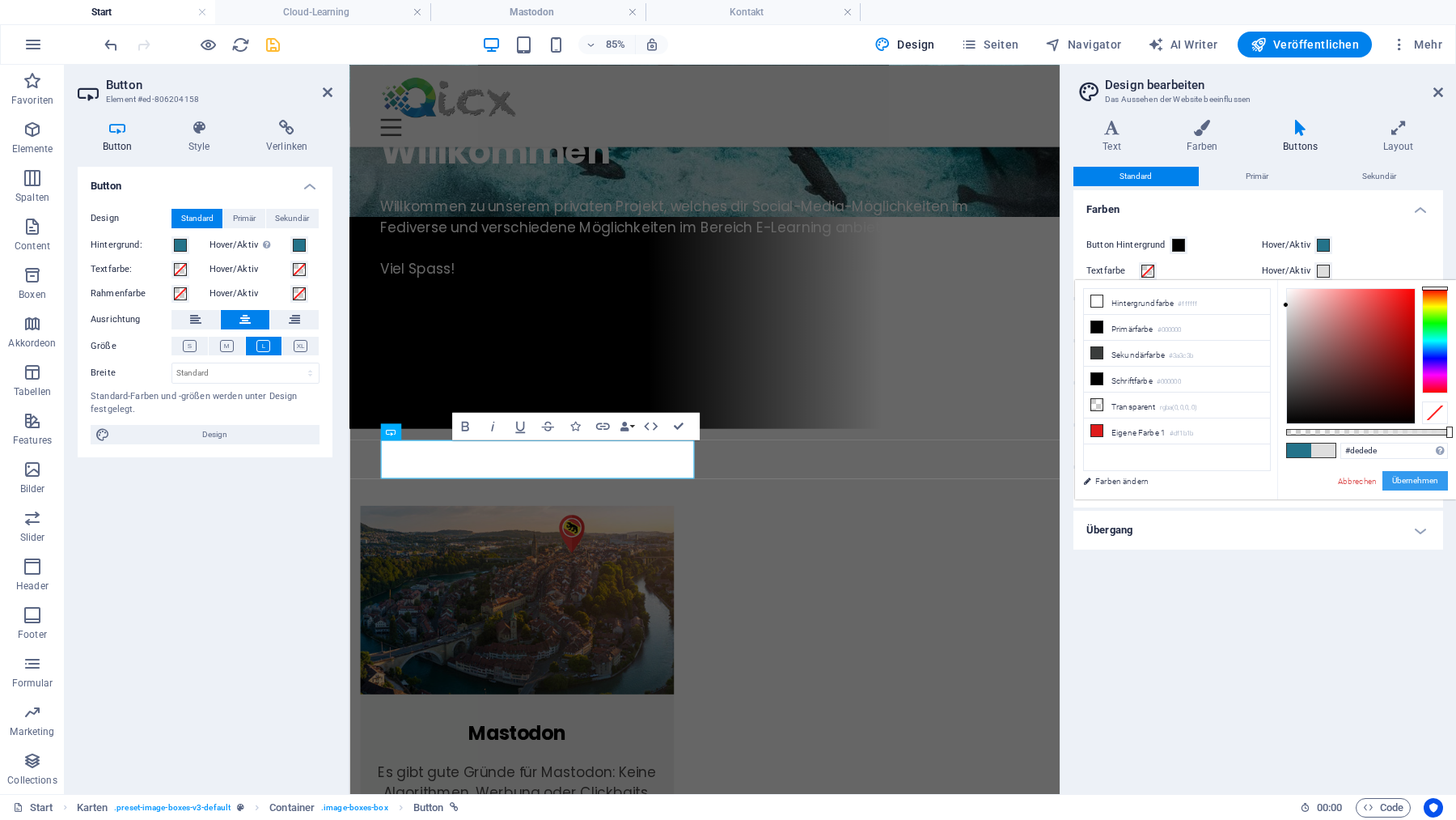
click at [1422, 481] on button "Übernehmen" at bounding box center [1415, 481] width 65 height 20
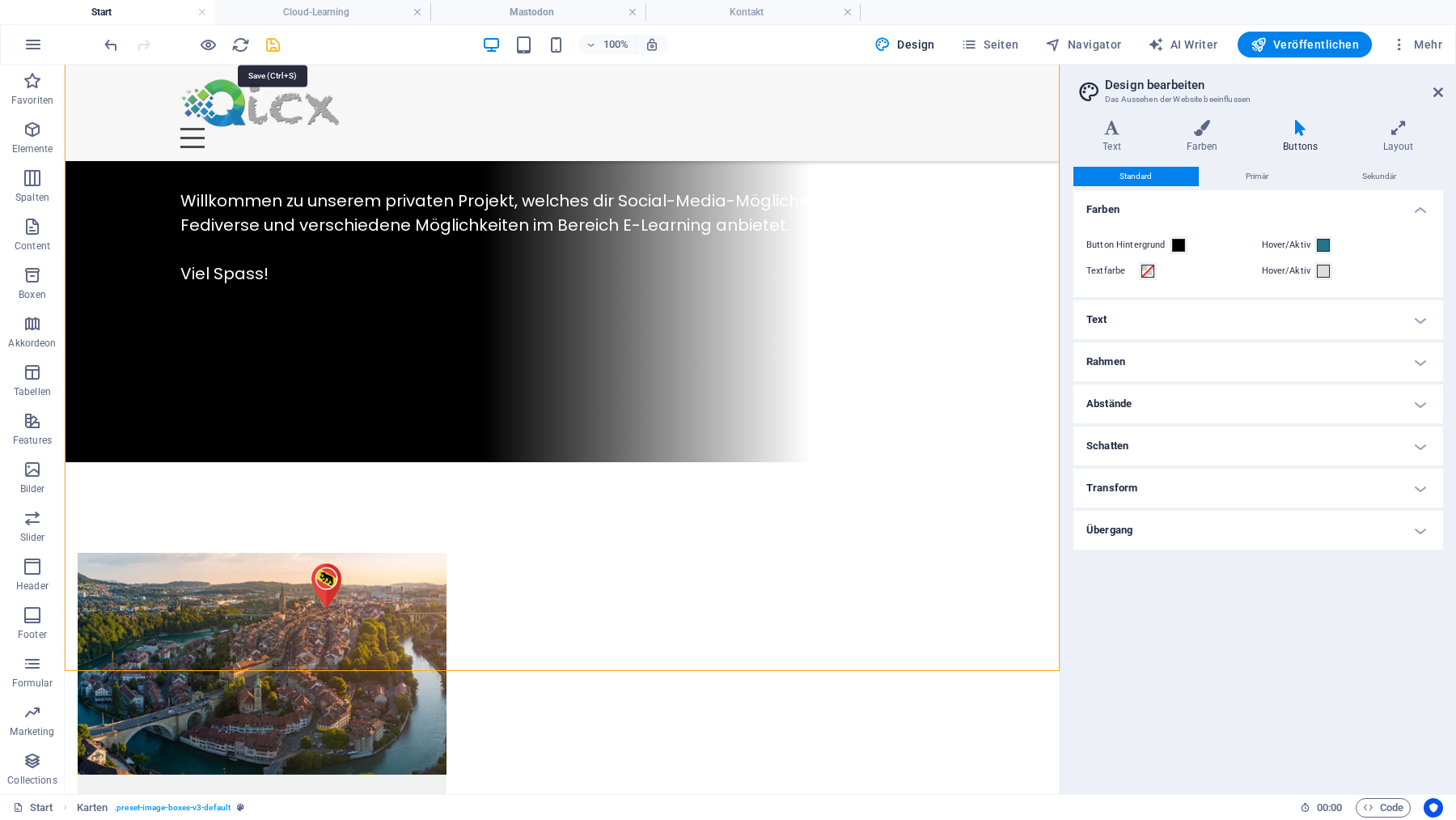
drag, startPoint x: 274, startPoint y: 46, endPoint x: 220, endPoint y: 11, distance: 64.4
click at [274, 46] on icon "save" at bounding box center [272, 45] width 19 height 19
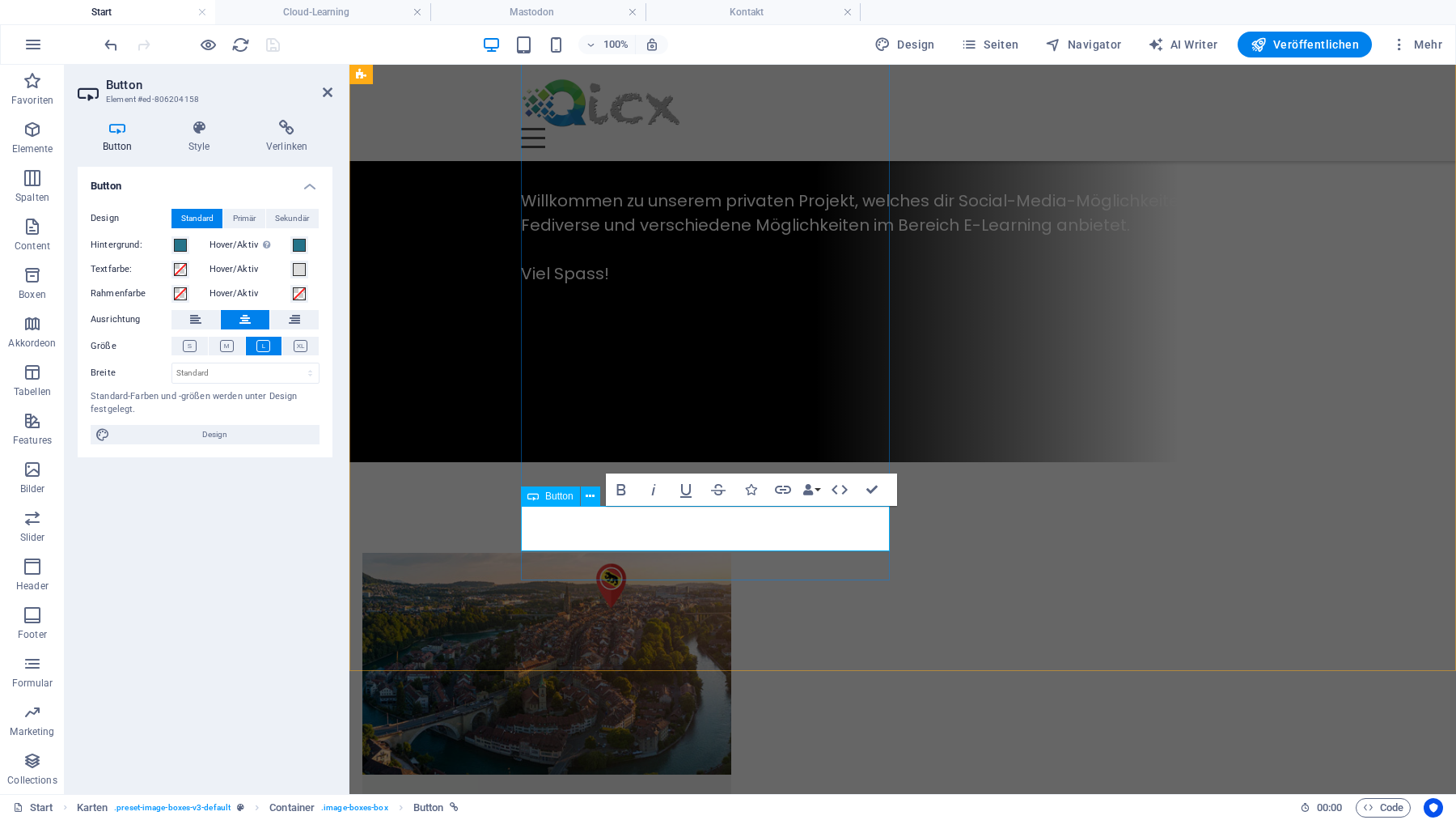
click at [781, 484] on icon "button" at bounding box center [783, 490] width 20 height 20
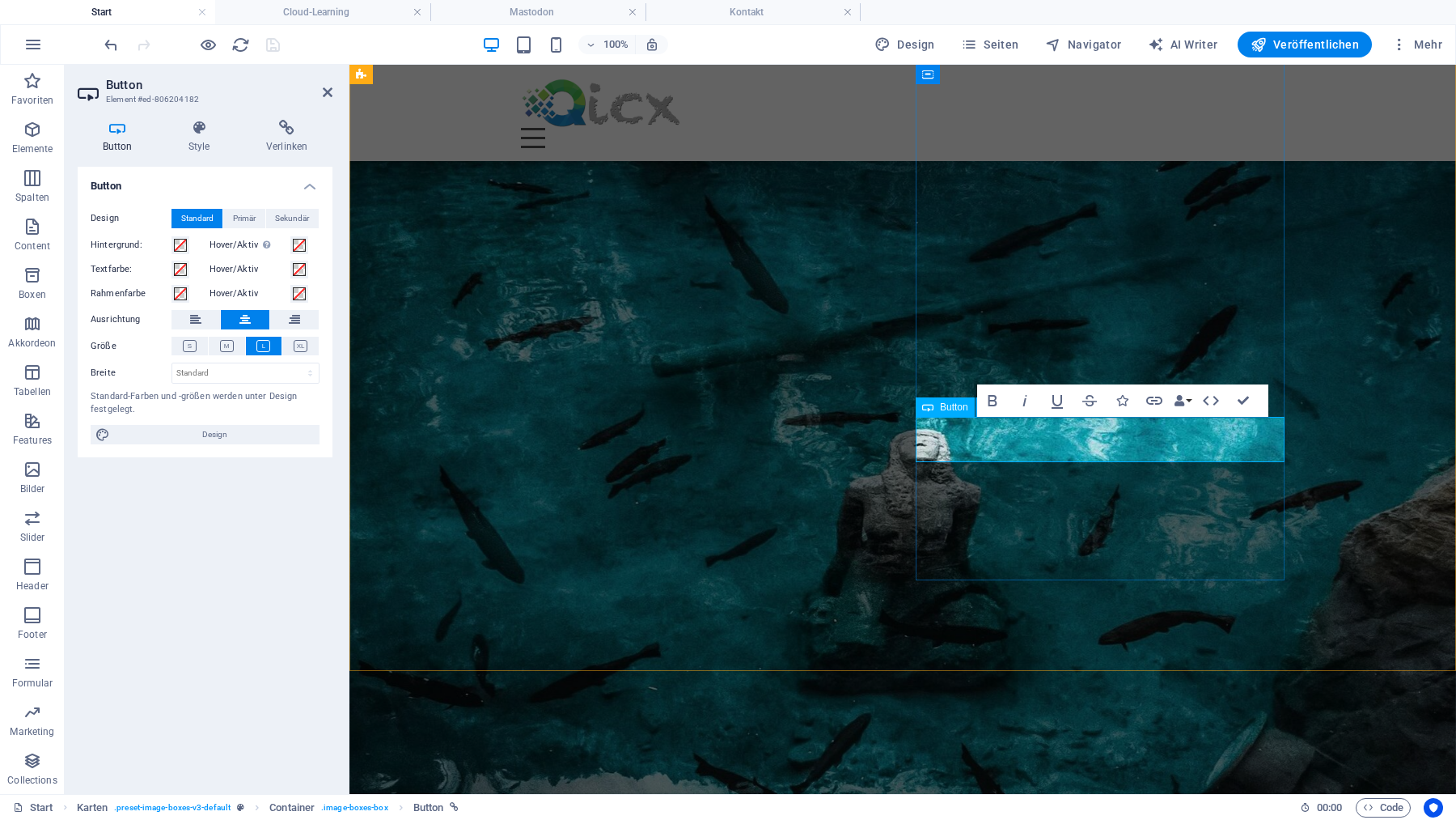
scroll to position [729, 0]
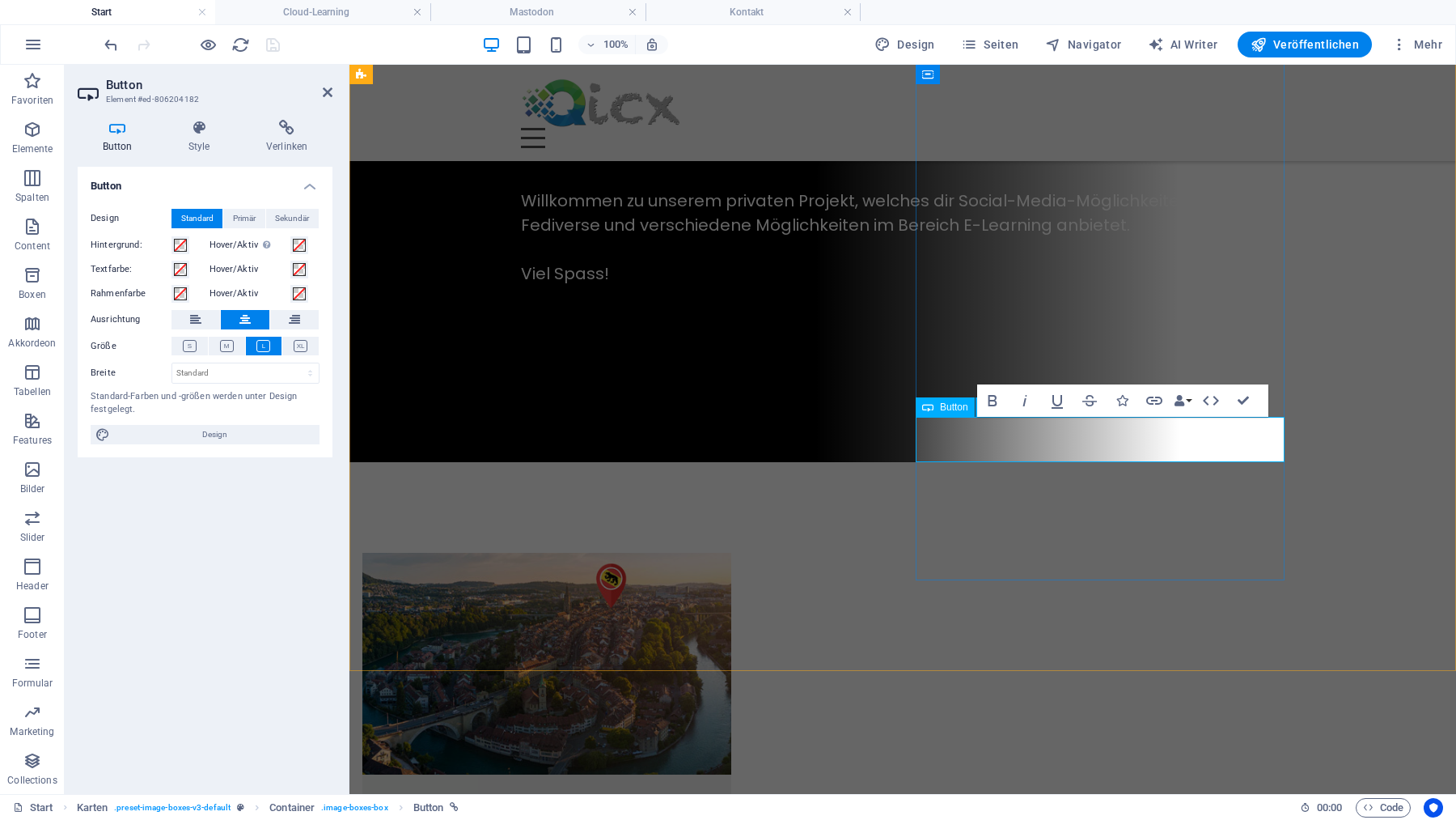
click at [186, 246] on span at bounding box center [180, 246] width 13 height 13
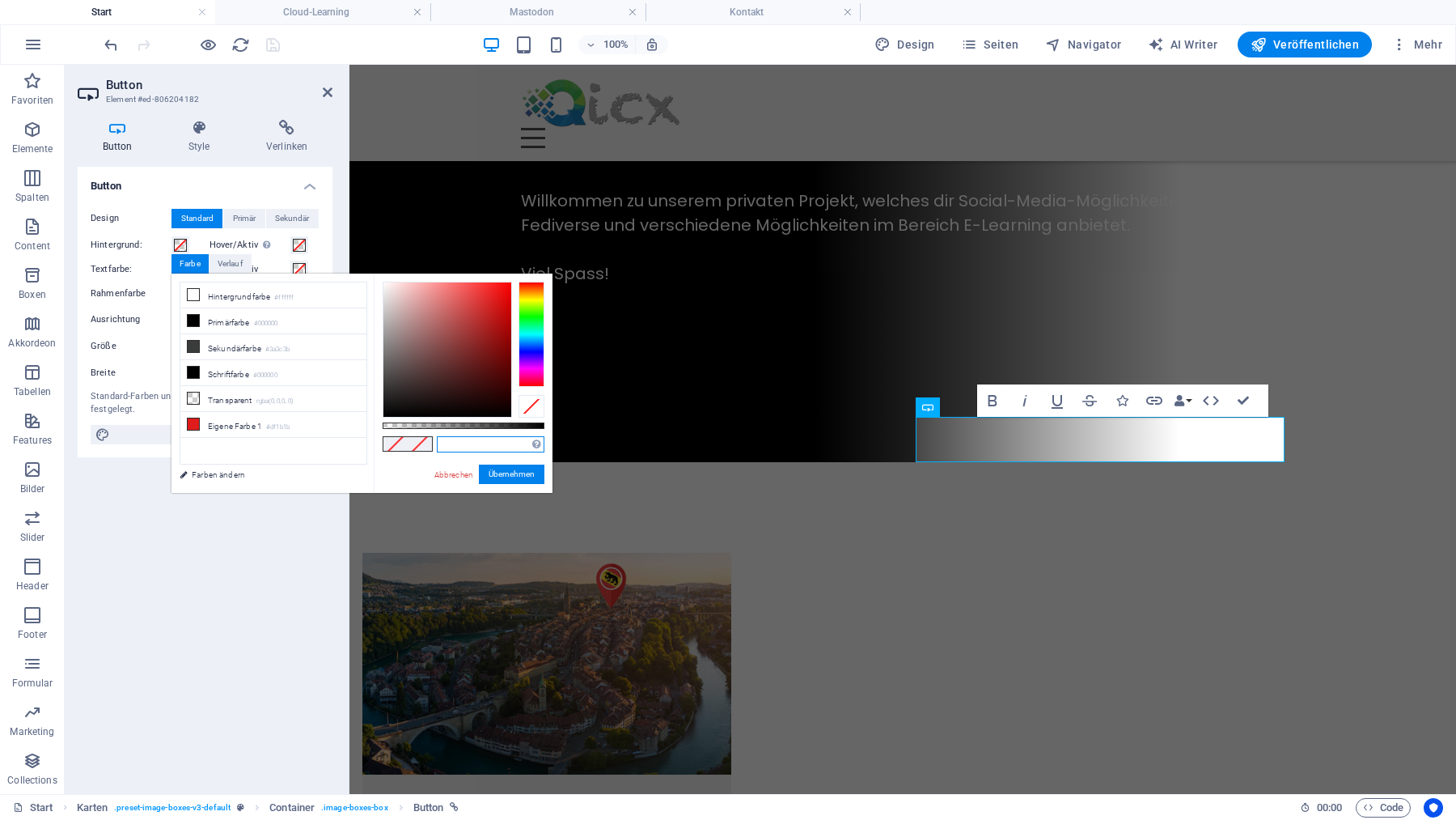
click at [465, 438] on input "text" at bounding box center [491, 445] width 108 height 16
paste input "#24738a"
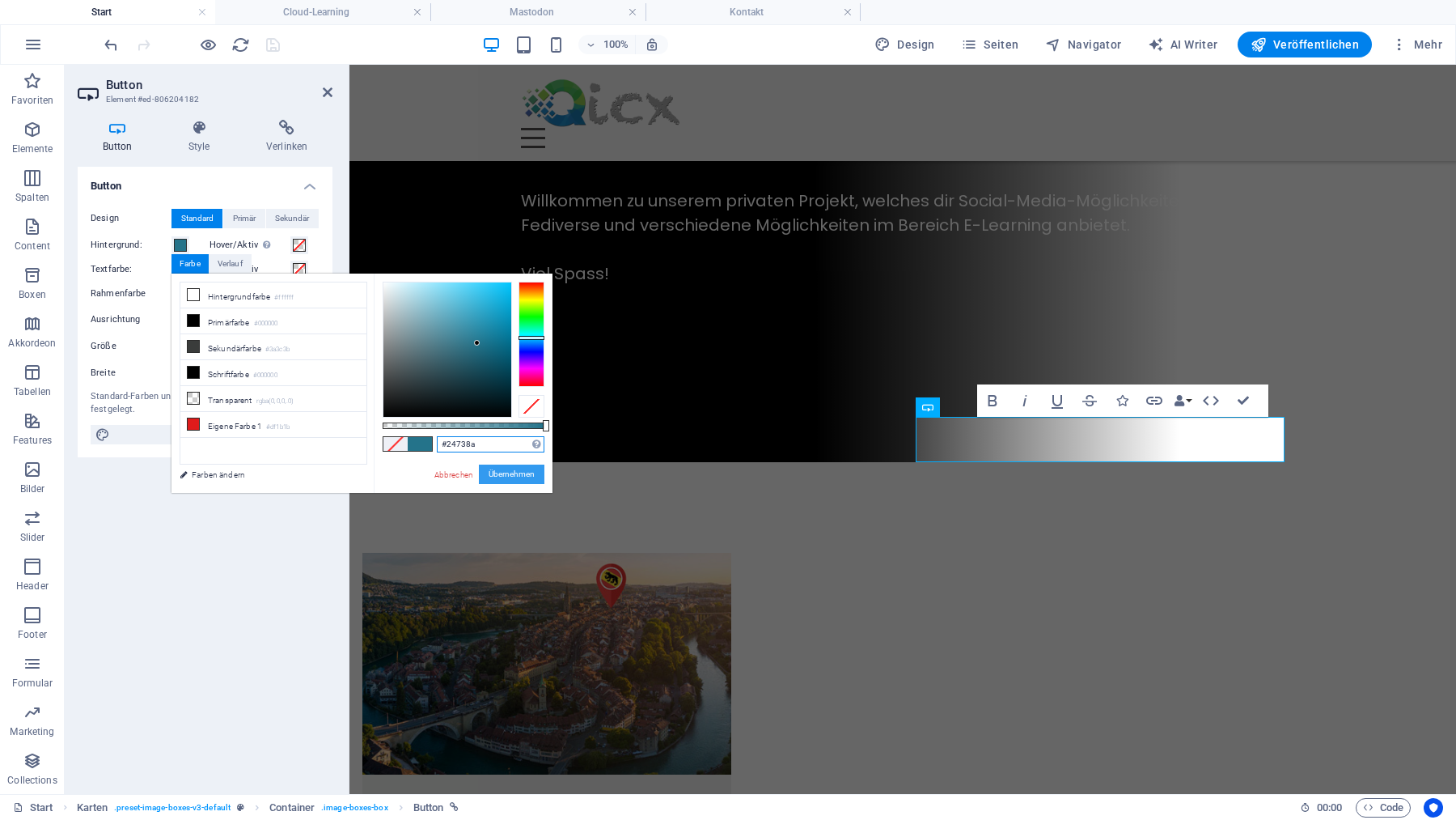
type input "#24738a"
click at [518, 476] on button "Übernehmen" at bounding box center [511, 474] width 65 height 20
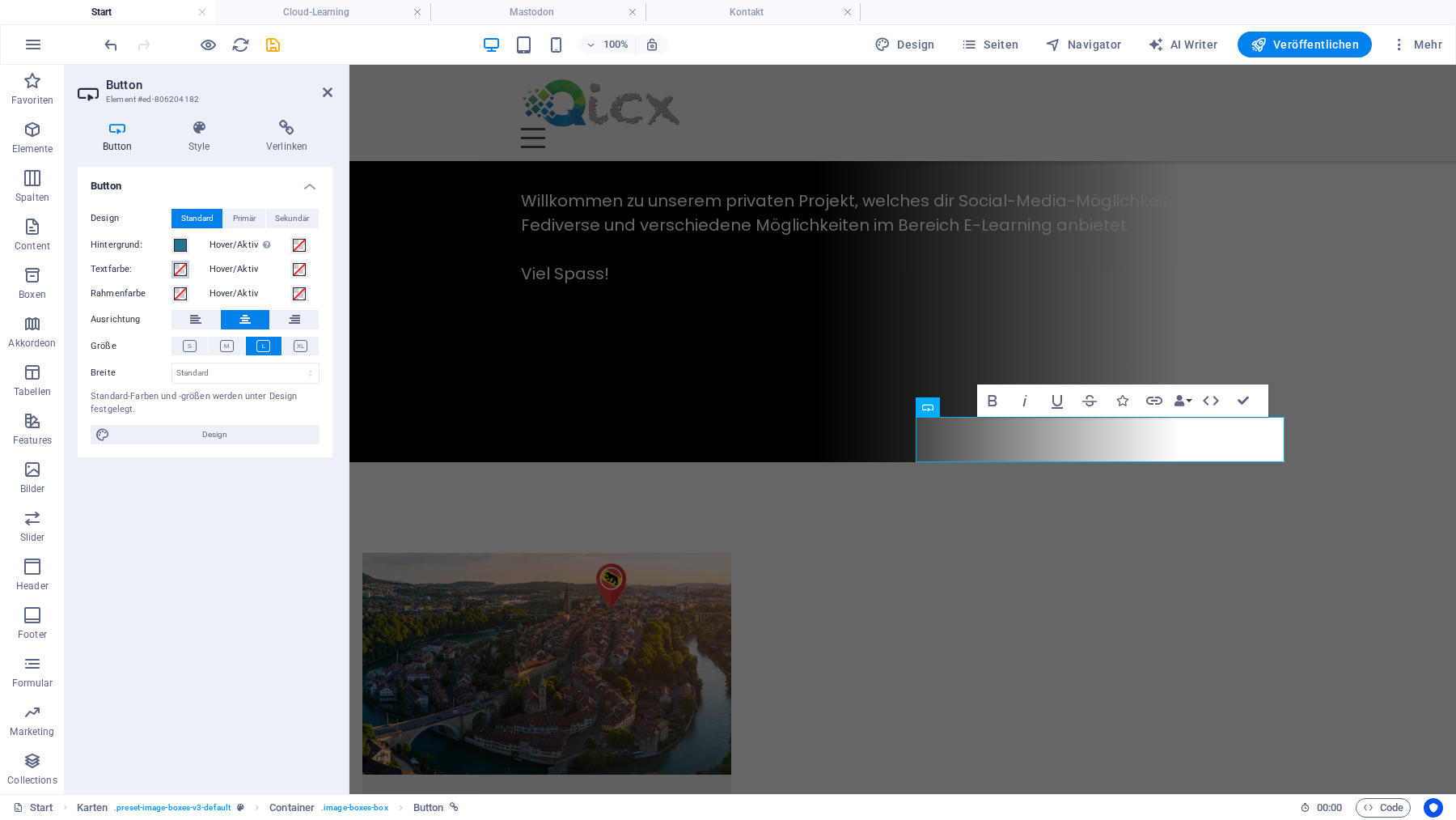
click at [181, 271] on span at bounding box center [180, 269] width 13 height 13
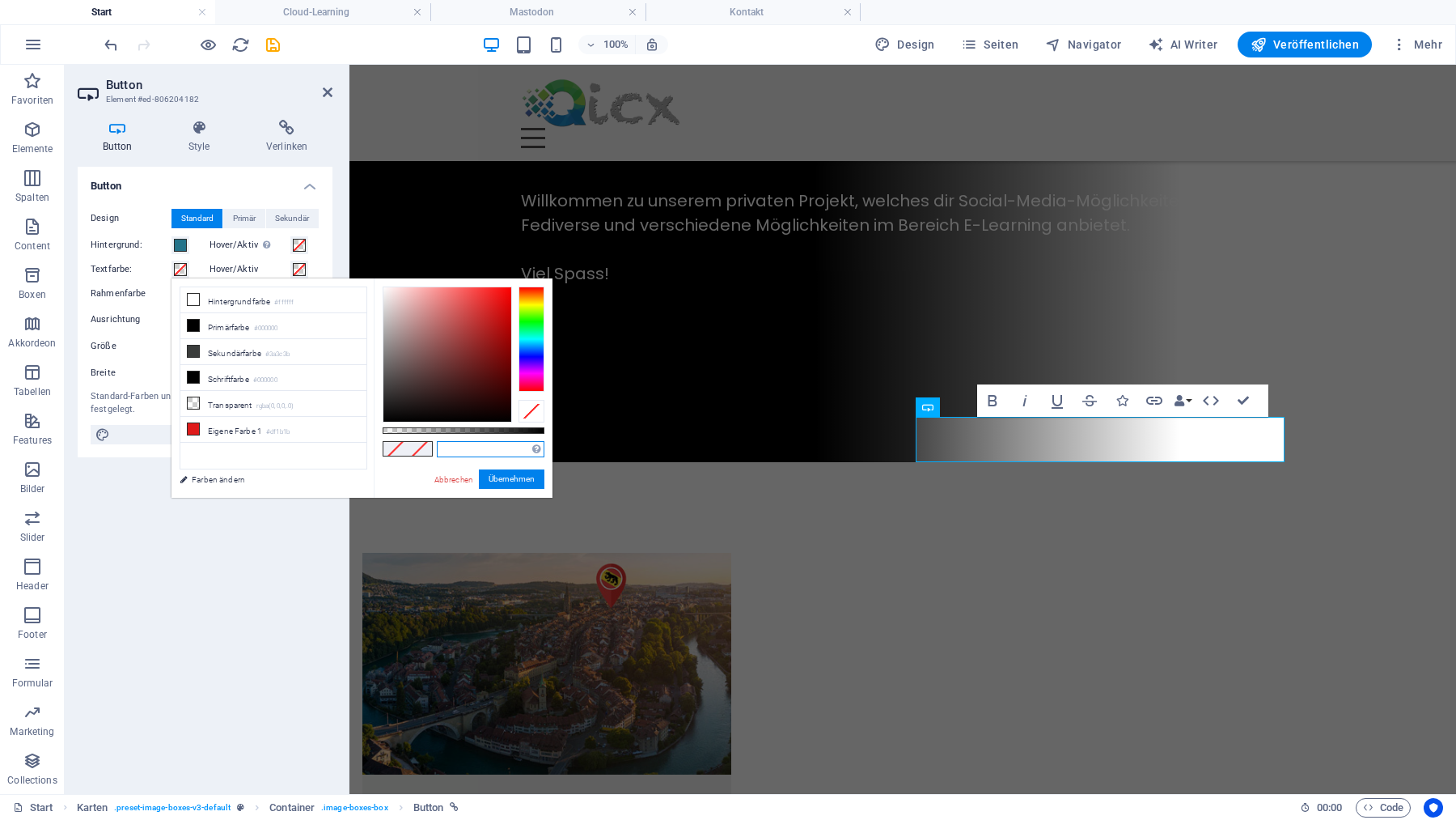
click at [485, 447] on input "text" at bounding box center [491, 449] width 108 height 16
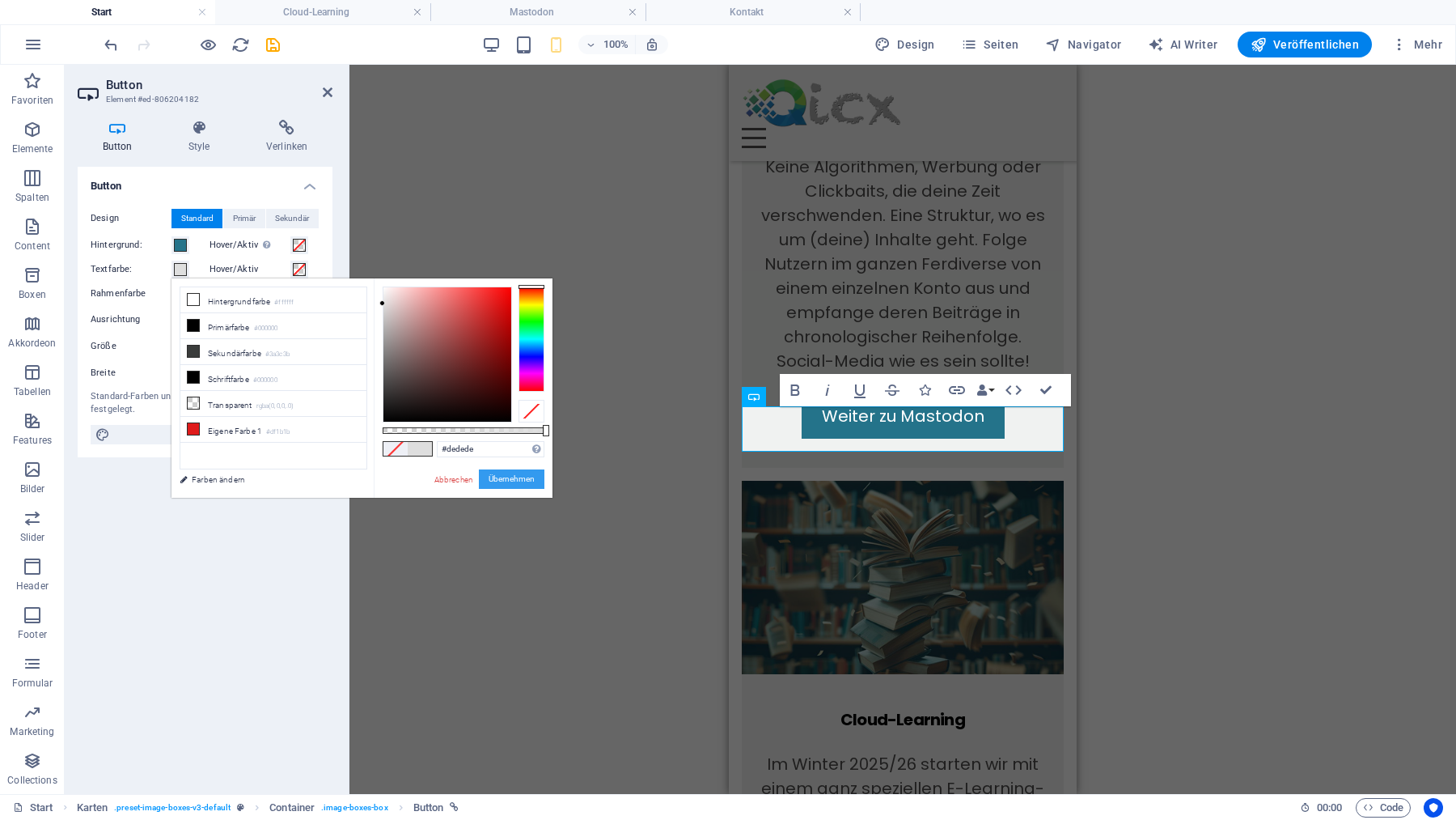
click at [529, 478] on button "Übernehmen" at bounding box center [511, 479] width 65 height 20
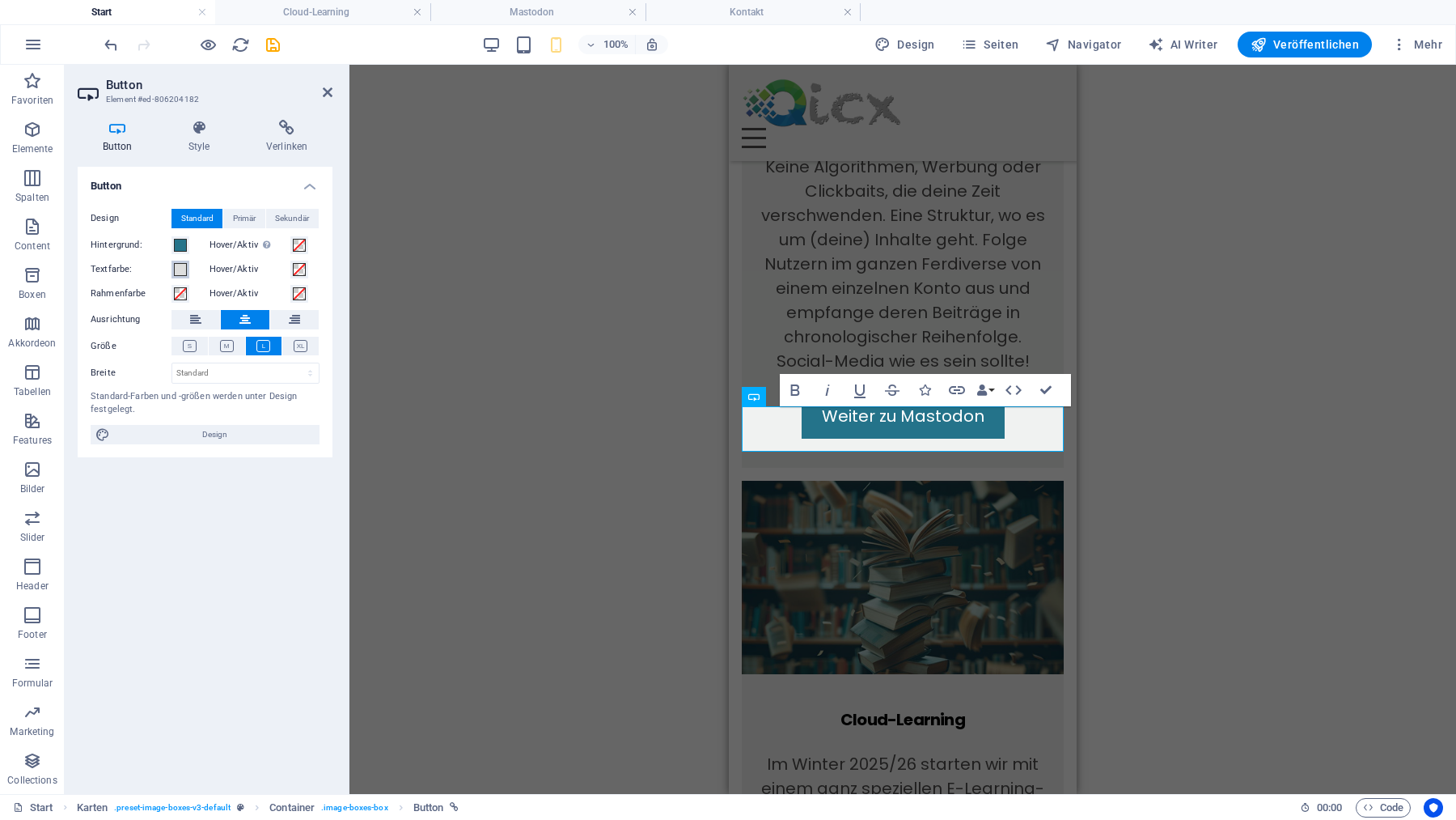
click at [179, 268] on span at bounding box center [180, 269] width 13 height 13
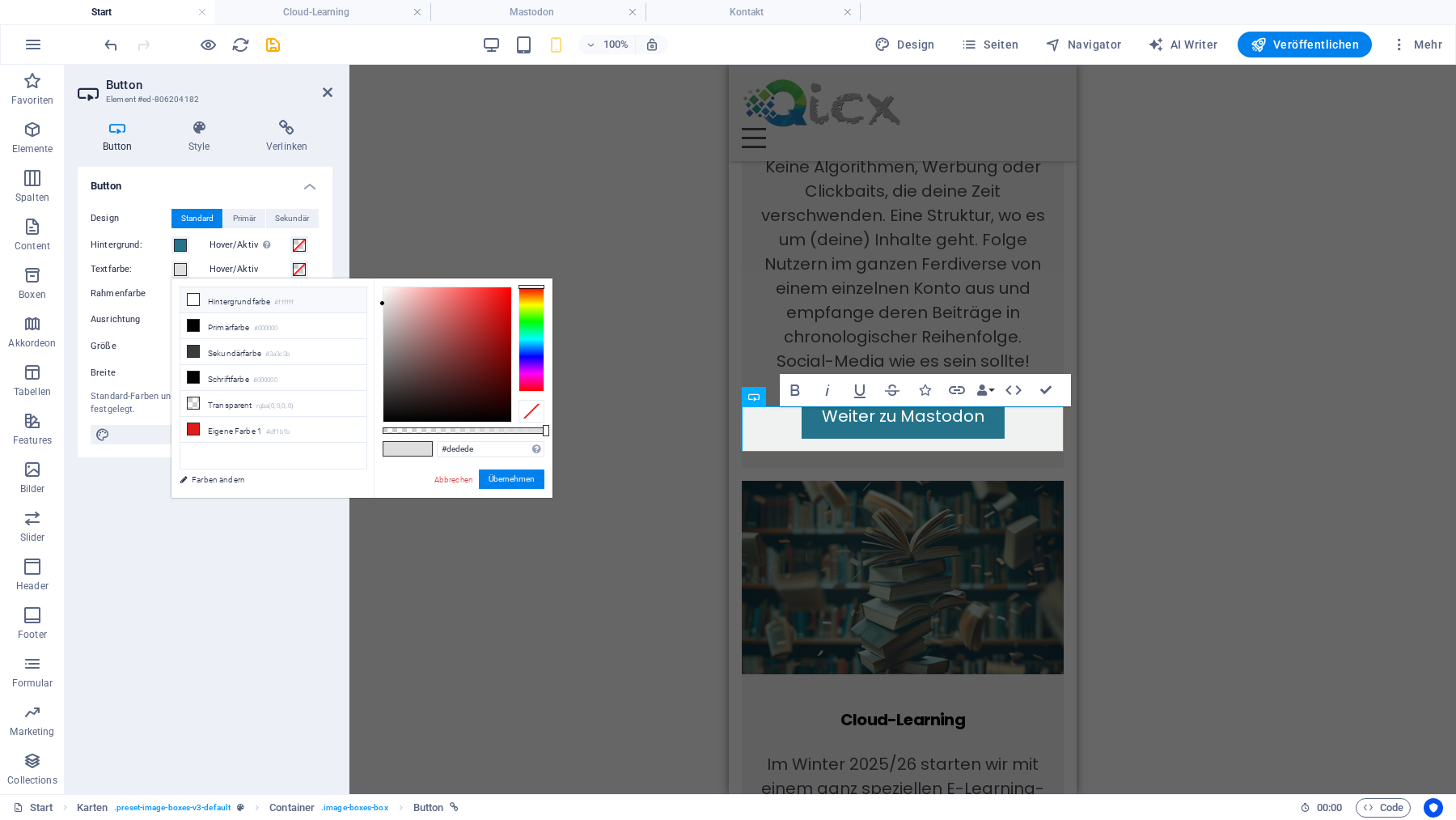
click at [195, 295] on icon at bounding box center [193, 299] width 11 height 11
type input "#ffffff"
click at [301, 268] on span at bounding box center [299, 269] width 13 height 13
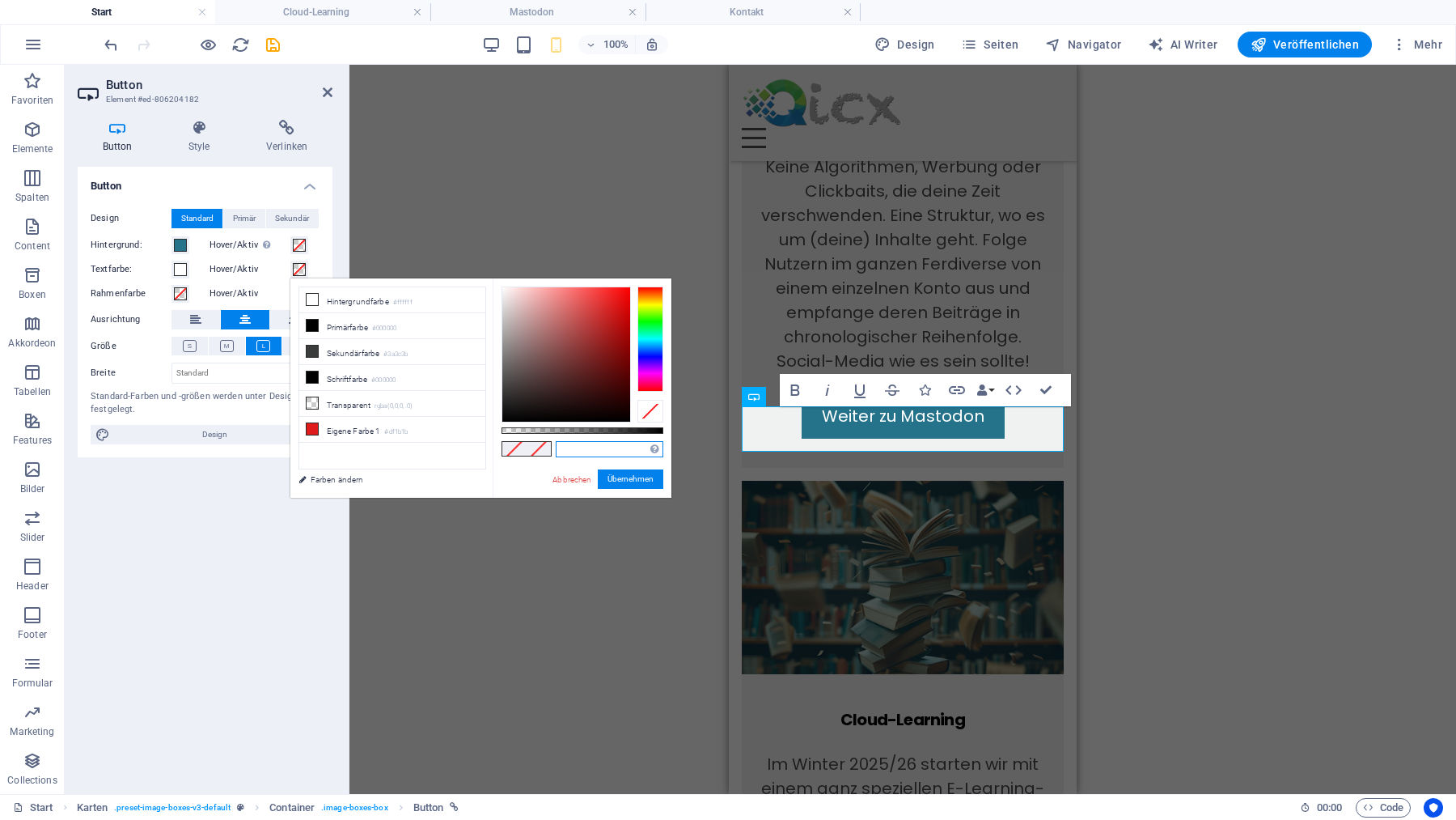
click at [574, 446] on input "text" at bounding box center [609, 449] width 108 height 16
type input "#dedede"
click at [621, 477] on button "Übernehmen" at bounding box center [631, 479] width 65 height 20
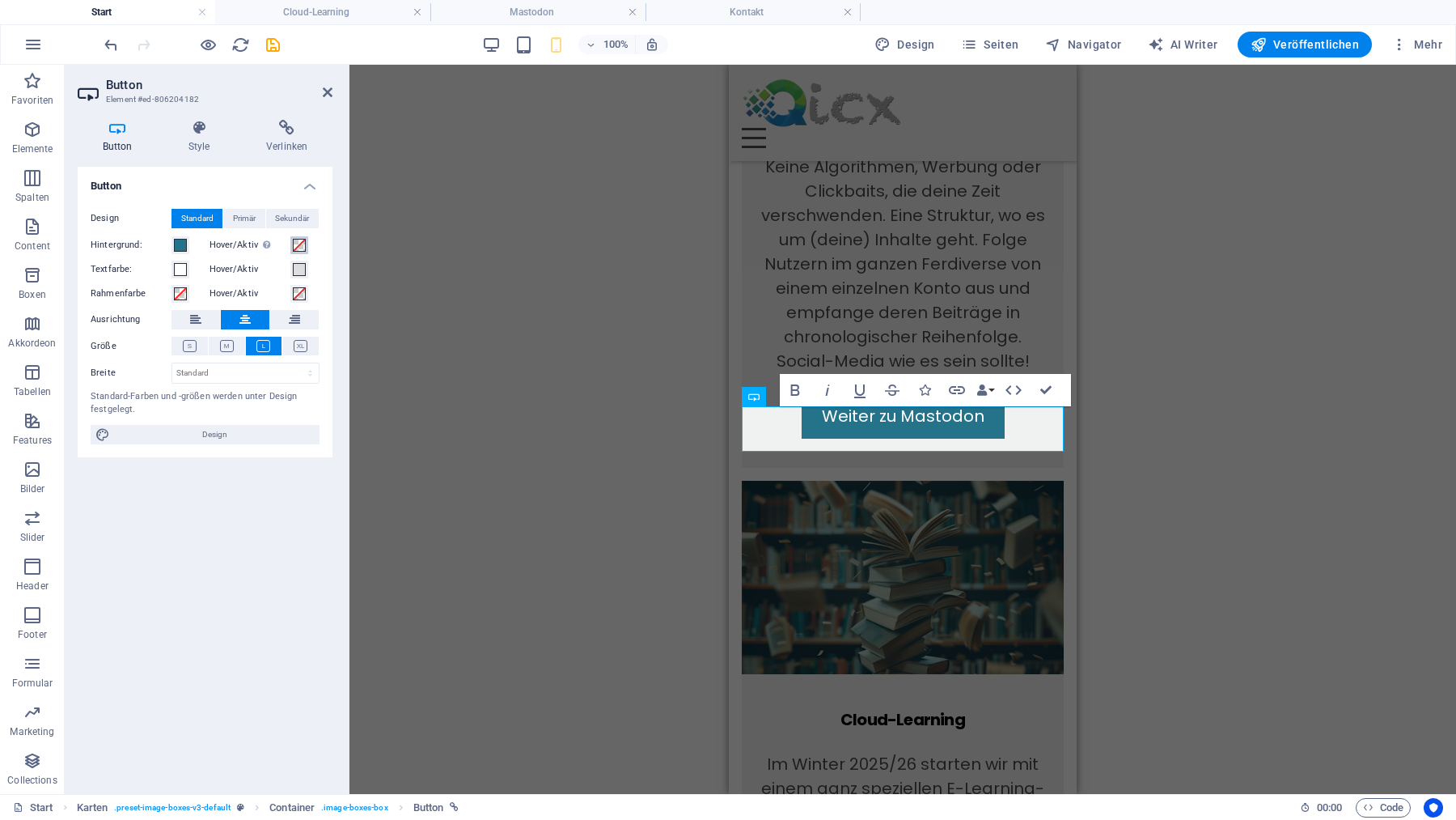
click at [300, 244] on span at bounding box center [299, 246] width 13 height 13
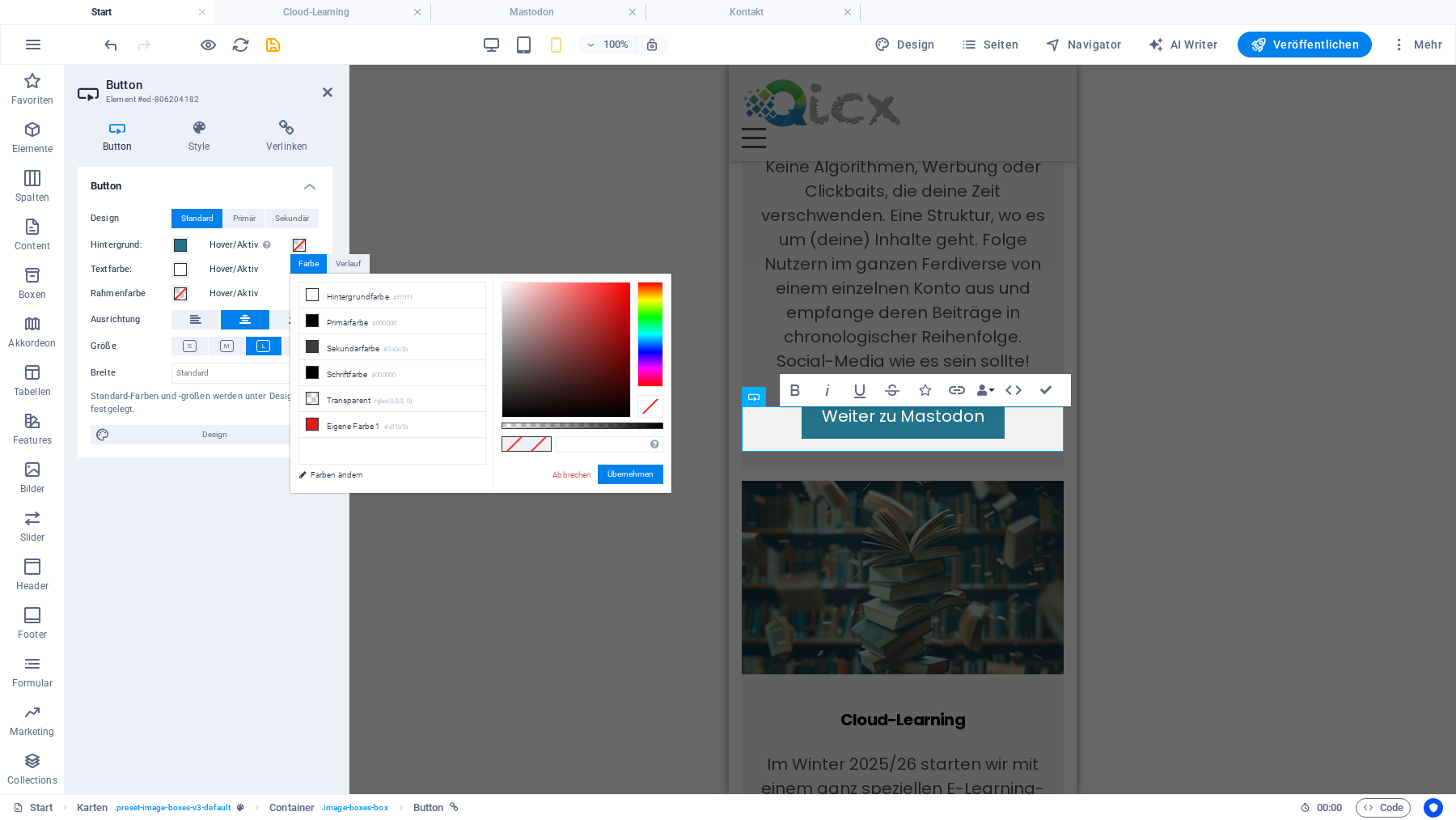
click at [504, 635] on div "H2 Phonic Phonic Container Container Phonic Container Container Container Conta…" at bounding box center [902, 429] width 1107 height 729
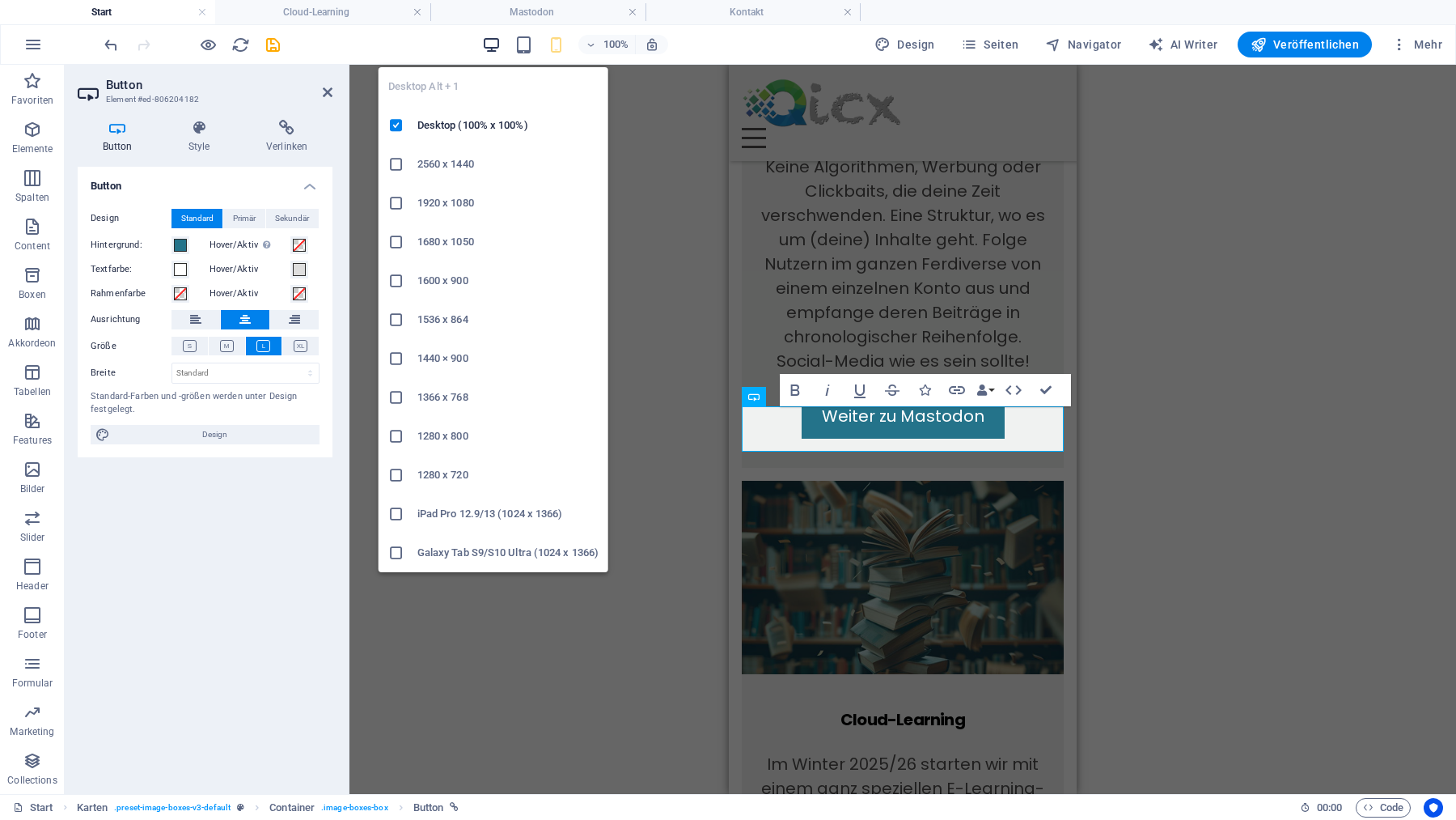
click at [496, 42] on icon "button" at bounding box center [491, 45] width 19 height 19
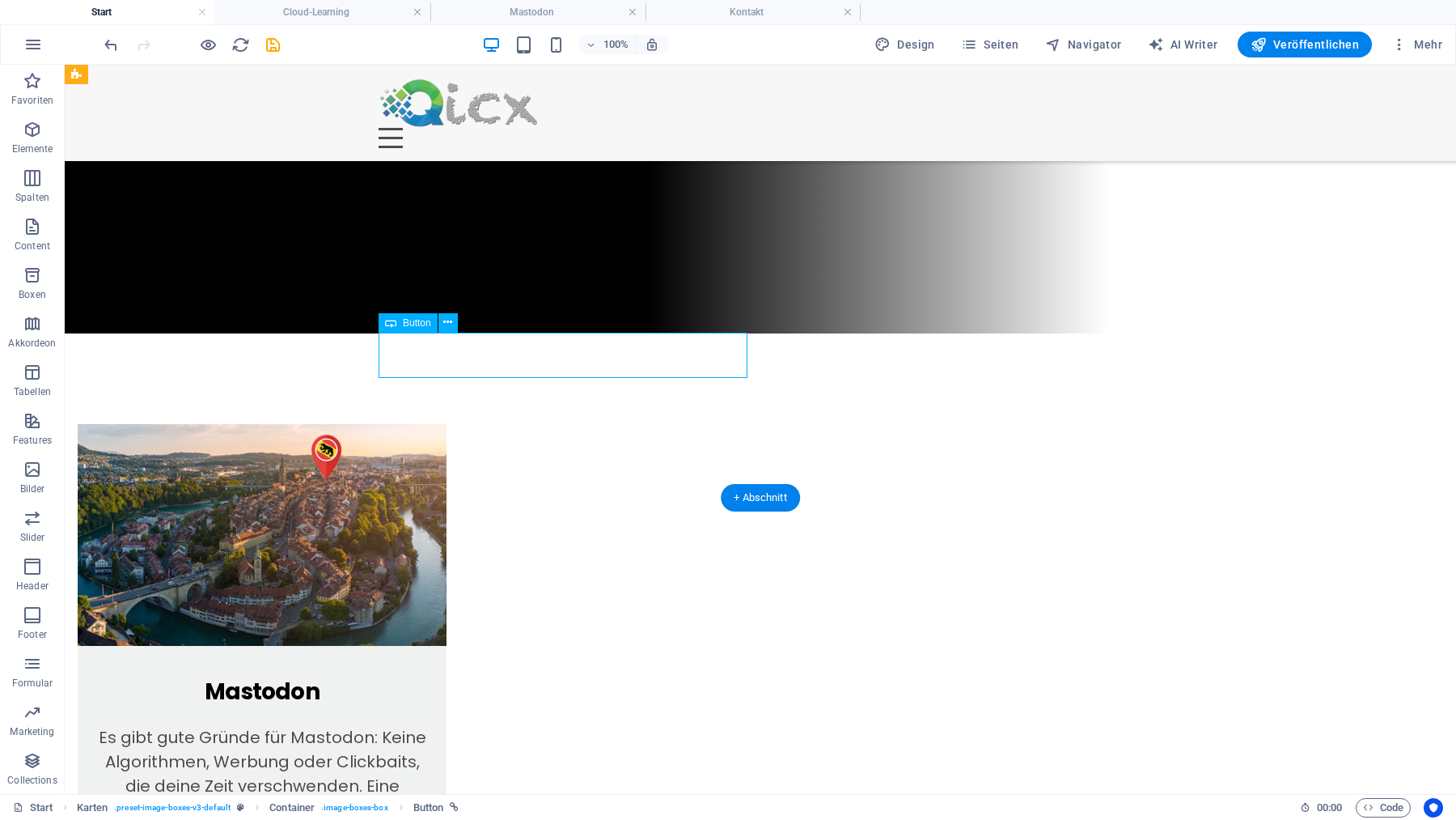
select select "1"
select select
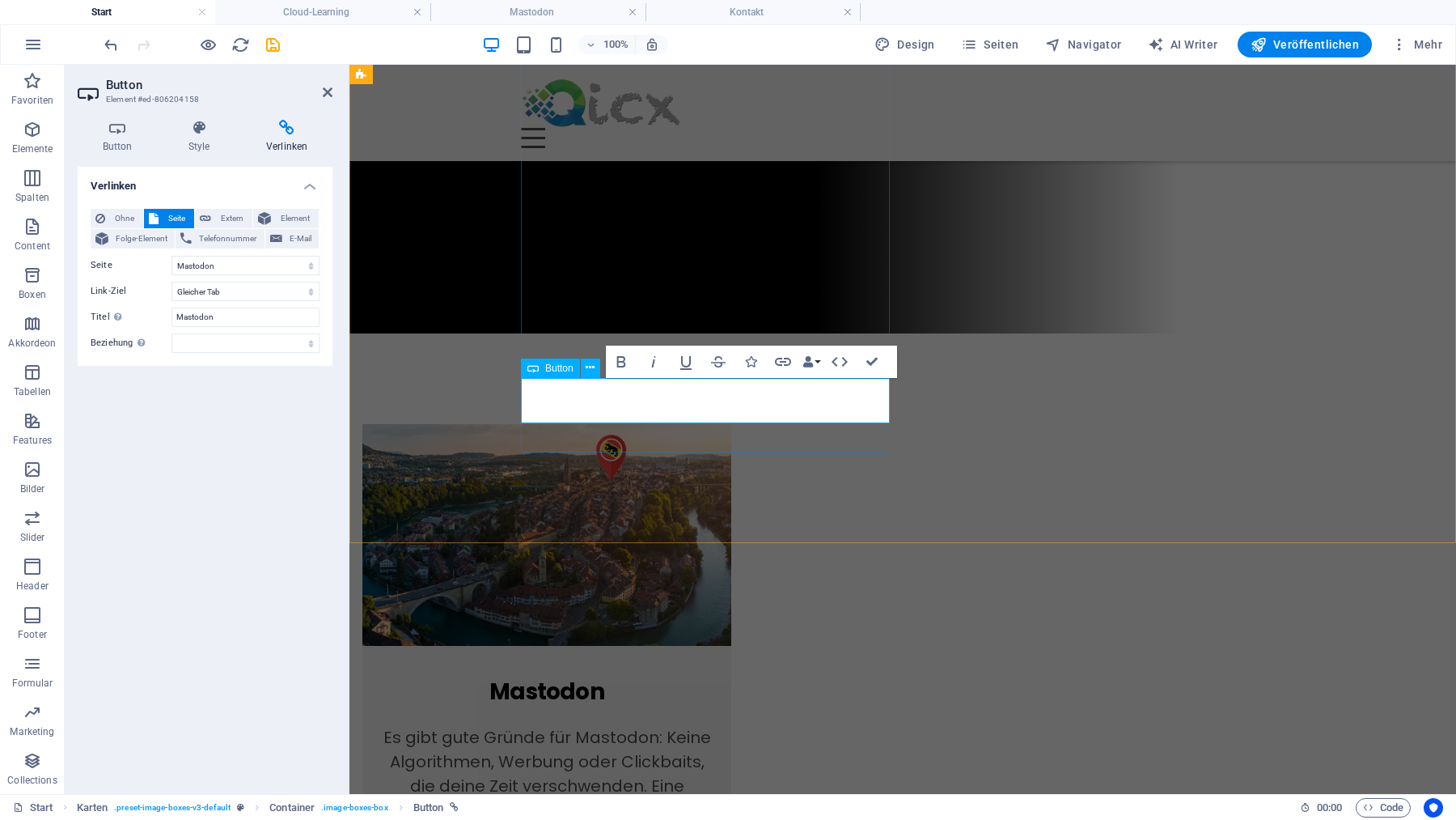
click at [122, 129] on icon at bounding box center [117, 128] width 79 height 16
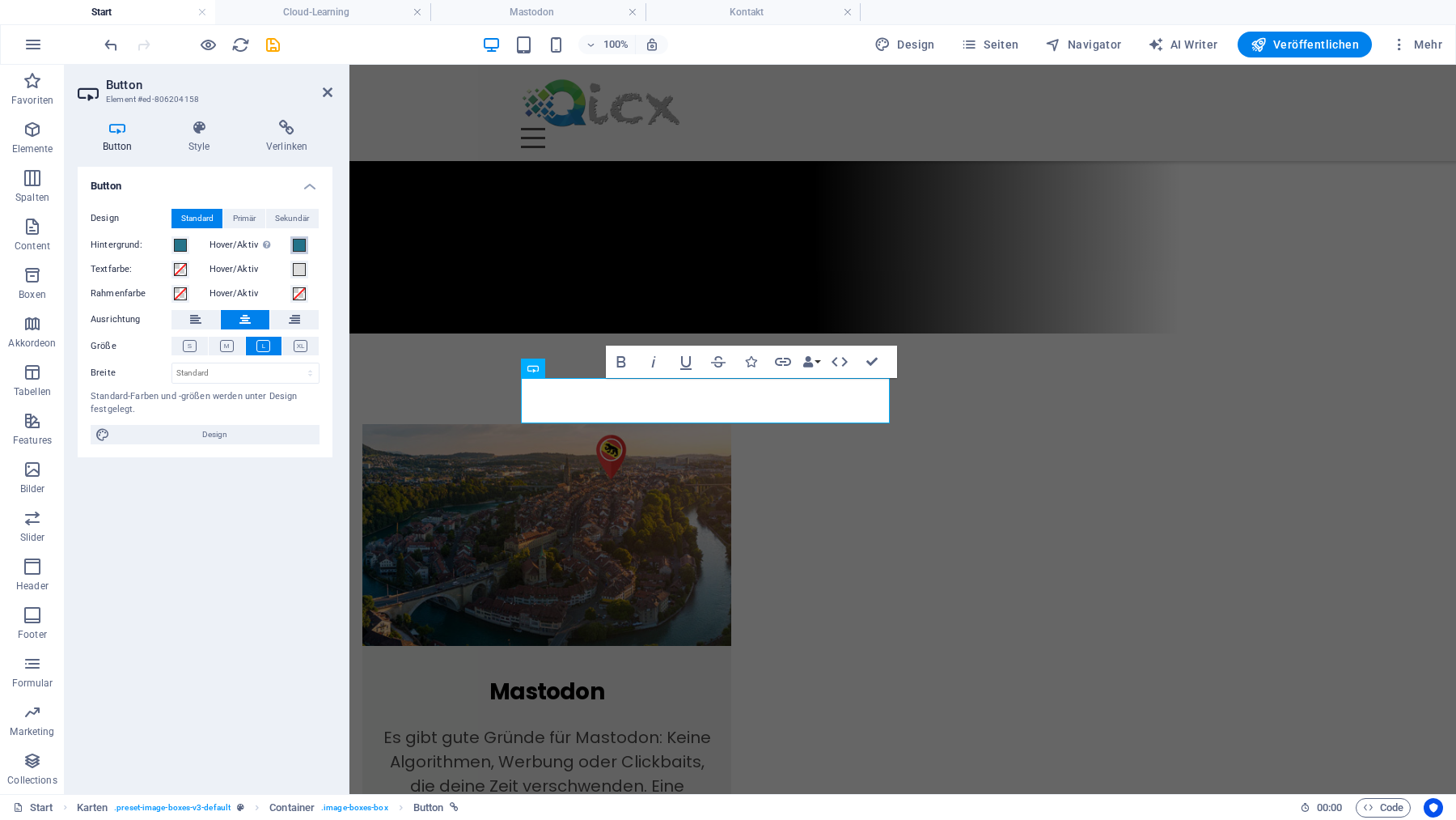
click at [300, 243] on span at bounding box center [299, 246] width 13 height 13
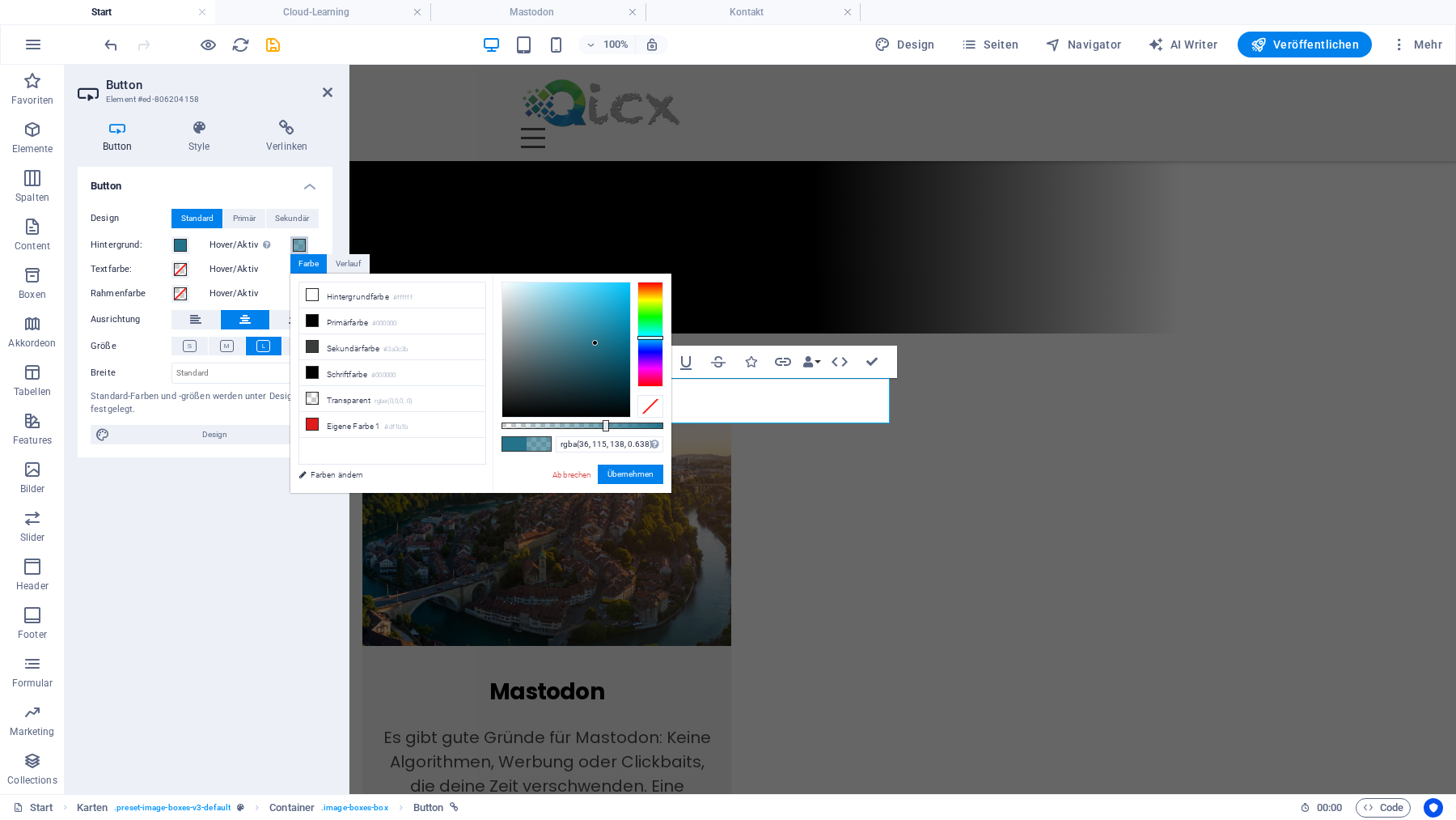
click at [604, 427] on div at bounding box center [582, 426] width 162 height 7
click at [602, 443] on input "rgba(36, 115, 138, 0.638)" at bounding box center [609, 445] width 108 height 16
click at [633, 476] on button "Übernehmen" at bounding box center [631, 474] width 65 height 20
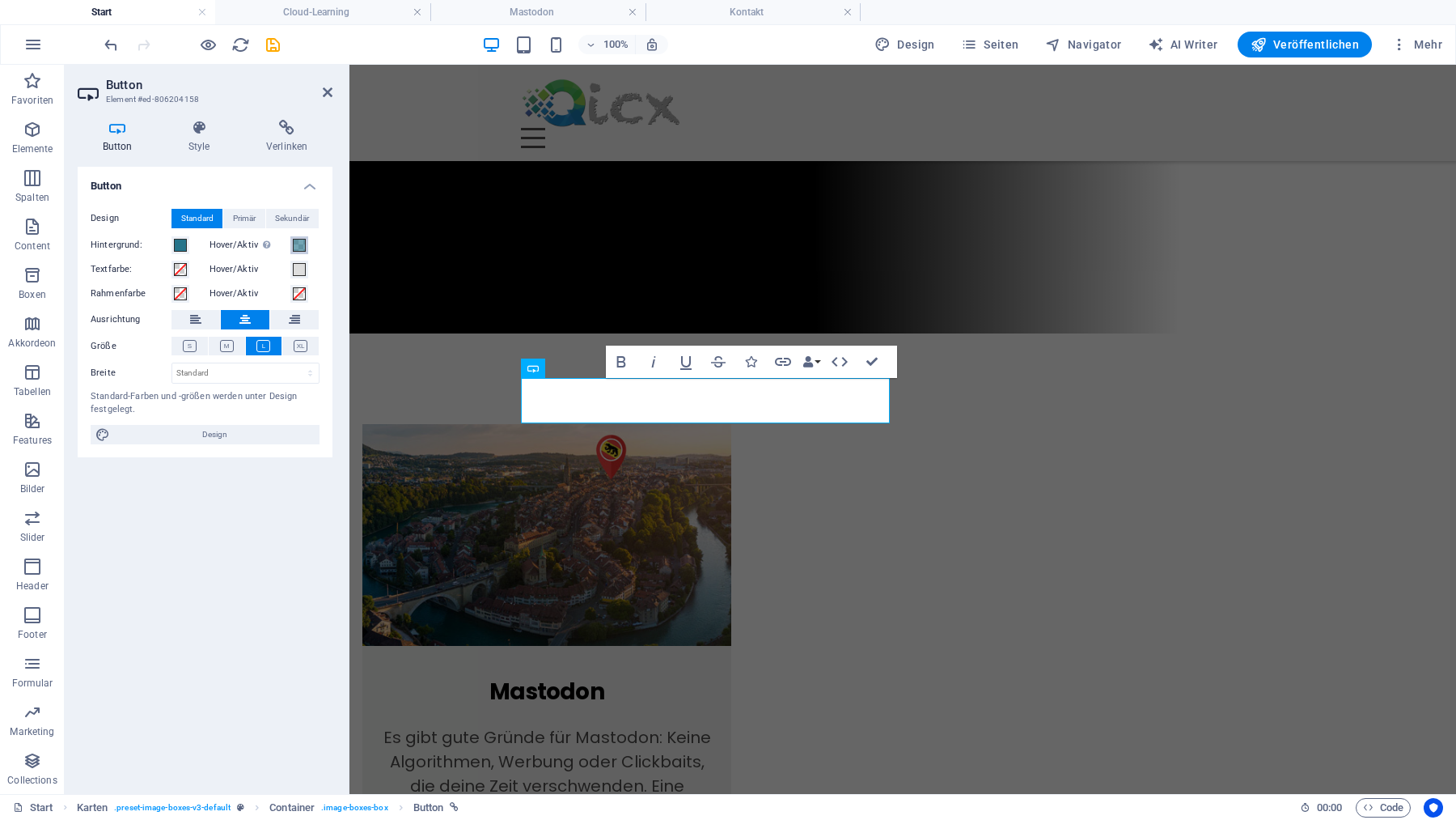
click at [295, 241] on span at bounding box center [299, 246] width 13 height 13
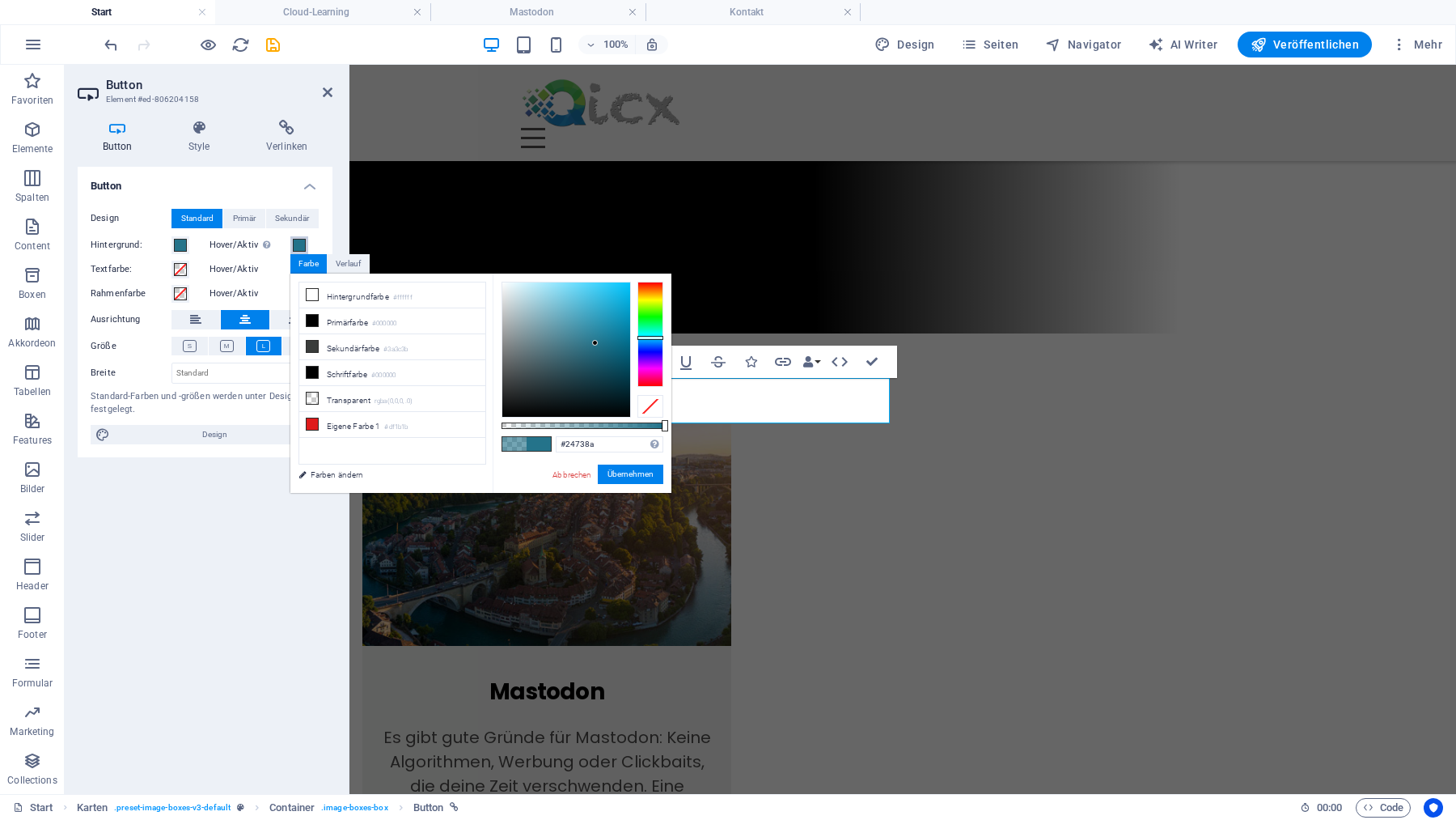
drag, startPoint x: 608, startPoint y: 427, endPoint x: 674, endPoint y: 427, distance: 66.0
click at [674, 427] on body "qicx.ch Start Cloud-Learning Mastodon Kontakt Favoriten Elemente Spalten Conten…" at bounding box center [728, 410] width 1456 height 820
type input "#1e657a"
click at [598, 351] on div at bounding box center [566, 349] width 128 height 135
click at [613, 447] on input "#1e657a" at bounding box center [609, 445] width 108 height 16
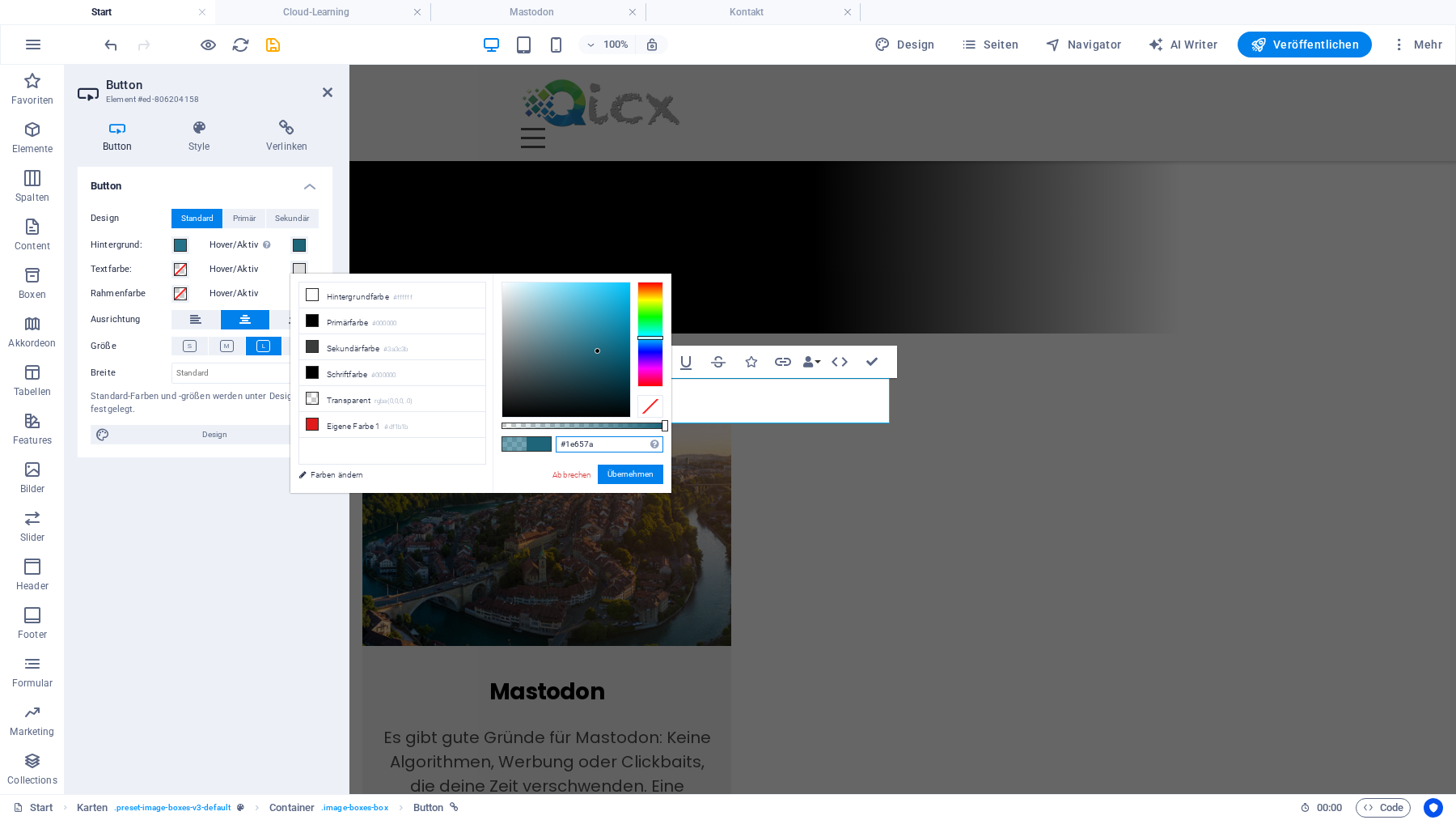
click at [613, 447] on input "#1e657a" at bounding box center [609, 445] width 108 height 16
click at [632, 472] on button "Übernehmen" at bounding box center [631, 474] width 65 height 20
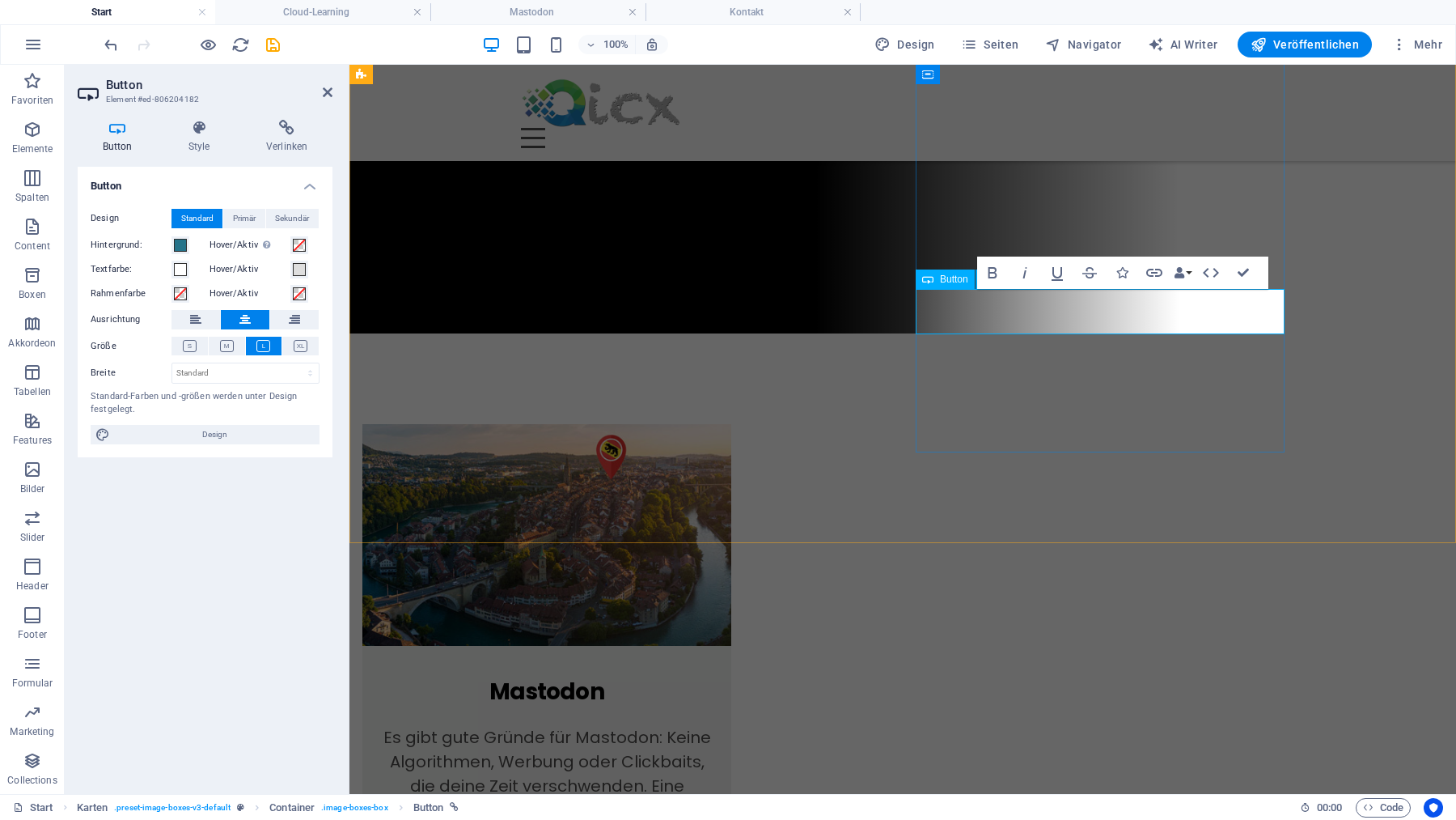
click at [303, 242] on span at bounding box center [299, 246] width 13 height 13
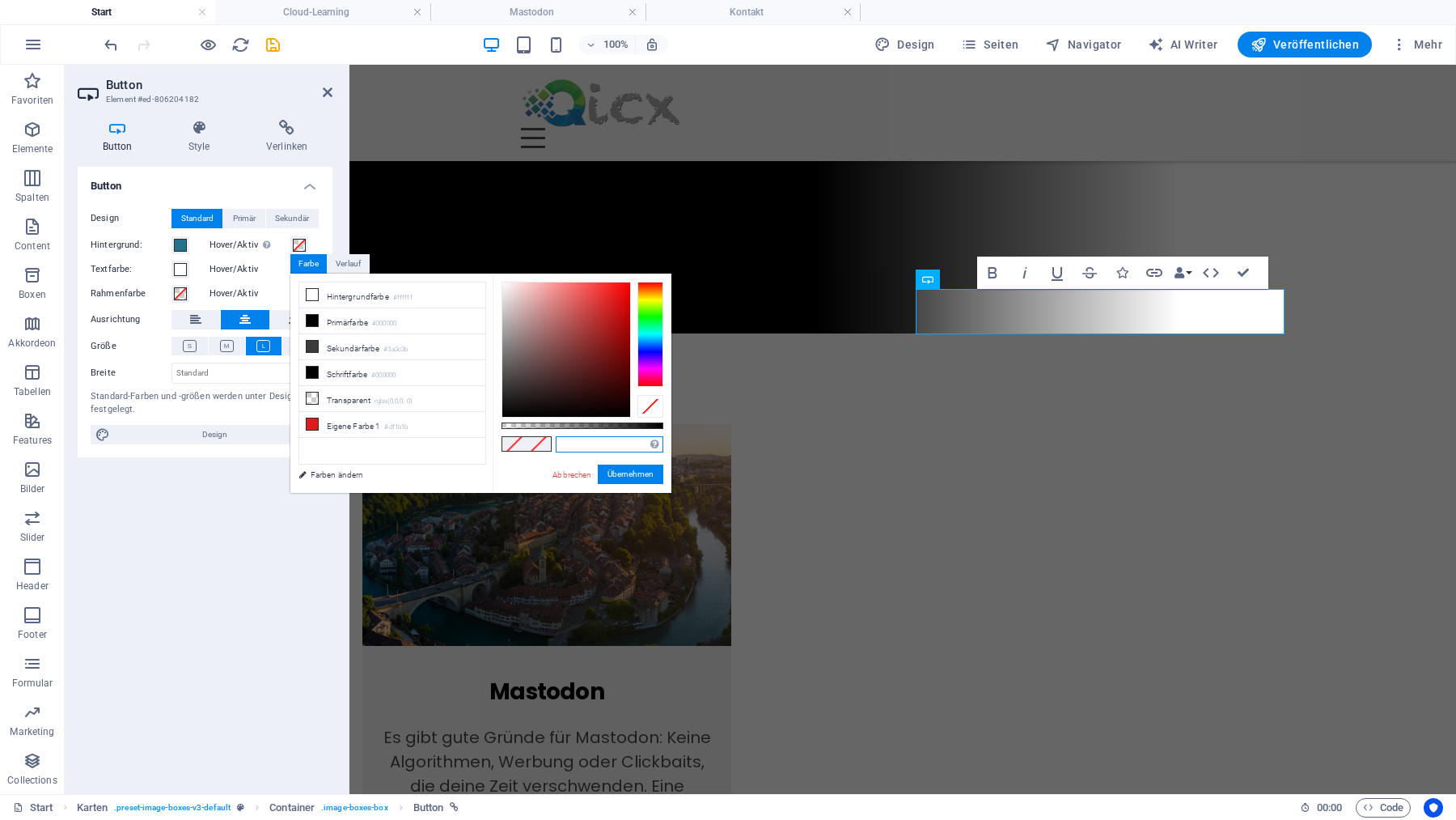
click at [592, 442] on input "text" at bounding box center [609, 445] width 108 height 16
paste input "#1e657a"
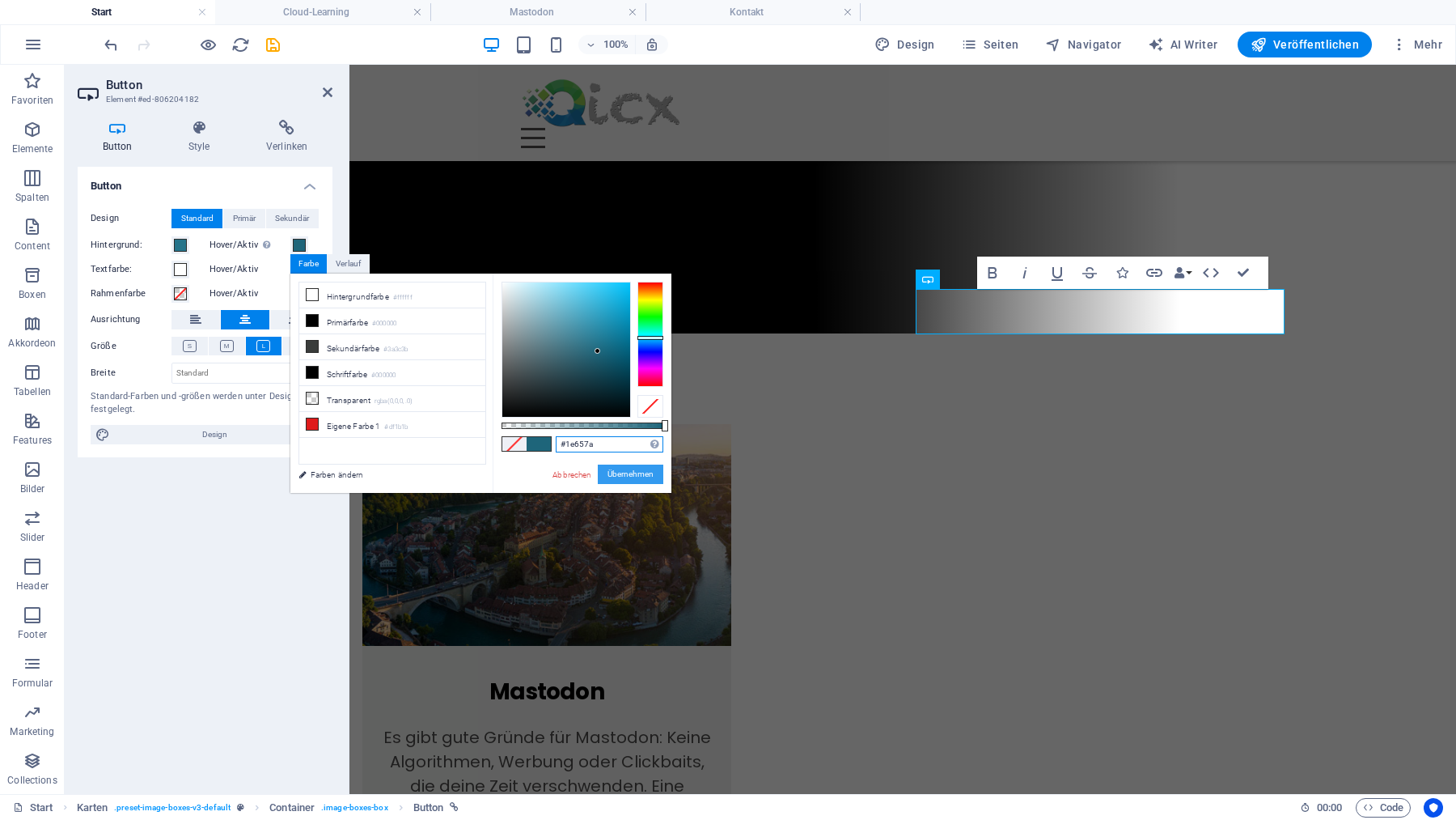
type input "#1e657a"
click at [626, 473] on button "Übernehmen" at bounding box center [631, 474] width 65 height 20
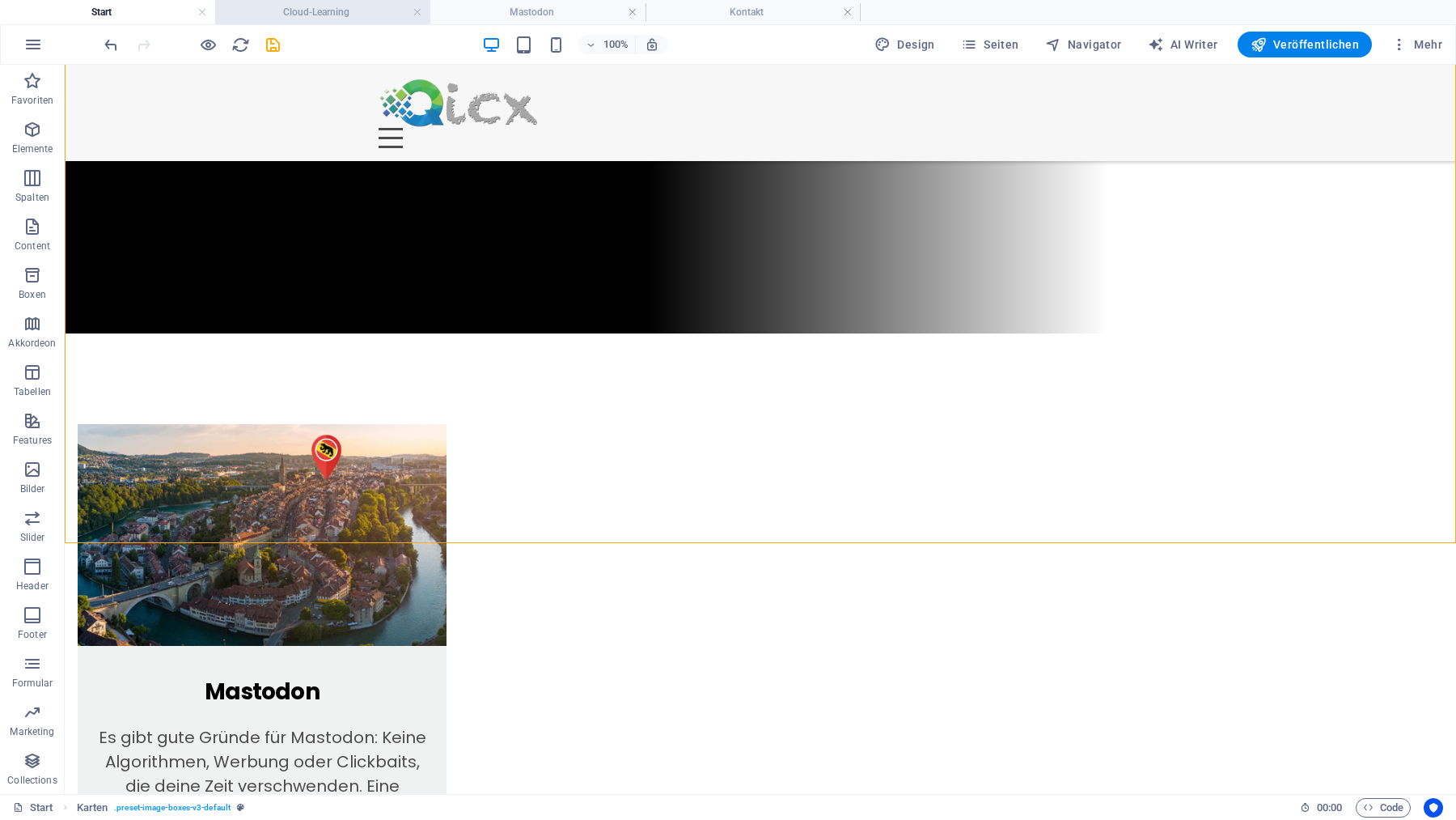
click at [350, 11] on h4 "Cloud-Learning" at bounding box center [323, 12] width 215 height 18
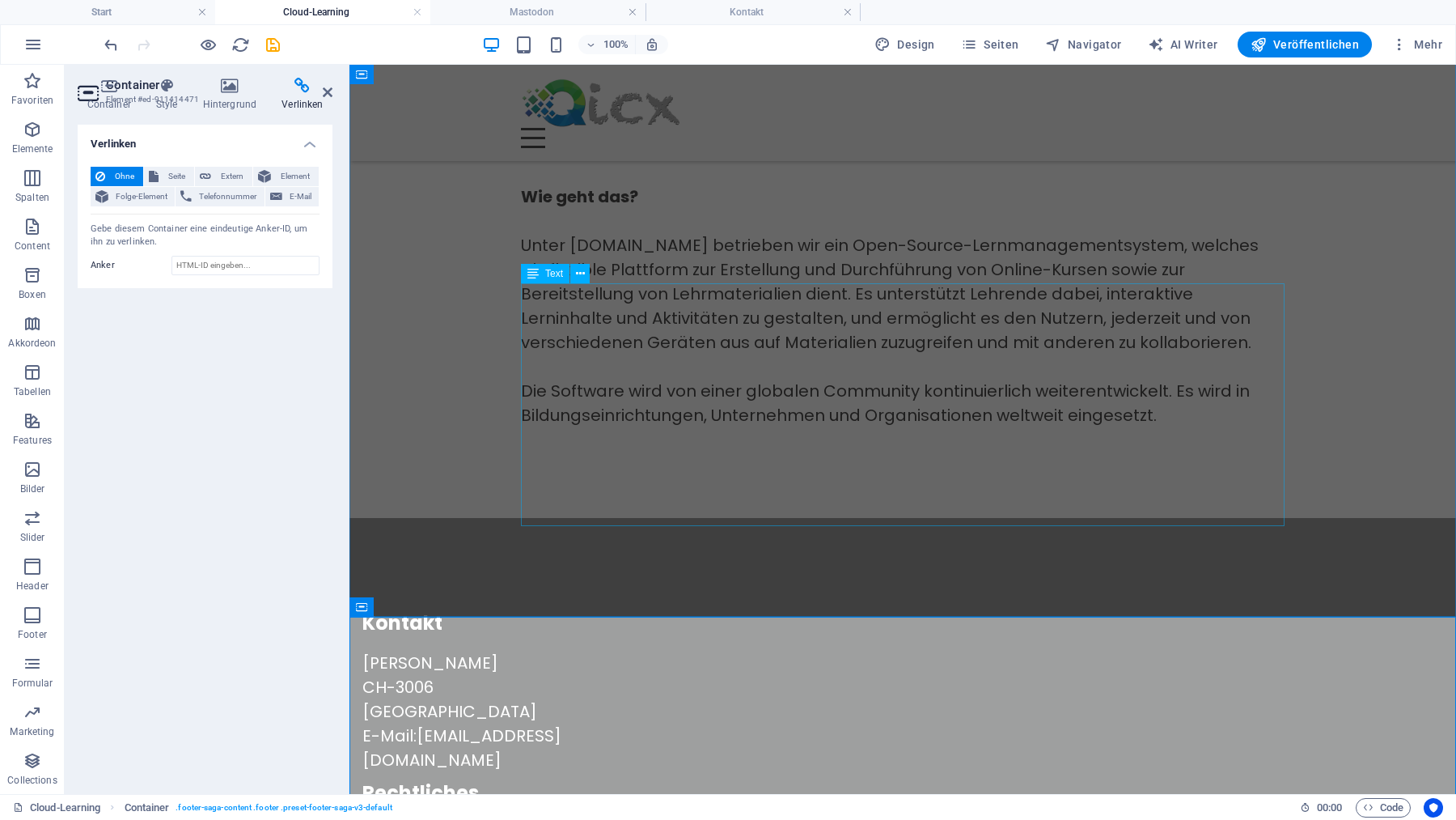
scroll to position [259, 0]
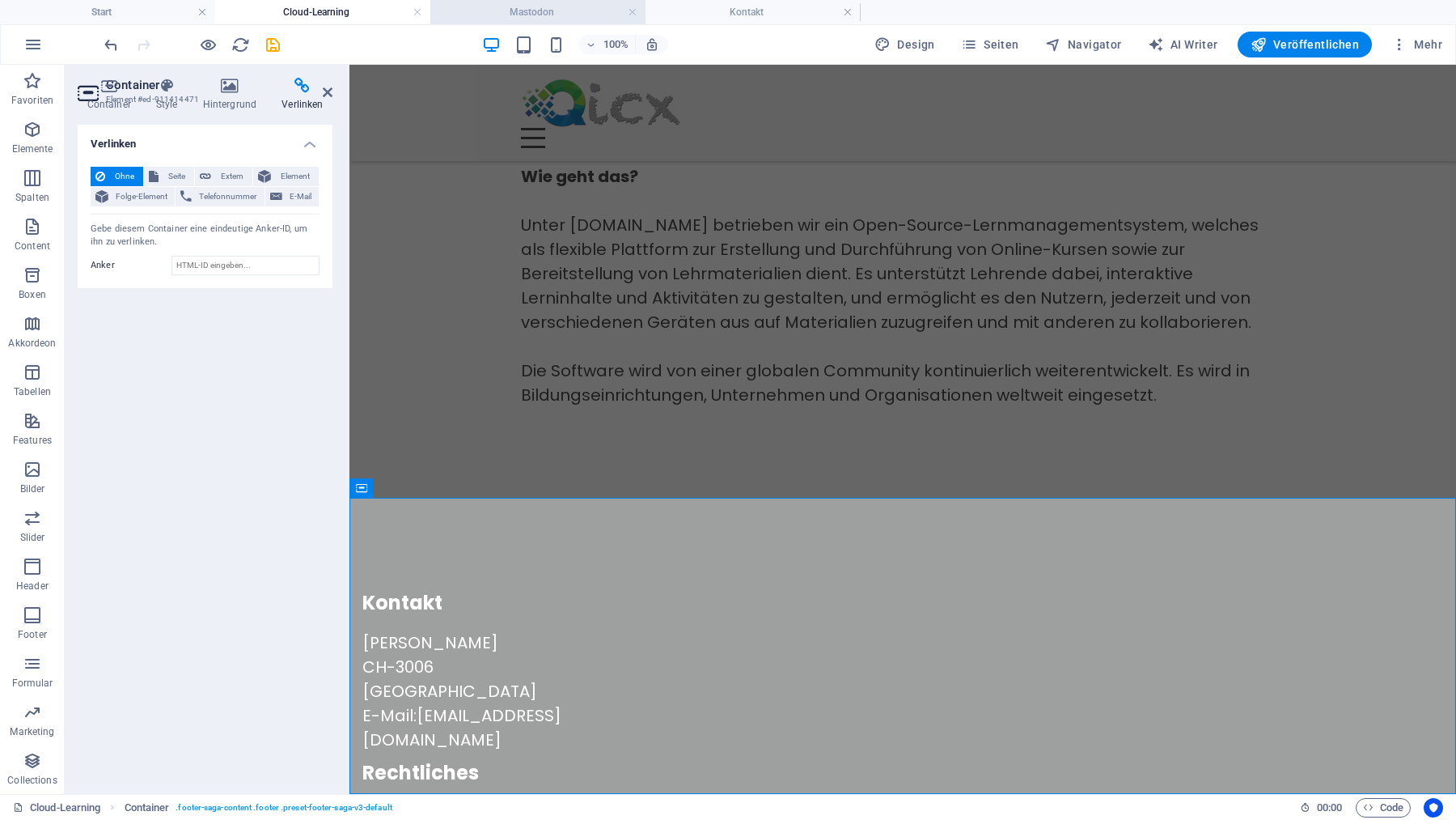
click at [511, 11] on h4 "Mastodon" at bounding box center [538, 12] width 215 height 18
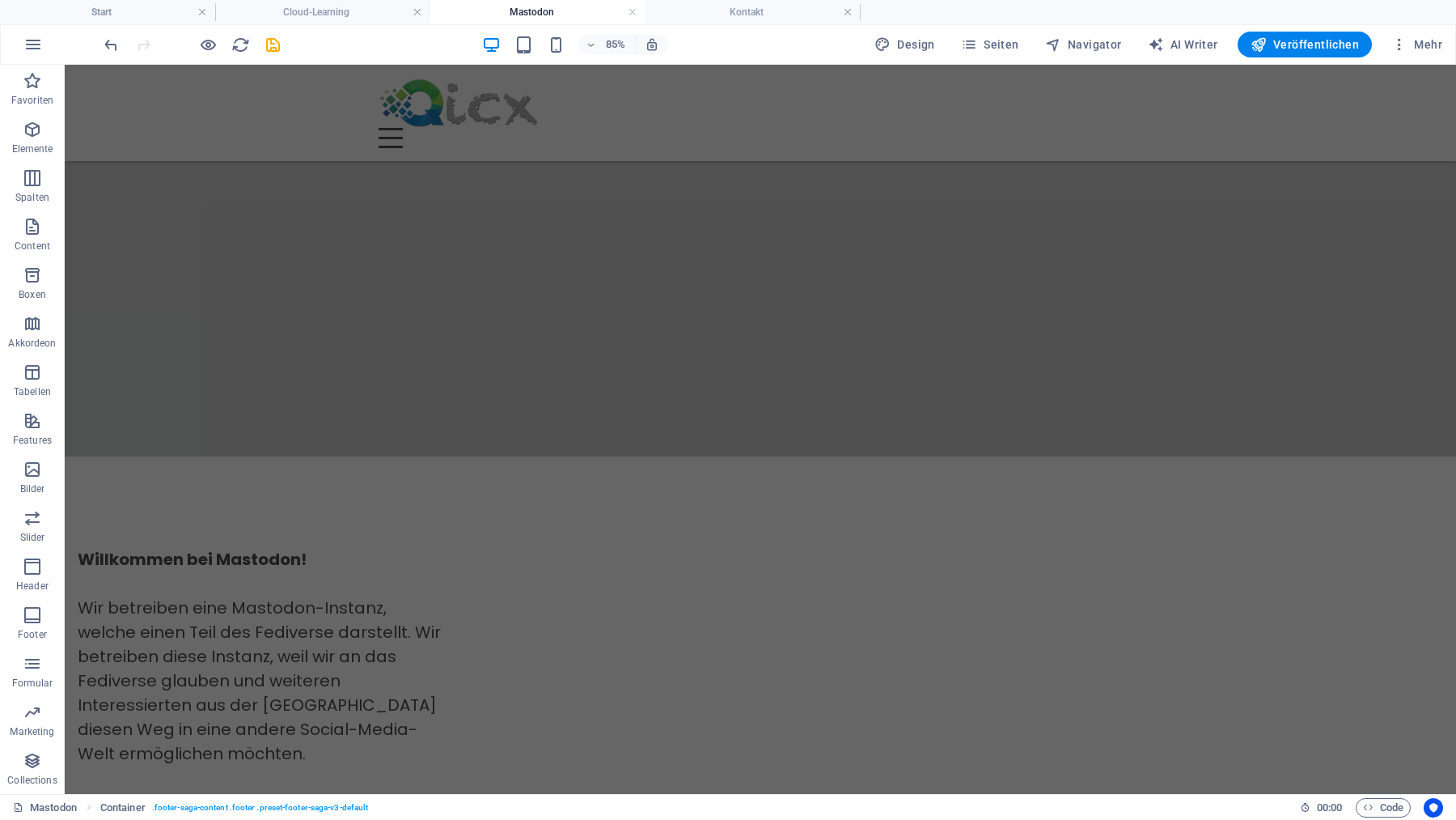
scroll to position [1394, 0]
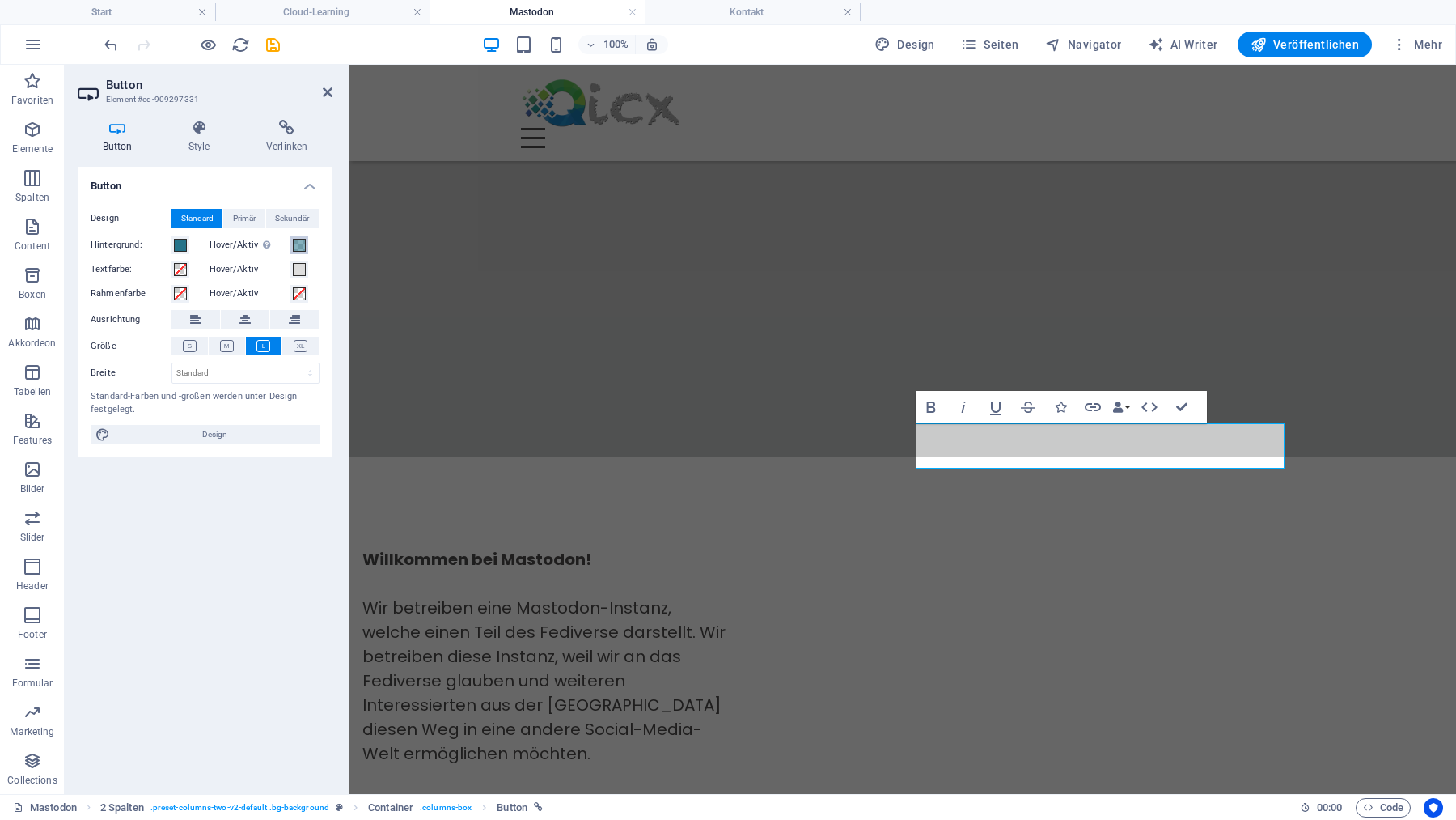
click at [294, 243] on span at bounding box center [299, 246] width 13 height 13
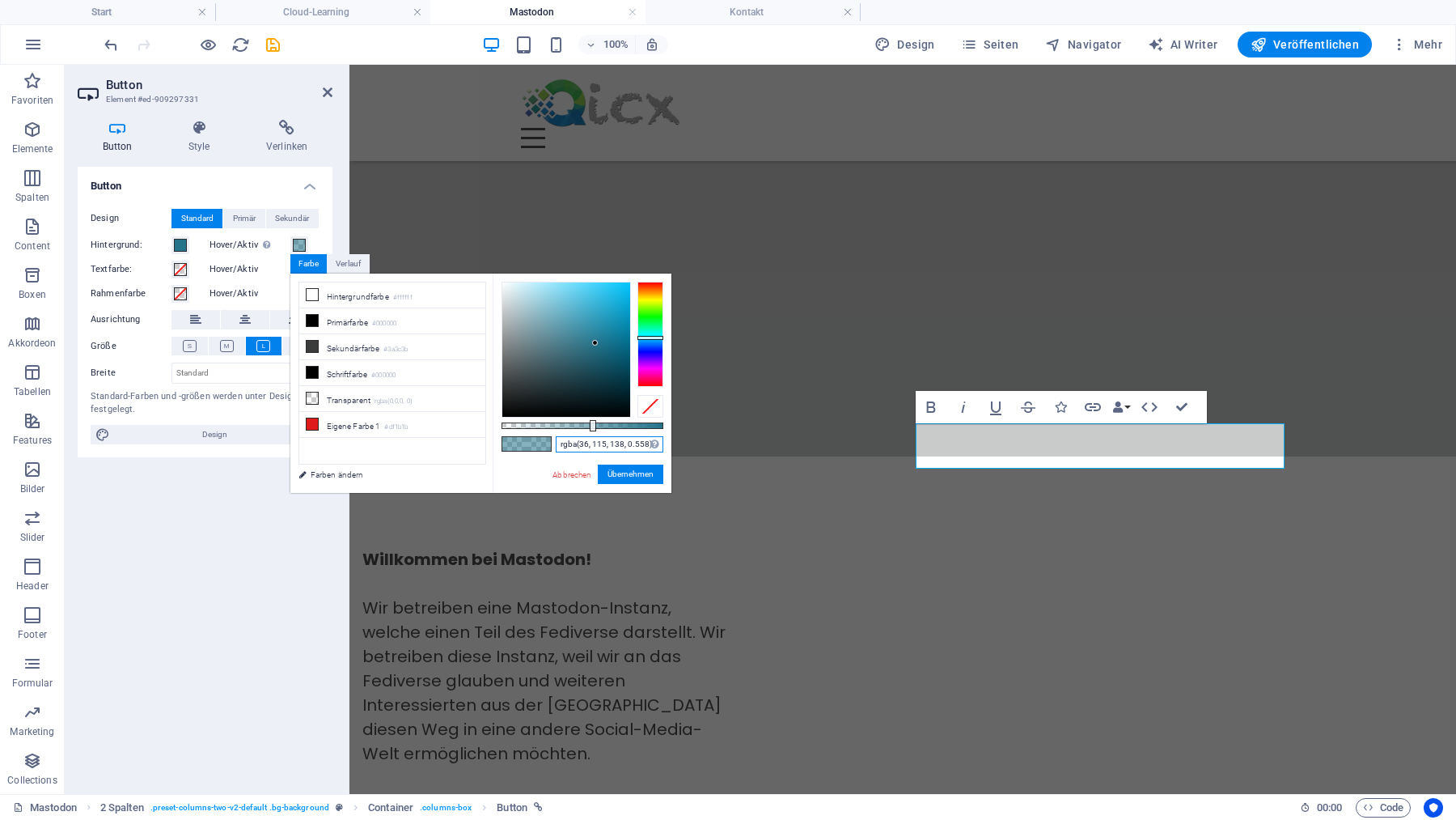
click at [614, 446] on input "rgba(36, 115, 138, 0.558)" at bounding box center [609, 445] width 108 height 16
paste input "#1e657a"
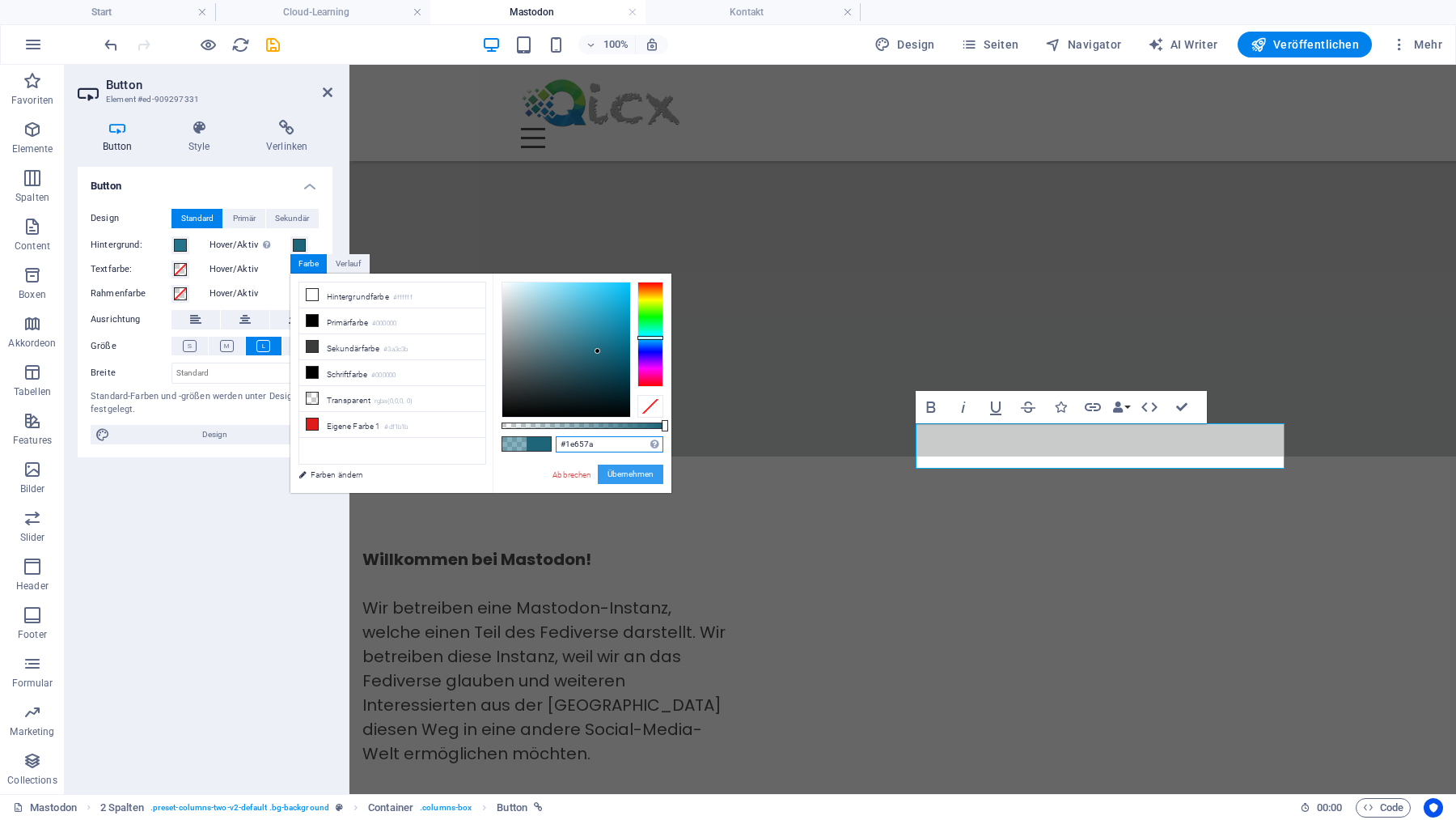
type input "#1e657a"
click at [630, 471] on button "Übernehmen" at bounding box center [631, 474] width 65 height 20
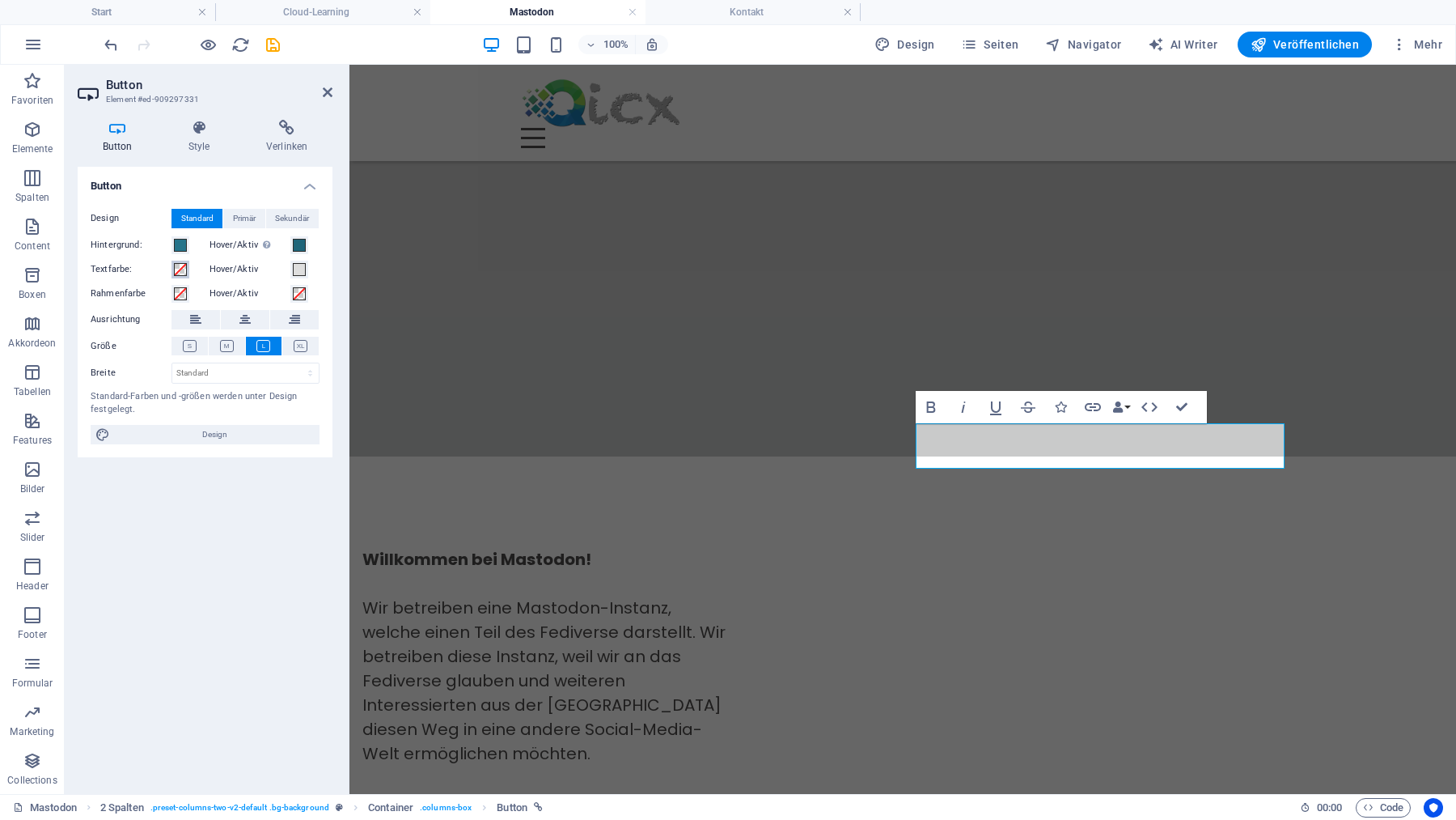
click at [179, 267] on span at bounding box center [180, 269] width 13 height 13
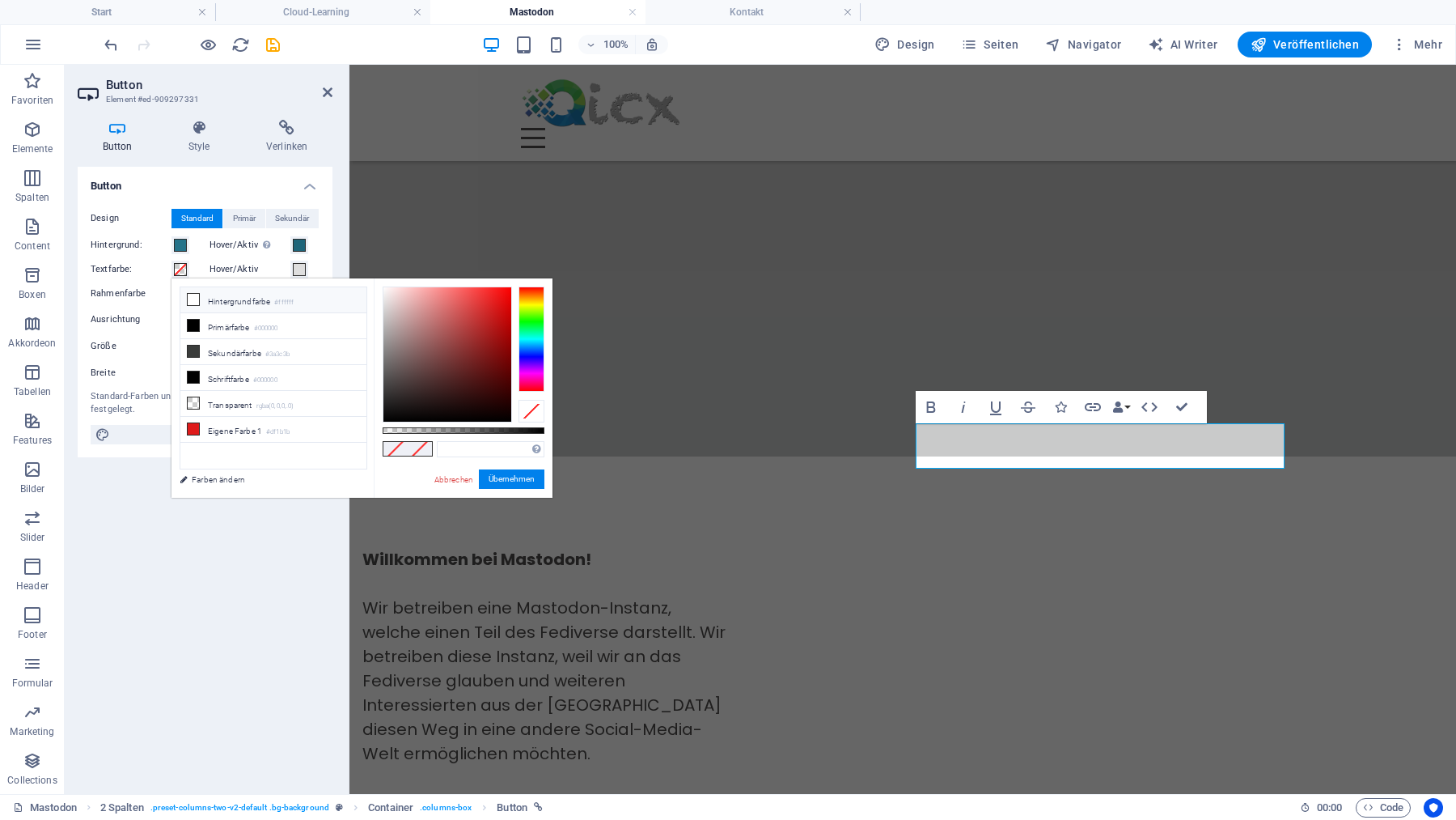
click at [197, 299] on icon at bounding box center [193, 299] width 11 height 11
type input "#ffffff"
drag, startPoint x: 531, startPoint y: 478, endPoint x: 0, endPoint y: 353, distance: 545.5
click at [531, 478] on button "Übernehmen" at bounding box center [511, 479] width 65 height 20
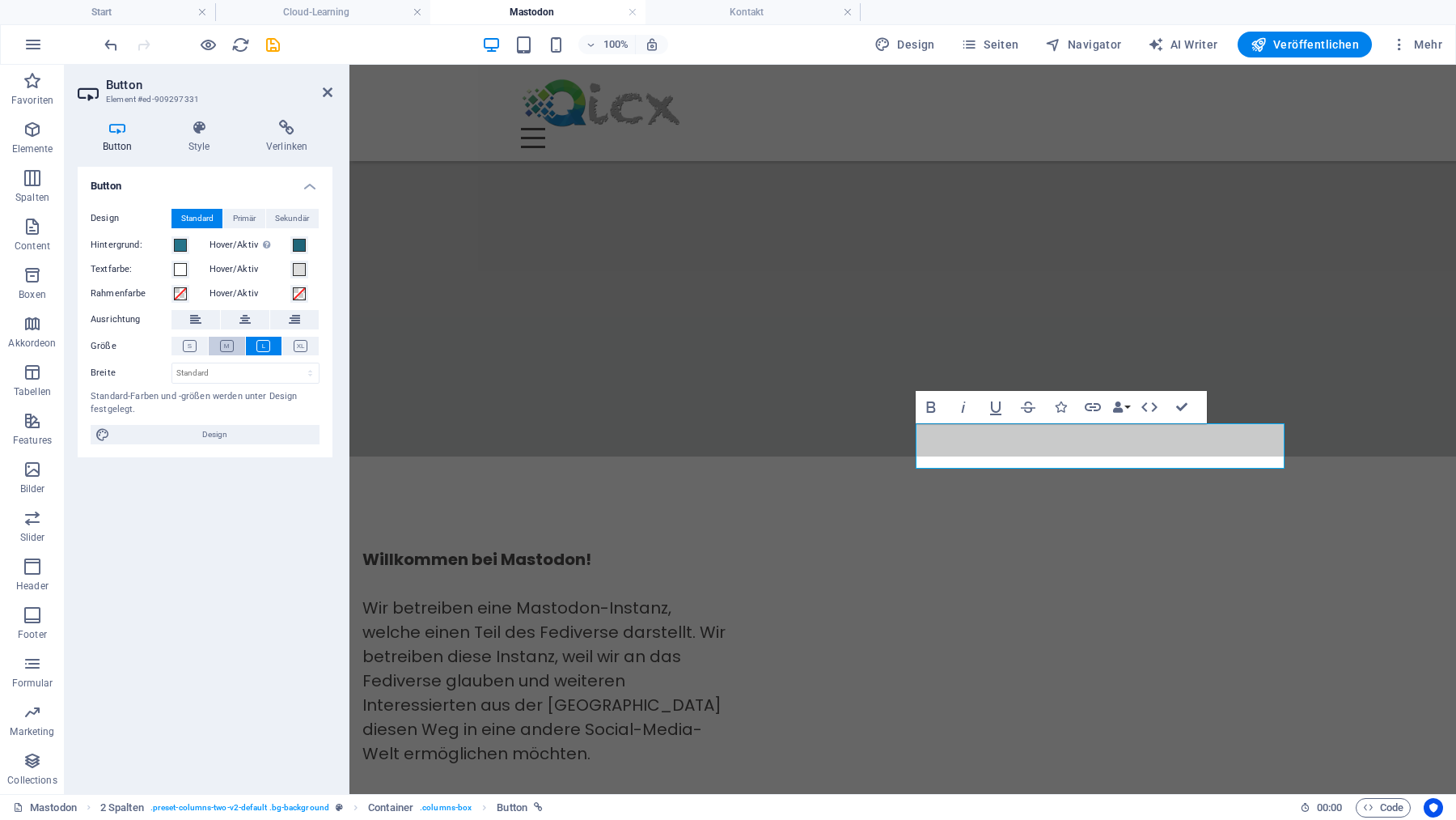
click at [232, 345] on icon at bounding box center [227, 346] width 14 height 12
click at [256, 343] on button at bounding box center [263, 346] width 37 height 19
click at [299, 344] on icon at bounding box center [300, 346] width 14 height 12
click at [237, 344] on button at bounding box center [227, 346] width 37 height 19
click at [202, 346] on button at bounding box center [189, 346] width 37 height 19
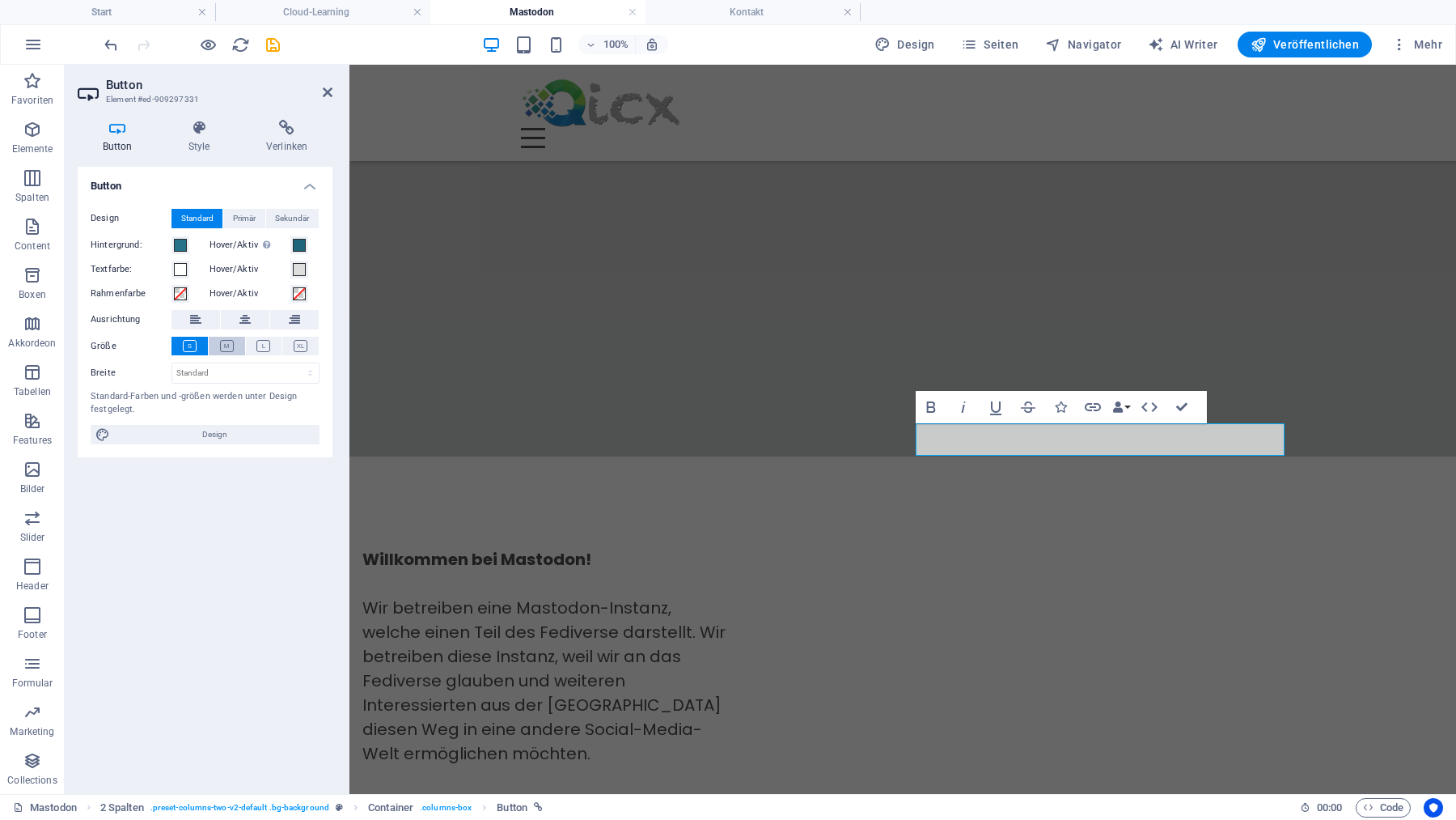
click at [226, 345] on icon at bounding box center [227, 346] width 14 height 12
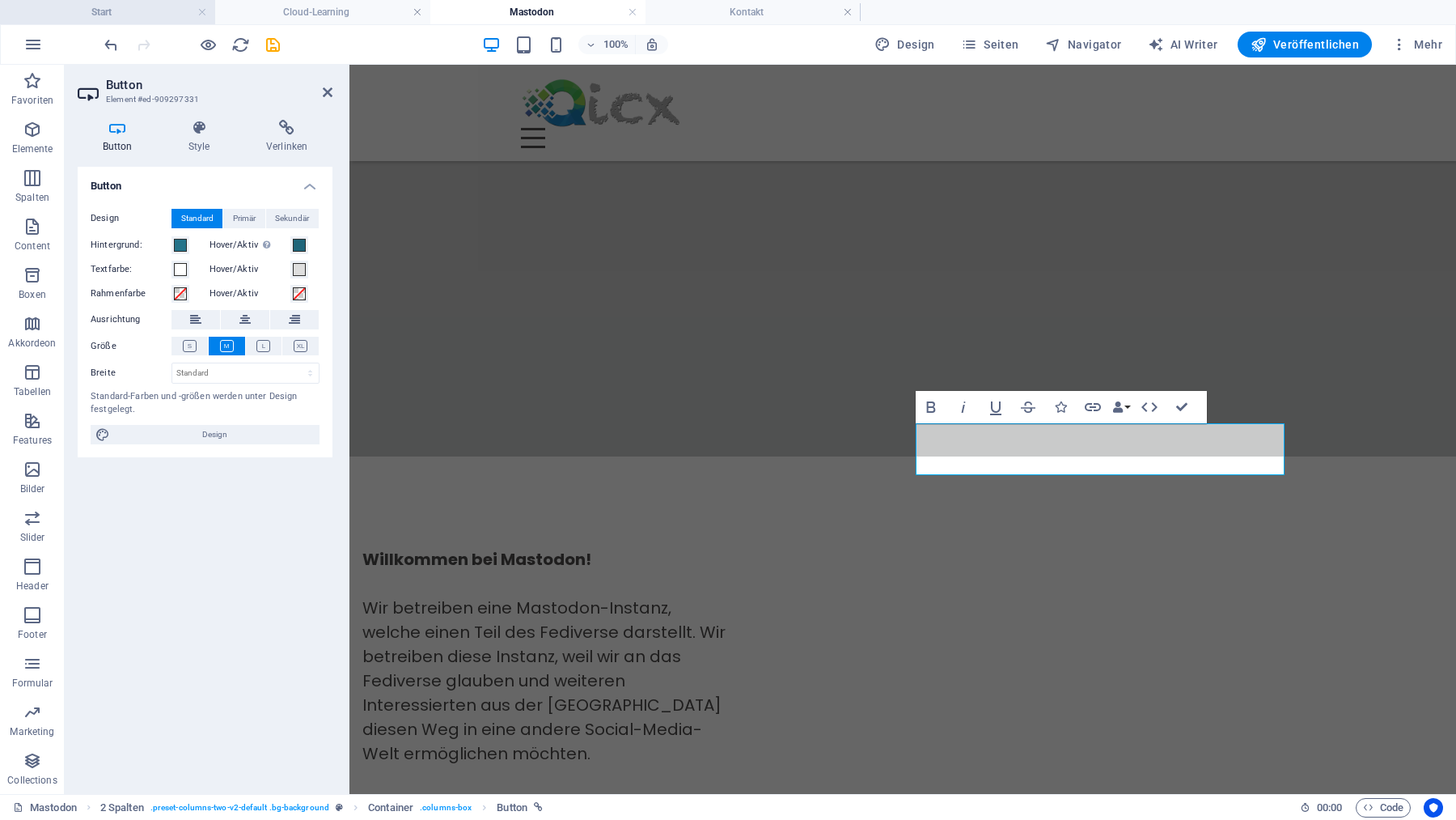
click at [121, 10] on h4 "Start" at bounding box center [108, 12] width 215 height 18
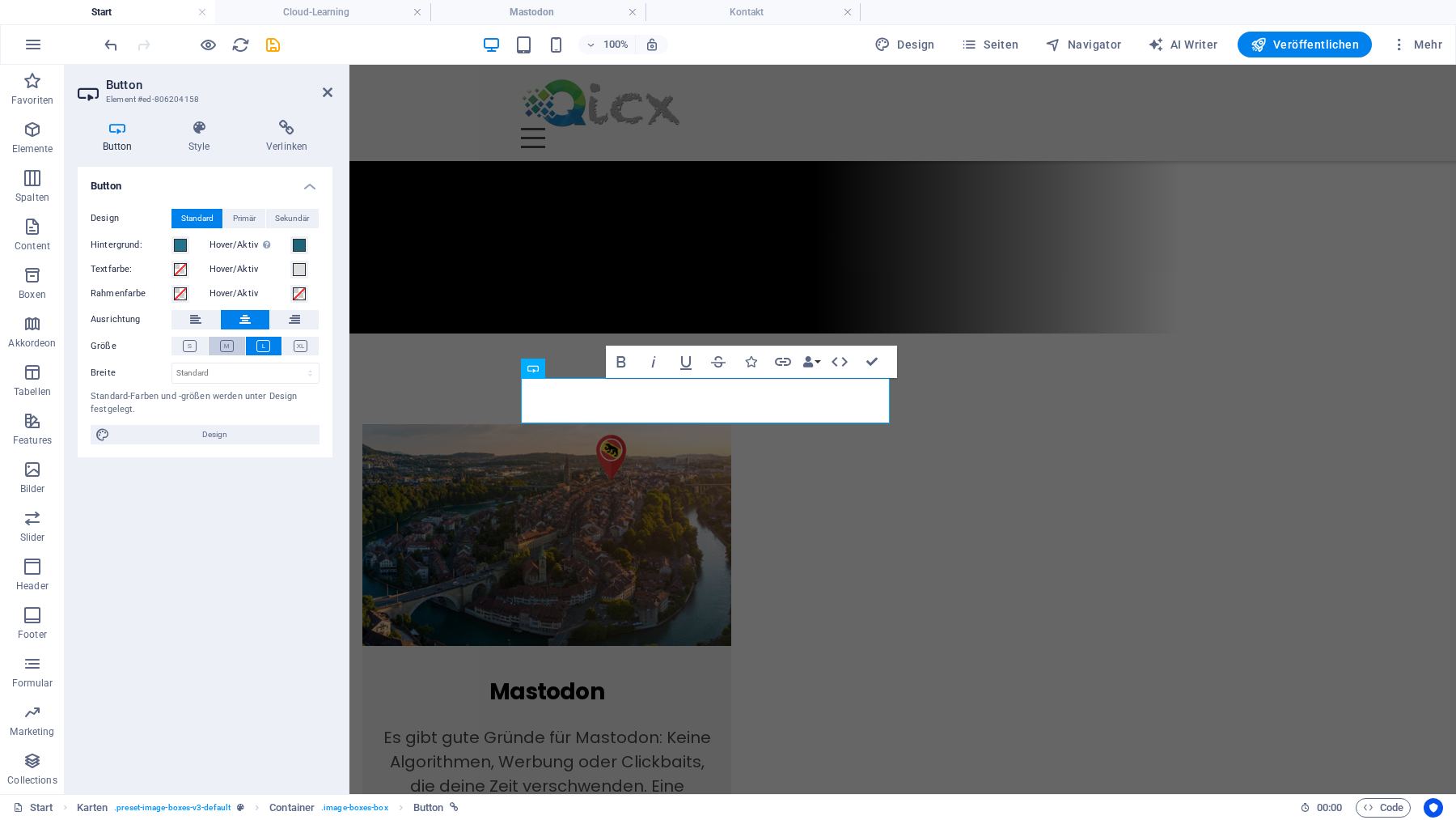
click at [231, 344] on icon at bounding box center [227, 346] width 14 height 12
click at [261, 344] on icon at bounding box center [263, 346] width 14 height 12
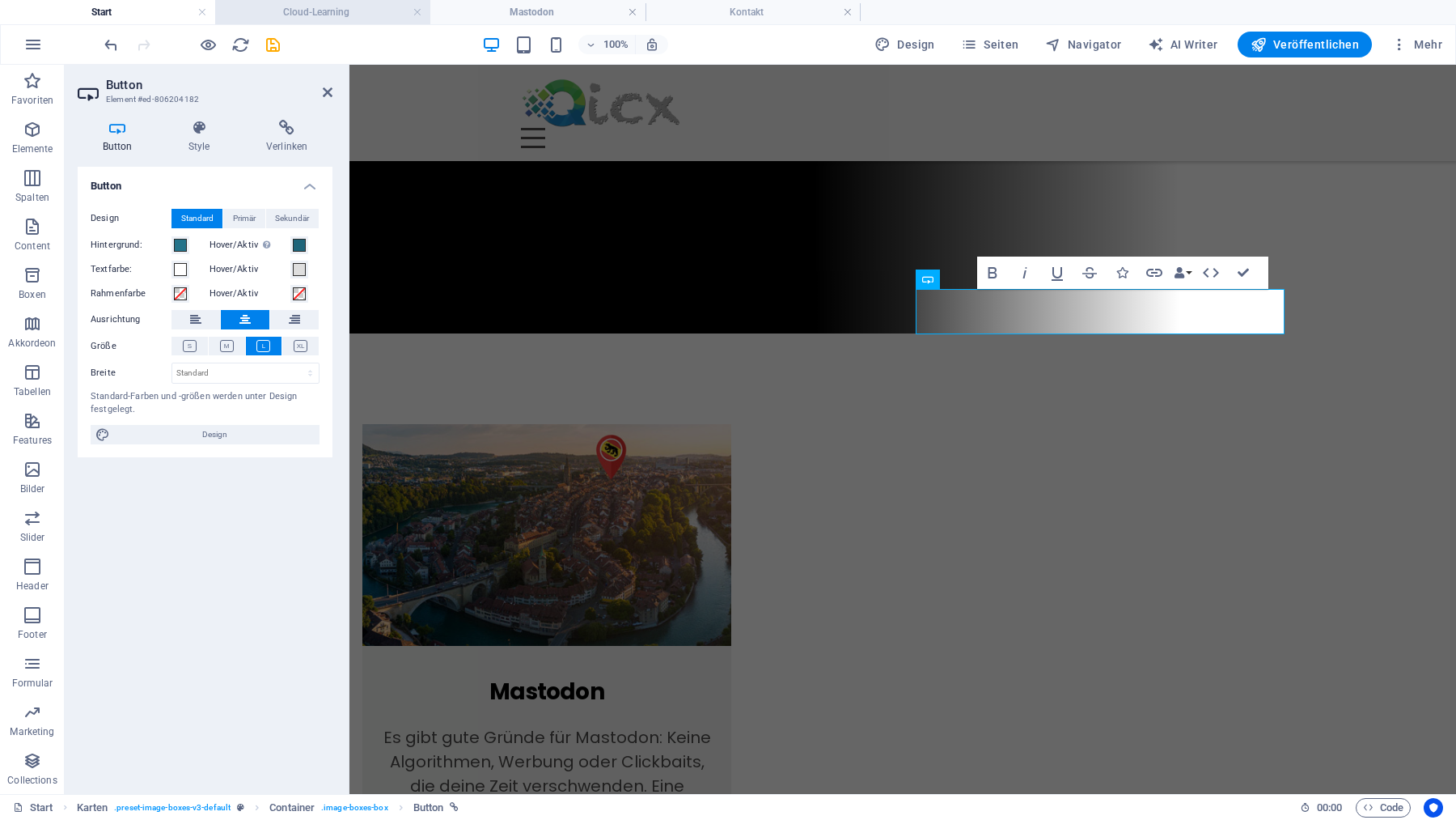
click at [326, 14] on h4 "Cloud-Learning" at bounding box center [323, 12] width 215 height 18
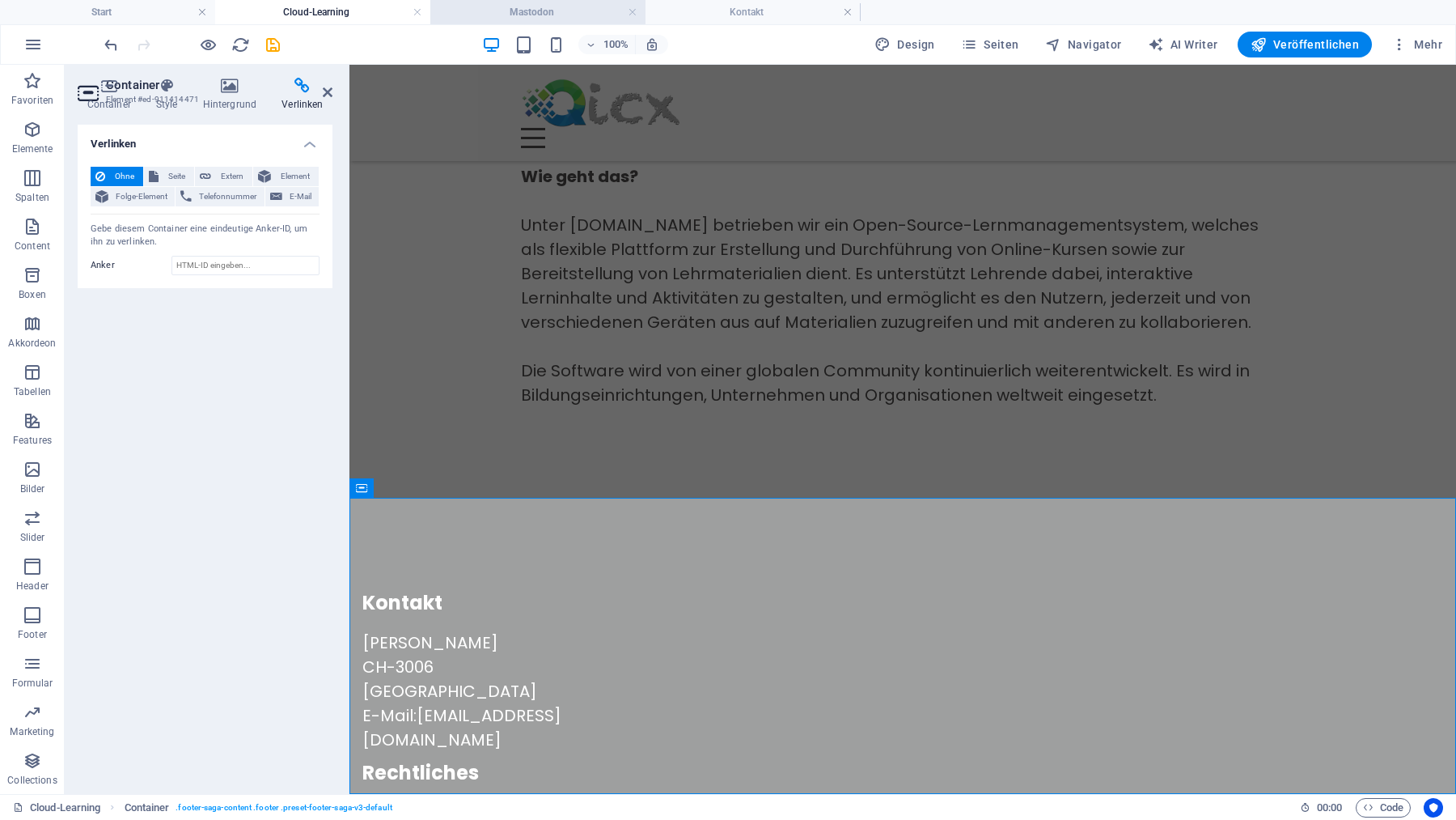
click at [508, 15] on h4 "Mastodon" at bounding box center [538, 12] width 215 height 18
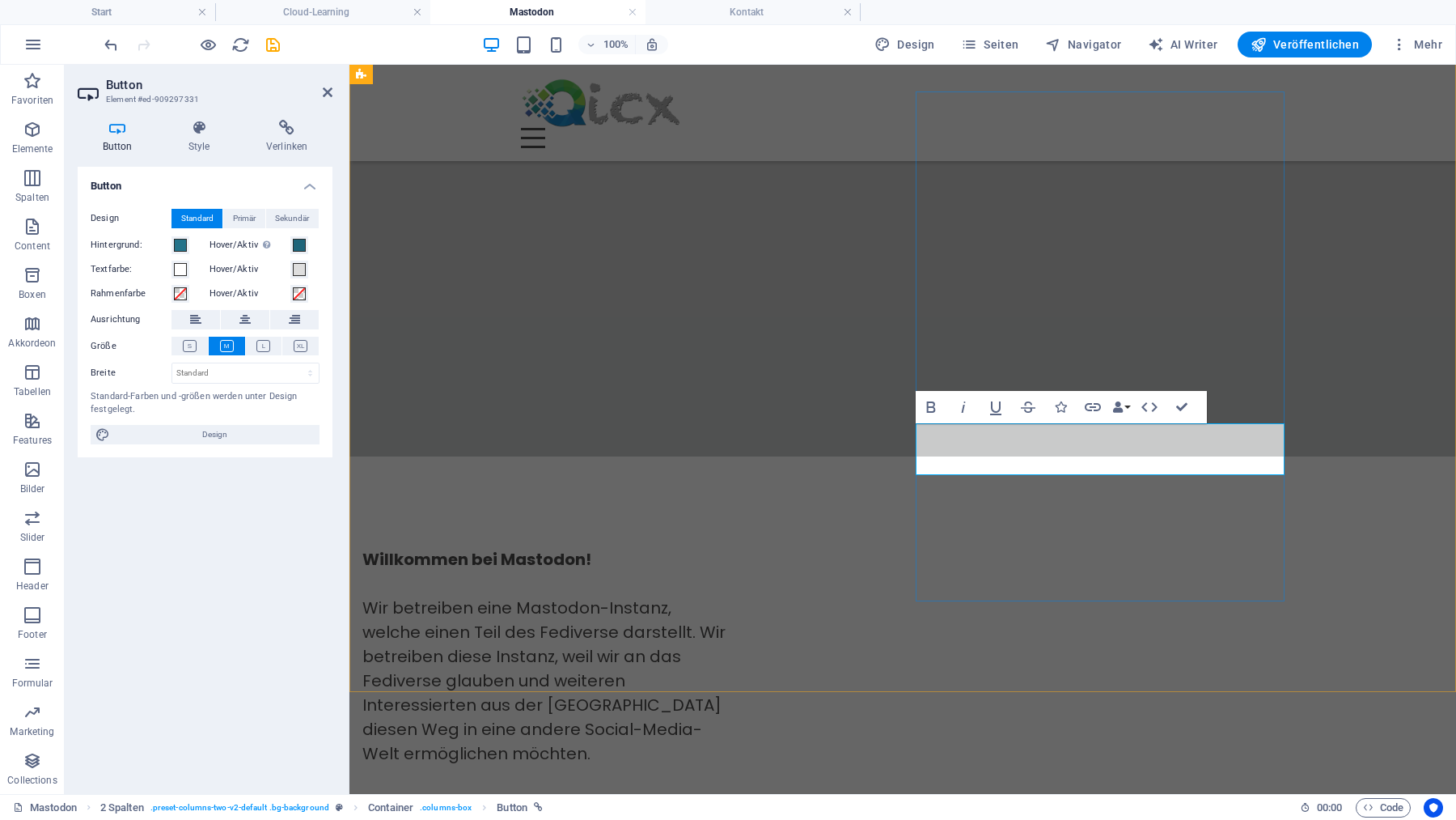
click at [267, 347] on icon at bounding box center [263, 346] width 14 height 12
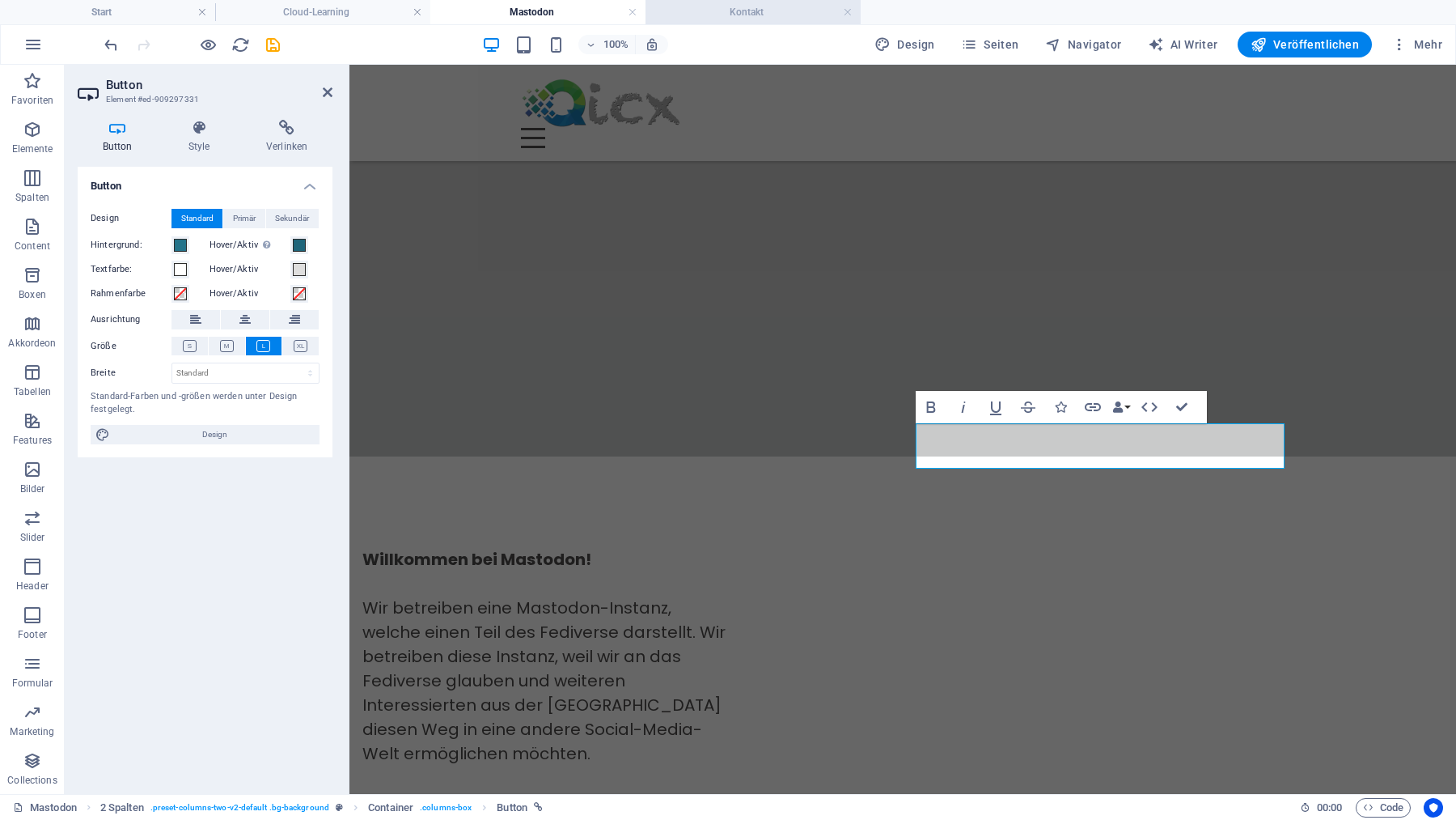
click at [695, 12] on h4 "Kontakt" at bounding box center [753, 12] width 215 height 18
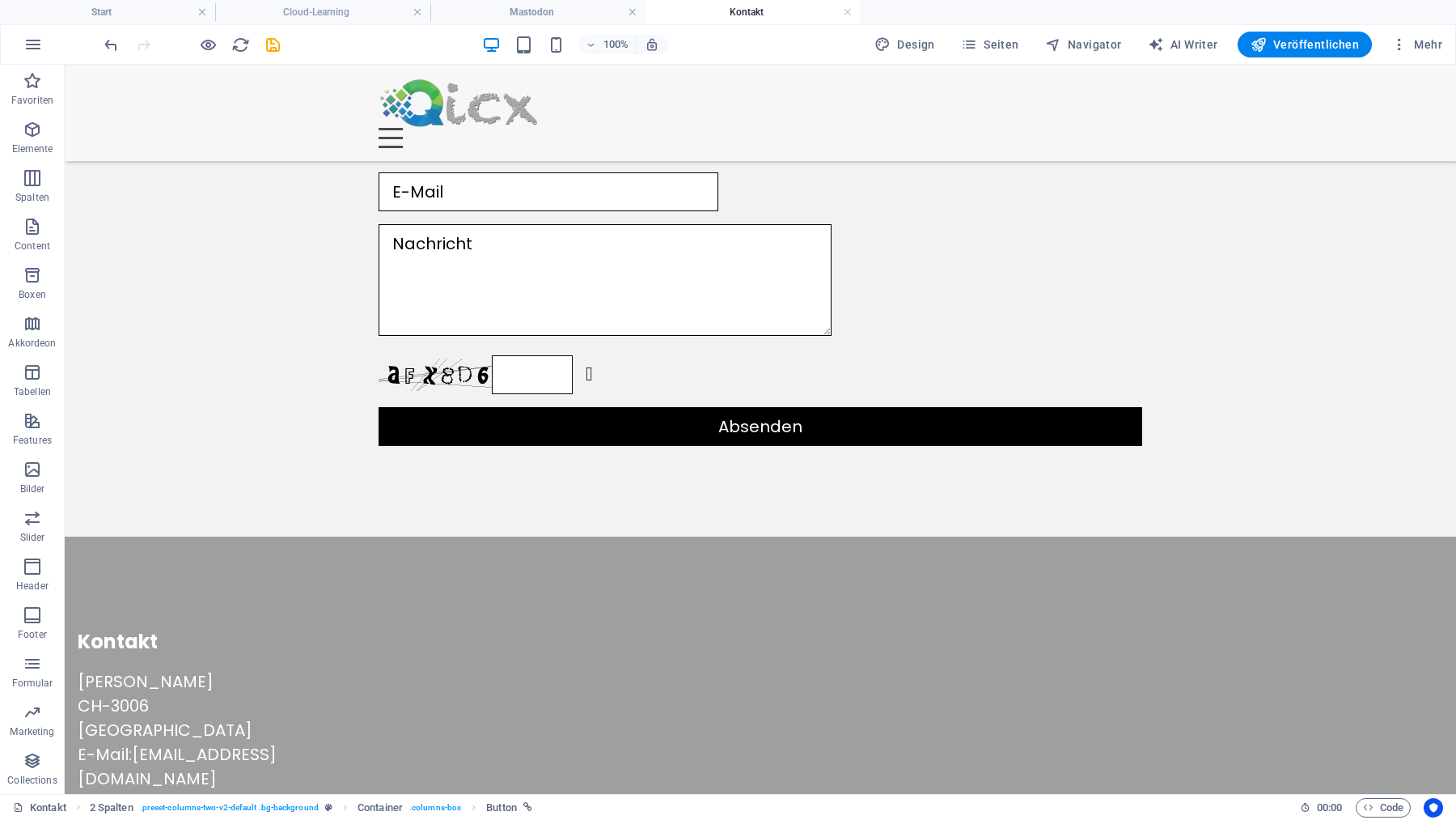
scroll to position [474, 0]
click at [673, 407] on div "Absenden" at bounding box center [760, 427] width 763 height 39
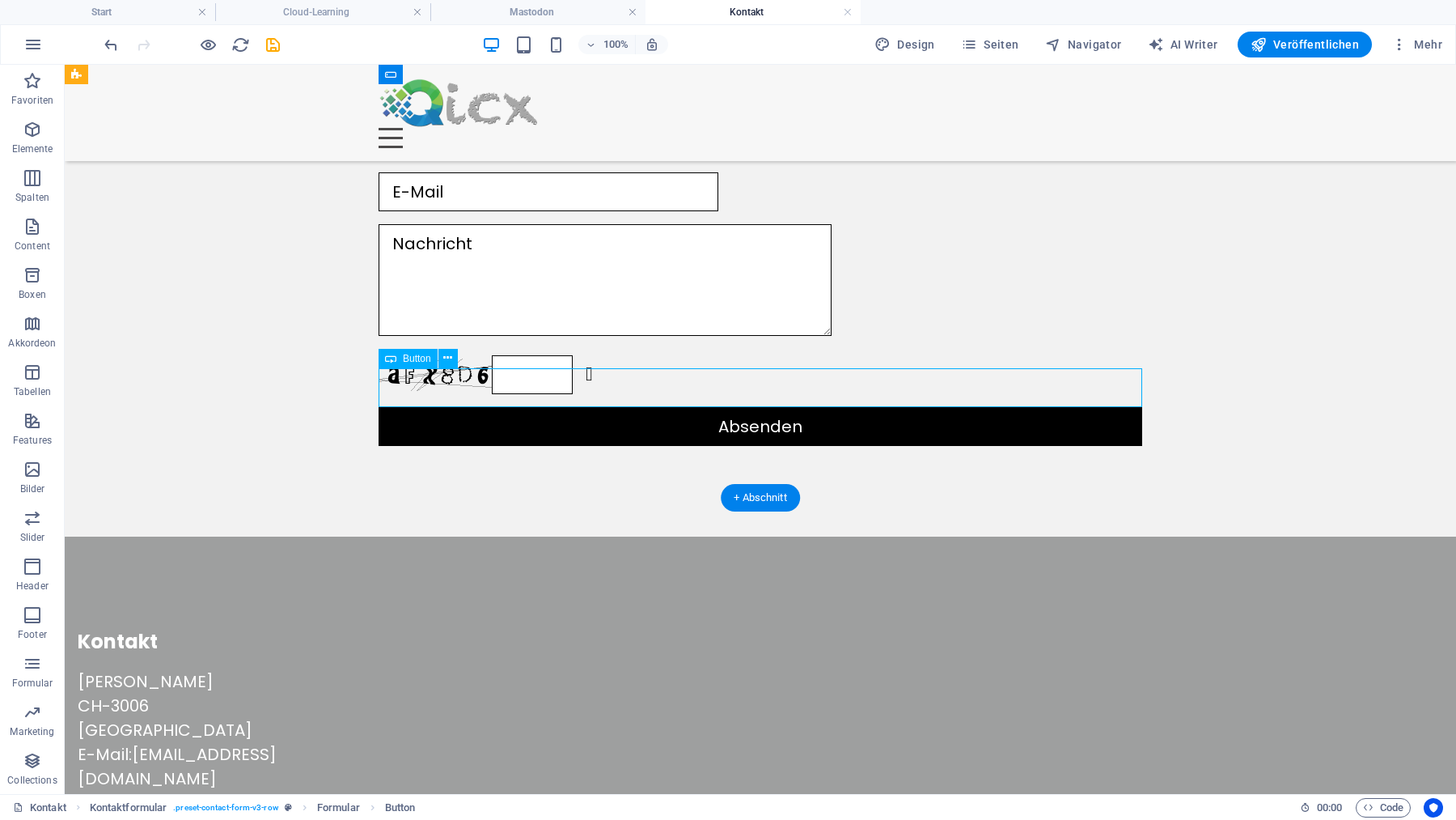
click at [673, 407] on div "Absenden" at bounding box center [760, 427] width 763 height 39
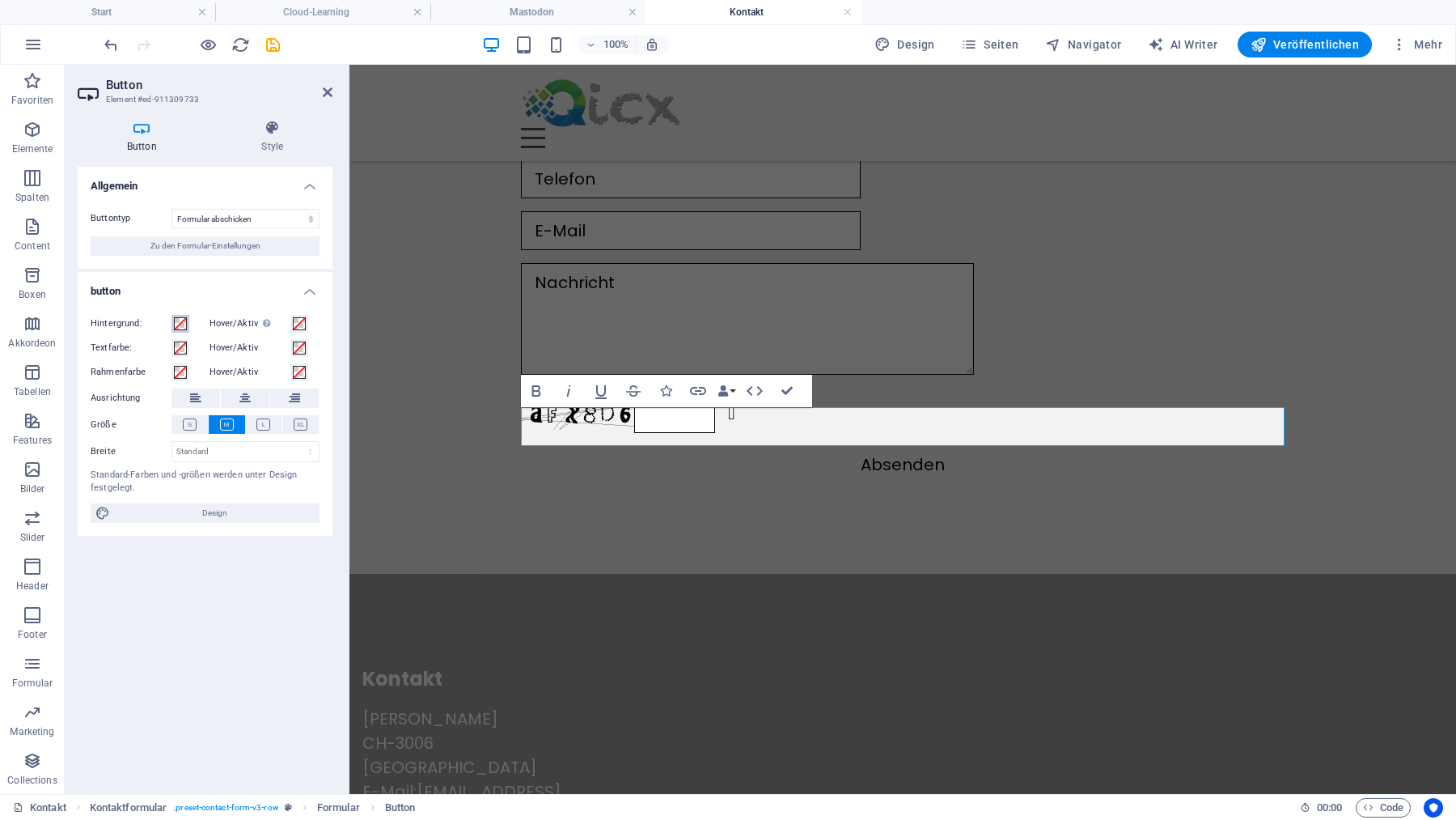
click at [182, 326] on span at bounding box center [180, 324] width 13 height 13
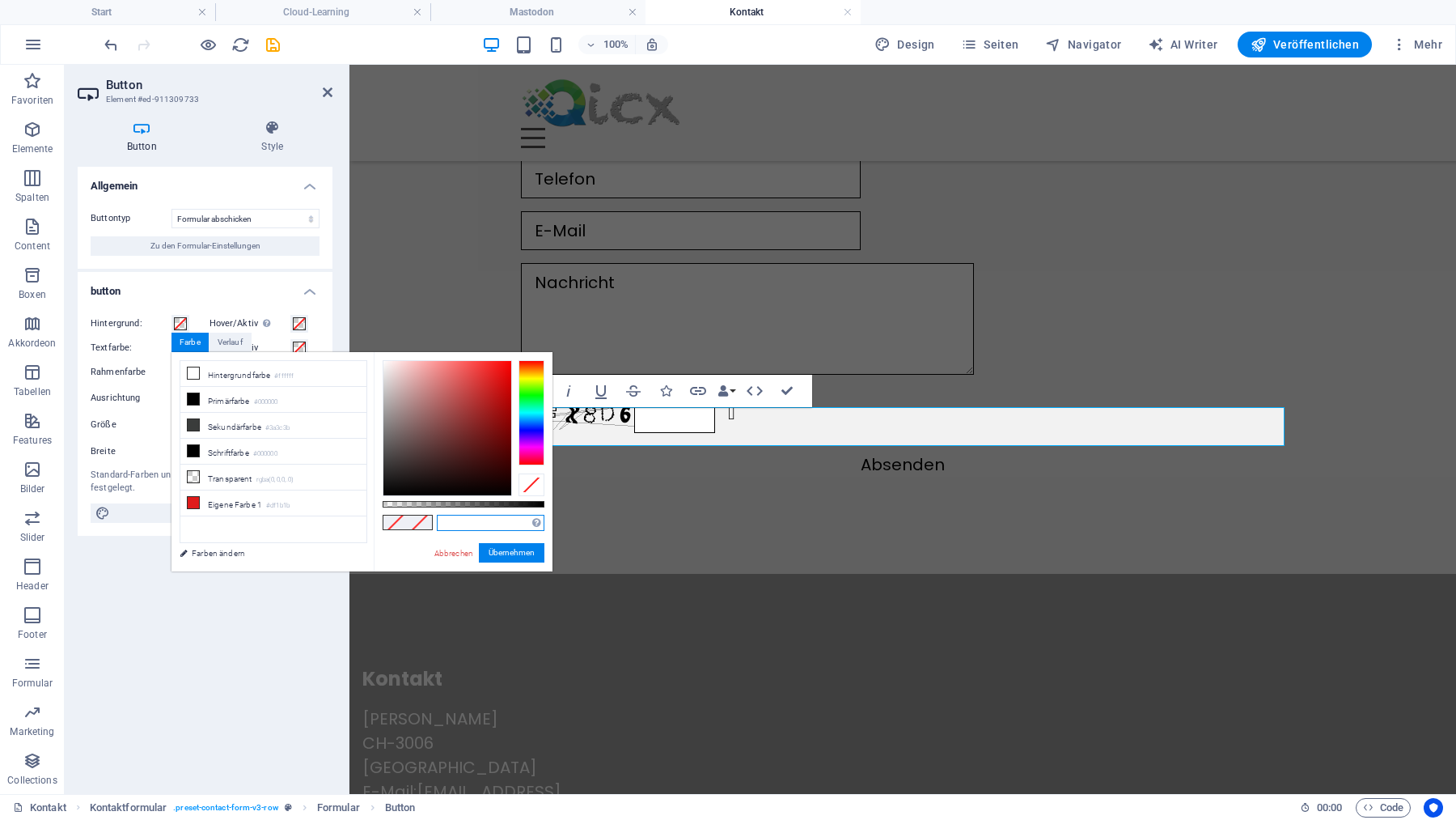
click at [462, 522] on input "text" at bounding box center [491, 523] width 108 height 16
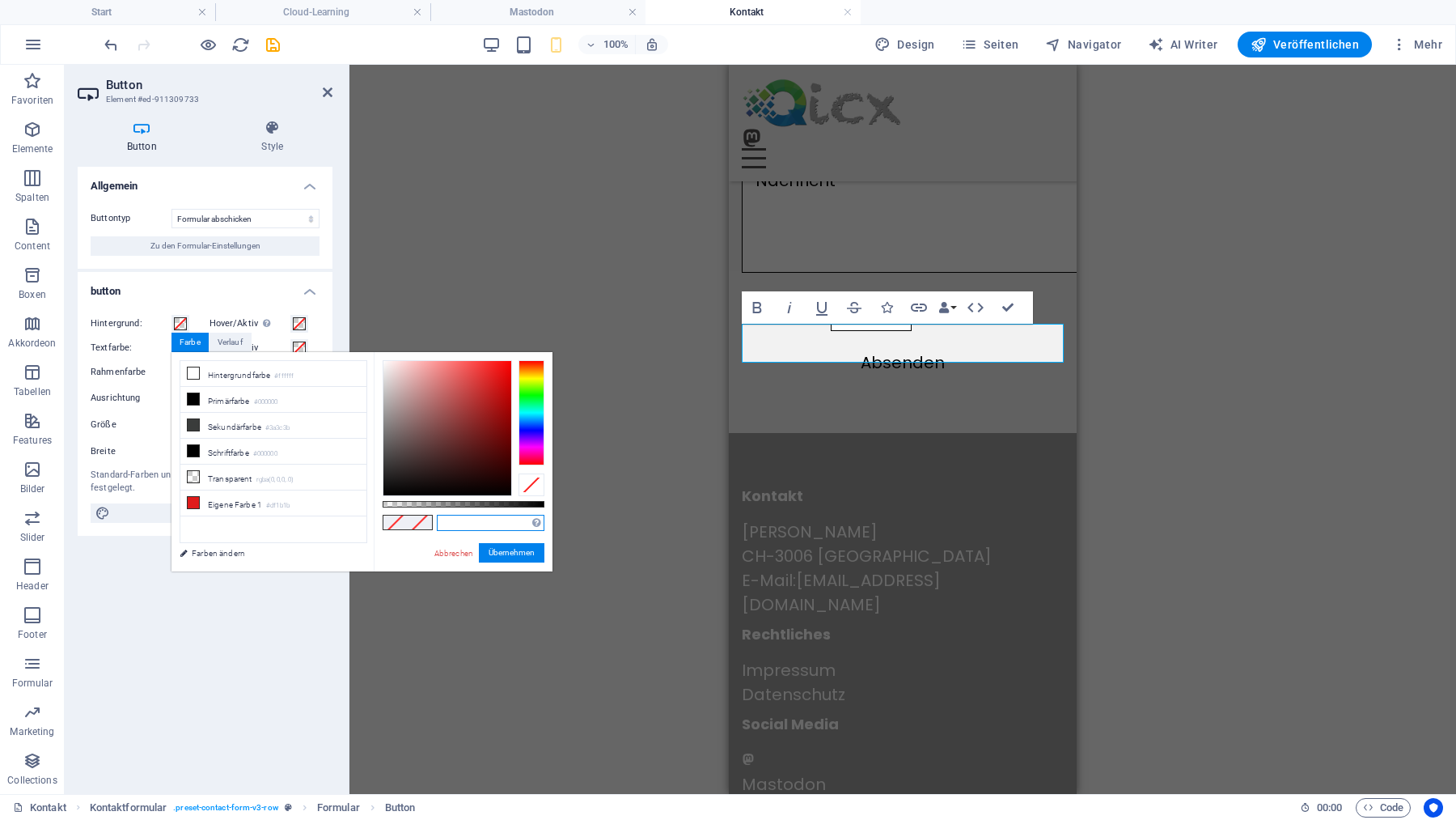
scroll to position [417, 0]
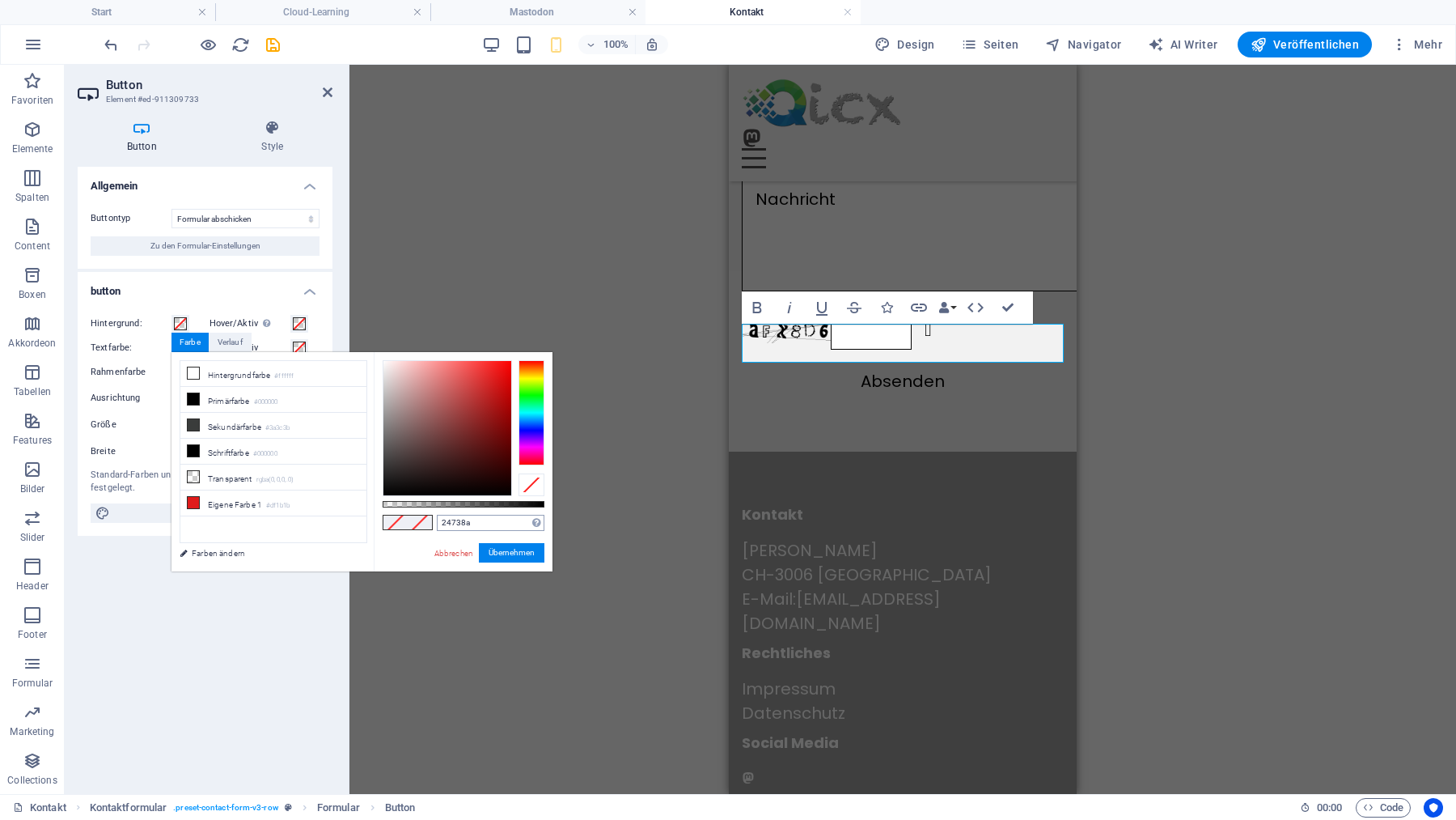
type input "#24738a"
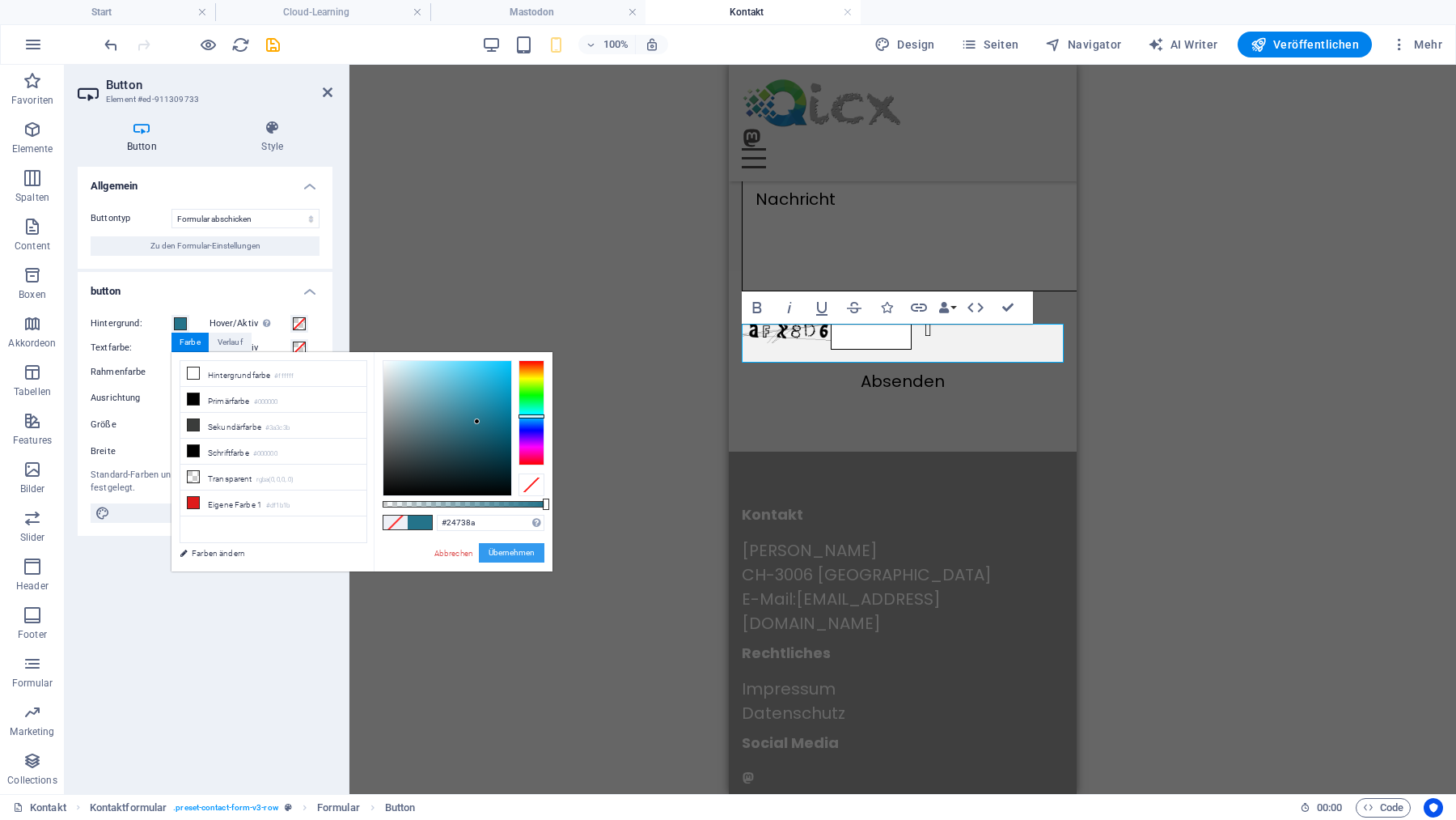
click at [512, 555] on button "Übernehmen" at bounding box center [511, 552] width 65 height 20
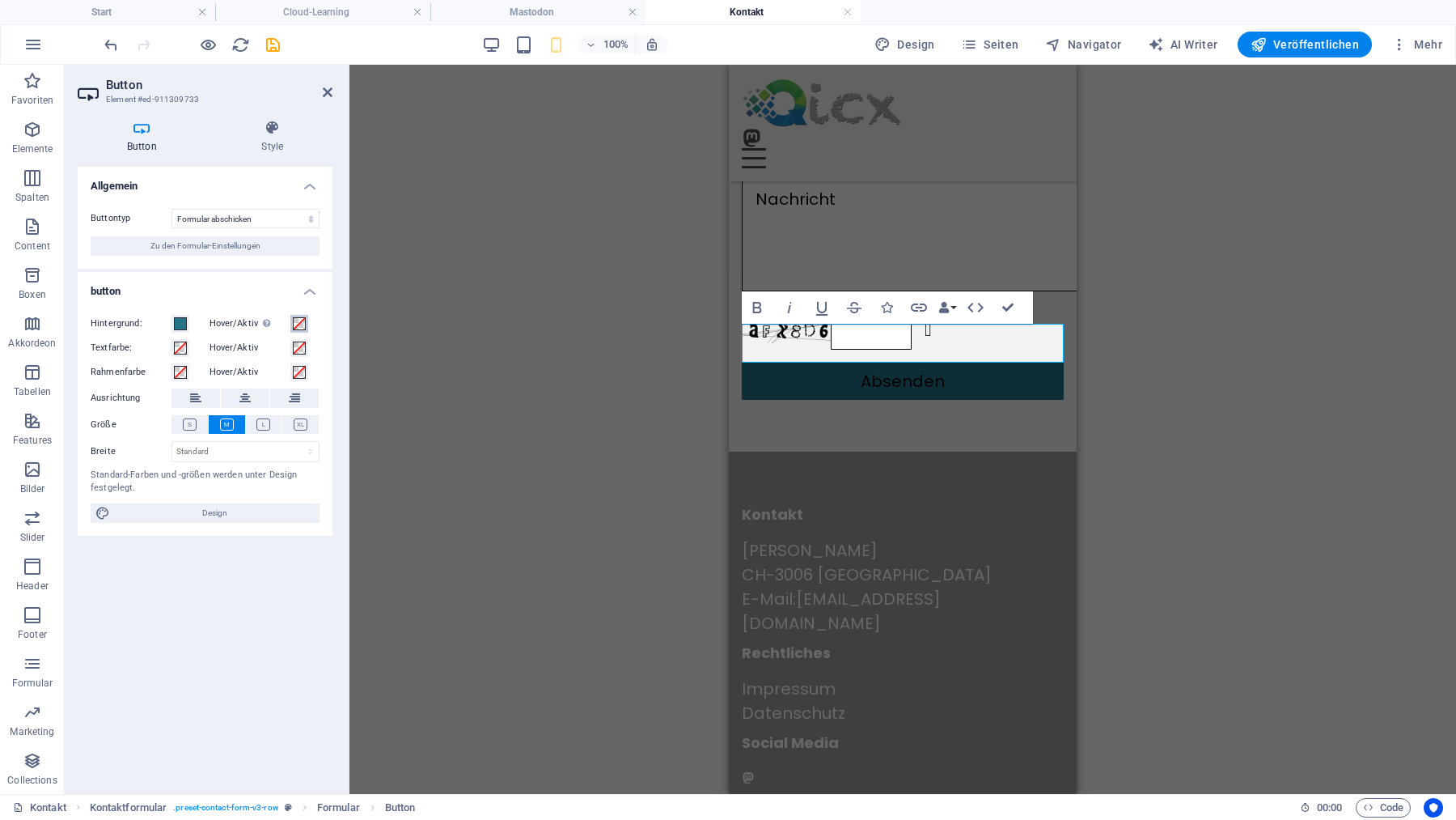
click at [302, 321] on span at bounding box center [299, 324] width 13 height 13
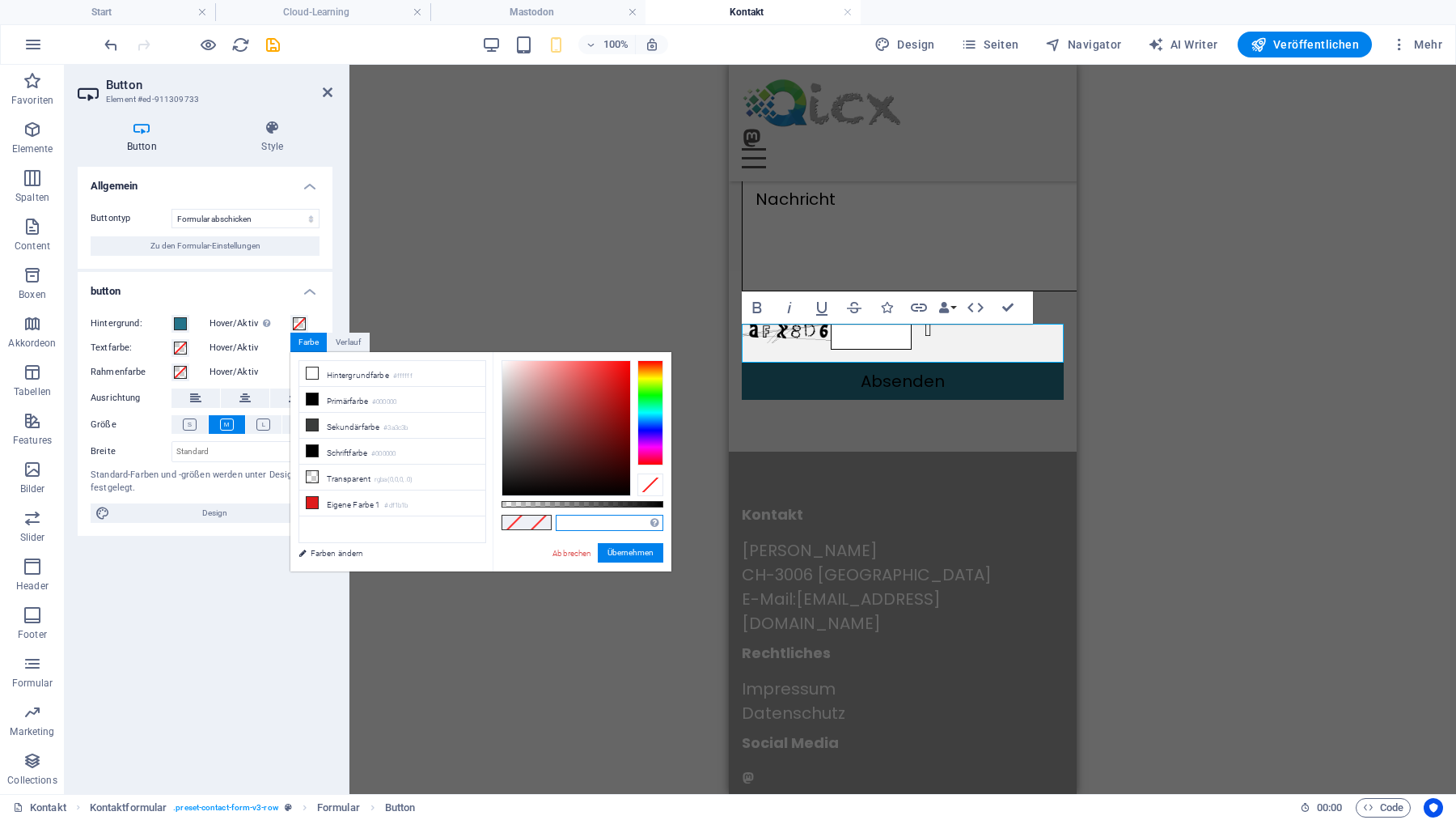
click at [594, 529] on input "text" at bounding box center [609, 523] width 108 height 16
paste input "#1e657a"
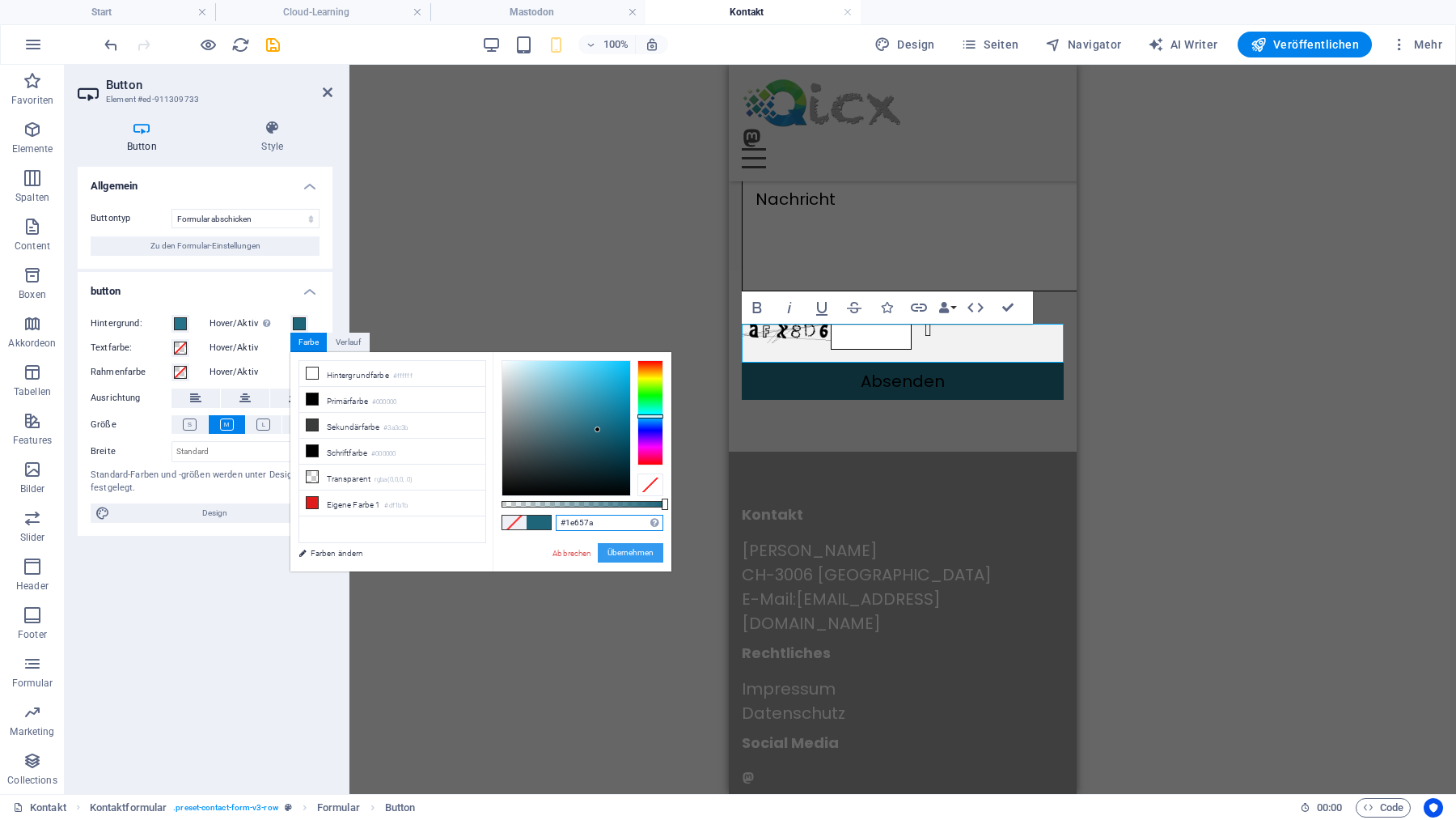
type input "#1e657a"
click at [622, 550] on button "Übernehmen" at bounding box center [631, 552] width 65 height 20
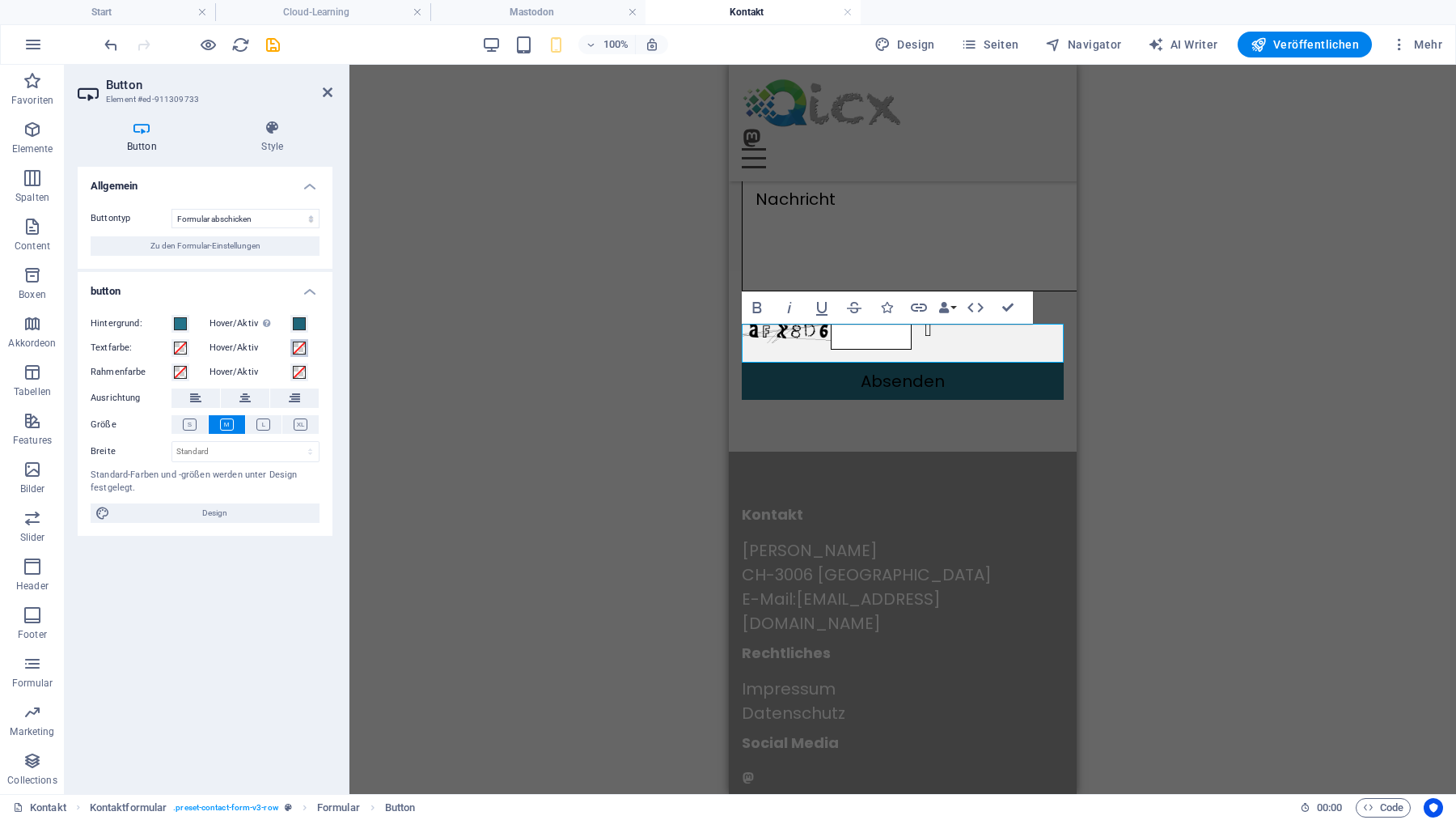
click at [299, 348] on span at bounding box center [299, 348] width 13 height 13
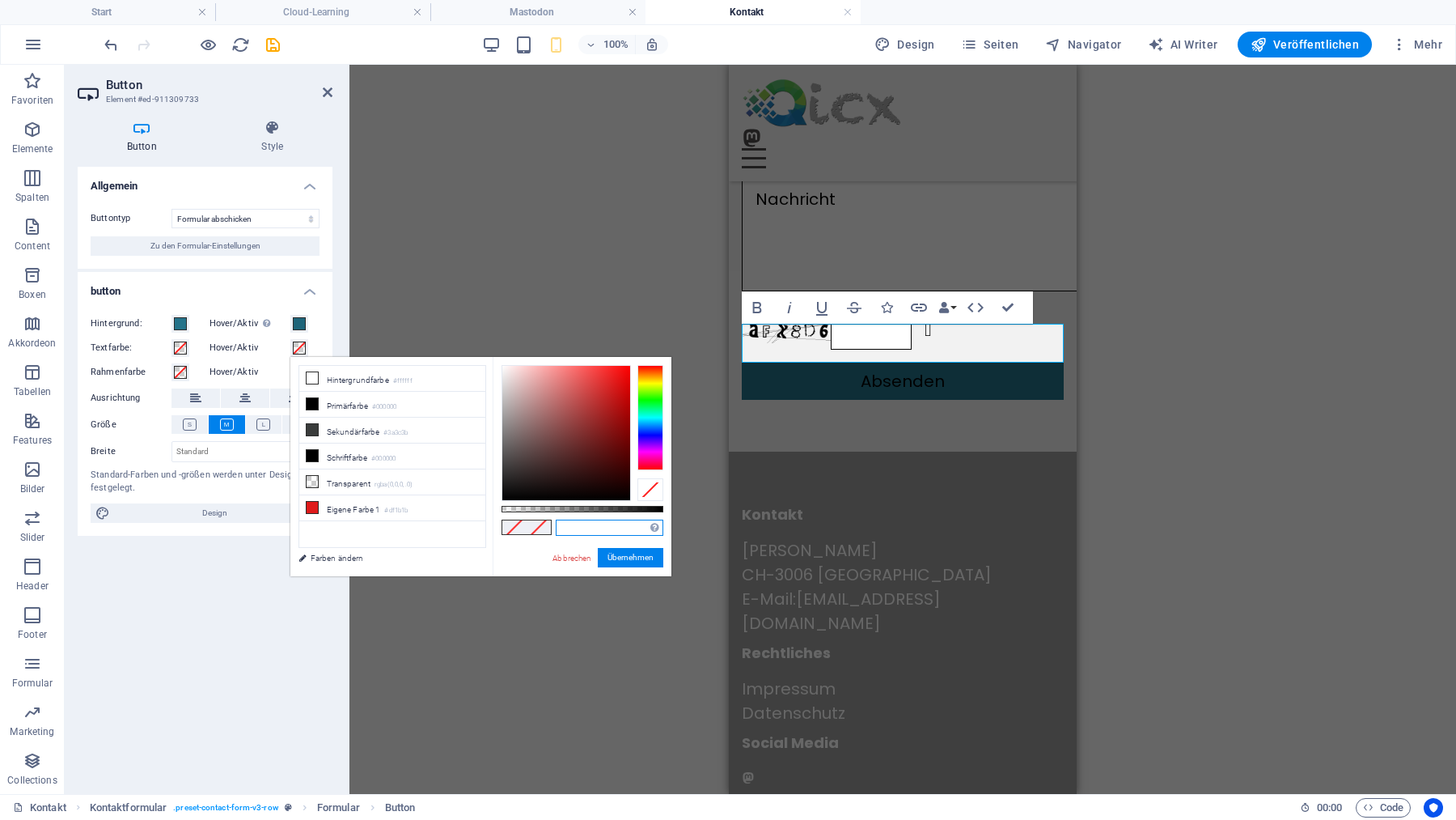
click at [573, 528] on input "text" at bounding box center [609, 528] width 108 height 16
type input "#dedede"
click at [629, 554] on button "Übernehmen" at bounding box center [631, 557] width 65 height 20
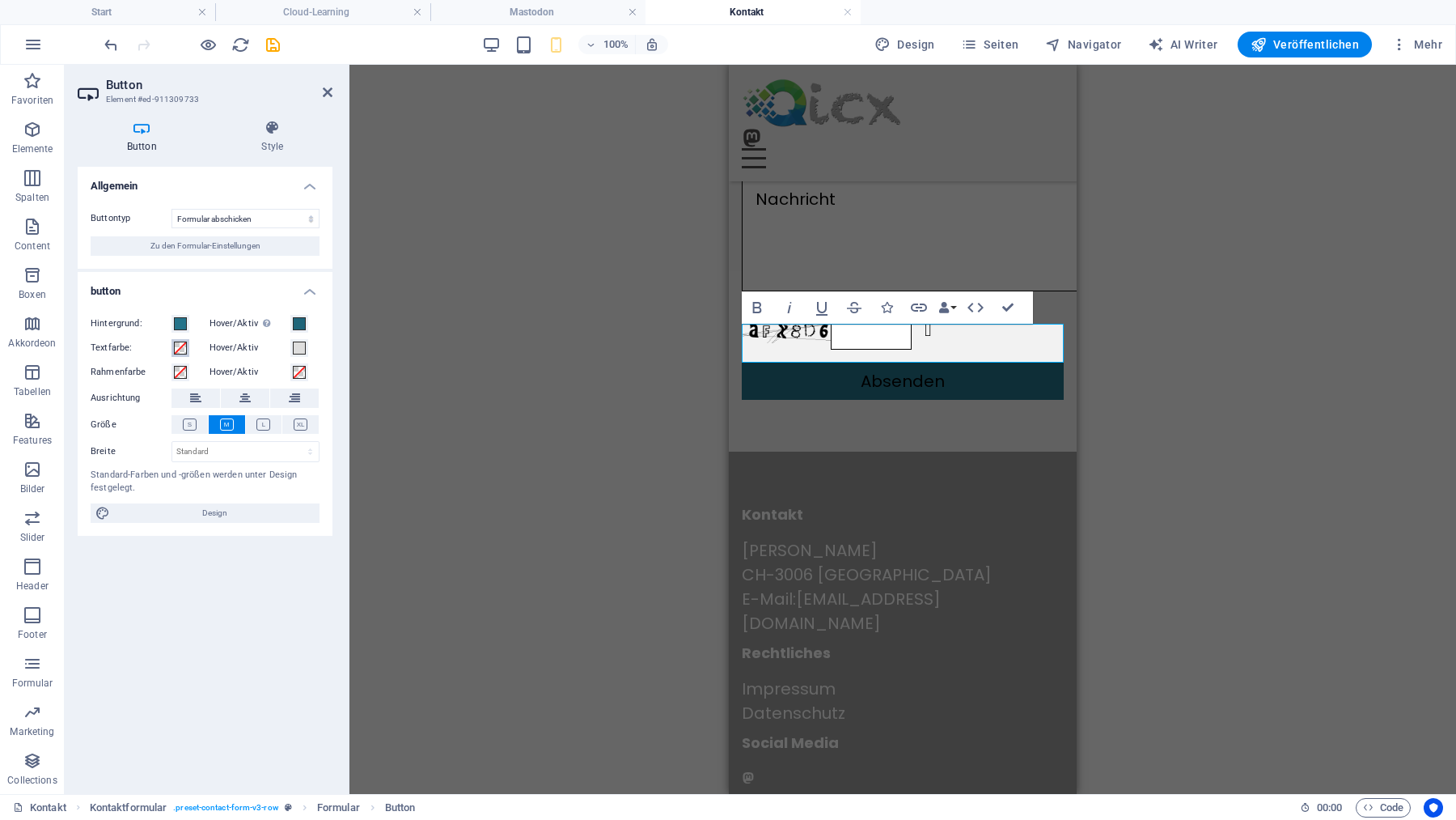
click at [176, 346] on span at bounding box center [180, 348] width 13 height 13
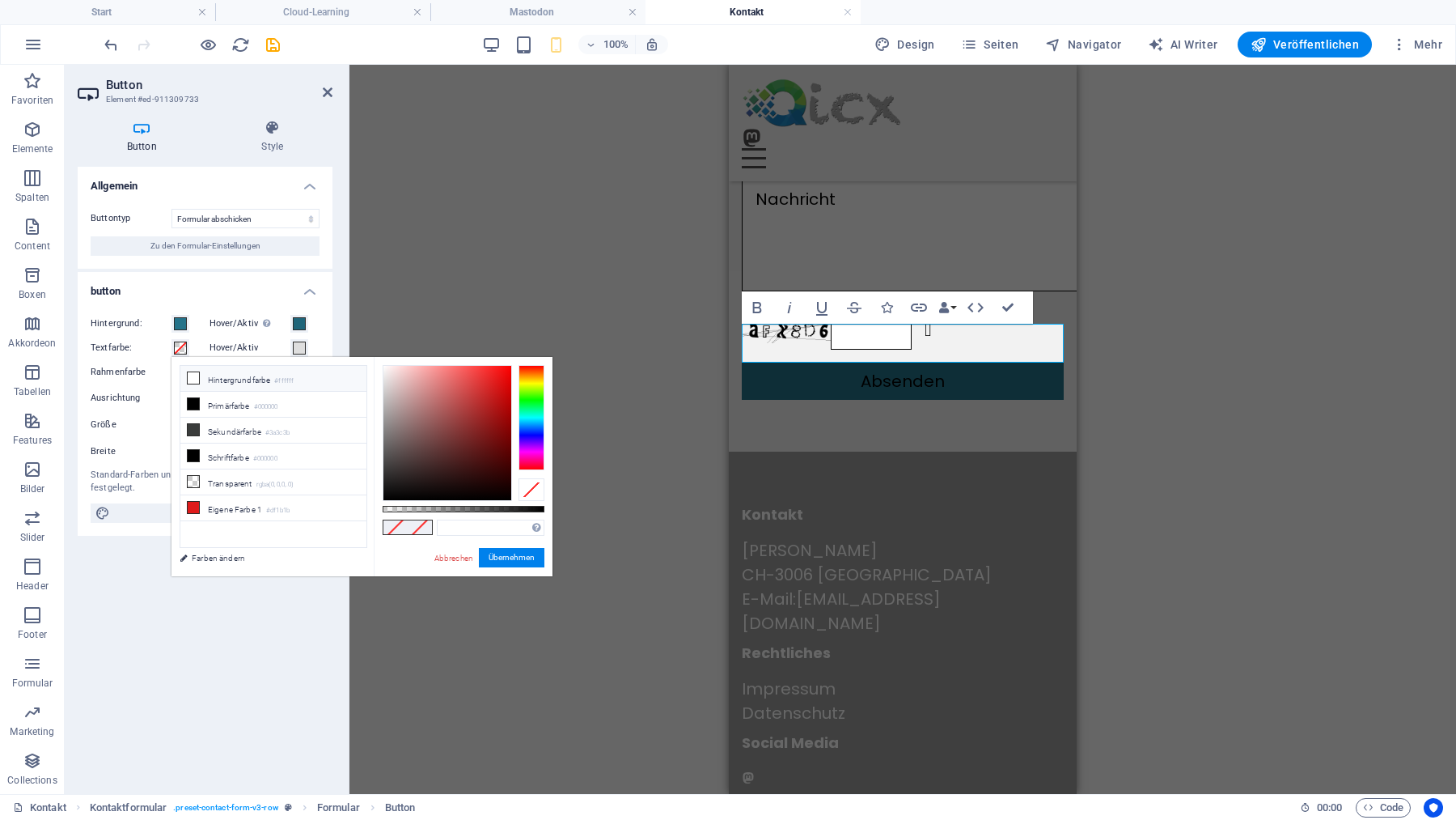
click at [194, 375] on icon at bounding box center [193, 378] width 11 height 11
type input "#ffffff"
click at [499, 557] on button "Übernehmen" at bounding box center [511, 557] width 65 height 20
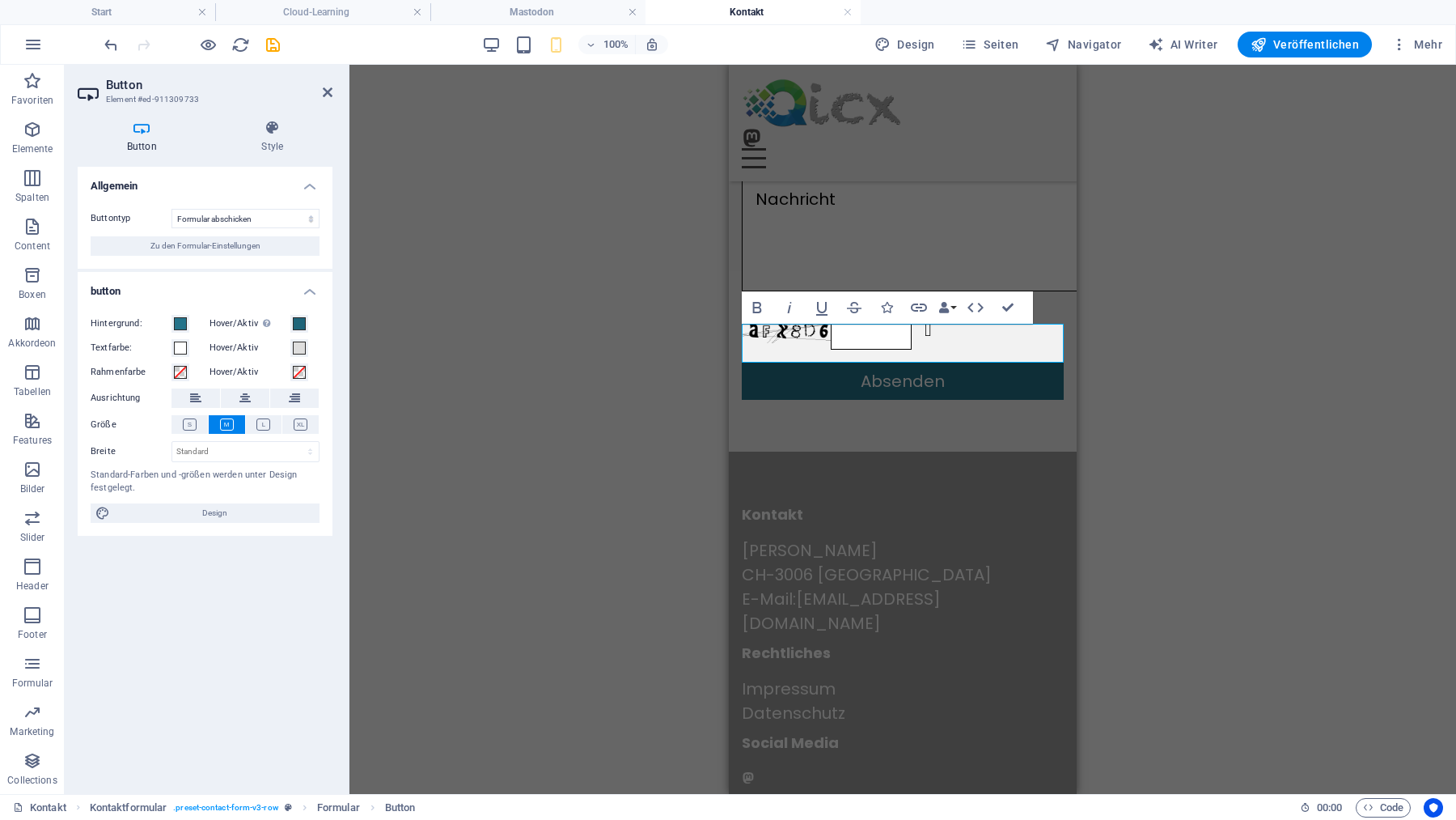
click at [452, 601] on div "H3 Container Kontaktformular Textfeld Formular Textfeld Textfeld E-Mail Textber…" at bounding box center [902, 429] width 1107 height 729
click at [626, 488] on div "H3 Container Kontaktformular Textfeld Formular Textfeld Textfeld E-Mail Textber…" at bounding box center [902, 429] width 1107 height 729
click at [275, 41] on icon "save" at bounding box center [272, 45] width 19 height 19
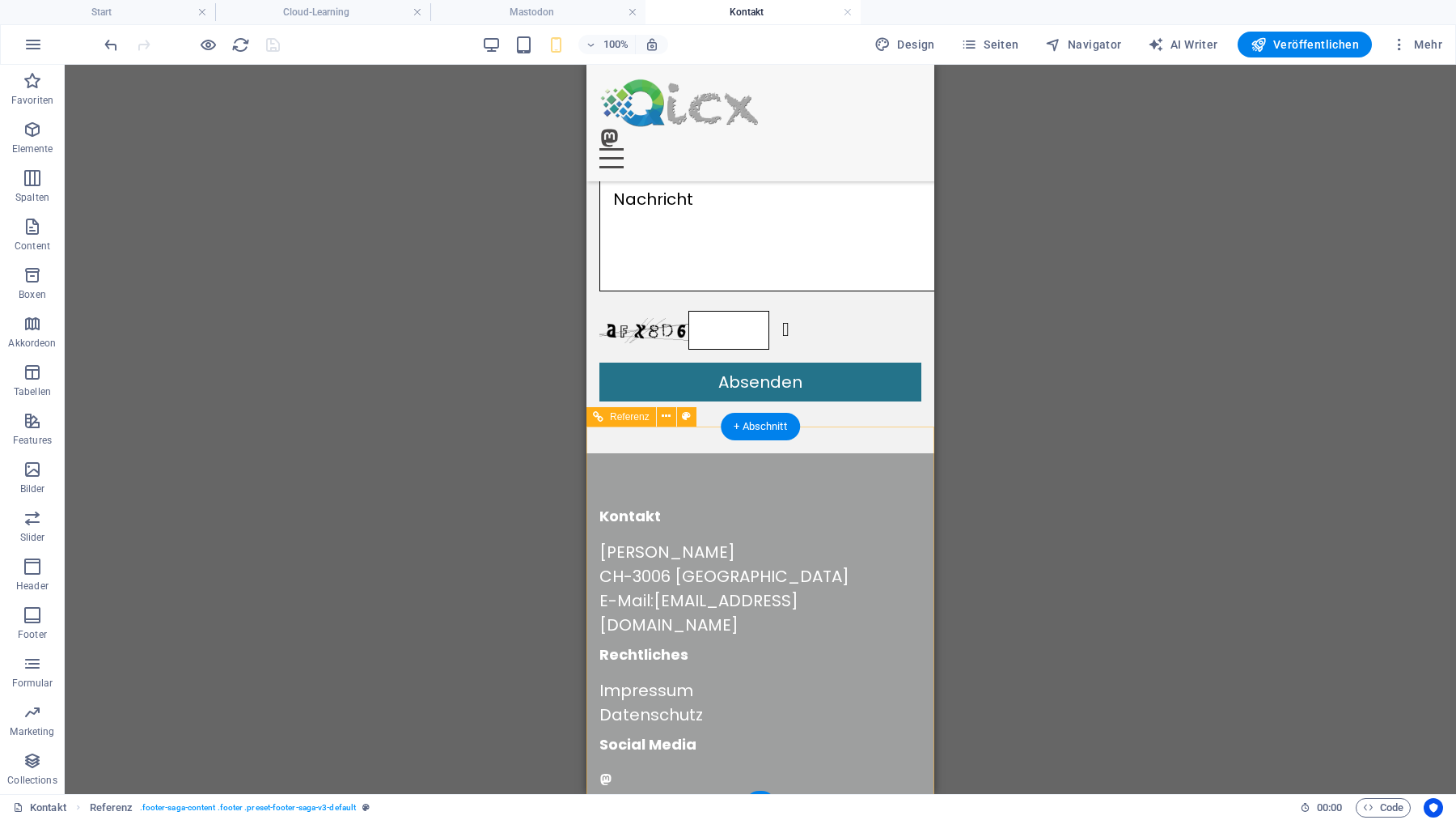
scroll to position [0, 0]
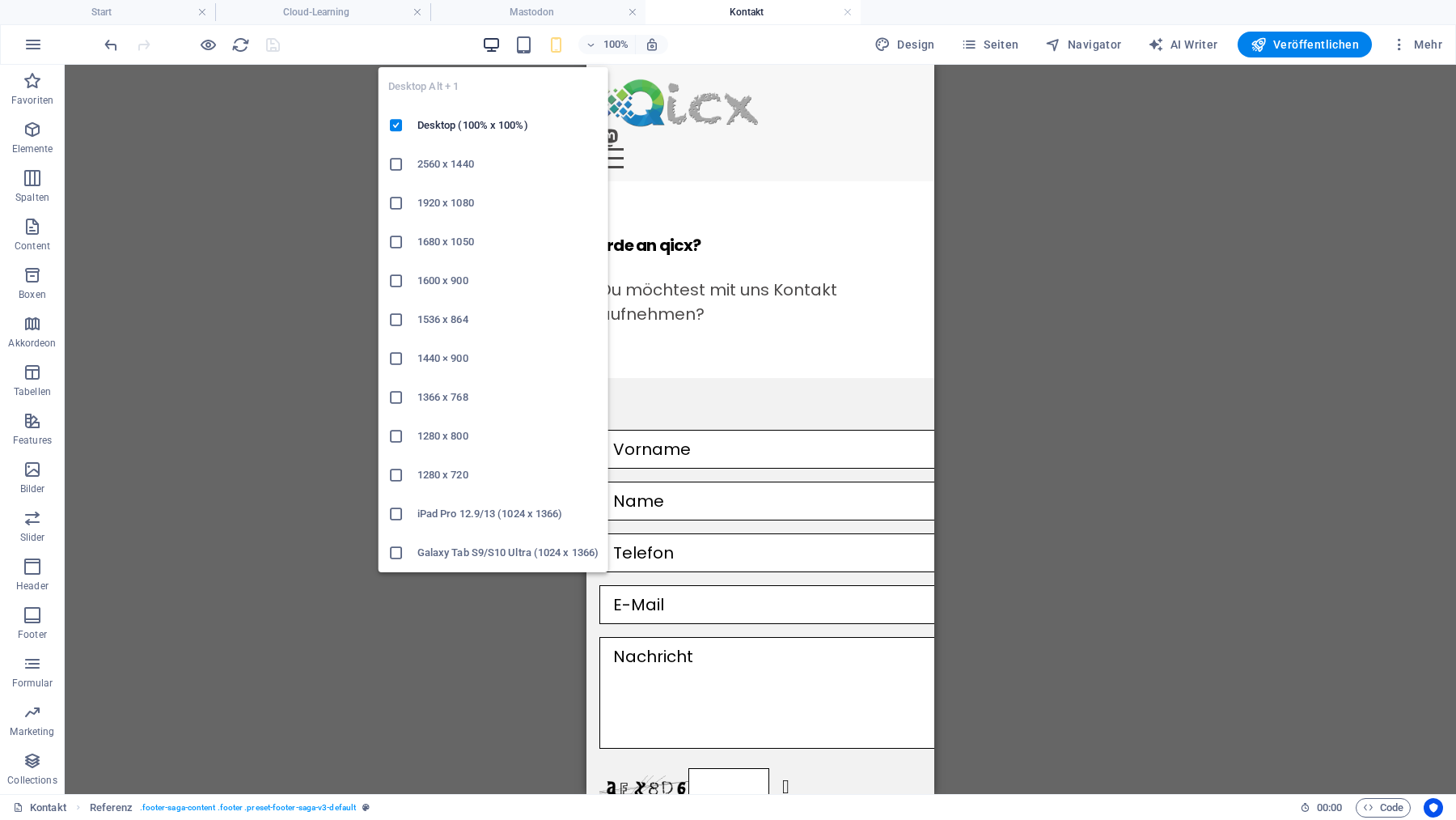
click at [493, 38] on icon "button" at bounding box center [491, 45] width 19 height 19
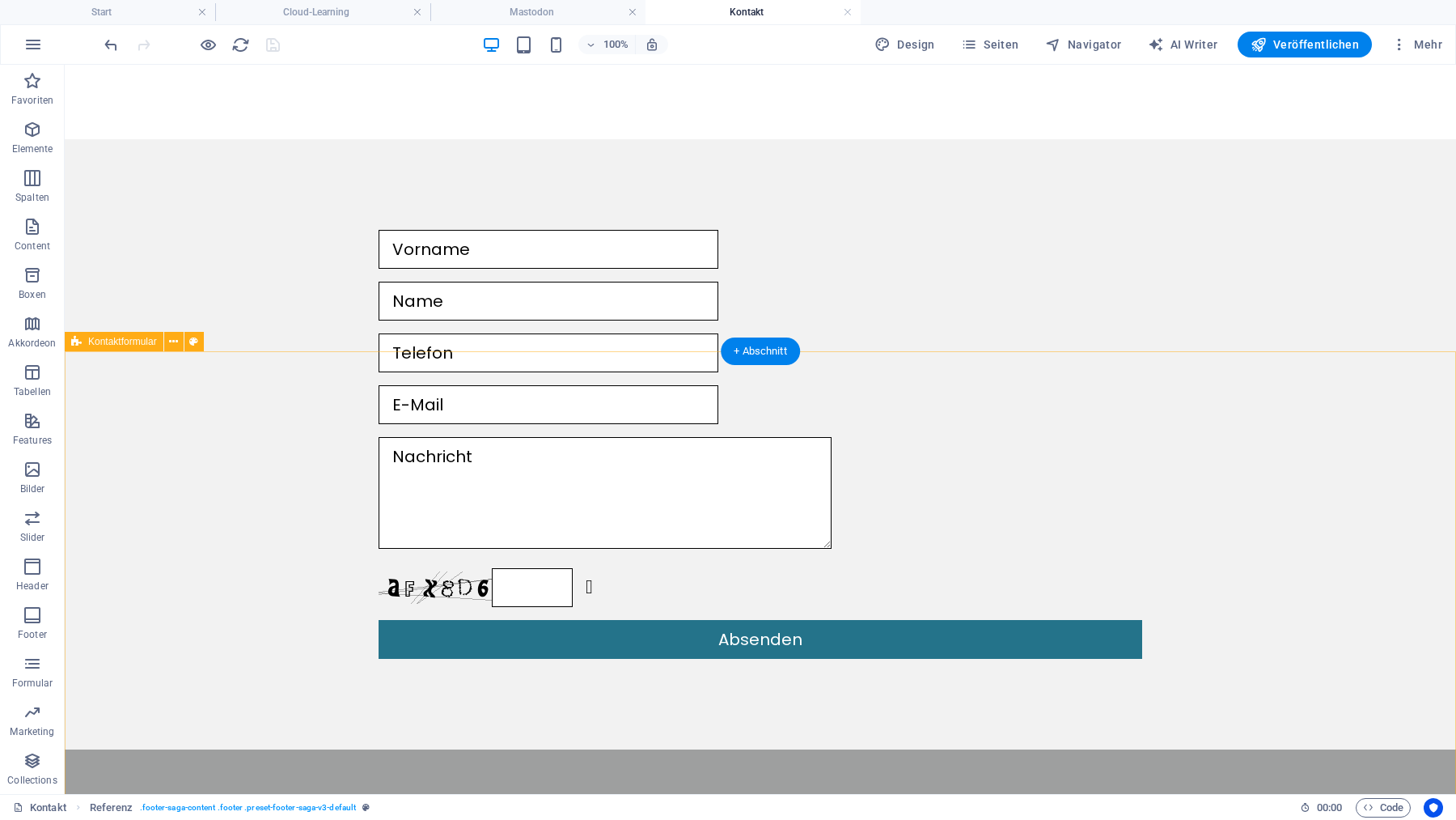
scroll to position [474, 0]
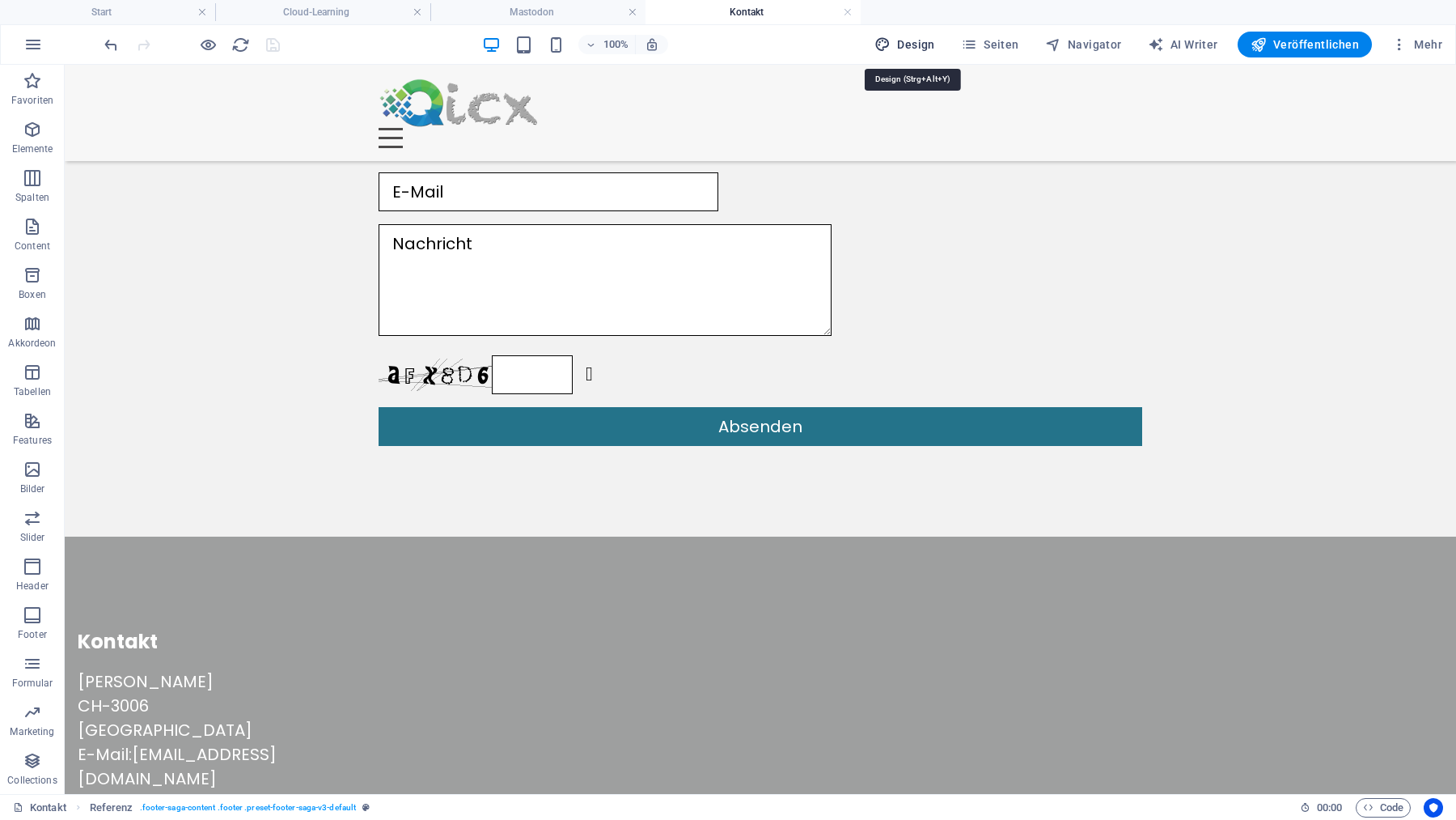
click at [927, 42] on span "Design" at bounding box center [905, 45] width 60 height 16
select select "rem"
select select "px"
select select "400"
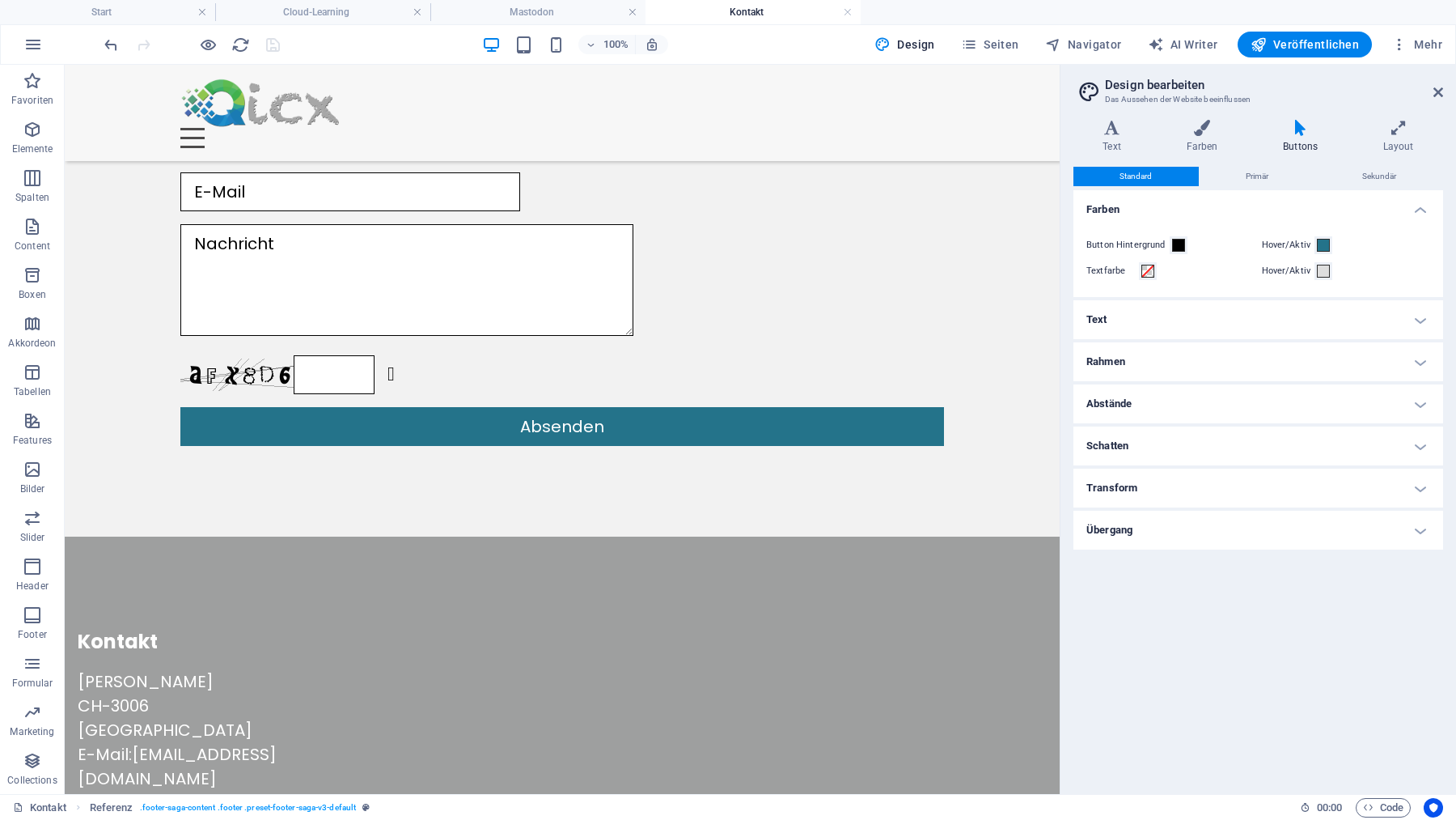
click at [1230, 322] on h4 "Text" at bounding box center [1258, 320] width 370 height 39
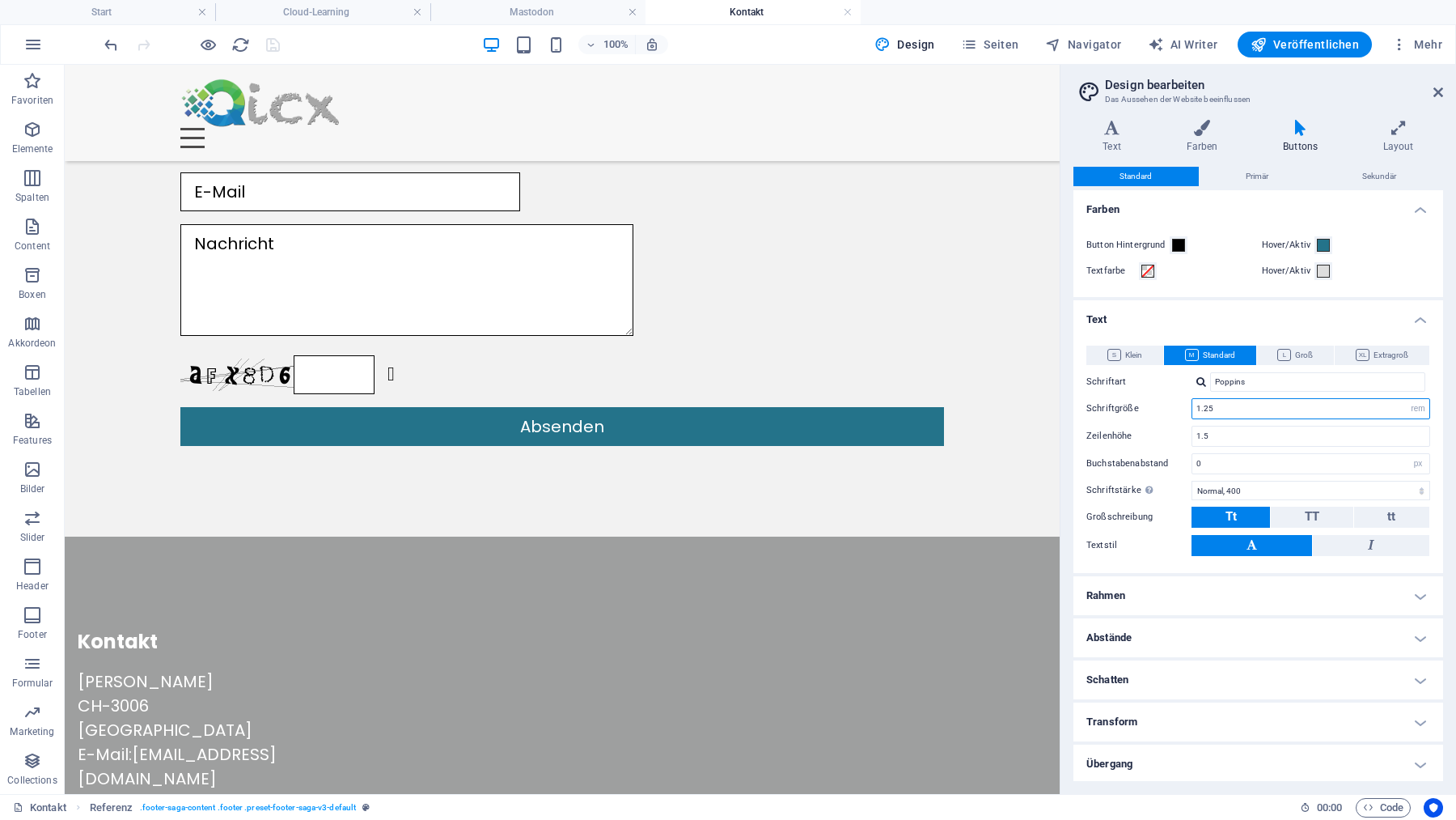
click at [1245, 412] on input "1.25" at bounding box center [1311, 409] width 237 height 20
drag, startPoint x: 1204, startPoint y: 410, endPoint x: 1225, endPoint y: 410, distance: 21.0
click at [1225, 410] on input "1.25" at bounding box center [1311, 409] width 237 height 20
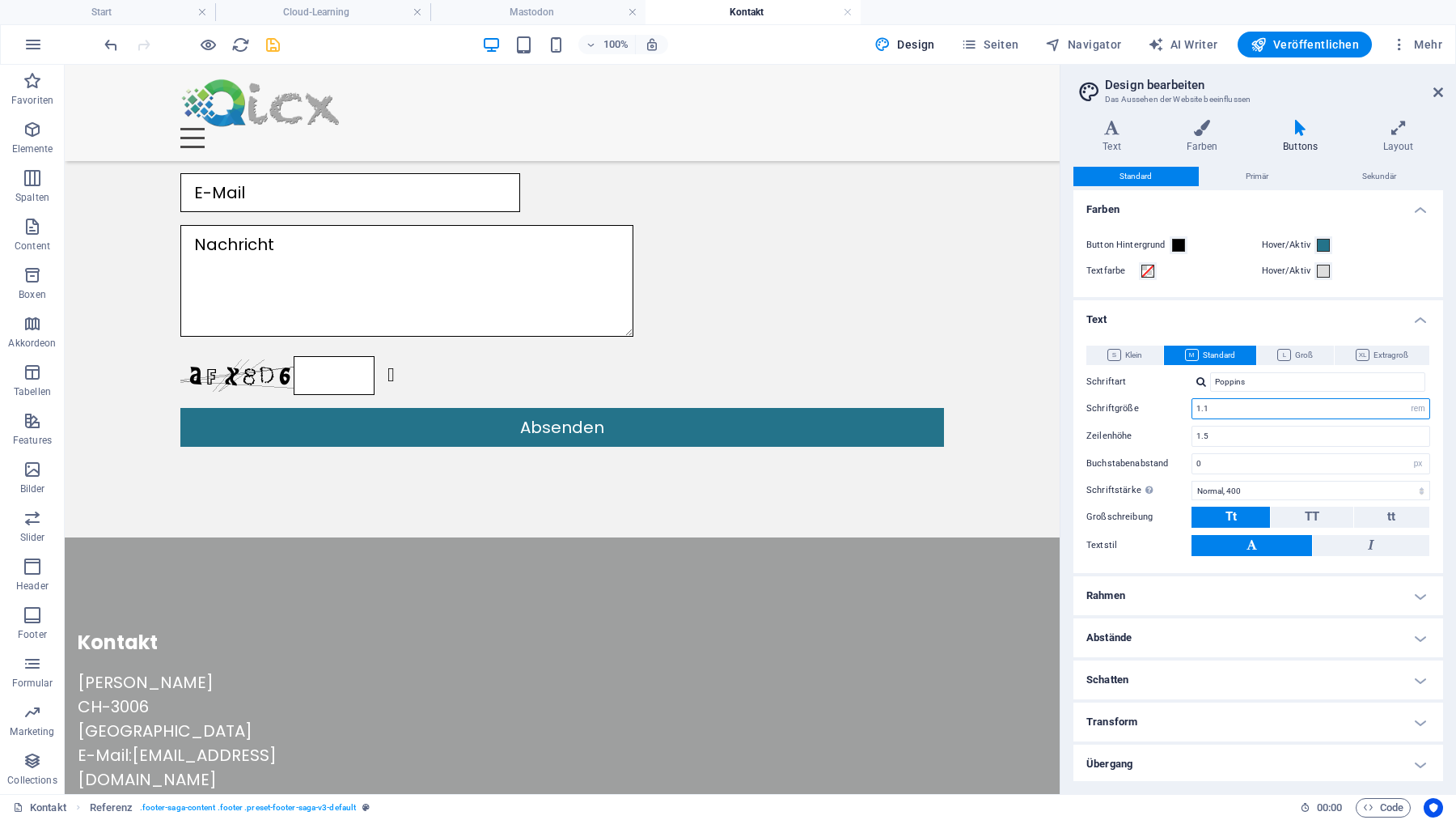
type input "1.1"
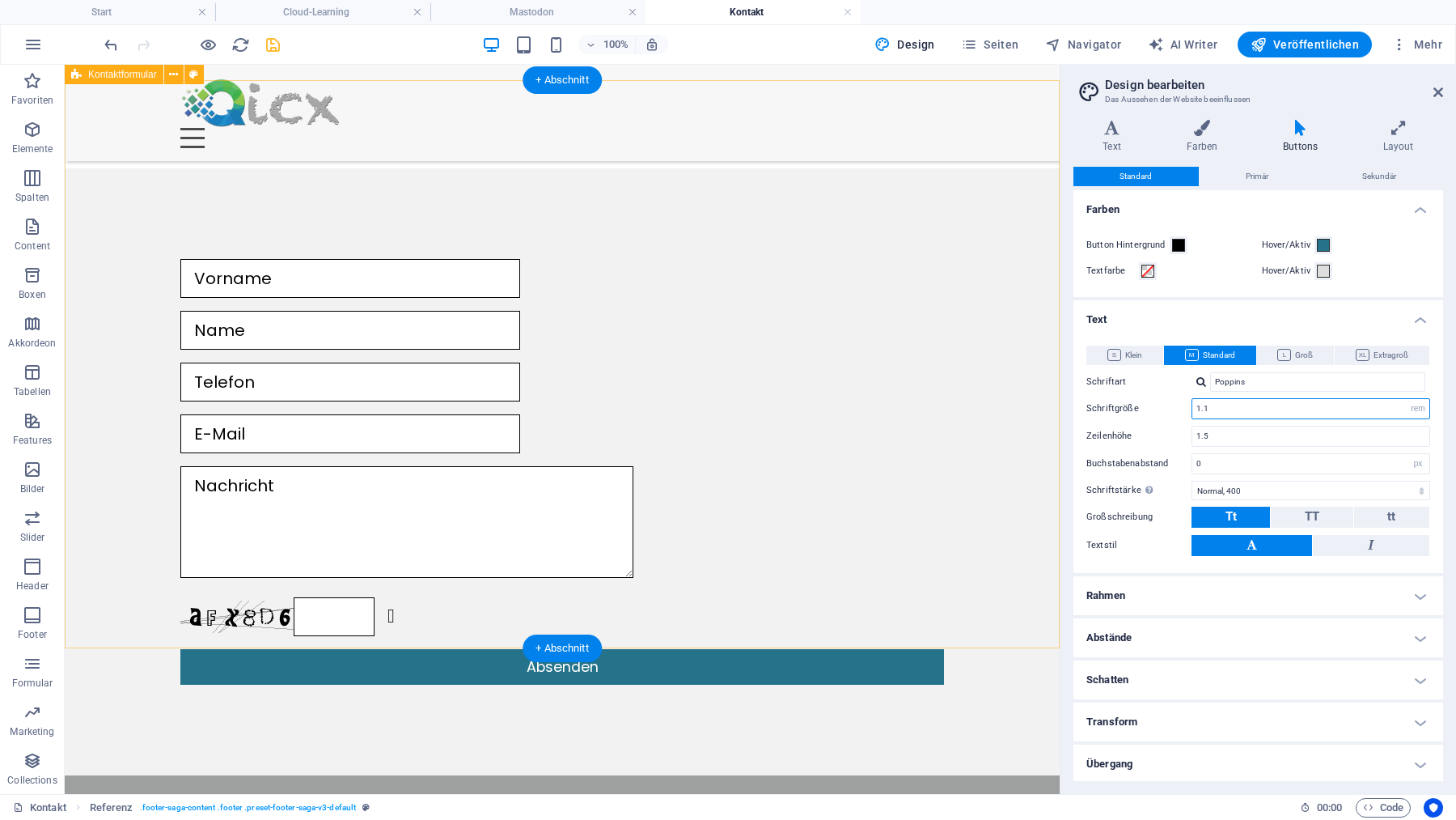
scroll to position [0, 0]
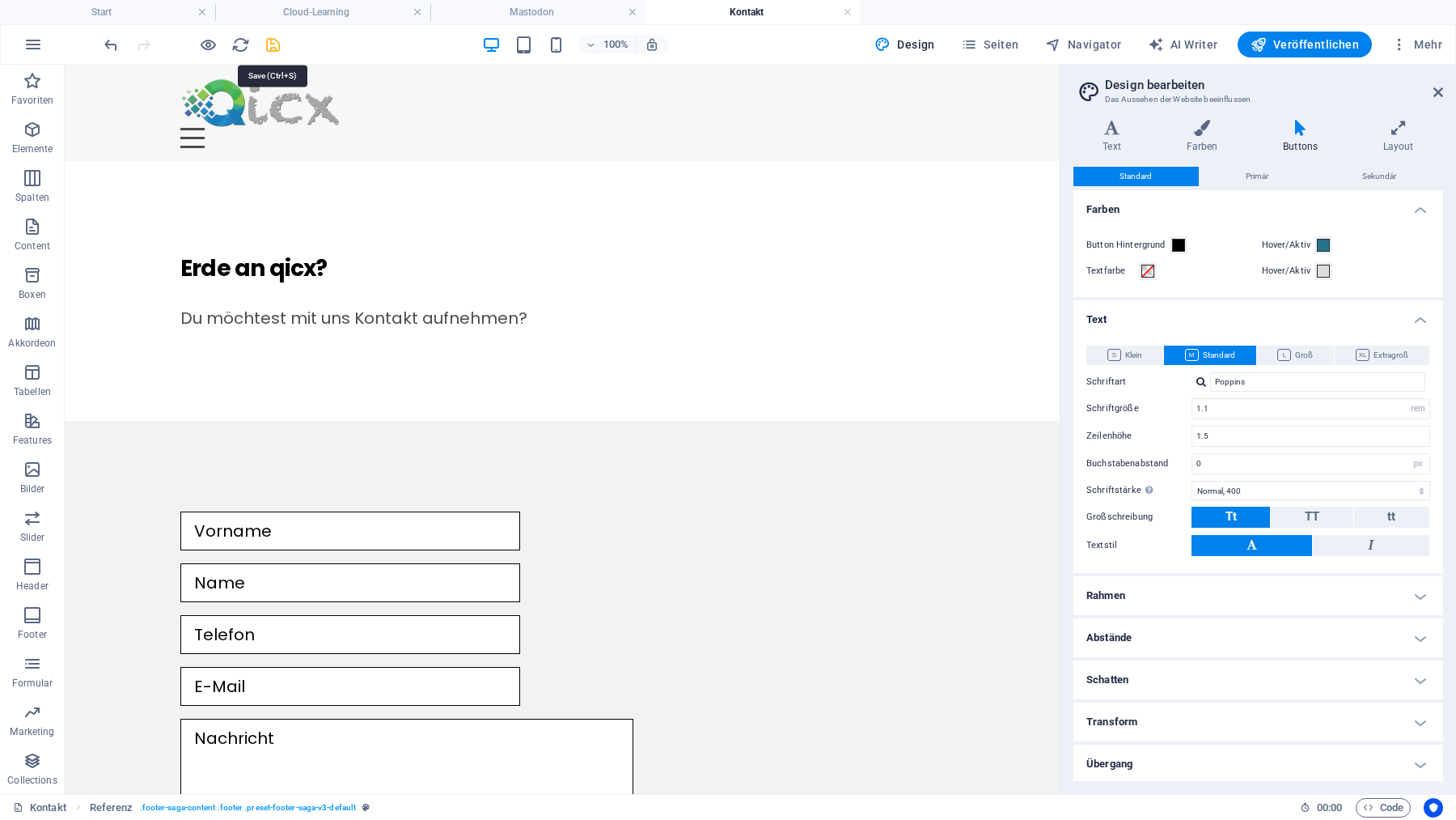
click at [276, 39] on icon "save" at bounding box center [272, 45] width 19 height 19
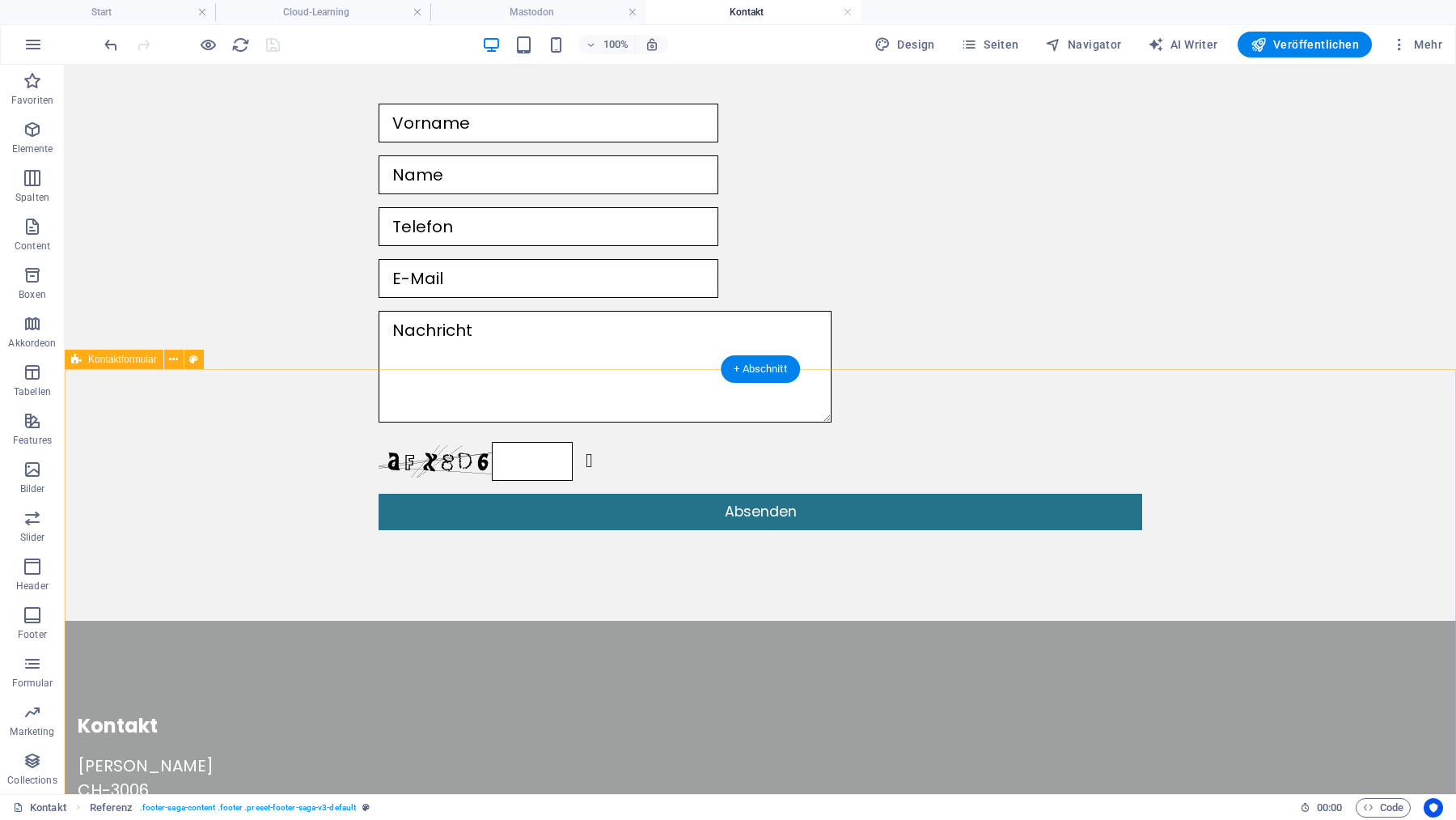
scroll to position [472, 0]
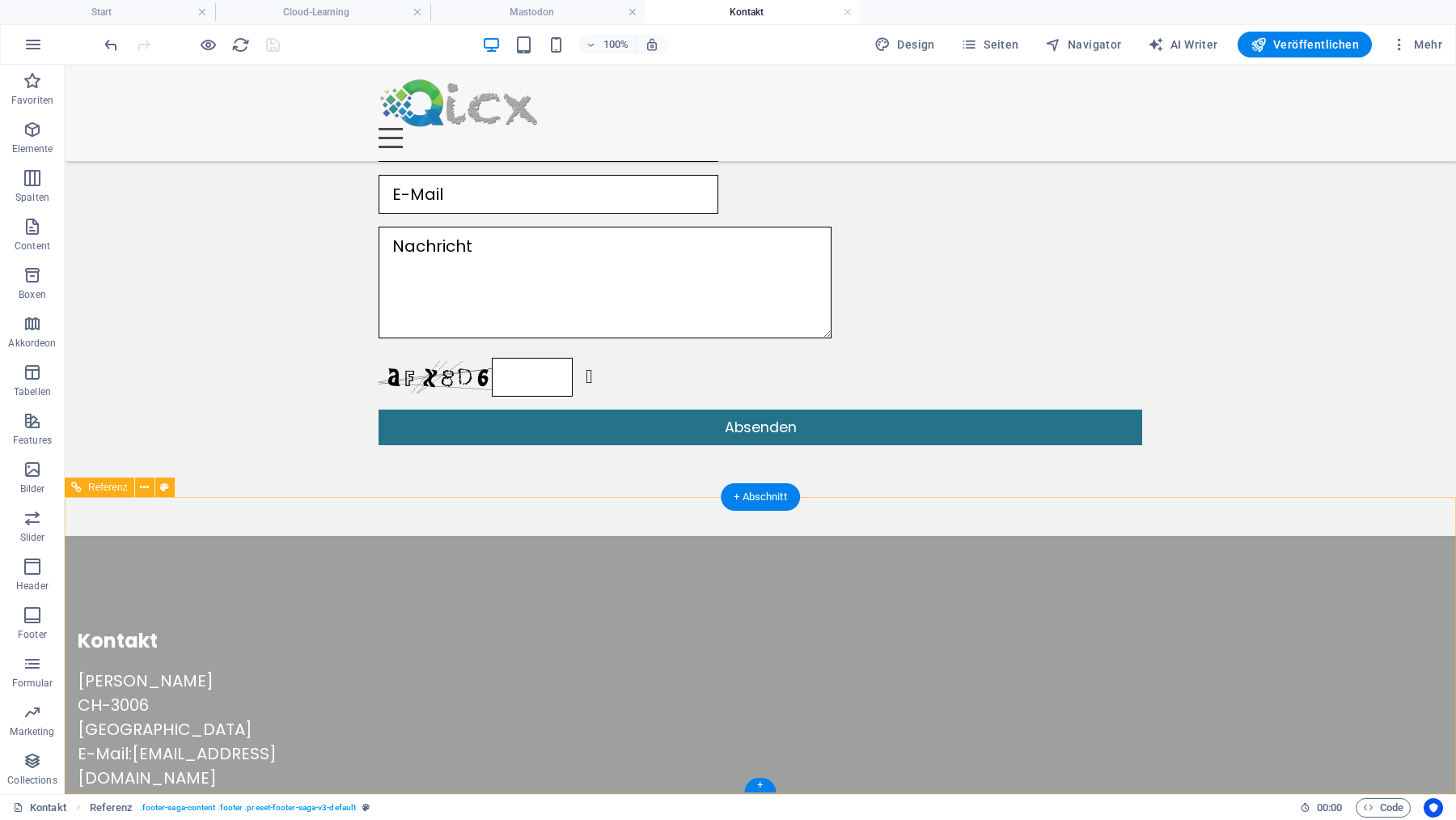
click at [324, 668] on div "Beat Ramseier CH-3006 Bern E-Mail: kontakt@qicx.ch" at bounding box center [200, 729] width 246 height 122
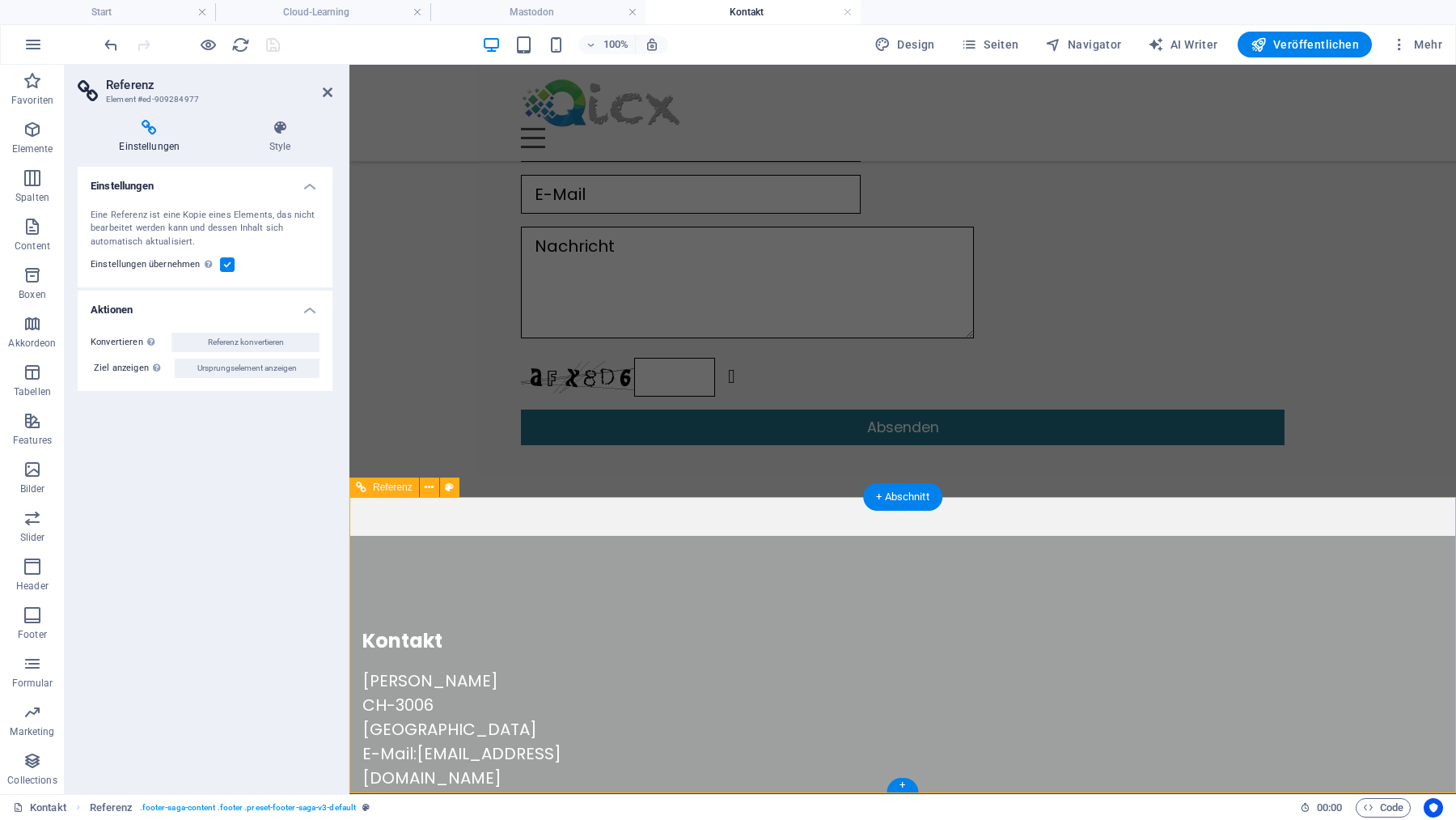
click at [535, 668] on div "Beat Ramseier CH-3006 Bern E-Mail: kontakt@qicx.ch" at bounding box center [485, 729] width 246 height 122
click at [582, 12] on h4 "Mastodon" at bounding box center [538, 12] width 215 height 18
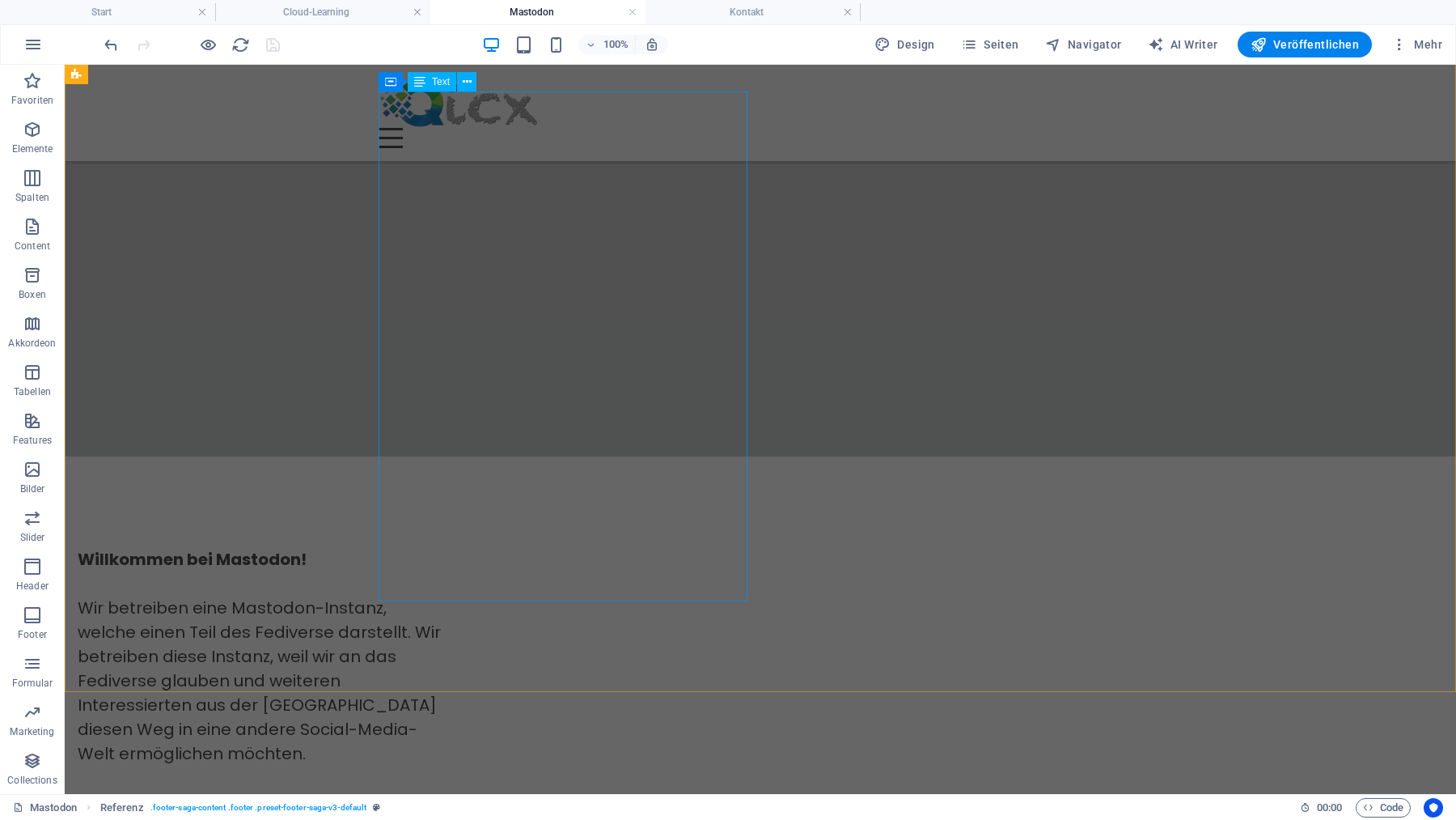
click at [446, 547] on div "Willkommen bei Mastodon! Wir betreiben eine Mastodon-Instanz, welche einen Teil…" at bounding box center [262, 801] width 369 height 510
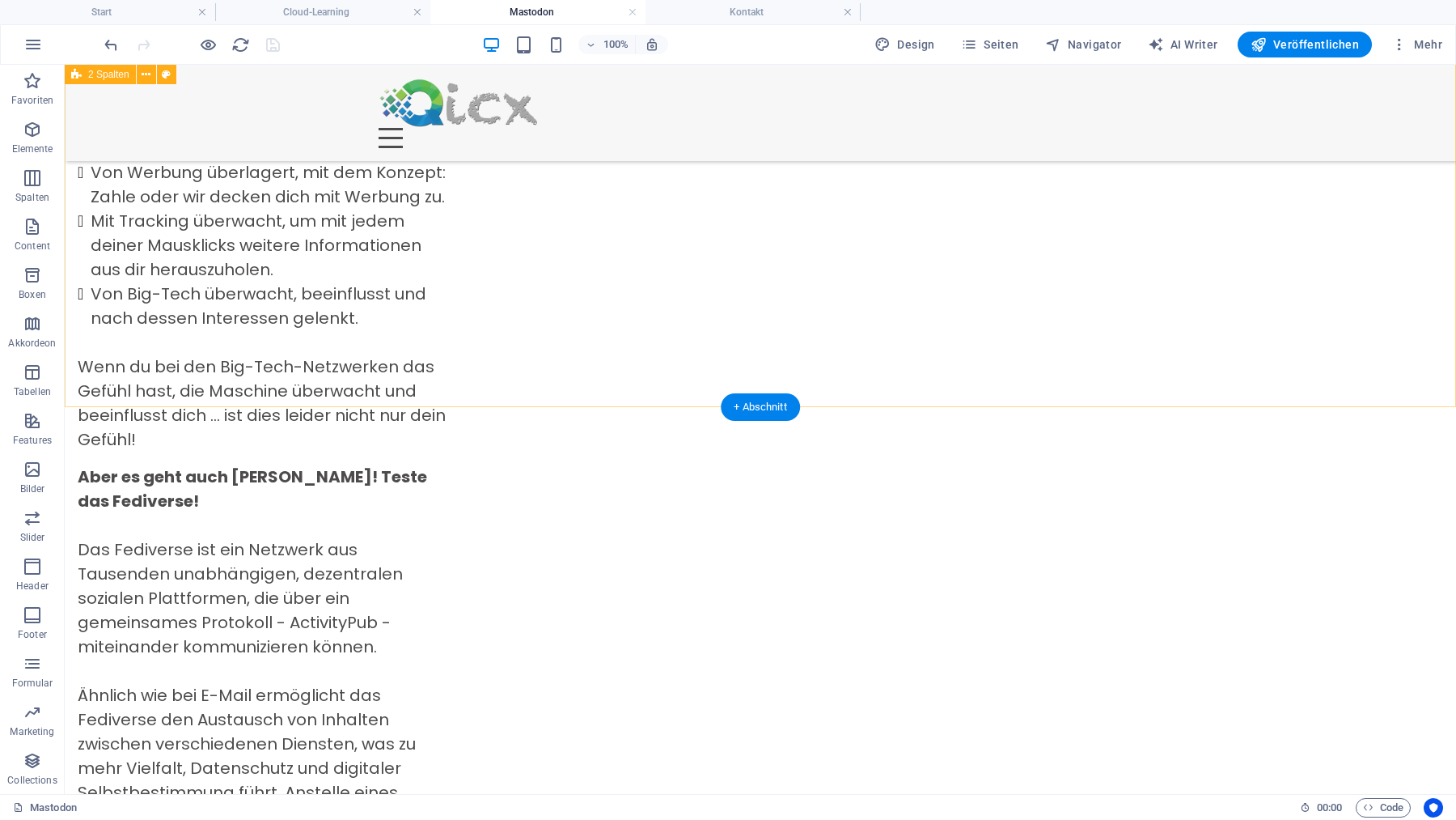
scroll to position [0, 0]
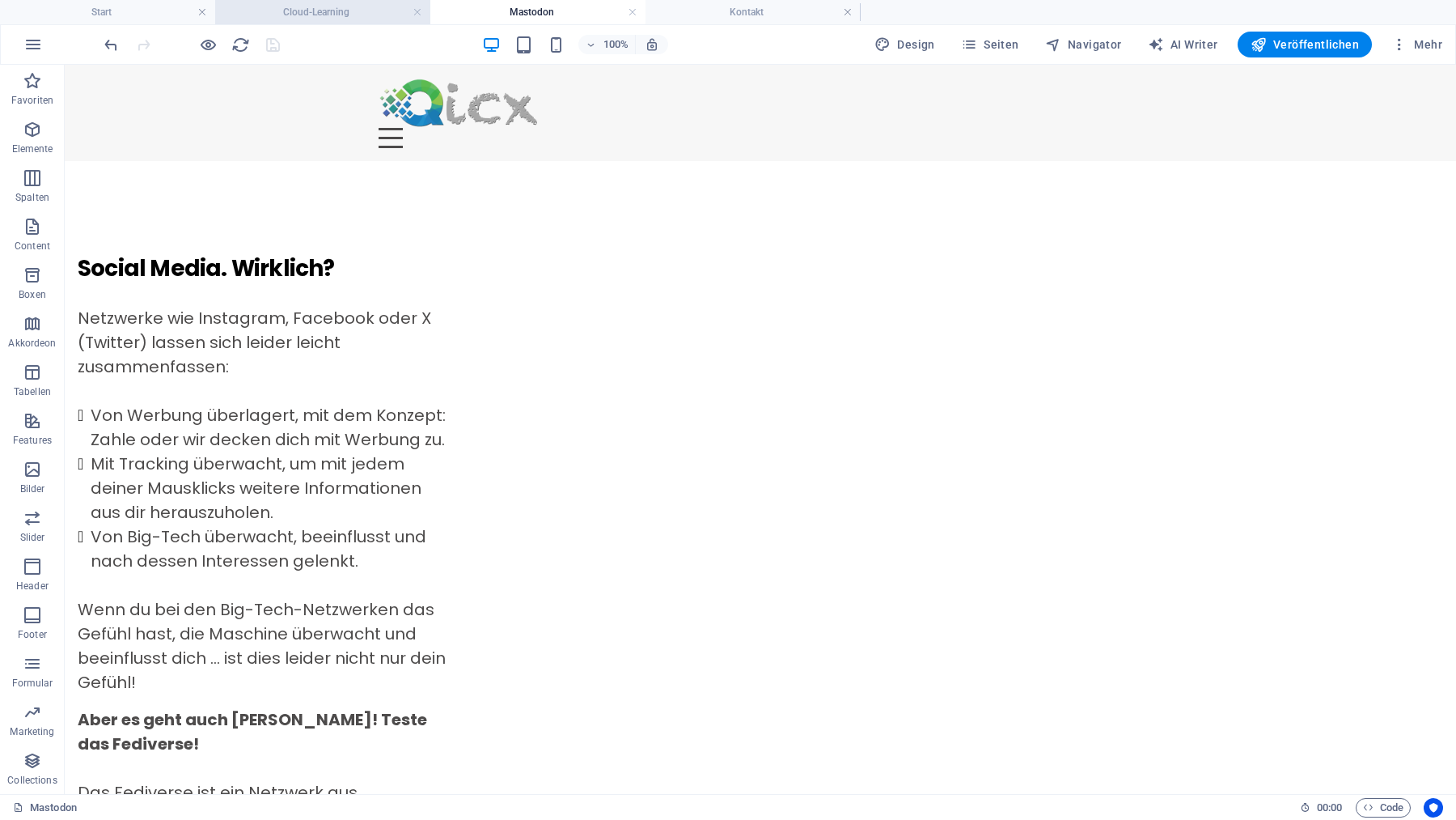
click at [352, 10] on h4 "Cloud-Learning" at bounding box center [323, 12] width 215 height 18
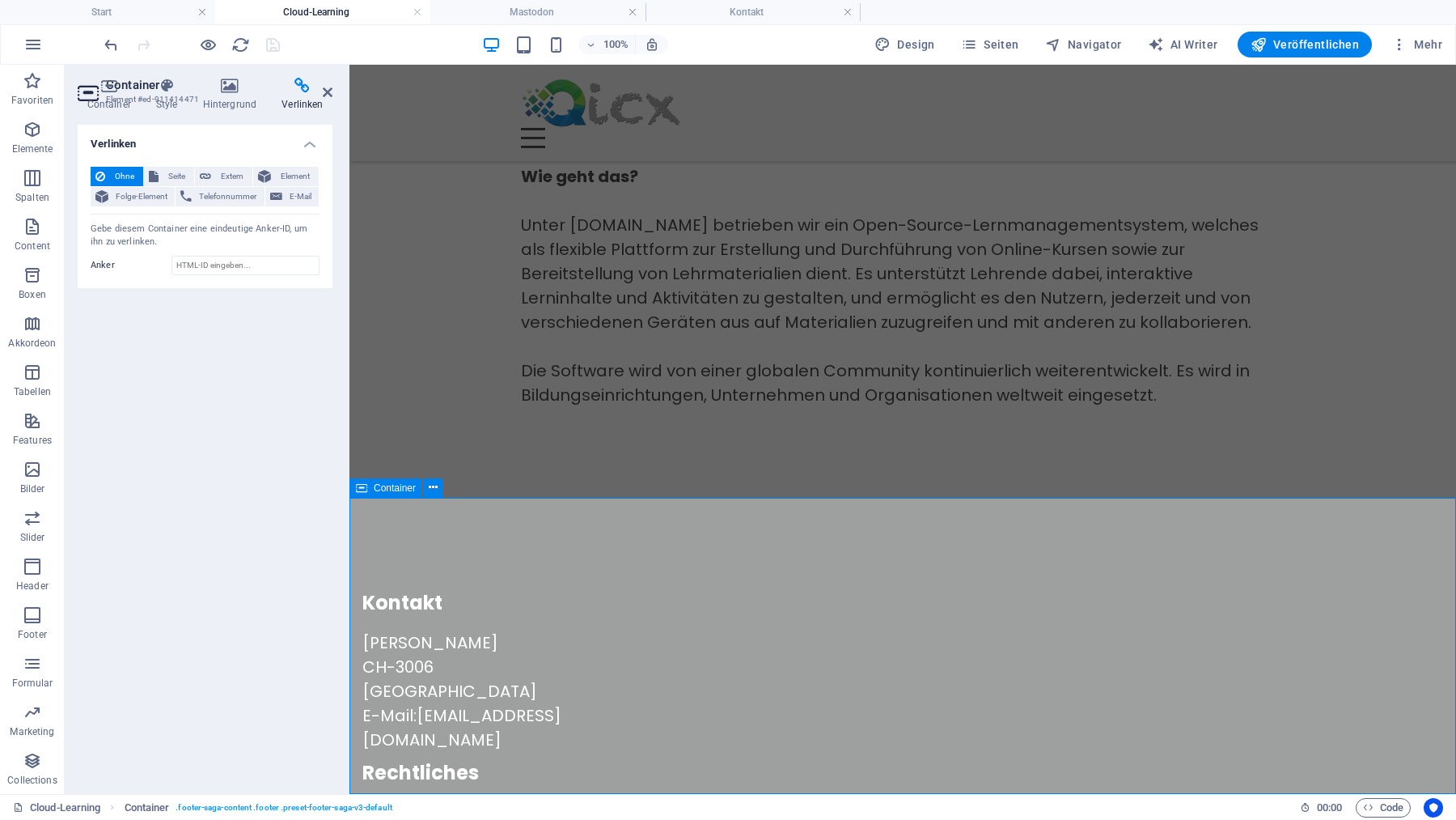
click at [688, 562] on div "Kontakt [PERSON_NAME] CH-3006 Bern E-Mail: [EMAIL_ADDRESS][DOMAIN_NAME] Rechtli…" at bounding box center [902, 767] width 1107 height 539
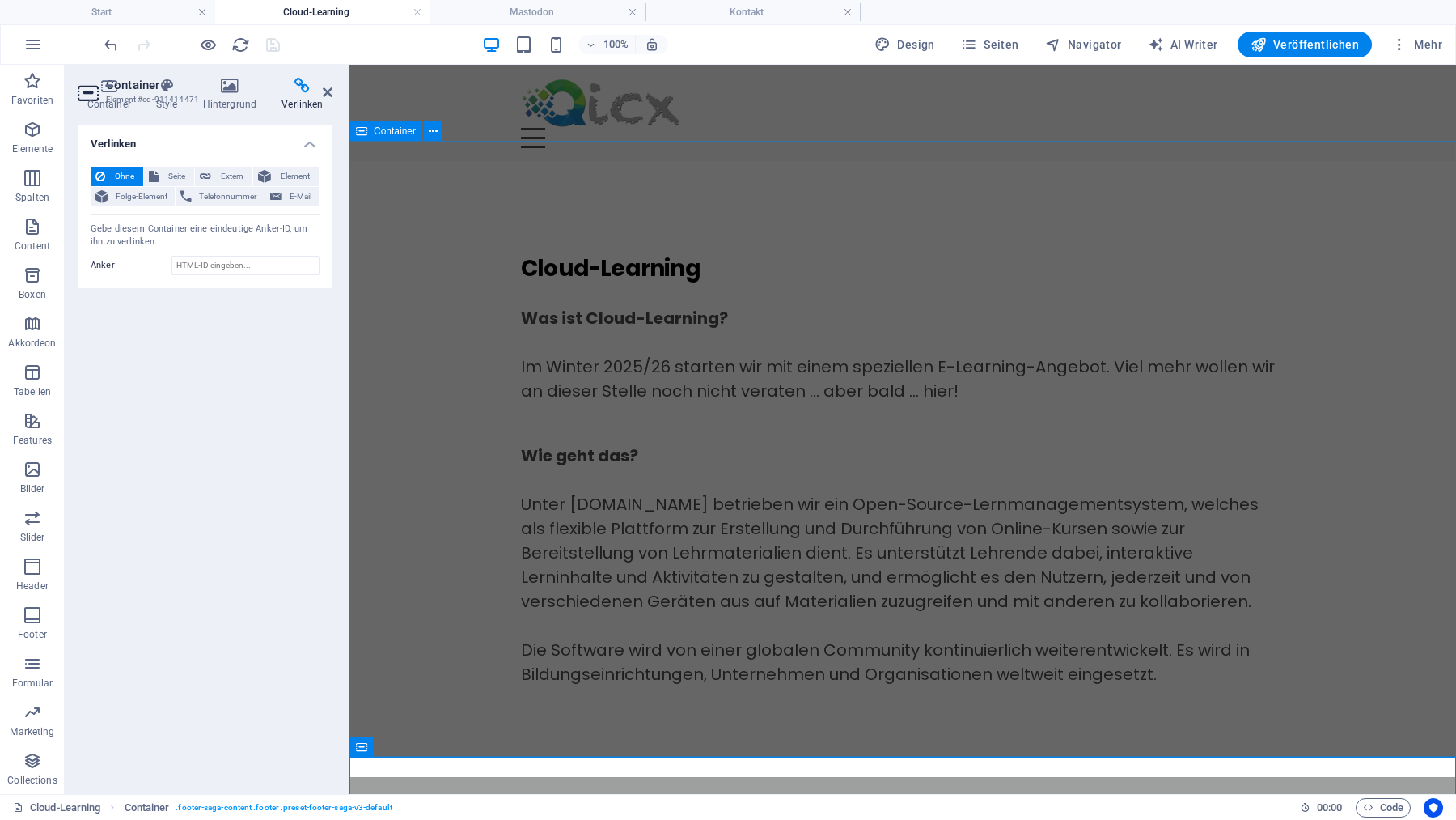
click at [426, 213] on div "Cloud-Learning Was ist Cloud-Learning? Im Winter 2025/26 starten wir mit einem …" at bounding box center [902, 468] width 1107 height 616
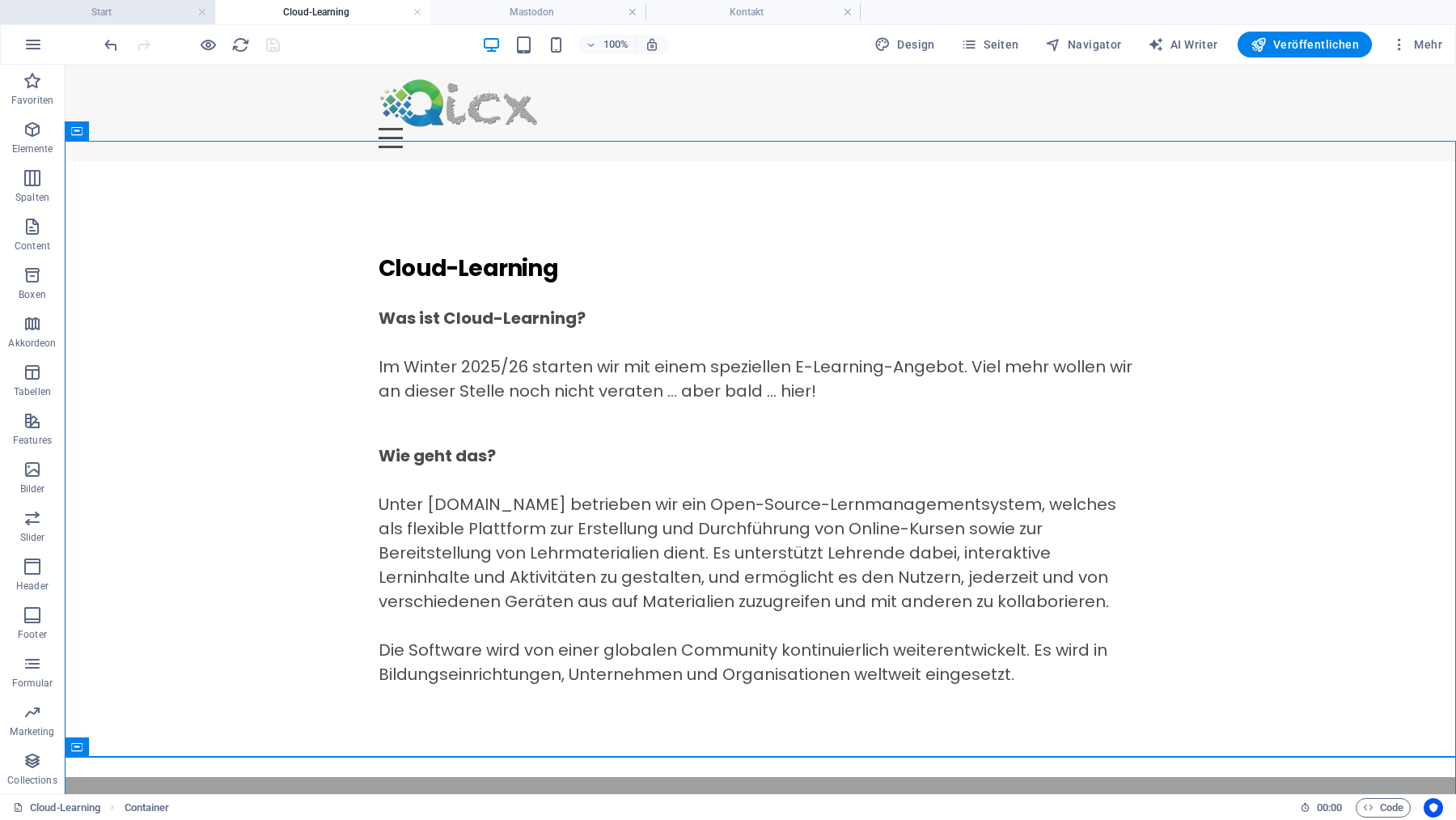
click at [161, 7] on h4 "Start" at bounding box center [108, 12] width 215 height 18
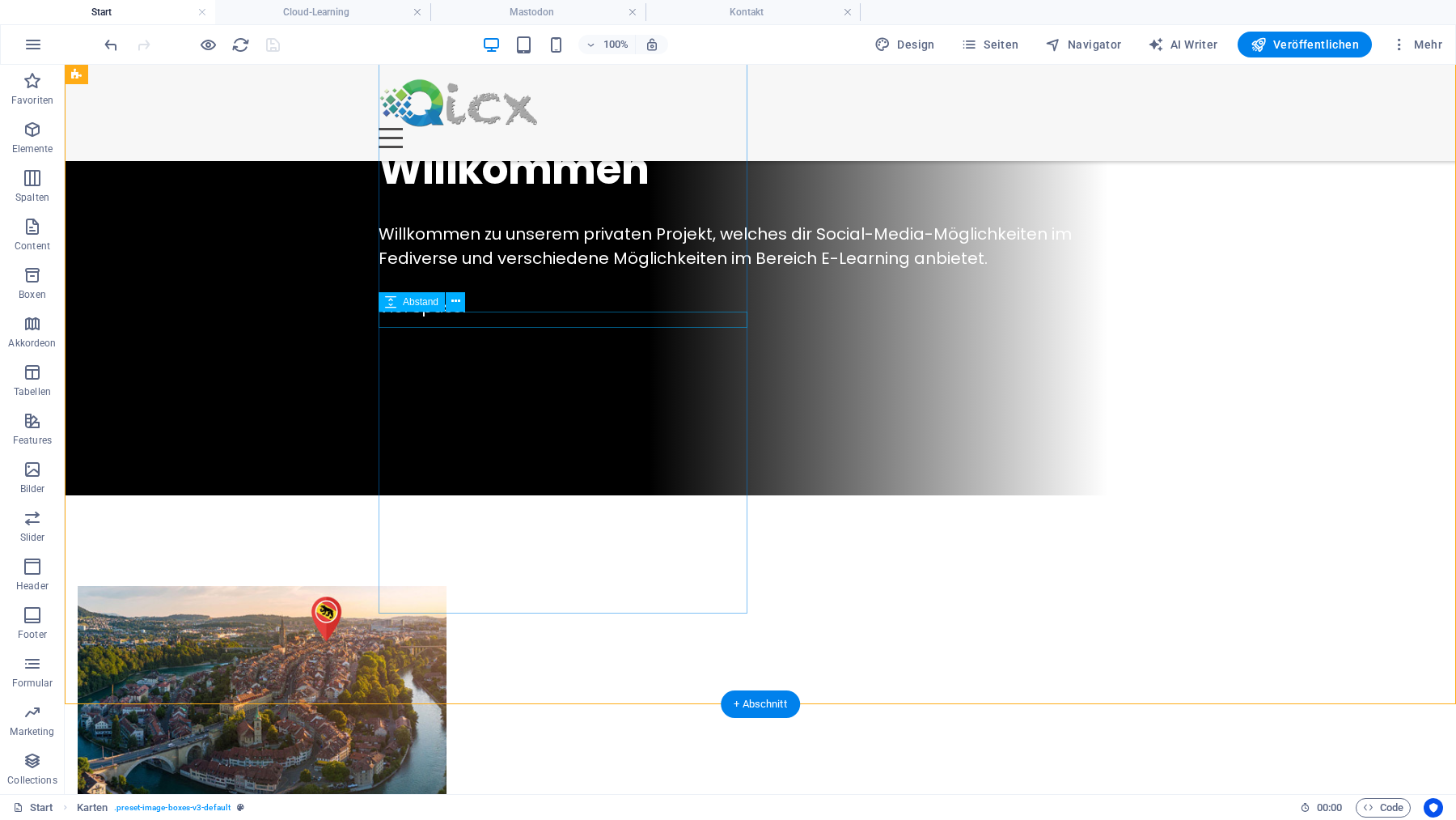
scroll to position [697, 0]
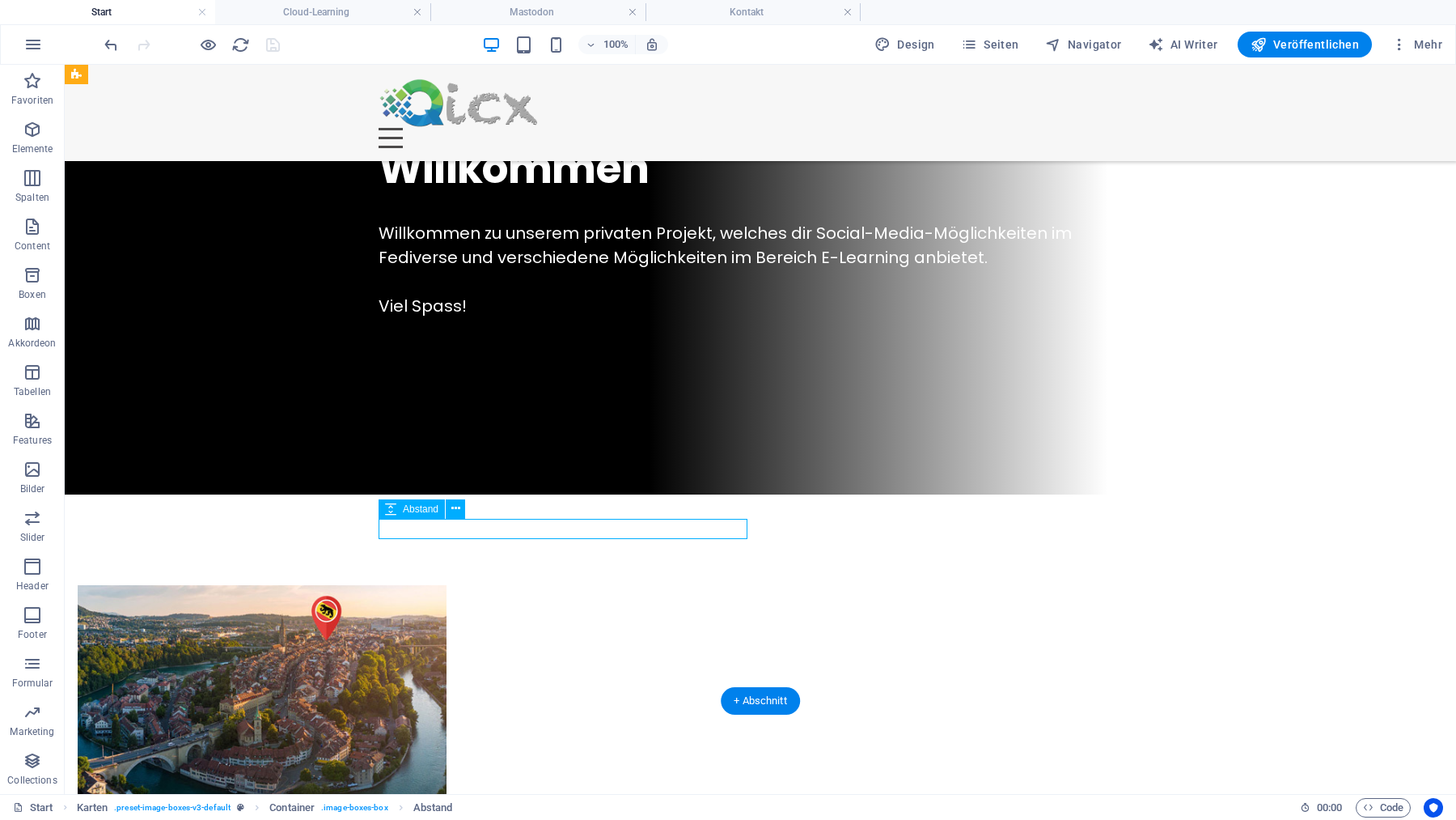
select select "px"
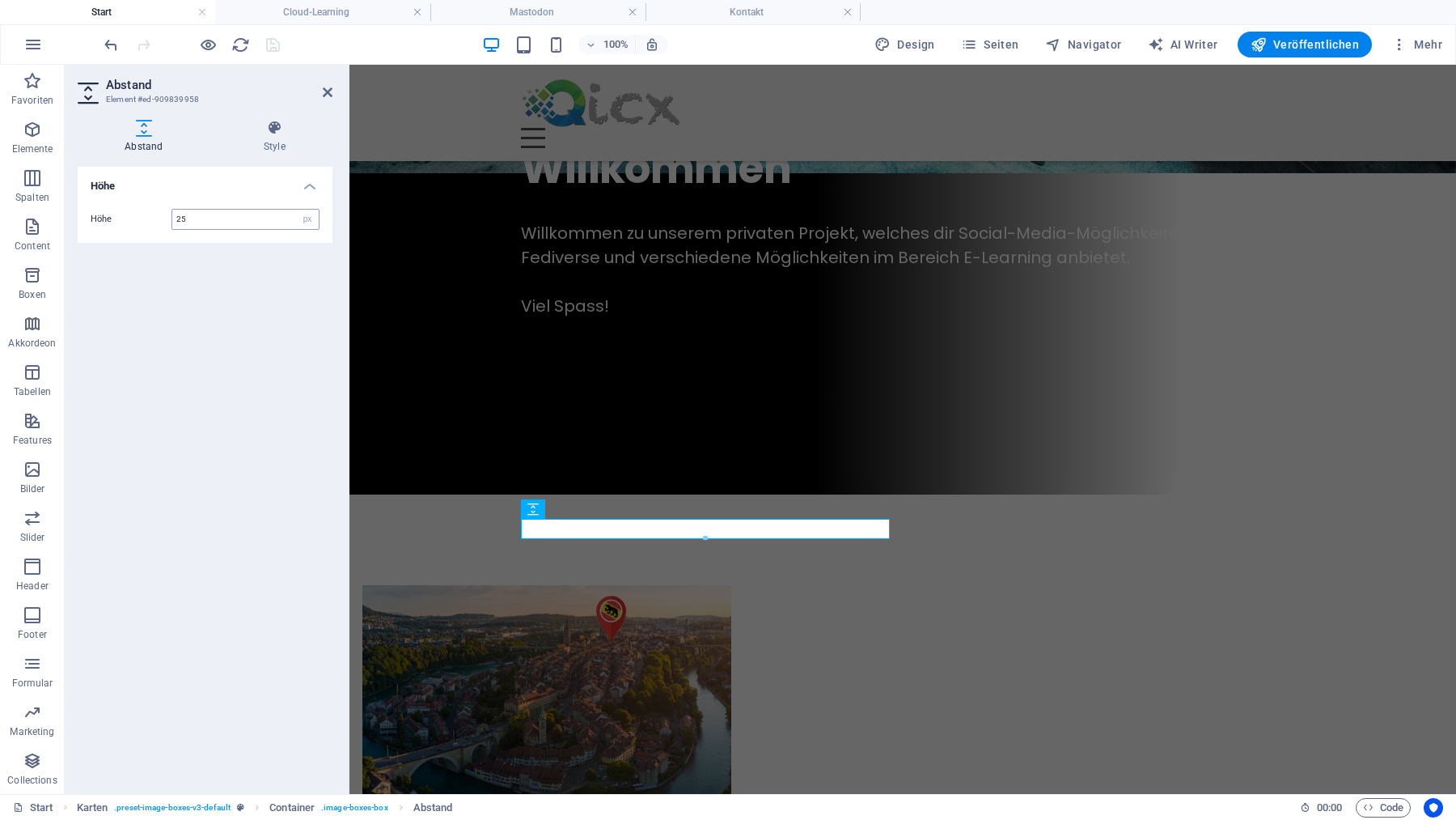
click at [234, 229] on div "25 px rem vh vw" at bounding box center [245, 219] width 148 height 21
click at [229, 224] on input "25" at bounding box center [245, 219] width 146 height 20
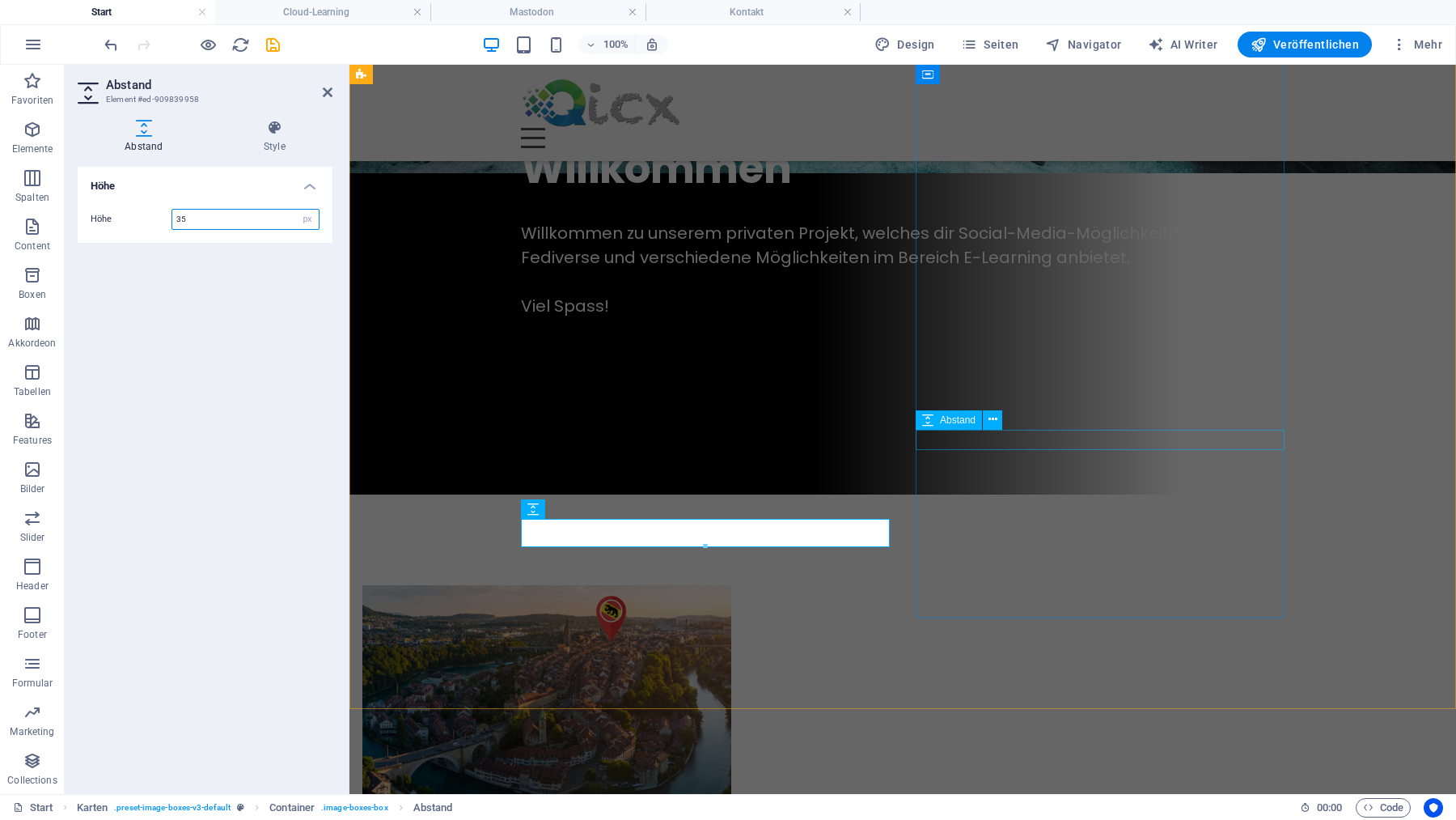
type input "35"
select select "px"
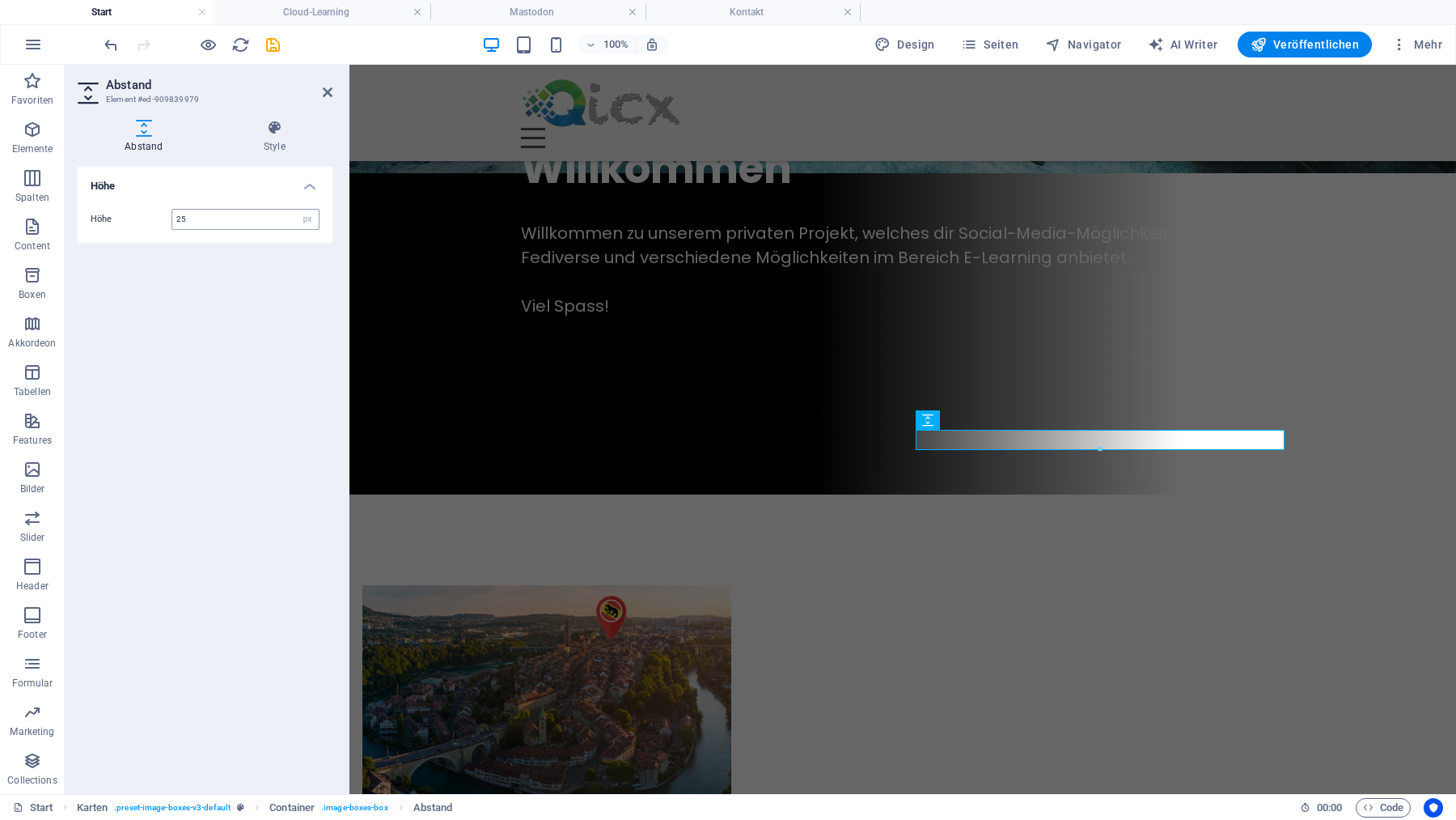
click at [209, 225] on input "25" at bounding box center [245, 219] width 146 height 20
type input "35"
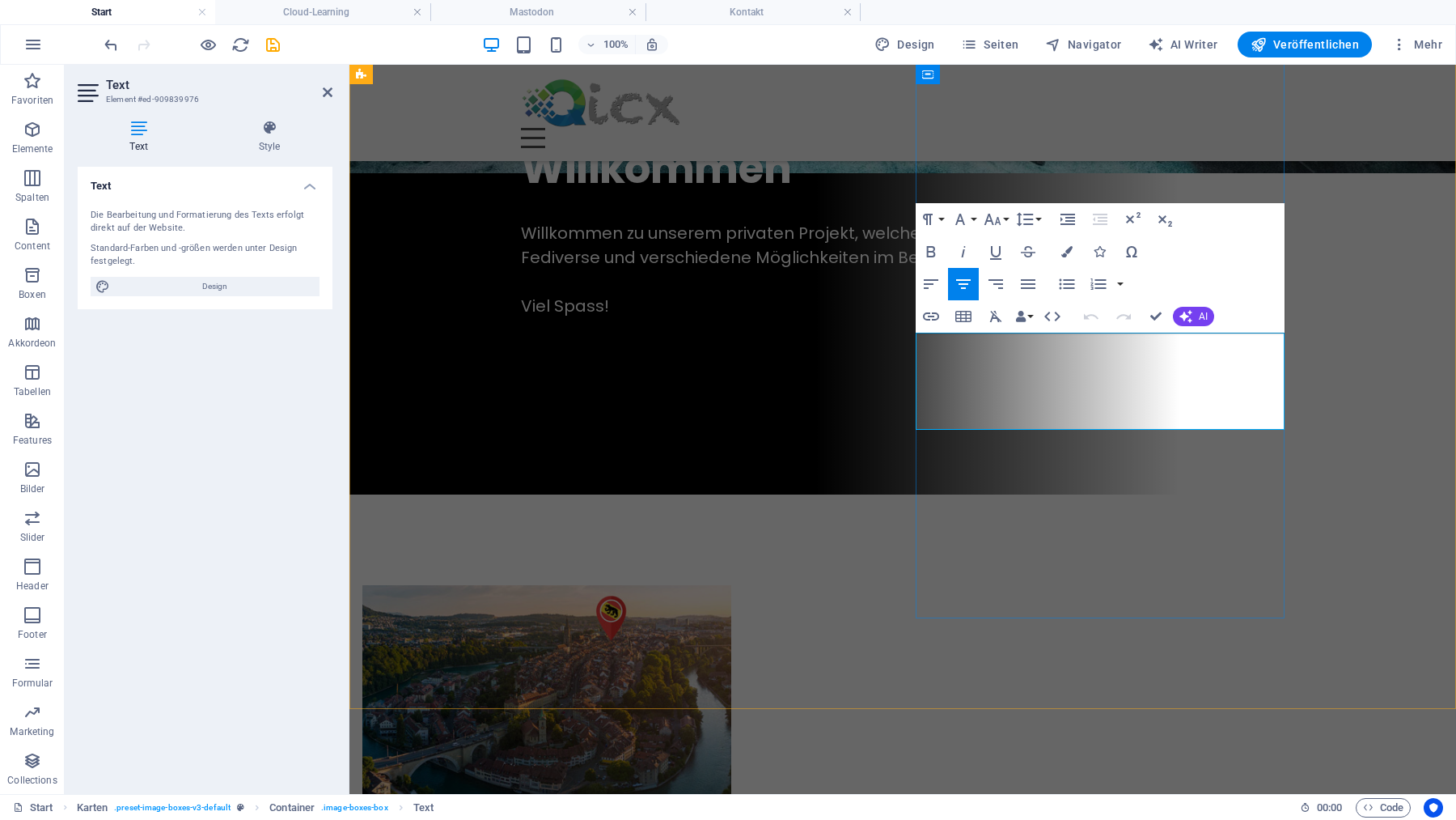
drag, startPoint x: 1140, startPoint y: 416, endPoint x: 1181, endPoint y: 419, distance: 41.1
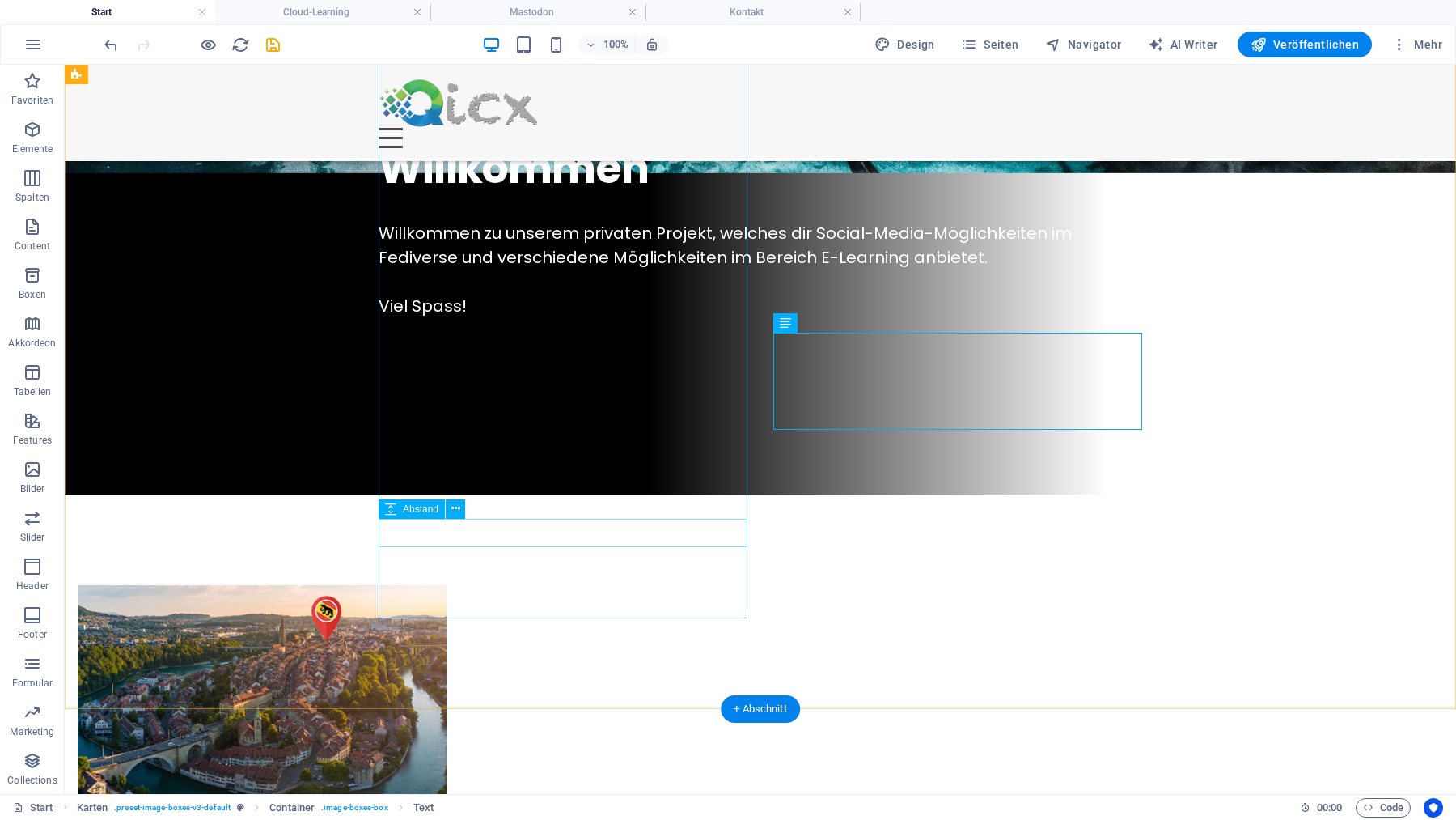
select select "px"
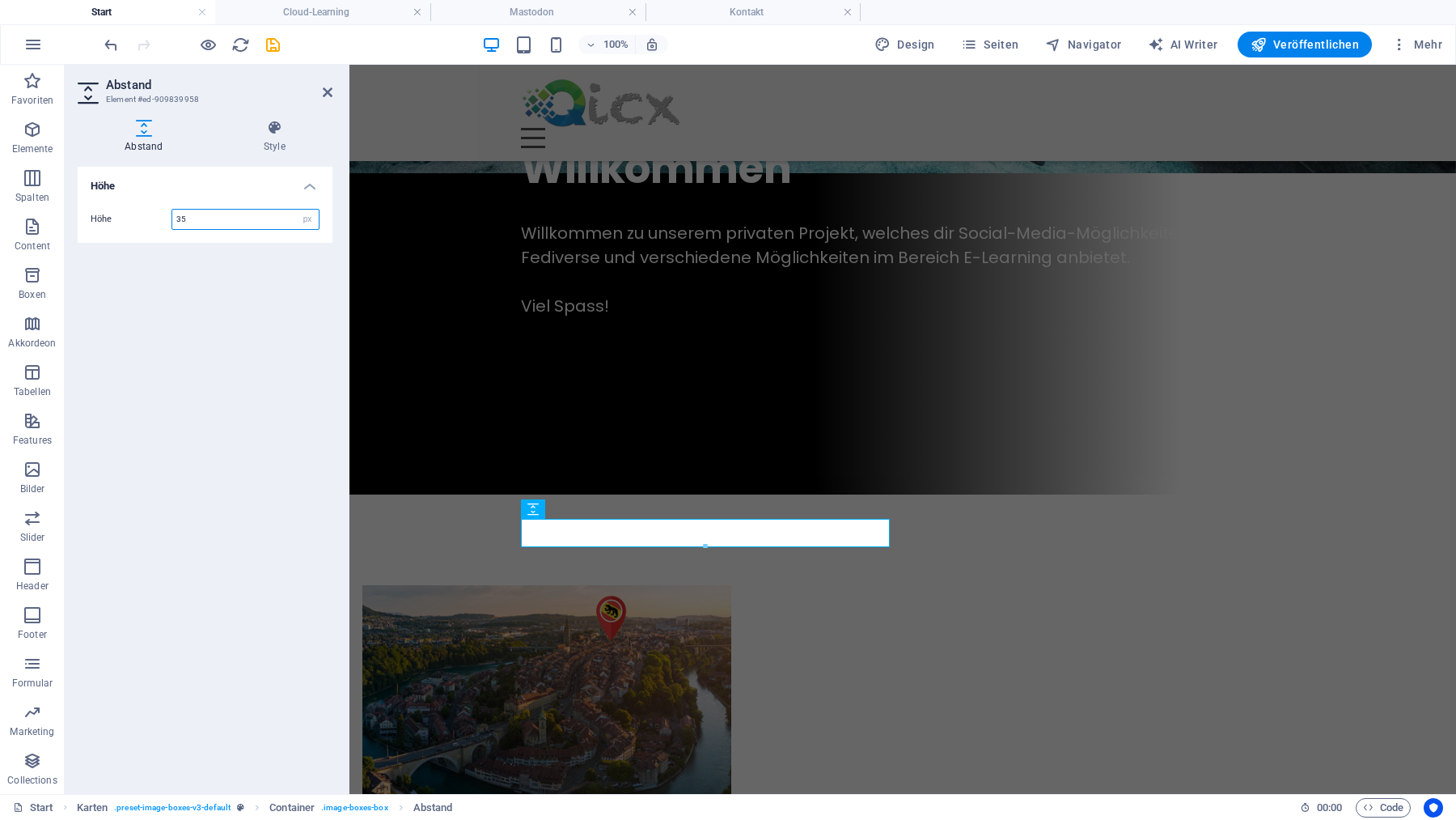
click at [215, 221] on input "35" at bounding box center [245, 219] width 146 height 20
type input "40"
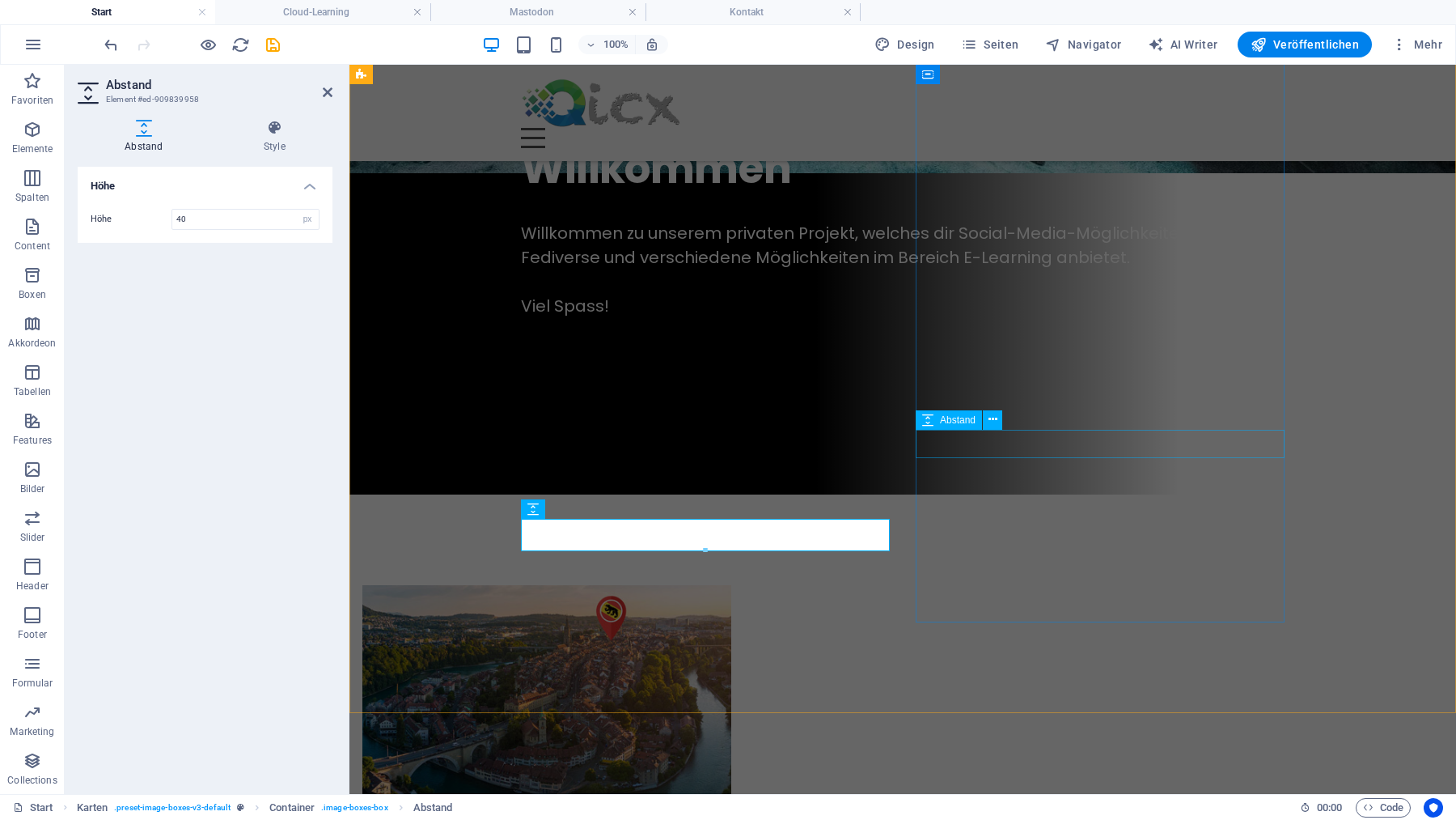
select select "px"
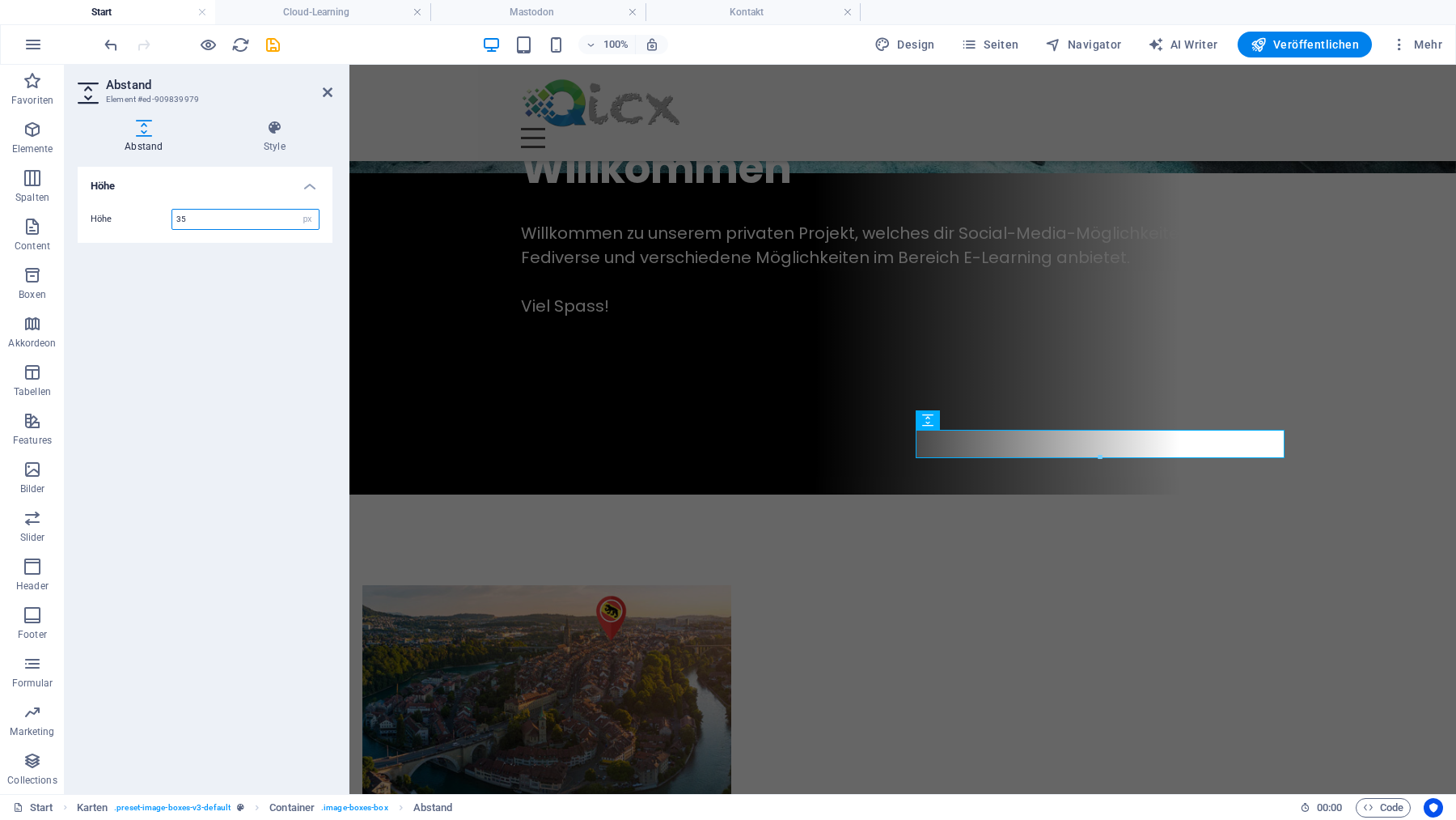
click at [219, 214] on input "35" at bounding box center [245, 219] width 146 height 20
type input "40"
click at [272, 45] on icon "save" at bounding box center [272, 45] width 19 height 19
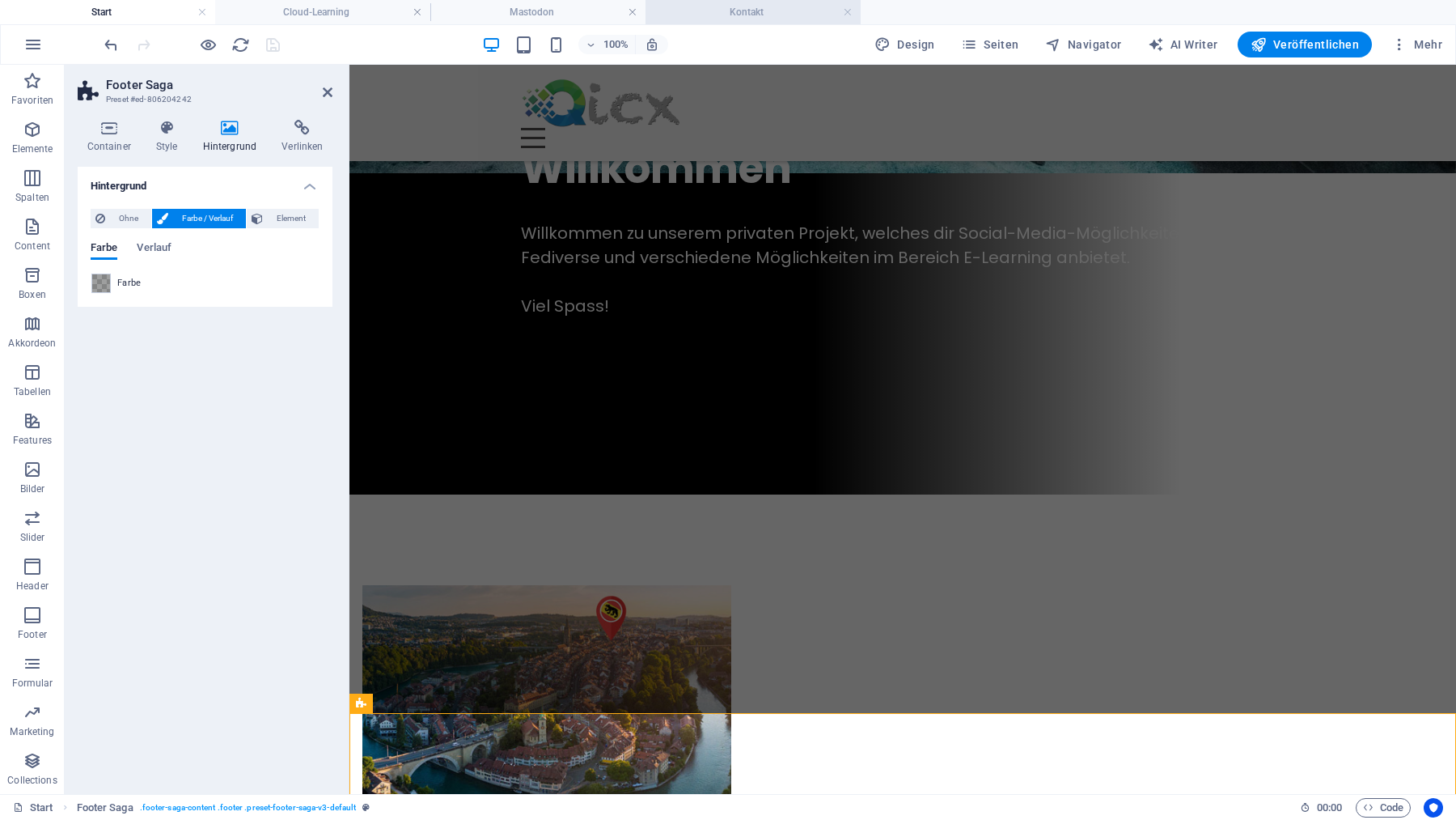
click at [690, 12] on h4 "Kontakt" at bounding box center [753, 12] width 215 height 18
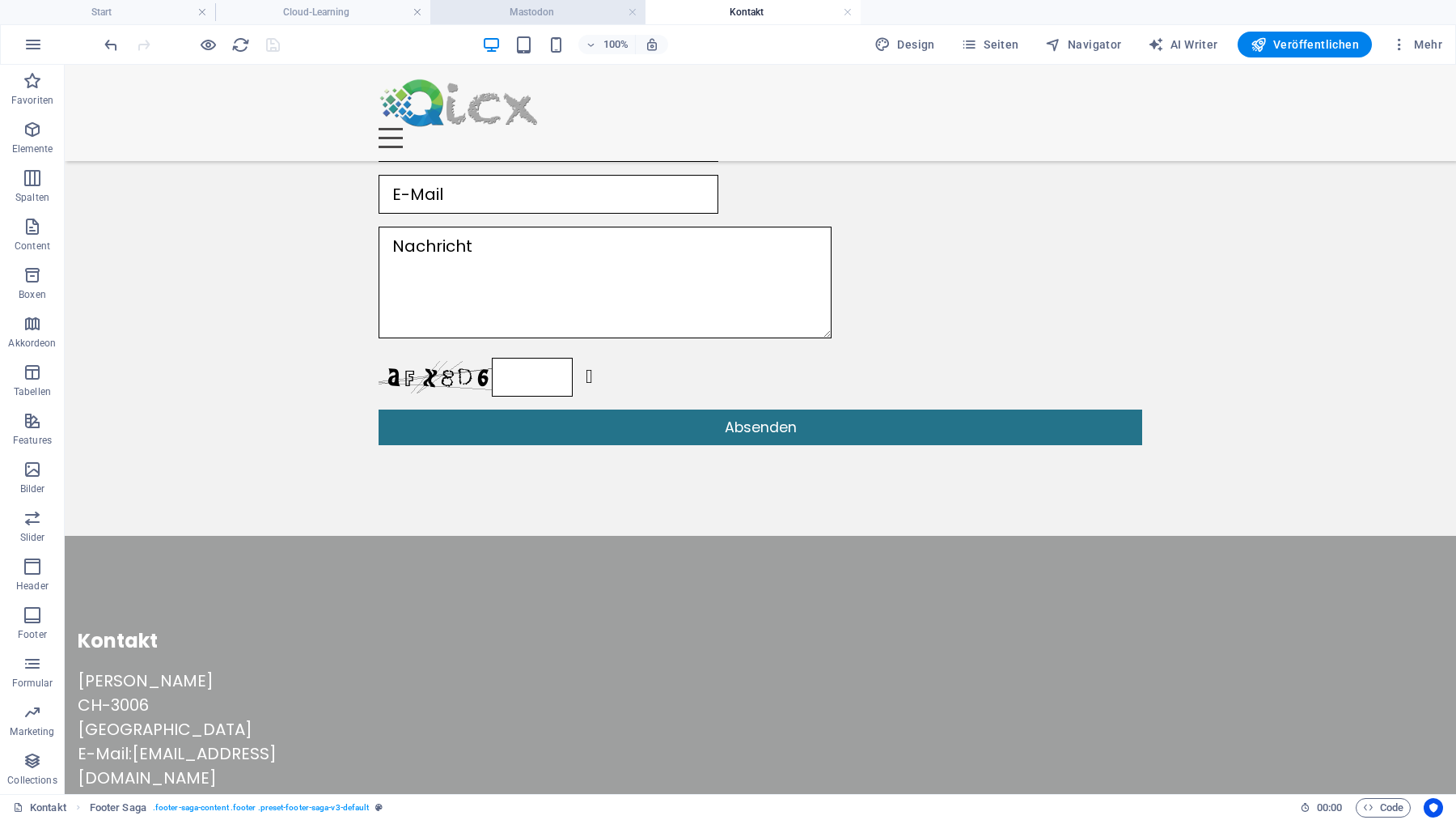
click at [541, 11] on h4 "Mastodon" at bounding box center [538, 12] width 215 height 18
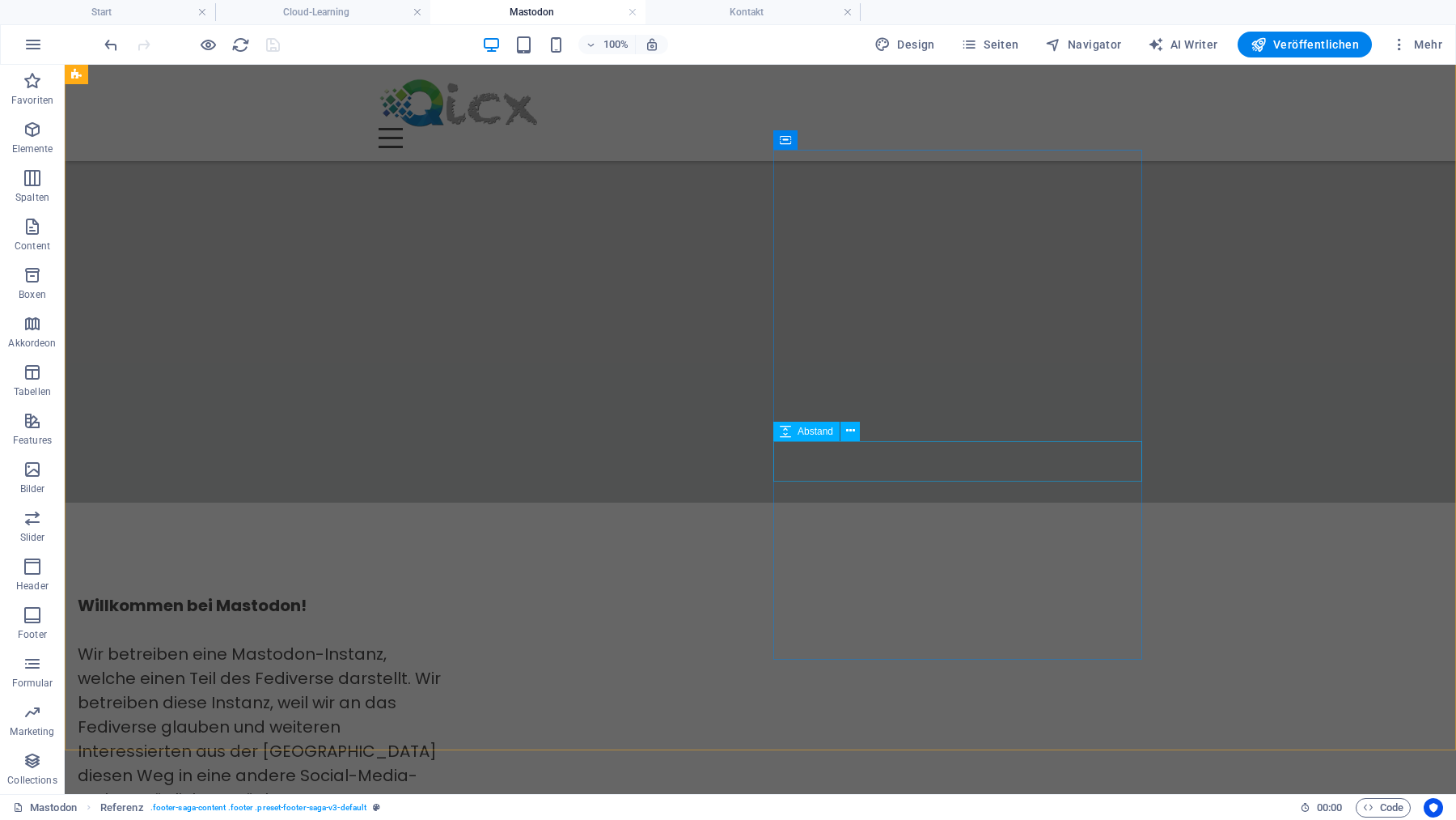
scroll to position [1335, 0]
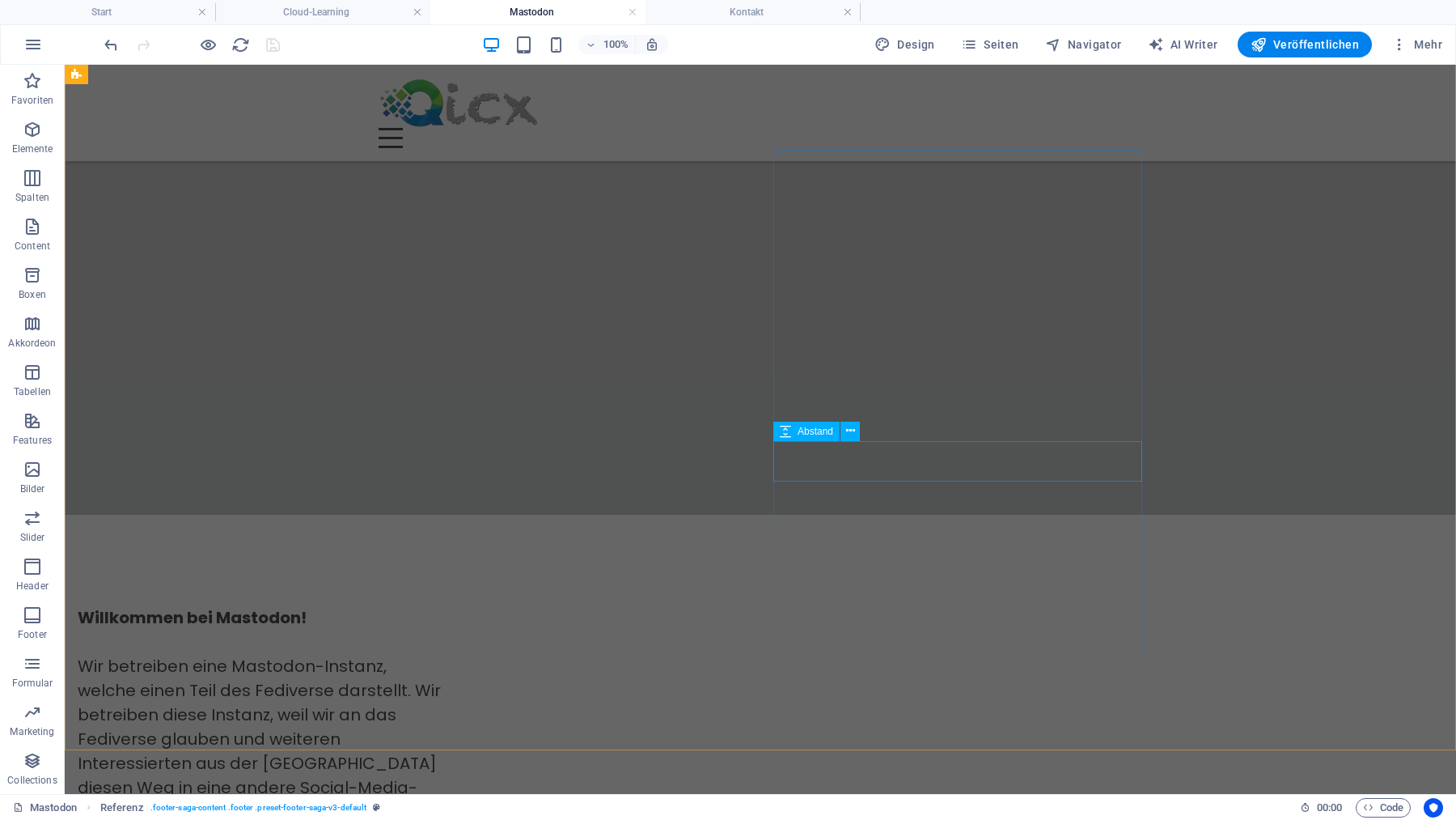
select select "px"
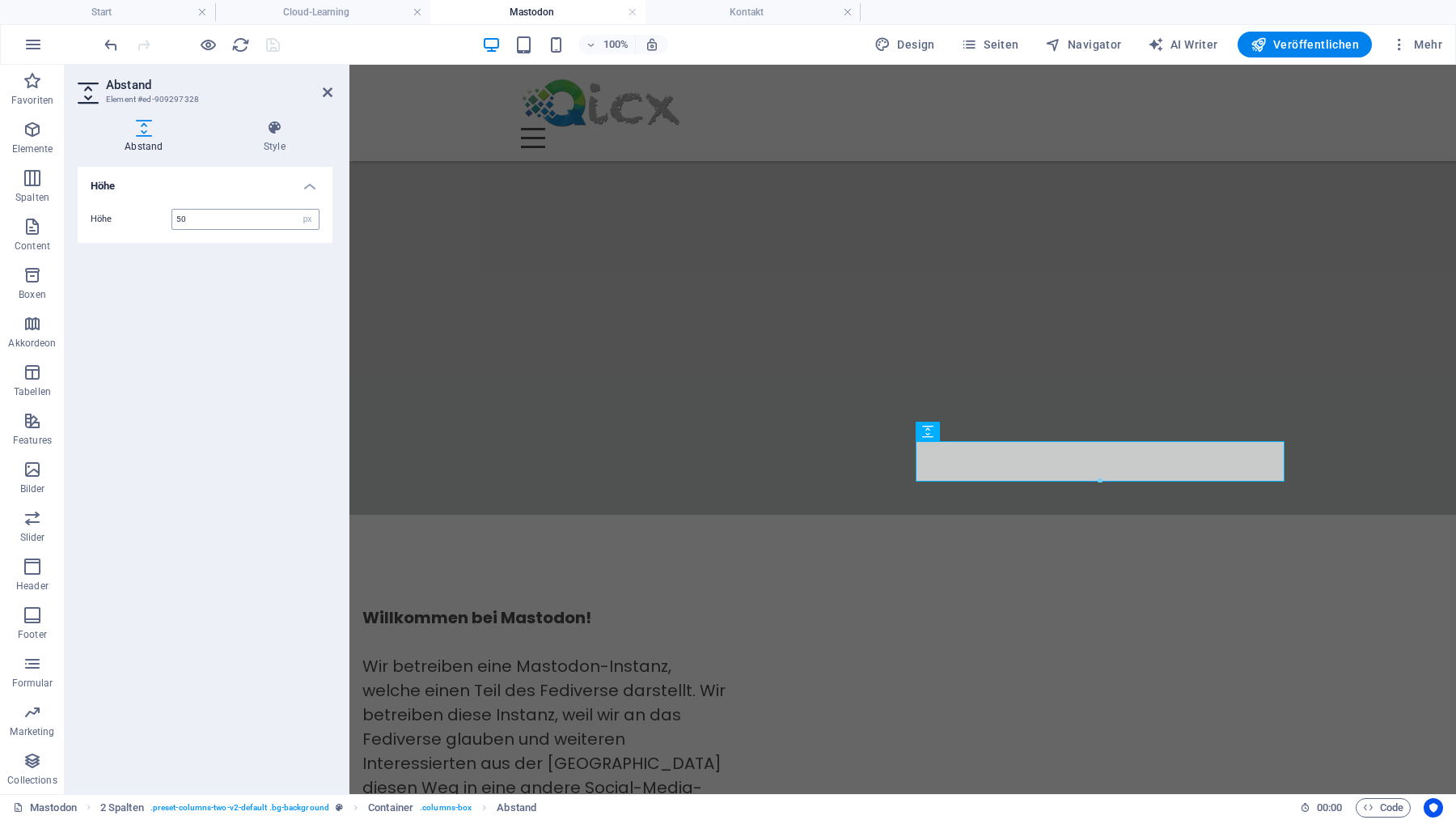
click at [193, 219] on input "50" at bounding box center [245, 219] width 146 height 20
type input "40"
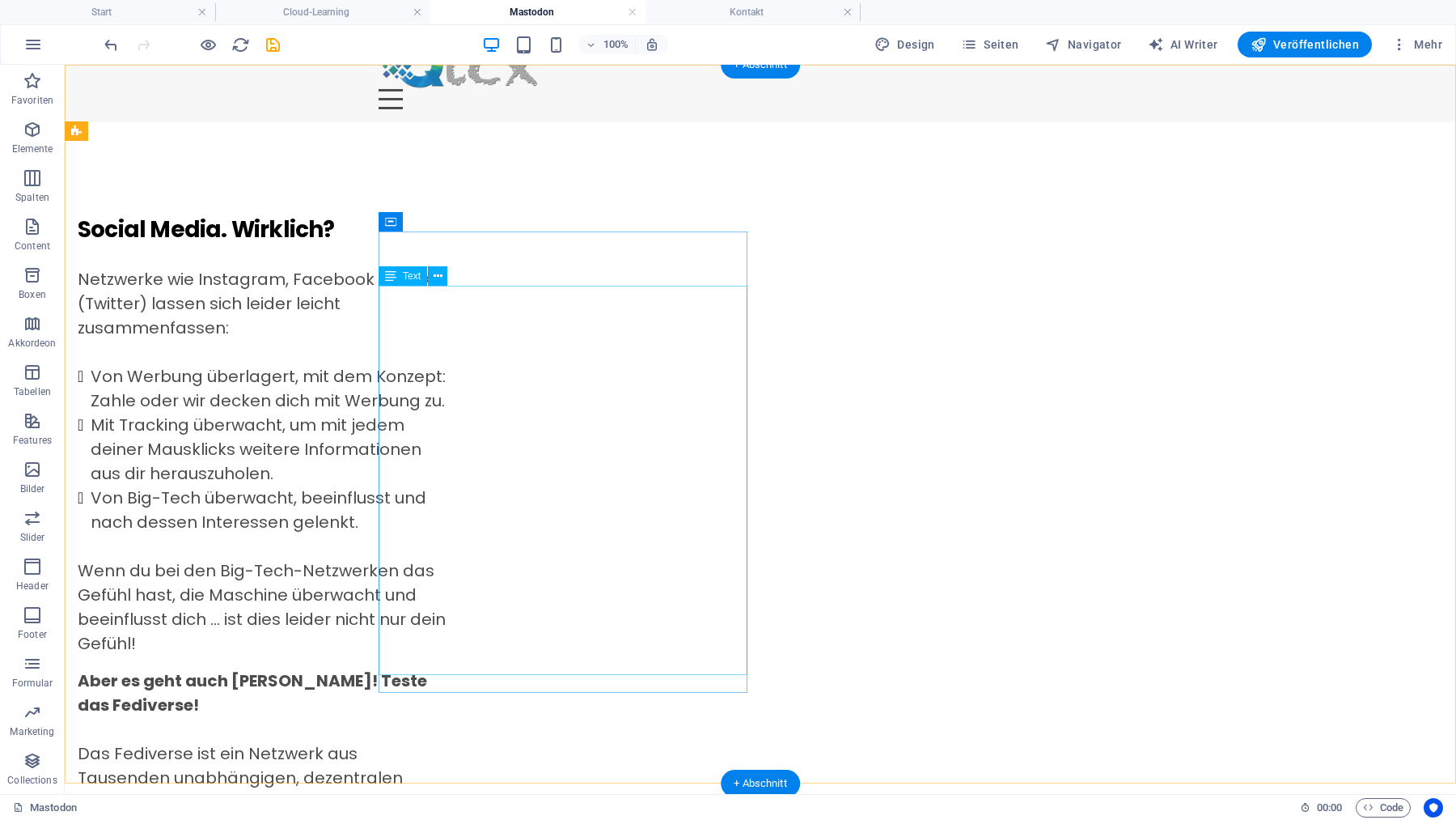
scroll to position [0, 0]
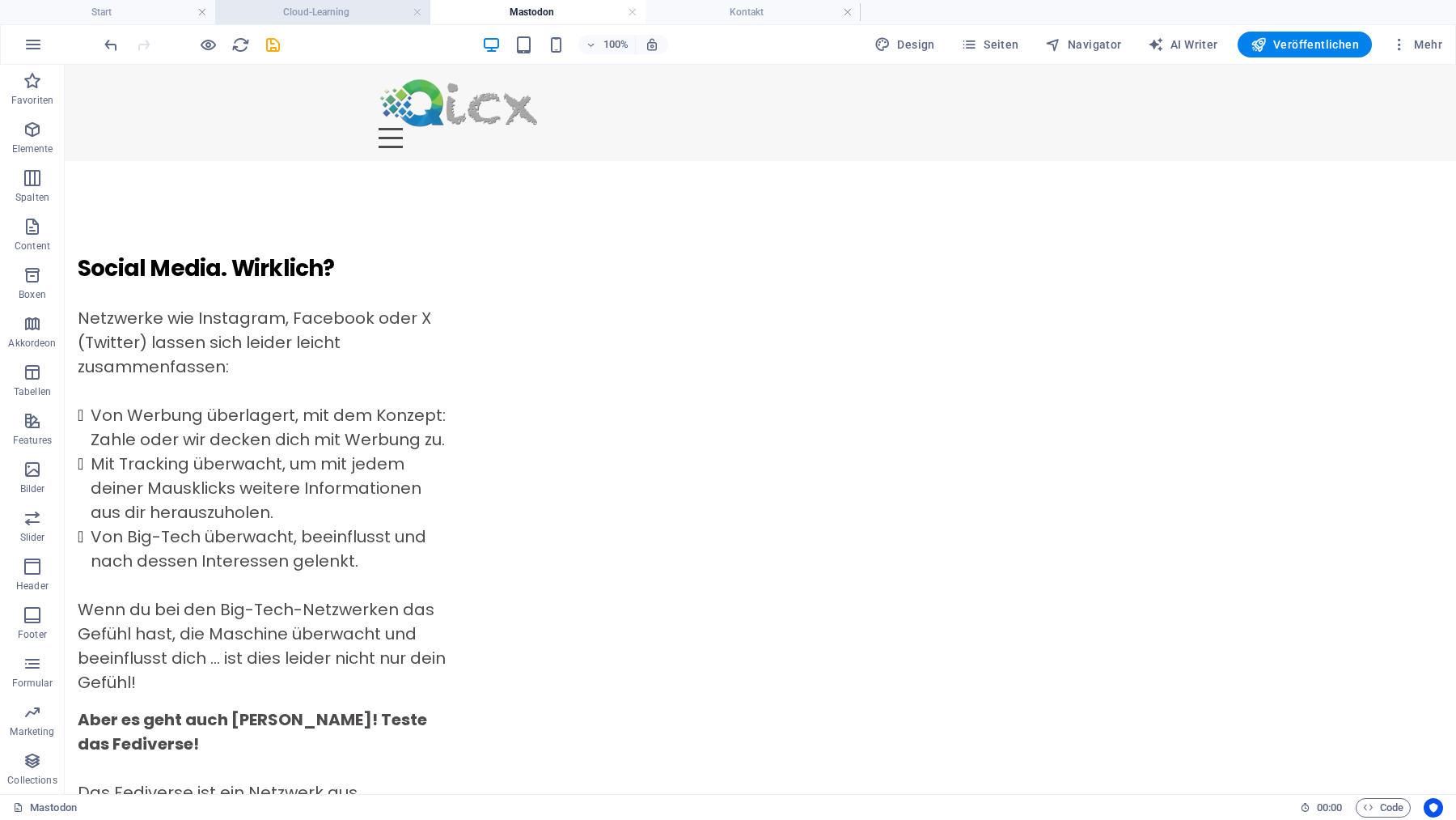
click at [343, 16] on h4 "Cloud-Learning" at bounding box center [323, 12] width 215 height 18
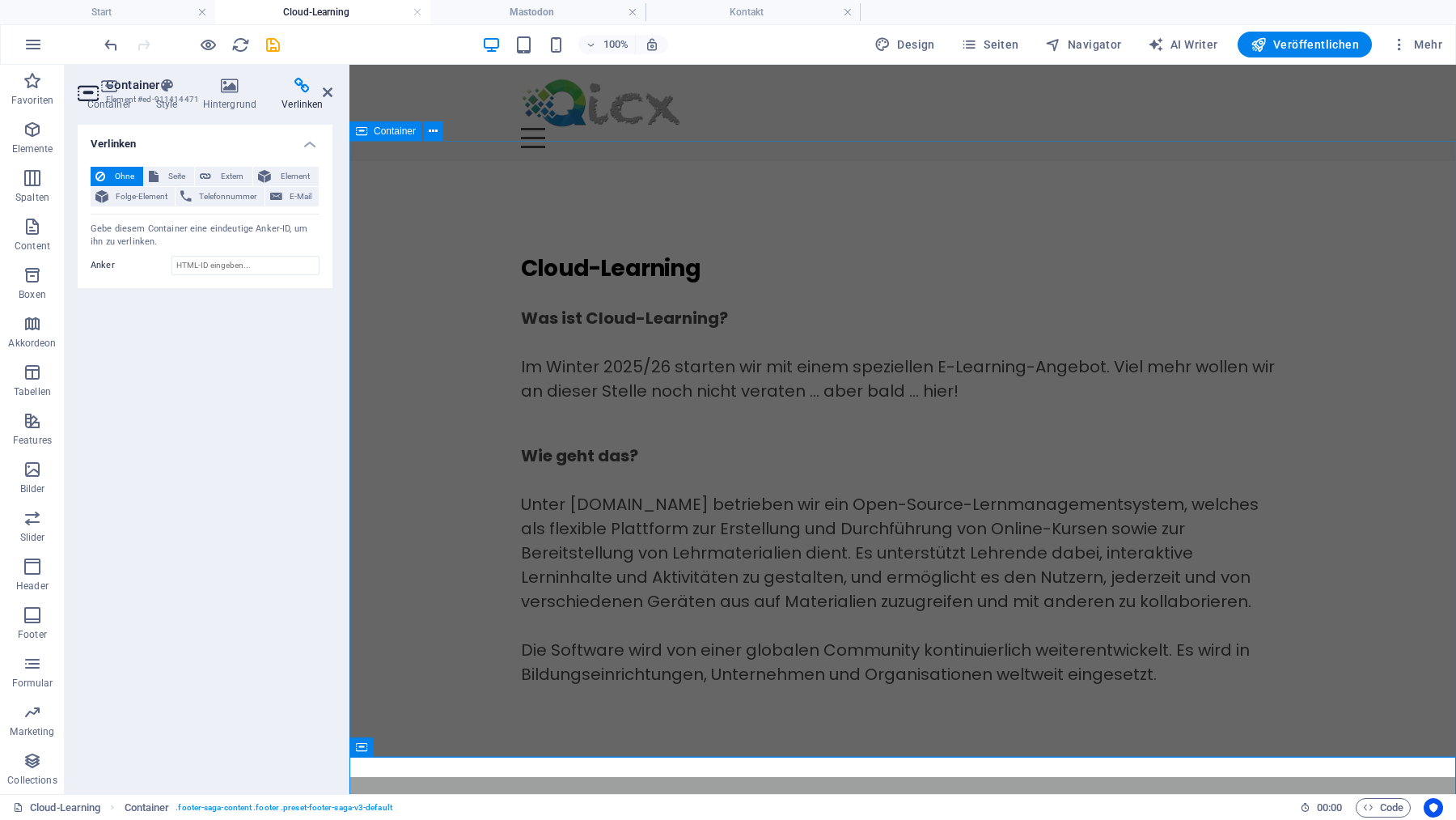
click at [454, 317] on div "Cloud-Learning Was ist Cloud-Learning? Im Winter 2025/26 starten wir mit einem …" at bounding box center [902, 468] width 1107 height 616
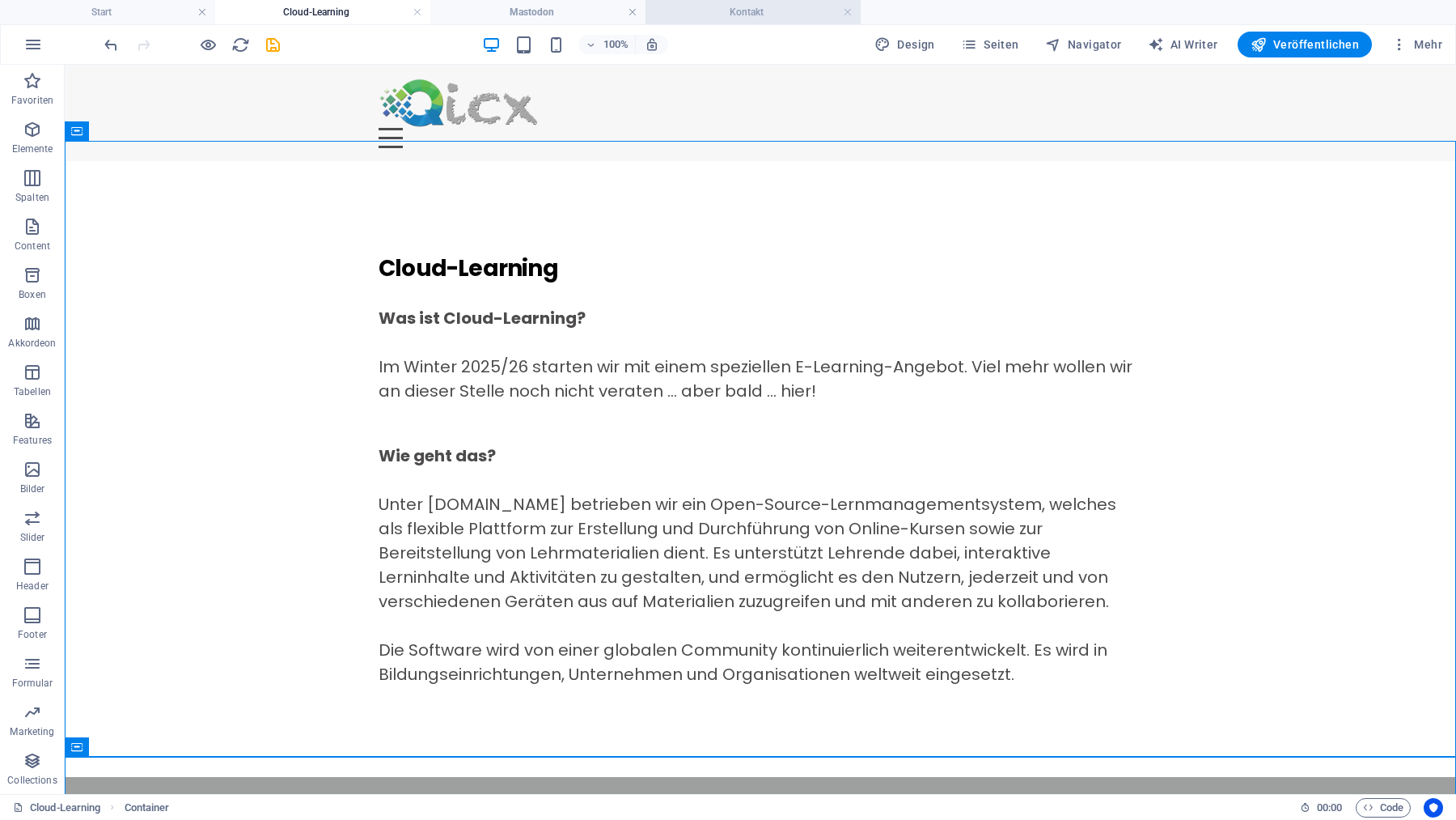
click at [719, 10] on h4 "Kontakt" at bounding box center [753, 12] width 215 height 18
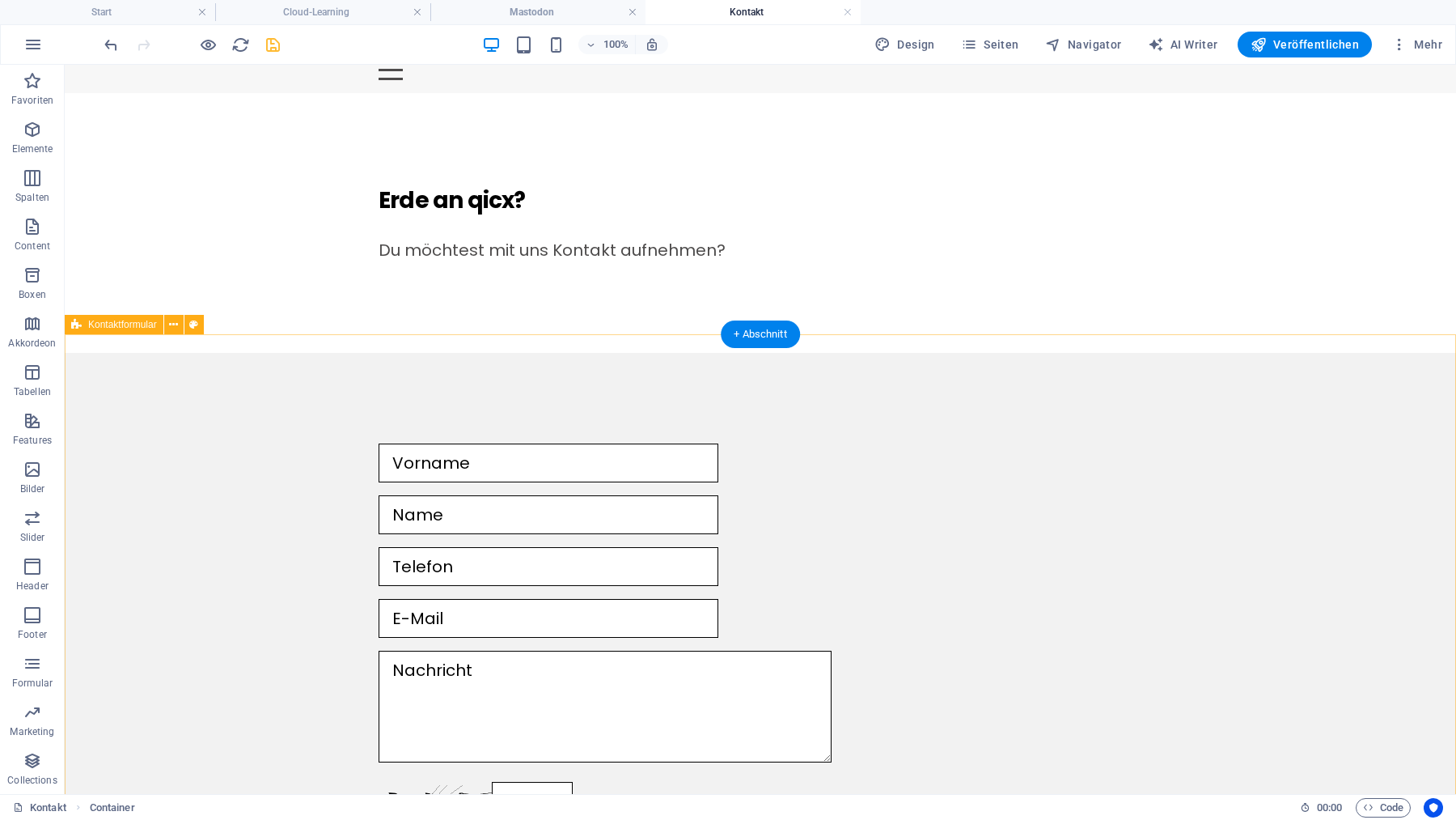
scroll to position [67, 0]
click at [178, 429] on div "Nicht lesbar? Neu generieren Absenden" at bounding box center [760, 657] width 1392 height 607
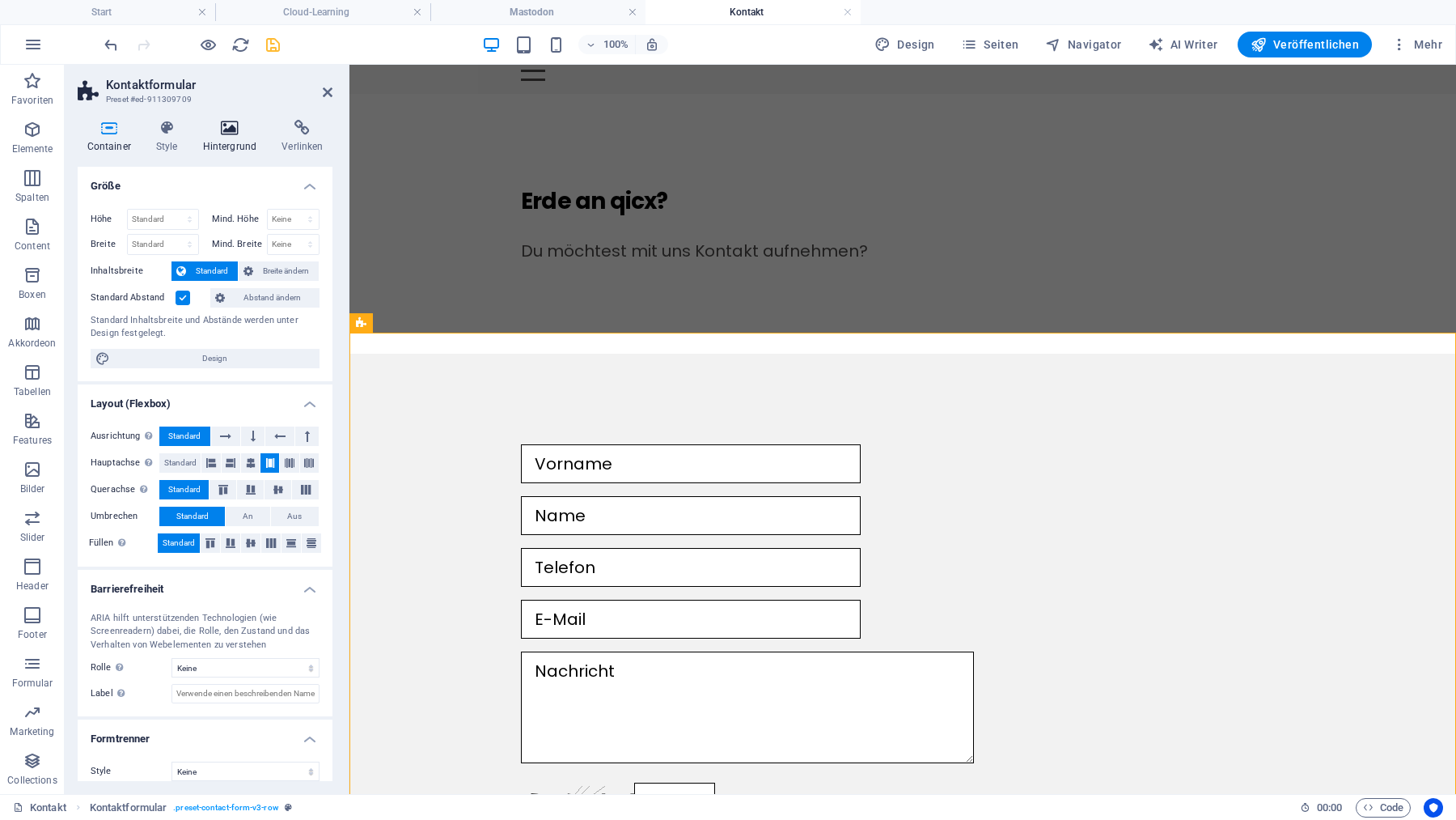
click at [240, 140] on h4 "Hintergrund" at bounding box center [232, 137] width 79 height 34
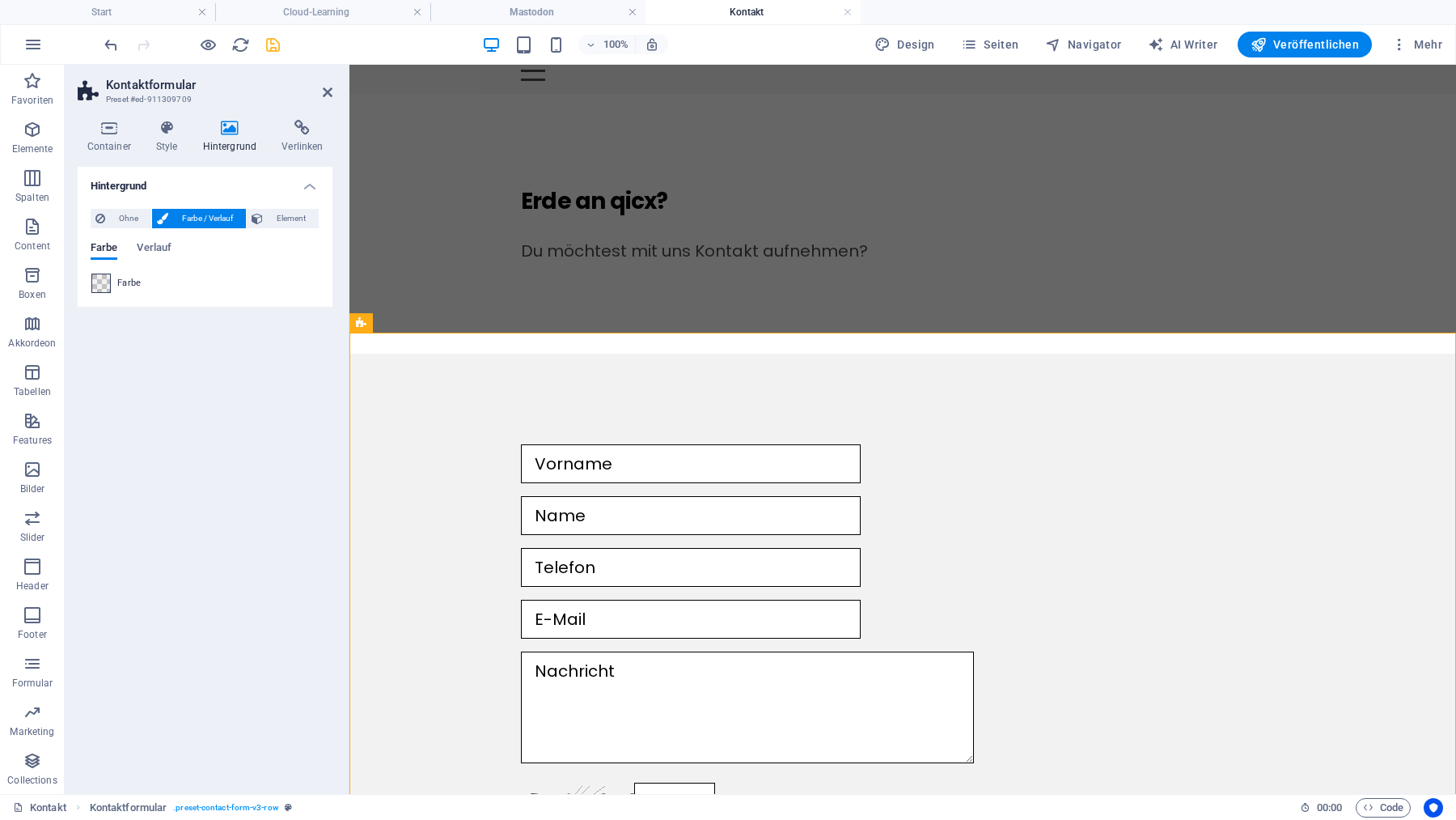
click at [100, 281] on span at bounding box center [101, 283] width 18 height 18
type input "rgba(0, 0, 0, 0.05)"
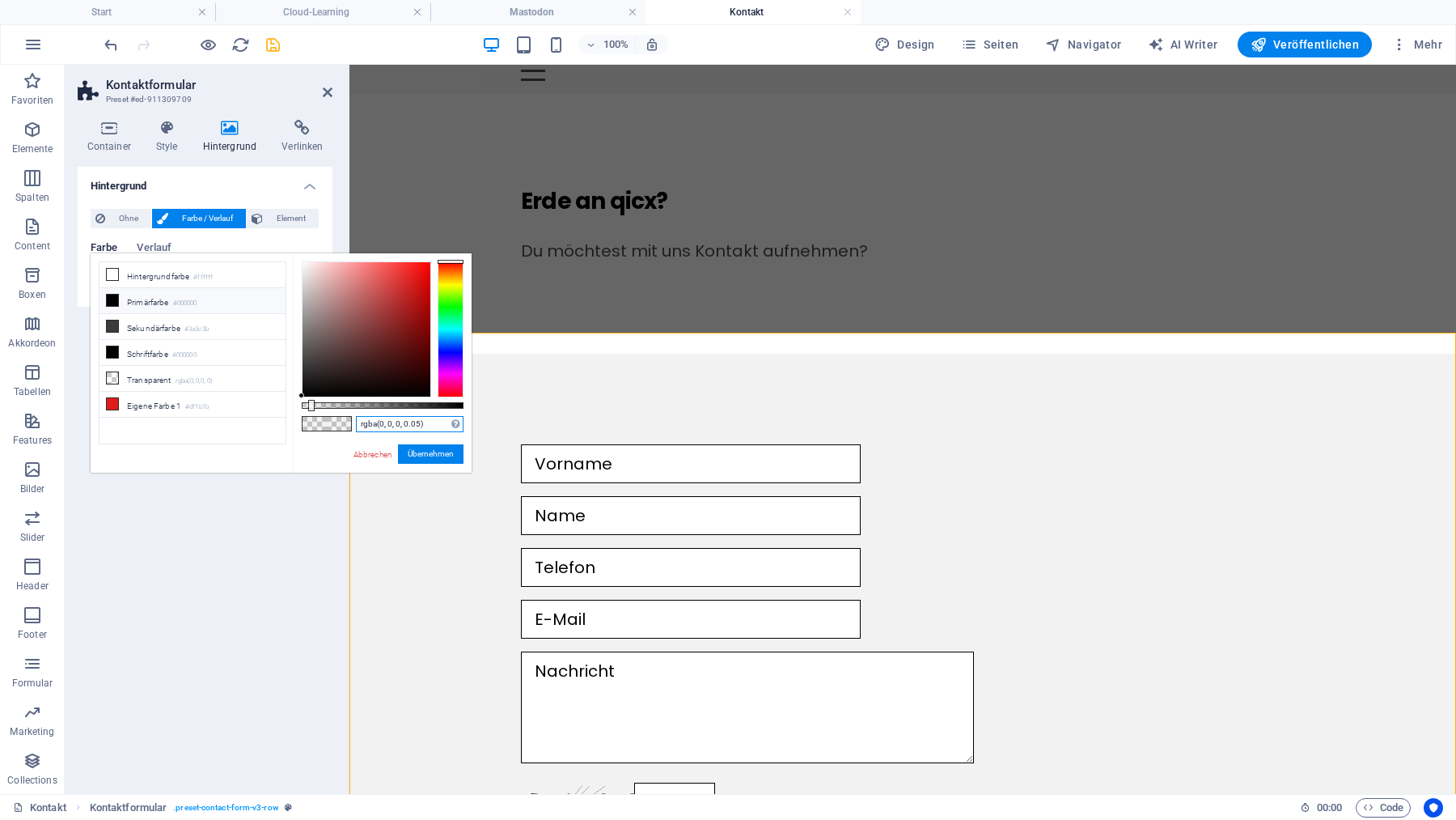
click at [431, 424] on input "rgba(0, 0, 0, 0.05)" at bounding box center [409, 424] width 108 height 16
click at [472, 16] on h4 "Mastodon" at bounding box center [538, 12] width 215 height 18
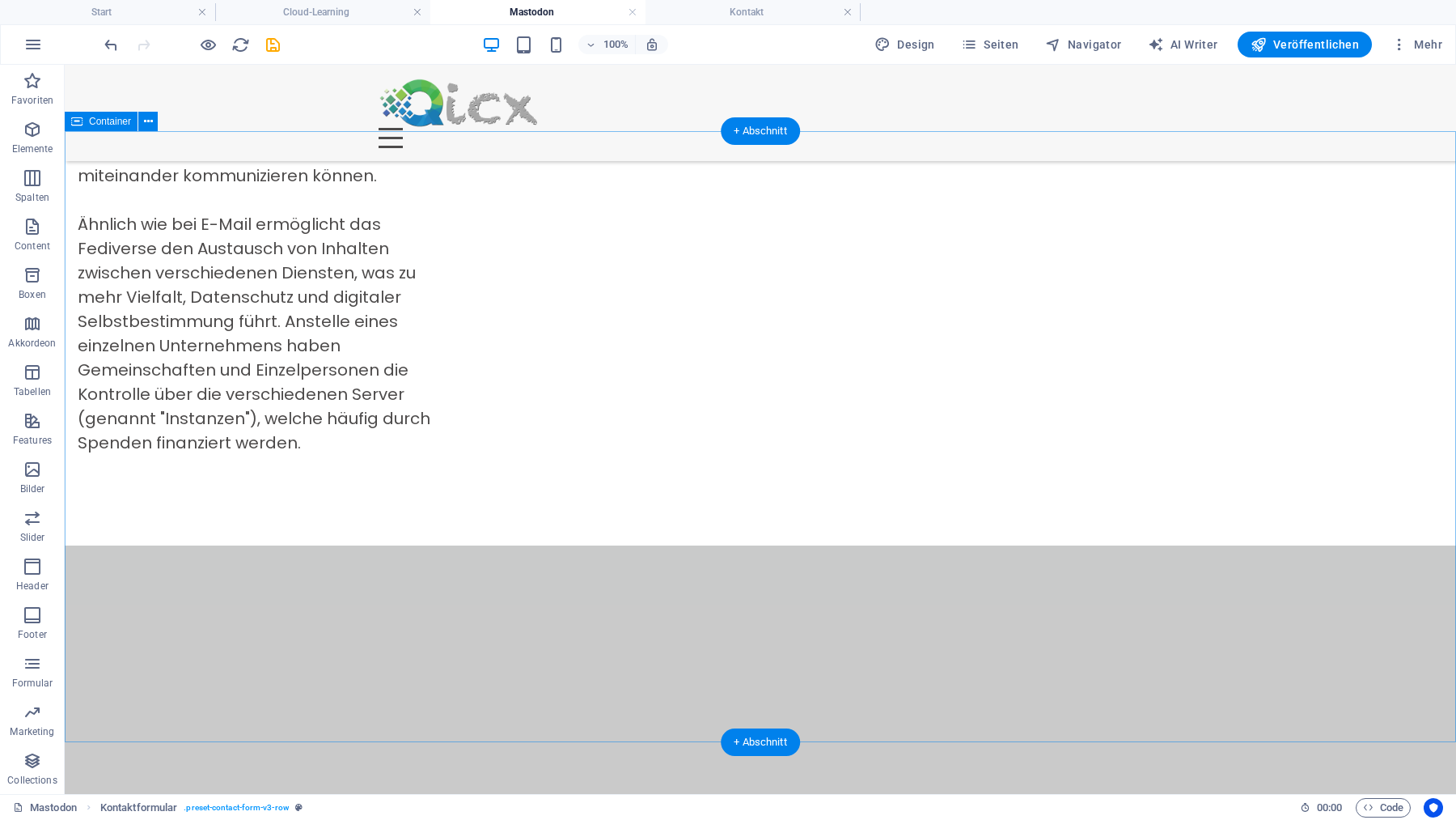
scroll to position [700, 0]
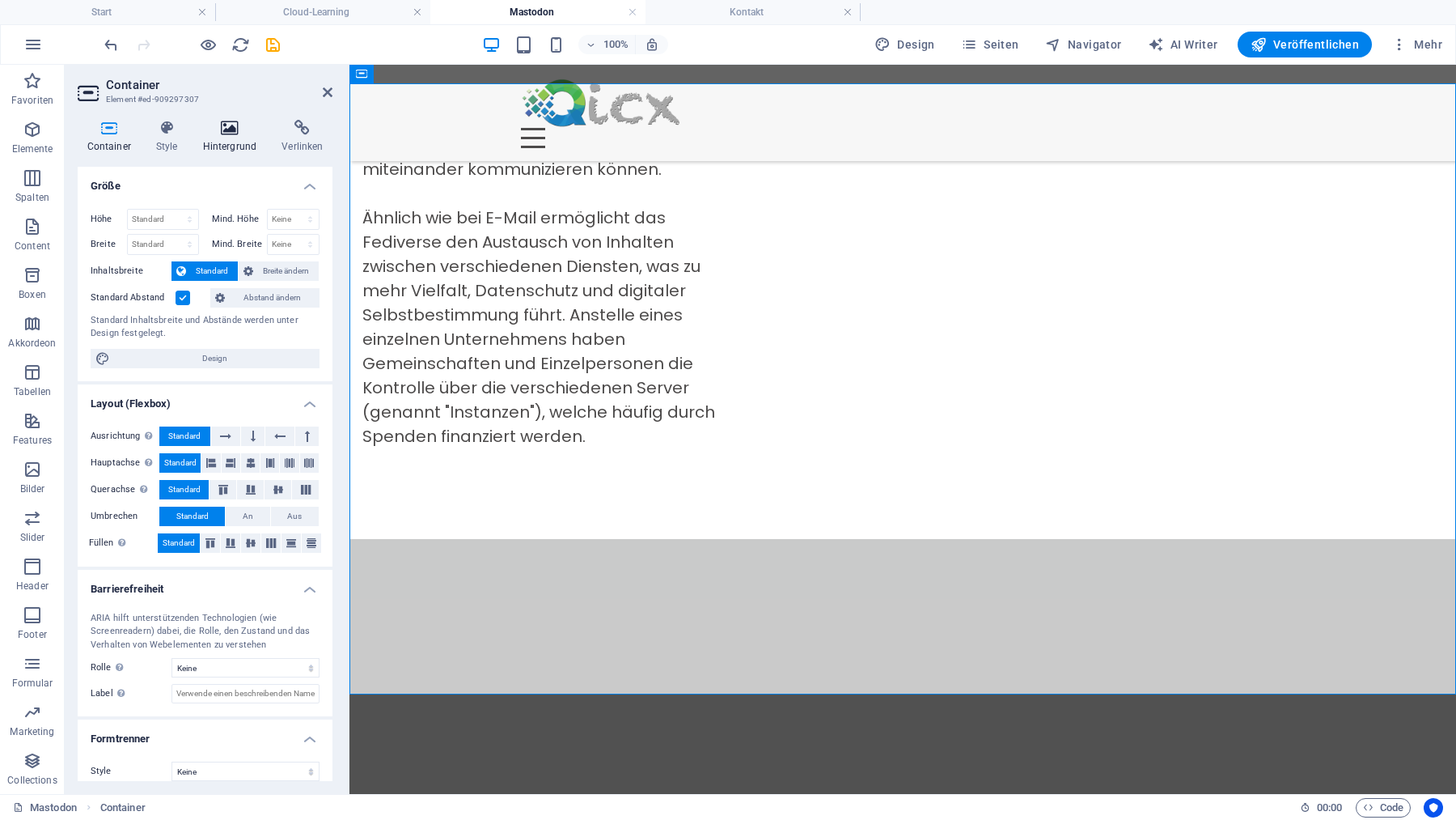
click at [237, 131] on icon at bounding box center [229, 128] width 73 height 16
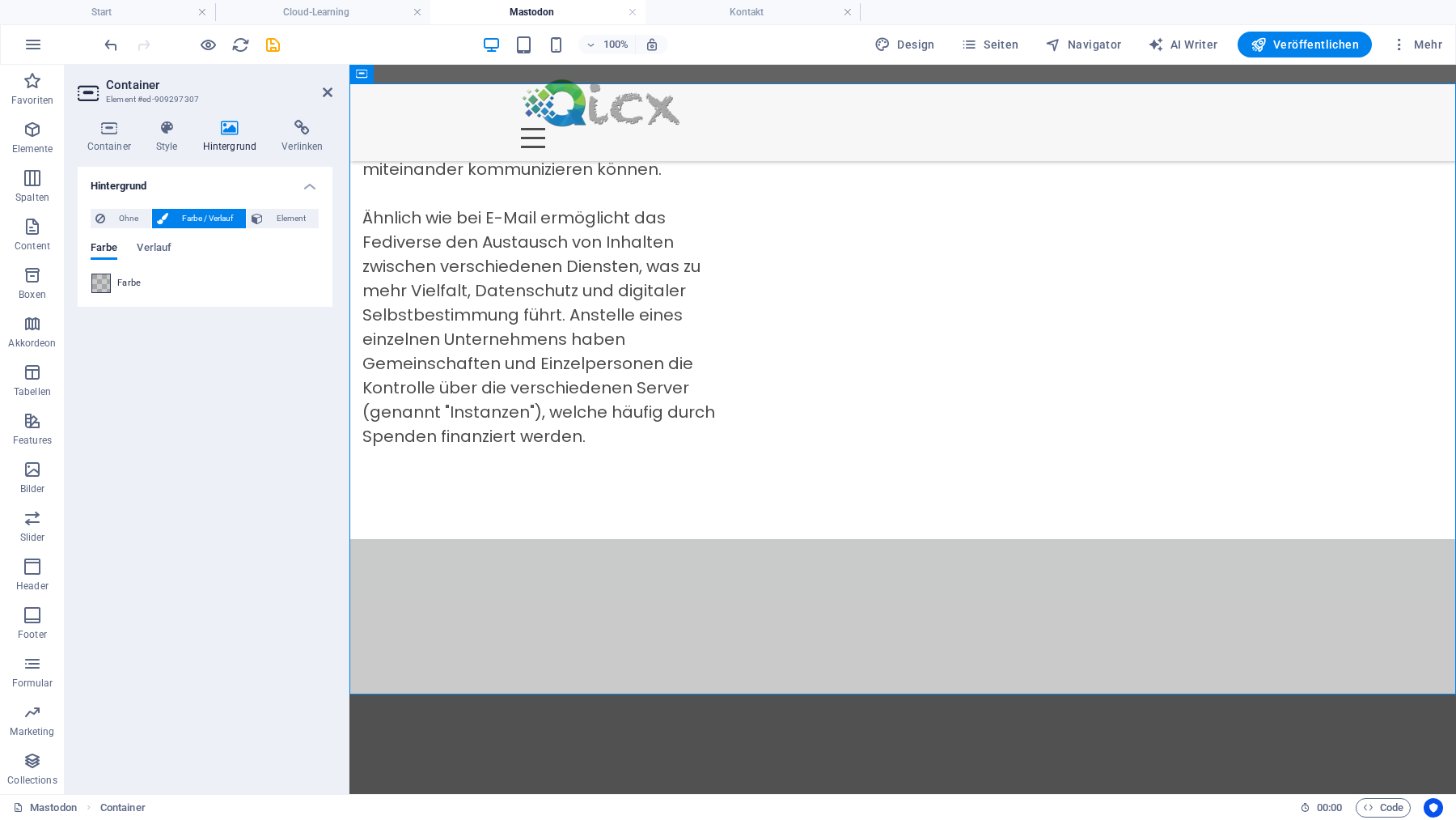
click at [102, 287] on span at bounding box center [101, 283] width 18 height 18
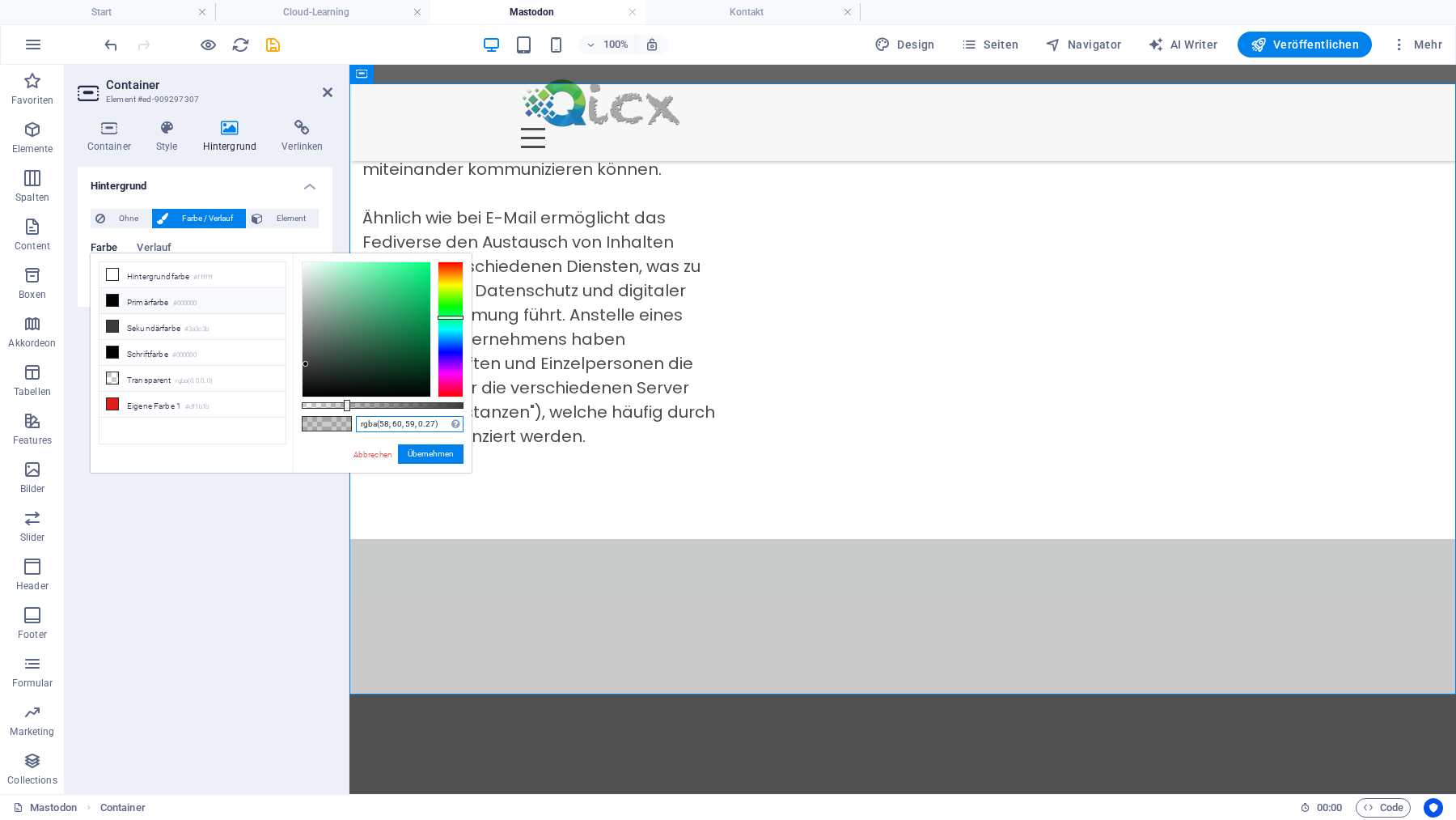
click at [442, 426] on input "rgba(58, 60, 59, 0.27)" at bounding box center [409, 424] width 108 height 16
paste input "0, 0, 0, 0.05"
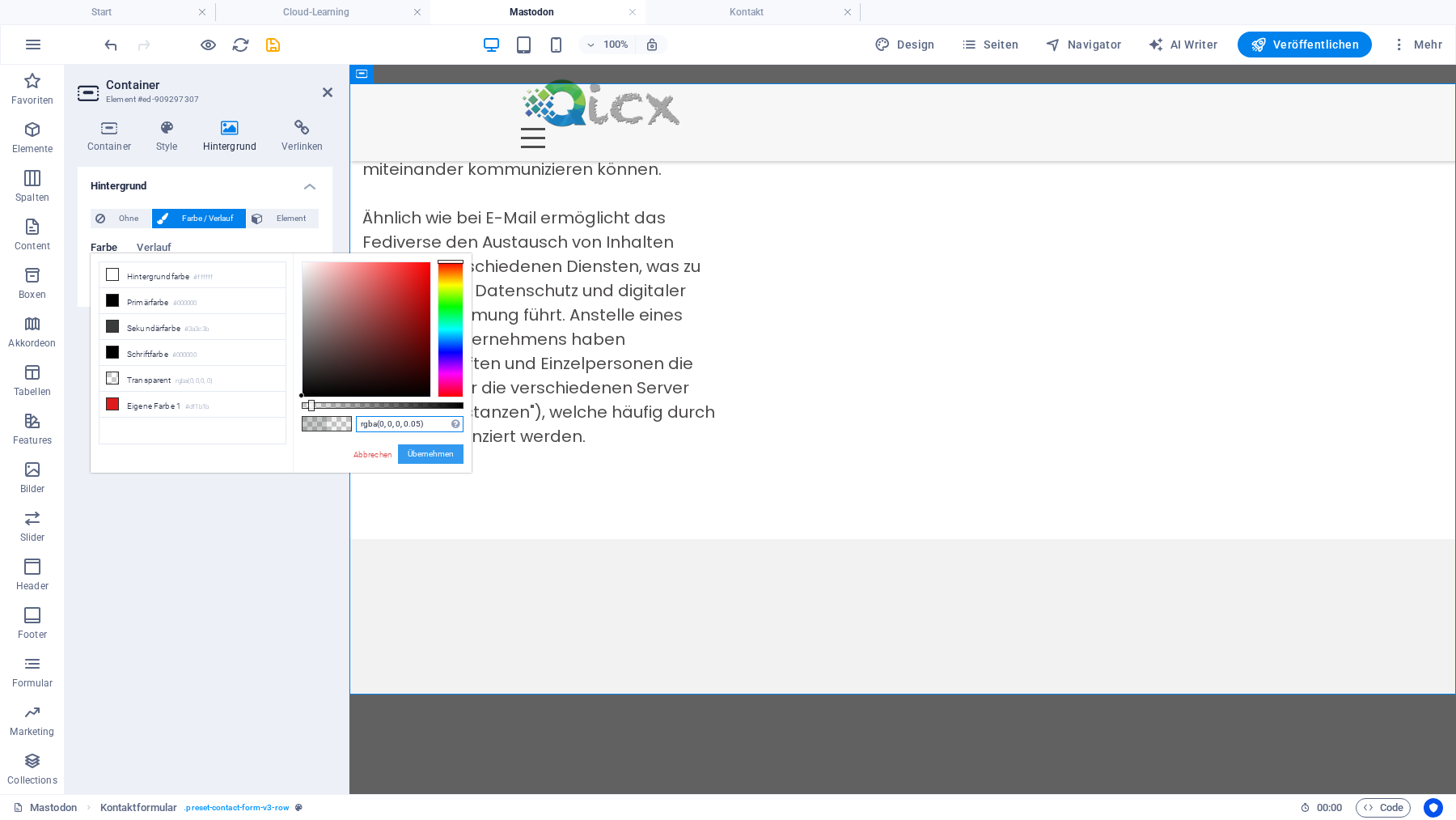
type input "rgba(0, 0, 0, 0.05)"
click at [445, 451] on button "Übernehmen" at bounding box center [431, 454] width 65 height 20
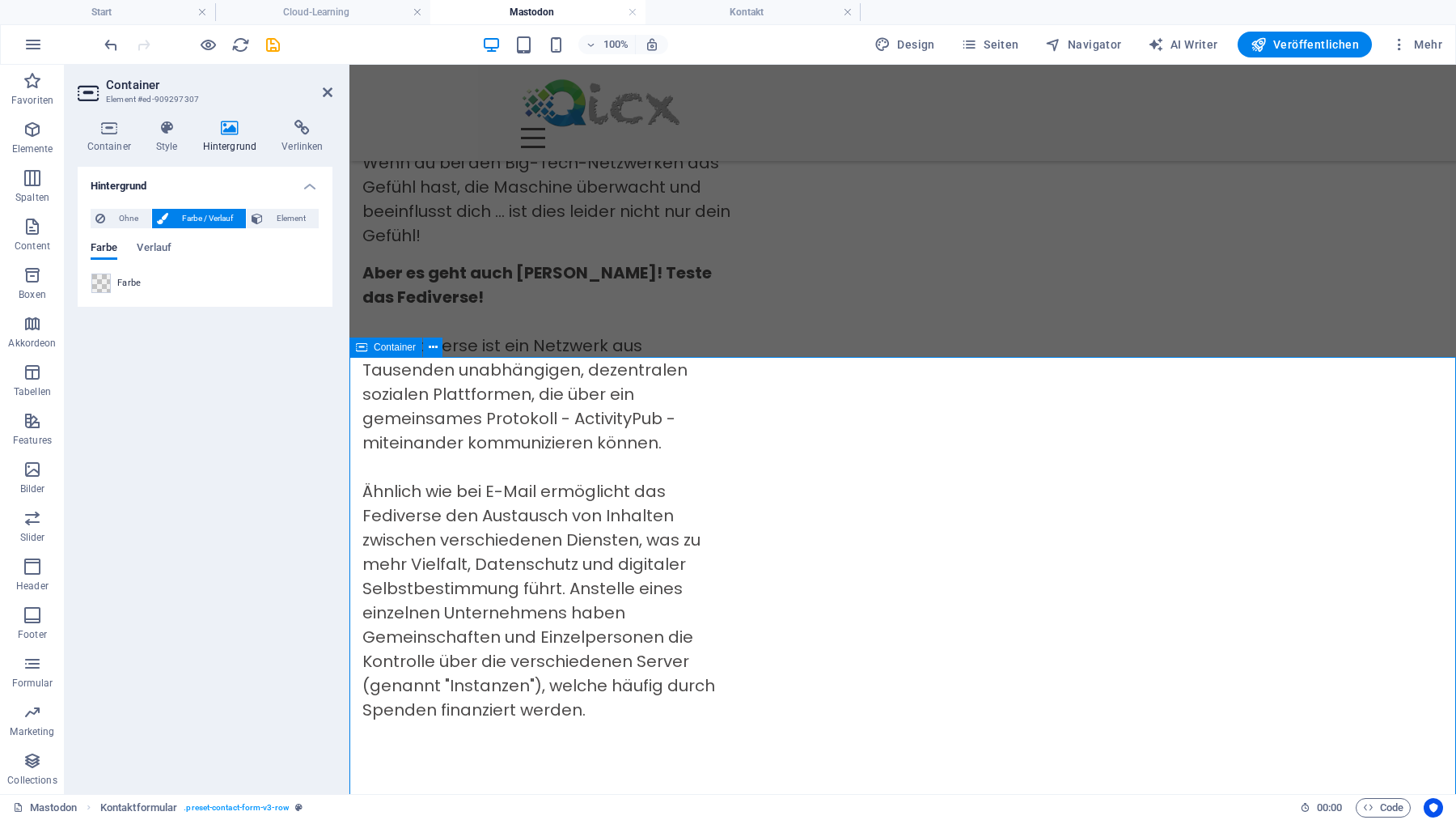
scroll to position [425, 0]
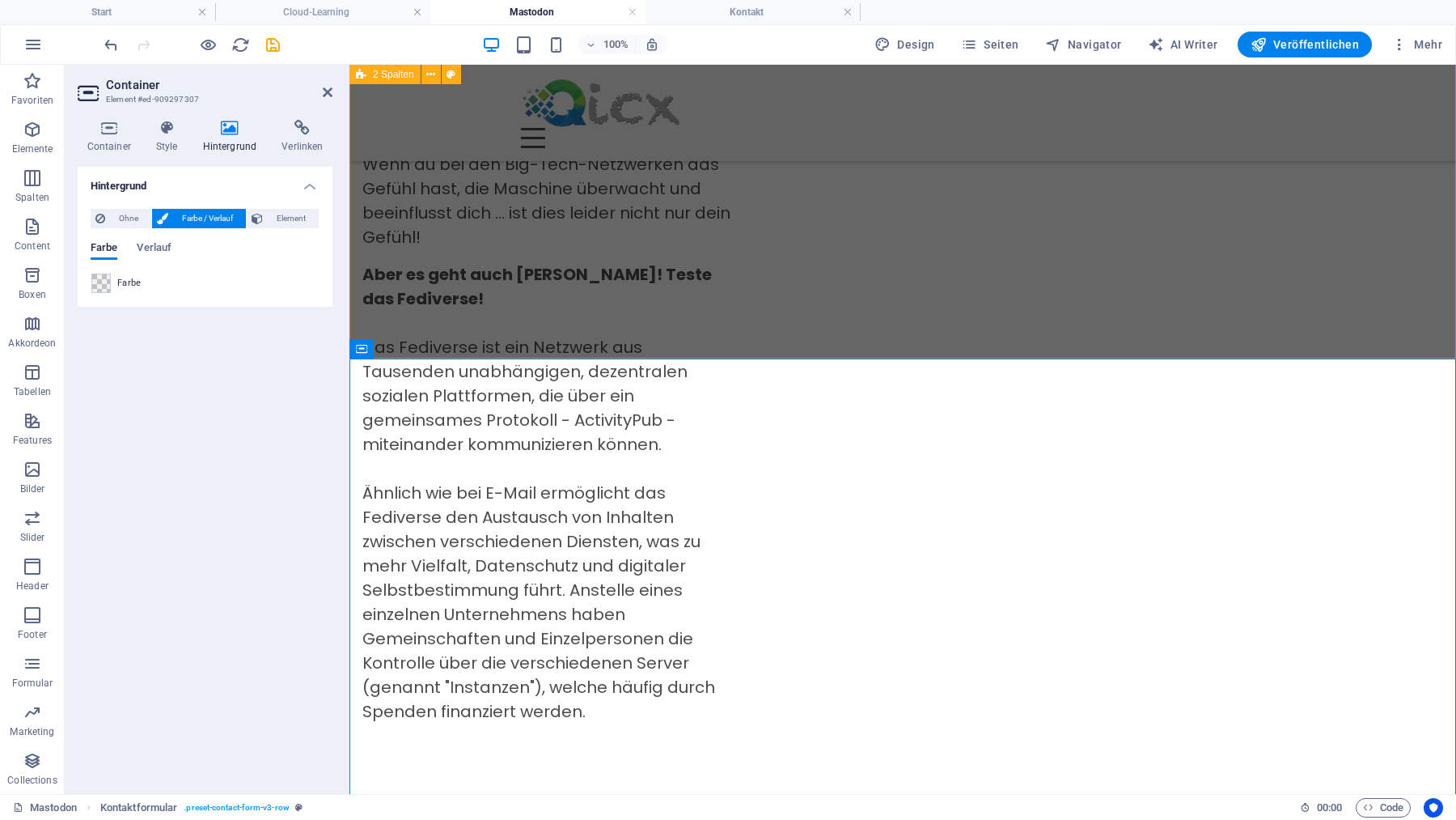
click at [400, 308] on div "Social Media. Wirklich? Netzwerke wie Instagram, Facebook oder X (Twitter) lass…" at bounding box center [902, 227] width 1107 height 1174
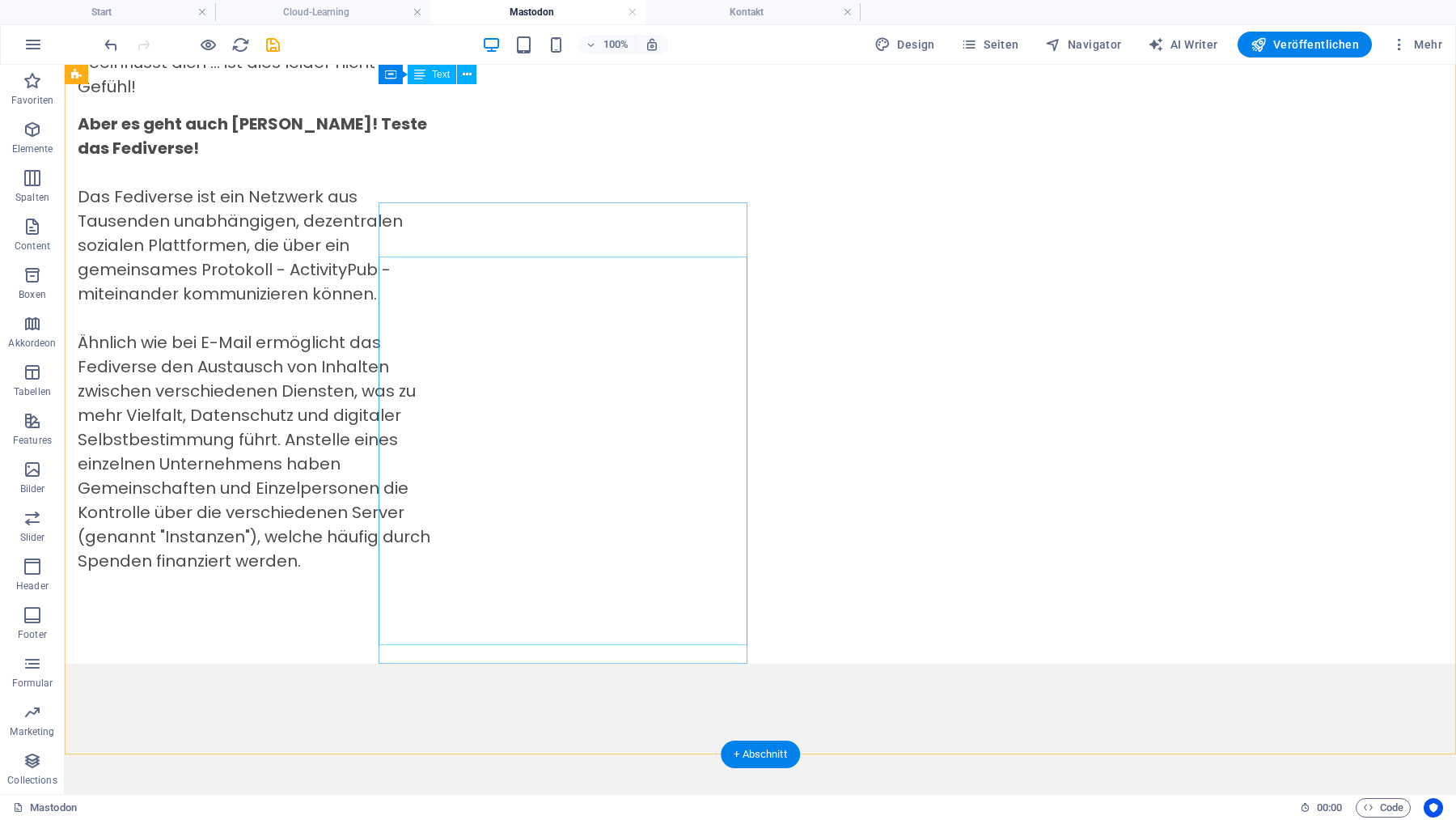
scroll to position [0, 0]
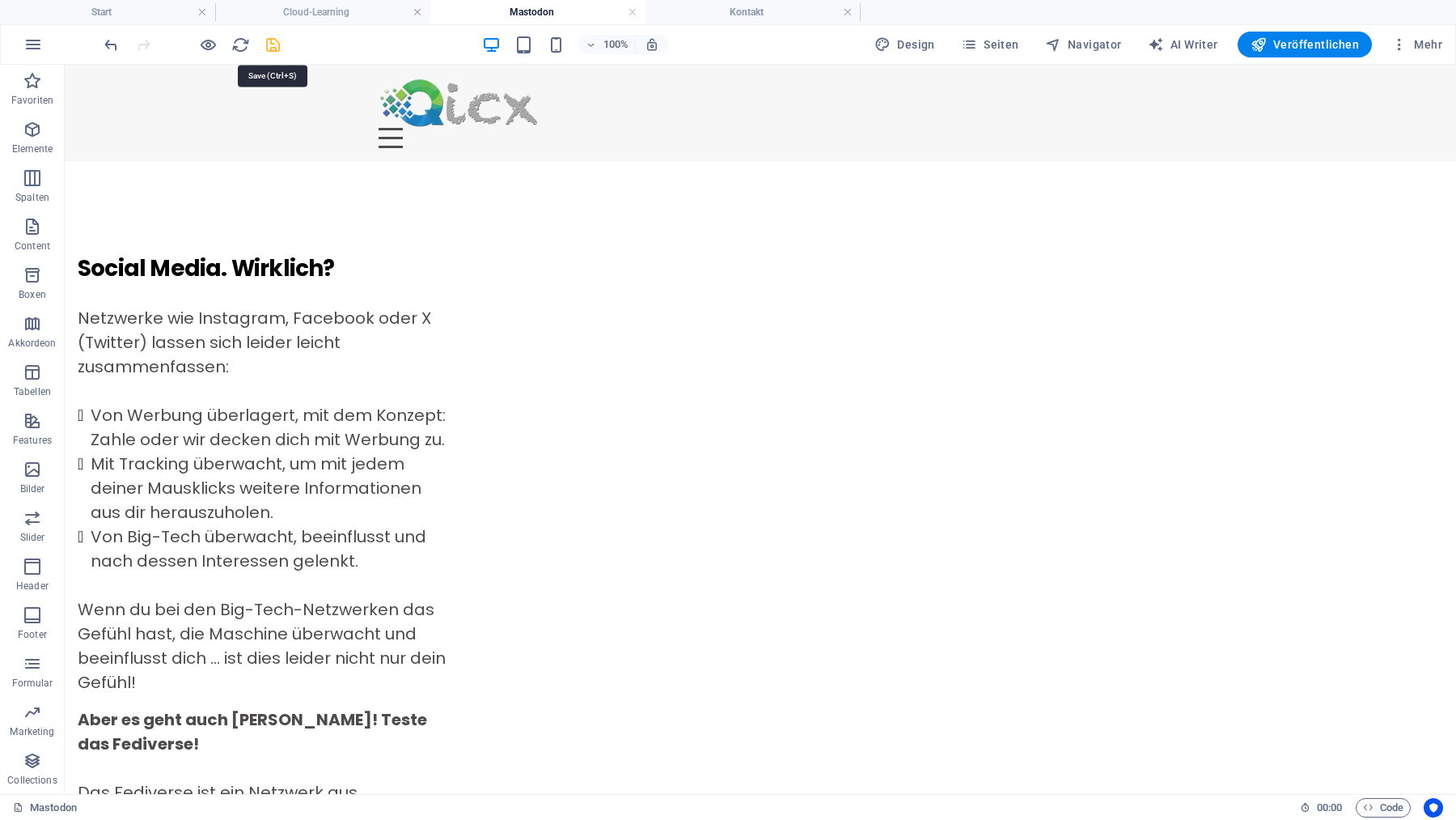
click at [272, 39] on icon "save" at bounding box center [272, 45] width 19 height 19
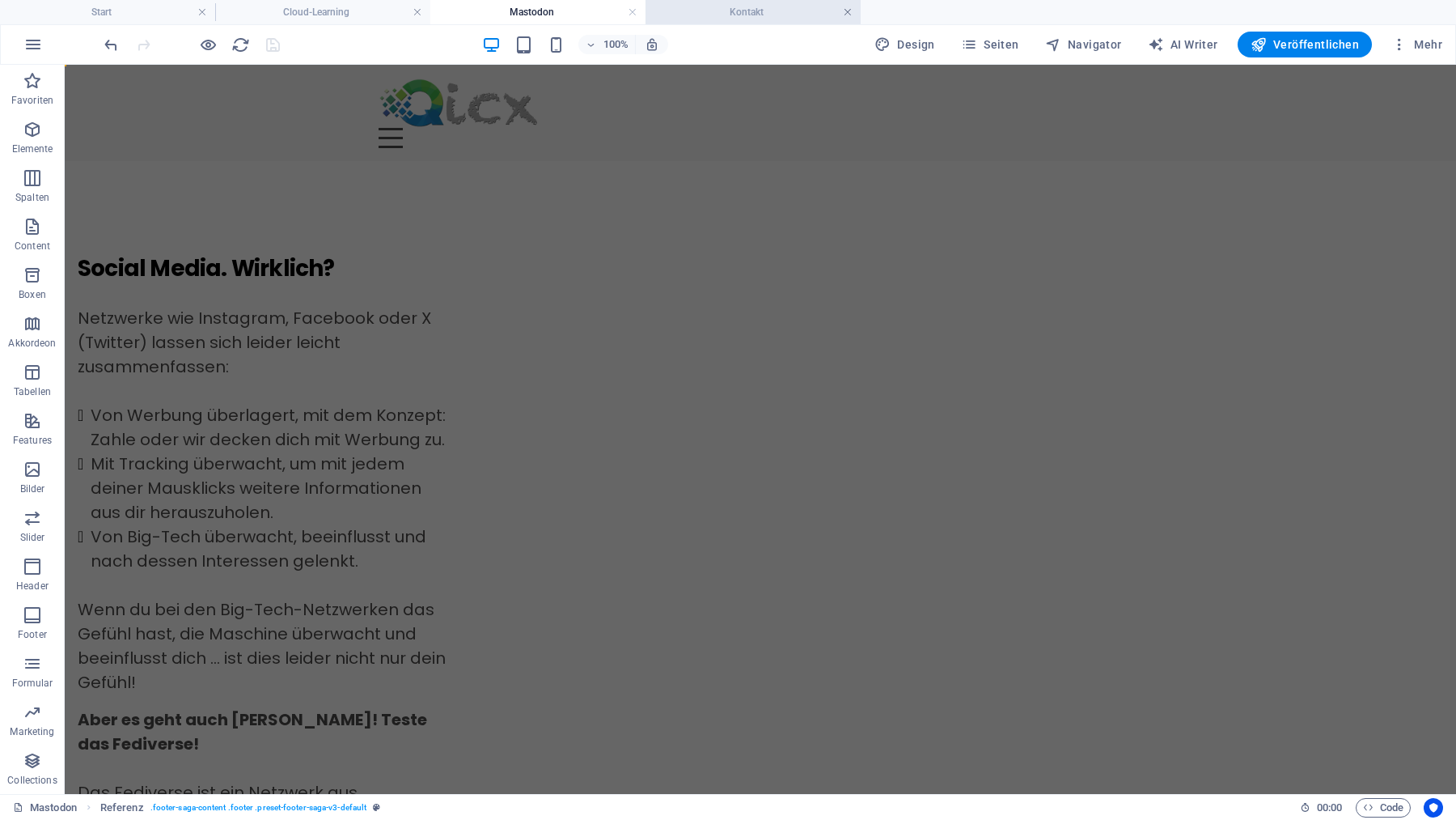
click at [847, 11] on link at bounding box center [847, 12] width 10 height 16
click at [631, 9] on link at bounding box center [633, 12] width 10 height 16
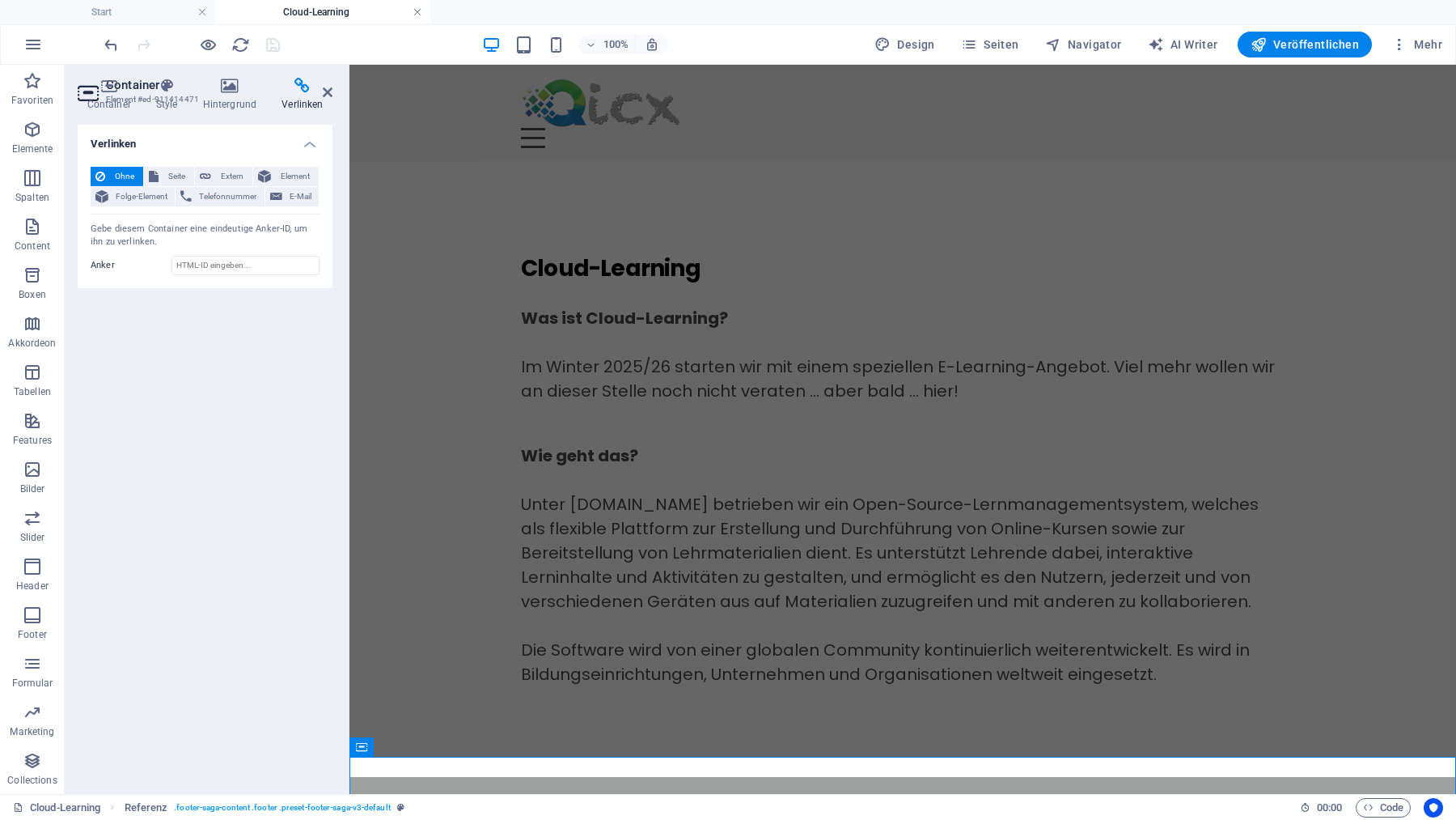
click at [415, 11] on link at bounding box center [418, 12] width 10 height 16
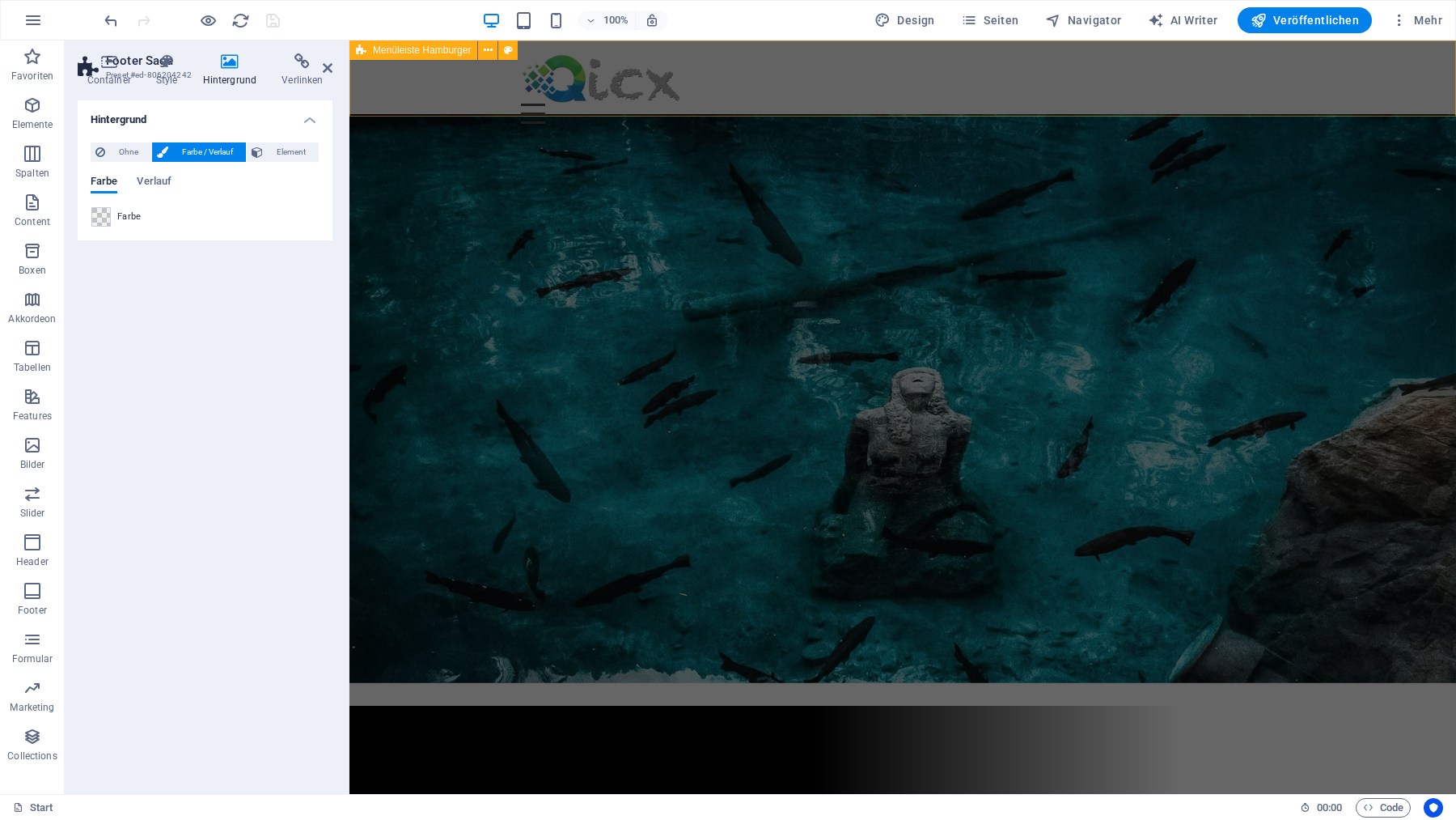
click at [447, 84] on div "Menu Ziehe hier Inhalte hinein oder Elemente hinzufügen Zwischenablage einfügen…" at bounding box center [902, 89] width 1107 height 96
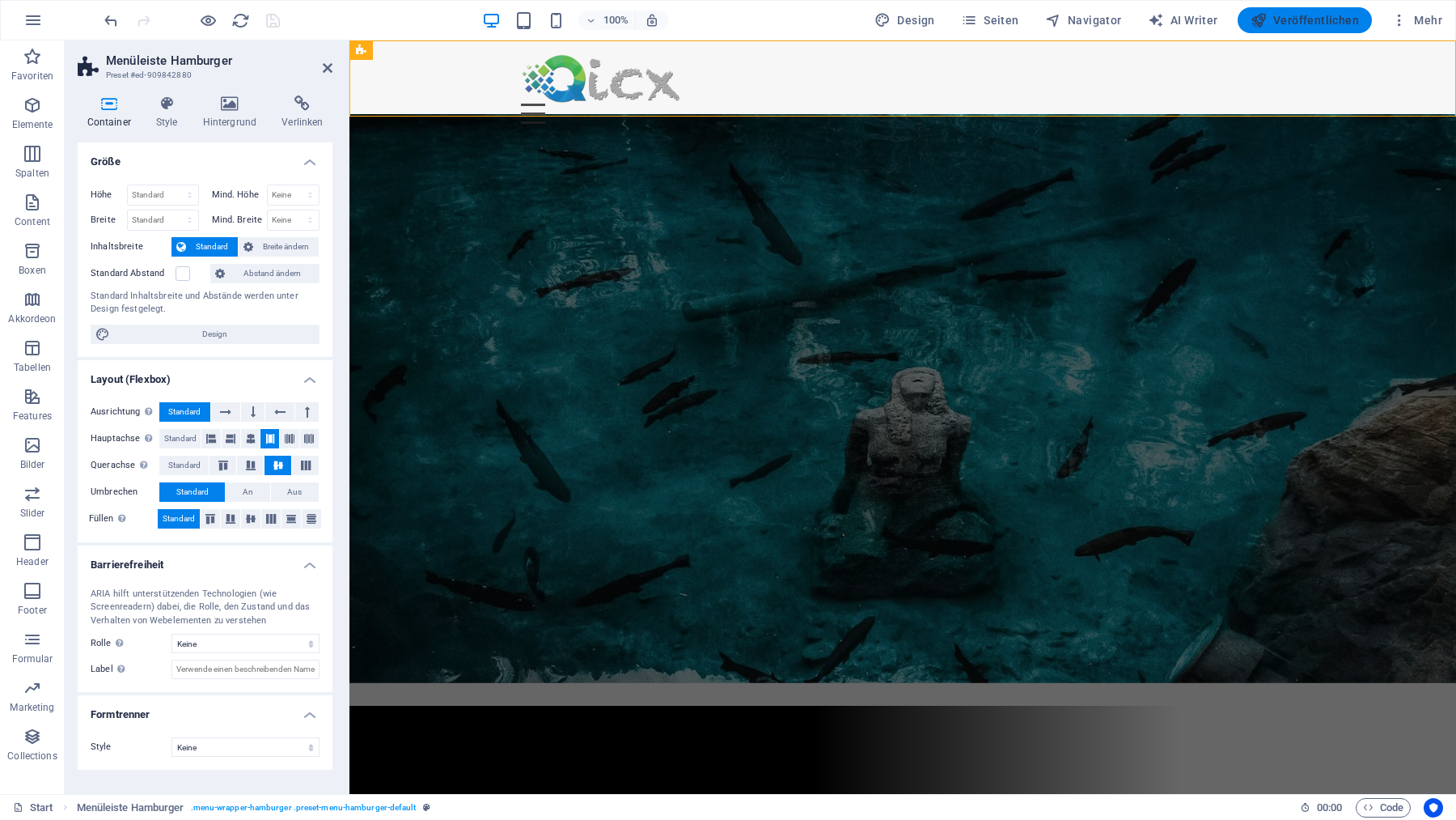
click at [1317, 23] on span "Veröffentlichen" at bounding box center [1304, 20] width 108 height 16
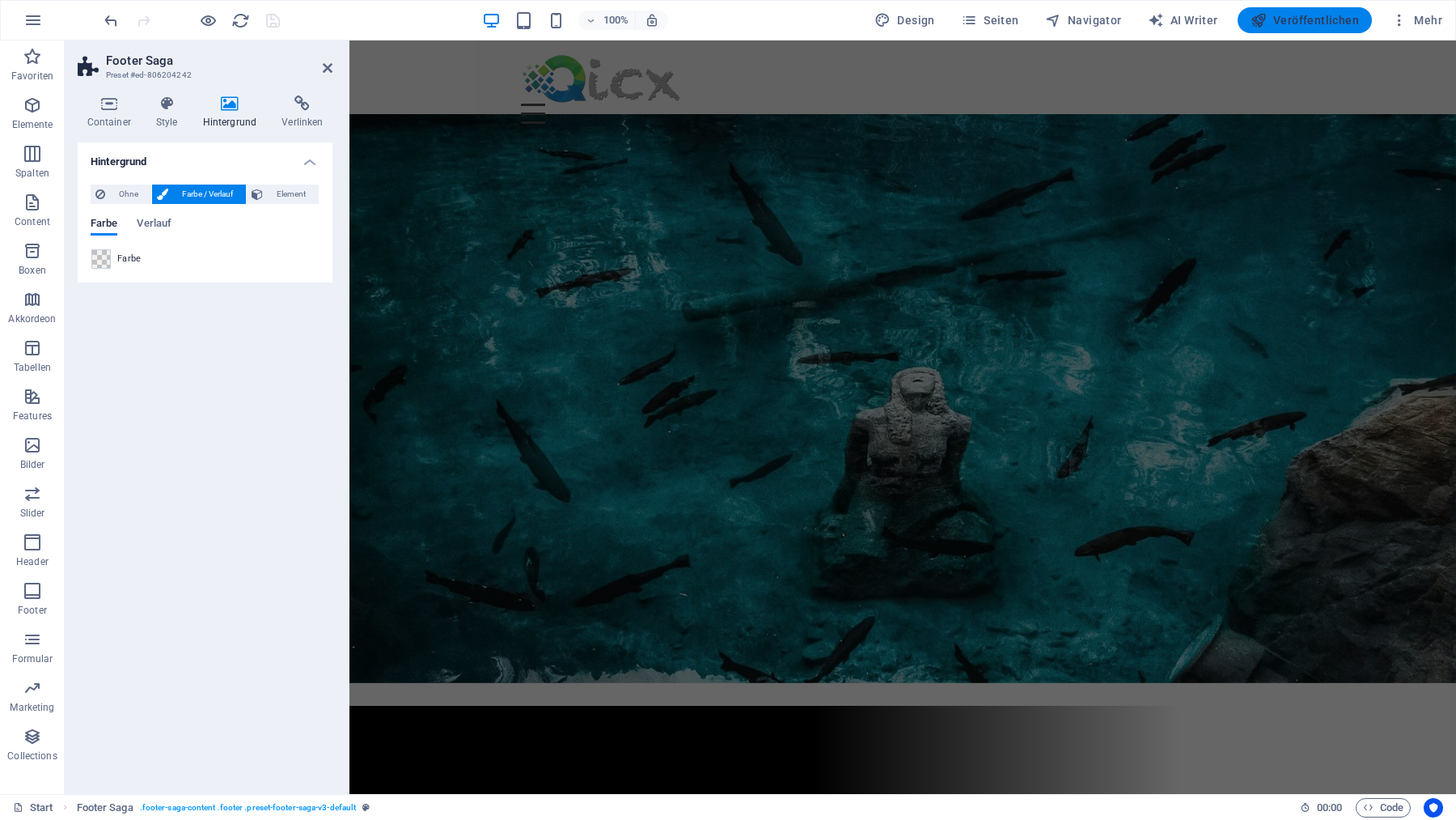
scroll to position [888, 0]
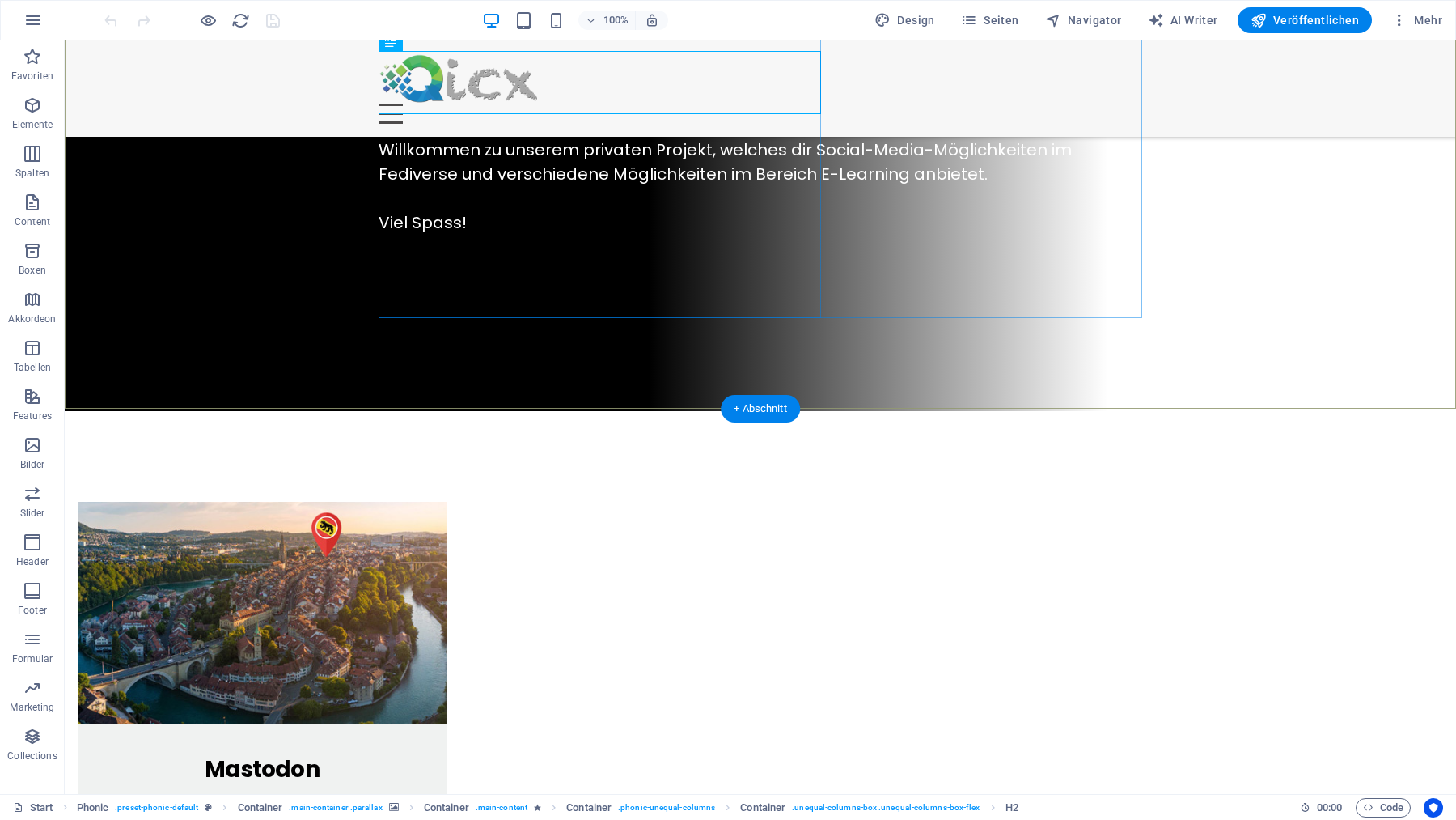
scroll to position [888, 0]
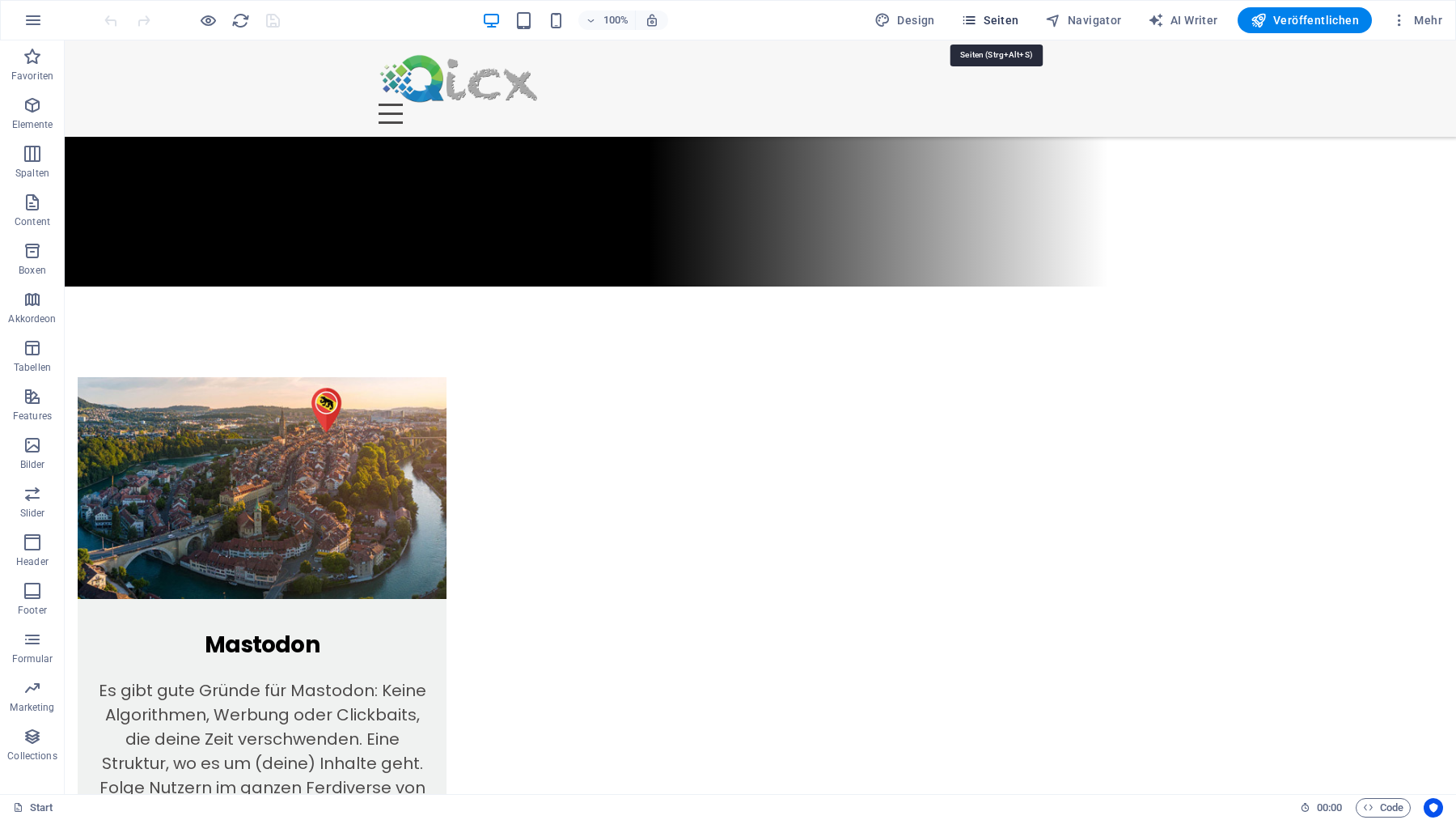
click at [1001, 23] on span "Seiten" at bounding box center [989, 20] width 58 height 16
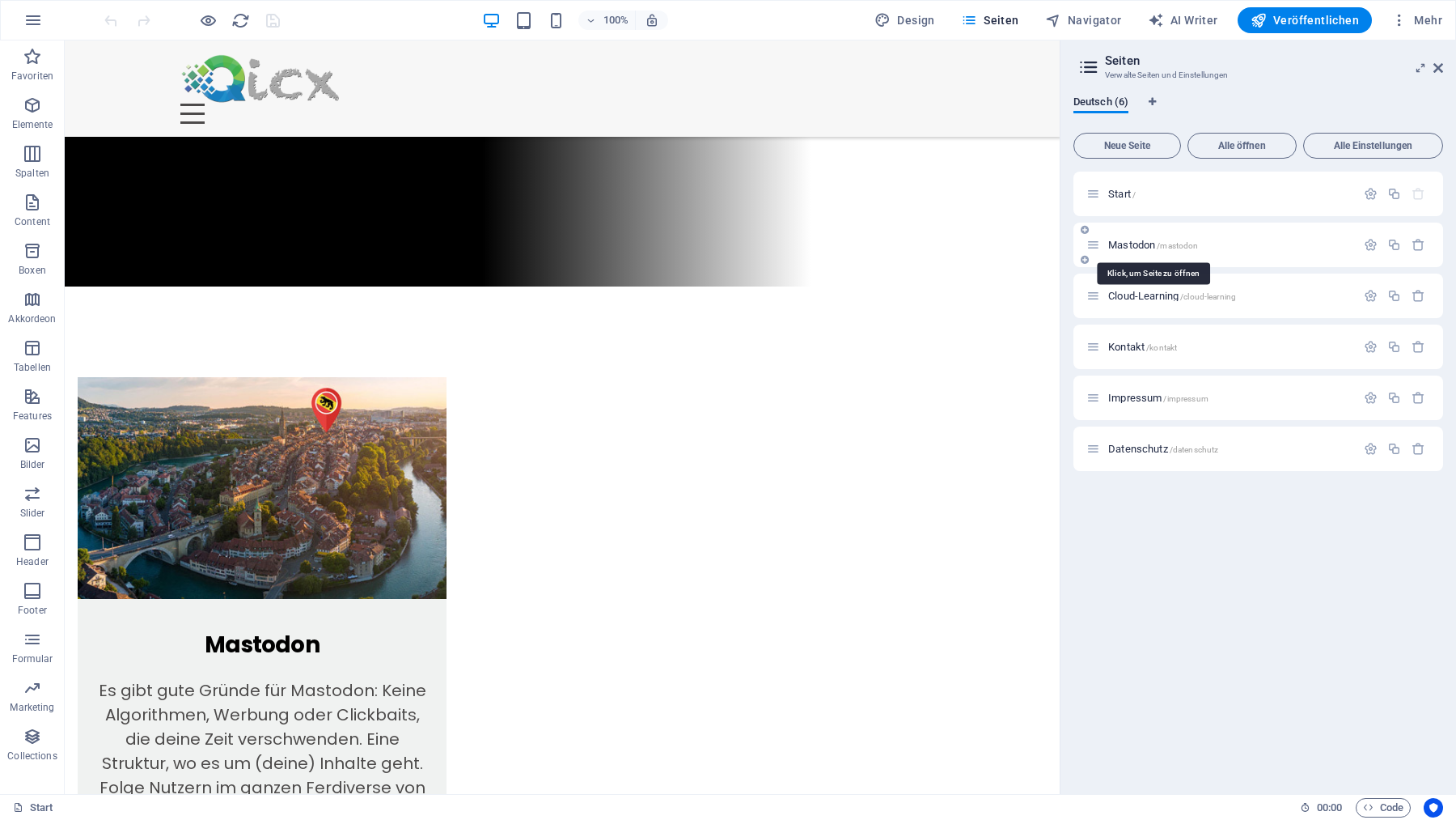
click at [1122, 247] on span "Mastodon /mastodon" at bounding box center [1153, 245] width 90 height 12
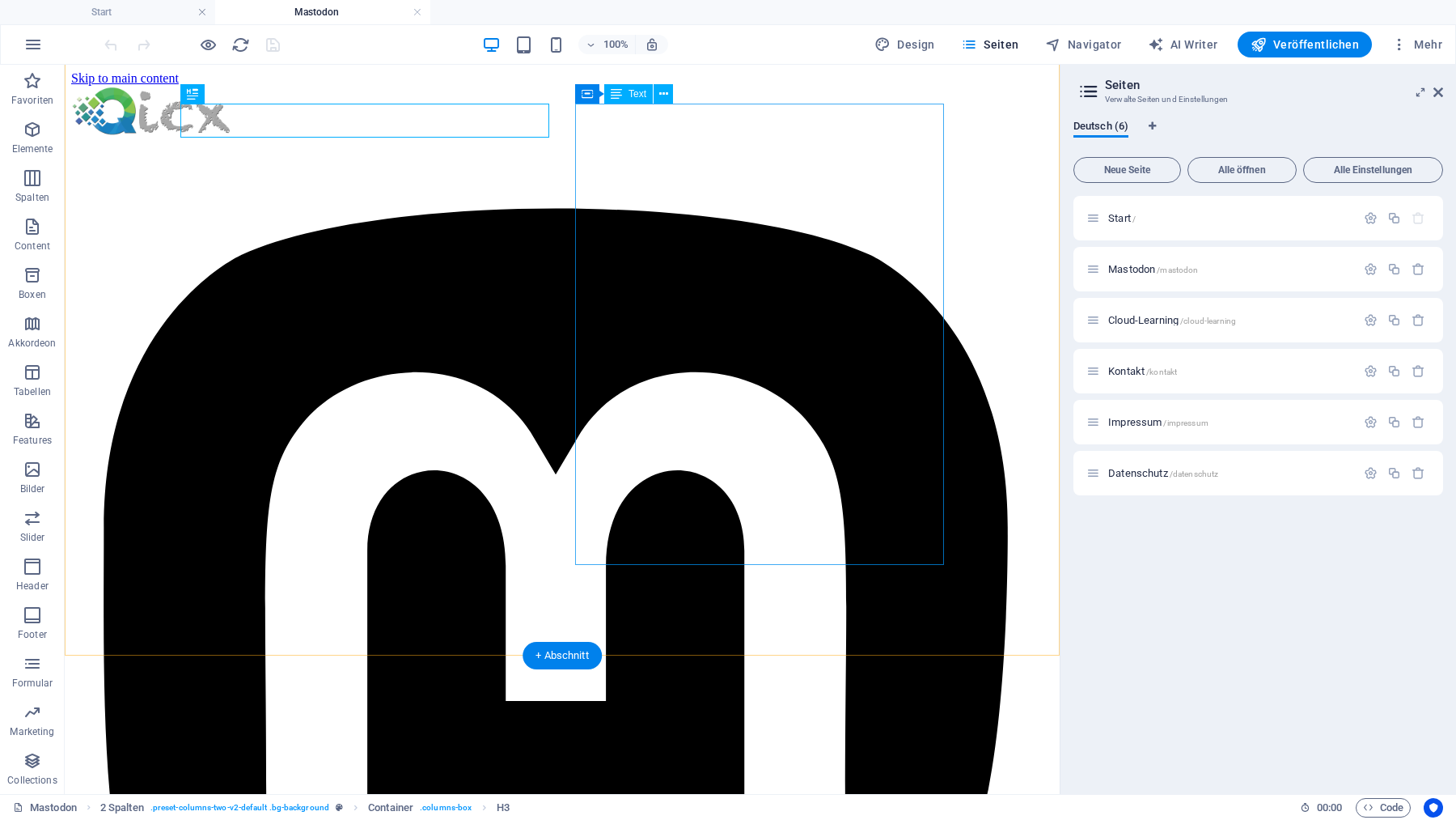
scroll to position [1588, 0]
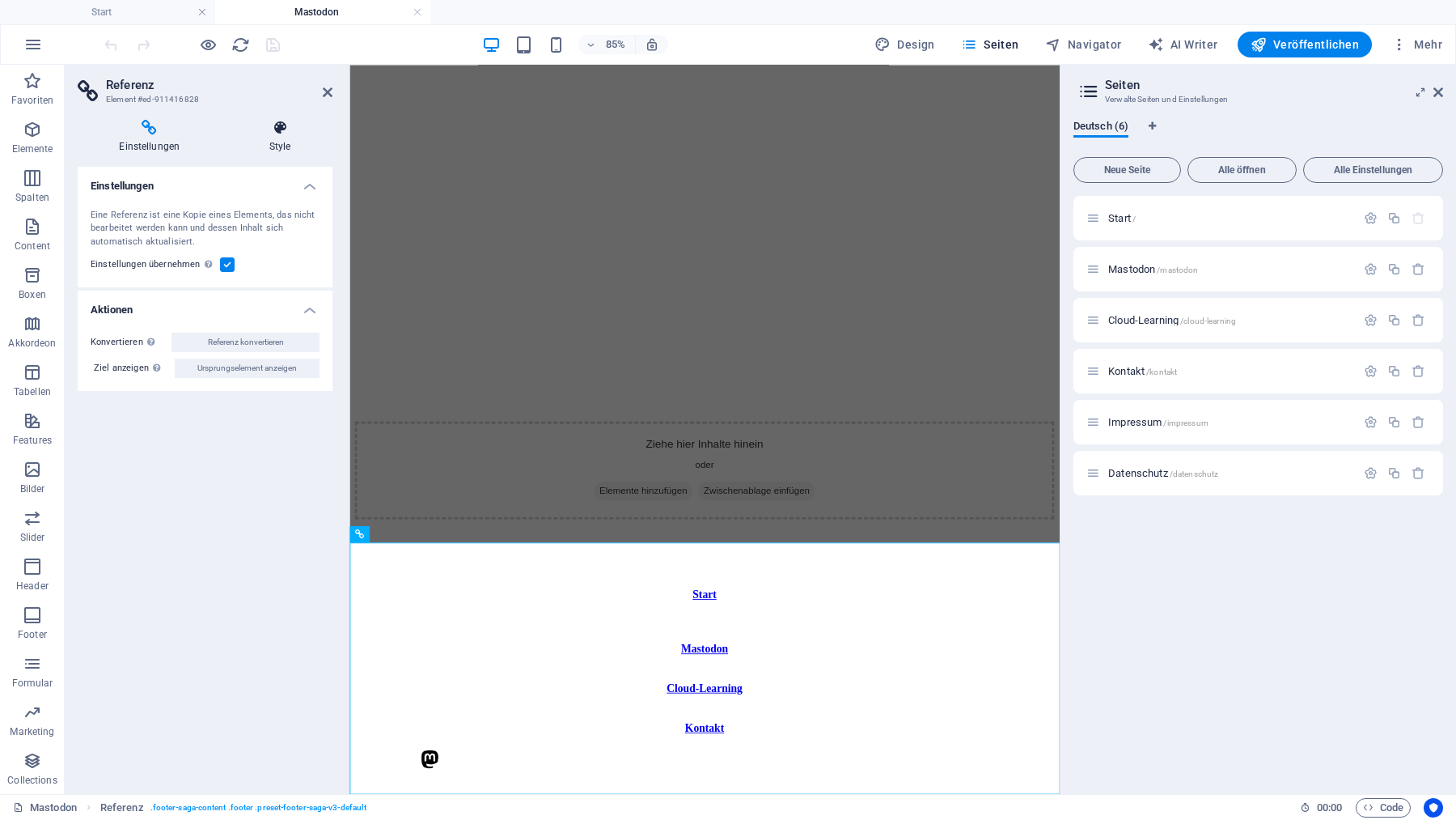
click at [283, 126] on icon at bounding box center [281, 128] width 104 height 16
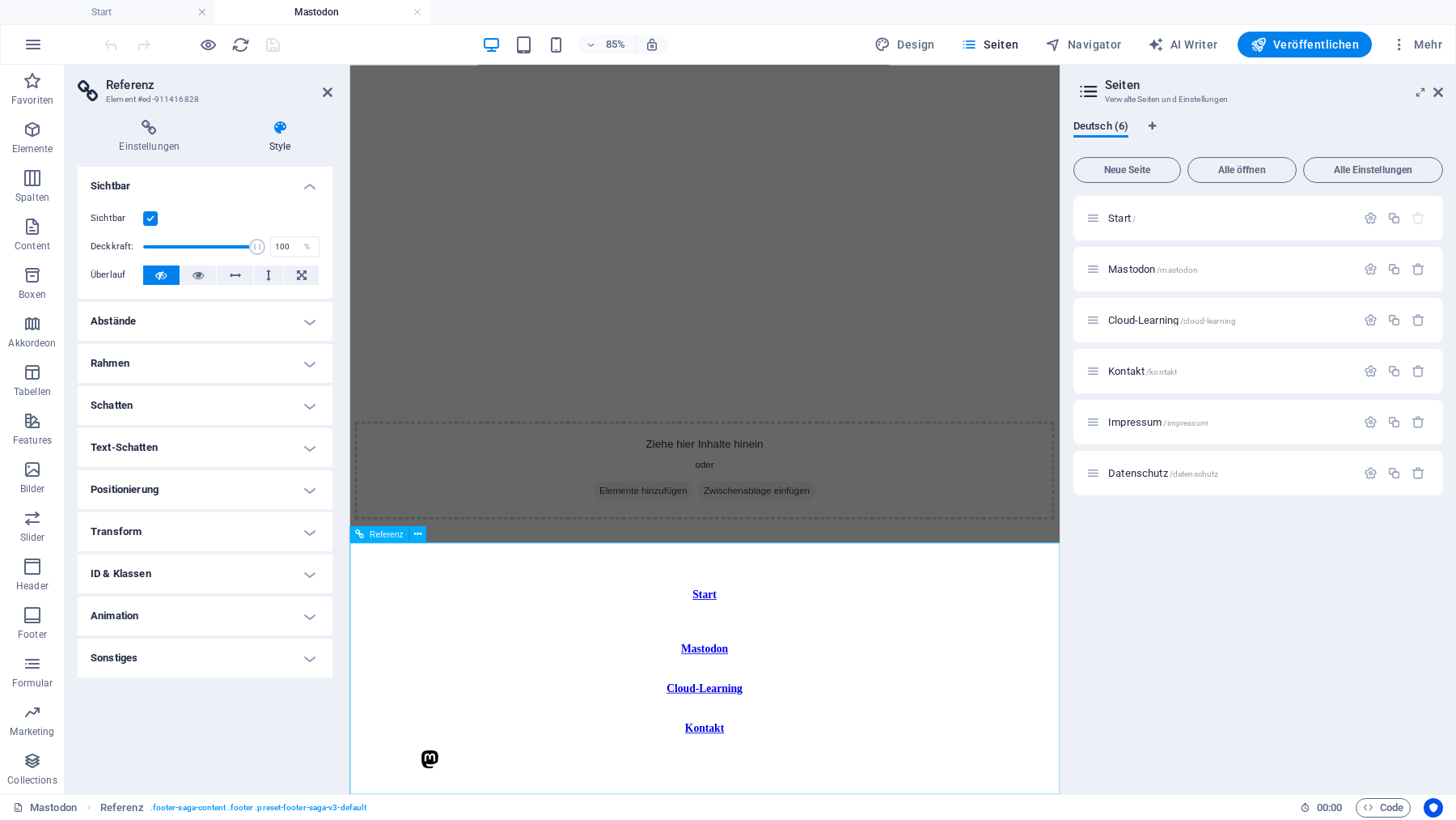
click at [419, 535] on icon at bounding box center [417, 534] width 7 height 15
click at [327, 87] on icon at bounding box center [328, 92] width 10 height 13
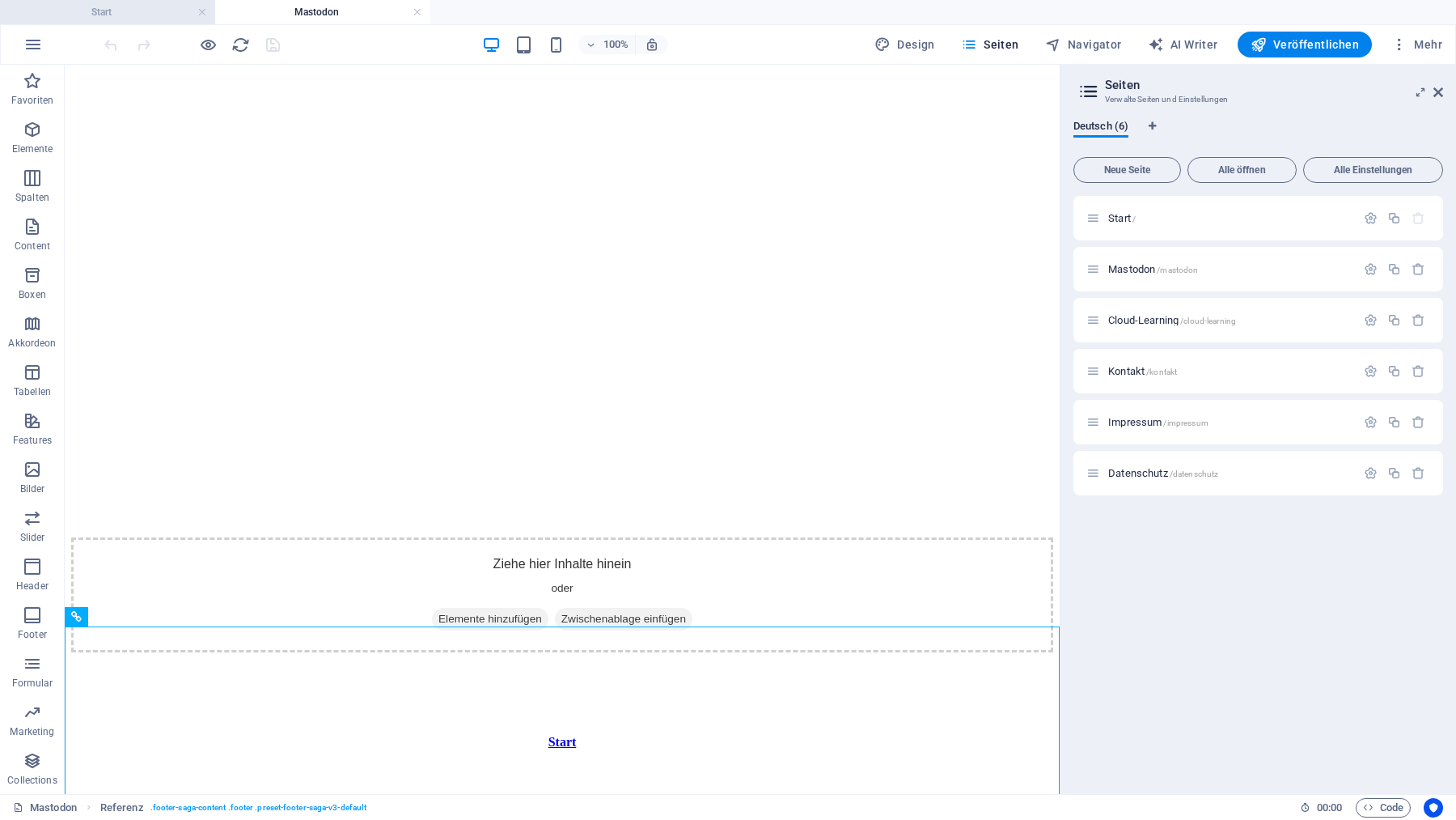
click at [145, 20] on h4 "Start" at bounding box center [108, 12] width 215 height 18
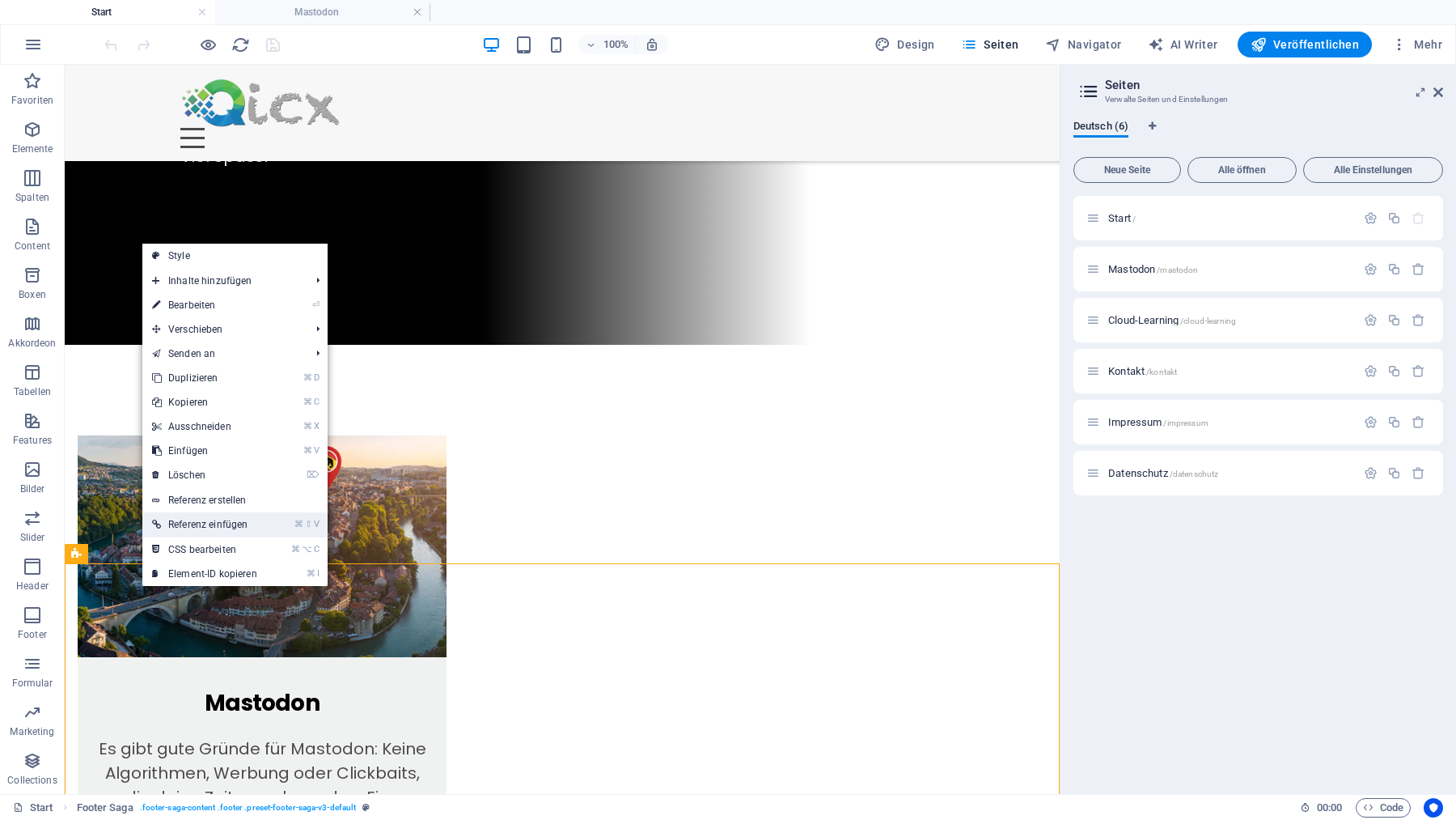
click at [216, 518] on link "⌘ ⇧ V Referenz einfügen" at bounding box center [205, 525] width 125 height 24
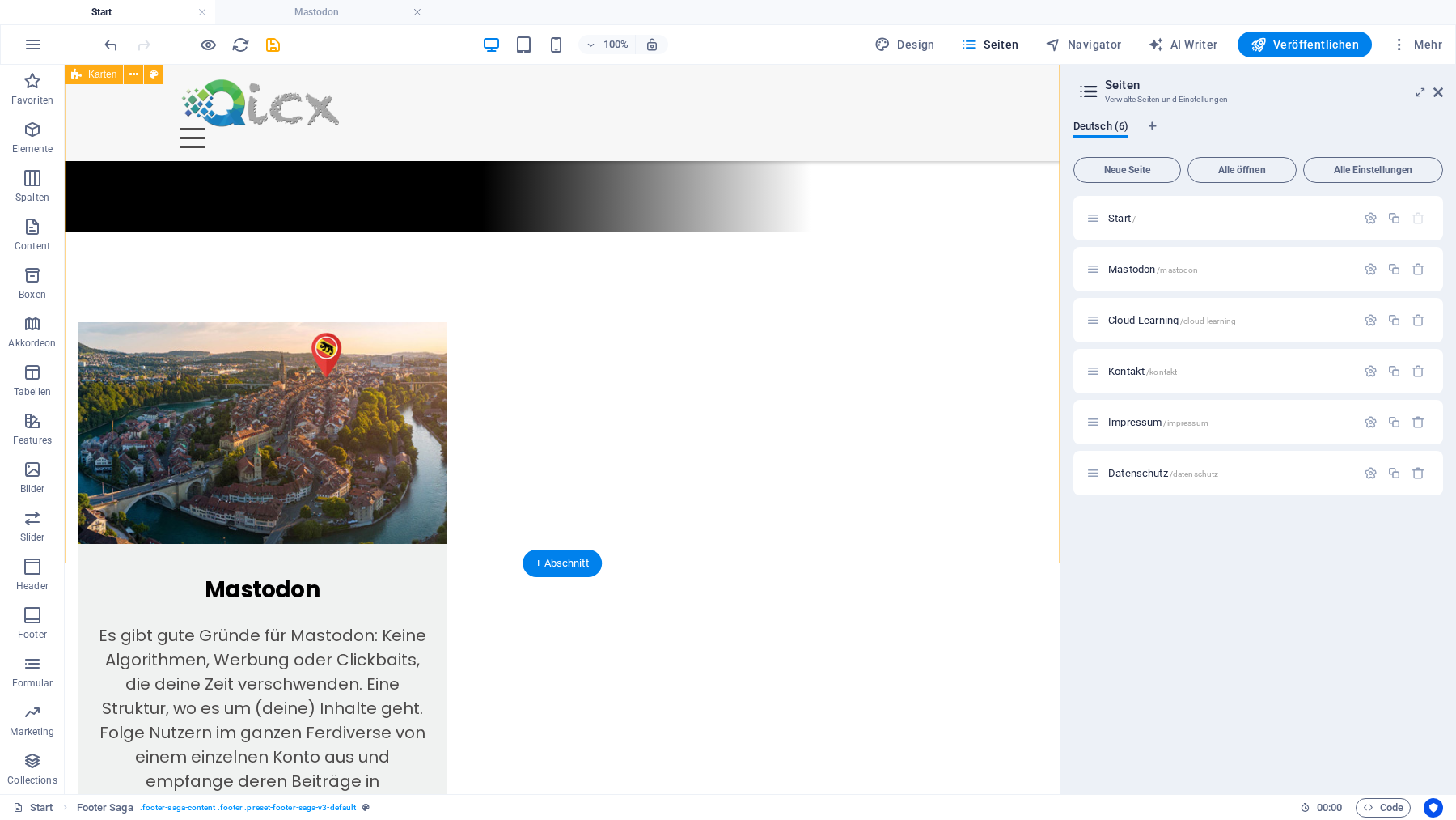
scroll to position [1130, 0]
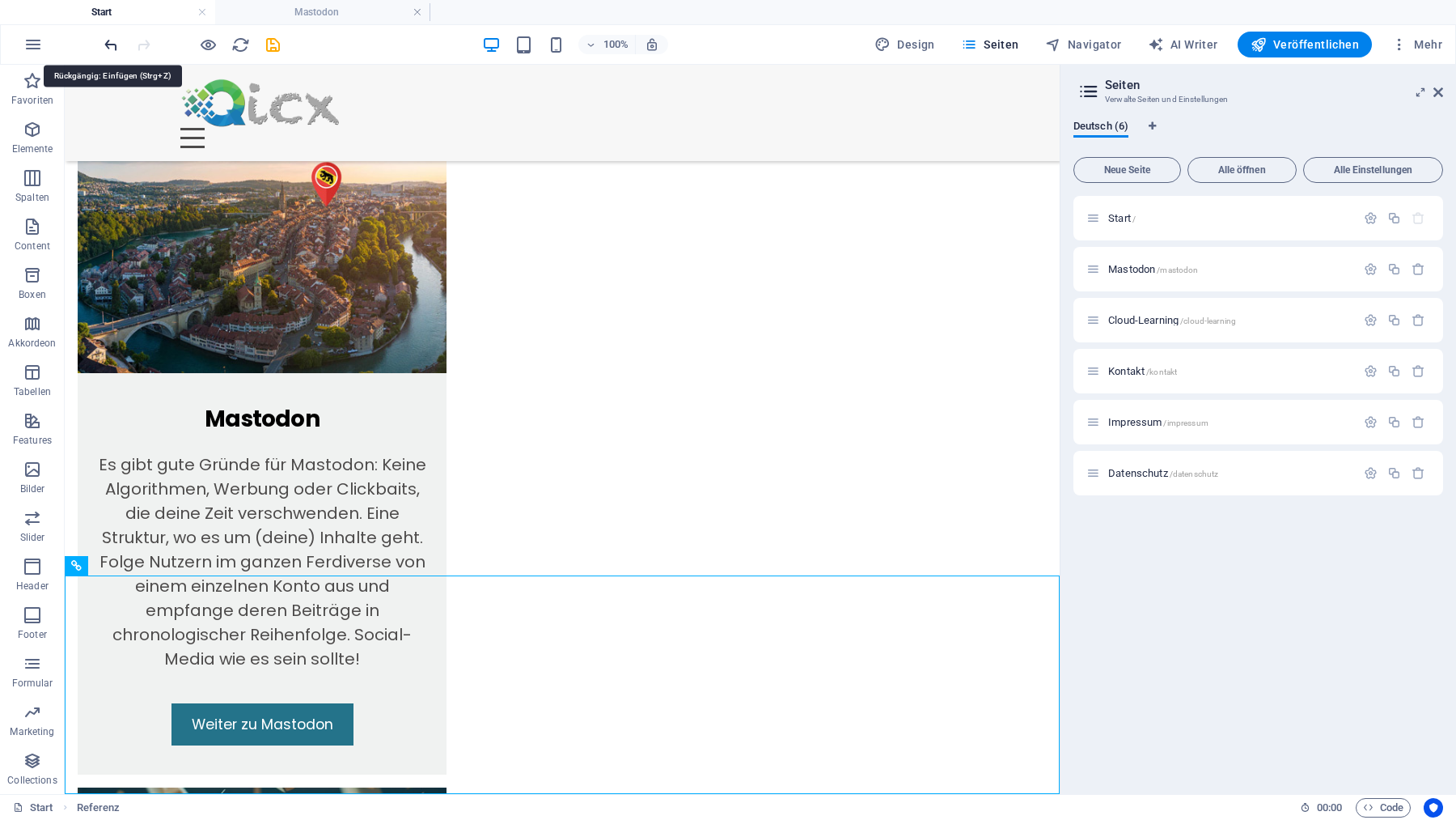
click at [109, 43] on icon "undo" at bounding box center [111, 45] width 19 height 19
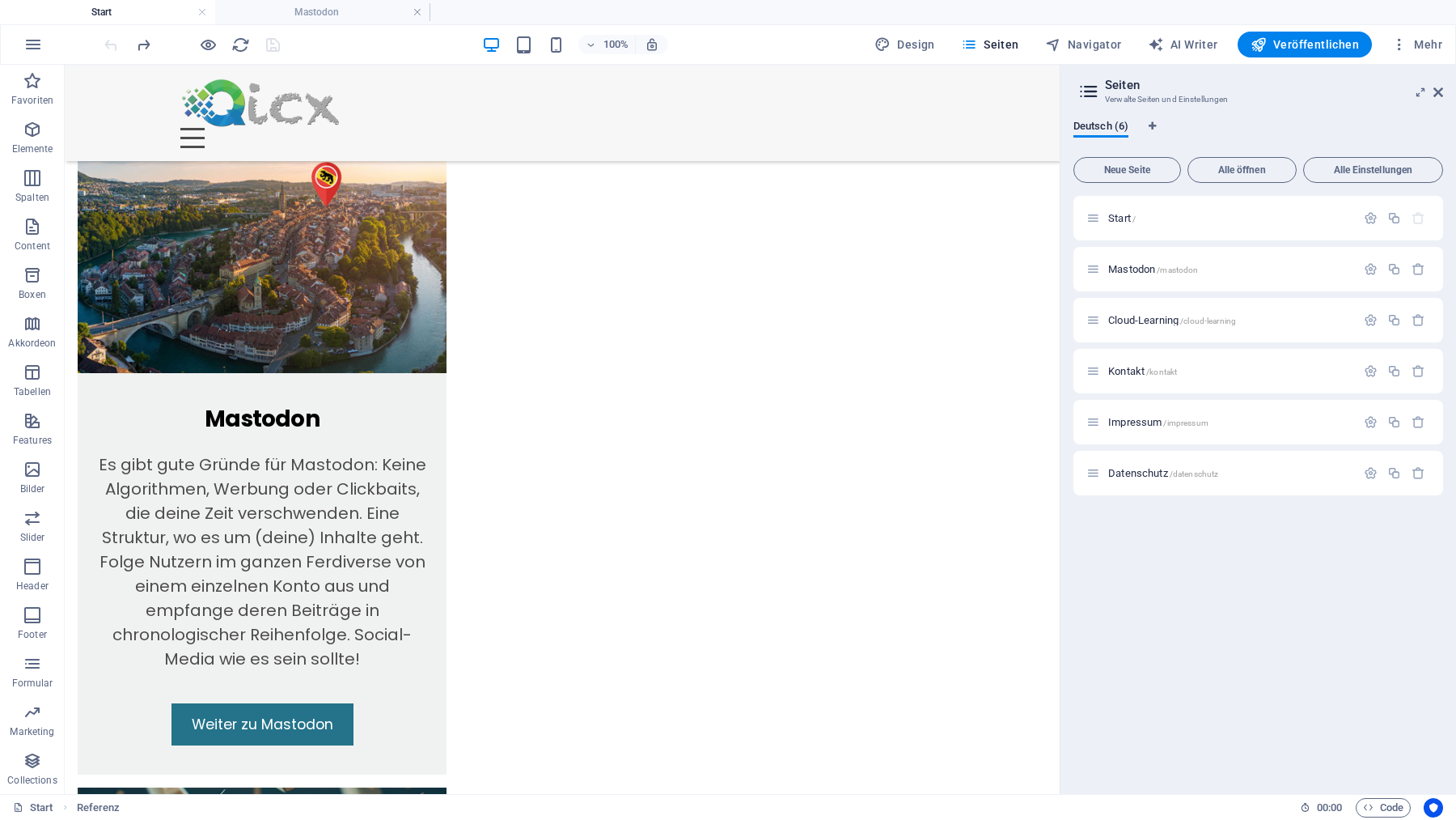
scroll to position [912, 0]
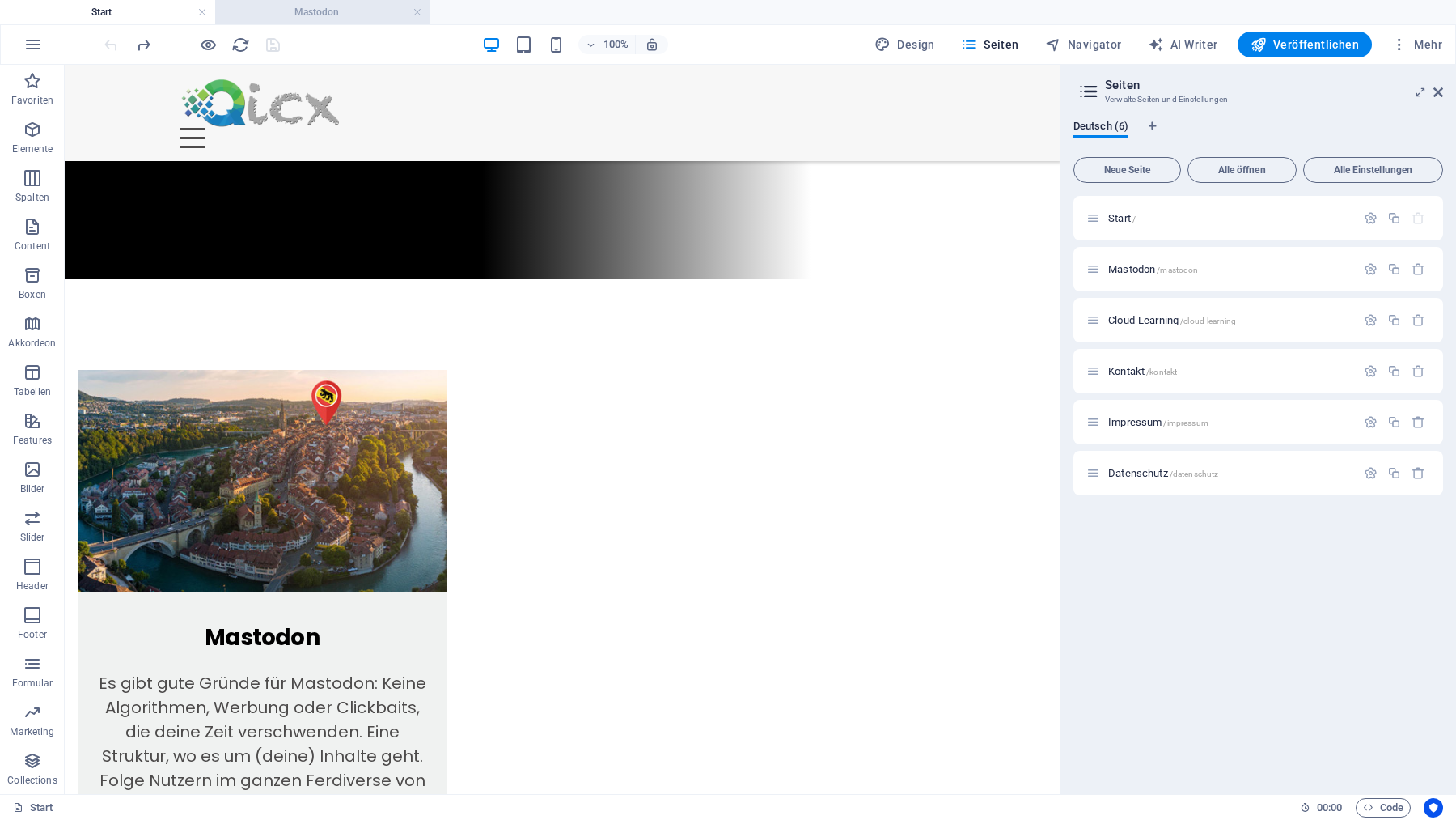
click at [338, 13] on h4 "Mastodon" at bounding box center [323, 12] width 215 height 18
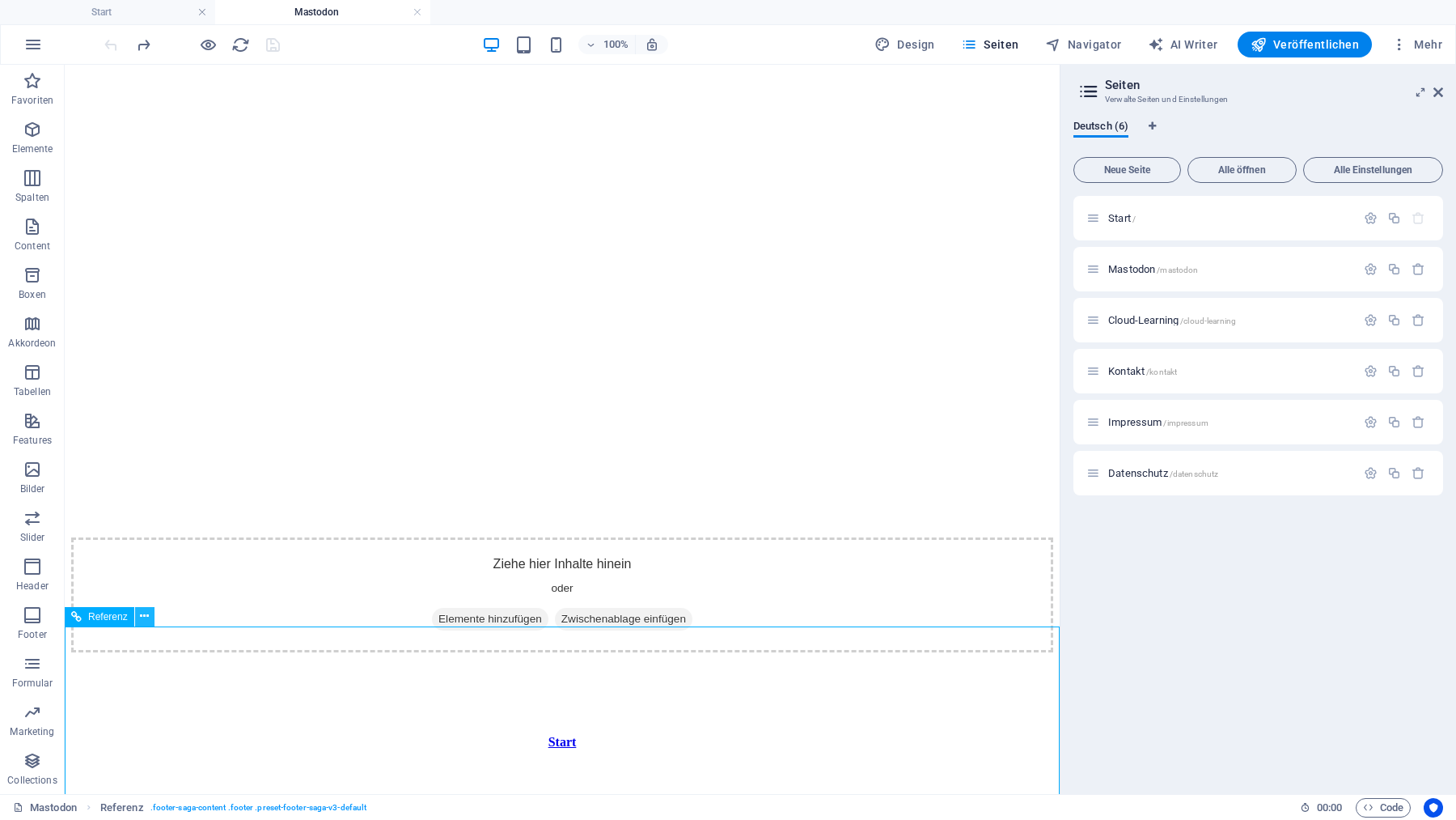
click at [142, 611] on icon at bounding box center [144, 616] width 9 height 17
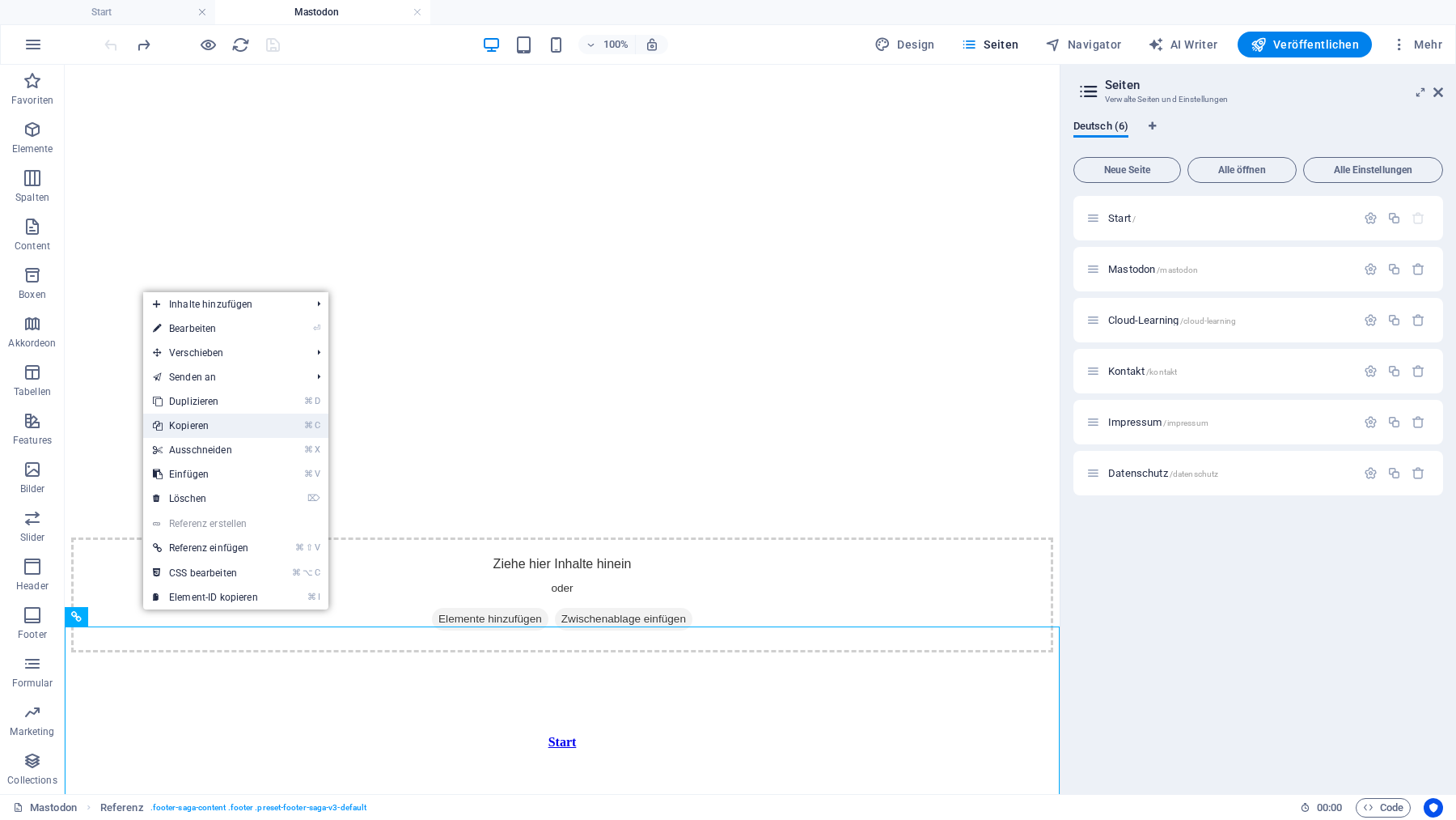
click at [204, 425] on link "⌘ C Kopieren" at bounding box center [206, 426] width 125 height 24
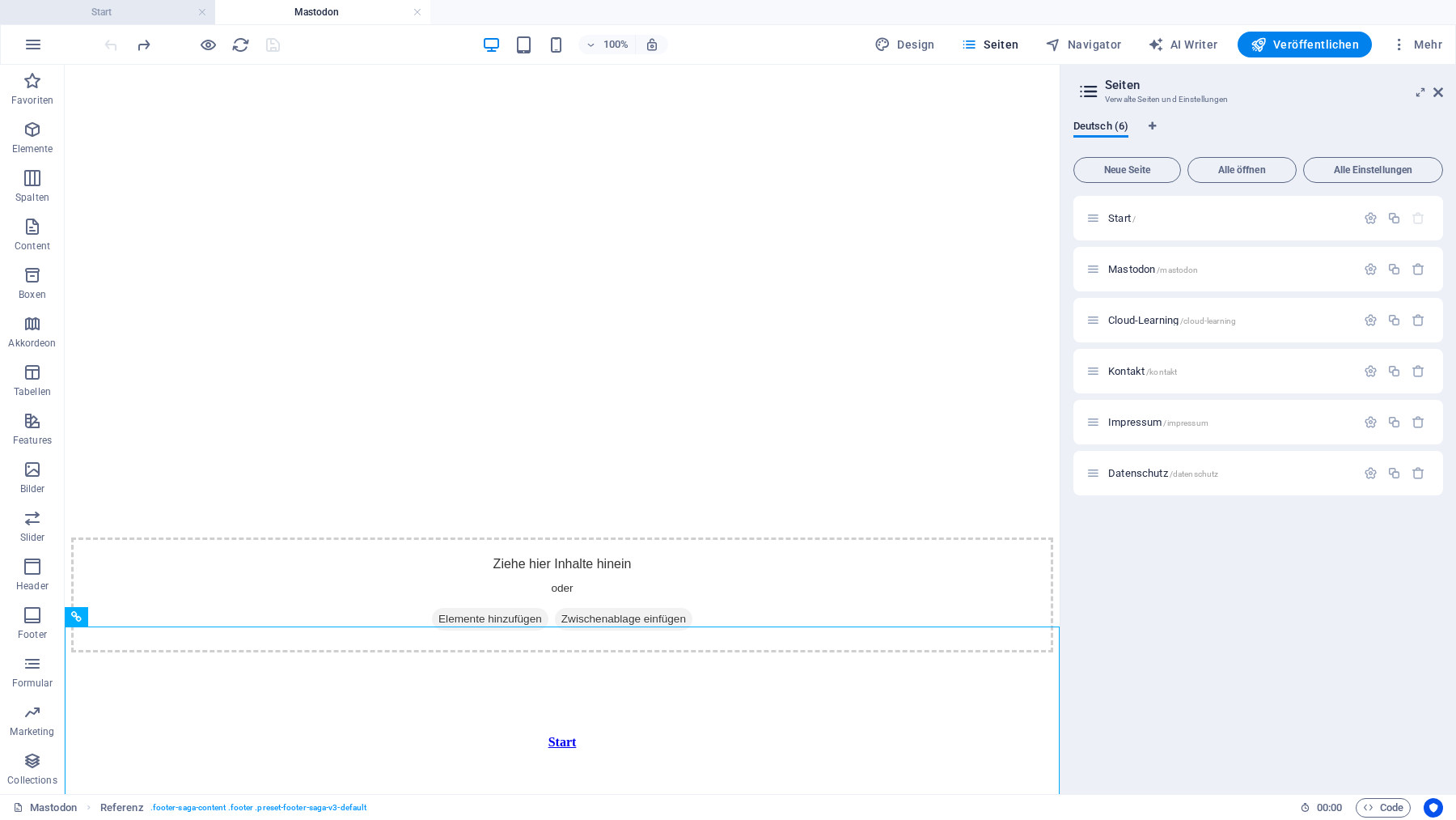
click at [156, 14] on h4 "Start" at bounding box center [108, 12] width 215 height 18
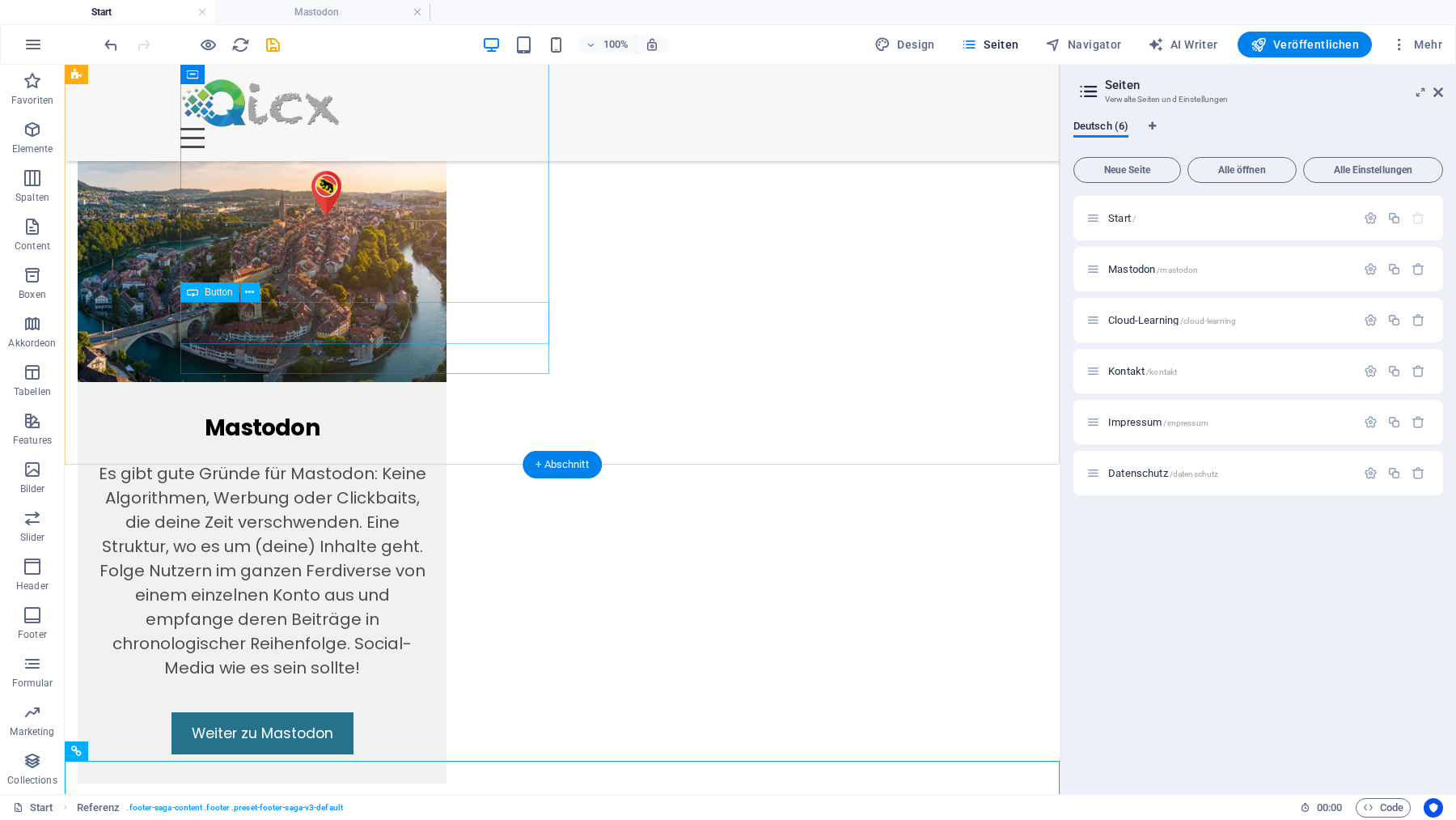
scroll to position [1208, 0]
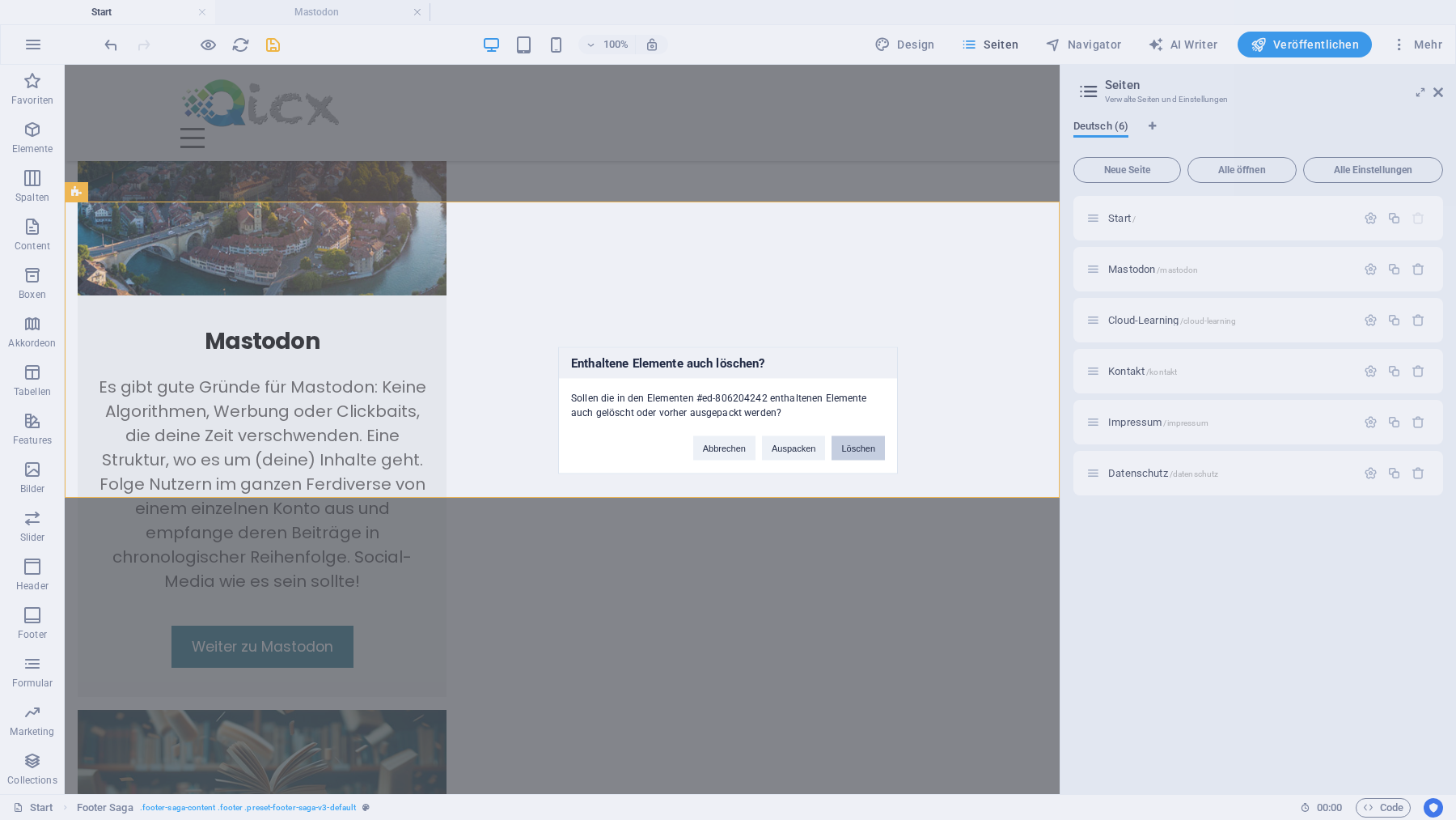
drag, startPoint x: 856, startPoint y: 450, endPoint x: 791, endPoint y: 386, distance: 91.2
click at [856, 450] on button "Löschen" at bounding box center [857, 448] width 53 height 24
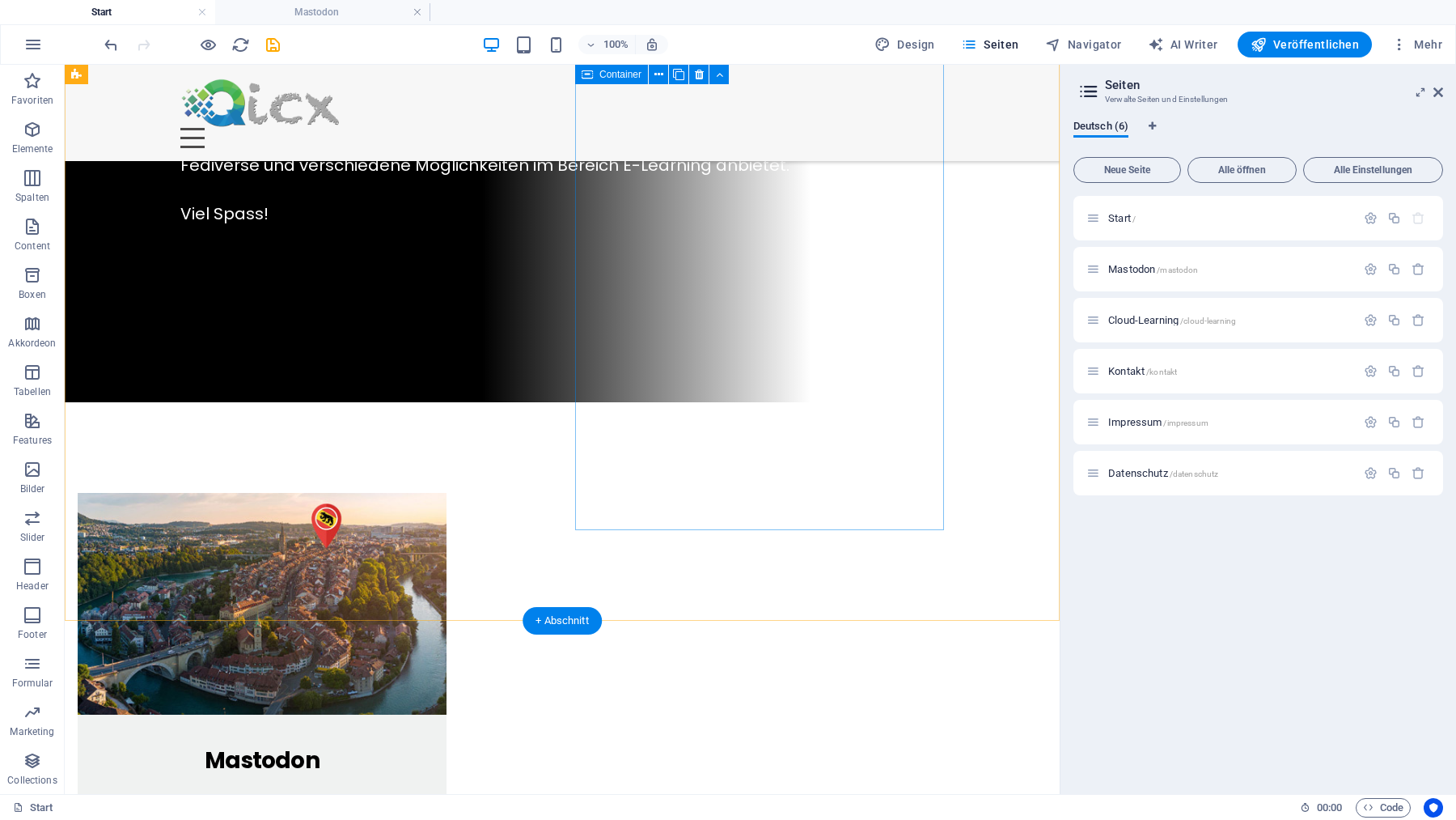
scroll to position [912, 0]
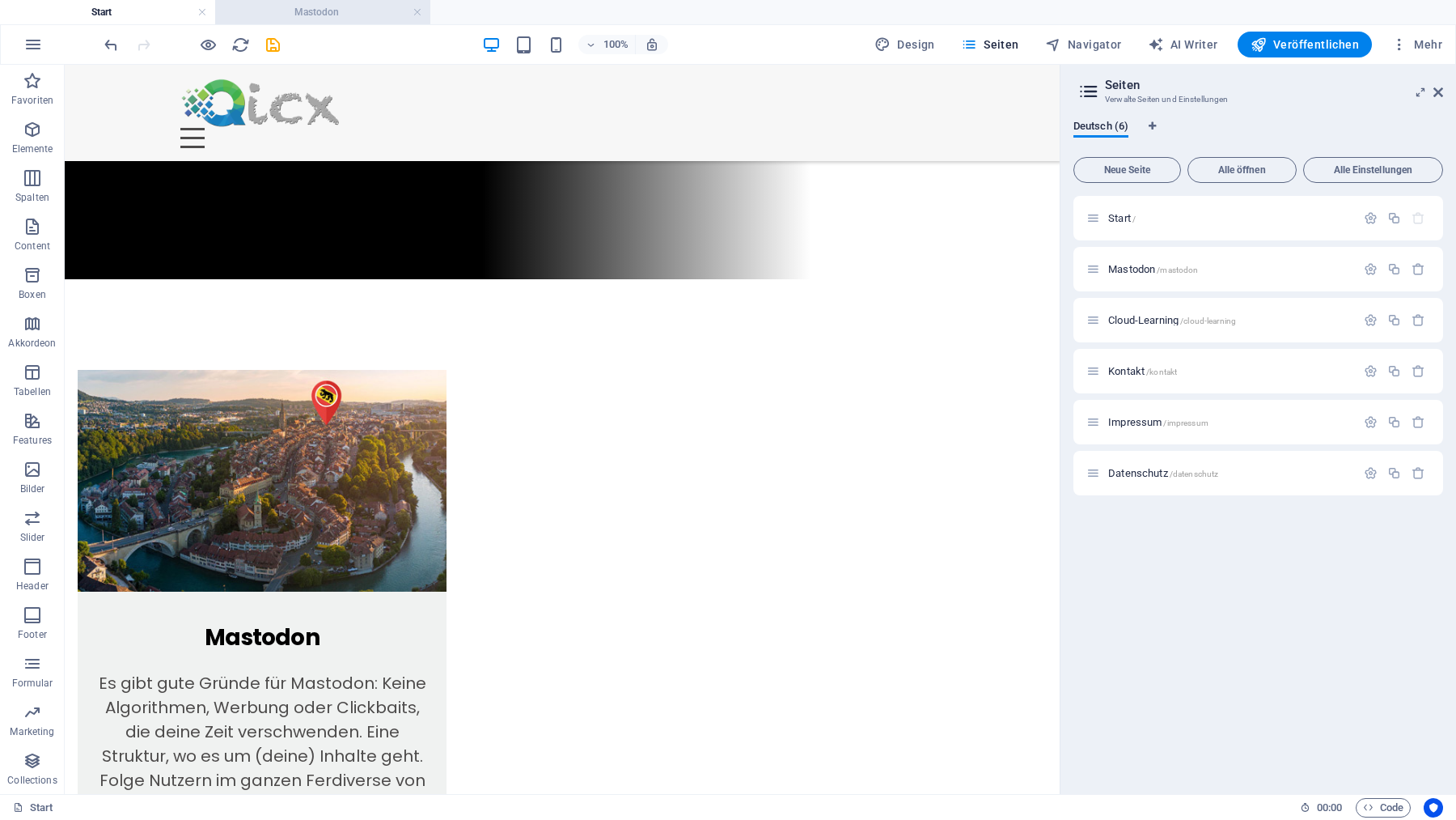
click at [381, 10] on h4 "Mastodon" at bounding box center [323, 12] width 215 height 18
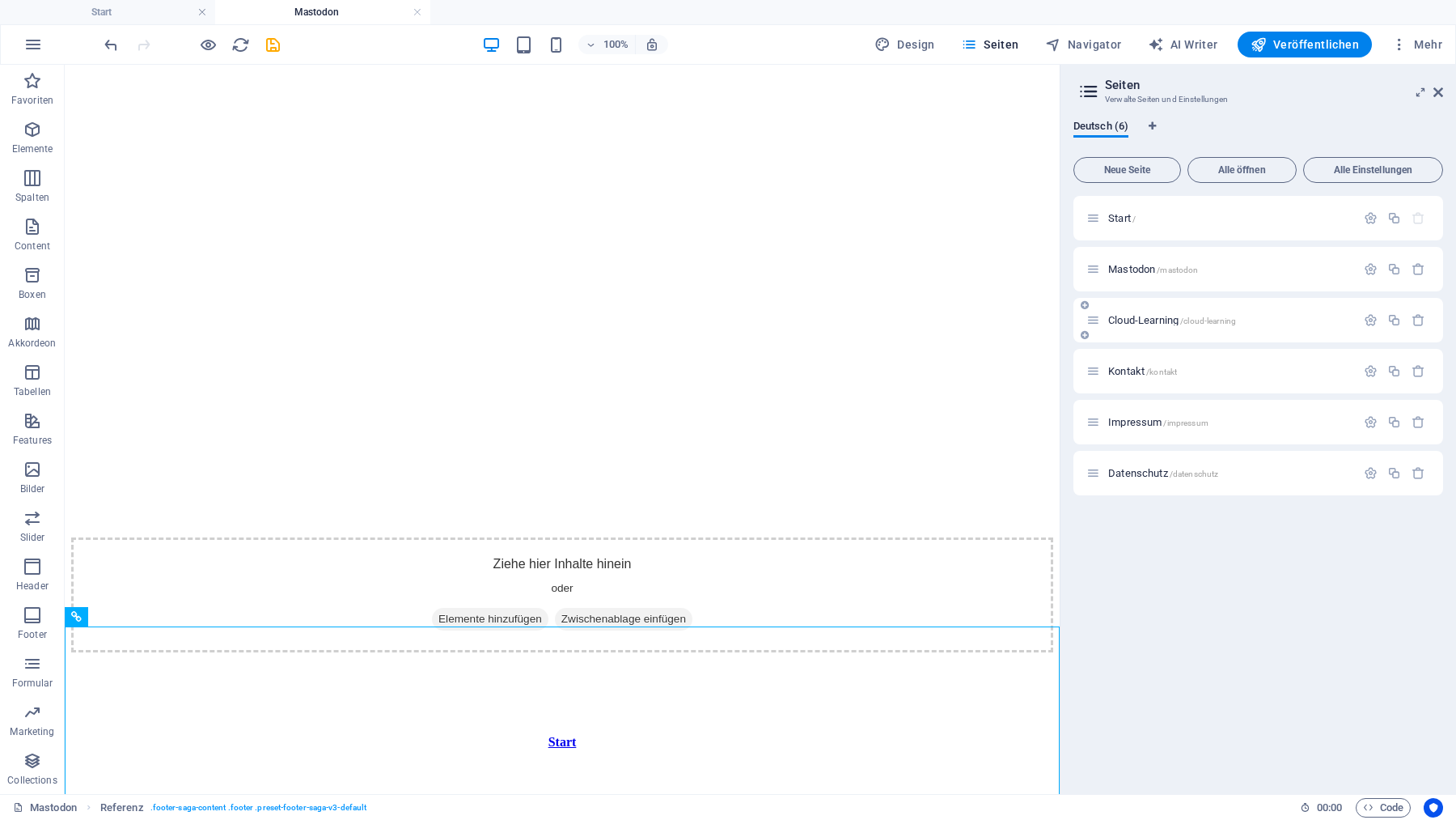
click at [1140, 312] on div "Cloud-Learning /cloud-learning" at bounding box center [1221, 320] width 269 height 19
click at [1133, 322] on span "Cloud-Learning /cloud-learning" at bounding box center [1172, 320] width 128 height 12
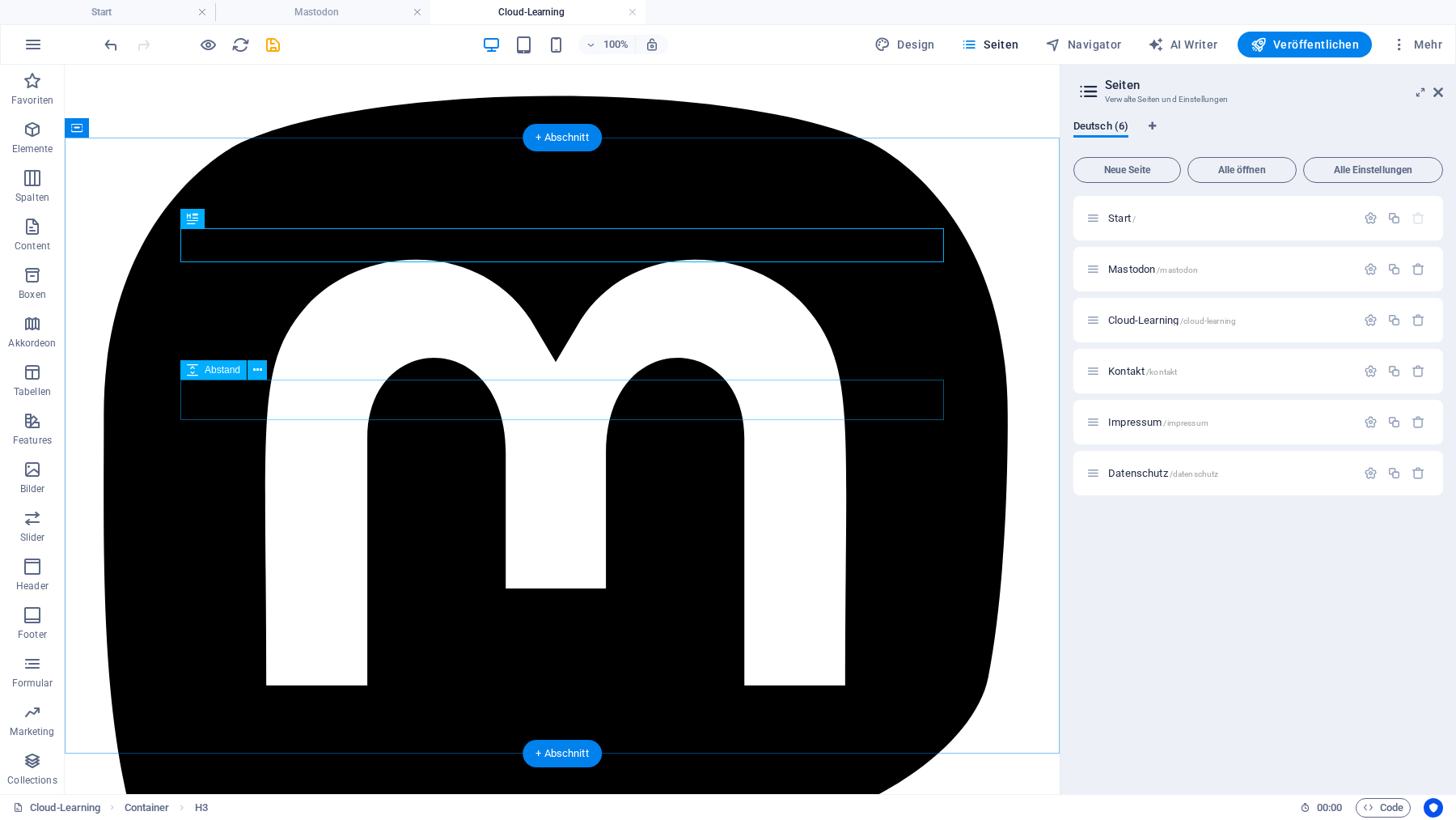
scroll to position [259, 0]
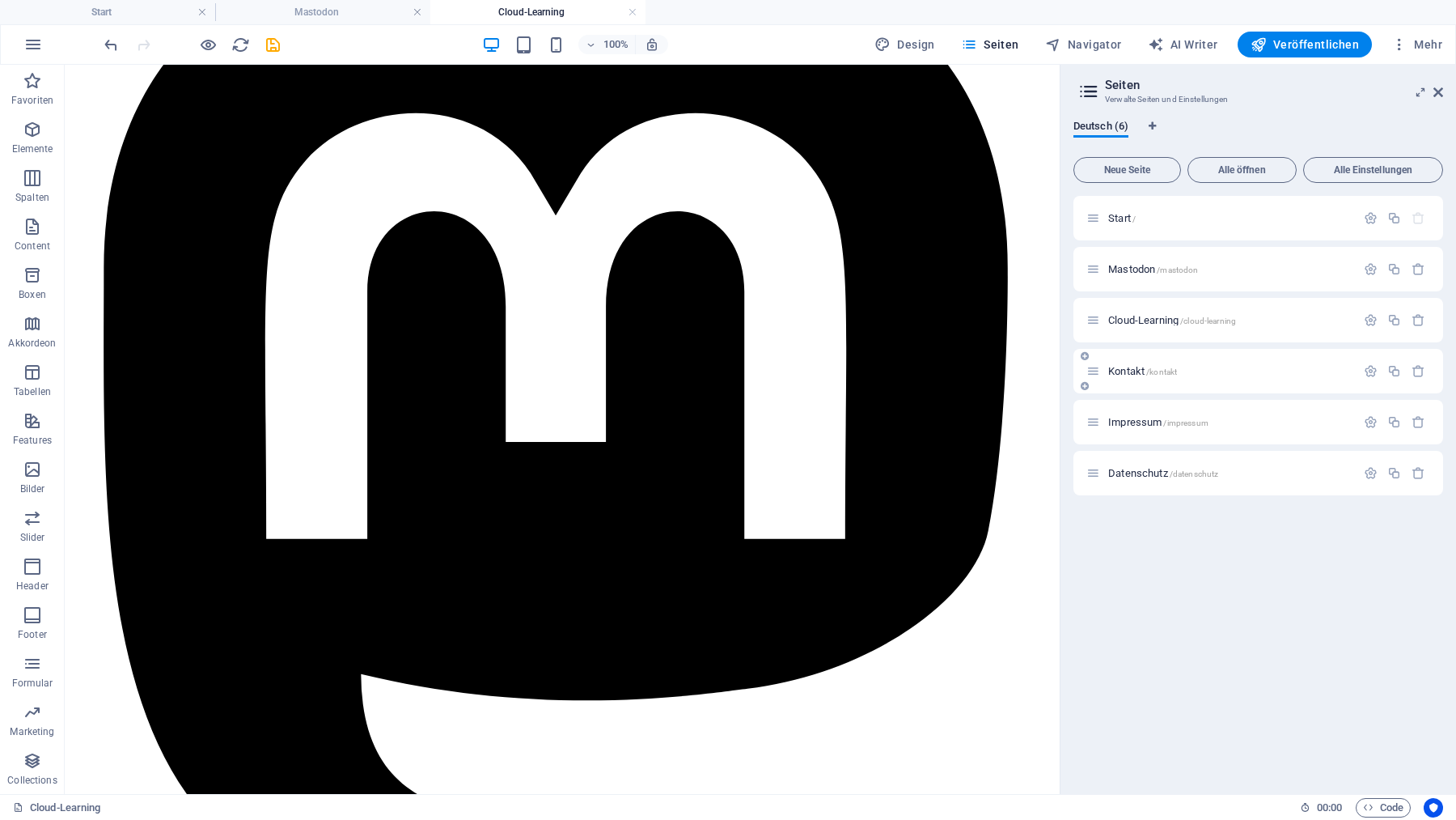
click at [1129, 374] on span "Kontakt /kontakt" at bounding box center [1143, 370] width 69 height 12
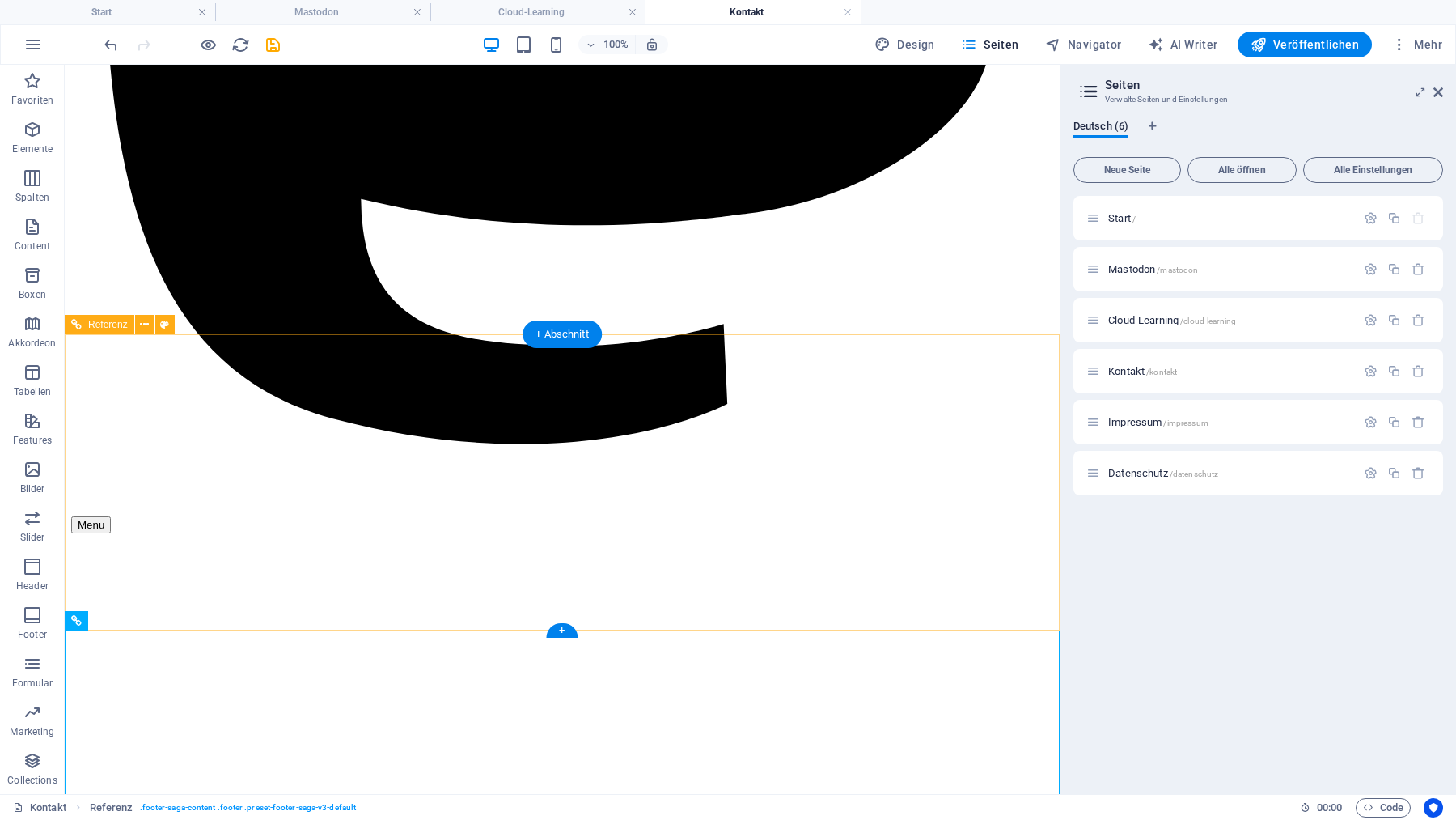
scroll to position [768, 0]
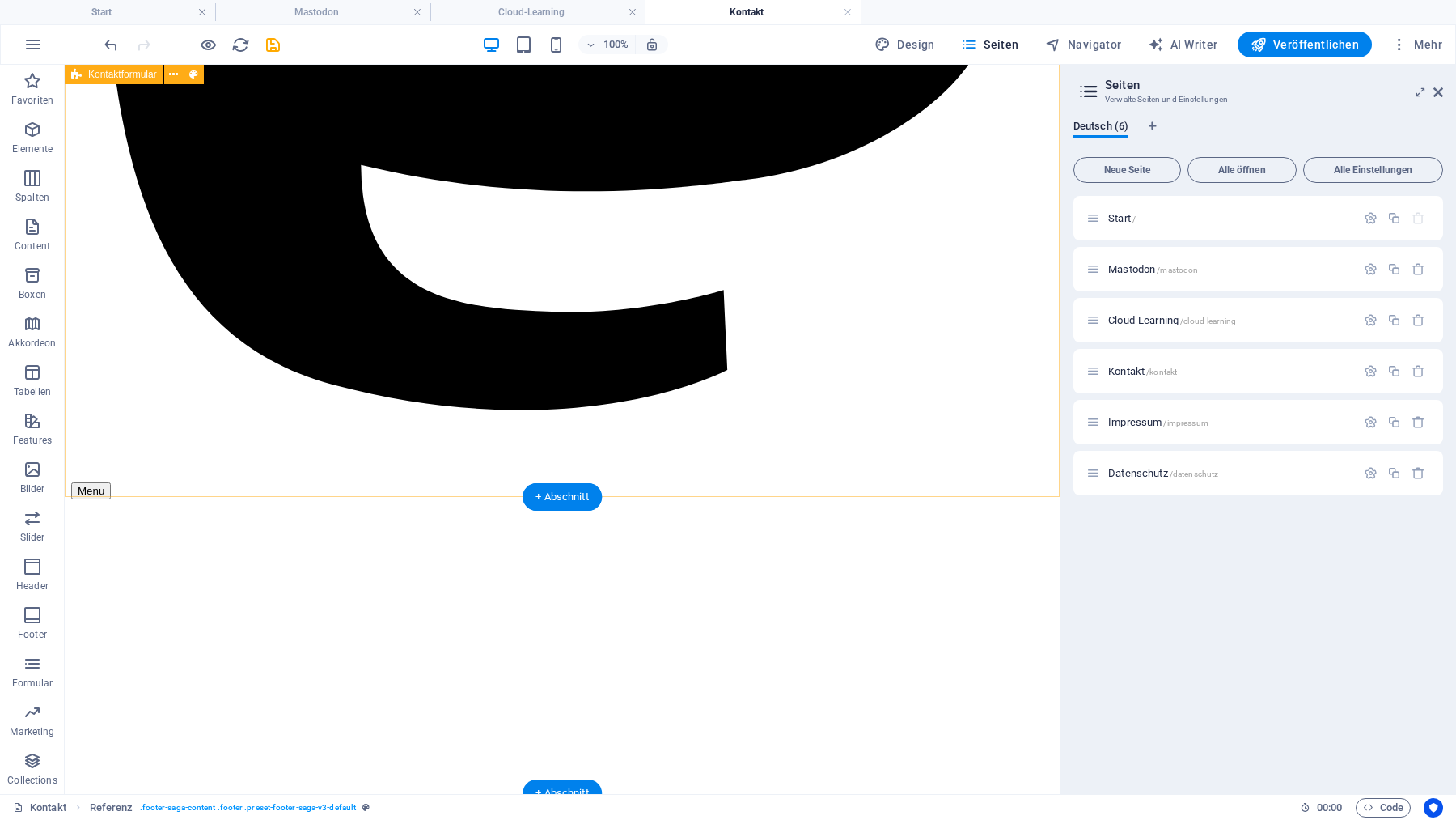
scroll to position [472, 0]
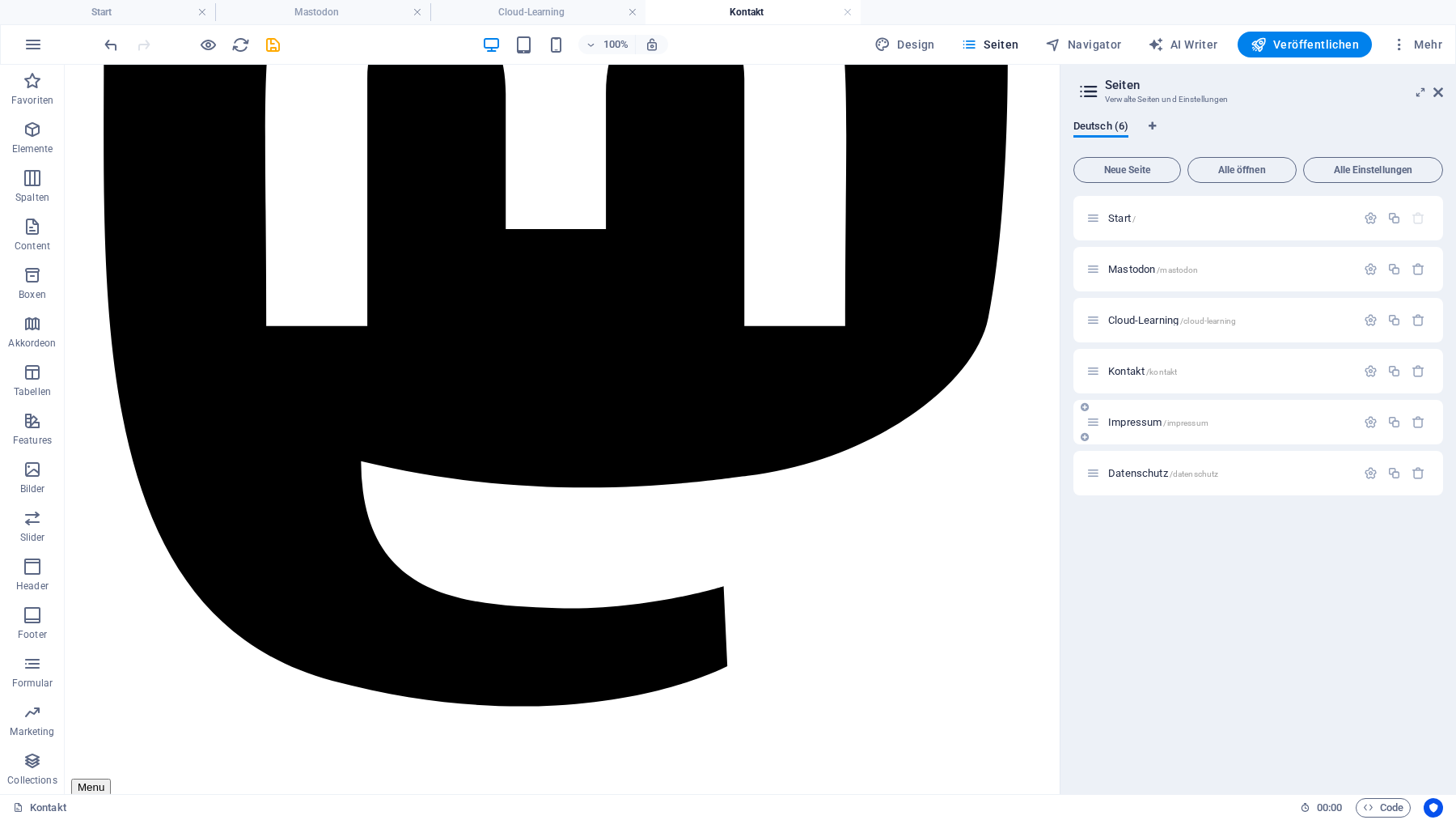
click at [1131, 424] on span "Impressum /impressum" at bounding box center [1158, 422] width 100 height 12
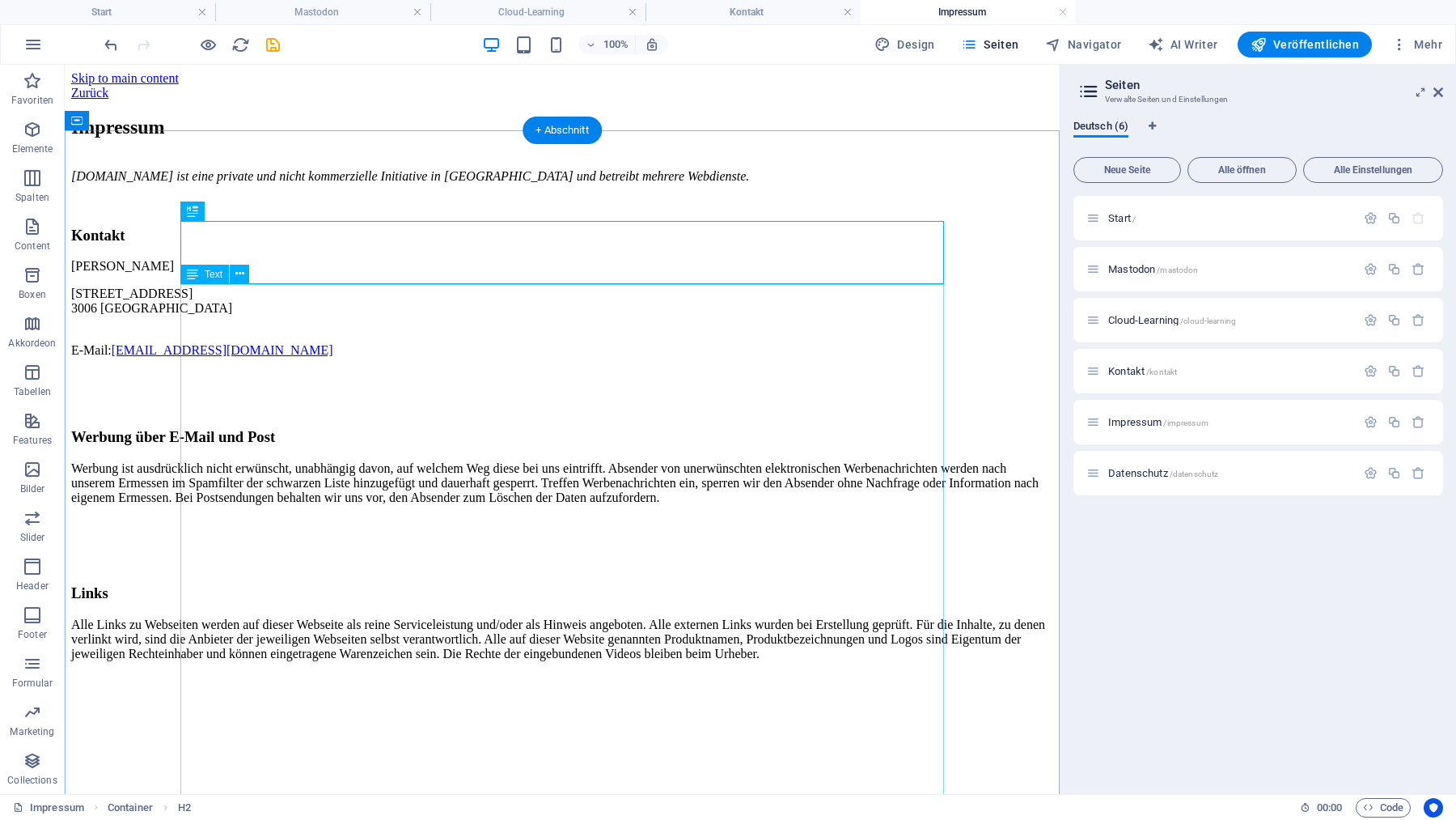
scroll to position [290, 0]
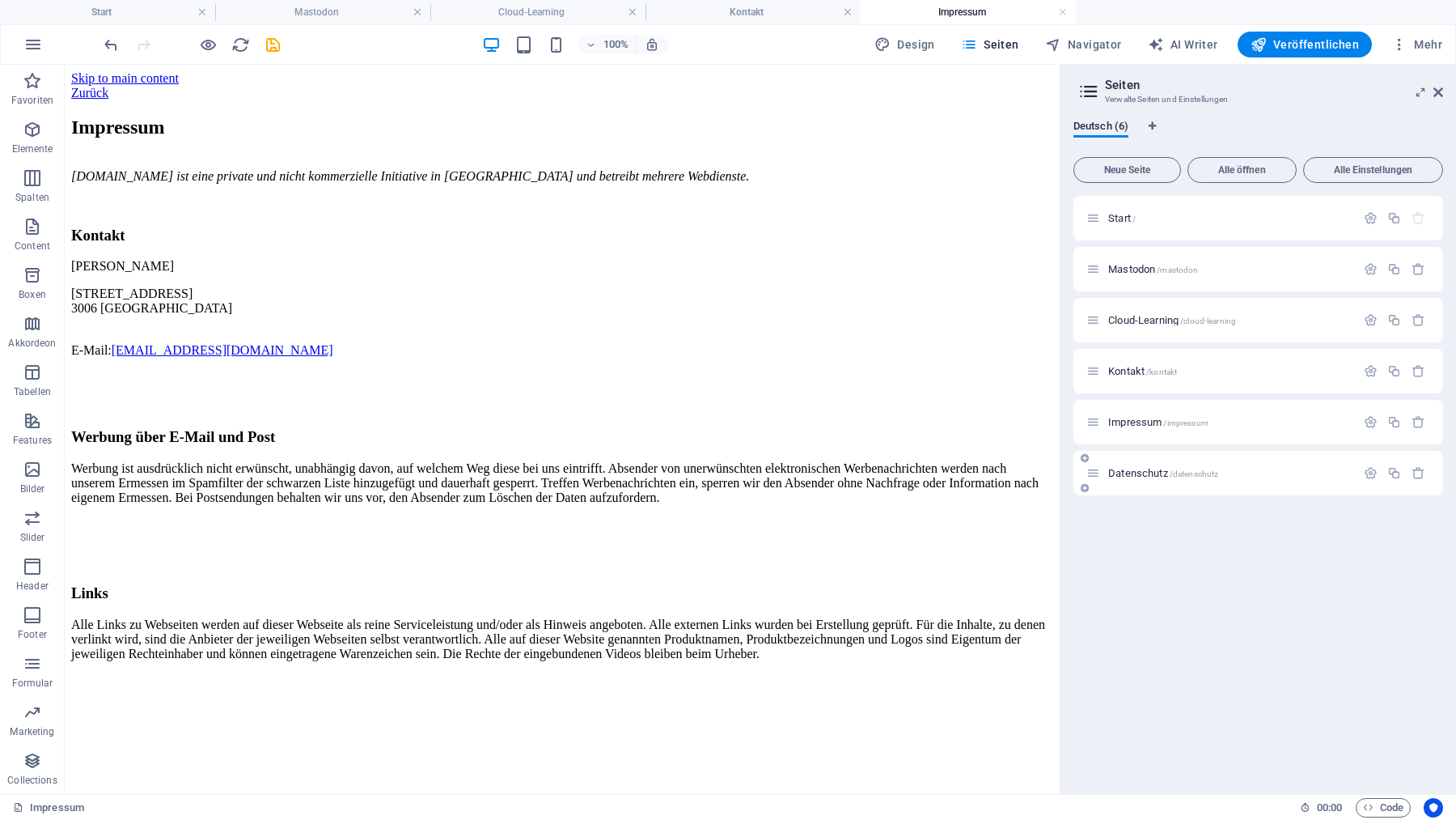
click at [1131, 475] on span "Datenschutz /datenschutz" at bounding box center [1163, 472] width 110 height 12
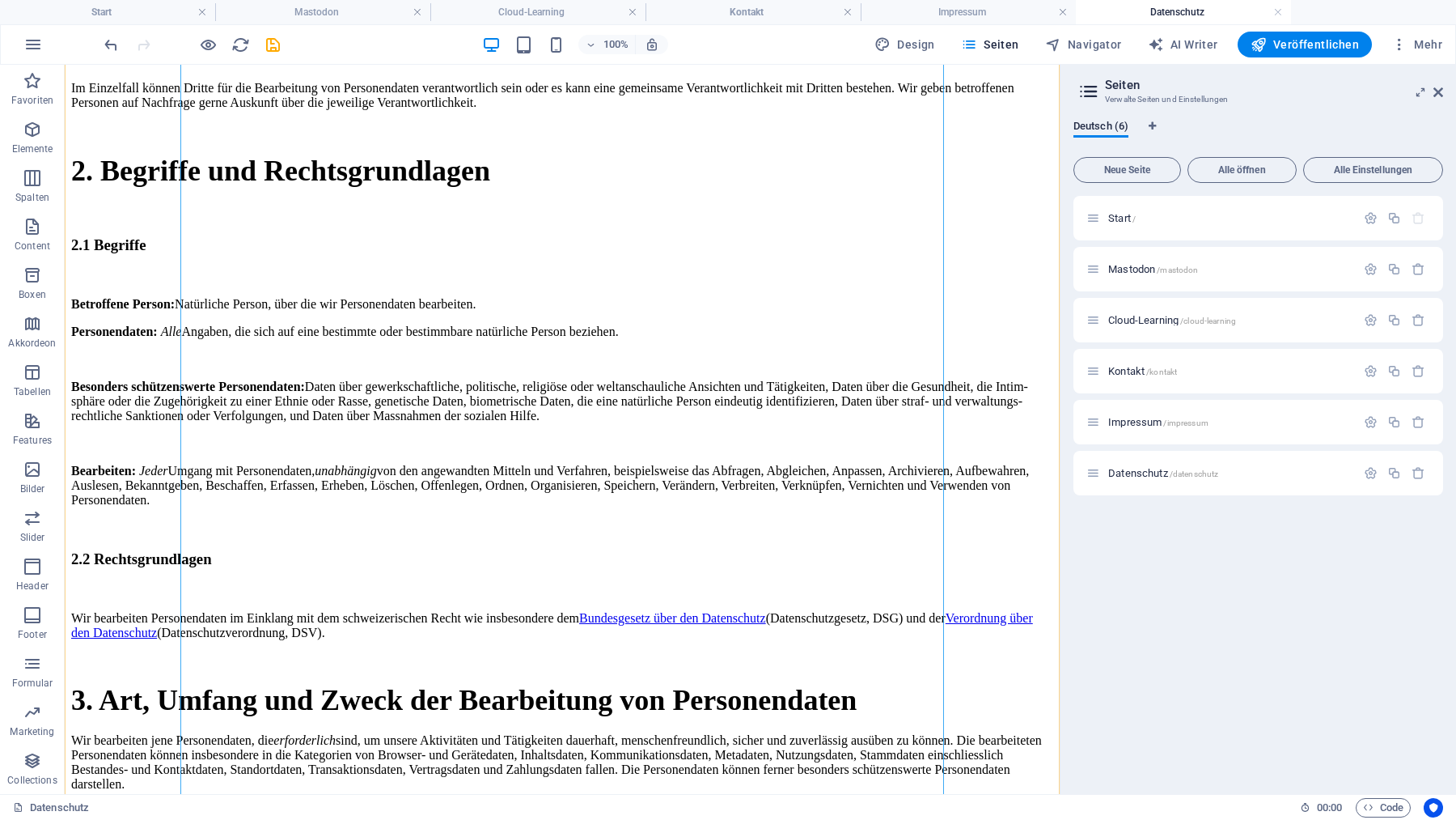
scroll to position [427, 0]
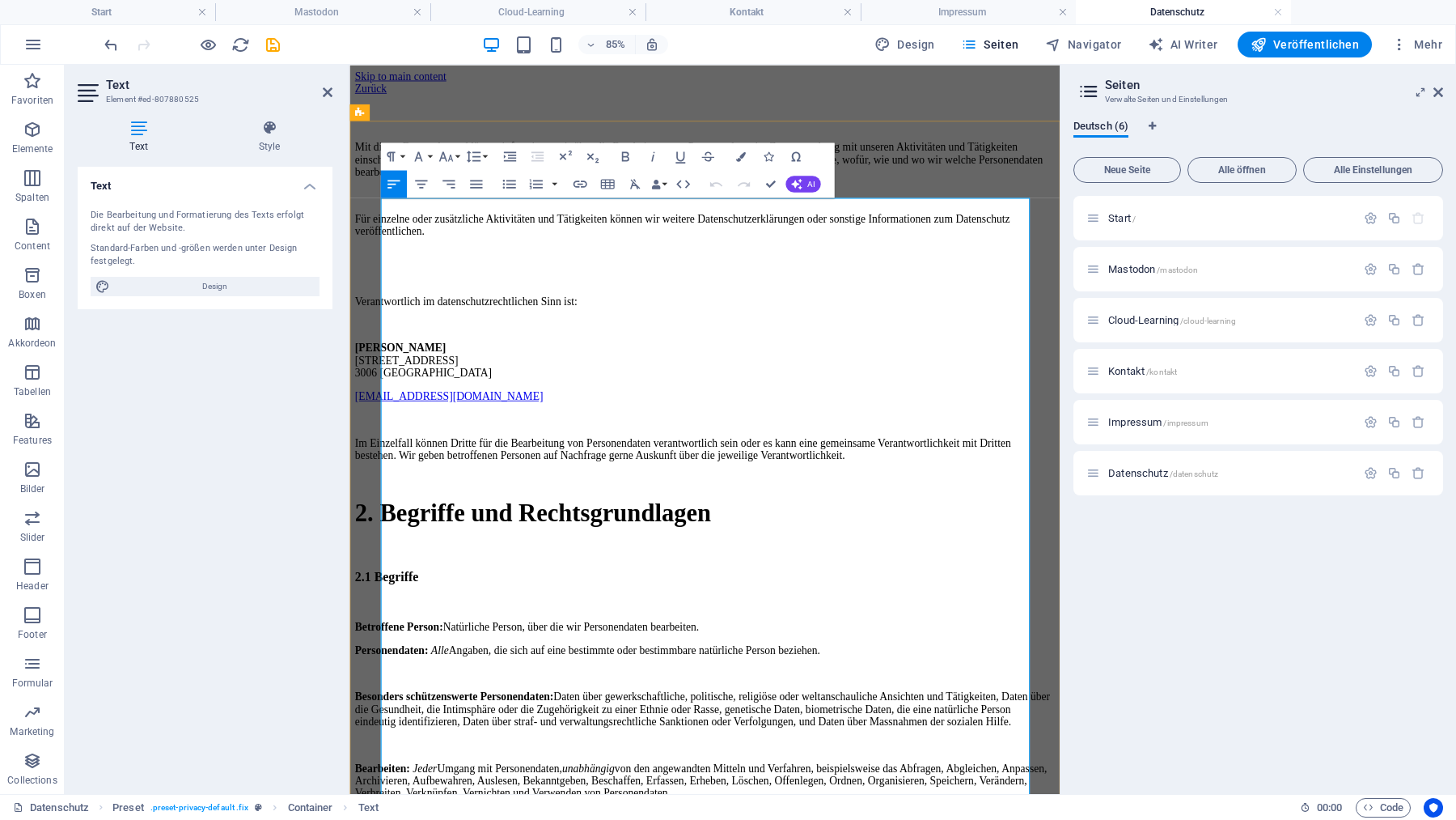
click at [564, 609] on span "2. Begriffe und Rechts­grundlagen" at bounding box center [565, 592] width 419 height 33
click at [1277, 14] on link at bounding box center [1278, 12] width 10 height 16
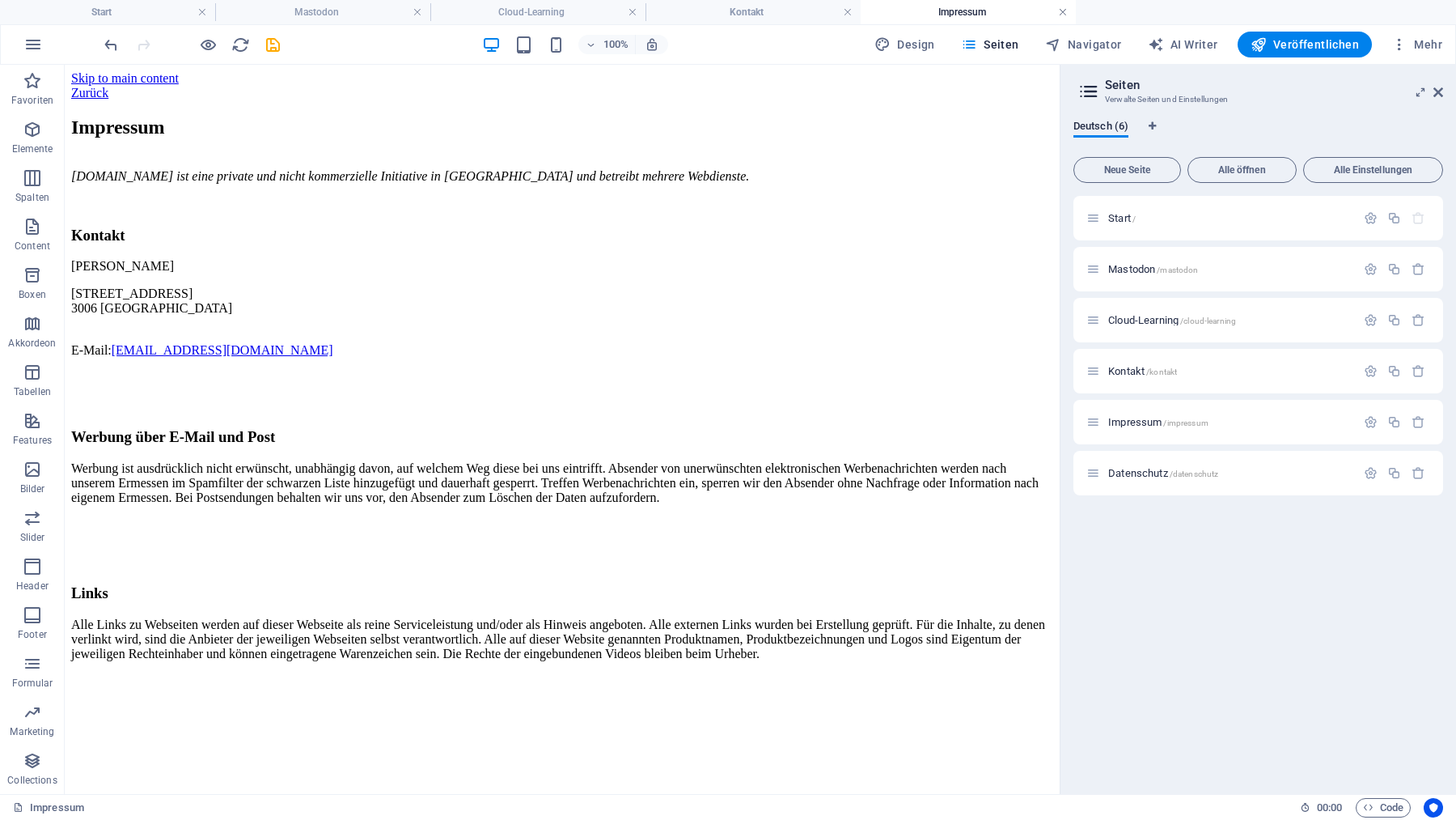
click at [1059, 11] on link at bounding box center [1063, 12] width 10 height 16
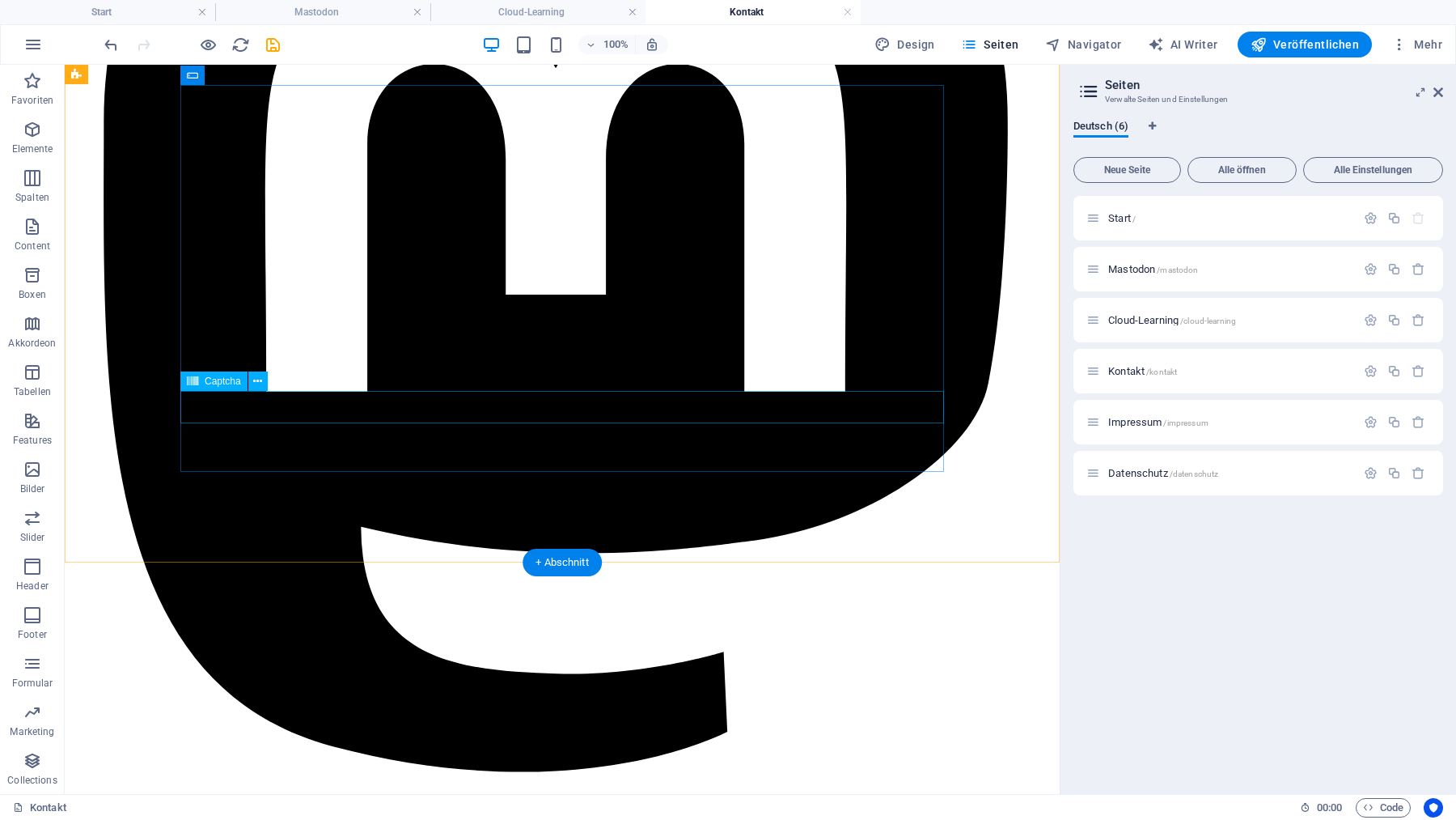
scroll to position [0, 0]
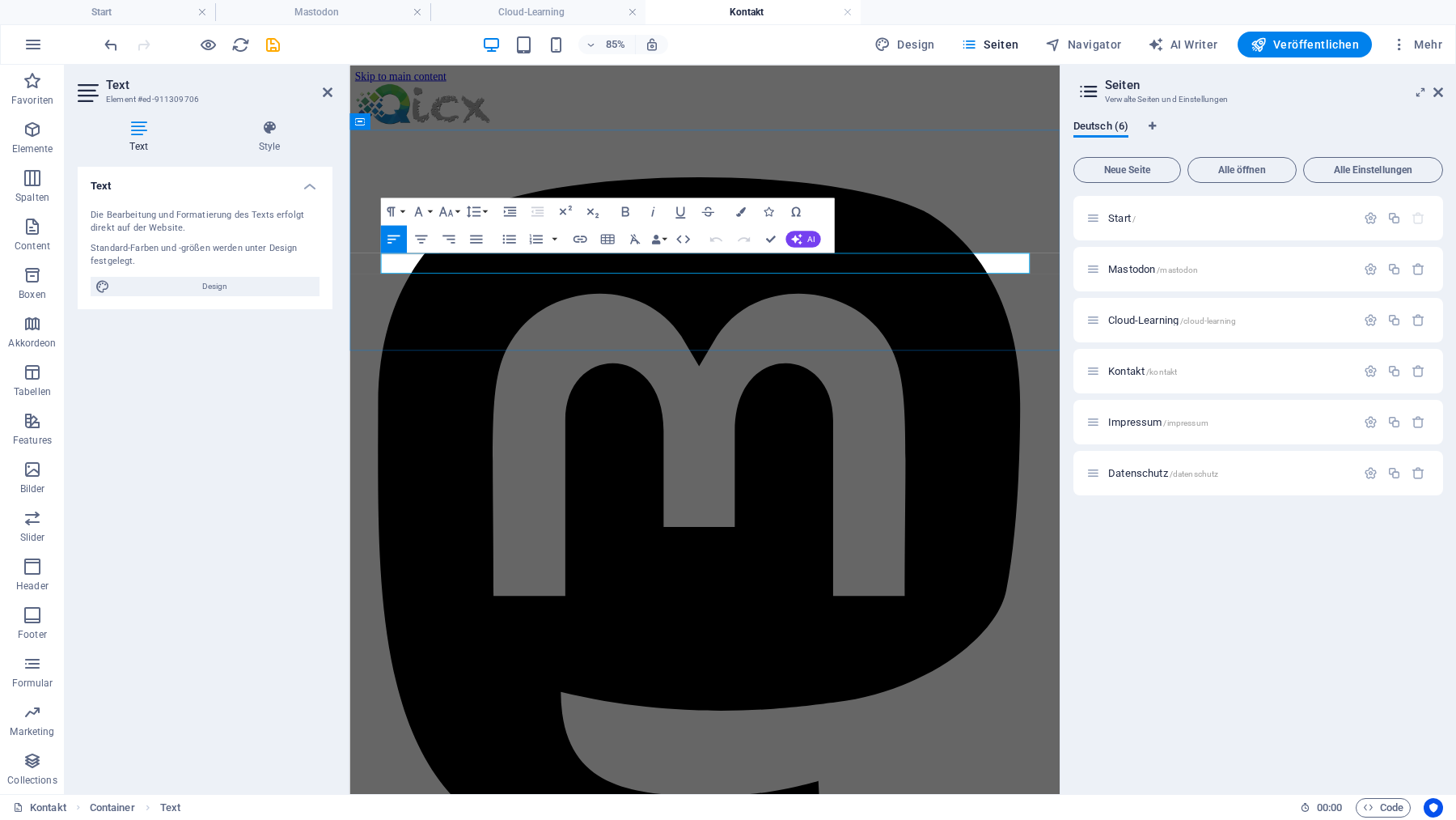
drag, startPoint x: 839, startPoint y: 294, endPoint x: 732, endPoint y: 295, distance: 107.0
click at [272, 41] on icon "save" at bounding box center [272, 45] width 19 height 19
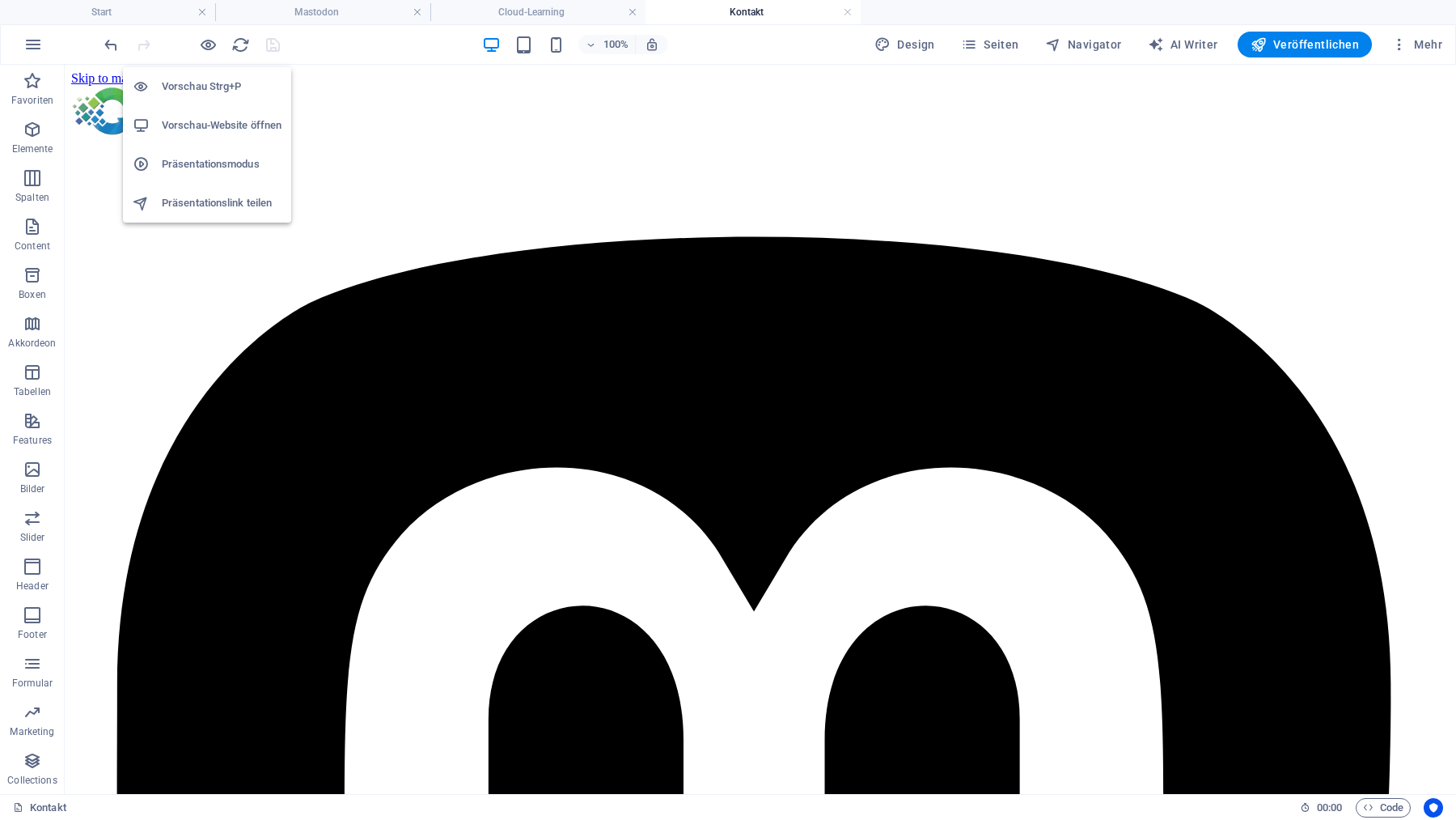
click at [205, 91] on h6 "Vorschau Strg+P" at bounding box center [221, 86] width 120 height 20
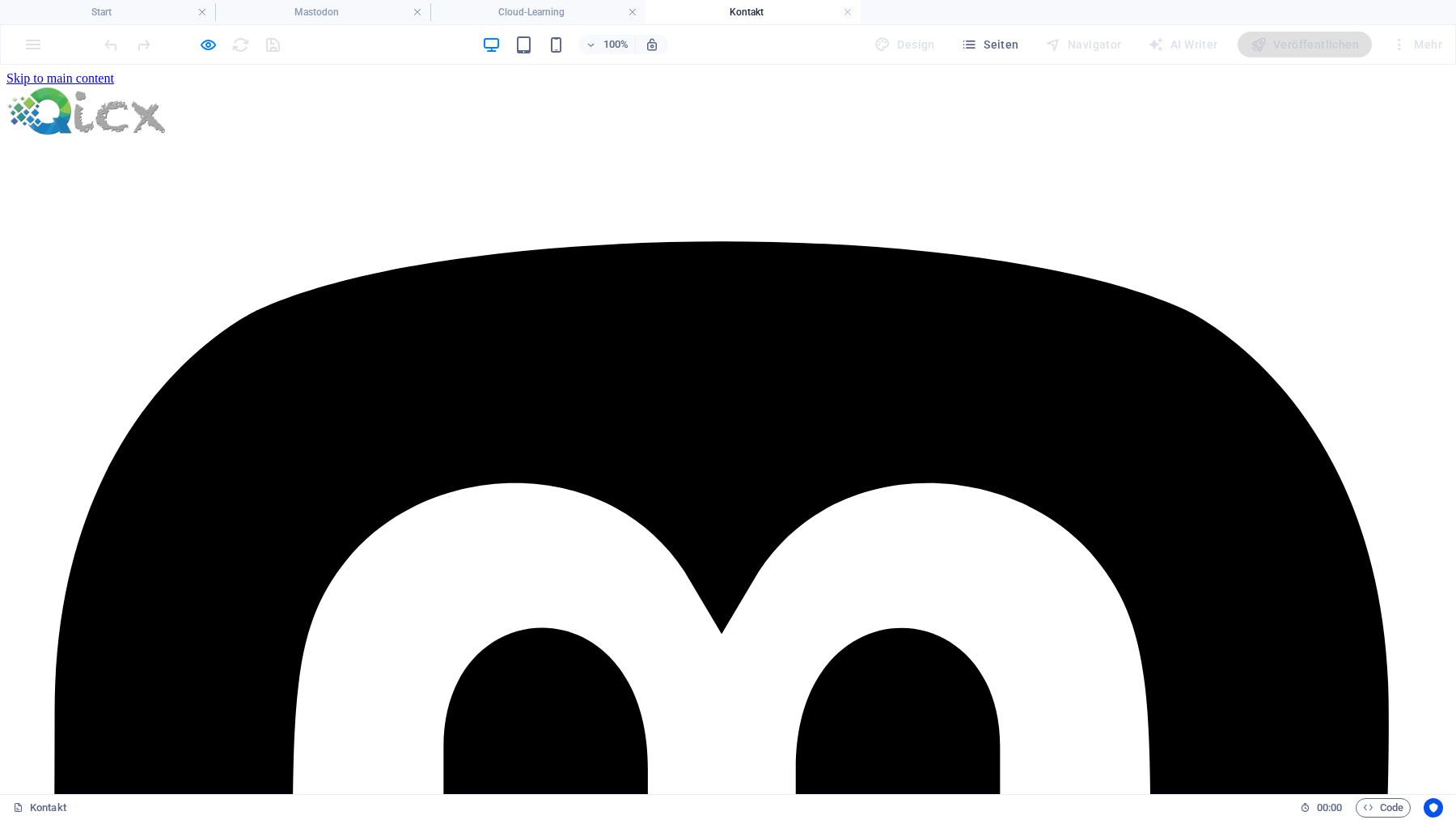
scroll to position [472, 0]
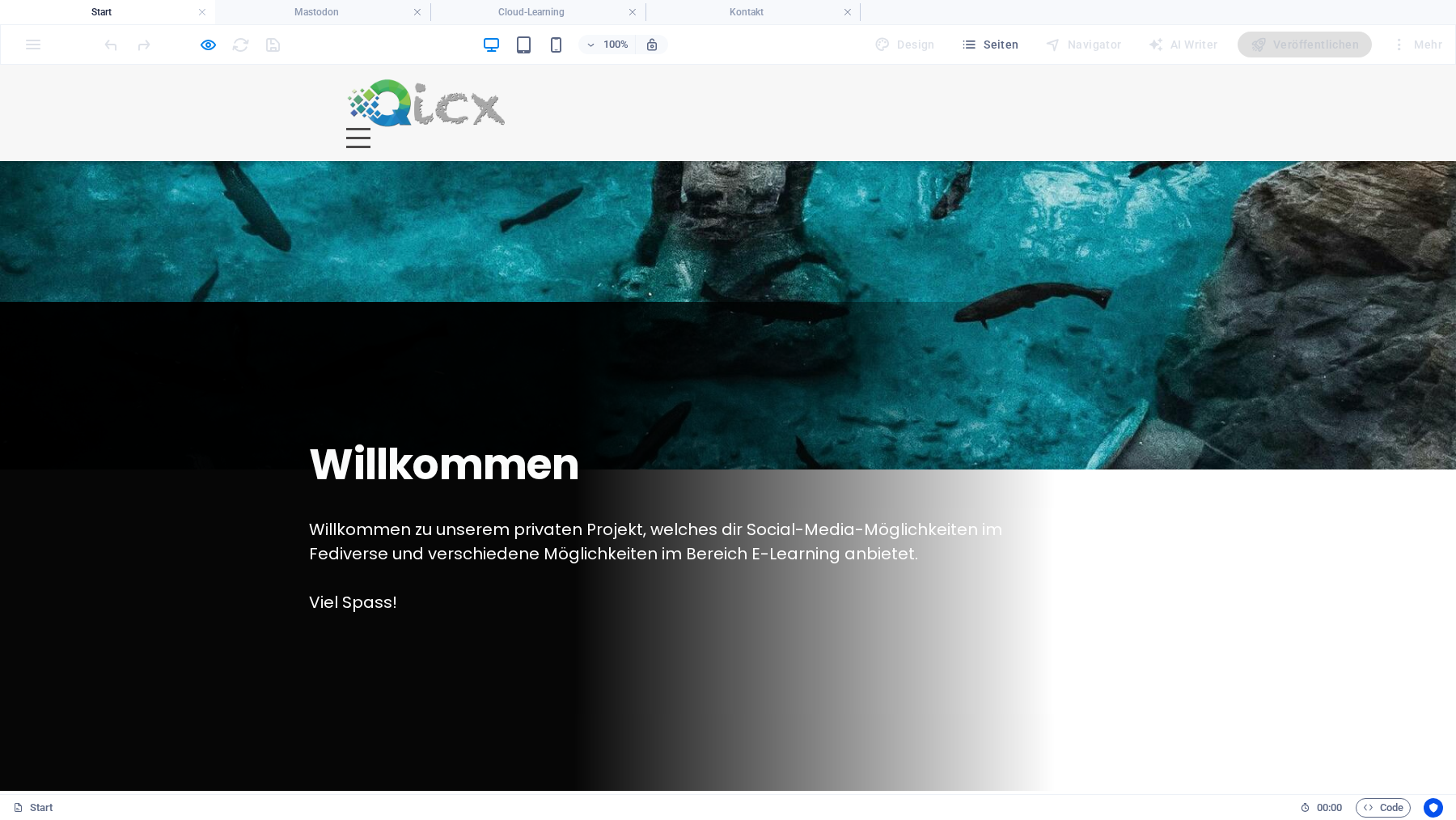
scroll to position [0, 0]
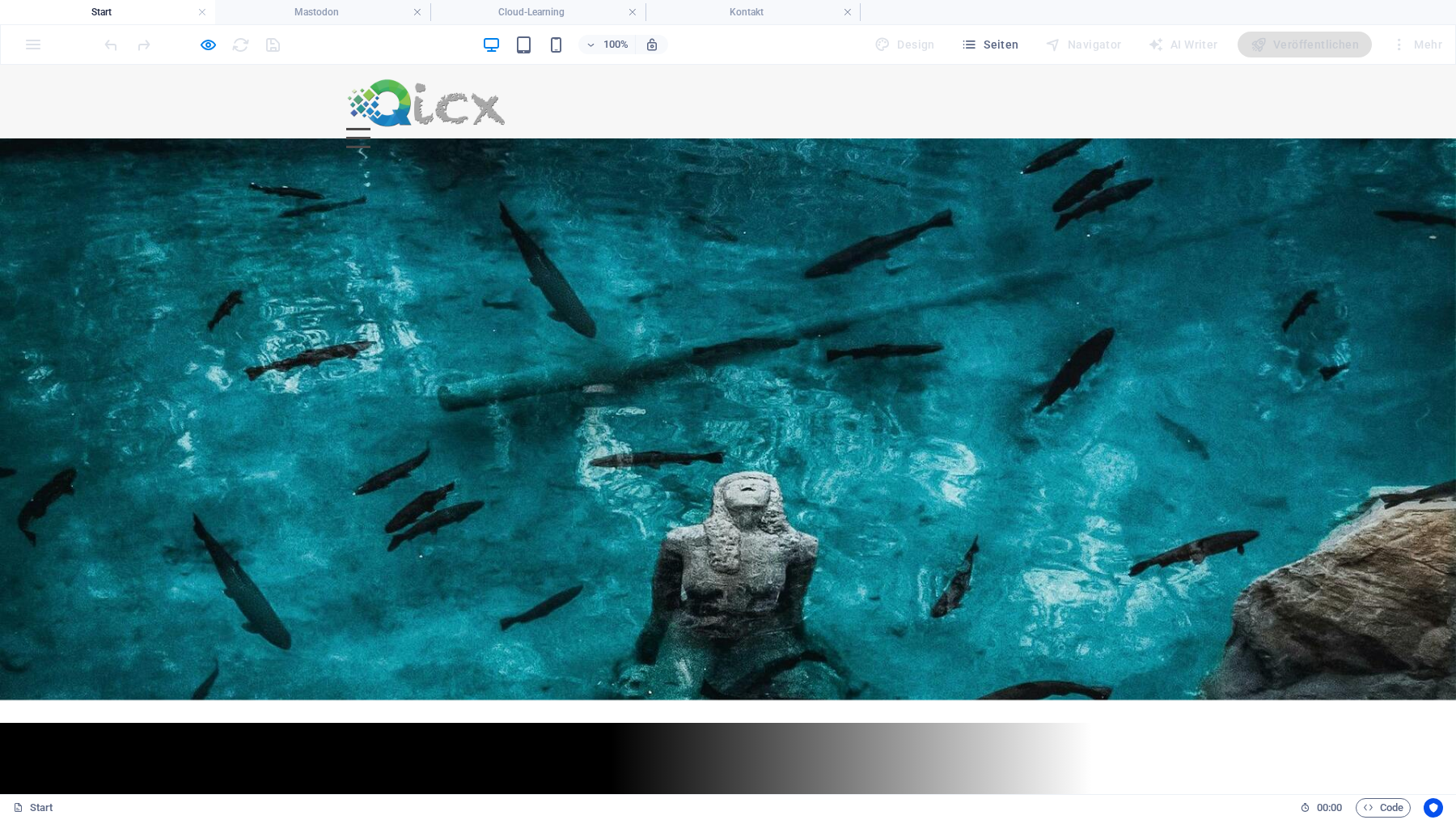
click at [370, 128] on div "Menu" at bounding box center [358, 138] width 24 height 20
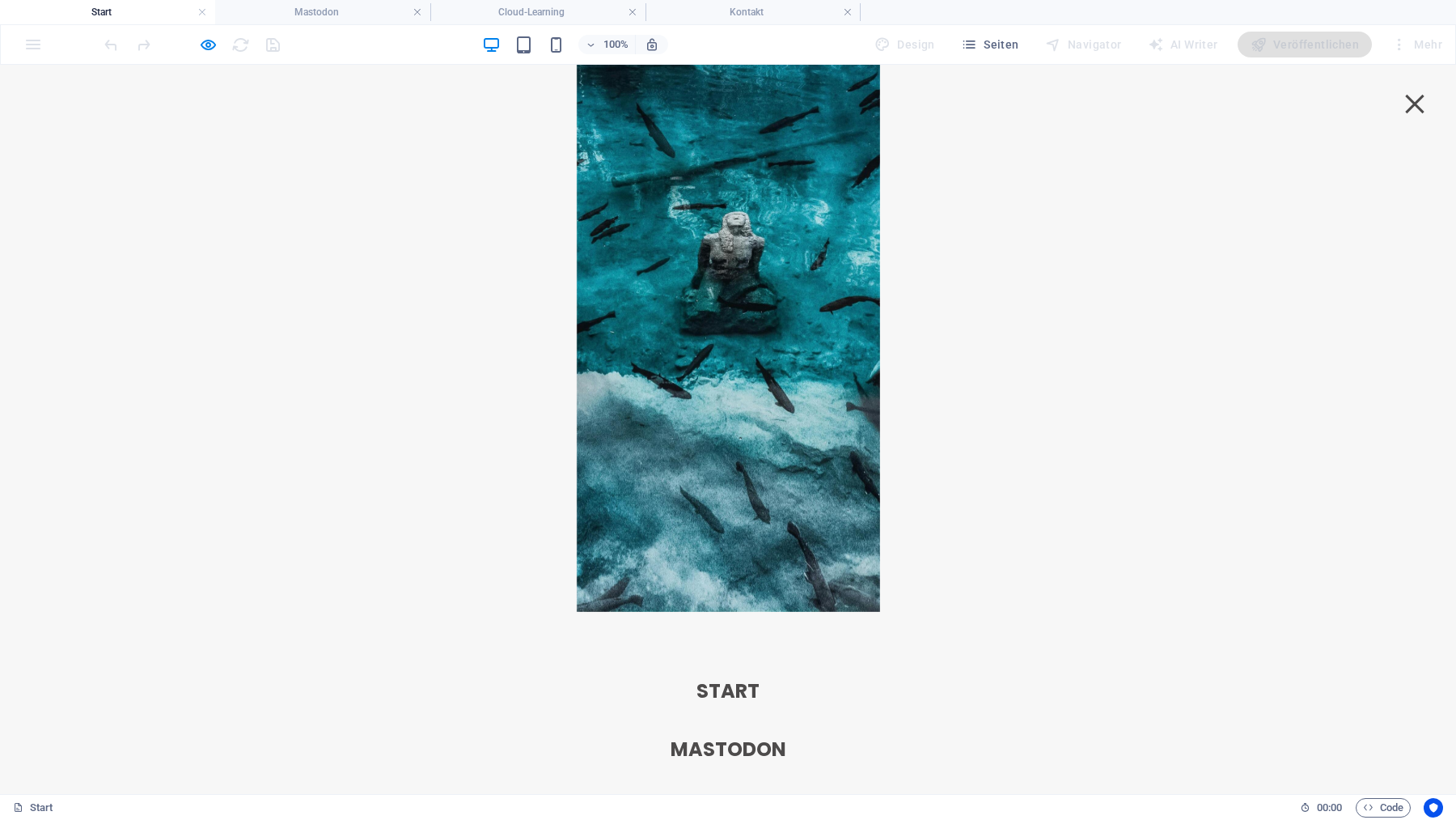
click at [786, 735] on strong "Mastodon" at bounding box center [728, 748] width 116 height 27
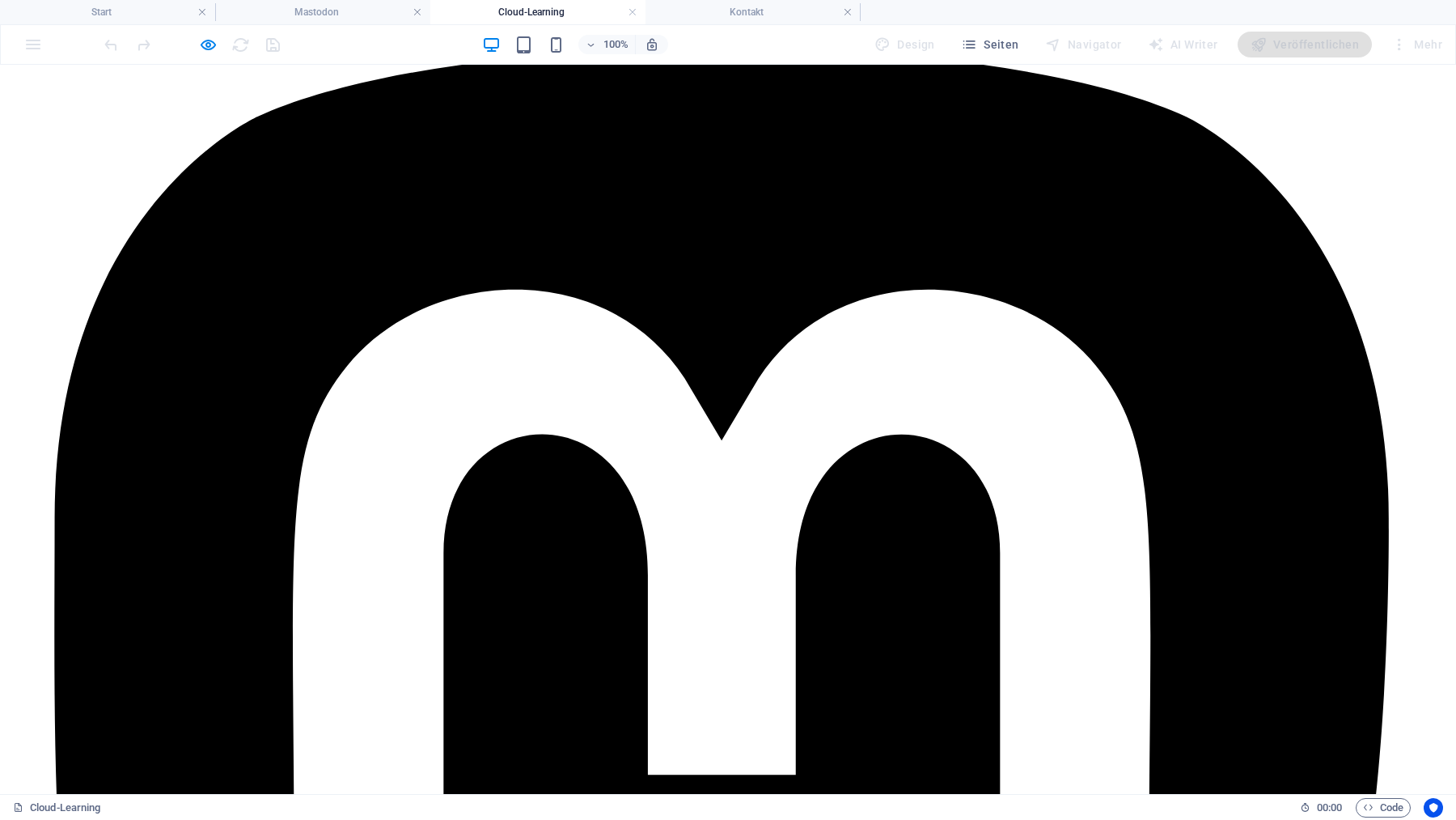
scroll to position [259, 0]
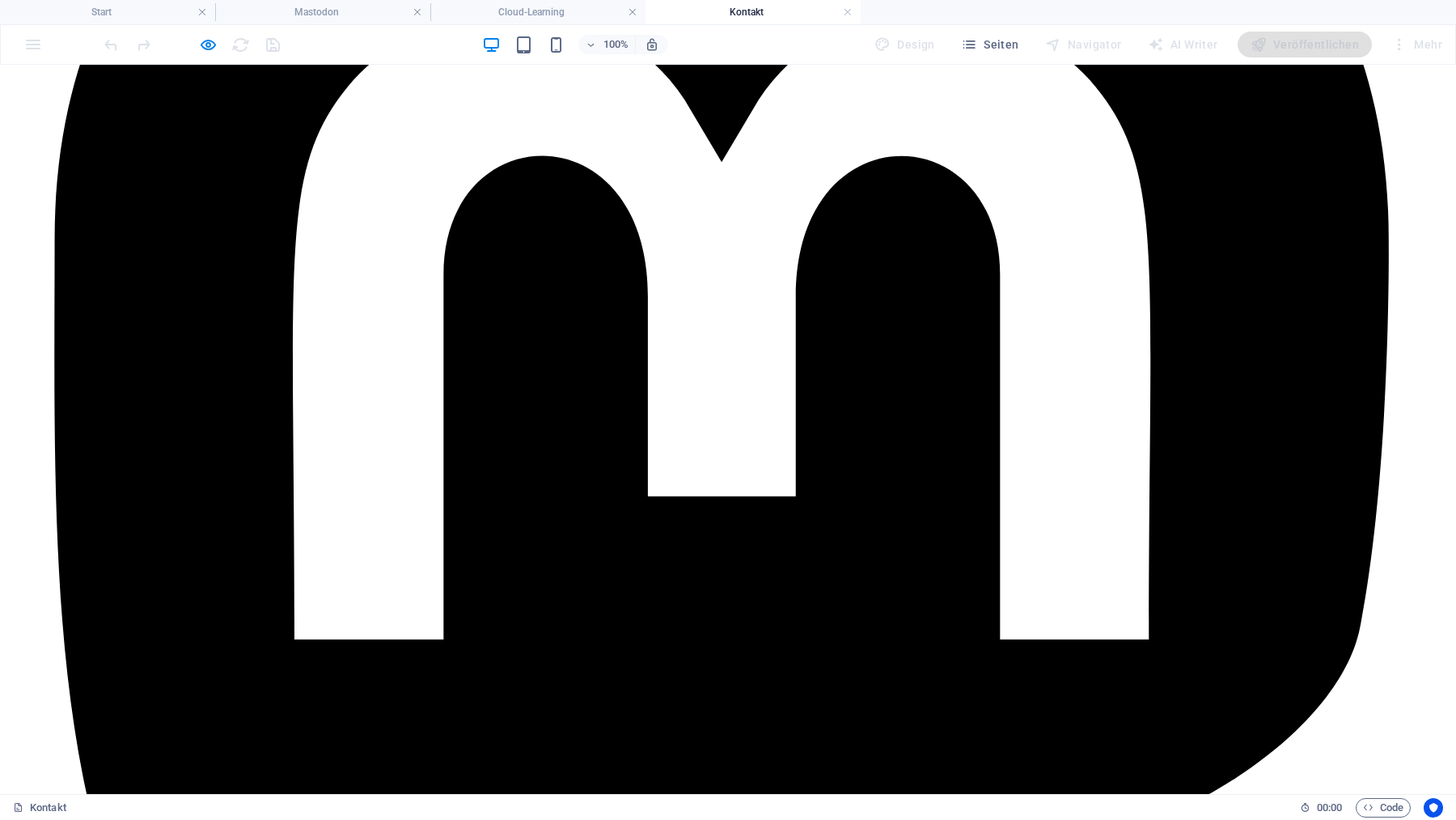
scroll to position [0, 0]
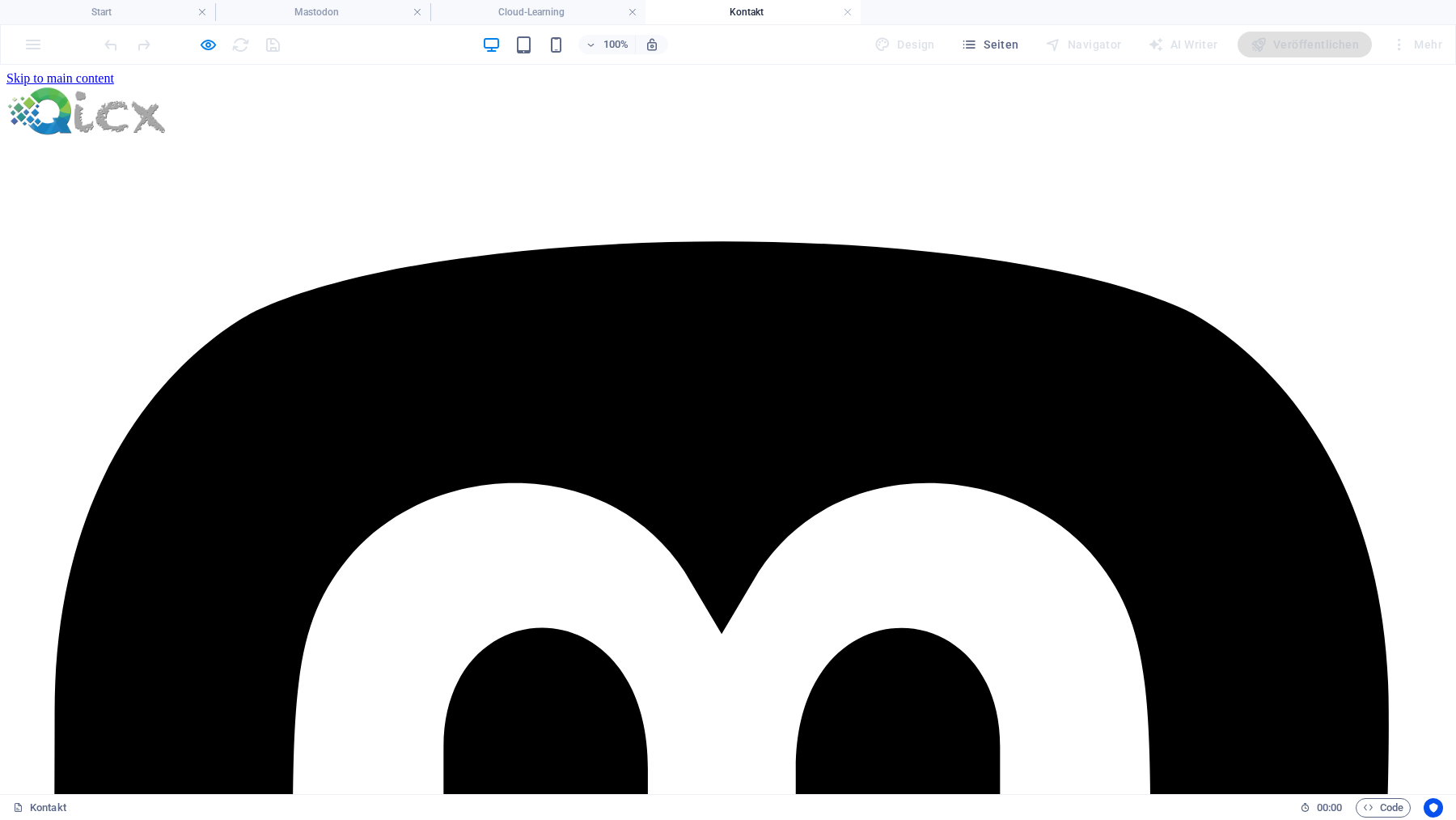
click at [724, 14] on h4 "Kontakt" at bounding box center [753, 12] width 215 height 18
click at [843, 11] on link at bounding box center [847, 12] width 10 height 16
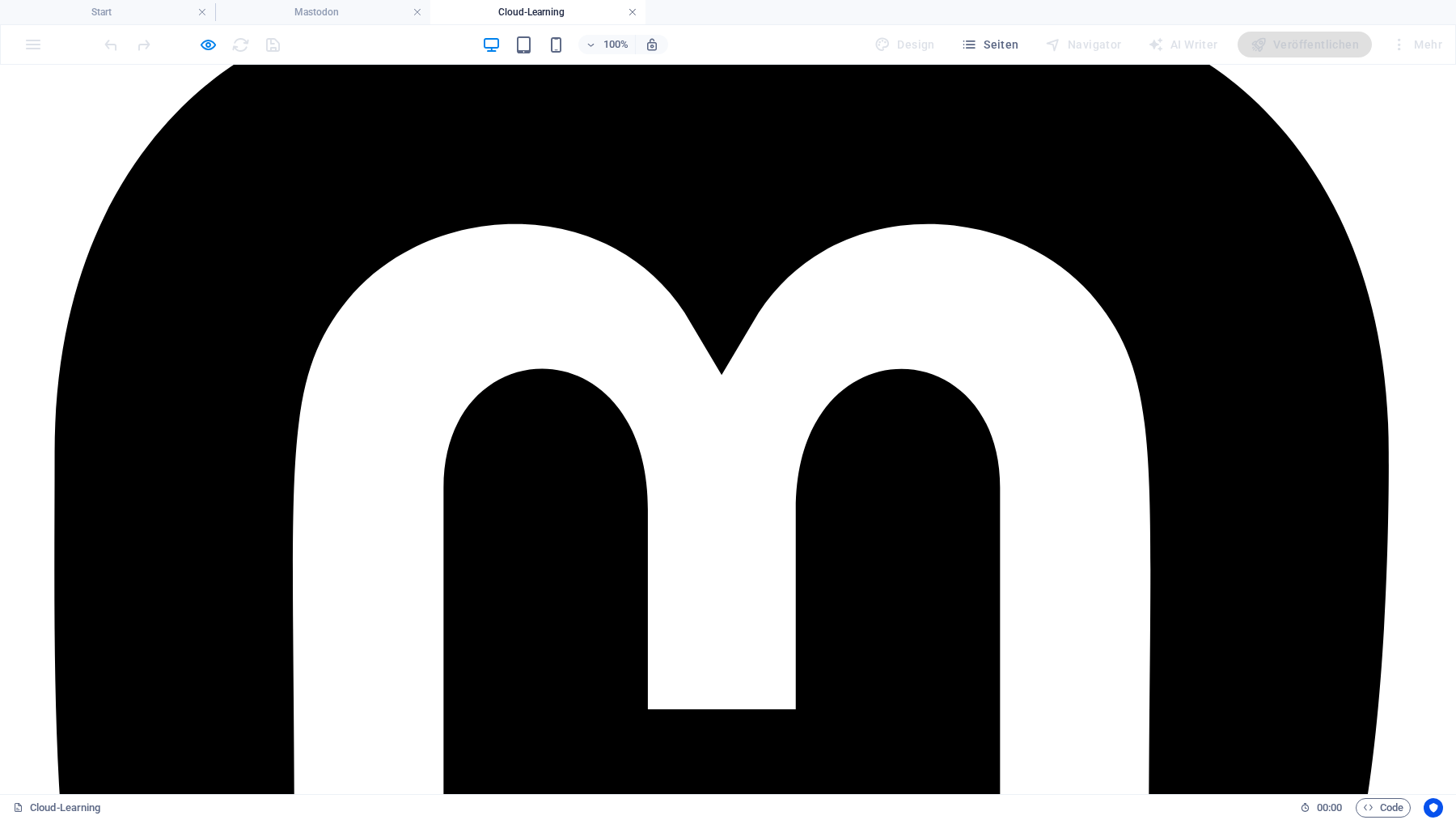
click at [632, 10] on link at bounding box center [633, 12] width 10 height 16
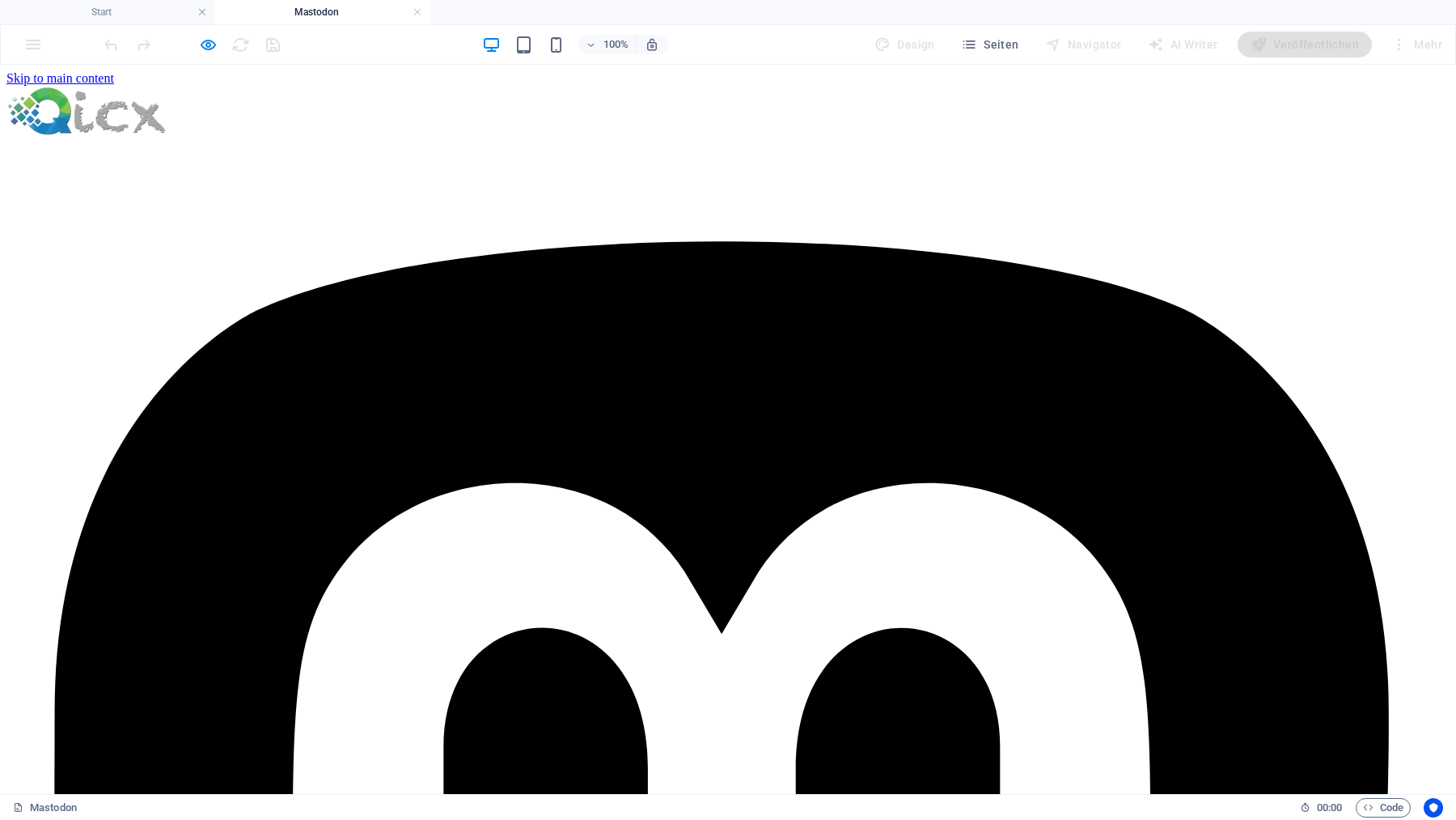
click at [358, 10] on h4 "Mastodon" at bounding box center [323, 12] width 215 height 18
click at [418, 11] on link at bounding box center [418, 12] width 10 height 16
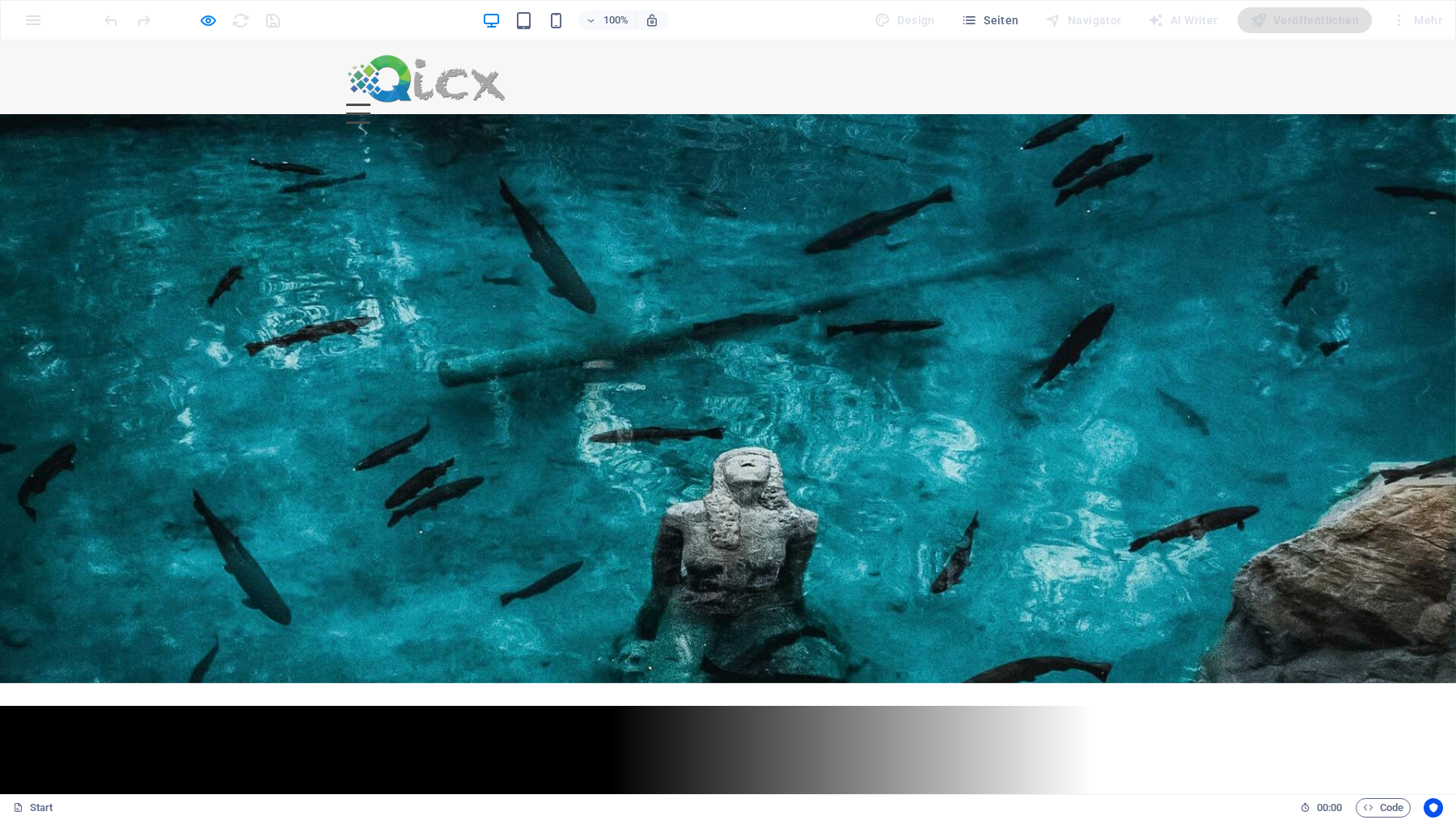
click at [1249, 95] on div "Menu Ziehe hier Inhalte hinein oder Elemente hinzufügen Zwischenablage einfügen…" at bounding box center [728, 89] width 1456 height 96
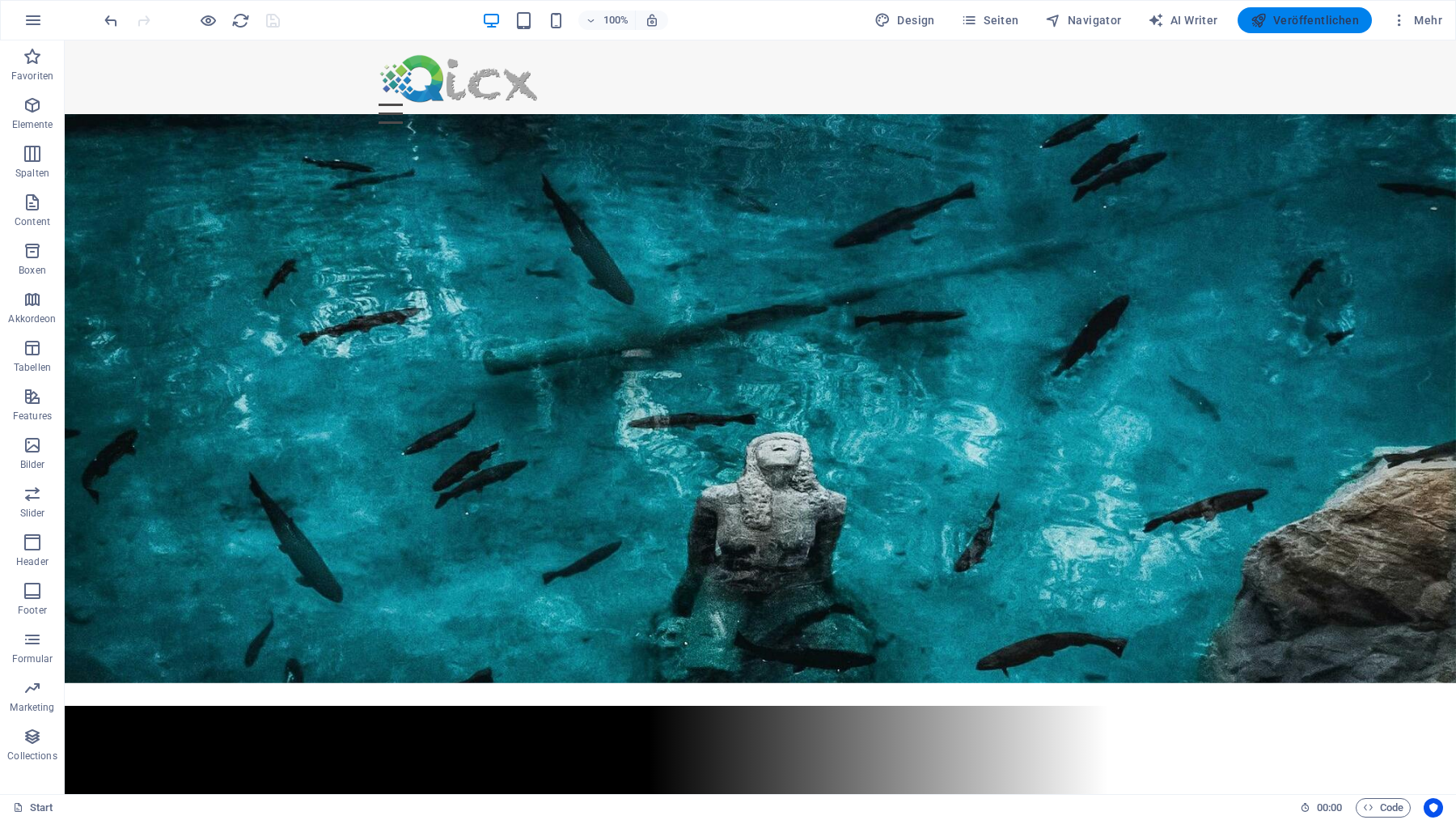
click at [1286, 20] on span "Veröffentlichen" at bounding box center [1304, 20] width 108 height 16
